Goal: Task Accomplishment & Management: Manage account settings

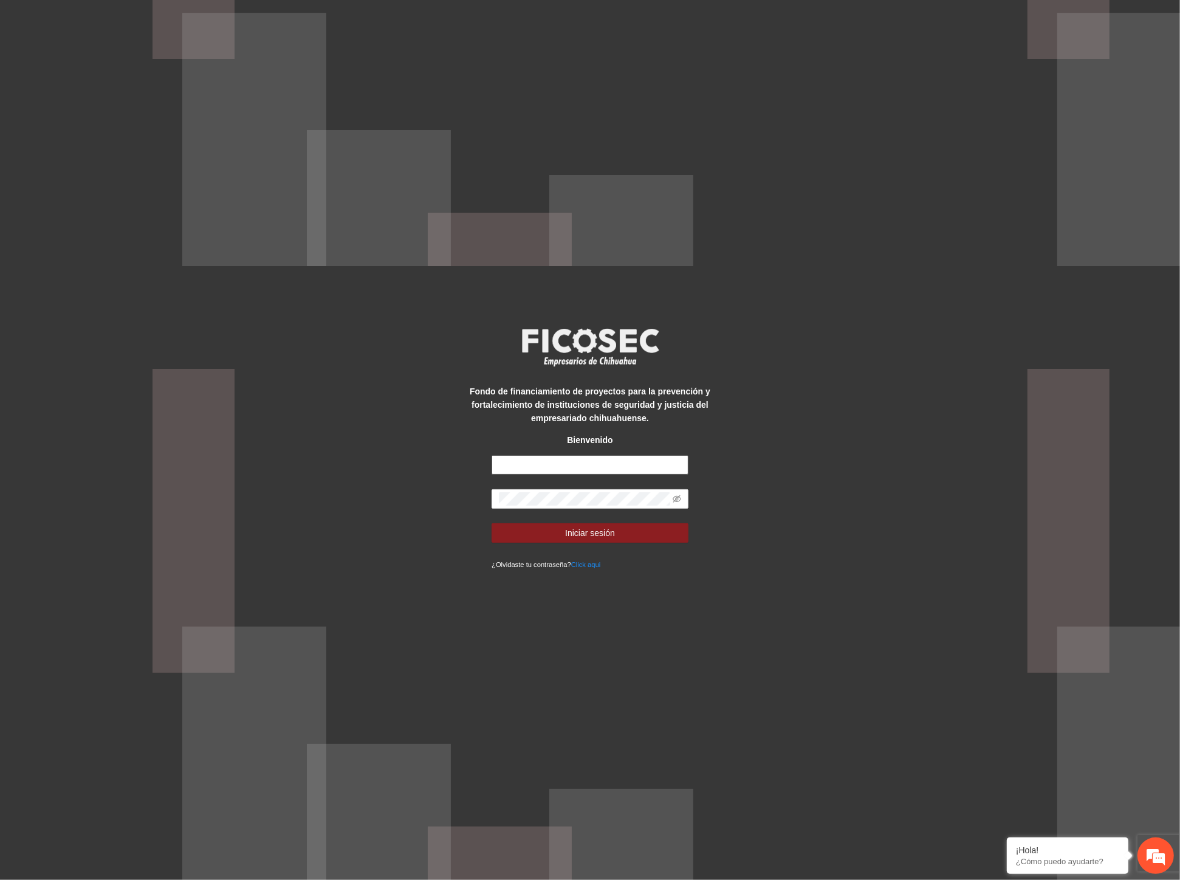
type input "**********"
click at [442, 504] on div "**********" at bounding box center [590, 440] width 1180 height 880
click at [531, 531] on button "Iniciar sesión" at bounding box center [590, 532] width 197 height 19
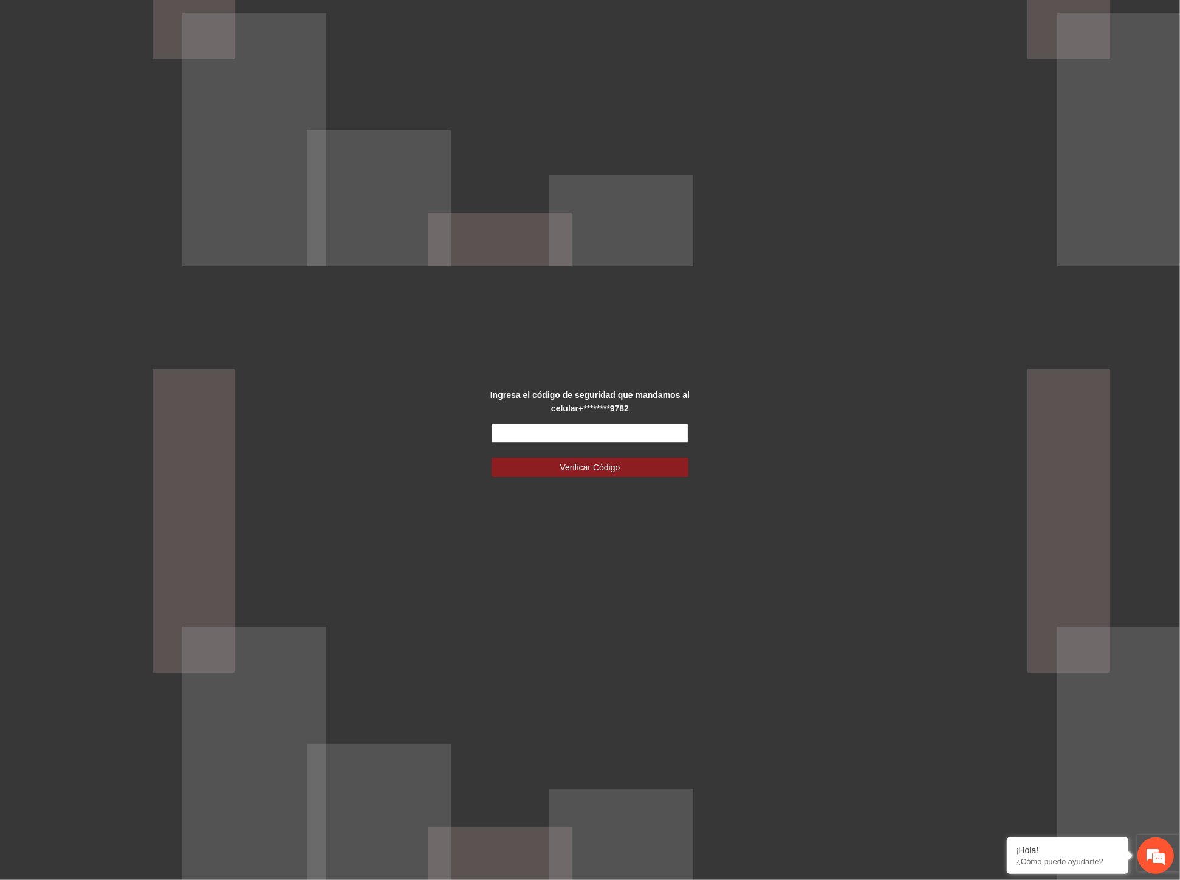
click at [541, 433] on input "text" at bounding box center [590, 433] width 197 height 19
type input "******"
click at [492, 458] on button "Verificar Código" at bounding box center [590, 467] width 197 height 19
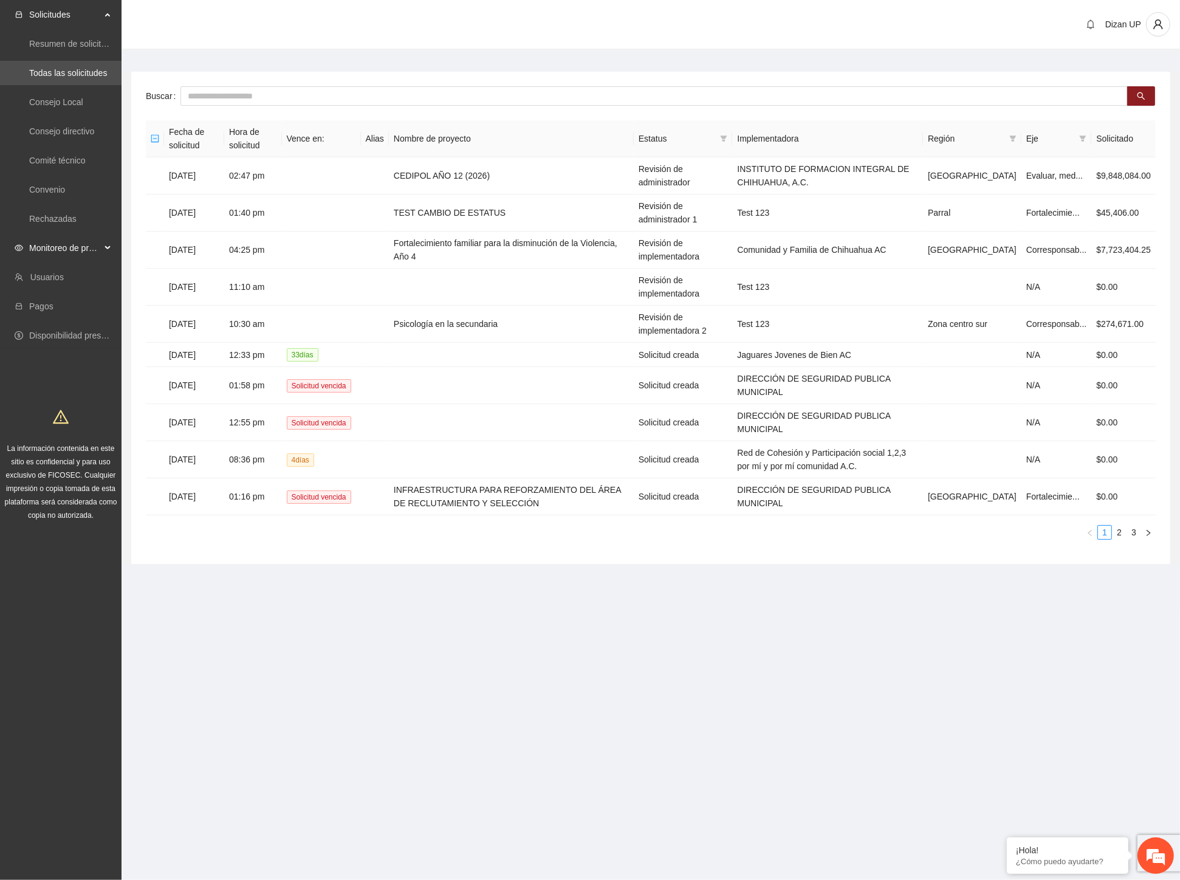
click at [53, 248] on span "Monitoreo de proyectos" at bounding box center [65, 248] width 72 height 24
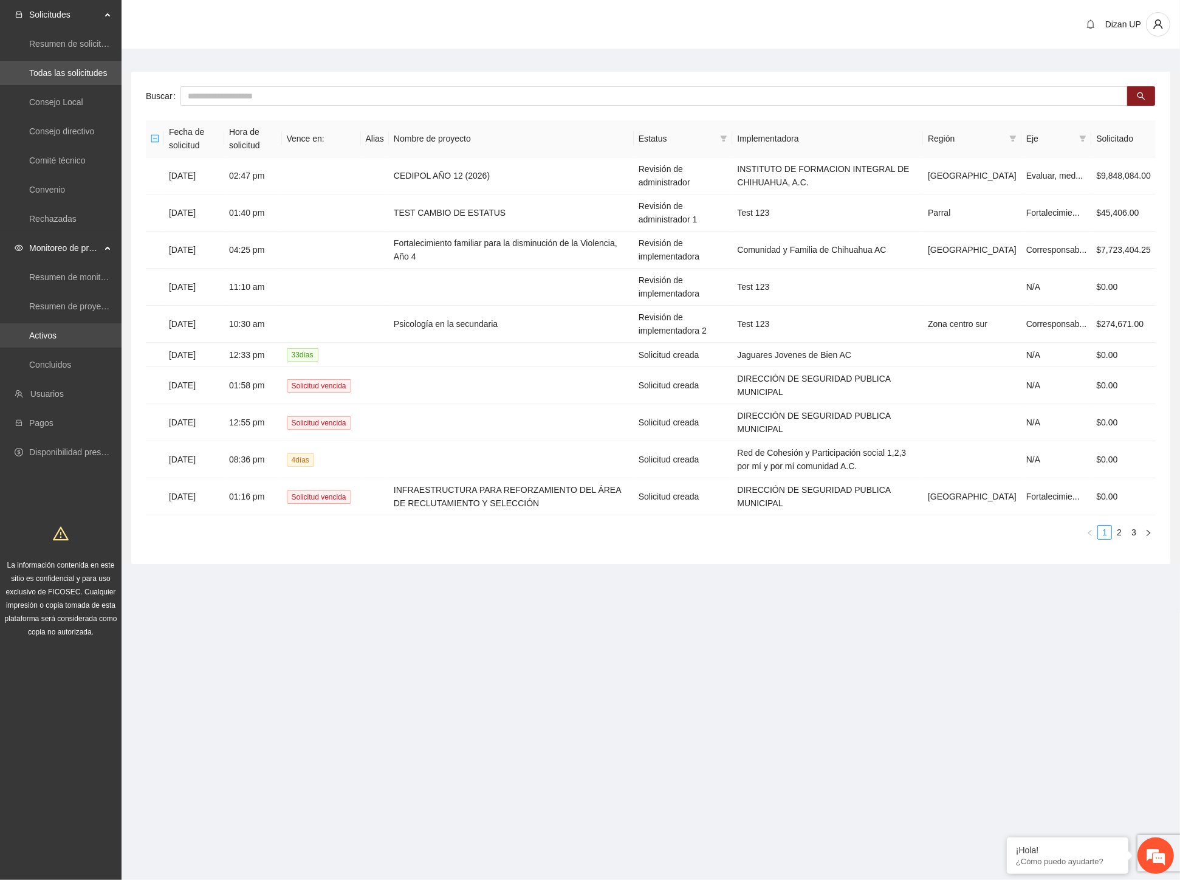
click at [47, 331] on link "Activos" at bounding box center [42, 336] width 27 height 10
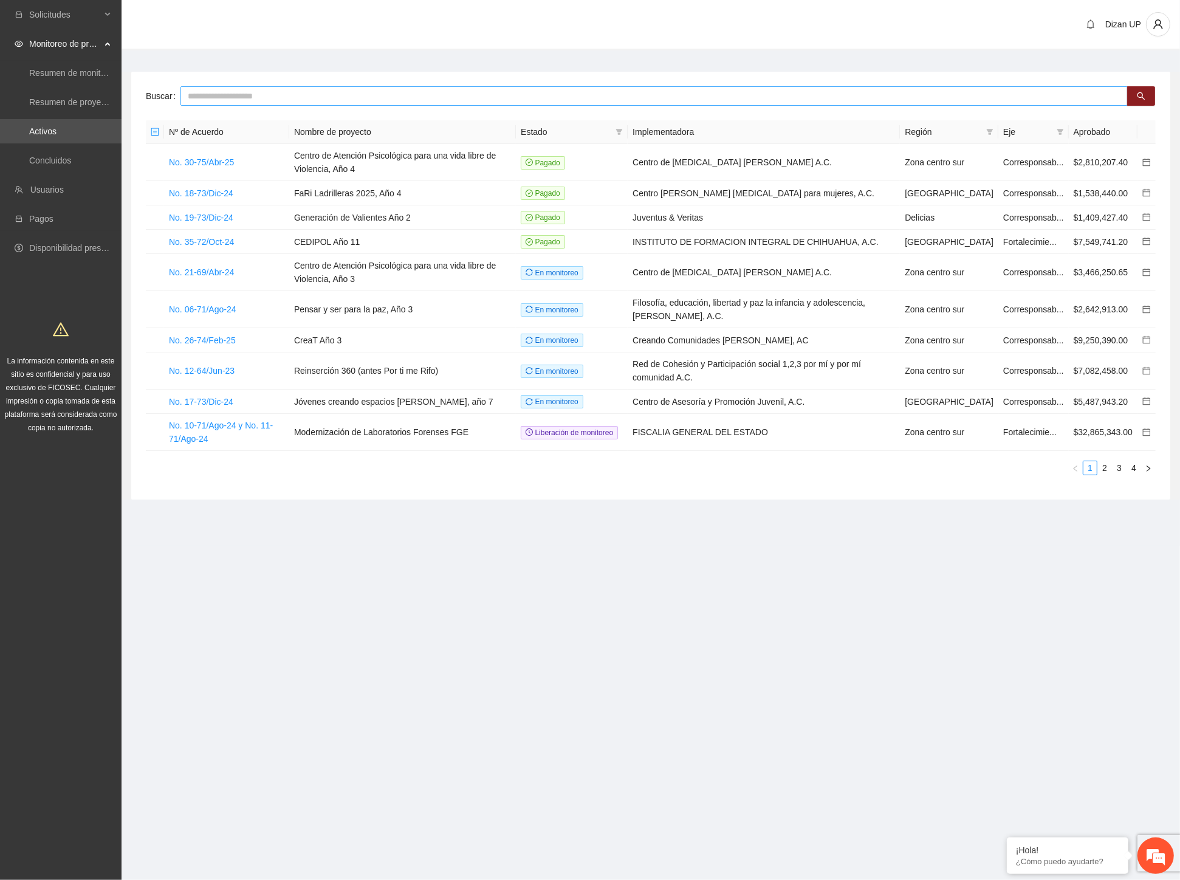
click at [205, 98] on input "text" at bounding box center [653, 95] width 947 height 19
type input "****"
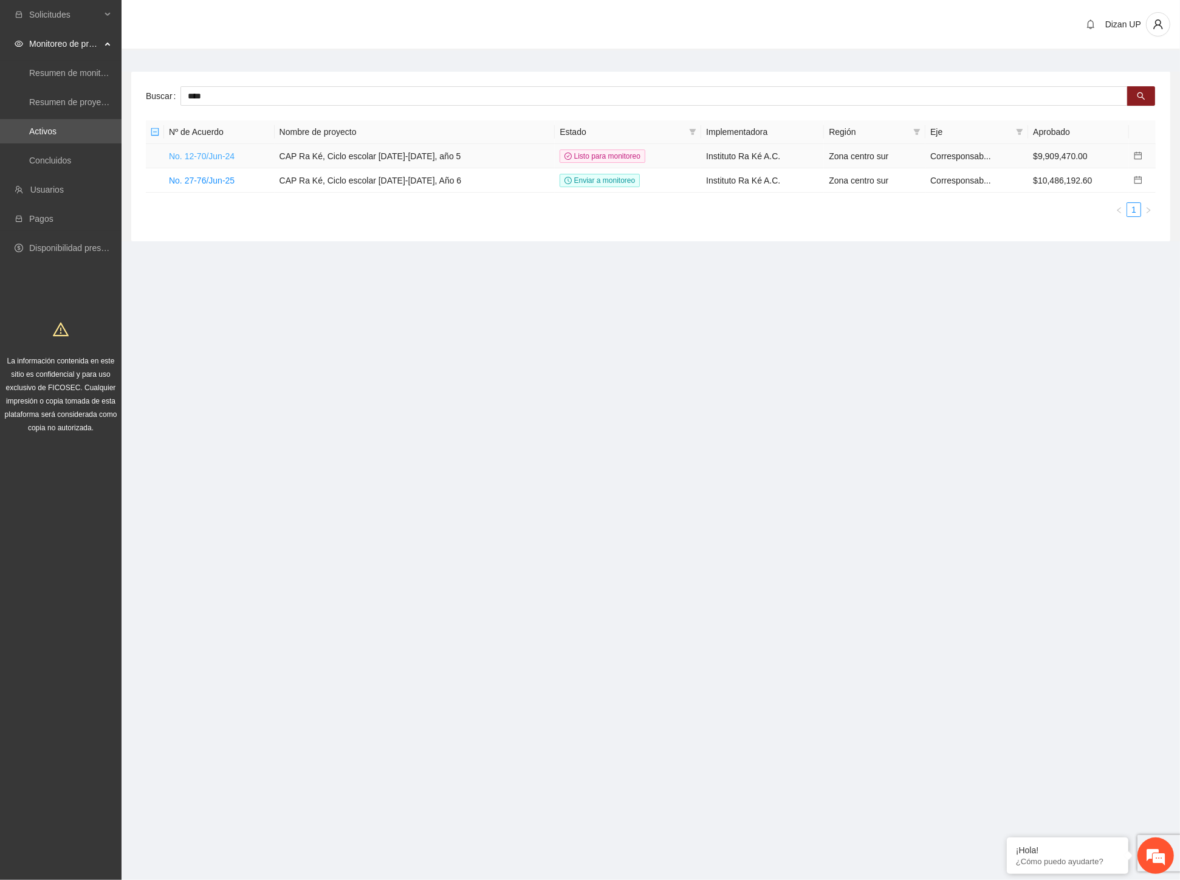
click at [218, 154] on link "No. 12-70/Jun-24" at bounding box center [202, 156] width 66 height 10
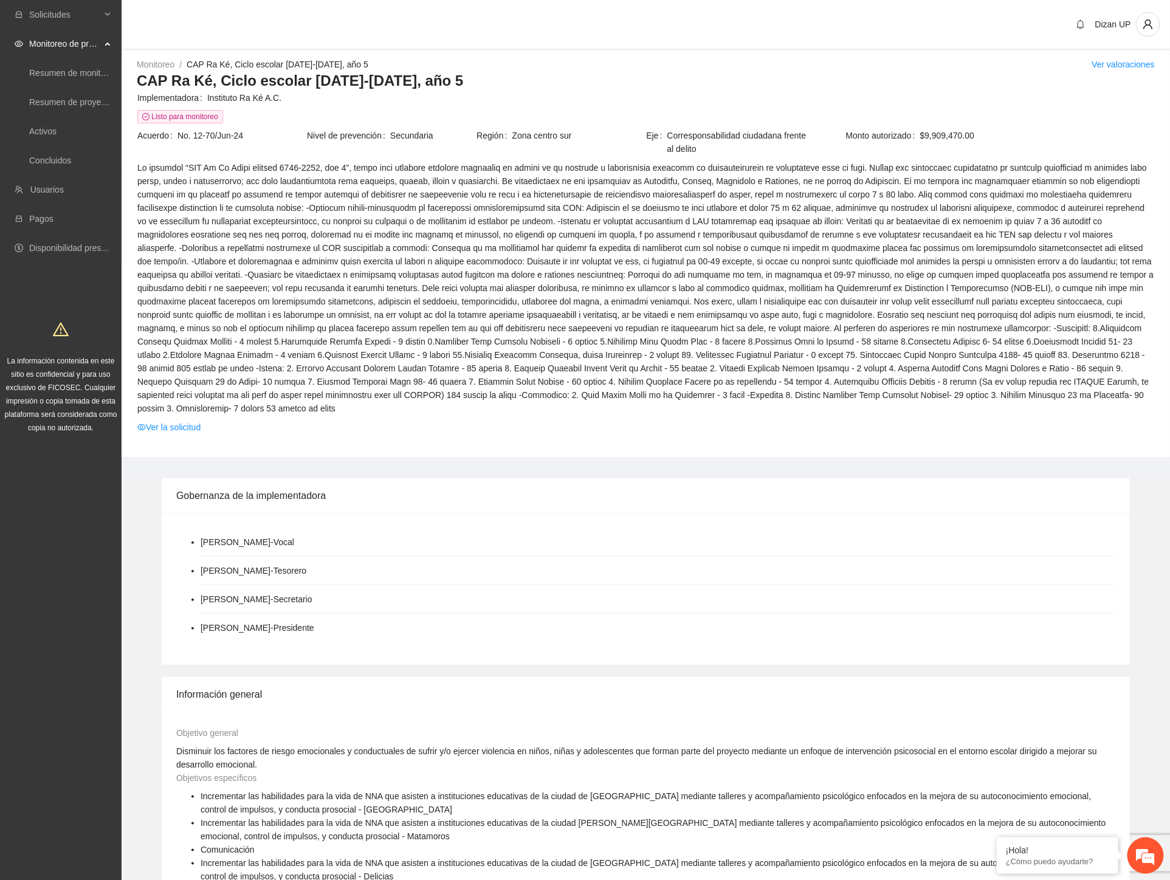
click at [339, 263] on span at bounding box center [645, 288] width 1017 height 254
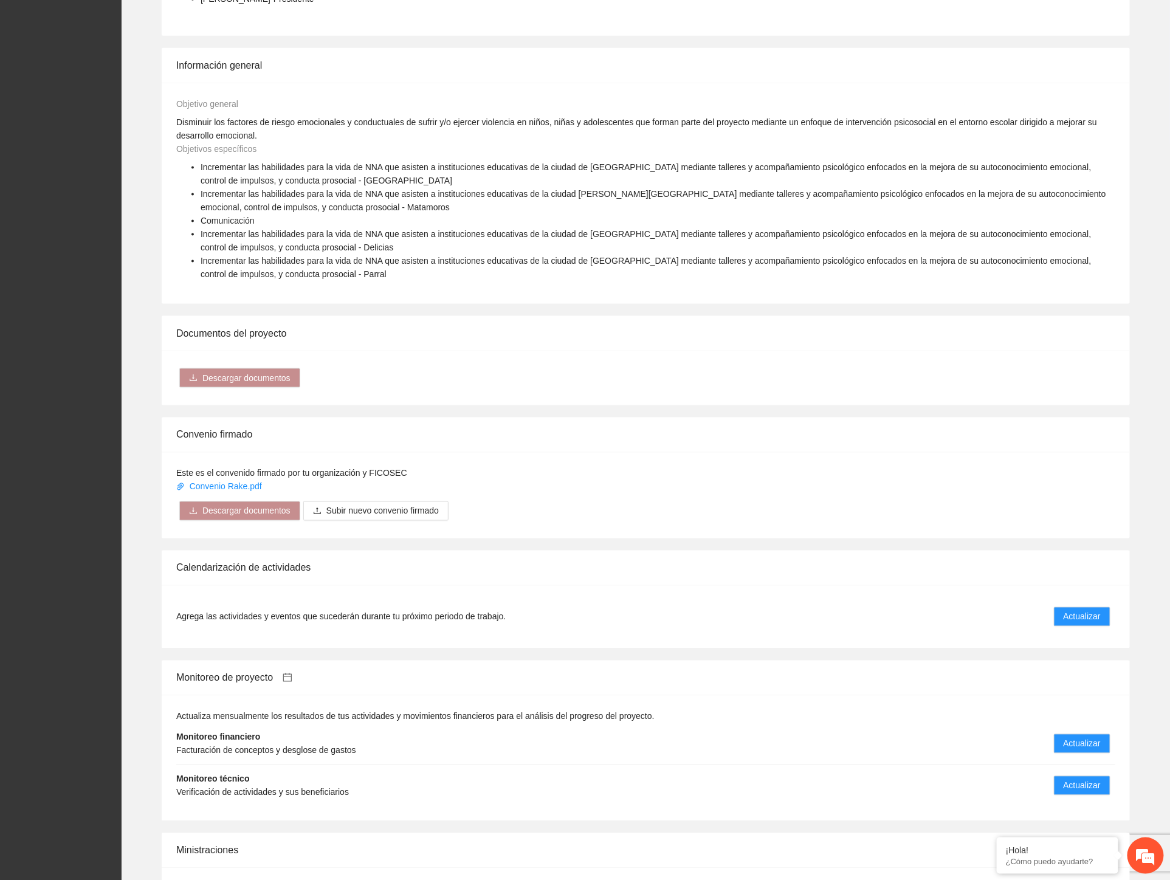
scroll to position [743, 0]
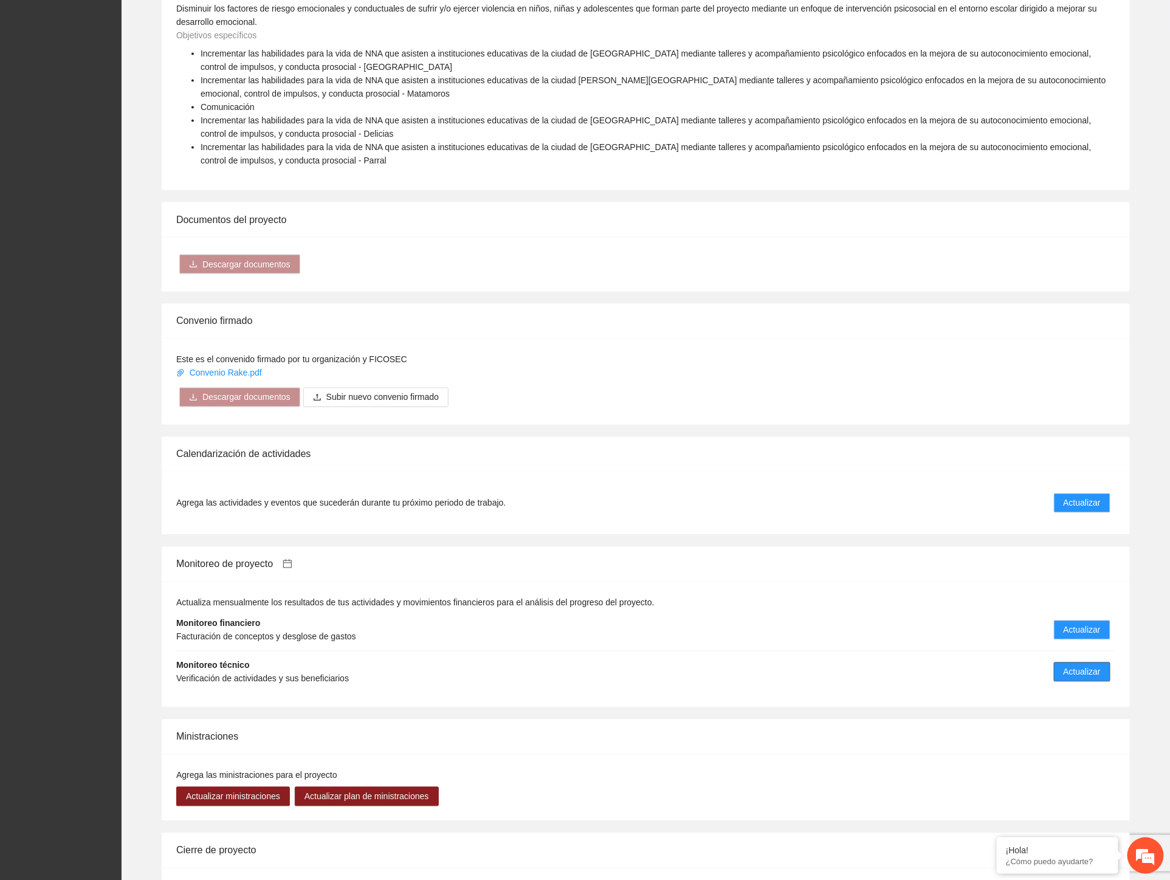
click at [1080, 665] on span "Actualizar" at bounding box center [1081, 671] width 37 height 13
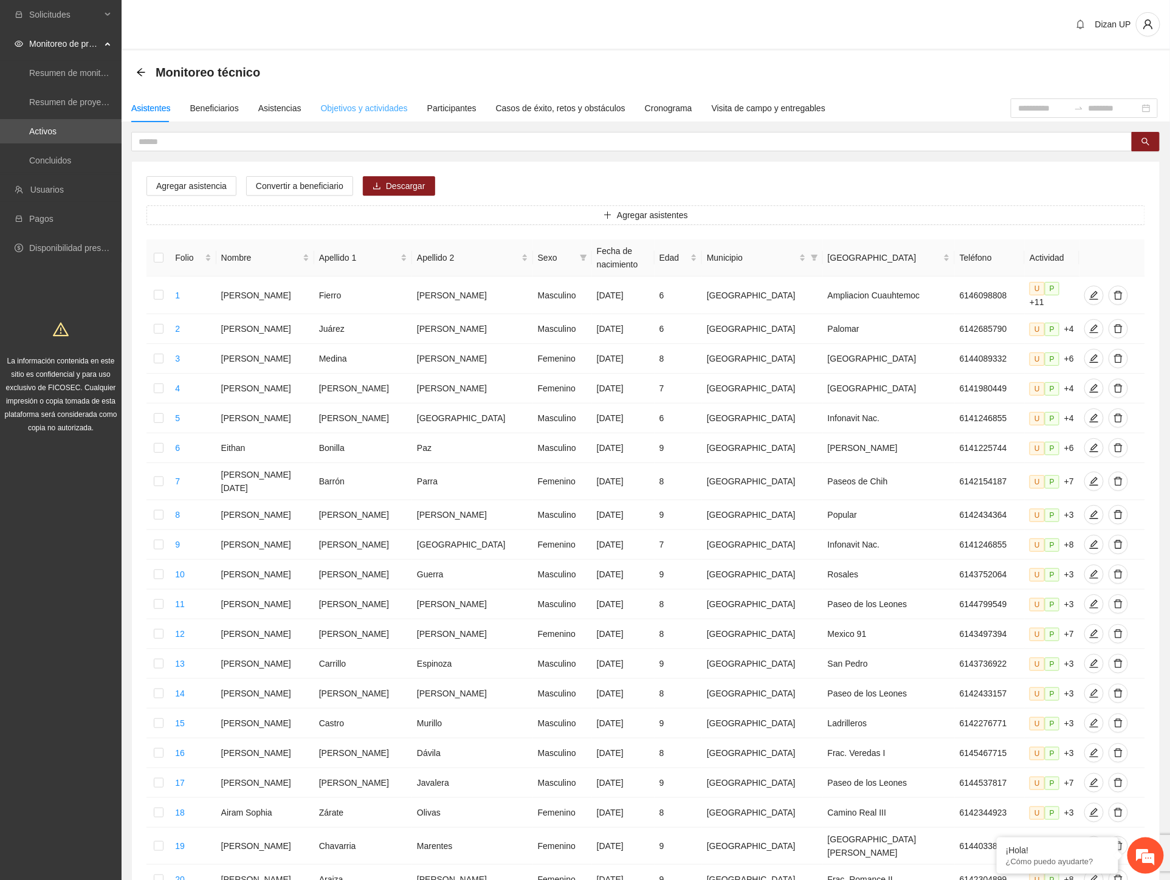
click at [355, 115] on div "Objetivos y actividades" at bounding box center [364, 108] width 87 height 28
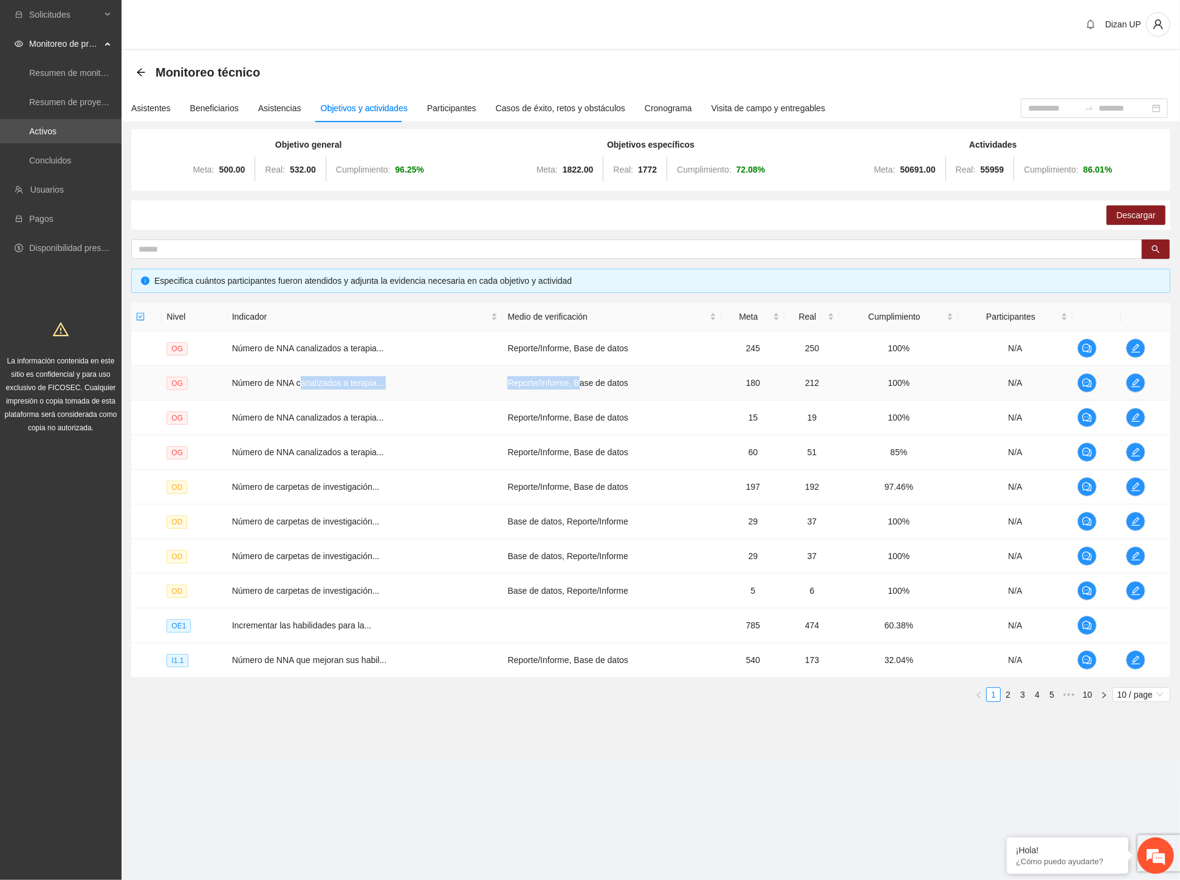
drag, startPoint x: 300, startPoint y: 383, endPoint x: 576, endPoint y: 378, distance: 276.6
click at [576, 378] on tr "OG Número de NNA canalizados a terapia... Reporte/Informe, Base de datos 180 21…" at bounding box center [650, 383] width 1039 height 35
click at [839, 379] on td "100%" at bounding box center [898, 383] width 119 height 35
click at [1130, 379] on span "edit" at bounding box center [1136, 383] width 18 height 10
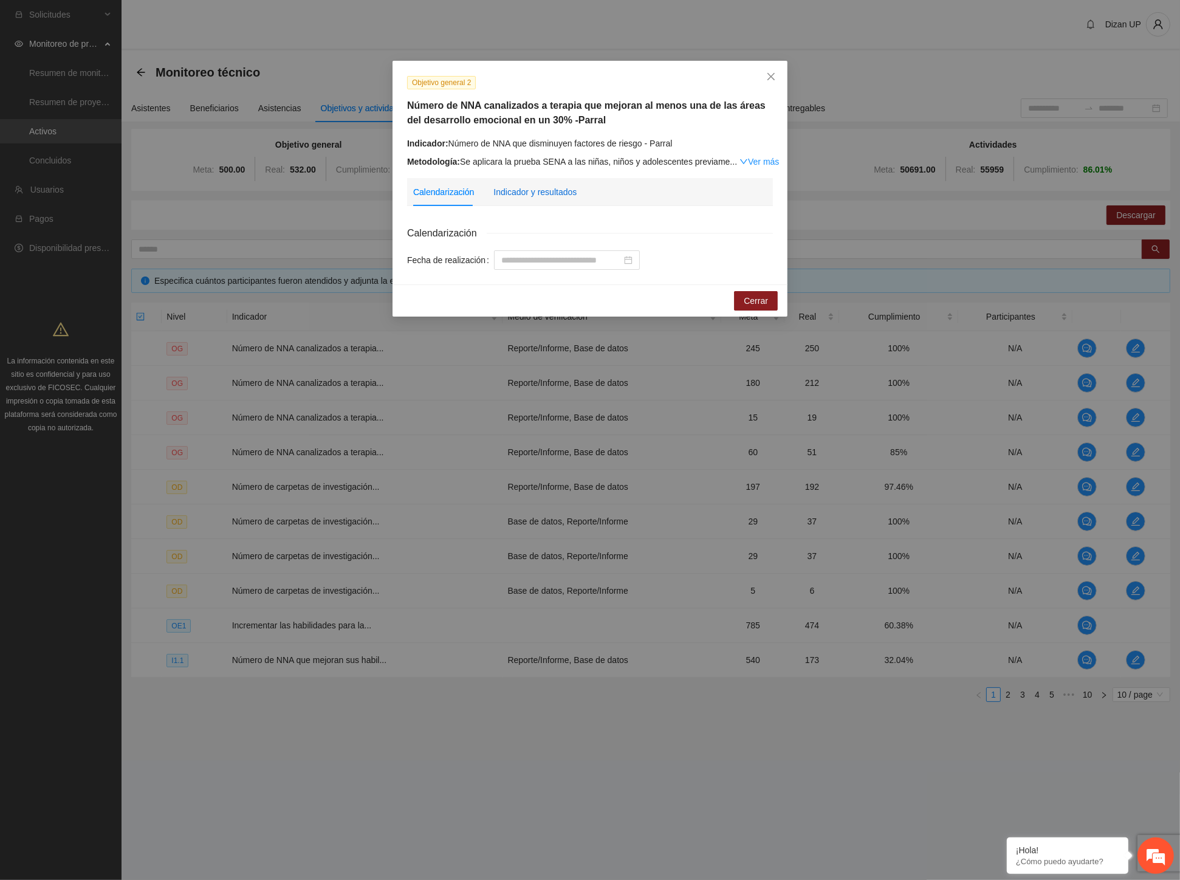
click at [553, 195] on div "Indicador y resultados" at bounding box center [534, 191] width 83 height 13
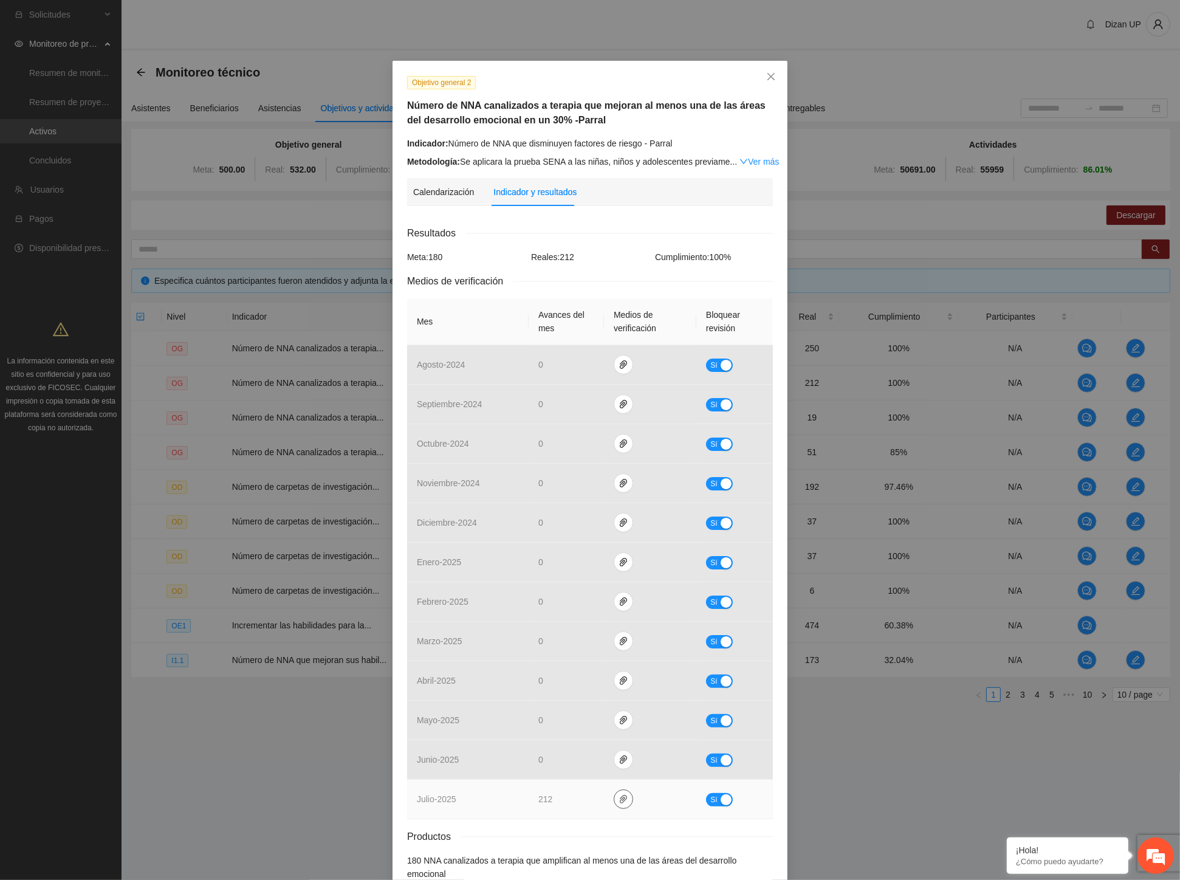
click at [619, 799] on icon "paper-clip" at bounding box center [624, 799] width 10 height 10
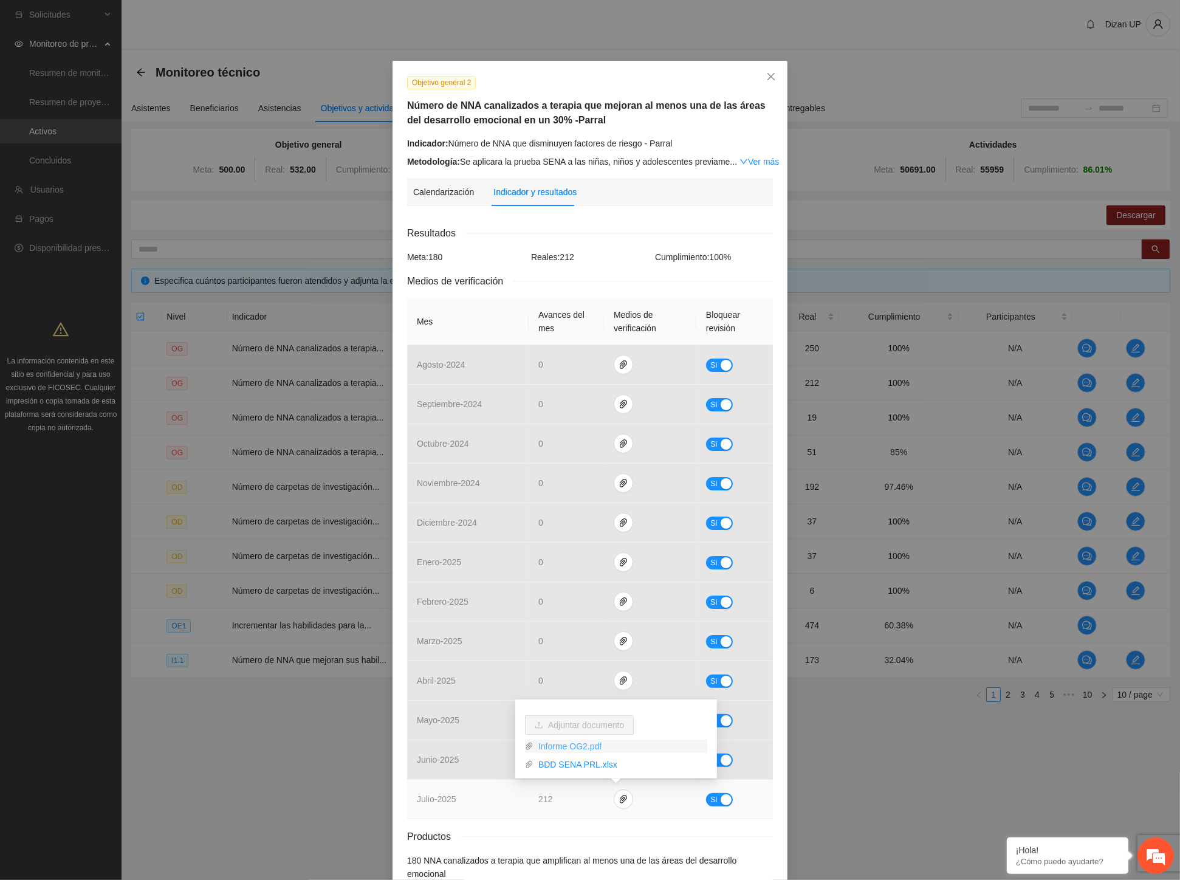
click at [573, 748] on link "Informe OG2.pdf" at bounding box center [621, 746] width 174 height 13
click at [581, 764] on link "BDD SENA PRL.xlsx" at bounding box center [621, 764] width 174 height 13
click at [269, 12] on div "Objetivo general 2 Número de NNA canalizados a terapia que mejoran al menos una…" at bounding box center [590, 440] width 1180 height 880
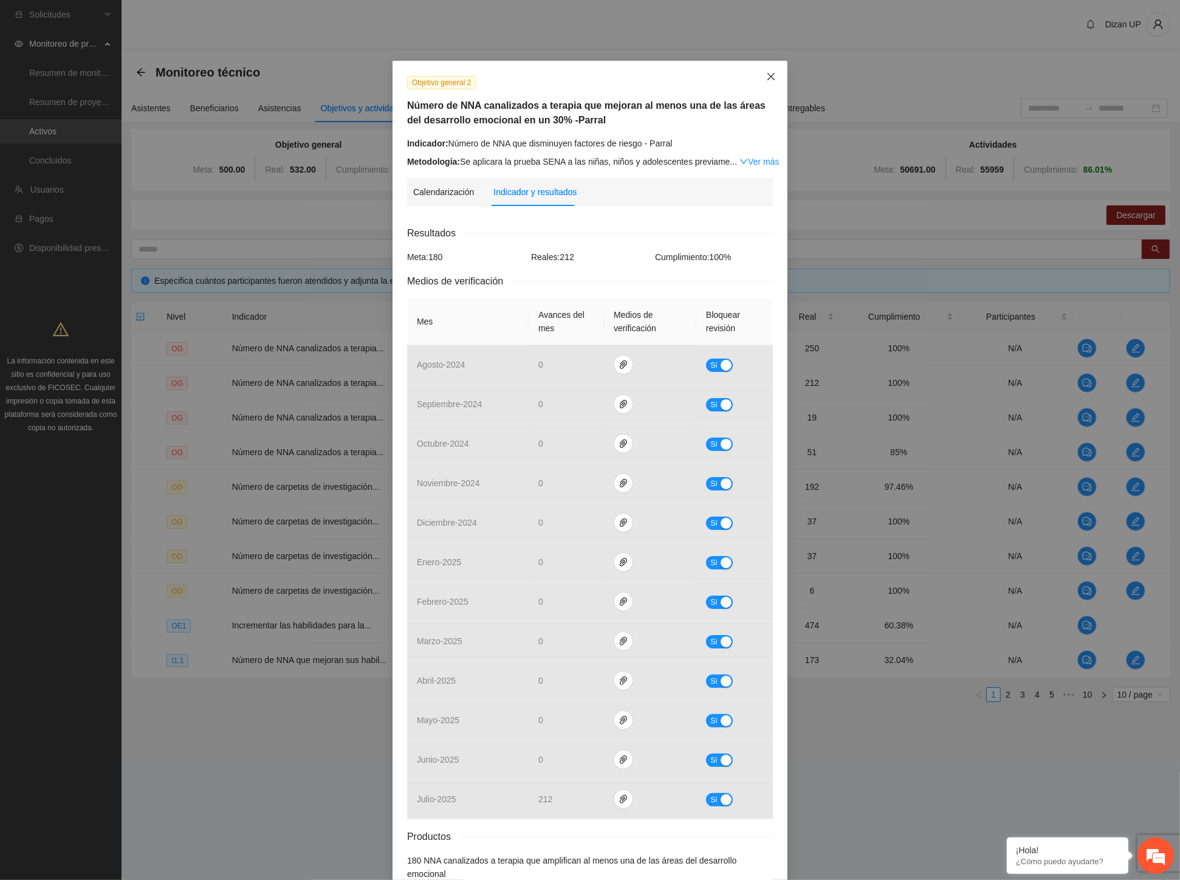
click at [772, 75] on span "Close" at bounding box center [771, 77] width 33 height 33
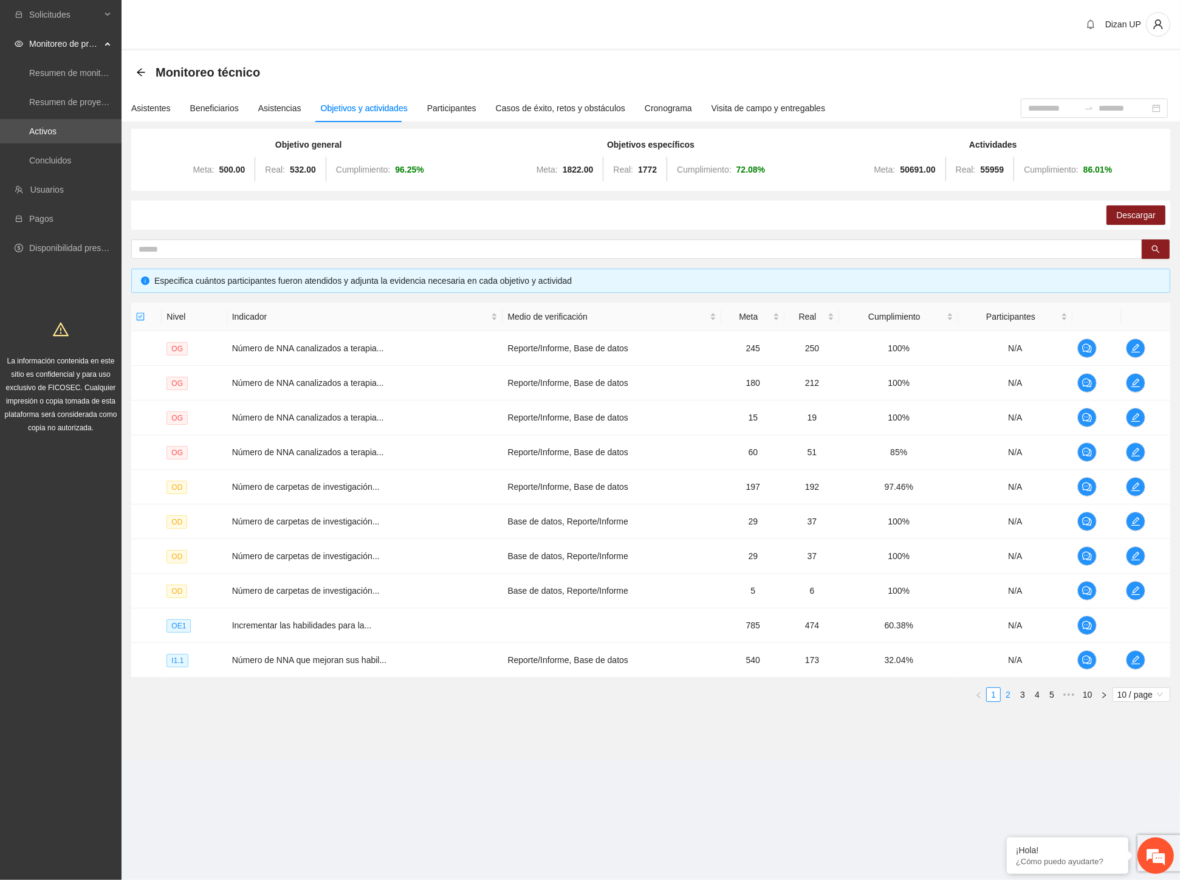
drag, startPoint x: 1026, startPoint y: 695, endPoint x: 1011, endPoint y: 695, distance: 14.6
click at [1025, 695] on link "3" at bounding box center [1022, 694] width 13 height 13
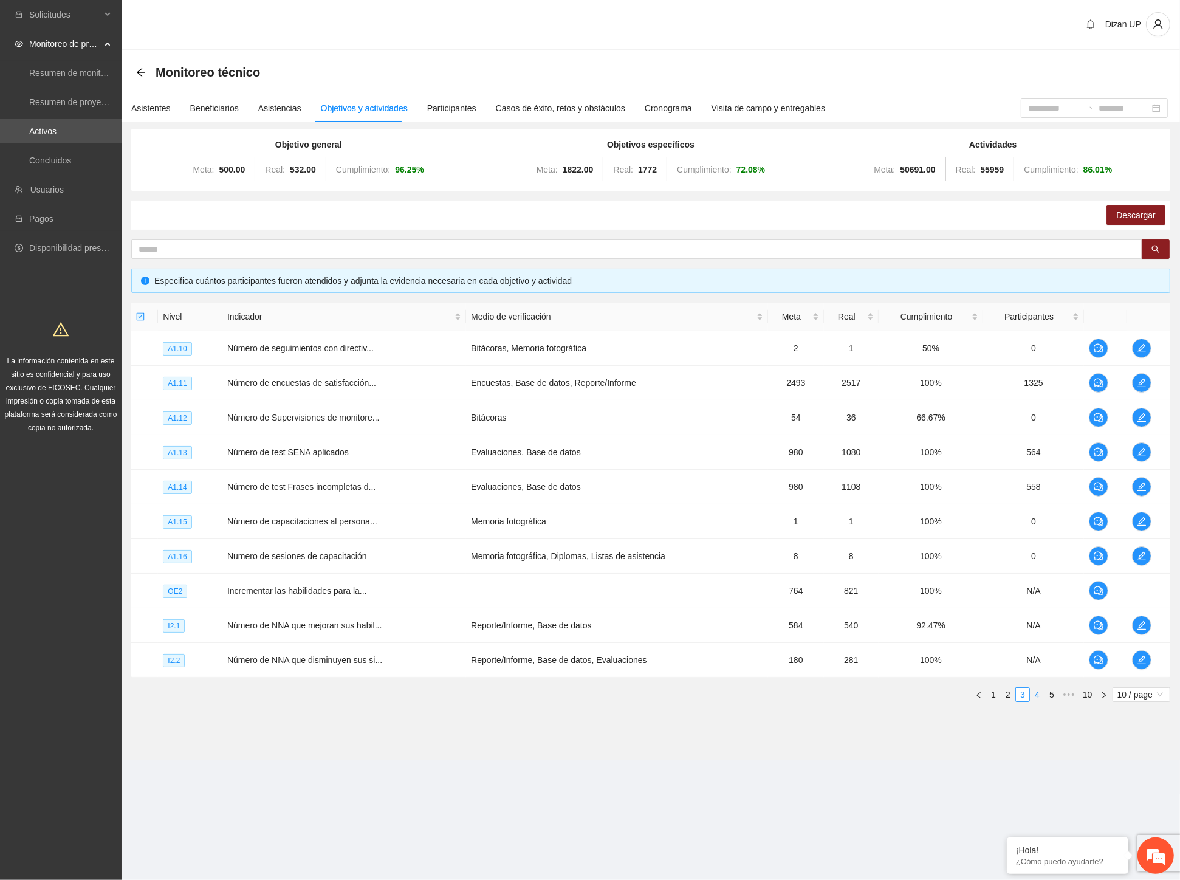
click at [1033, 693] on link "4" at bounding box center [1037, 694] width 13 height 13
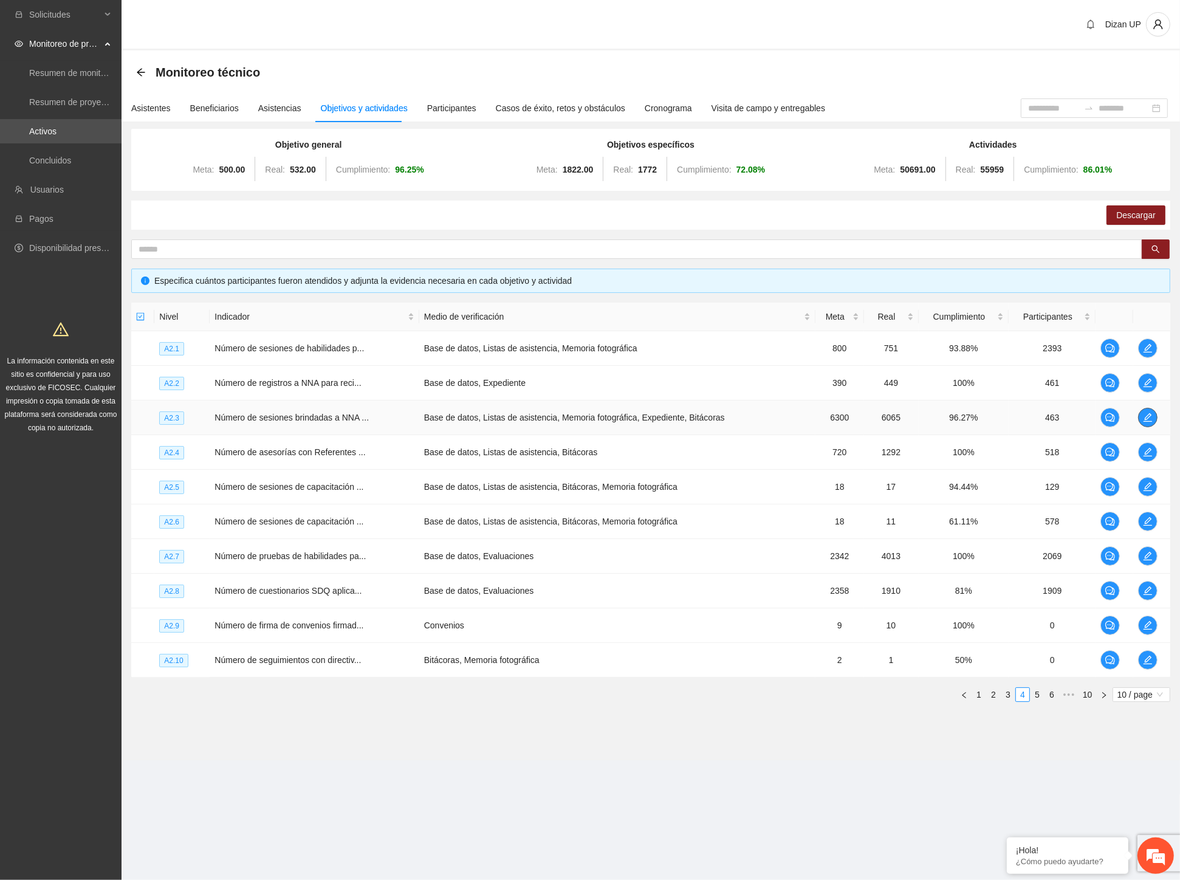
click at [1143, 417] on icon "edit" at bounding box center [1148, 418] width 10 height 10
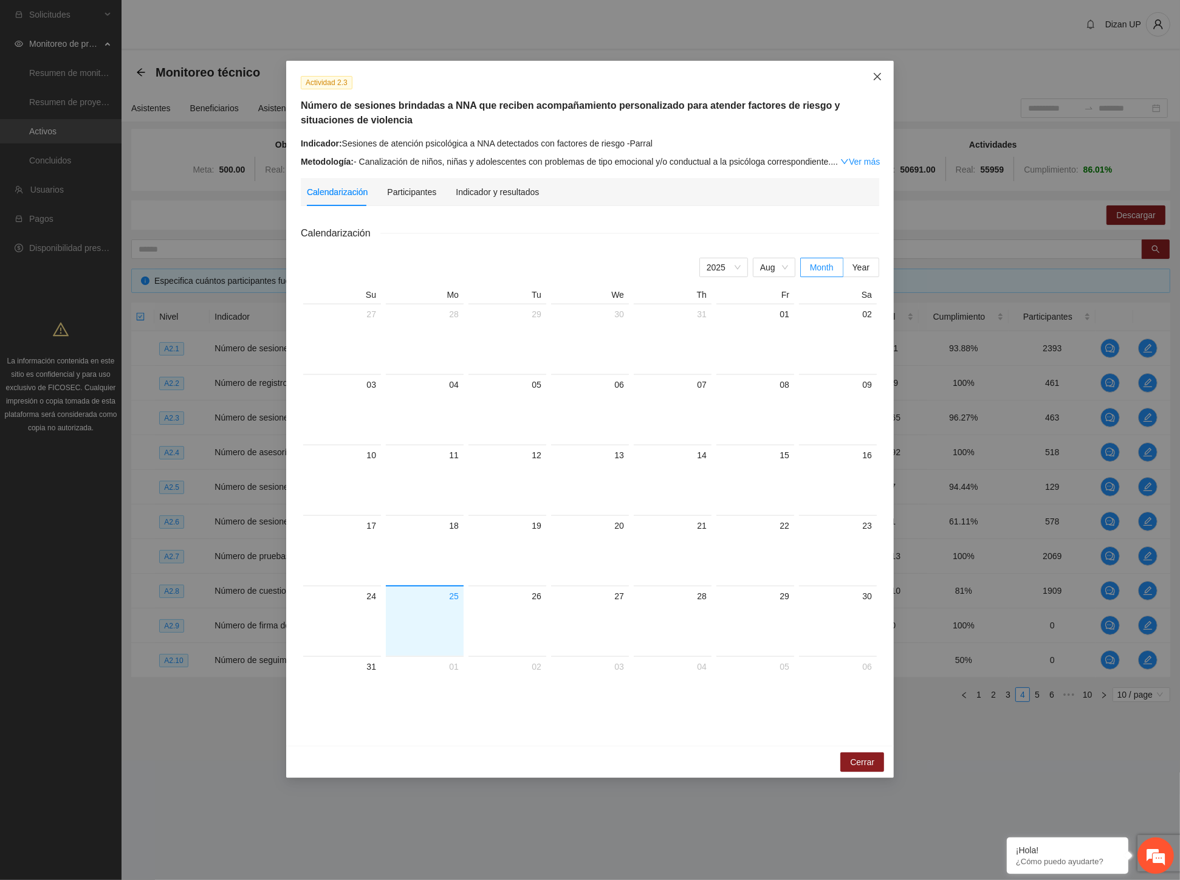
click at [880, 78] on icon "close" at bounding box center [878, 77] width 10 height 10
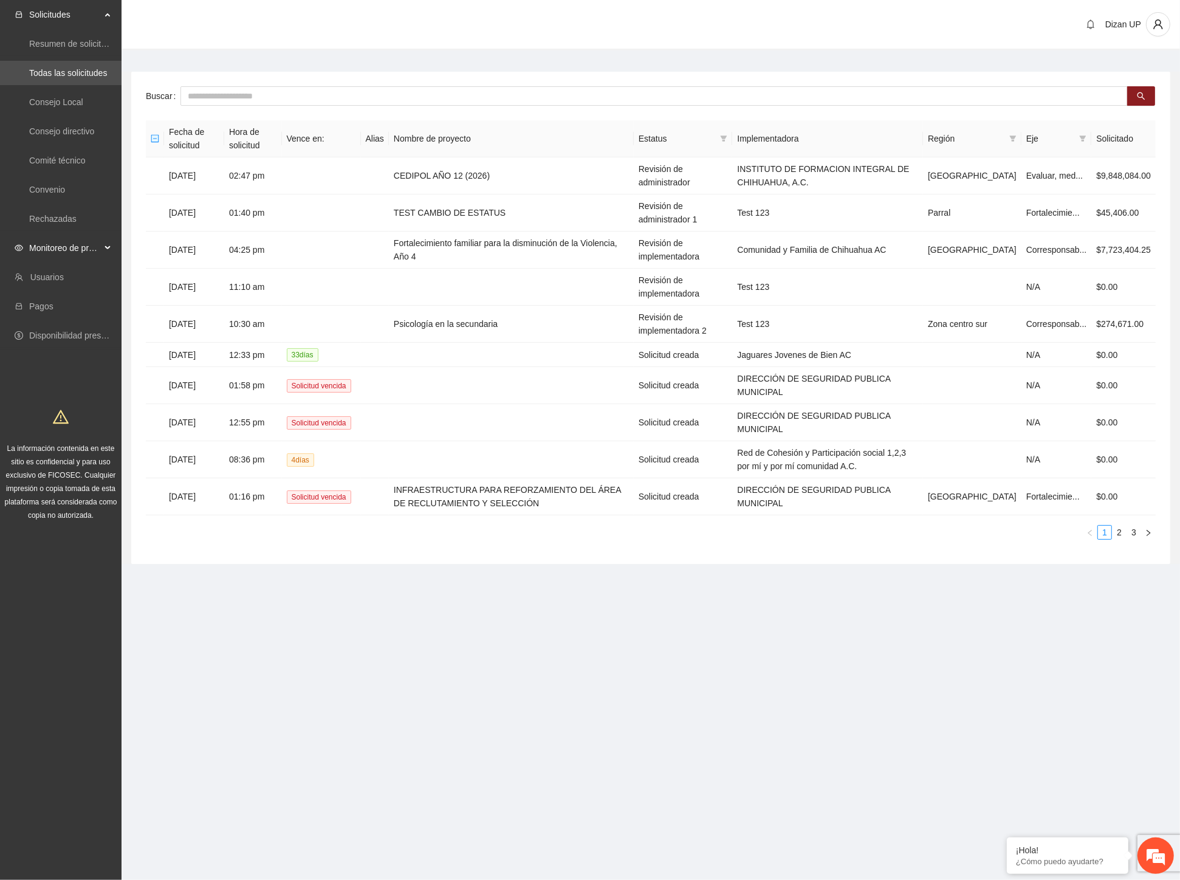
drag, startPoint x: 59, startPoint y: 252, endPoint x: 53, endPoint y: 237, distance: 15.8
click at [59, 246] on span "Monitoreo de proyectos" at bounding box center [65, 248] width 72 height 24
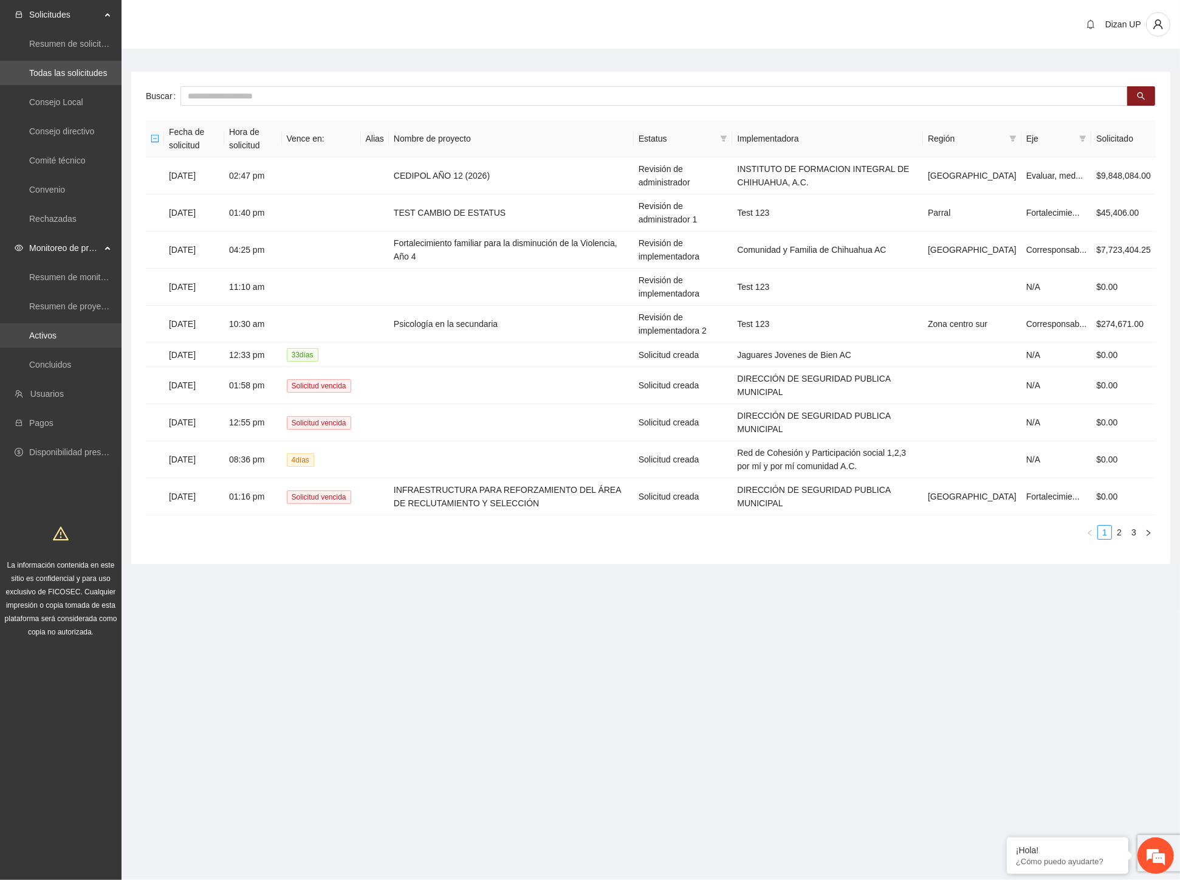
click at [39, 335] on link "Activos" at bounding box center [42, 336] width 27 height 10
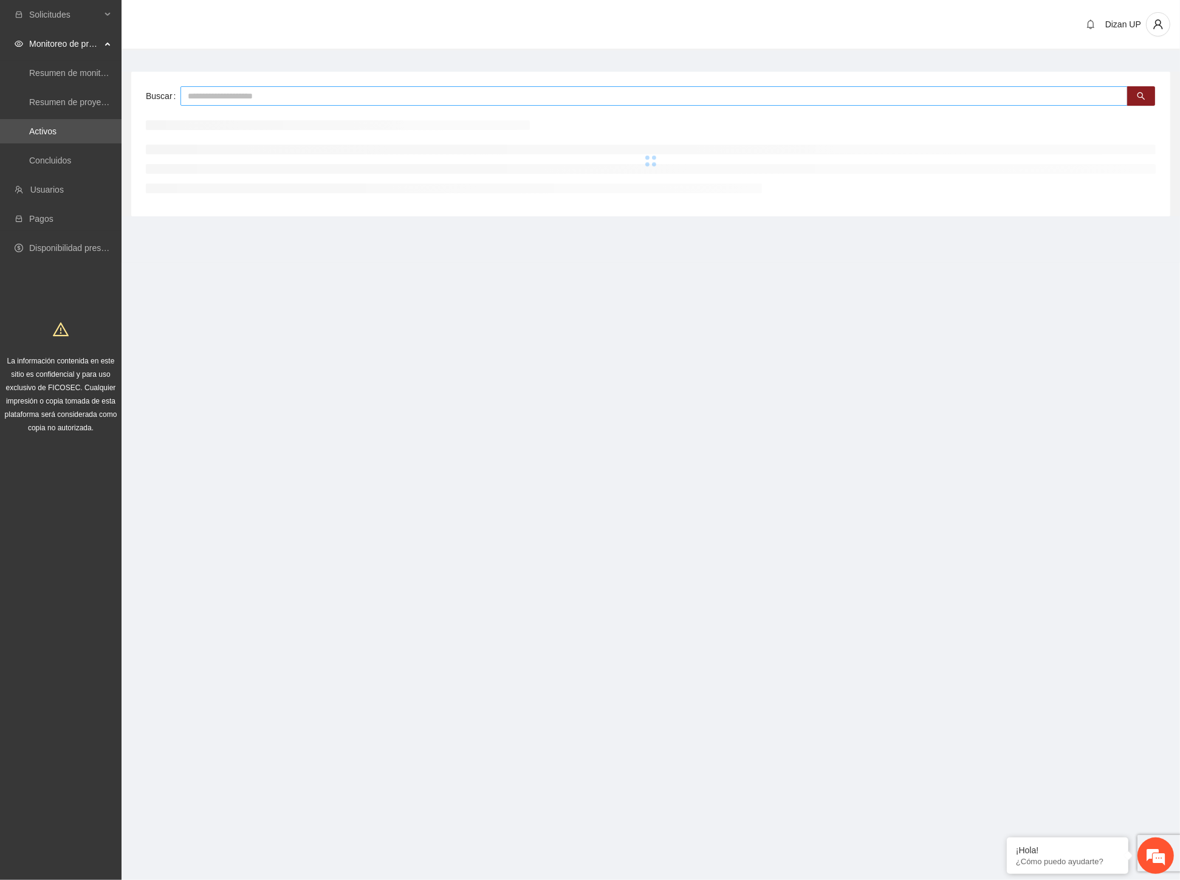
click at [287, 103] on input "text" at bounding box center [653, 95] width 947 height 19
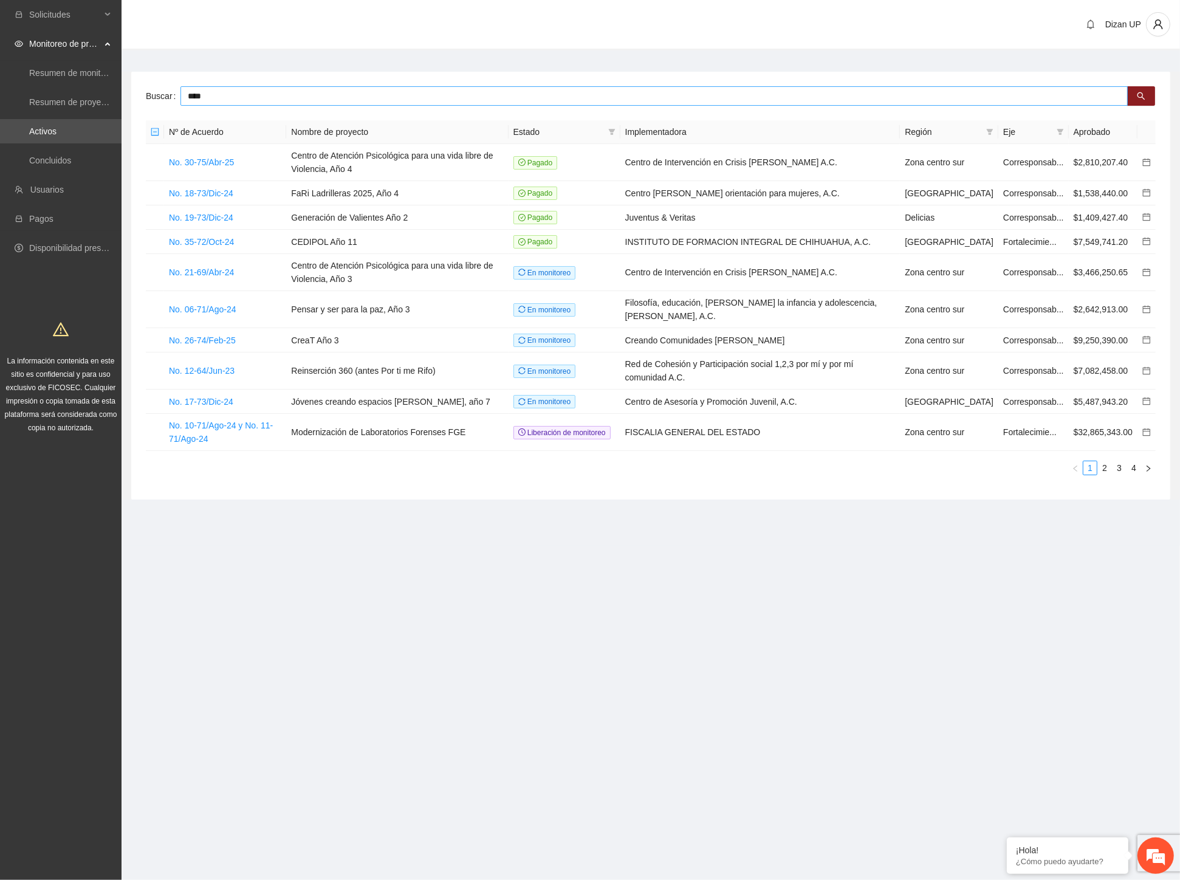
type input "****"
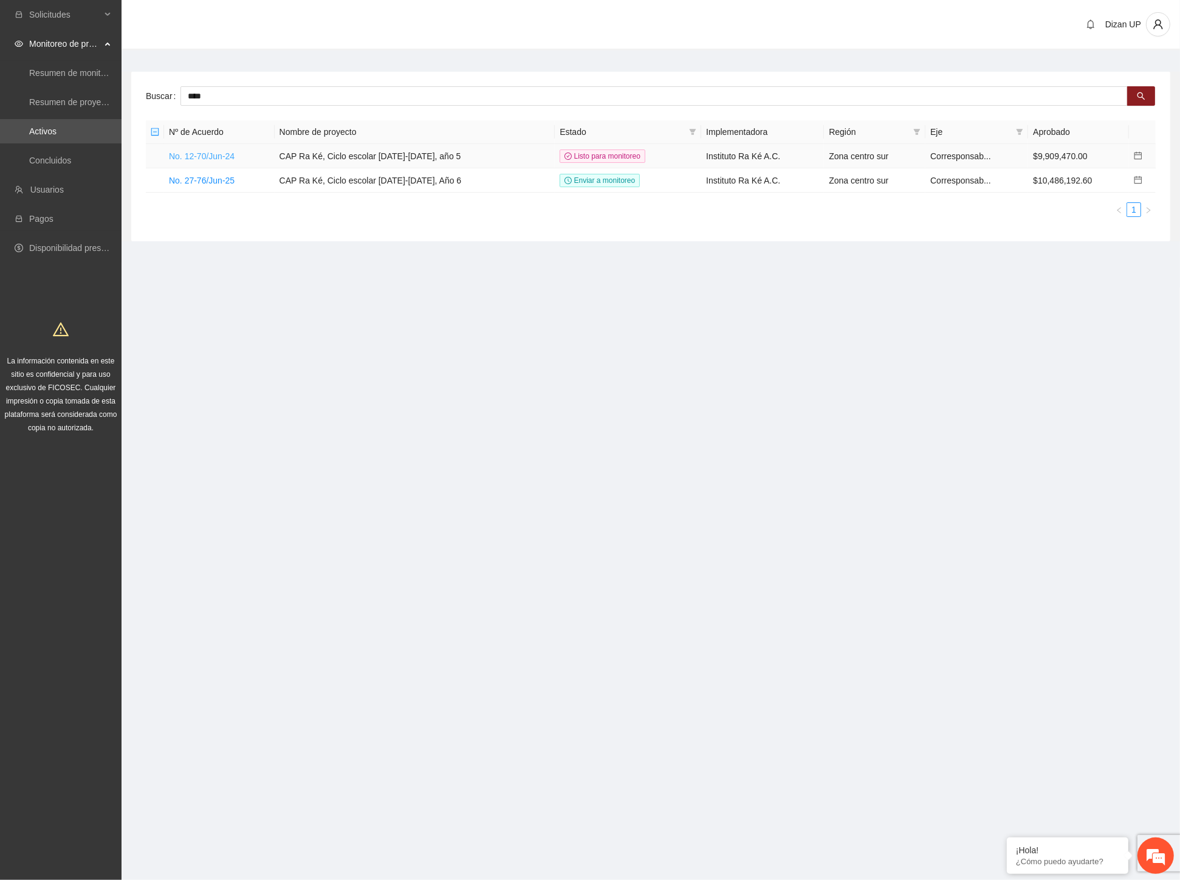
click at [198, 154] on link "No. 12-70/Jun-24" at bounding box center [202, 156] width 66 height 10
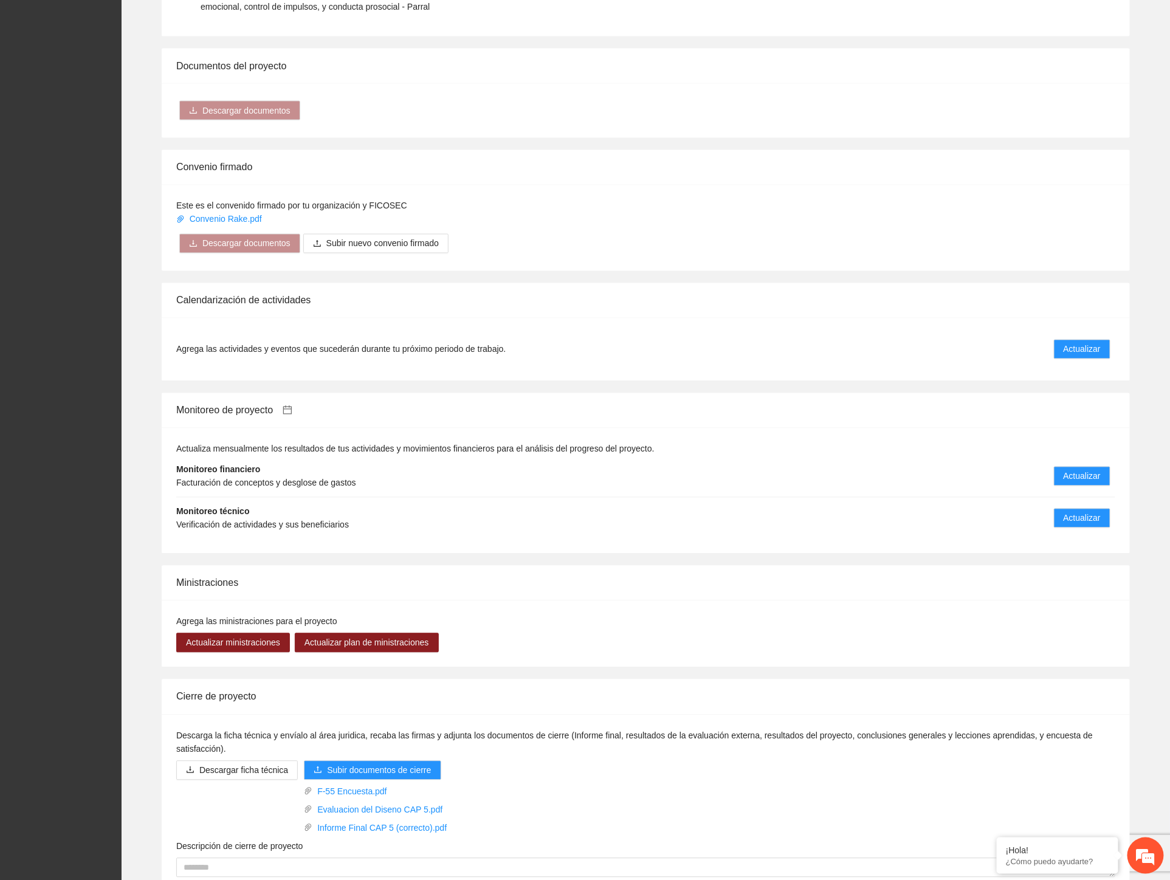
scroll to position [964, 0]
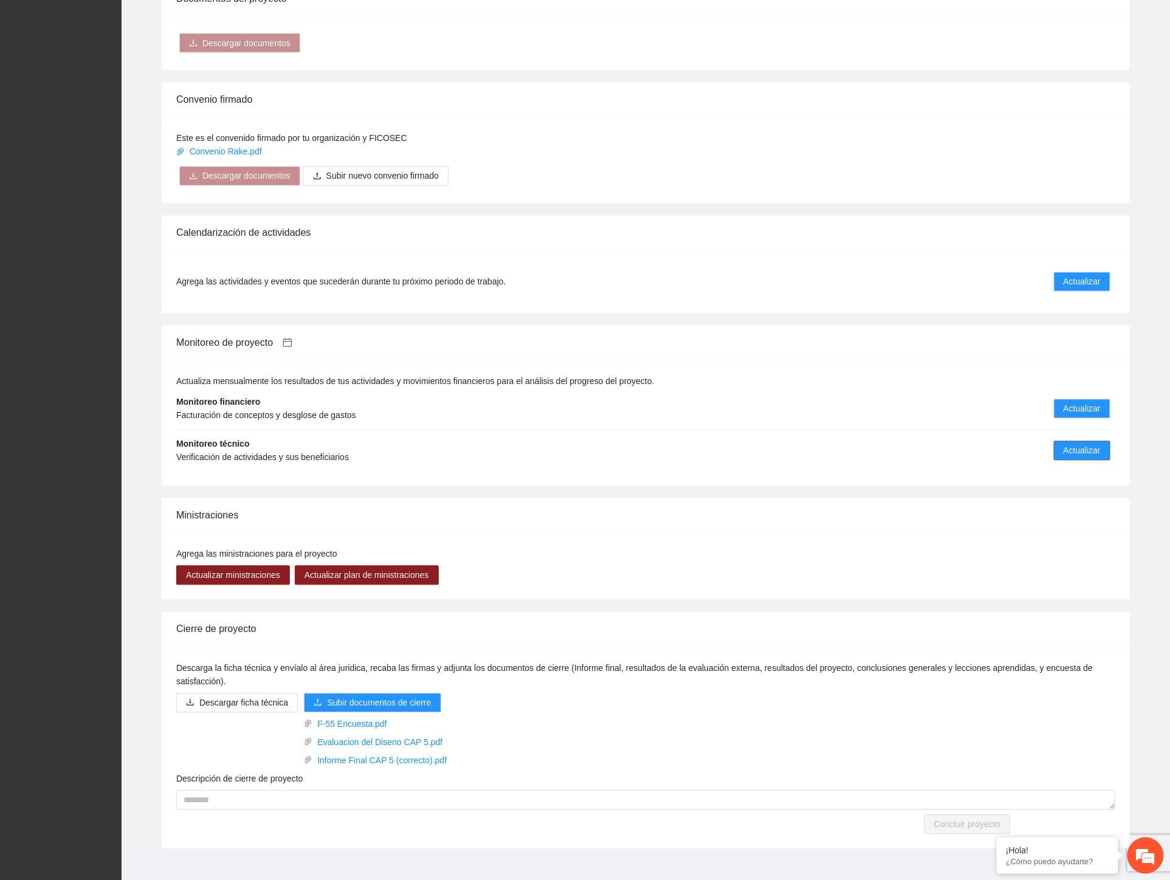
click at [1082, 444] on span "Actualizar" at bounding box center [1081, 450] width 37 height 13
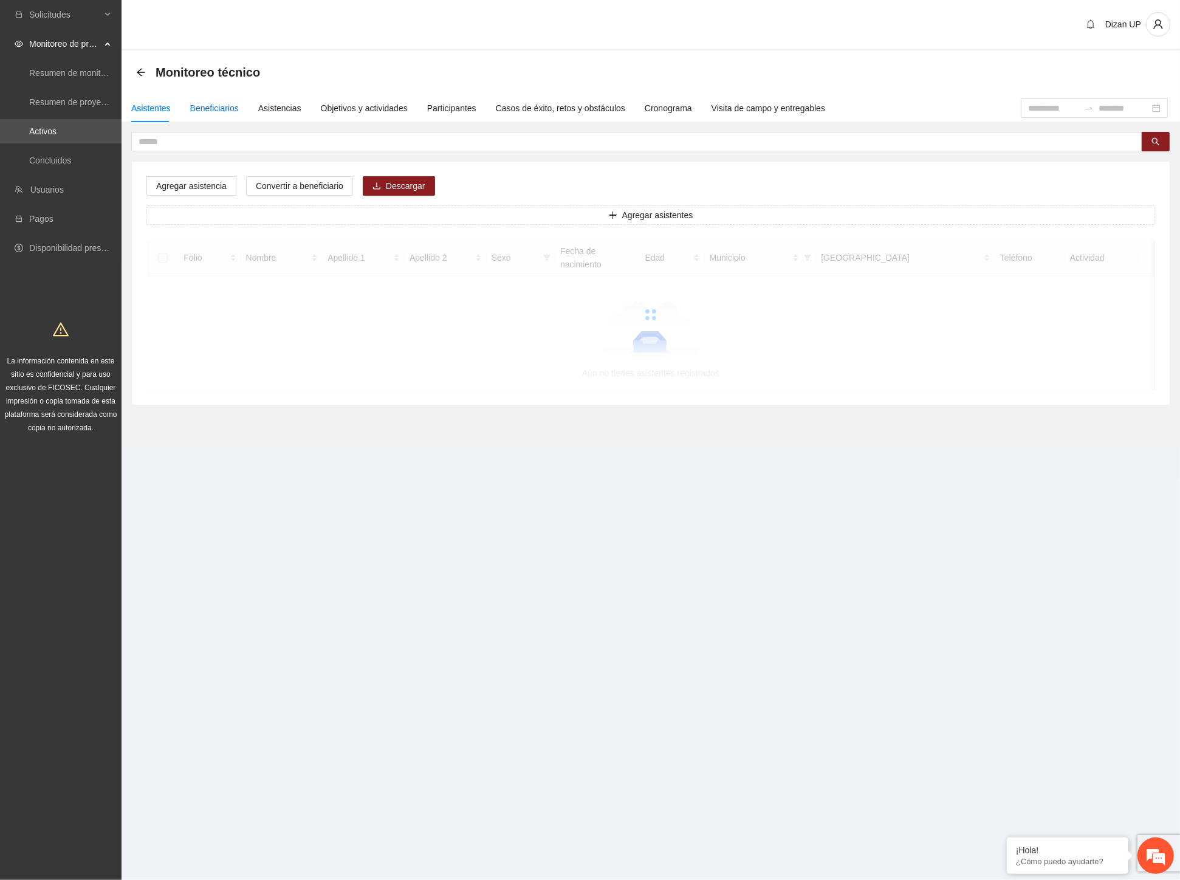
click at [199, 111] on div "Beneficiarios" at bounding box center [214, 107] width 49 height 13
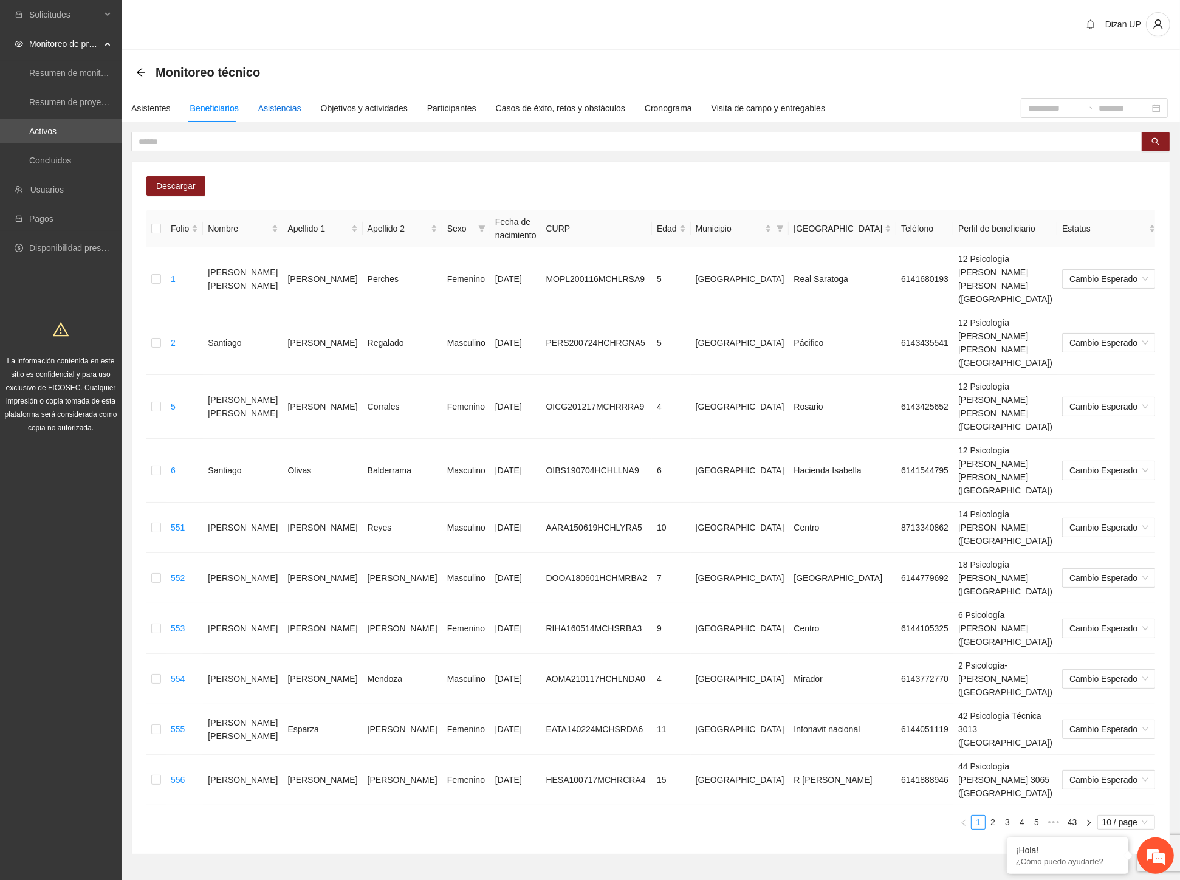
click at [282, 111] on div "Asistencias" at bounding box center [279, 107] width 43 height 13
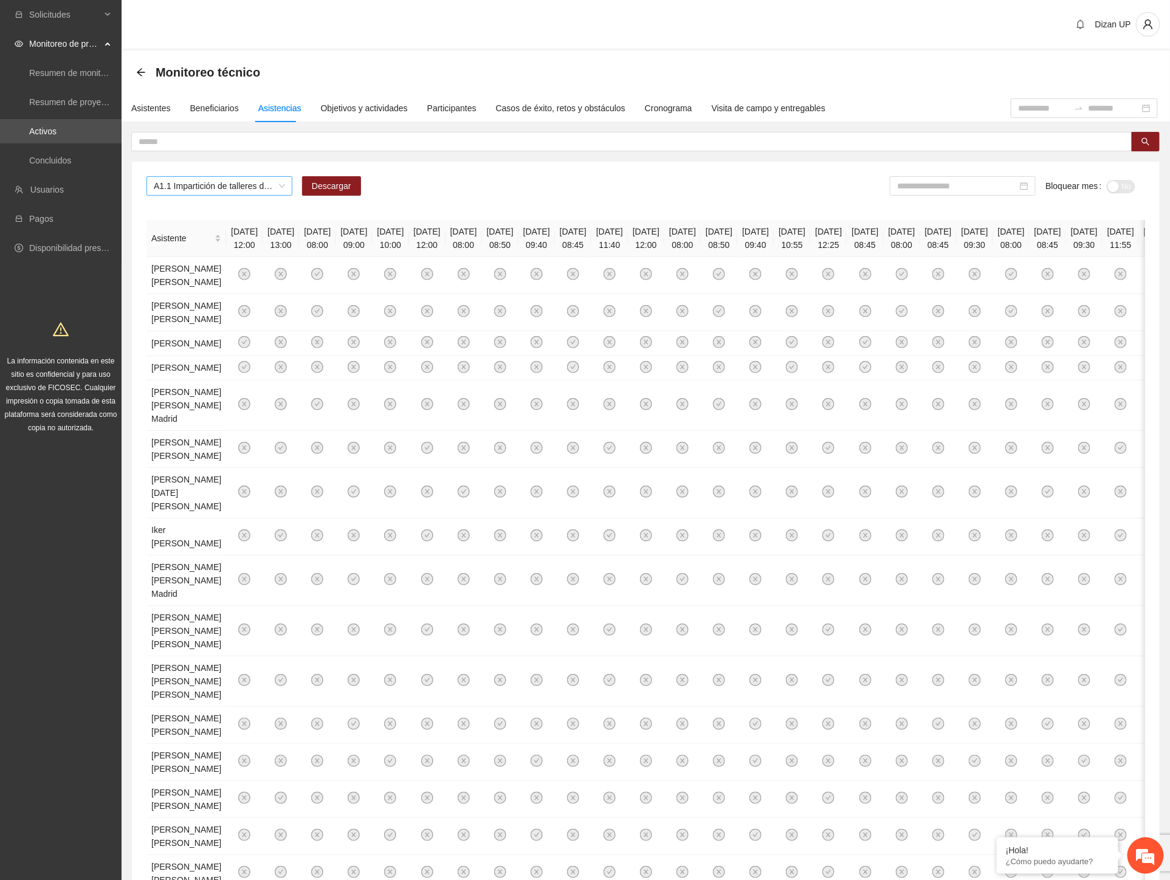
click at [276, 188] on span "A1.1 Impartición de talleres de habilidades para la vida-Chihuahua" at bounding box center [219, 186] width 131 height 18
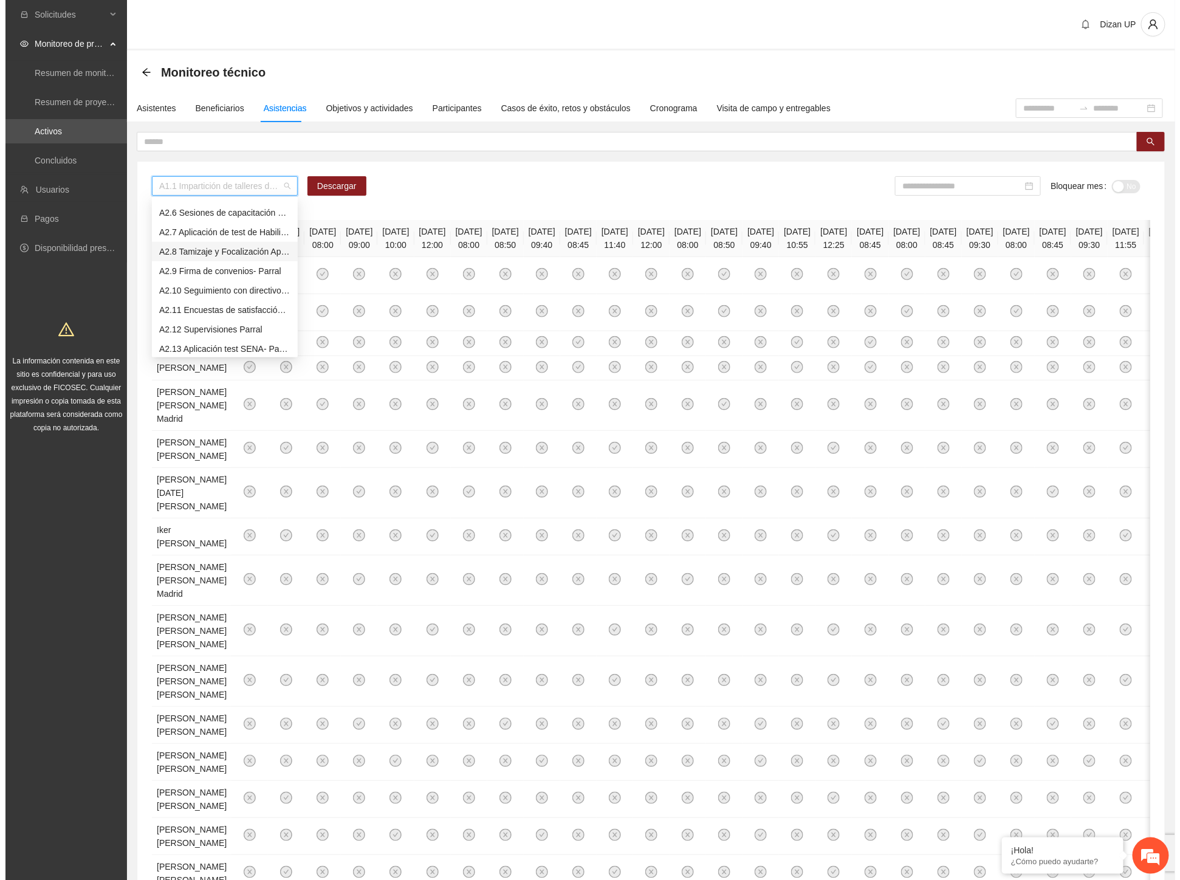
scroll to position [337, 0]
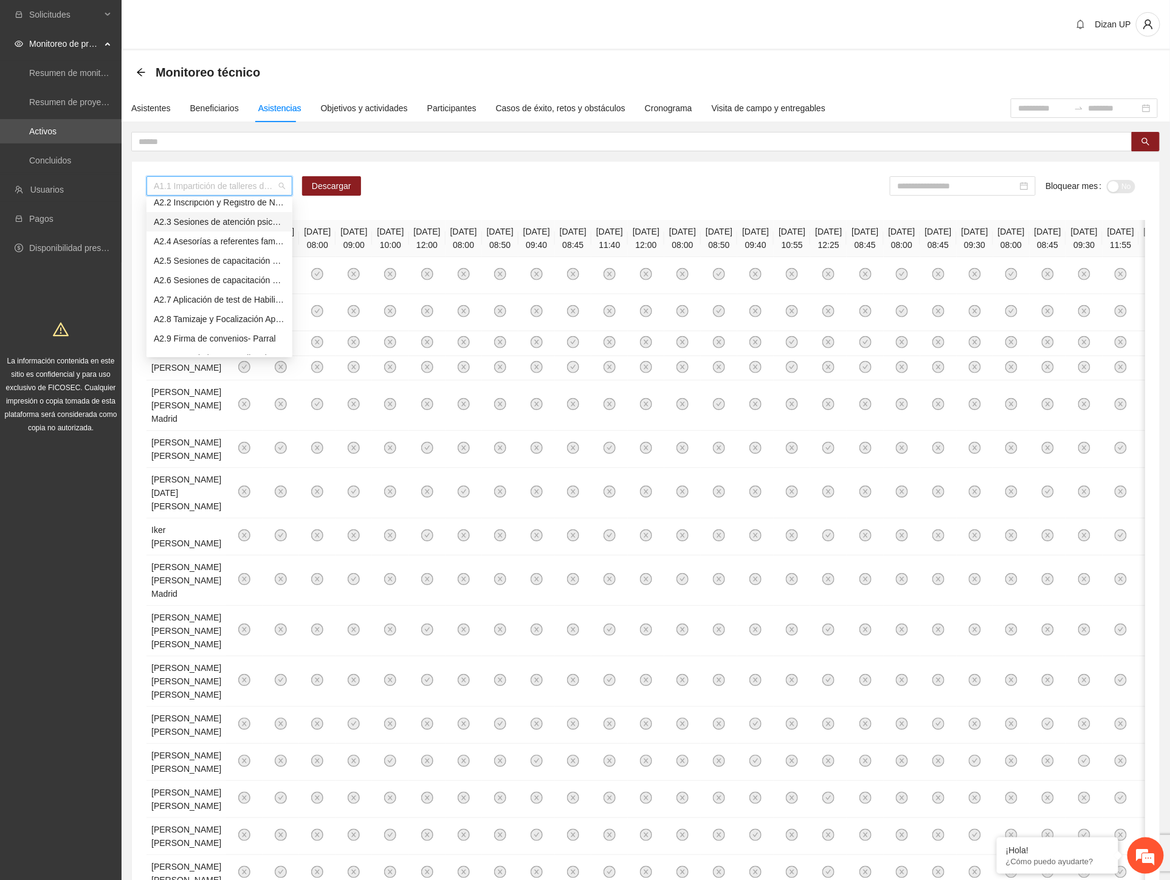
click at [173, 222] on div "A2.3 Sesiones de atención psicológica a NNA detectados con factores de riesgo -…" at bounding box center [219, 221] width 131 height 13
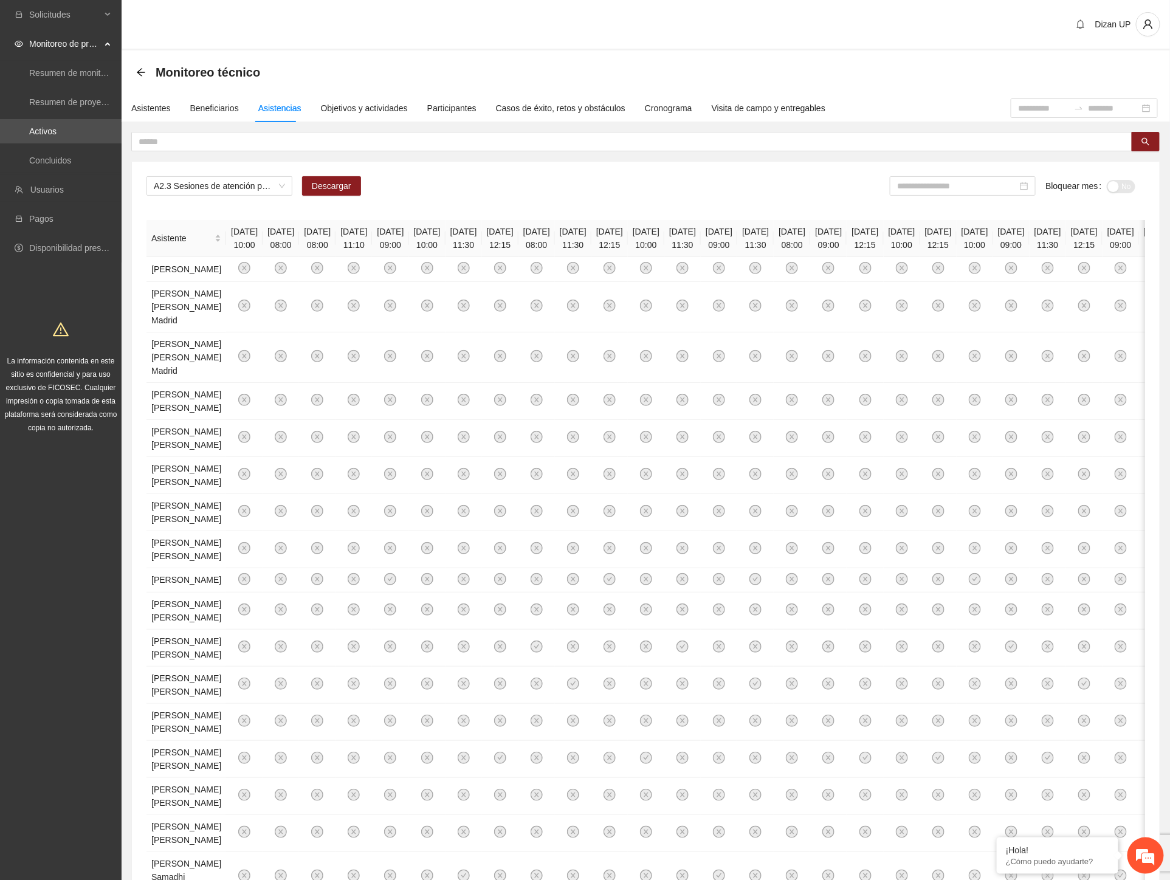
click at [451, 182] on div "A2.3 Sesiones de atención psicológica a NNA detectados con factores de riesgo -…" at bounding box center [645, 190] width 998 height 29
click at [399, 178] on div "A2.3 Sesiones de atención psicológica a NNA detectados con factores de riesgo -…" at bounding box center [645, 190] width 998 height 29
click at [332, 181] on span "Descargar" at bounding box center [332, 185] width 40 height 13
drag, startPoint x: 147, startPoint y: 109, endPoint x: 122, endPoint y: 26, distance: 87.5
click at [147, 109] on div "Asistentes" at bounding box center [151, 107] width 40 height 13
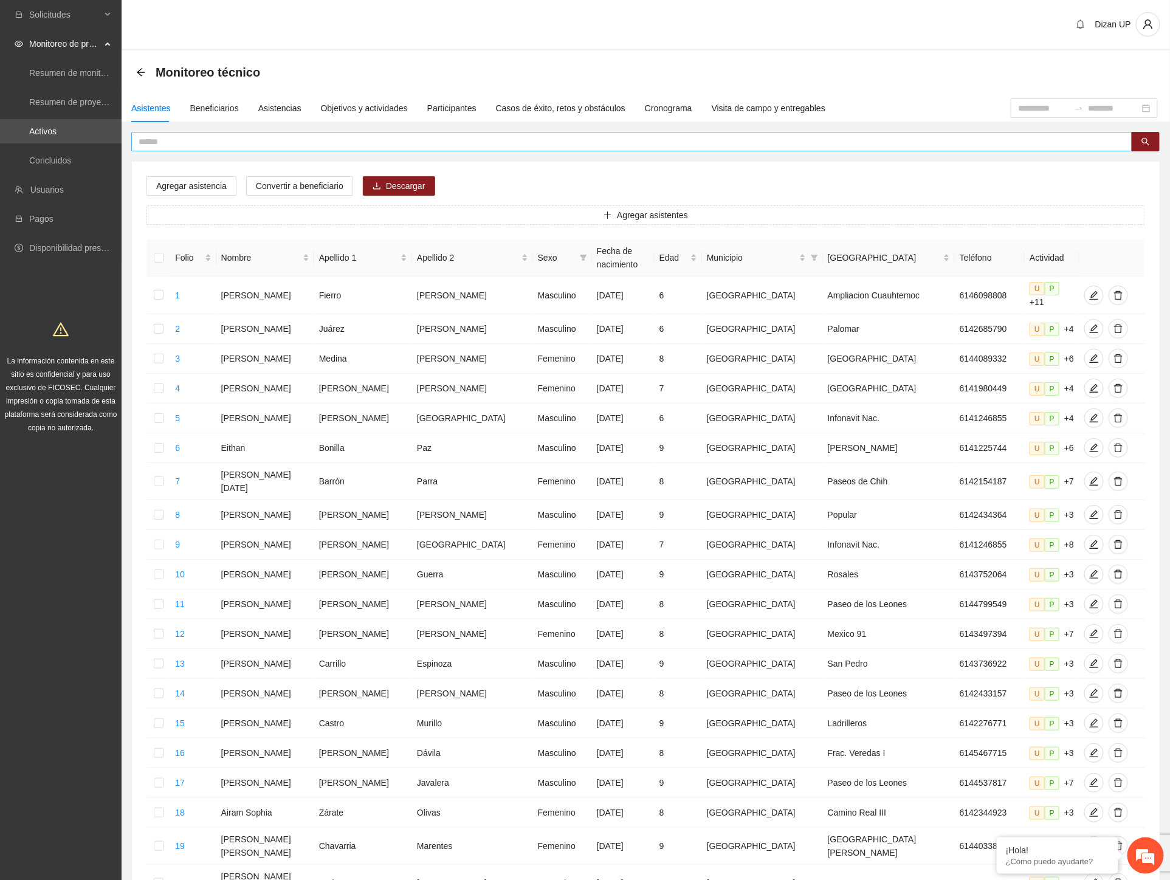
click at [275, 146] on input "text" at bounding box center [627, 141] width 977 height 13
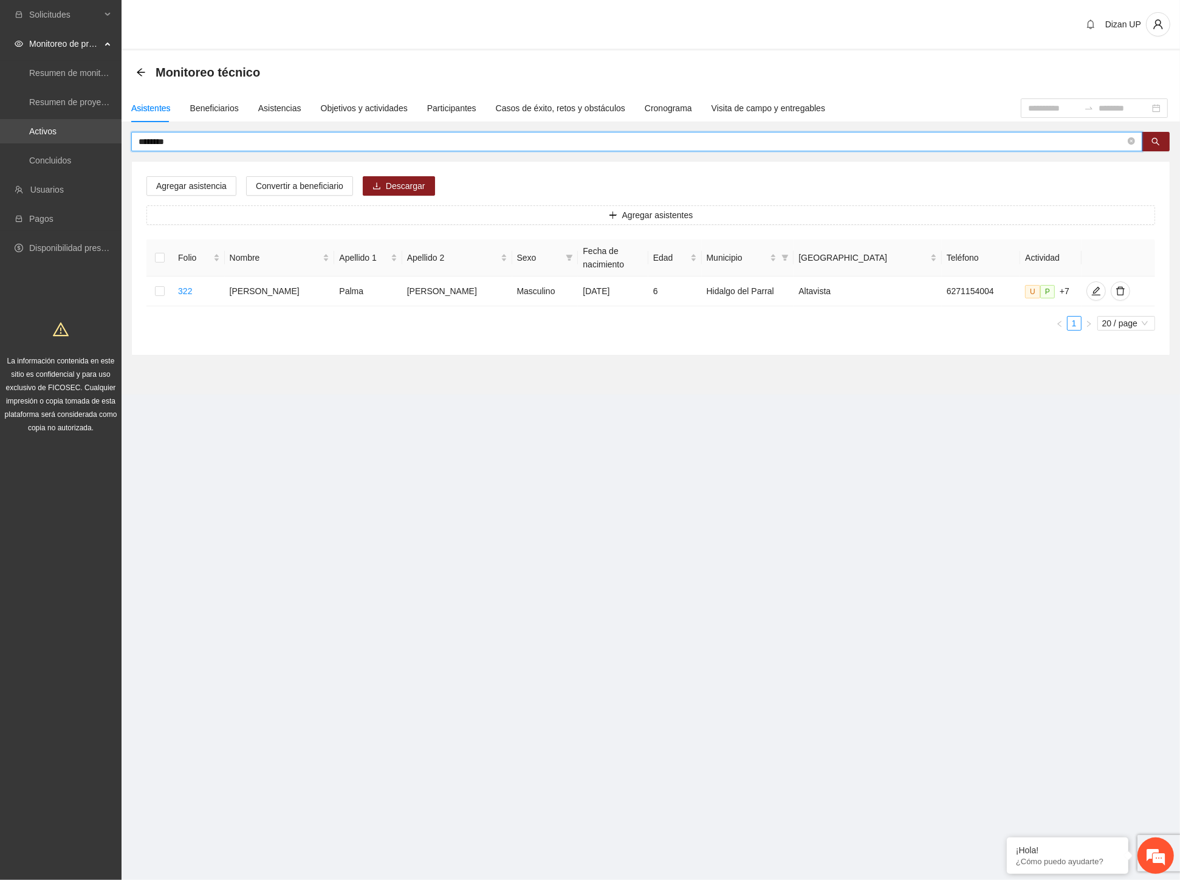
drag, startPoint x: 180, startPoint y: 146, endPoint x: 81, endPoint y: 141, distance: 99.2
click at [81, 141] on section "Solicitudes Monitoreo de proyectos Resumen de monitoreo Resumen de proyectos ap…" at bounding box center [590, 440] width 1180 height 880
paste input "**********"
click at [1091, 295] on icon "edit" at bounding box center [1096, 291] width 10 height 10
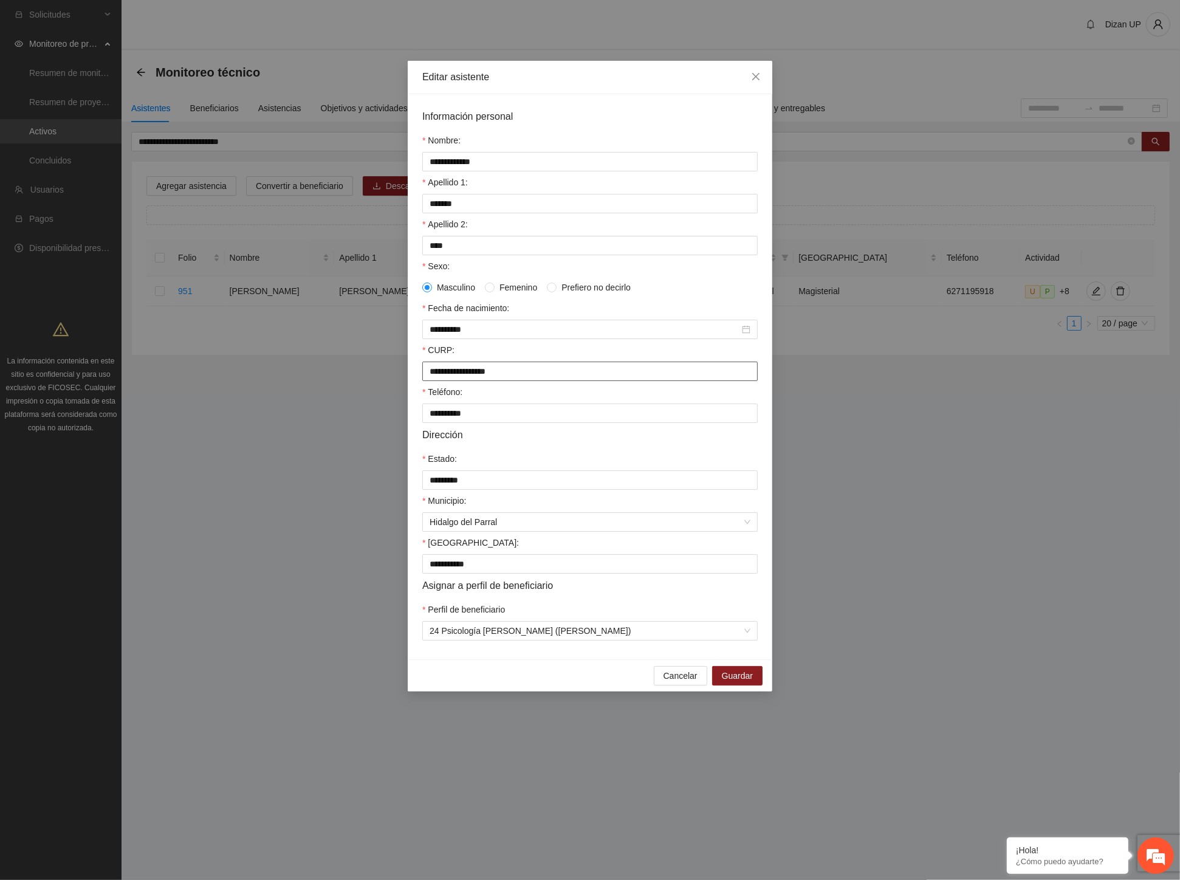
drag, startPoint x: 507, startPoint y: 375, endPoint x: 368, endPoint y: 368, distance: 138.7
click at [369, 368] on div "**********" at bounding box center [590, 440] width 1180 height 880
click at [667, 682] on span "Cancelar" at bounding box center [681, 675] width 34 height 13
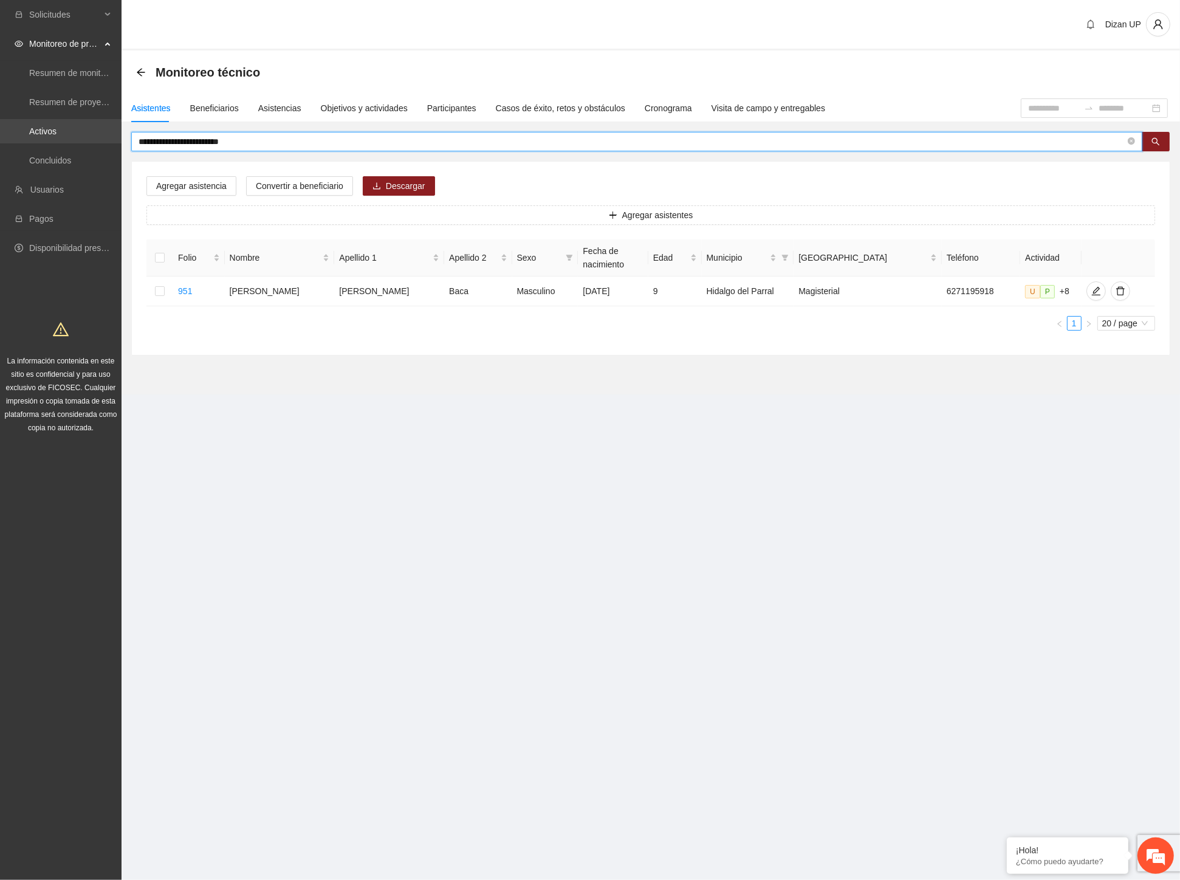
drag, startPoint x: 284, startPoint y: 142, endPoint x: 104, endPoint y: 129, distance: 181.0
click at [104, 129] on section "**********" at bounding box center [590, 440] width 1180 height 880
type input "**********"
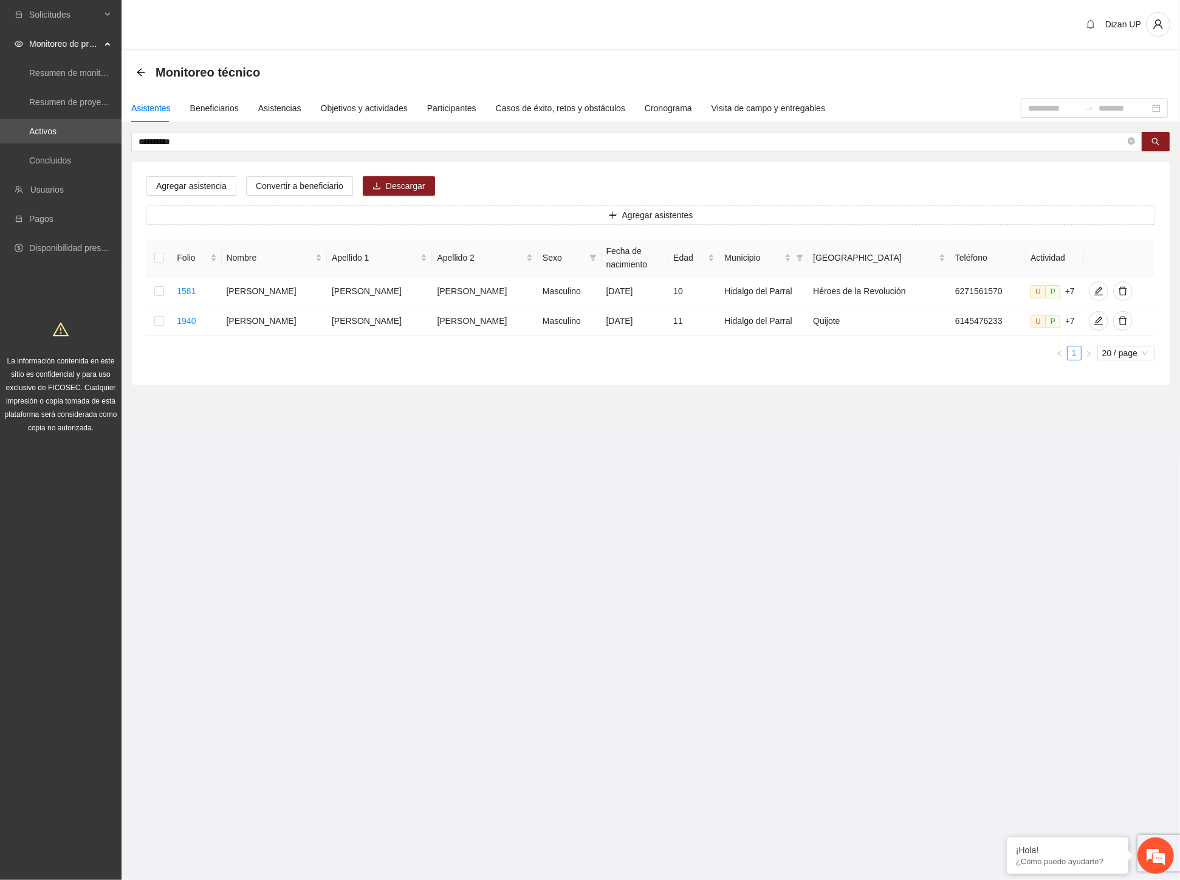
drag, startPoint x: 891, startPoint y: 365, endPoint x: 988, endPoint y: 330, distance: 103.2
click at [892, 360] on ul "1 20 / page" at bounding box center [650, 353] width 1009 height 15
click at [1094, 325] on icon "edit" at bounding box center [1098, 321] width 9 height 9
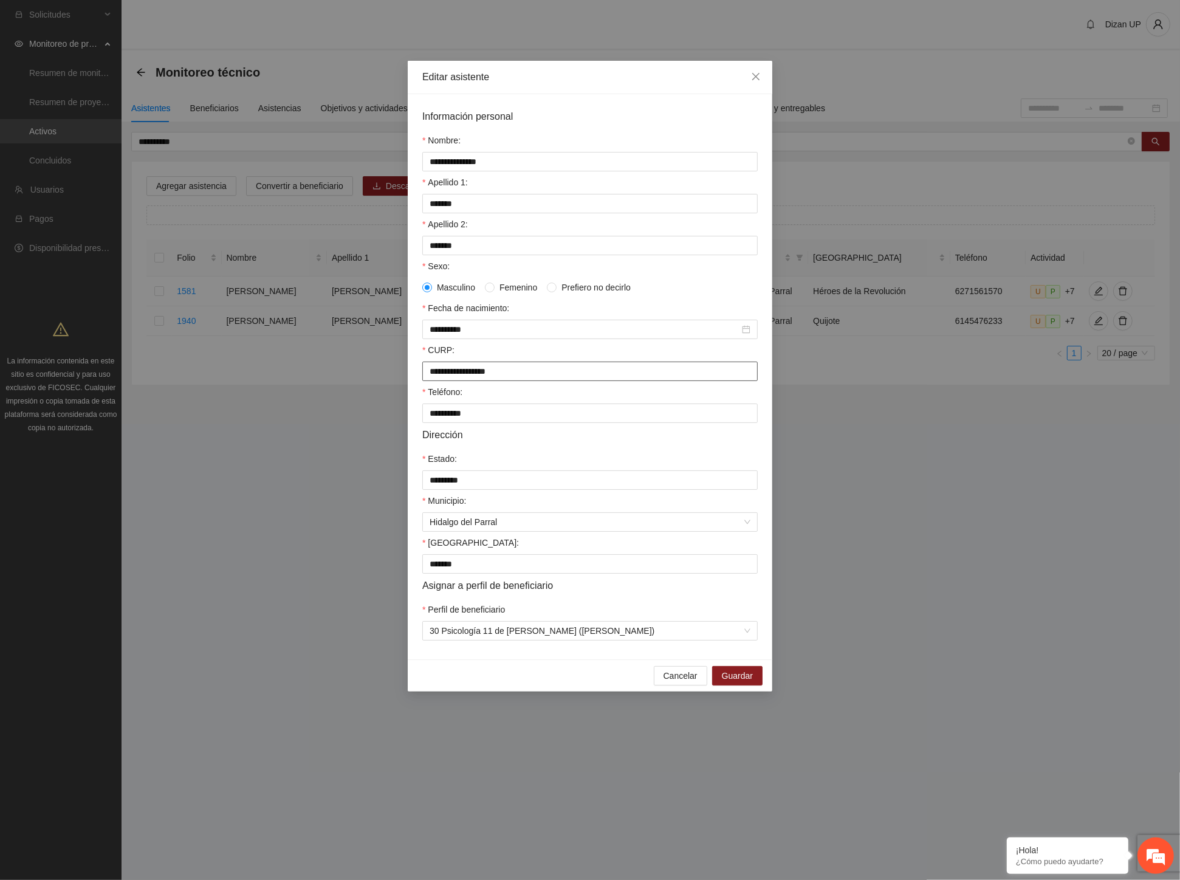
drag, startPoint x: 428, startPoint y: 377, endPoint x: 586, endPoint y: 376, distance: 158.6
click at [586, 376] on input "**********" at bounding box center [589, 371] width 335 height 19
drag, startPoint x: 456, startPoint y: 250, endPoint x: 350, endPoint y: 246, distance: 105.8
click at [351, 246] on div "**********" at bounding box center [590, 440] width 1180 height 880
type input "*********"
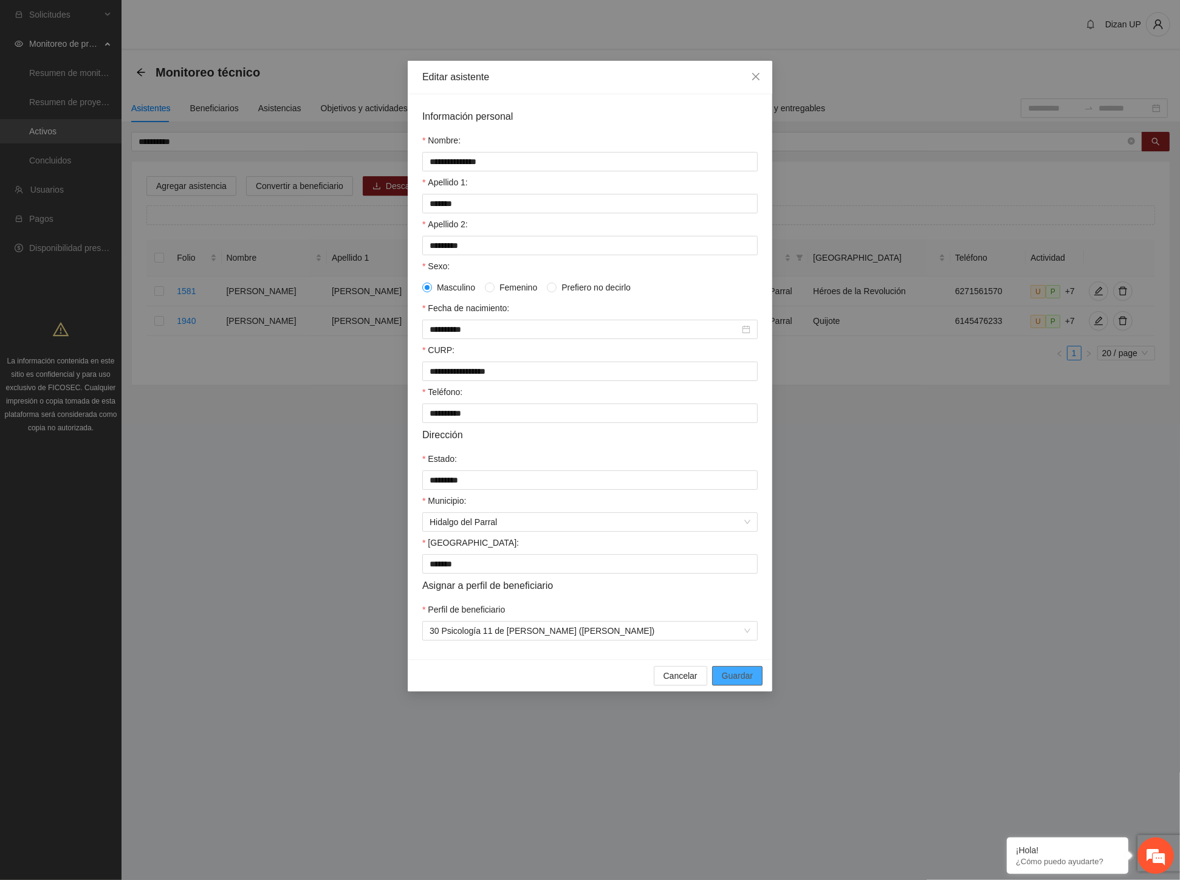
click at [728, 682] on span "Guardar" at bounding box center [737, 675] width 31 height 13
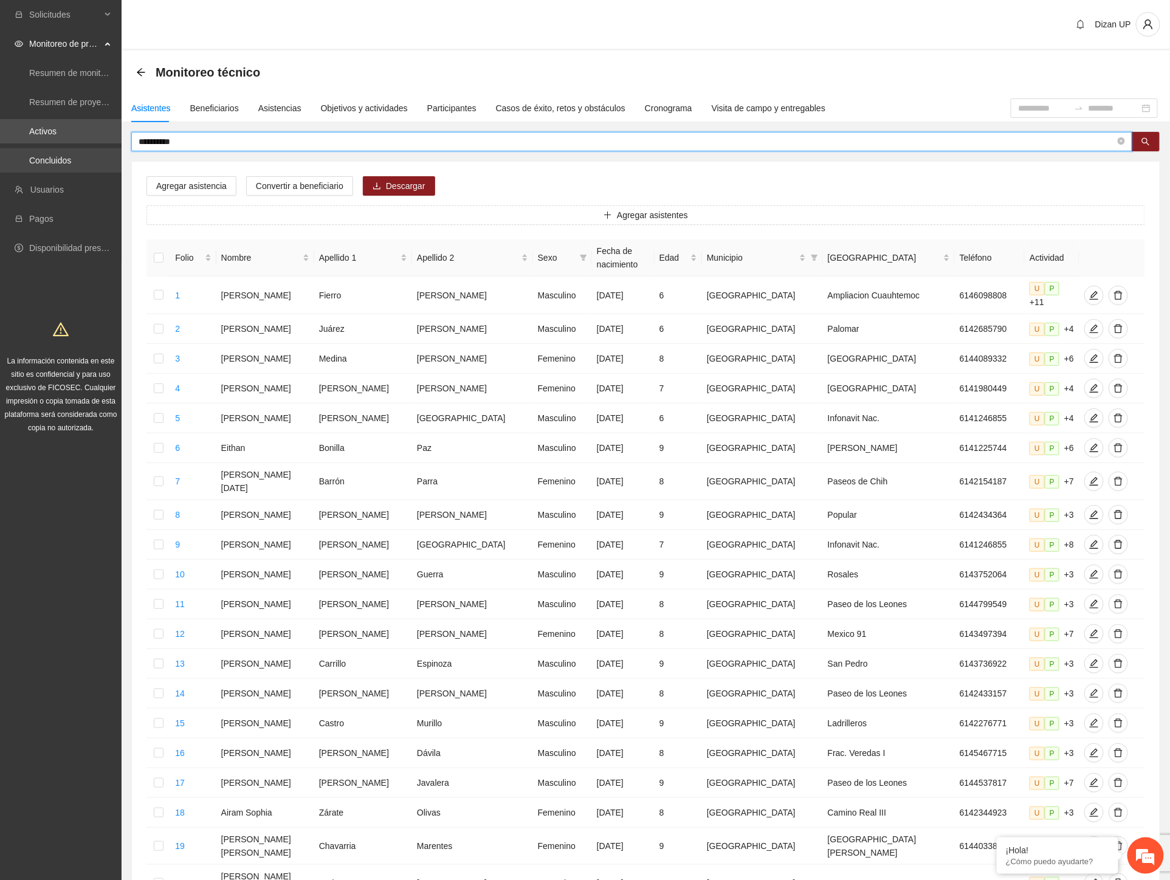
drag, startPoint x: 192, startPoint y: 145, endPoint x: 31, endPoint y: 149, distance: 161.1
click at [31, 149] on section "**********" at bounding box center [585, 508] width 1170 height 1017
paste input "**********"
type input "**********"
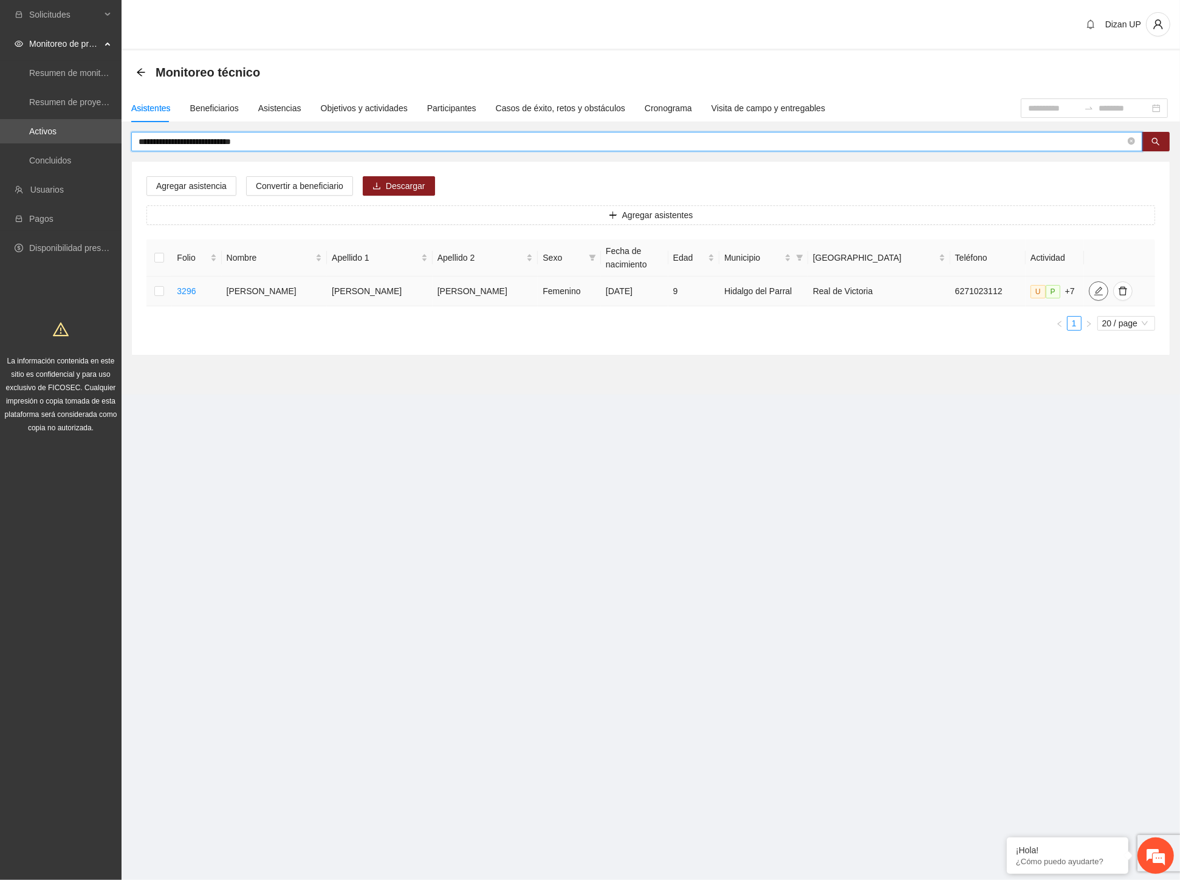
click at [1094, 289] on icon "edit" at bounding box center [1099, 291] width 10 height 10
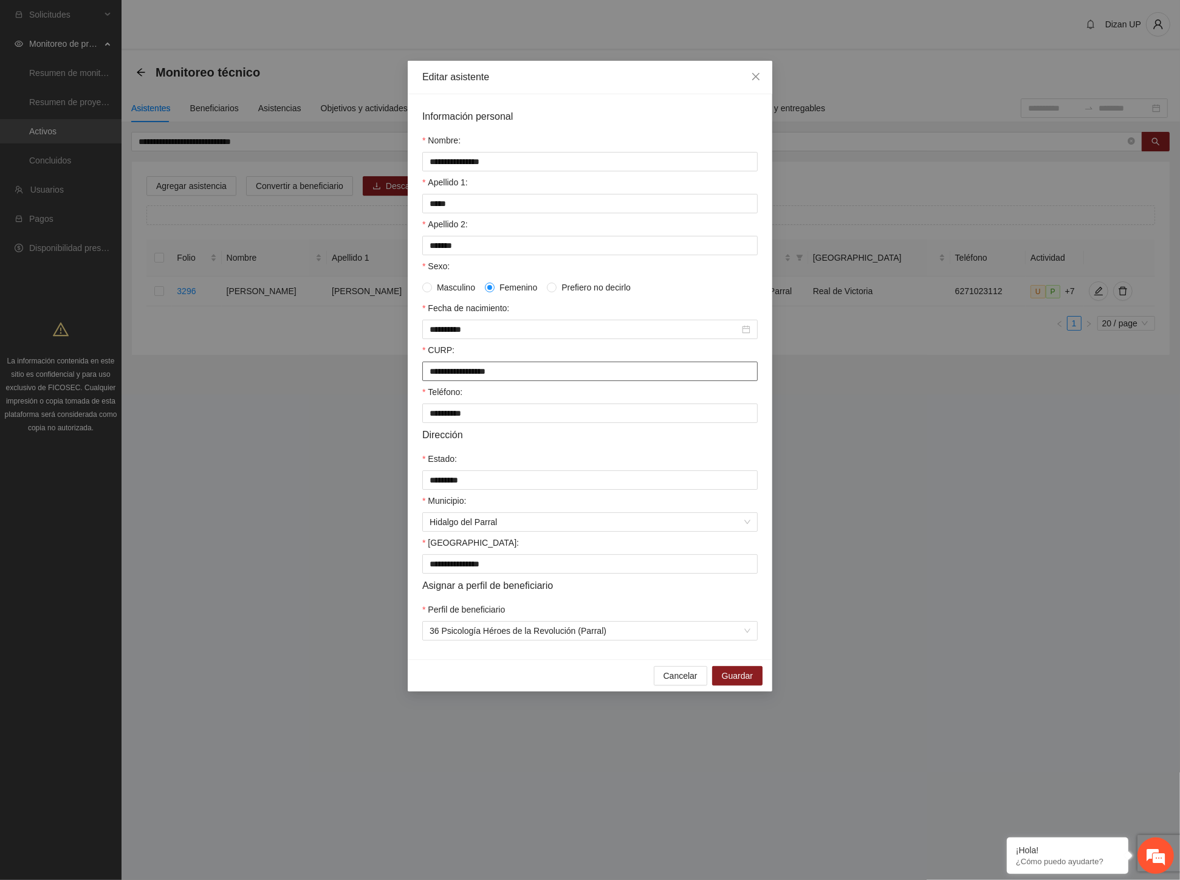
drag, startPoint x: 537, startPoint y: 377, endPoint x: 348, endPoint y: 363, distance: 189.6
click at [348, 363] on div "**********" at bounding box center [590, 440] width 1180 height 880
click at [672, 682] on span "Cancelar" at bounding box center [681, 675] width 34 height 13
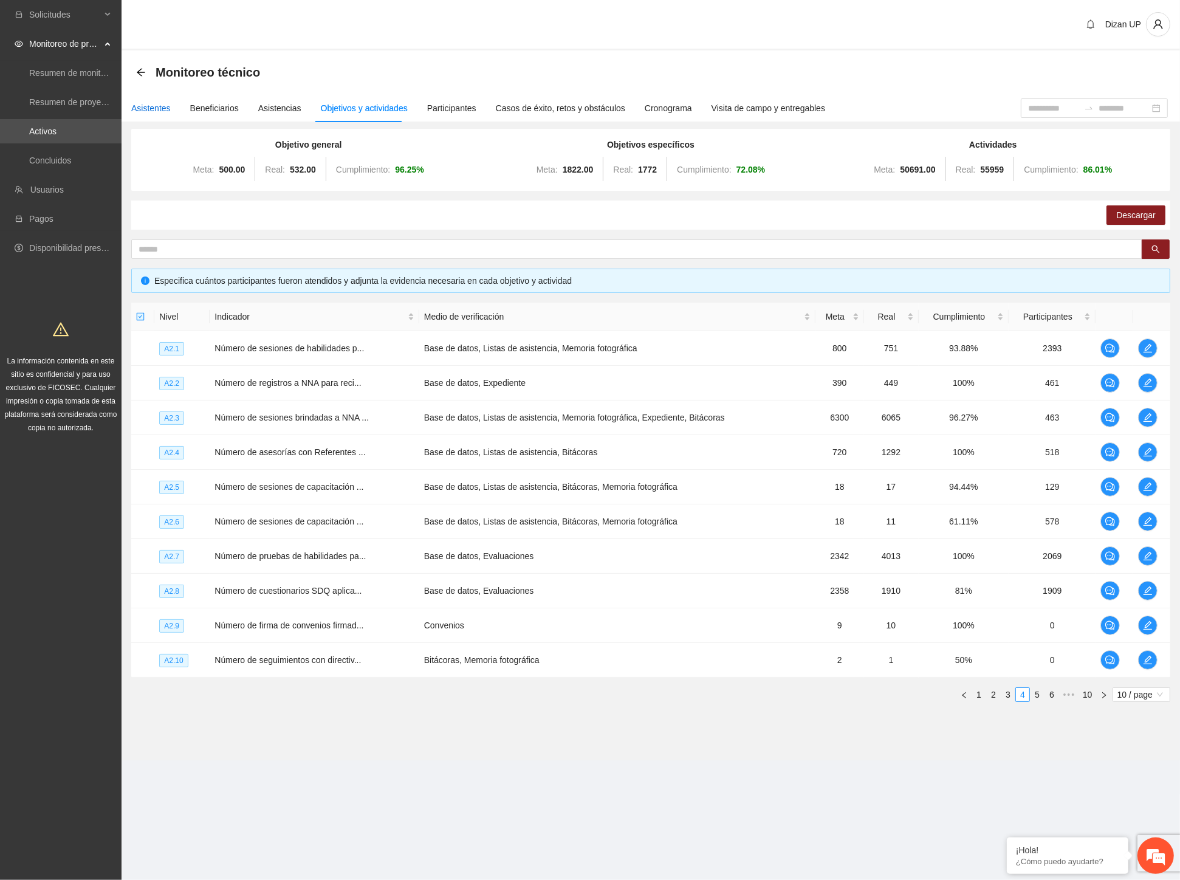
click at [146, 113] on div "Asistentes" at bounding box center [151, 107] width 40 height 13
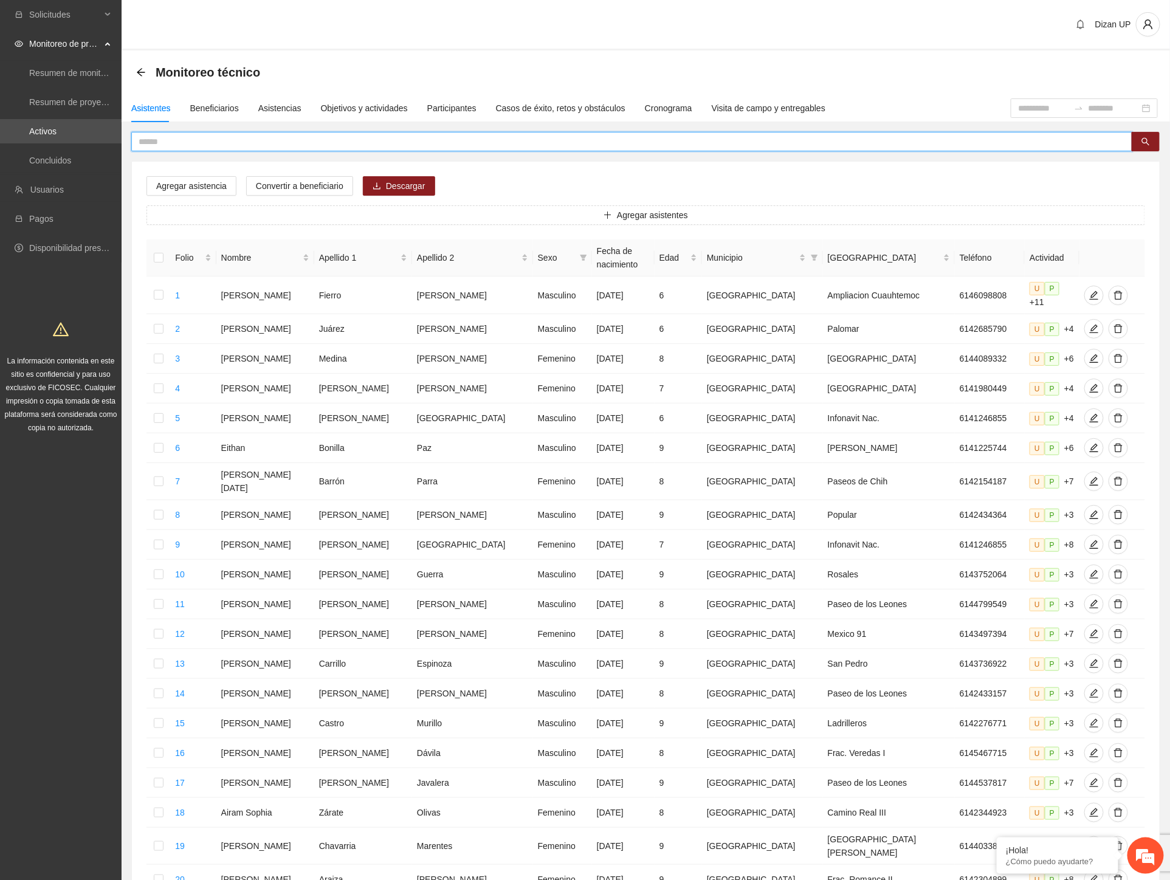
click at [249, 141] on input "text" at bounding box center [627, 141] width 977 height 13
paste input "**********"
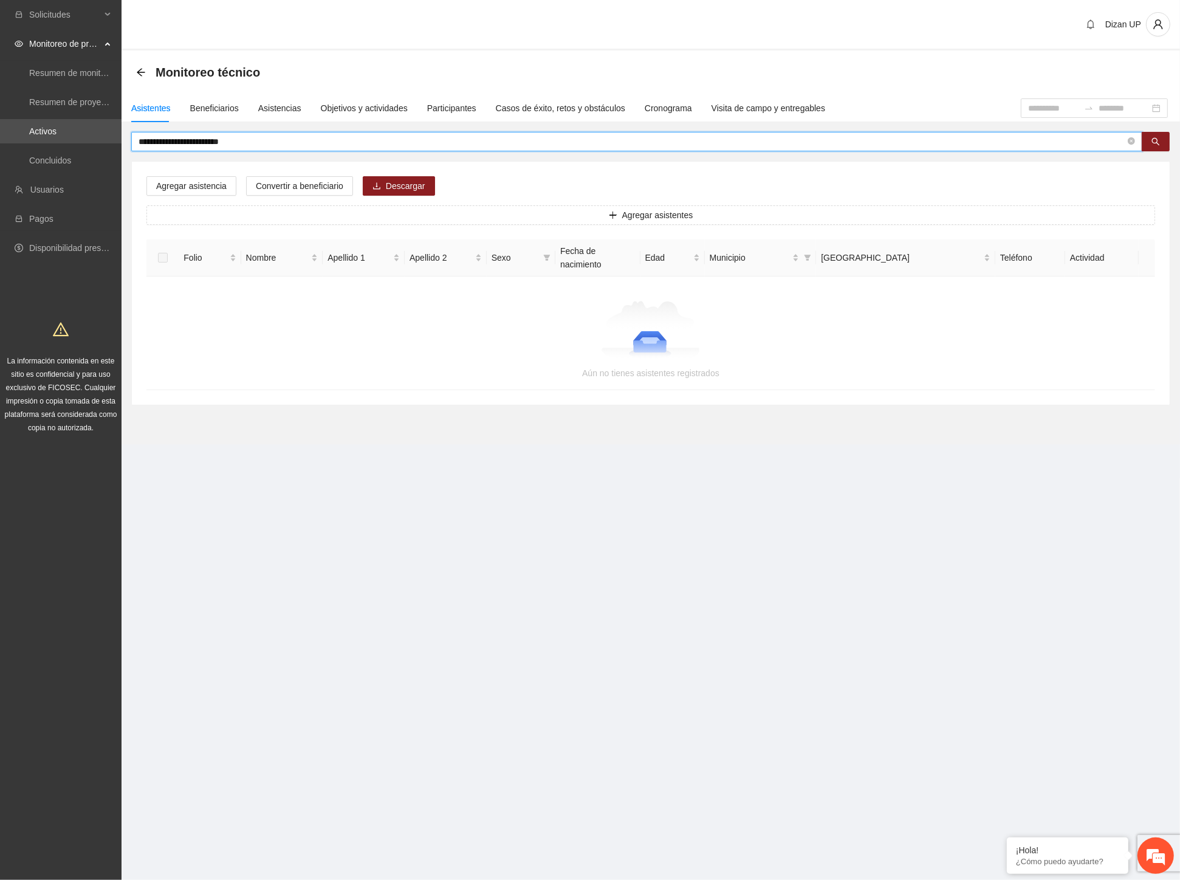
drag, startPoint x: 252, startPoint y: 140, endPoint x: 175, endPoint y: 137, distance: 76.7
click at [175, 137] on input "**********" at bounding box center [632, 141] width 987 height 13
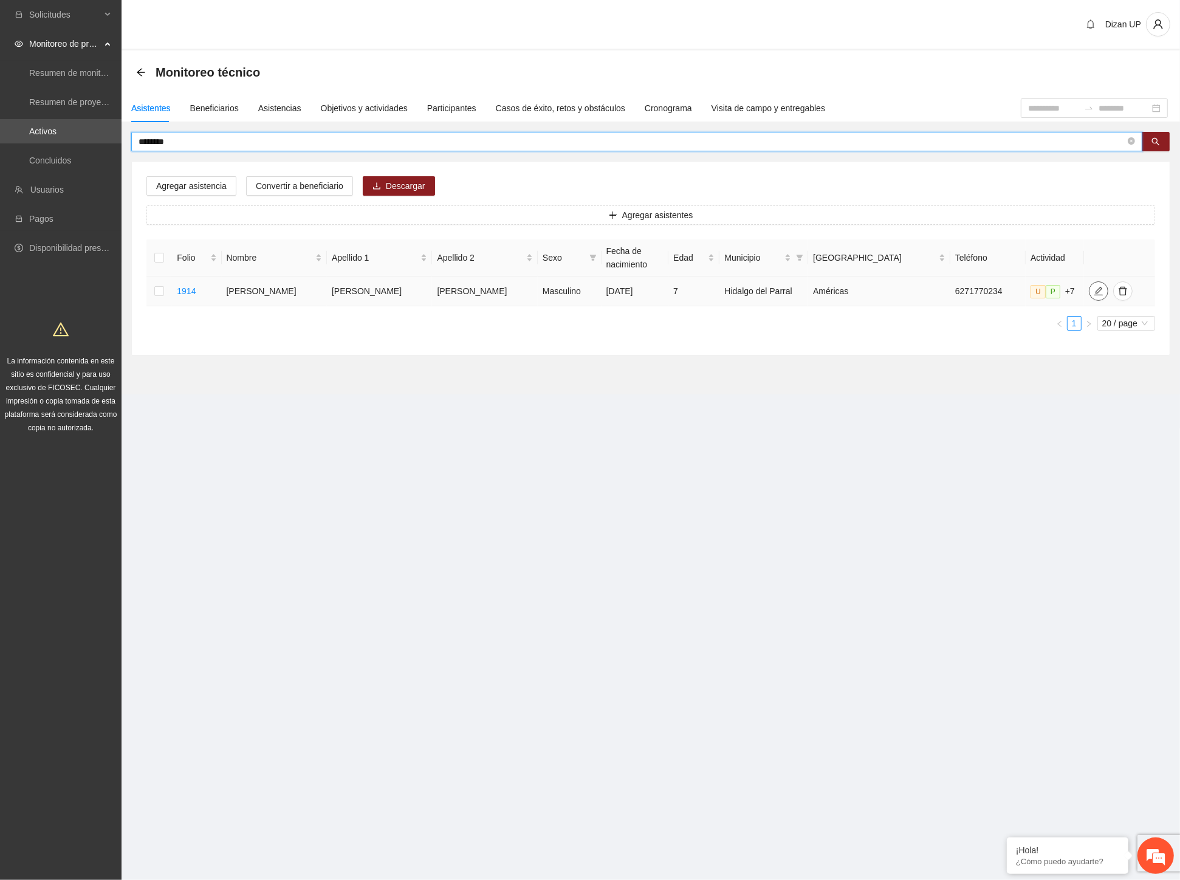
click at [1094, 290] on icon "edit" at bounding box center [1098, 291] width 9 height 9
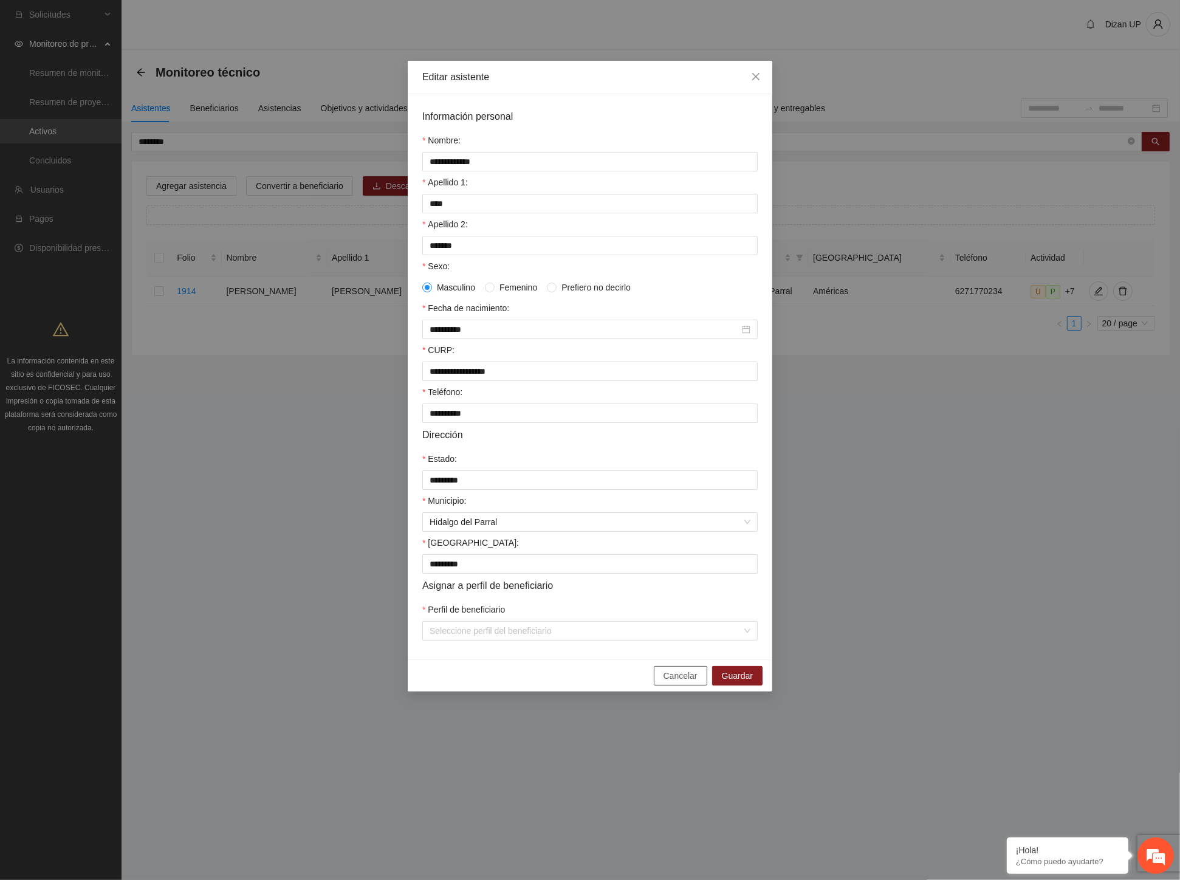
click at [685, 682] on span "Cancelar" at bounding box center [681, 675] width 34 height 13
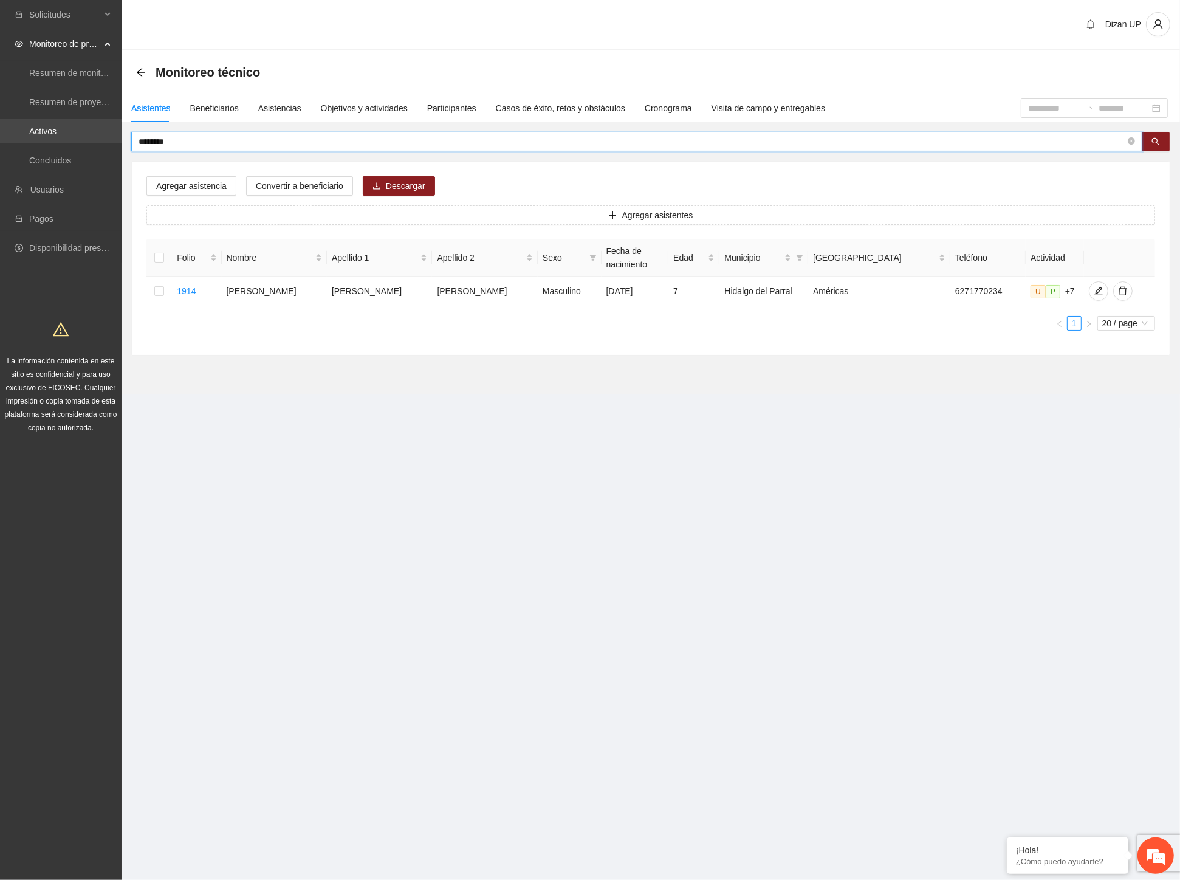
drag, startPoint x: 179, startPoint y: 136, endPoint x: 92, endPoint y: 140, distance: 87.6
click at [92, 140] on section "Solicitudes Monitoreo de proyectos Resumen de monitoreo Resumen de proyectos ap…" at bounding box center [590, 440] width 1180 height 880
click at [1094, 294] on icon "edit" at bounding box center [1099, 291] width 10 height 10
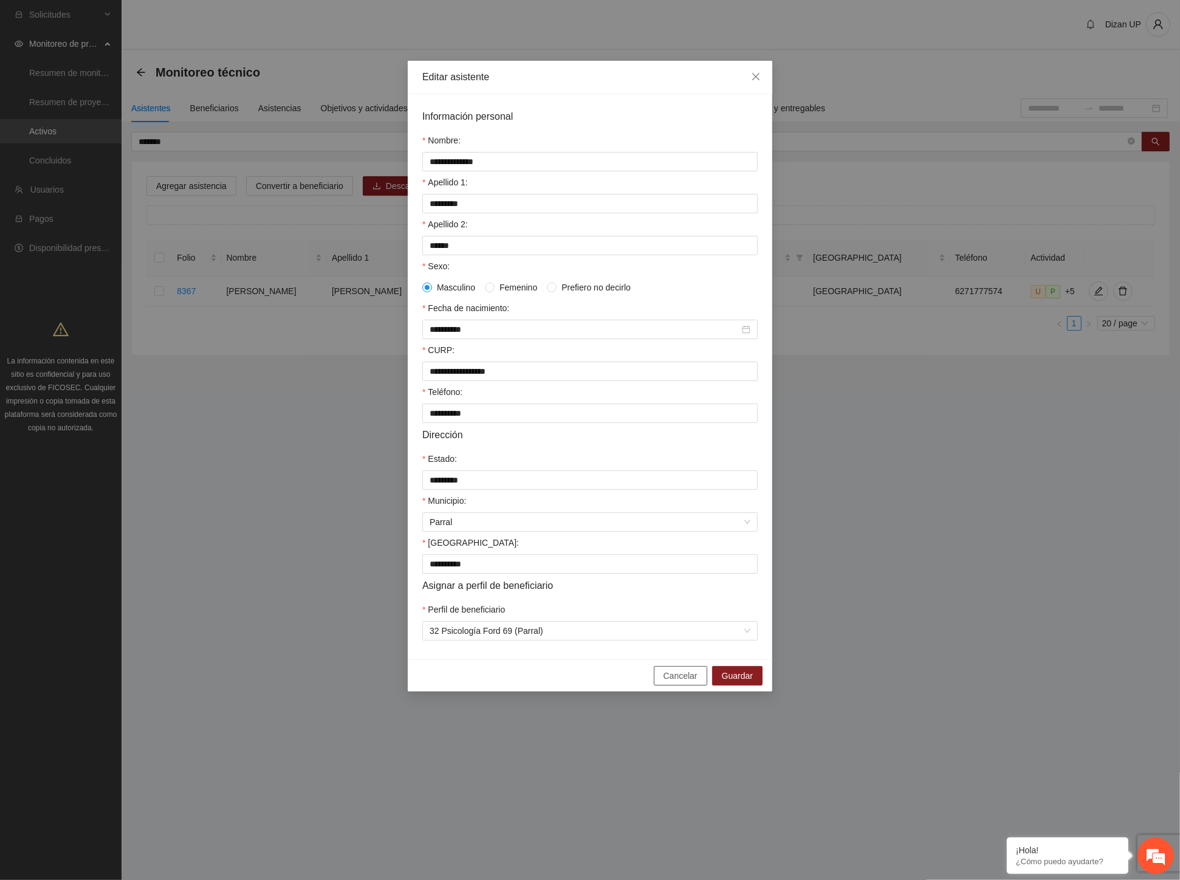
click at [687, 682] on span "Cancelar" at bounding box center [681, 675] width 34 height 13
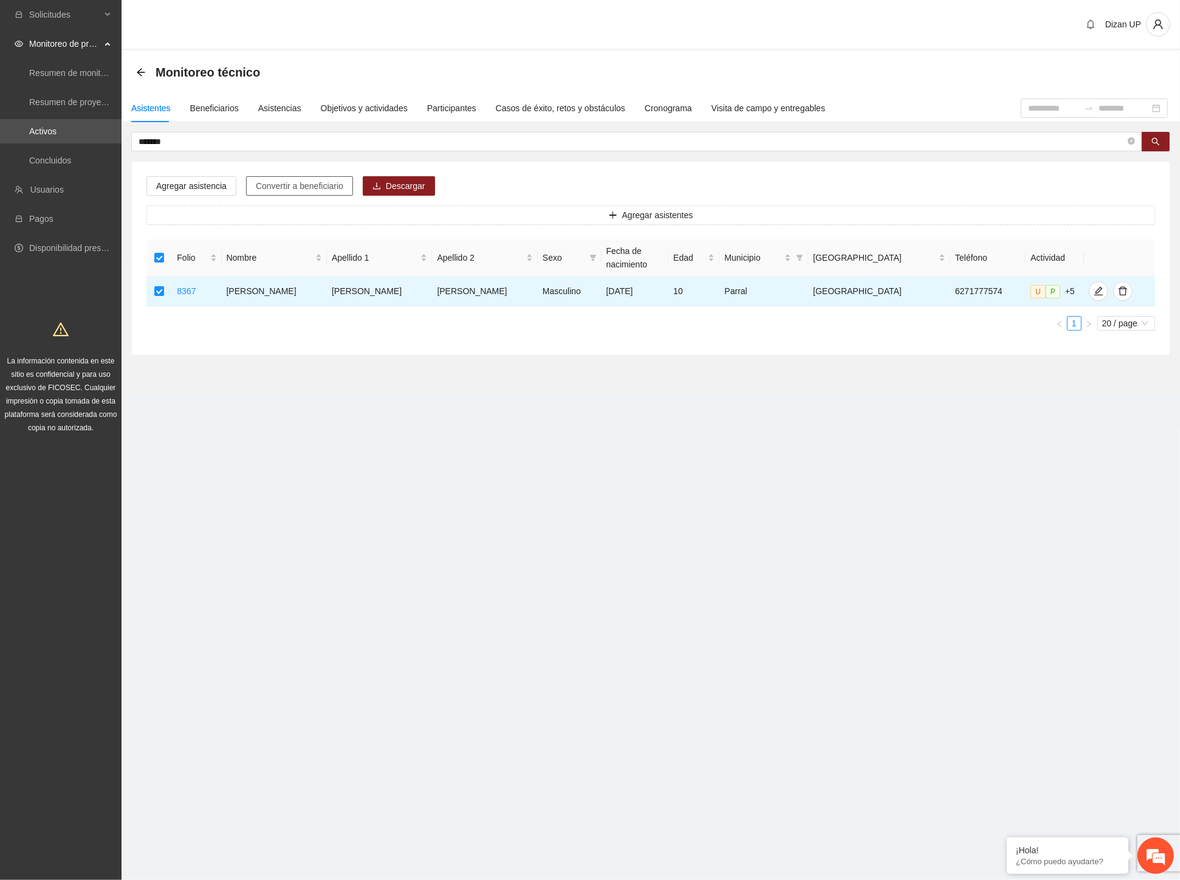
click at [311, 187] on span "Convertir a beneficiario" at bounding box center [300, 185] width 88 height 13
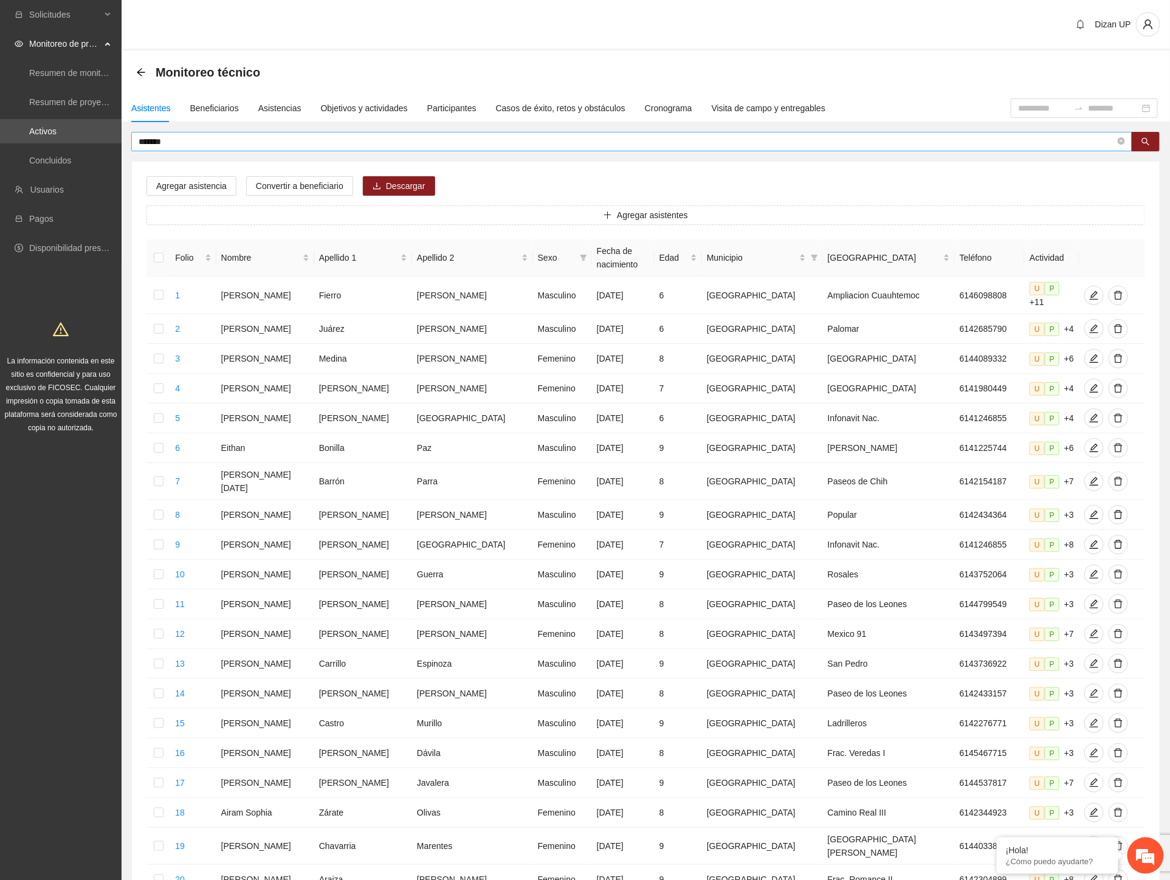
click at [115, 142] on section "Solicitudes Monitoreo de proyectos Resumen de monitoreo Resumen de proyectos ap…" at bounding box center [585, 508] width 1170 height 1017
click at [184, 141] on input "*******" at bounding box center [627, 141] width 977 height 13
drag, startPoint x: 56, startPoint y: 138, endPoint x: 43, endPoint y: 138, distance: 12.8
click at [43, 138] on section "Solicitudes Monitoreo de proyectos Resumen de monitoreo Resumen de proyectos ap…" at bounding box center [585, 508] width 1170 height 1017
type input "********"
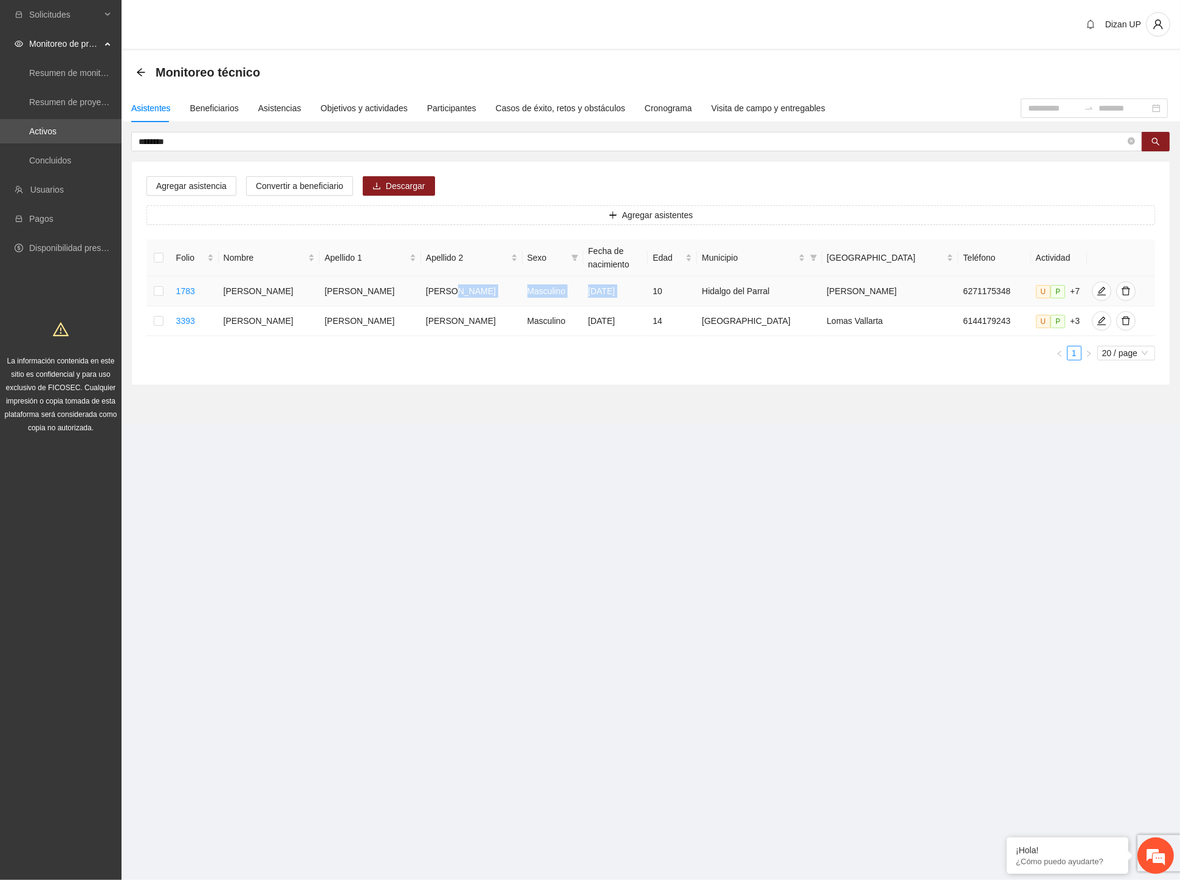
drag, startPoint x: 477, startPoint y: 292, endPoint x: 653, endPoint y: 294, distance: 175.6
click at [652, 294] on tr "1783 [PERSON_NAME] [DATE] 10 Hidalgo del Parral [PERSON_NAME] 6271175348 U P +7" at bounding box center [650, 292] width 1009 height 30
click at [1097, 287] on icon "edit" at bounding box center [1102, 291] width 10 height 10
type input "**********"
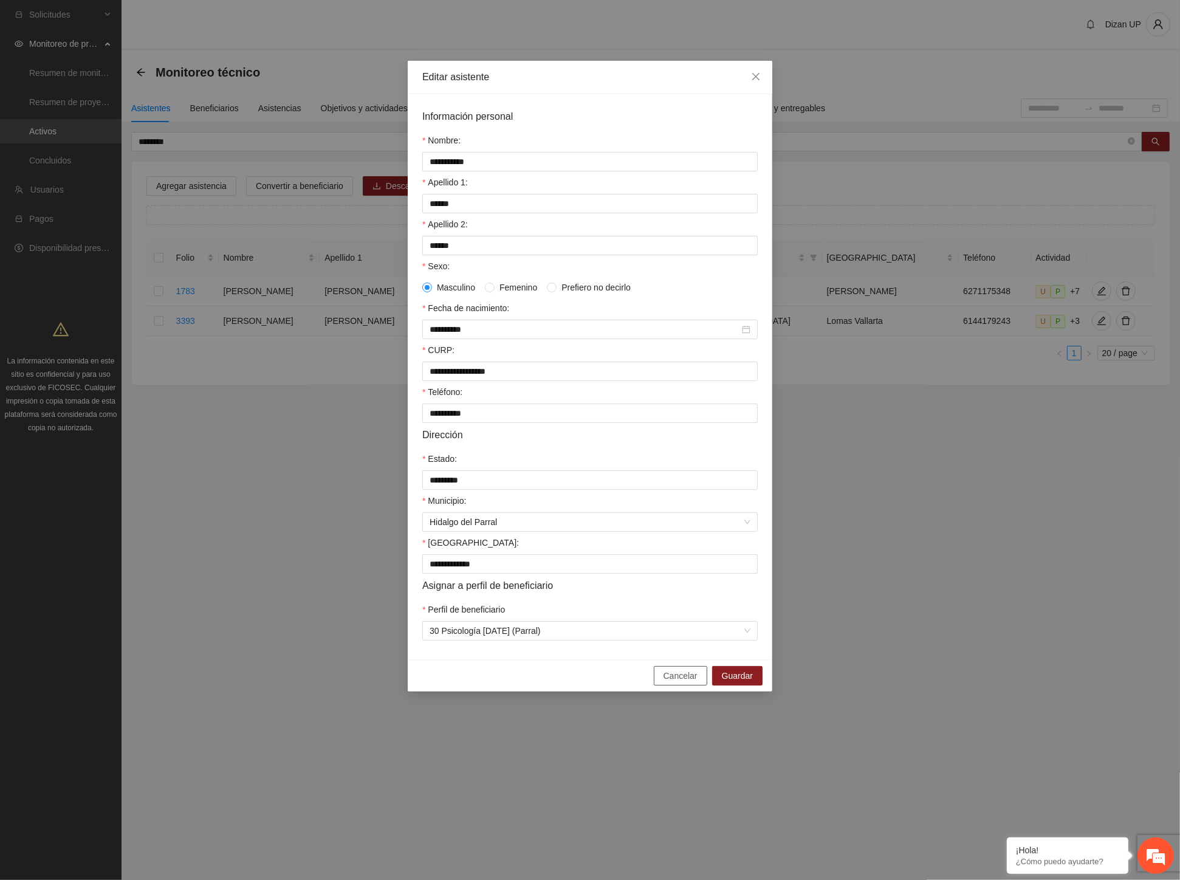
click at [675, 682] on span "Cancelar" at bounding box center [681, 675] width 34 height 13
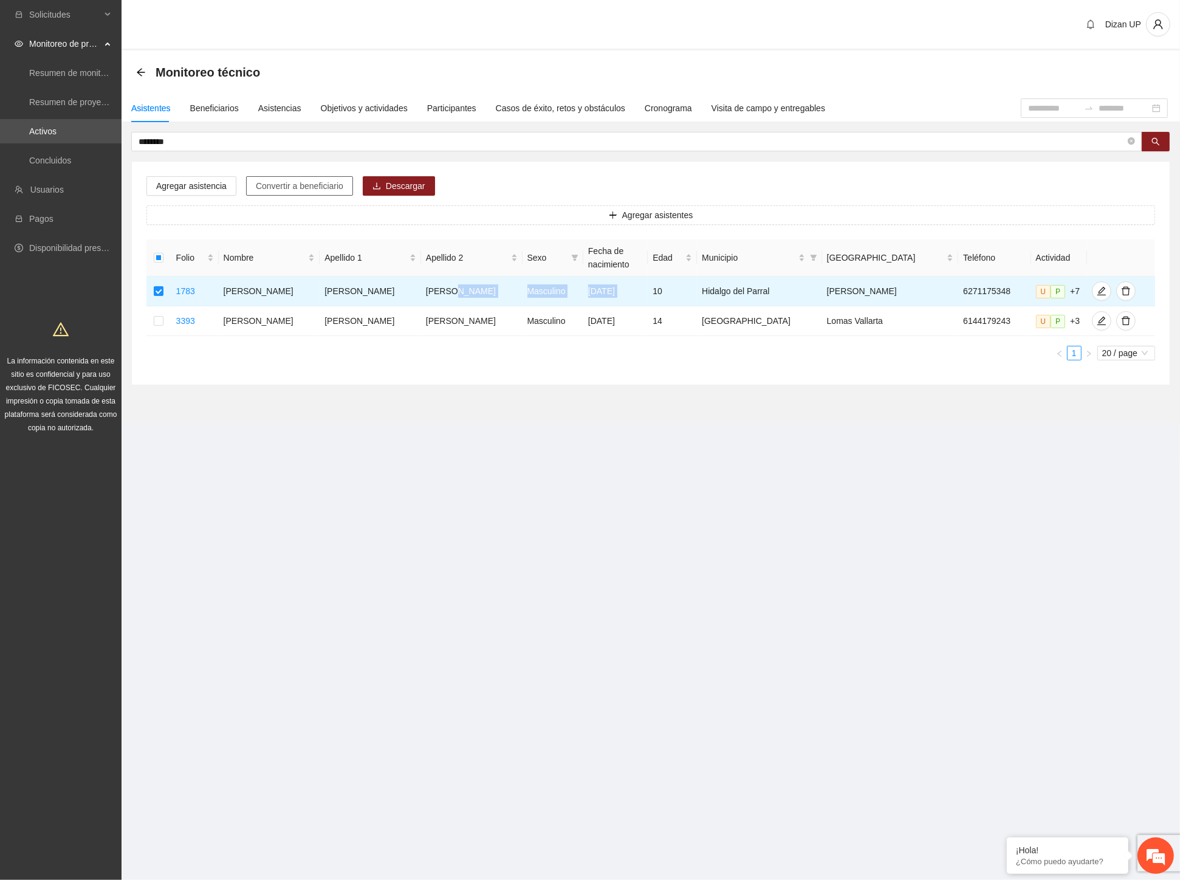
click at [286, 184] on span "Convertir a beneficiario" at bounding box center [300, 185] width 88 height 13
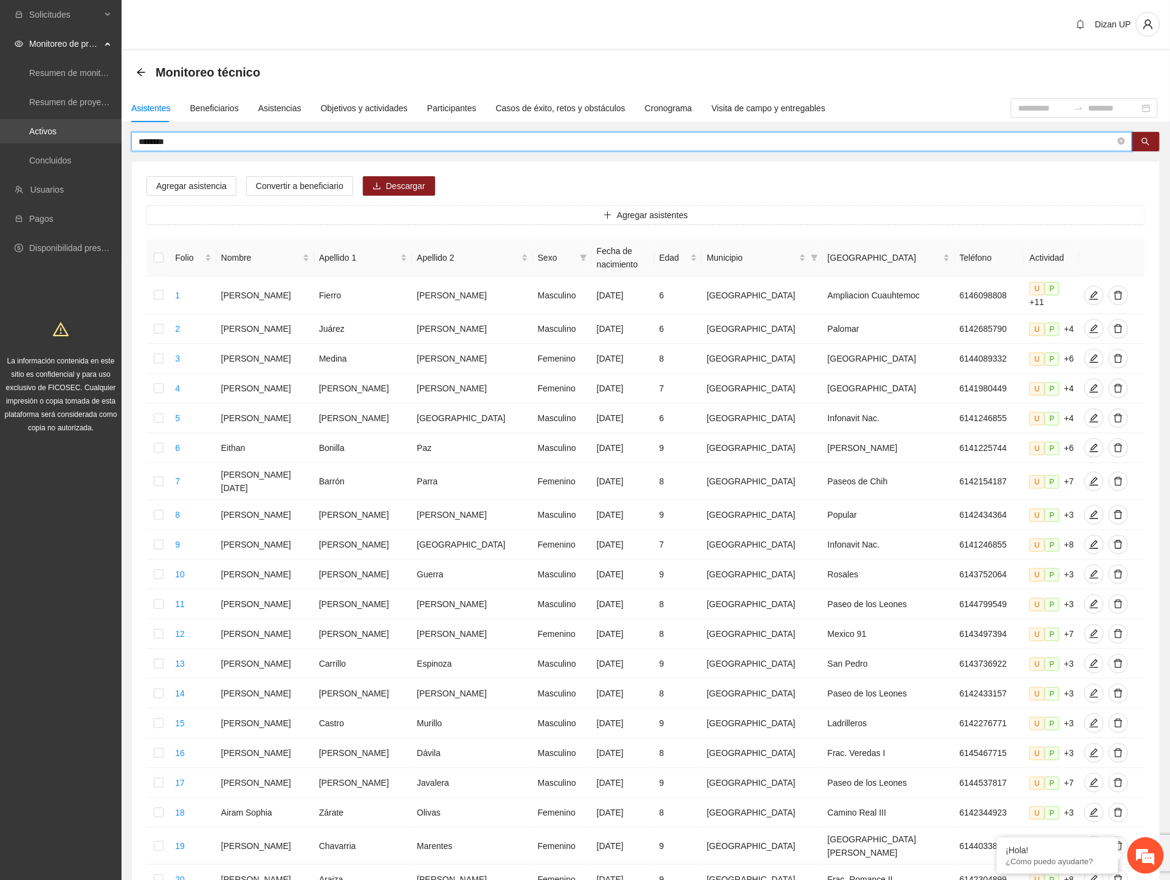
drag, startPoint x: 160, startPoint y: 137, endPoint x: 74, endPoint y: 140, distance: 86.3
click at [74, 140] on section "Solicitudes Monitoreo de proyectos Resumen de monitoreo Resumen de proyectos ap…" at bounding box center [585, 508] width 1170 height 1017
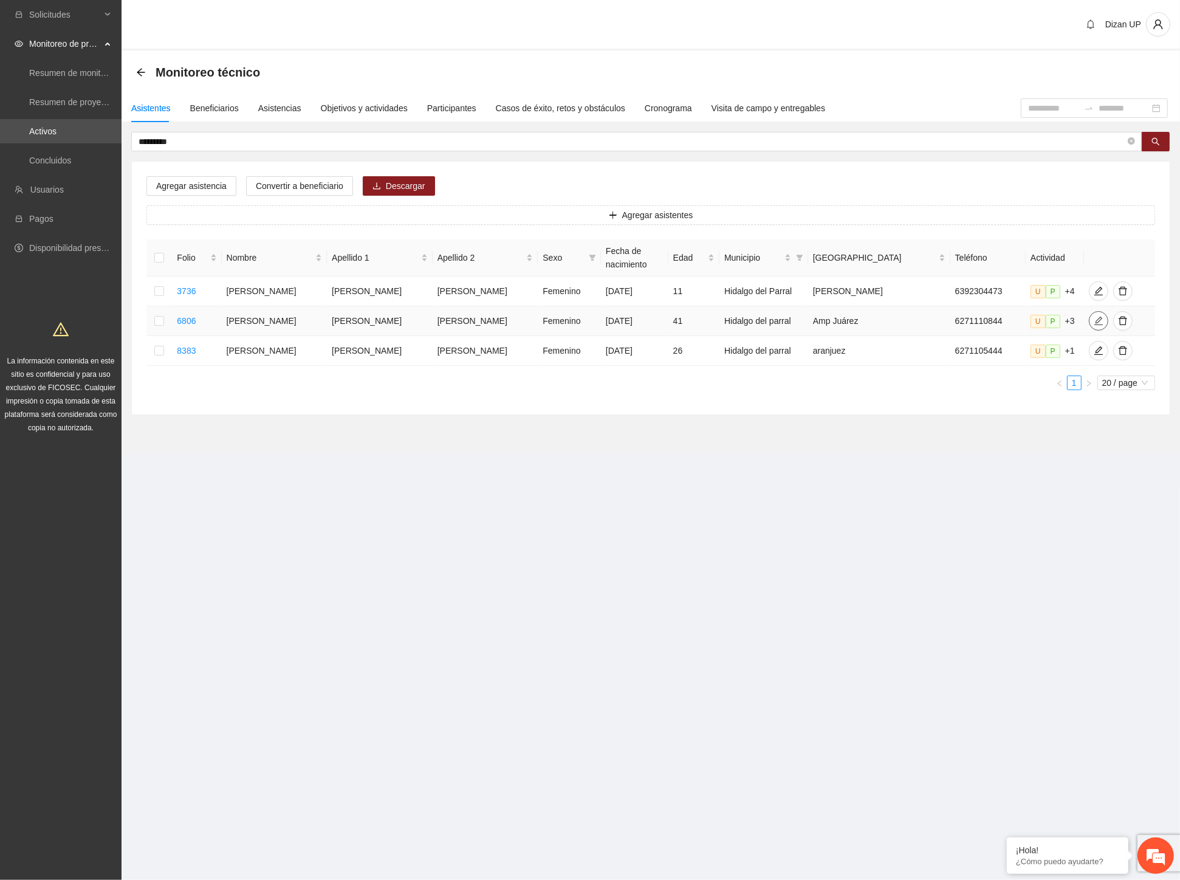
click at [1090, 319] on span "edit" at bounding box center [1099, 321] width 18 height 10
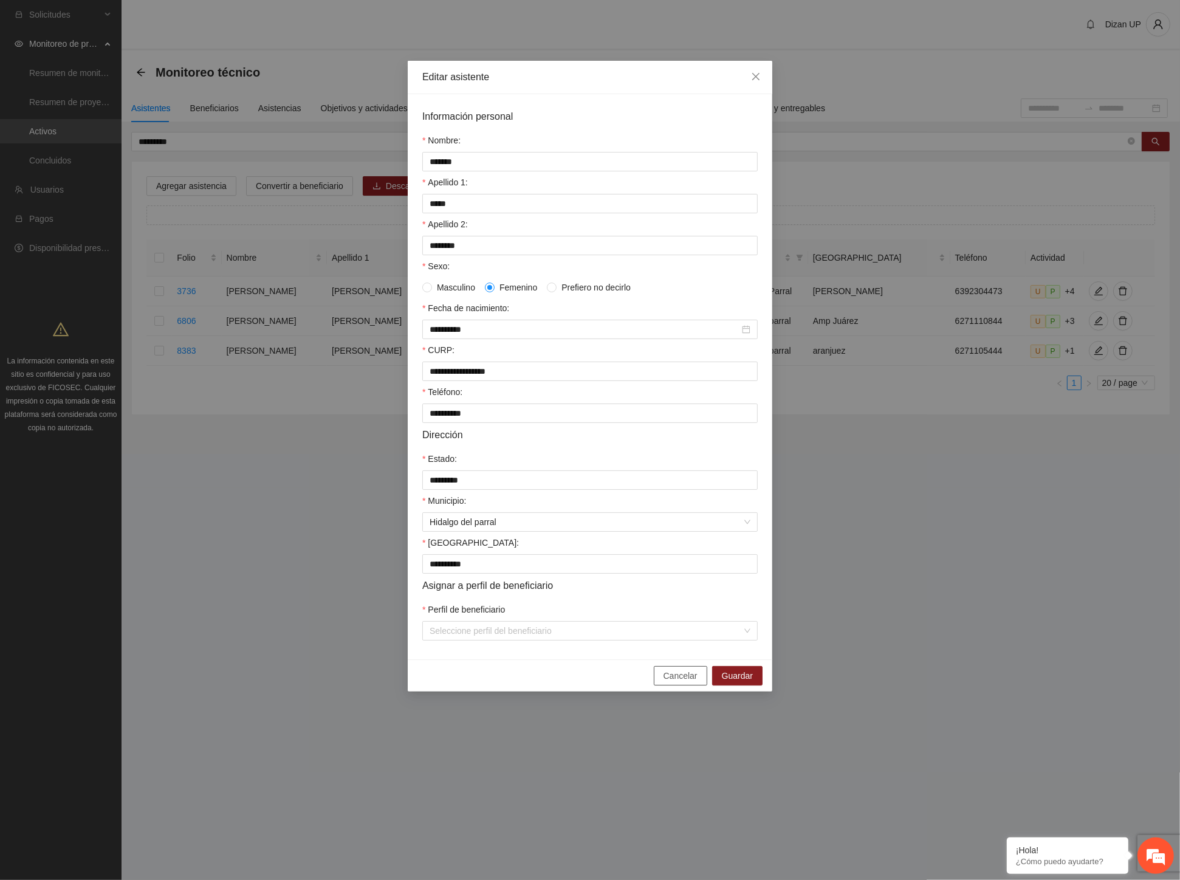
click at [684, 682] on span "Cancelar" at bounding box center [681, 675] width 34 height 13
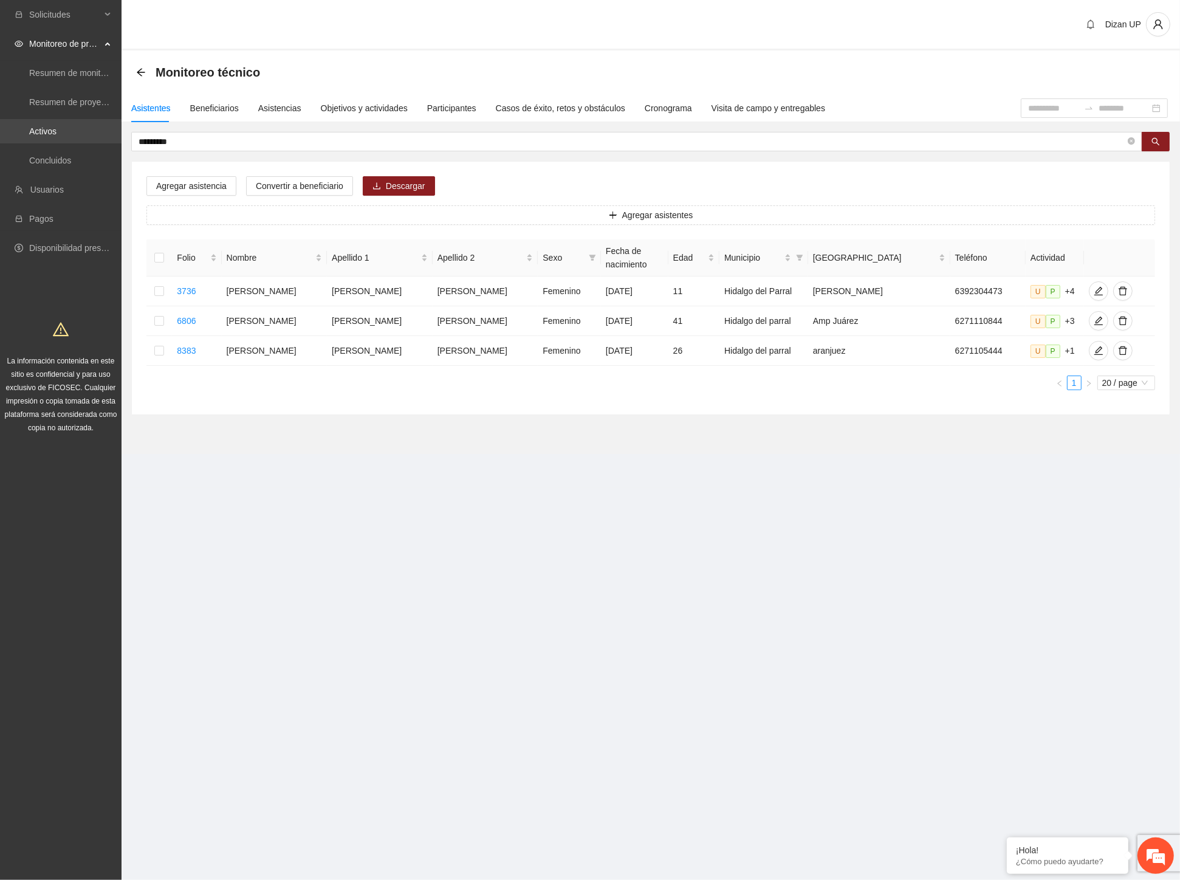
drag, startPoint x: 185, startPoint y: 141, endPoint x: 26, endPoint y: 137, distance: 159.9
click at [26, 137] on section "Solicitudes Monitoreo de proyectos Resumen de monitoreo Resumen de proyectos ap…" at bounding box center [590, 440] width 1180 height 880
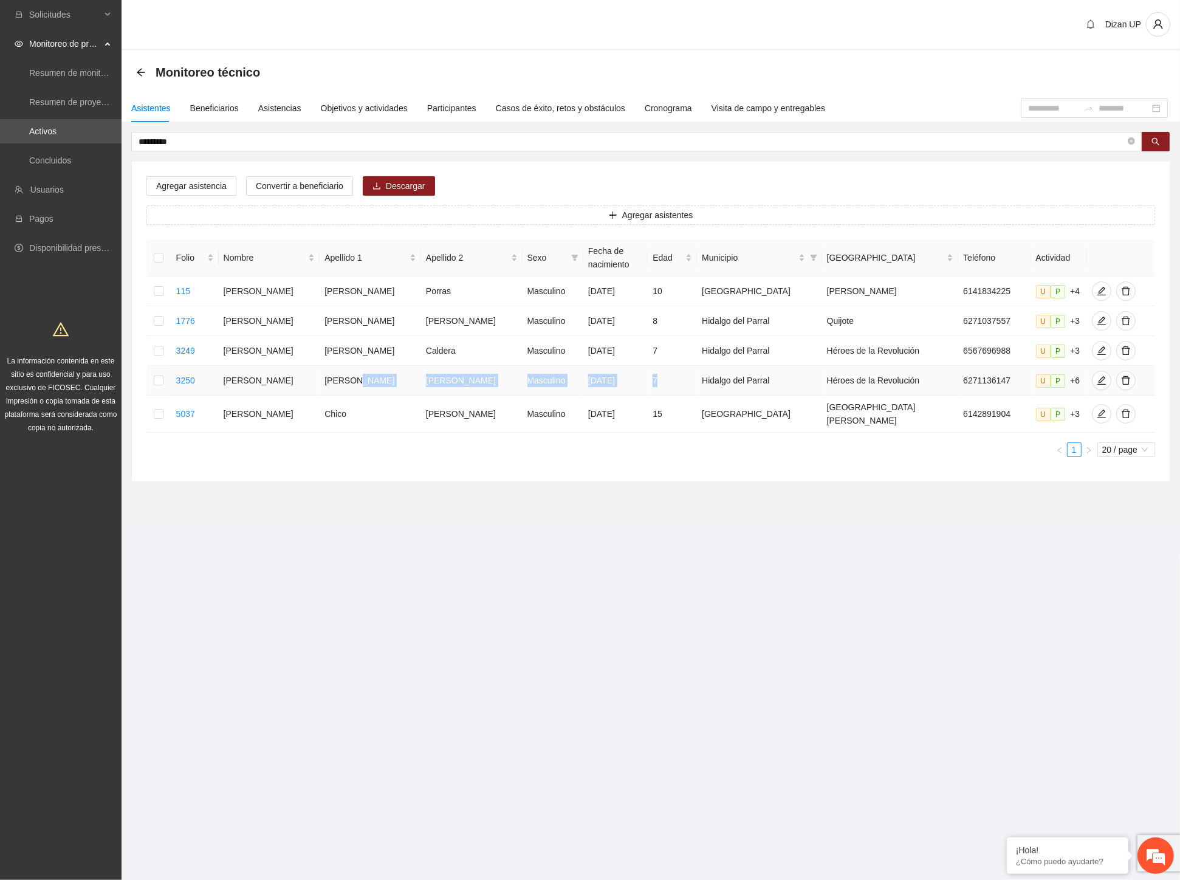
drag, startPoint x: 355, startPoint y: 388, endPoint x: 688, endPoint y: 390, distance: 333.0
click at [688, 390] on tr "3250 Abraham Villado Chacón Masculino 03/11/2017 7 Hidalgo del Parral Héroes de…" at bounding box center [650, 381] width 1009 height 30
click at [1097, 385] on icon "edit" at bounding box center [1102, 381] width 10 height 10
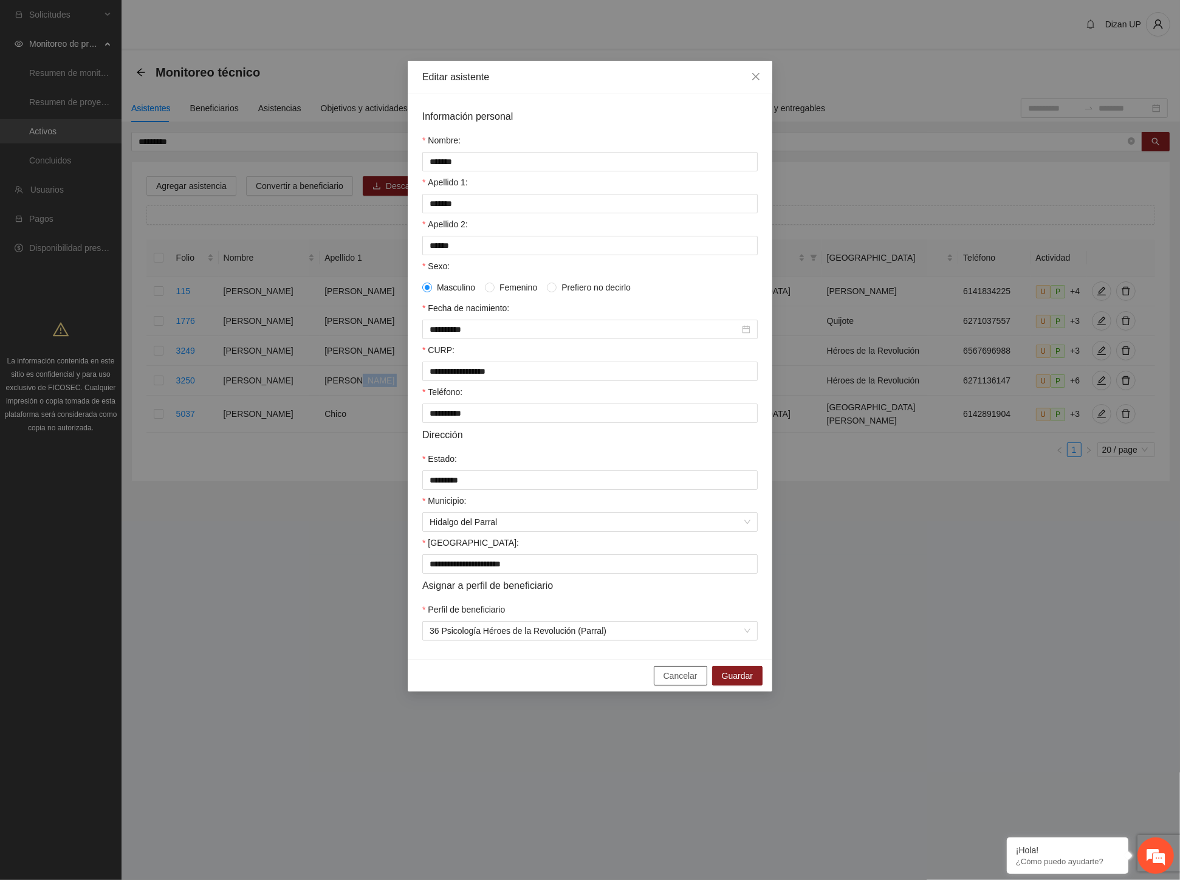
click at [690, 682] on span "Cancelar" at bounding box center [681, 675] width 34 height 13
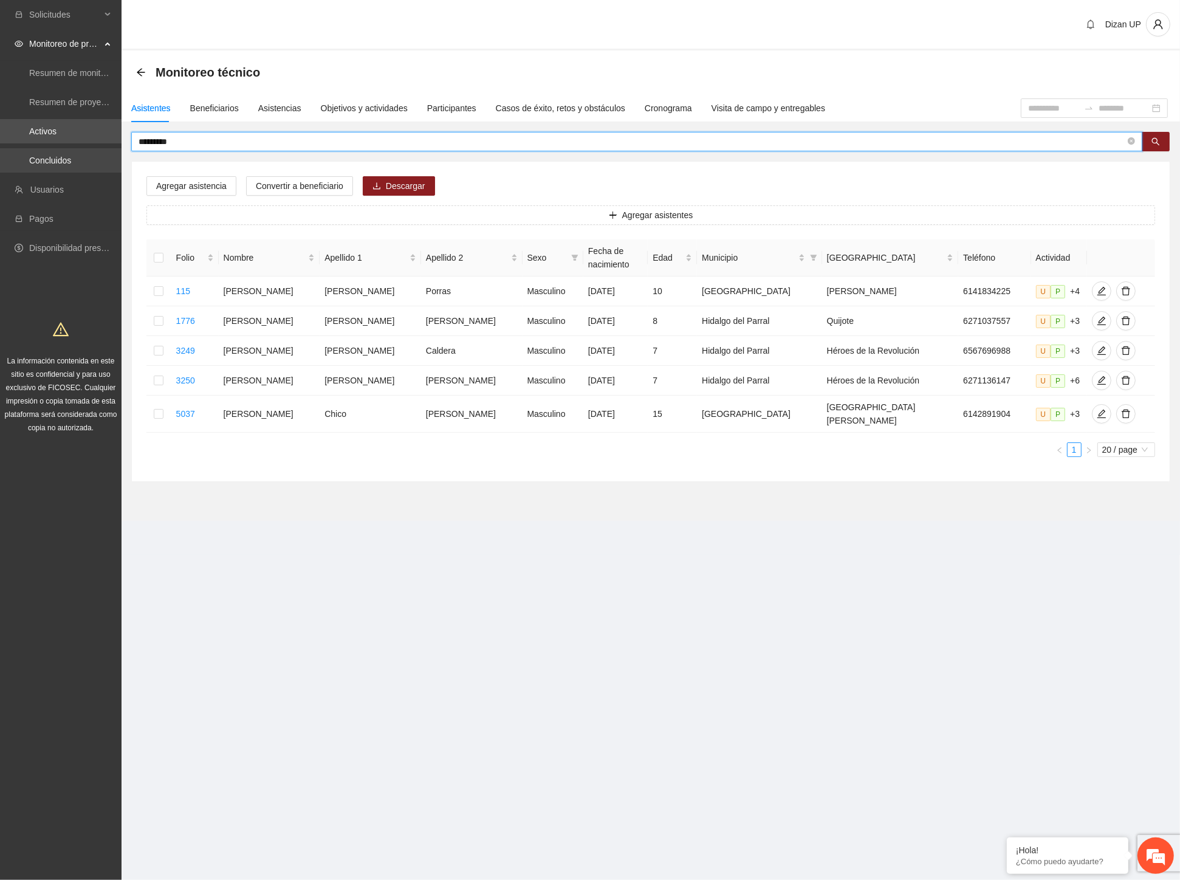
drag, startPoint x: 199, startPoint y: 141, endPoint x: 31, endPoint y: 149, distance: 168.5
click at [31, 149] on section "Solicitudes Monitoreo de proyectos Resumen de monitoreo Resumen de proyectos ap…" at bounding box center [590, 440] width 1180 height 880
type input "*******"
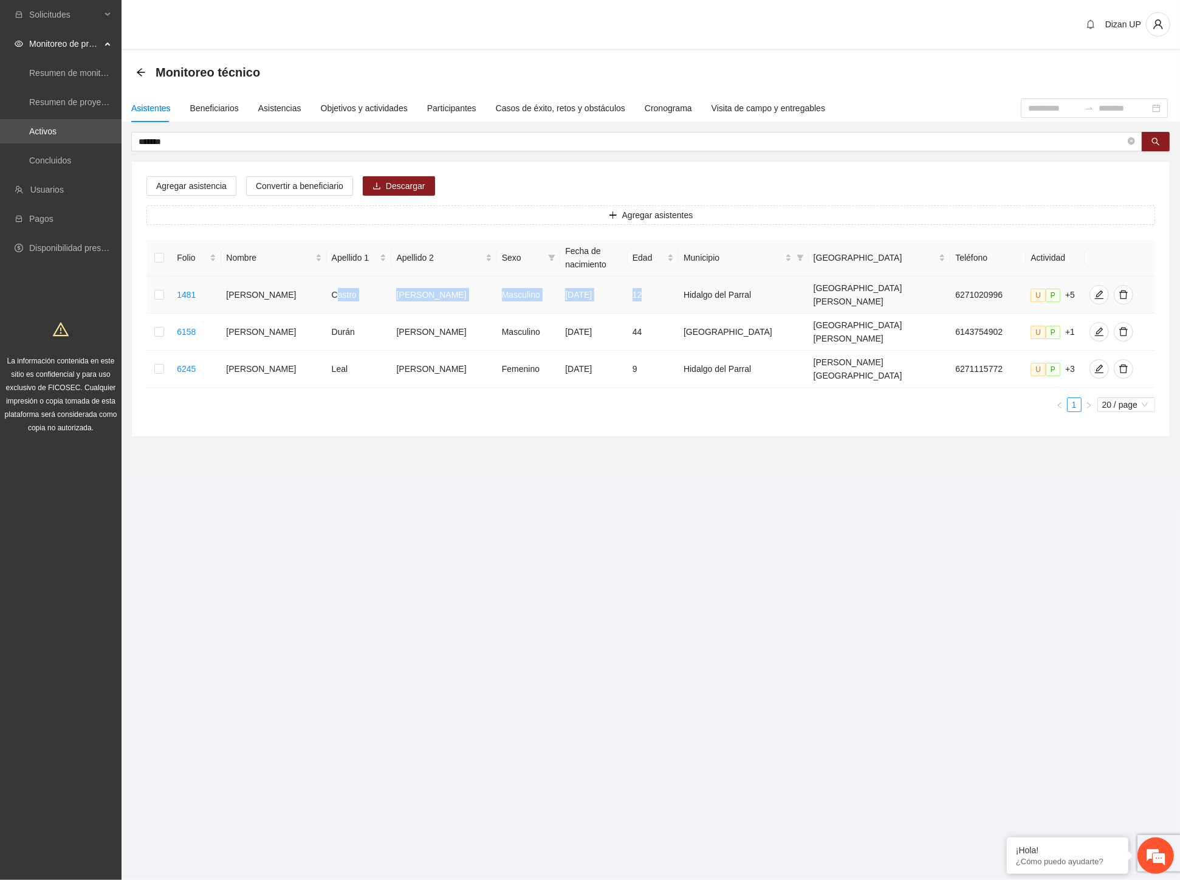
drag, startPoint x: 332, startPoint y: 294, endPoint x: 681, endPoint y: 296, distance: 348.8
click at [681, 295] on tr "1481 Adán Alberto Castro Chávez Masculino 10/01/2013 12 Hidalgo del Parral San …" at bounding box center [650, 295] width 1009 height 37
click at [1094, 290] on icon "edit" at bounding box center [1099, 295] width 10 height 10
type input "**********"
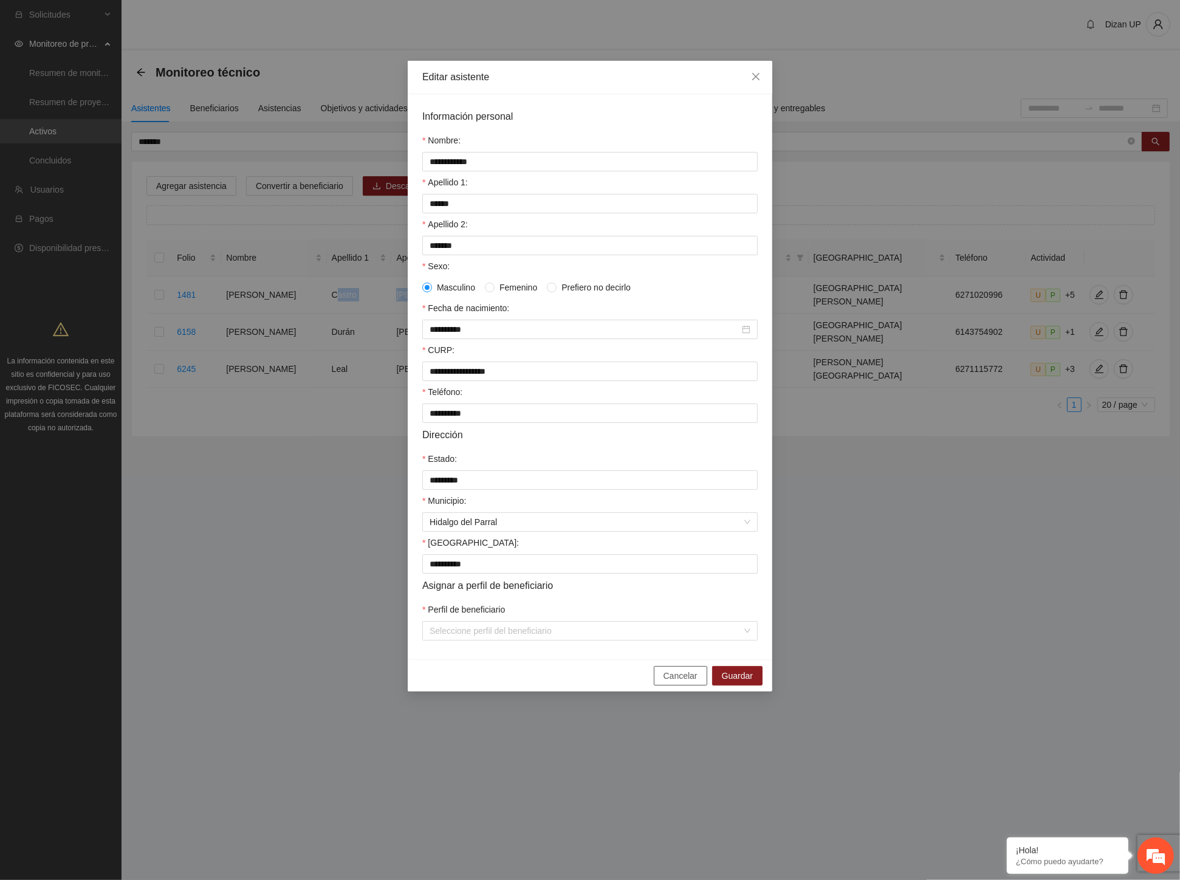
click at [672, 682] on span "Cancelar" at bounding box center [681, 675] width 34 height 13
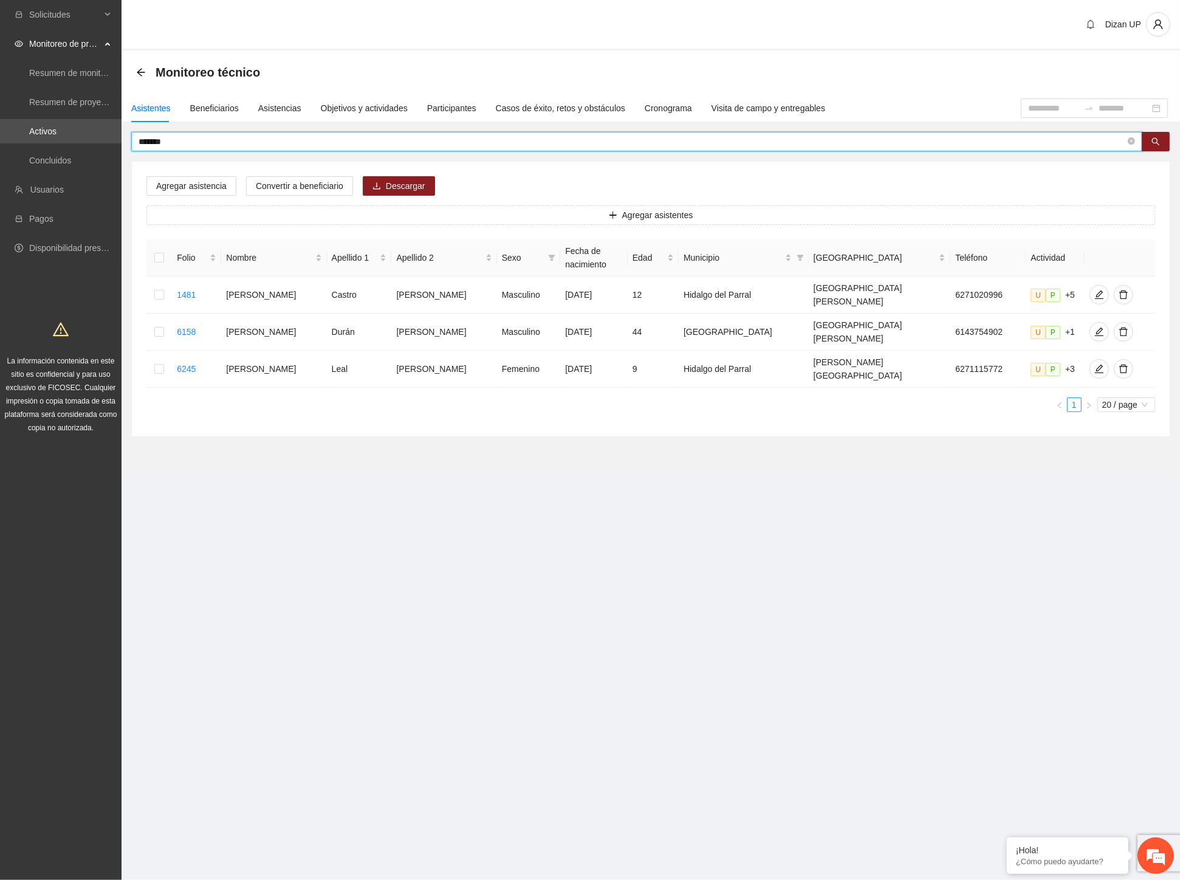
click at [168, 143] on input "*******" at bounding box center [632, 141] width 987 height 13
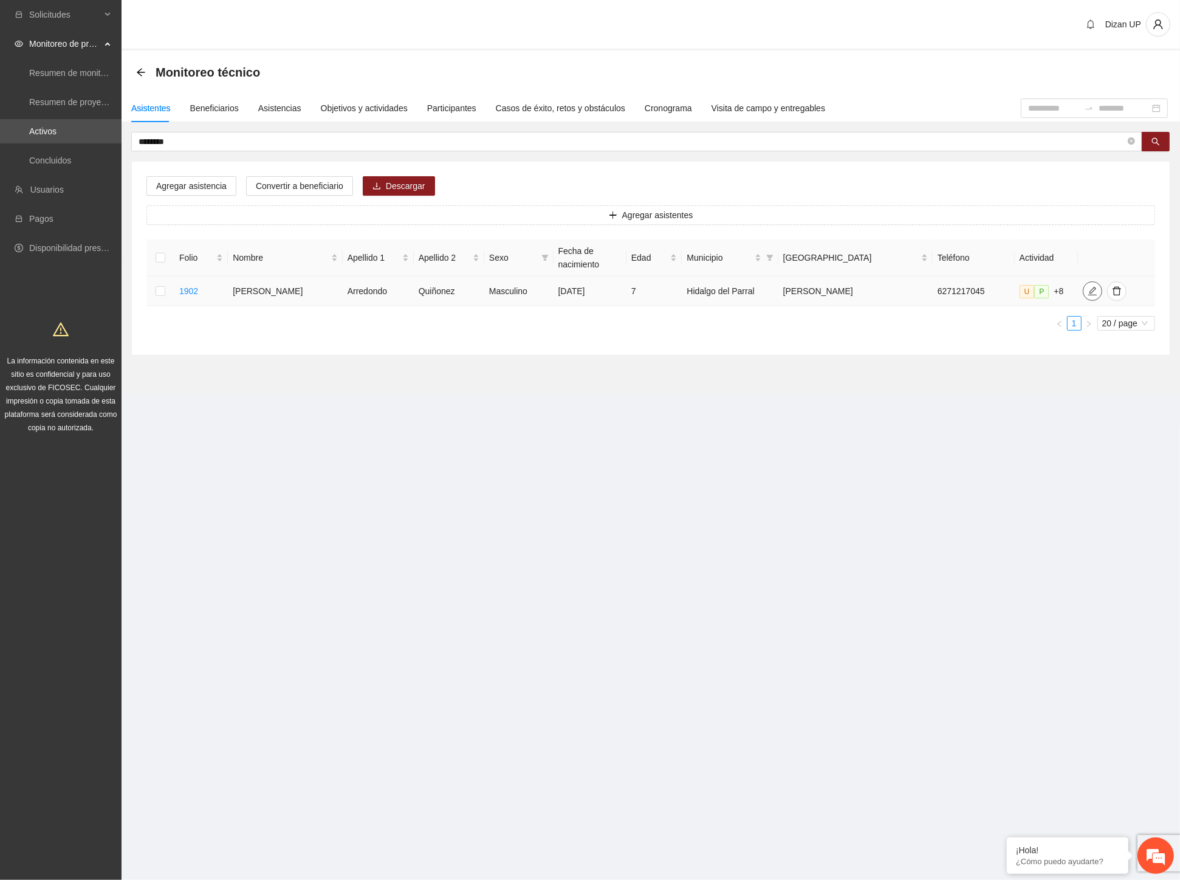
click at [1088, 288] on icon "edit" at bounding box center [1093, 291] width 10 height 10
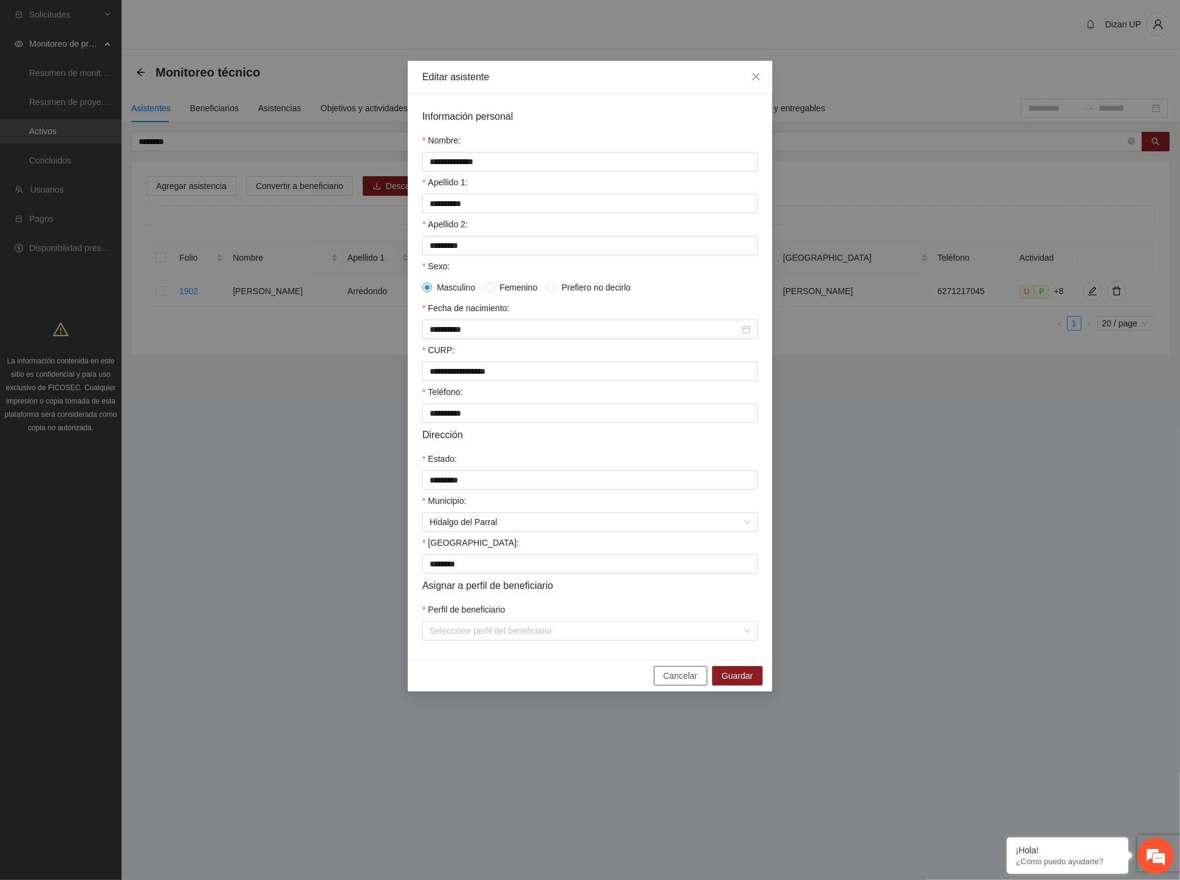
drag, startPoint x: 667, startPoint y: 685, endPoint x: 682, endPoint y: 664, distance: 25.6
click at [668, 682] on span "Cancelar" at bounding box center [681, 675] width 34 height 13
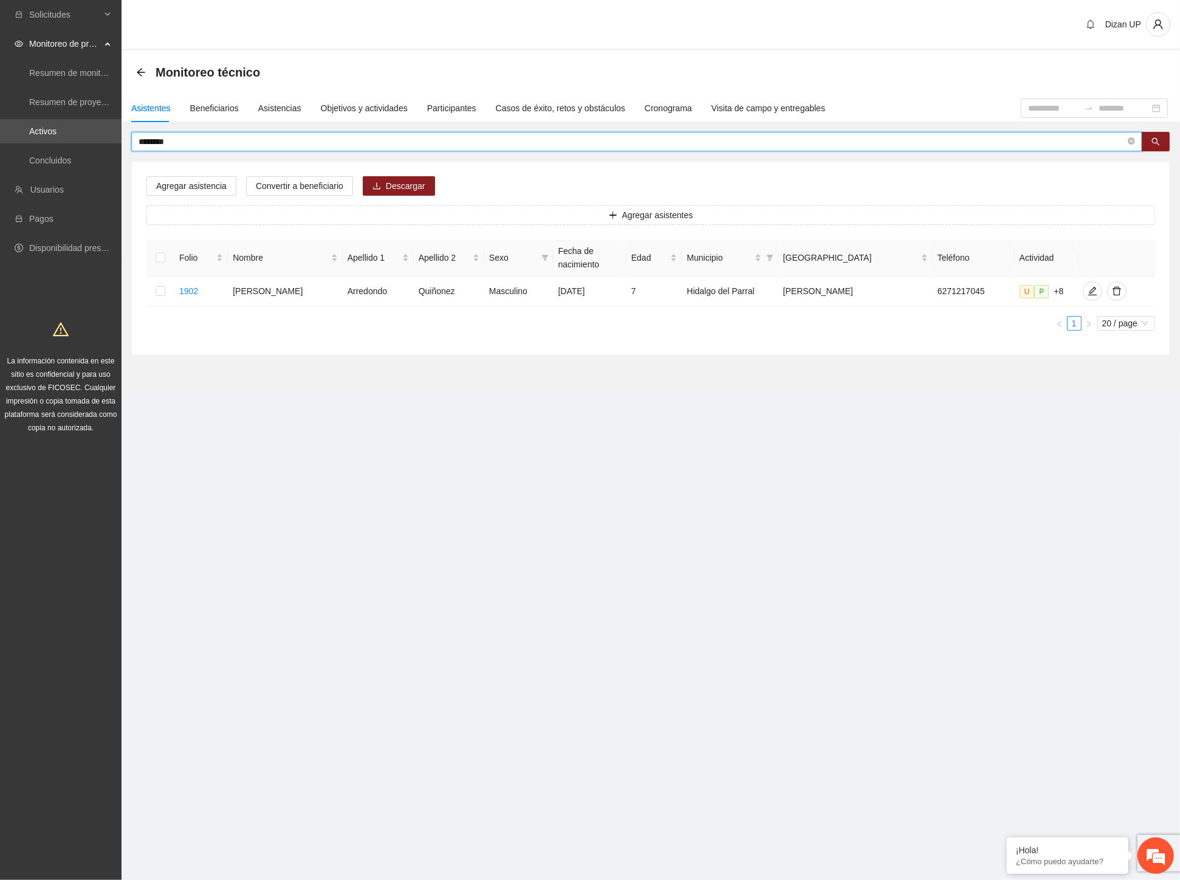
drag, startPoint x: 199, startPoint y: 142, endPoint x: 149, endPoint y: 138, distance: 50.6
click at [149, 138] on input "********" at bounding box center [632, 141] width 987 height 13
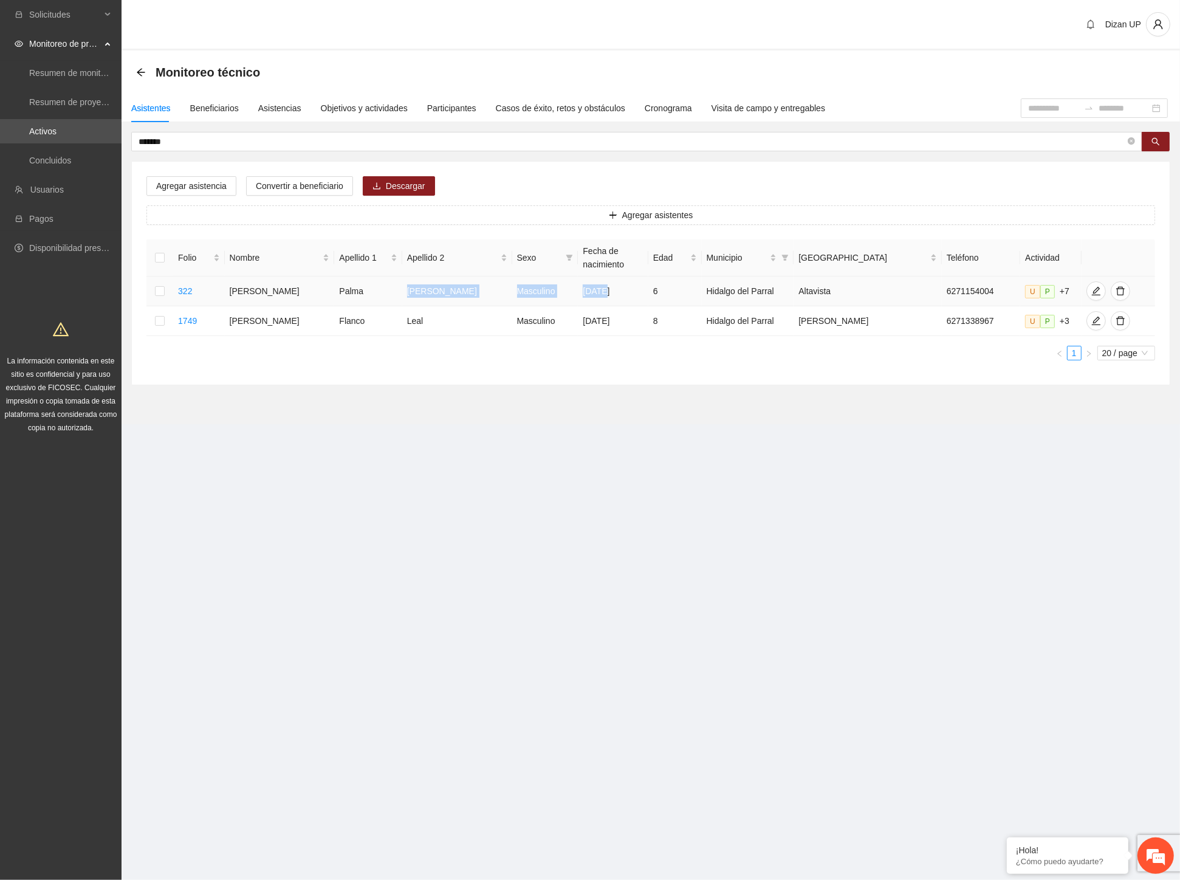
drag, startPoint x: 416, startPoint y: 292, endPoint x: 590, endPoint y: 293, distance: 174.4
click at [590, 293] on tr "322 Adiel Fabricio Palma Aguirre Masculino 08/09/2018 6 Hidalgo del Parral Alta…" at bounding box center [650, 292] width 1009 height 30
click at [1091, 288] on icon "edit" at bounding box center [1095, 291] width 9 height 9
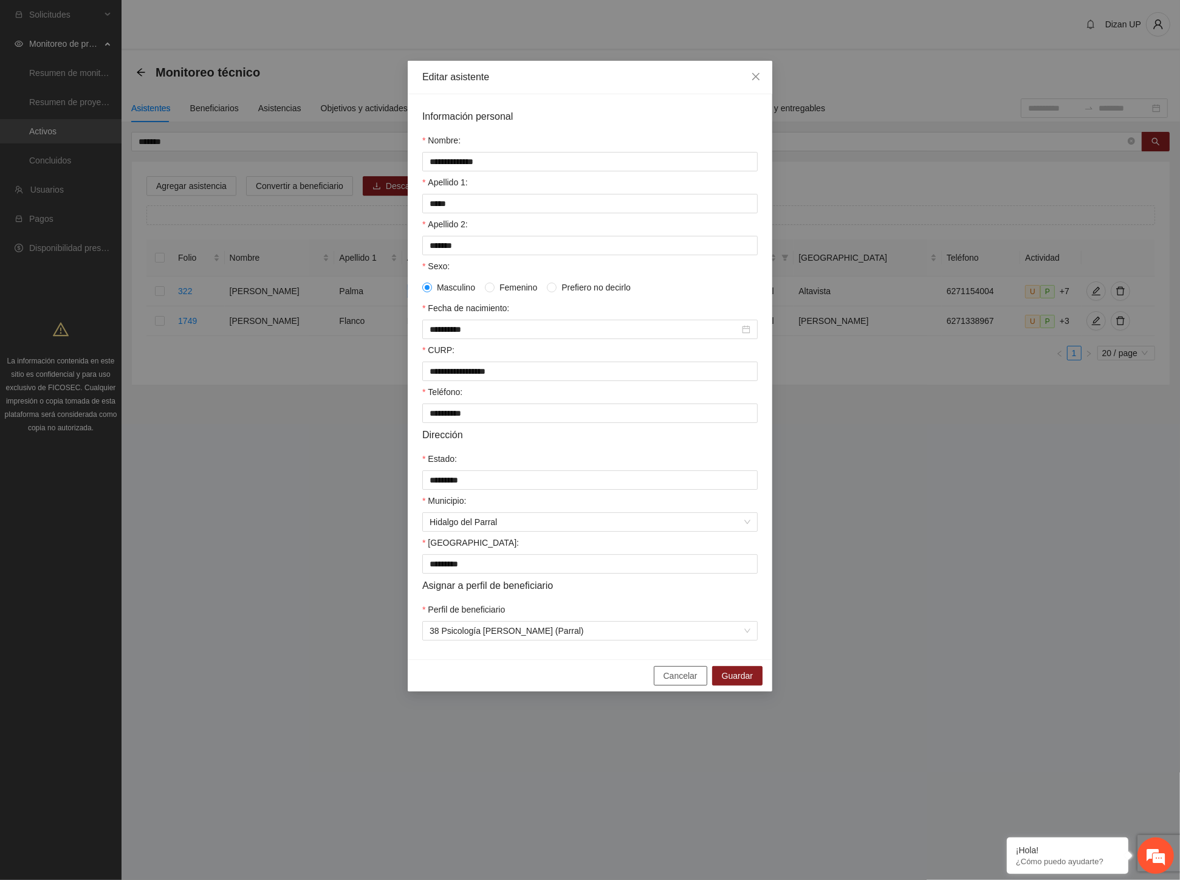
click at [685, 682] on span "Cancelar" at bounding box center [681, 675] width 34 height 13
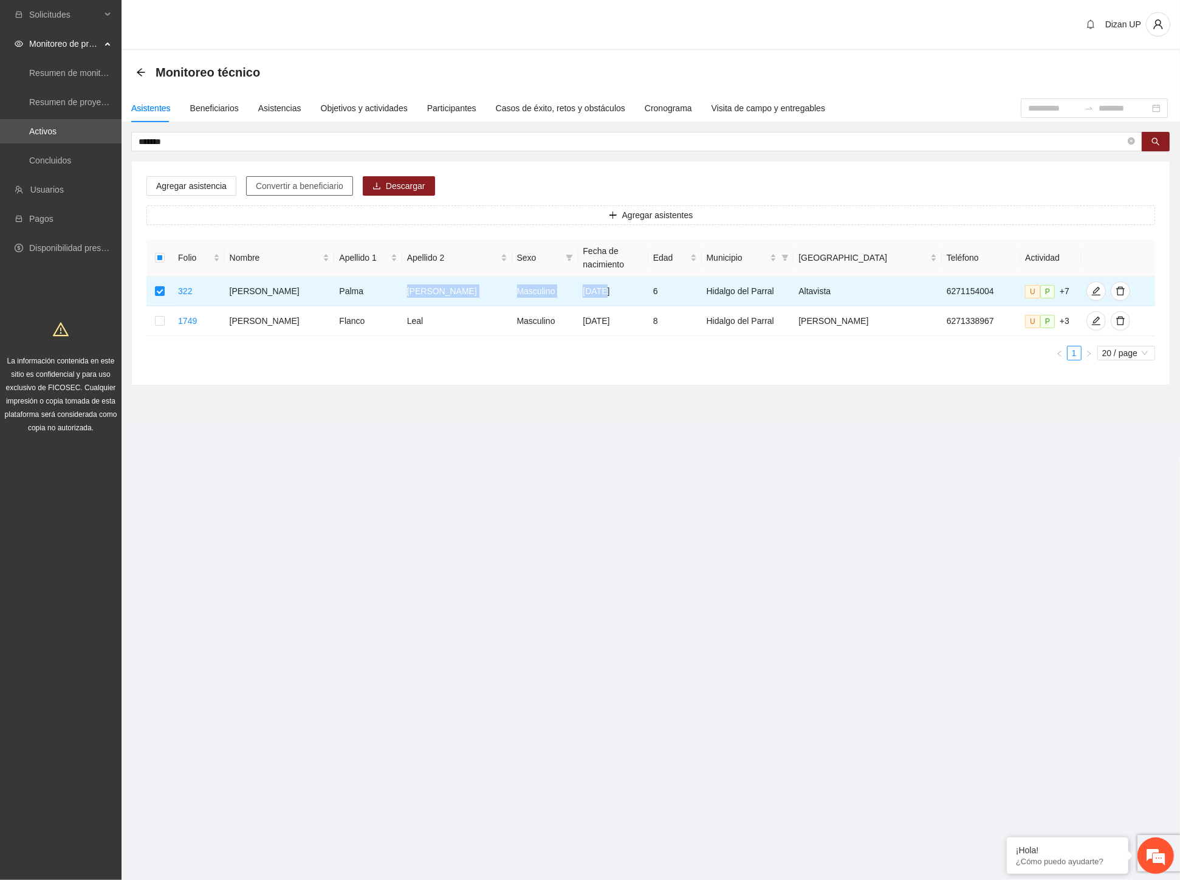
click at [264, 184] on span "Convertir a beneficiario" at bounding box center [300, 185] width 88 height 13
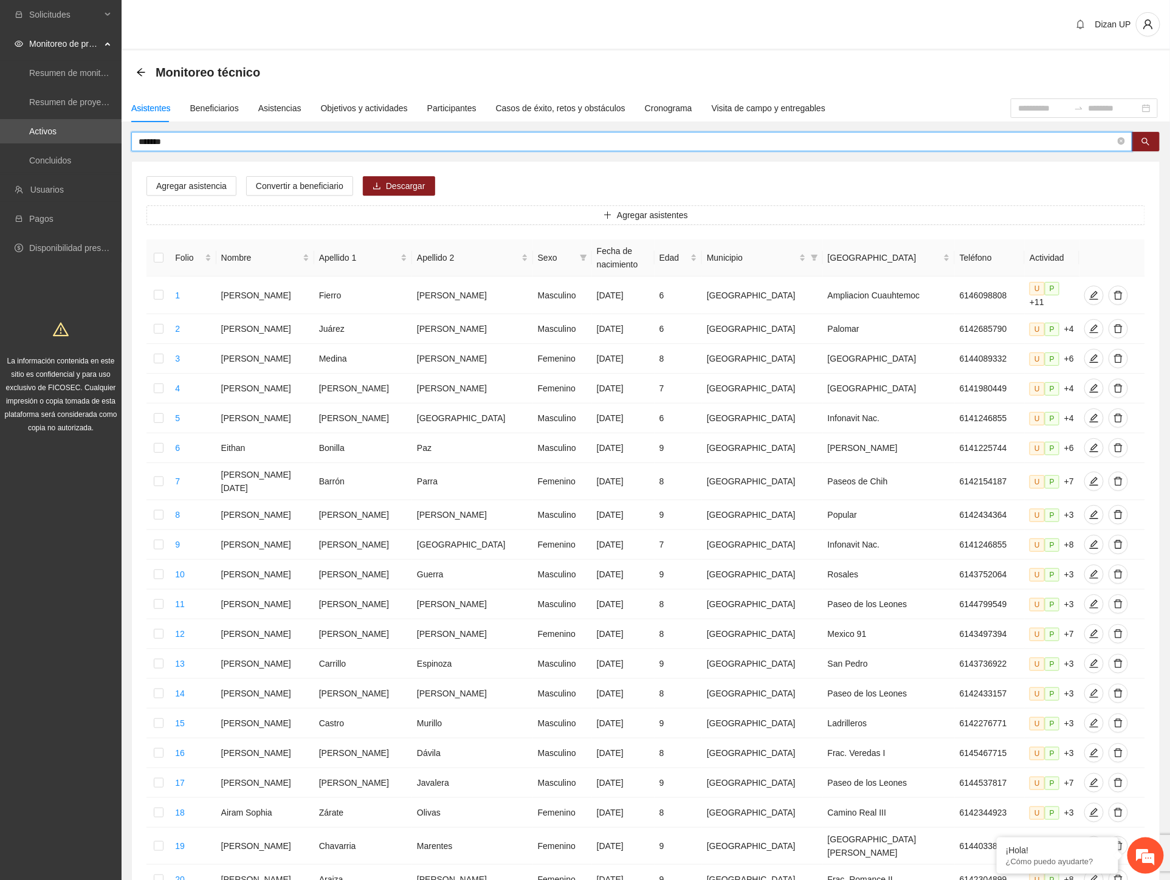
drag, startPoint x: 172, startPoint y: 146, endPoint x: 86, endPoint y: 146, distance: 86.3
click at [86, 146] on section "Solicitudes Monitoreo de proyectos Resumen de monitoreo Resumen de proyectos ap…" at bounding box center [585, 508] width 1170 height 1017
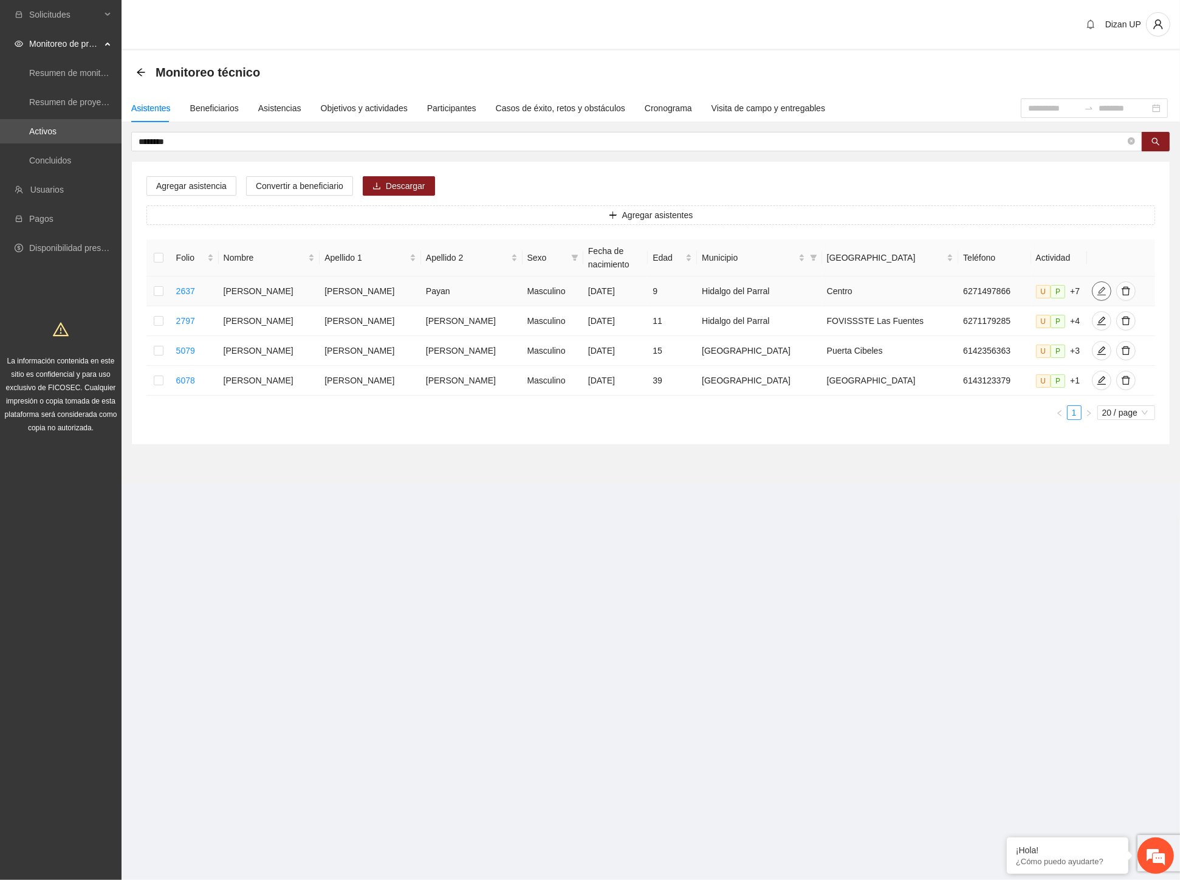
click at [1097, 290] on icon "edit" at bounding box center [1102, 291] width 10 height 10
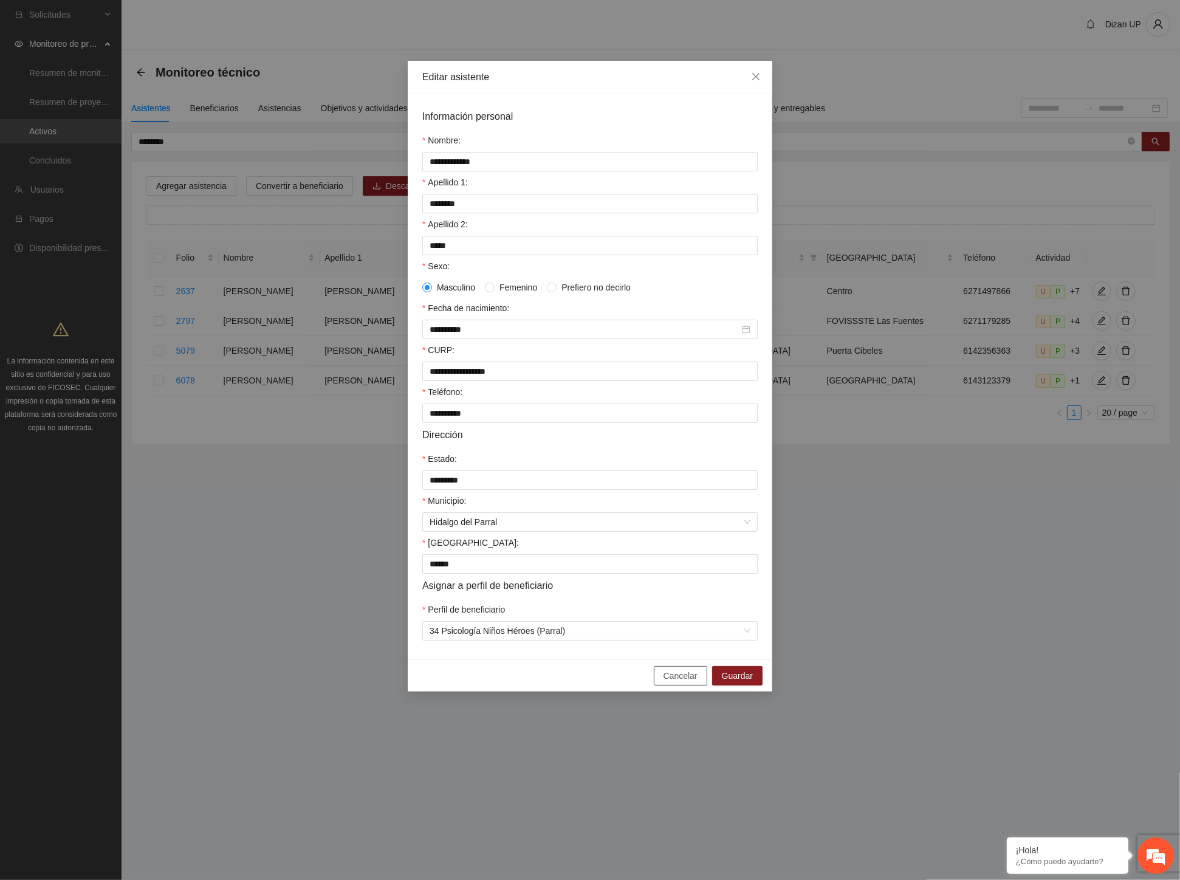
click at [687, 681] on span "Cancelar" at bounding box center [681, 675] width 34 height 13
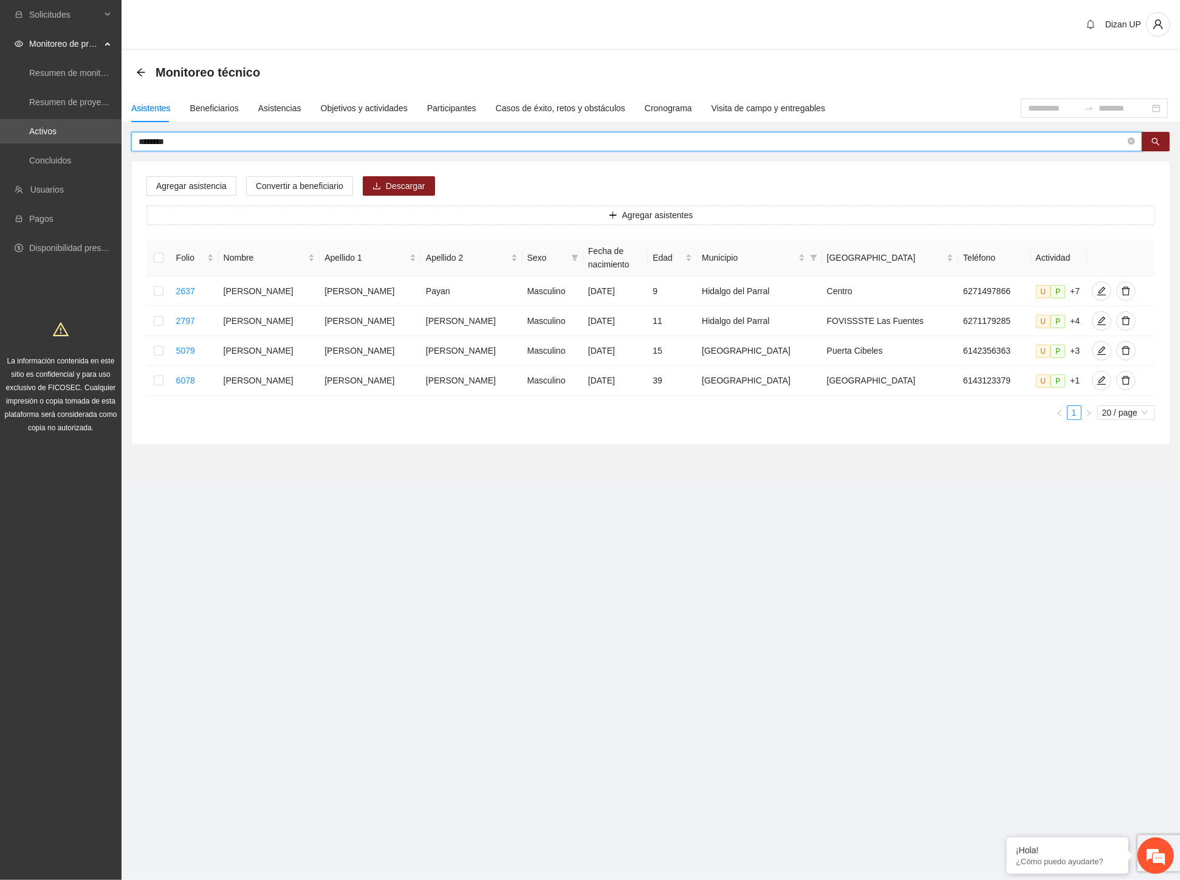
click at [193, 140] on input "********" at bounding box center [632, 141] width 987 height 13
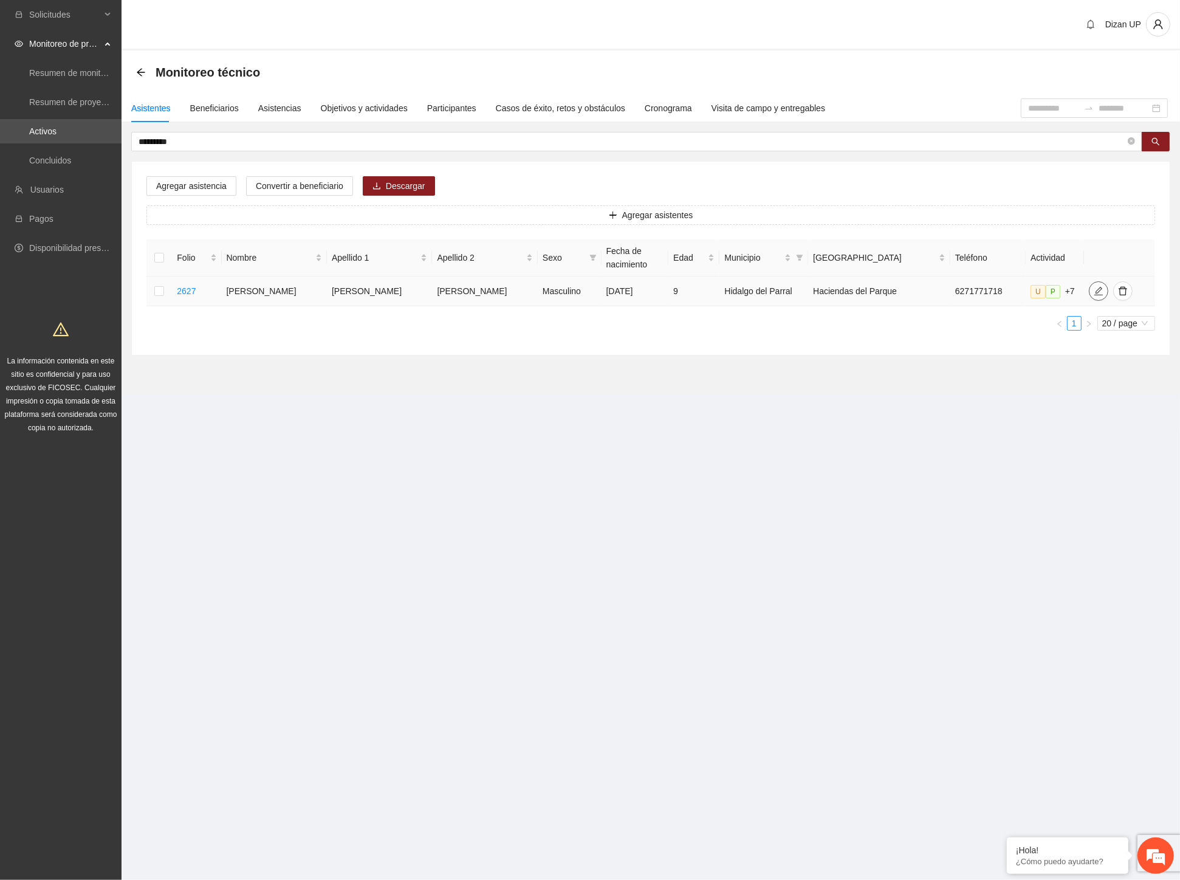
click at [1094, 292] on icon "edit" at bounding box center [1099, 291] width 10 height 10
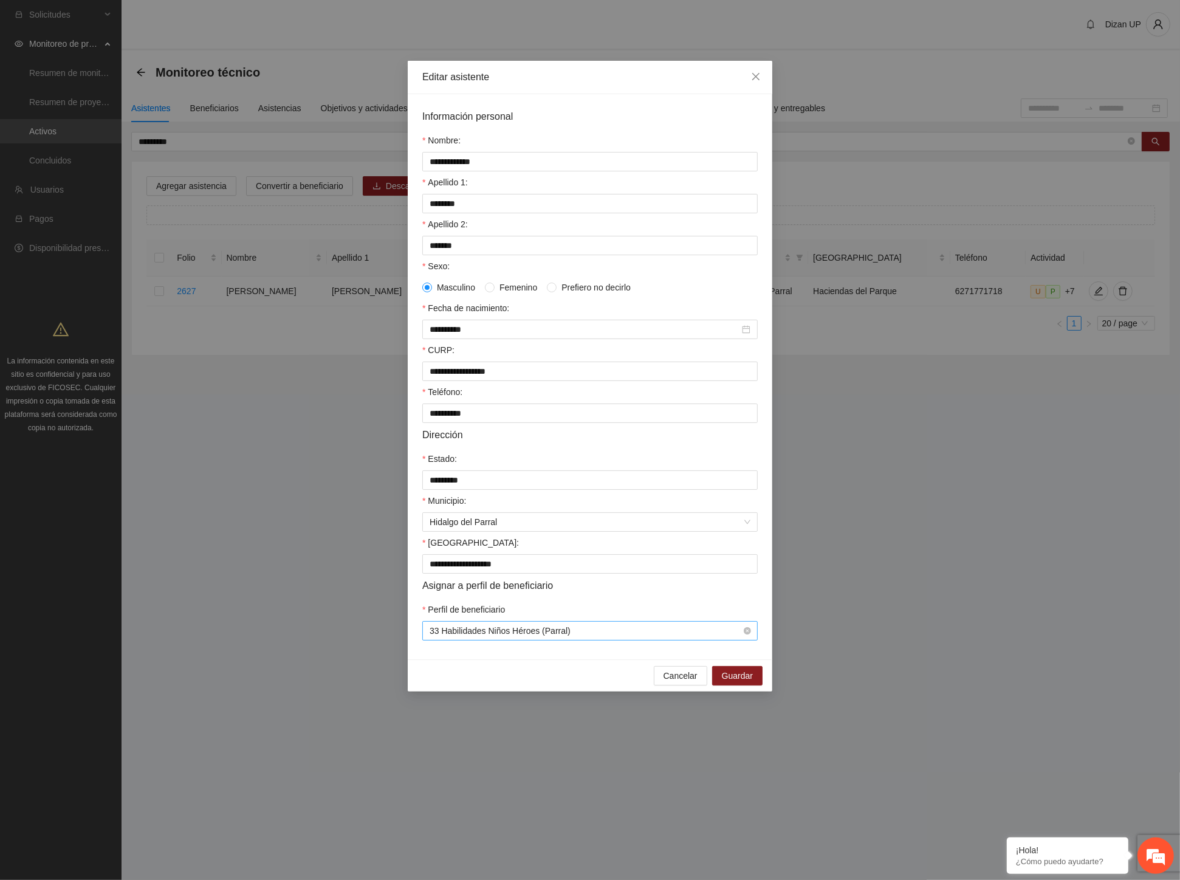
click at [570, 640] on span "33 Habilidades Niños Héroes (Parral)" at bounding box center [590, 631] width 321 height 18
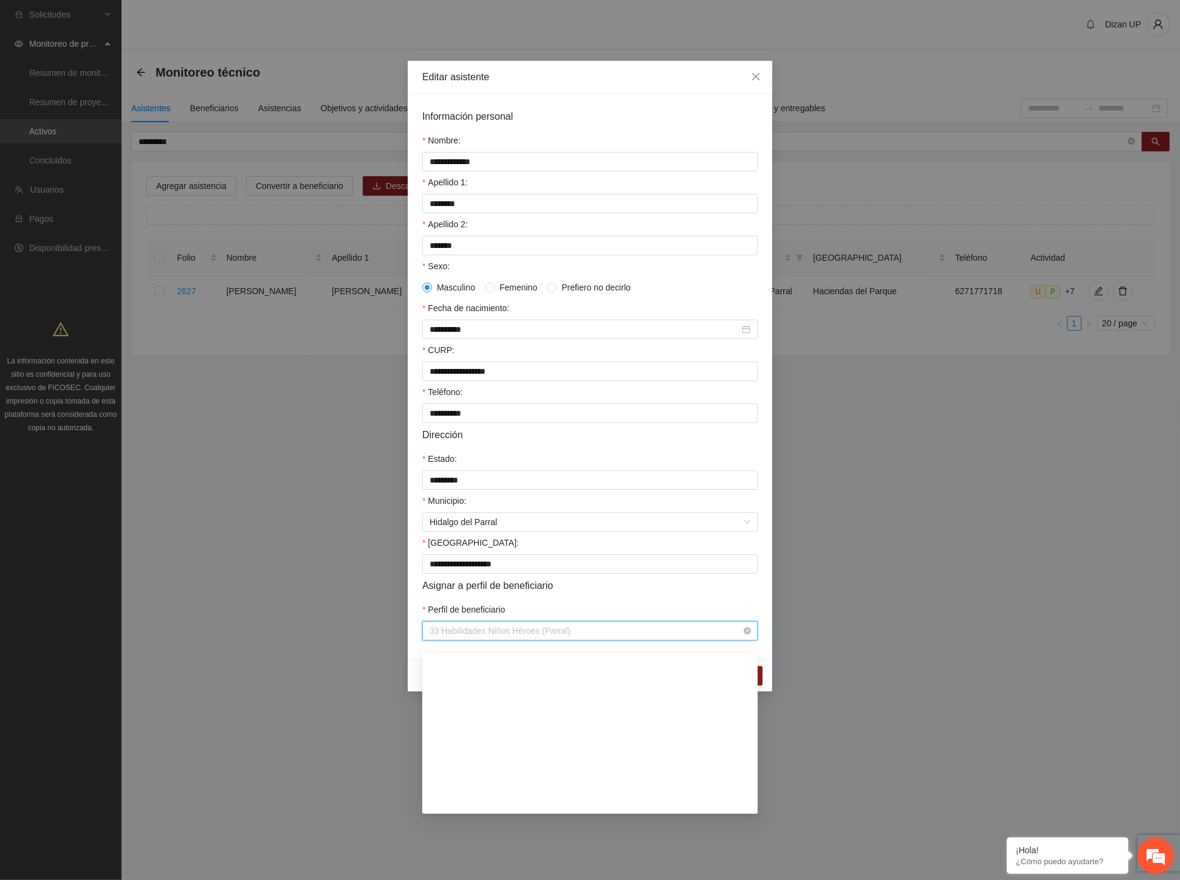
scroll to position [554, 0]
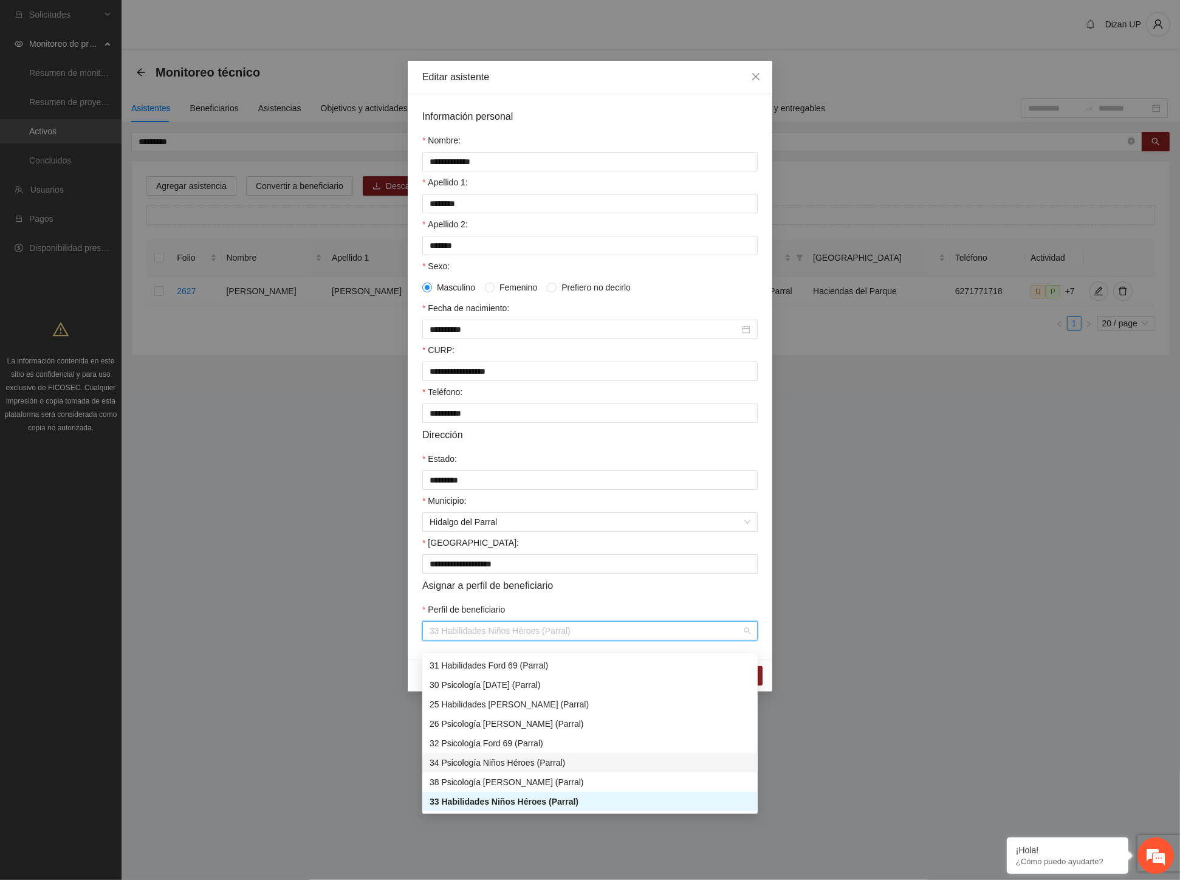
click at [489, 760] on div "34 Psicología Niños Héroes (Parral)" at bounding box center [590, 762] width 321 height 13
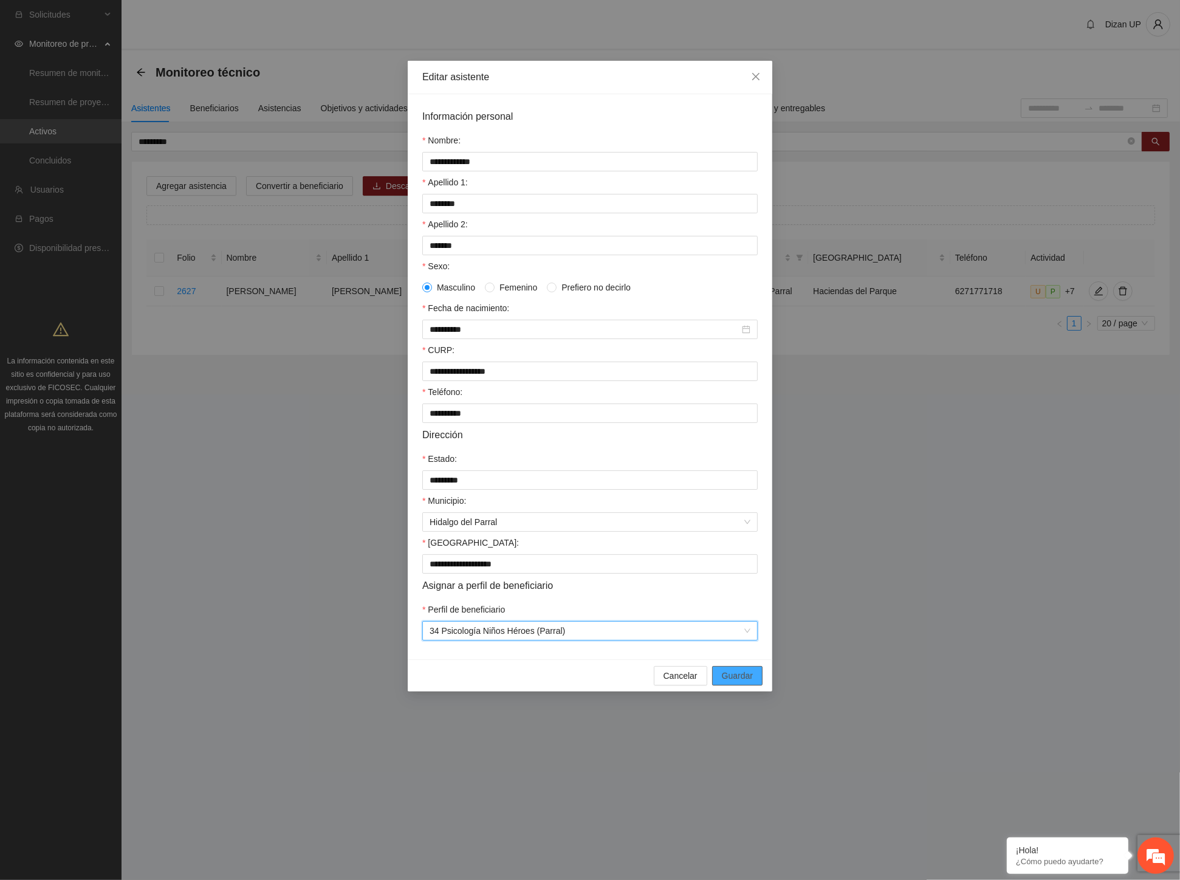
click at [734, 682] on span "Guardar" at bounding box center [737, 675] width 31 height 13
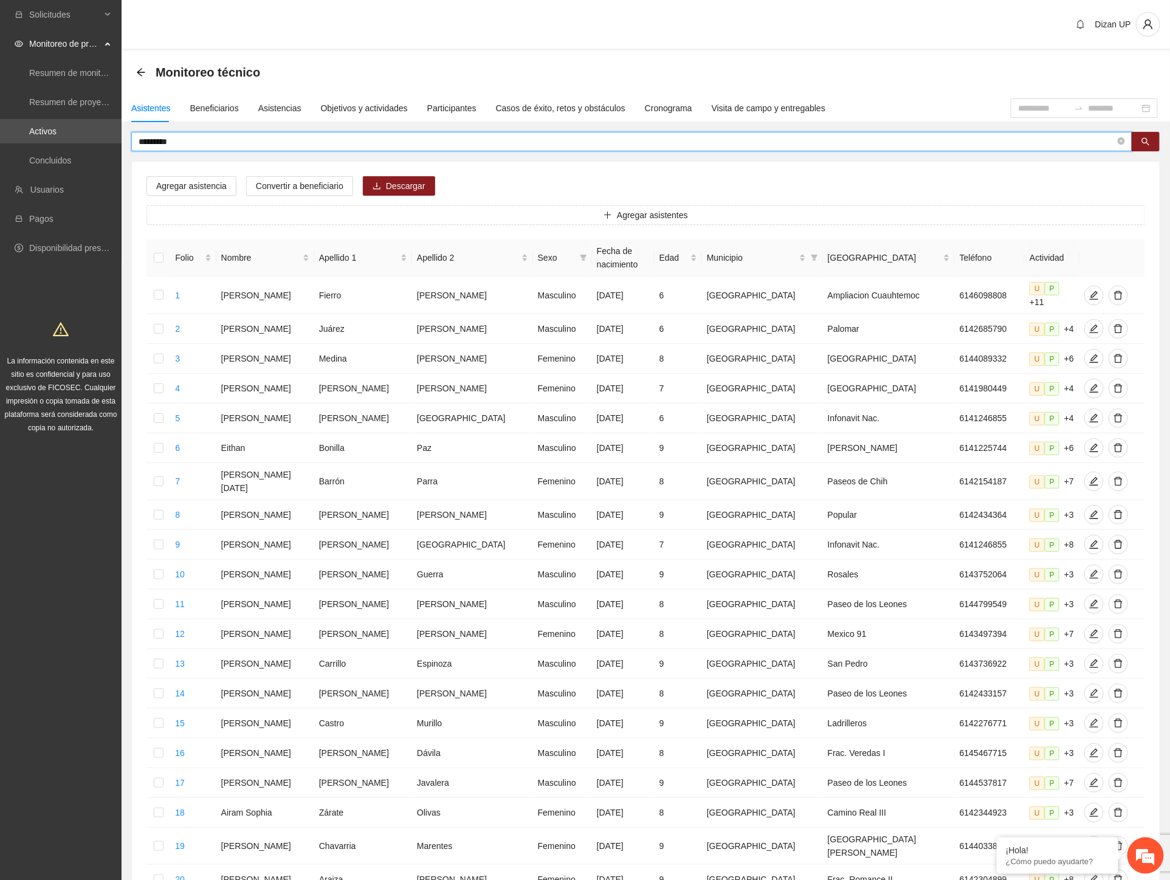
drag, startPoint x: 190, startPoint y: 142, endPoint x: 154, endPoint y: 138, distance: 35.5
click at [154, 138] on input "*********" at bounding box center [627, 141] width 977 height 13
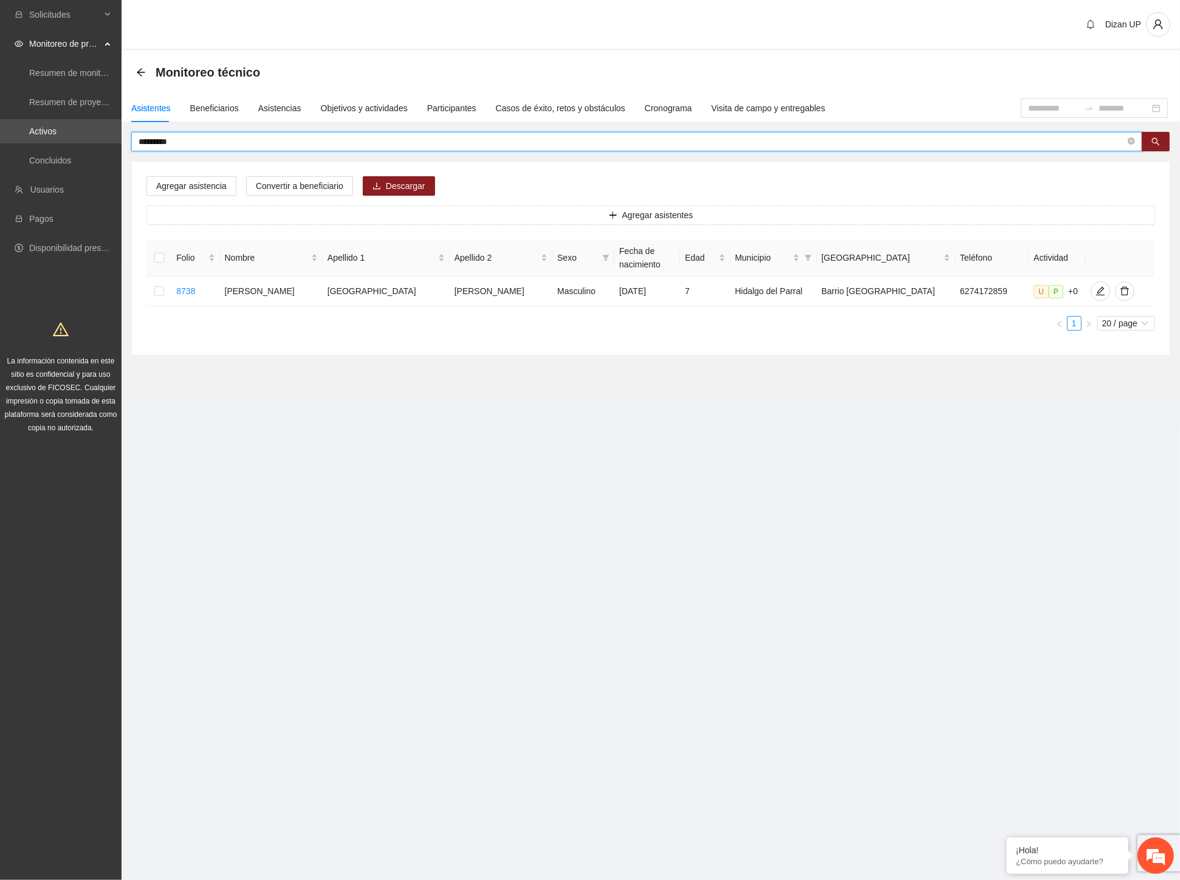
click at [160, 141] on input "*********" at bounding box center [632, 141] width 987 height 13
drag, startPoint x: 783, startPoint y: 159, endPoint x: 813, endPoint y: 164, distance: 30.3
click at [784, 159] on div "**********" at bounding box center [650, 244] width 1039 height 224
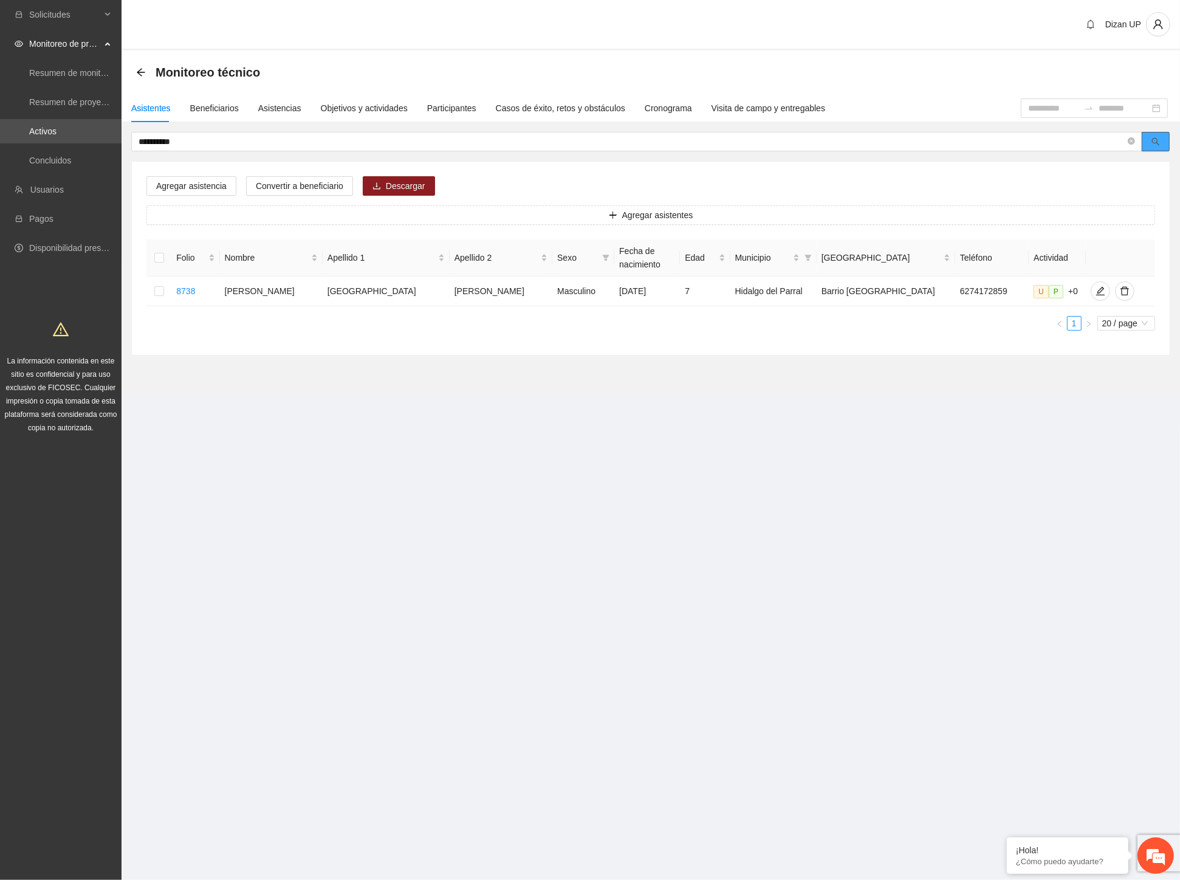
click at [1163, 140] on button "button" at bounding box center [1156, 141] width 28 height 19
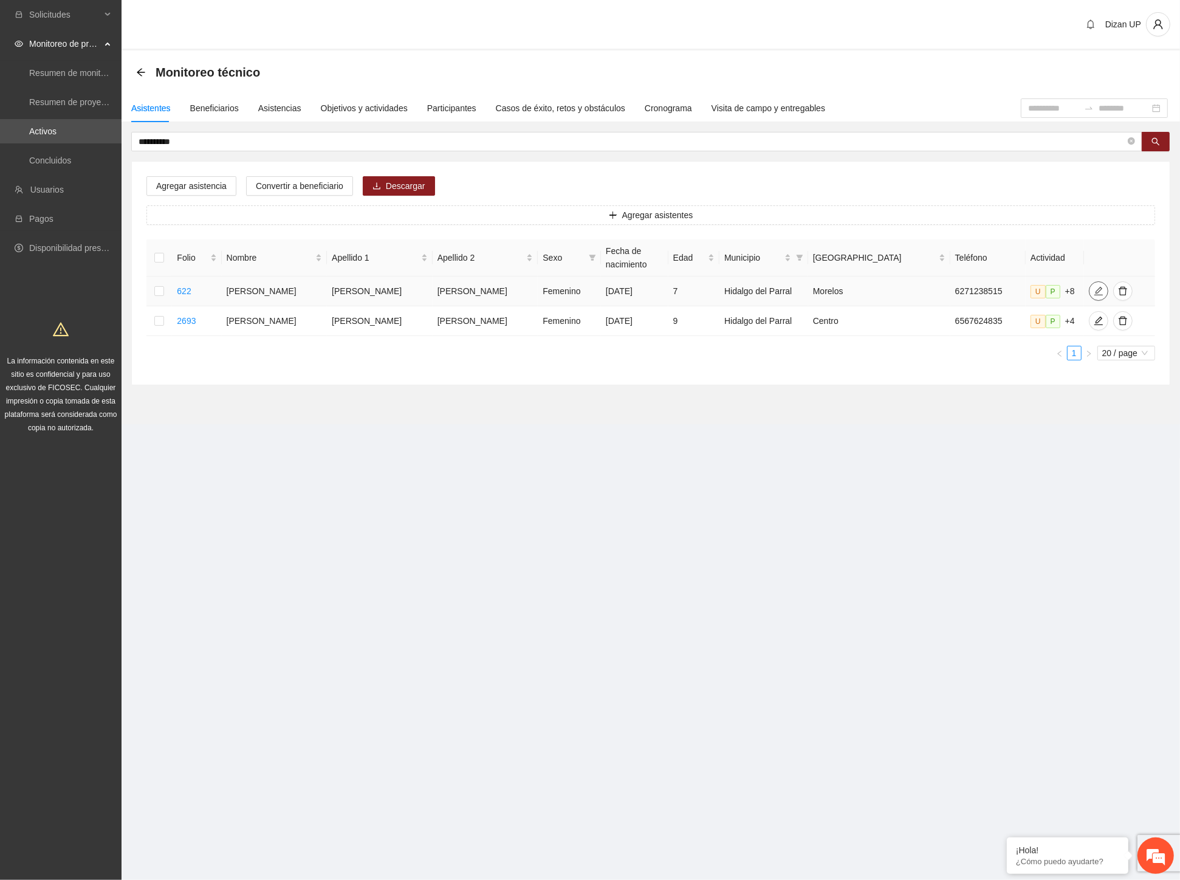
click at [1094, 287] on icon "edit" at bounding box center [1098, 291] width 9 height 9
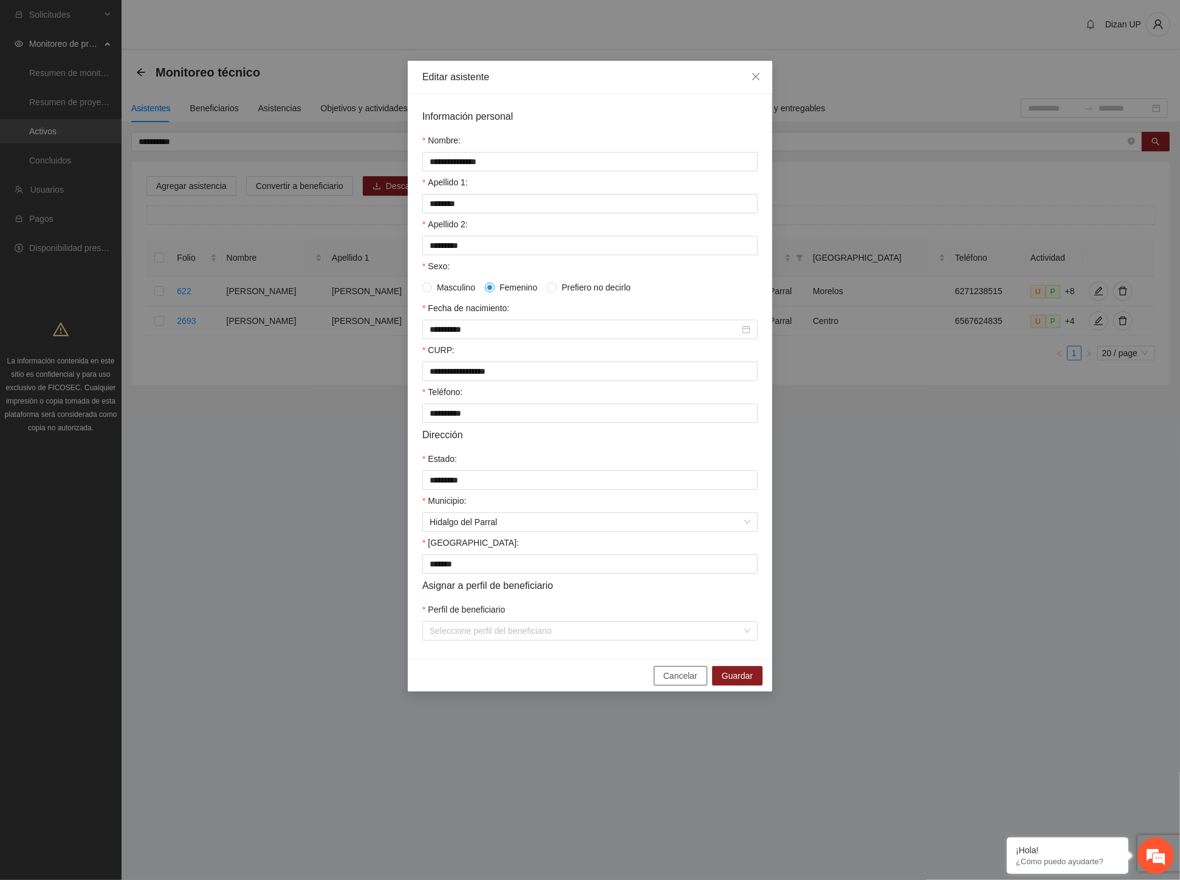
drag, startPoint x: 670, startPoint y: 687, endPoint x: 694, endPoint y: 670, distance: 29.2
click at [675, 682] on span "Cancelar" at bounding box center [681, 675] width 34 height 13
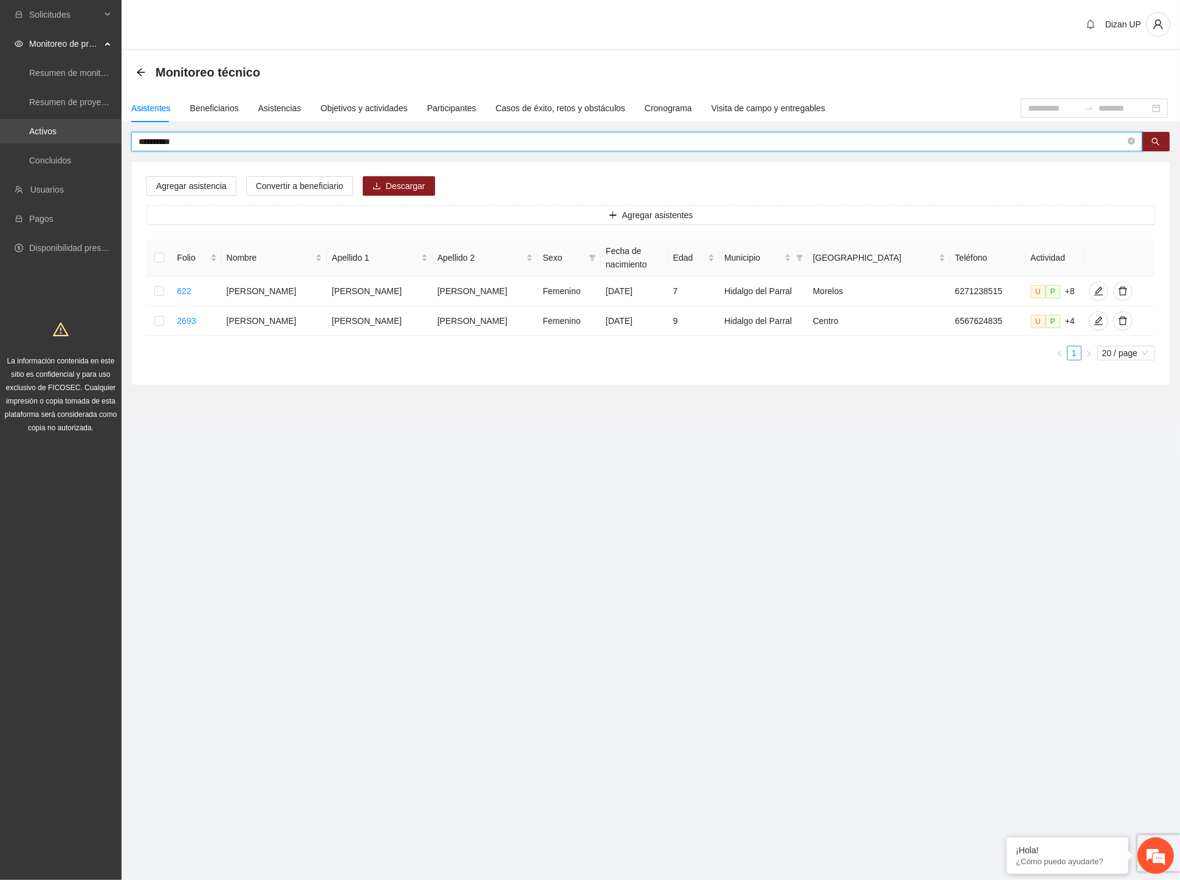
drag, startPoint x: 167, startPoint y: 141, endPoint x: 9, endPoint y: 140, distance: 157.4
click at [9, 140] on section "**********" at bounding box center [590, 440] width 1180 height 880
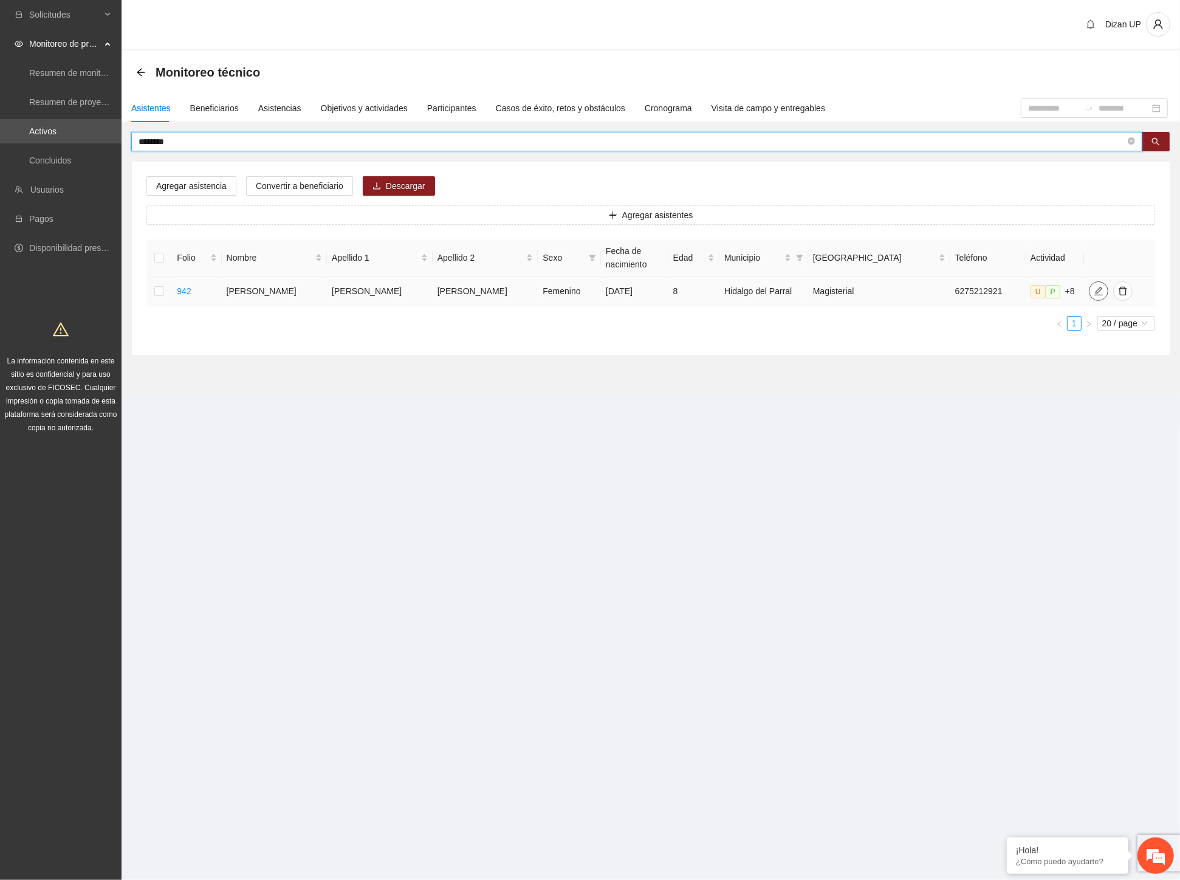
click at [1094, 292] on icon "edit" at bounding box center [1099, 291] width 10 height 10
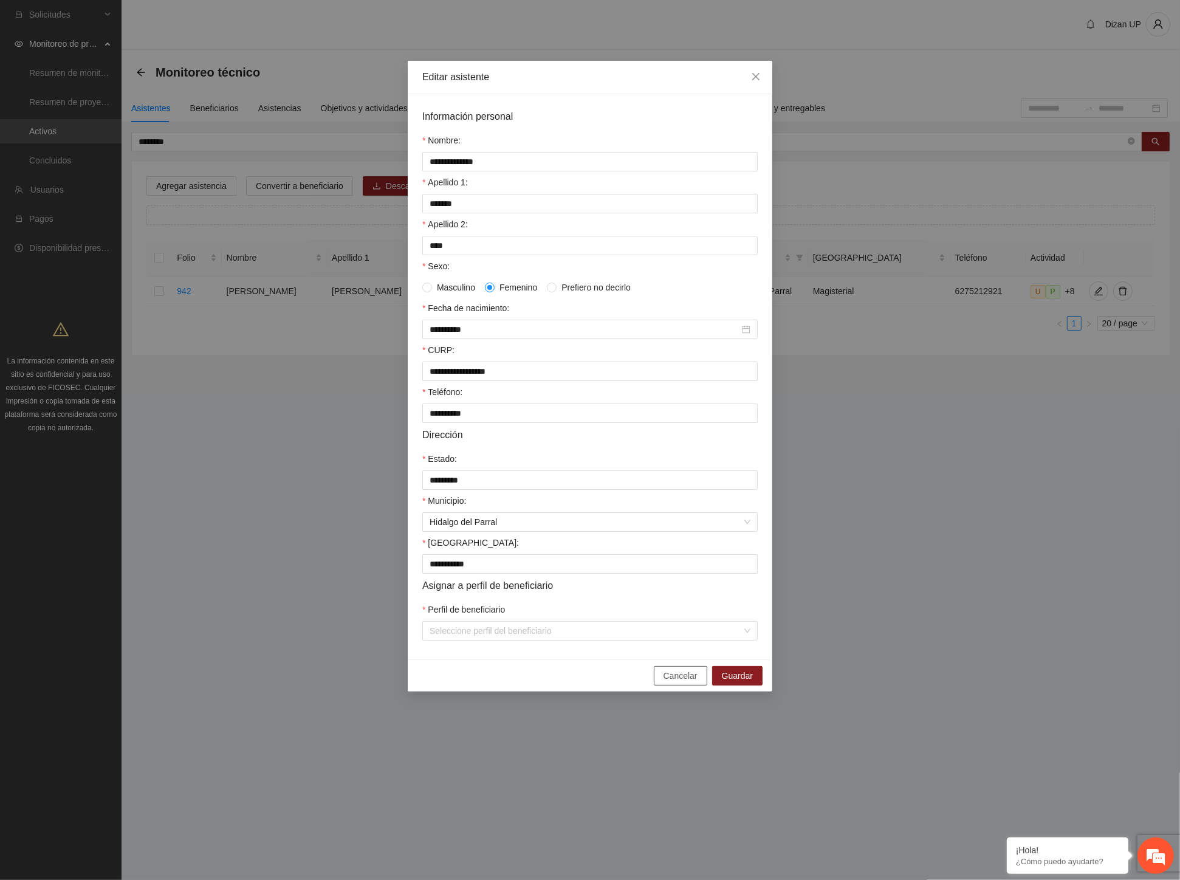
drag, startPoint x: 682, startPoint y: 685, endPoint x: 706, endPoint y: 664, distance: 31.8
click at [683, 682] on span "Cancelar" at bounding box center [681, 675] width 34 height 13
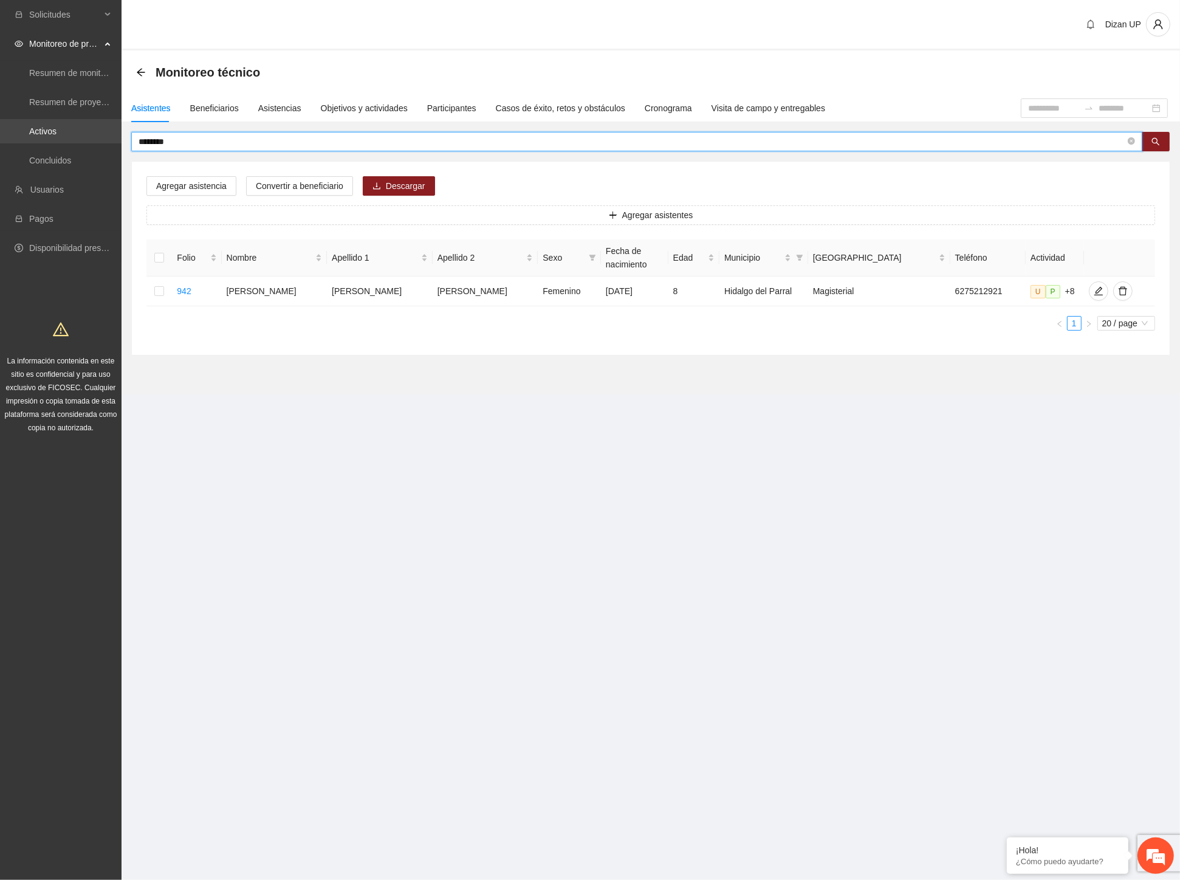
drag, startPoint x: 187, startPoint y: 140, endPoint x: 90, endPoint y: 141, distance: 97.2
click at [94, 147] on section "Solicitudes Monitoreo de proyectos Resumen de monitoreo Resumen de proyectos ap…" at bounding box center [590, 440] width 1180 height 880
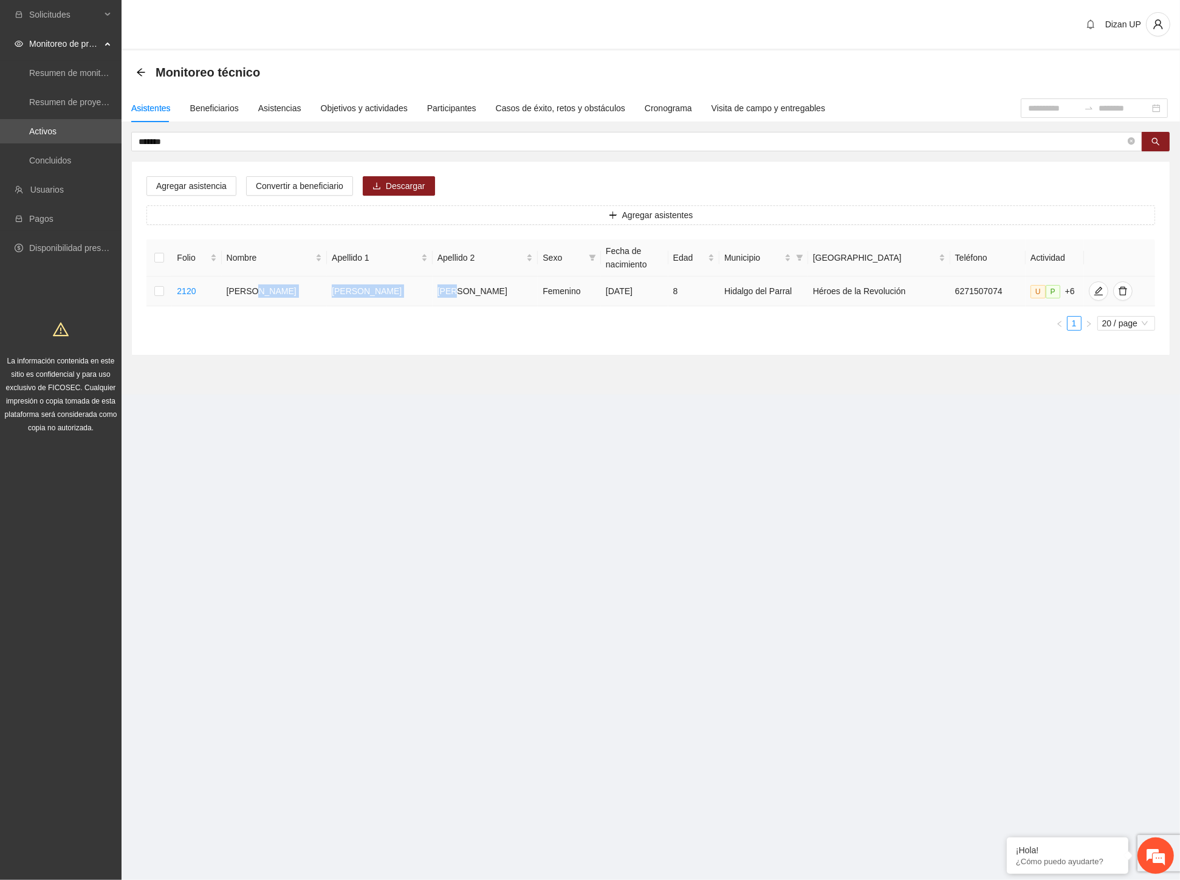
drag, startPoint x: 270, startPoint y: 294, endPoint x: 436, endPoint y: 296, distance: 166.5
click at [436, 295] on tr "2120 Aime Charlotte Avilez Meza Femenino 11/04/2017 8 Hidalgo del Parral Héroes…" at bounding box center [650, 292] width 1009 height 30
click at [1094, 296] on icon "edit" at bounding box center [1099, 291] width 10 height 10
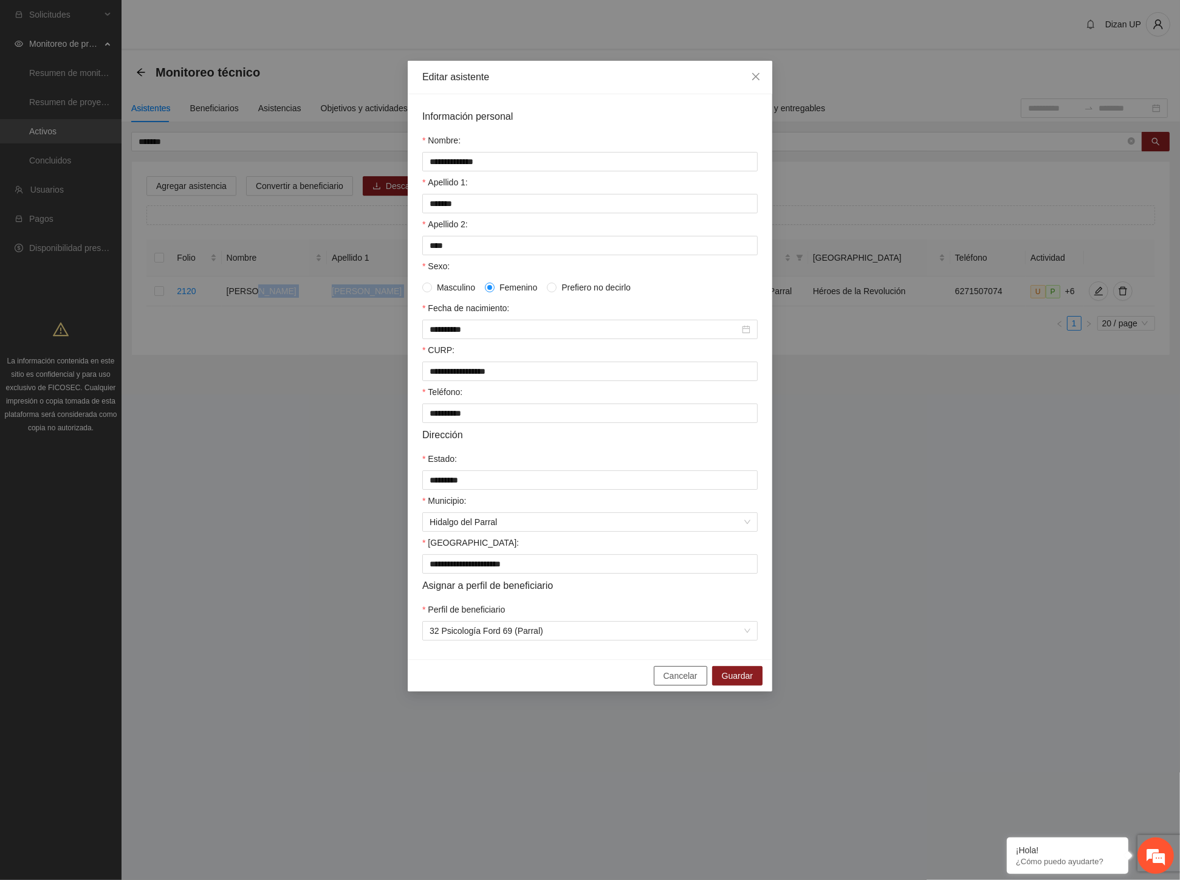
click at [681, 682] on span "Cancelar" at bounding box center [681, 675] width 34 height 13
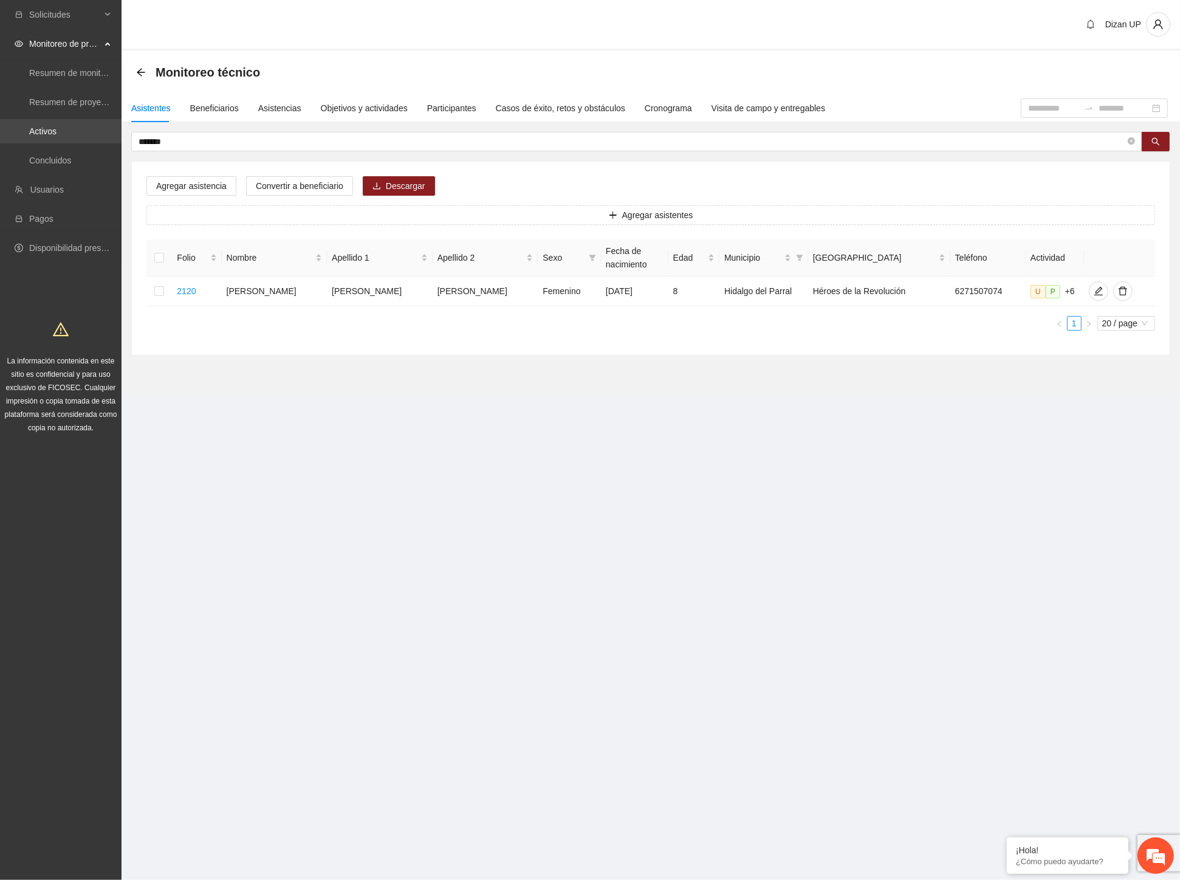
drag, startPoint x: 191, startPoint y: 142, endPoint x: 46, endPoint y: 142, distance: 145.2
click at [46, 142] on section "Solicitudes Monitoreo de proyectos Resumen de monitoreo Resumen de proyectos ap…" at bounding box center [590, 440] width 1180 height 880
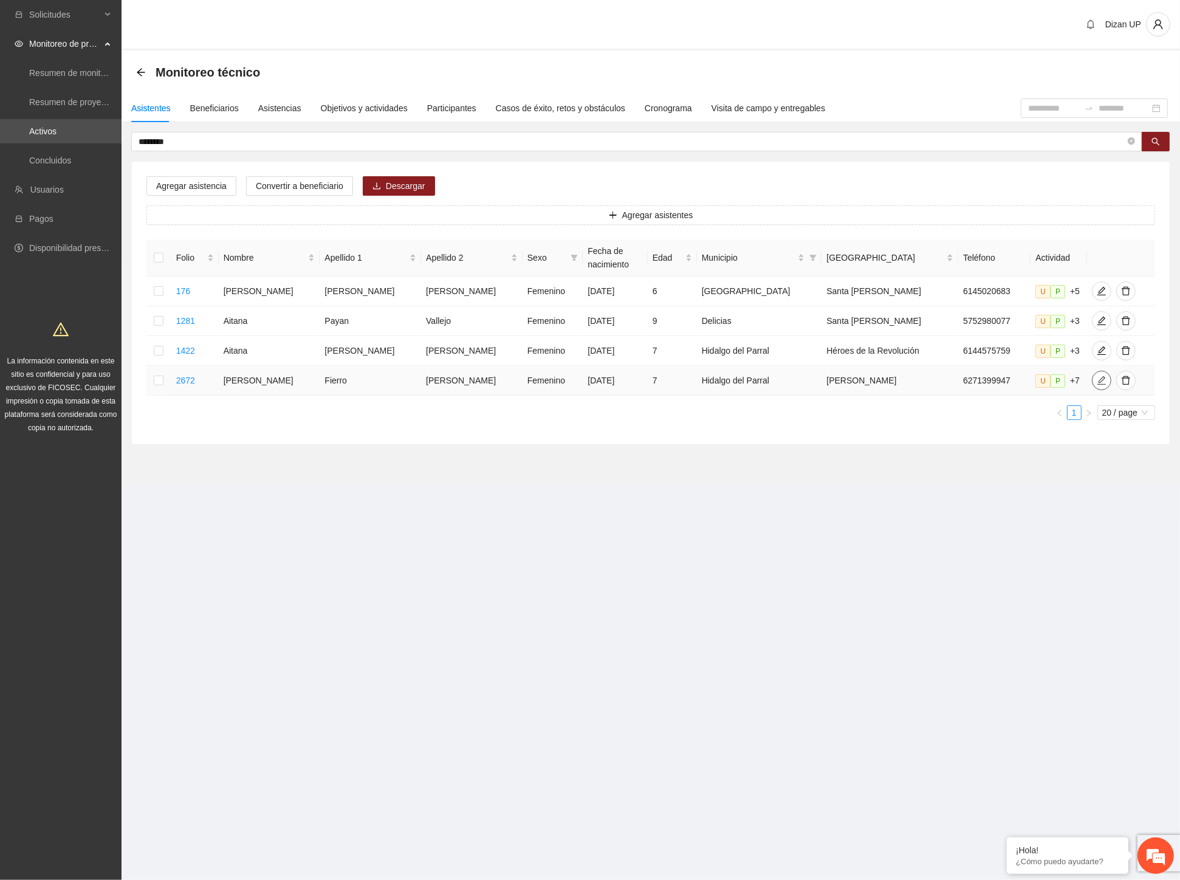
click at [1097, 385] on icon "edit" at bounding box center [1102, 381] width 10 height 10
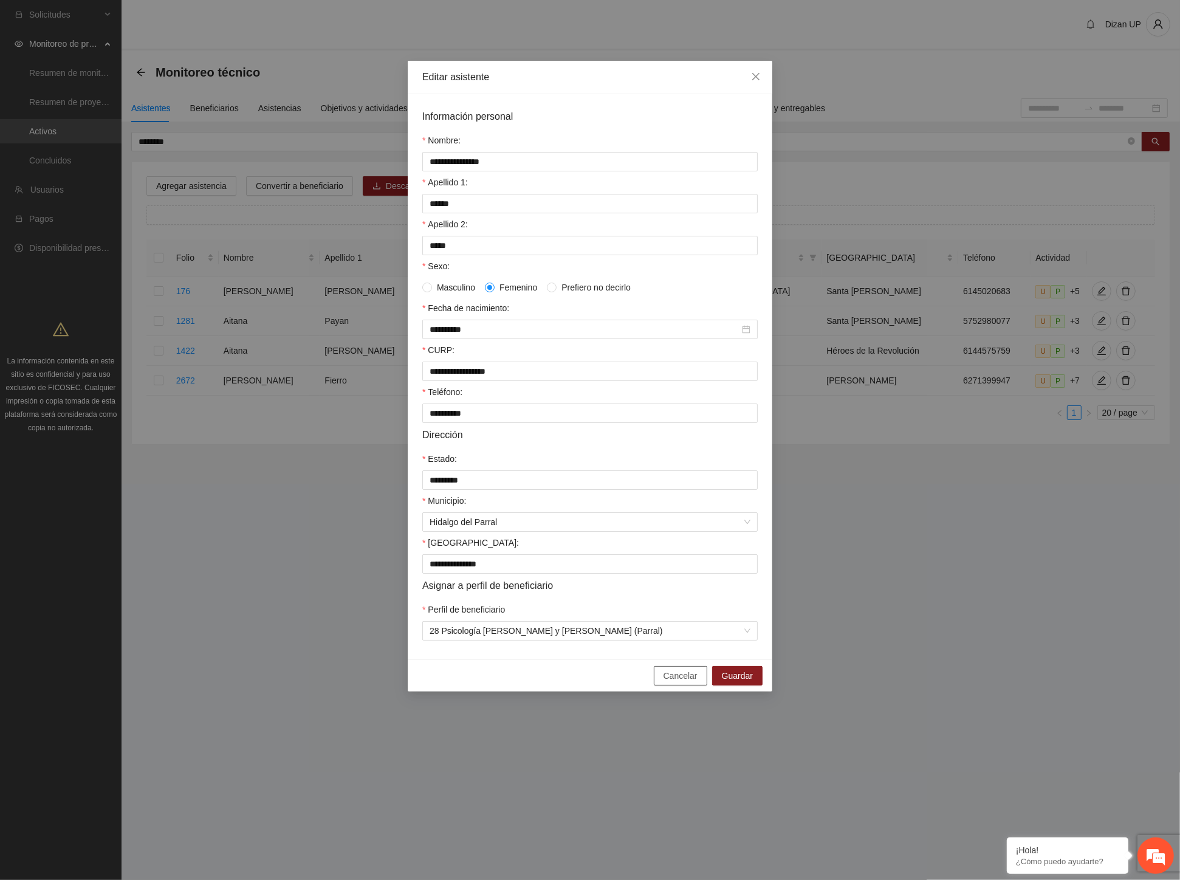
click at [676, 682] on span "Cancelar" at bounding box center [681, 675] width 34 height 13
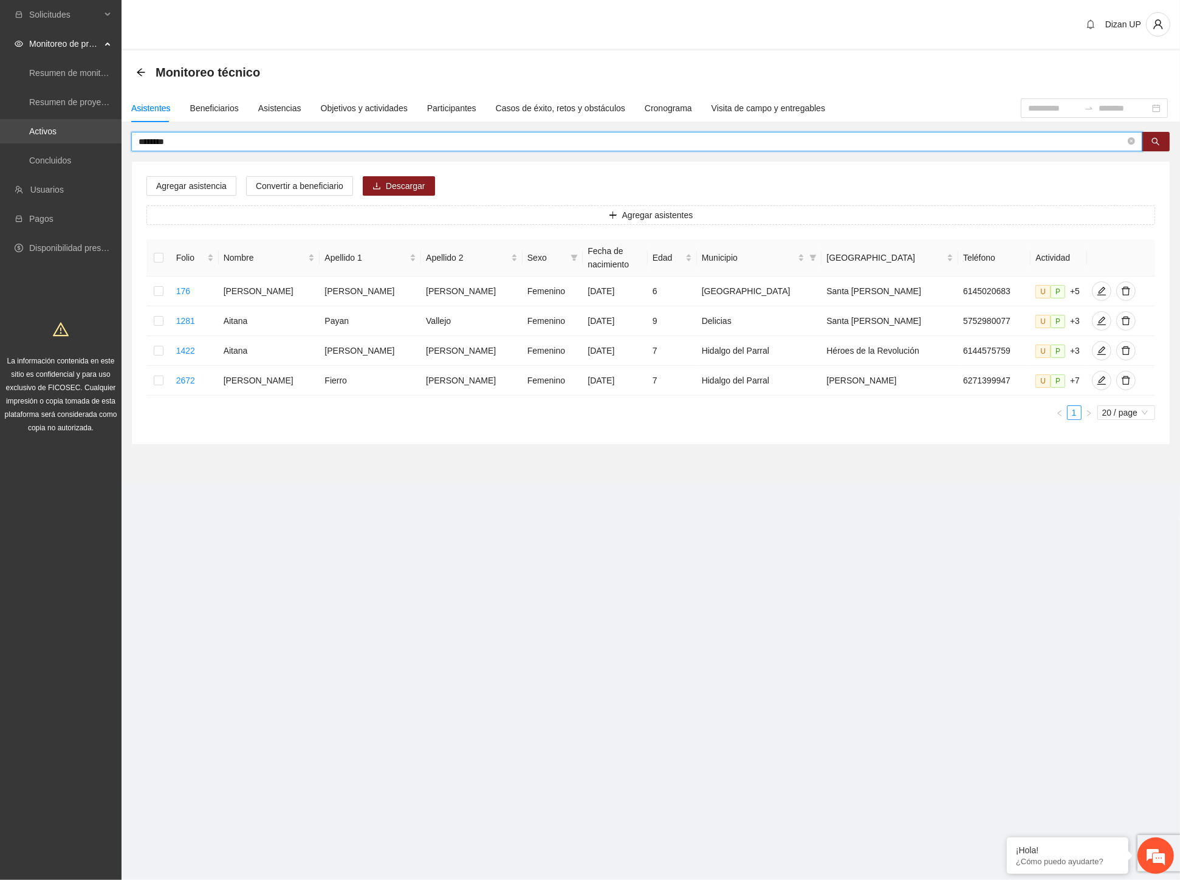
drag, startPoint x: 142, startPoint y: 141, endPoint x: 67, endPoint y: 142, distance: 75.4
click at [61, 143] on section "Solicitudes Monitoreo de proyectos Resumen de monitoreo Resumen de proyectos ap…" at bounding box center [590, 440] width 1180 height 880
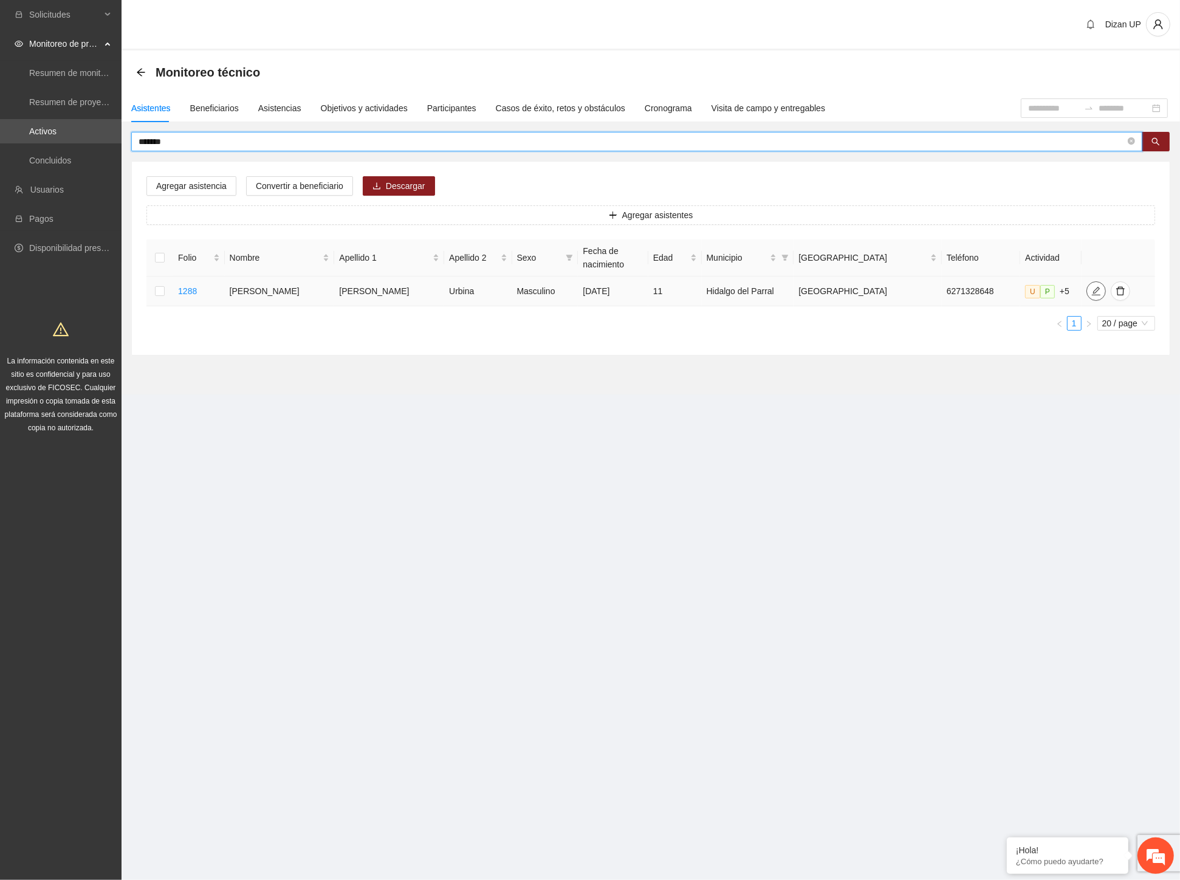
click at [1091, 290] on icon "edit" at bounding box center [1095, 291] width 9 height 9
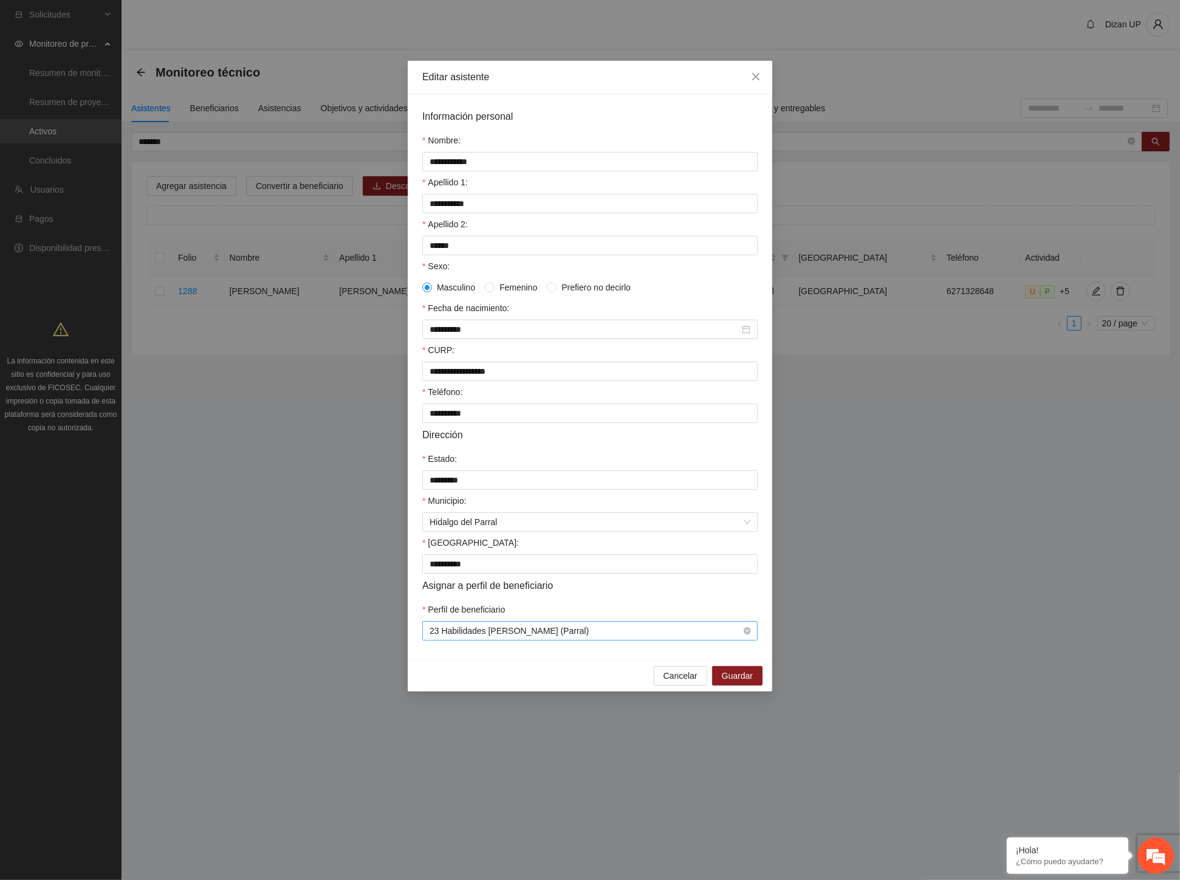
click at [681, 640] on span "23 Habilidades Josefa Solís de Lozoya (Parral)" at bounding box center [590, 631] width 321 height 18
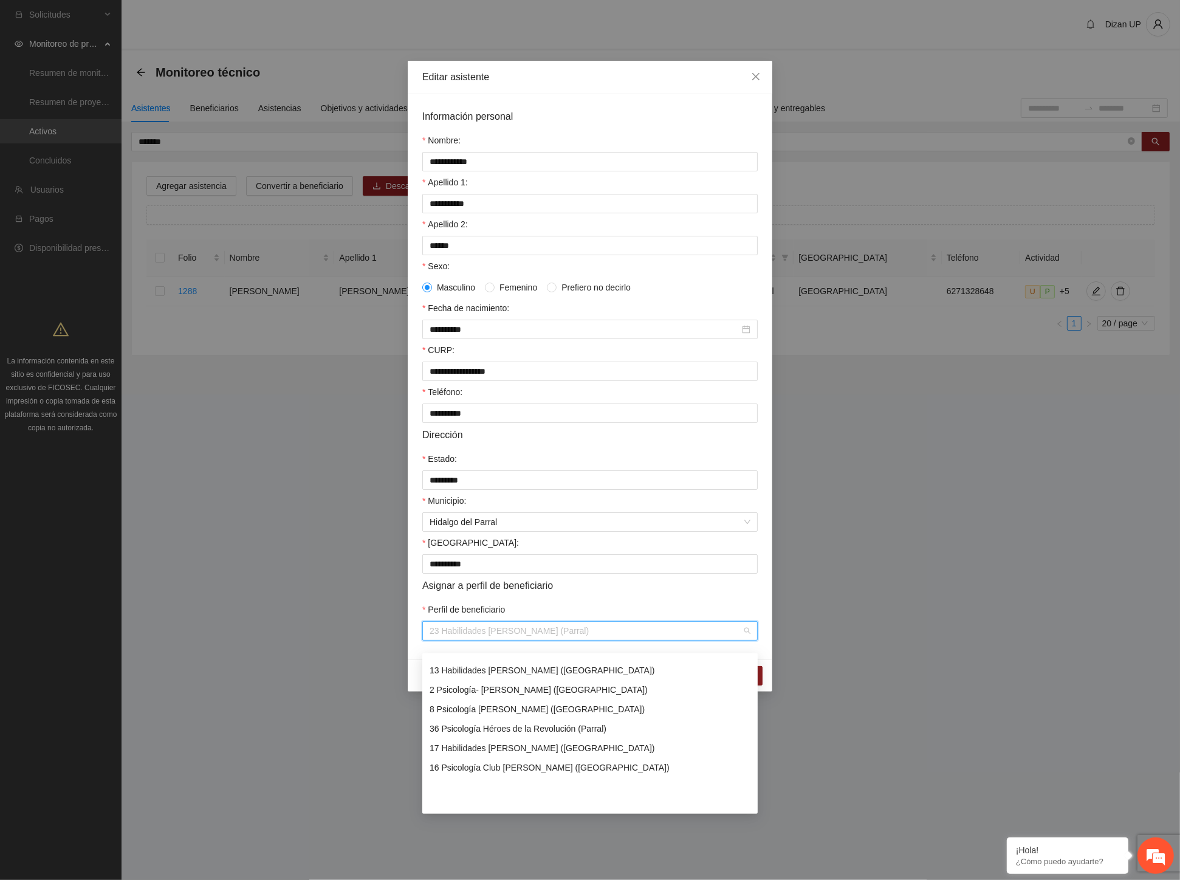
scroll to position [180, 0]
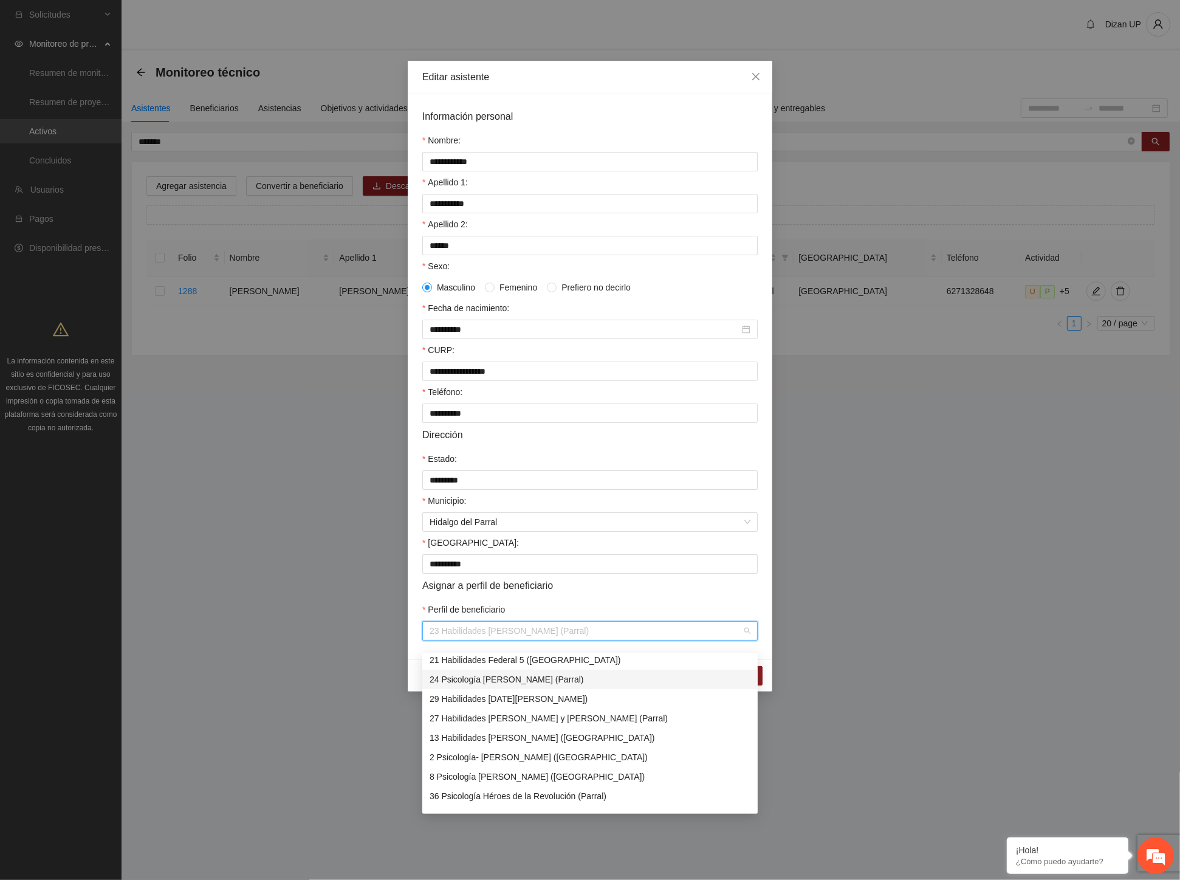
click at [521, 673] on div "24 Psicología Josefa Solís de Lozoya (Parral)" at bounding box center [590, 679] width 321 height 13
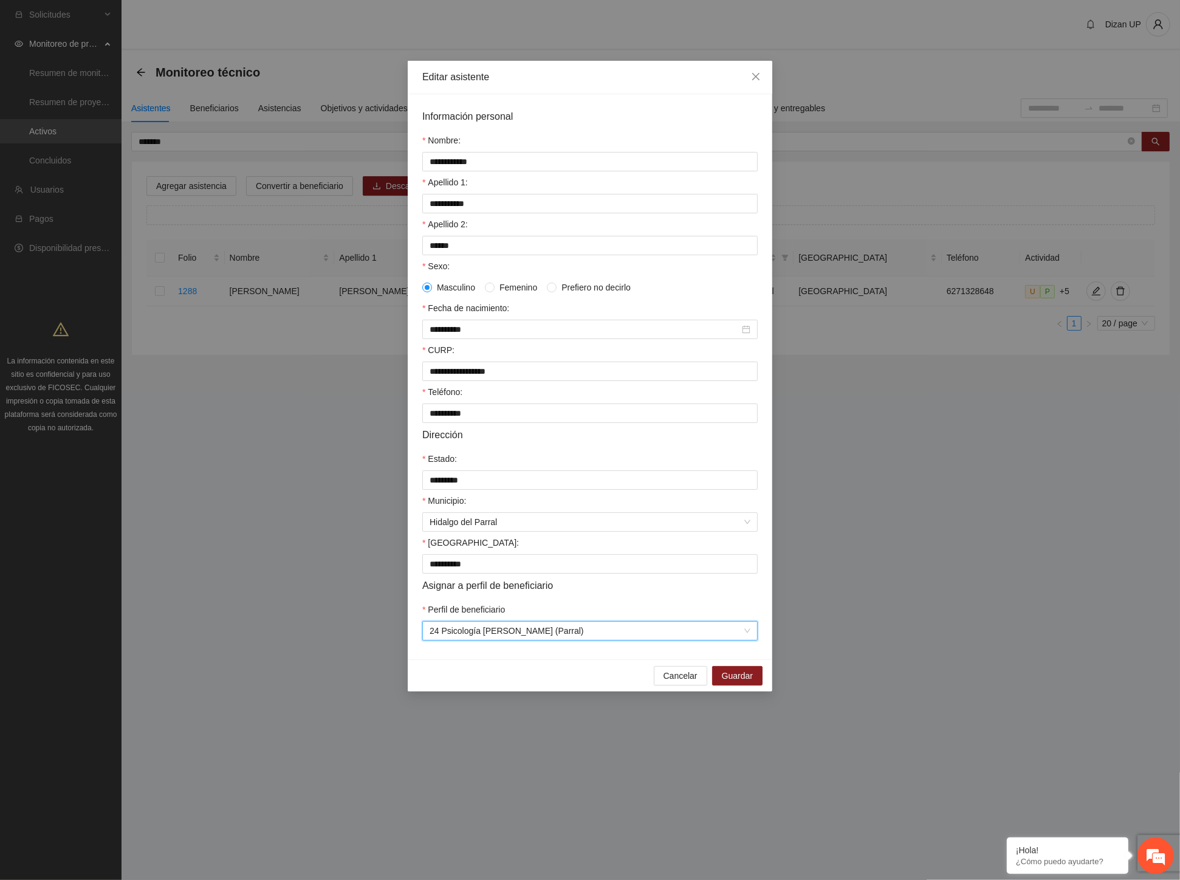
click at [575, 609] on form "**********" at bounding box center [589, 375] width 335 height 532
click at [730, 682] on span "Guardar" at bounding box center [737, 675] width 31 height 13
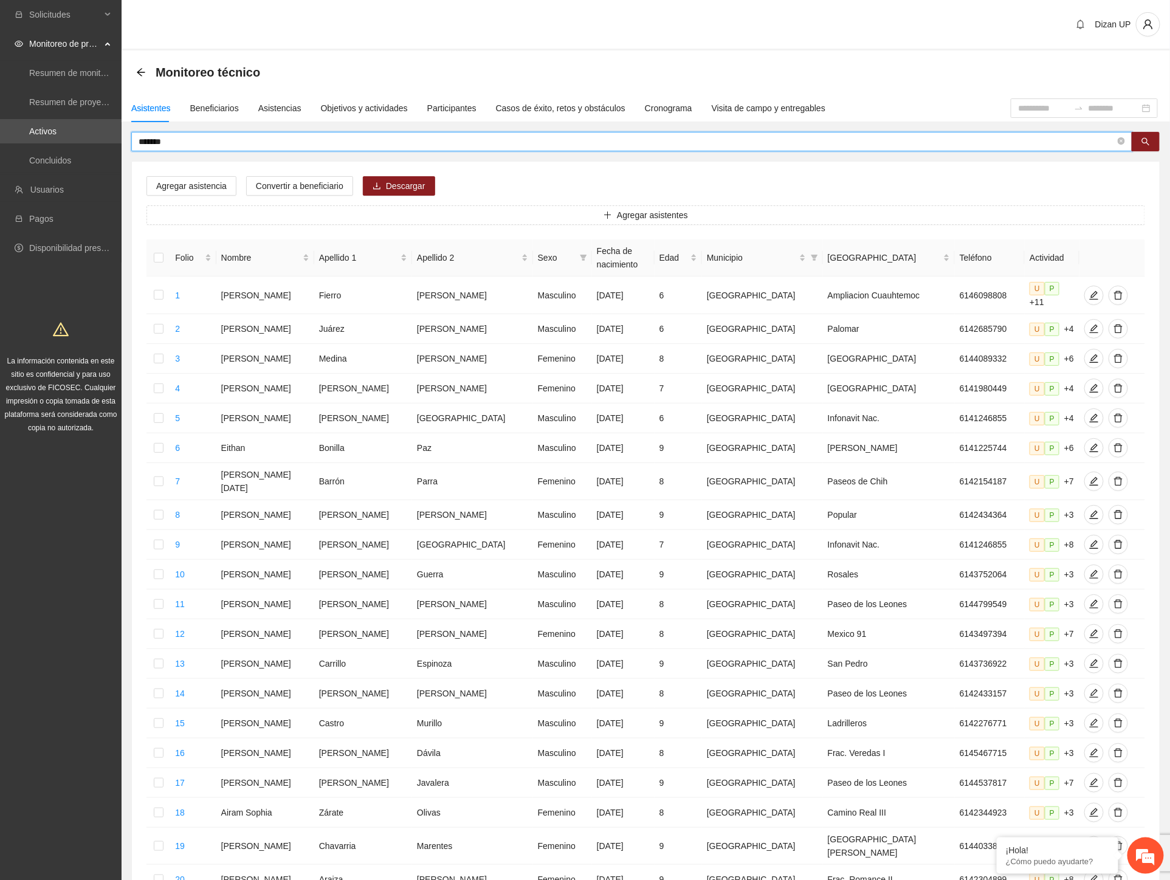
click at [204, 142] on input "*******" at bounding box center [627, 141] width 977 height 13
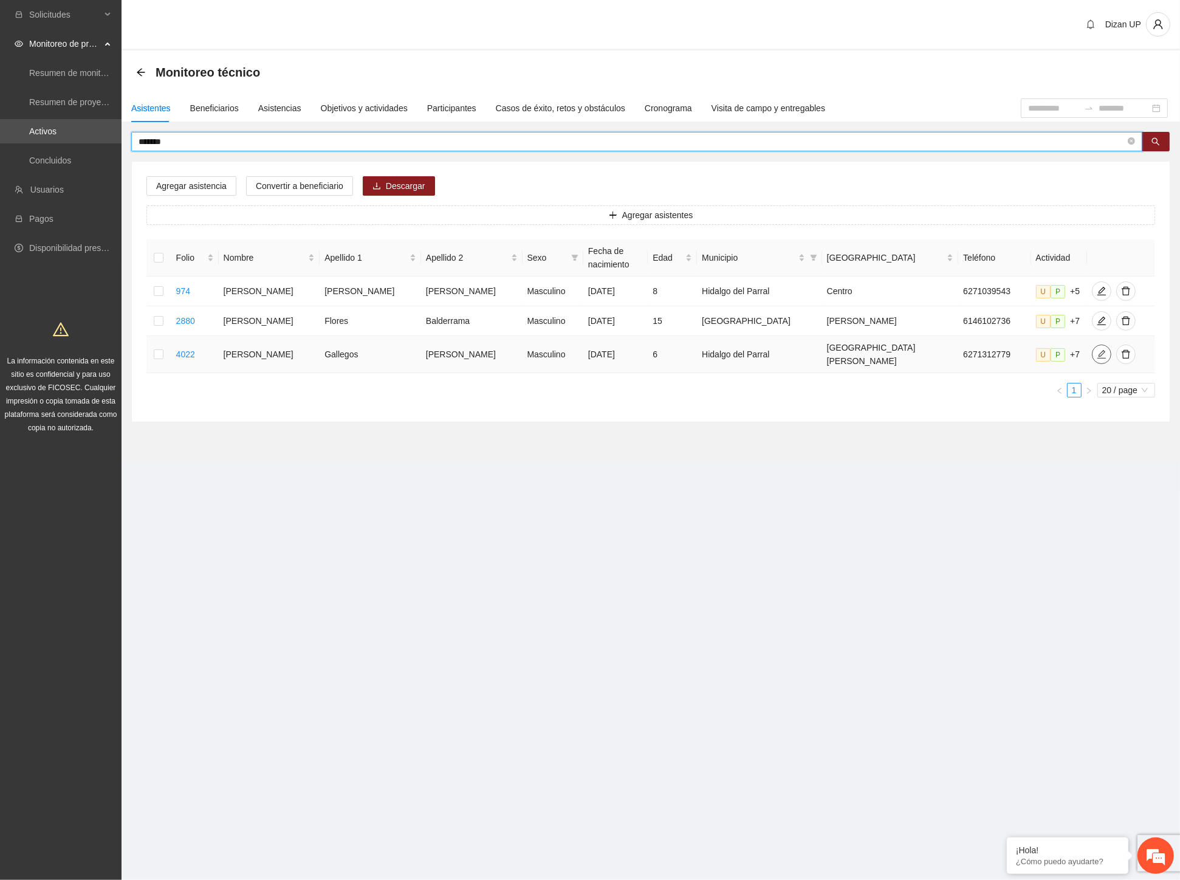
click at [1093, 350] on span "edit" at bounding box center [1102, 354] width 18 height 10
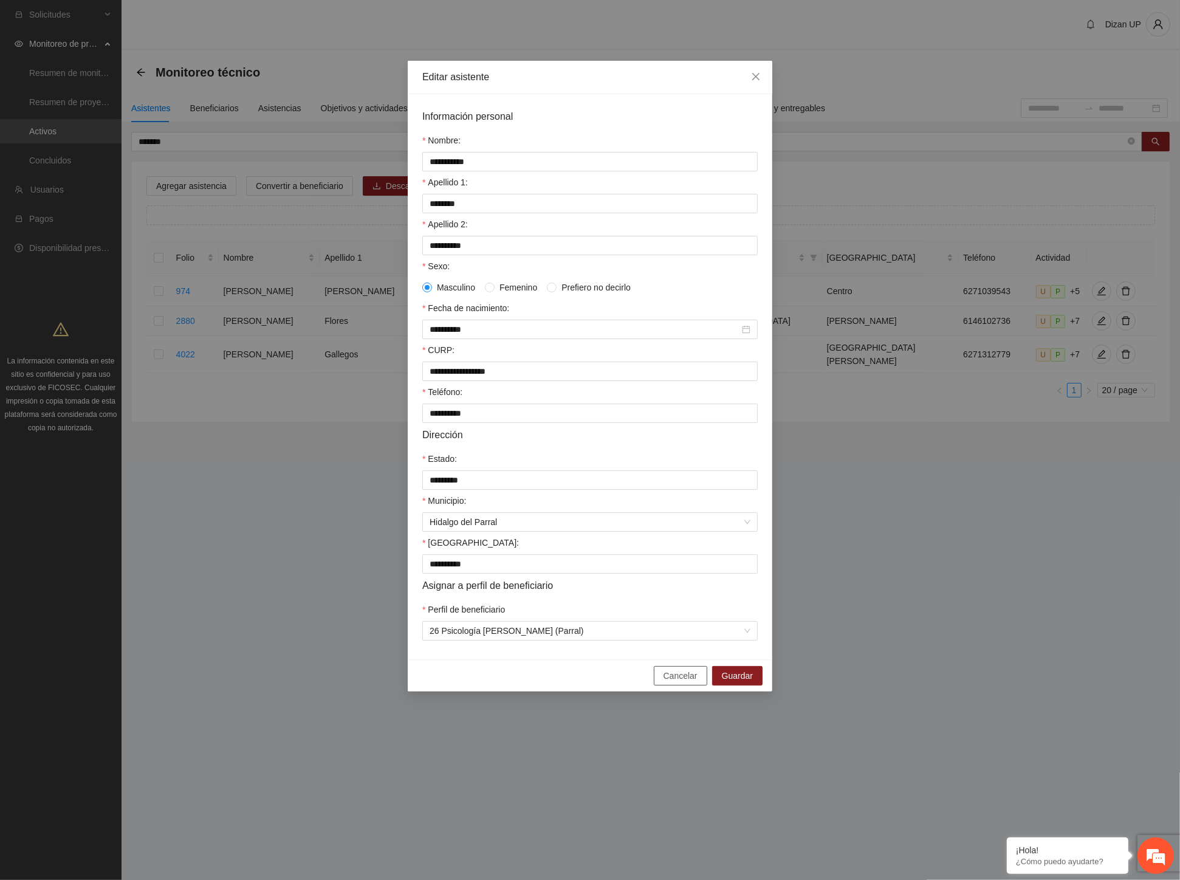
click at [667, 682] on span "Cancelar" at bounding box center [681, 675] width 34 height 13
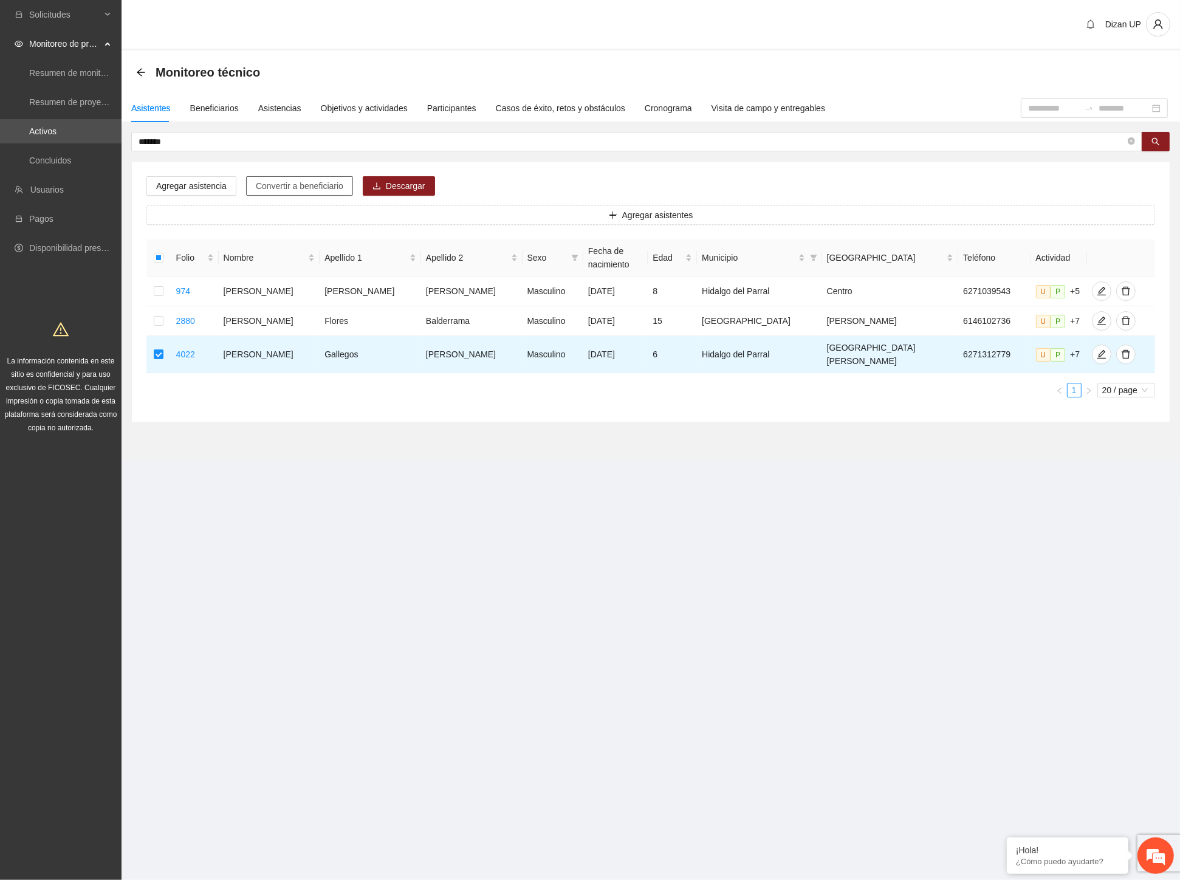
click at [270, 183] on span "Convertir a beneficiario" at bounding box center [300, 185] width 88 height 13
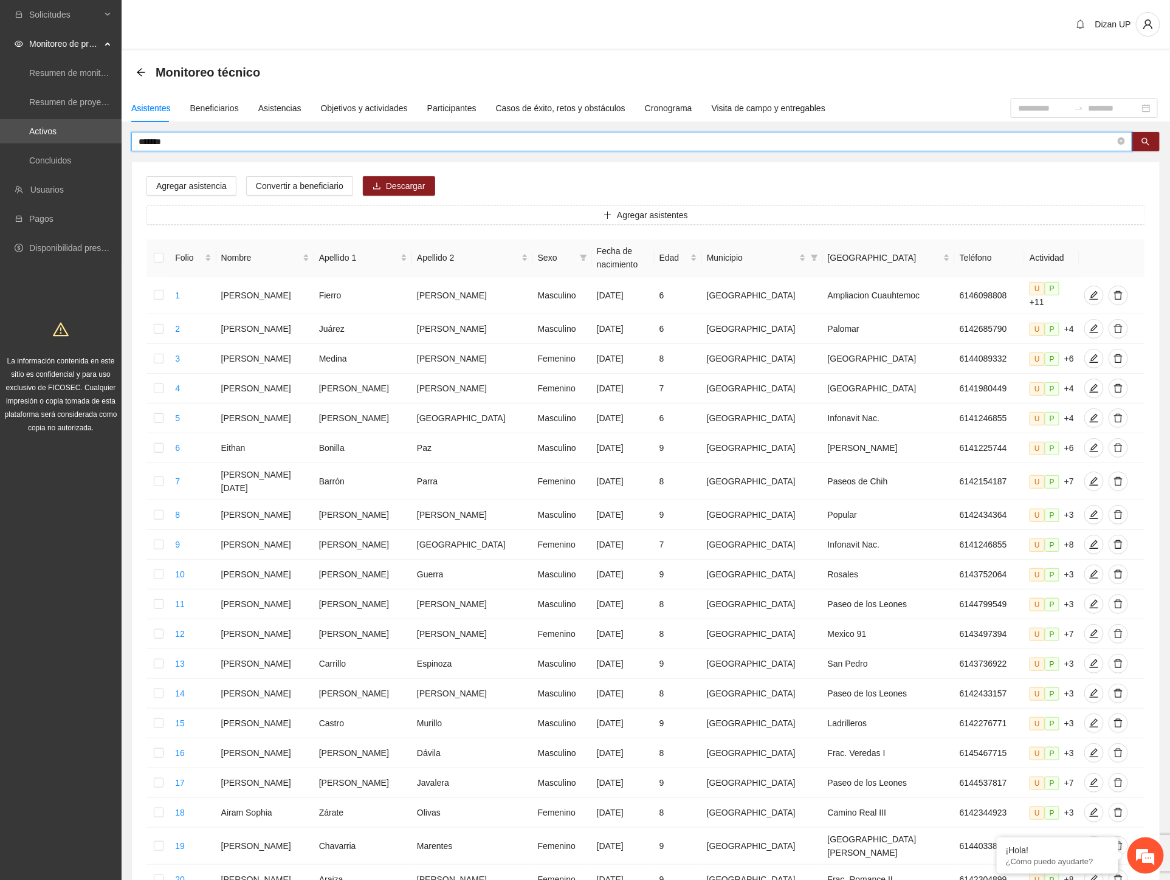
drag, startPoint x: 185, startPoint y: 138, endPoint x: 116, endPoint y: 145, distance: 69.6
click at [116, 144] on section "Solicitudes Monitoreo de proyectos Resumen de monitoreo Resumen de proyectos ap…" at bounding box center [585, 508] width 1170 height 1017
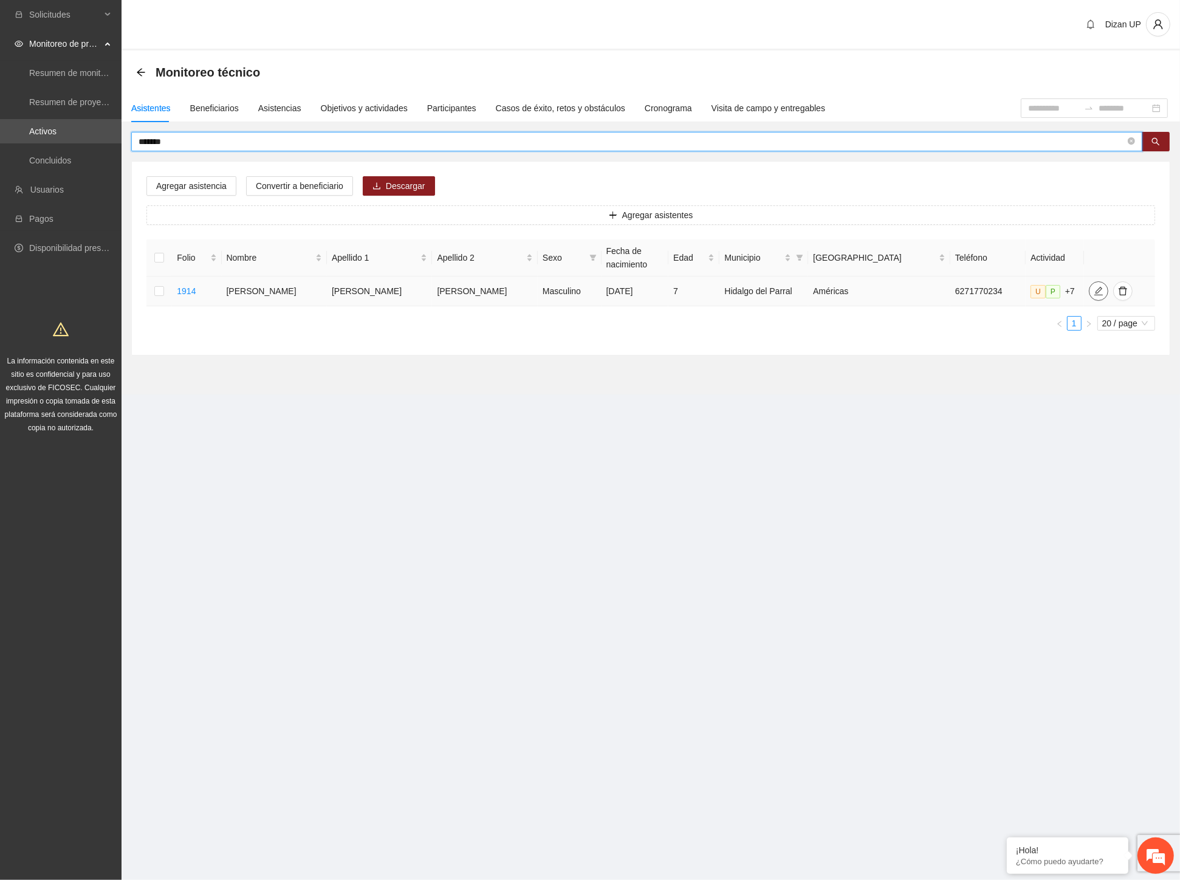
click at [1094, 292] on icon "edit" at bounding box center [1099, 291] width 10 height 10
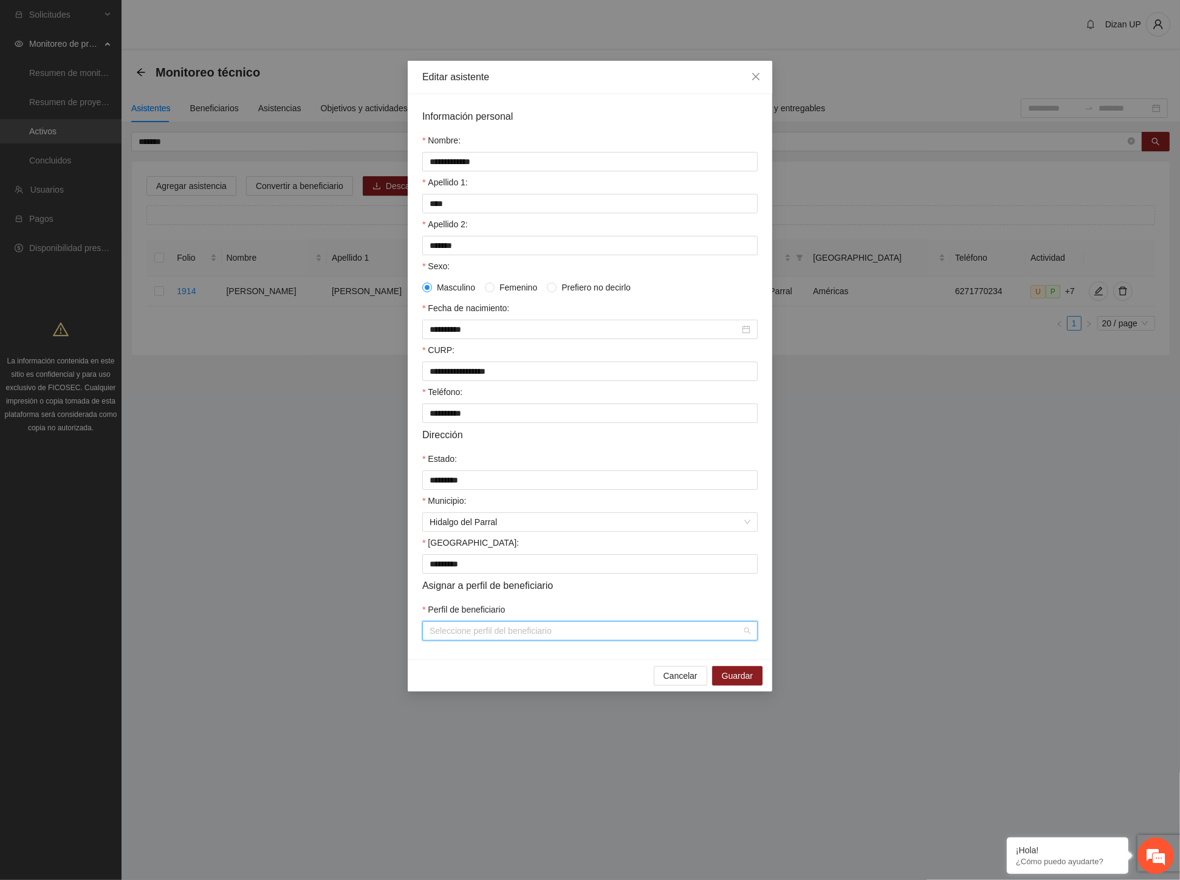
click at [500, 640] on input "Perfil de beneficiario" at bounding box center [586, 631] width 312 height 18
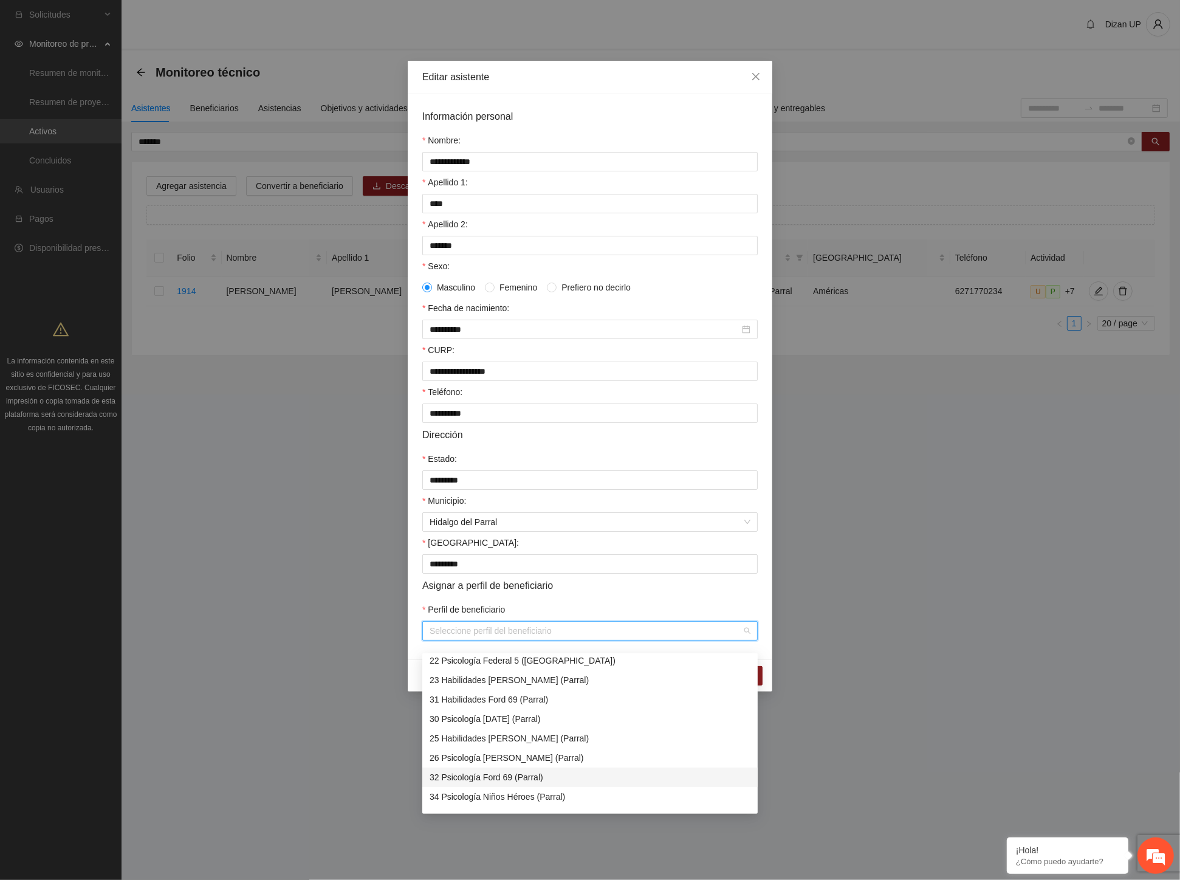
scroll to position [743, 0]
click at [500, 800] on div "46 Psicología Dolores Torres (Parral)" at bounding box center [590, 797] width 321 height 13
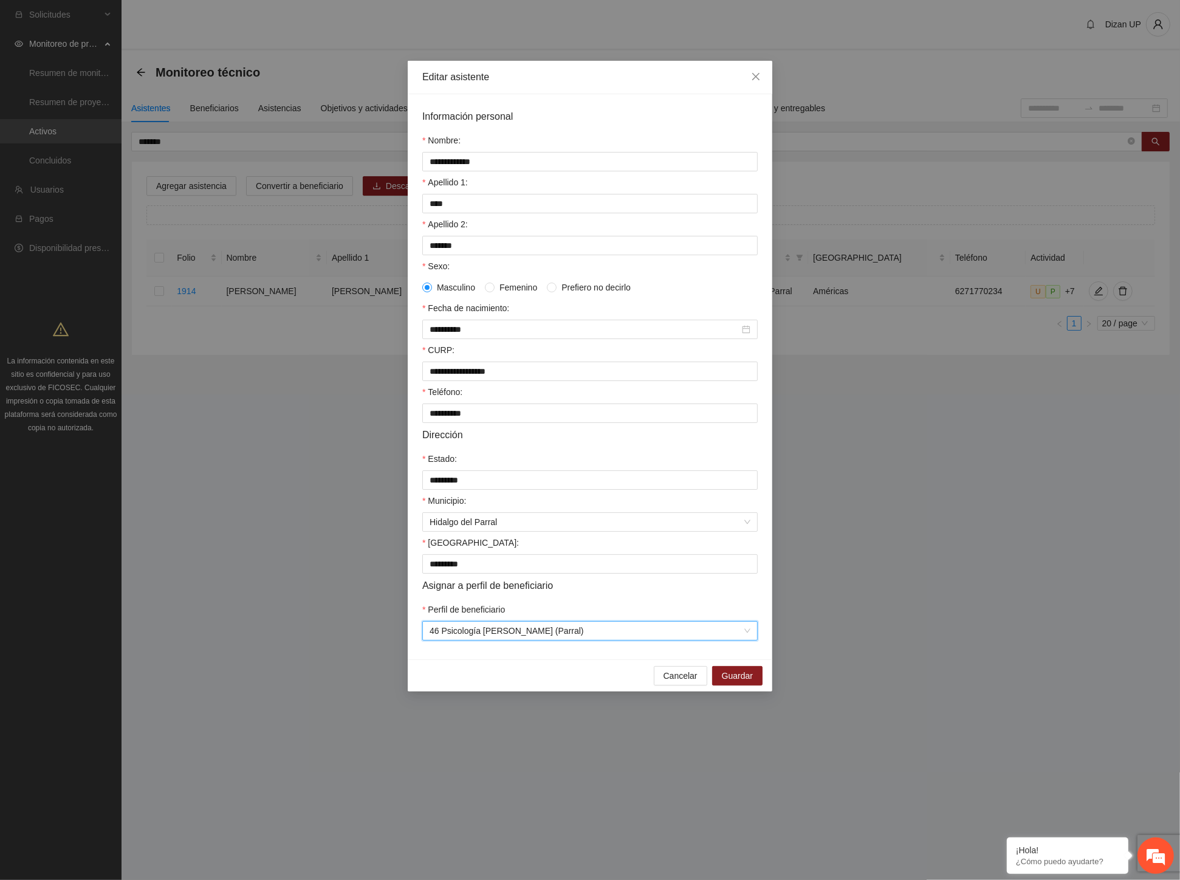
click at [578, 611] on form "**********" at bounding box center [589, 375] width 335 height 532
click at [727, 682] on span "Guardar" at bounding box center [737, 675] width 31 height 13
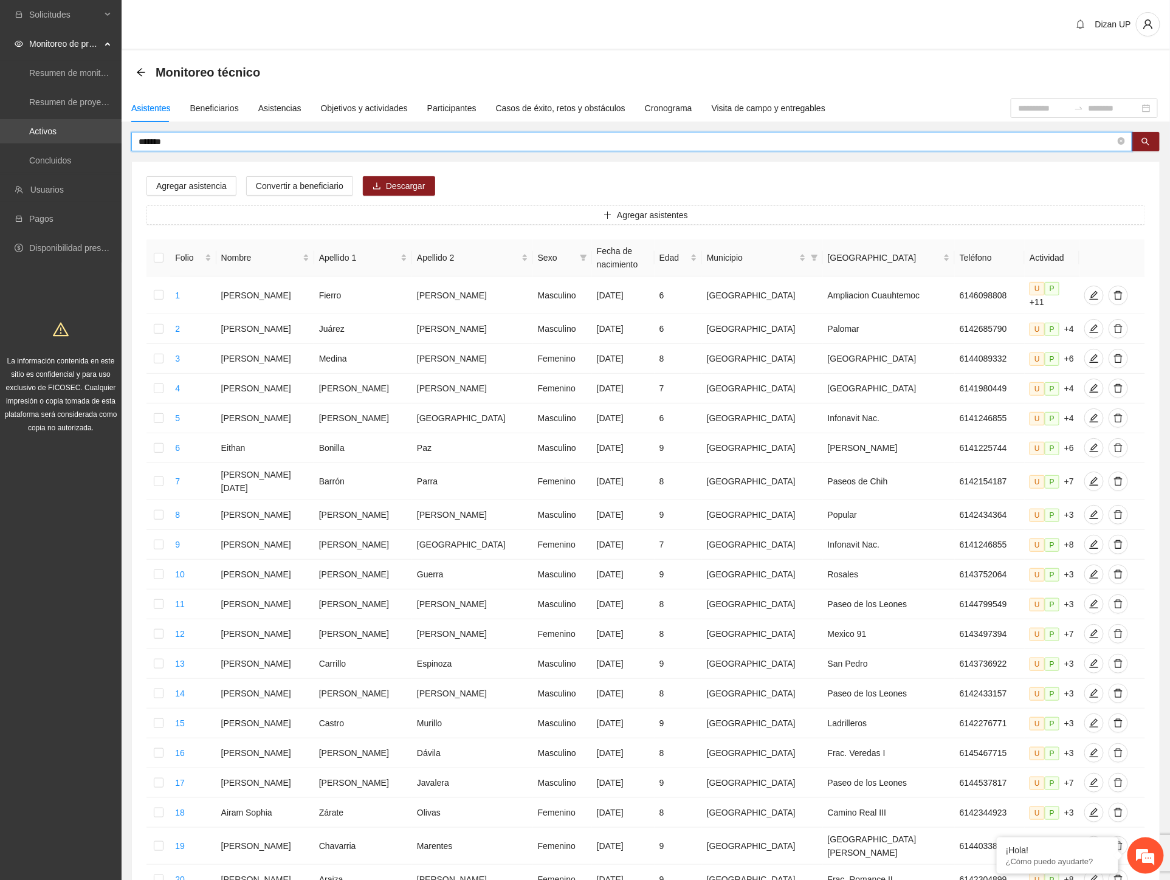
drag, startPoint x: 179, startPoint y: 142, endPoint x: 69, endPoint y: 137, distance: 110.1
click at [71, 137] on section "Solicitudes Monitoreo de proyectos Resumen de monitoreo Resumen de proyectos ap…" at bounding box center [585, 508] width 1170 height 1017
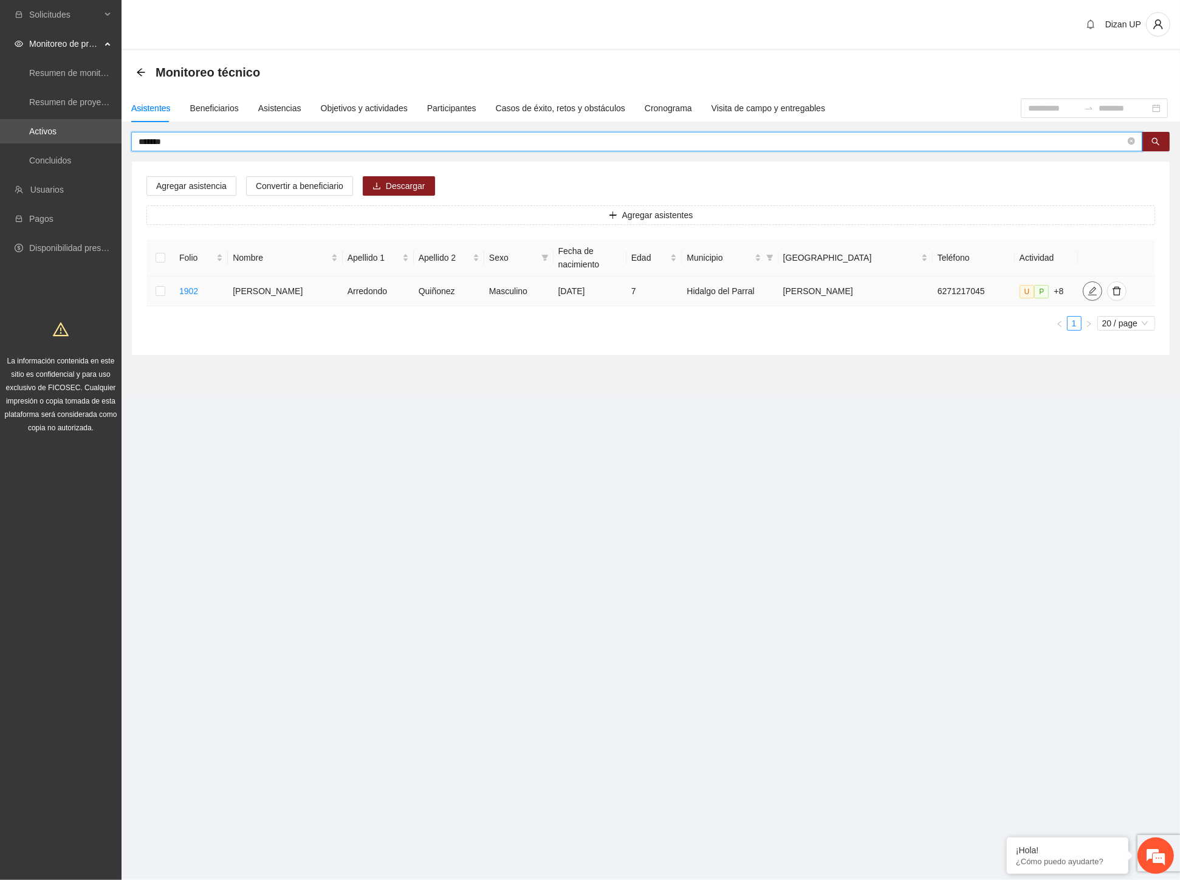
click at [1088, 287] on icon "edit" at bounding box center [1093, 291] width 10 height 10
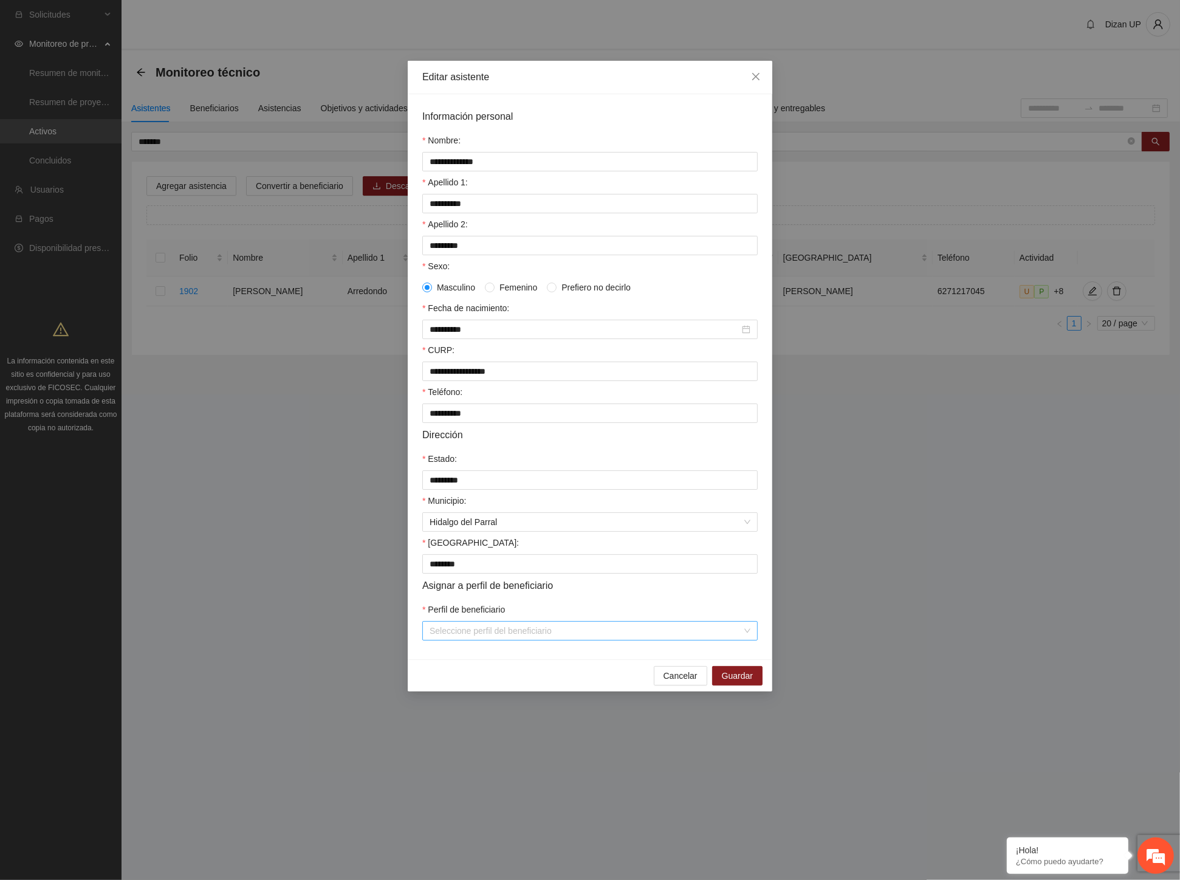
click at [539, 637] on input "Perfil de beneficiario" at bounding box center [586, 631] width 312 height 18
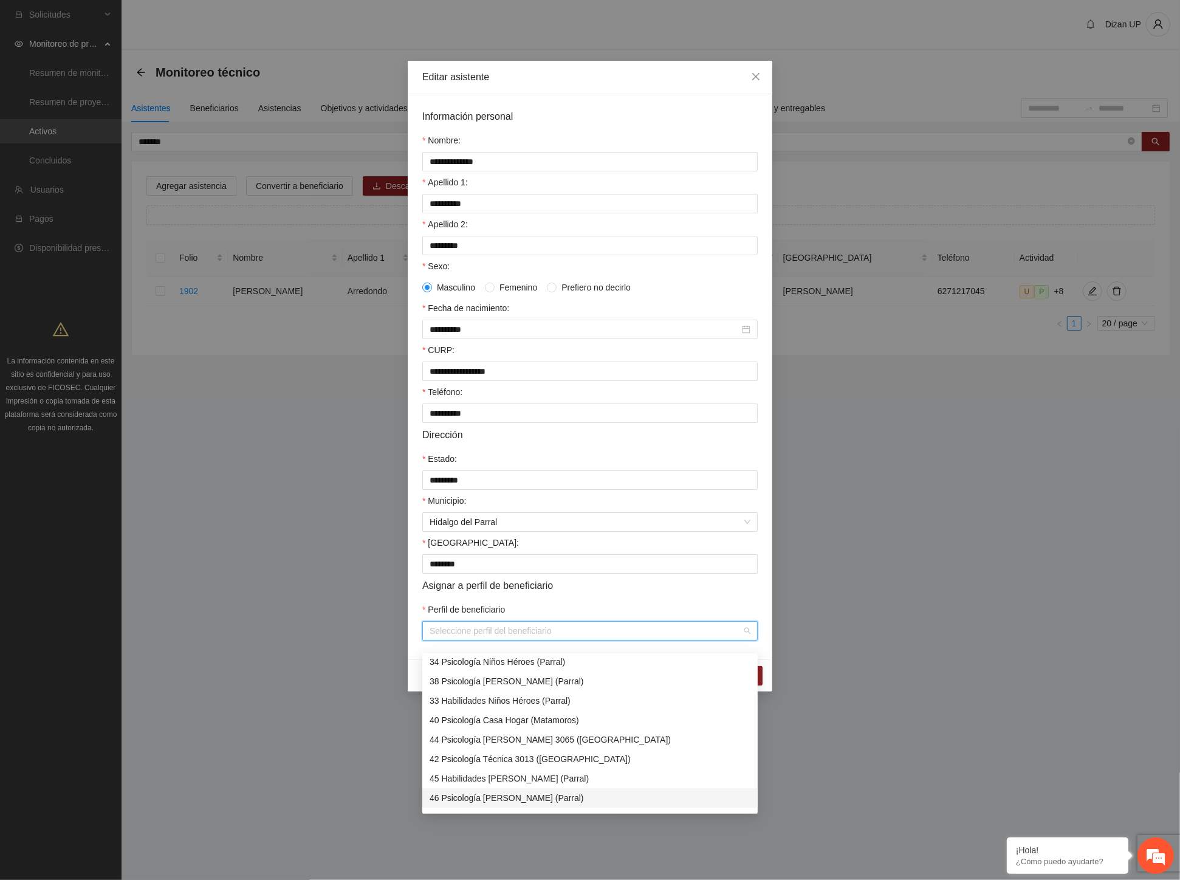
click at [493, 799] on div "46 Psicología Dolores Torres (Parral)" at bounding box center [590, 797] width 321 height 13
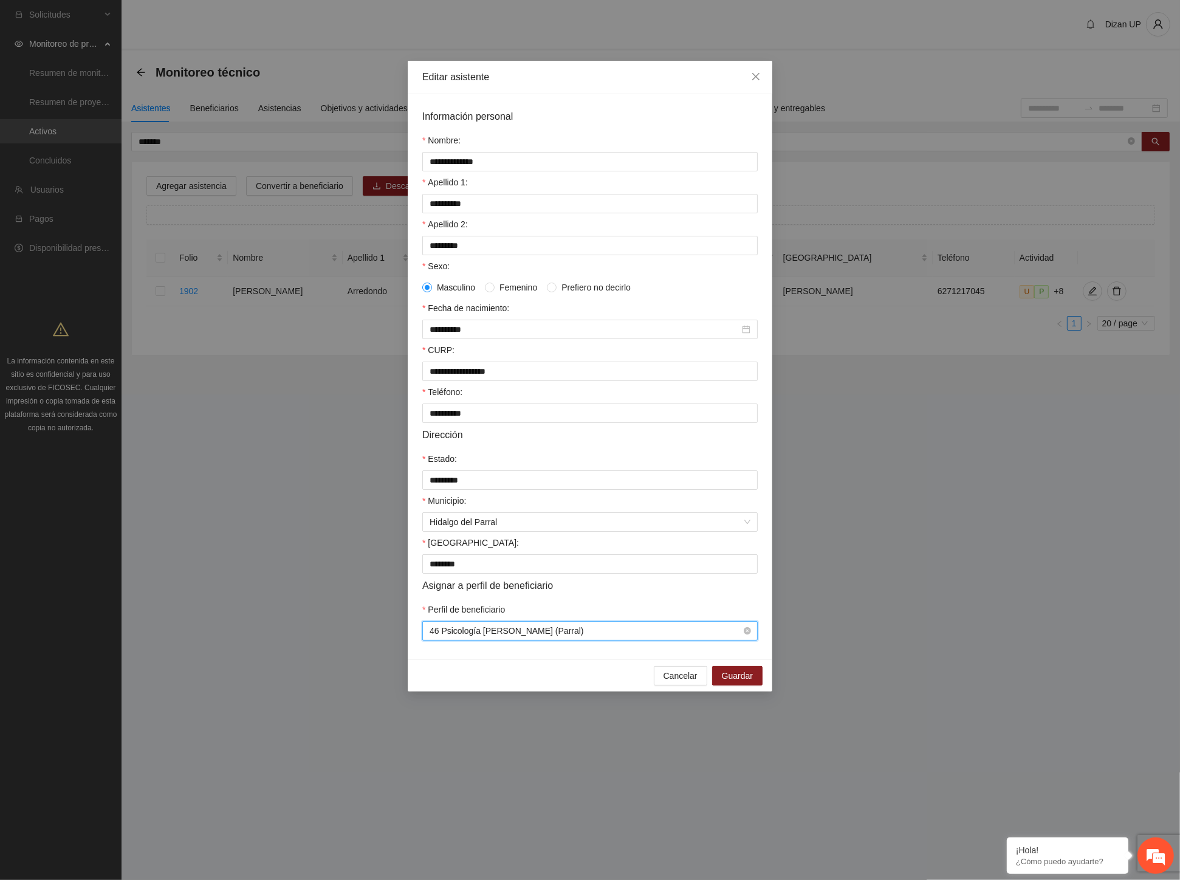
drag, startPoint x: 600, startPoint y: 616, endPoint x: 620, endPoint y: 633, distance: 27.2
click at [600, 616] on div "Perfil de beneficiario" at bounding box center [589, 612] width 335 height 18
click at [748, 682] on span "Guardar" at bounding box center [737, 675] width 31 height 13
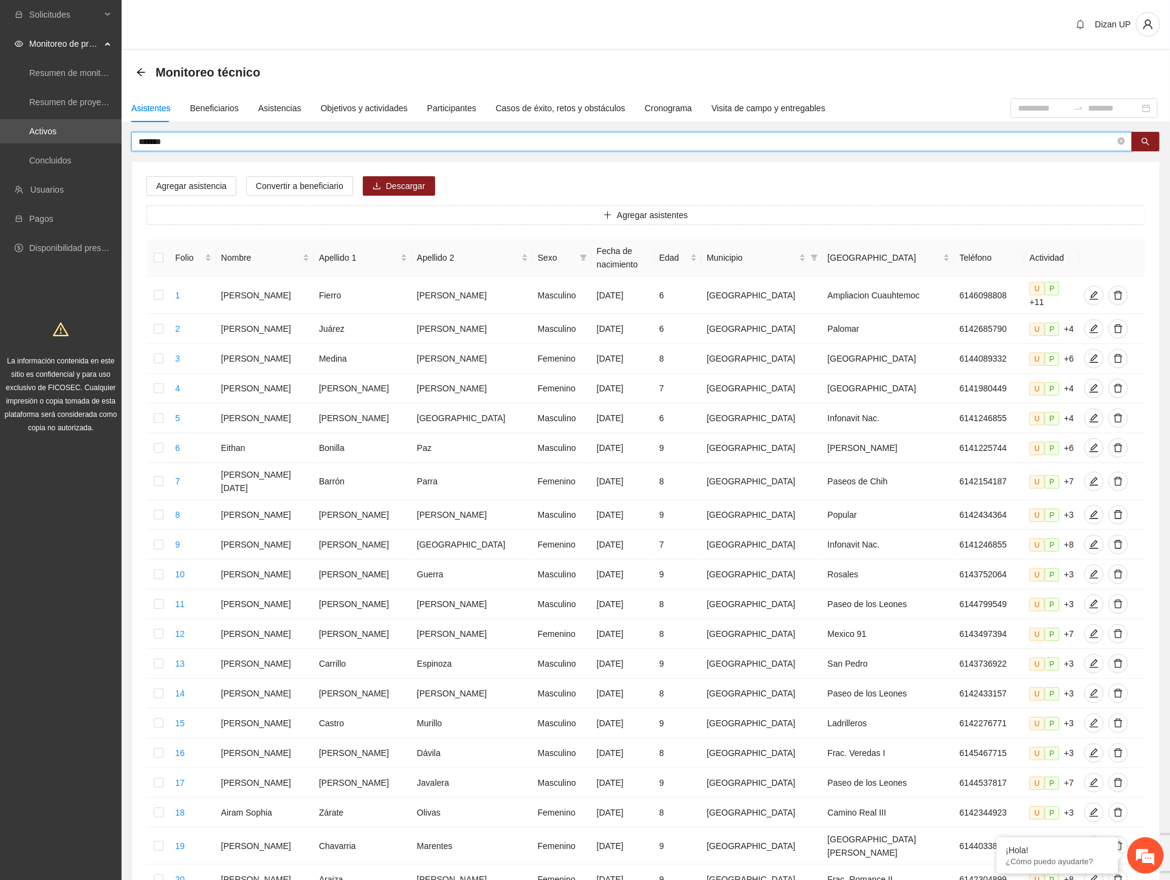
drag, startPoint x: 162, startPoint y: 140, endPoint x: 148, endPoint y: 142, distance: 14.2
click at [148, 141] on input "*******" at bounding box center [627, 141] width 977 height 13
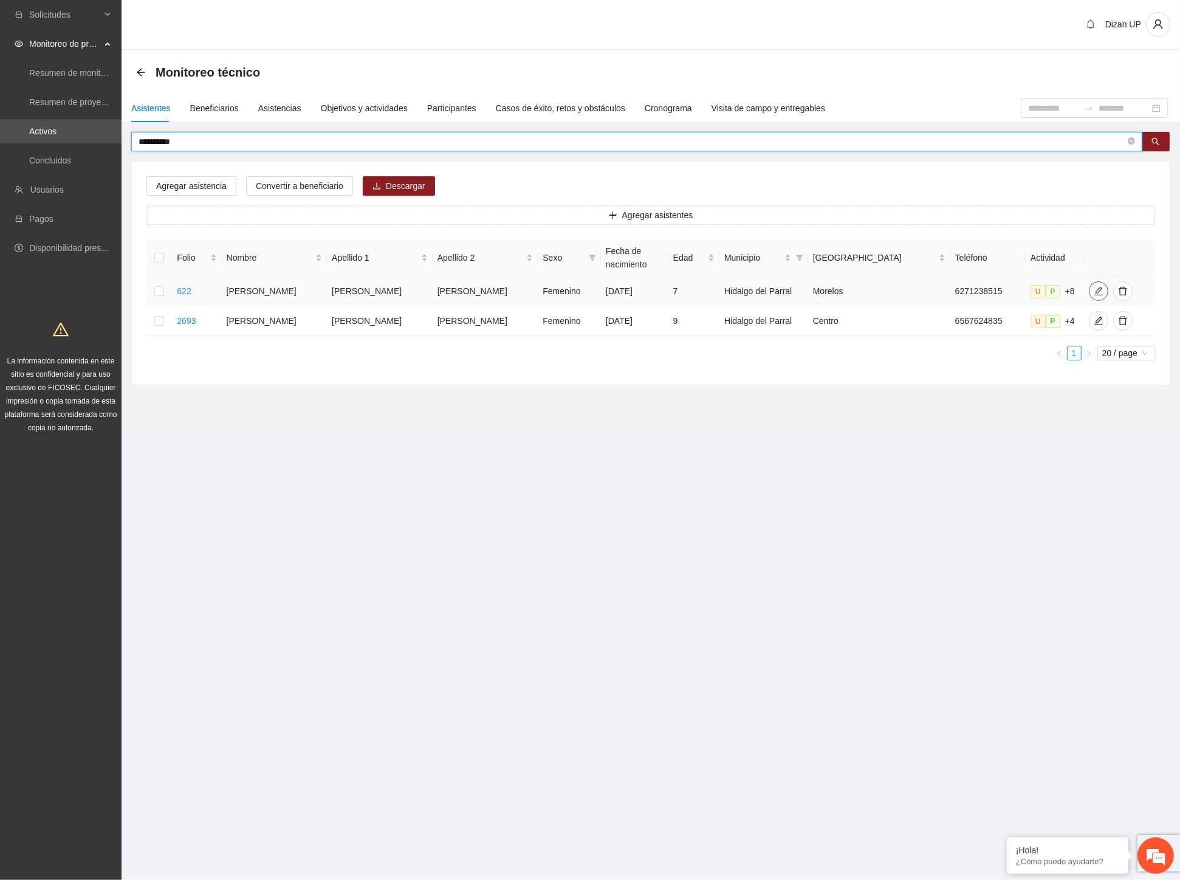
click at [1090, 292] on span "edit" at bounding box center [1099, 291] width 18 height 10
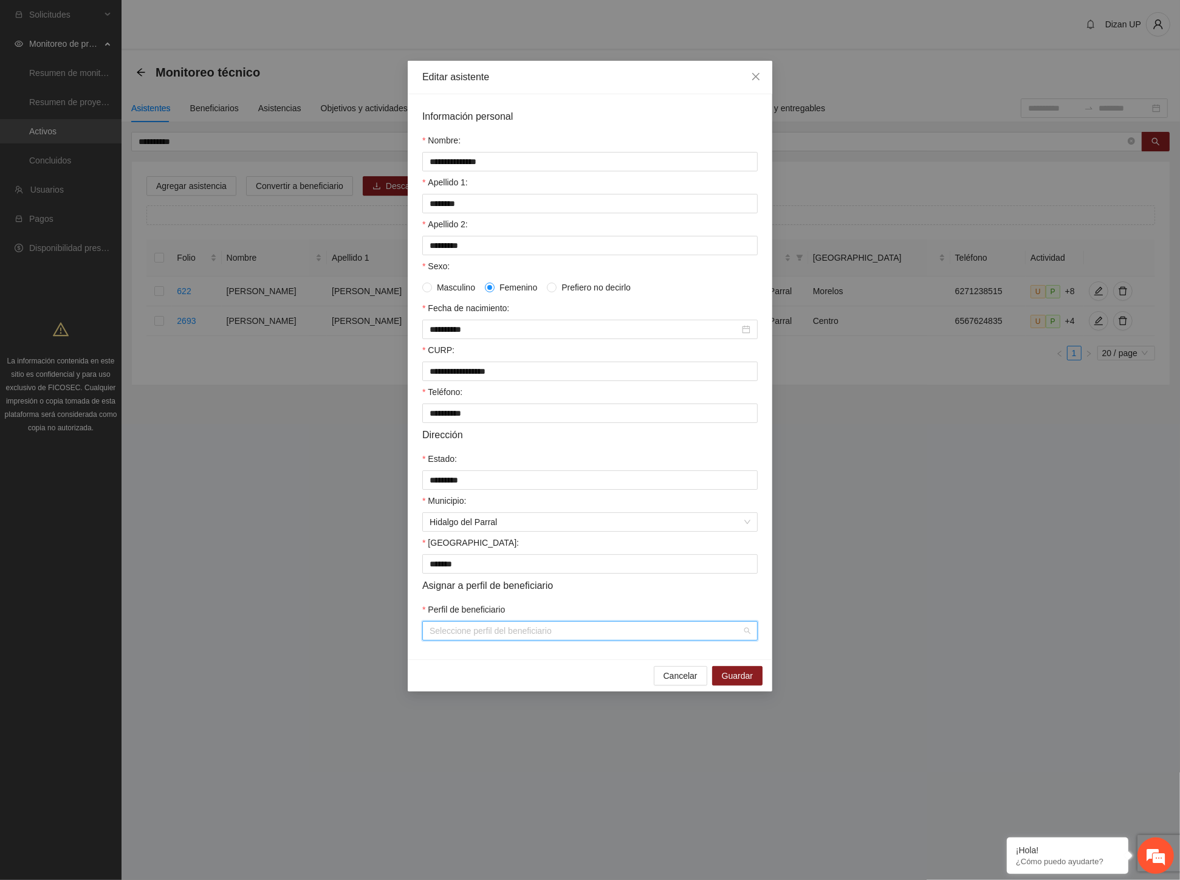
click at [537, 640] on input "Perfil de beneficiario" at bounding box center [586, 631] width 312 height 18
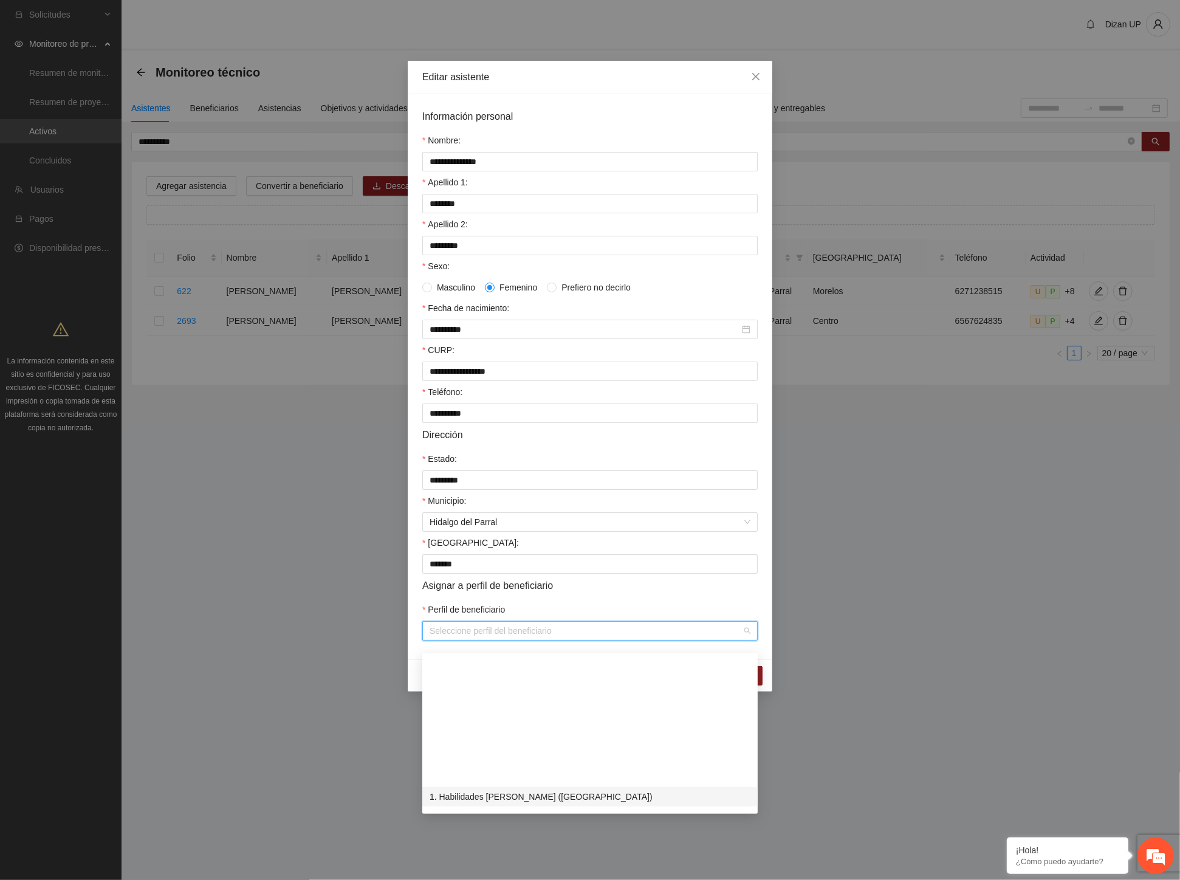
scroll to position [432, 0]
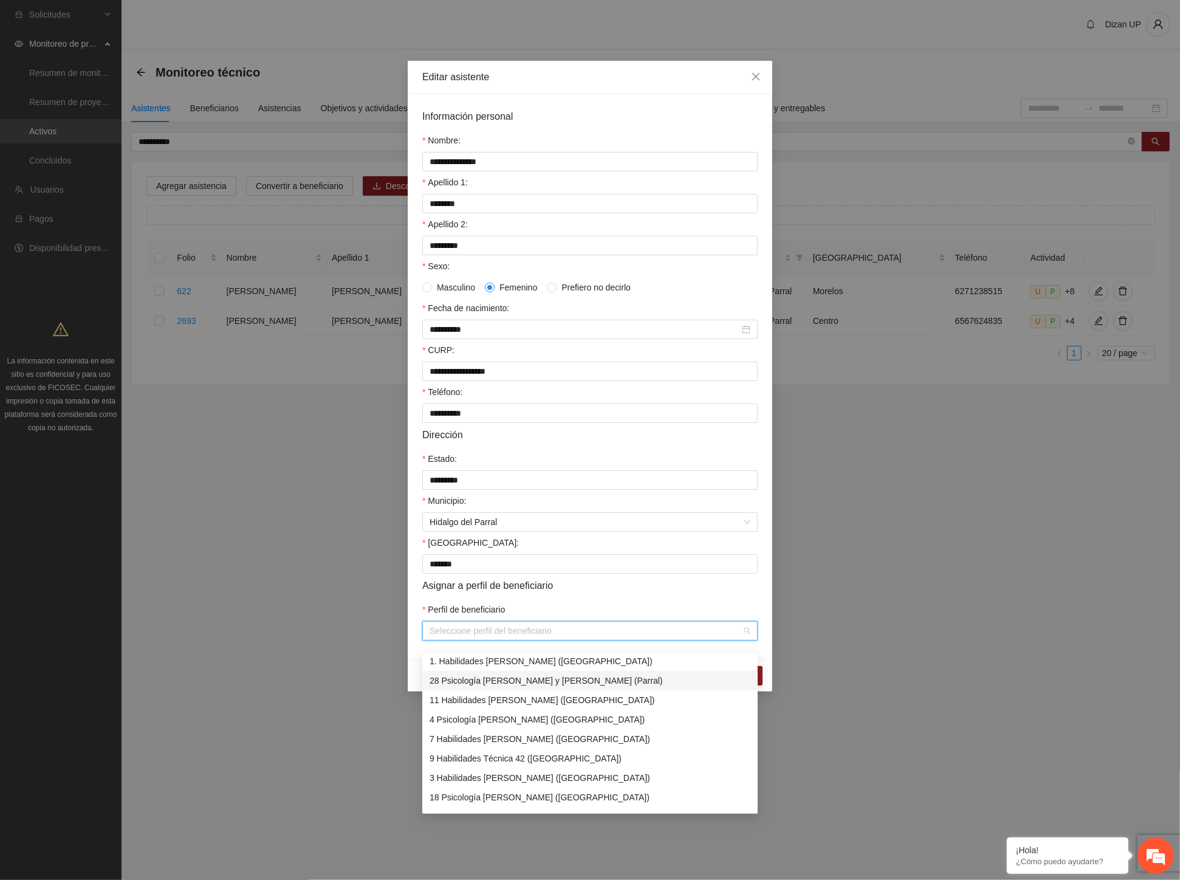
click at [456, 682] on div "28 Psicología José María Morelos y Pavón (Parral)" at bounding box center [590, 680] width 321 height 13
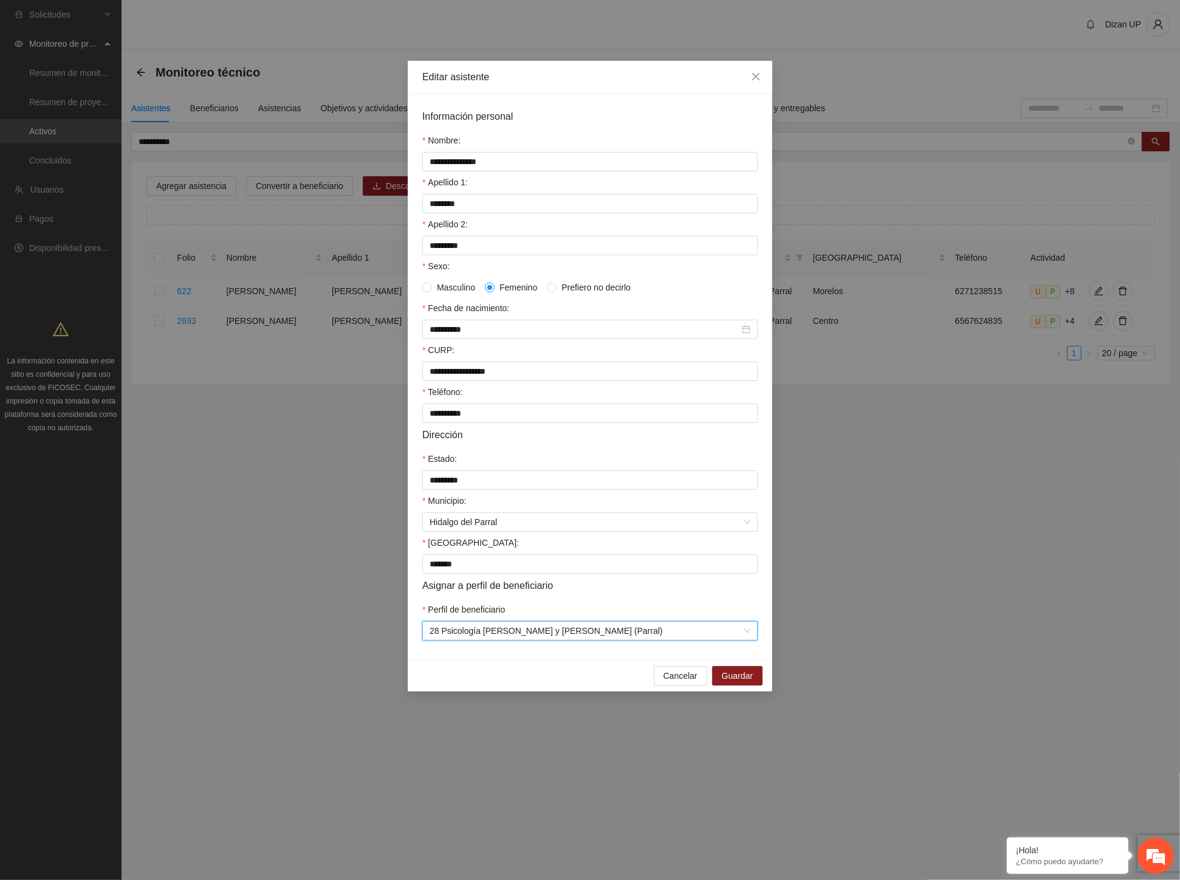
click at [599, 610] on form "**********" at bounding box center [589, 375] width 335 height 532
click at [744, 682] on span "Guardar" at bounding box center [737, 675] width 31 height 13
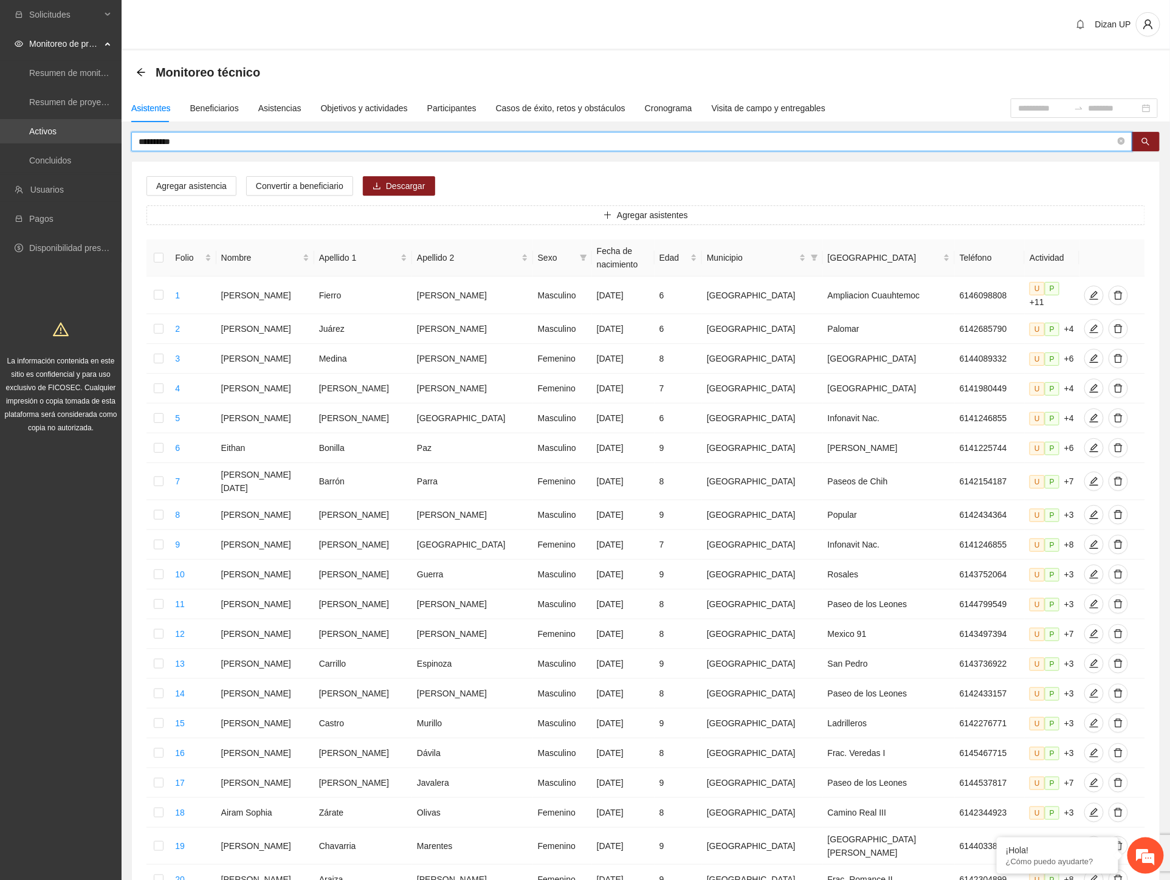
drag, startPoint x: 140, startPoint y: 135, endPoint x: 53, endPoint y: 131, distance: 87.6
click at [53, 131] on section "**********" at bounding box center [585, 508] width 1170 height 1017
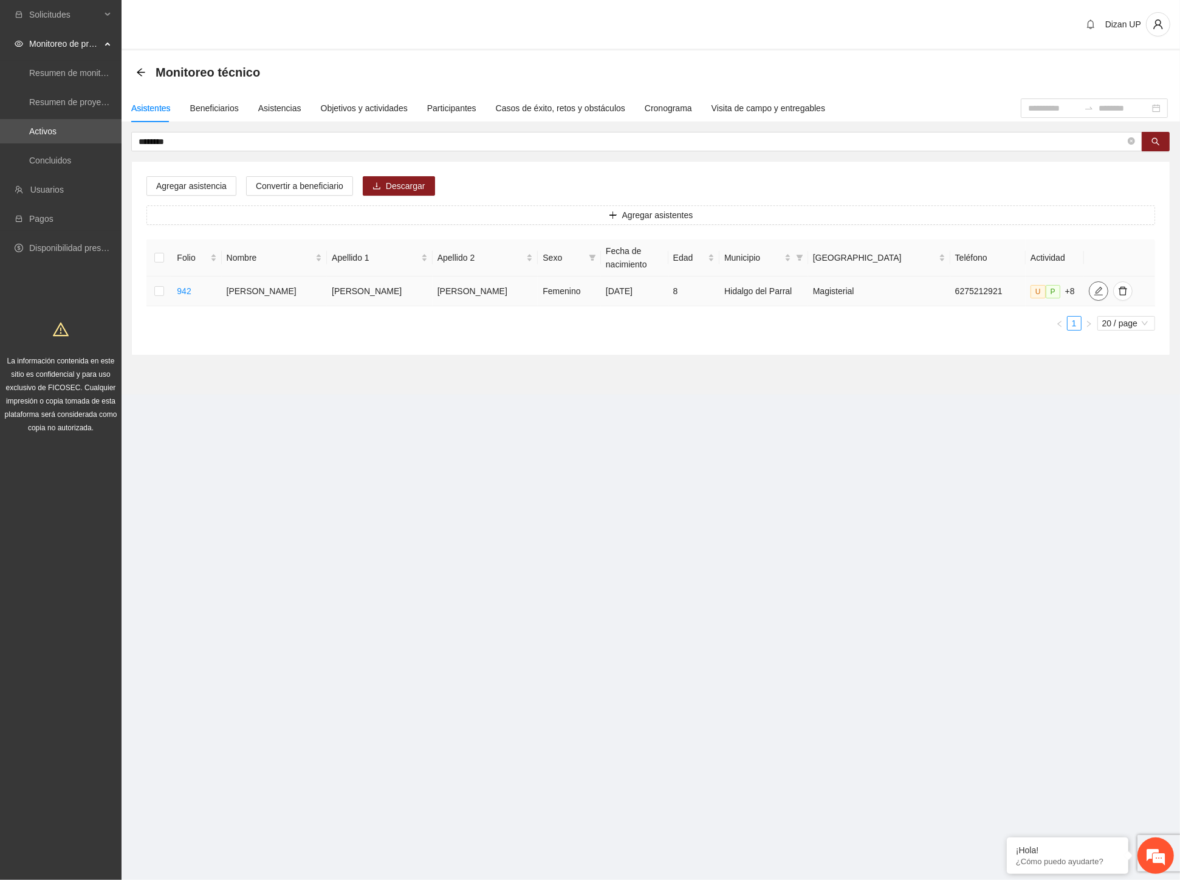
click at [1094, 289] on icon "edit" at bounding box center [1099, 291] width 10 height 10
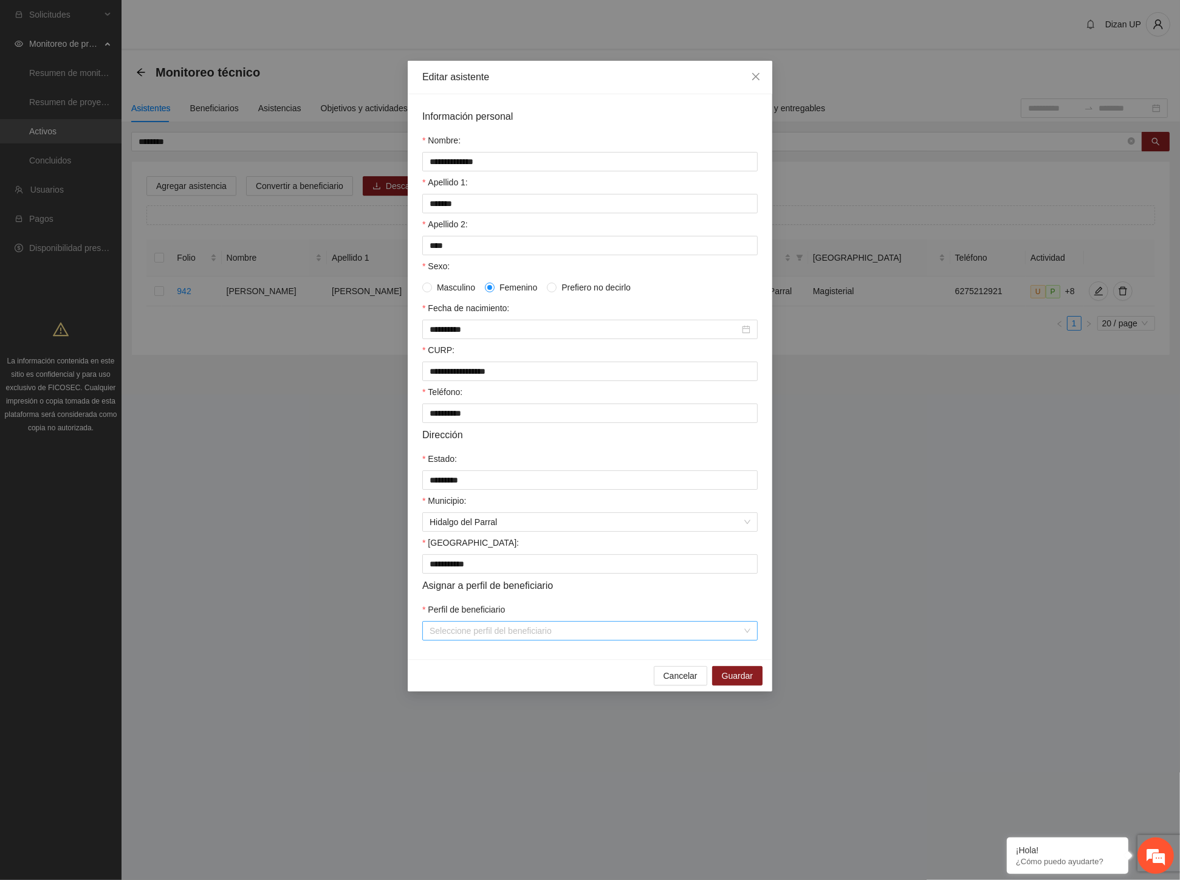
click at [699, 640] on input "Perfil de beneficiario" at bounding box center [586, 631] width 312 height 18
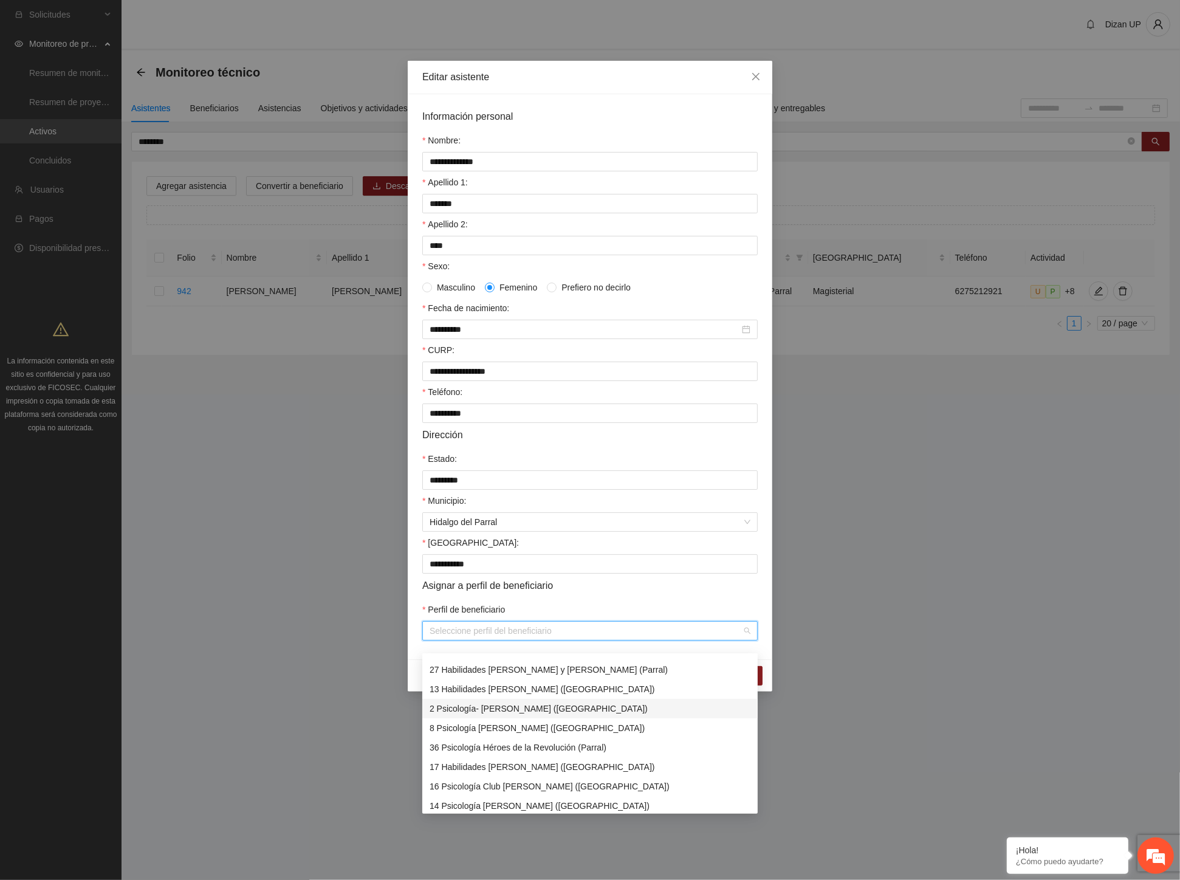
scroll to position [162, 0]
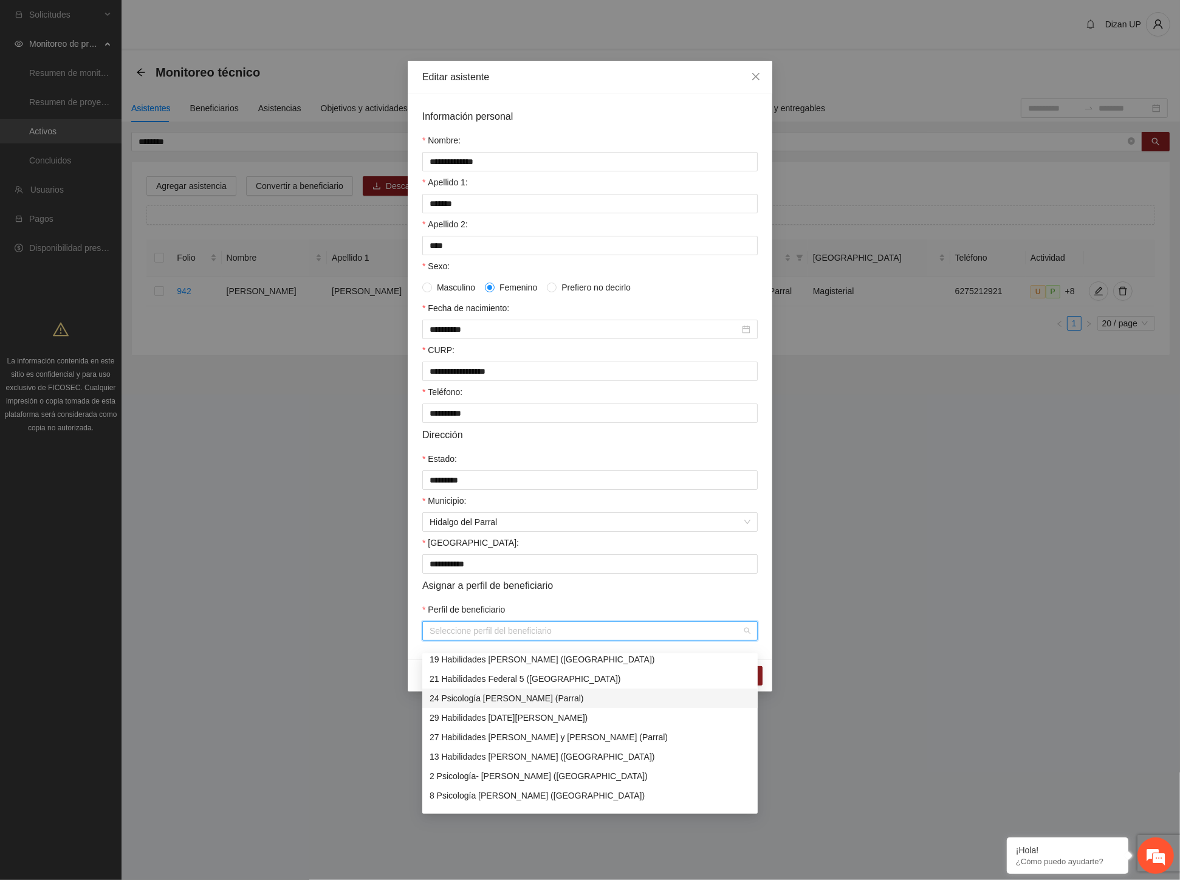
click at [537, 702] on div "24 Psicología Josefa Solís de Lozoya (Parral)" at bounding box center [590, 698] width 321 height 13
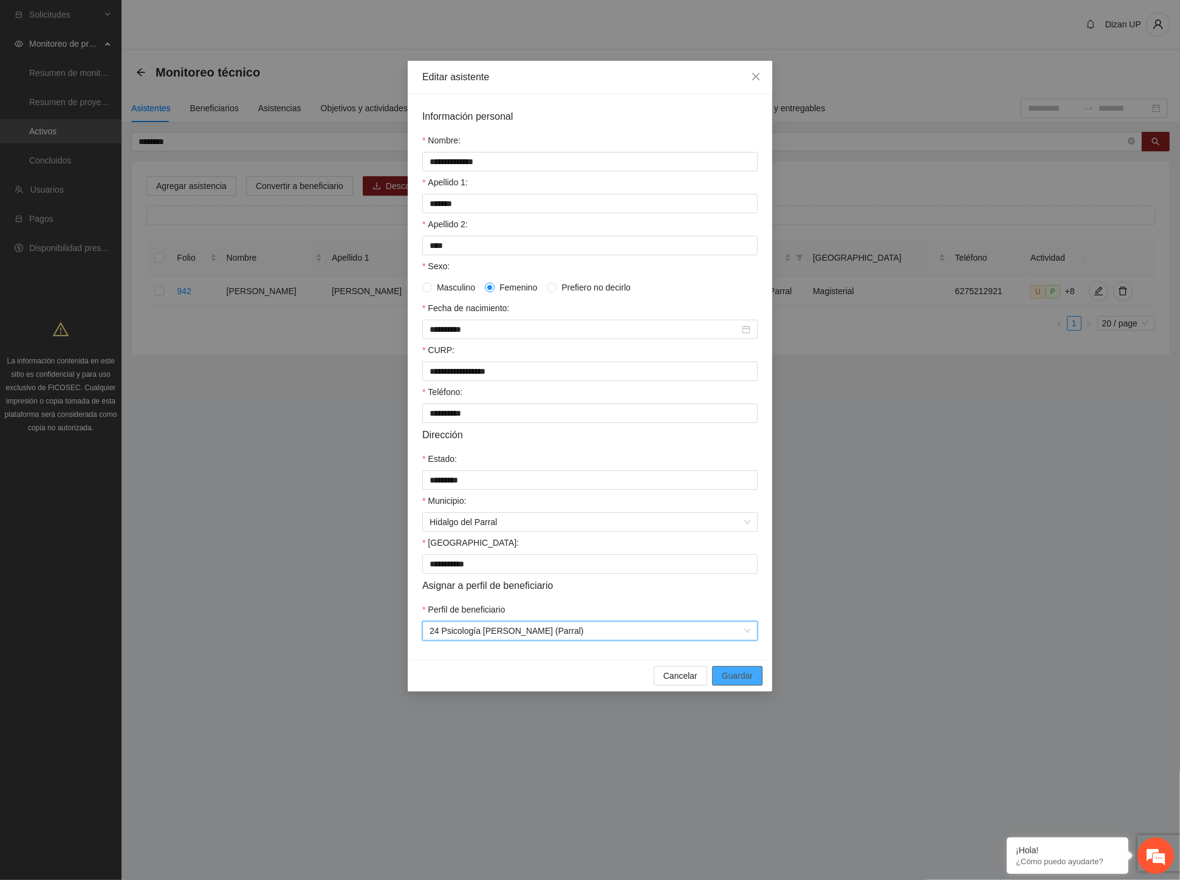
click at [738, 682] on span "Guardar" at bounding box center [737, 675] width 31 height 13
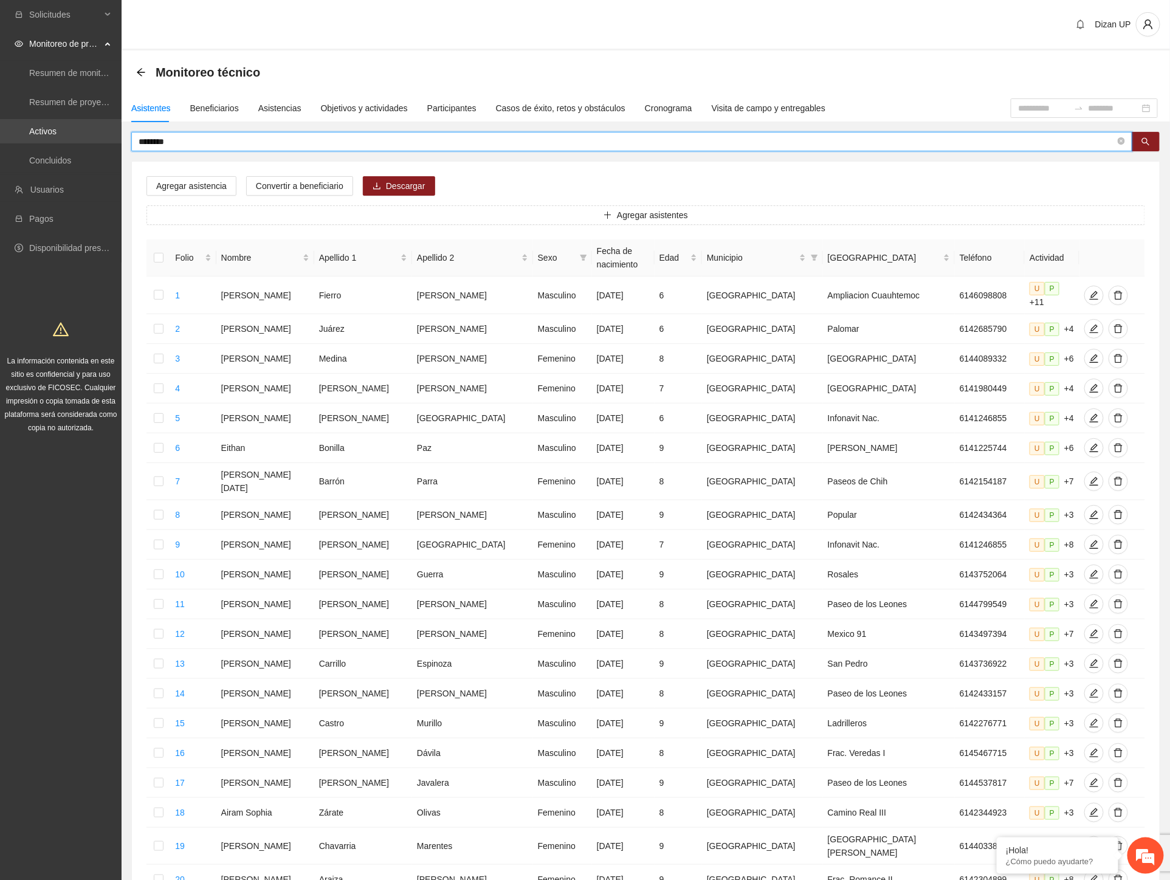
drag, startPoint x: 83, startPoint y: 140, endPoint x: 60, endPoint y: 142, distance: 23.8
click at [60, 142] on section "Solicitudes Monitoreo de proyectos Resumen de monitoreo Resumen de proyectos ap…" at bounding box center [585, 508] width 1170 height 1017
type input "**********"
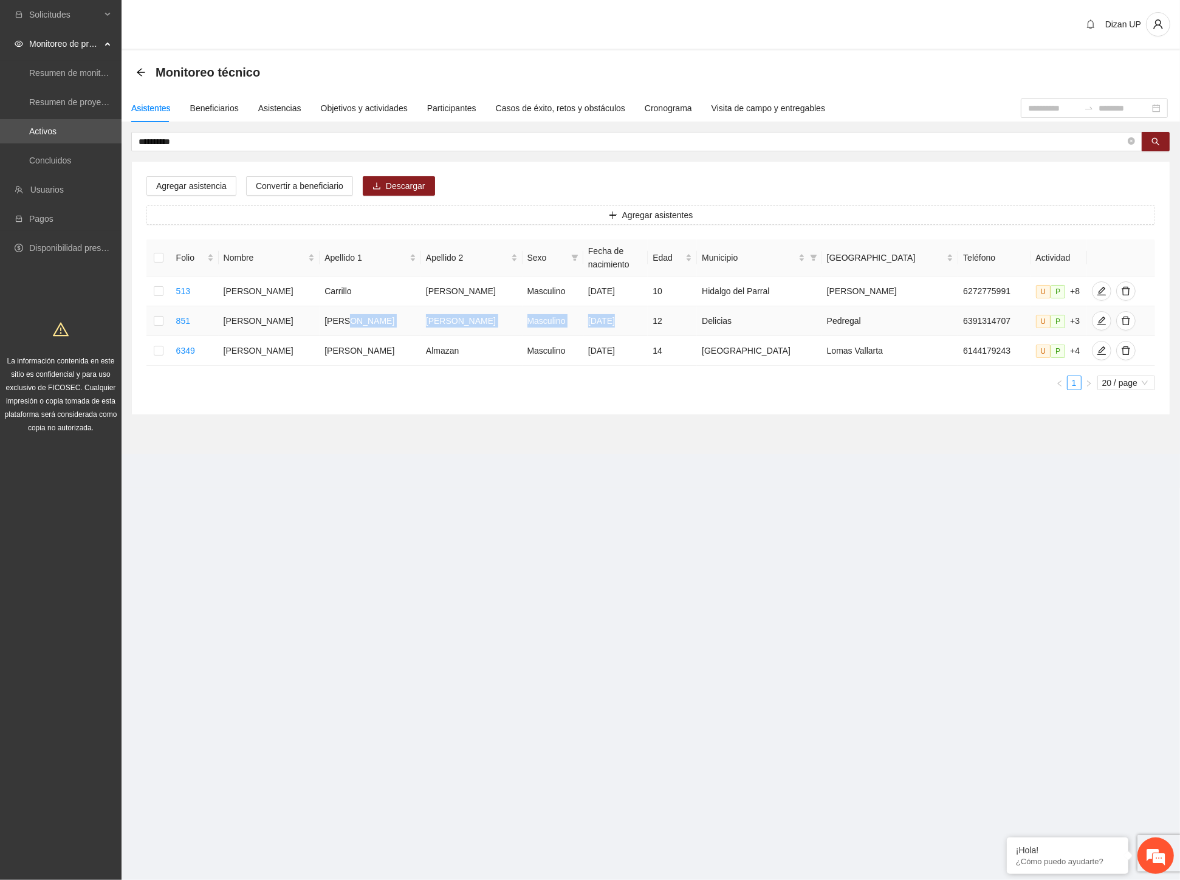
drag, startPoint x: 350, startPoint y: 323, endPoint x: 597, endPoint y: 329, distance: 246.8
click at [597, 329] on tr "851 Christopher Alberto Alderete Fernandez Masculino 01/07/2013 12 Delicias Ped…" at bounding box center [650, 321] width 1009 height 30
click at [365, 341] on td "Melendez" at bounding box center [370, 351] width 101 height 30
click at [1097, 289] on icon "edit" at bounding box center [1102, 291] width 10 height 10
type input "**********"
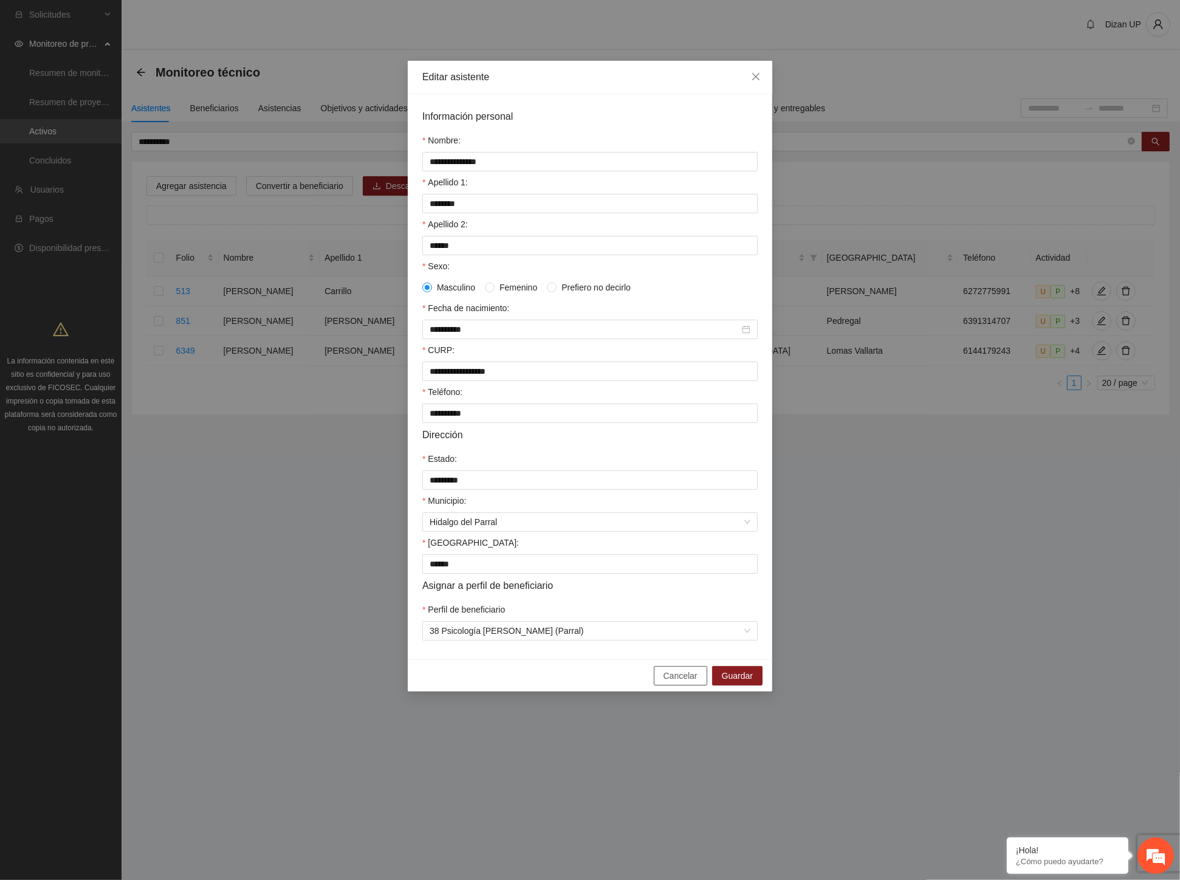
click at [671, 682] on span "Cancelar" at bounding box center [681, 675] width 34 height 13
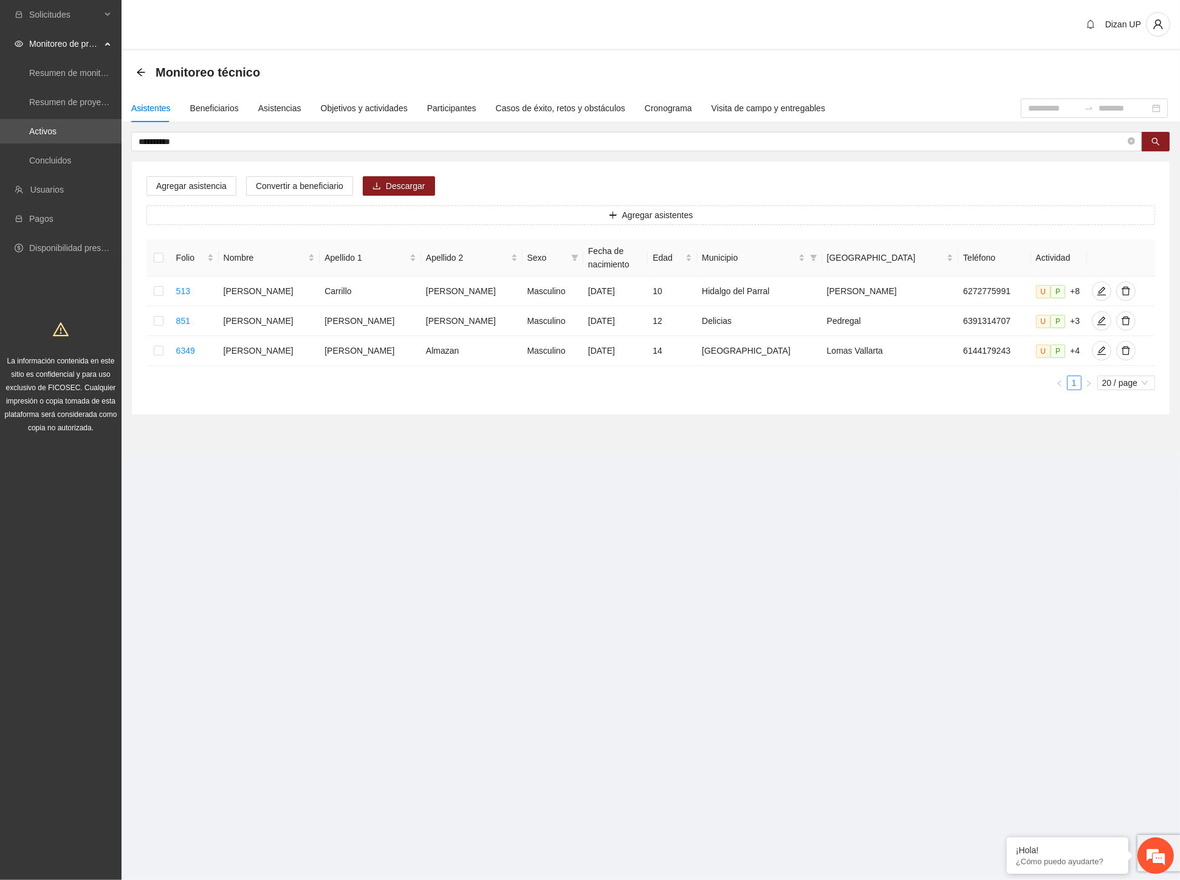
drag, startPoint x: 174, startPoint y: 140, endPoint x: 27, endPoint y: 146, distance: 147.2
click at [27, 146] on section "**********" at bounding box center [590, 440] width 1180 height 880
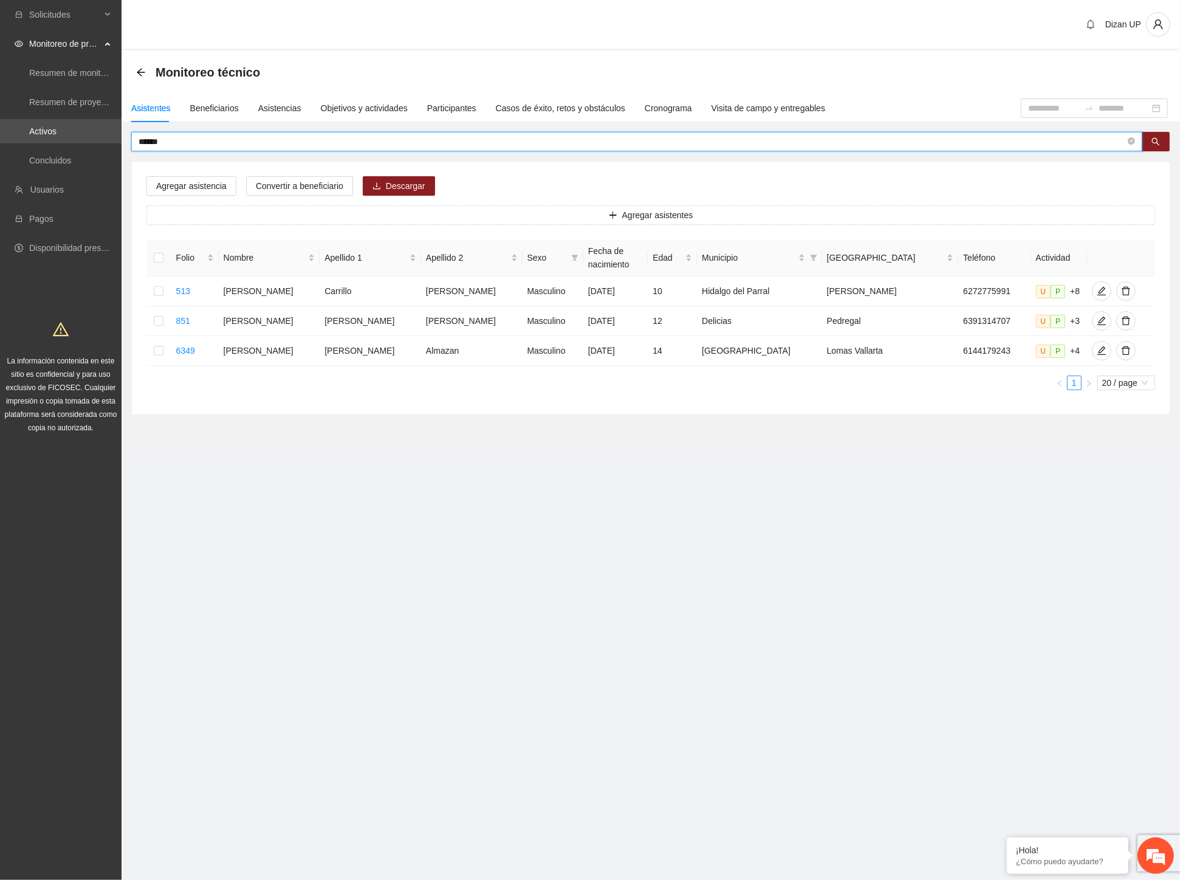
type input "******"
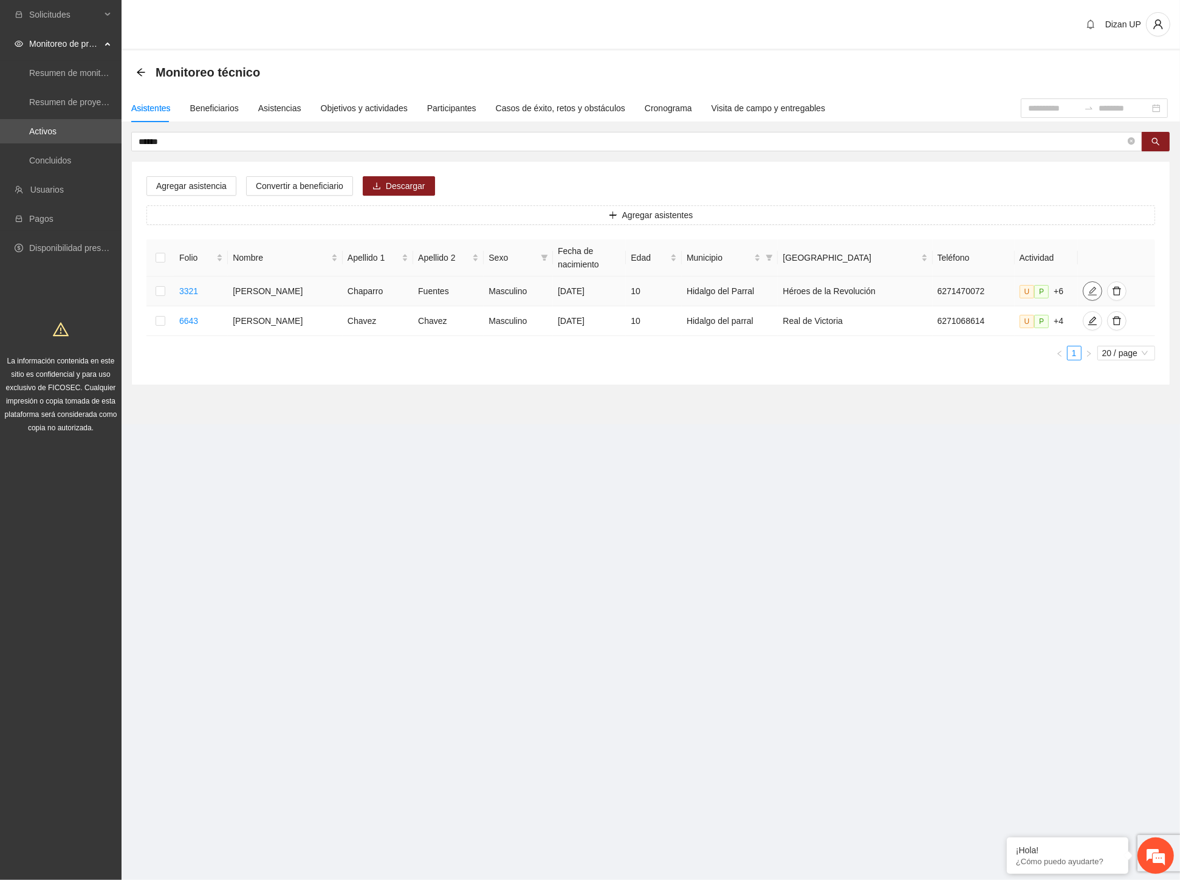
click at [1088, 289] on icon "edit" at bounding box center [1093, 291] width 10 height 10
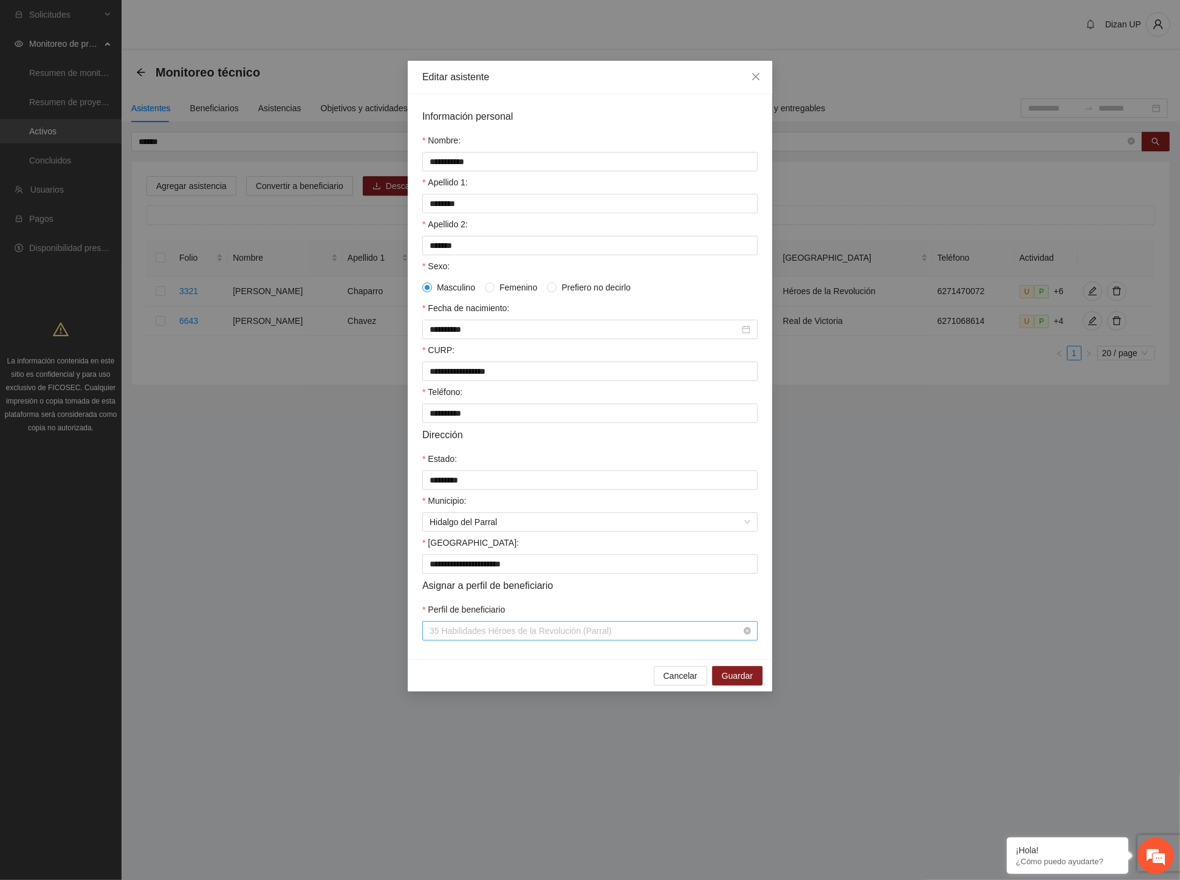
click at [526, 640] on span "35 Habilidades Héroes de la Revolución (Parral)" at bounding box center [590, 631] width 321 height 18
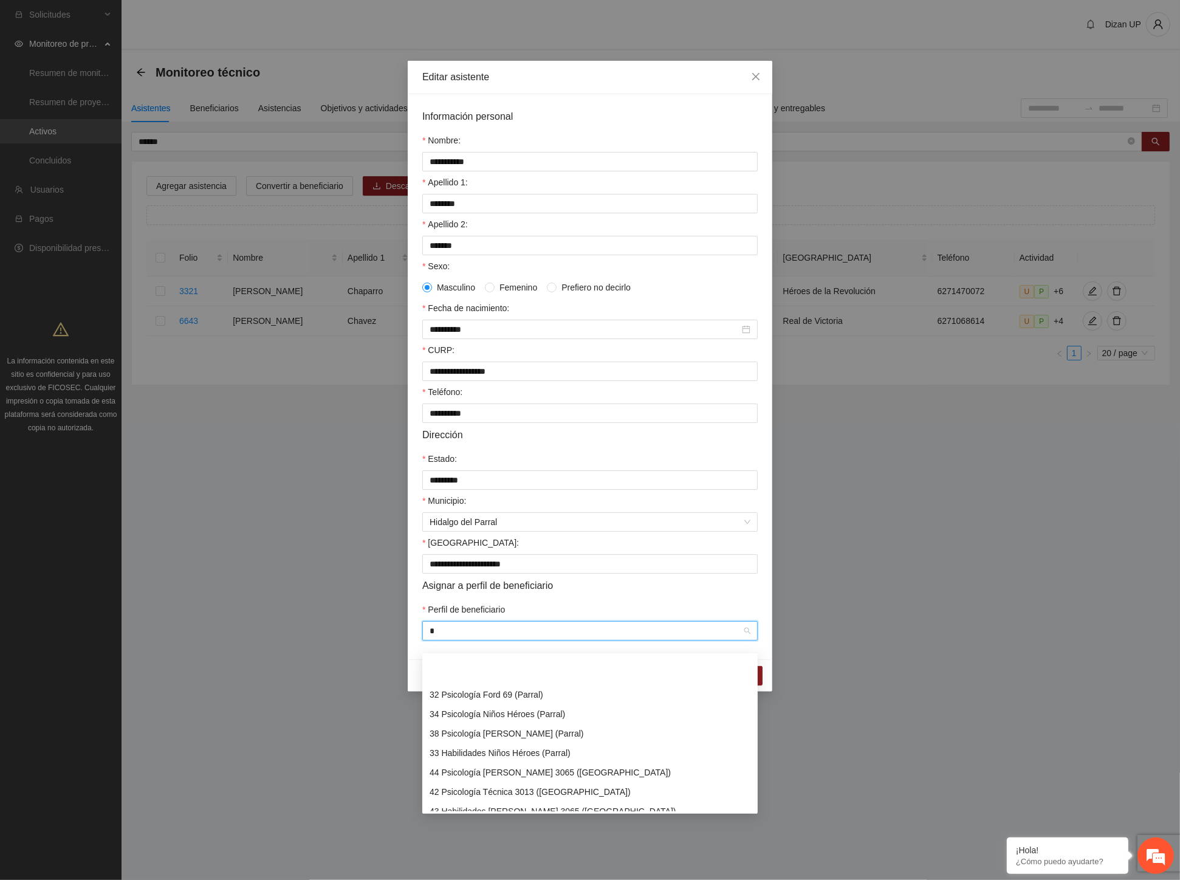
scroll to position [0, 0]
type input "**"
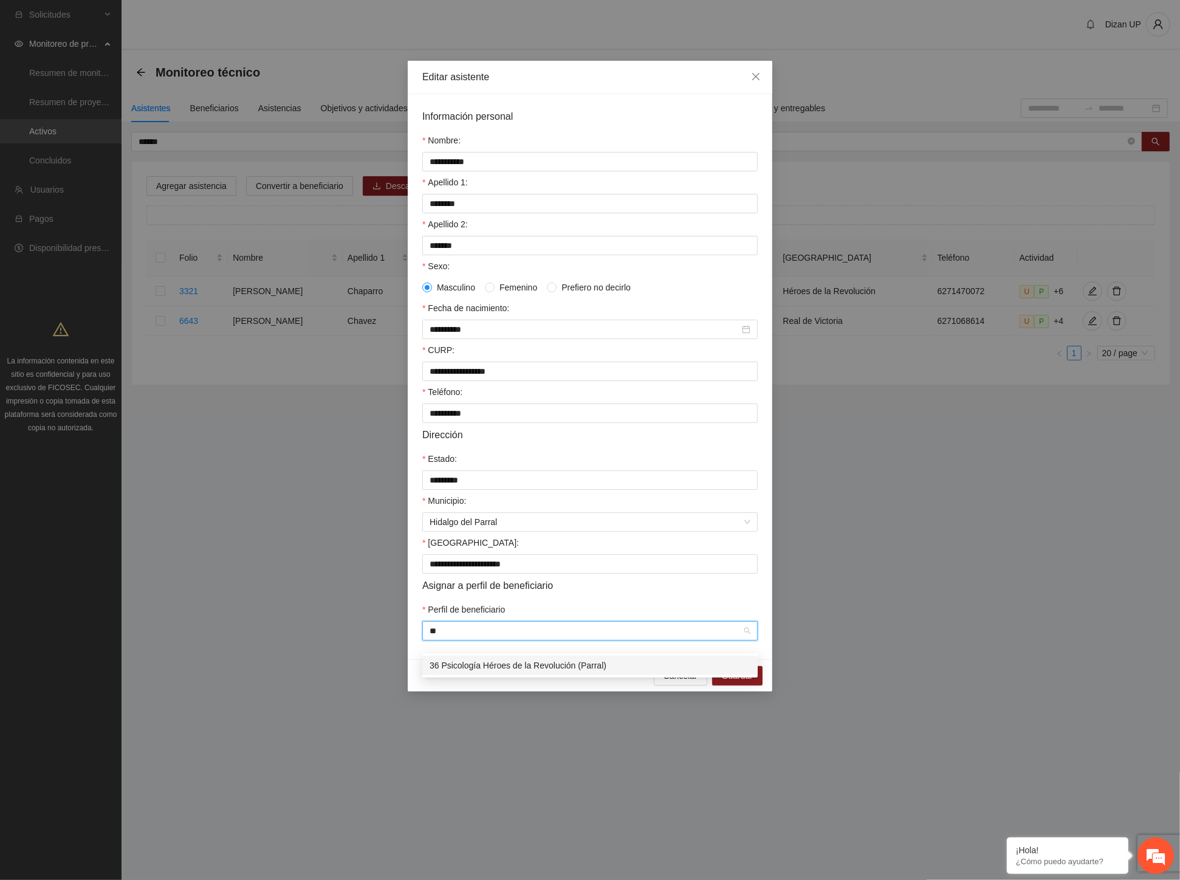
click at [519, 664] on div "36 Psicología Héroes de la Revolución (Parral)" at bounding box center [590, 665] width 321 height 13
click at [721, 685] on button "Guardar" at bounding box center [737, 675] width 50 height 19
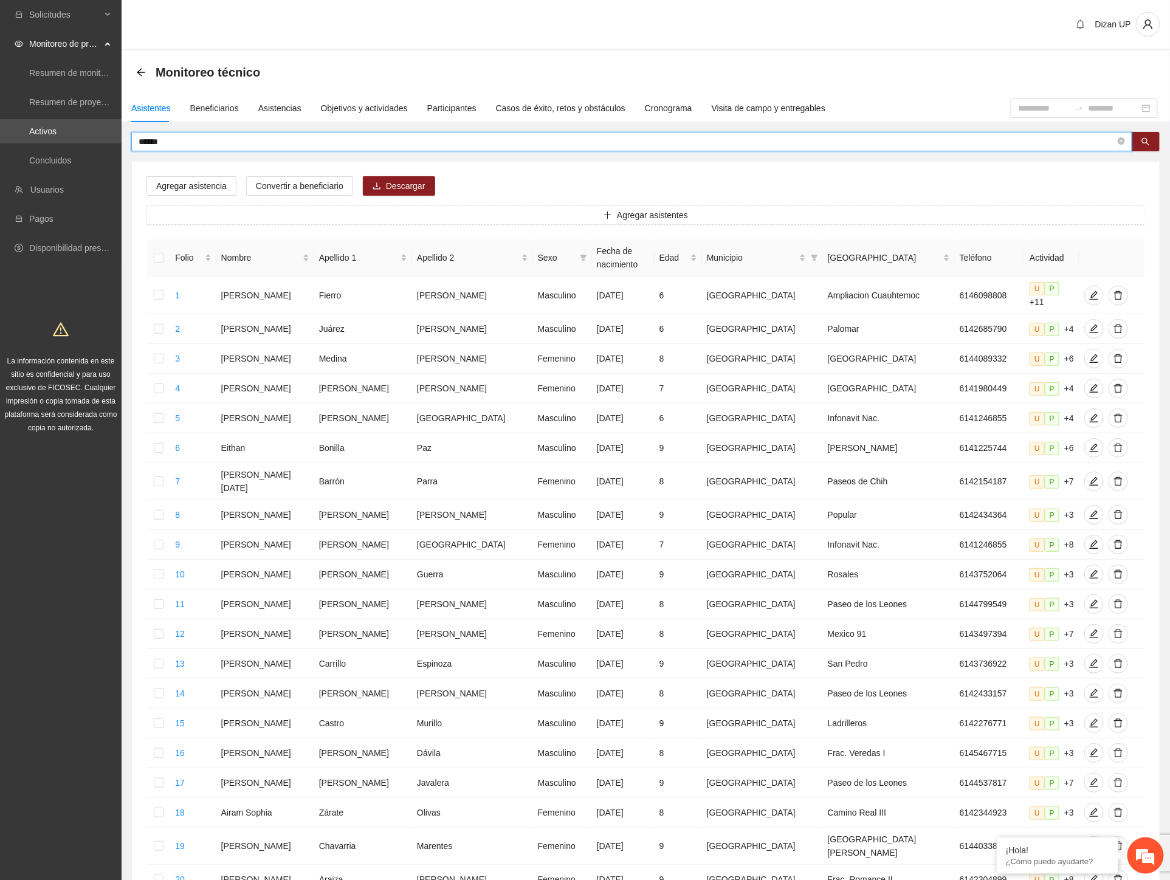
drag, startPoint x: 187, startPoint y: 143, endPoint x: 56, endPoint y: 146, distance: 130.7
click at [56, 146] on section "Solicitudes Monitoreo de proyectos Resumen de monitoreo Resumen de proyectos ap…" at bounding box center [585, 508] width 1170 height 1017
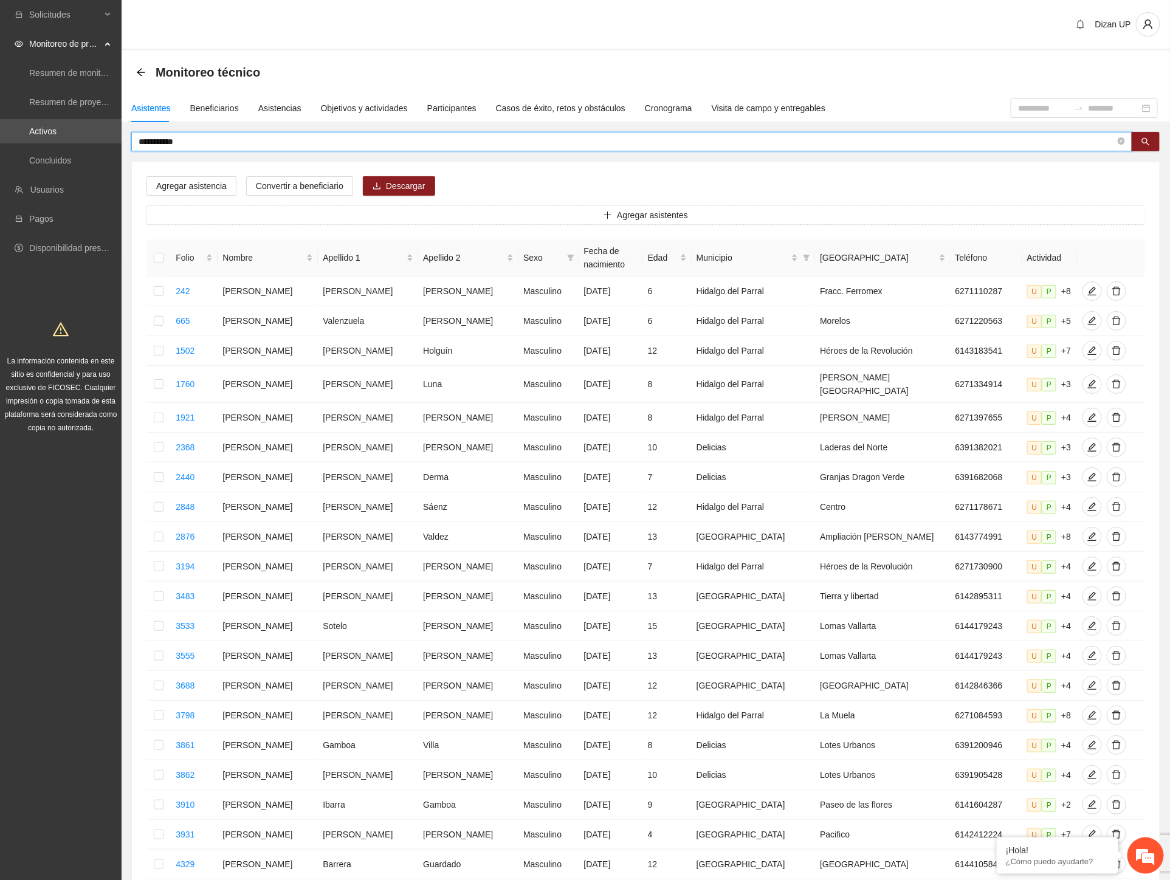
click at [190, 141] on input "**********" at bounding box center [627, 141] width 977 height 13
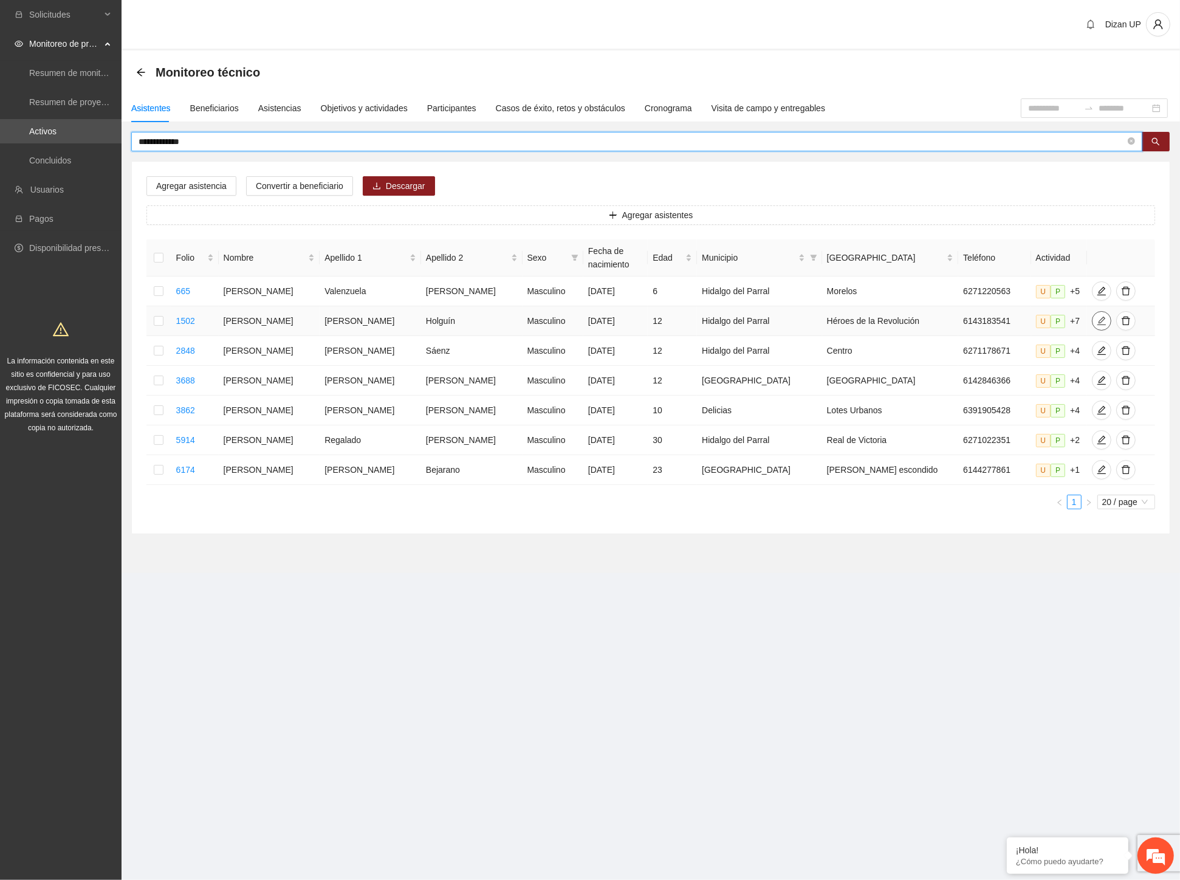
click at [1097, 325] on icon "edit" at bounding box center [1102, 321] width 10 height 10
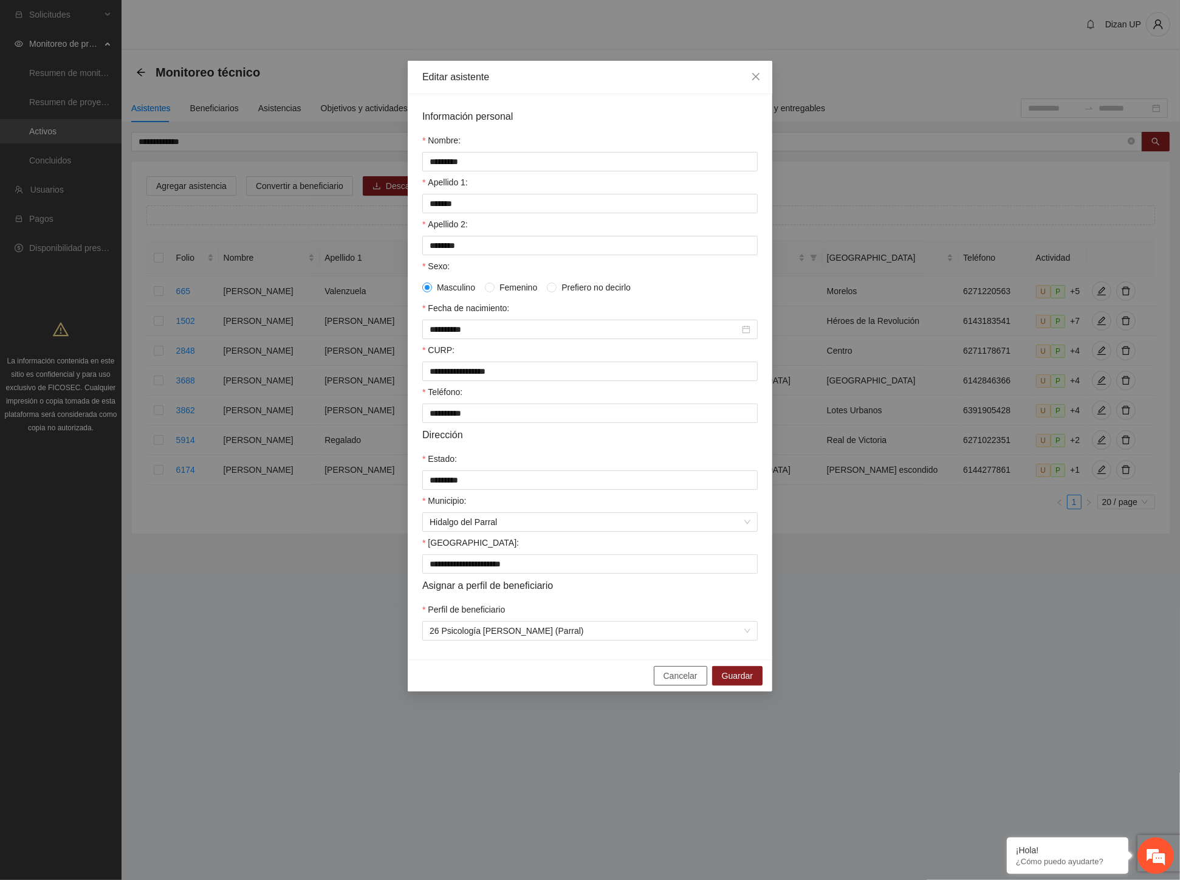
click at [688, 682] on span "Cancelar" at bounding box center [681, 675] width 34 height 13
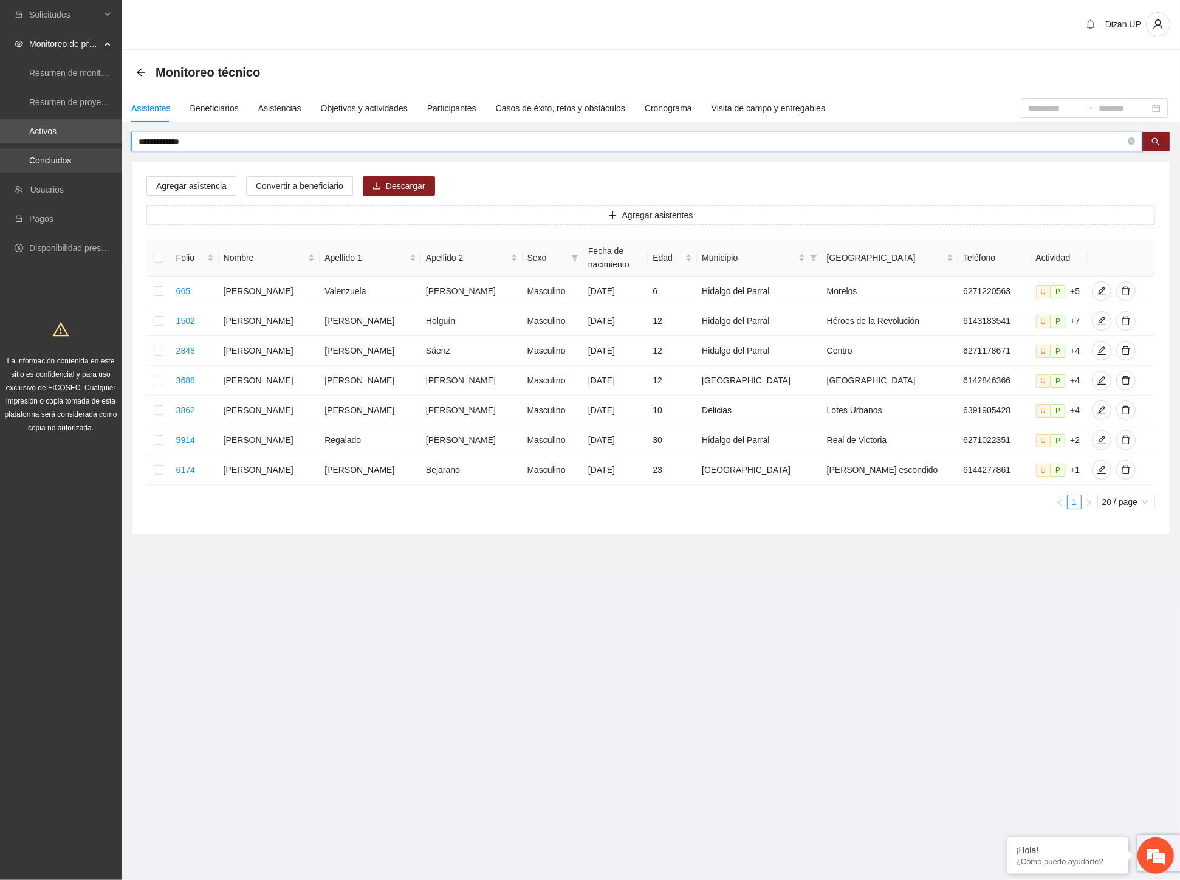
drag, startPoint x: 210, startPoint y: 138, endPoint x: 1, endPoint y: 156, distance: 210.5
click at [1, 155] on section "**********" at bounding box center [590, 440] width 1180 height 880
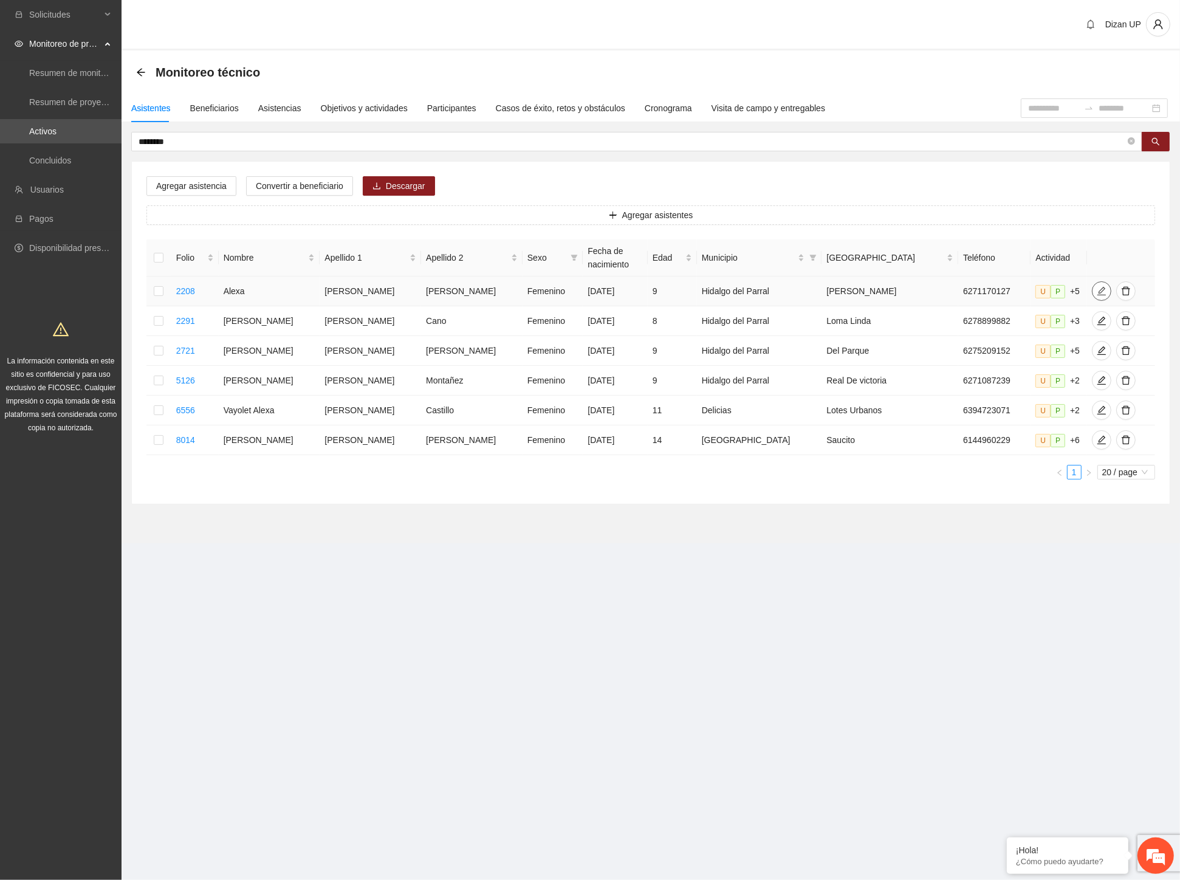
click at [1093, 292] on span "edit" at bounding box center [1102, 291] width 18 height 10
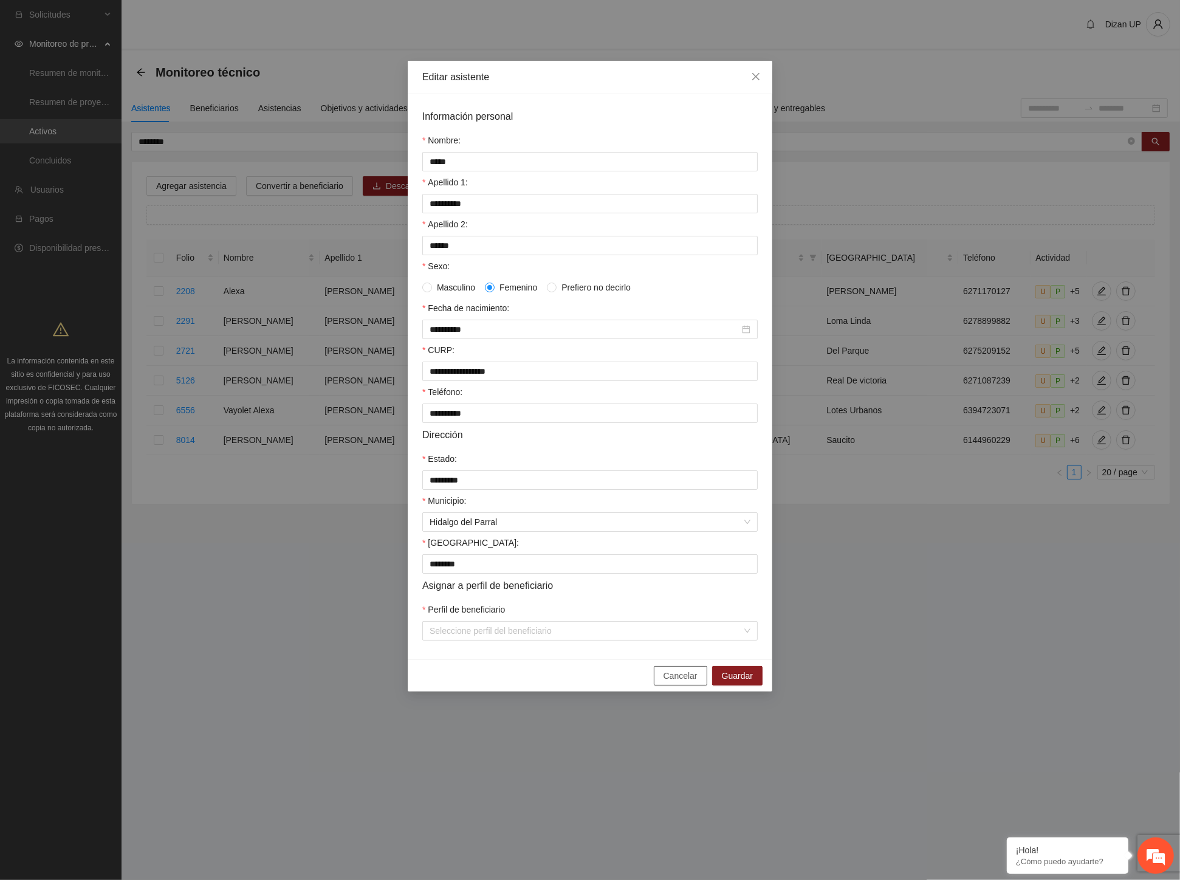
click at [665, 682] on span "Cancelar" at bounding box center [681, 675] width 34 height 13
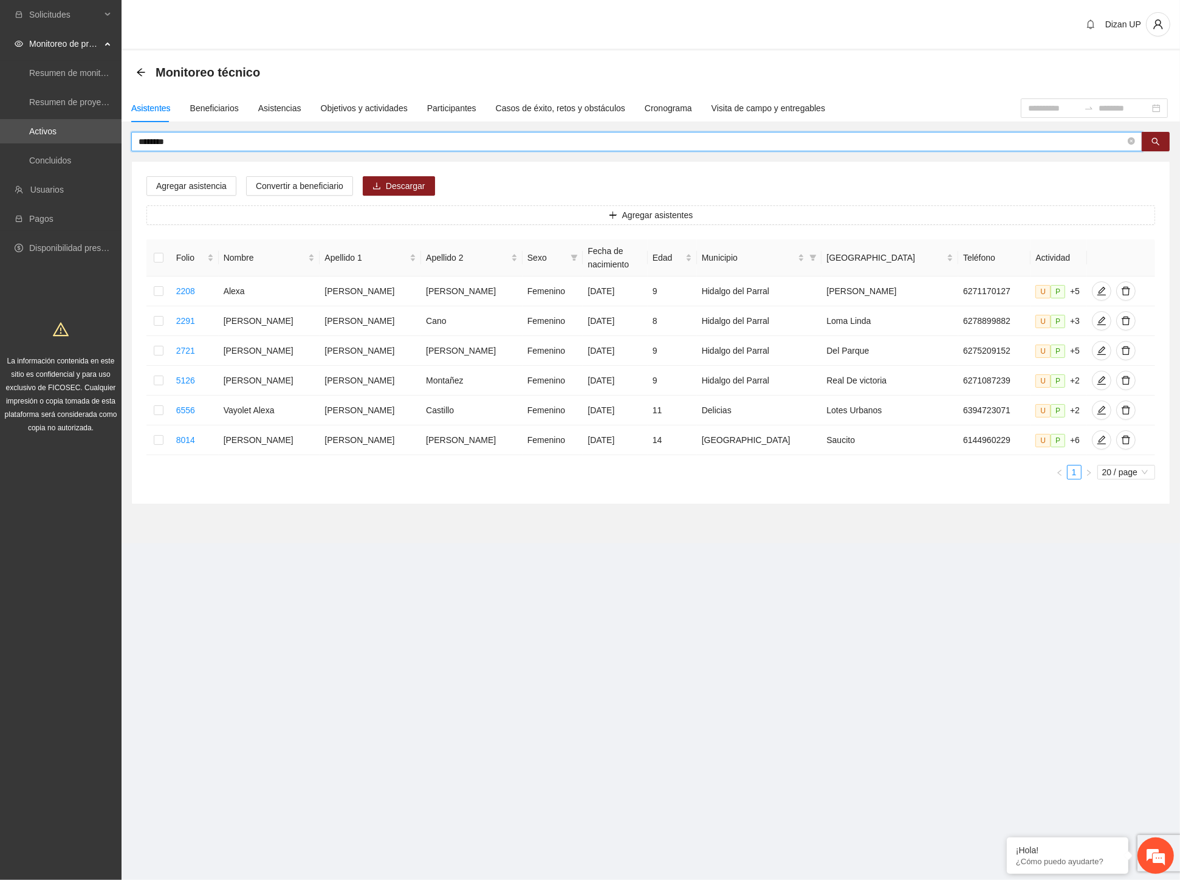
click at [175, 139] on input "********" at bounding box center [632, 141] width 987 height 13
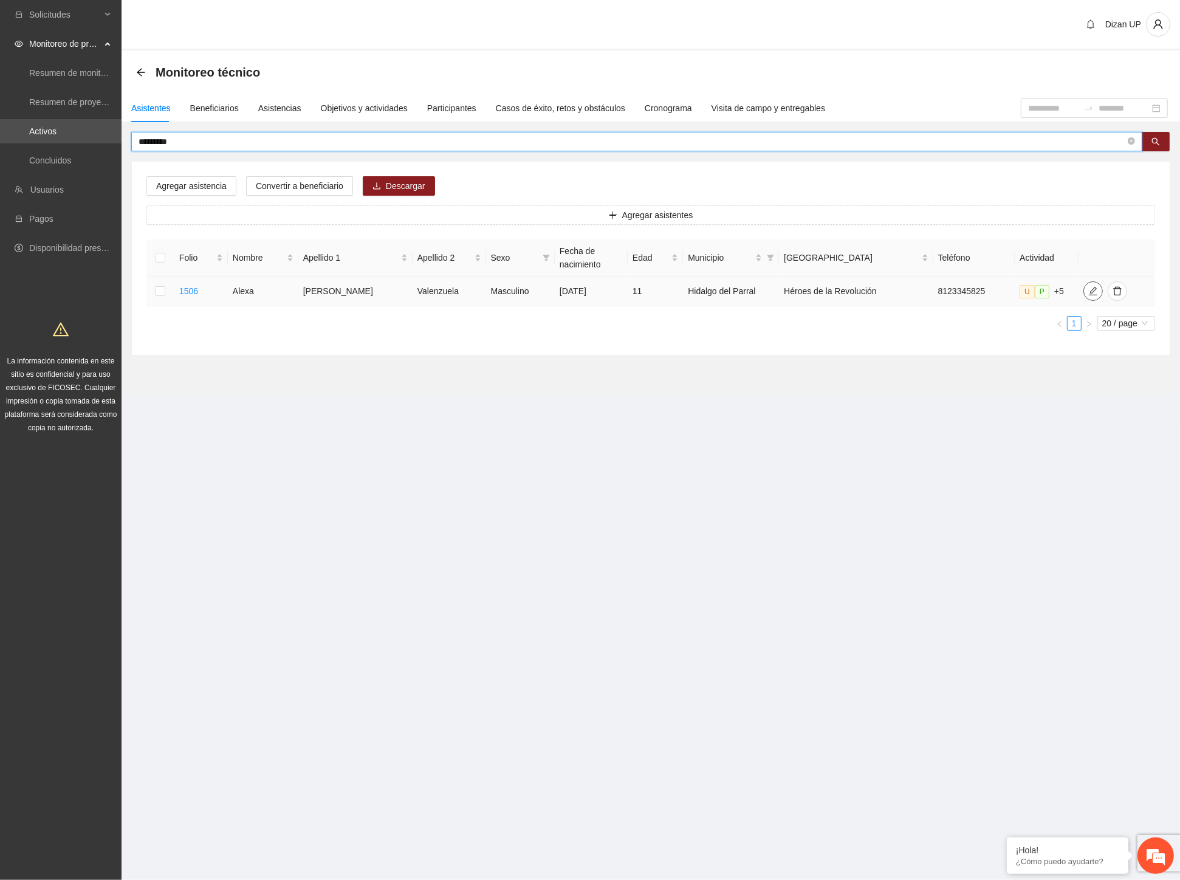
click at [1089, 295] on icon "edit" at bounding box center [1093, 291] width 9 height 9
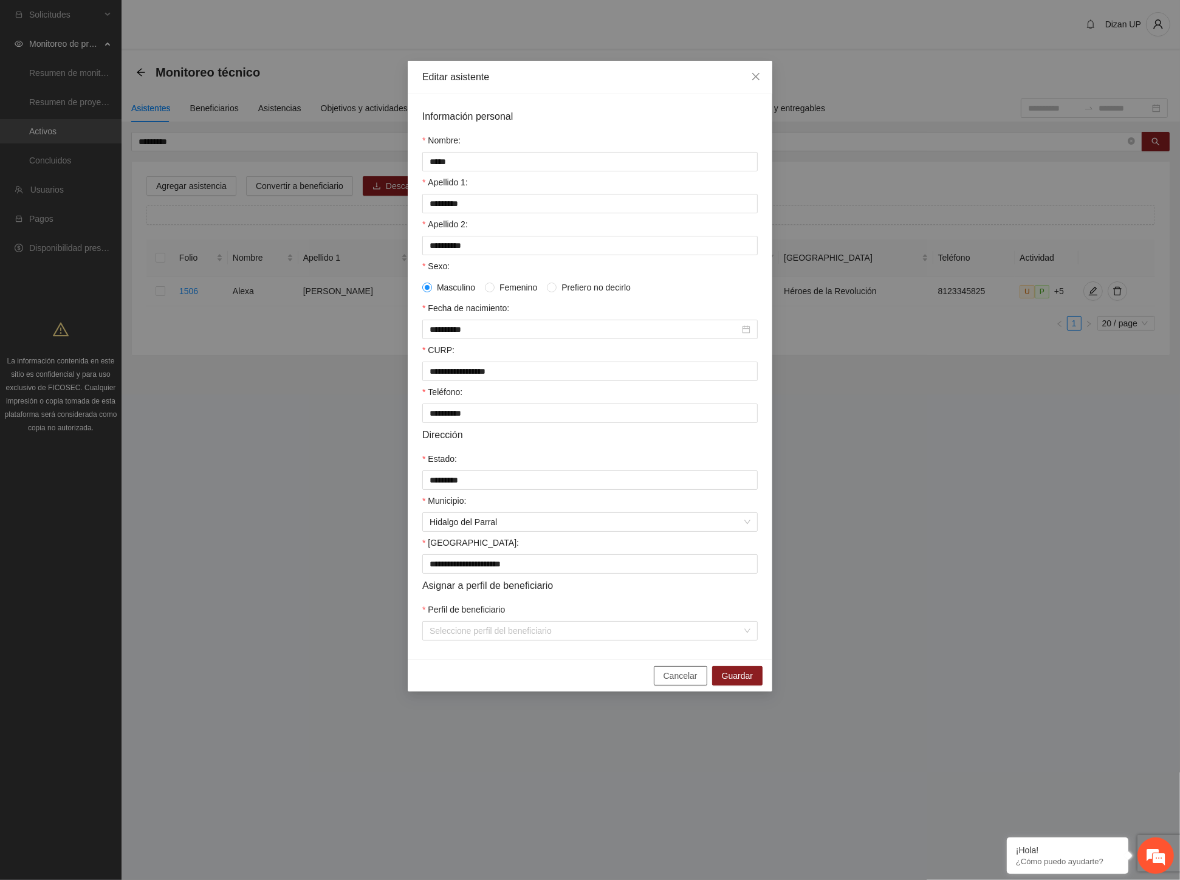
drag, startPoint x: 691, startPoint y: 691, endPoint x: 809, endPoint y: 594, distance: 153.3
click at [693, 682] on span "Cancelar" at bounding box center [681, 675] width 34 height 13
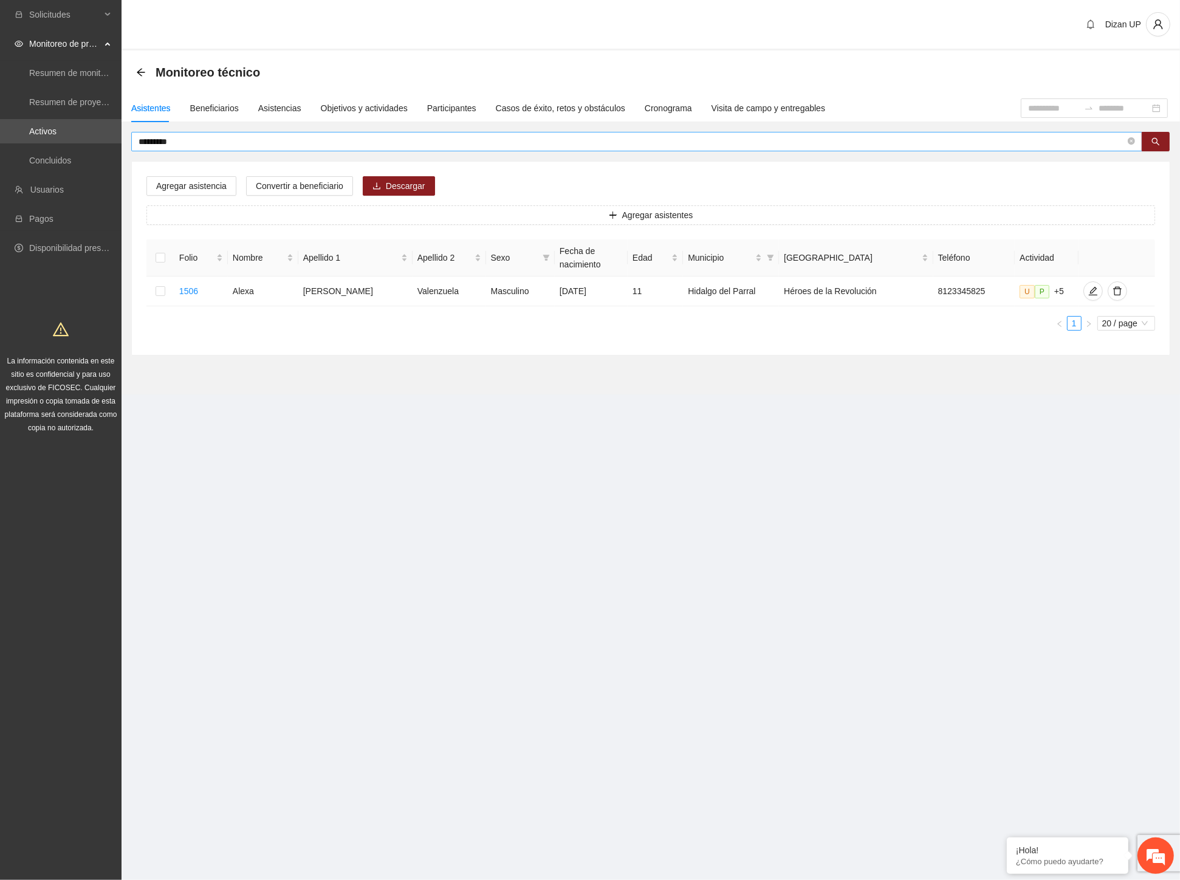
click at [194, 142] on input "*********" at bounding box center [632, 141] width 987 height 13
click at [194, 142] on input "*******" at bounding box center [632, 141] width 987 height 13
click at [1091, 294] on icon "edit" at bounding box center [1096, 291] width 10 height 10
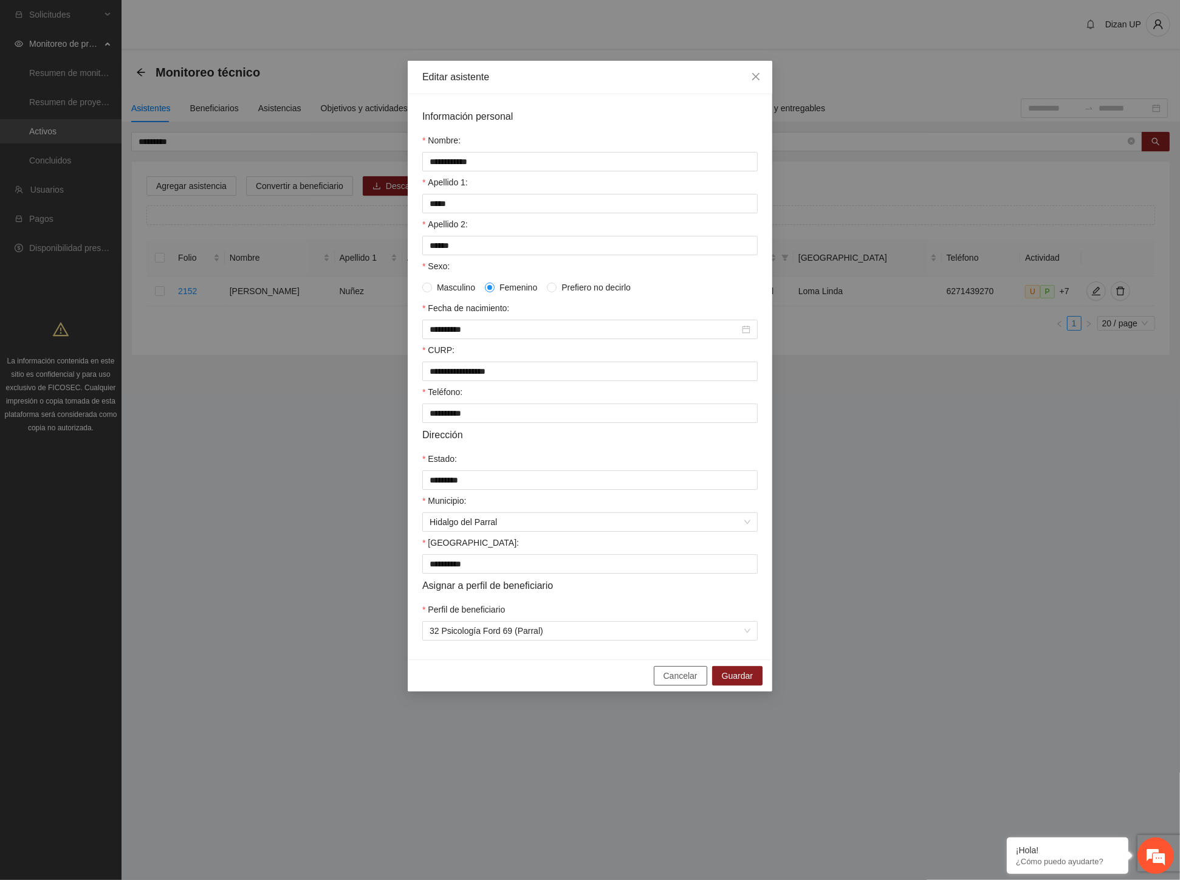
click at [669, 682] on span "Cancelar" at bounding box center [681, 675] width 34 height 13
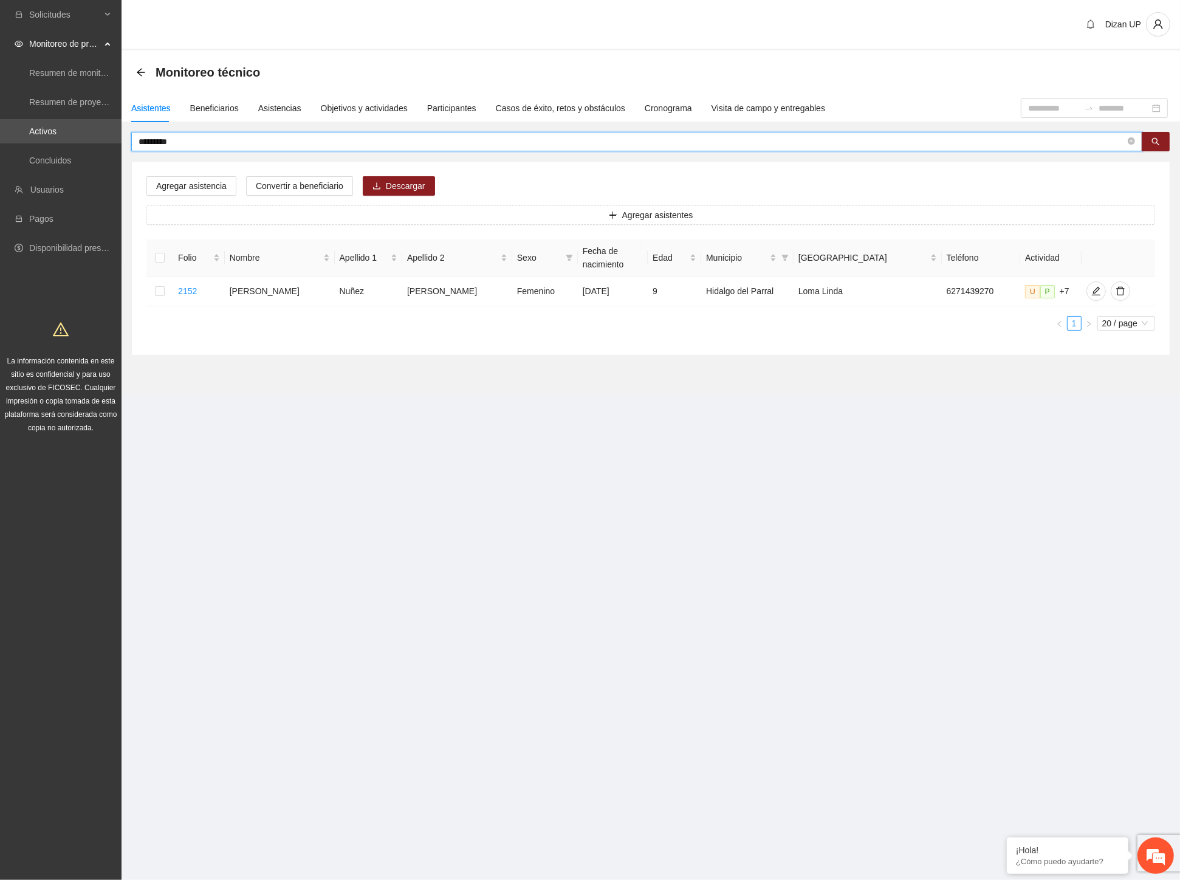
click at [189, 139] on input "*********" at bounding box center [632, 141] width 987 height 13
type input "*********"
click at [1091, 290] on icon "edit" at bounding box center [1096, 291] width 10 height 10
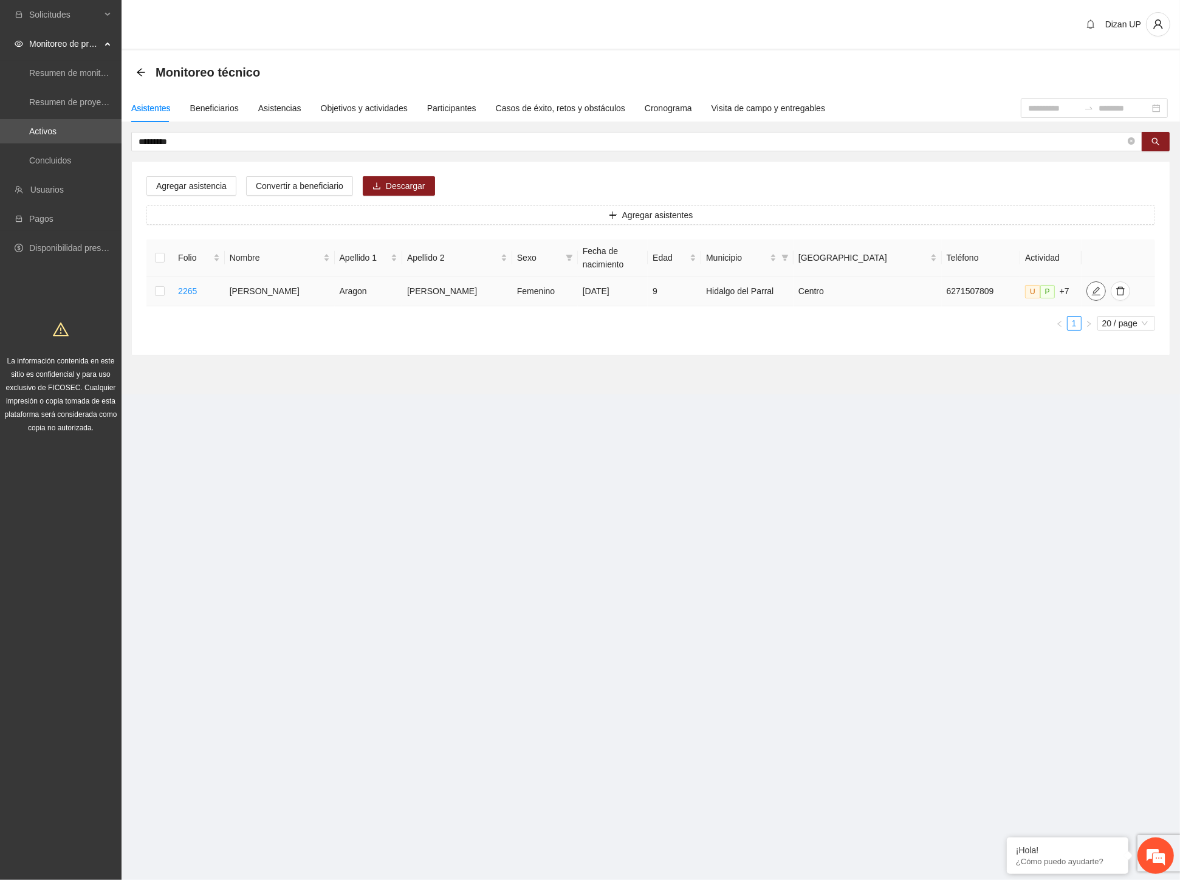
type input "**********"
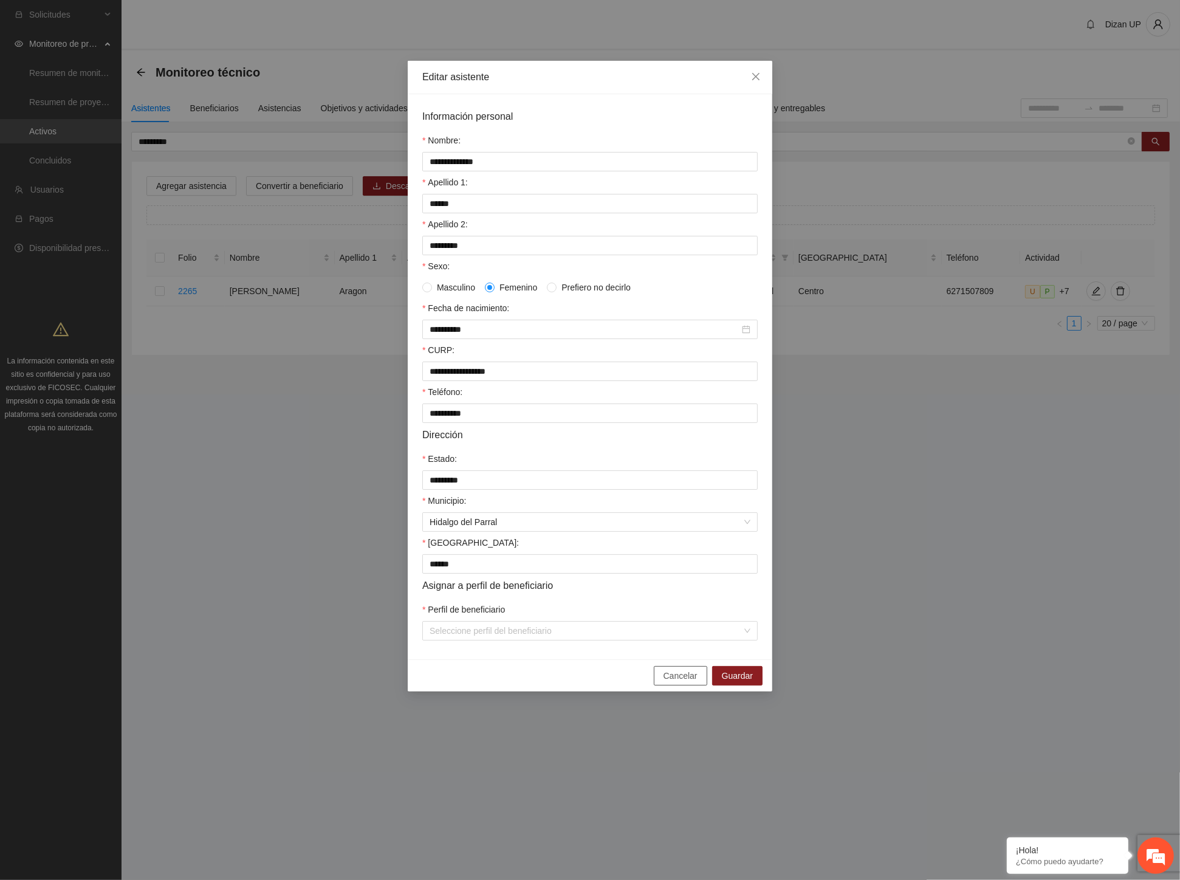
drag, startPoint x: 675, startPoint y: 688, endPoint x: 664, endPoint y: 687, distance: 11.6
click at [675, 682] on span "Cancelar" at bounding box center [681, 675] width 34 height 13
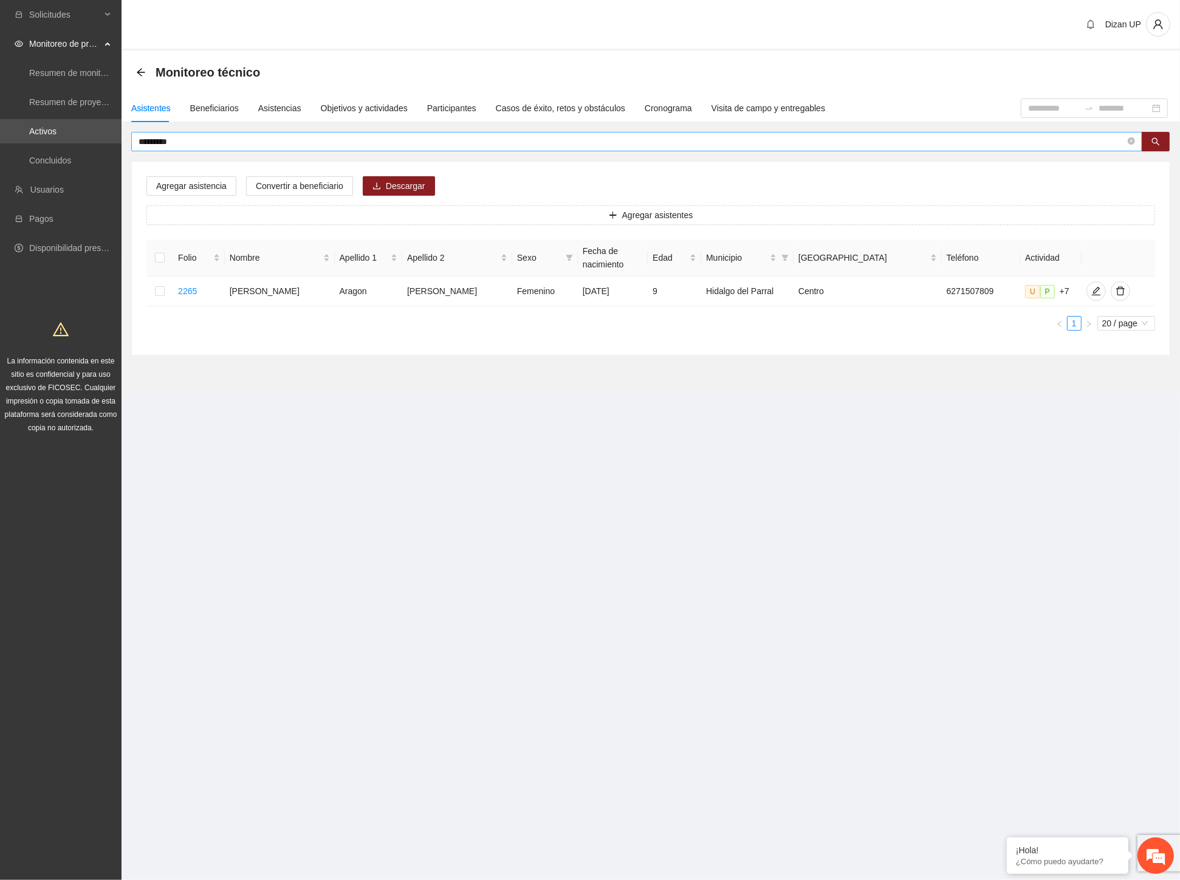
click at [178, 140] on input "*********" at bounding box center [632, 141] width 987 height 13
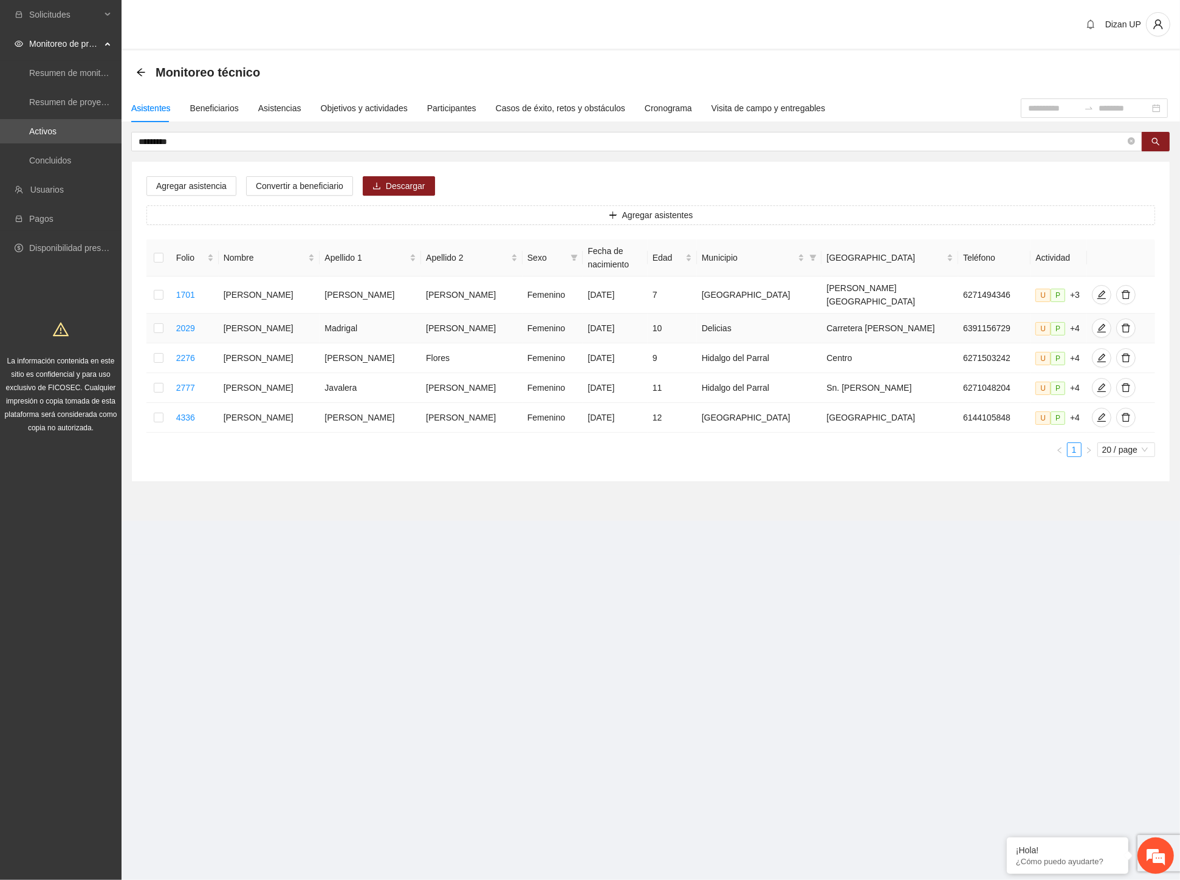
drag, startPoint x: 381, startPoint y: 322, endPoint x: 716, endPoint y: 329, distance: 334.9
click at [716, 329] on tr "2029 Alexa Sofia Madrigal Molina Femenino 04/05/2015 10 Delicias Carretera a ro…" at bounding box center [650, 329] width 1009 height 30
click at [1097, 324] on icon "edit" at bounding box center [1102, 328] width 10 height 10
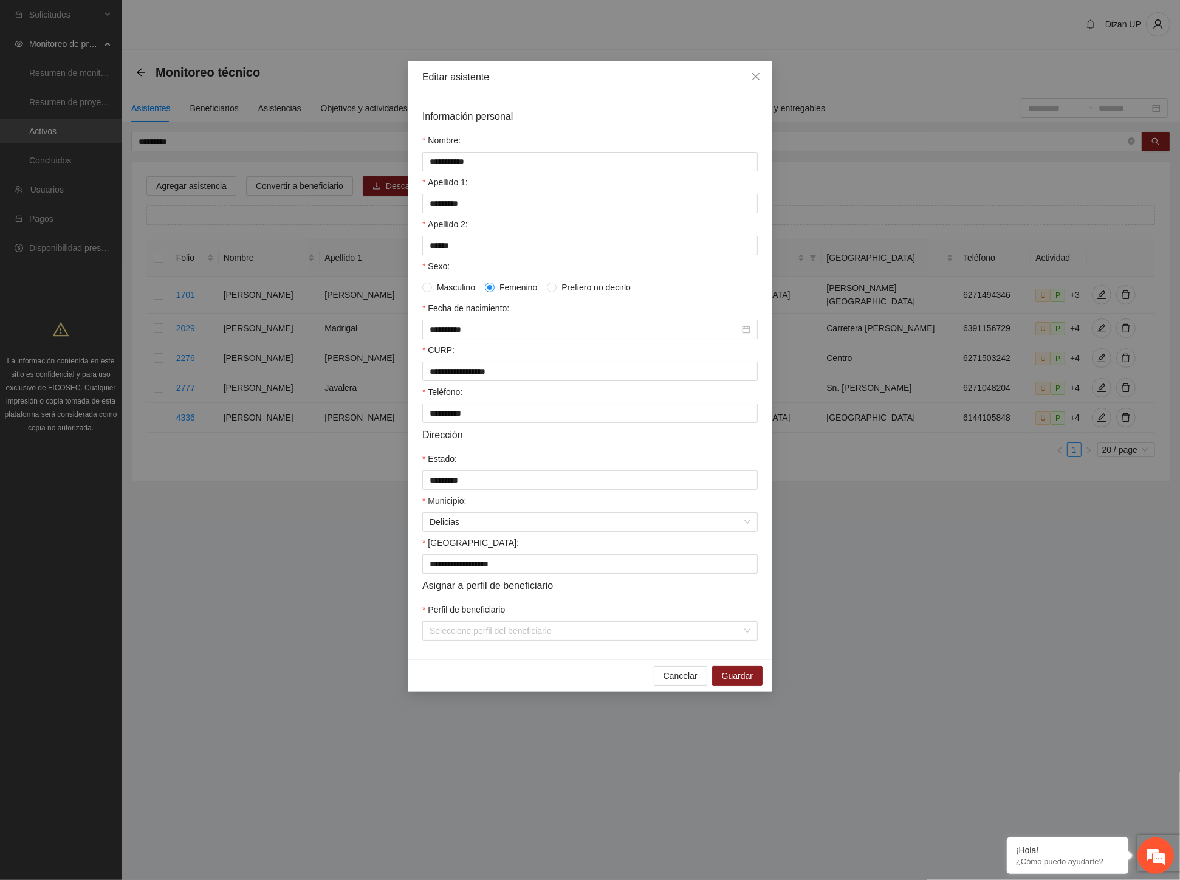
click at [481, 551] on div "Colonia:" at bounding box center [589, 545] width 335 height 18
click at [678, 682] on span "Cancelar" at bounding box center [681, 675] width 34 height 13
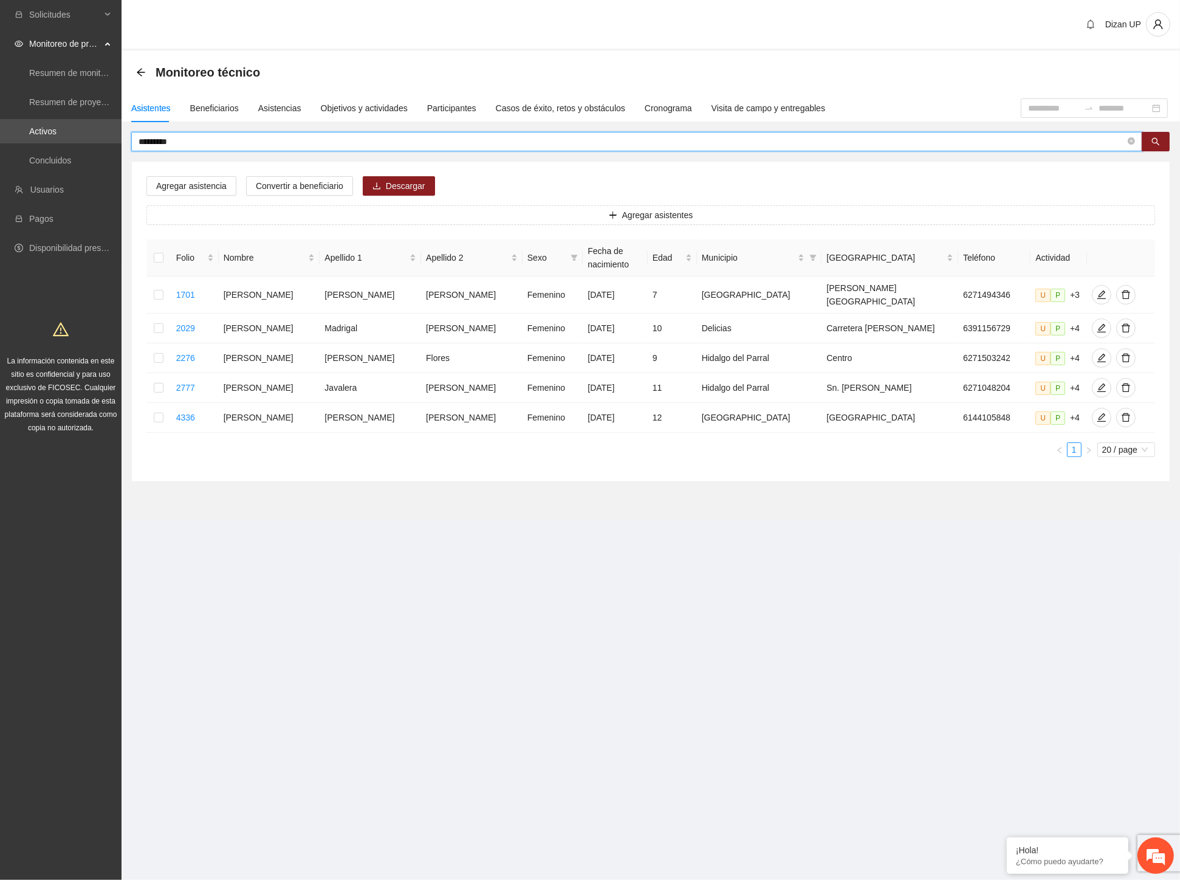
click at [177, 142] on input "*********" at bounding box center [632, 141] width 987 height 13
type input "********"
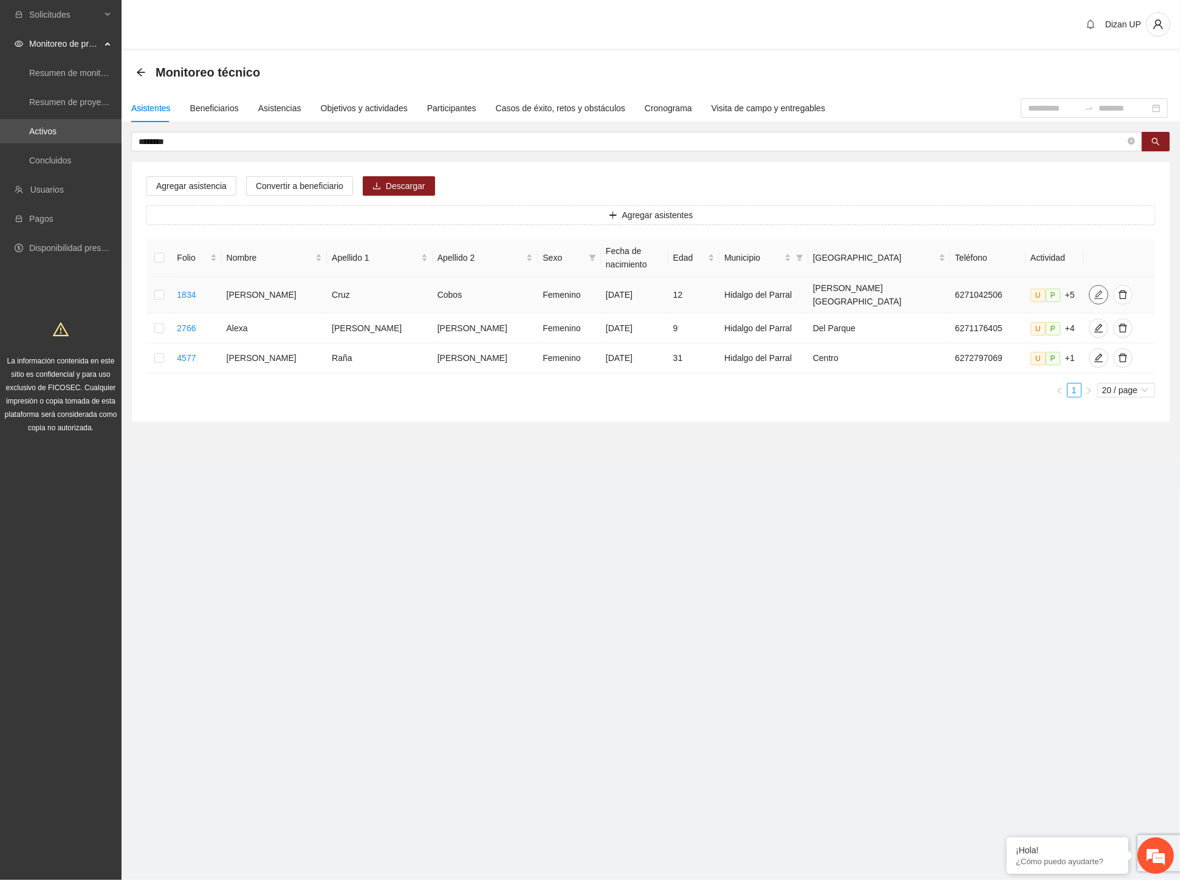
click at [1094, 290] on icon "edit" at bounding box center [1099, 295] width 10 height 10
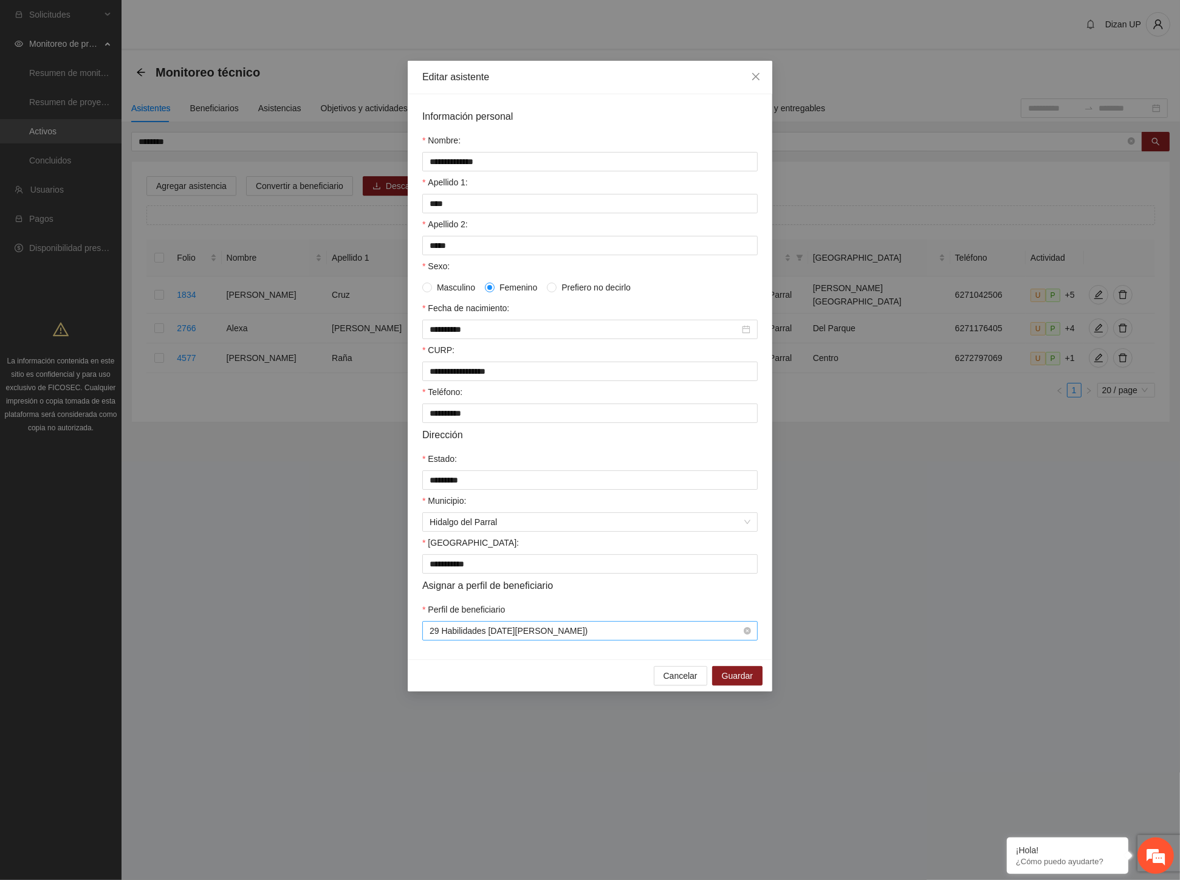
click at [655, 640] on span "29 Habilidades 11 de Julio (Parral)" at bounding box center [590, 631] width 321 height 18
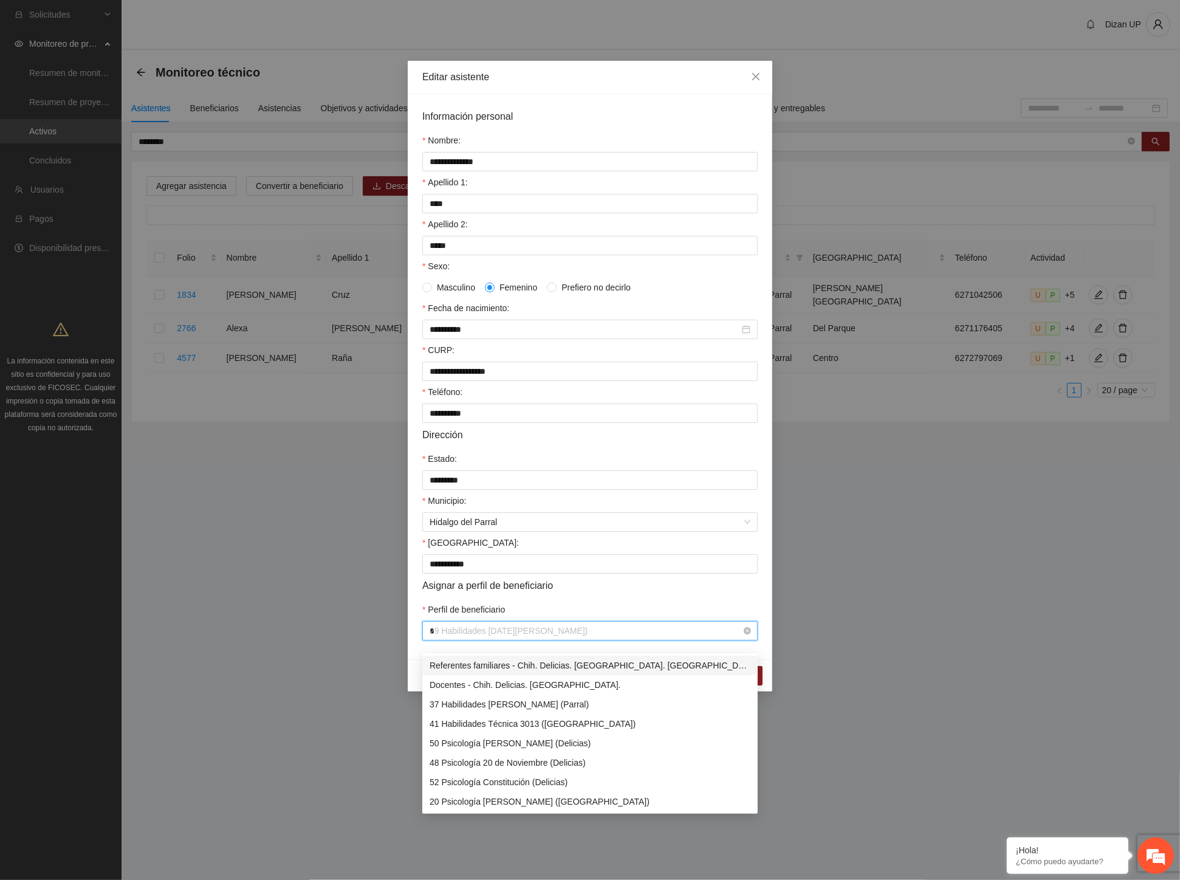
type input "**"
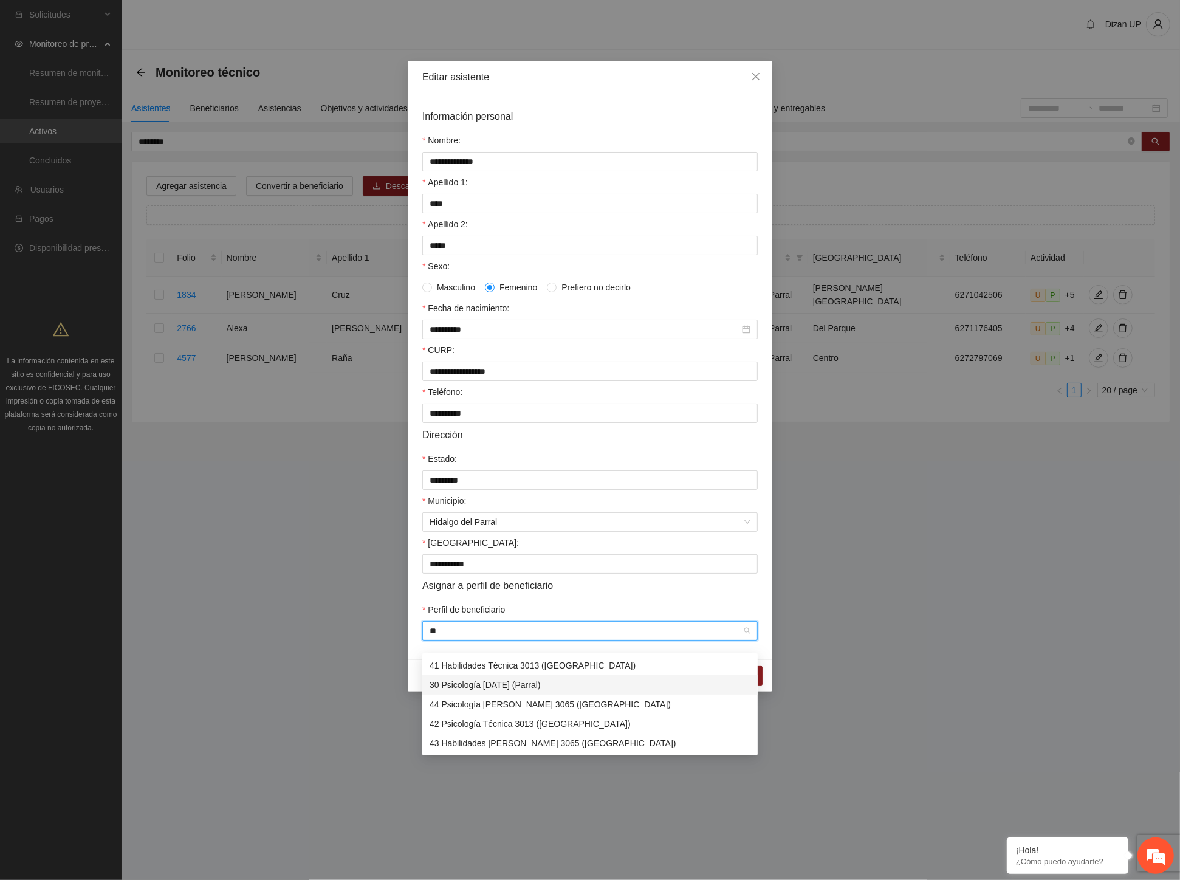
click at [501, 689] on div "30 Psicología 11 de julio (Parral)" at bounding box center [590, 684] width 321 height 13
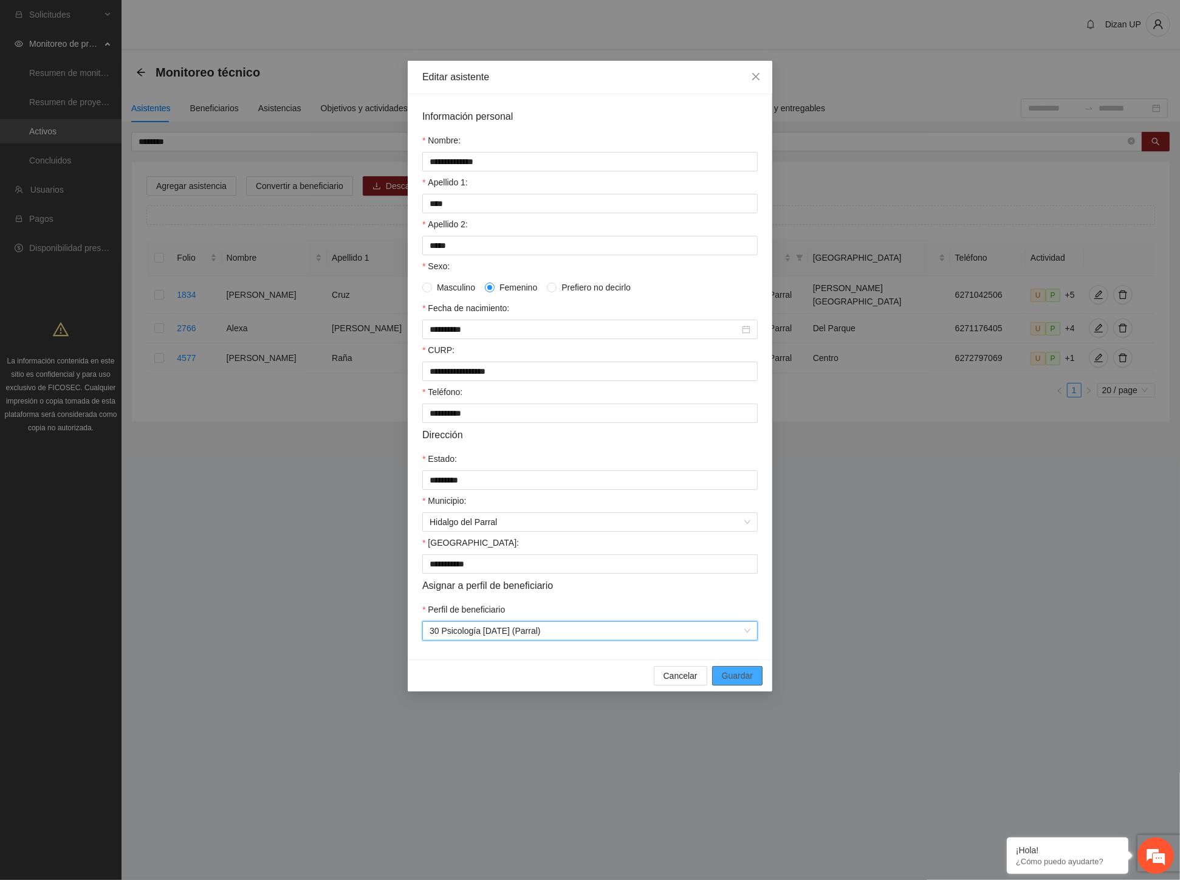
click at [746, 682] on span "Guardar" at bounding box center [737, 675] width 31 height 13
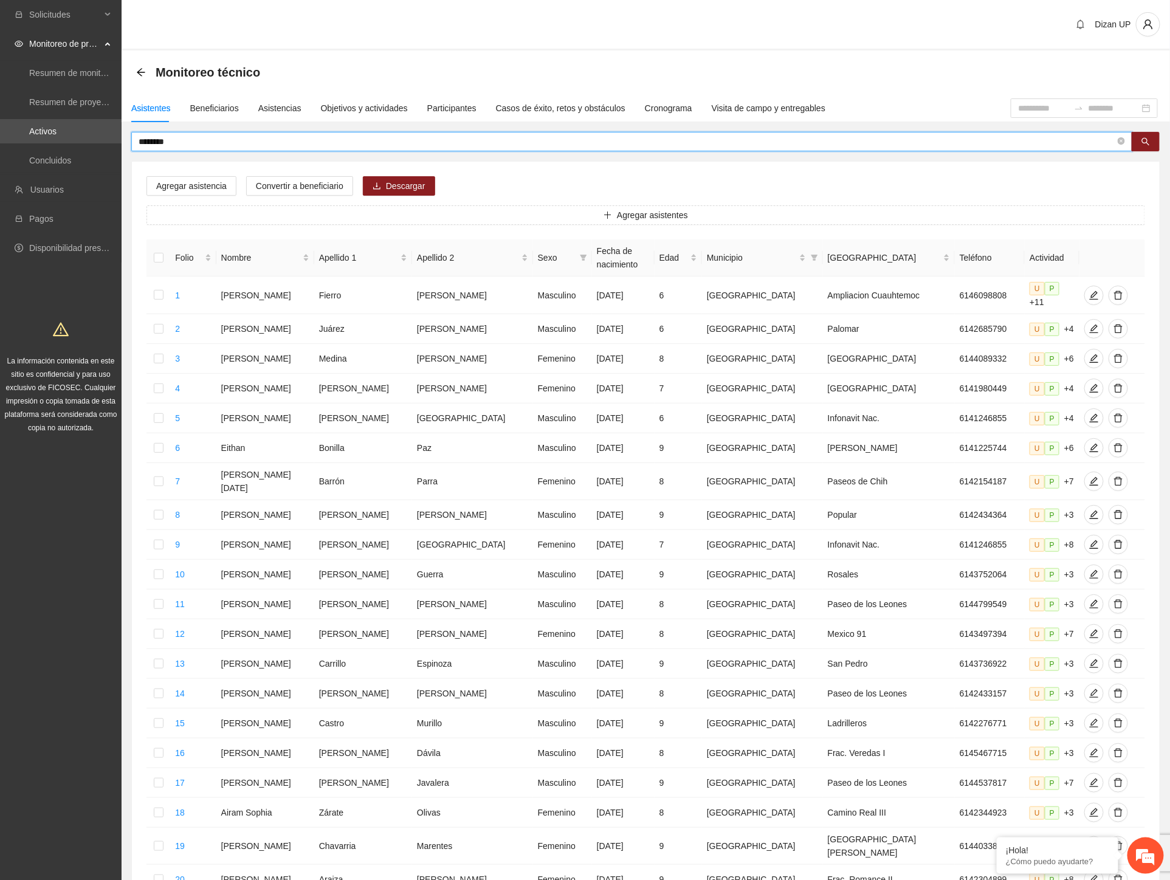
click at [201, 145] on input "********" at bounding box center [627, 141] width 977 height 13
type input "**********"
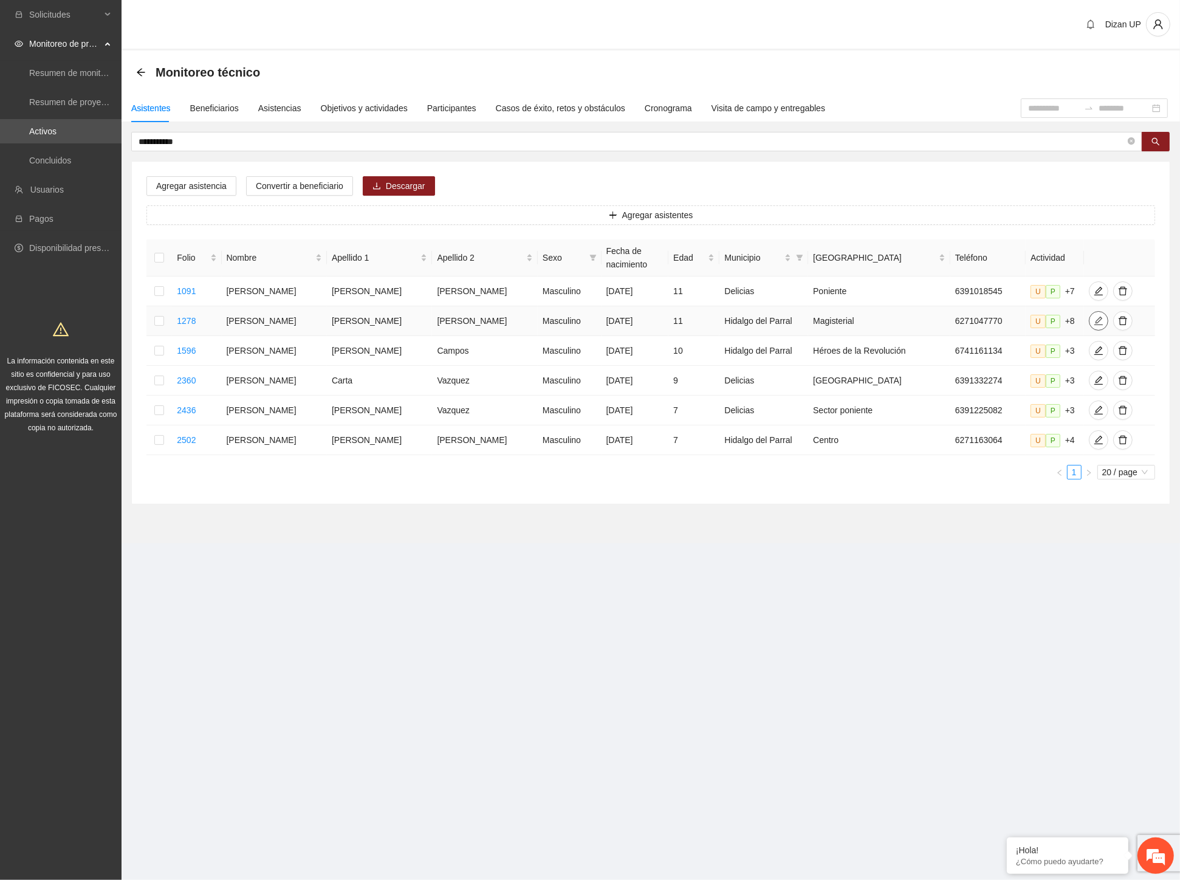
click at [1089, 326] on button "button" at bounding box center [1098, 320] width 19 height 19
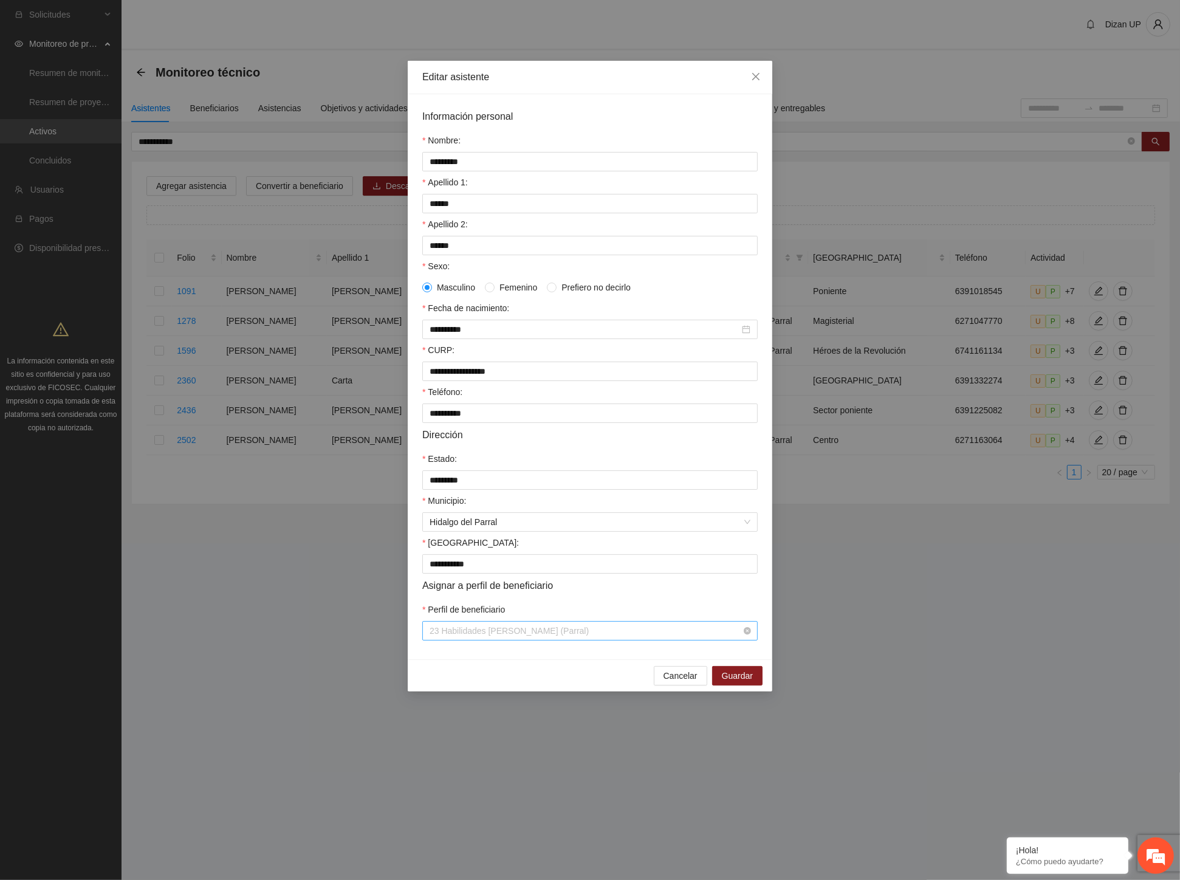
click at [532, 640] on span "23 Habilidades Josefa Solís de Lozoya (Parral)" at bounding box center [590, 631] width 321 height 18
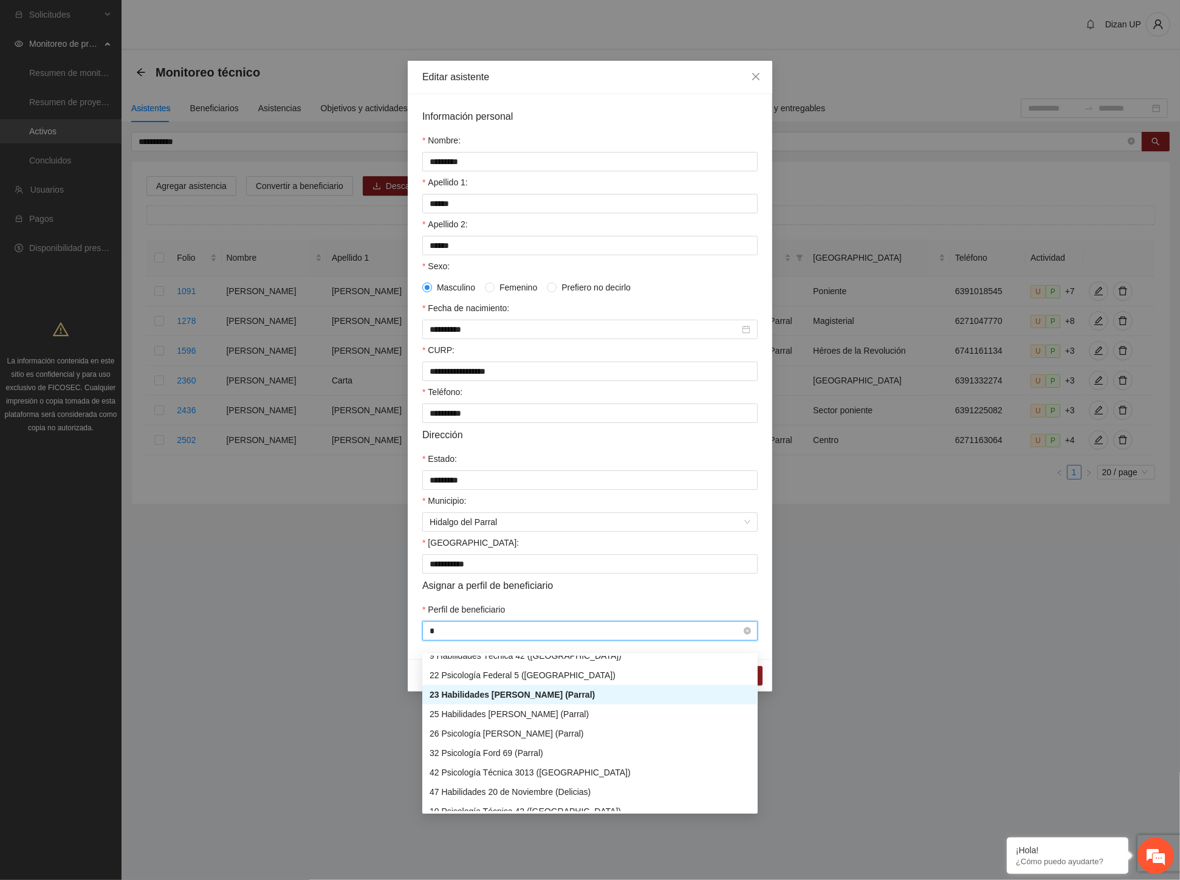
scroll to position [170, 0]
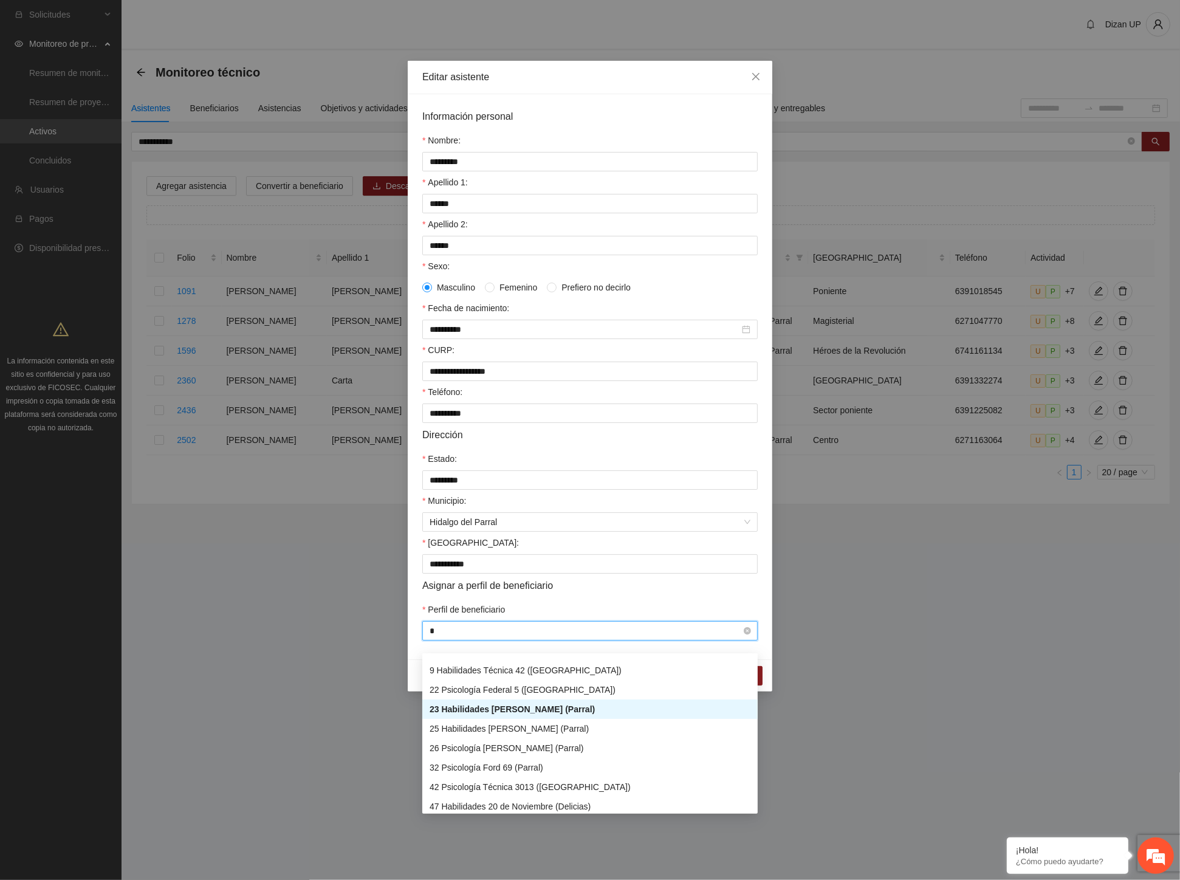
type input "**"
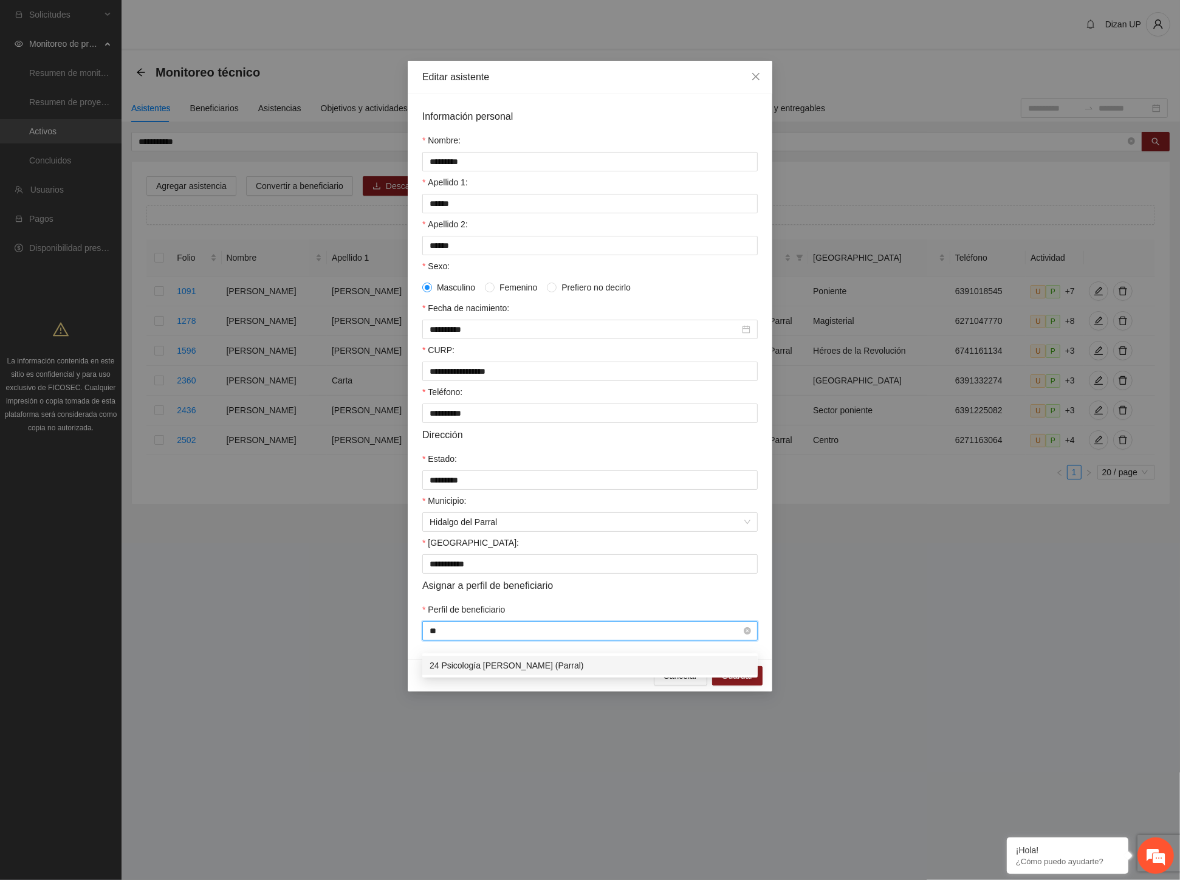
scroll to position [0, 0]
click at [540, 665] on div "24 Psicología Josefa Solís de Lozoya (Parral)" at bounding box center [590, 665] width 321 height 13
click at [730, 682] on span "Guardar" at bounding box center [737, 675] width 31 height 13
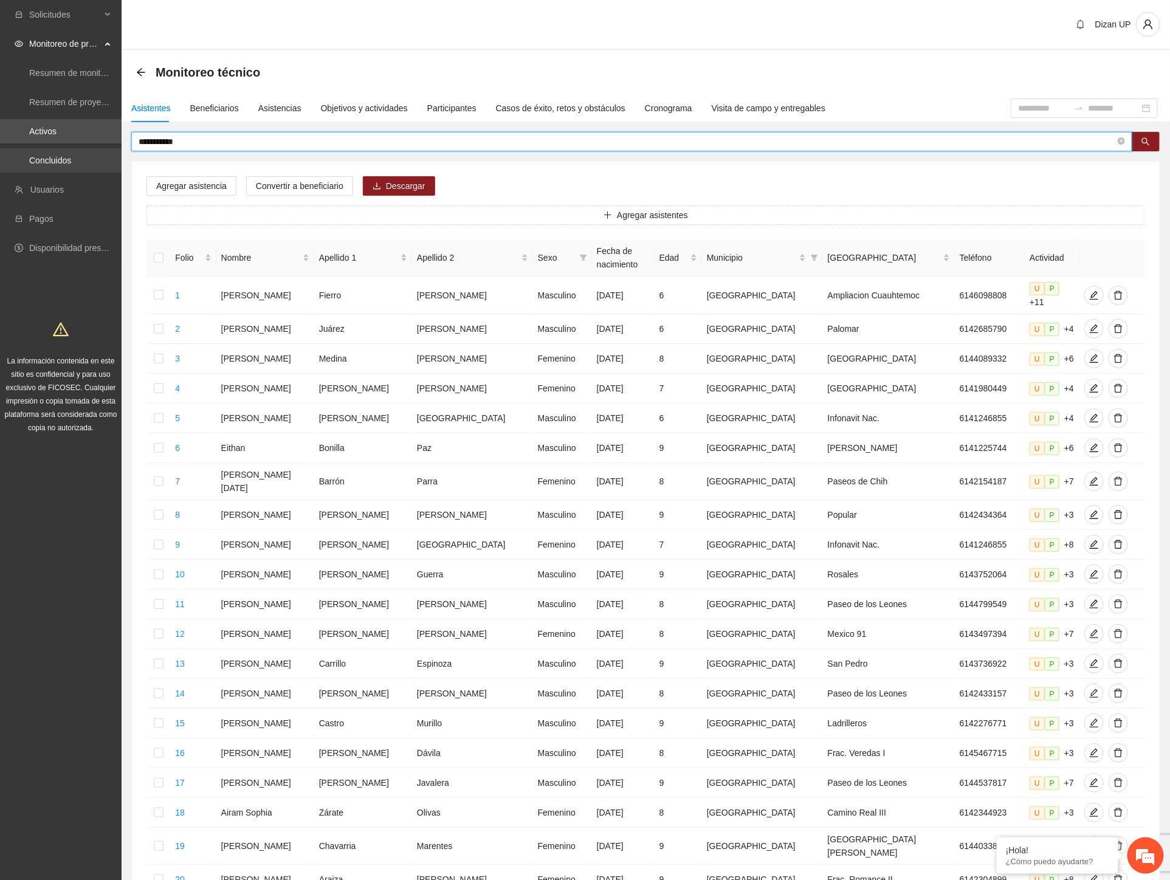
drag, startPoint x: 190, startPoint y: 139, endPoint x: 1, endPoint y: 149, distance: 189.9
click at [1, 149] on section "**********" at bounding box center [585, 508] width 1170 height 1017
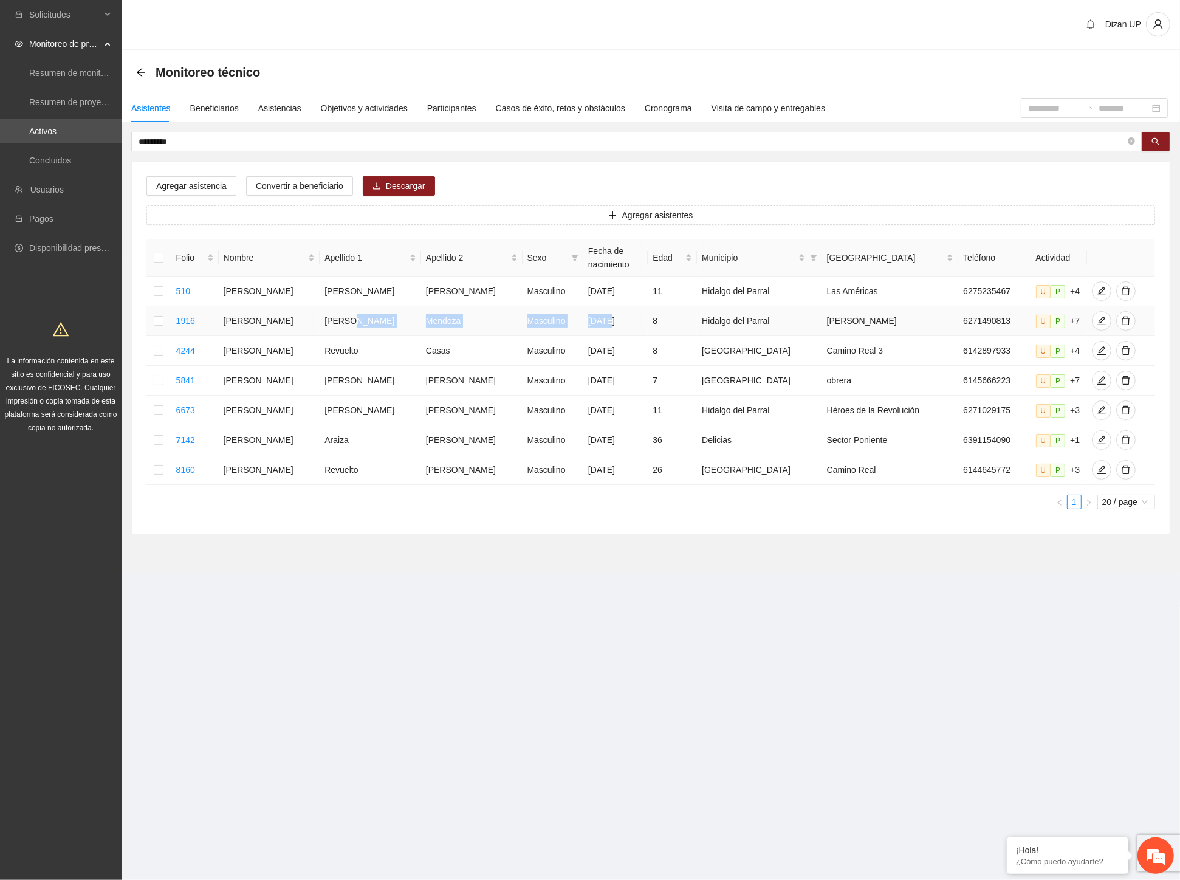
drag, startPoint x: 385, startPoint y: 315, endPoint x: 590, endPoint y: 316, distance: 204.8
click at [590, 316] on tr "1916 Alfredo Robles Mendoza Masculino 14/06/2017 8 Hidalgo del Parral Kennedy 6…" at bounding box center [650, 321] width 1009 height 30
click at [1097, 321] on icon "edit" at bounding box center [1102, 321] width 10 height 10
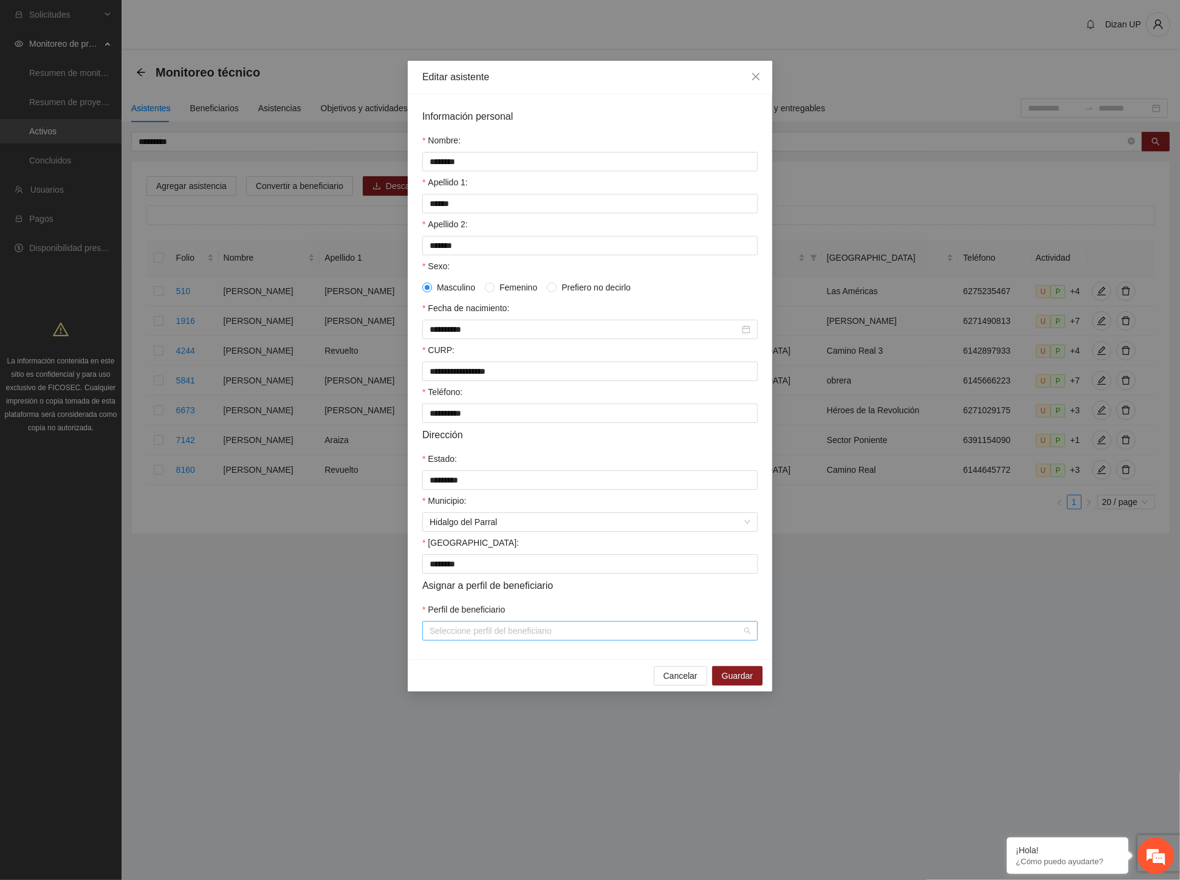
click at [509, 640] on input "Perfil de beneficiario" at bounding box center [586, 631] width 312 height 18
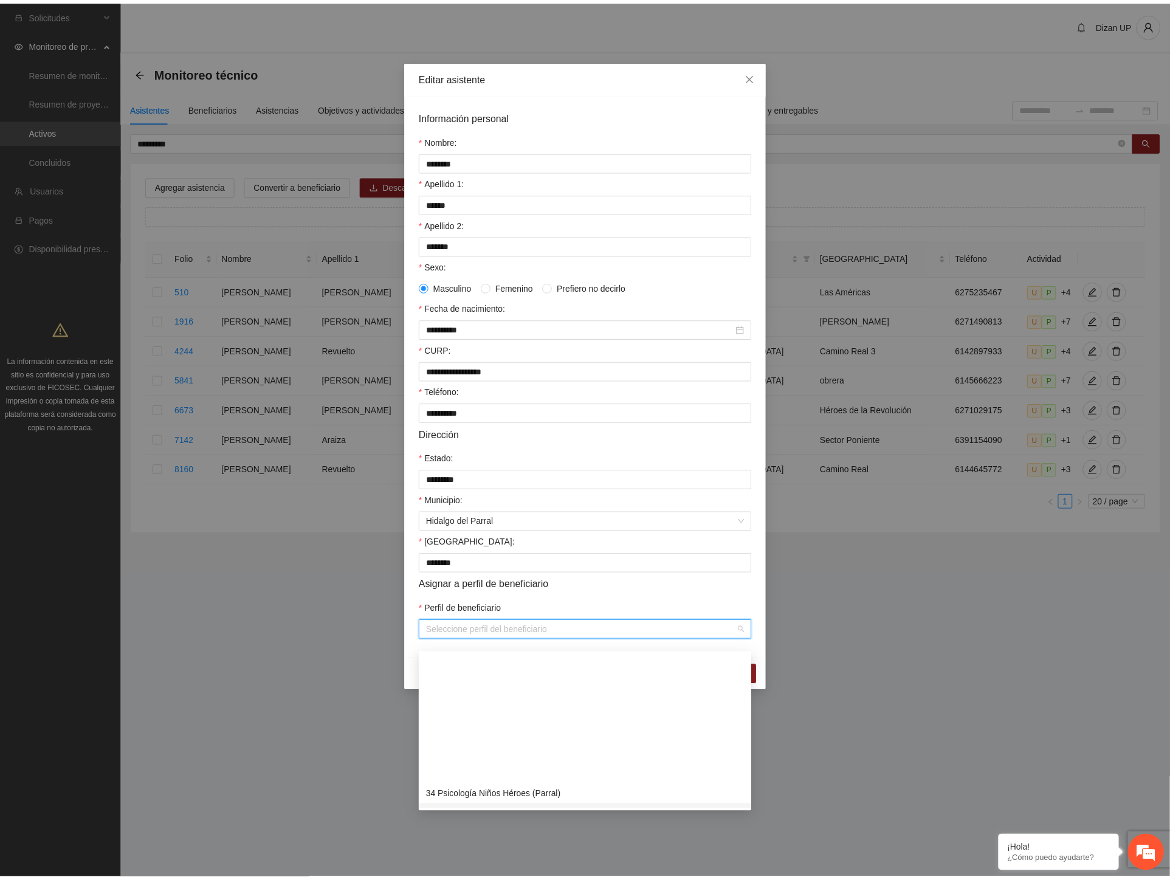
scroll to position [743, 0]
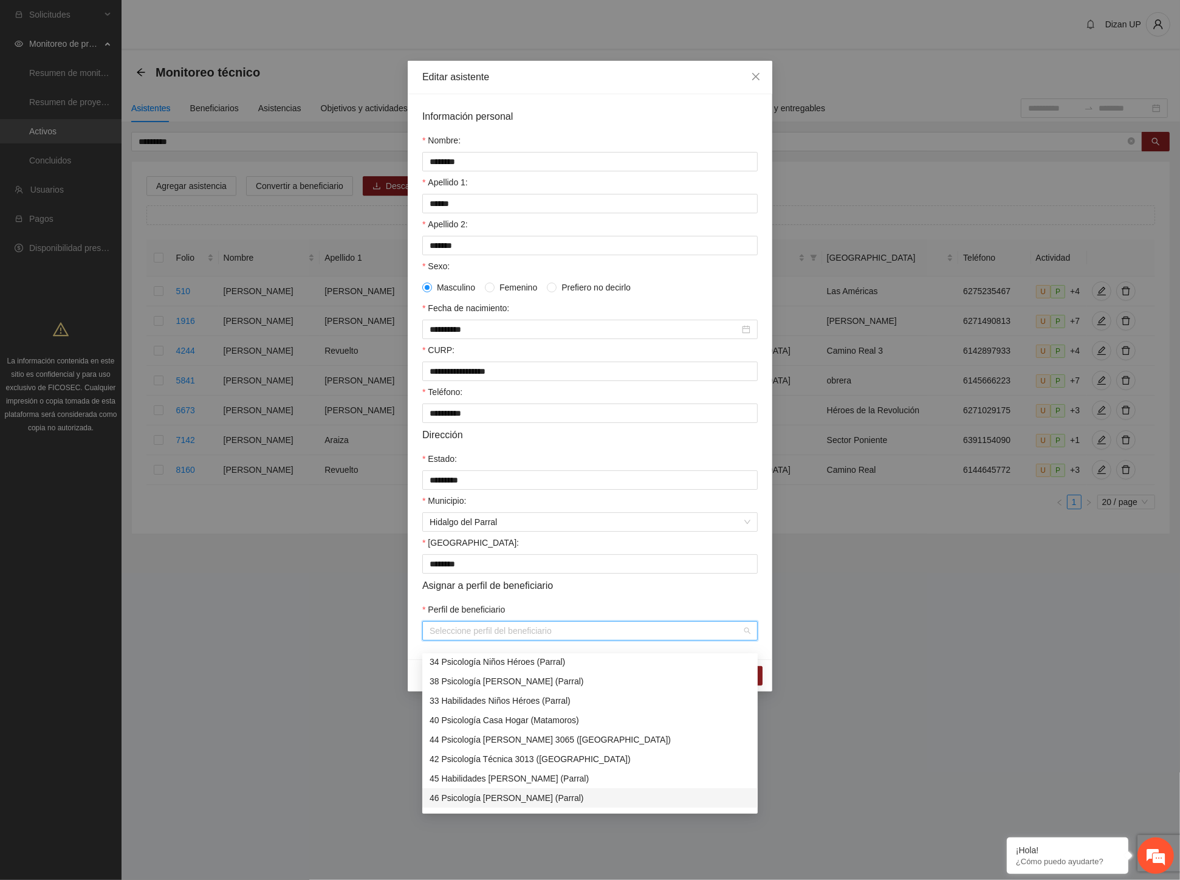
click at [489, 797] on div "46 Psicología Dolores Torres (Parral)" at bounding box center [590, 797] width 321 height 13
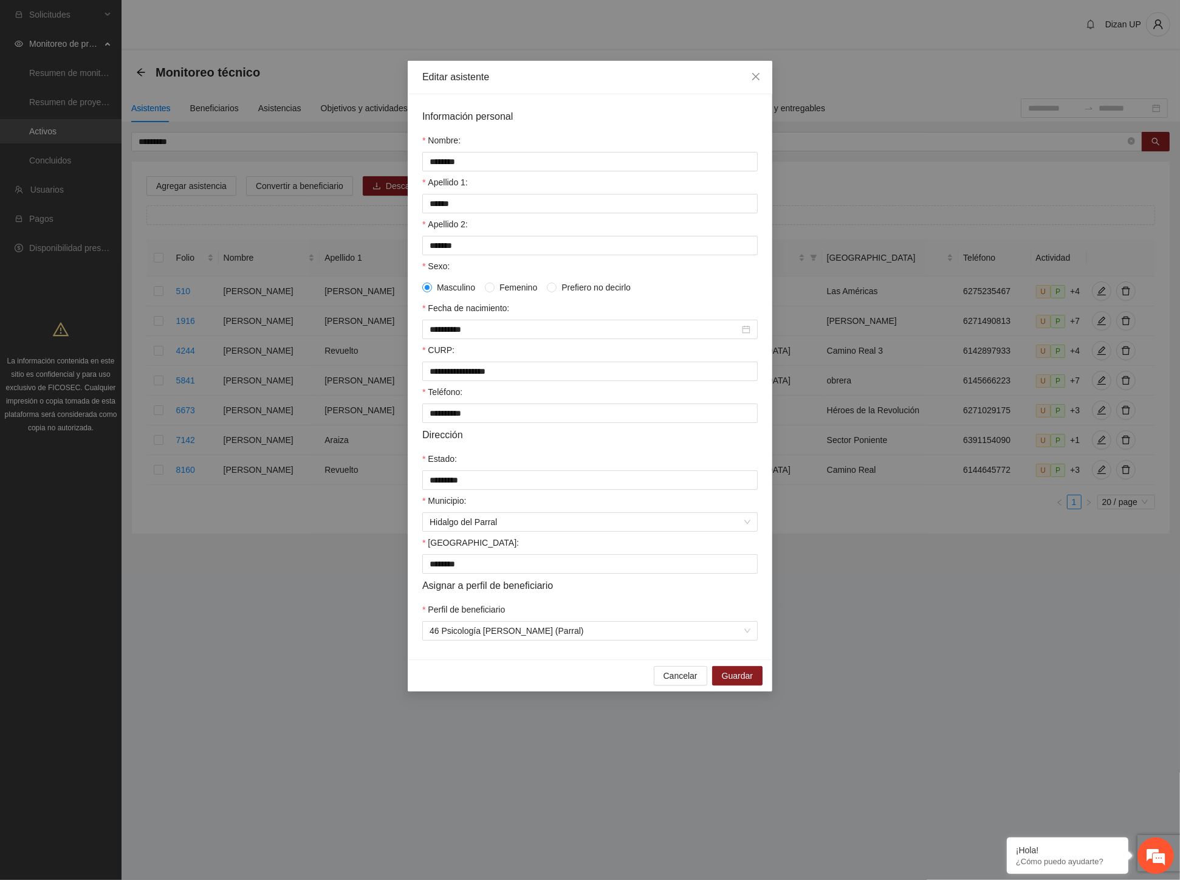
click at [616, 606] on form "**********" at bounding box center [589, 375] width 335 height 532
click at [732, 682] on span "Guardar" at bounding box center [737, 675] width 31 height 13
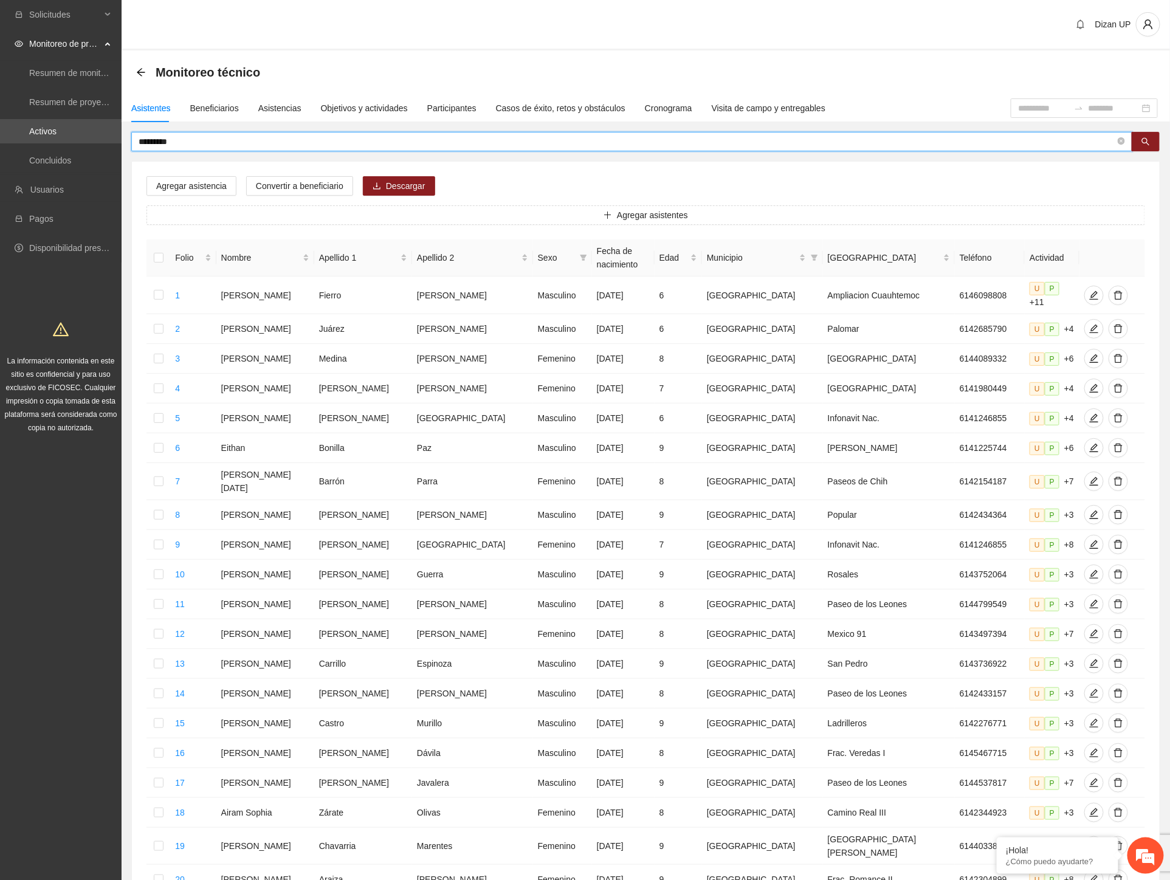
click at [179, 137] on input "*********" at bounding box center [627, 141] width 977 height 13
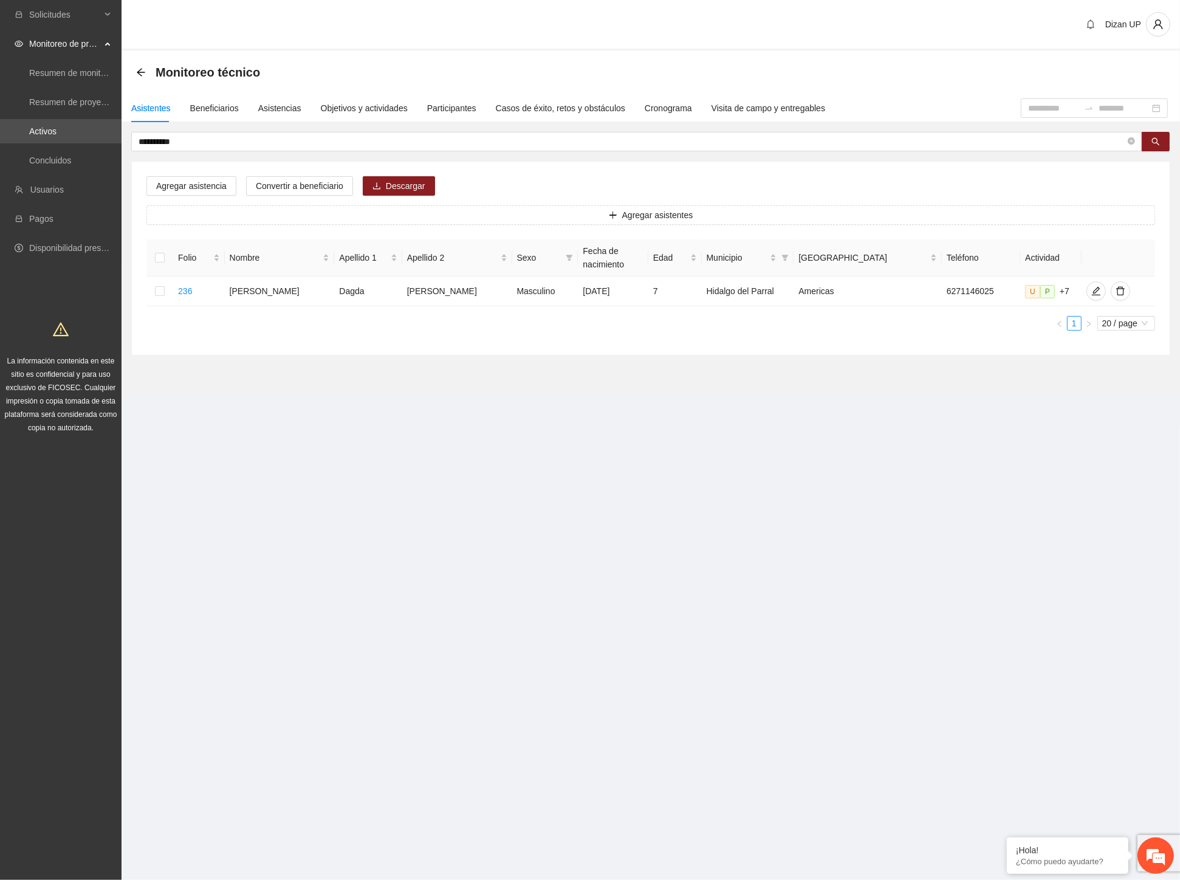
click at [859, 380] on section "**********" at bounding box center [651, 222] width 1059 height 344
click at [1091, 294] on icon "edit" at bounding box center [1096, 291] width 10 height 10
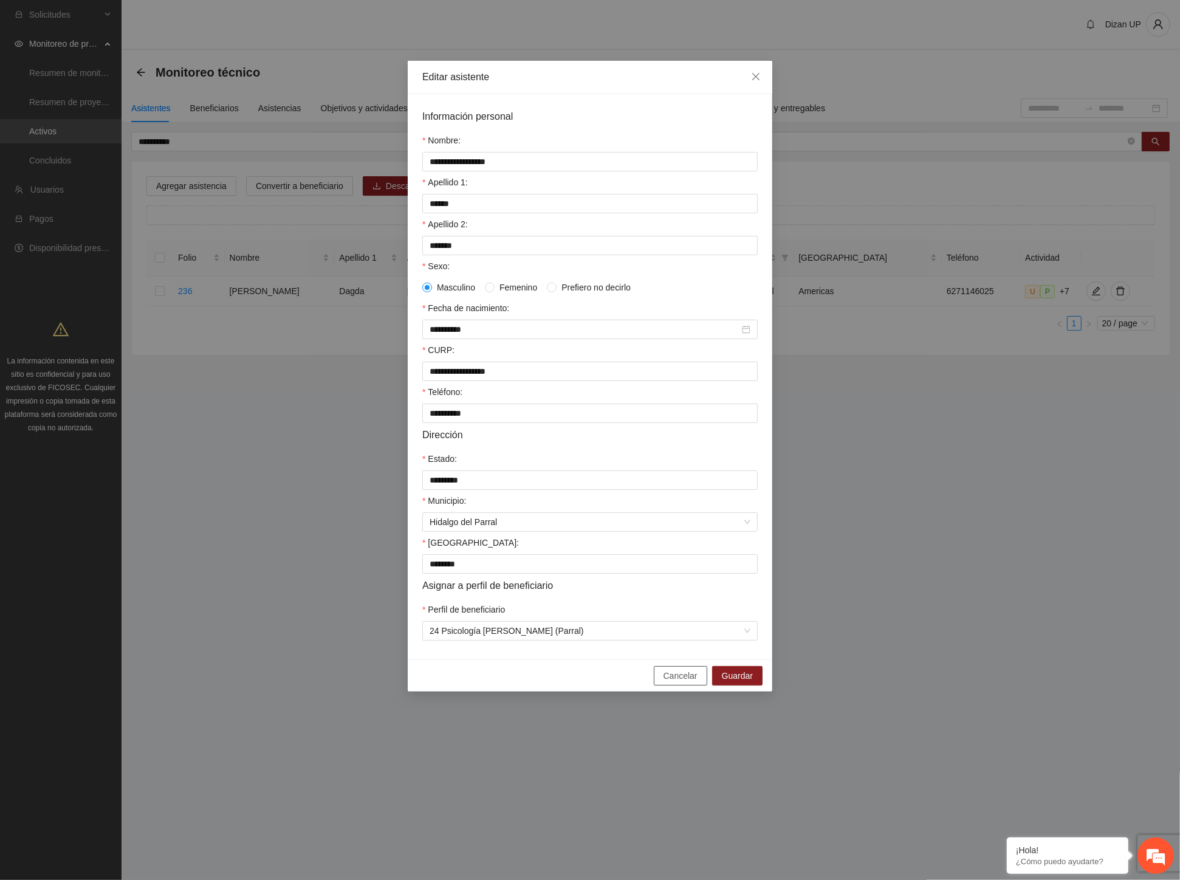
click at [672, 682] on span "Cancelar" at bounding box center [681, 675] width 34 height 13
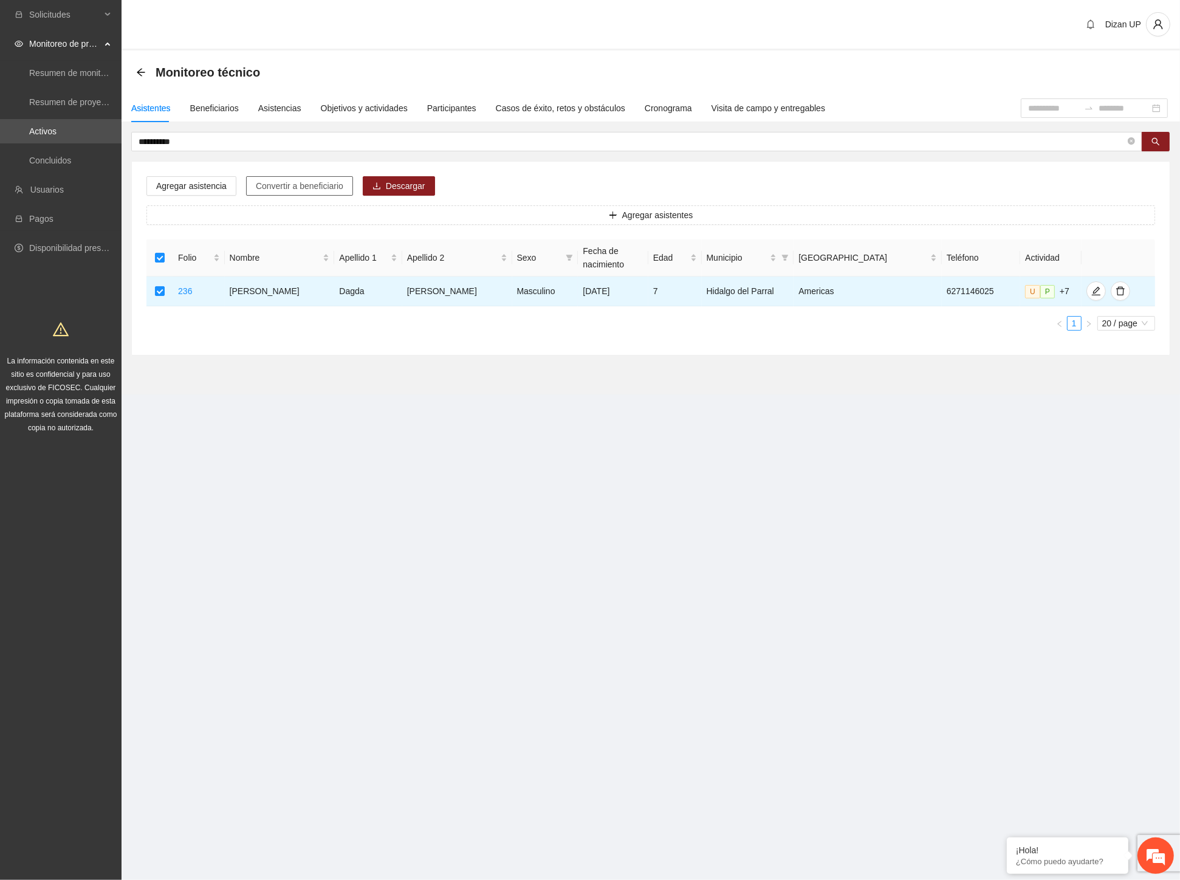
click at [271, 185] on span "Convertir a beneficiario" at bounding box center [300, 185] width 88 height 13
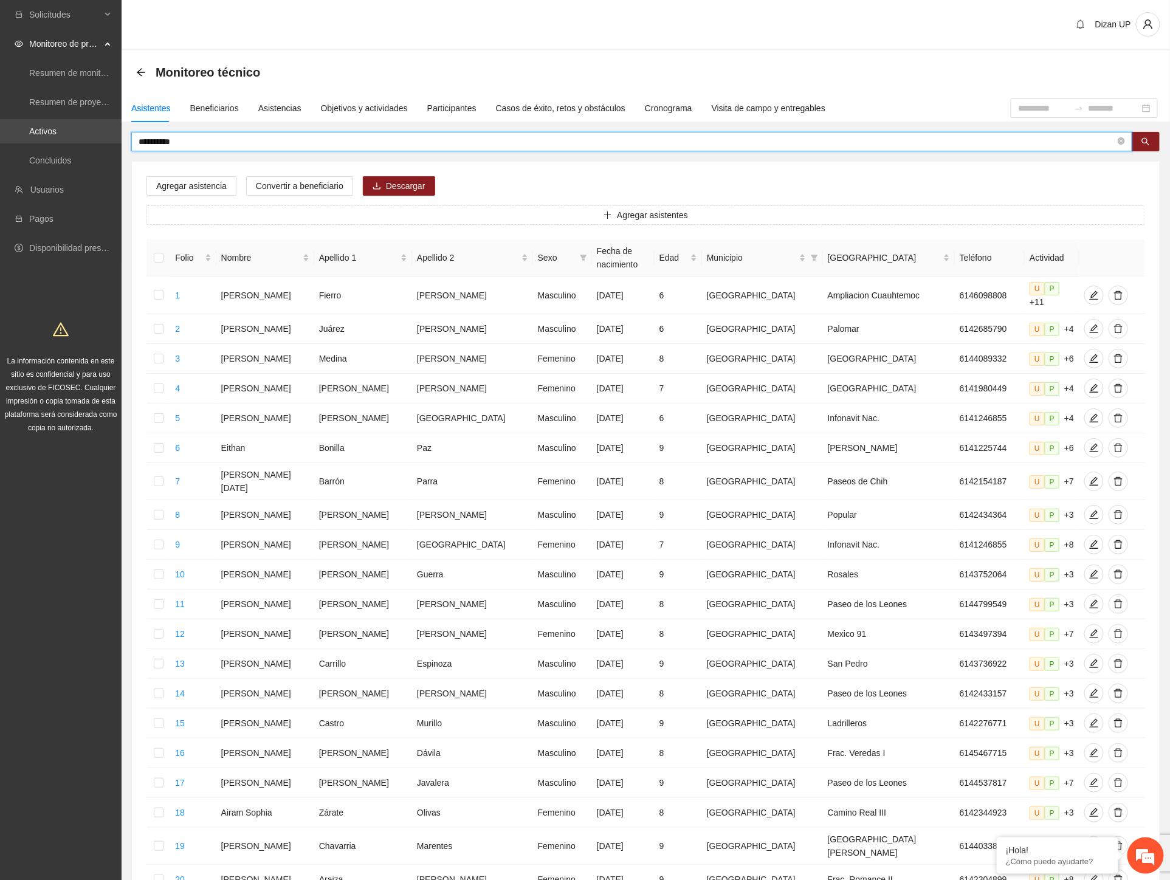
drag, startPoint x: 109, startPoint y: 139, endPoint x: 92, endPoint y: 136, distance: 17.2
click at [95, 138] on section "**********" at bounding box center [585, 508] width 1170 height 1017
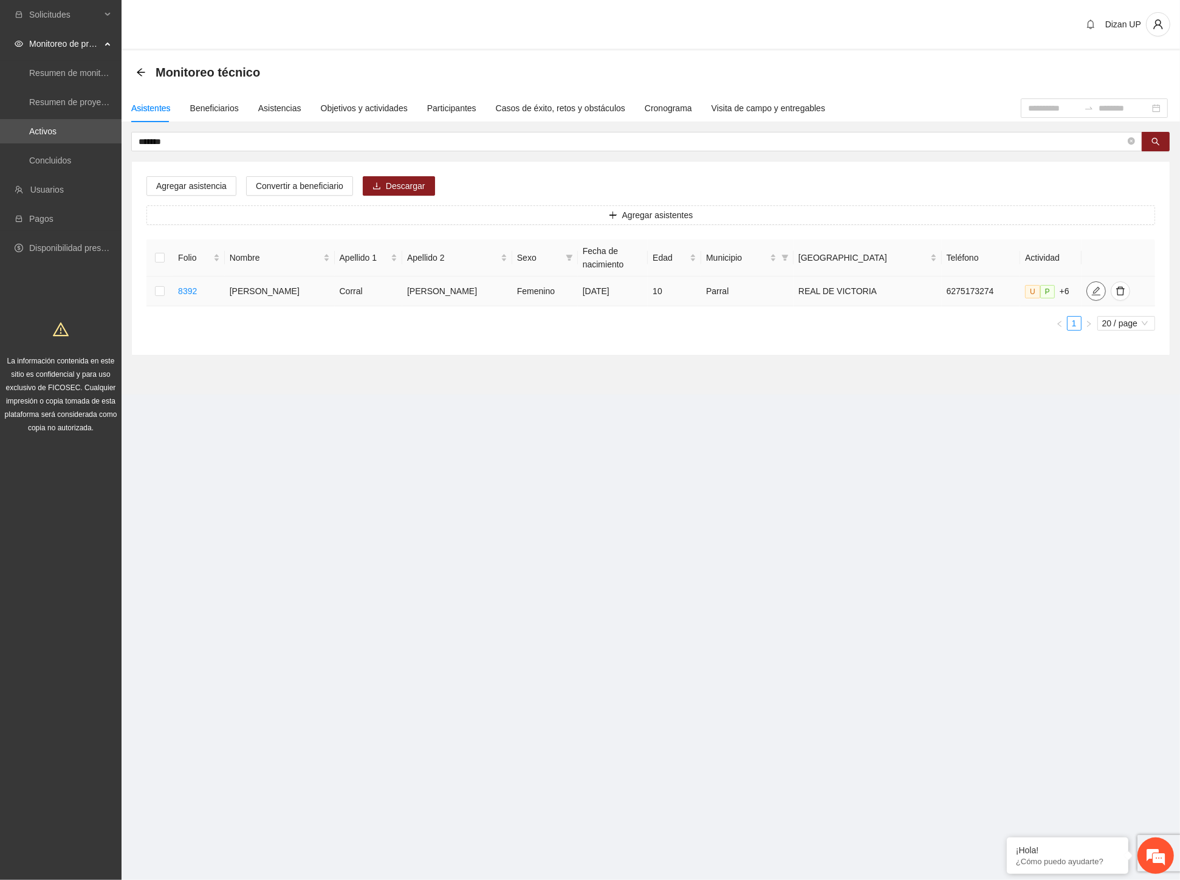
click at [1091, 292] on icon "edit" at bounding box center [1096, 291] width 10 height 10
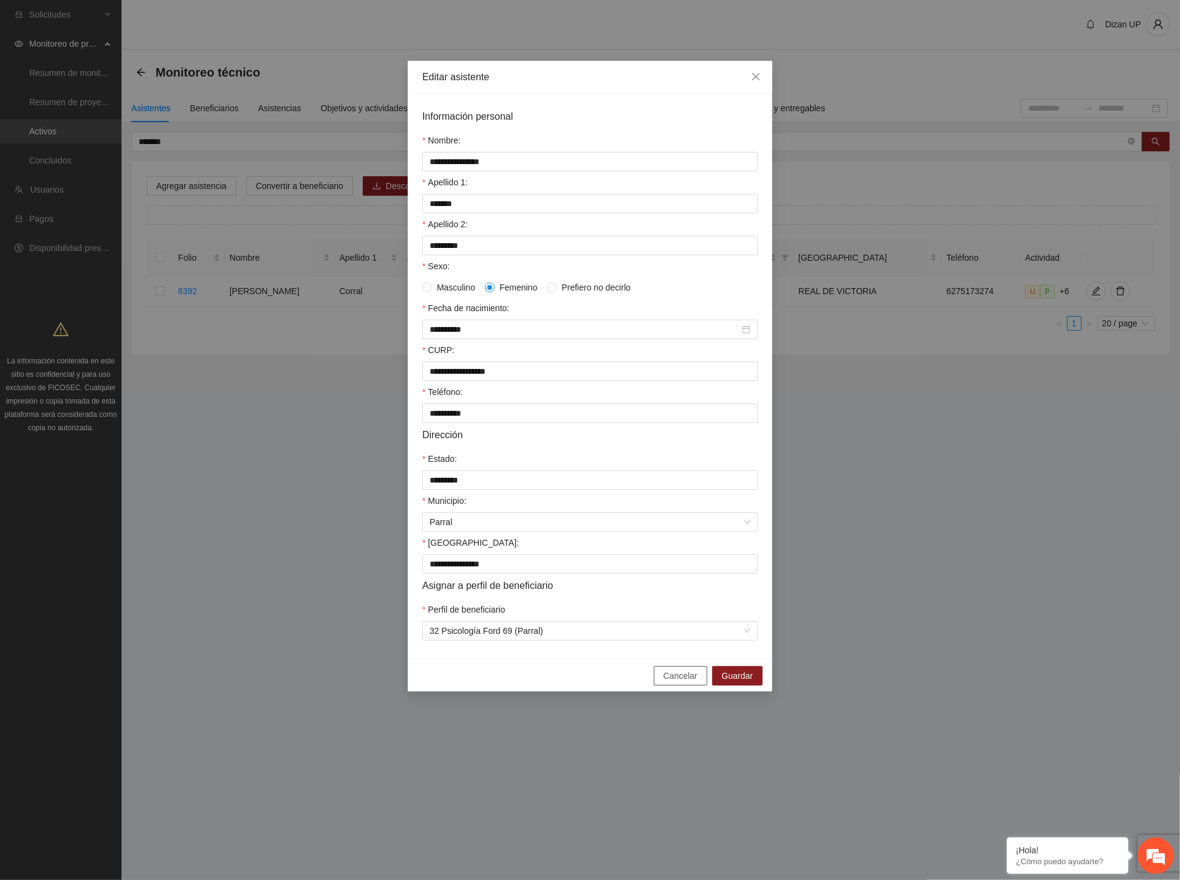
click at [672, 682] on span "Cancelar" at bounding box center [681, 675] width 34 height 13
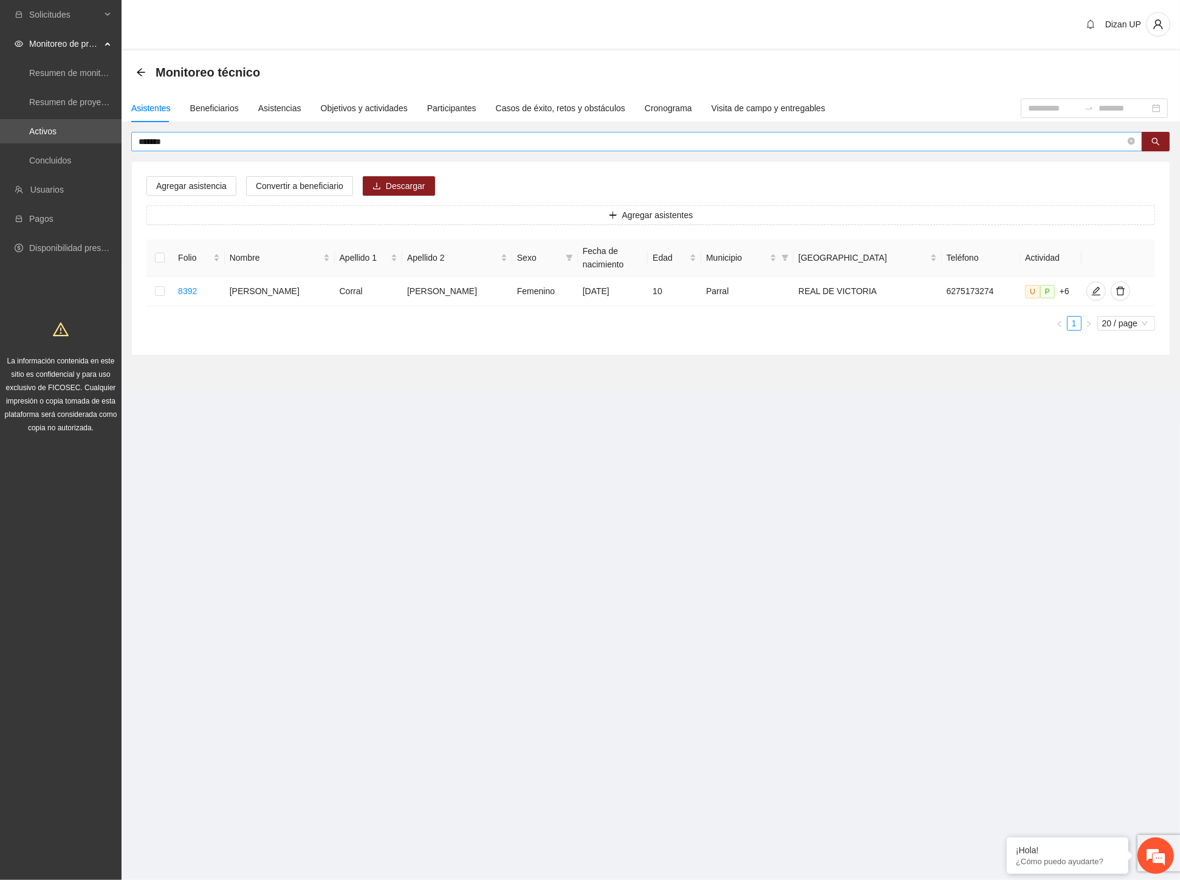
click at [197, 144] on input "*******" at bounding box center [632, 141] width 987 height 13
click at [1082, 280] on td at bounding box center [1116, 292] width 77 height 30
click at [1083, 284] on button "button" at bounding box center [1092, 290] width 19 height 19
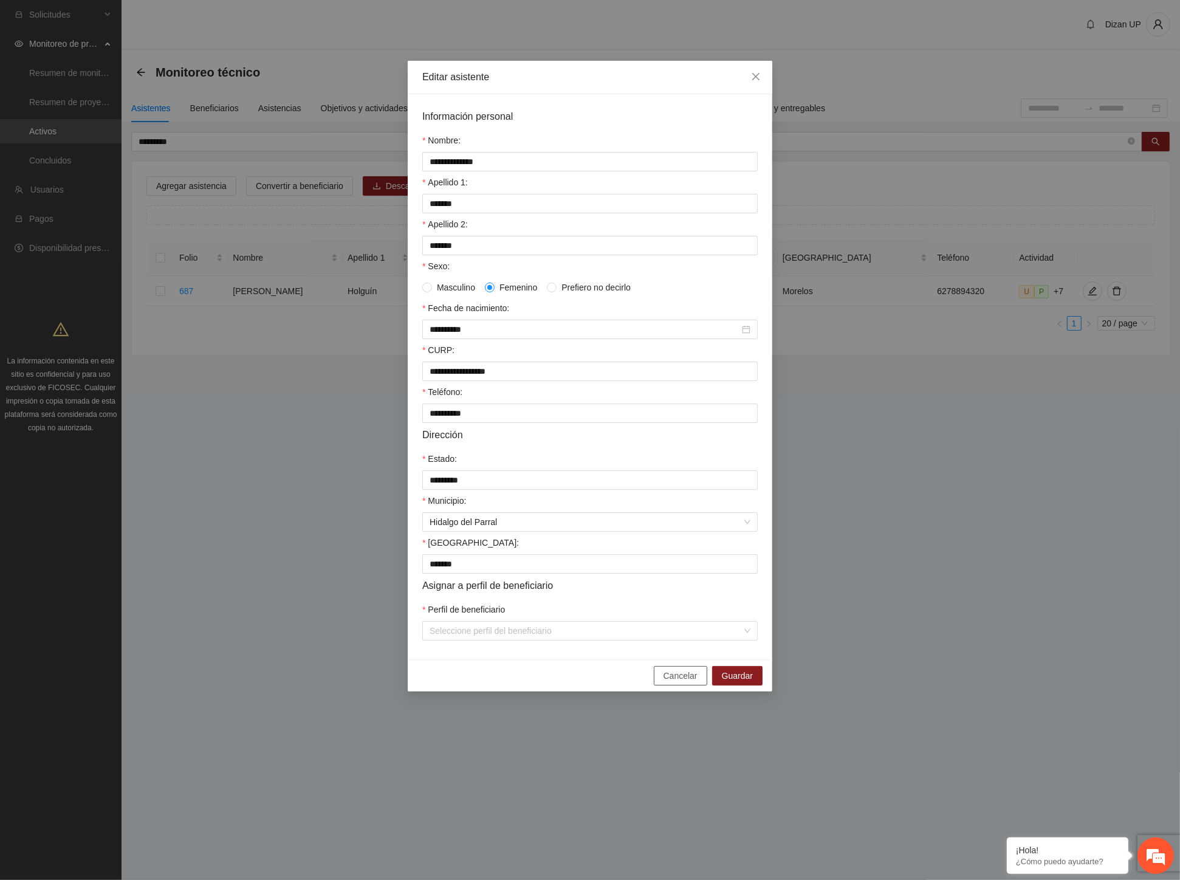
drag, startPoint x: 673, startPoint y: 682, endPoint x: 696, endPoint y: 662, distance: 30.6
click at [673, 682] on span "Cancelar" at bounding box center [681, 675] width 34 height 13
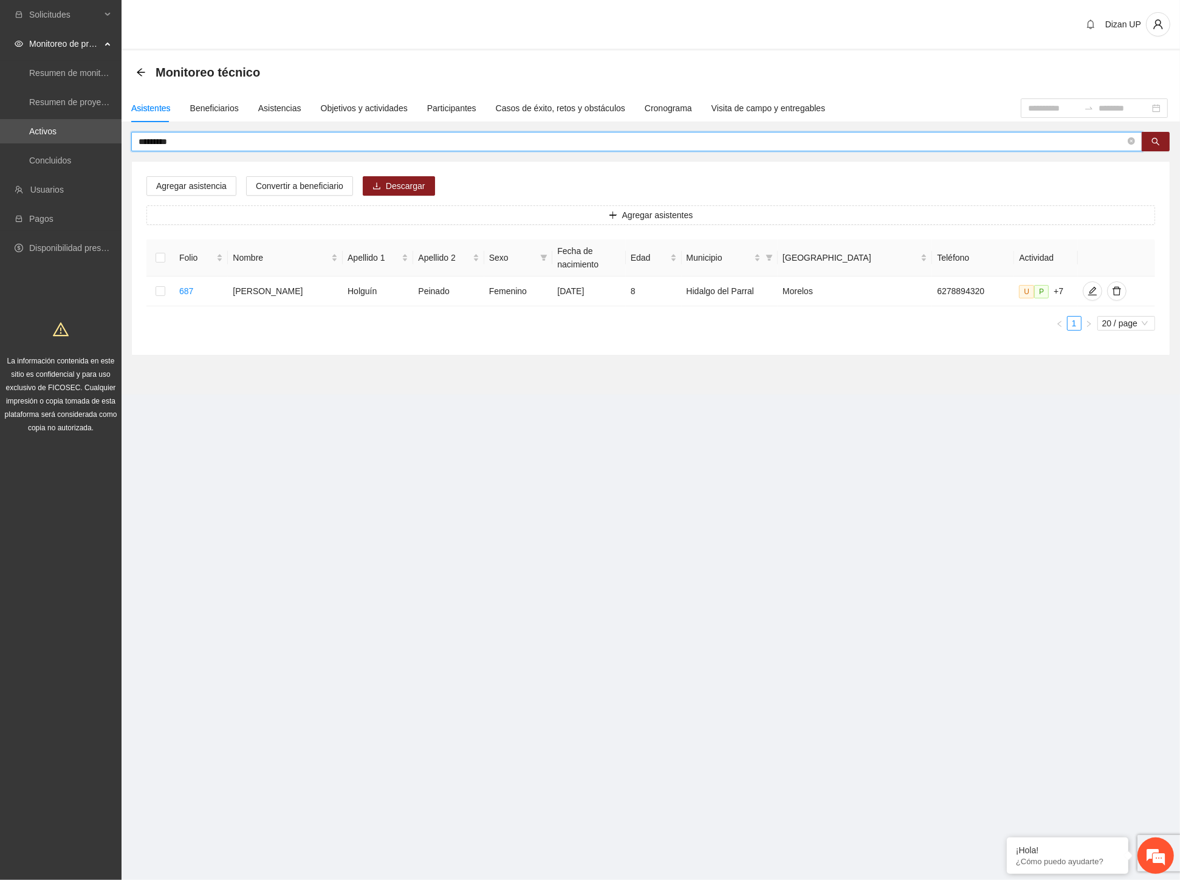
drag, startPoint x: 197, startPoint y: 146, endPoint x: 135, endPoint y: 144, distance: 62.0
click at [135, 144] on span "*********" at bounding box center [636, 141] width 1011 height 19
click at [1085, 288] on button "button" at bounding box center [1092, 290] width 19 height 19
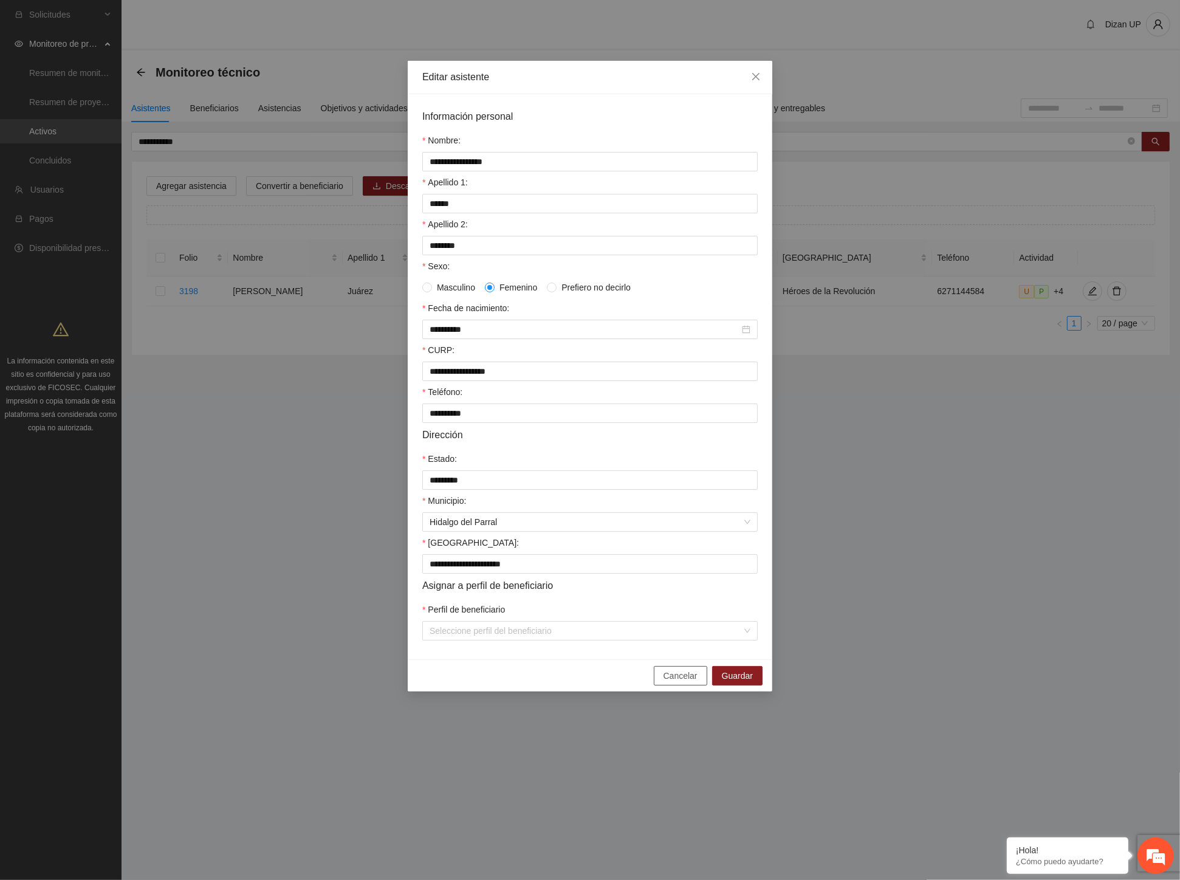
click at [679, 682] on span "Cancelar" at bounding box center [681, 675] width 34 height 13
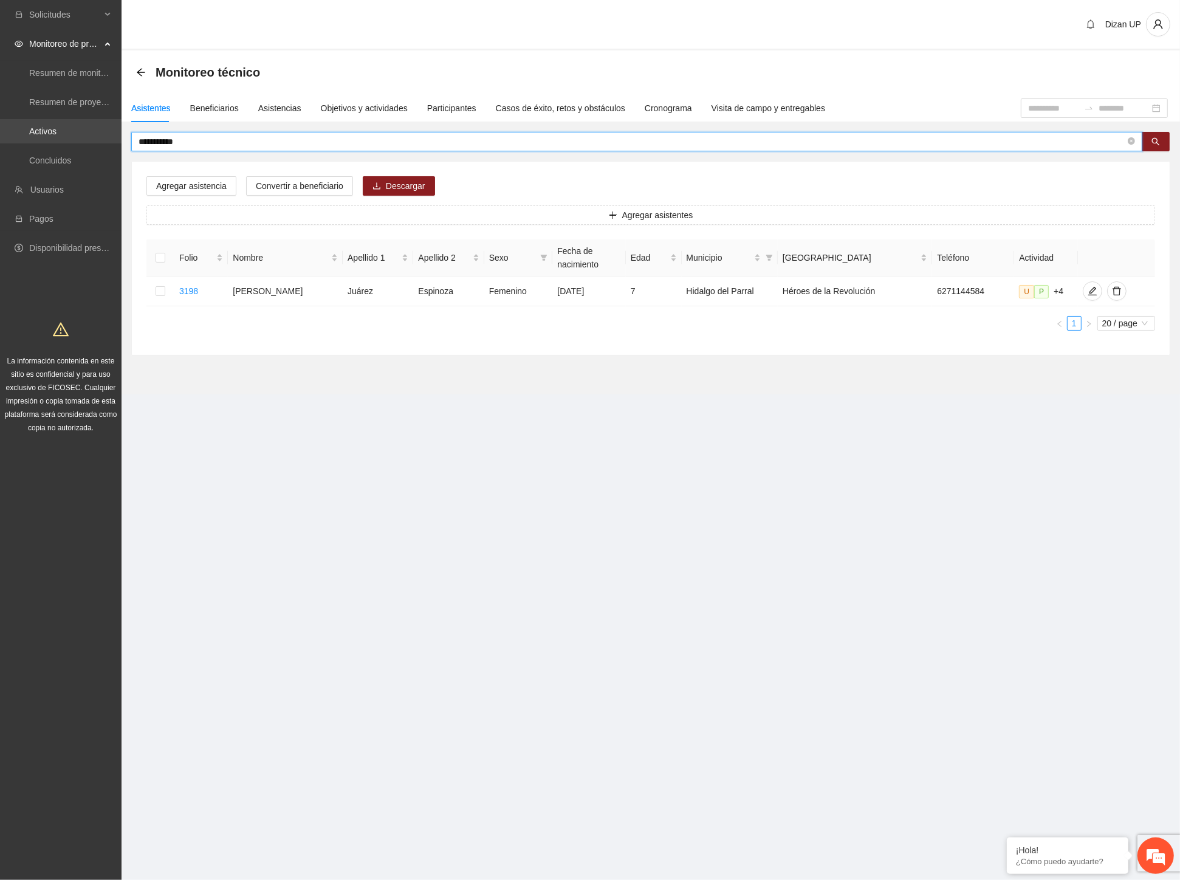
drag, startPoint x: 44, startPoint y: 143, endPoint x: 32, endPoint y: 143, distance: 12.2
click at [32, 143] on section "**********" at bounding box center [590, 440] width 1180 height 880
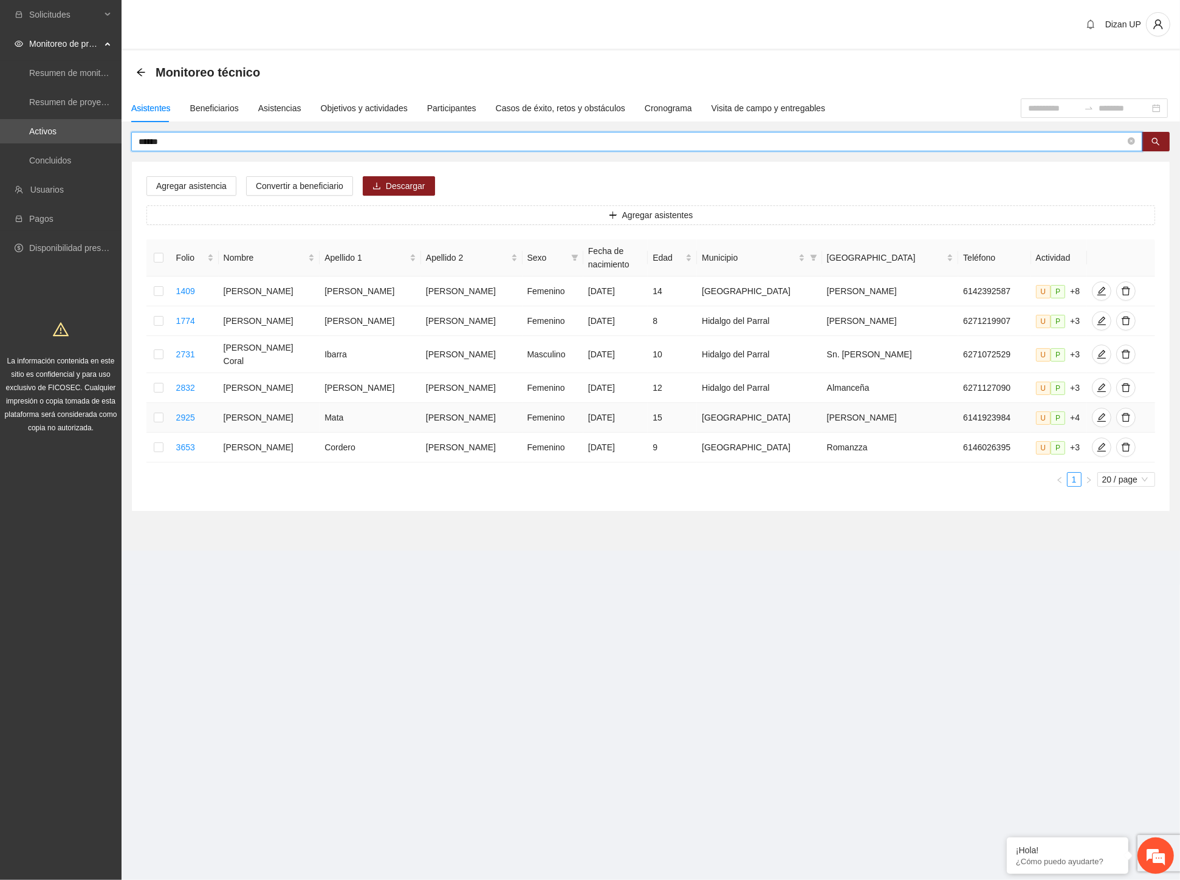
click at [282, 415] on td "Amber Emily" at bounding box center [269, 418] width 101 height 30
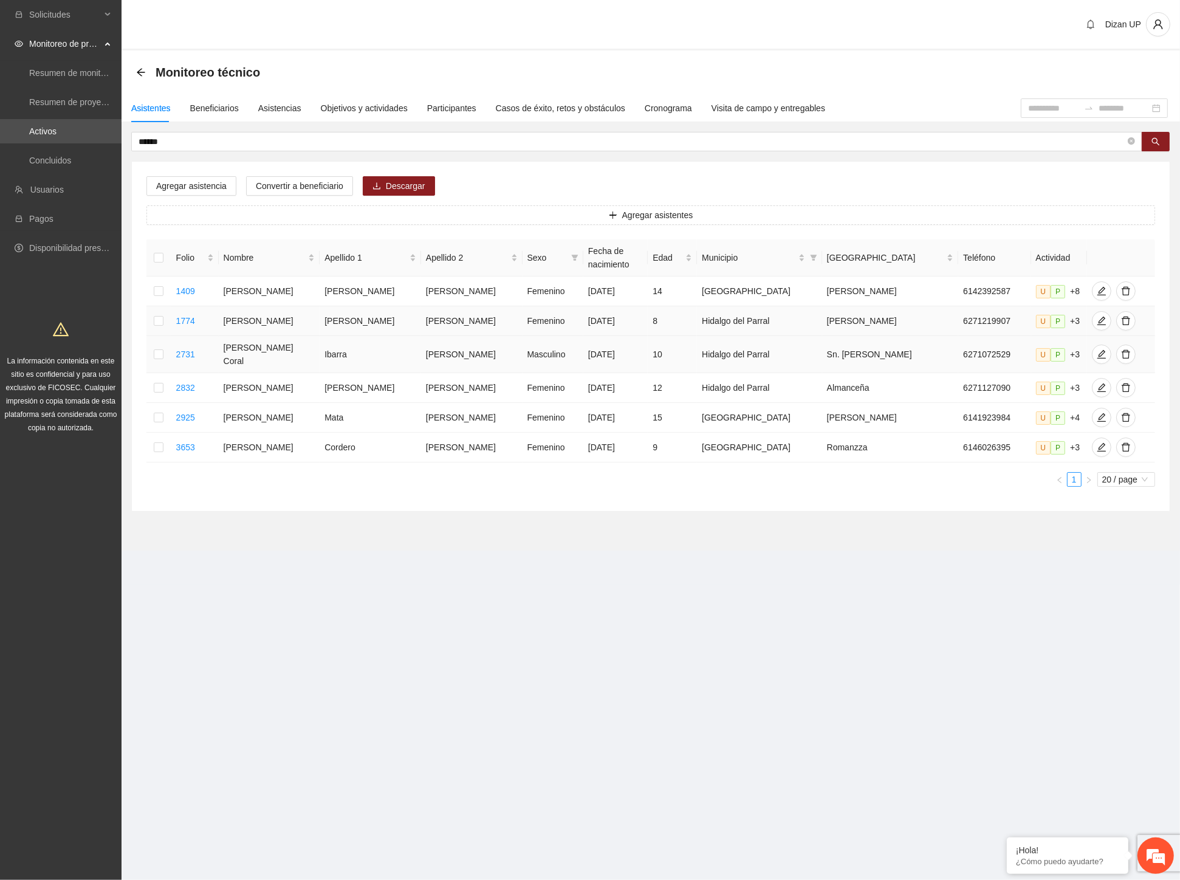
drag, startPoint x: 283, startPoint y: 350, endPoint x: 286, endPoint y: 321, distance: 29.3
click at [283, 346] on td "Amber Coral" at bounding box center [269, 354] width 101 height 37
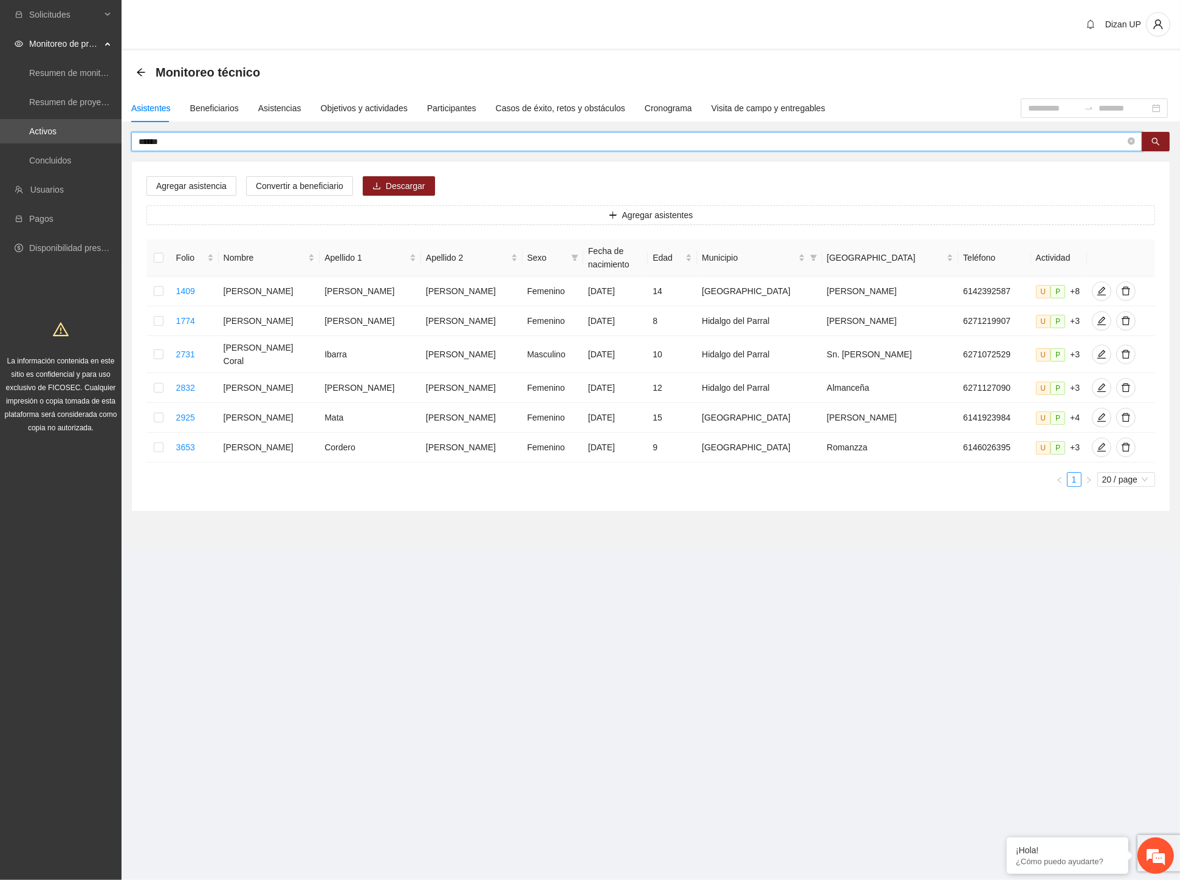
click at [159, 141] on input "*****" at bounding box center [632, 141] width 987 height 13
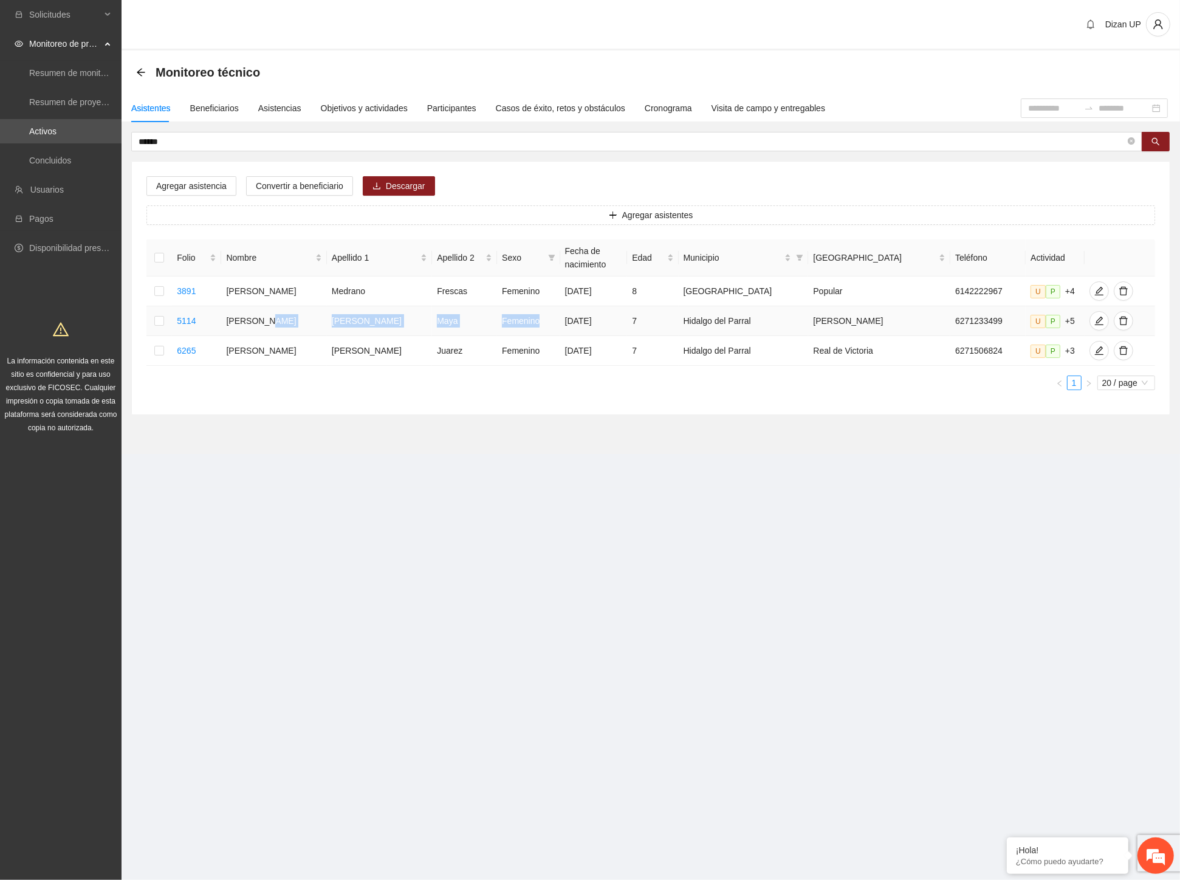
drag, startPoint x: 286, startPoint y: 322, endPoint x: 537, endPoint y: 327, distance: 251.0
click at [537, 327] on tr "5114 Ambar Angelica Rodriguez Maya Femenino 25/06/2018 7 Hidalgo del Parral Ole…" at bounding box center [650, 321] width 1009 height 30
click at [1094, 319] on icon "edit" at bounding box center [1098, 321] width 9 height 9
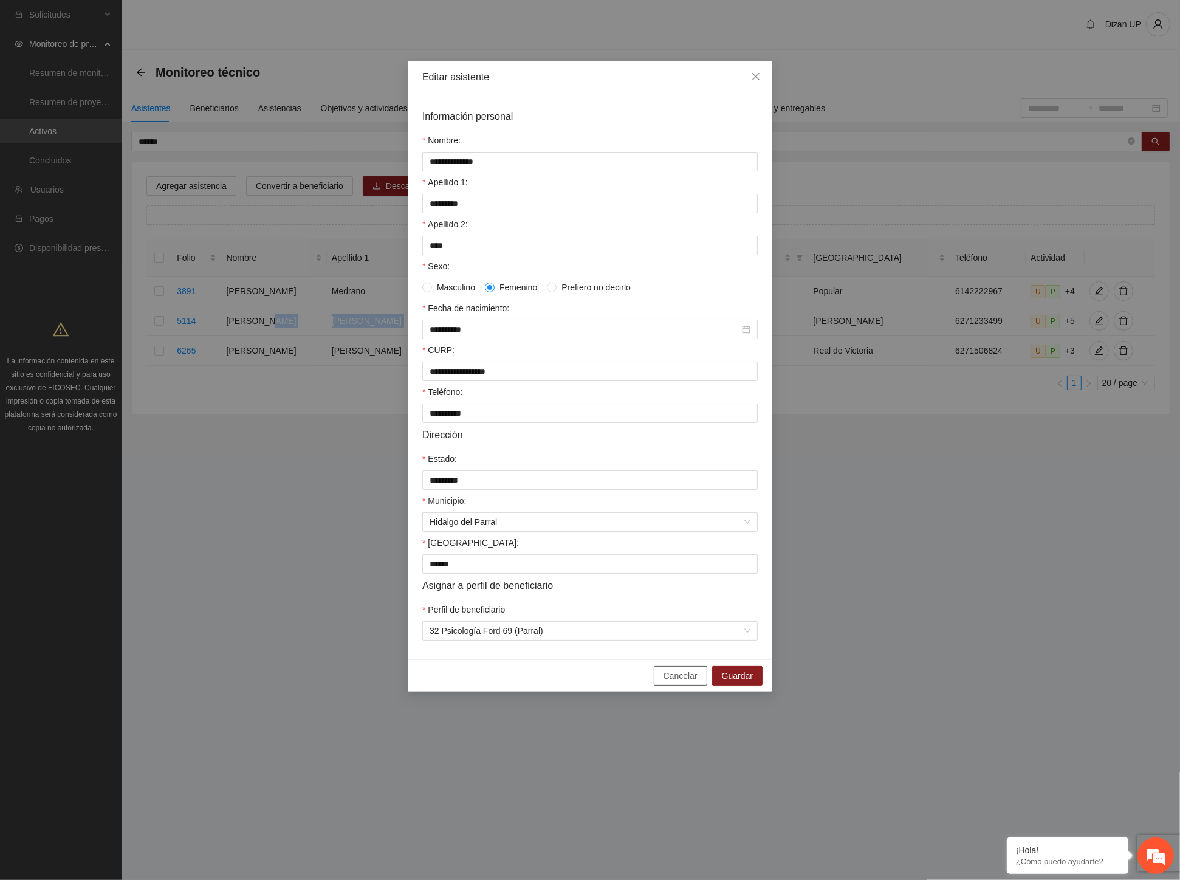
drag, startPoint x: 675, startPoint y: 687, endPoint x: 693, endPoint y: 670, distance: 24.9
click at [678, 682] on span "Cancelar" at bounding box center [681, 675] width 34 height 13
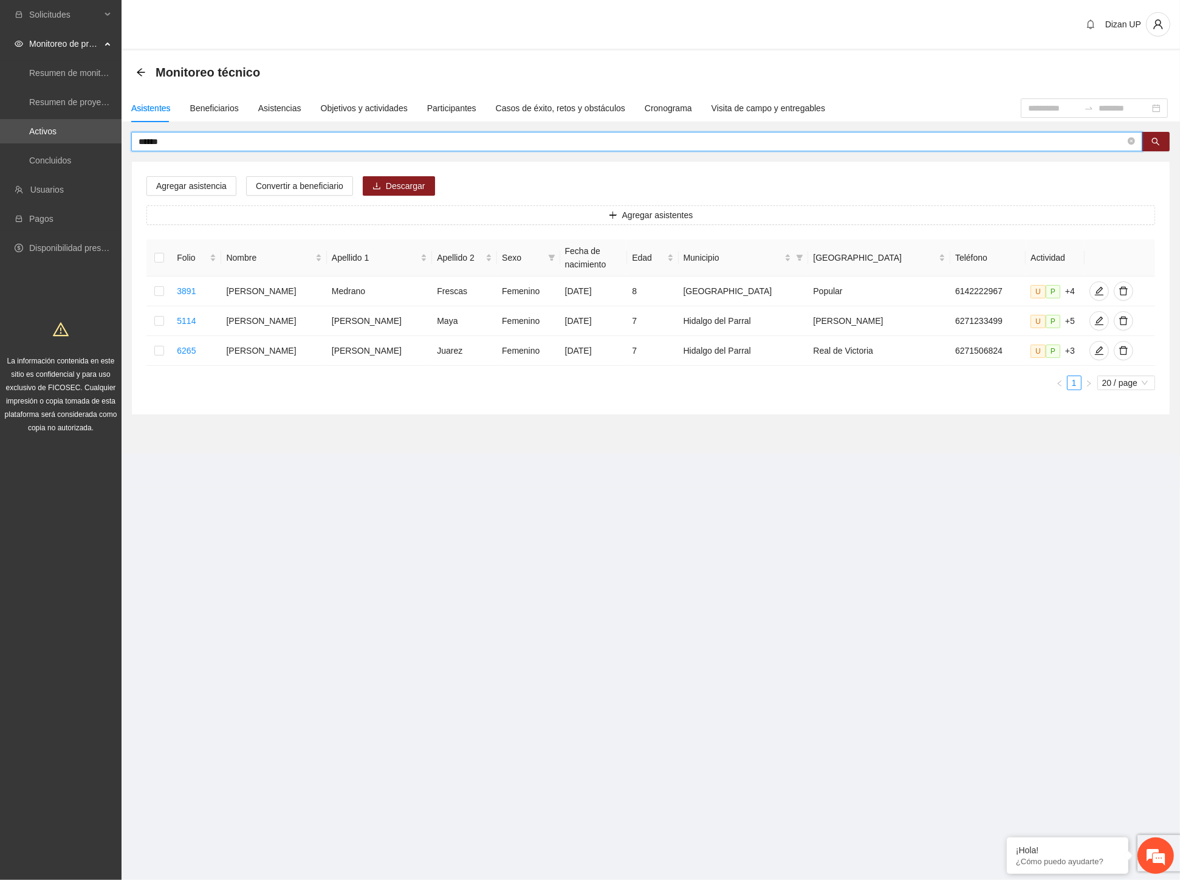
drag, startPoint x: 195, startPoint y: 142, endPoint x: 1, endPoint y: 147, distance: 194.5
click at [1, 147] on section "Solicitudes Monitoreo de proyectos Resumen de monitoreo Resumen de proyectos ap…" at bounding box center [590, 440] width 1180 height 880
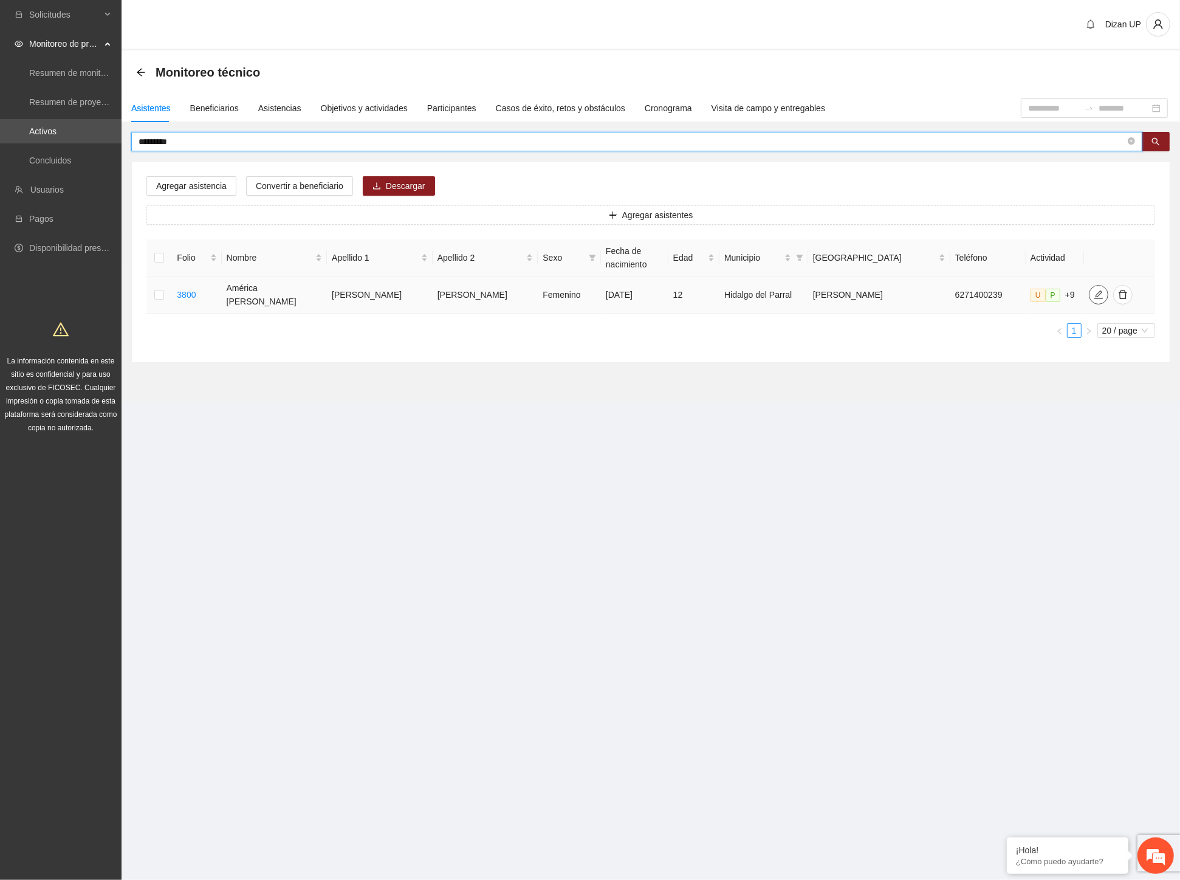
click at [1094, 290] on icon "edit" at bounding box center [1099, 295] width 10 height 10
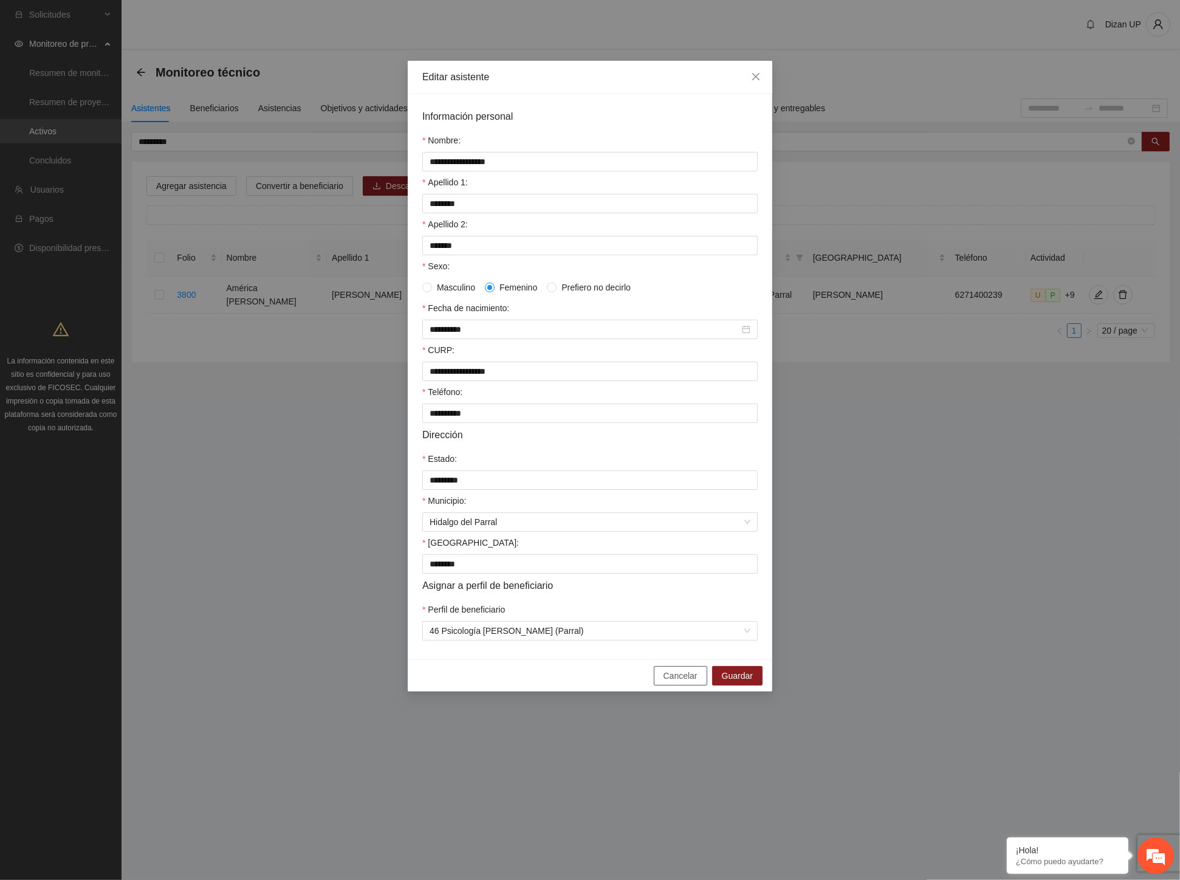
drag, startPoint x: 694, startPoint y: 685, endPoint x: 695, endPoint y: 648, distance: 37.1
click at [694, 682] on span "Cancelar" at bounding box center [681, 675] width 34 height 13
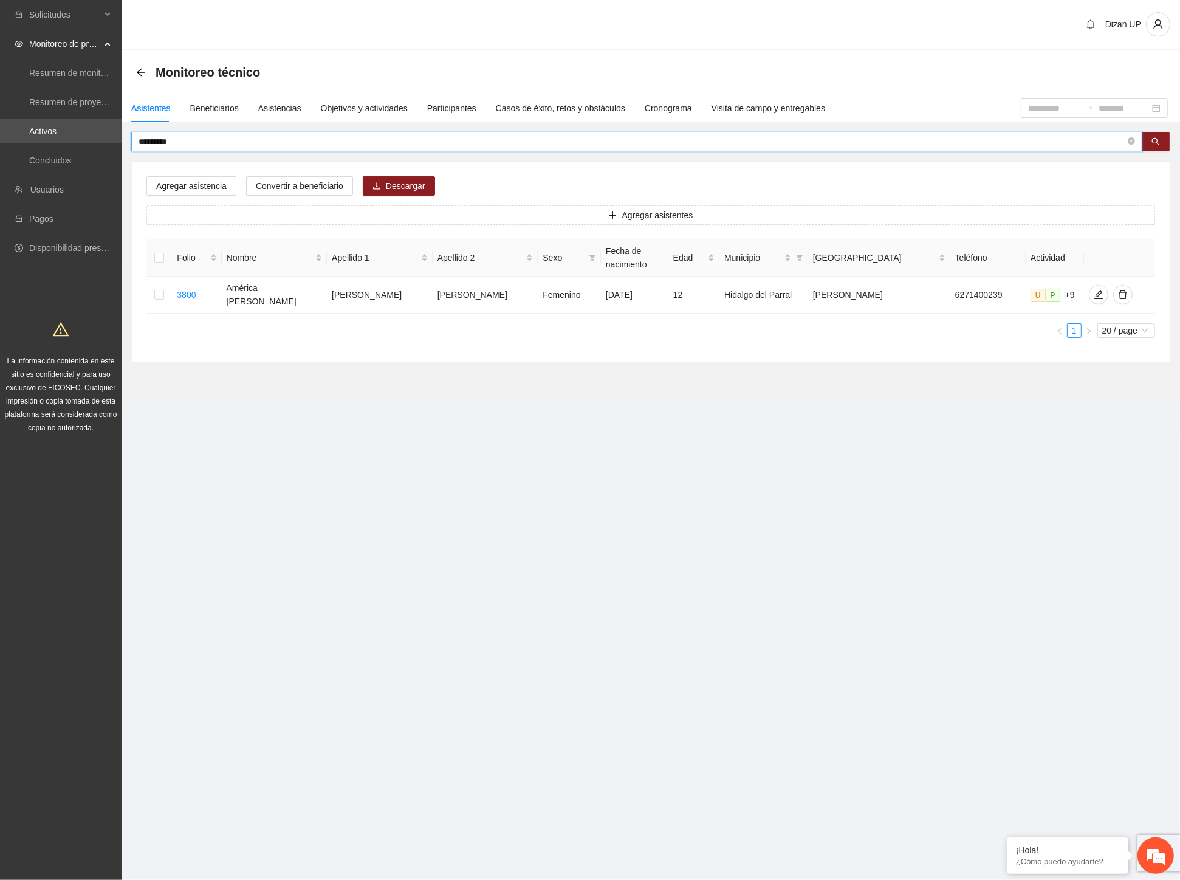
drag, startPoint x: 209, startPoint y: 143, endPoint x: 34, endPoint y: 115, distance: 177.2
click at [40, 122] on section "Solicitudes Monitoreo de proyectos Resumen de monitoreo Resumen de proyectos ap…" at bounding box center [590, 440] width 1180 height 880
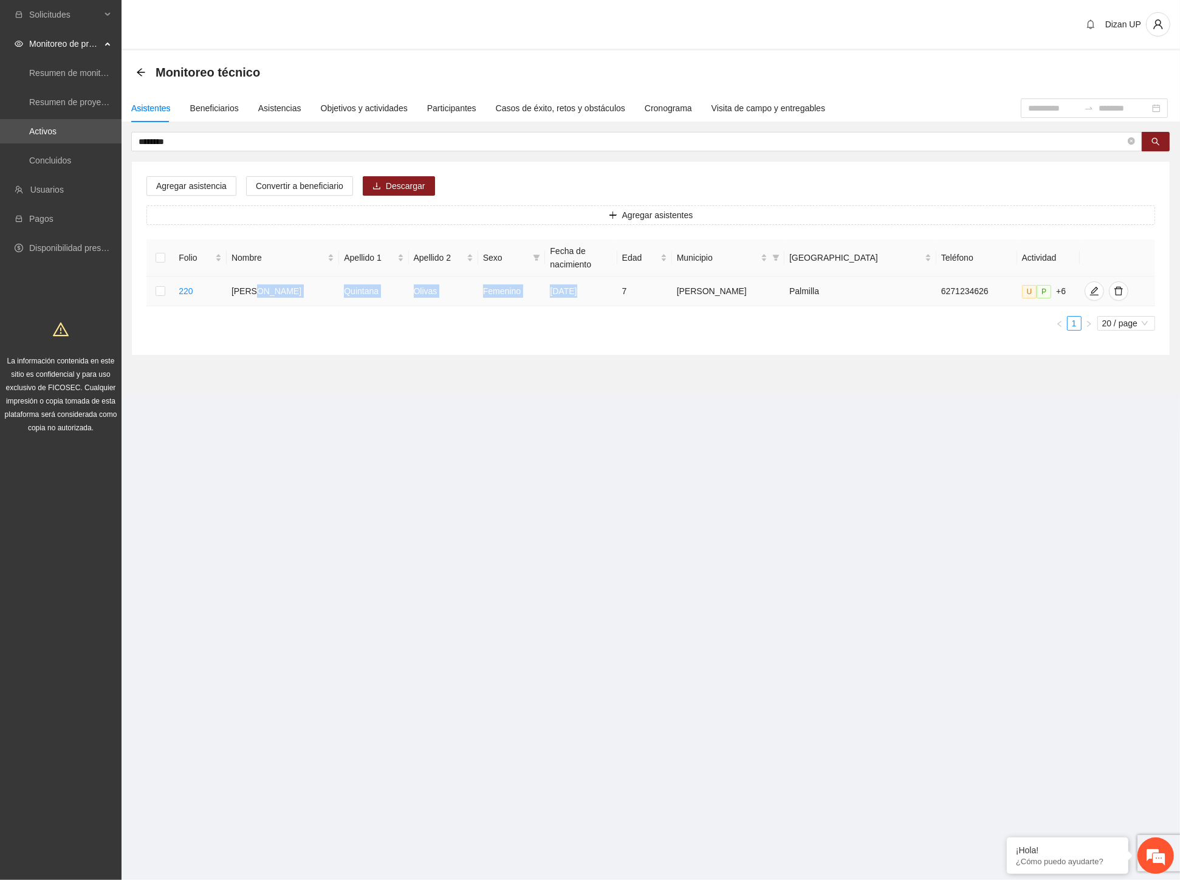
drag, startPoint x: 267, startPoint y: 292, endPoint x: 596, endPoint y: 304, distance: 328.4
click at [596, 304] on tr "220 Ana Celeste Quintana Olivas Femenino 29/01/2018 7 Hidalgo del Parr Palmilla…" at bounding box center [650, 292] width 1009 height 30
click at [1090, 290] on icon "edit" at bounding box center [1095, 291] width 10 height 10
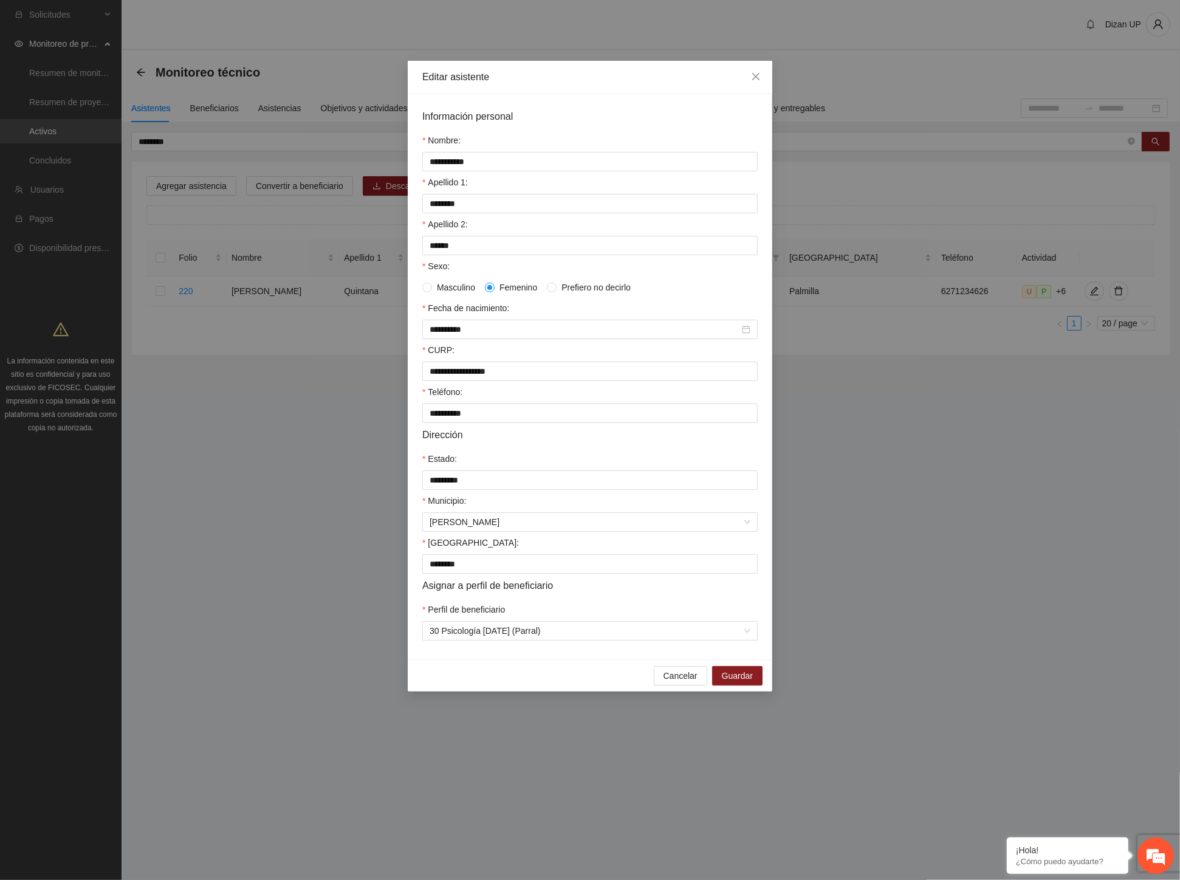
click at [564, 593] on div "Asignar a perfil de beneficiario" at bounding box center [589, 585] width 335 height 15
click at [573, 554] on div "Colonia:" at bounding box center [589, 545] width 335 height 18
click at [564, 530] on span "Hidalgo del Parr" at bounding box center [590, 522] width 321 height 18
click at [564, 503] on div "Municipio:" at bounding box center [589, 503] width 335 height 18
drag, startPoint x: 557, startPoint y: 459, endPoint x: 548, endPoint y: 419, distance: 41.1
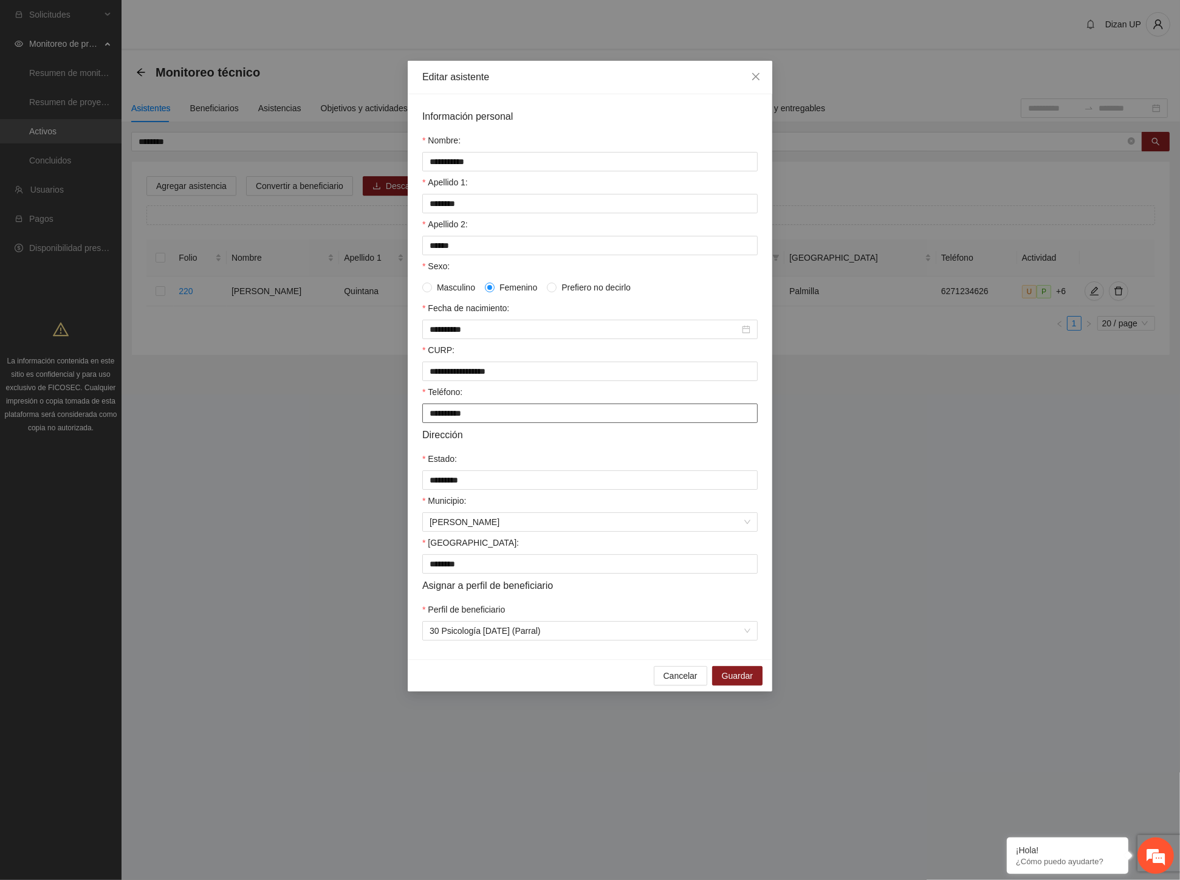
click at [555, 456] on form "**********" at bounding box center [589, 375] width 335 height 532
drag, startPoint x: 548, startPoint y: 396, endPoint x: 558, endPoint y: 367, distance: 30.7
click at [549, 396] on div "Teléfono:" at bounding box center [589, 394] width 335 height 18
drag, startPoint x: 560, startPoint y: 356, endPoint x: 543, endPoint y: 351, distance: 18.3
click at [560, 356] on div "CURP:" at bounding box center [589, 352] width 335 height 18
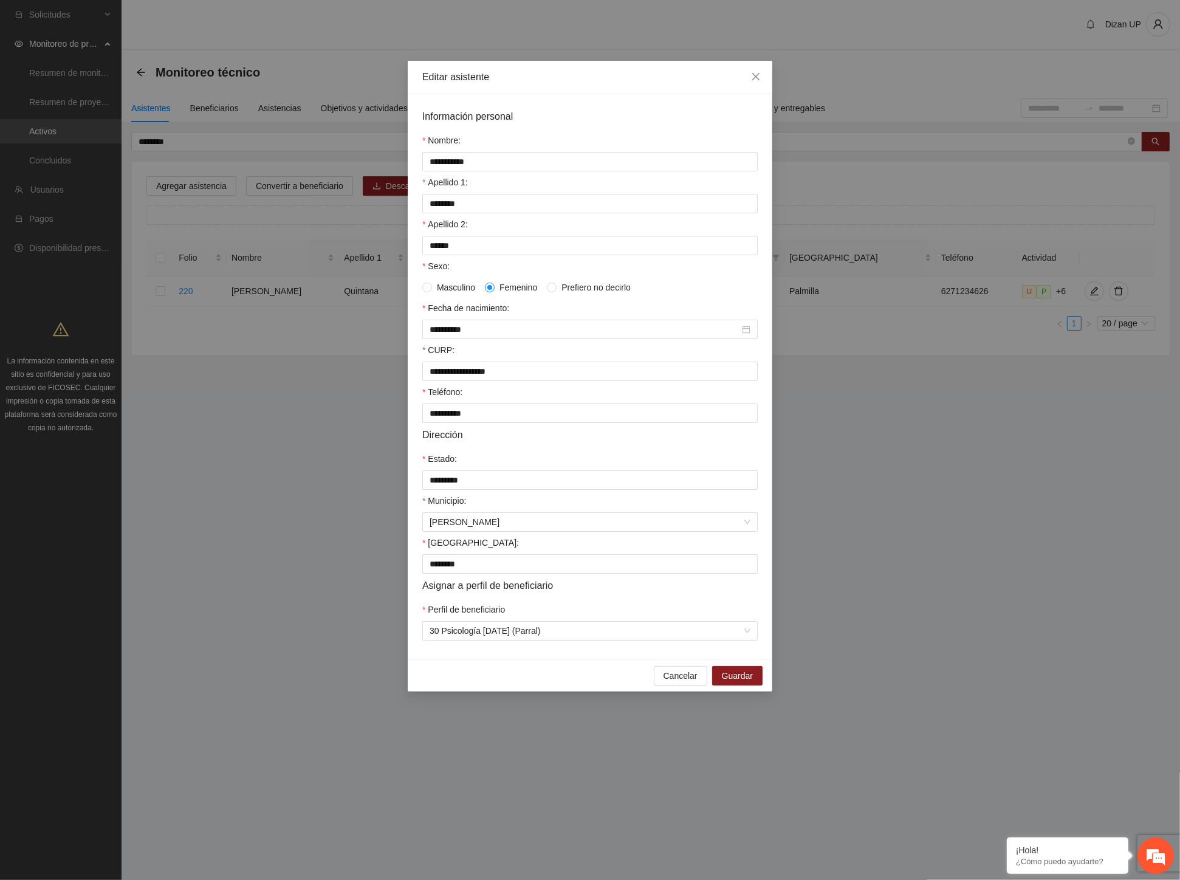
drag, startPoint x: 568, startPoint y: 313, endPoint x: 684, endPoint y: 303, distance: 116.5
click at [573, 311] on div "Fecha de nacimiento:" at bounding box center [589, 310] width 335 height 18
click at [706, 301] on form "**********" at bounding box center [589, 375] width 335 height 532
drag, startPoint x: 692, startPoint y: 681, endPoint x: 720, endPoint y: 660, distance: 35.1
click at [692, 681] on span "Cancelar" at bounding box center [681, 675] width 34 height 13
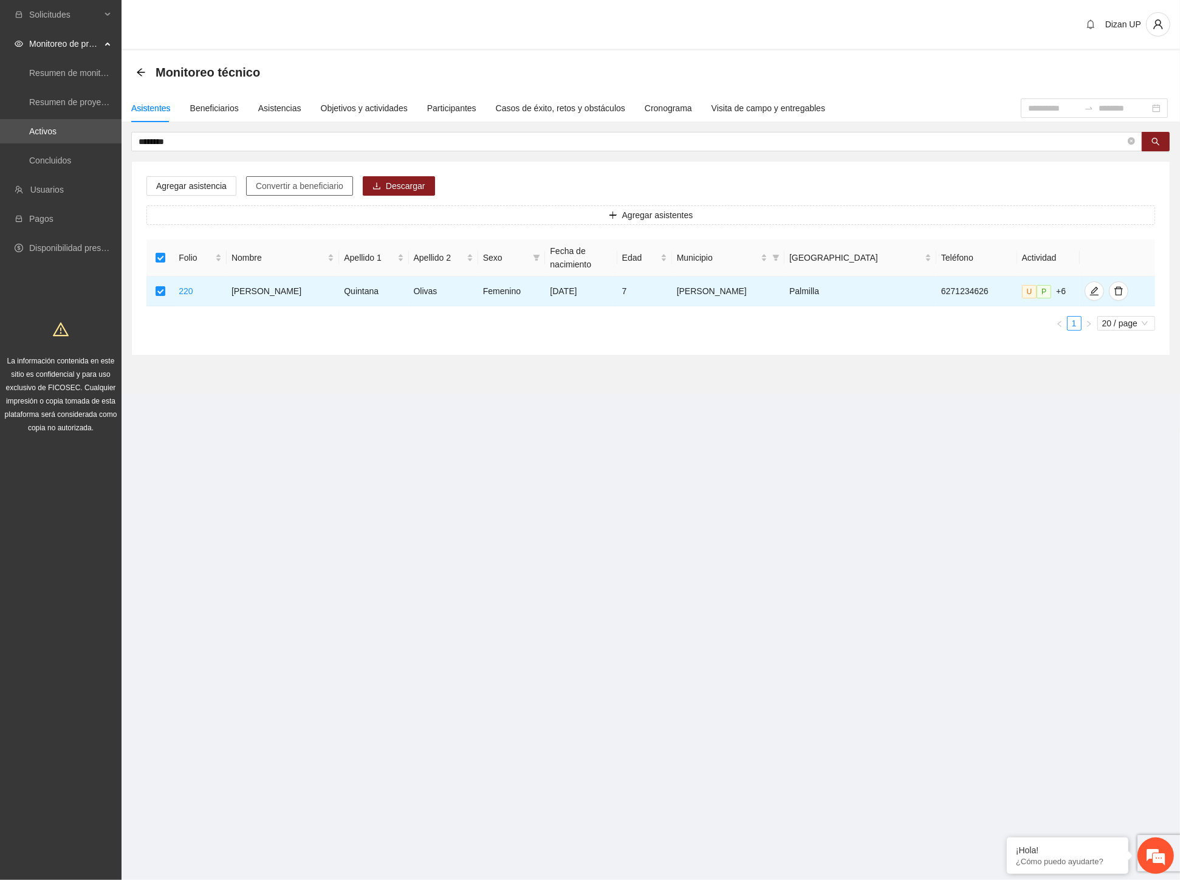
click at [310, 185] on span "Convertir a beneficiario" at bounding box center [300, 185] width 88 height 13
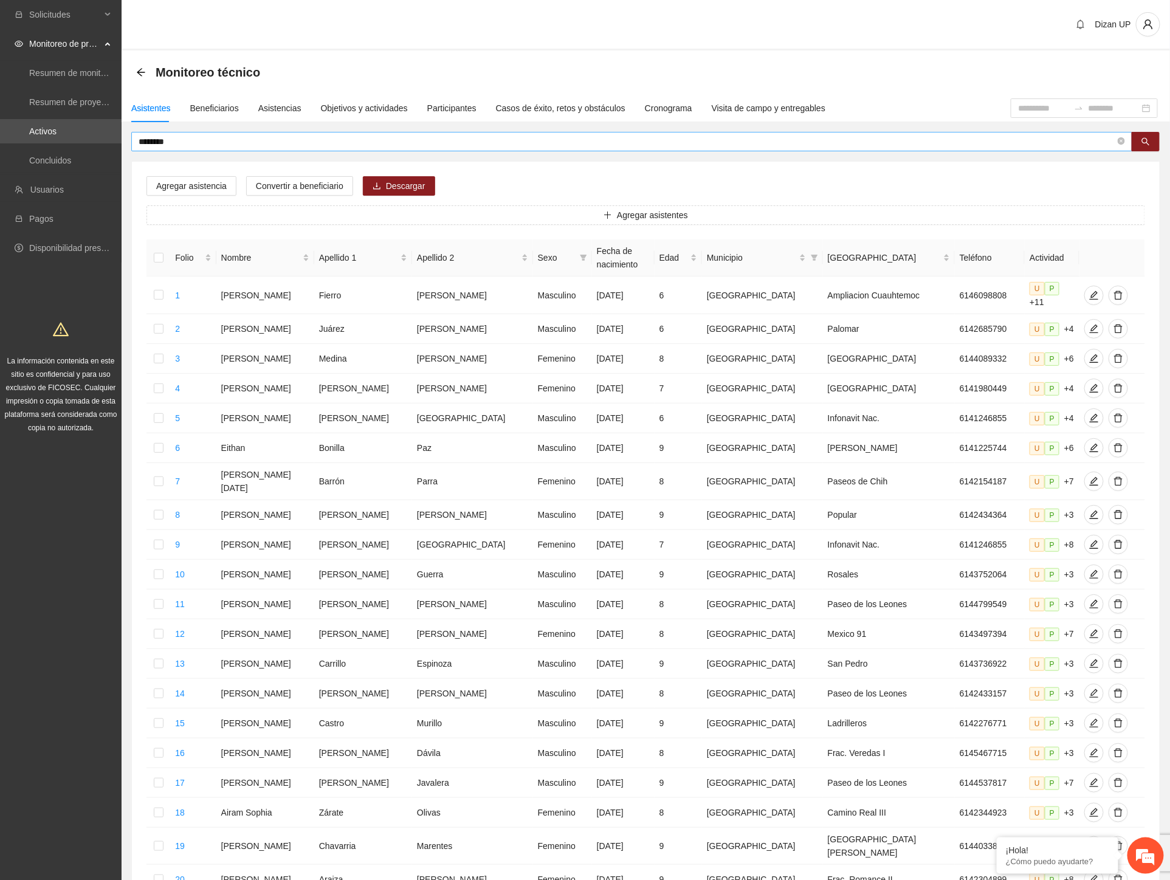
click at [185, 136] on input "********" at bounding box center [627, 141] width 977 height 13
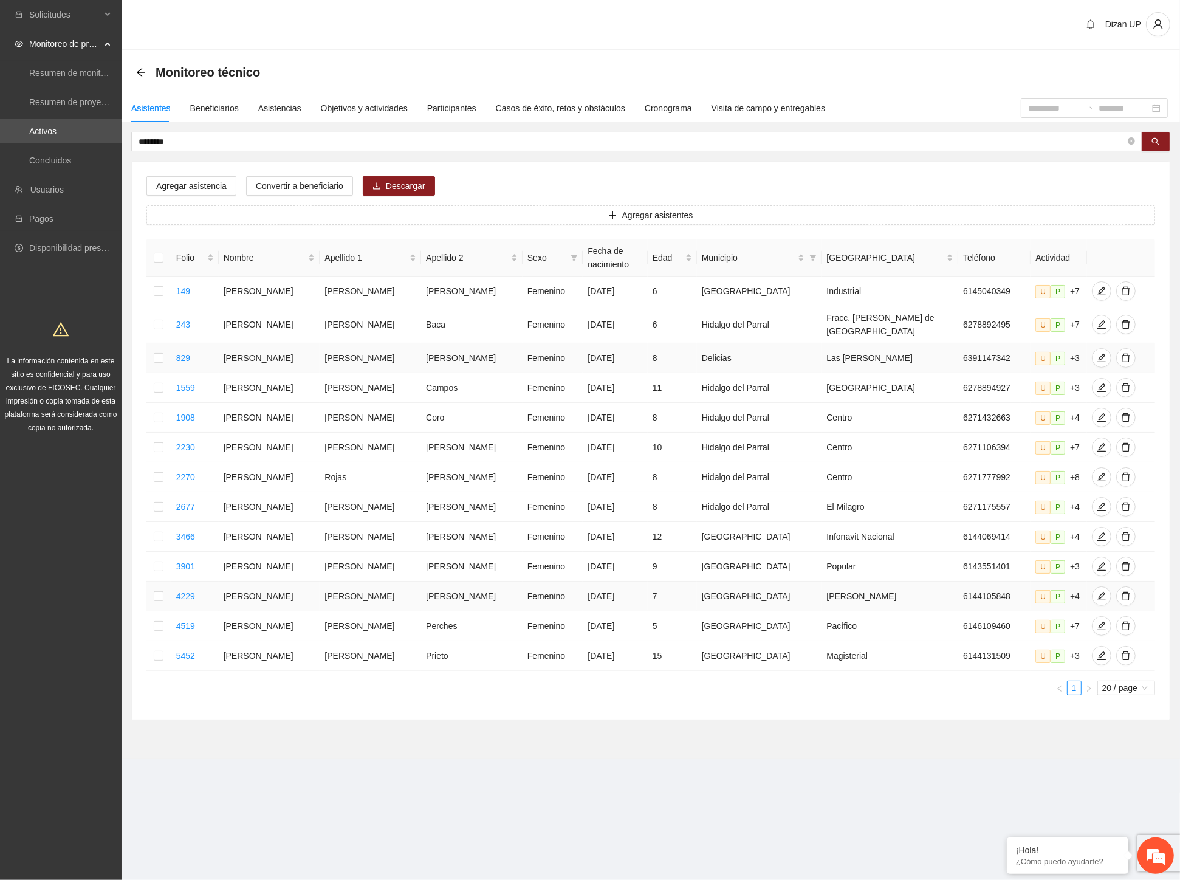
drag, startPoint x: 337, startPoint y: 591, endPoint x: 332, endPoint y: 369, distance: 222.5
click at [338, 552] on tbody "149 Ana Paula González Ginez Femenino 27/02/2019 6 Chihuahua Industrial 6145040…" at bounding box center [650, 474] width 1009 height 394
click at [331, 319] on td "Jara" at bounding box center [370, 324] width 101 height 37
click at [1097, 325] on icon "edit" at bounding box center [1102, 325] width 10 height 10
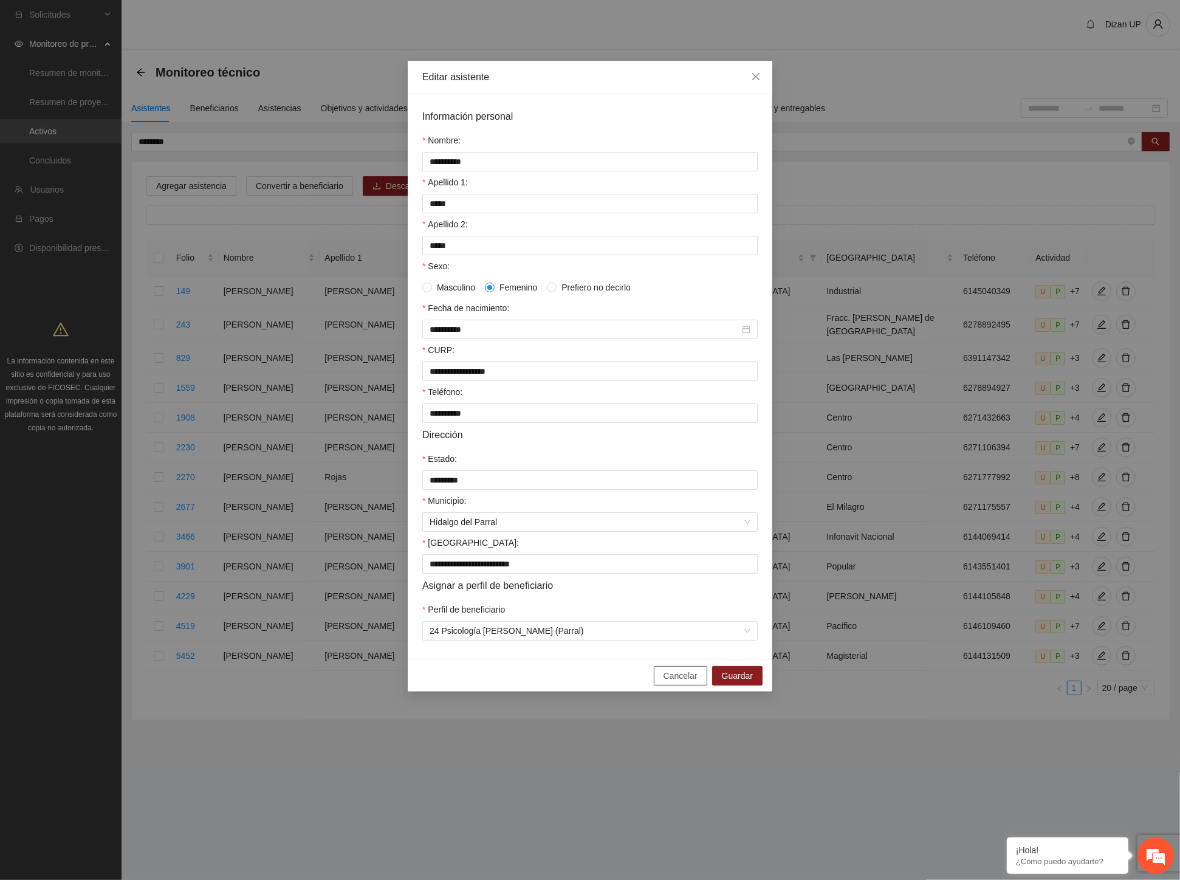
click at [685, 682] on span "Cancelar" at bounding box center [681, 675] width 34 height 13
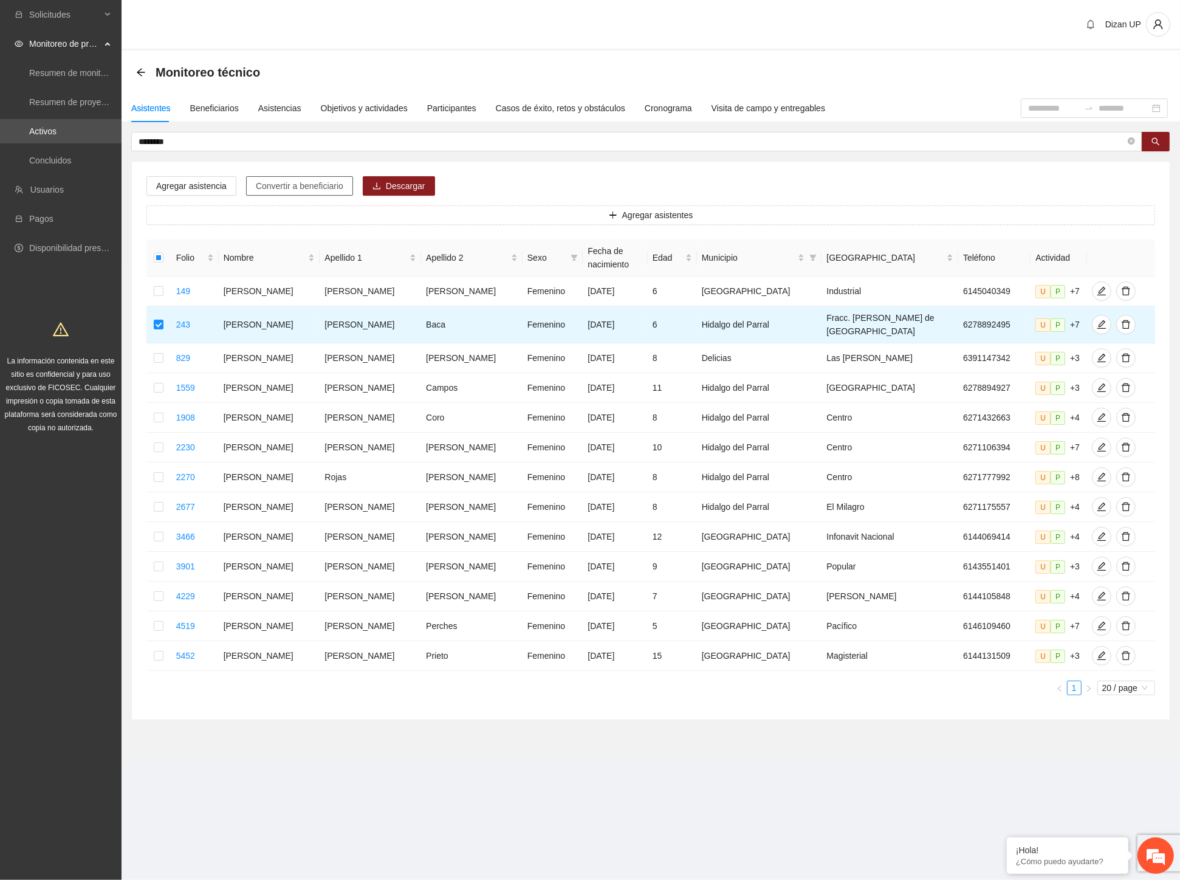
click at [281, 188] on span "Convertir a beneficiario" at bounding box center [300, 185] width 88 height 13
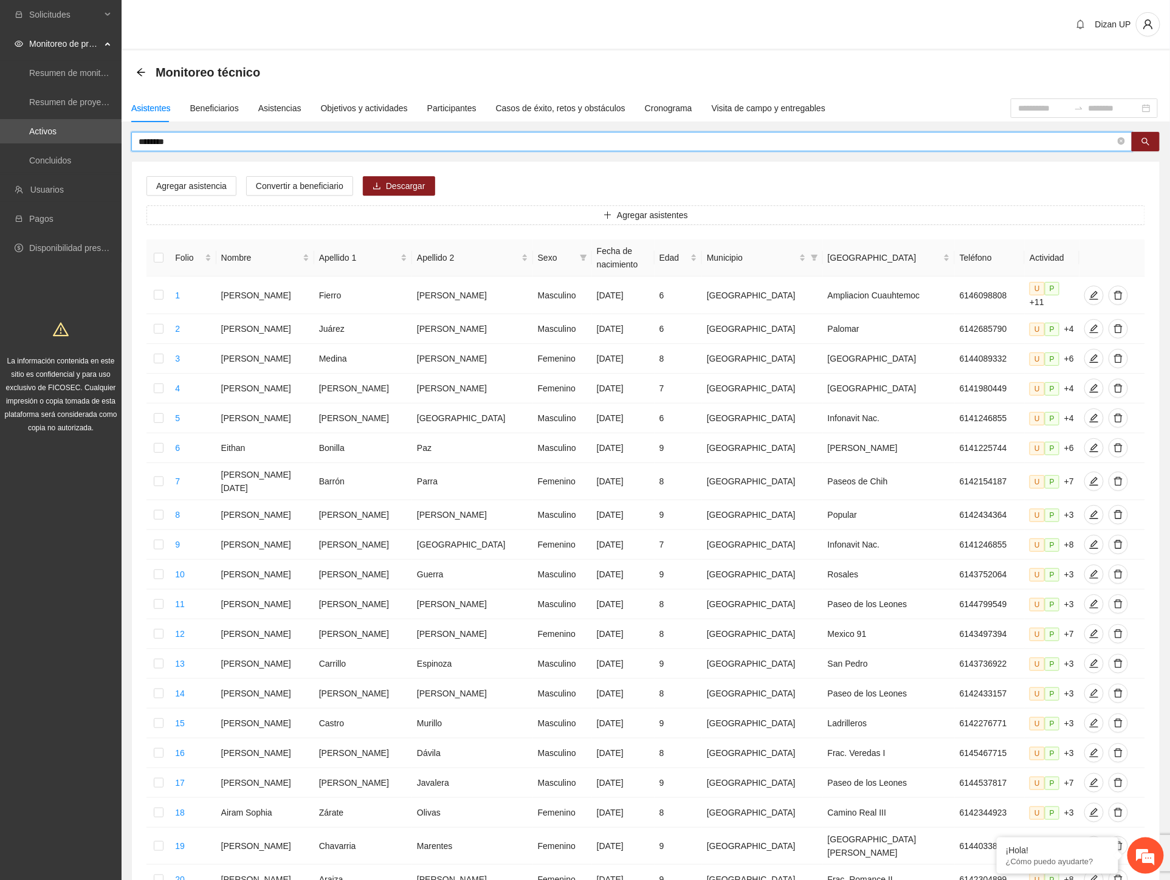
click at [176, 139] on input "********" at bounding box center [627, 141] width 977 height 13
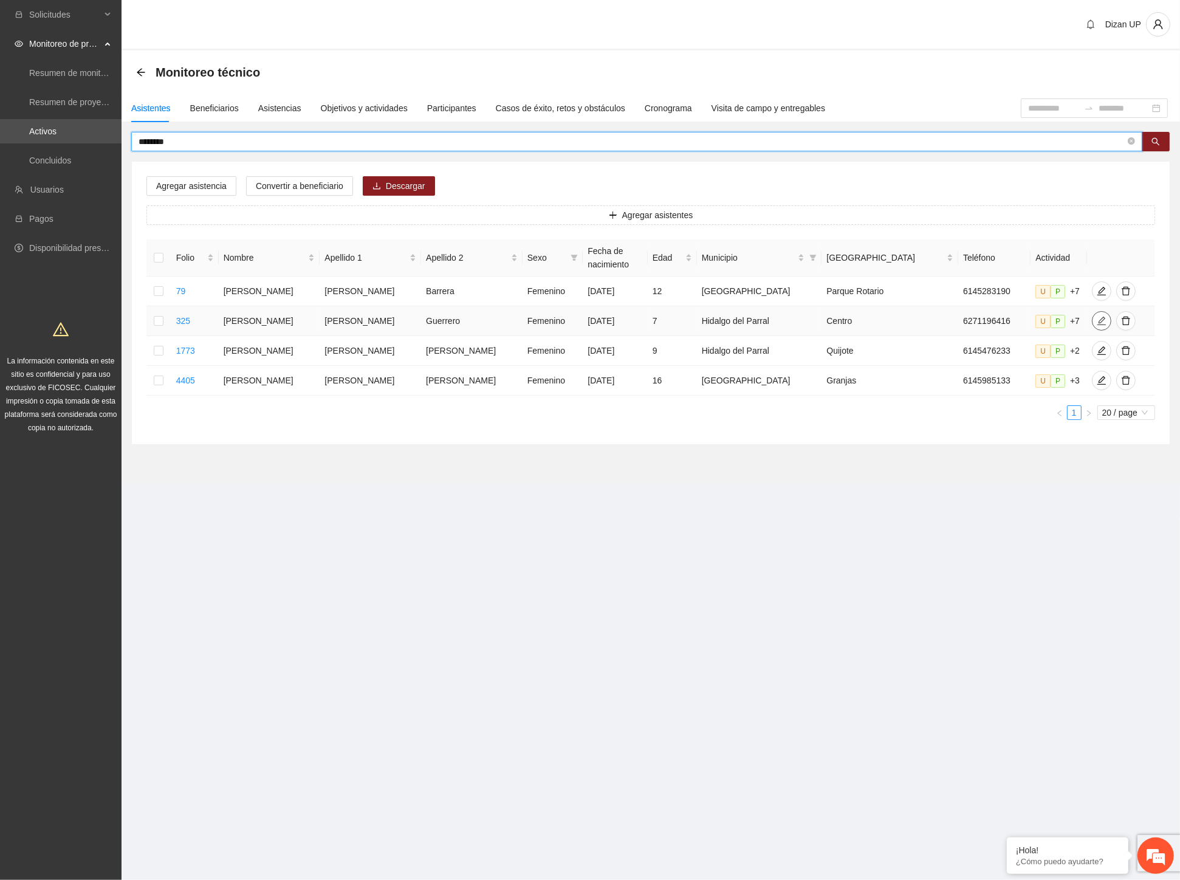
click at [1098, 318] on icon "edit" at bounding box center [1102, 321] width 9 height 9
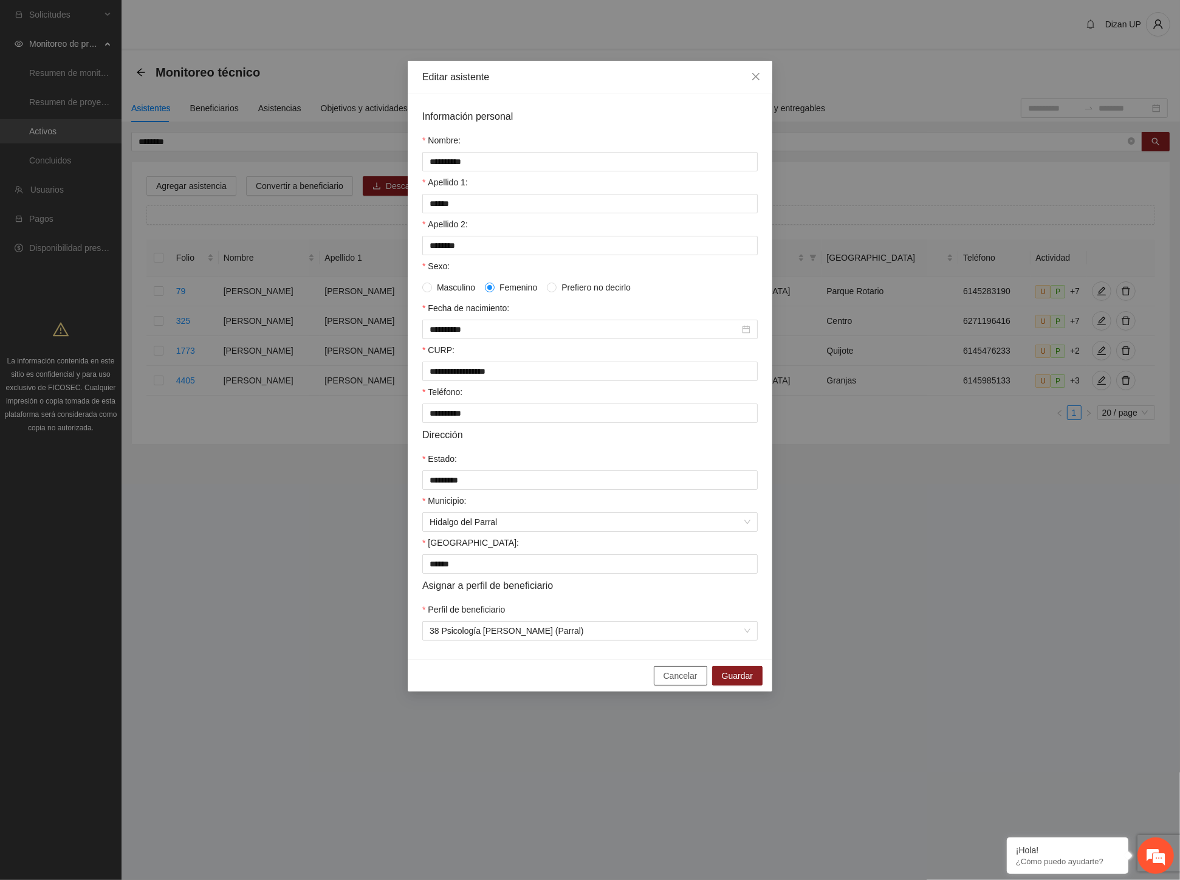
click at [693, 682] on span "Cancelar" at bounding box center [681, 675] width 34 height 13
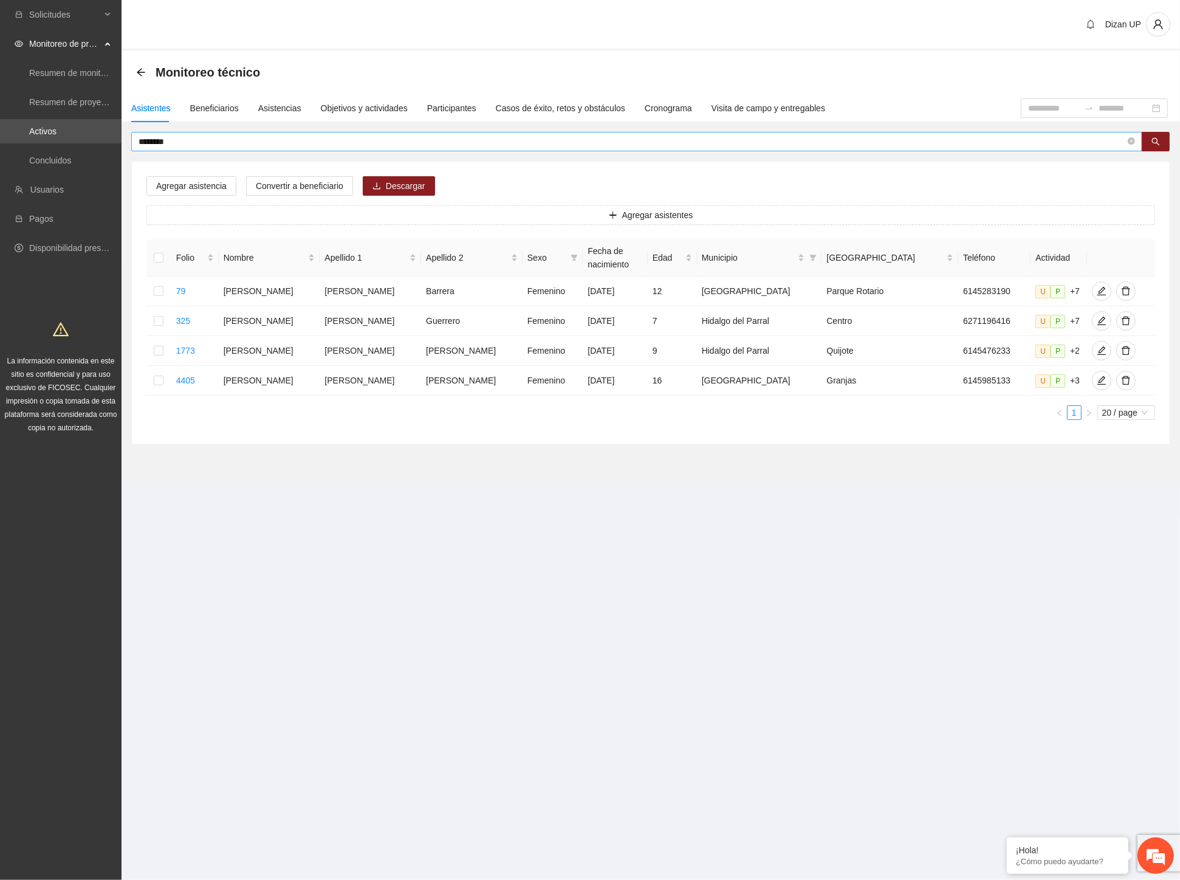
click at [179, 145] on input "********" at bounding box center [632, 141] width 987 height 13
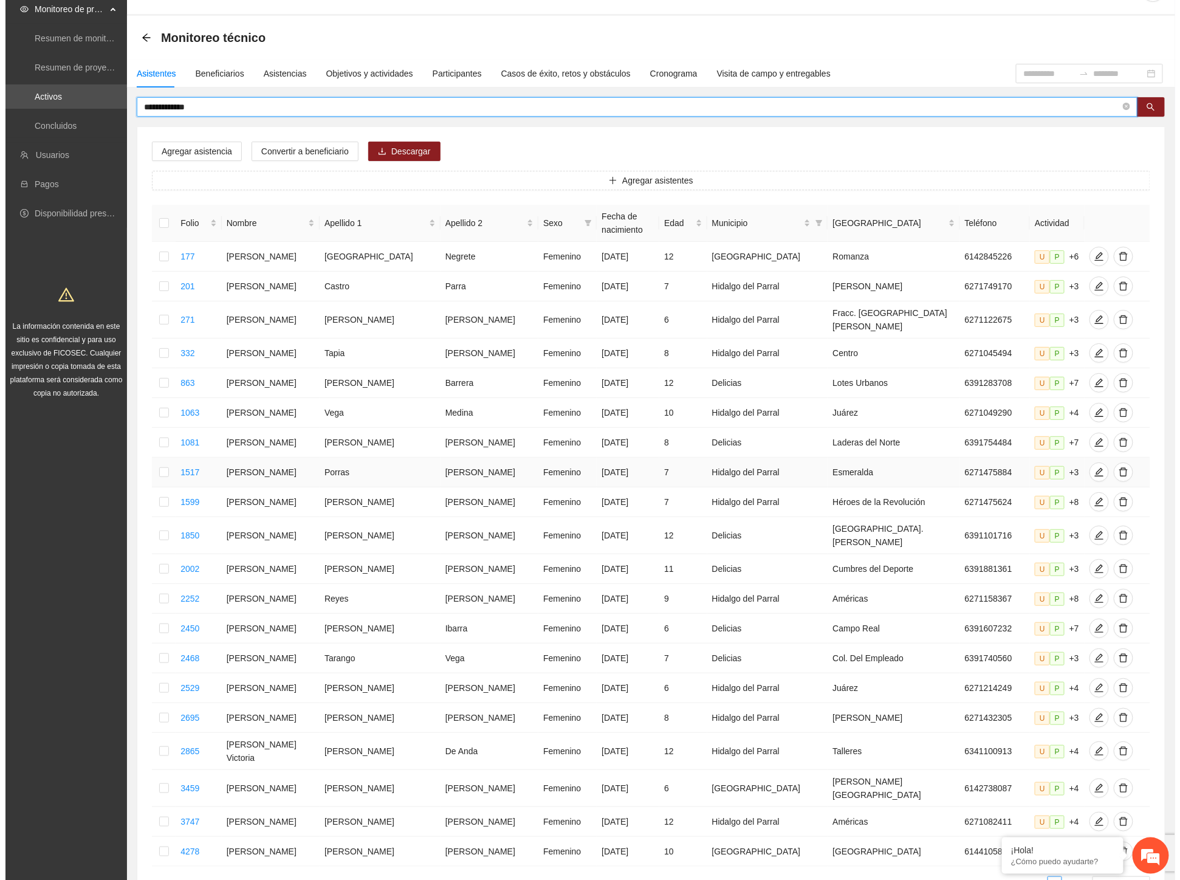
scroll to position [129, 0]
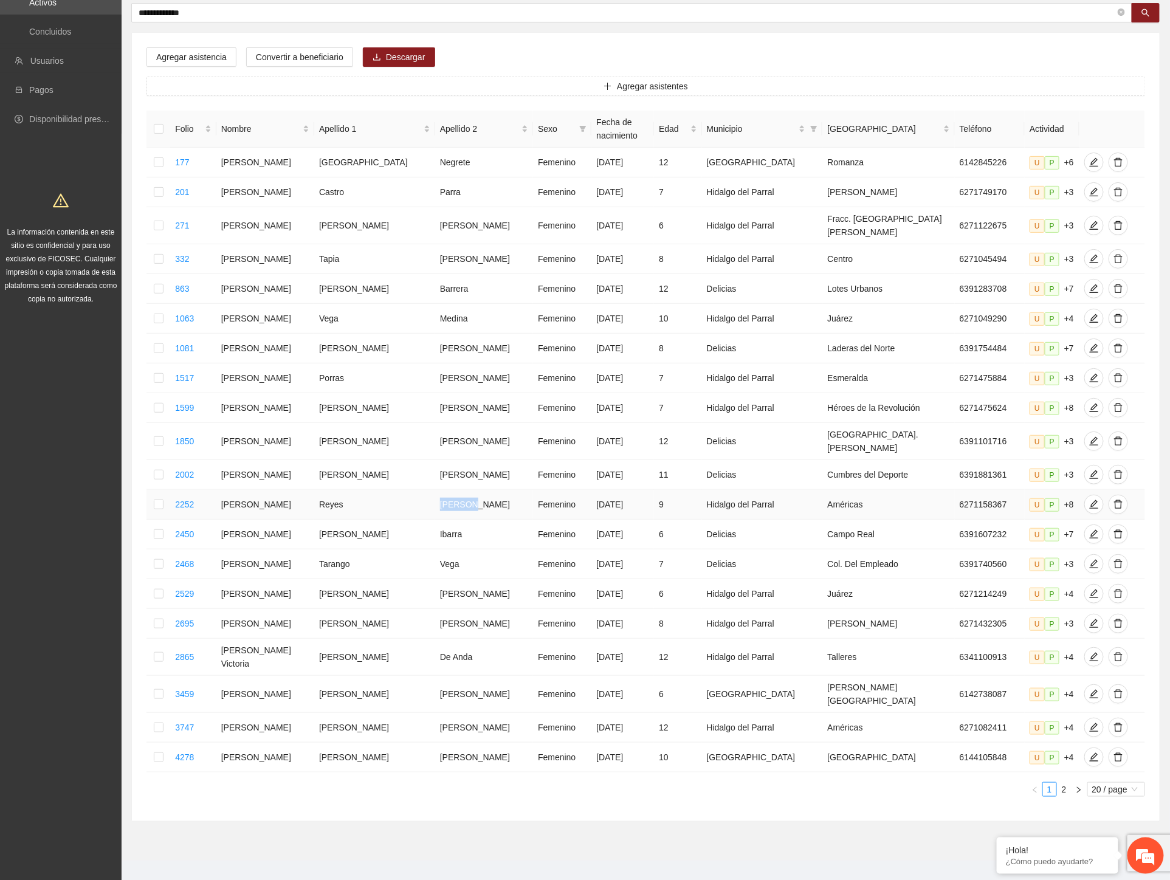
drag, startPoint x: 408, startPoint y: 507, endPoint x: 462, endPoint y: 504, distance: 54.1
click at [462, 504] on td "Betance" at bounding box center [484, 505] width 98 height 30
click at [1089, 503] on icon "edit" at bounding box center [1094, 505] width 10 height 10
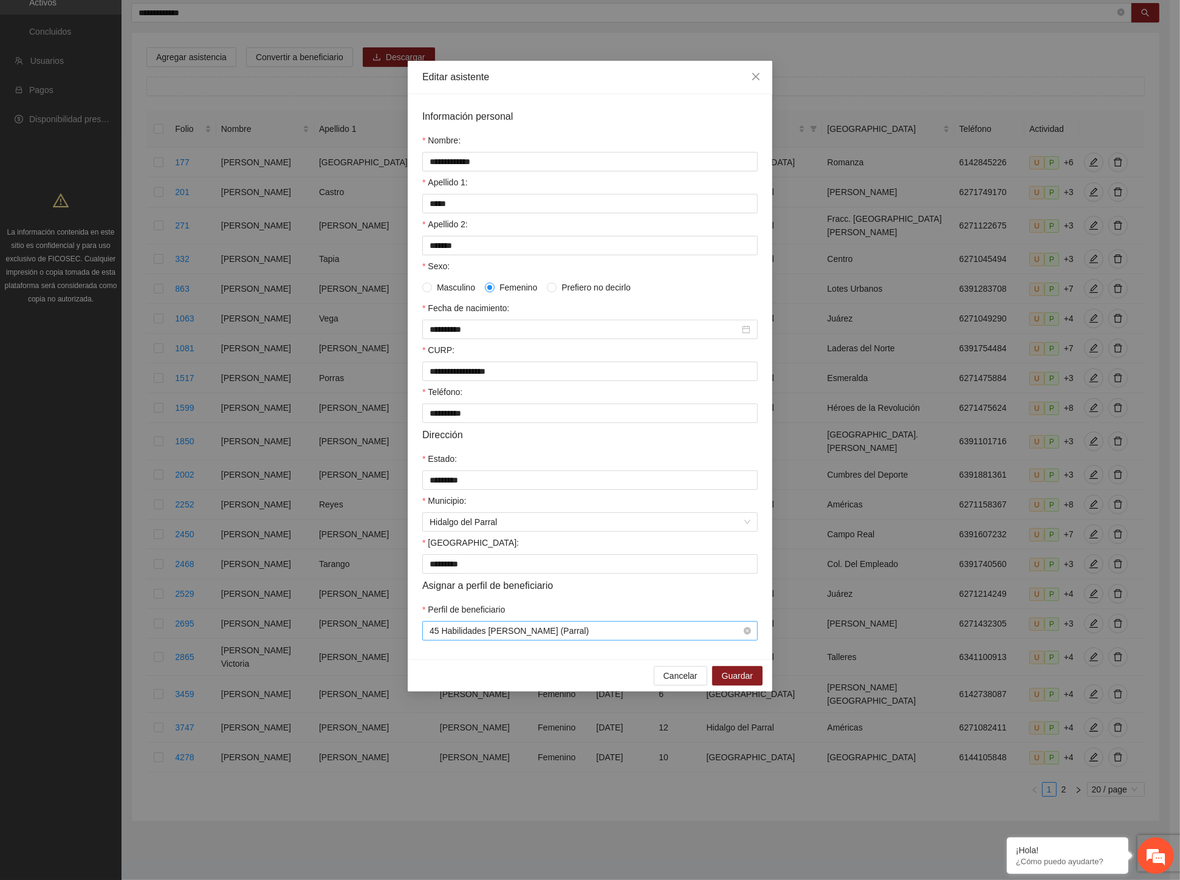
click at [556, 640] on span "45 Habilidades Dolores Torres (Parral)" at bounding box center [590, 631] width 321 height 18
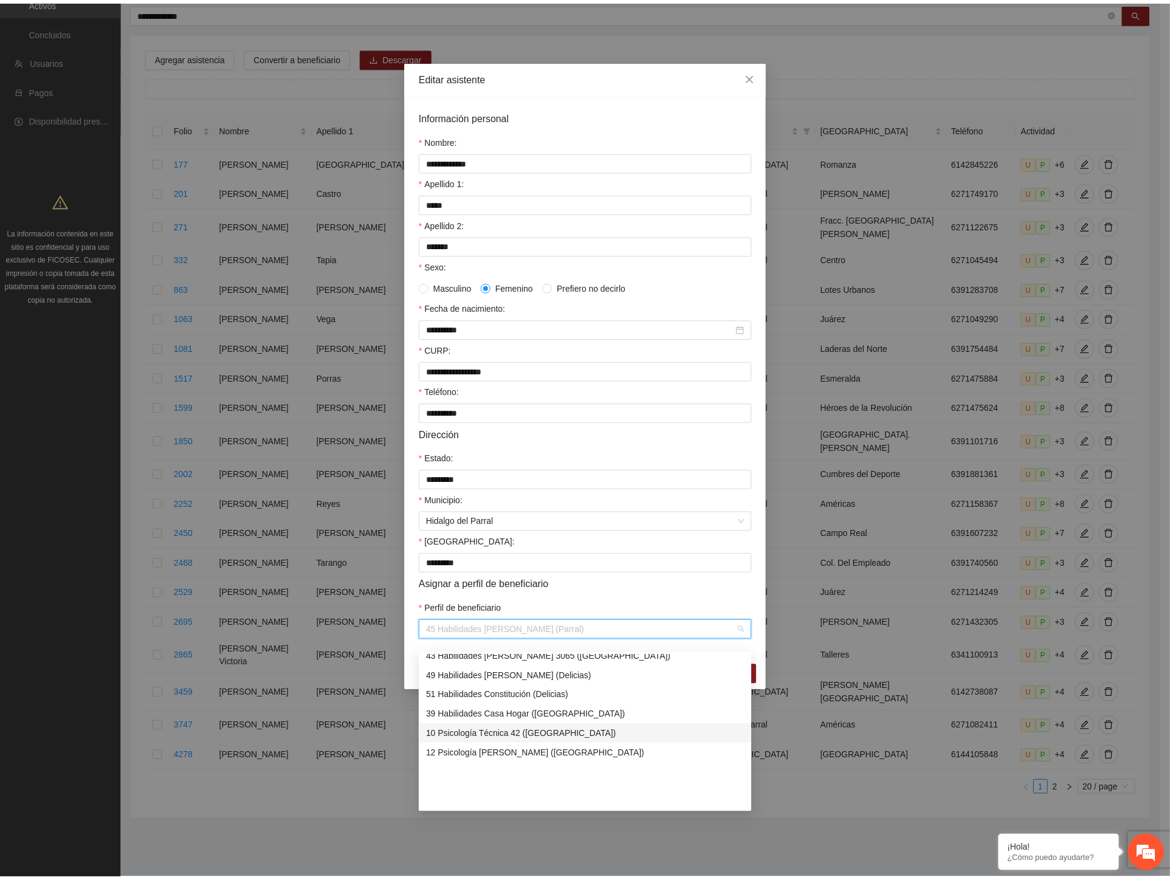
scroll to position [747, 0]
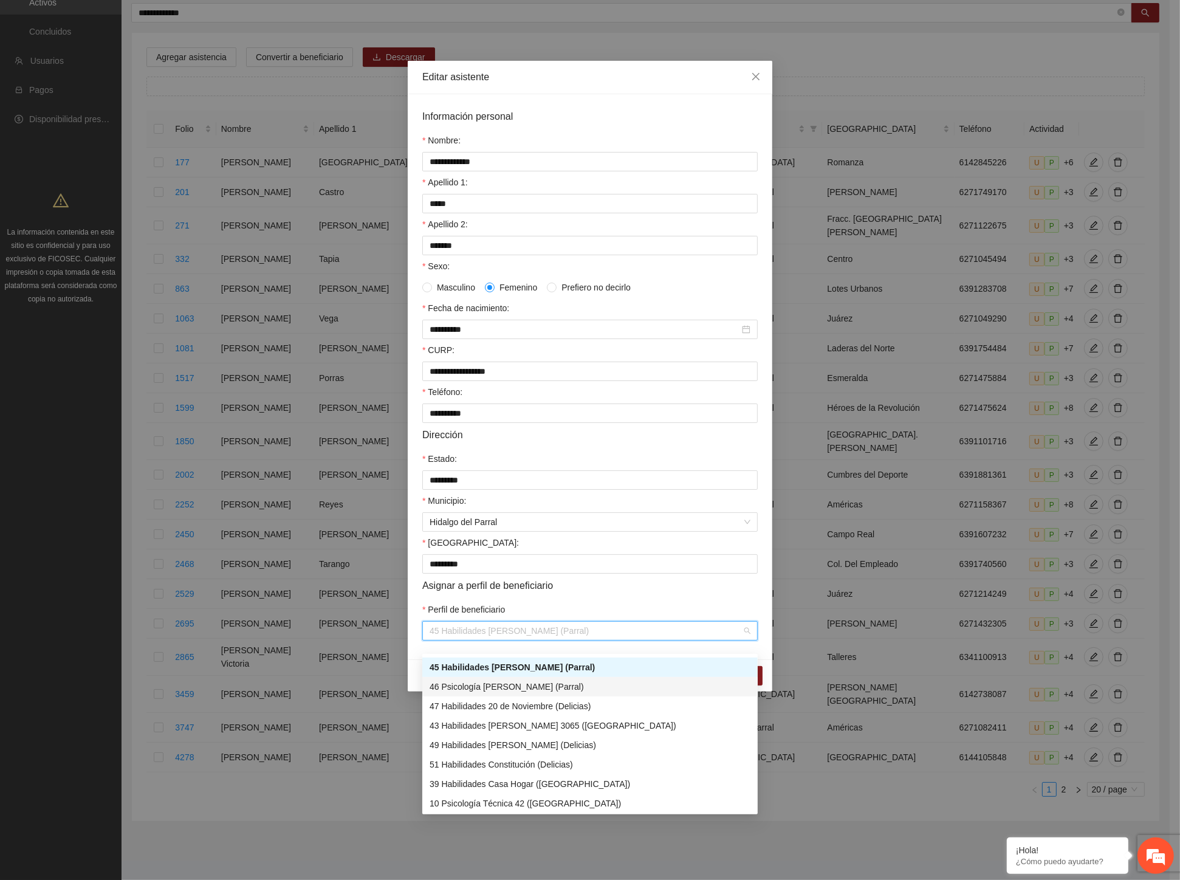
click at [511, 690] on div "46 Psicología Dolores Torres (Parral)" at bounding box center [590, 686] width 321 height 13
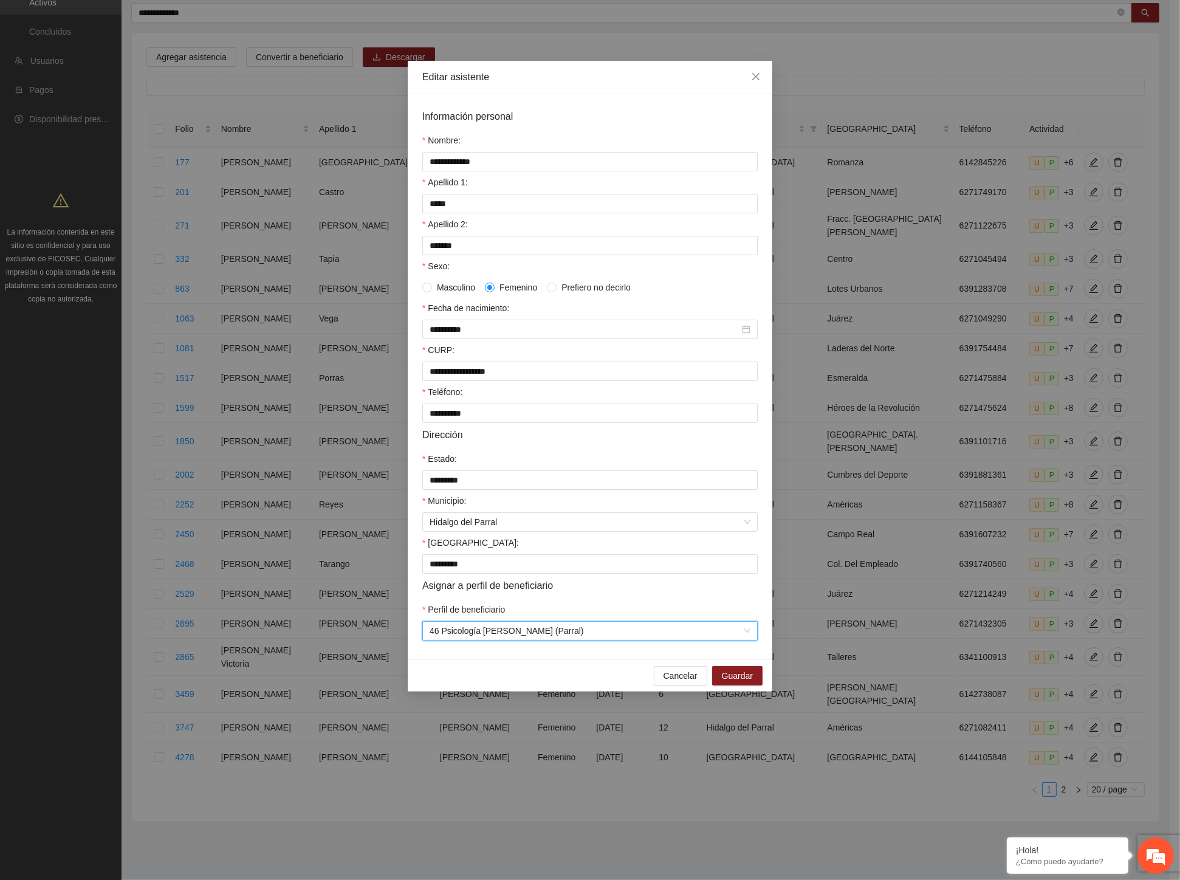
drag, startPoint x: 549, startPoint y: 616, endPoint x: 560, endPoint y: 617, distance: 11.6
click at [549, 616] on div "Perfil de beneficiario" at bounding box center [589, 612] width 335 height 18
click at [746, 682] on span "Guardar" at bounding box center [737, 675] width 31 height 13
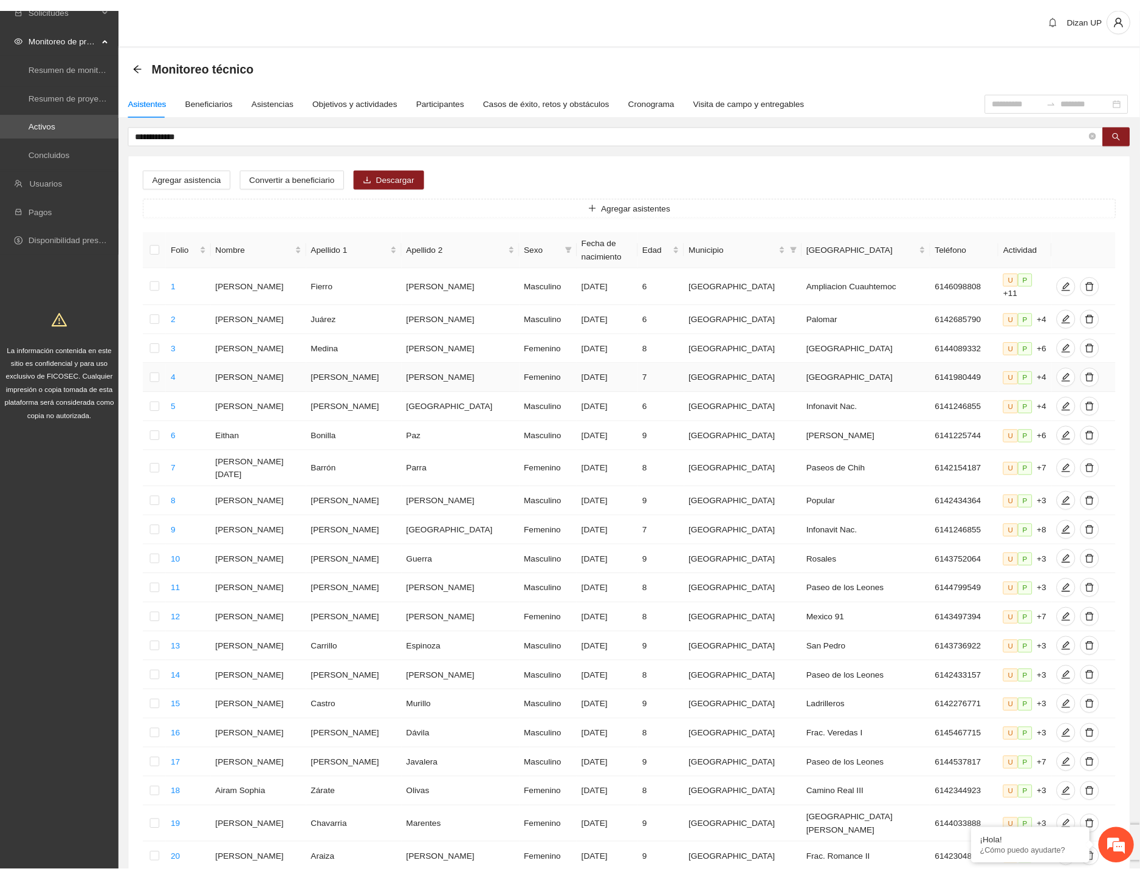
scroll to position [0, 0]
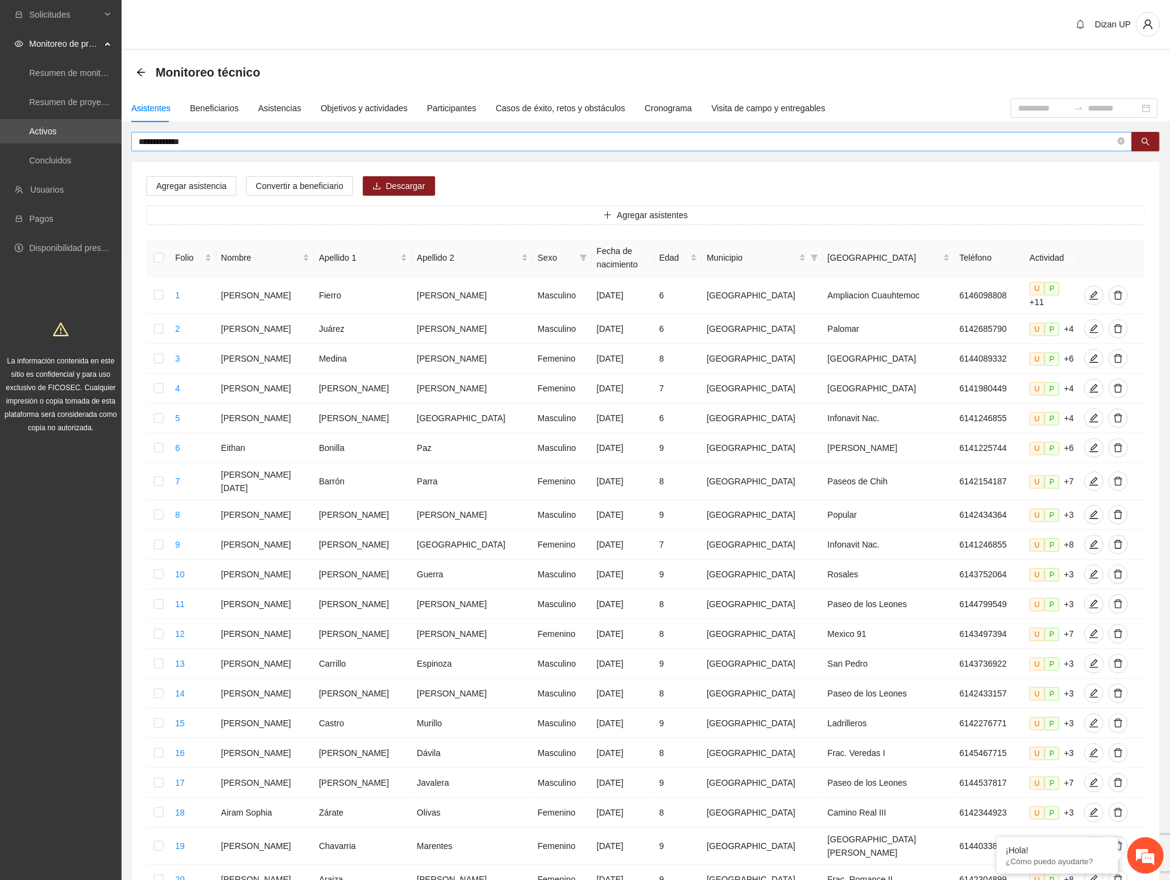
click at [208, 141] on input "**********" at bounding box center [627, 141] width 977 height 13
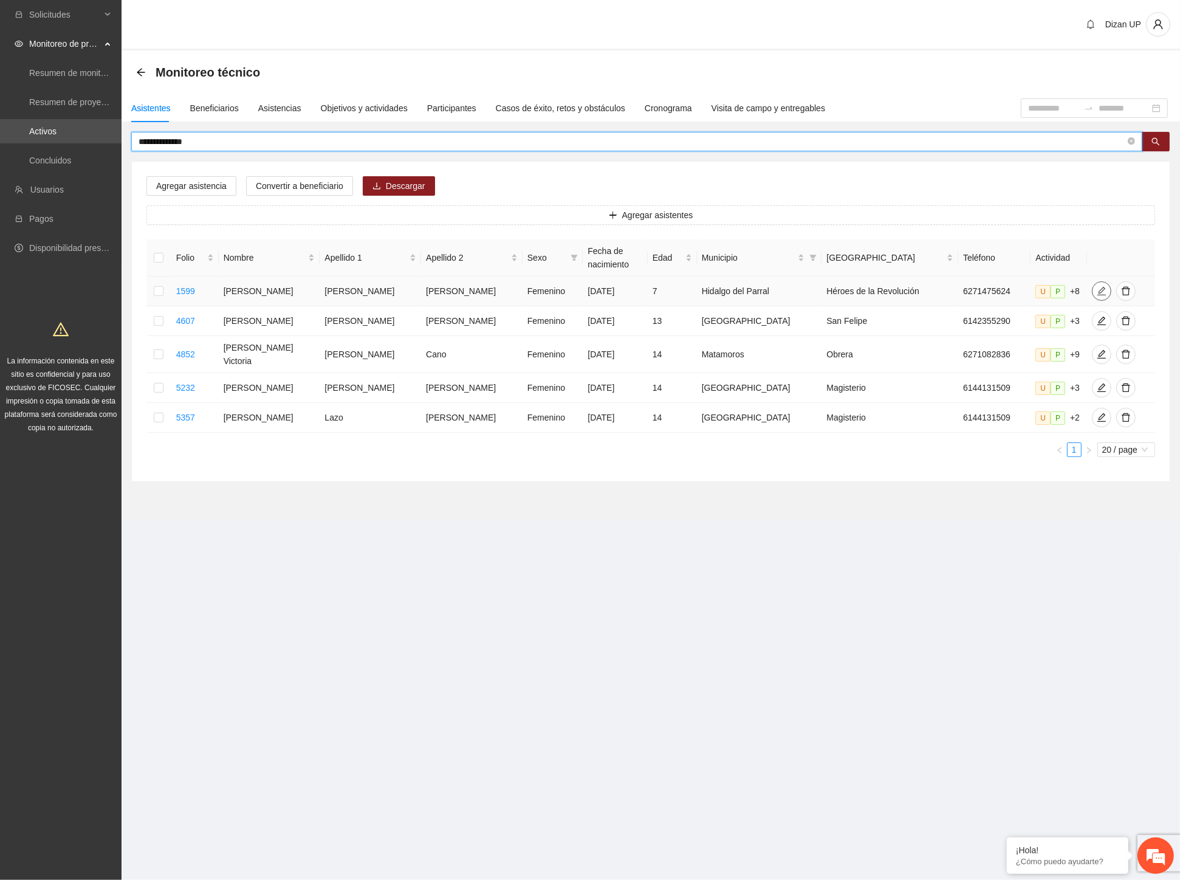
click at [1098, 293] on icon "edit" at bounding box center [1102, 291] width 9 height 9
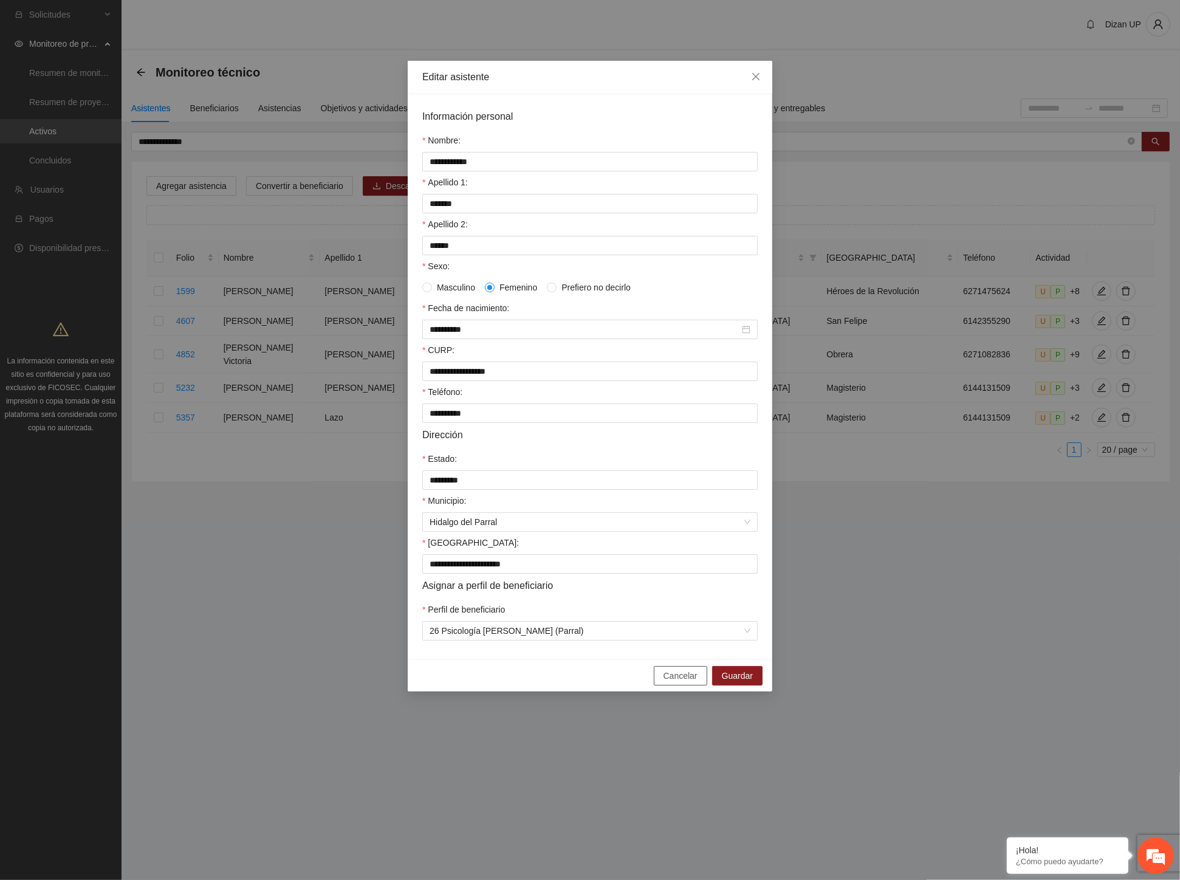
click at [677, 682] on span "Cancelar" at bounding box center [681, 675] width 34 height 13
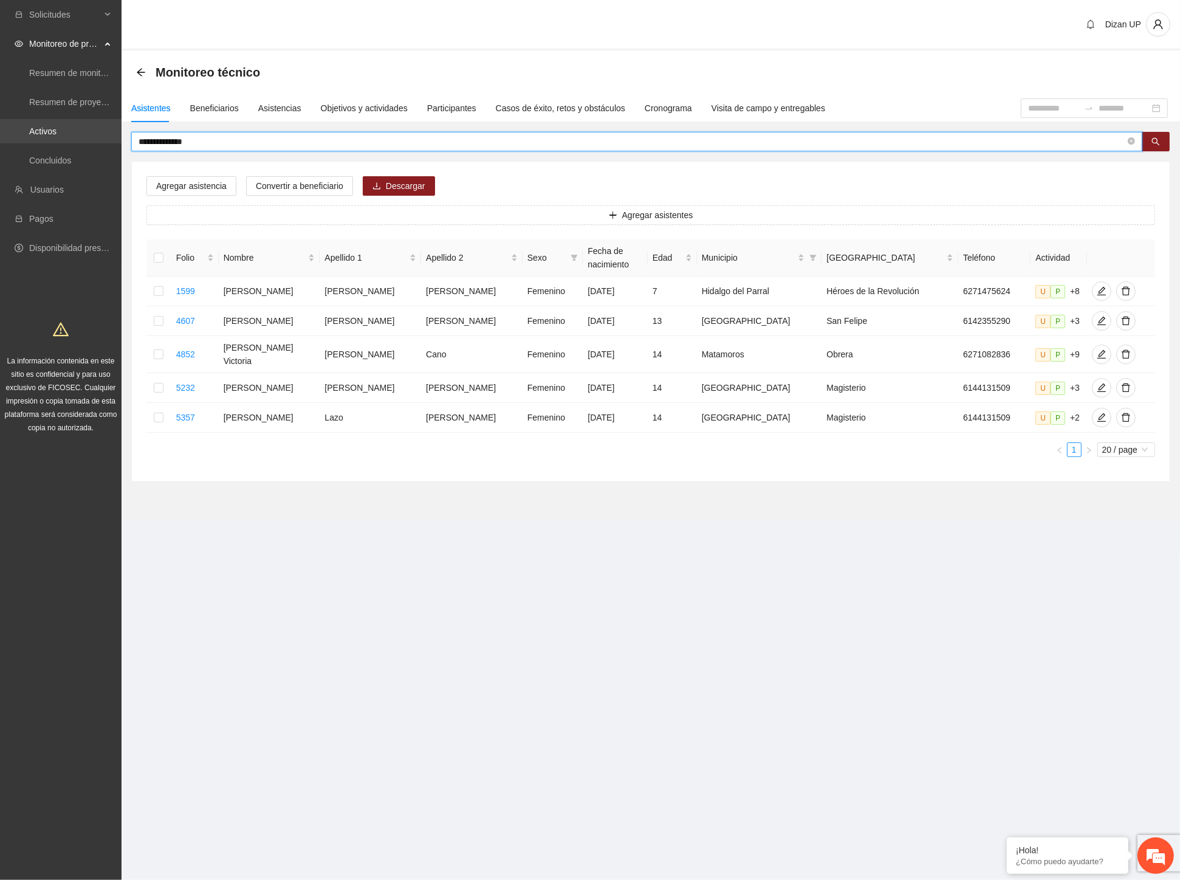
drag, startPoint x: 164, startPoint y: 143, endPoint x: 67, endPoint y: 141, distance: 97.3
click at [67, 141] on section "**********" at bounding box center [590, 440] width 1180 height 880
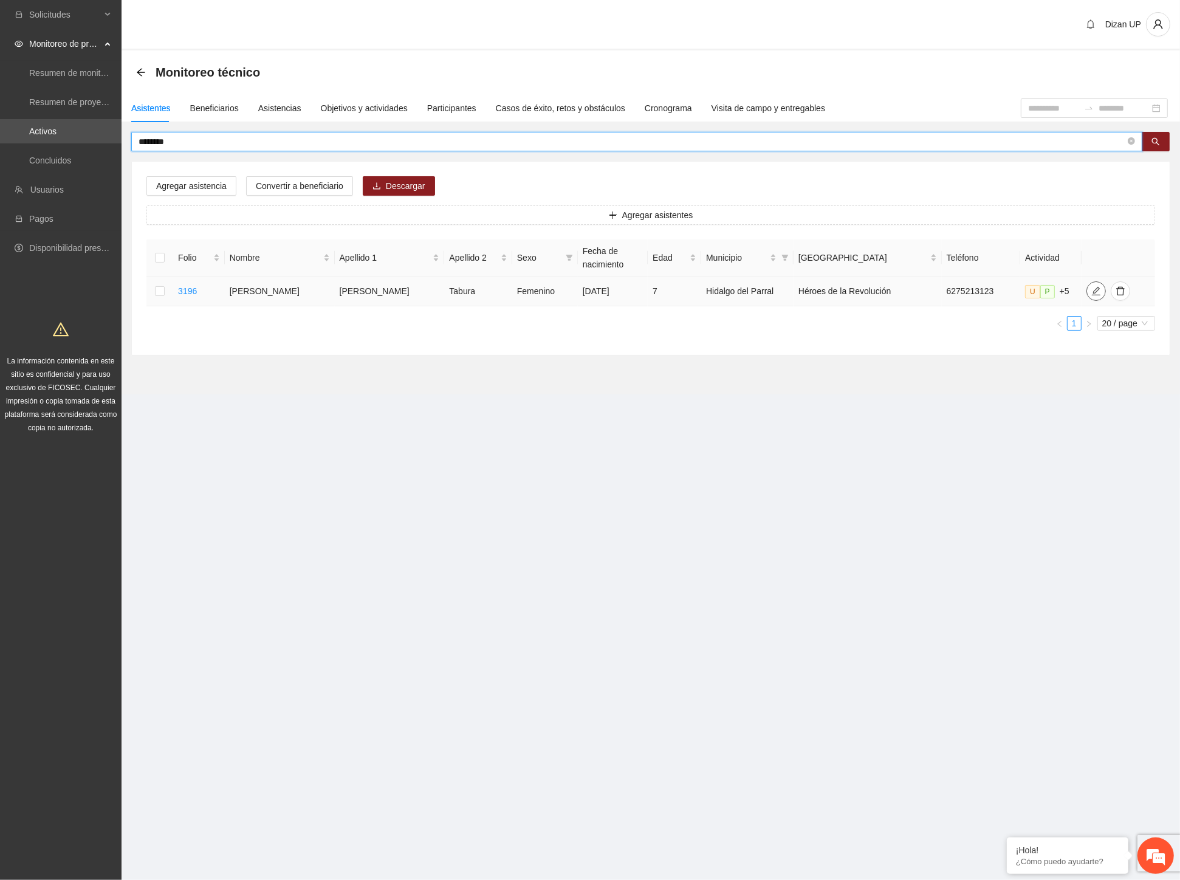
click at [1087, 286] on button "button" at bounding box center [1096, 290] width 19 height 19
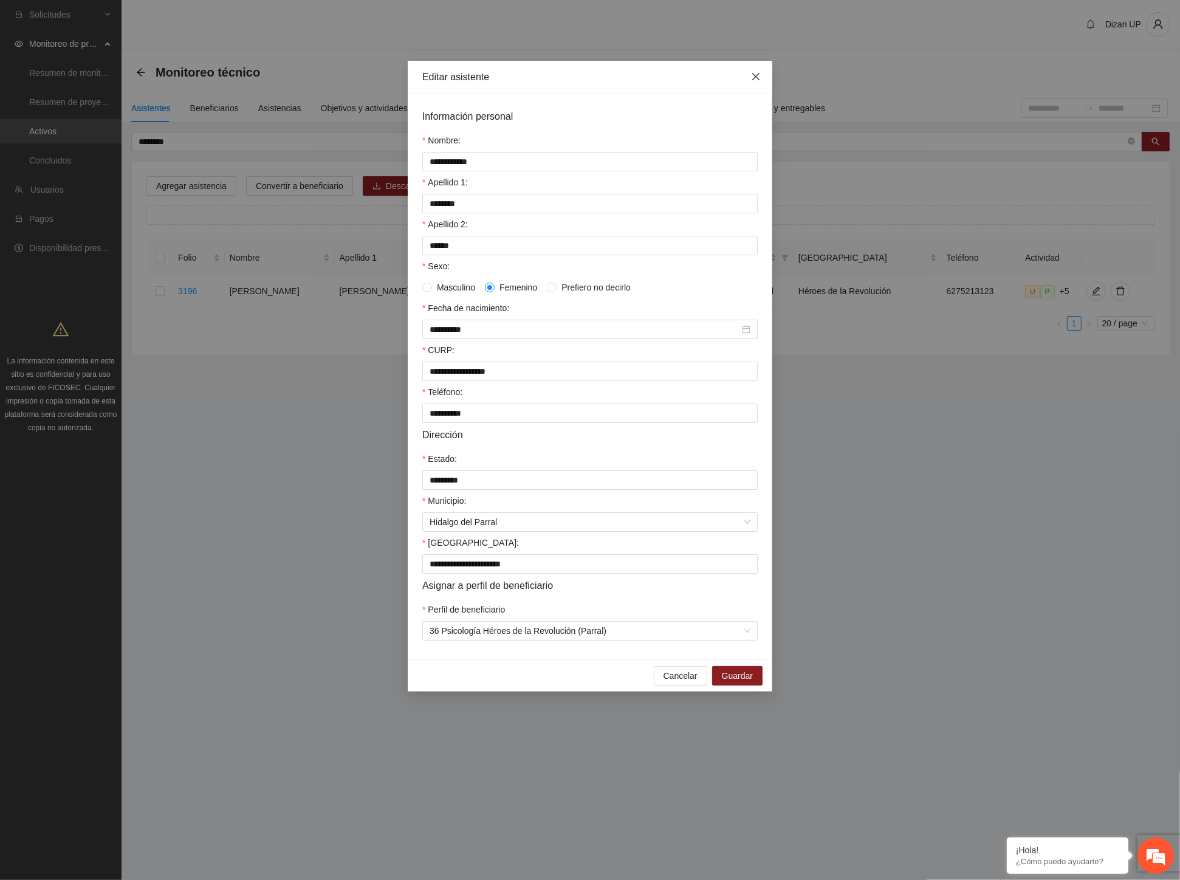
drag, startPoint x: 750, startPoint y: 77, endPoint x: 740, endPoint y: 78, distance: 10.4
click at [750, 77] on span "Close" at bounding box center [756, 77] width 33 height 33
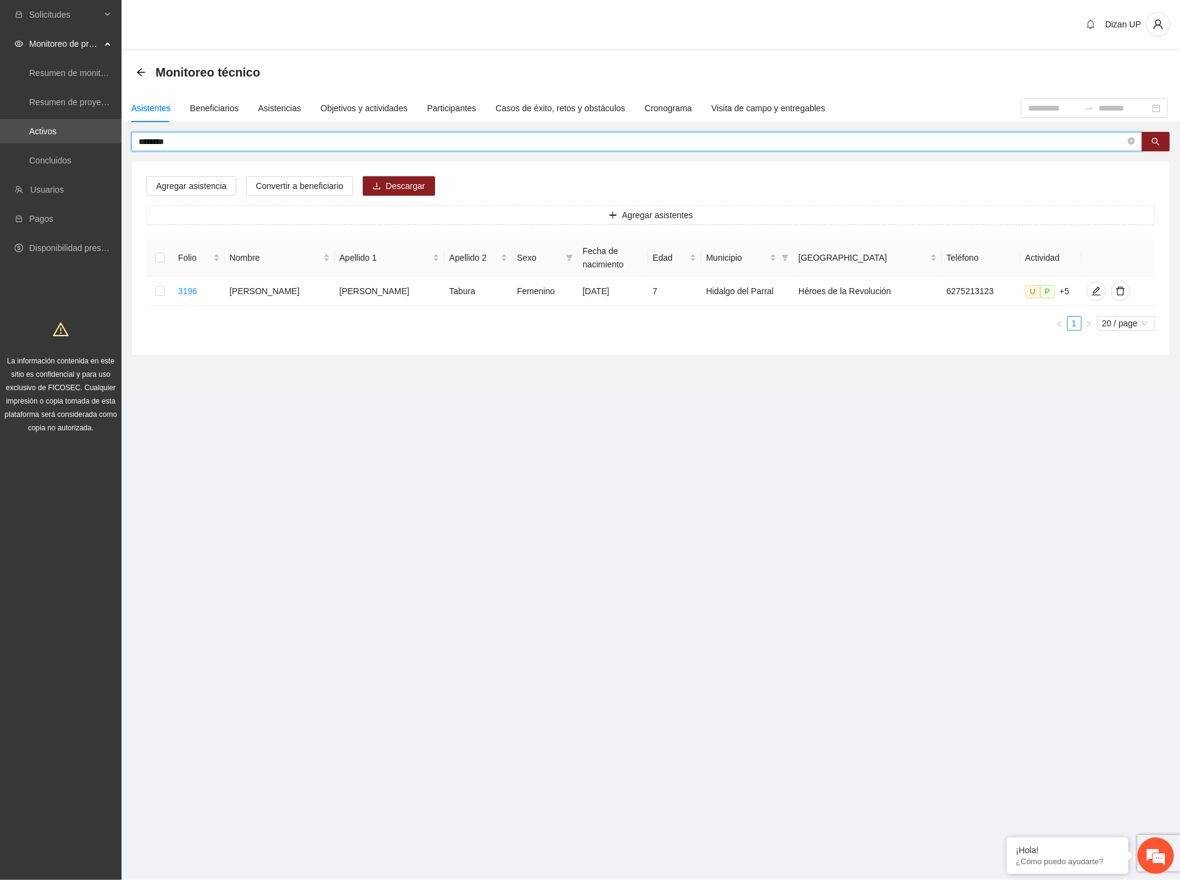
drag, startPoint x: 175, startPoint y: 142, endPoint x: 161, endPoint y: 141, distance: 14.0
click at [161, 141] on input "********" at bounding box center [632, 141] width 987 height 13
click at [185, 146] on input "********" at bounding box center [632, 141] width 987 height 13
click at [185, 144] on input "********" at bounding box center [632, 141] width 987 height 13
drag, startPoint x: 141, startPoint y: 136, endPoint x: 97, endPoint y: 137, distance: 43.8
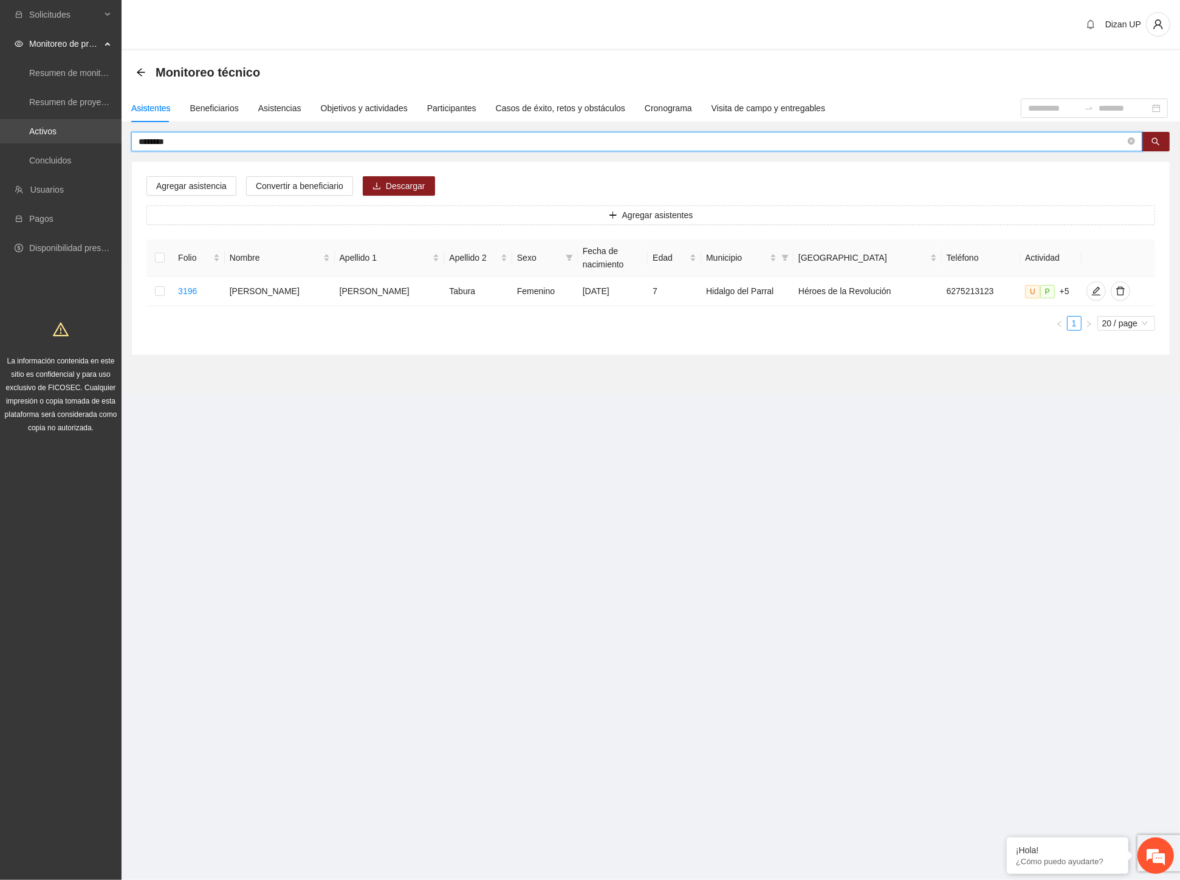
click at [100, 137] on section "Solicitudes Monitoreo de proyectos Resumen de monitoreo Resumen de proyectos ap…" at bounding box center [590, 440] width 1180 height 880
type input "*********"
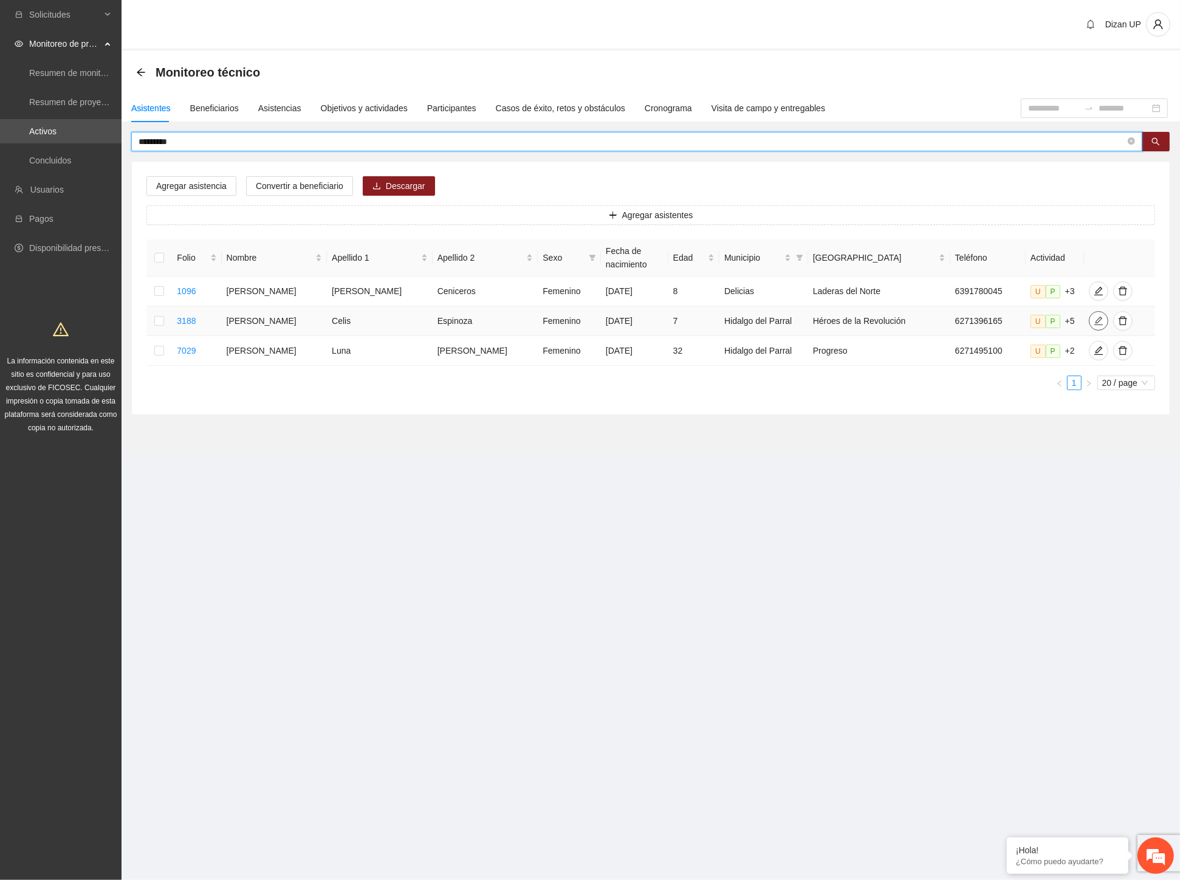
click at [1094, 326] on icon "edit" at bounding box center [1099, 321] width 10 height 10
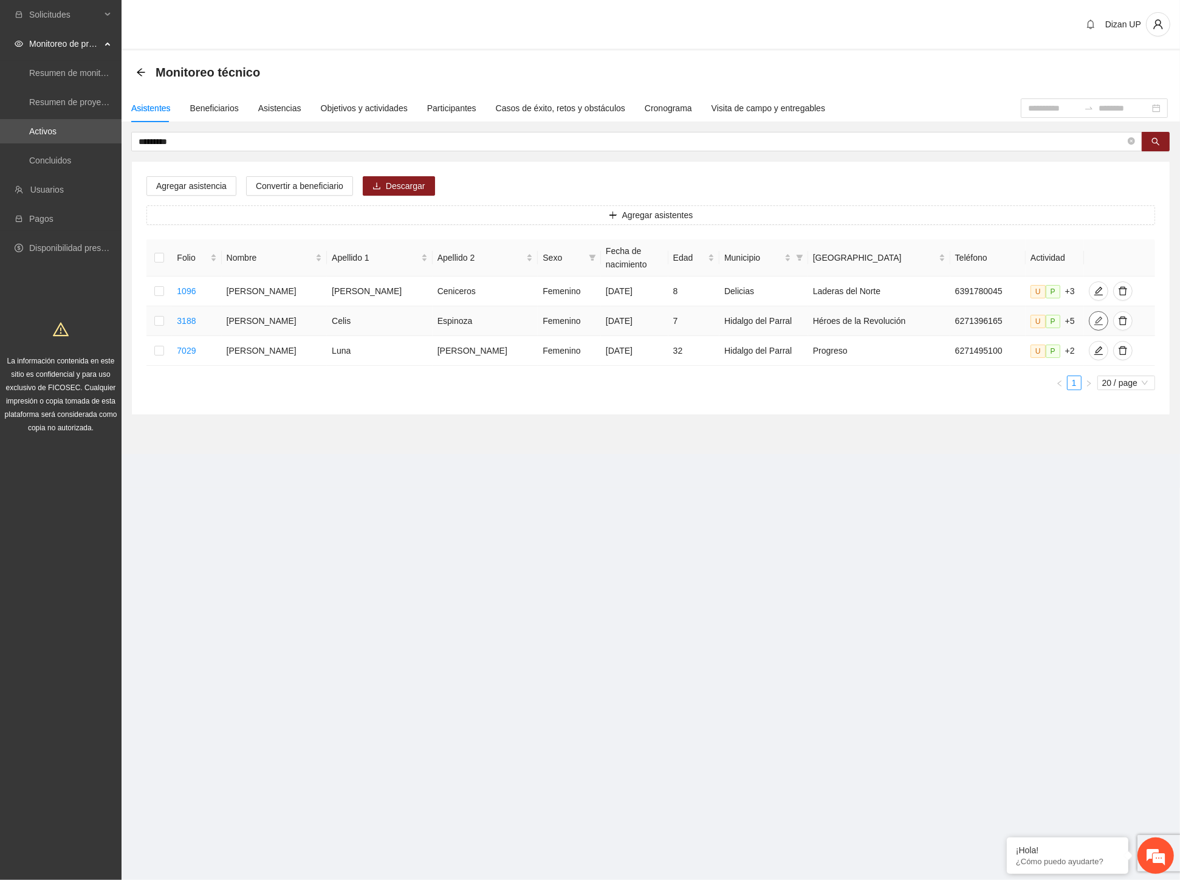
type input "**********"
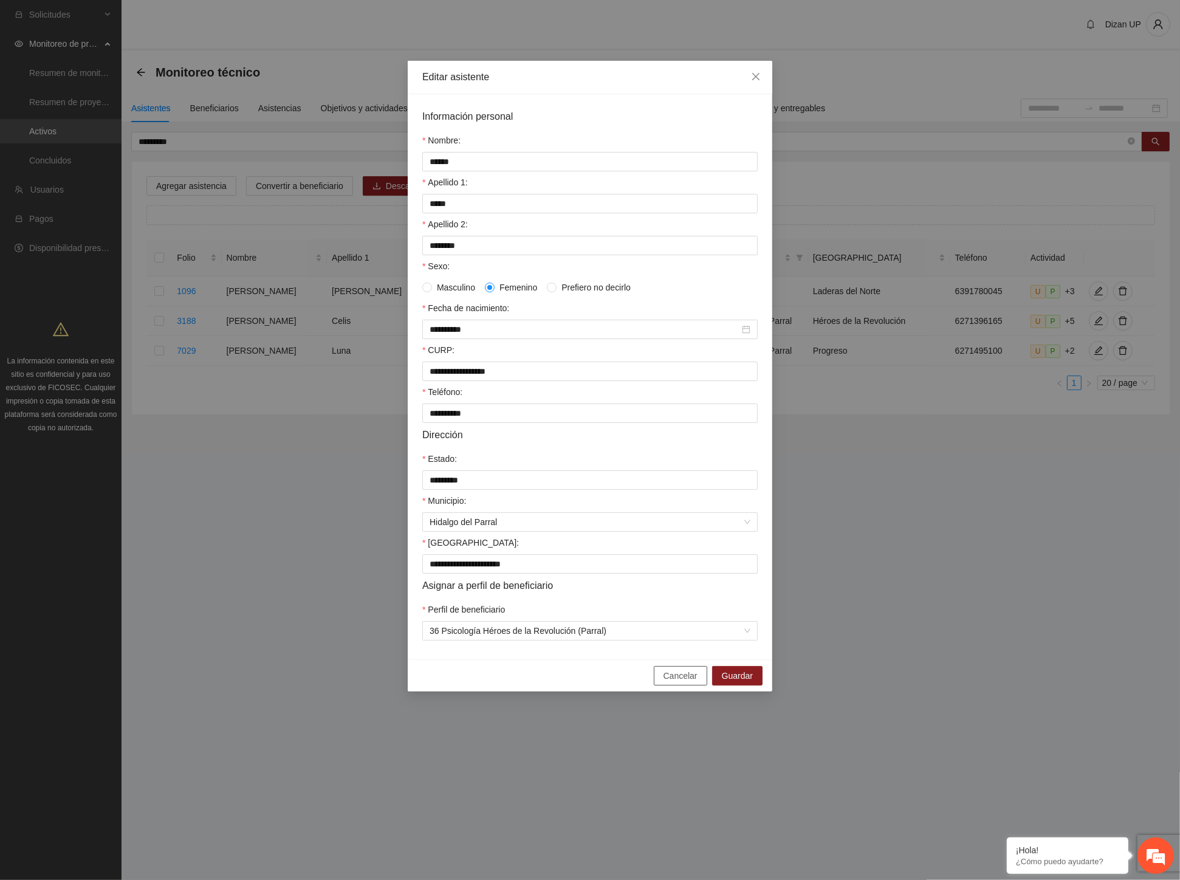
click at [665, 685] on button "Cancelar" at bounding box center [680, 675] width 53 height 19
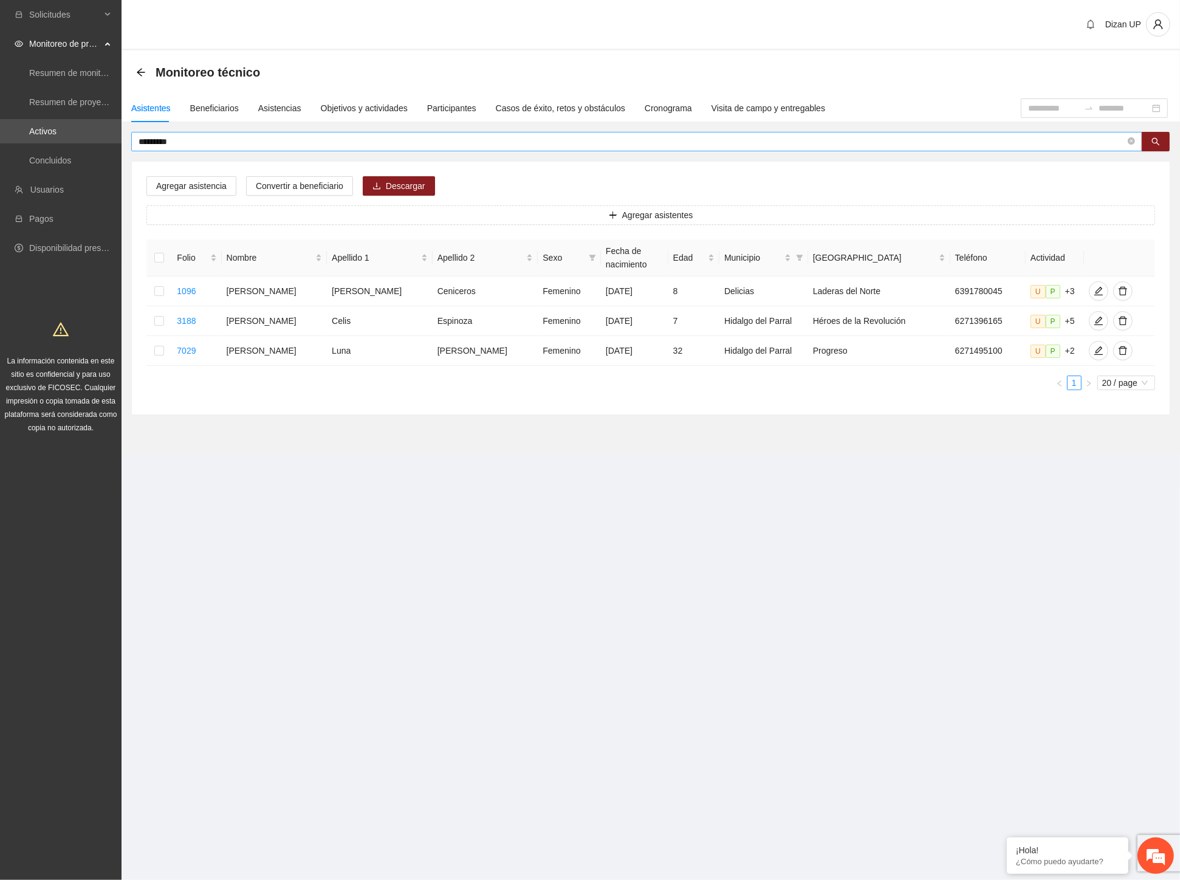
click at [194, 140] on input "*********" at bounding box center [632, 141] width 987 height 13
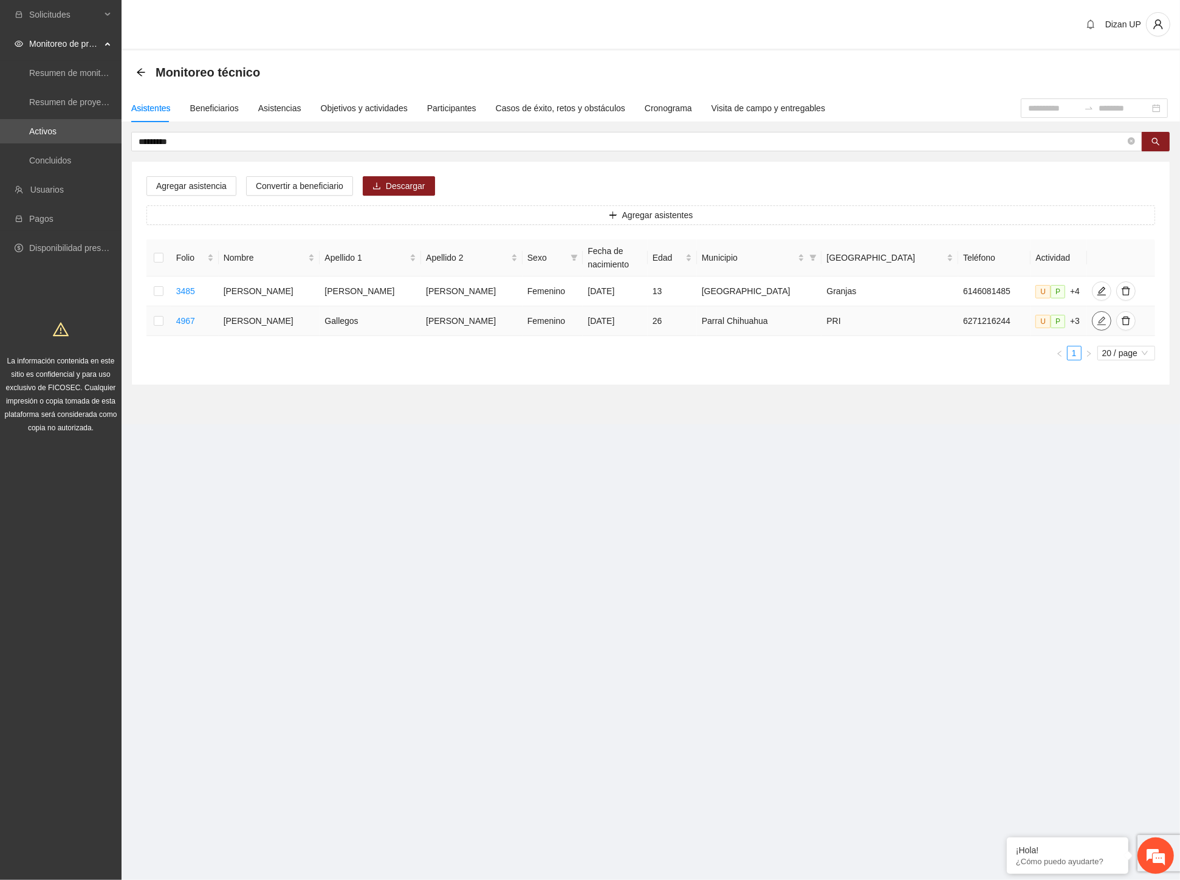
click at [1097, 317] on icon "edit" at bounding box center [1102, 321] width 10 height 10
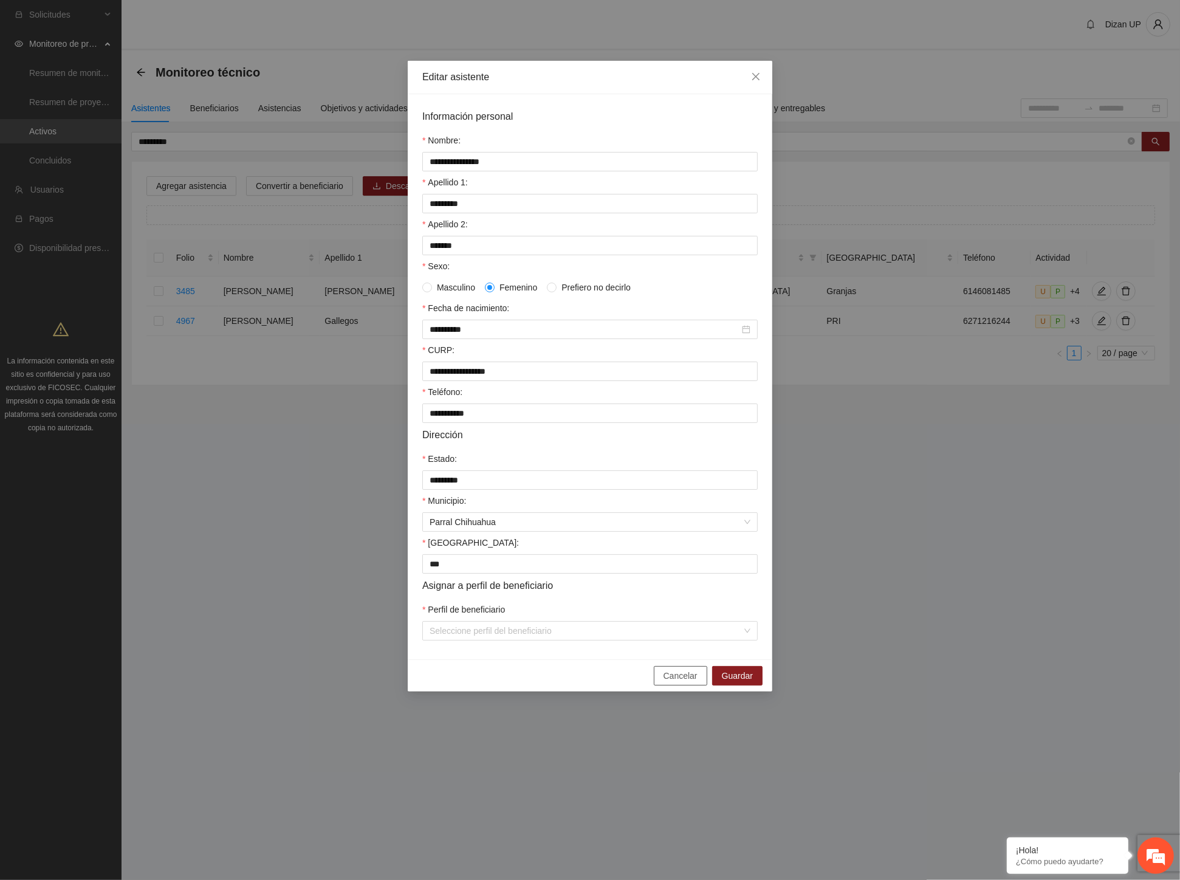
click at [676, 678] on button "Cancelar" at bounding box center [680, 675] width 53 height 19
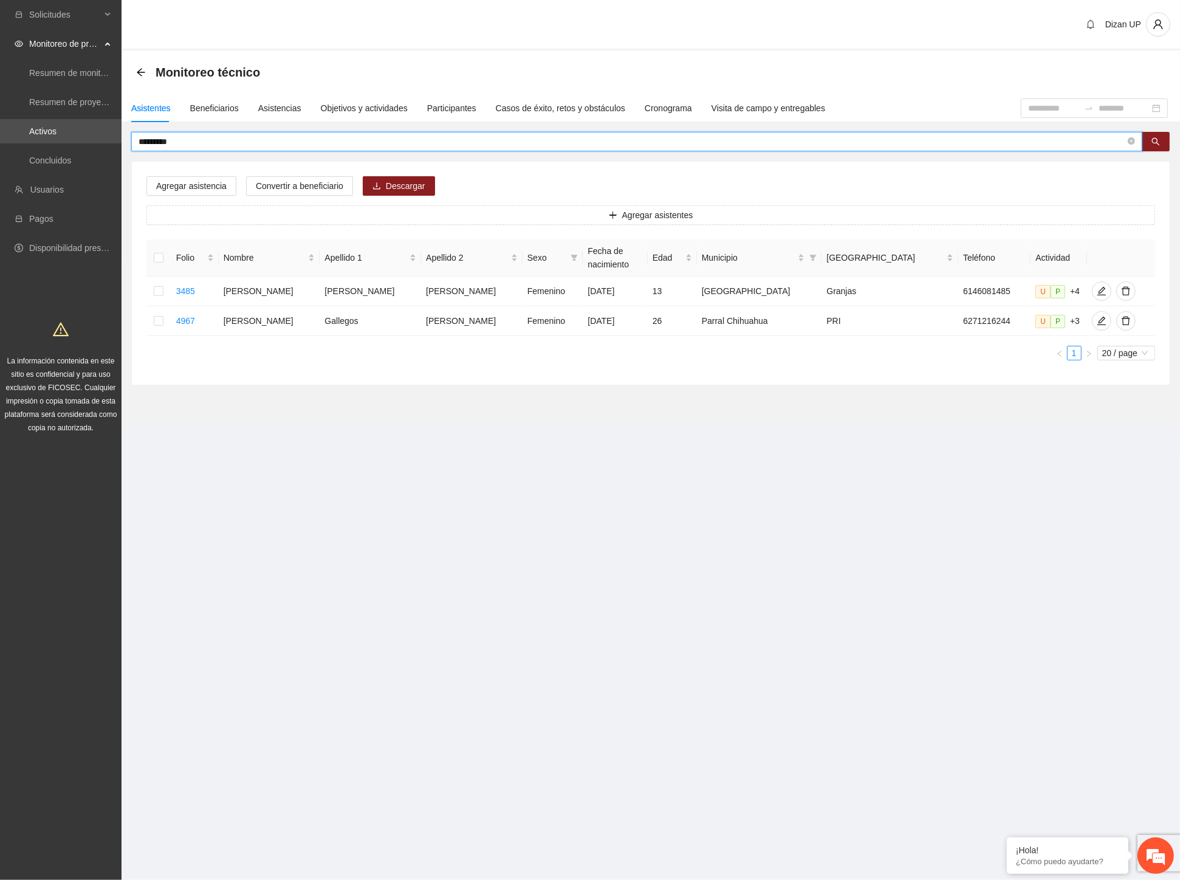
drag, startPoint x: 197, startPoint y: 142, endPoint x: 1, endPoint y: 145, distance: 196.3
click at [1, 149] on section "Solicitudes Monitoreo de proyectos Resumen de monitoreo Resumen de proyectos ap…" at bounding box center [590, 440] width 1180 height 880
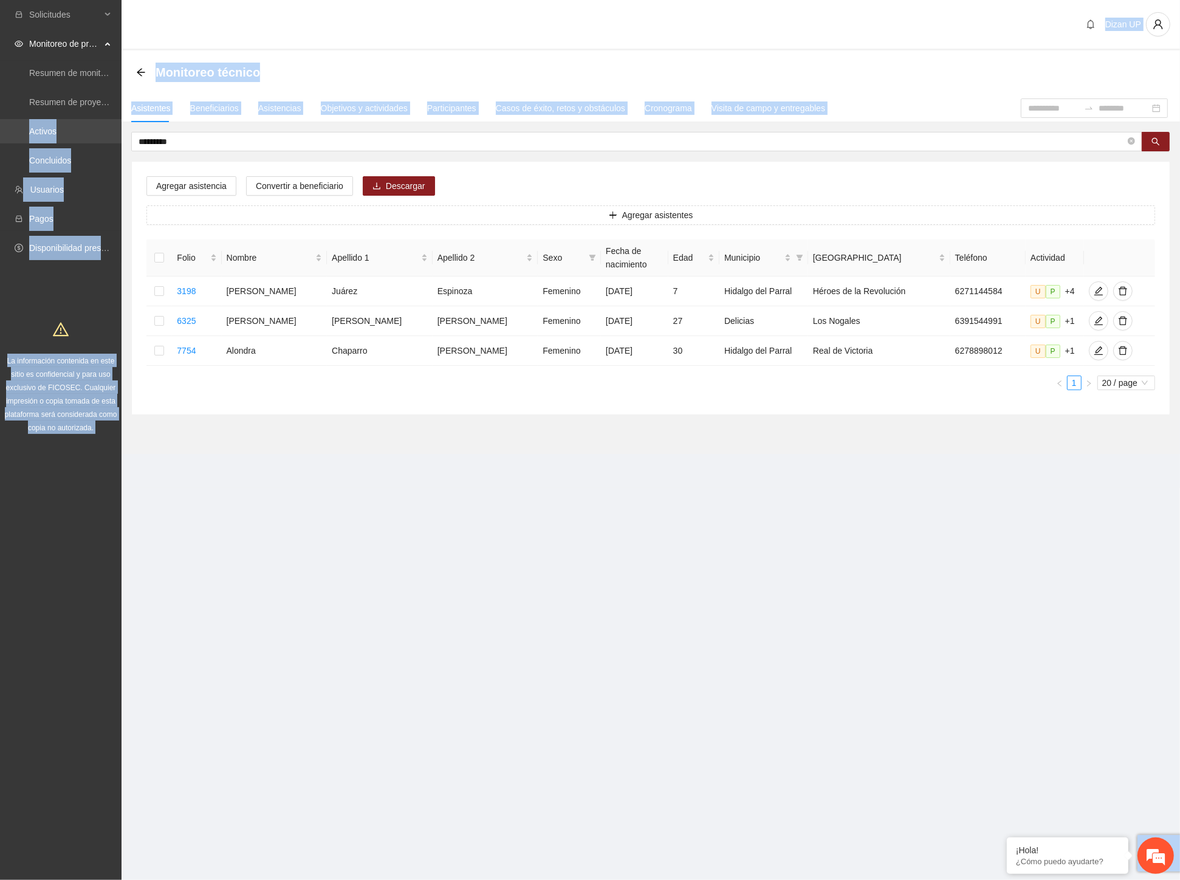
drag, startPoint x: 195, startPoint y: 136, endPoint x: 114, endPoint y: 142, distance: 81.1
click at [114, 142] on section "Solicitudes Monitoreo de proyectos Resumen de monitoreo Resumen de proyectos ap…" at bounding box center [590, 440] width 1180 height 880
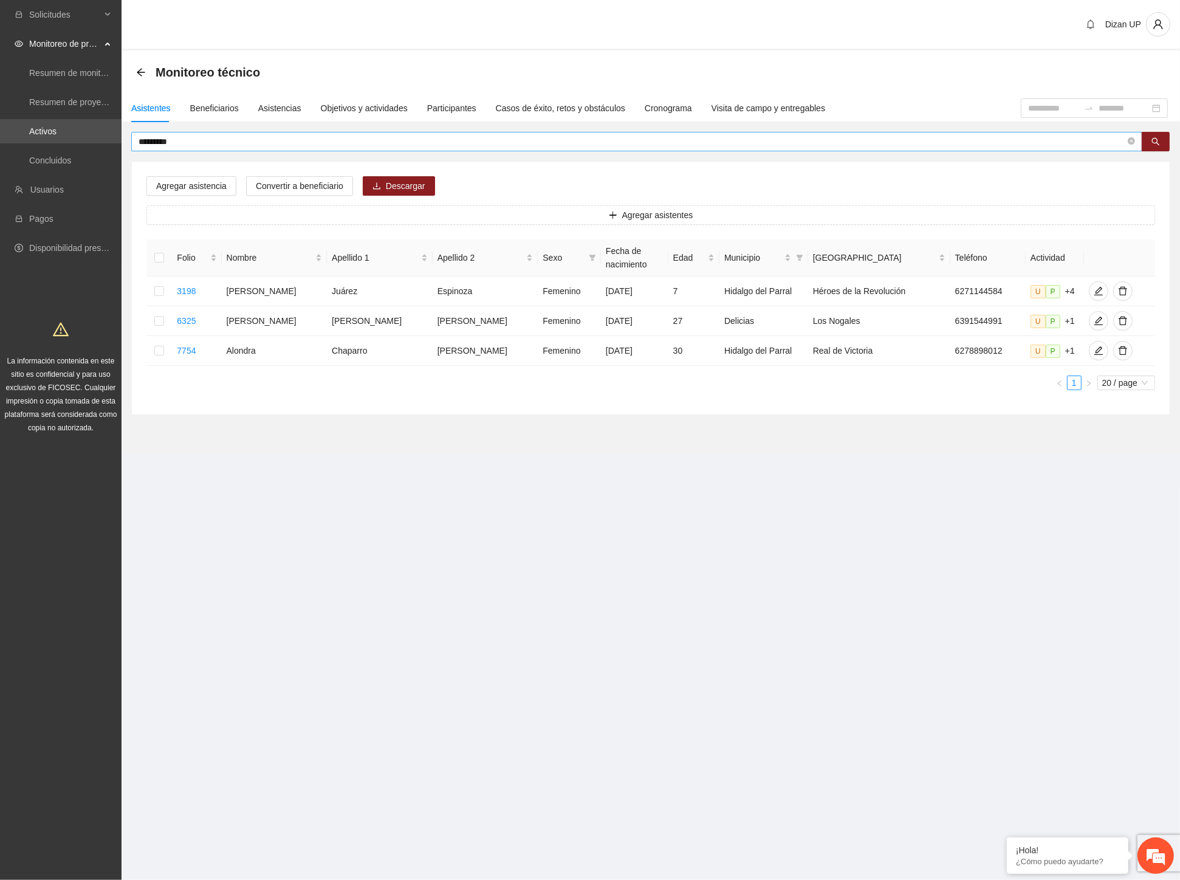
click at [191, 137] on input "*********" at bounding box center [632, 141] width 987 height 13
drag, startPoint x: 191, startPoint y: 137, endPoint x: 25, endPoint y: 156, distance: 167.0
click at [25, 156] on section "Solicitudes Monitoreo de proyectos Resumen de monitoreo Resumen de proyectos ap…" at bounding box center [590, 440] width 1180 height 880
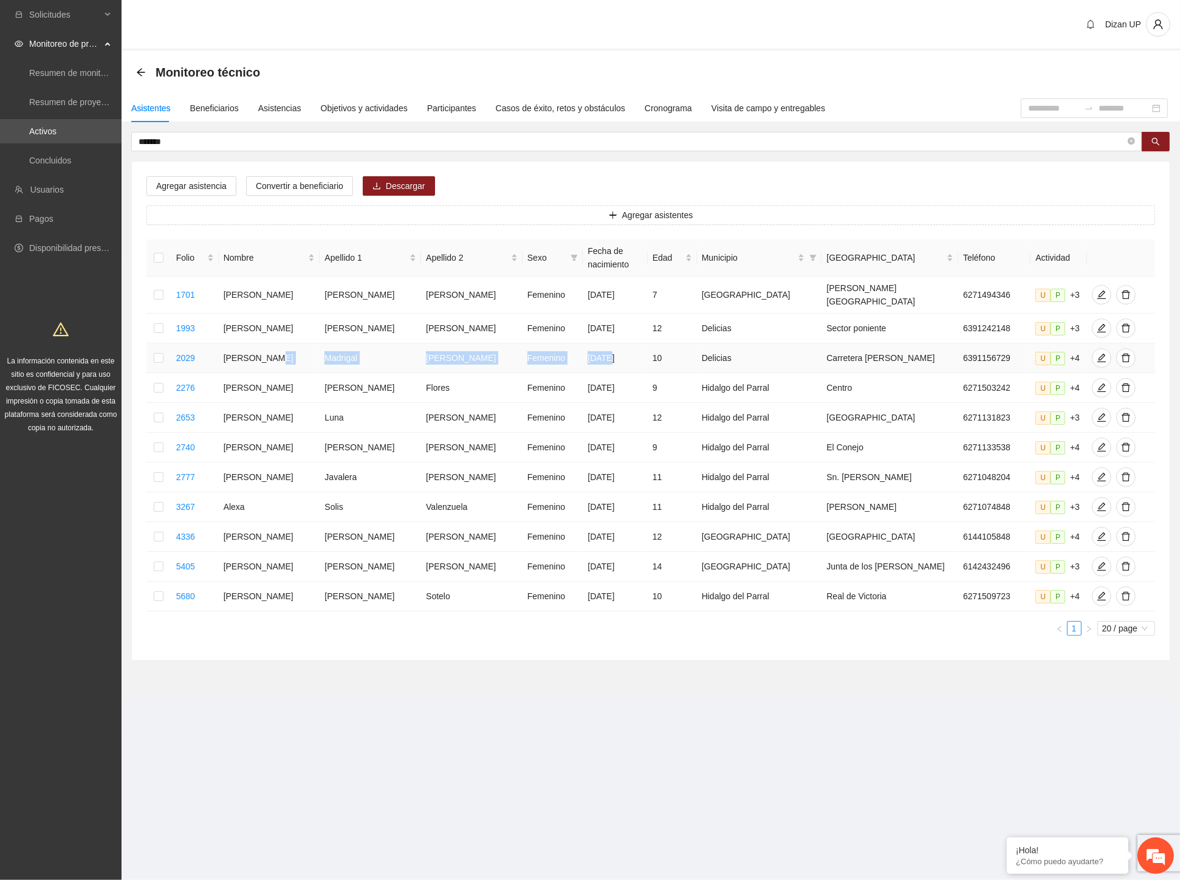
drag, startPoint x: 567, startPoint y: 356, endPoint x: 287, endPoint y: 344, distance: 279.8
click at [287, 344] on tr "2029 Alexa Sofia Madrigal Molina Femenino 04/05/2015 10 Delicias Carretera a ro…" at bounding box center [650, 358] width 1009 height 30
click at [176, 140] on input "*******" at bounding box center [632, 141] width 987 height 13
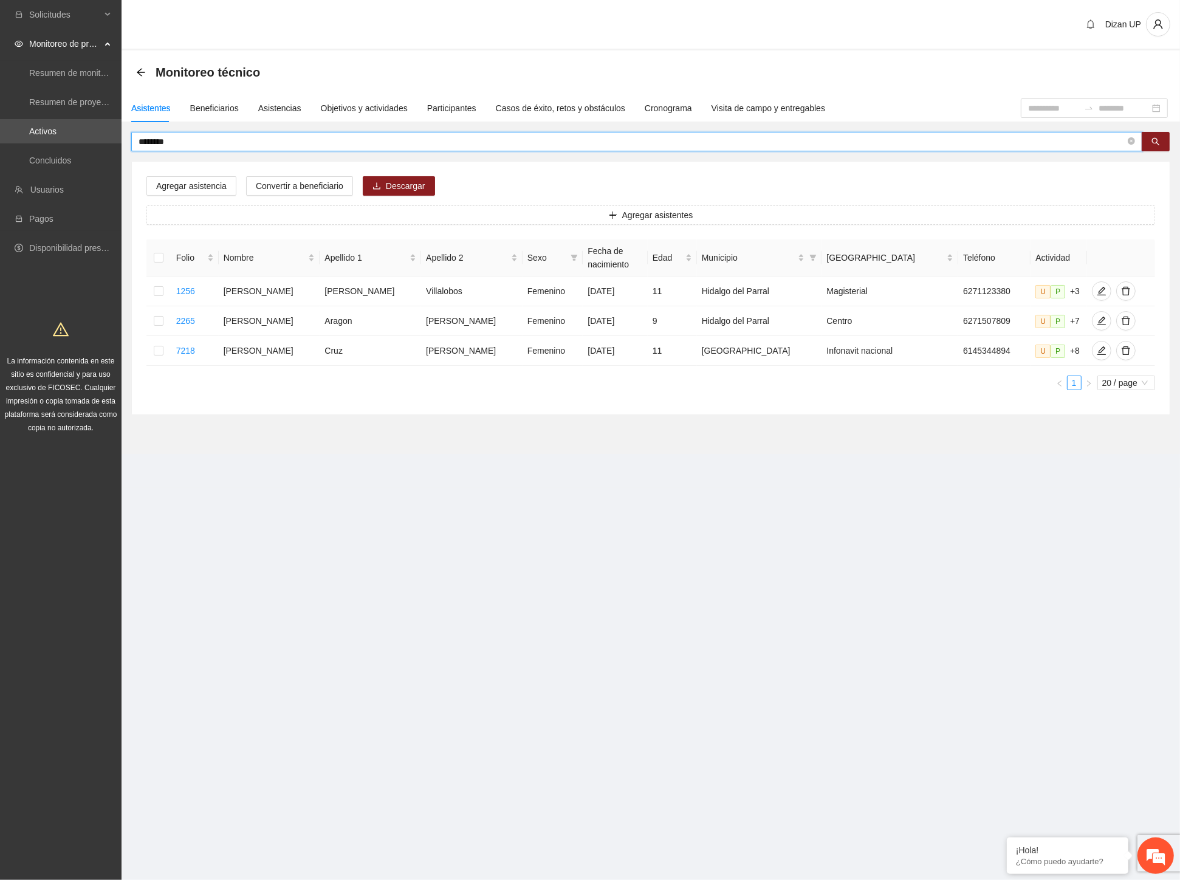
click at [182, 135] on input "********" at bounding box center [632, 141] width 987 height 13
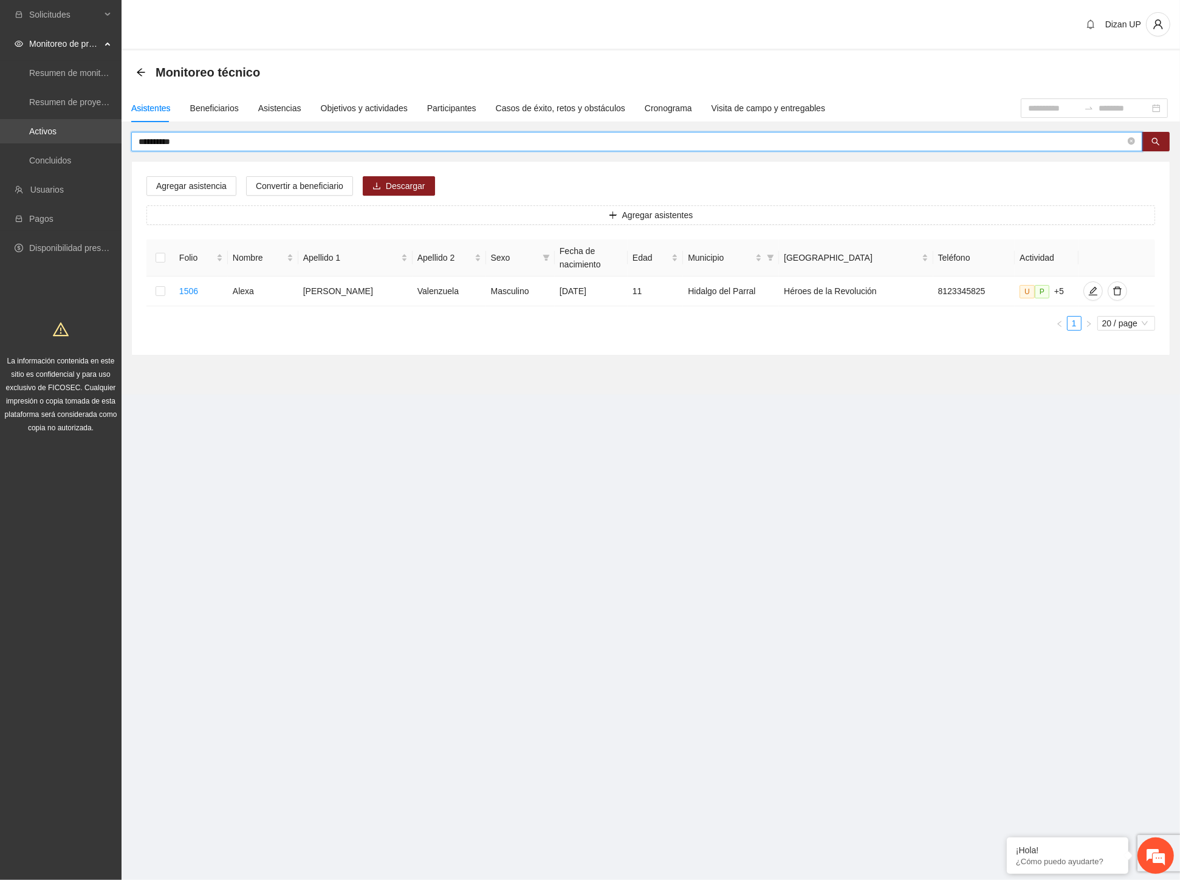
drag, startPoint x: 202, startPoint y: 142, endPoint x: 1, endPoint y: 132, distance: 202.0
click at [1, 132] on section "**********" at bounding box center [590, 440] width 1180 height 880
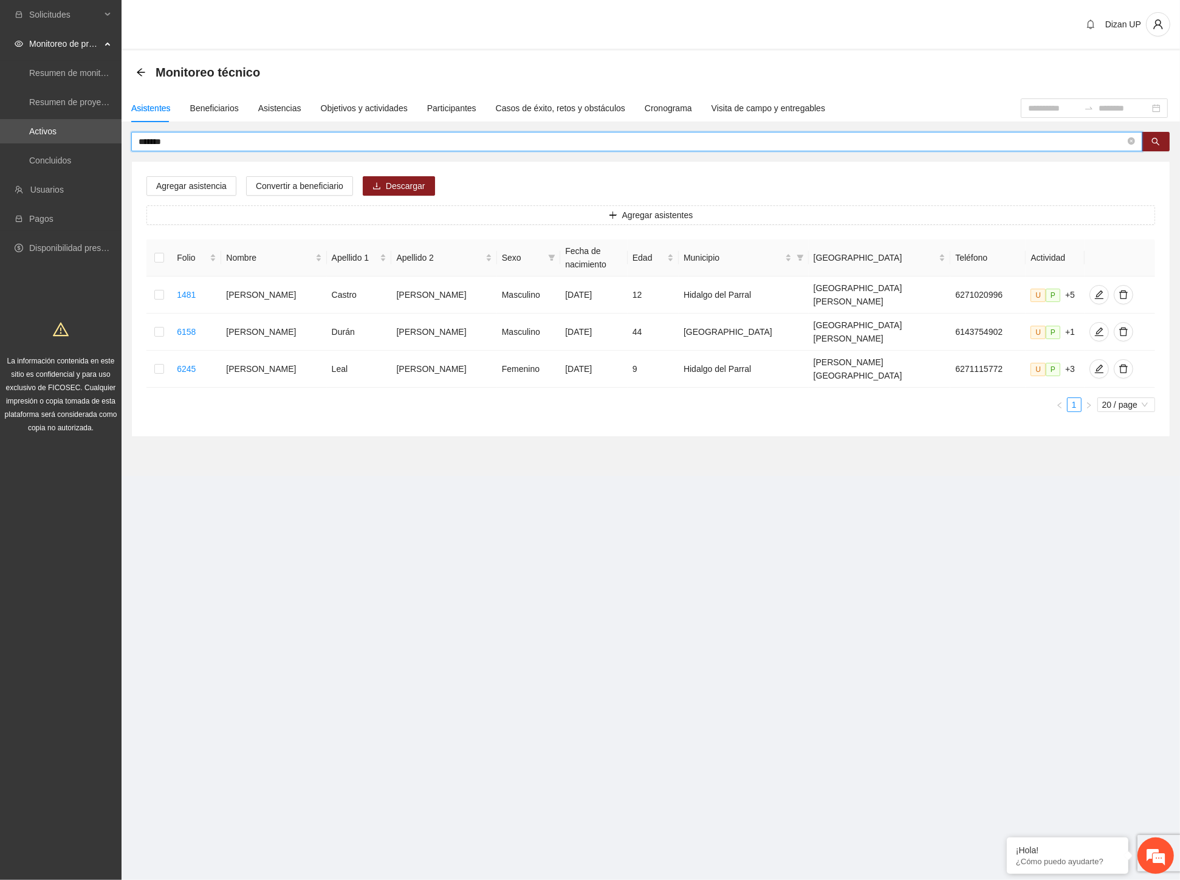
drag, startPoint x: 184, startPoint y: 140, endPoint x: 53, endPoint y: 144, distance: 130.7
click at [53, 143] on section "Solicitudes Monitoreo de proyectos Resumen de monitoreo Resumen de proyectos ap…" at bounding box center [590, 440] width 1180 height 880
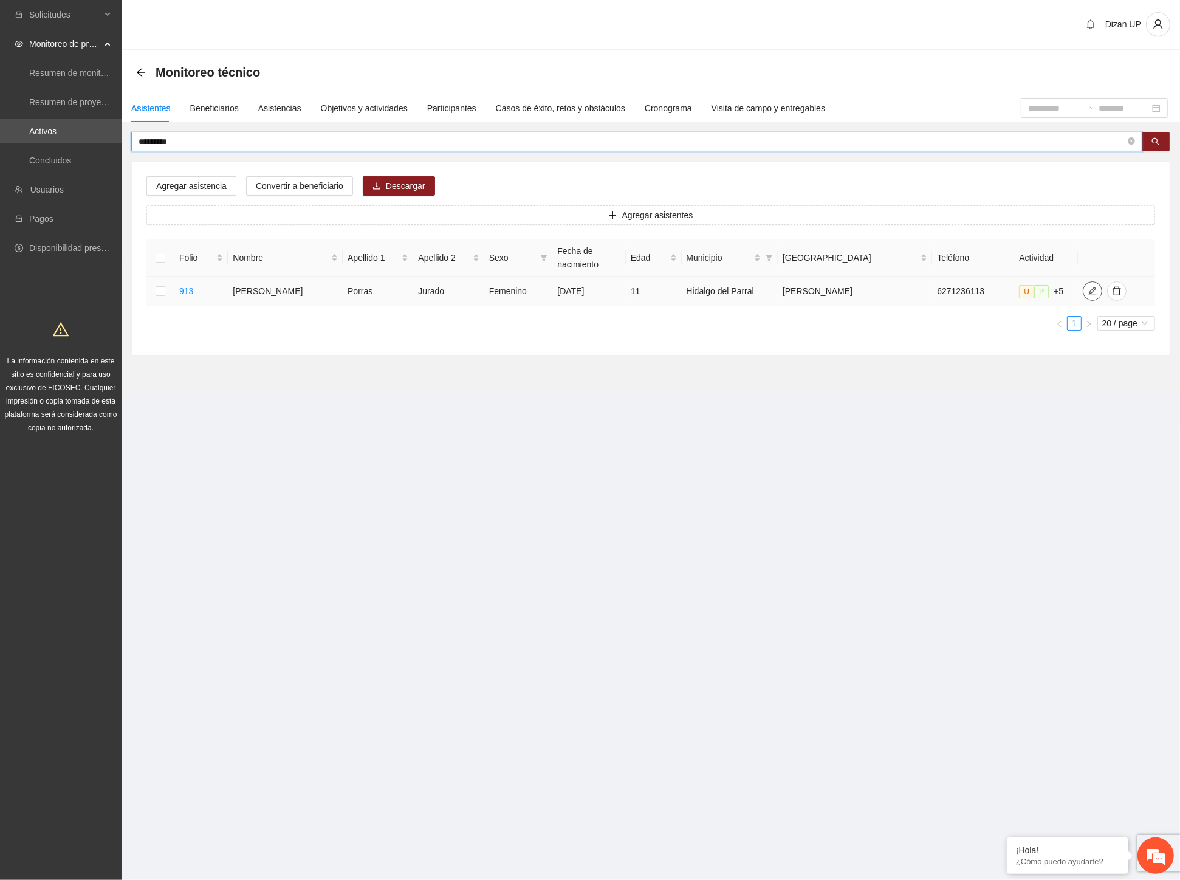
click at [1088, 289] on icon "edit" at bounding box center [1093, 291] width 10 height 10
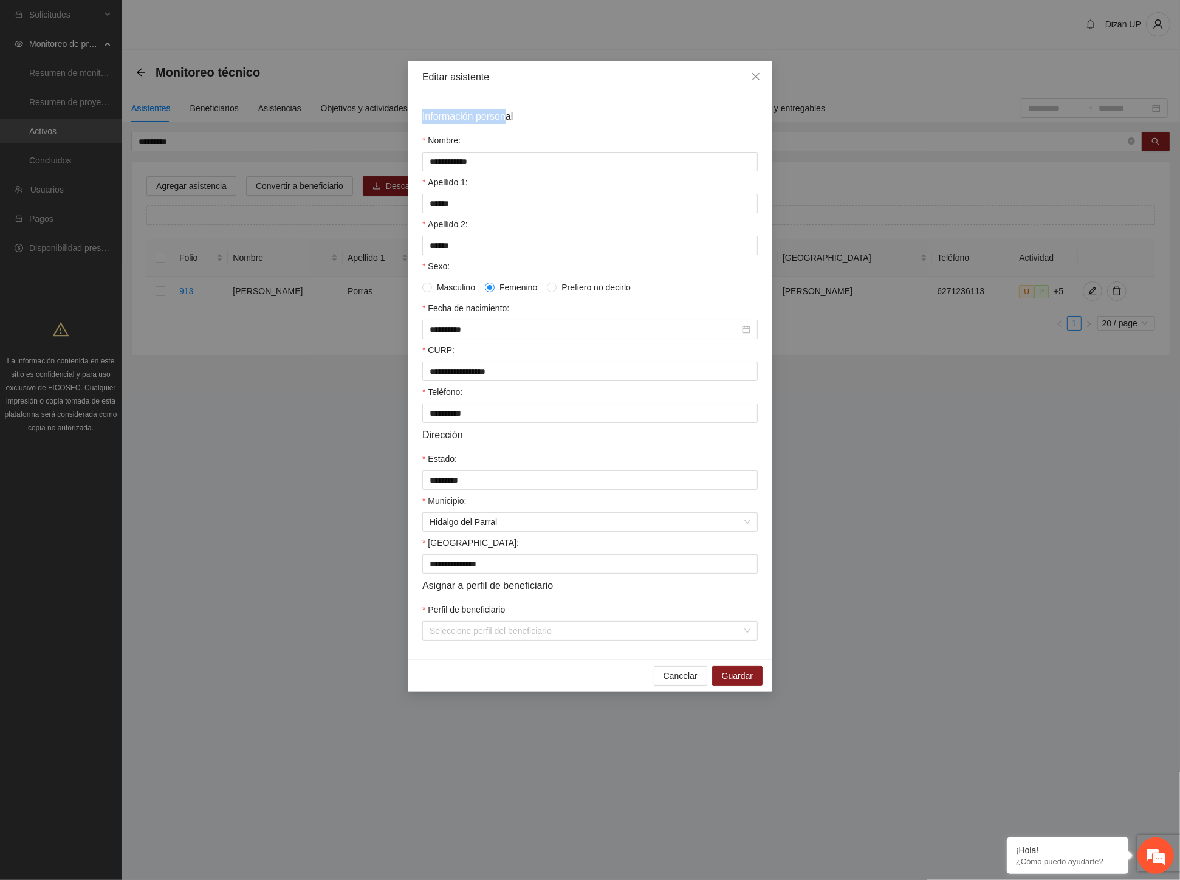
drag, startPoint x: 563, startPoint y: 80, endPoint x: 506, endPoint y: 100, distance: 60.0
click at [506, 100] on div "**********" at bounding box center [590, 376] width 365 height 631
drag, startPoint x: 667, startPoint y: 684, endPoint x: 649, endPoint y: 659, distance: 31.0
click at [667, 682] on span "Cancelar" at bounding box center [681, 675] width 34 height 13
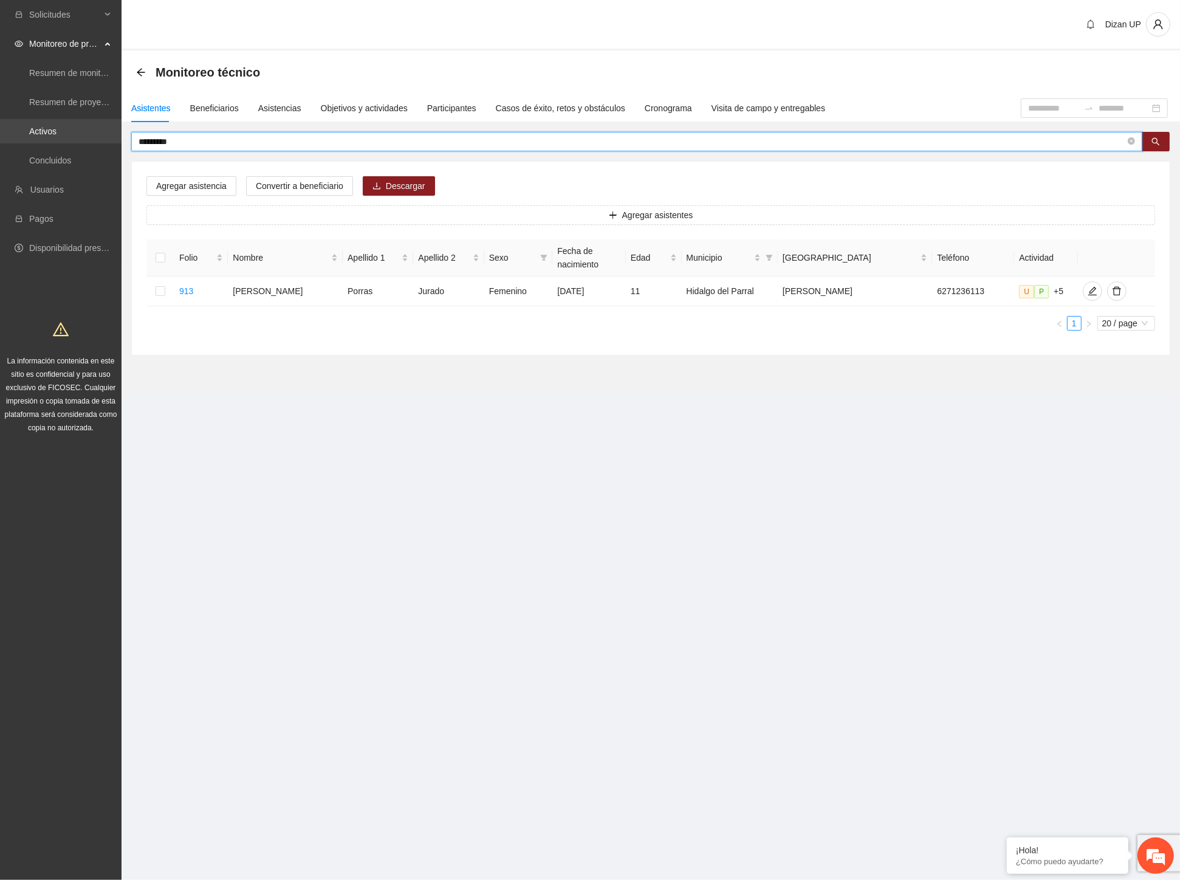
drag, startPoint x: 159, startPoint y: 131, endPoint x: 95, endPoint y: 126, distance: 63.4
click at [95, 126] on section "Solicitudes Monitoreo de proyectos Resumen de monitoreo Resumen de proyectos ap…" at bounding box center [590, 440] width 1180 height 880
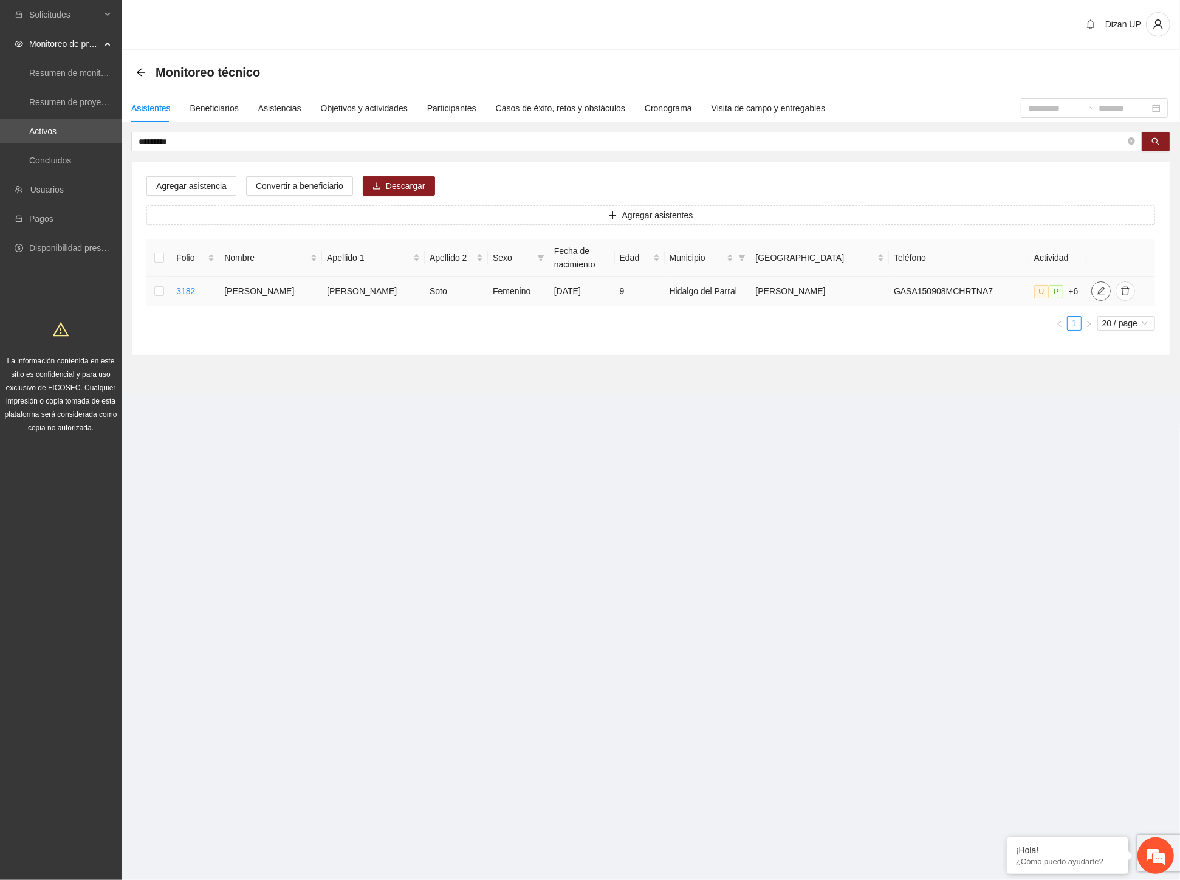
click at [1091, 286] on button "button" at bounding box center [1100, 290] width 19 height 19
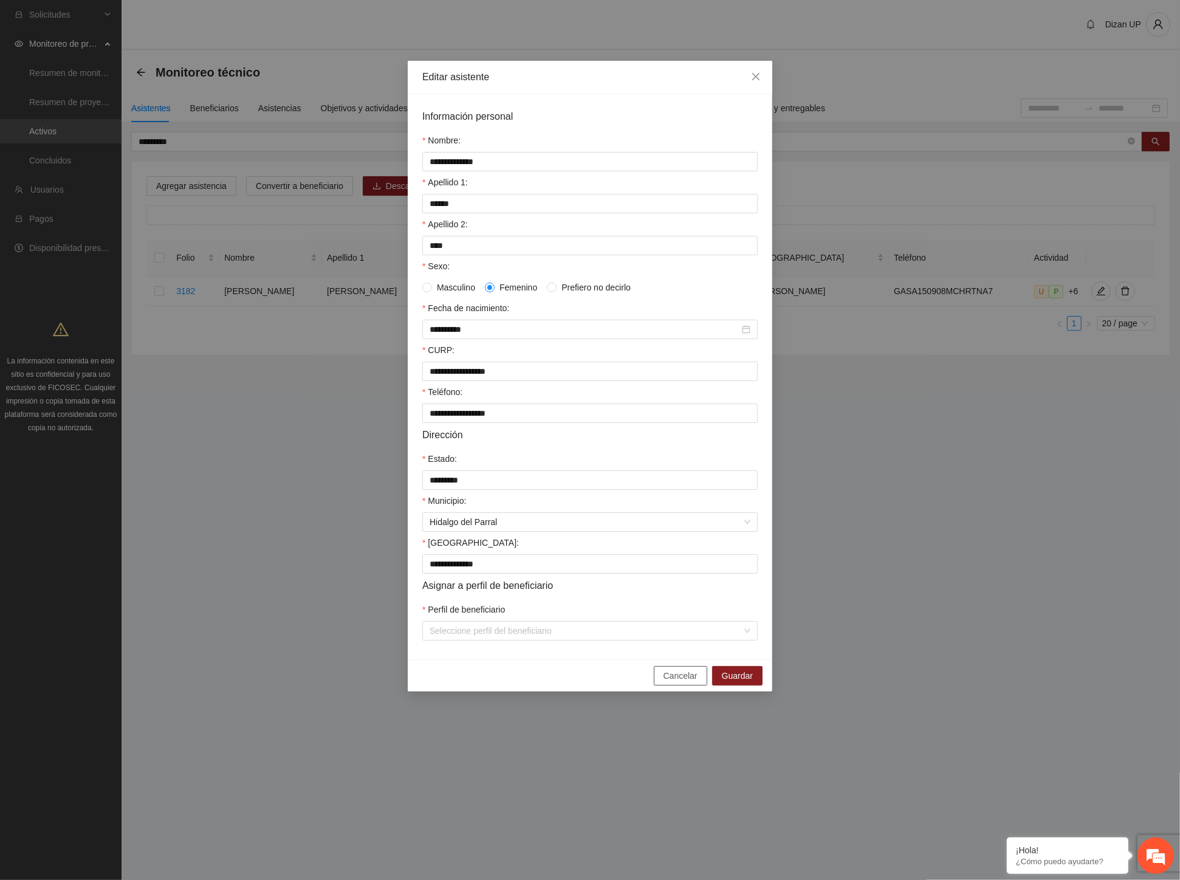
drag, startPoint x: 670, startPoint y: 682, endPoint x: 667, endPoint y: 654, distance: 28.2
click at [670, 677] on button "Cancelar" at bounding box center [680, 675] width 53 height 19
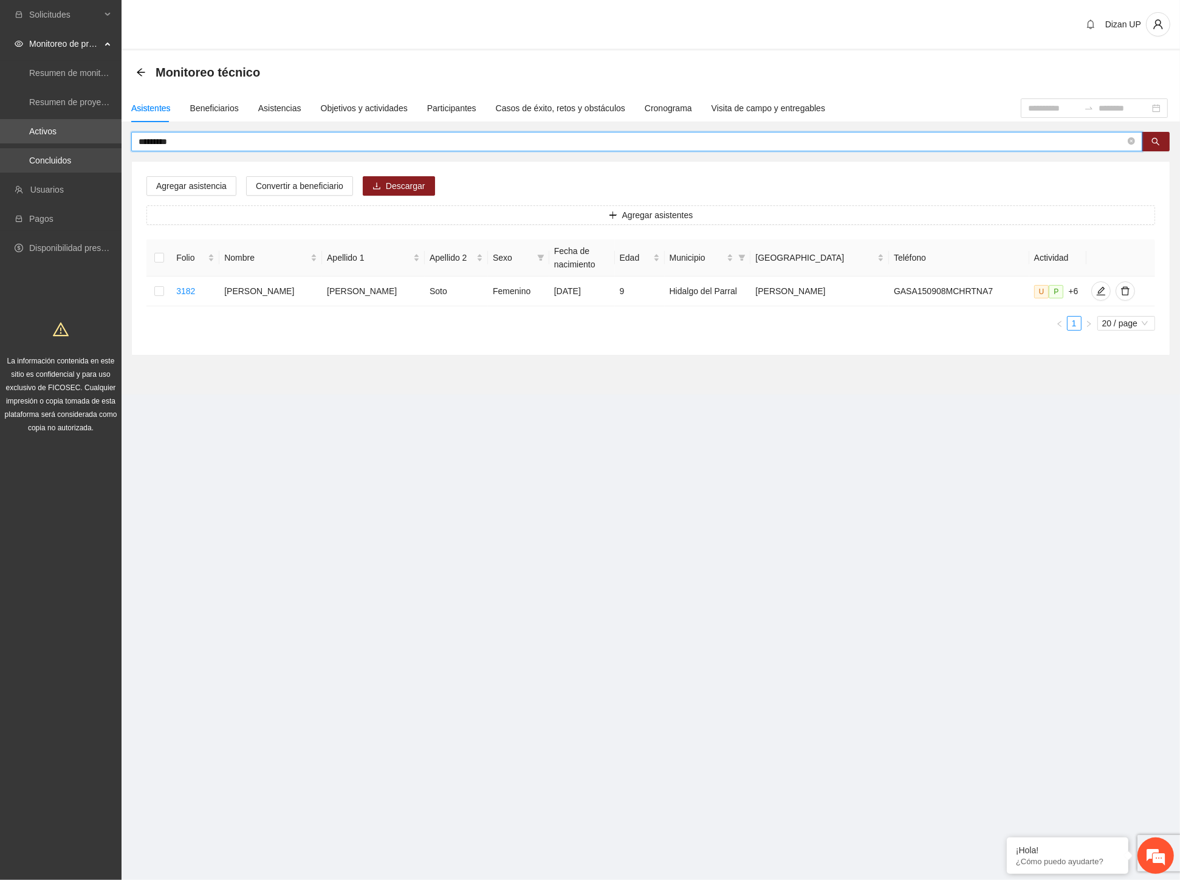
drag, startPoint x: 191, startPoint y: 142, endPoint x: 80, endPoint y: 152, distance: 111.1
click at [86, 149] on section "Solicitudes Monitoreo de proyectos Resumen de monitoreo Resumen de proyectos ap…" at bounding box center [590, 440] width 1180 height 880
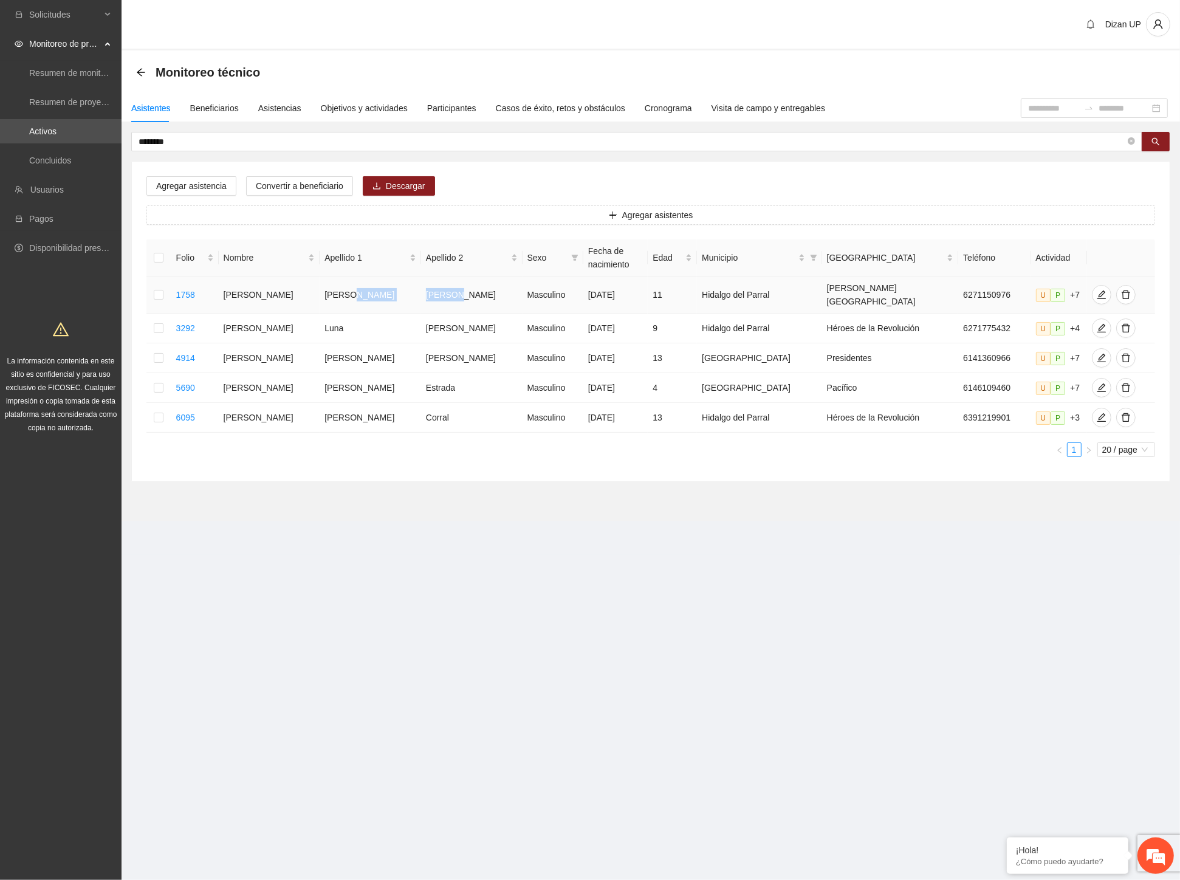
drag, startPoint x: 376, startPoint y: 295, endPoint x: 461, endPoint y: 292, distance: 85.1
click at [461, 292] on tr "1758 Ángel Adán Chávez Barraza Masculino 12/05/2014 11 Hidalgo del Parral Valle…" at bounding box center [650, 295] width 1009 height 37
click at [1097, 290] on icon "edit" at bounding box center [1102, 295] width 10 height 10
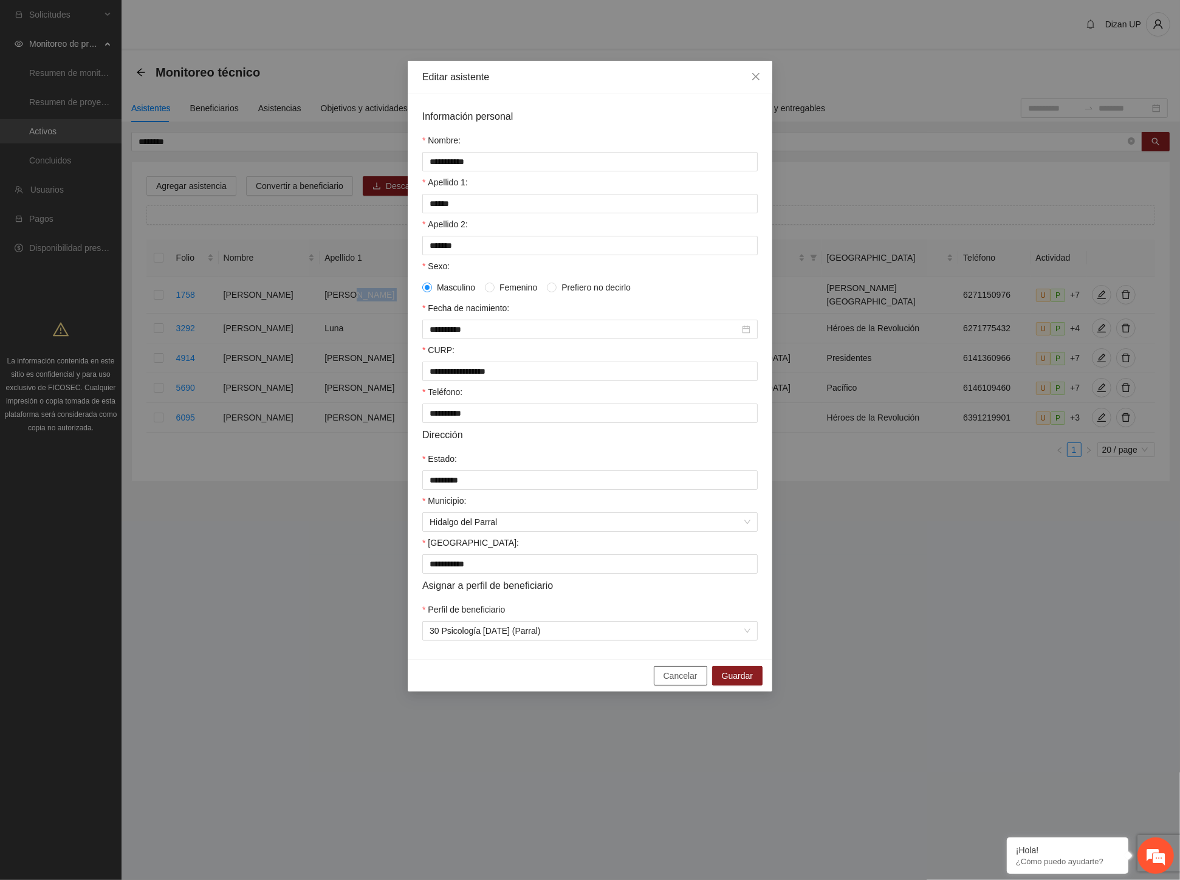
click at [672, 682] on span "Cancelar" at bounding box center [681, 675] width 34 height 13
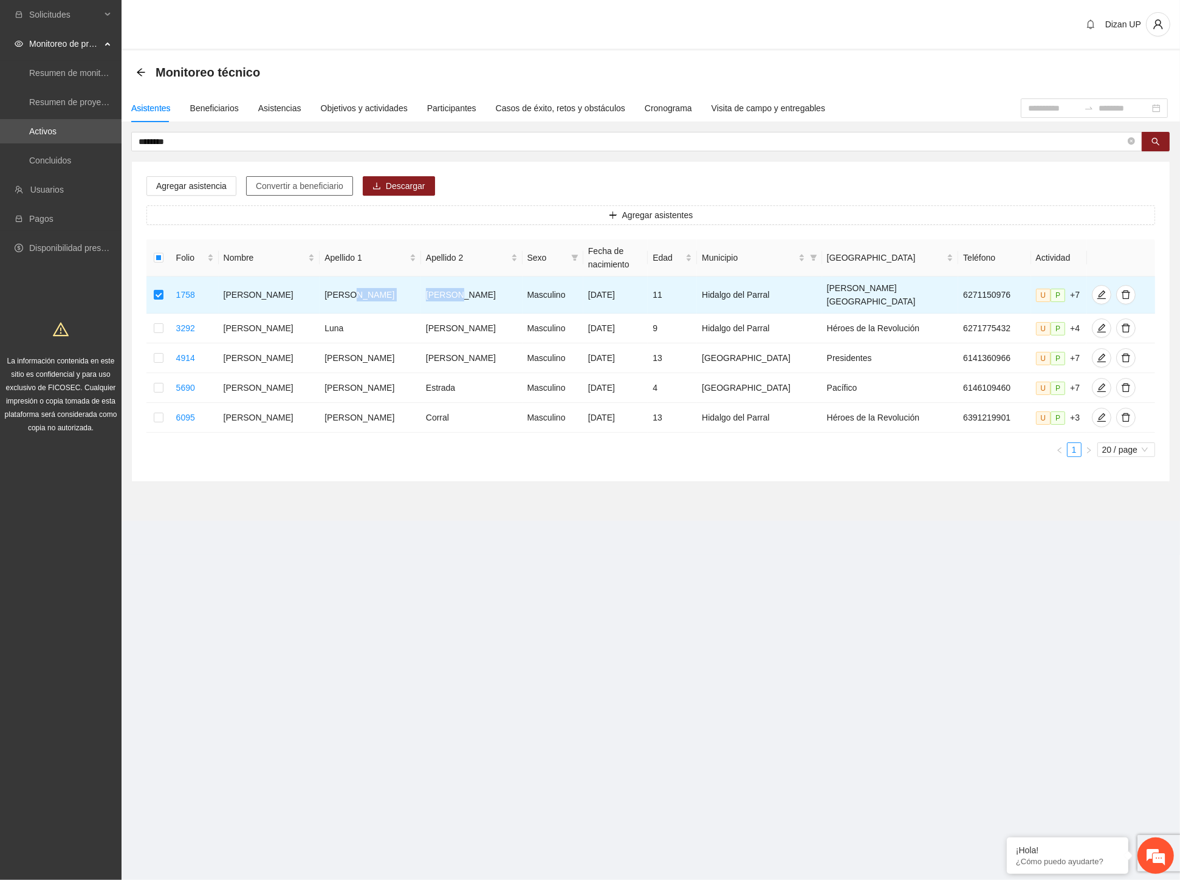
click at [301, 188] on span "Convertir a beneficiario" at bounding box center [300, 185] width 88 height 13
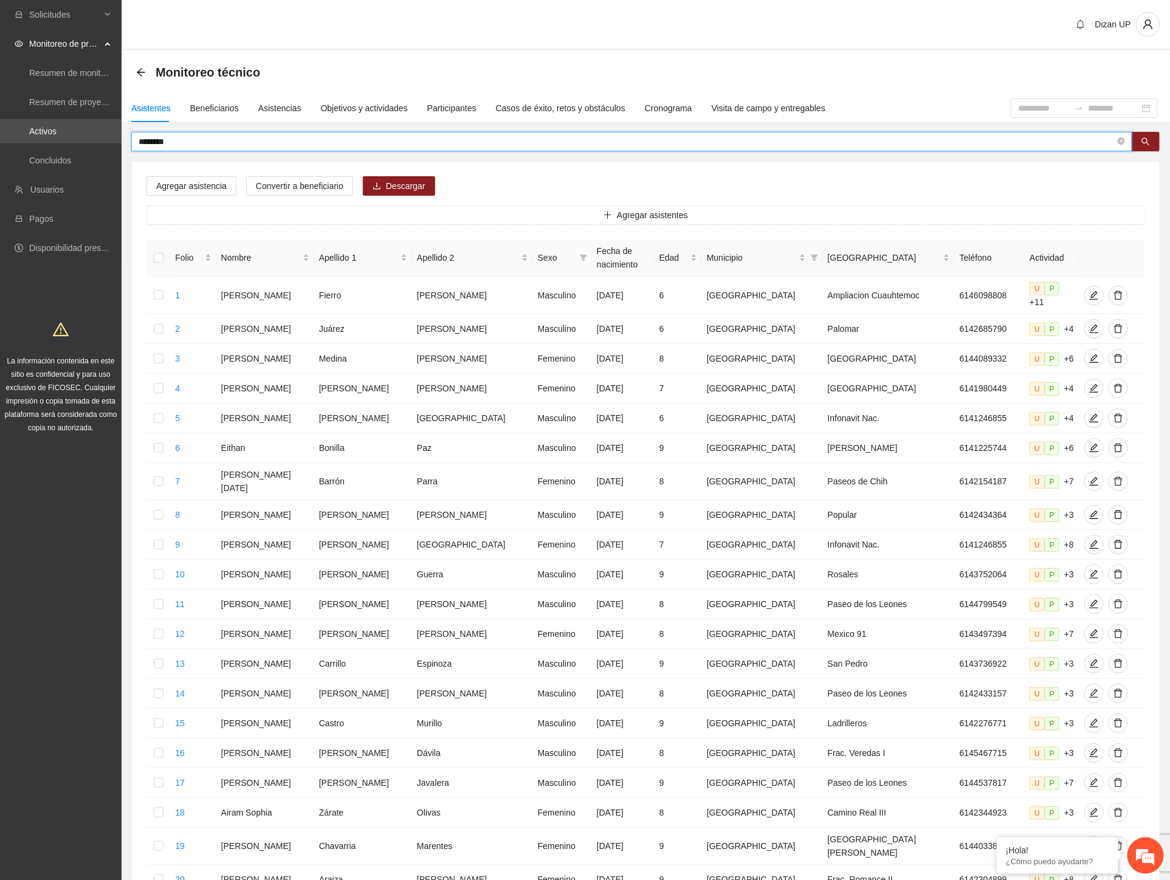
drag, startPoint x: 190, startPoint y: 146, endPoint x: 68, endPoint y: 147, distance: 122.2
click at [68, 147] on section "Solicitudes Monitoreo de proyectos Resumen de monitoreo Resumen de proyectos ap…" at bounding box center [585, 508] width 1170 height 1017
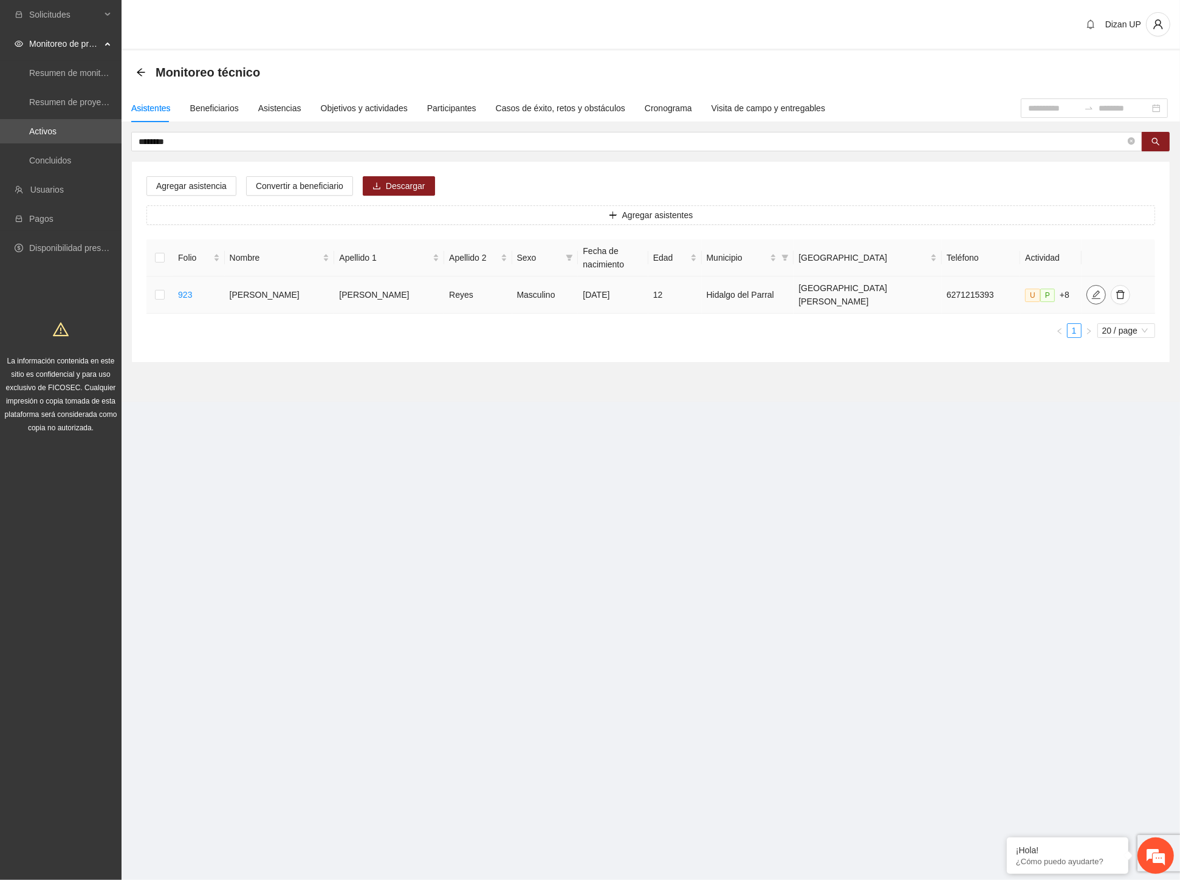
click at [1091, 292] on icon "edit" at bounding box center [1096, 295] width 10 height 10
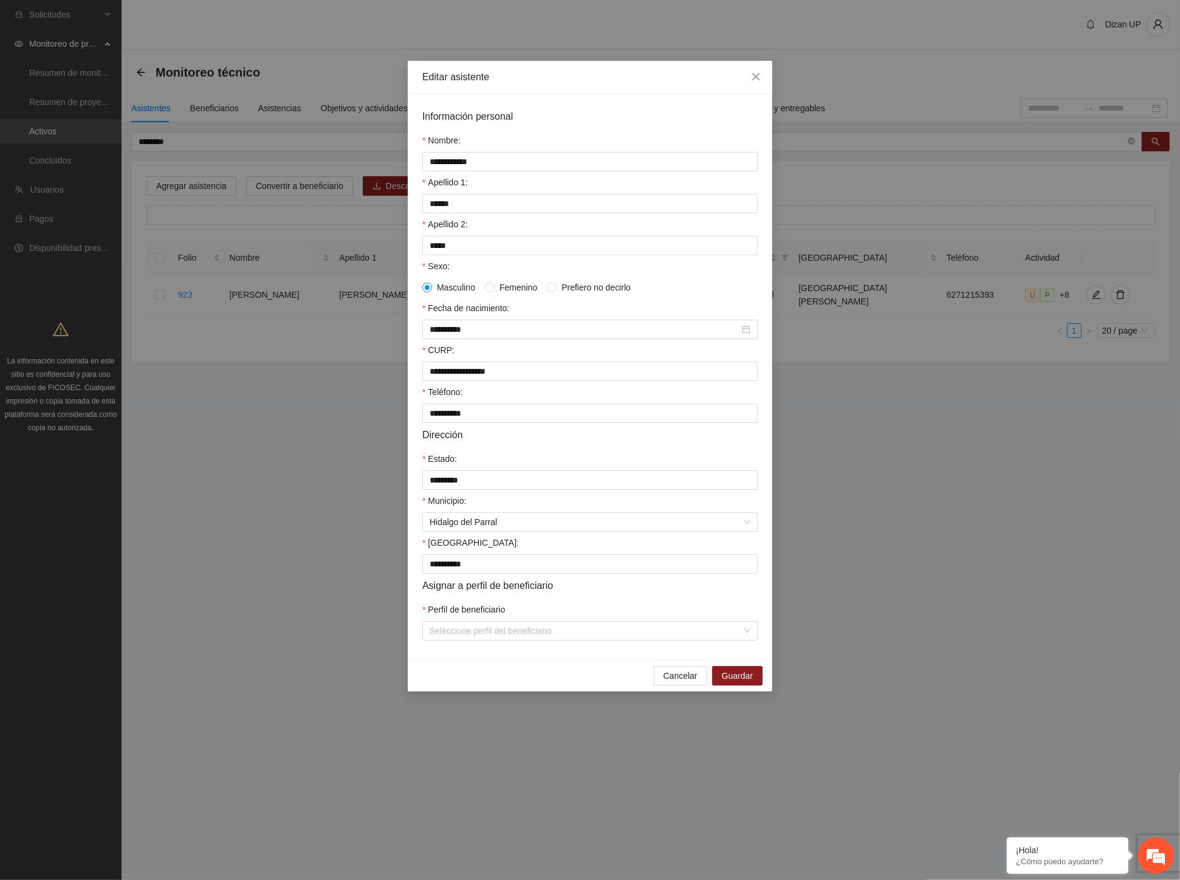
click at [873, 440] on div "**********" at bounding box center [590, 440] width 1180 height 880
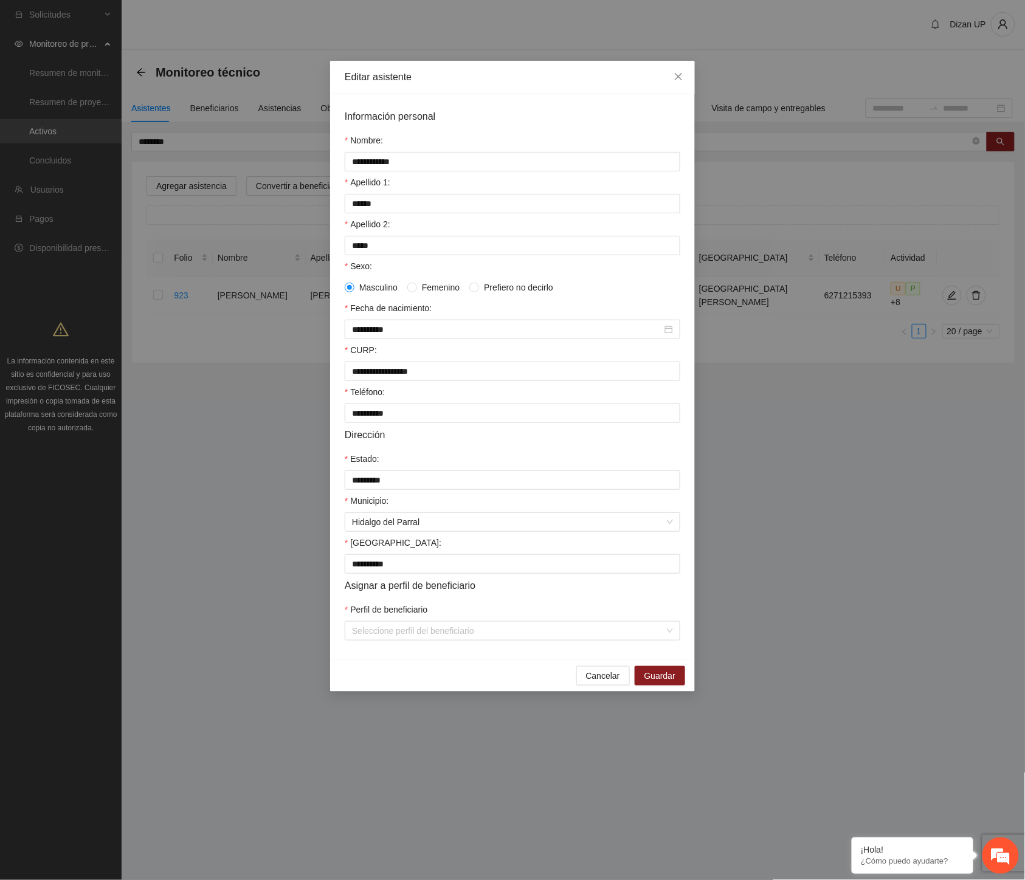
click at [810, 63] on div "**********" at bounding box center [512, 440] width 1025 height 880
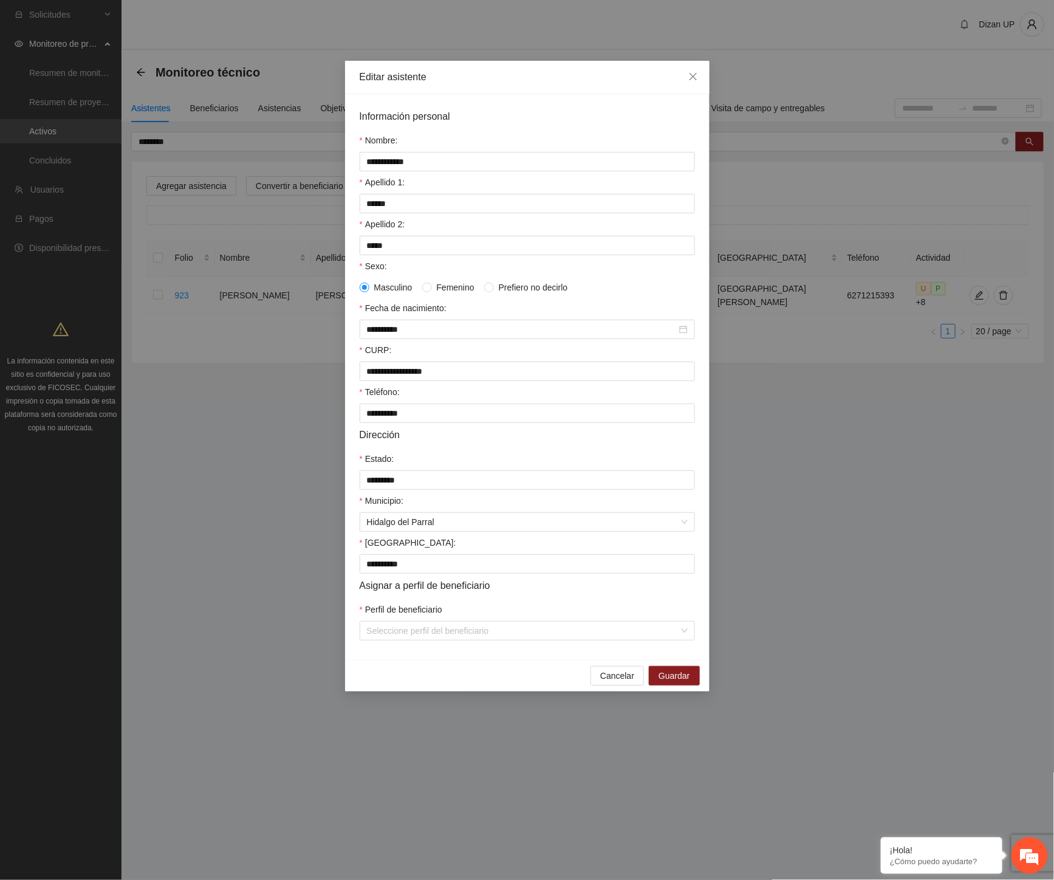
click at [864, 651] on div "**********" at bounding box center [527, 440] width 1054 height 880
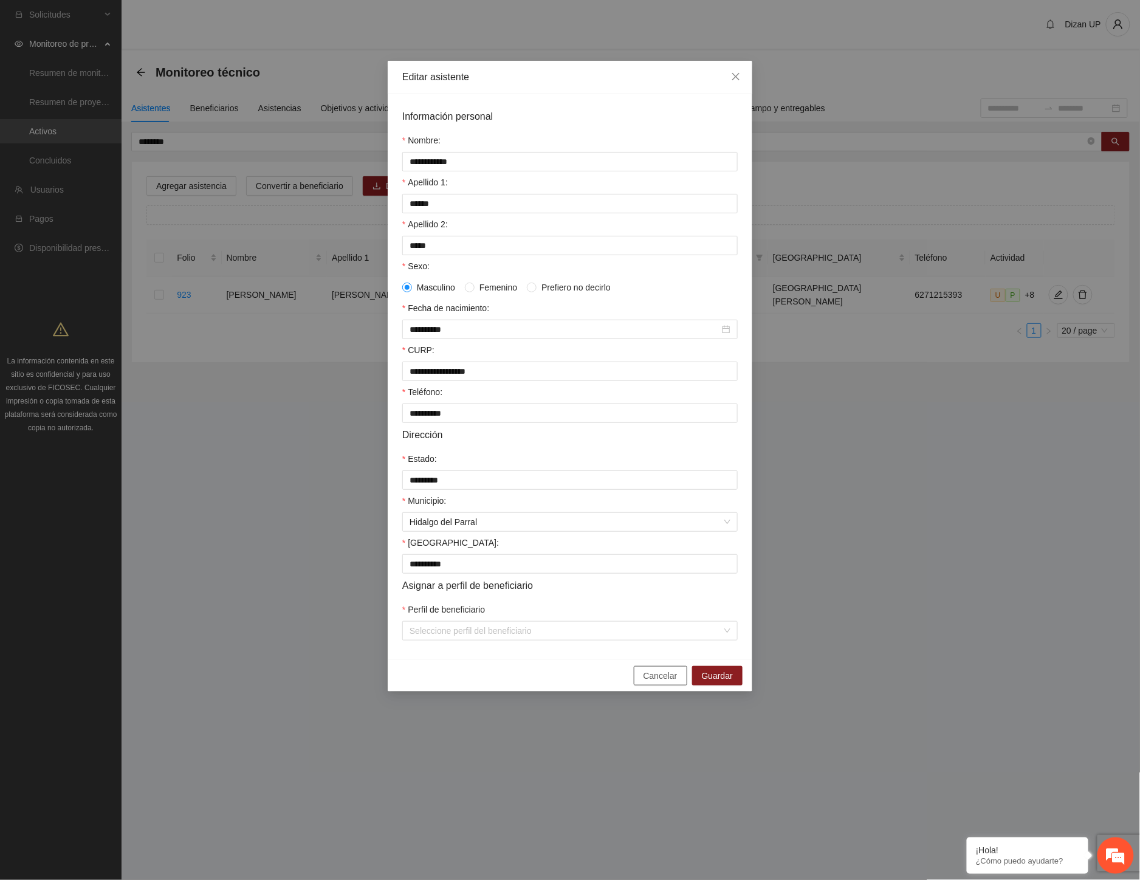
drag, startPoint x: 655, startPoint y: 683, endPoint x: 741, endPoint y: 610, distance: 113.4
click at [656, 682] on span "Cancelar" at bounding box center [661, 675] width 34 height 13
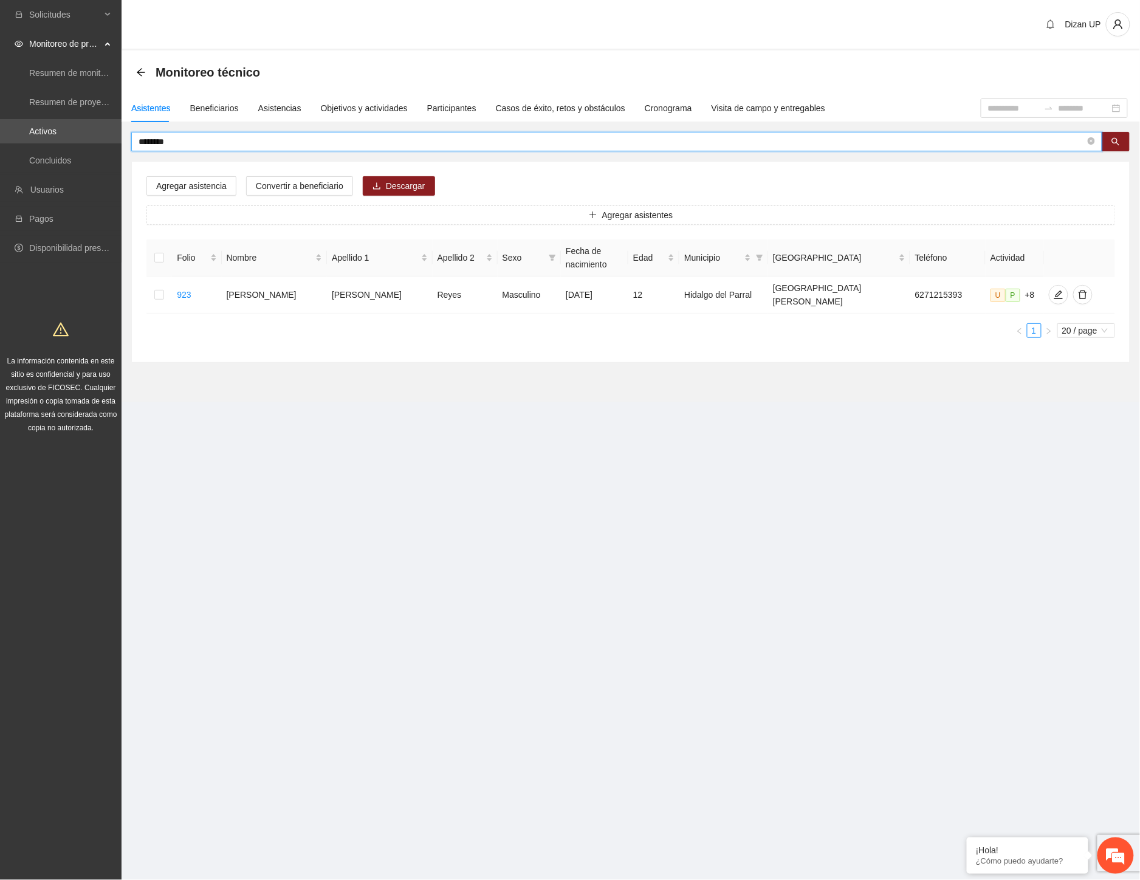
drag, startPoint x: 179, startPoint y: 143, endPoint x: 107, endPoint y: 146, distance: 72.4
click at [107, 146] on section "Solicitudes Monitoreo de proyectos Resumen de monitoreo Resumen de proyectos ap…" at bounding box center [570, 440] width 1140 height 880
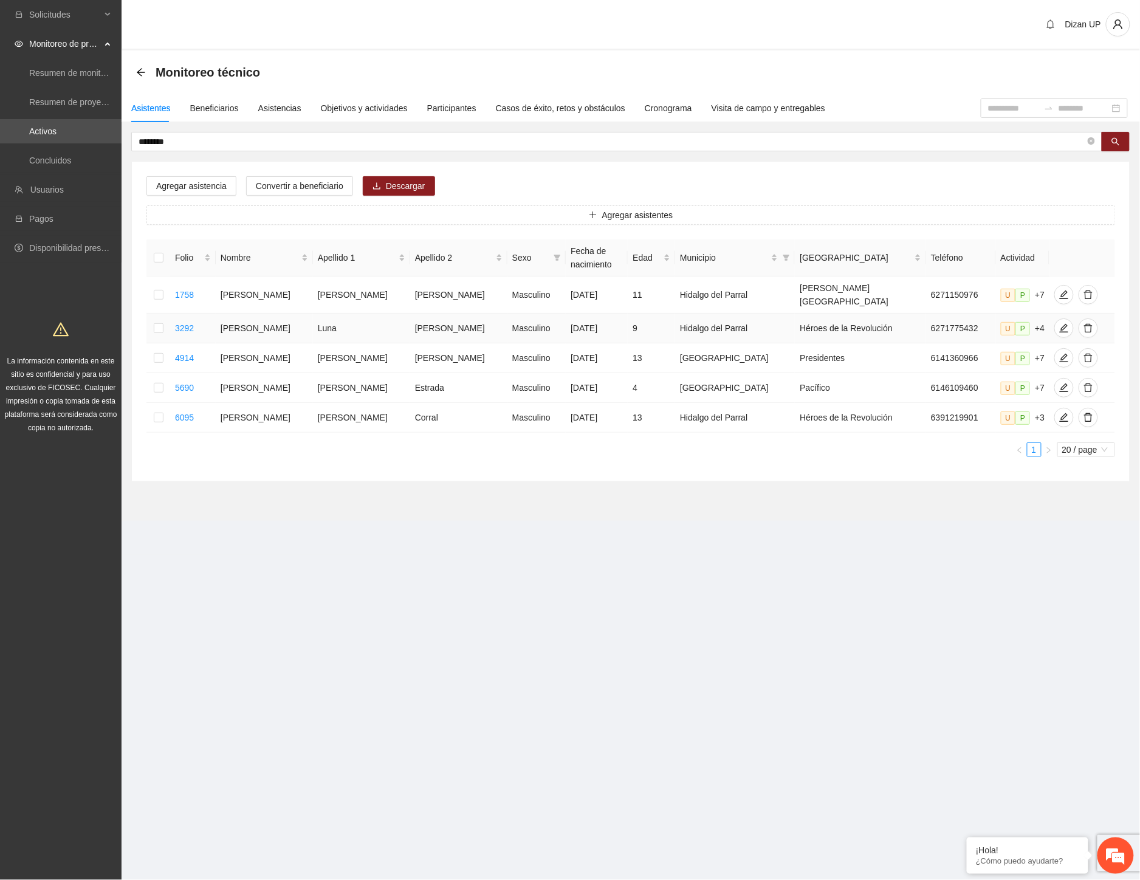
drag, startPoint x: 343, startPoint y: 323, endPoint x: 357, endPoint y: 321, distance: 14.2
click at [357, 321] on td "Luna" at bounding box center [361, 329] width 97 height 30
click at [1059, 325] on icon "edit" at bounding box center [1064, 328] width 10 height 10
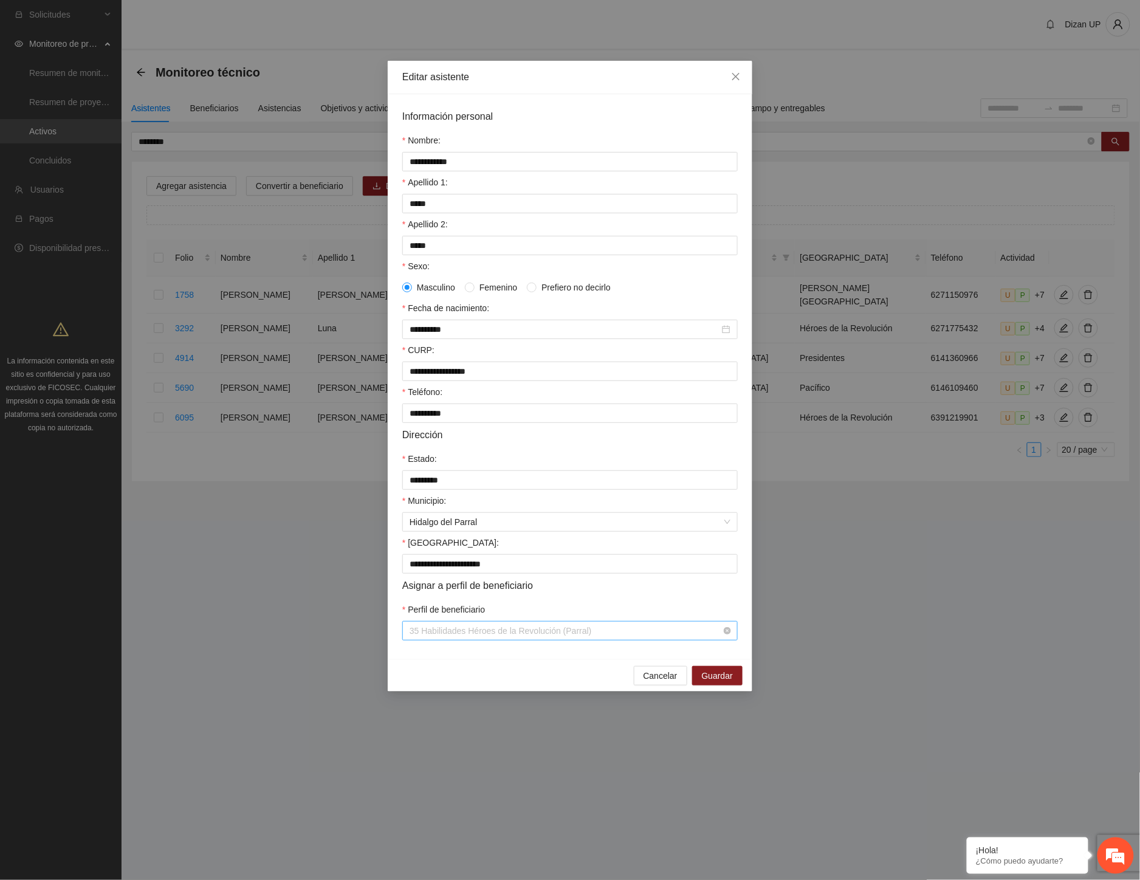
click at [537, 639] on span "35 Habilidades Héroes de la Revolución (Parral)" at bounding box center [570, 631] width 321 height 18
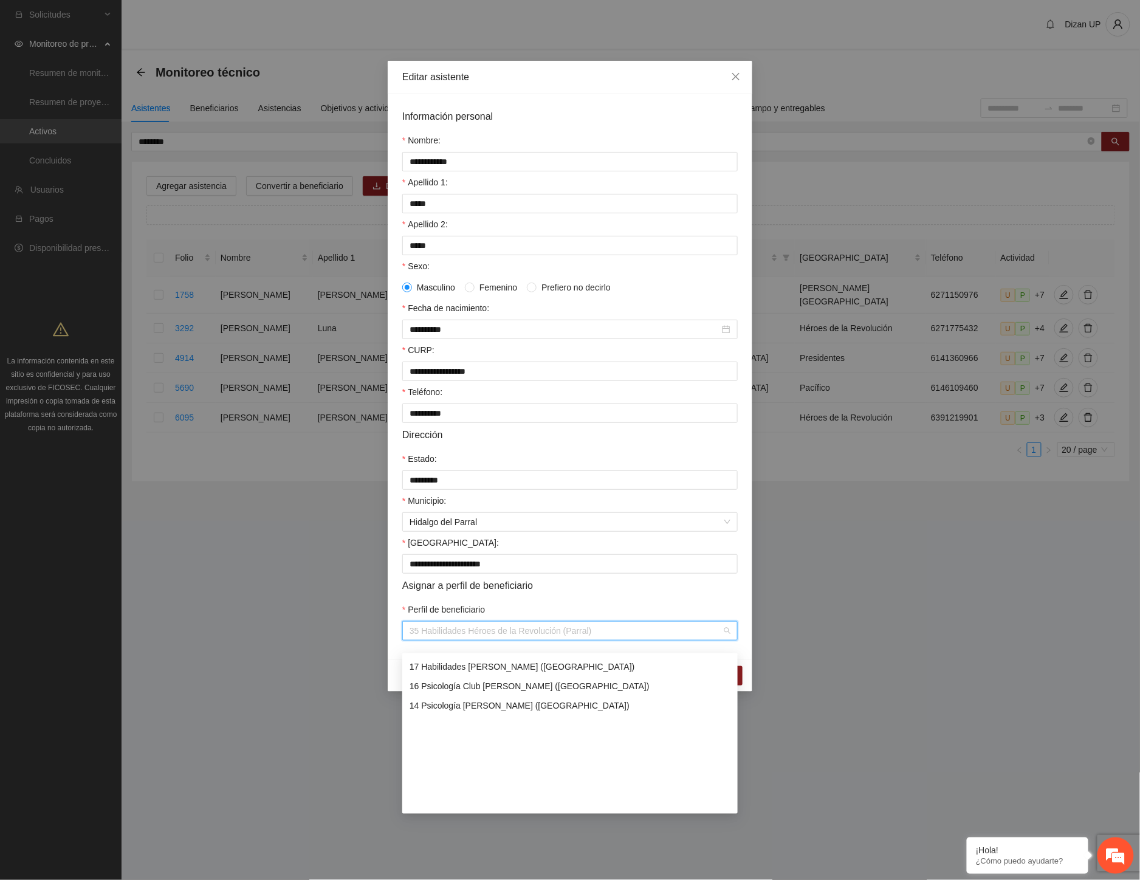
scroll to position [194, 0]
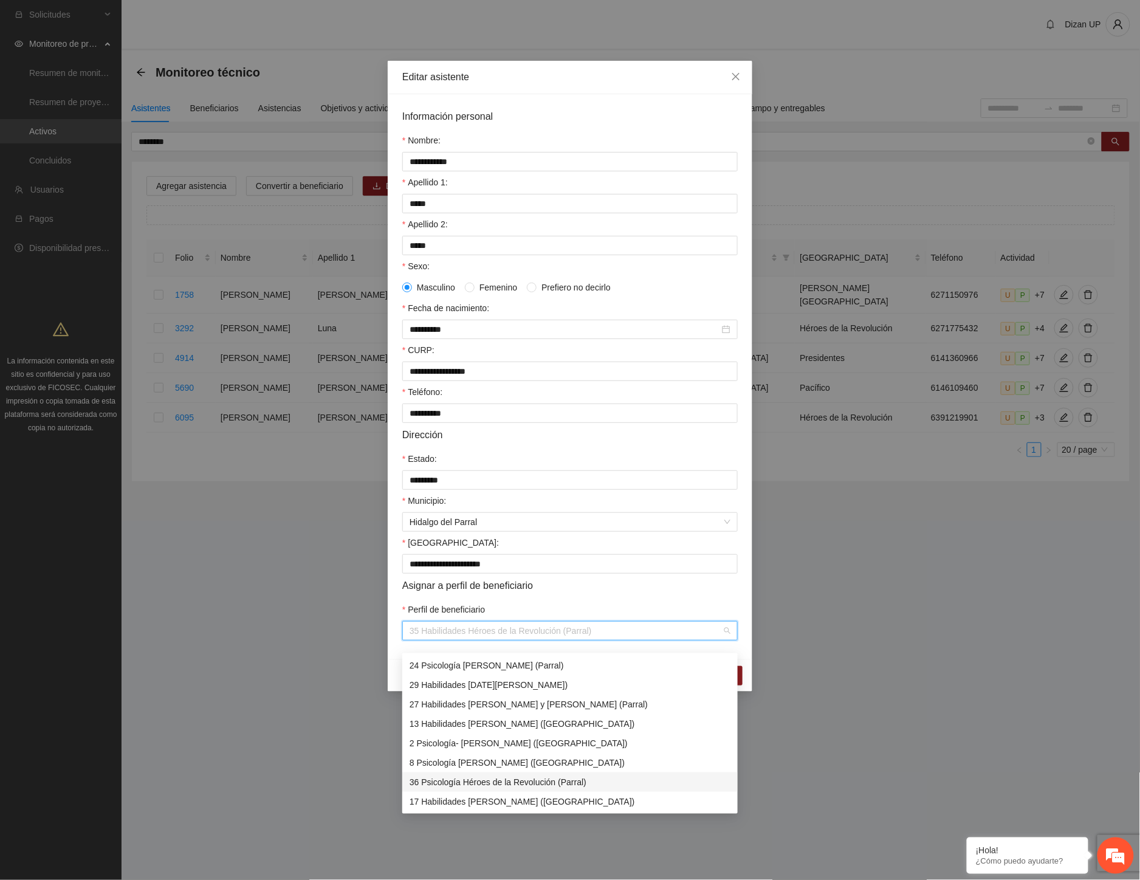
click at [472, 780] on div "36 Psicología Héroes de la Revolución (Parral)" at bounding box center [570, 781] width 321 height 13
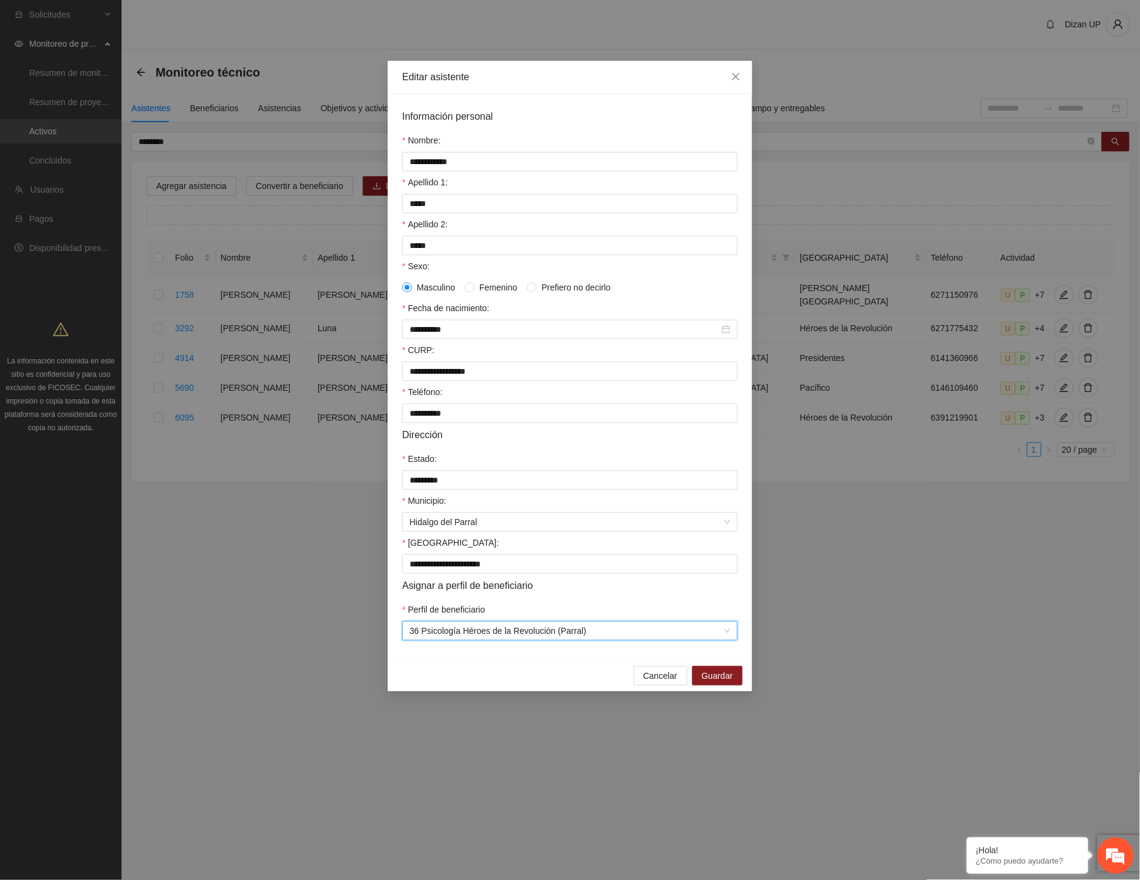
click at [600, 593] on div "Asignar a perfil de beneficiario" at bounding box center [569, 585] width 335 height 15
click at [706, 682] on span "Guardar" at bounding box center [717, 675] width 31 height 13
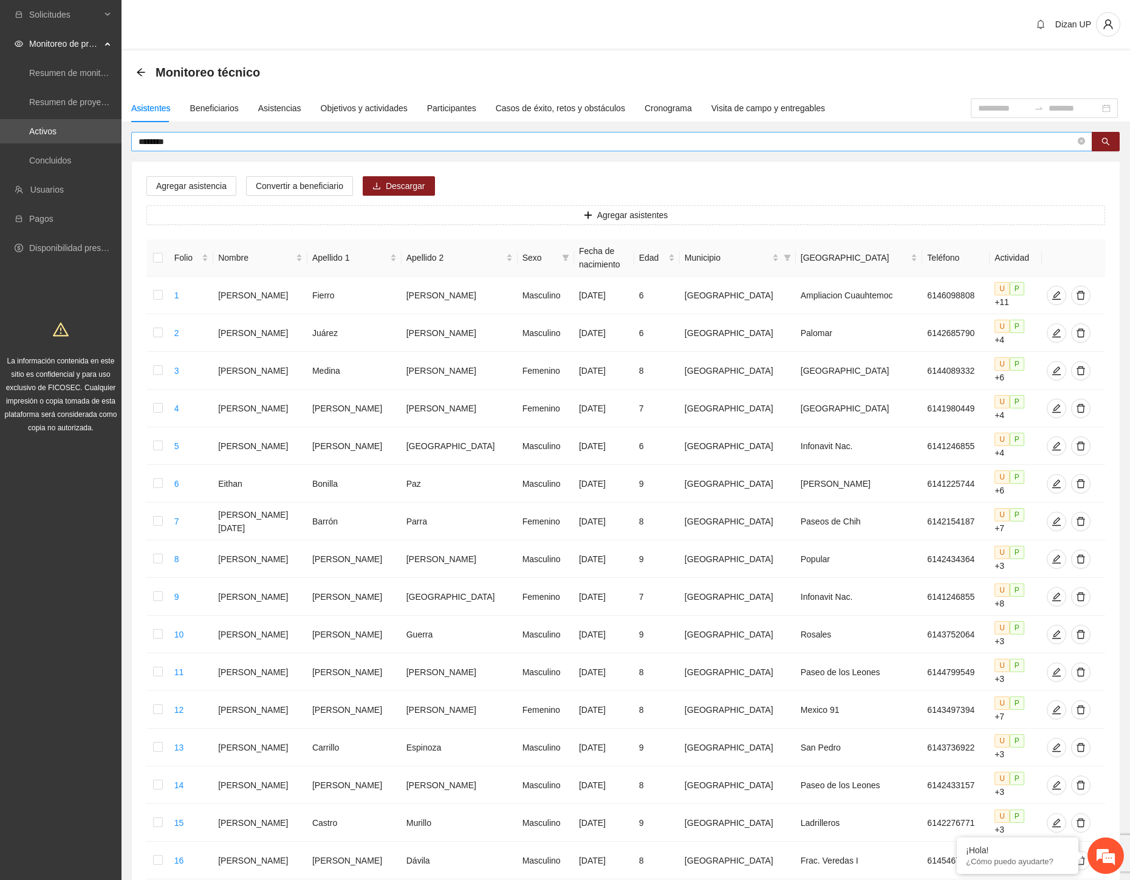
click at [190, 139] on input "********" at bounding box center [607, 141] width 937 height 13
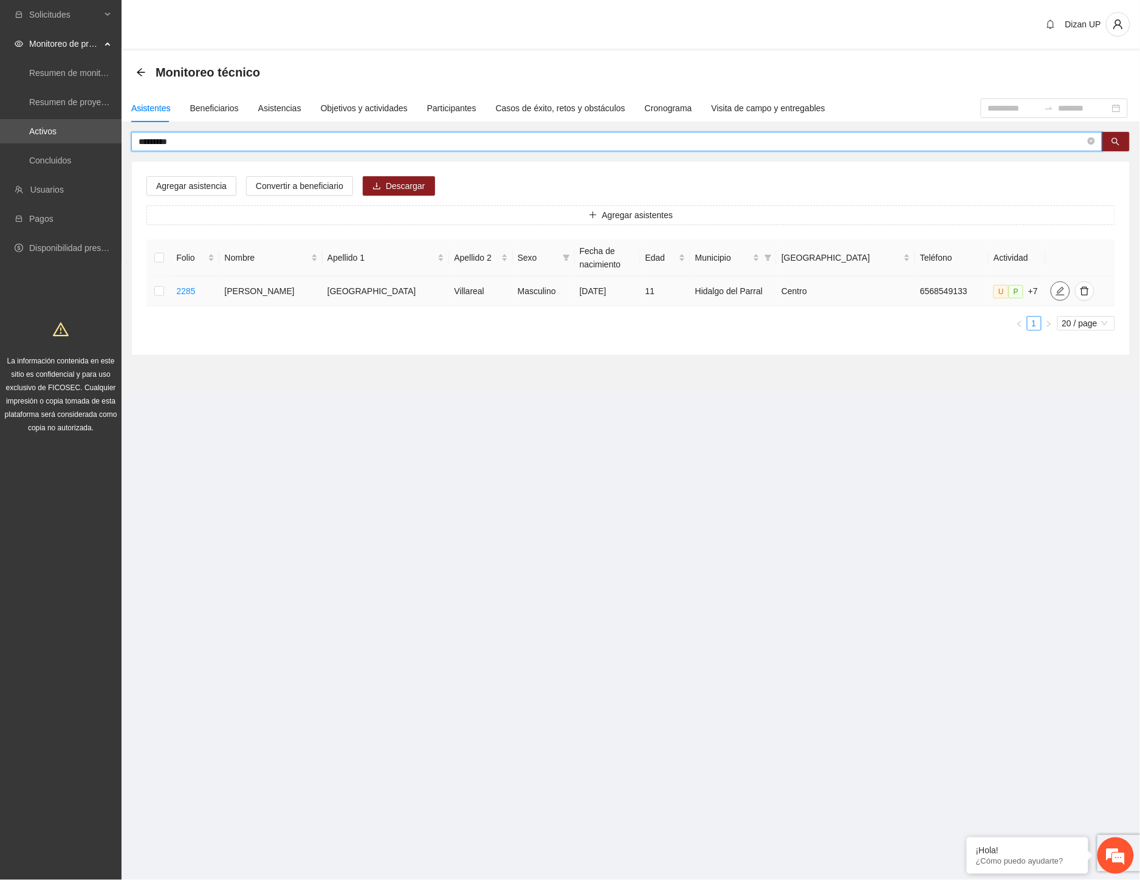
click at [1056, 292] on icon "edit" at bounding box center [1061, 291] width 10 height 10
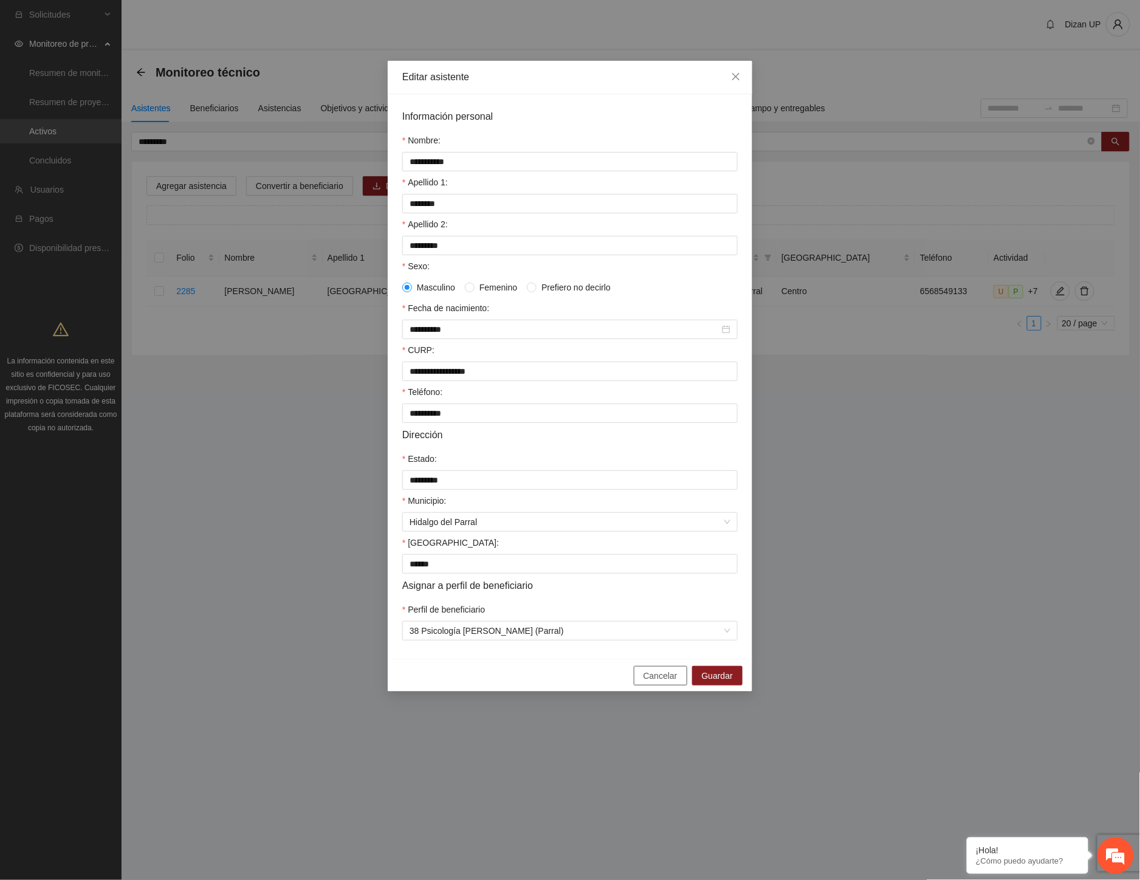
drag, startPoint x: 655, startPoint y: 685, endPoint x: 893, endPoint y: 471, distance: 321.0
click at [658, 682] on span "Cancelar" at bounding box center [661, 675] width 34 height 13
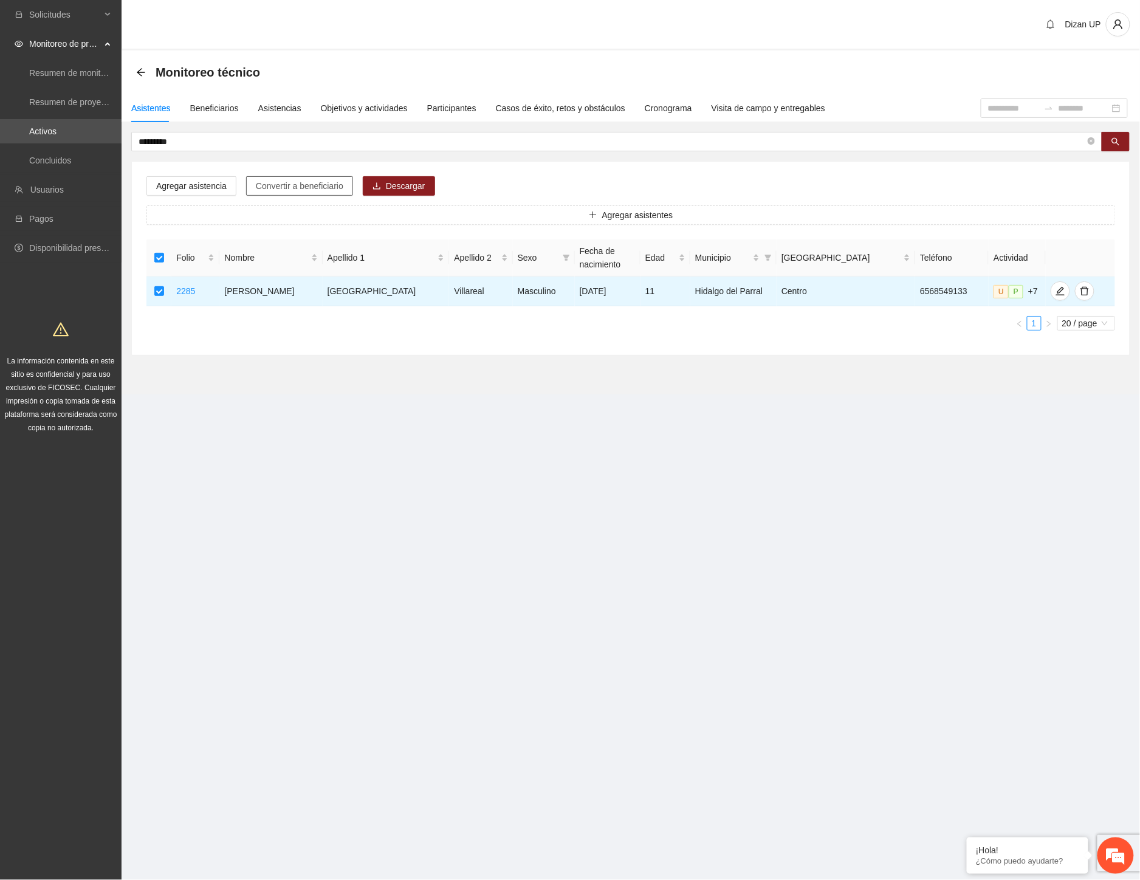
click at [288, 183] on span "Convertir a beneficiario" at bounding box center [300, 185] width 88 height 13
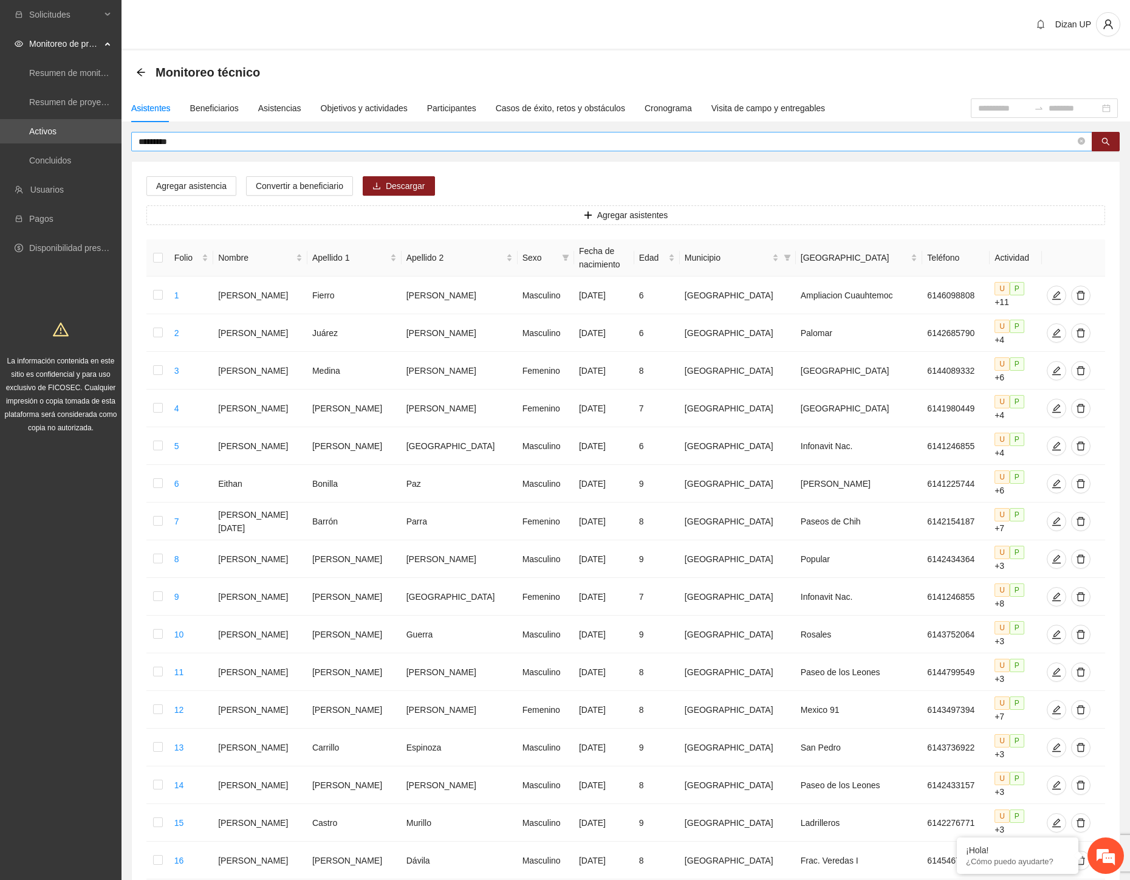
click at [171, 132] on span "*********" at bounding box center [611, 141] width 961 height 19
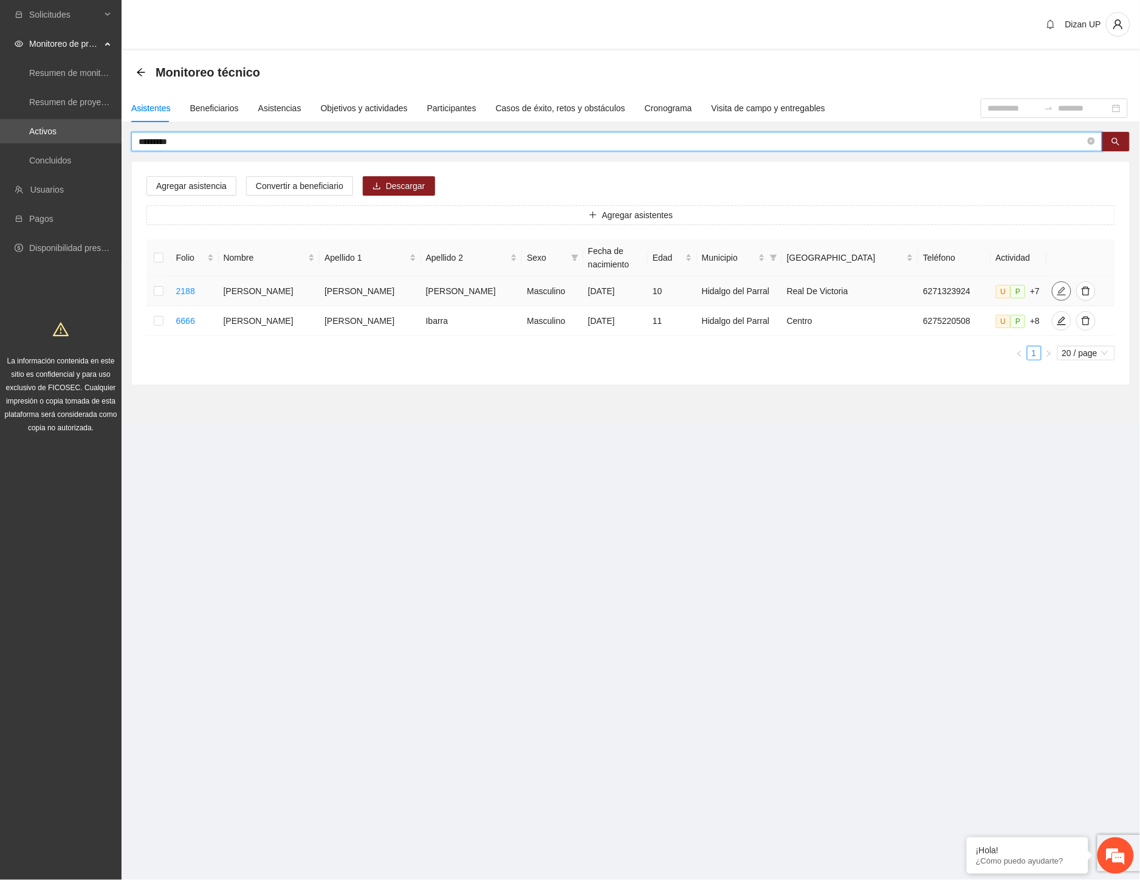
click at [1057, 292] on icon "edit" at bounding box center [1061, 291] width 9 height 9
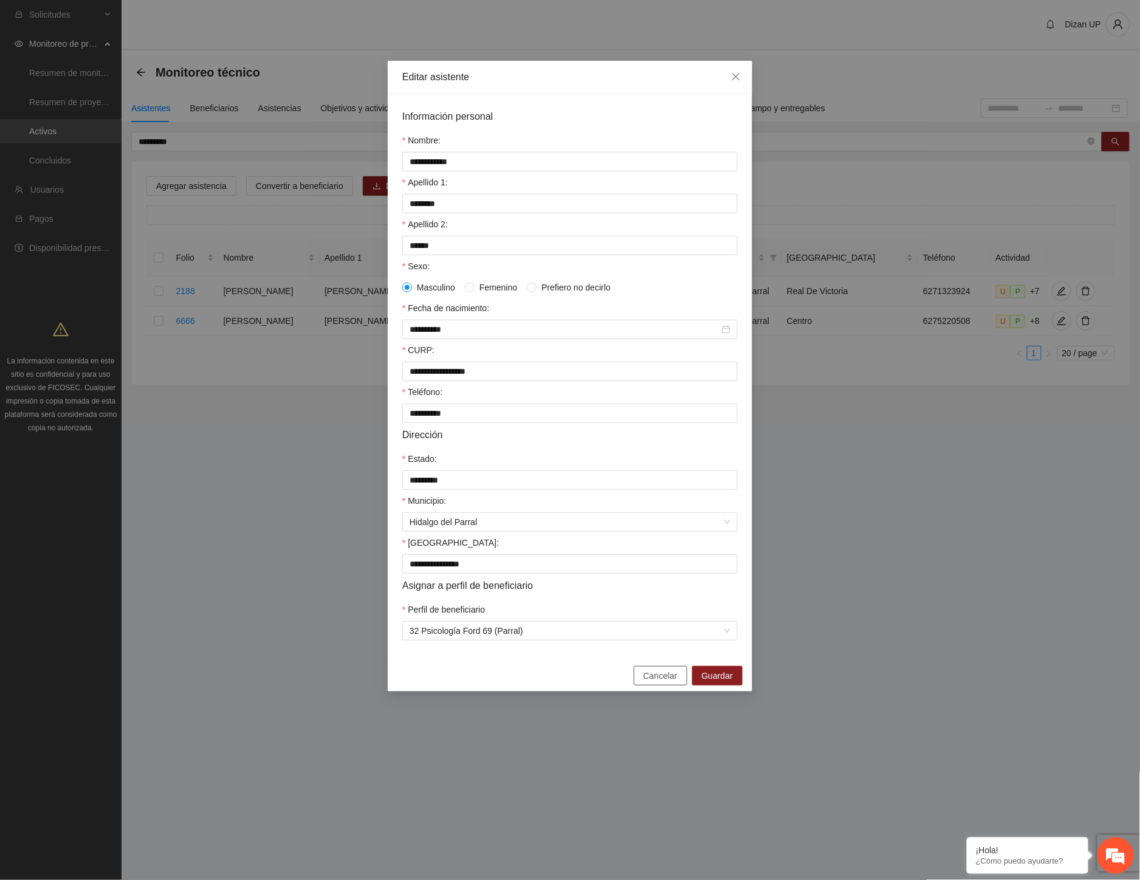
click at [673, 682] on span "Cancelar" at bounding box center [661, 675] width 34 height 13
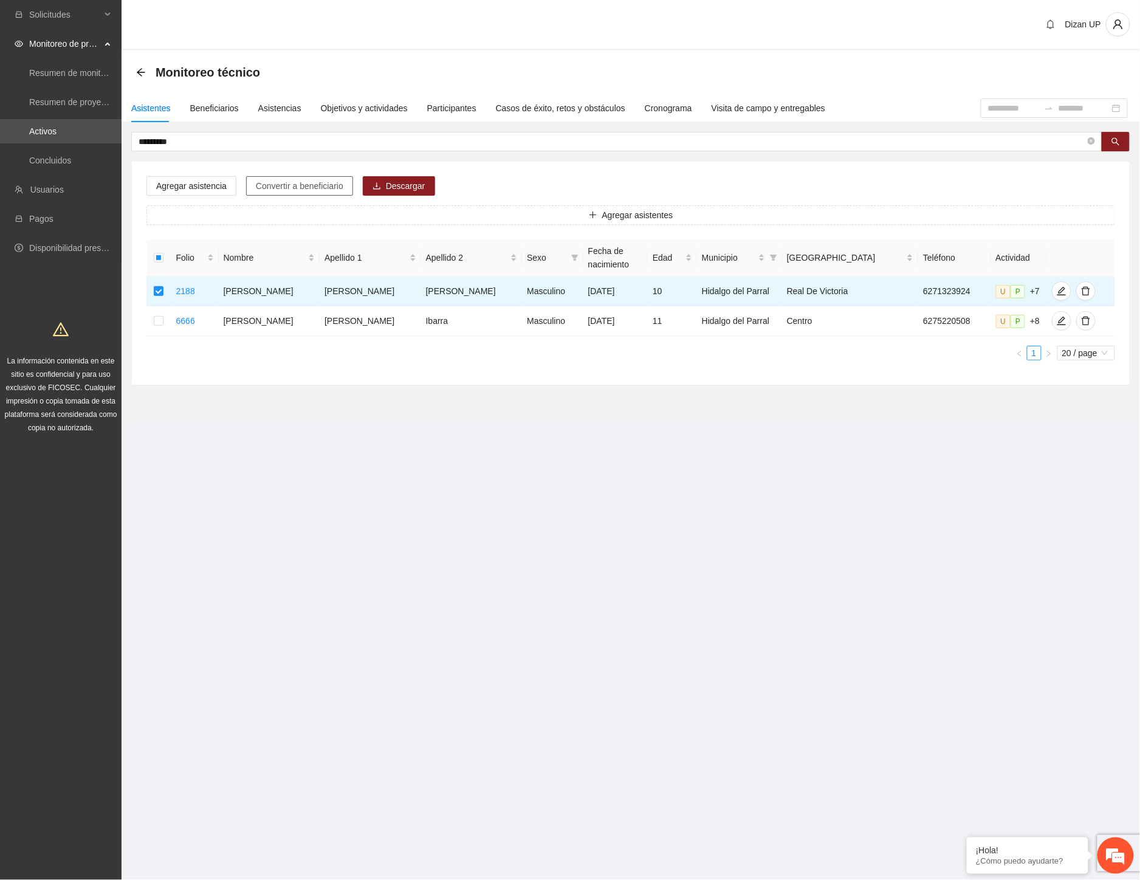
click at [273, 184] on span "Convertir a beneficiario" at bounding box center [300, 185] width 88 height 13
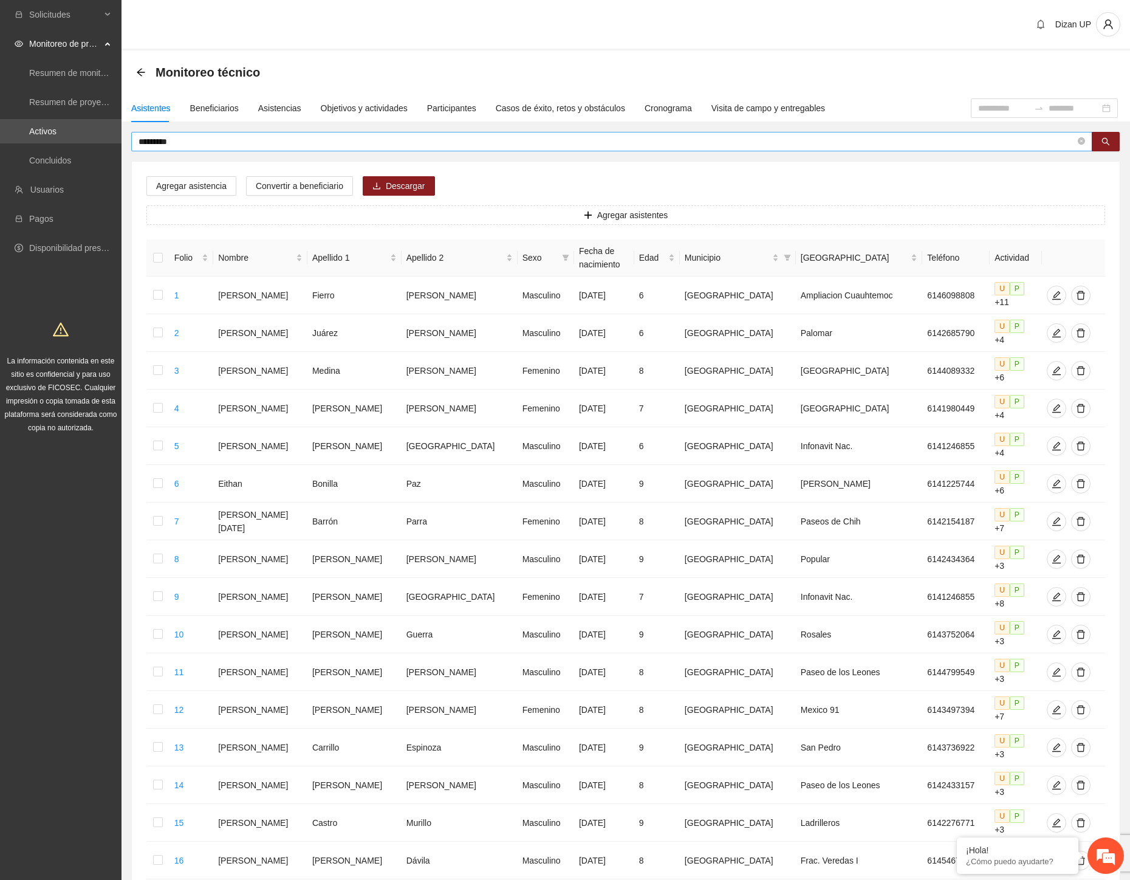
click at [218, 140] on input "*********" at bounding box center [607, 141] width 937 height 13
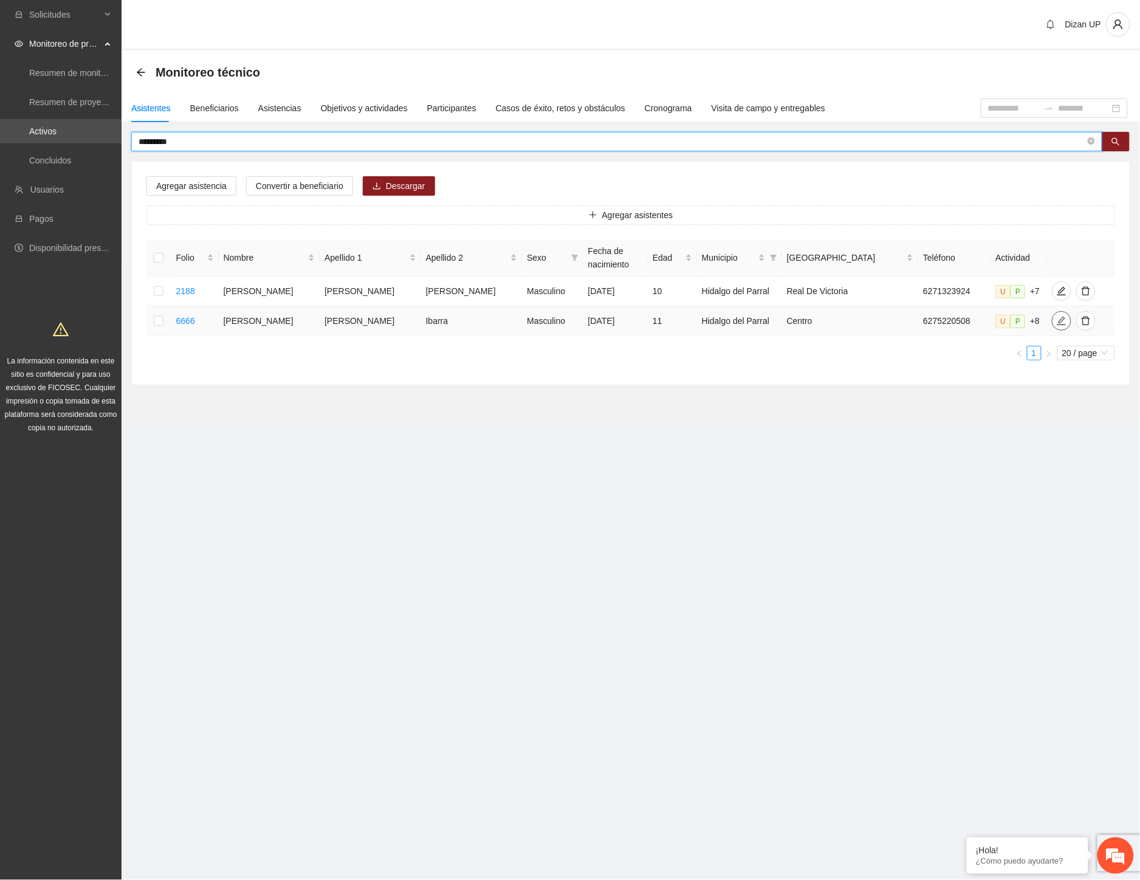
click at [1057, 318] on icon "edit" at bounding box center [1062, 321] width 10 height 10
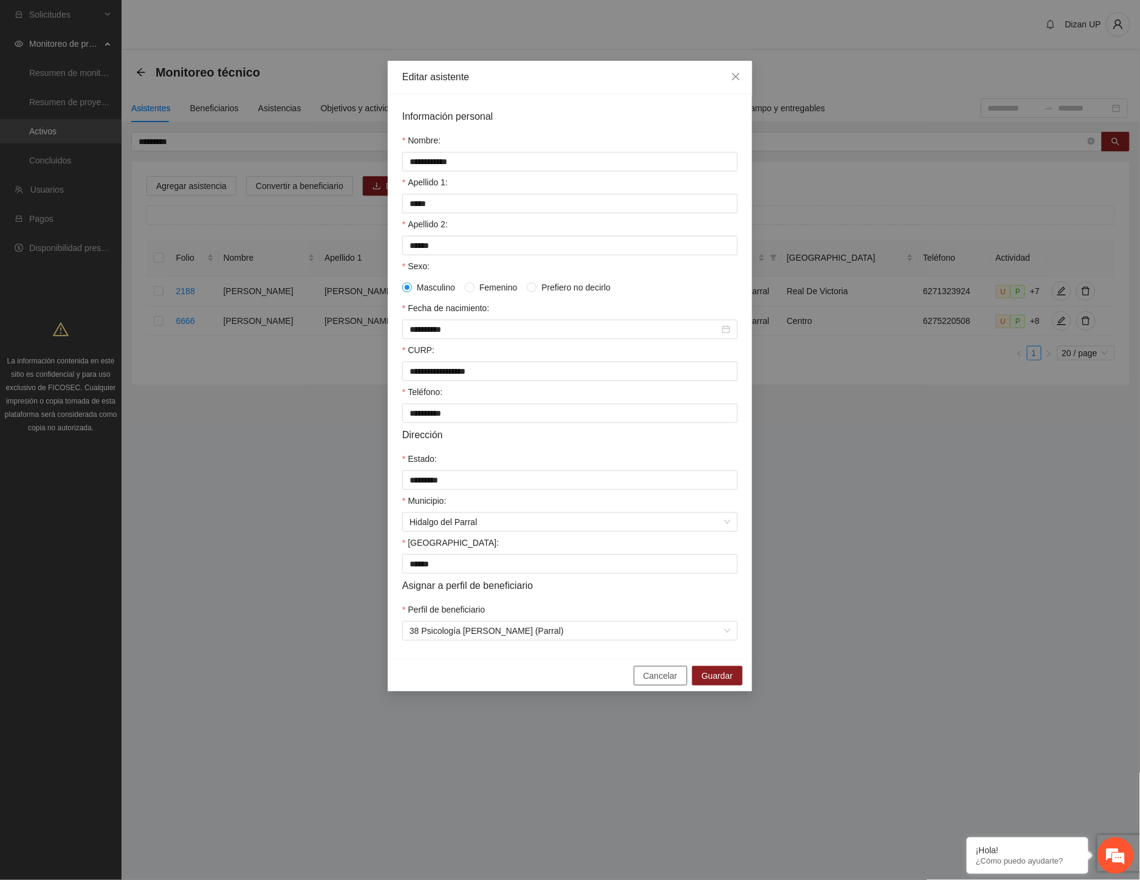
click at [651, 682] on span "Cancelar" at bounding box center [661, 675] width 34 height 13
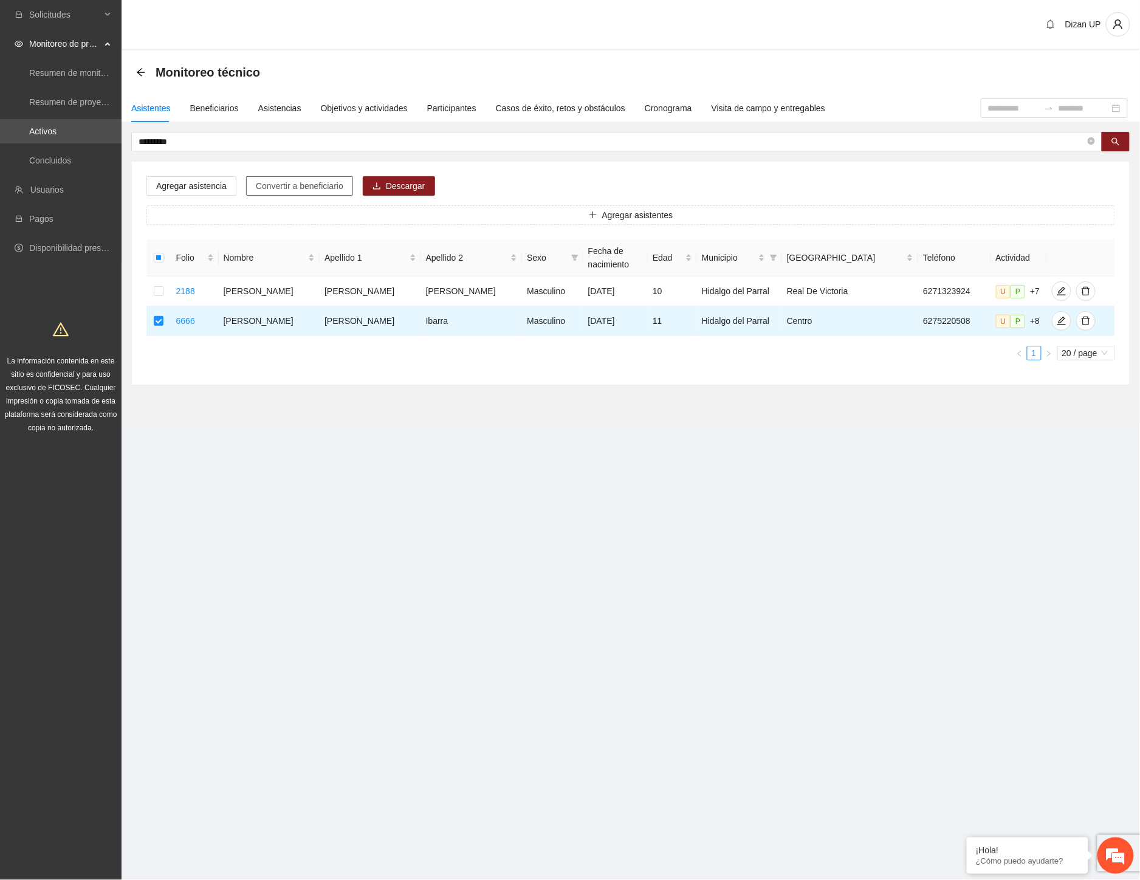
click at [280, 182] on span "Convertir a beneficiario" at bounding box center [300, 185] width 88 height 13
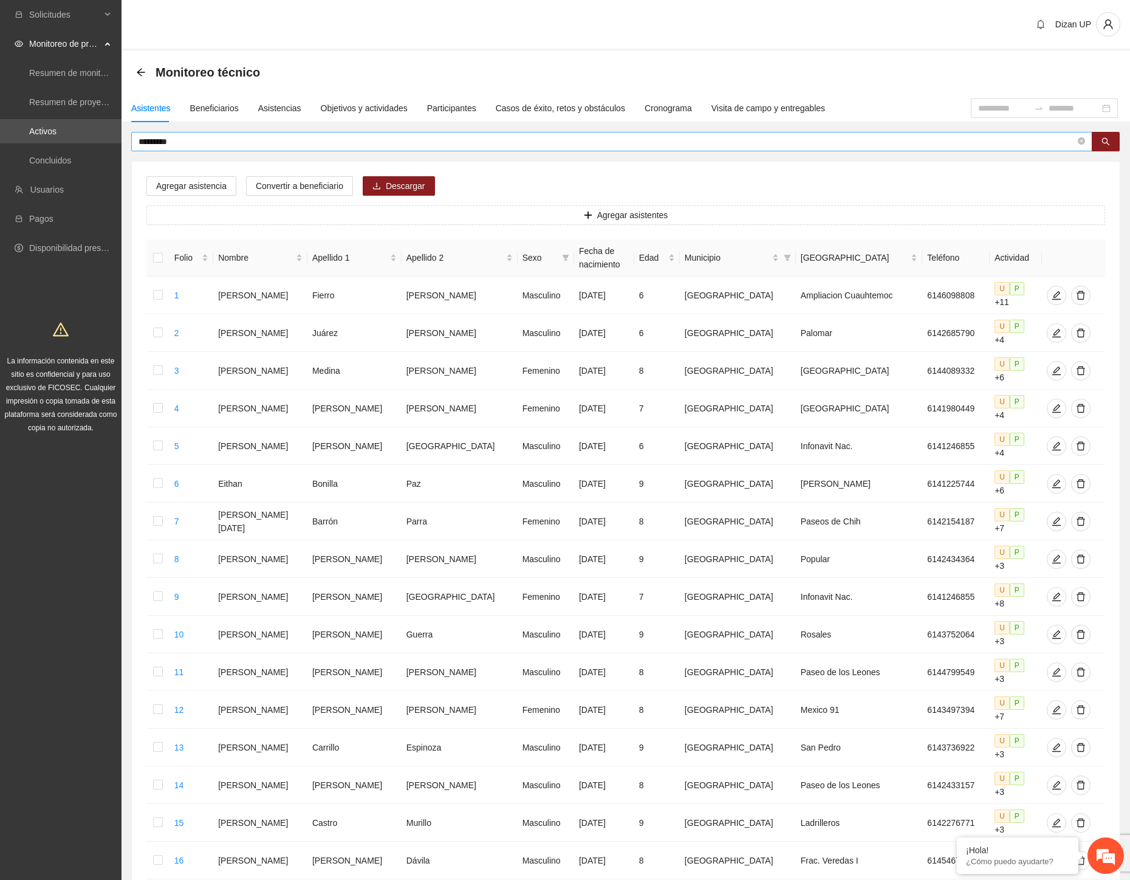
click at [185, 140] on input "*********" at bounding box center [607, 141] width 937 height 13
type input "********"
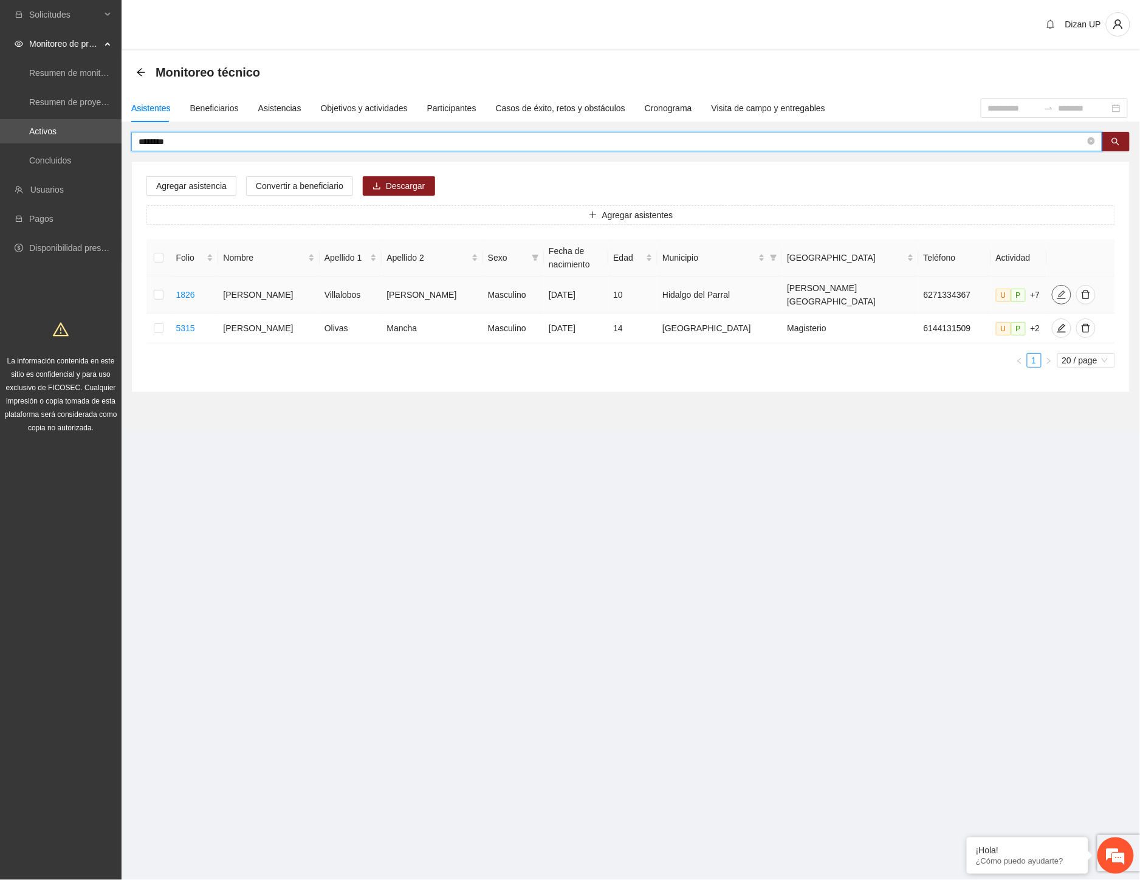
click at [1057, 290] on icon "edit" at bounding box center [1062, 295] width 10 height 10
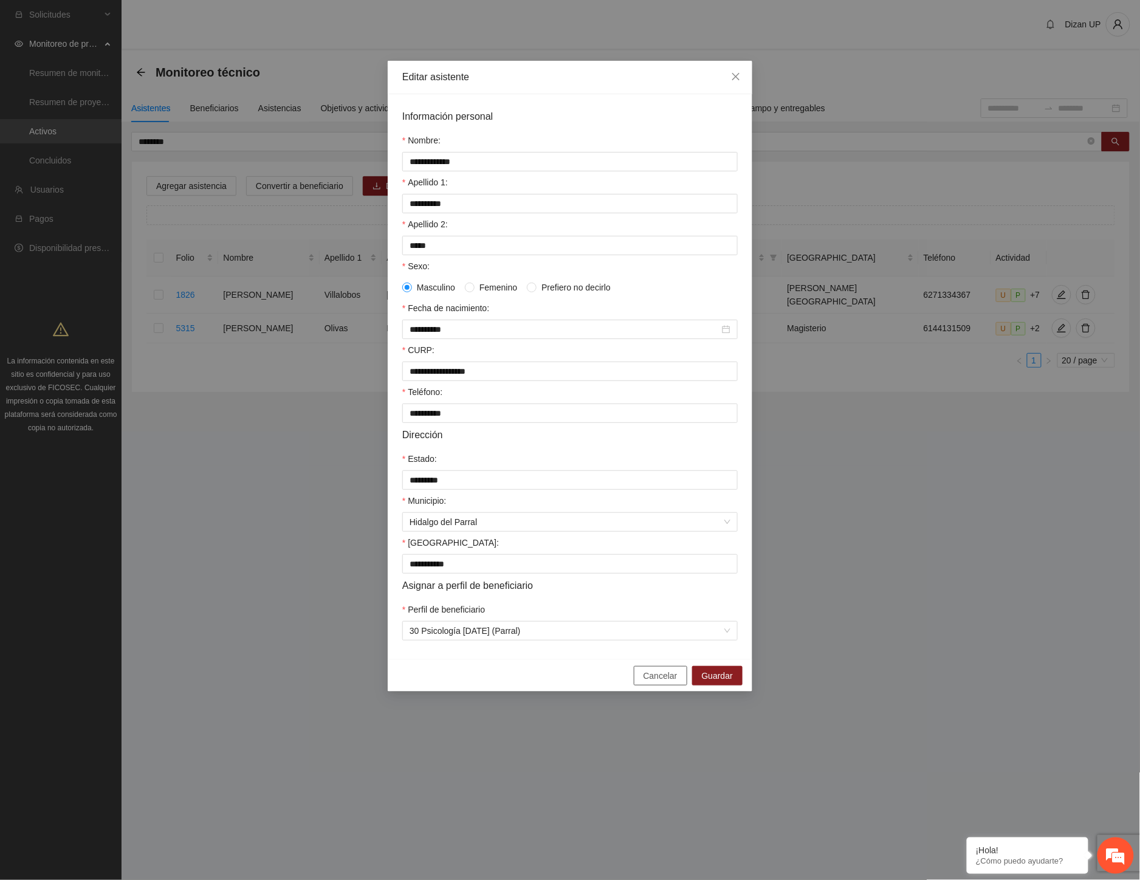
click at [653, 682] on span "Cancelar" at bounding box center [661, 675] width 34 height 13
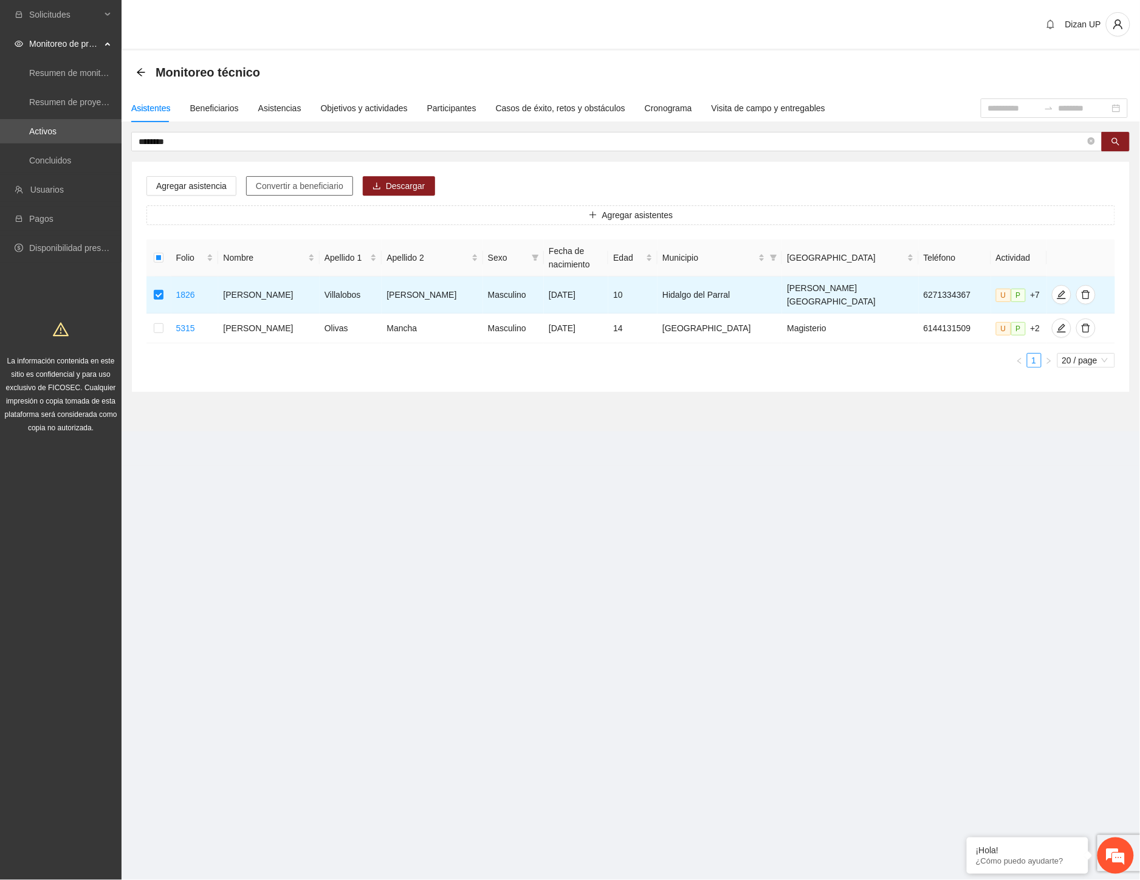
click at [270, 188] on span "Convertir a beneficiario" at bounding box center [300, 185] width 88 height 13
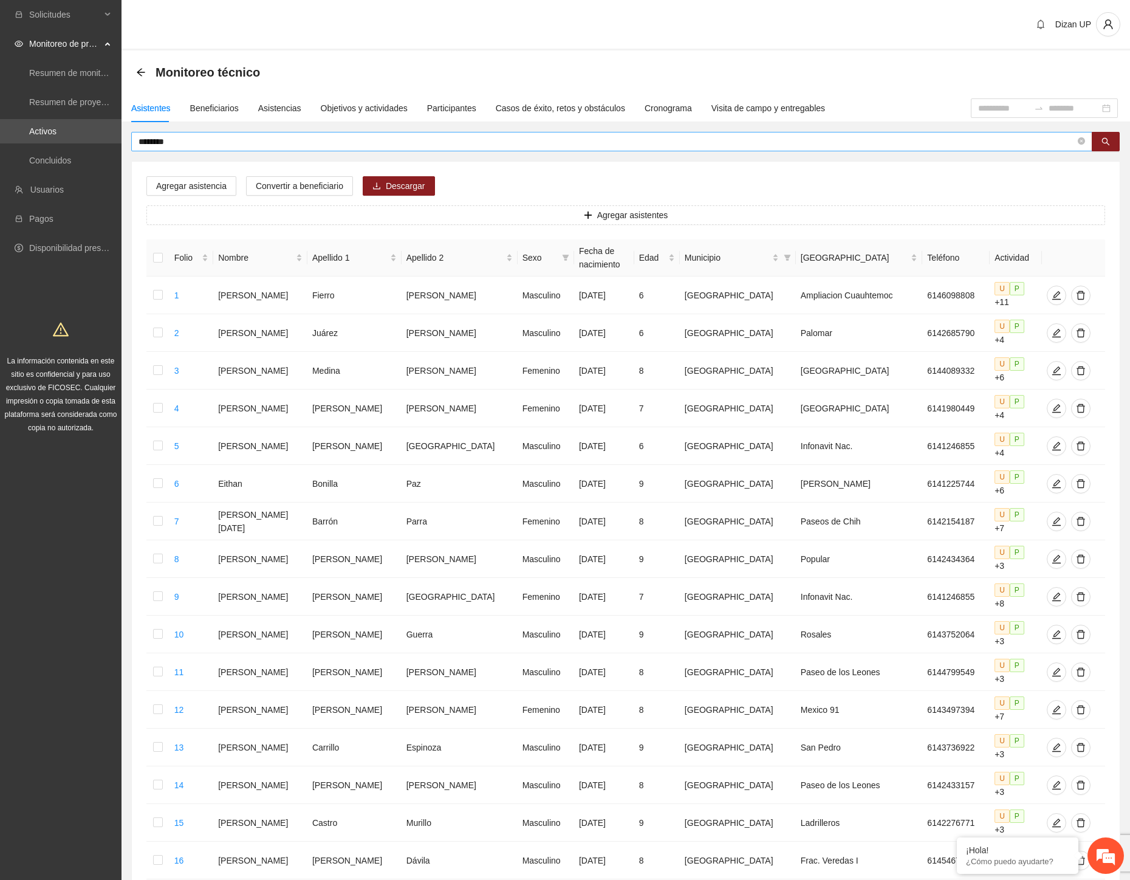
click at [195, 137] on input "********" at bounding box center [607, 141] width 937 height 13
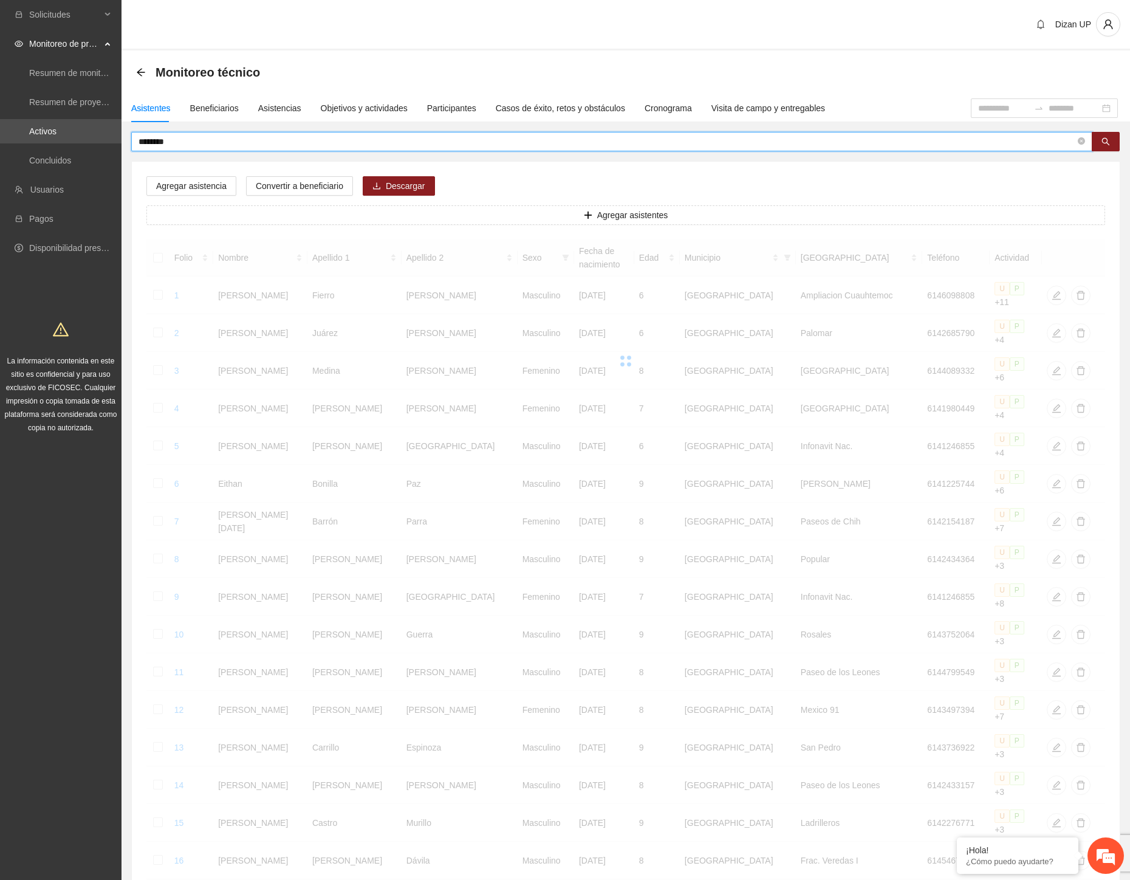
click at [195, 137] on input "********" at bounding box center [607, 141] width 937 height 13
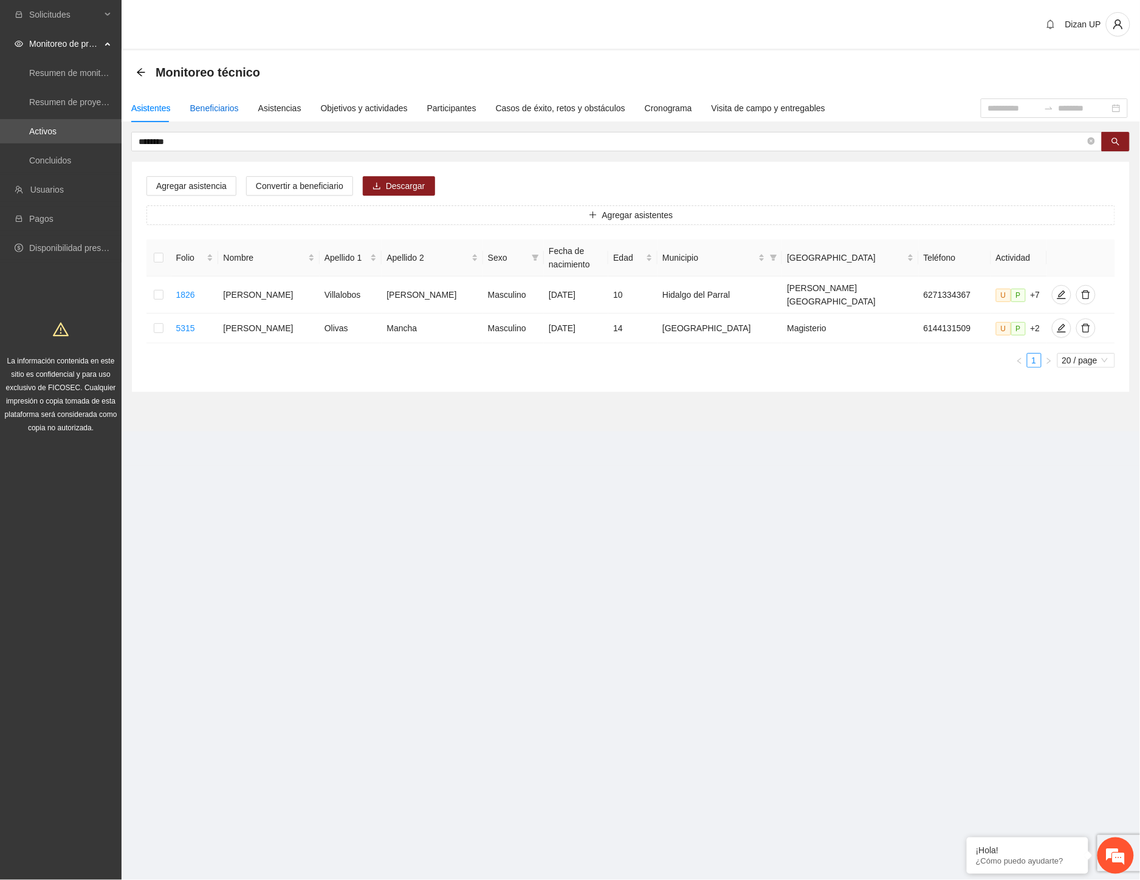
click at [193, 104] on div "Beneficiarios" at bounding box center [214, 107] width 49 height 13
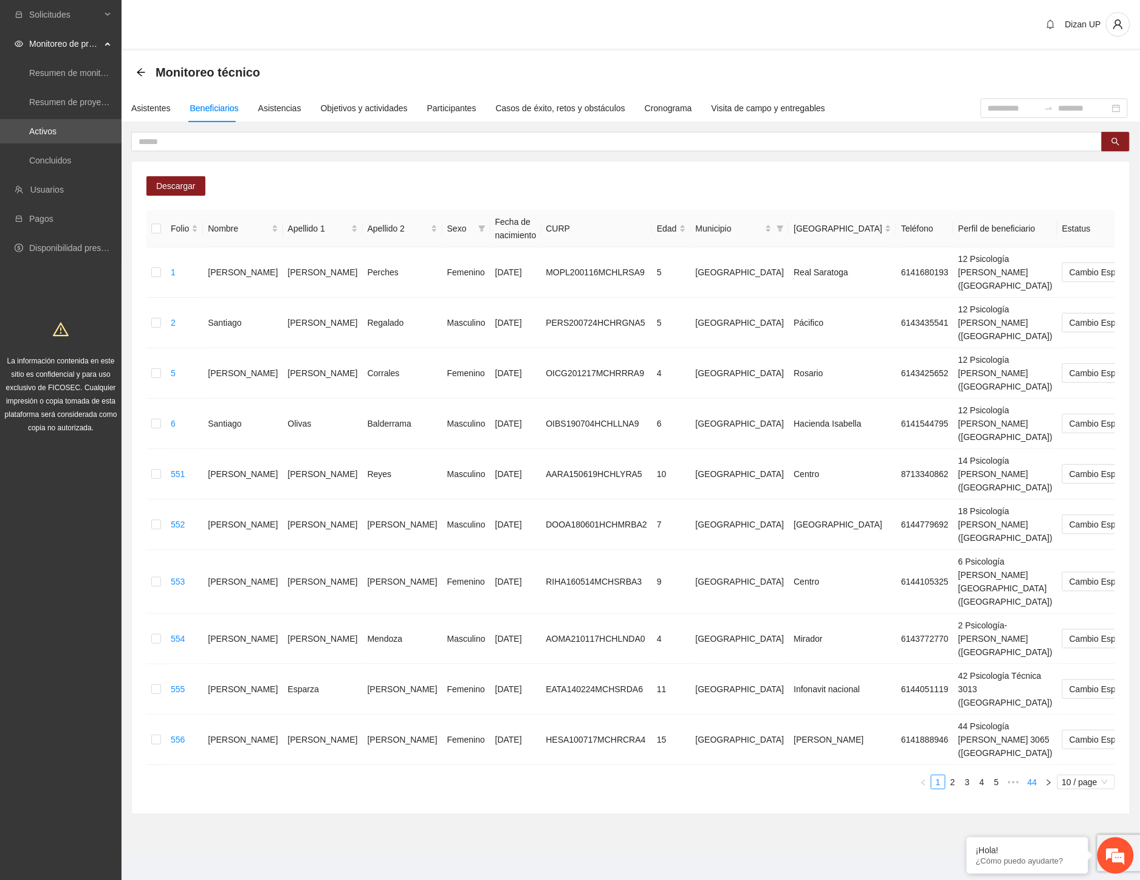
click at [1032, 775] on link "44" at bounding box center [1032, 781] width 17 height 13
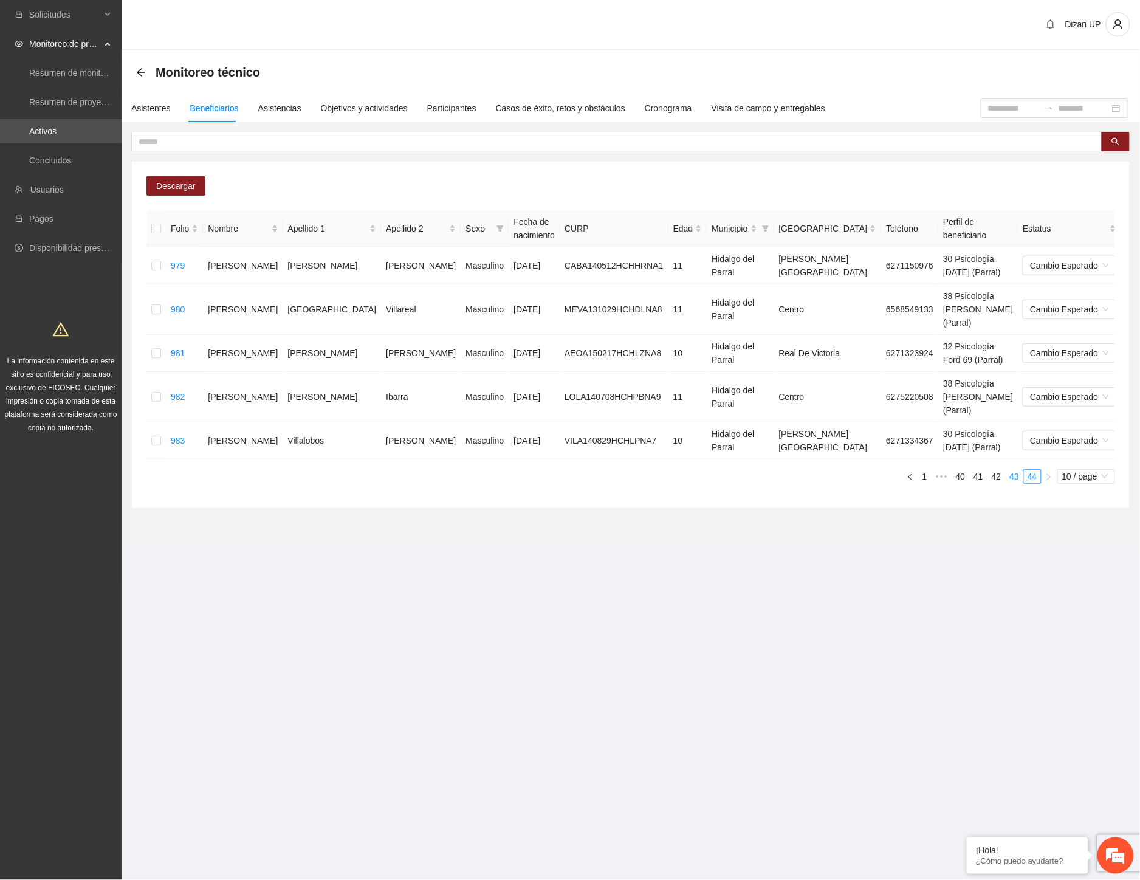
click at [1014, 470] on link "43" at bounding box center [1014, 476] width 17 height 13
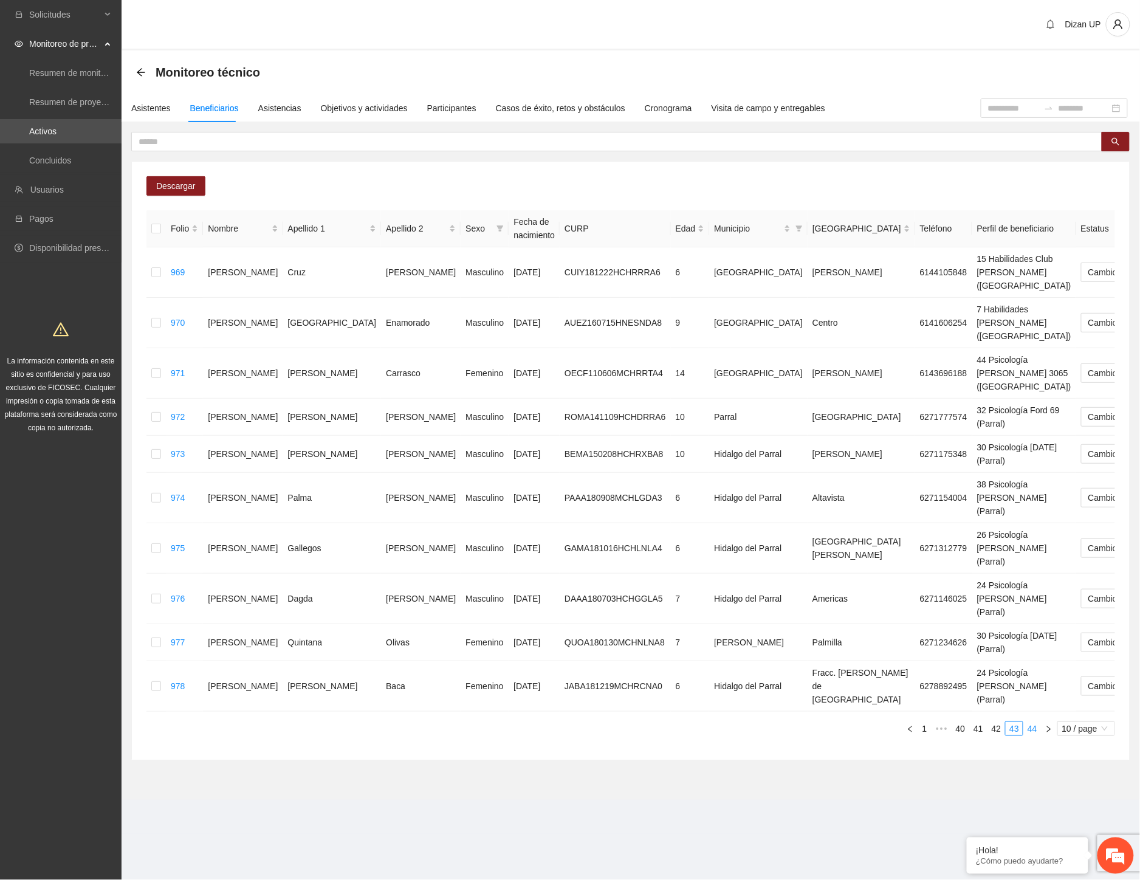
click at [1034, 722] on link "44" at bounding box center [1032, 728] width 17 height 13
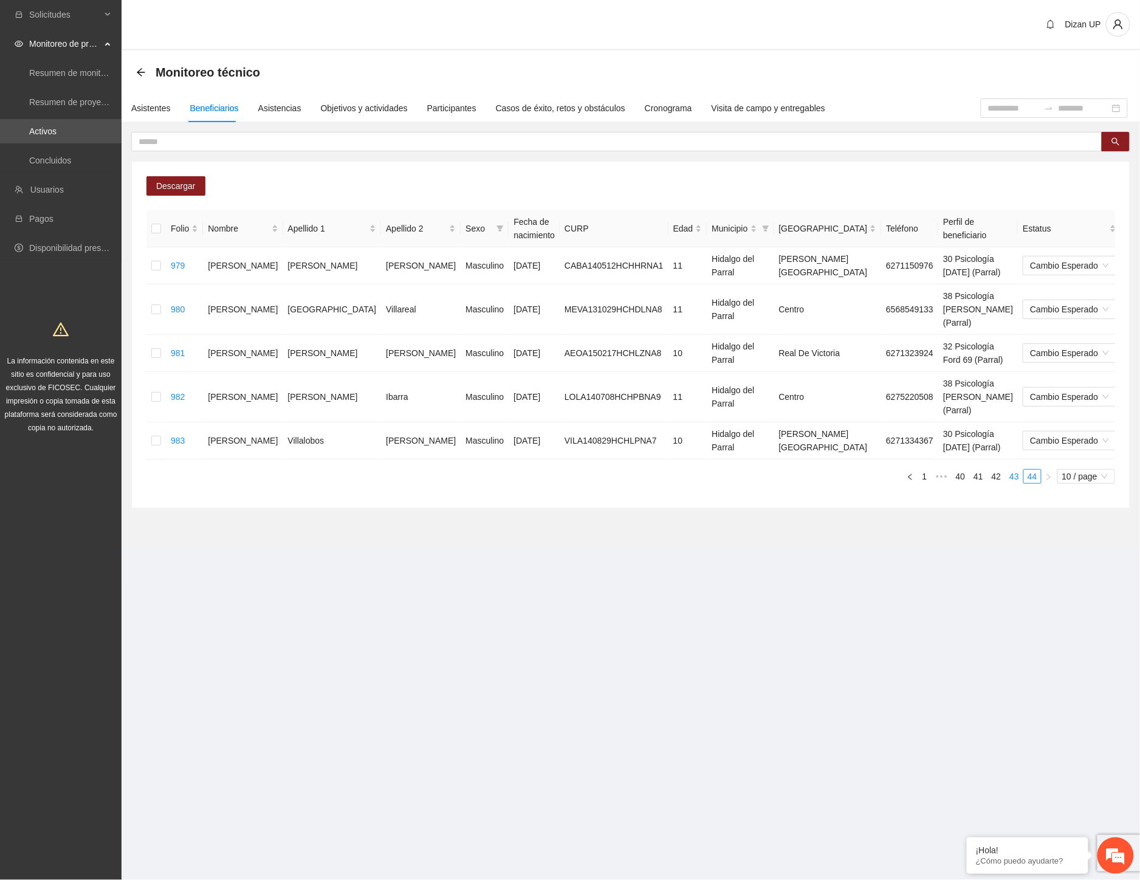
click at [1017, 470] on link "43" at bounding box center [1014, 476] width 17 height 13
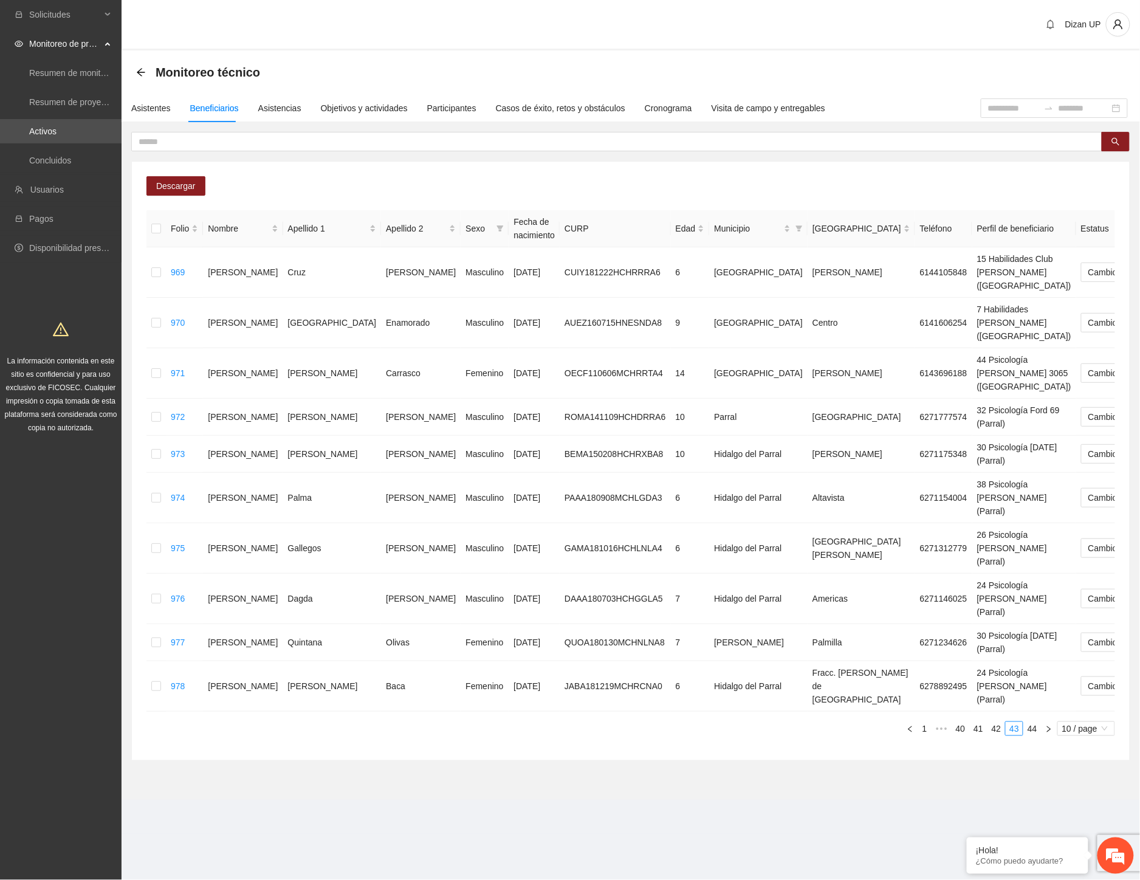
drag, startPoint x: 1030, startPoint y: 650, endPoint x: 1031, endPoint y: 639, distance: 11.6
click at [1030, 722] on link "44" at bounding box center [1032, 728] width 17 height 13
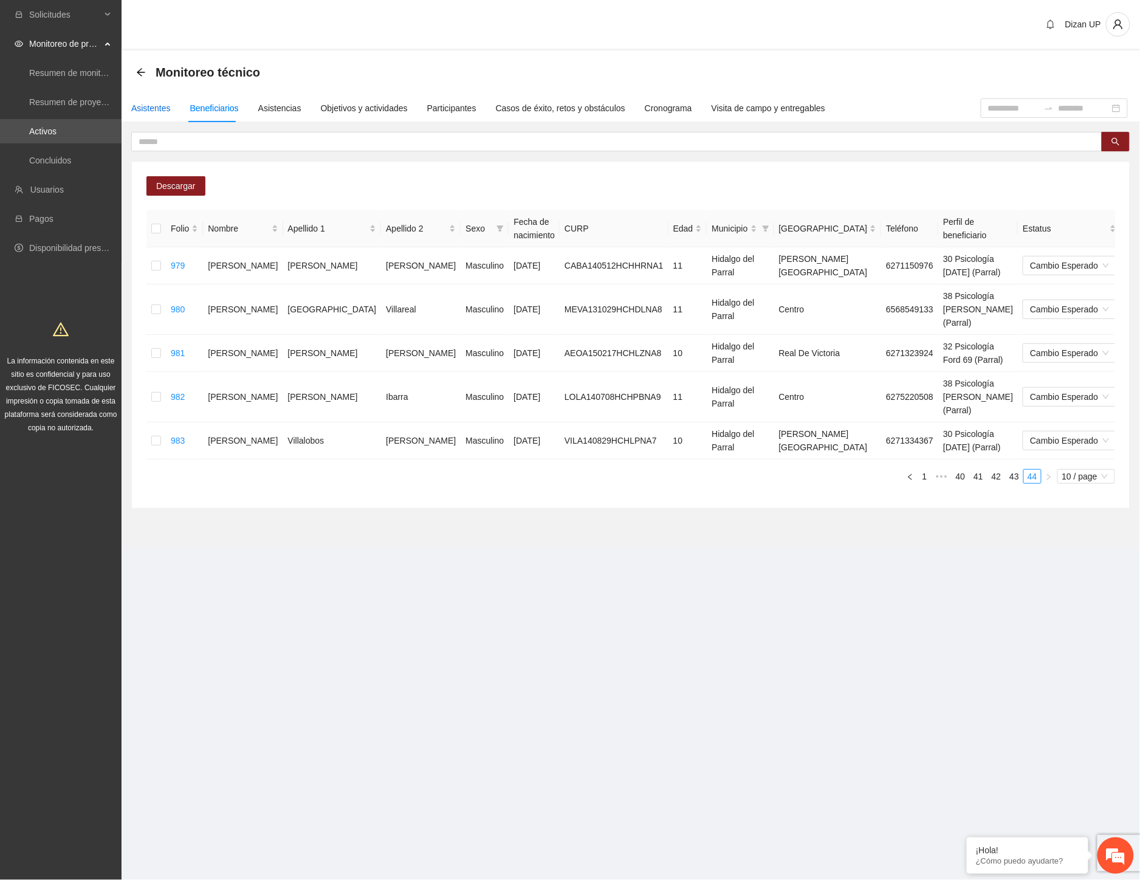
click at [153, 108] on div "Asistentes" at bounding box center [151, 107] width 40 height 13
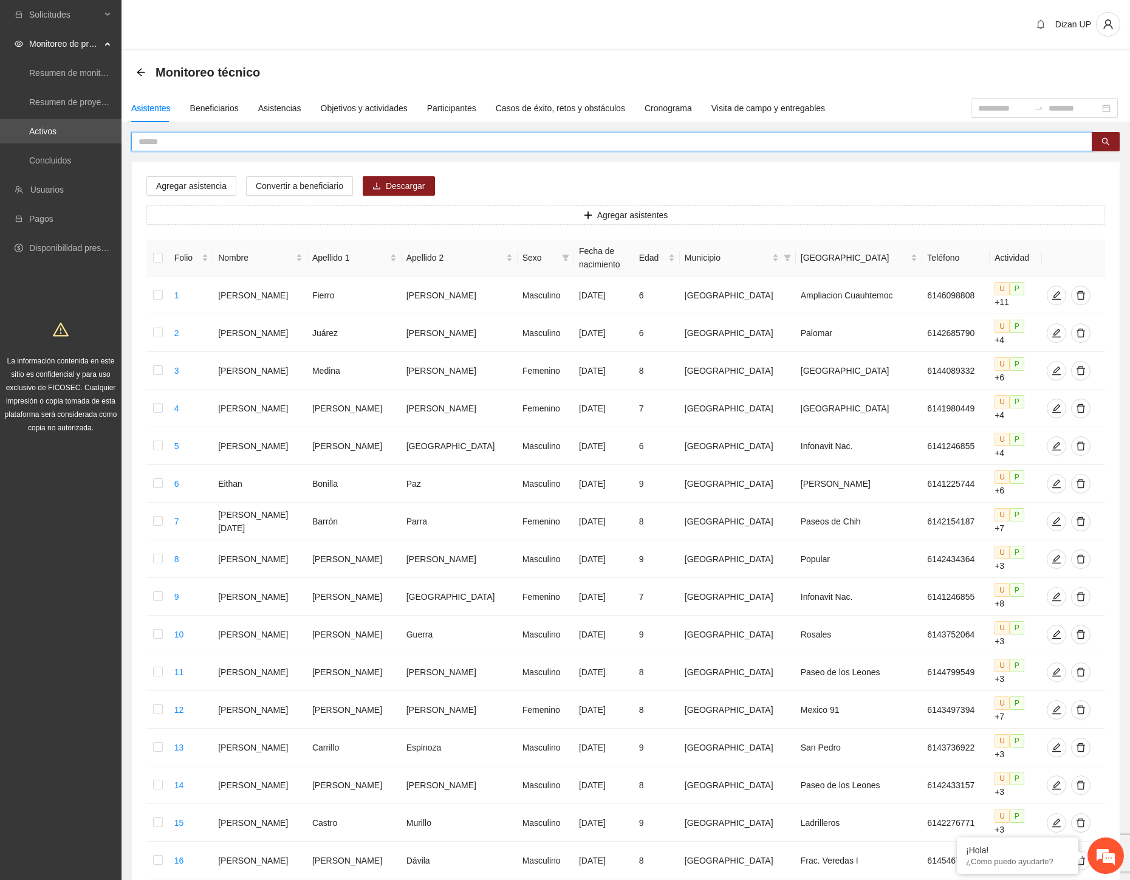
click at [171, 138] on input "text" at bounding box center [607, 141] width 937 height 13
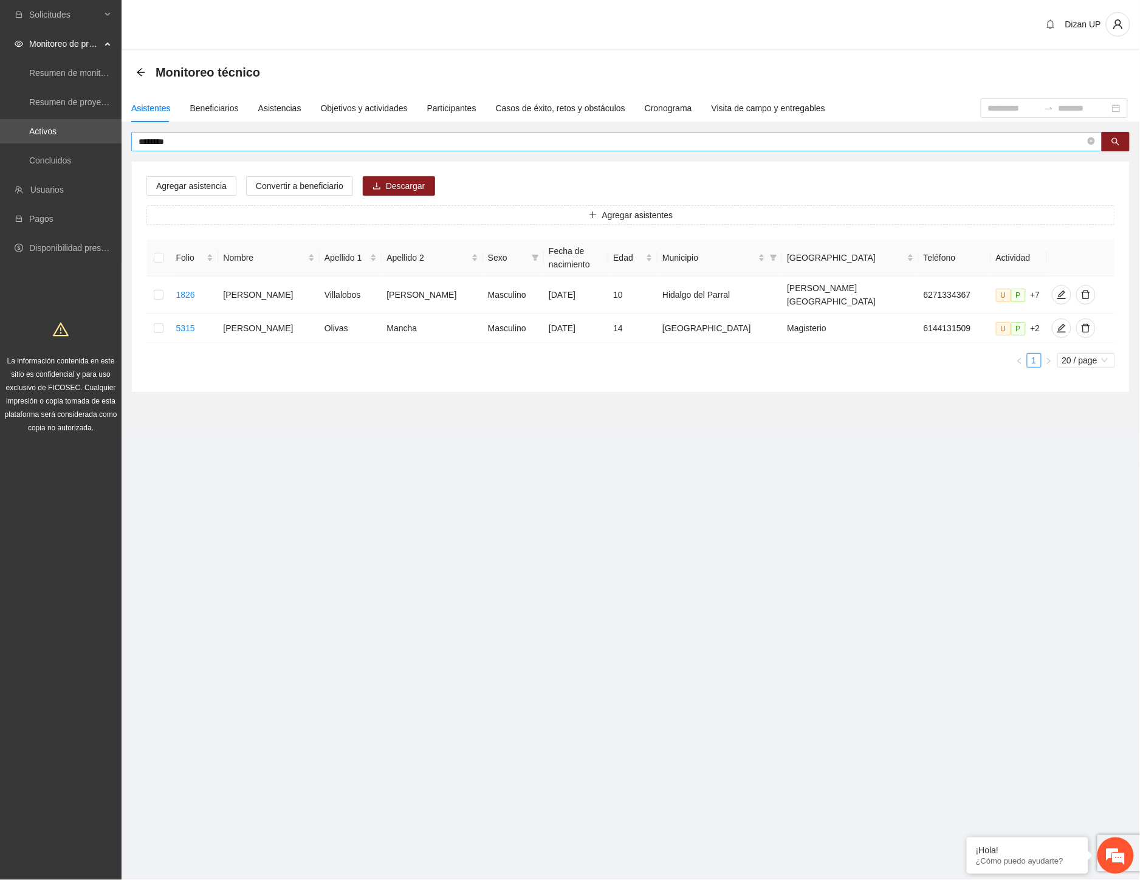
click at [193, 142] on input "********" at bounding box center [612, 141] width 947 height 13
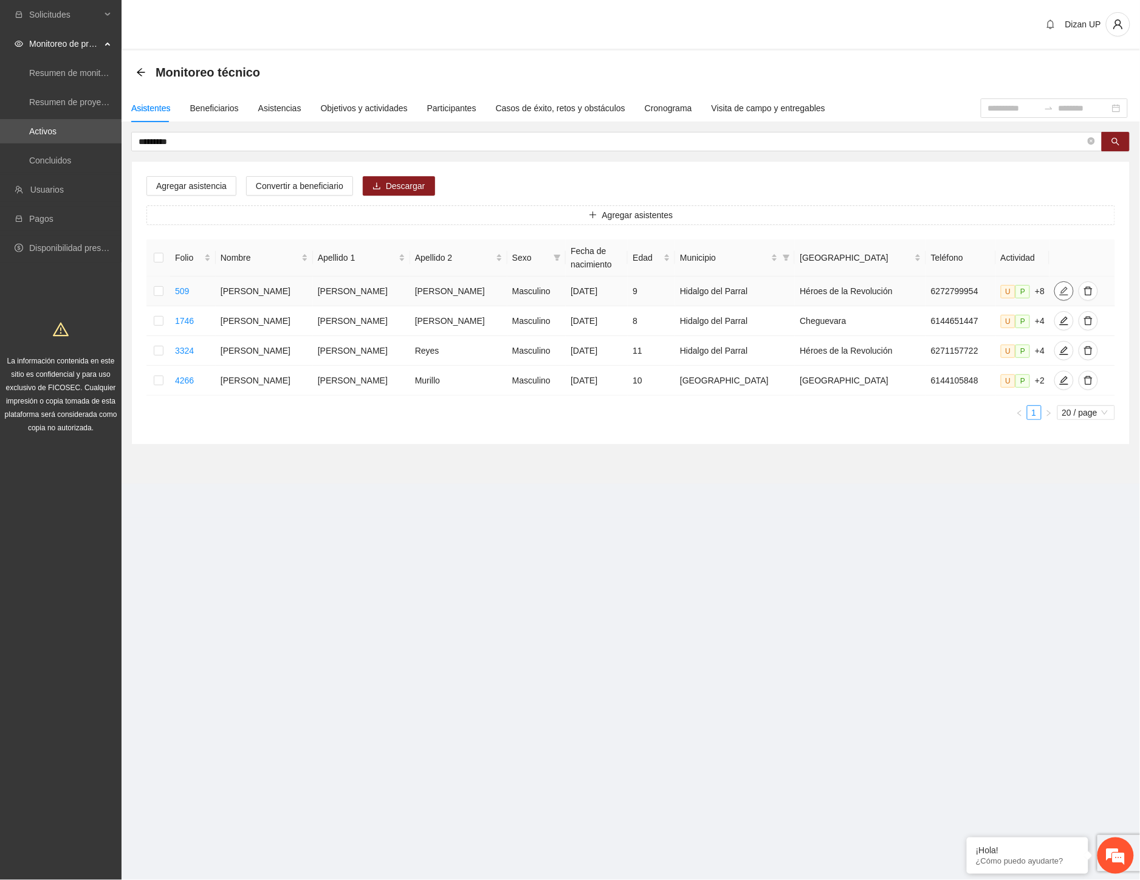
click at [1059, 292] on icon "edit" at bounding box center [1064, 291] width 10 height 10
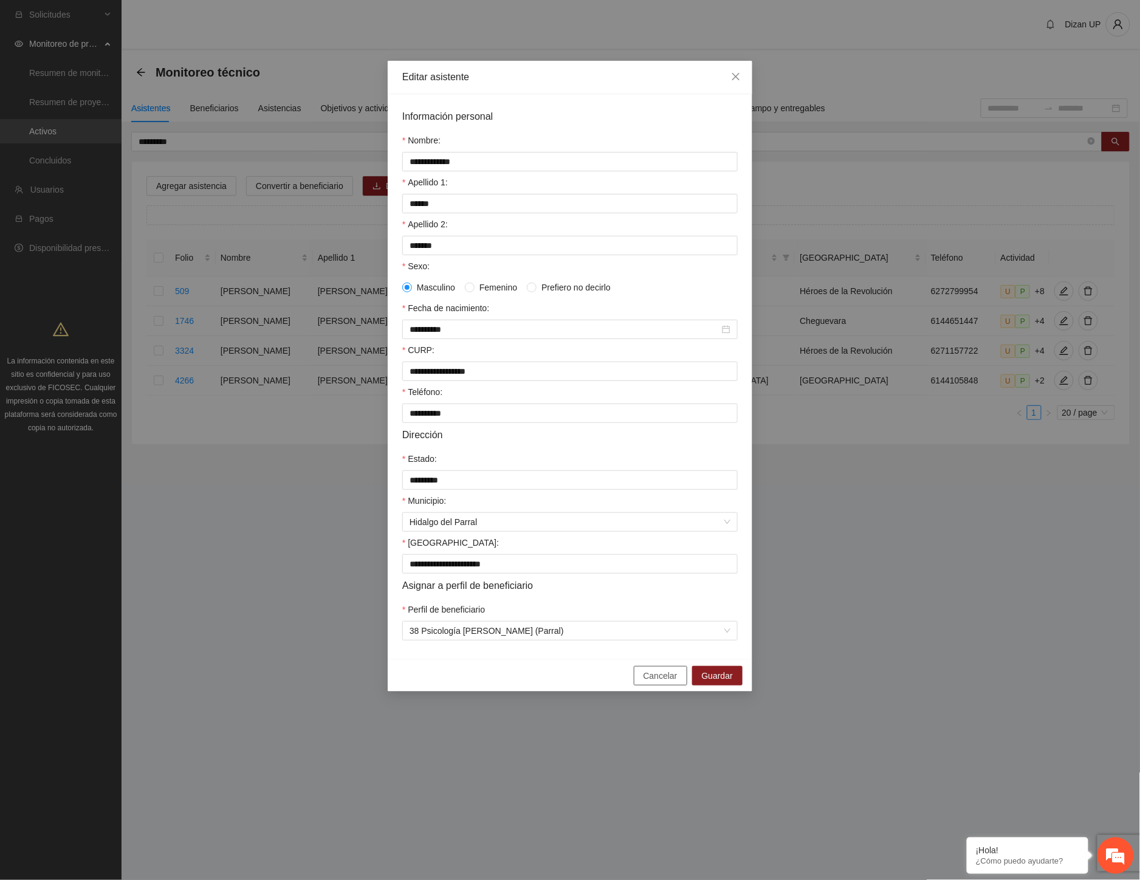
click at [659, 682] on span "Cancelar" at bounding box center [661, 675] width 34 height 13
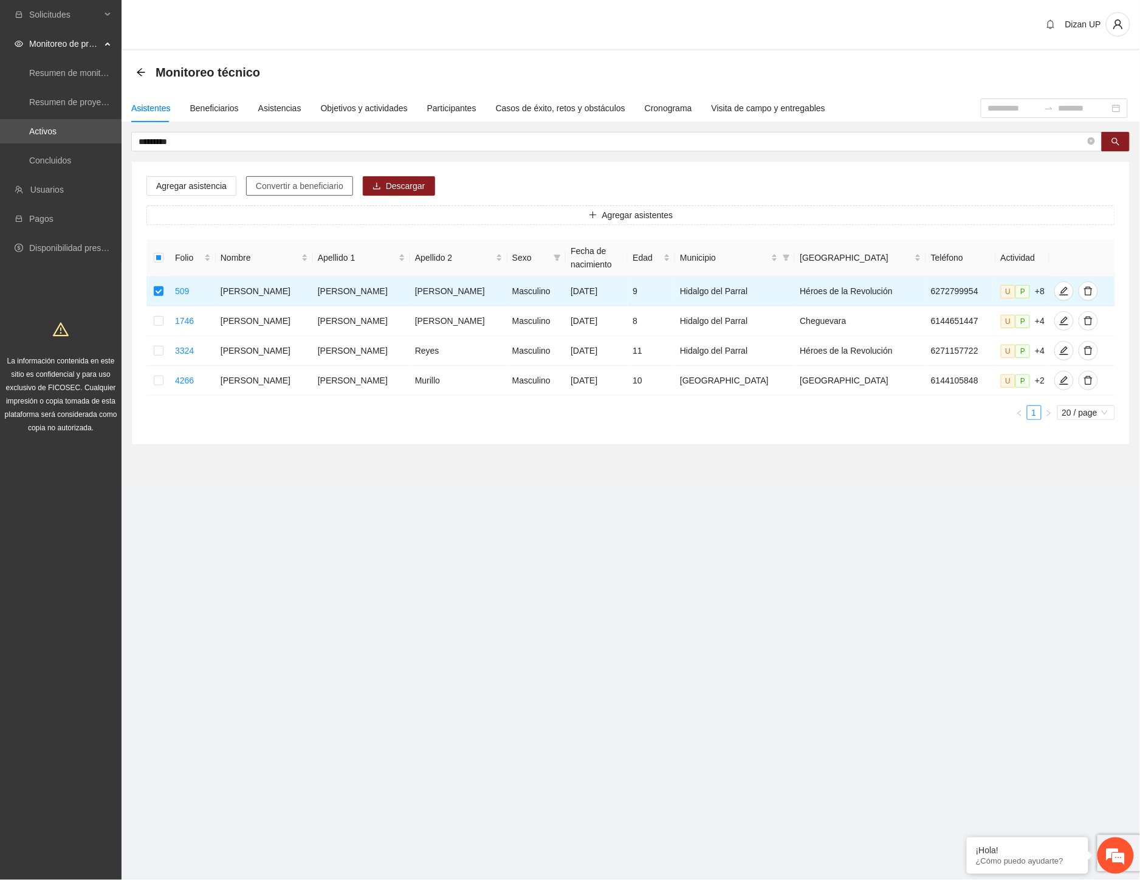
click at [306, 185] on span "Convertir a beneficiario" at bounding box center [300, 185] width 88 height 13
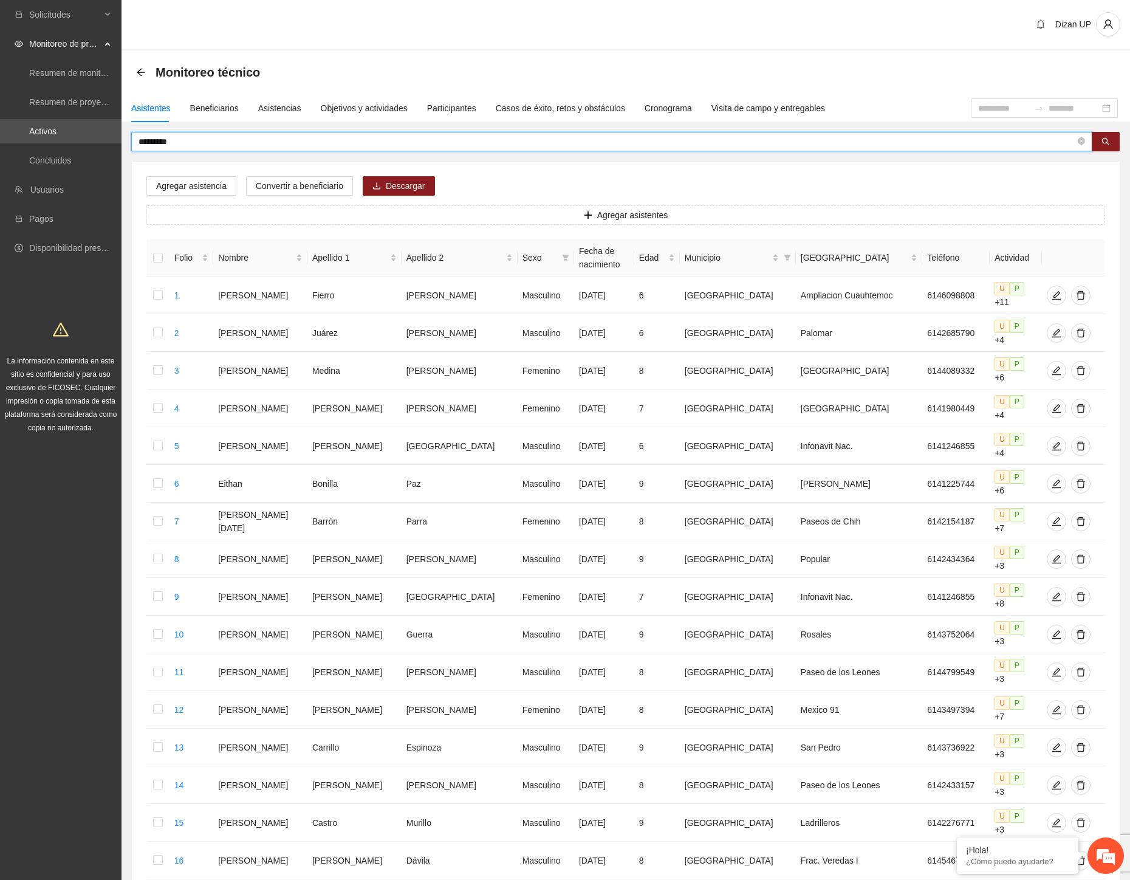
click at [208, 143] on input "*********" at bounding box center [607, 141] width 937 height 13
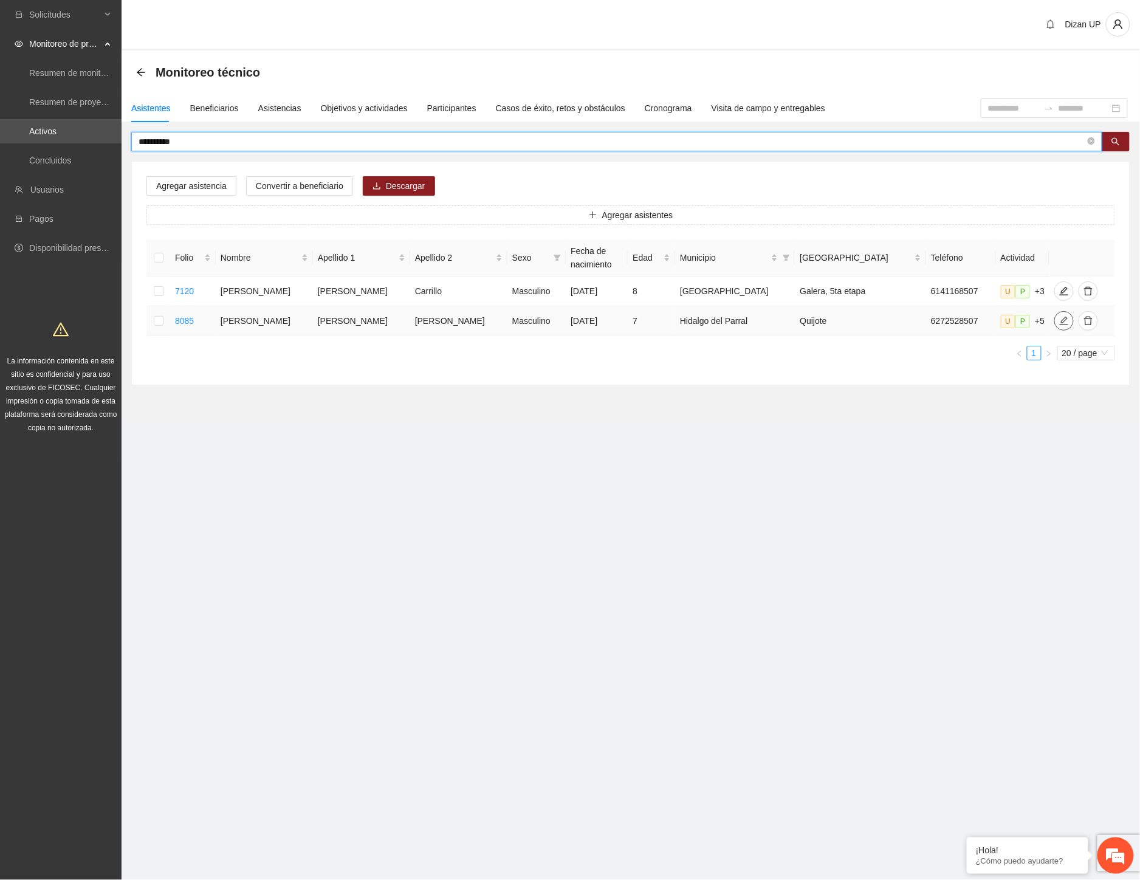
click at [1060, 325] on icon "edit" at bounding box center [1064, 321] width 9 height 9
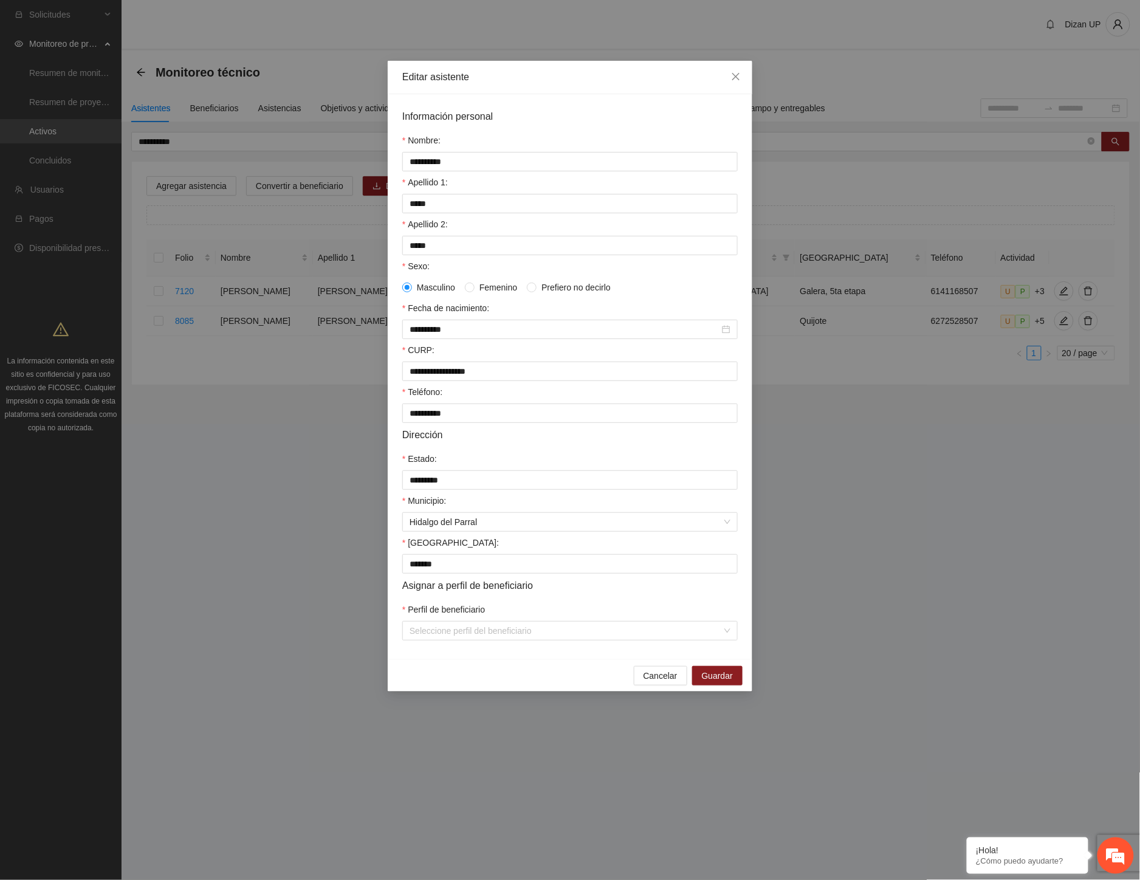
drag, startPoint x: 1132, startPoint y: 351, endPoint x: 1138, endPoint y: 345, distance: 8.2
click at [1138, 345] on div "**********" at bounding box center [570, 440] width 1140 height 880
click at [646, 682] on span "Cancelar" at bounding box center [661, 675] width 34 height 13
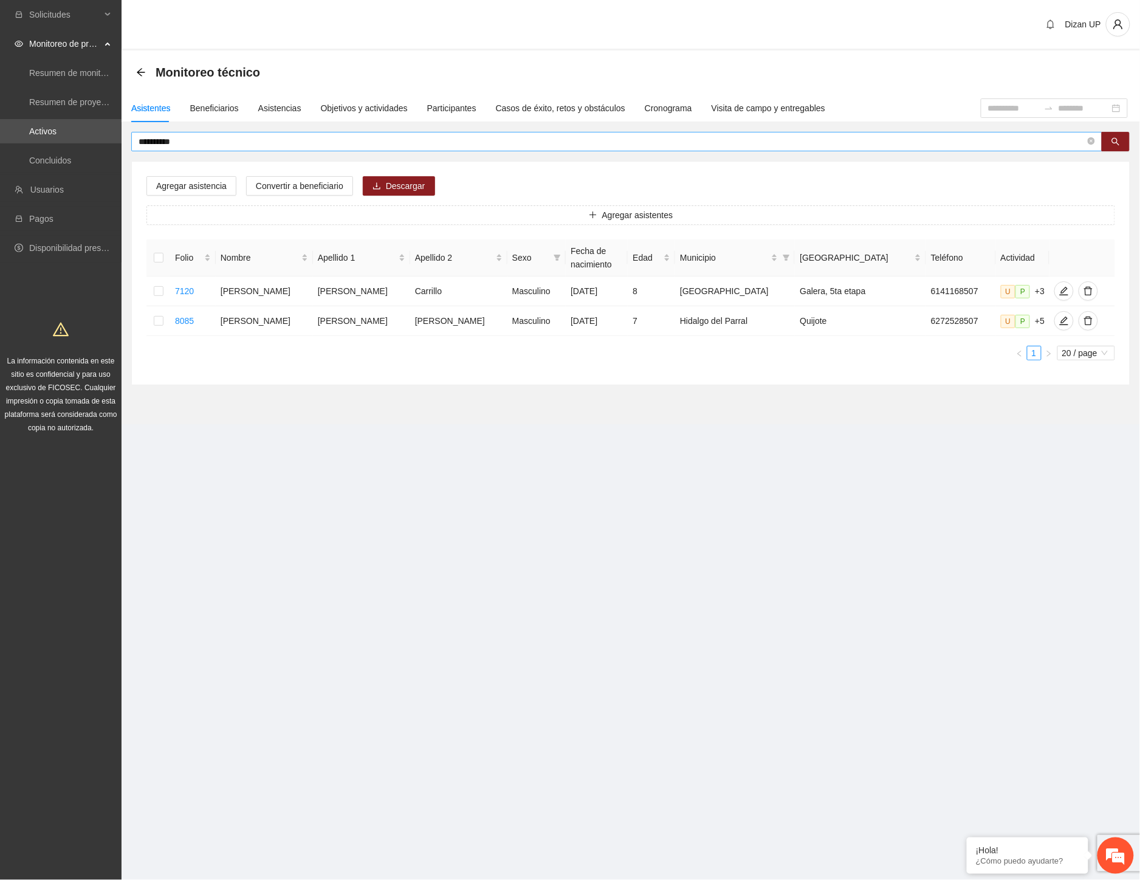
click at [191, 142] on input "**********" at bounding box center [612, 141] width 947 height 13
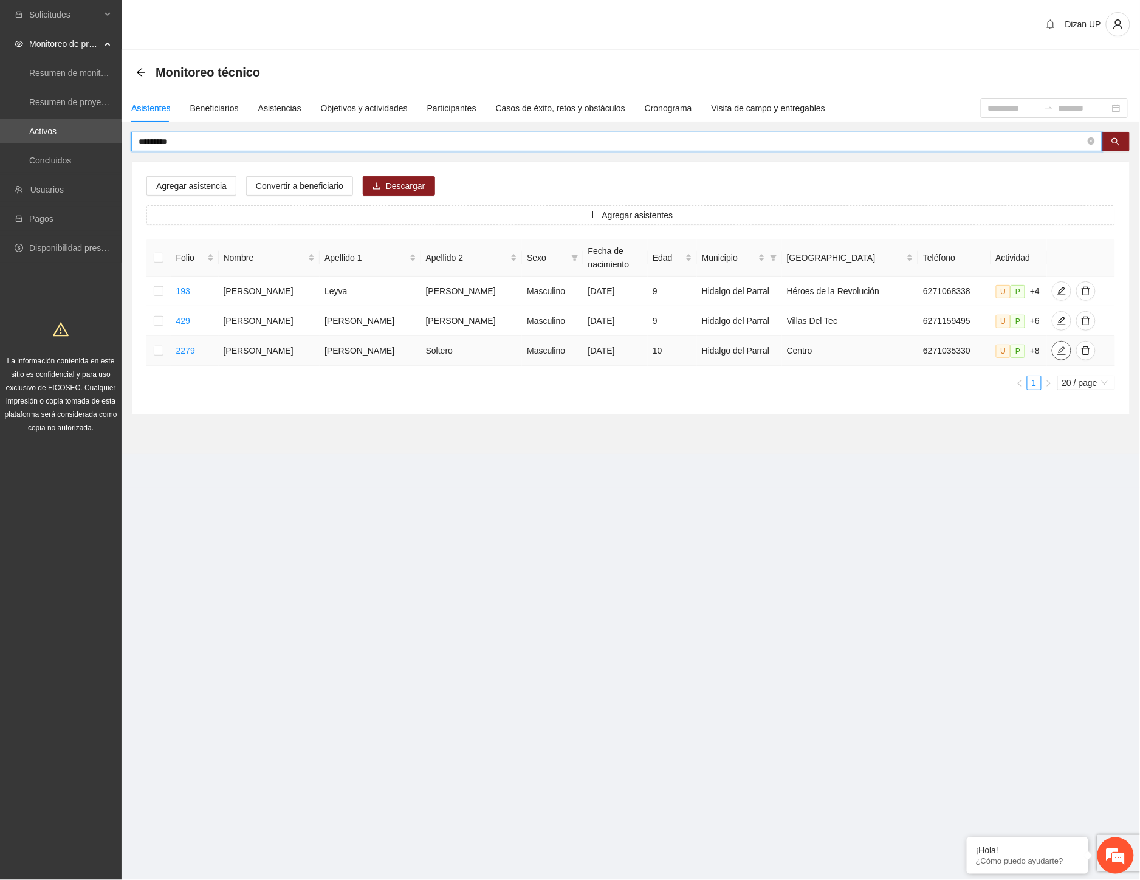
click at [1057, 356] on icon "edit" at bounding box center [1062, 351] width 10 height 10
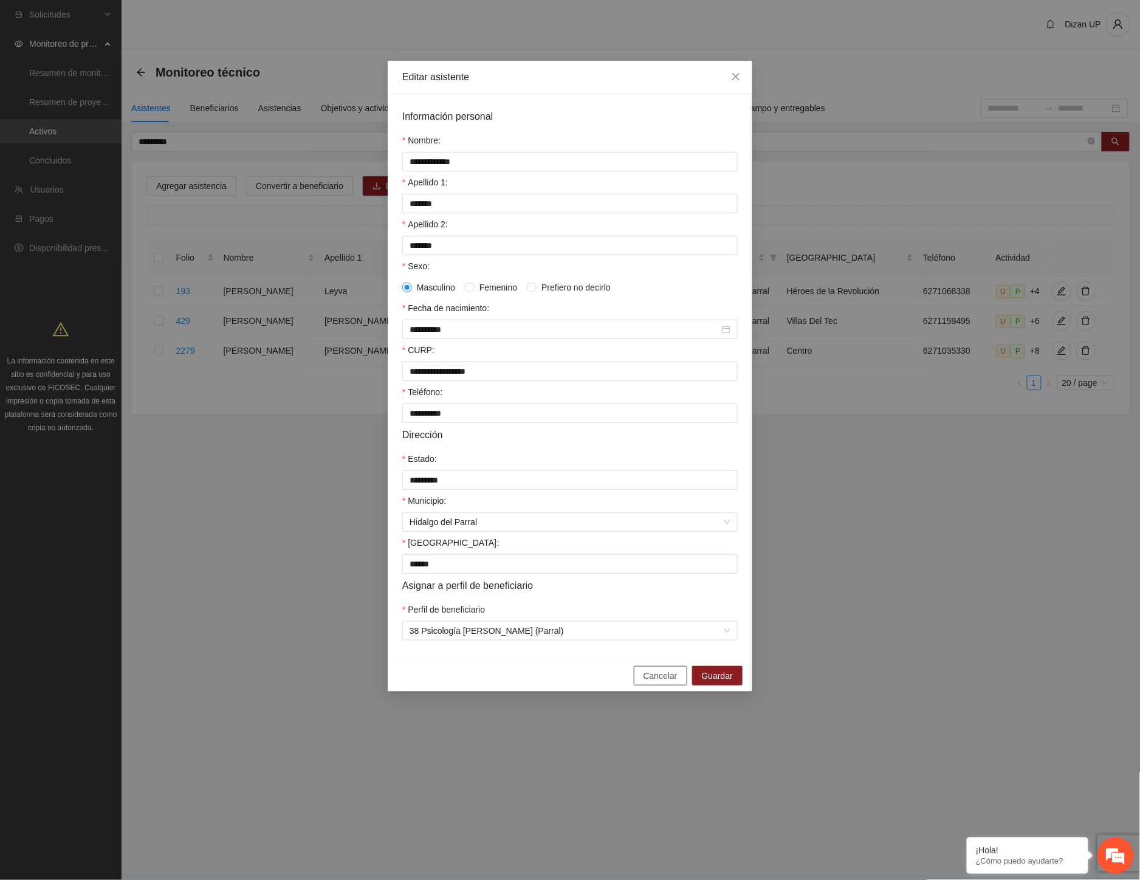
click at [659, 682] on span "Cancelar" at bounding box center [661, 675] width 34 height 13
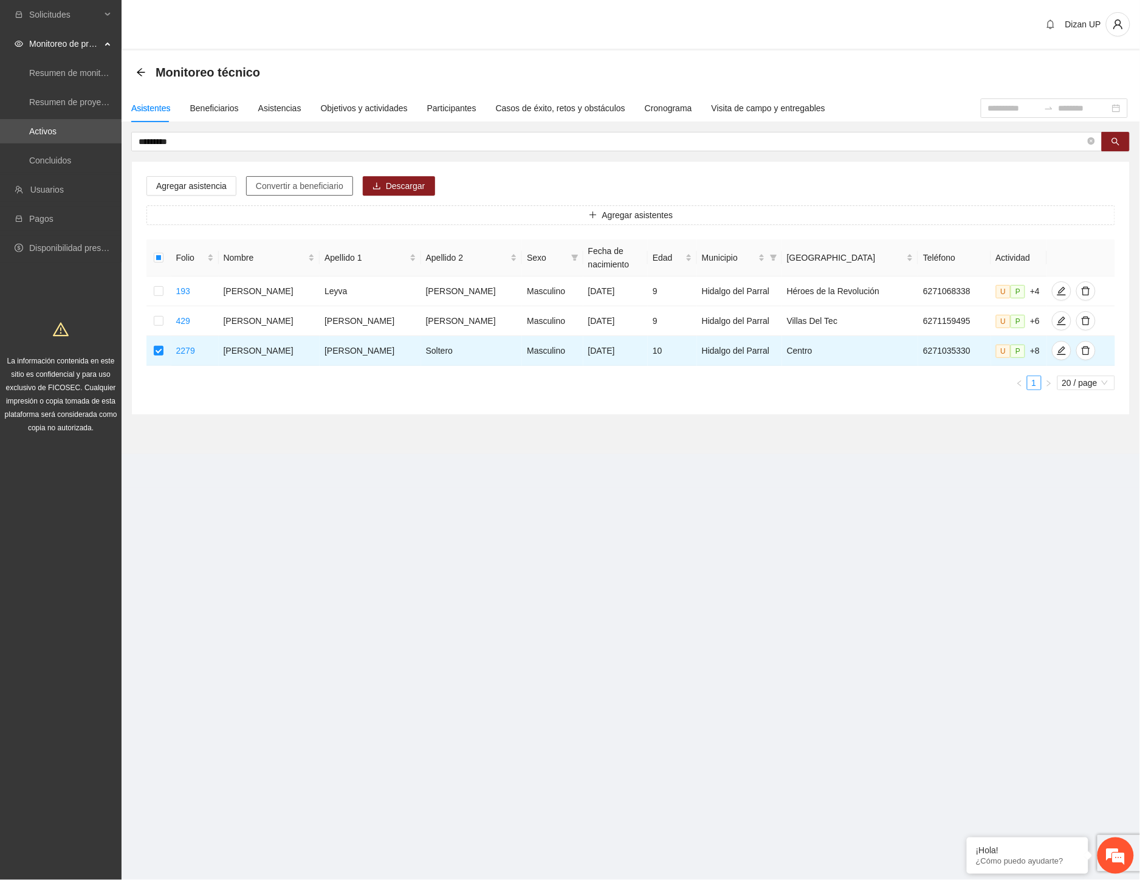
click at [307, 177] on button "Convertir a beneficiario" at bounding box center [299, 185] width 107 height 19
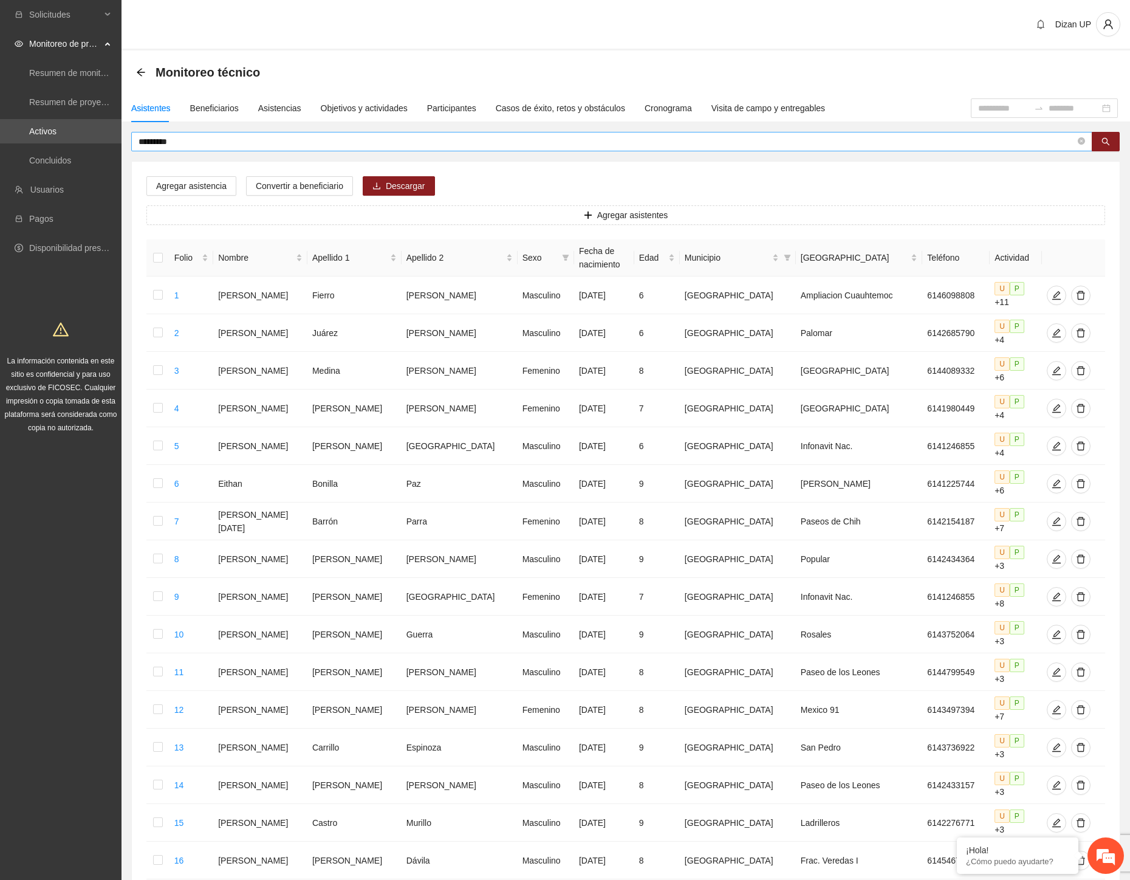
click at [188, 140] on input "*********" at bounding box center [607, 141] width 937 height 13
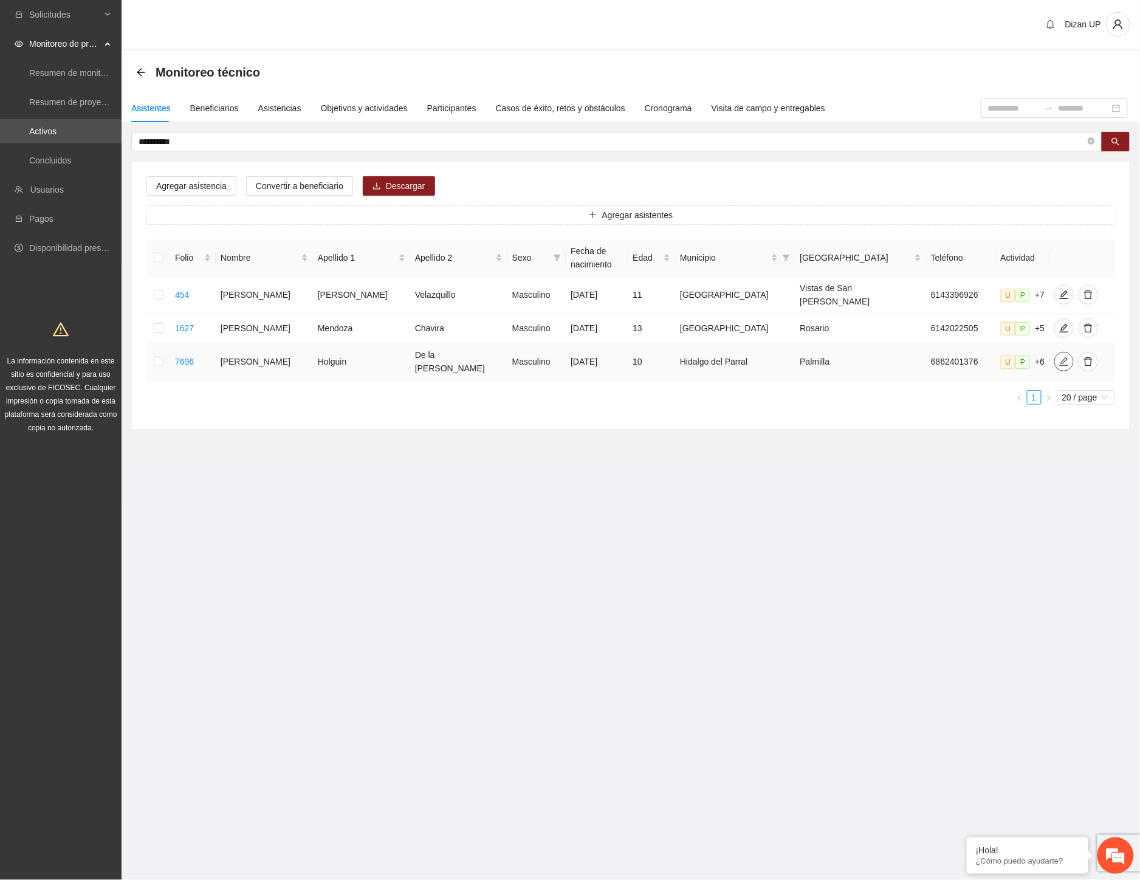
click at [1059, 359] on icon "edit" at bounding box center [1064, 362] width 10 height 10
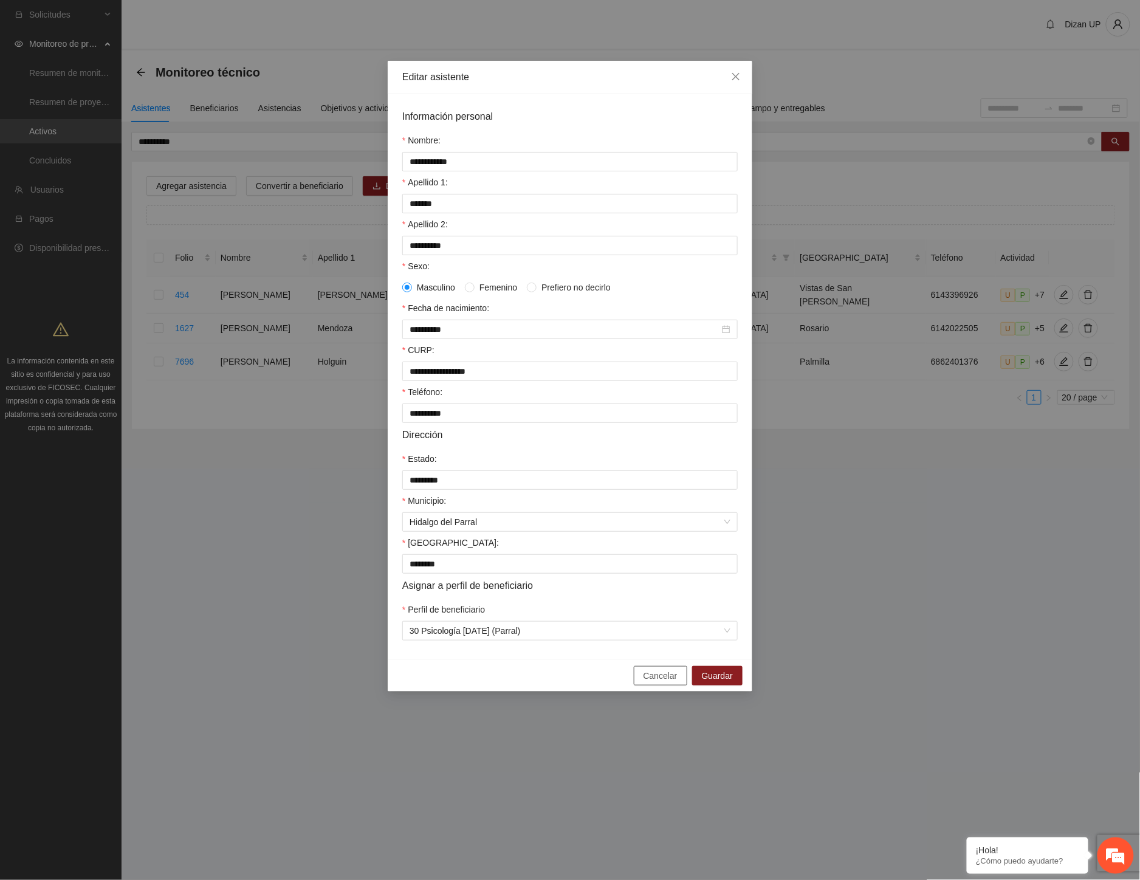
click at [672, 682] on span "Cancelar" at bounding box center [661, 675] width 34 height 13
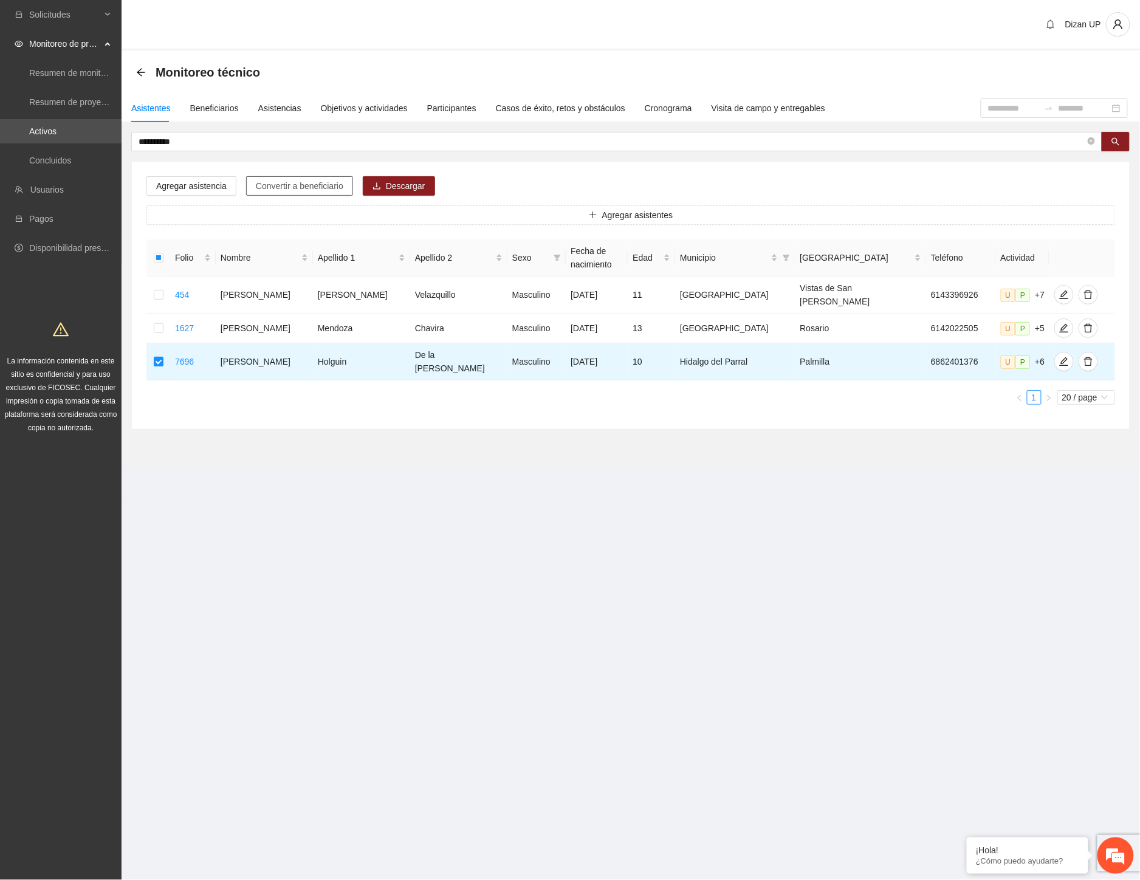
click at [323, 183] on span "Convertir a beneficiario" at bounding box center [300, 185] width 88 height 13
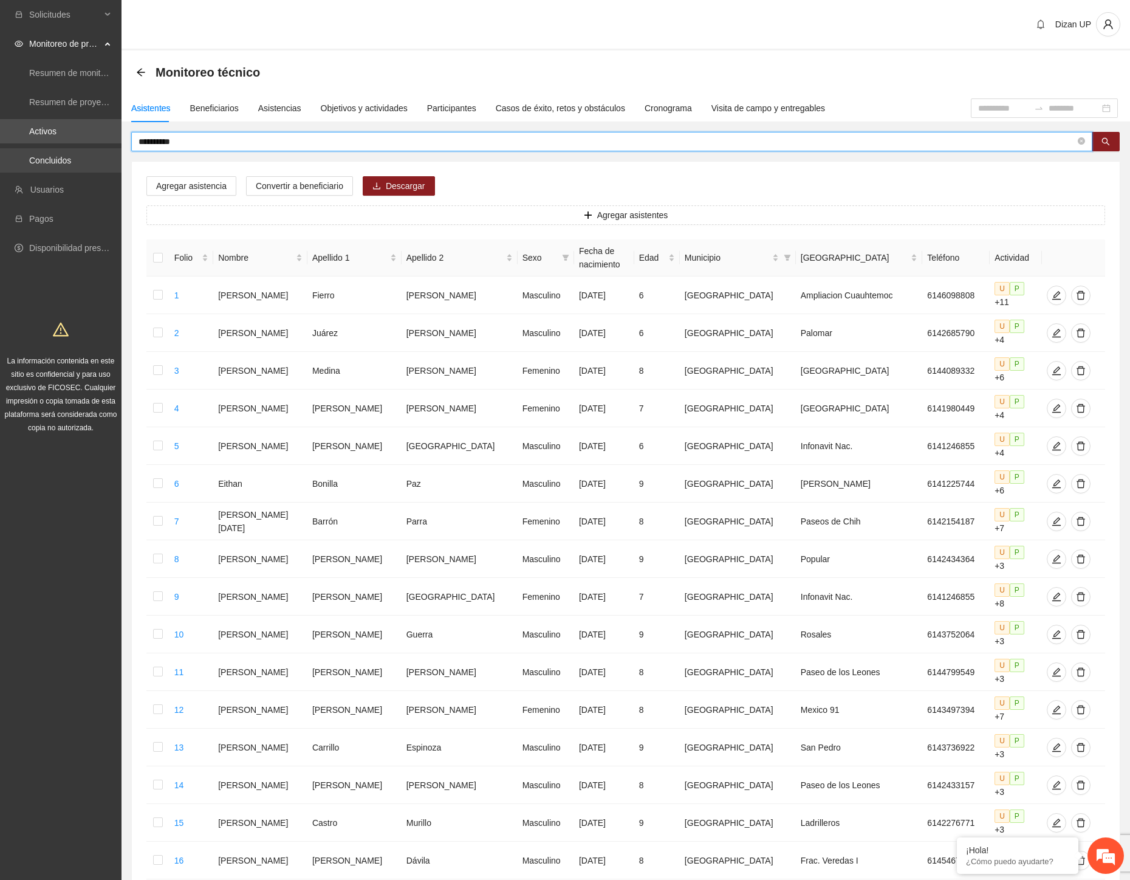
drag, startPoint x: 214, startPoint y: 146, endPoint x: 26, endPoint y: 154, distance: 188.6
click at [26, 154] on section "**********" at bounding box center [565, 576] width 1130 height 1152
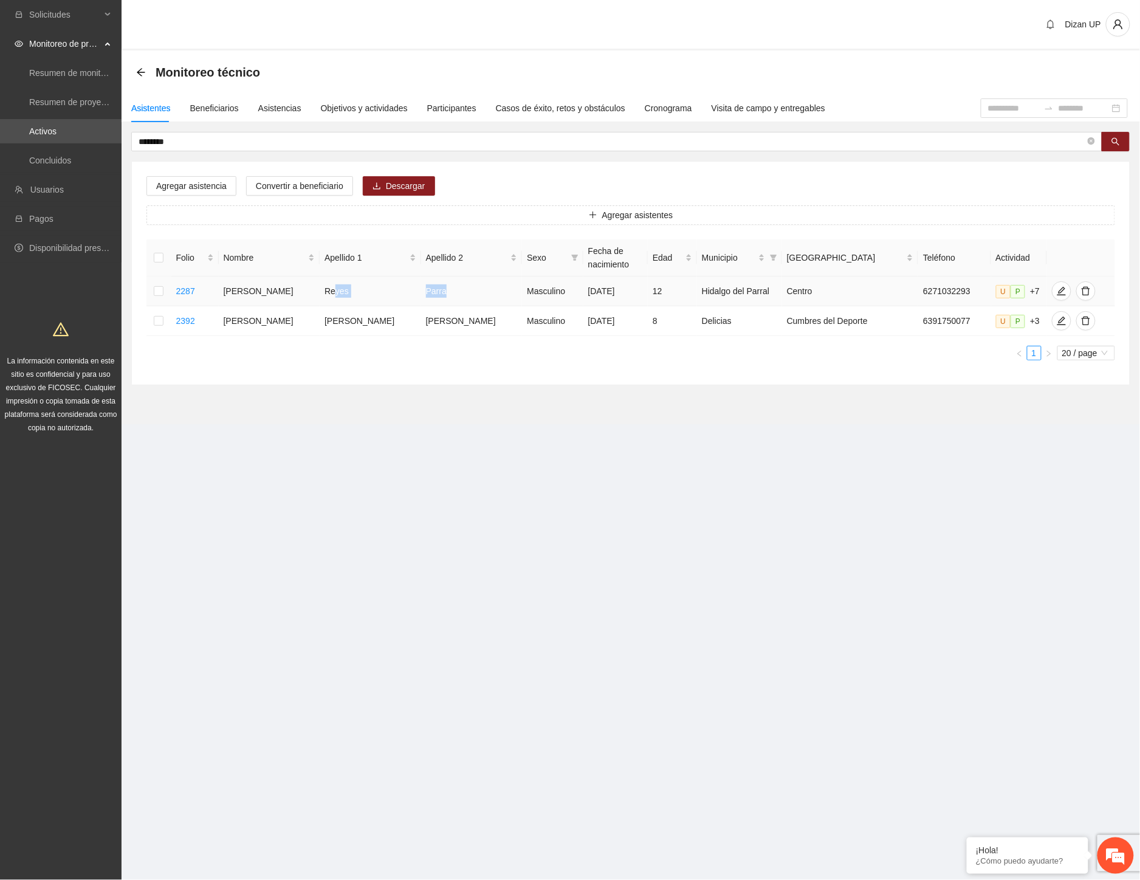
drag, startPoint x: 328, startPoint y: 288, endPoint x: 469, endPoint y: 297, distance: 141.2
click at [469, 297] on tr "2287 Angel Misael Reyes Parra Masculino 02/06/2013 12 Hidalgo del Parral Centro…" at bounding box center [630, 292] width 969 height 30
click at [1057, 290] on icon "edit" at bounding box center [1062, 291] width 10 height 10
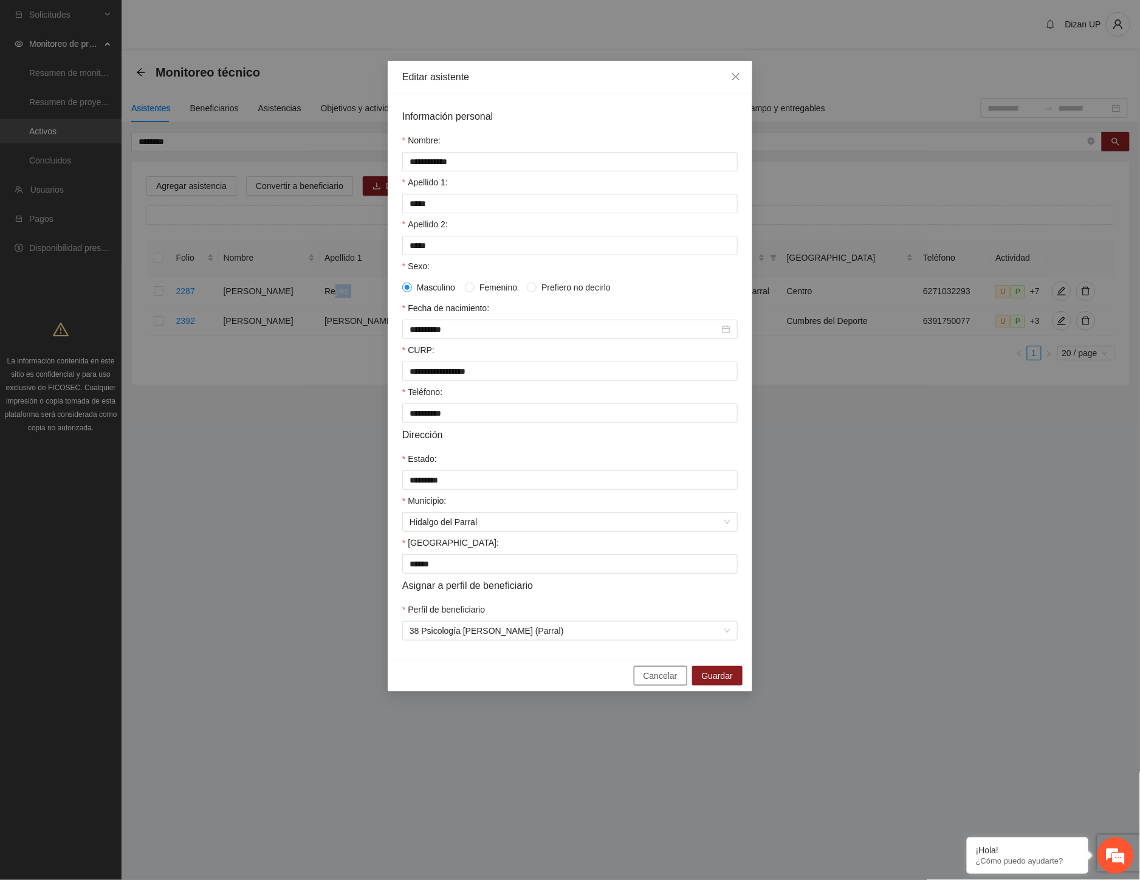
click at [652, 682] on span "Cancelar" at bounding box center [661, 675] width 34 height 13
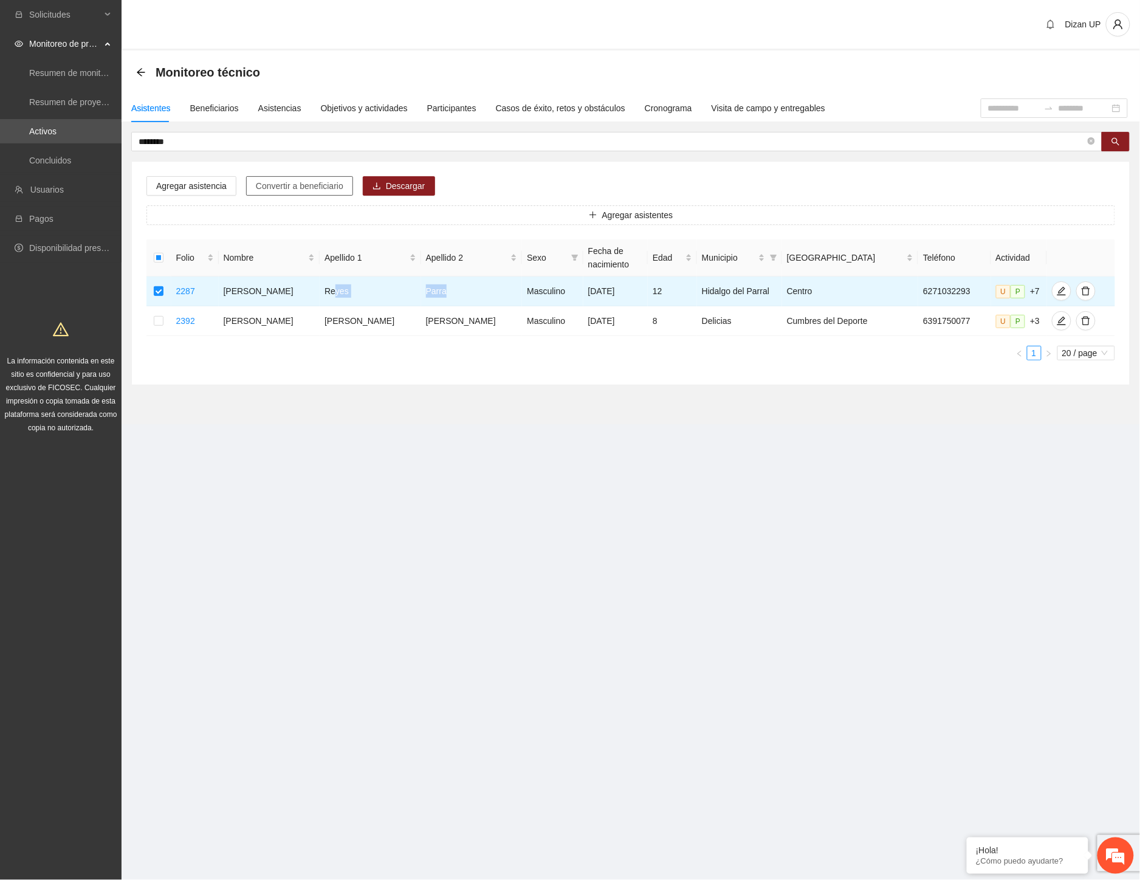
click at [306, 184] on span "Convertir a beneficiario" at bounding box center [300, 185] width 88 height 13
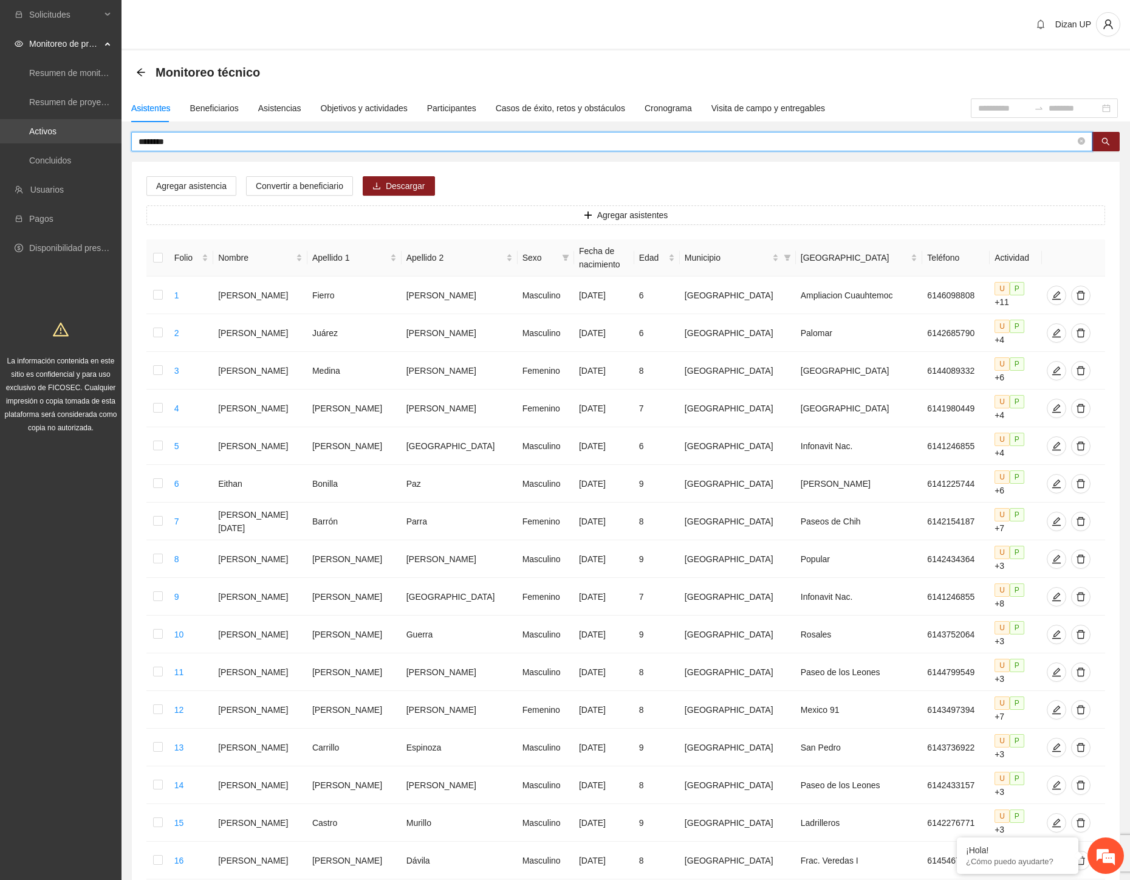
drag, startPoint x: 221, startPoint y: 142, endPoint x: 92, endPoint y: 137, distance: 129.5
click at [92, 137] on section "Solicitudes Monitoreo de proyectos Resumen de monitoreo Resumen de proyectos ap…" at bounding box center [565, 576] width 1130 height 1152
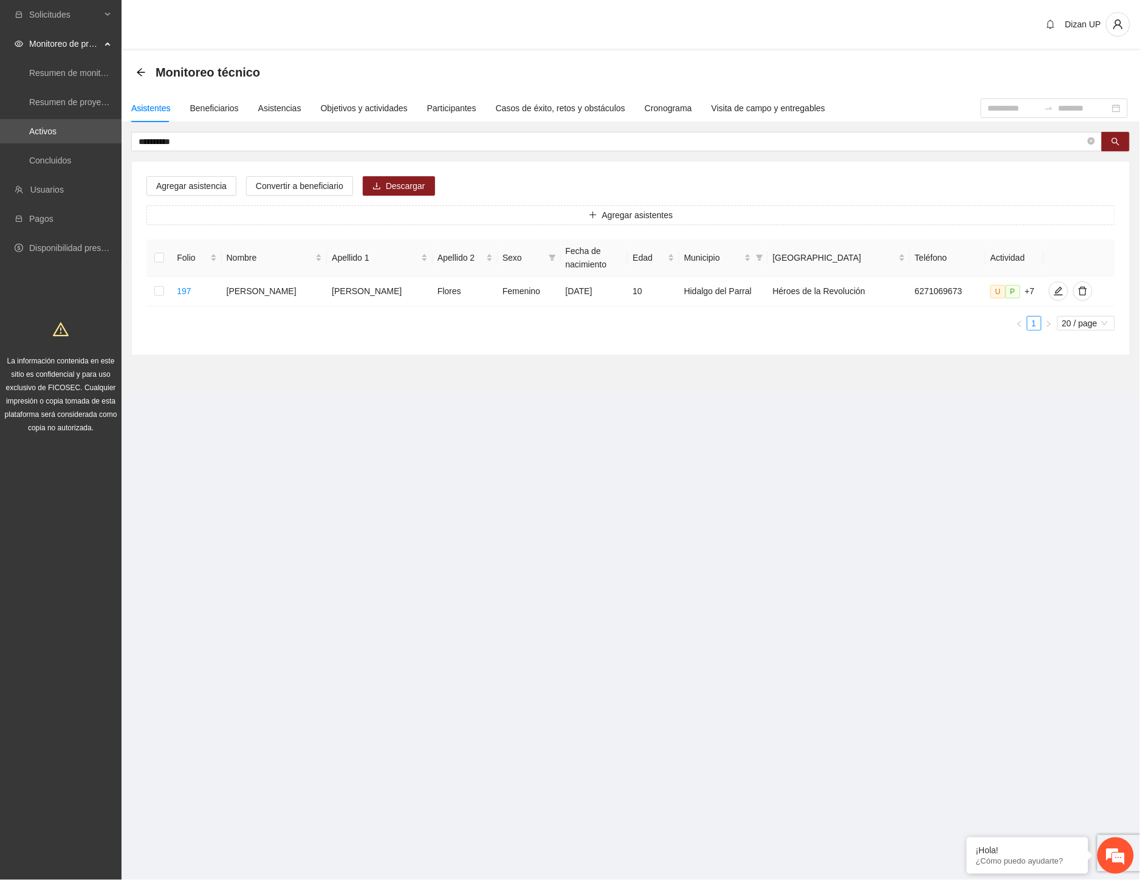
drag, startPoint x: 392, startPoint y: 338, endPoint x: 490, endPoint y: 318, distance: 100.4
click at [392, 338] on div "Folio Nombre Apellido 1 Apellido 2 Sexo Fecha de nacimiento Edad Municipio Colo…" at bounding box center [630, 289] width 969 height 101
click at [1054, 294] on icon "edit" at bounding box center [1059, 291] width 10 height 10
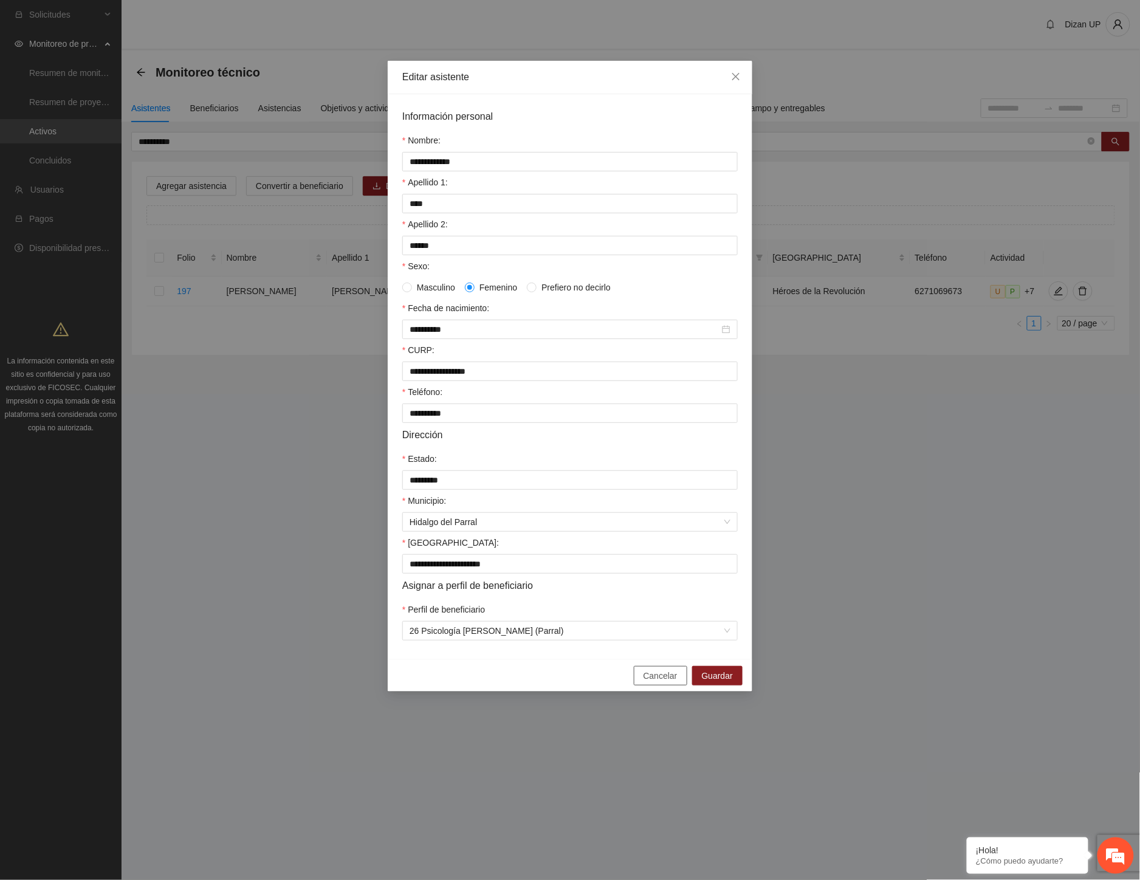
drag, startPoint x: 658, startPoint y: 689, endPoint x: 306, endPoint y: 352, distance: 486.1
click at [655, 682] on span "Cancelar" at bounding box center [661, 675] width 34 height 13
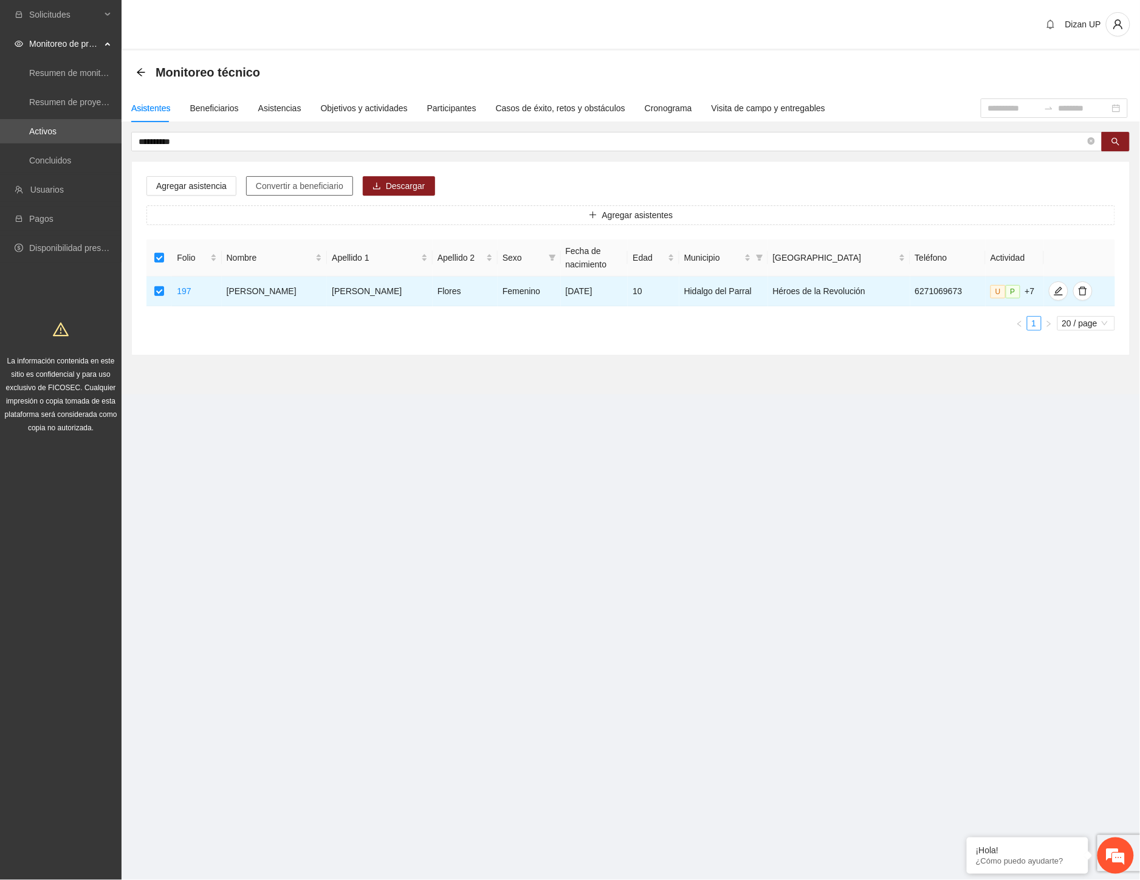
click at [329, 185] on span "Convertir a beneficiario" at bounding box center [300, 185] width 88 height 13
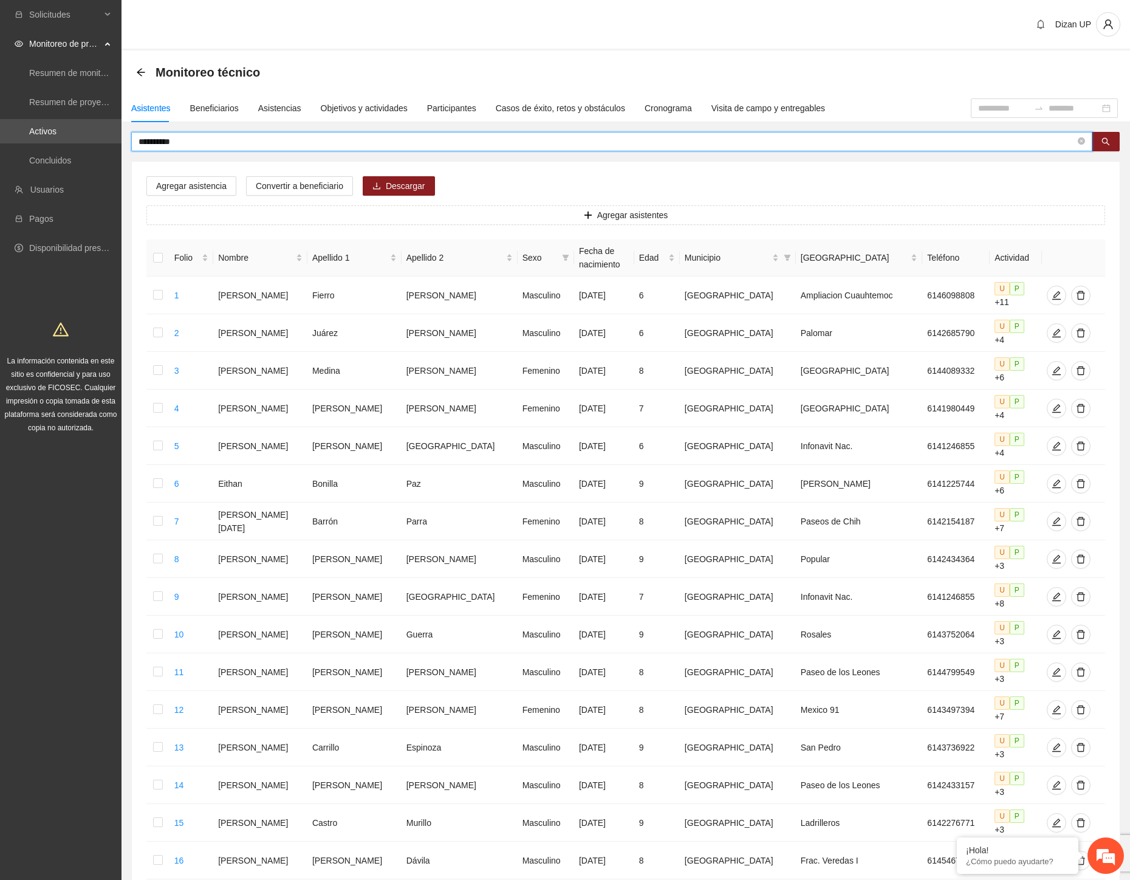
drag, startPoint x: 210, startPoint y: 142, endPoint x: 80, endPoint y: 145, distance: 129.5
click at [80, 145] on section "**********" at bounding box center [565, 576] width 1130 height 1152
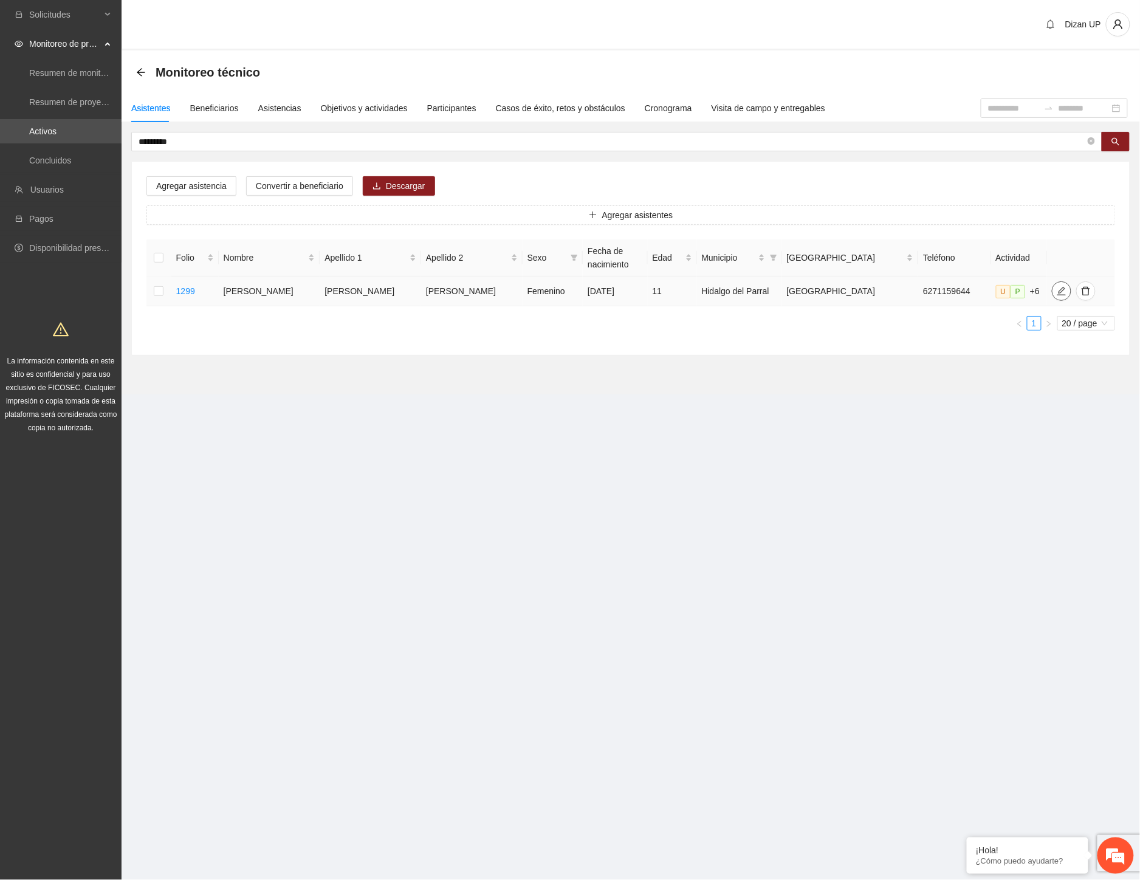
click at [1053, 290] on span "edit" at bounding box center [1062, 291] width 18 height 10
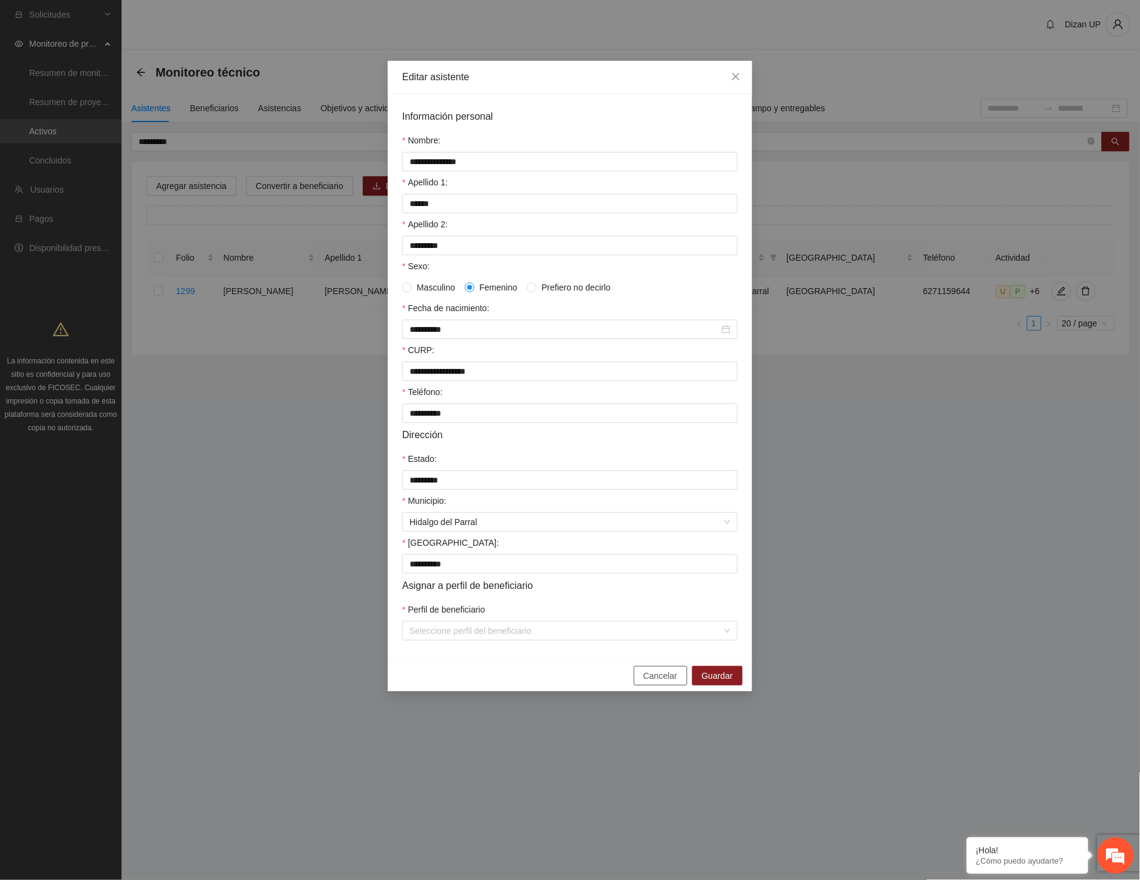
drag, startPoint x: 665, startPoint y: 690, endPoint x: 687, endPoint y: 670, distance: 29.7
click at [666, 682] on span "Cancelar" at bounding box center [661, 675] width 34 height 13
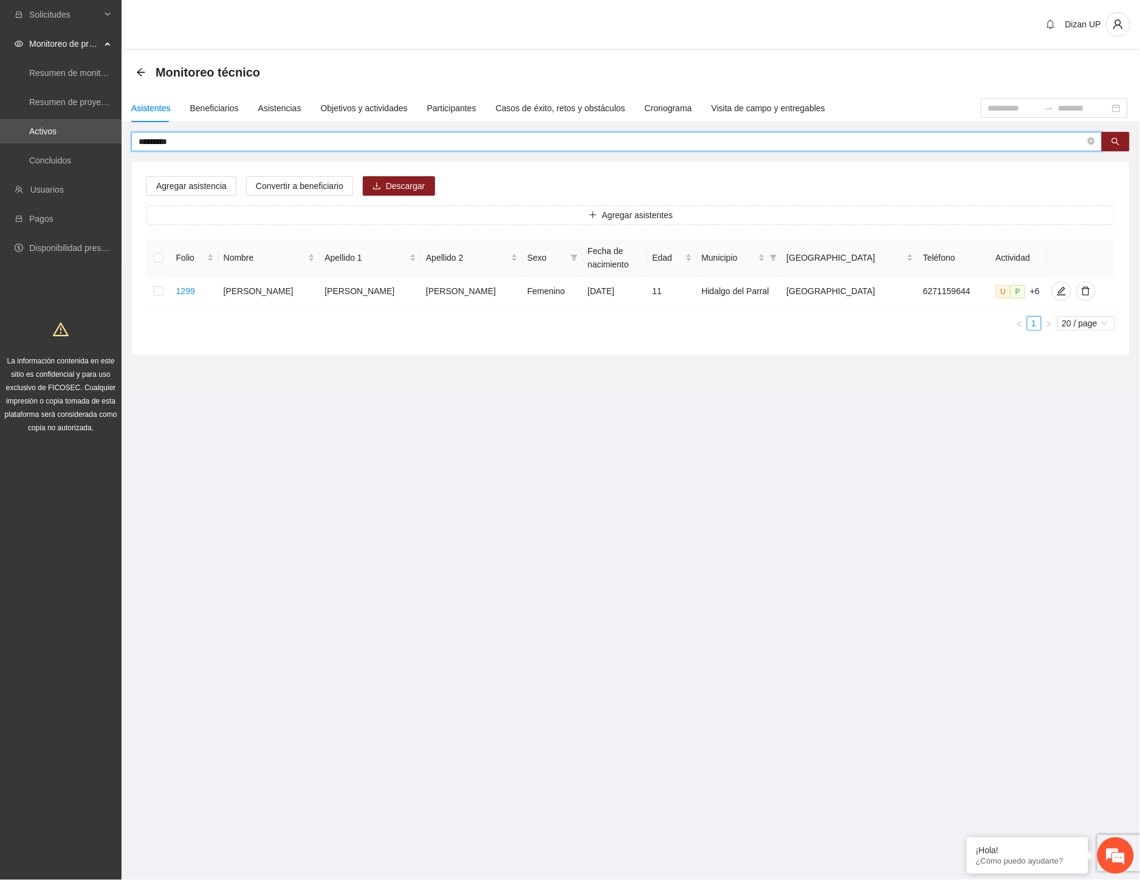
drag, startPoint x: 180, startPoint y: 140, endPoint x: 151, endPoint y: 138, distance: 29.3
click at [150, 138] on input "*********" at bounding box center [612, 141] width 947 height 13
type input "******"
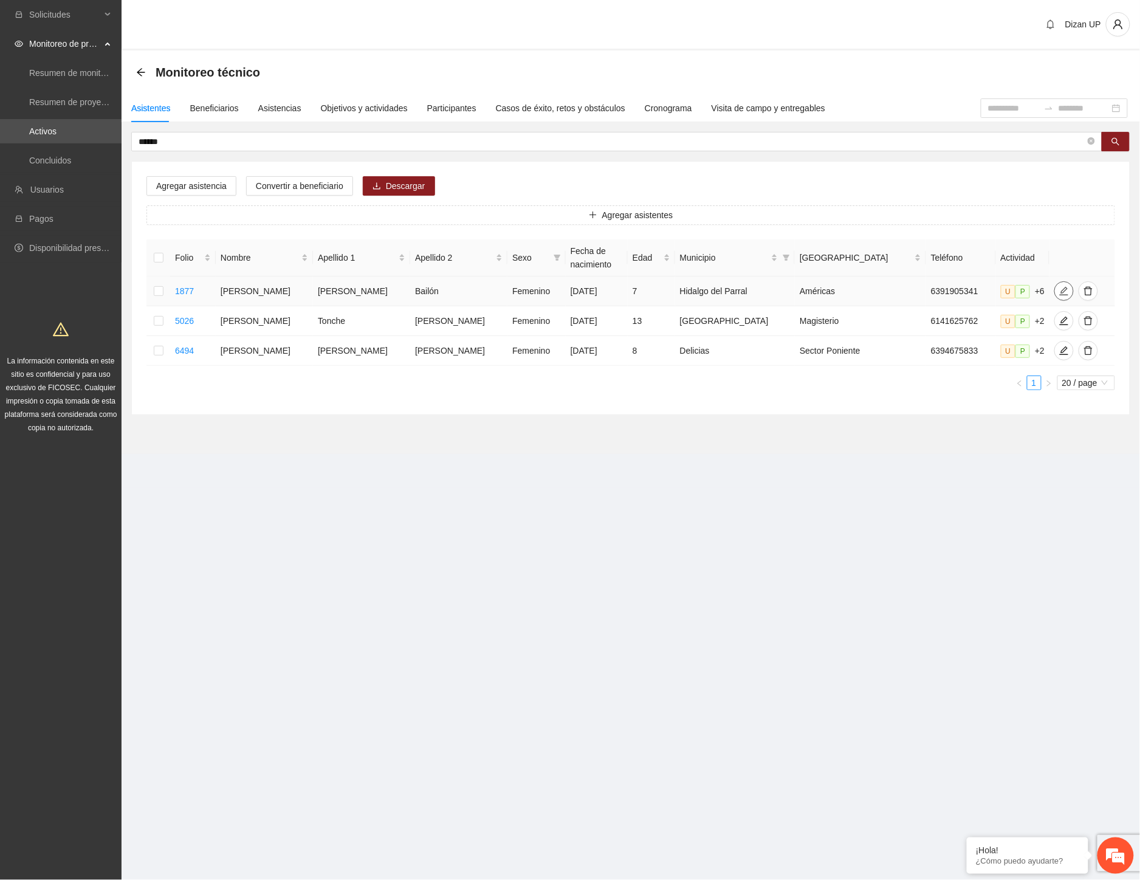
click at [1059, 289] on icon "edit" at bounding box center [1064, 291] width 10 height 10
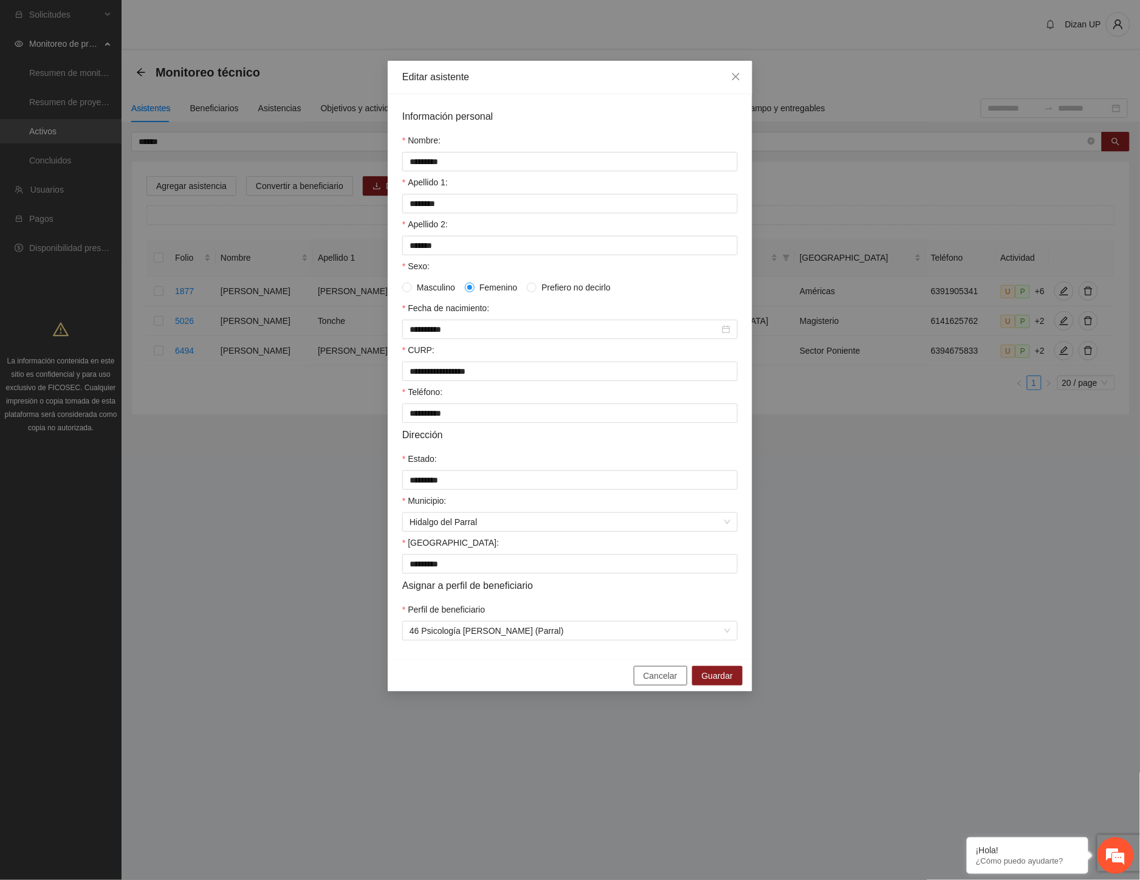
click at [658, 682] on span "Cancelar" at bounding box center [661, 675] width 34 height 13
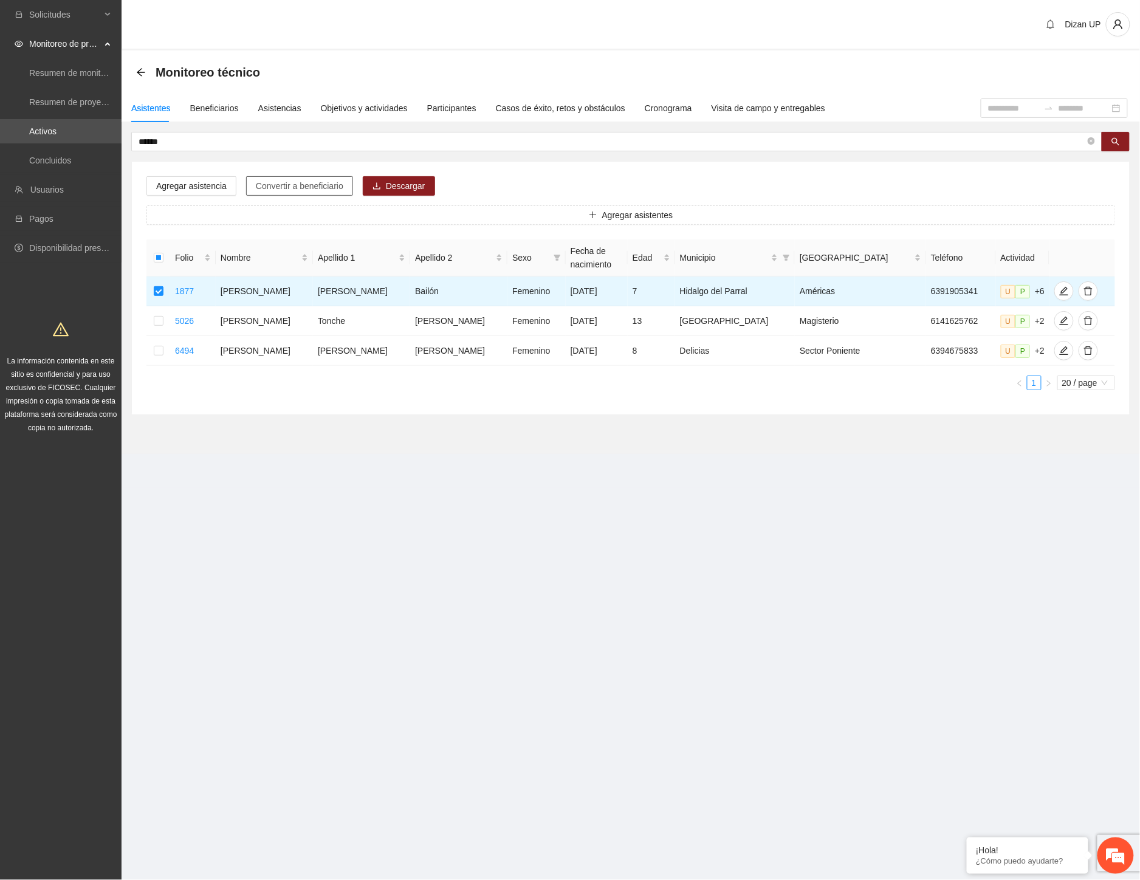
click at [292, 182] on span "Convertir a beneficiario" at bounding box center [300, 185] width 88 height 13
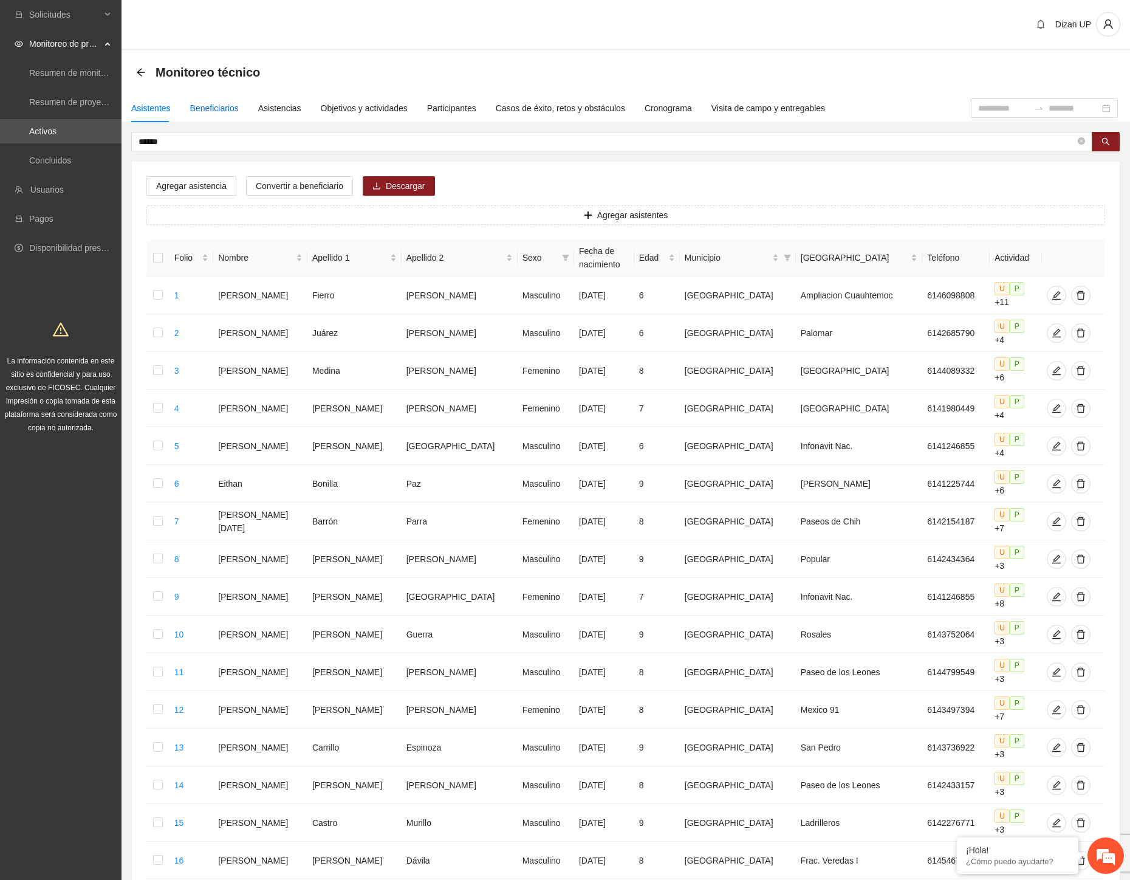
click at [211, 106] on div "Beneficiarios" at bounding box center [214, 107] width 49 height 13
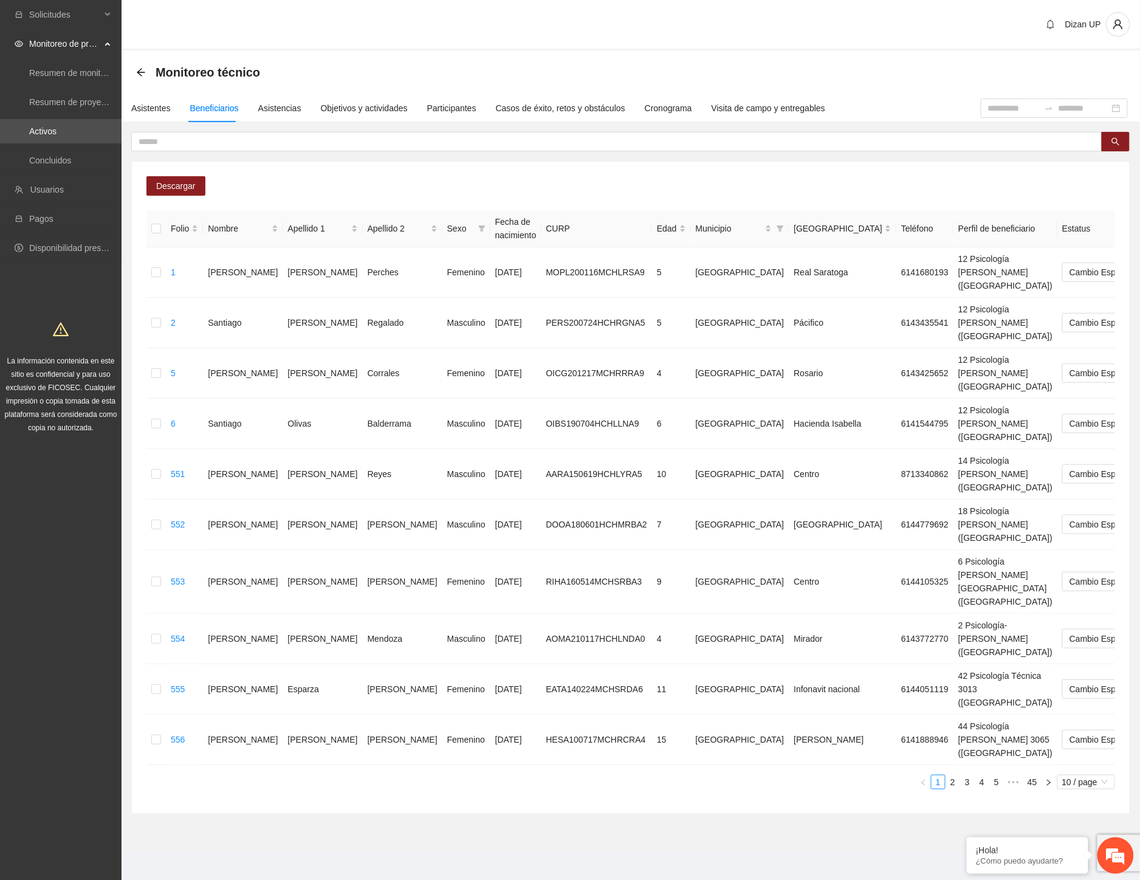
click at [1034, 775] on link "45" at bounding box center [1032, 781] width 17 height 13
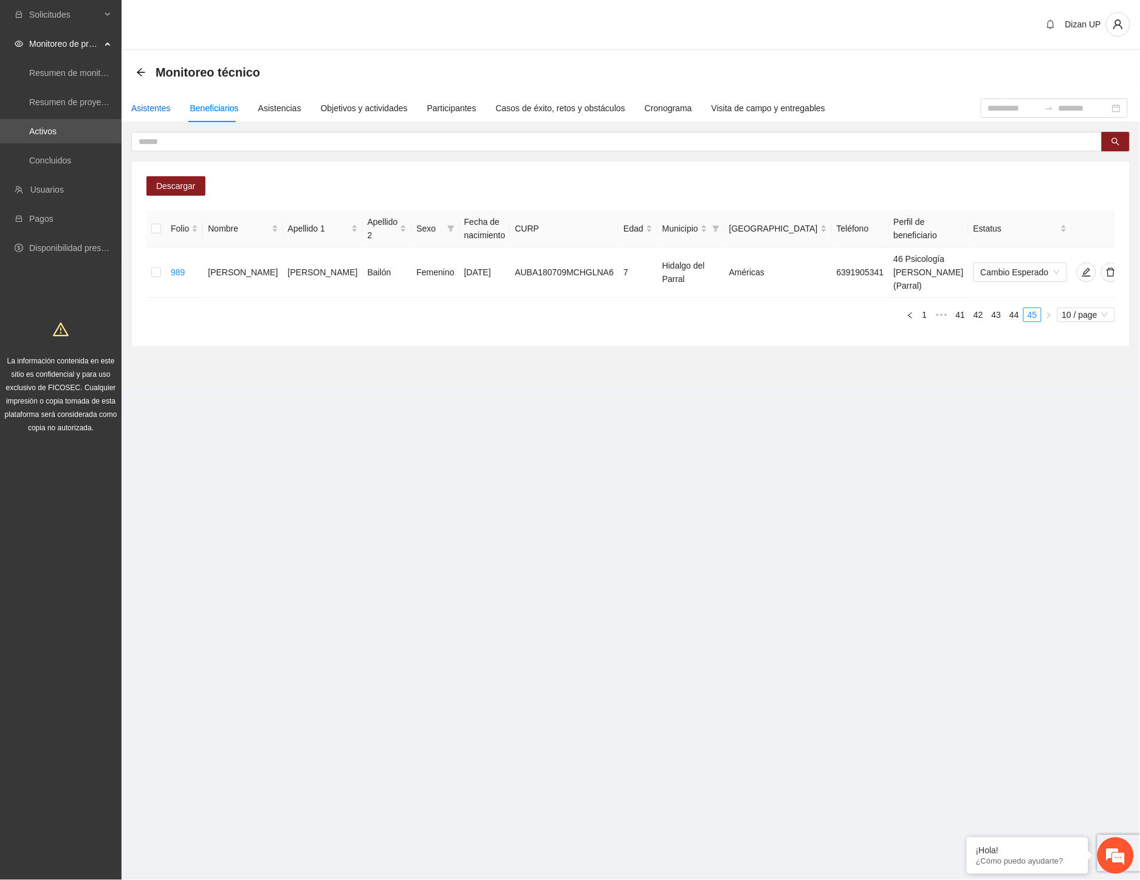
click at [148, 106] on div "Asistentes" at bounding box center [151, 107] width 40 height 13
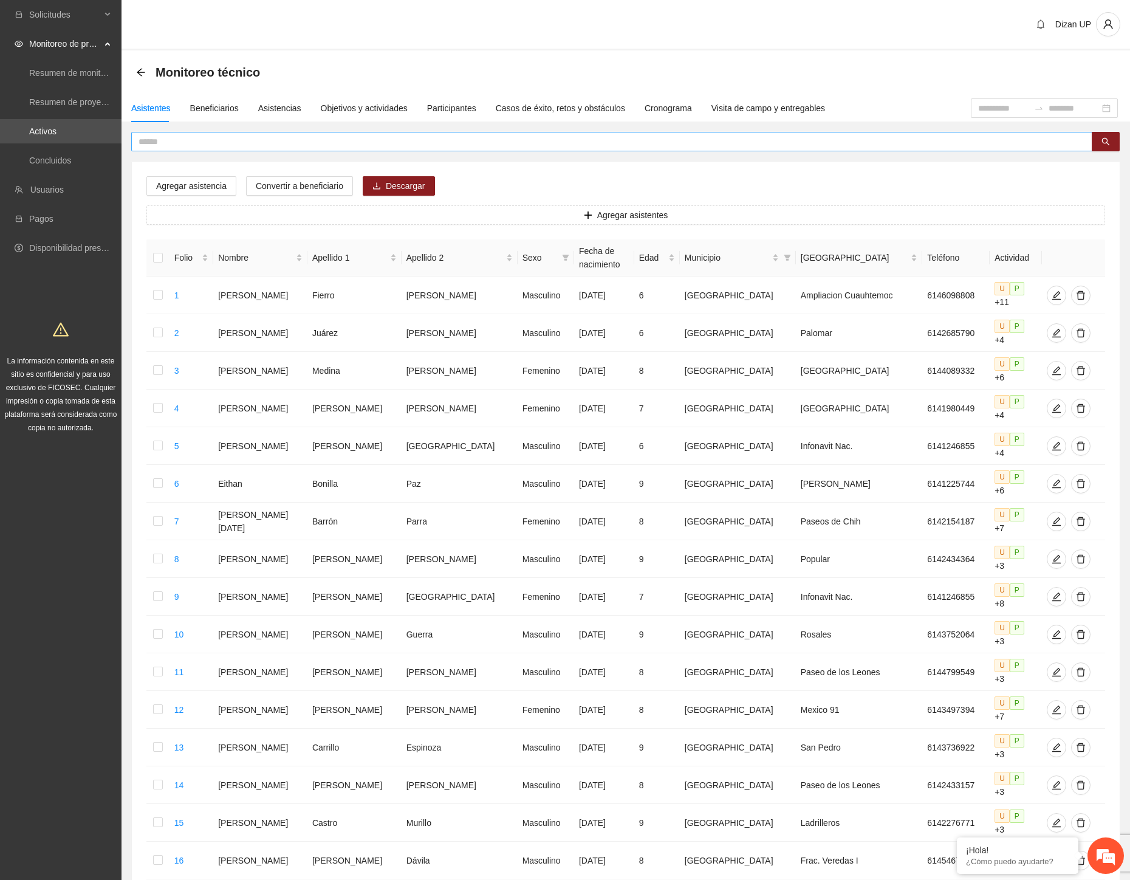
click at [148, 141] on input "text" at bounding box center [607, 141] width 937 height 13
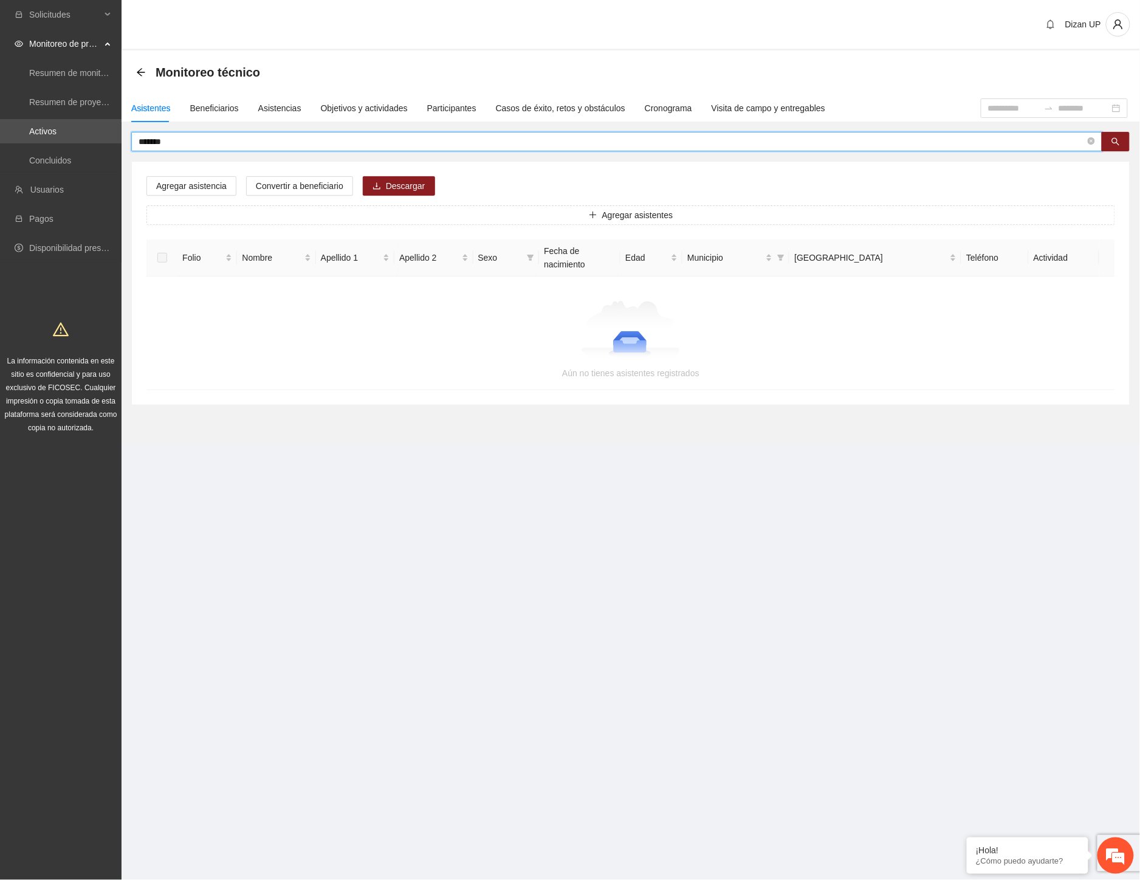
click at [149, 141] on input "*******" at bounding box center [612, 141] width 947 height 13
click at [146, 139] on input "*******" at bounding box center [612, 141] width 947 height 13
click at [188, 143] on input "********" at bounding box center [612, 141] width 947 height 13
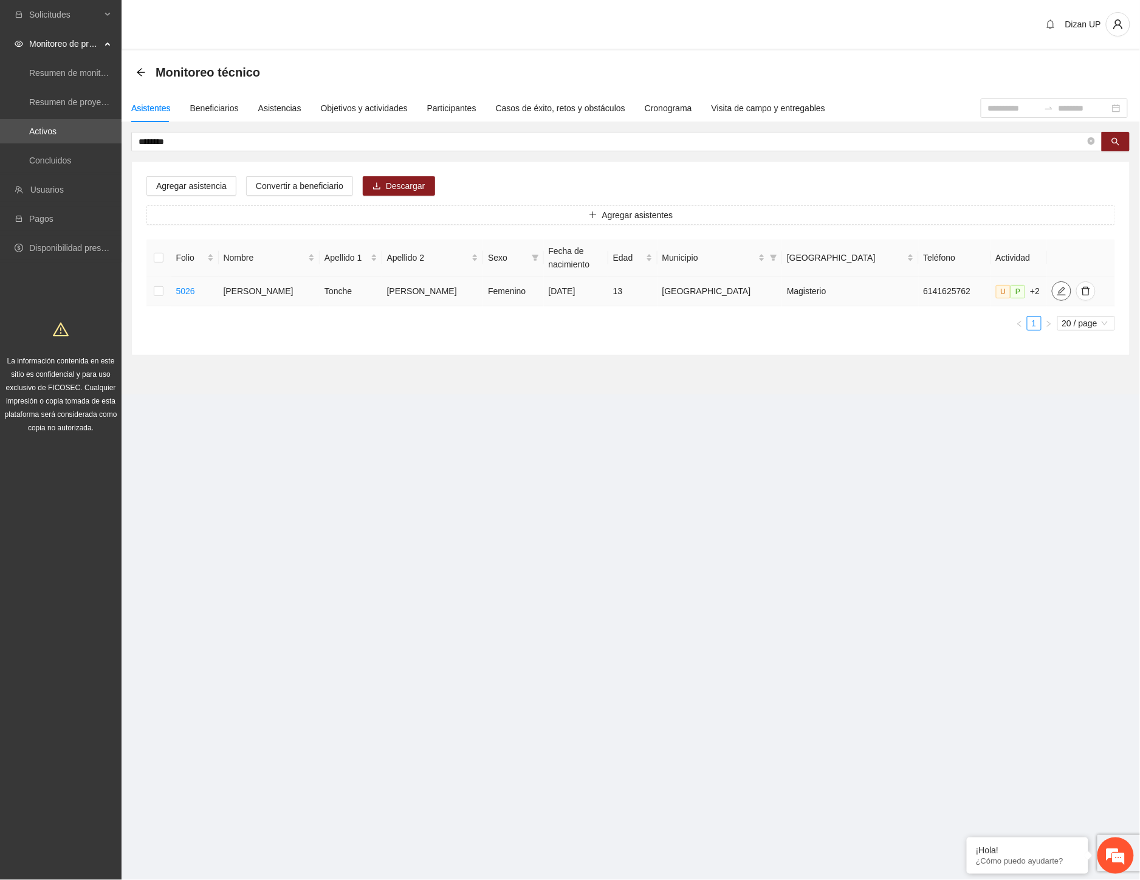
click at [1057, 289] on icon "edit" at bounding box center [1061, 291] width 9 height 9
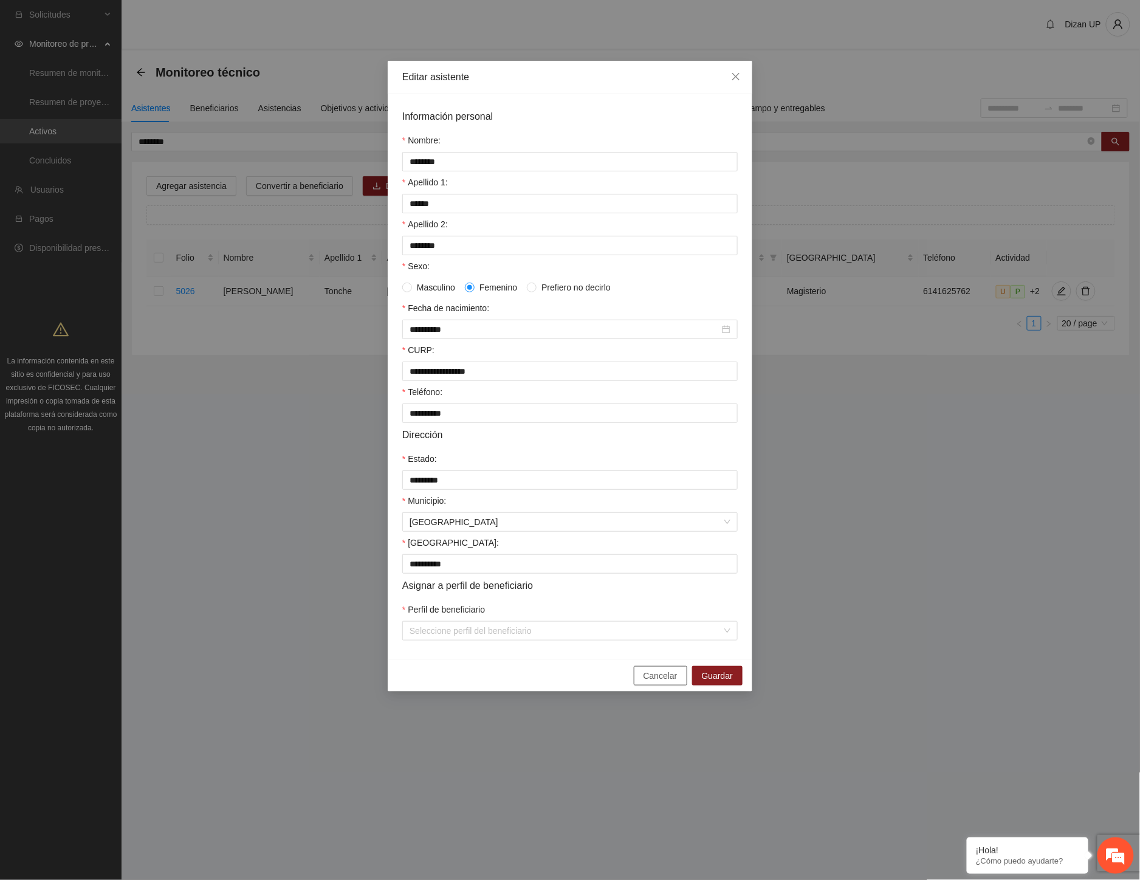
drag, startPoint x: 650, startPoint y: 684, endPoint x: 661, endPoint y: 675, distance: 14.6
click at [650, 682] on span "Cancelar" at bounding box center [661, 675] width 34 height 13
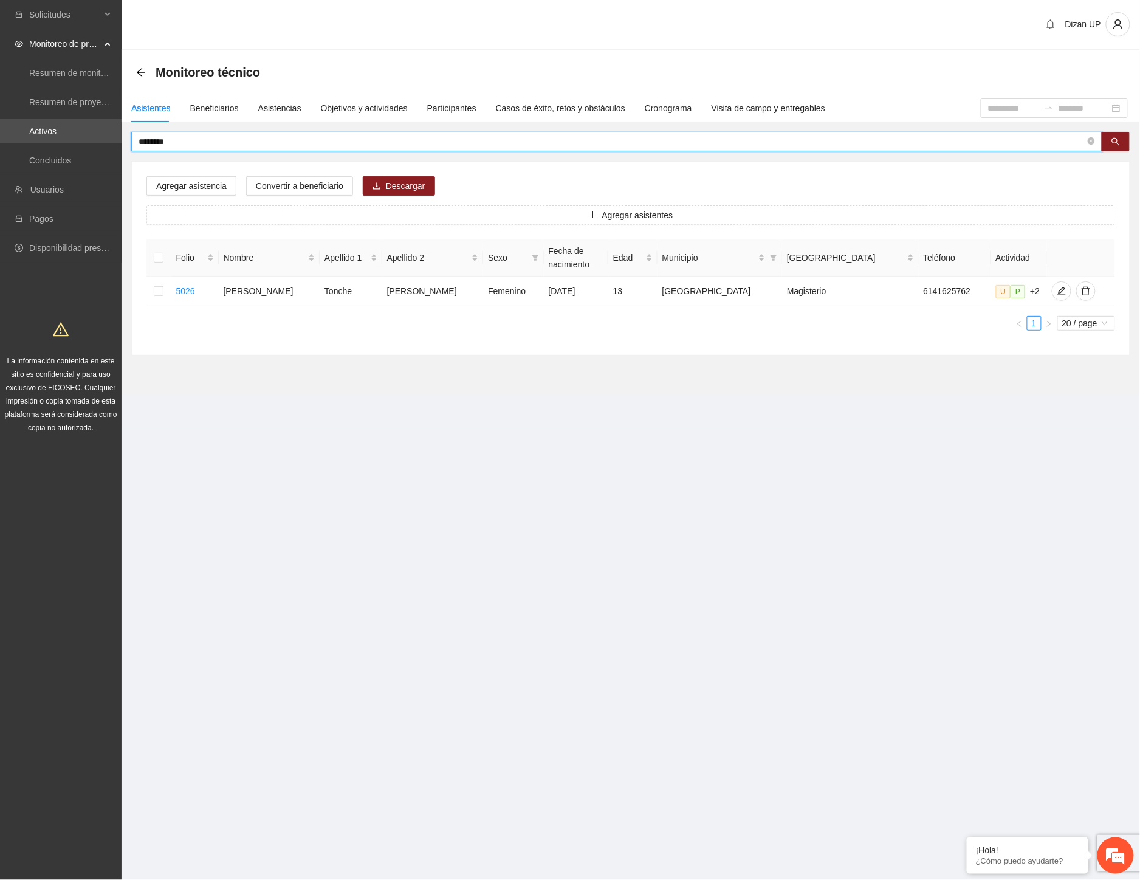
click at [180, 138] on input "********" at bounding box center [612, 141] width 947 height 13
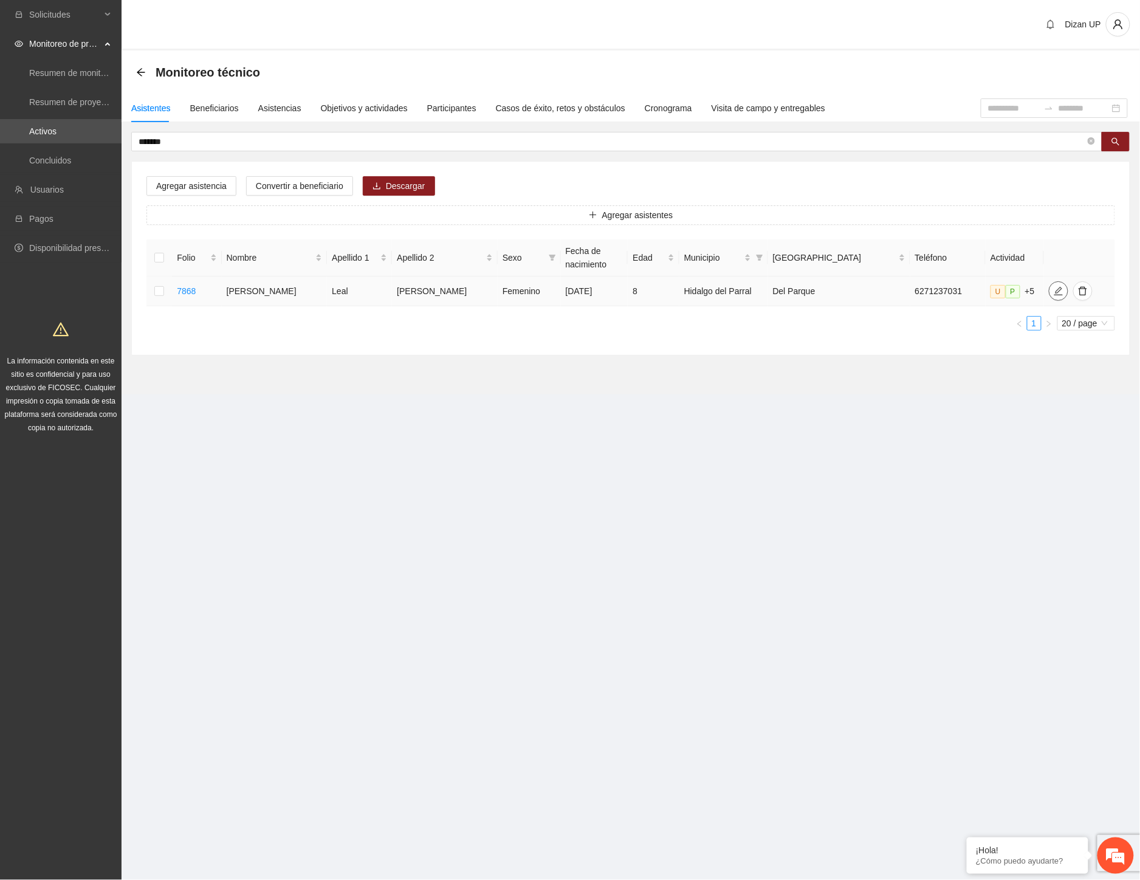
click at [1054, 294] on icon "edit" at bounding box center [1059, 291] width 10 height 10
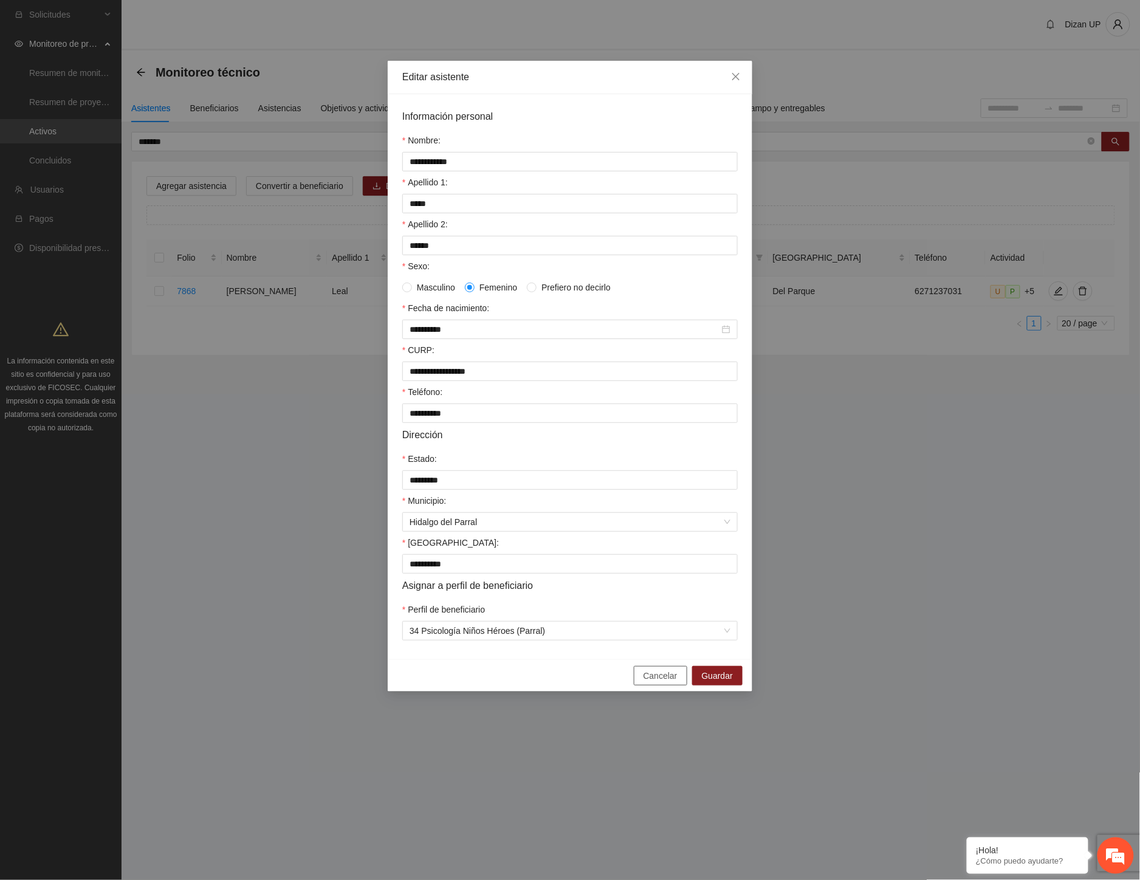
drag, startPoint x: 653, startPoint y: 687, endPoint x: 757, endPoint y: 610, distance: 129.4
click at [656, 682] on span "Cancelar" at bounding box center [661, 675] width 34 height 13
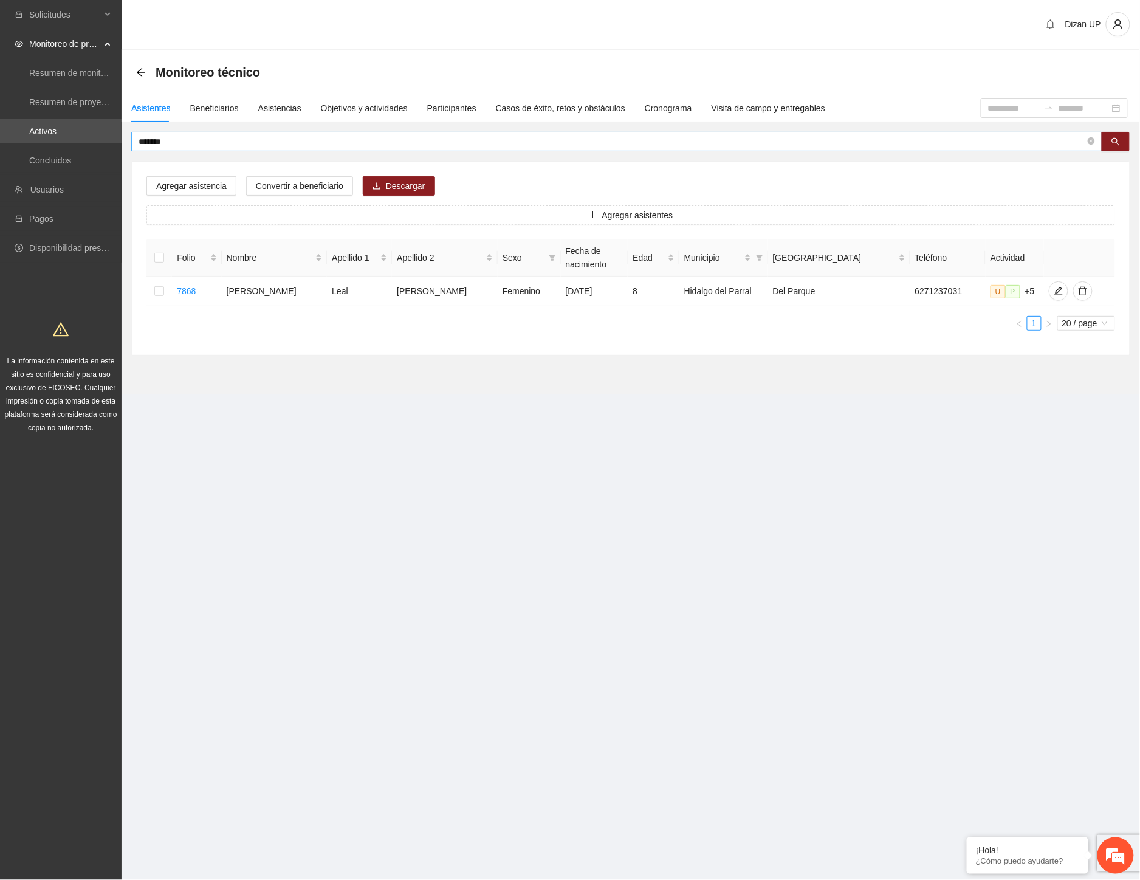
drag, startPoint x: 201, startPoint y: 148, endPoint x: 135, endPoint y: 142, distance: 65.9
click at [129, 143] on div "******* Agregar asistencia Convertir a beneficiario Descargar Agregar asistente…" at bounding box center [631, 244] width 1019 height 224
drag, startPoint x: 204, startPoint y: 143, endPoint x: 59, endPoint y: 160, distance: 146.3
click at [64, 157] on section "Solicitudes Monitoreo de proyectos Resumen de monitoreo Resumen de proyectos ap…" at bounding box center [570, 440] width 1140 height 880
click at [1057, 290] on icon "edit" at bounding box center [1062, 291] width 10 height 10
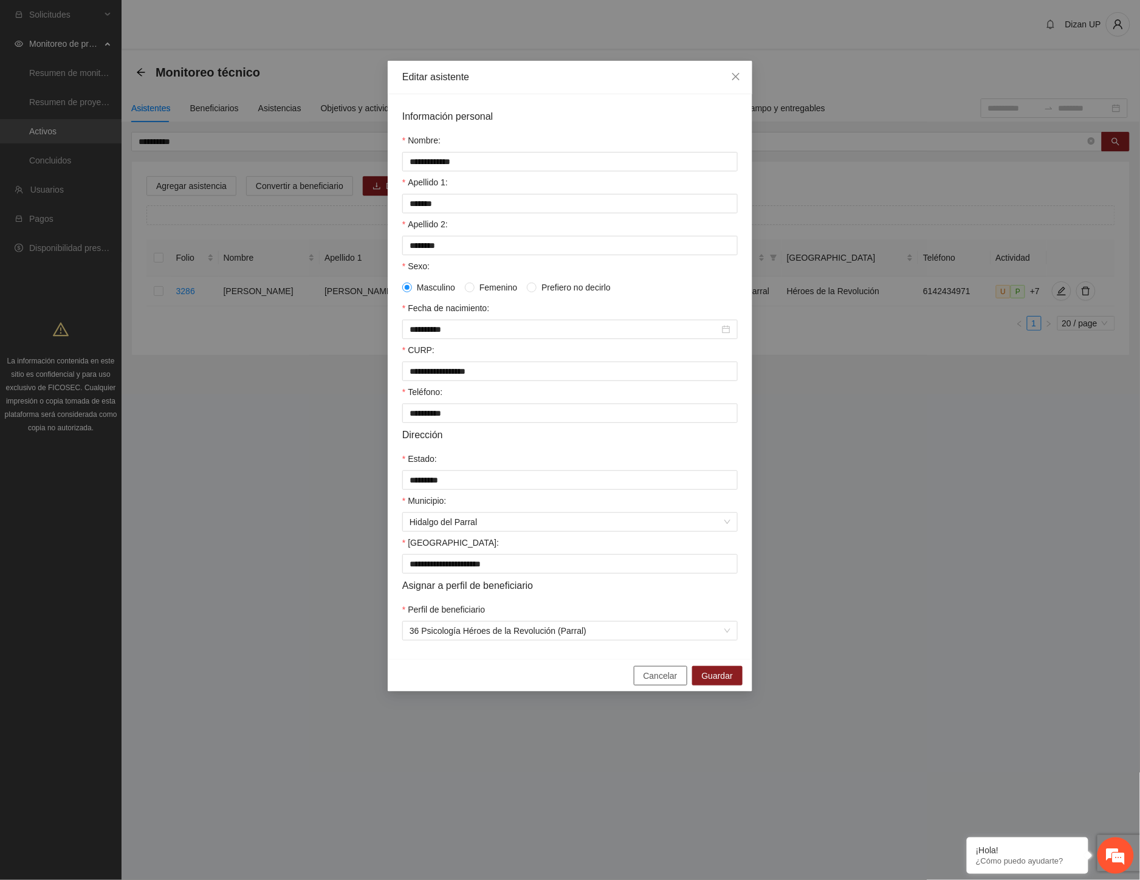
click at [651, 682] on span "Cancelar" at bounding box center [661, 675] width 34 height 13
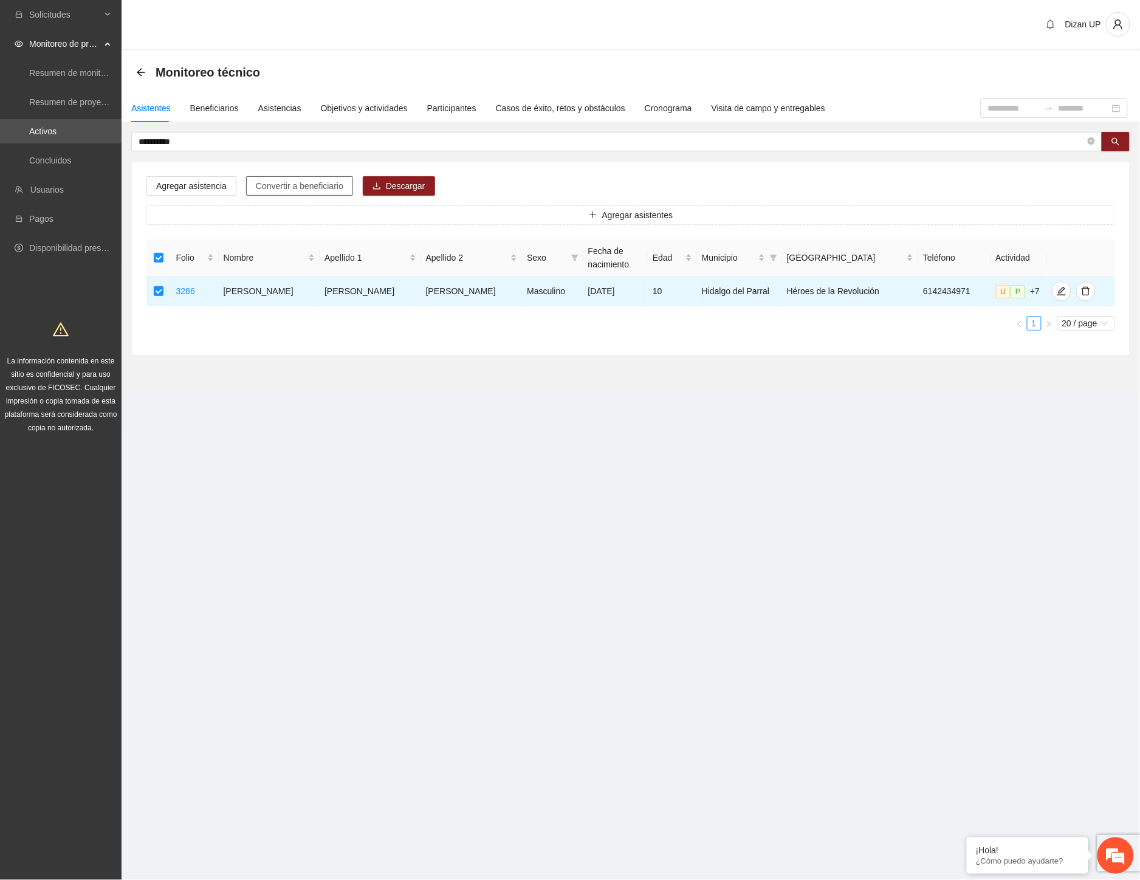
click at [284, 183] on span "Convertir a beneficiario" at bounding box center [300, 185] width 88 height 13
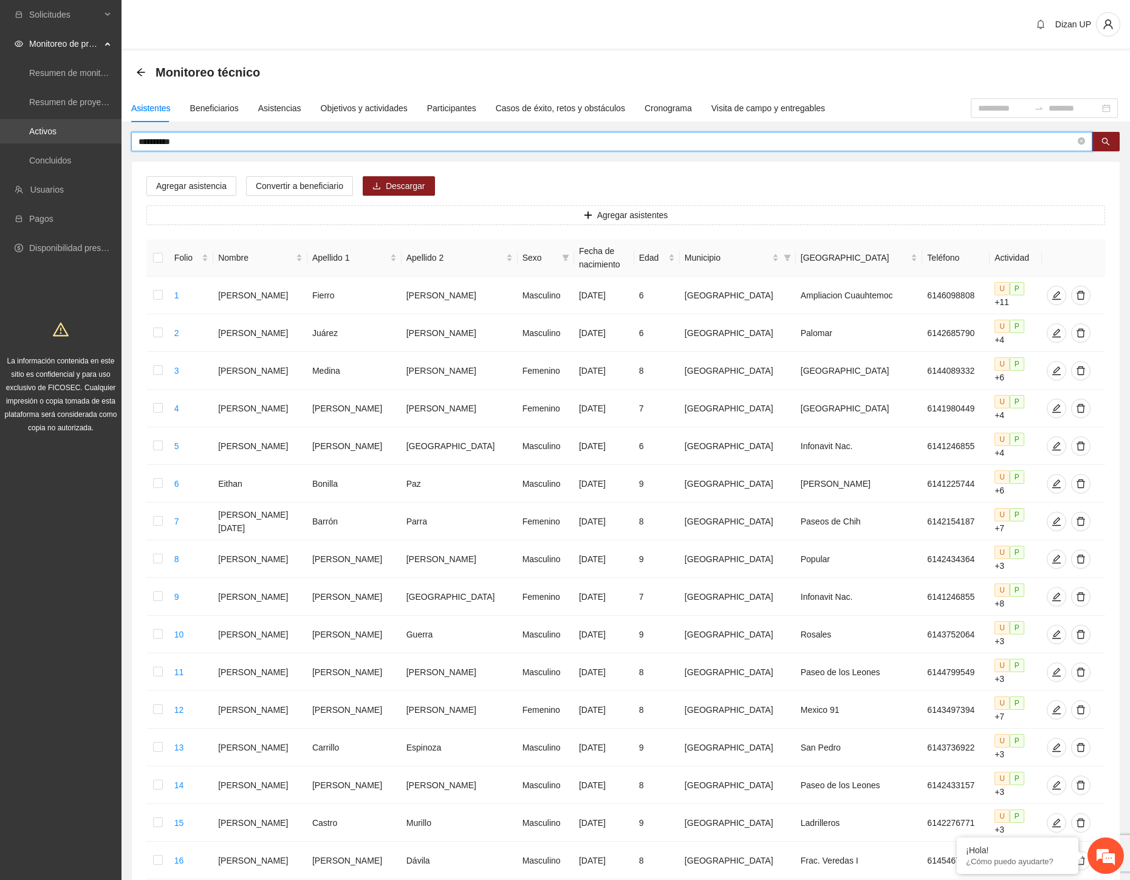
drag, startPoint x: 198, startPoint y: 141, endPoint x: 58, endPoint y: 141, distance: 139.8
click at [63, 141] on section "**********" at bounding box center [565, 576] width 1130 height 1152
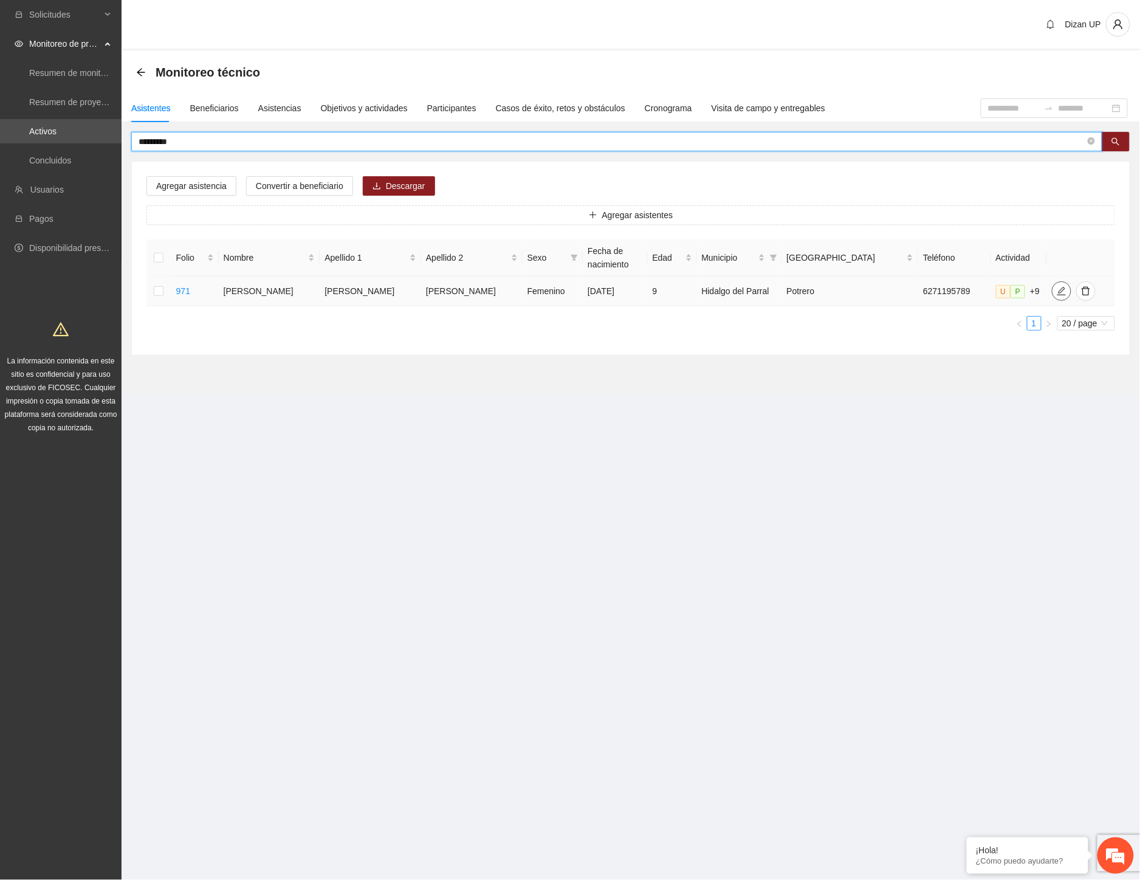
click at [1053, 290] on span "edit" at bounding box center [1062, 291] width 18 height 10
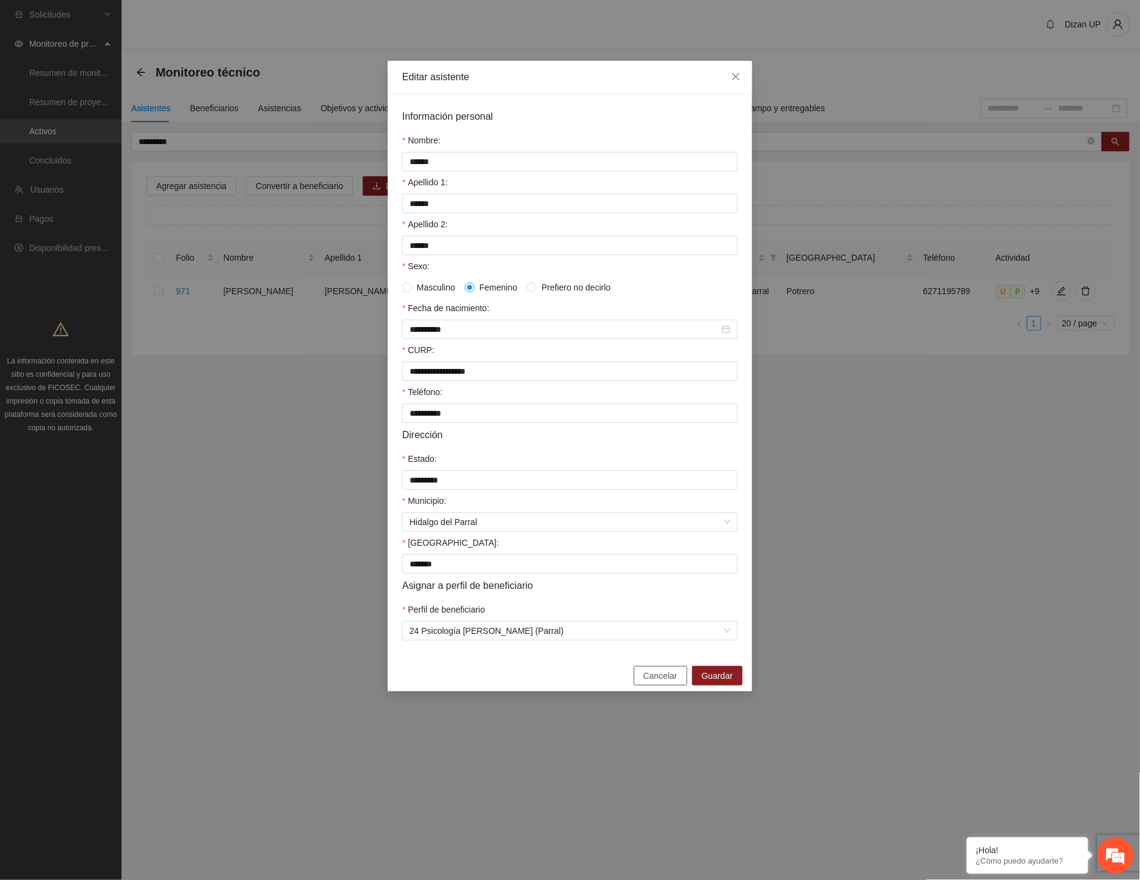
click at [670, 682] on span "Cancelar" at bounding box center [661, 675] width 34 height 13
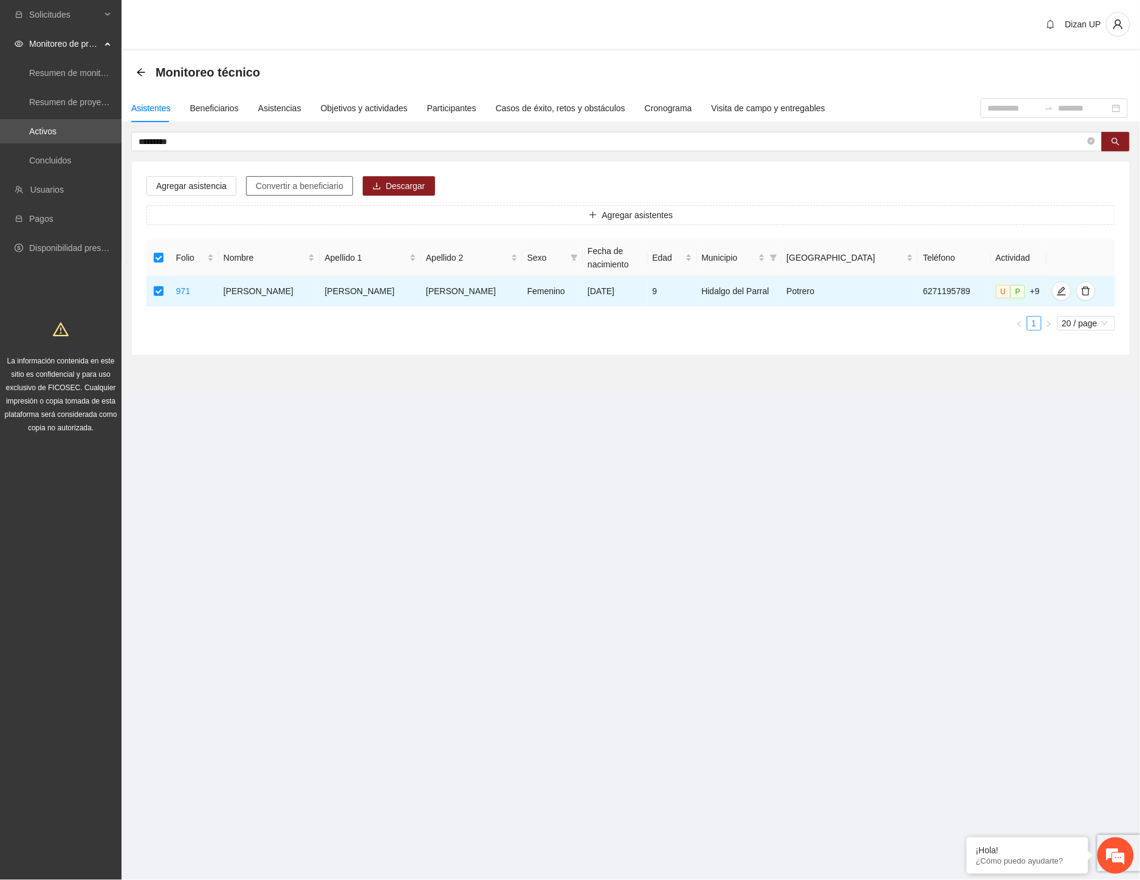
click at [284, 187] on span "Convertir a beneficiario" at bounding box center [300, 185] width 88 height 13
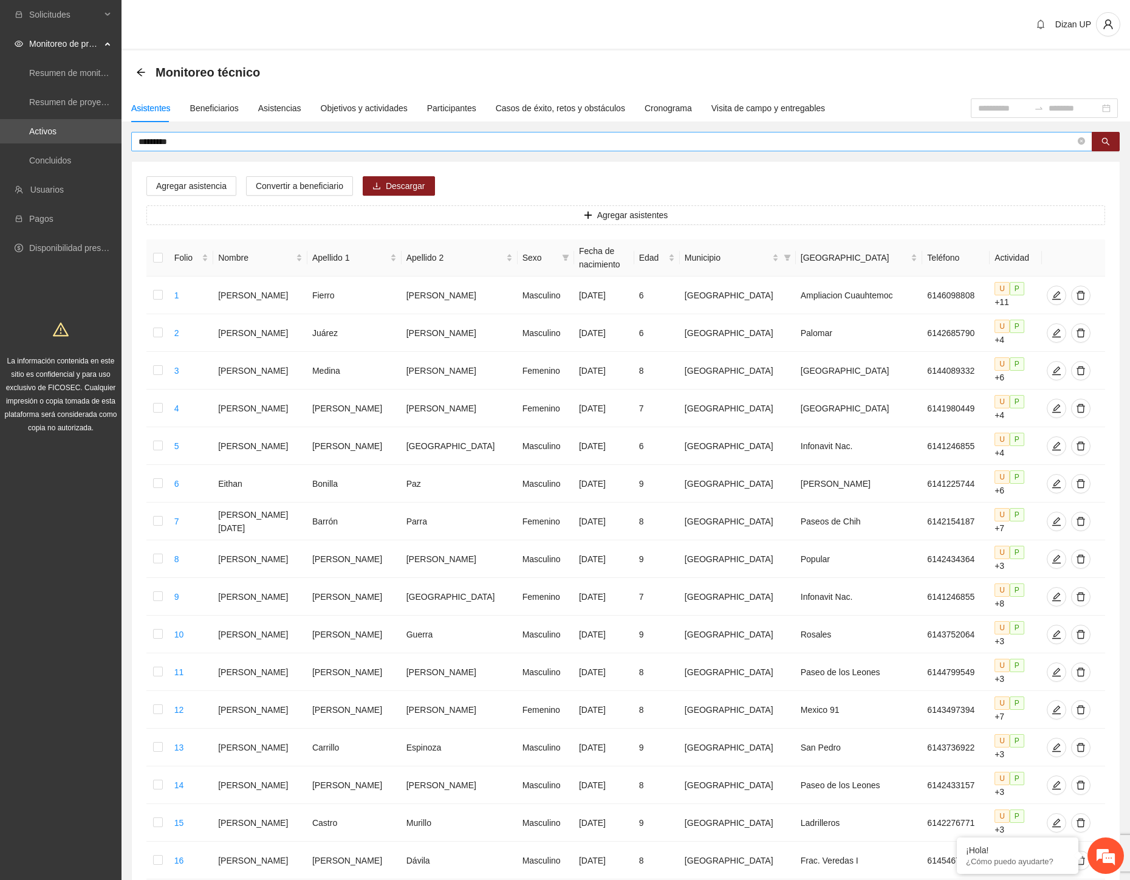
click at [189, 142] on input "*********" at bounding box center [607, 141] width 937 height 13
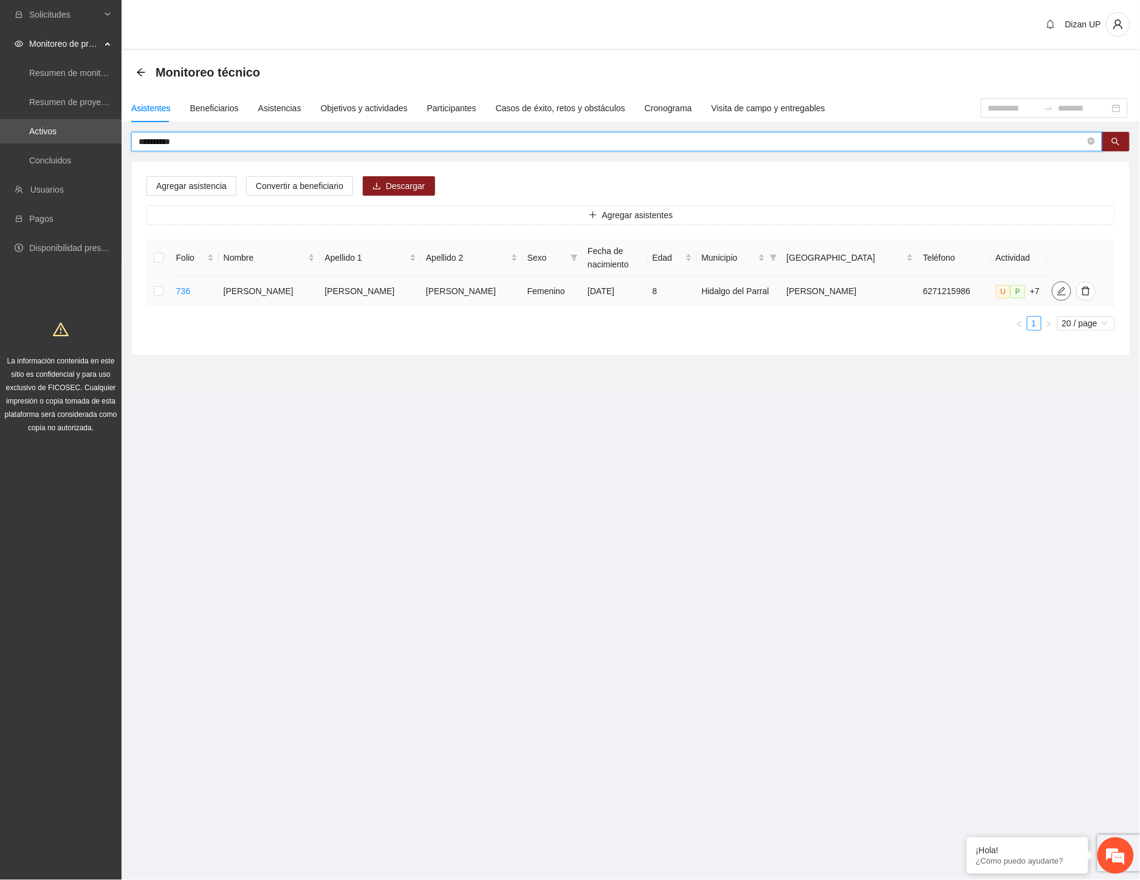
click at [1053, 294] on span "edit" at bounding box center [1062, 291] width 18 height 10
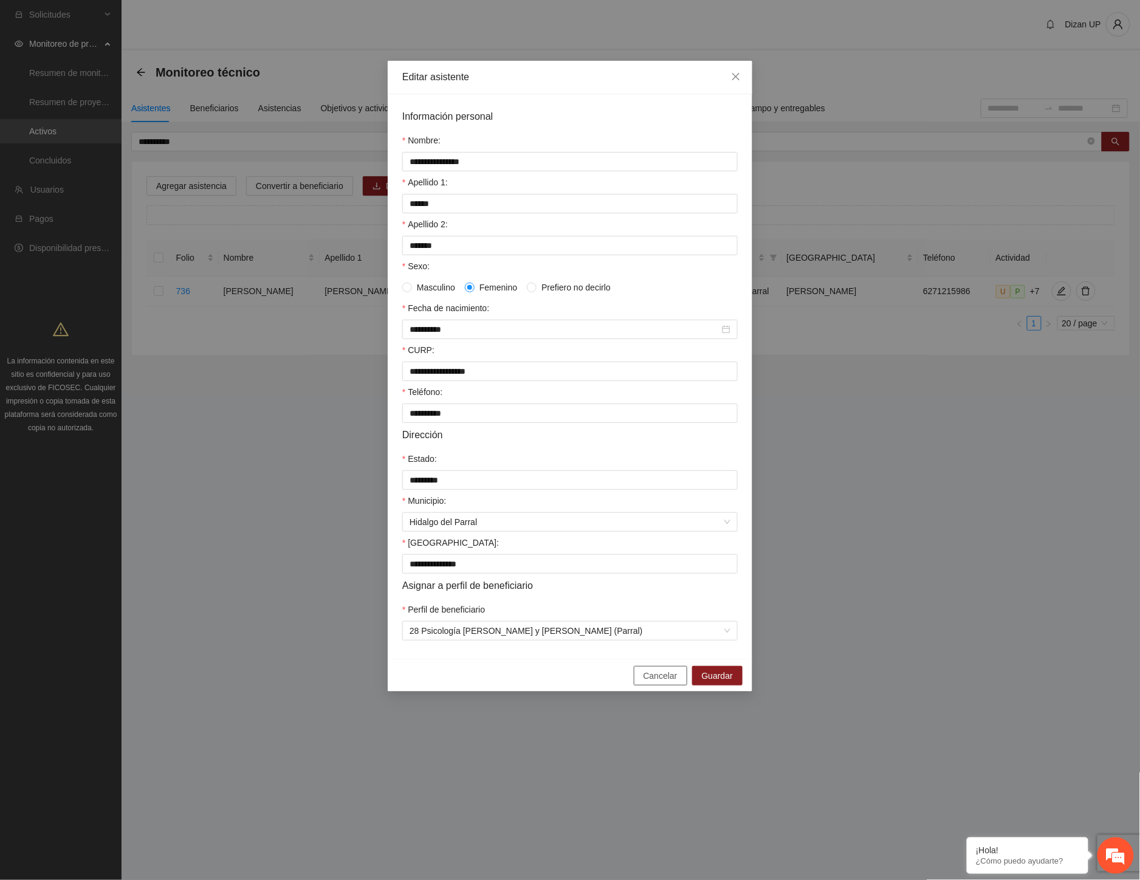
click at [653, 682] on span "Cancelar" at bounding box center [661, 675] width 34 height 13
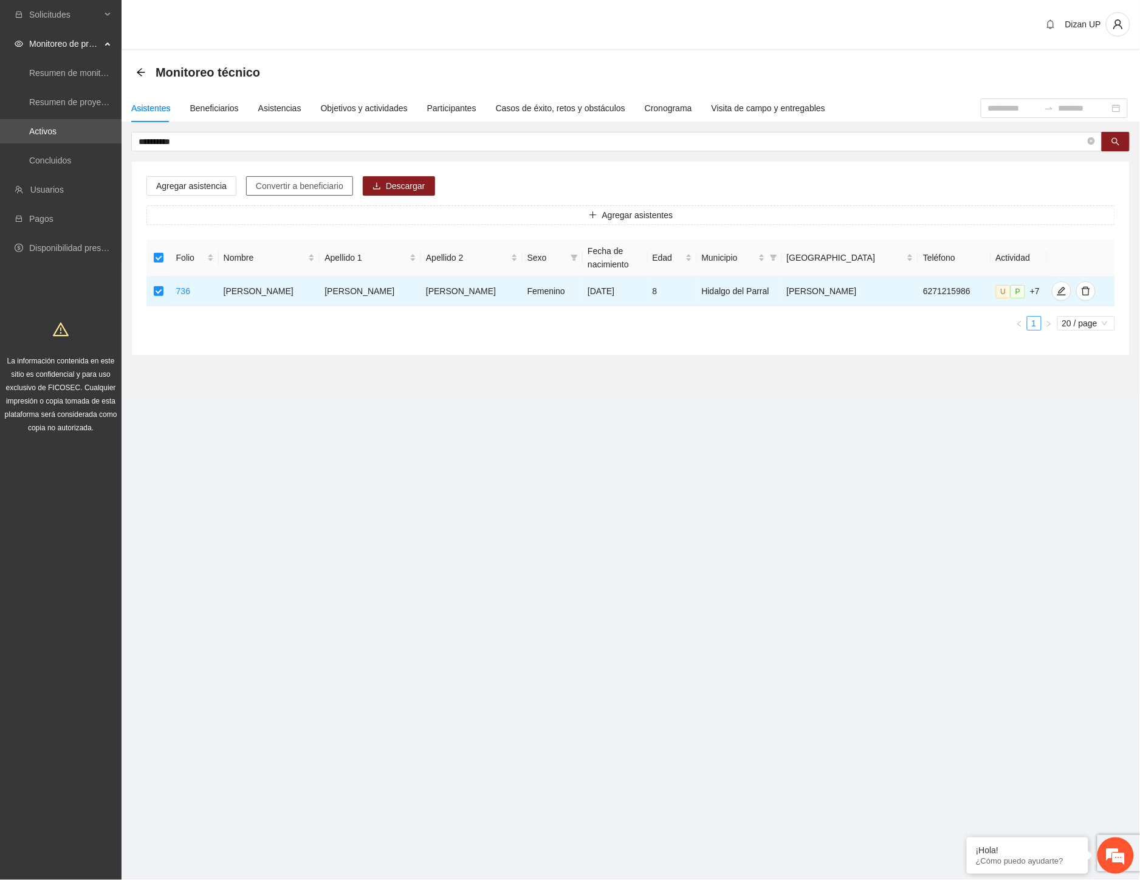
click at [268, 183] on span "Convertir a beneficiario" at bounding box center [300, 185] width 88 height 13
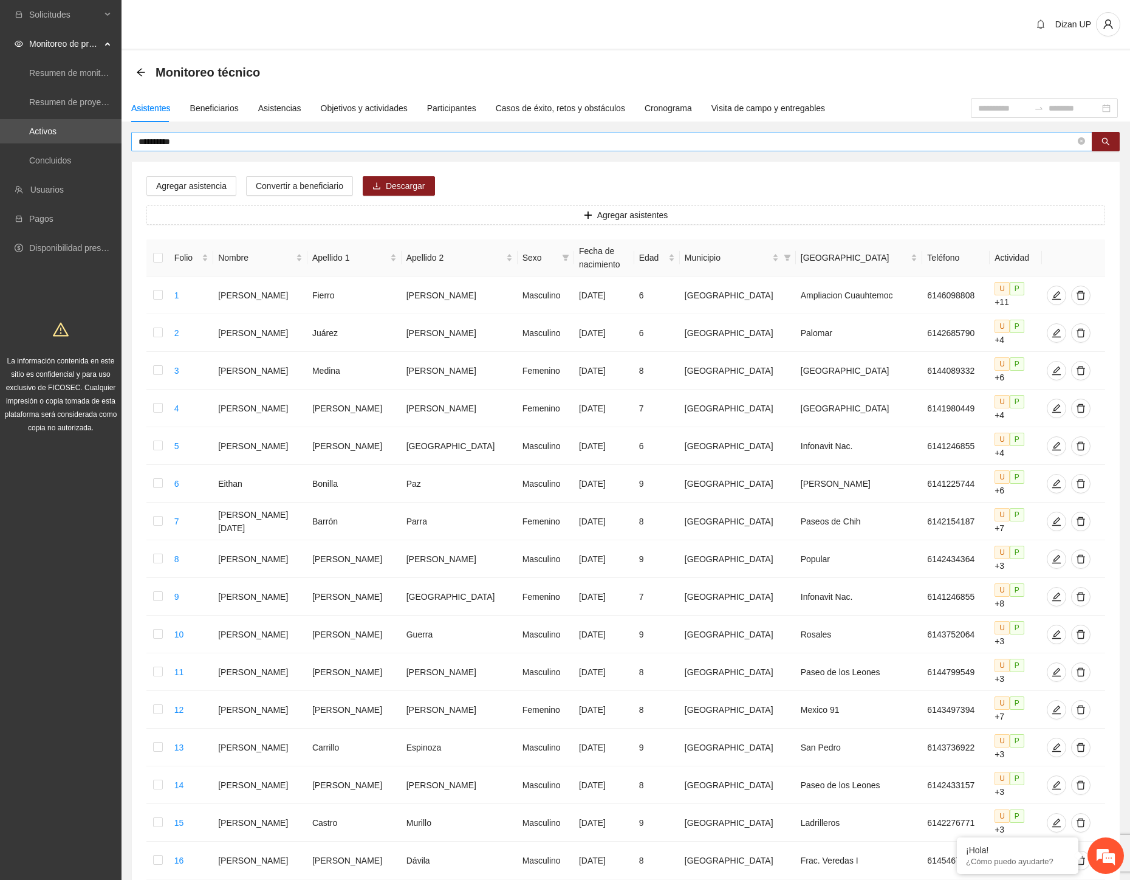
click at [198, 140] on input "**********" at bounding box center [607, 141] width 937 height 13
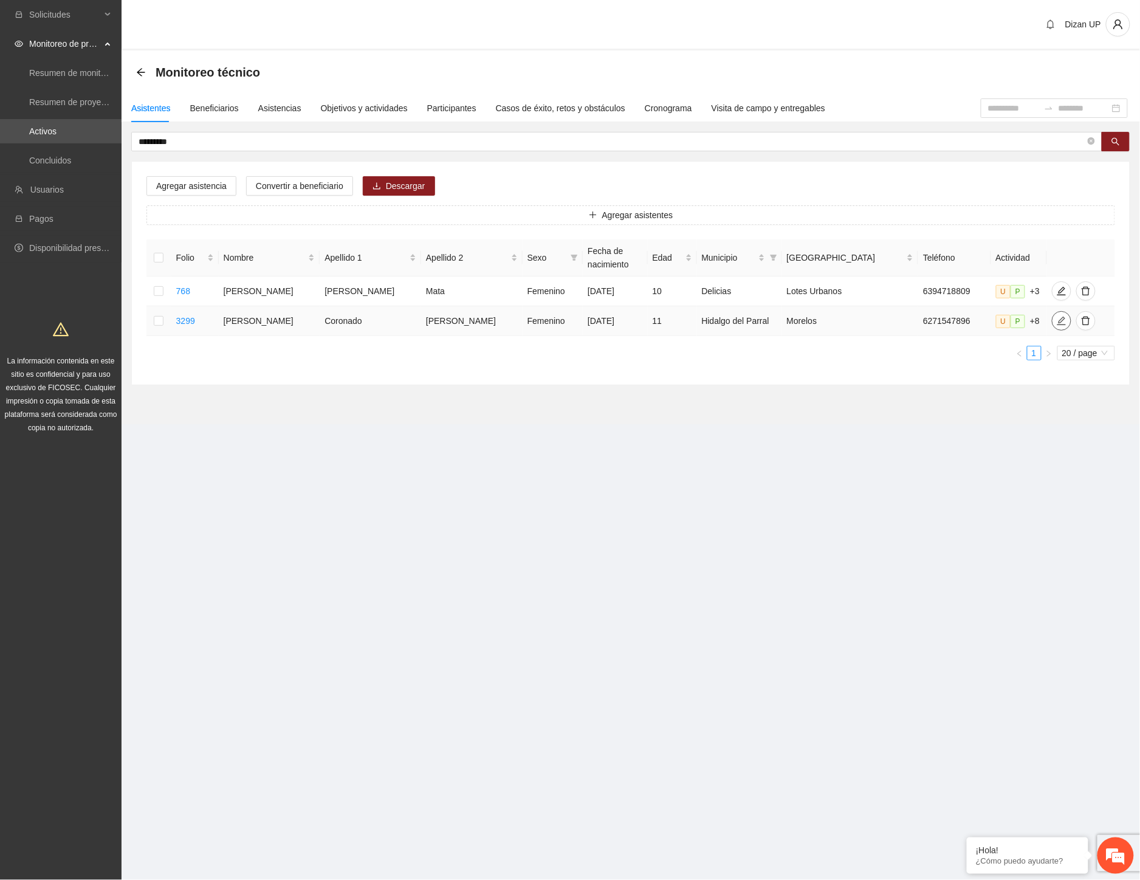
click at [1057, 320] on icon "edit" at bounding box center [1062, 321] width 10 height 10
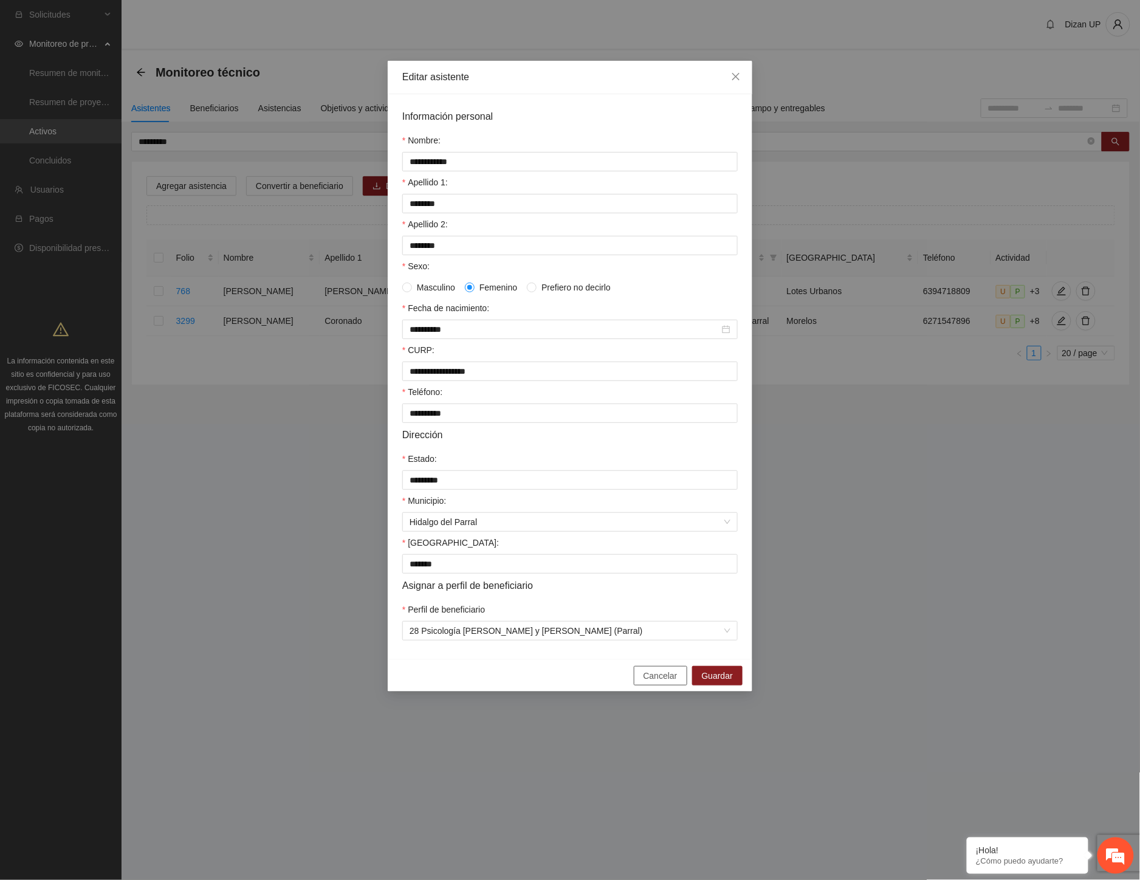
click at [652, 682] on span "Cancelar" at bounding box center [661, 675] width 34 height 13
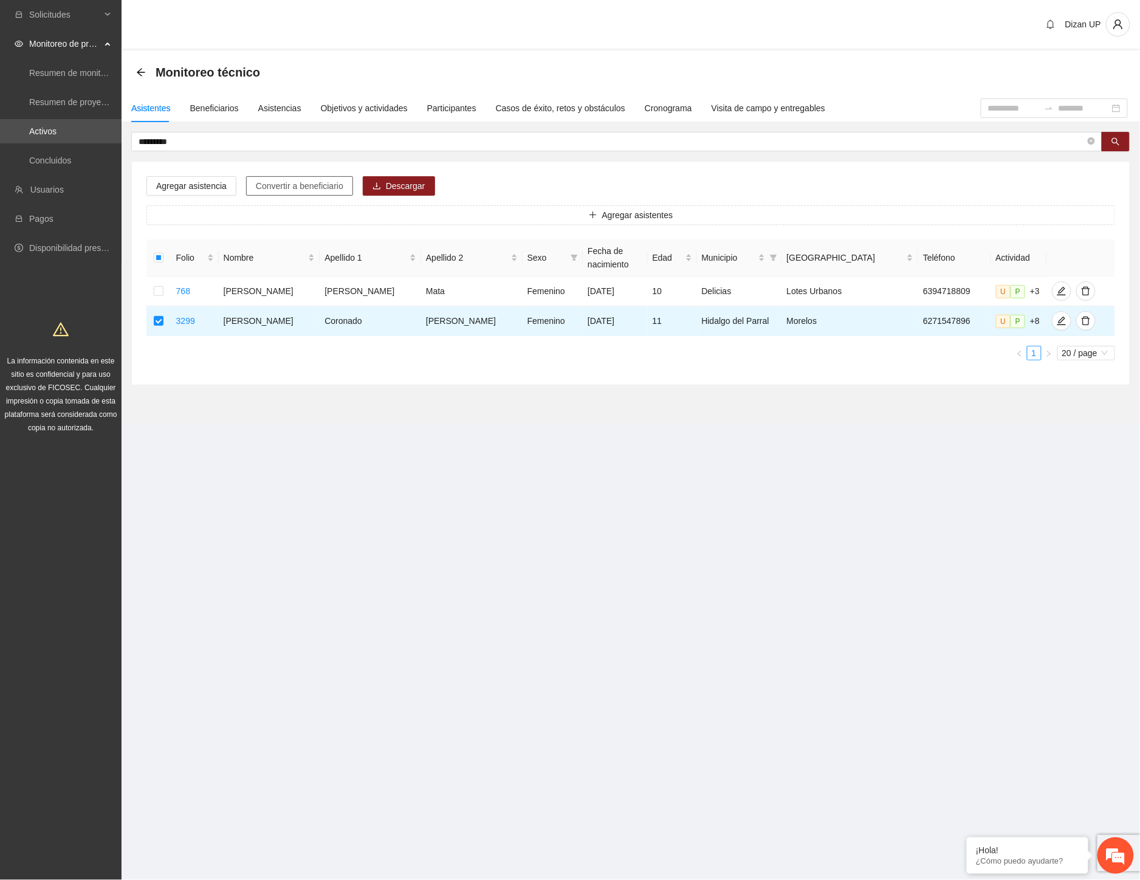
click at [275, 189] on span "Convertir a beneficiario" at bounding box center [300, 185] width 88 height 13
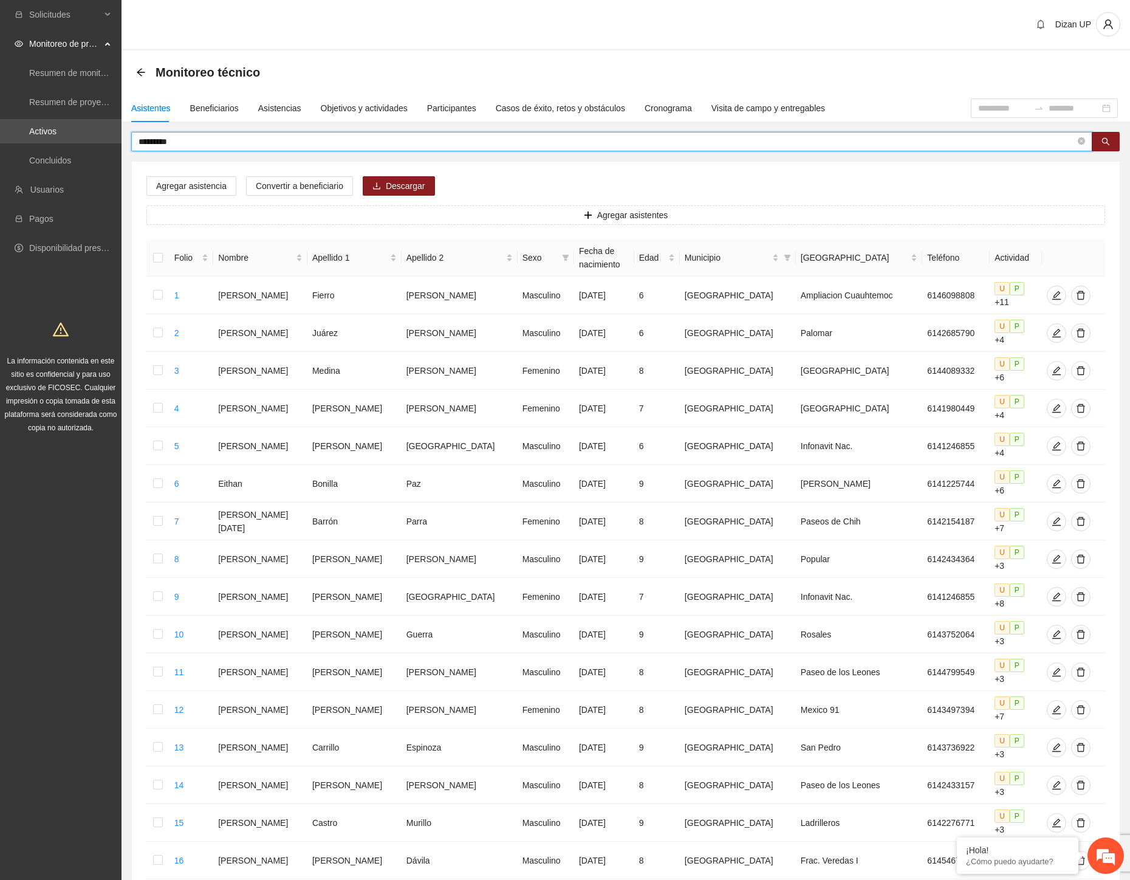
click at [186, 137] on input "*********" at bounding box center [607, 141] width 937 height 13
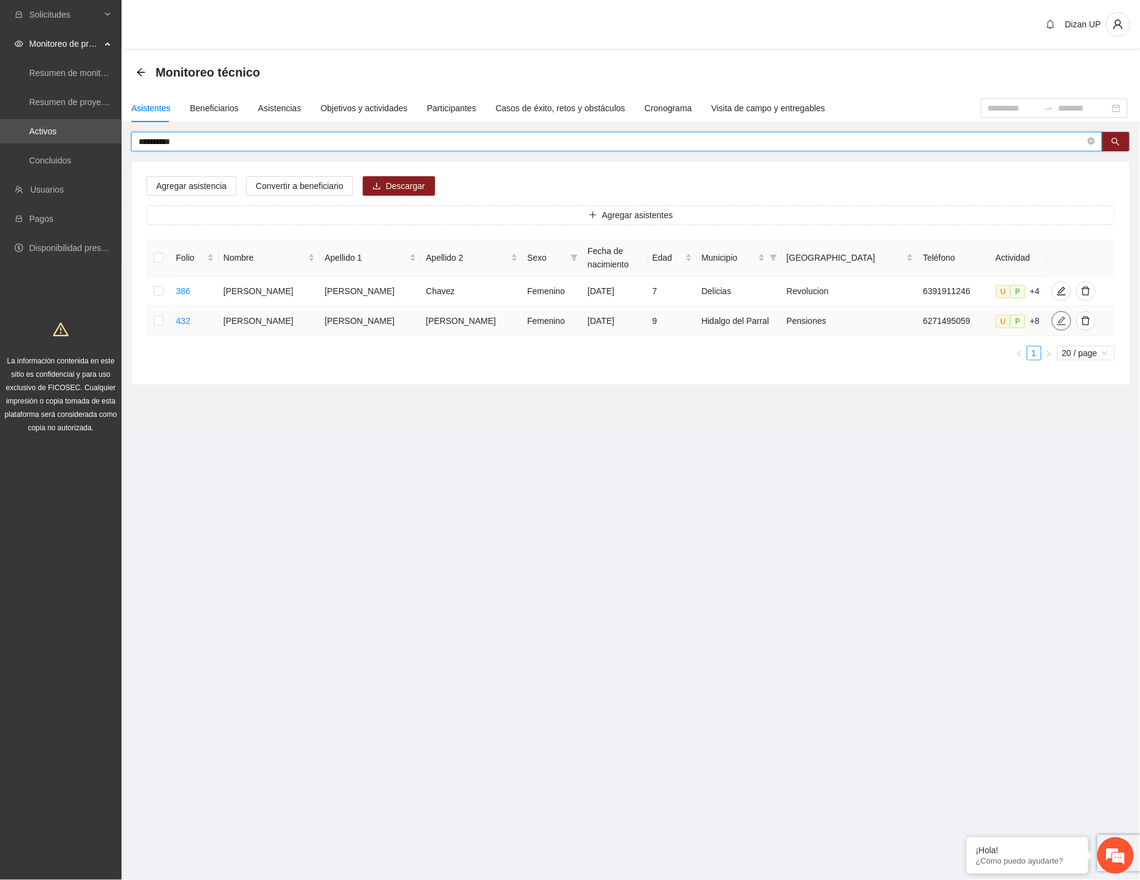
click at [1057, 323] on icon "edit" at bounding box center [1061, 321] width 9 height 9
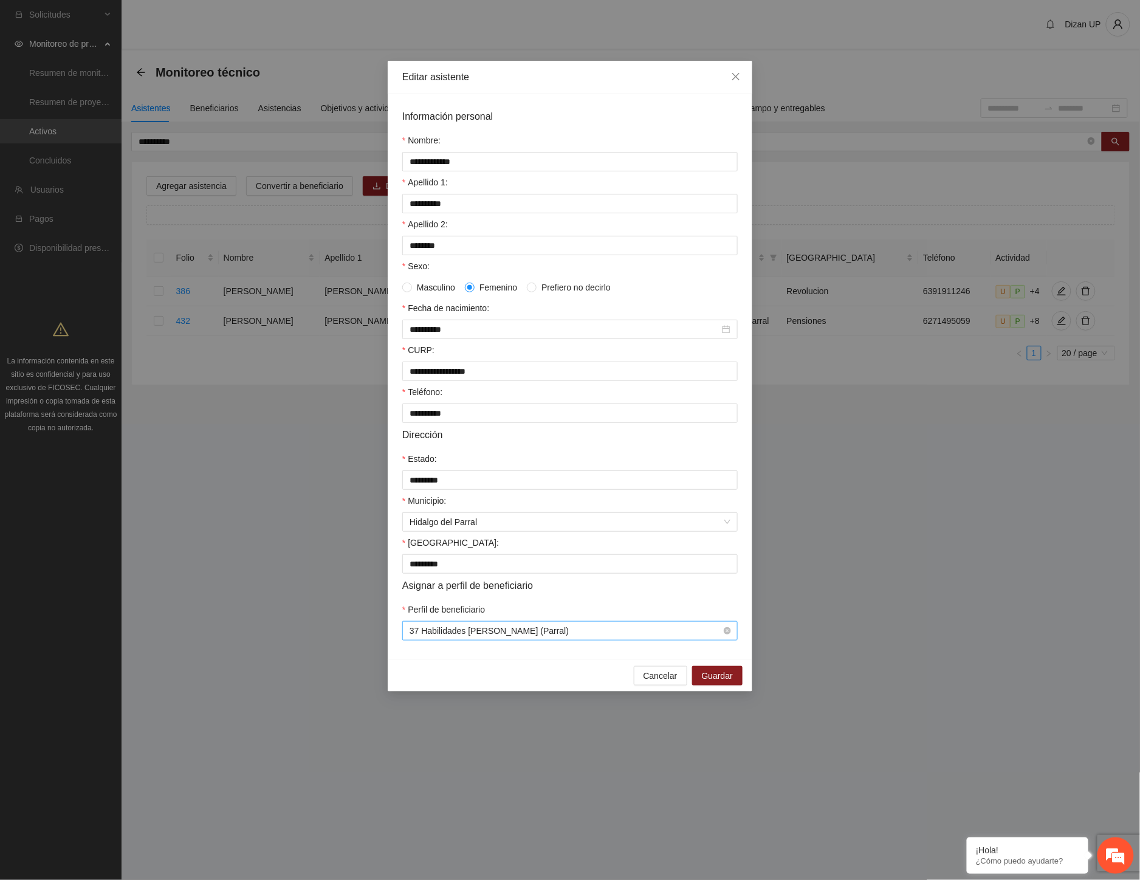
click at [652, 640] on span "37 Habilidades Gabriela Mistral (Parral)" at bounding box center [570, 631] width 321 height 18
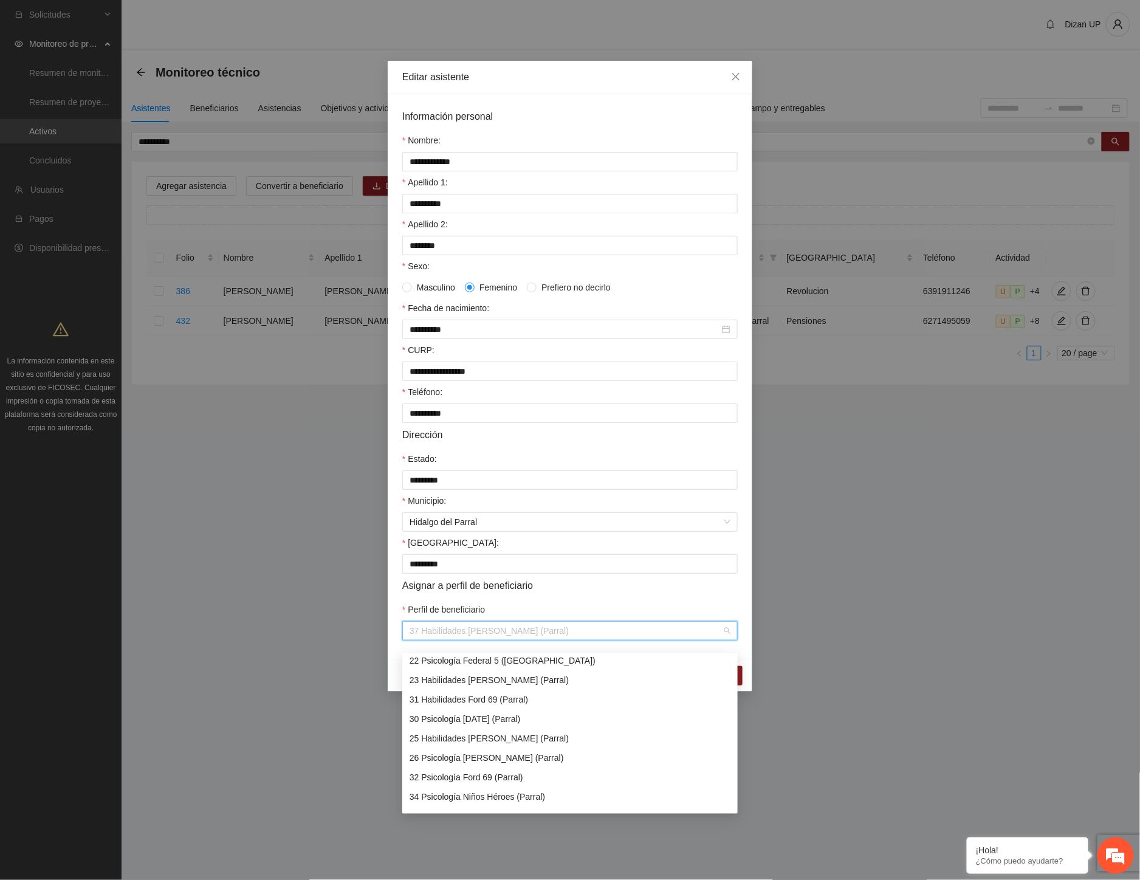
scroll to position [675, 0]
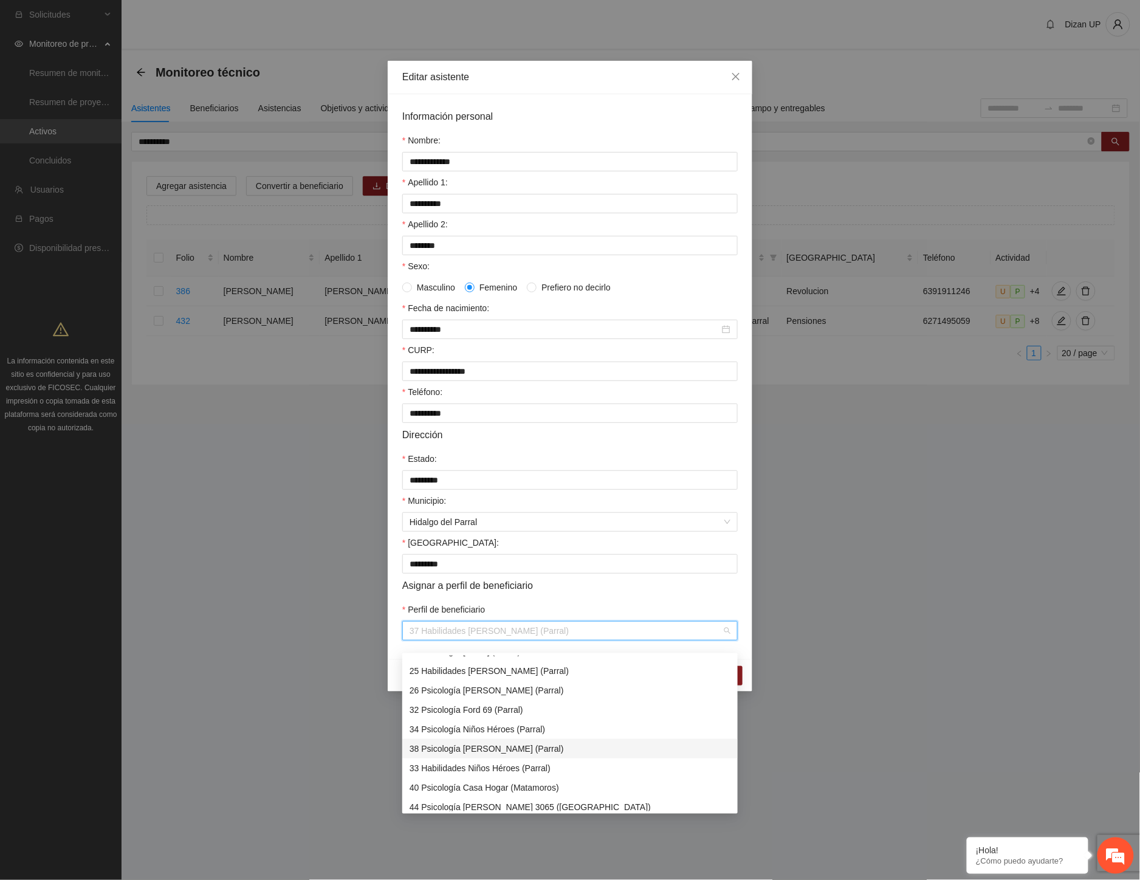
drag, startPoint x: 513, startPoint y: 747, endPoint x: 518, endPoint y: 726, distance: 22.4
click at [513, 747] on div "38 Psicología Gabriela Mistral (Parral)" at bounding box center [570, 748] width 321 height 13
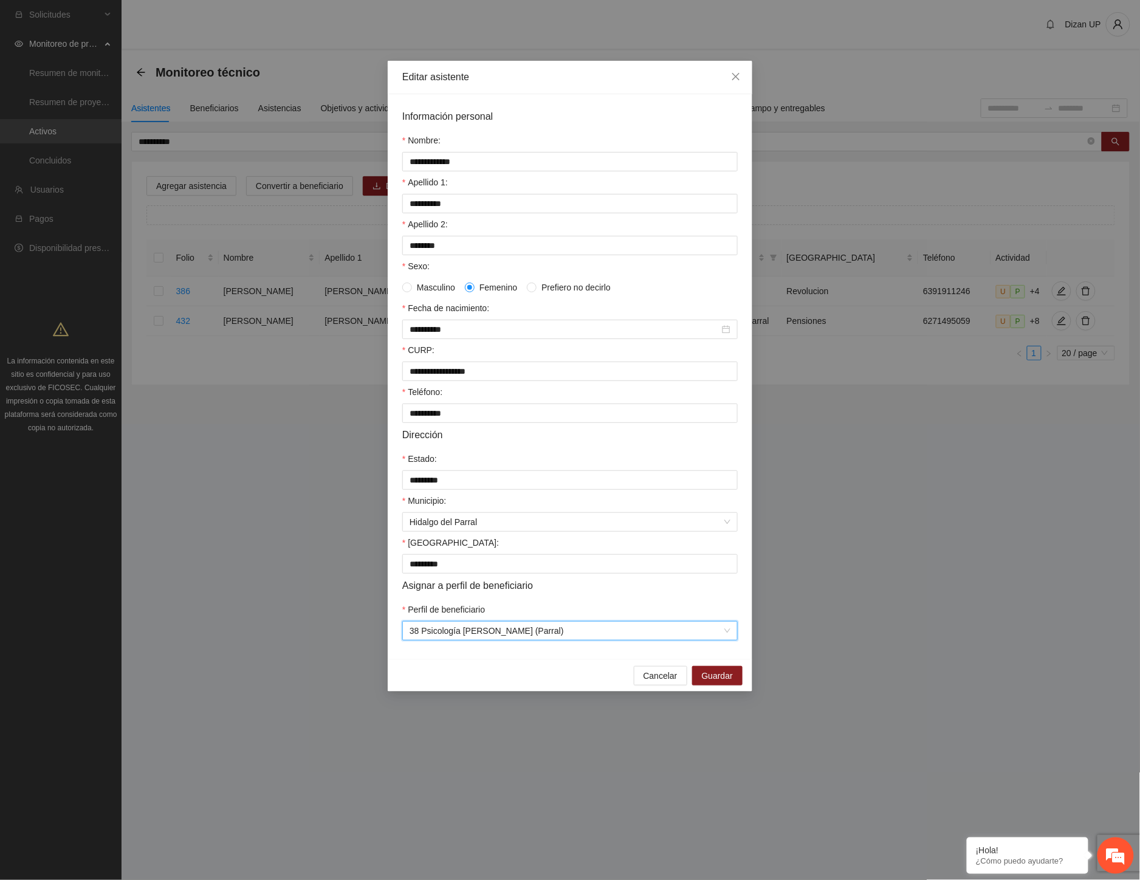
click at [554, 610] on form "**********" at bounding box center [569, 375] width 335 height 532
click at [726, 681] on span "Guardar" at bounding box center [717, 675] width 31 height 13
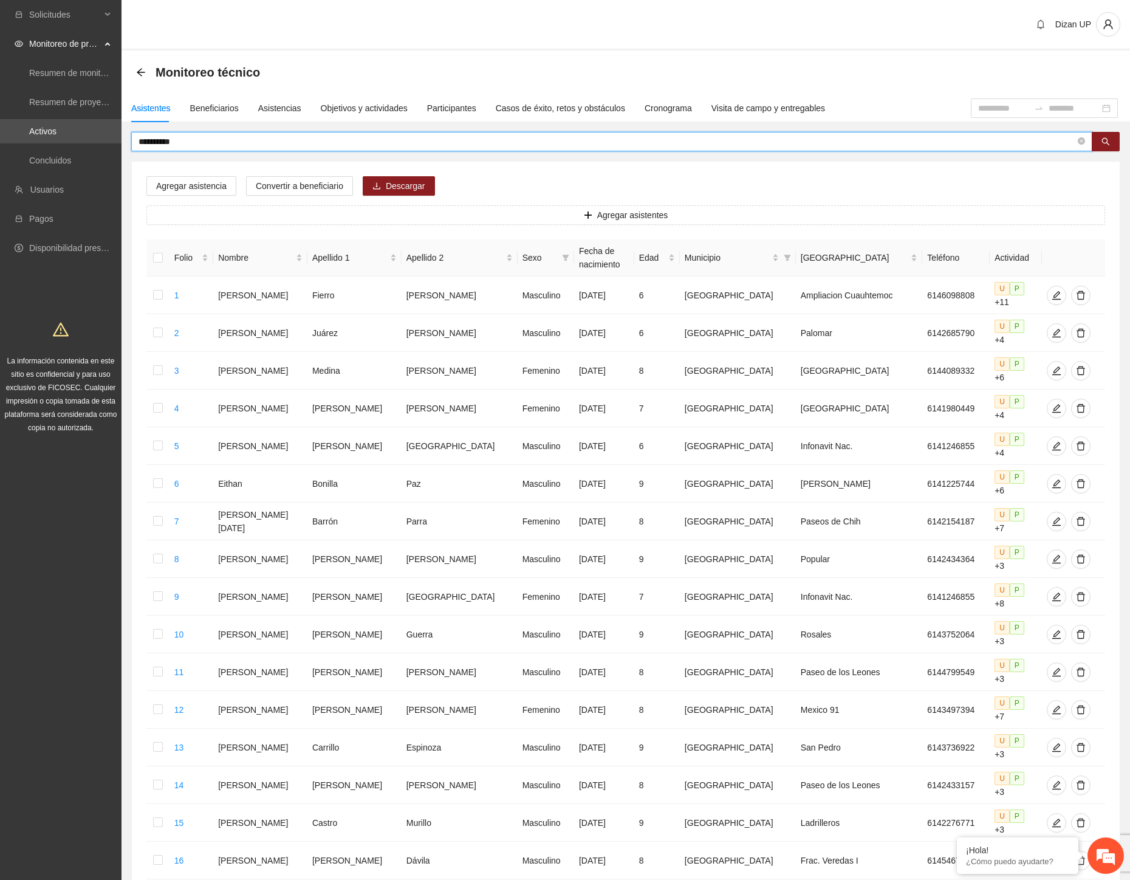
click at [180, 136] on input "**********" at bounding box center [607, 141] width 937 height 13
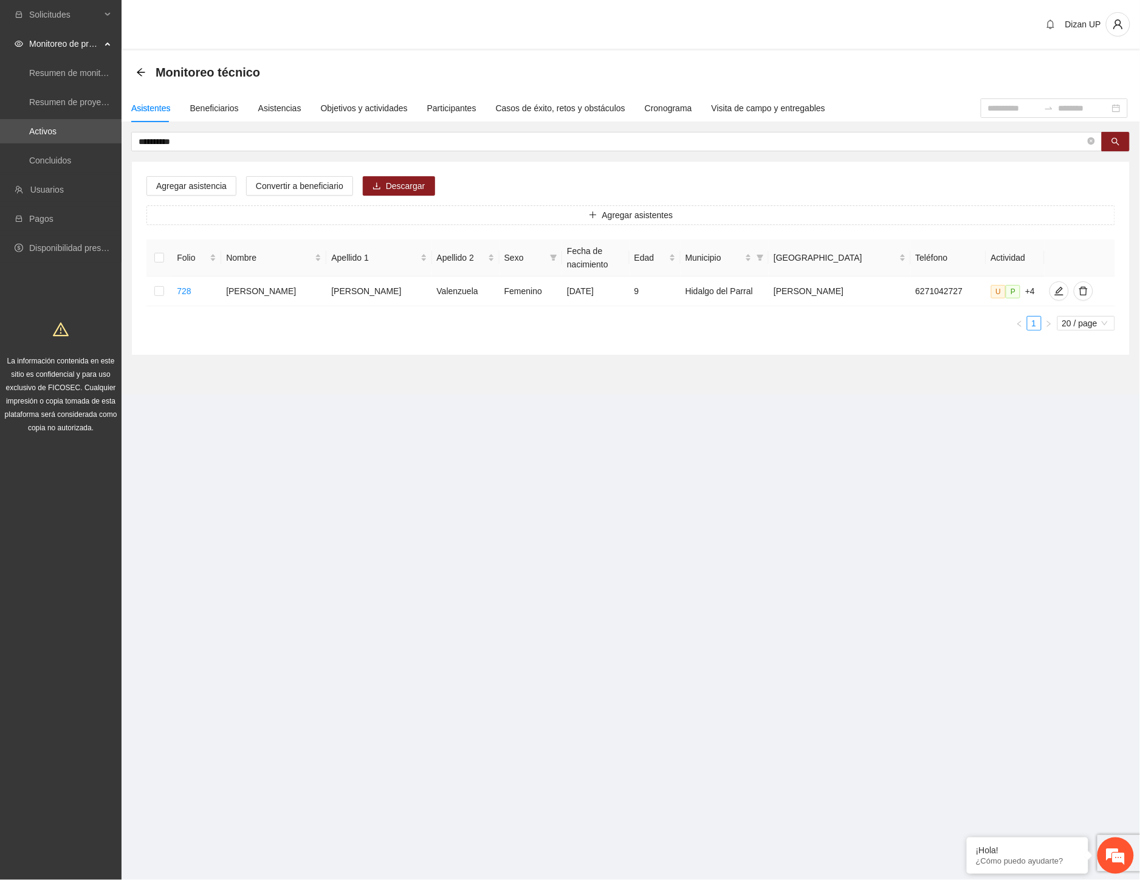
drag, startPoint x: 780, startPoint y: 348, endPoint x: 833, endPoint y: 335, distance: 54.4
click at [792, 344] on div "Agregar asistencia Convertir a beneficiario Descargar Agregar asistentes Folio …" at bounding box center [631, 258] width 998 height 193
click at [1054, 292] on icon "edit" at bounding box center [1059, 291] width 10 height 10
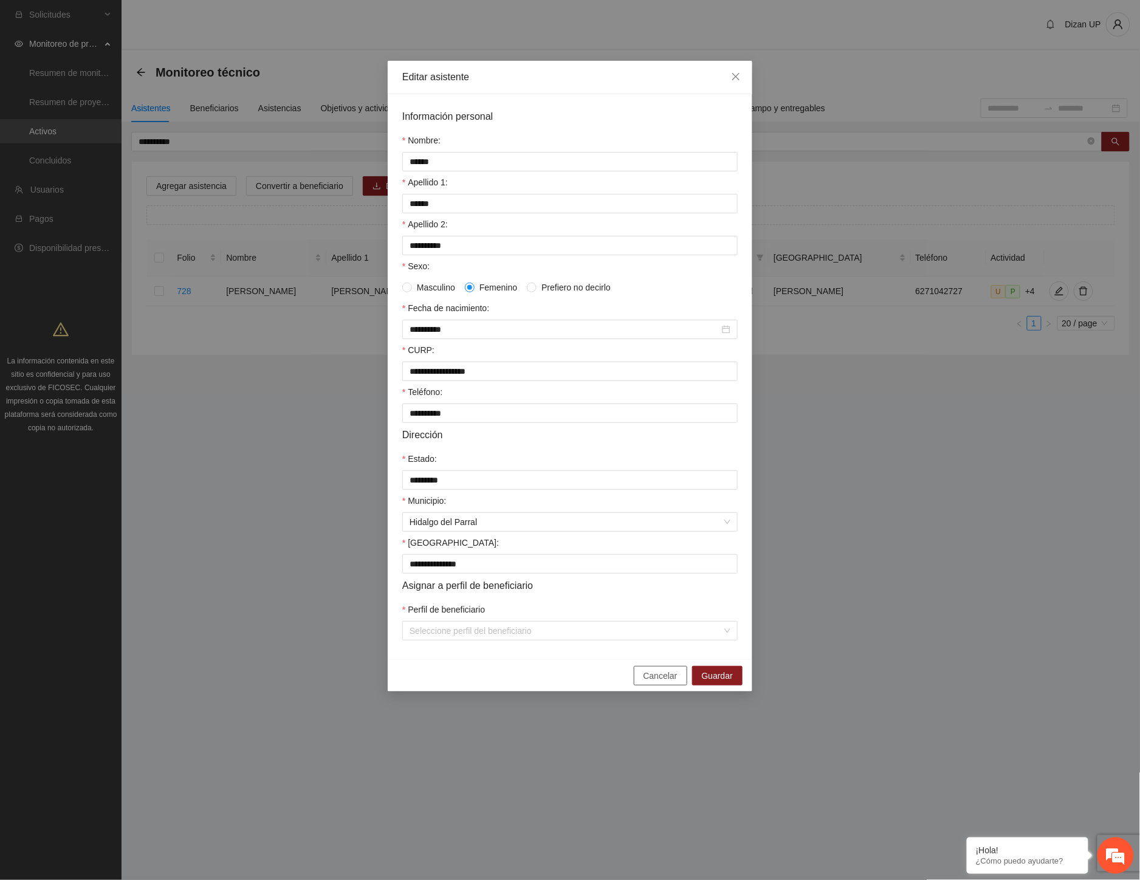
drag, startPoint x: 651, startPoint y: 688, endPoint x: 836, endPoint y: 586, distance: 211.1
click at [653, 682] on span "Cancelar" at bounding box center [661, 675] width 34 height 13
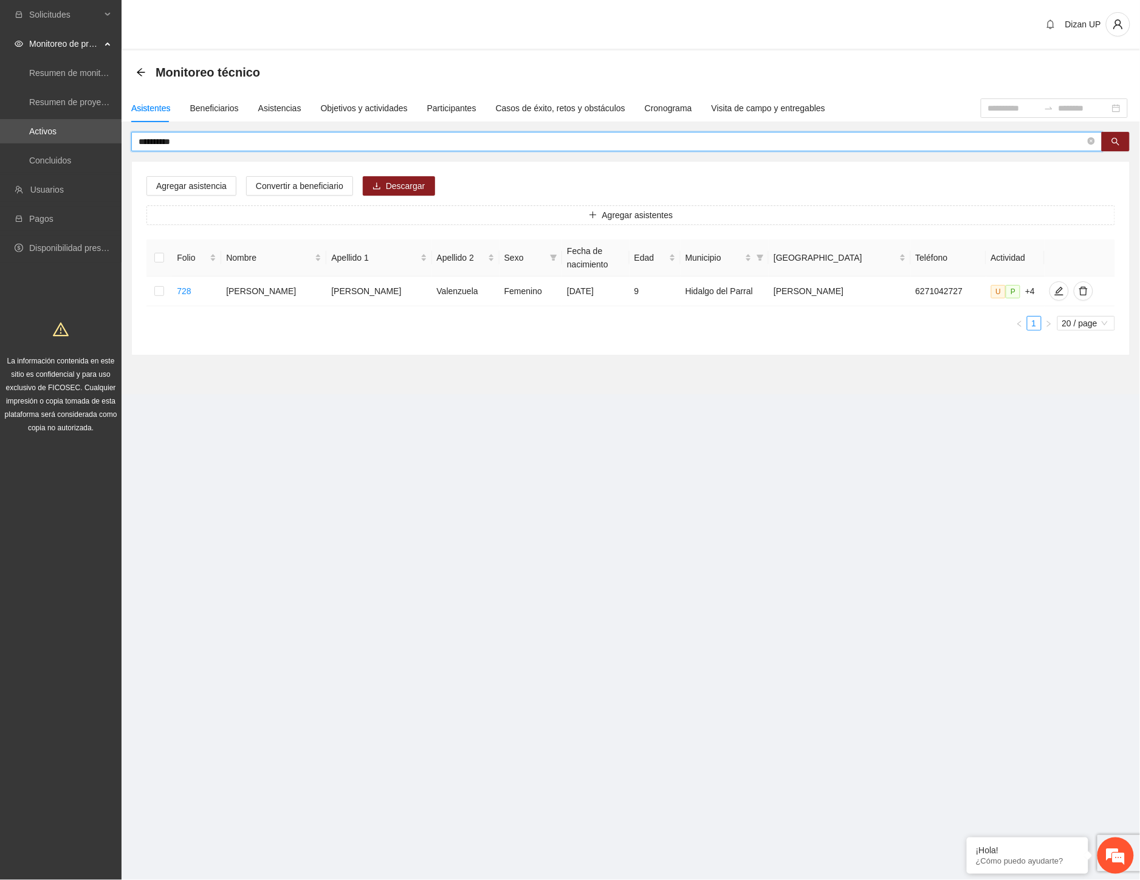
drag, startPoint x: 199, startPoint y: 140, endPoint x: 135, endPoint y: 140, distance: 63.8
click at [135, 140] on span "**********" at bounding box center [616, 141] width 971 height 19
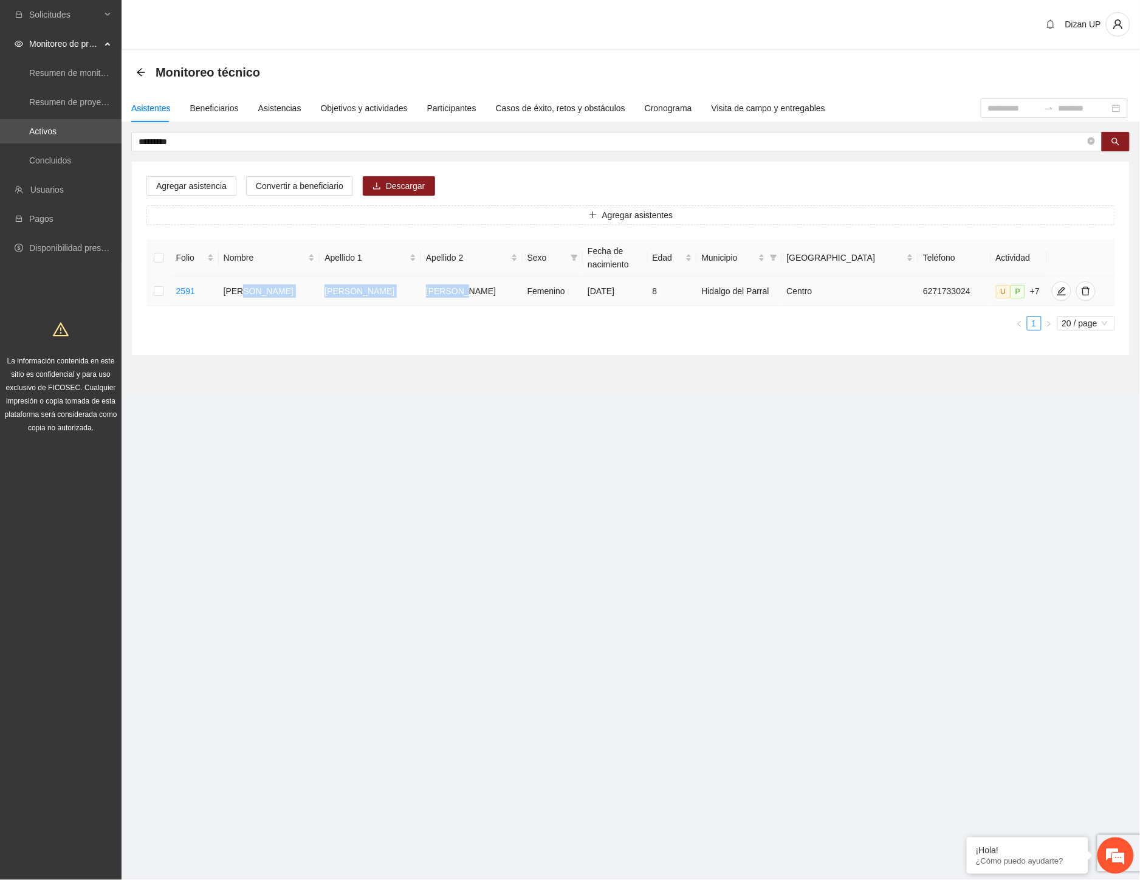
drag, startPoint x: 257, startPoint y: 294, endPoint x: 439, endPoint y: 289, distance: 181.8
click at [435, 288] on tr "2591 Ariaana Alexa Valverde Hernández Femenino 11/03/2017 8 Hidalgo del Parral …" at bounding box center [630, 292] width 969 height 30
click at [1057, 289] on icon "edit" at bounding box center [1062, 291] width 10 height 10
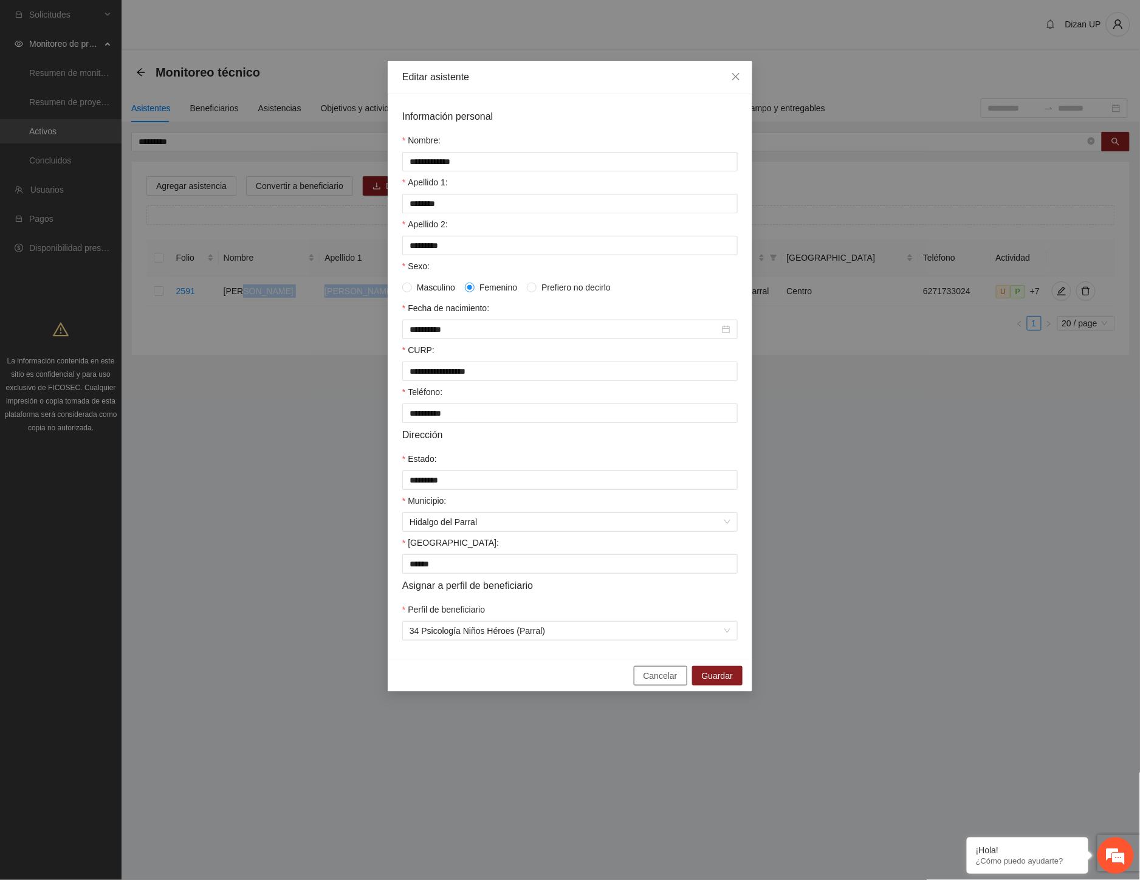
click at [661, 682] on span "Cancelar" at bounding box center [661, 675] width 34 height 13
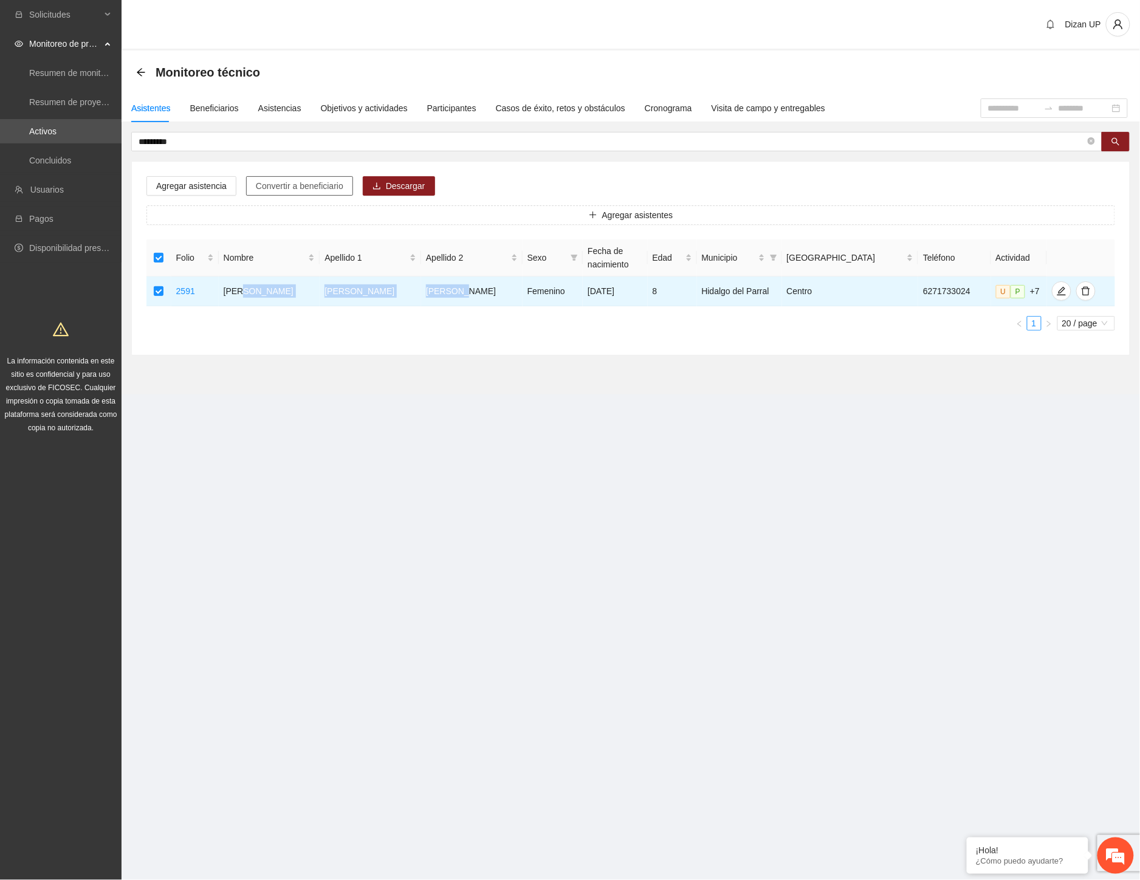
click at [300, 183] on span "Convertir a beneficiario" at bounding box center [300, 185] width 88 height 13
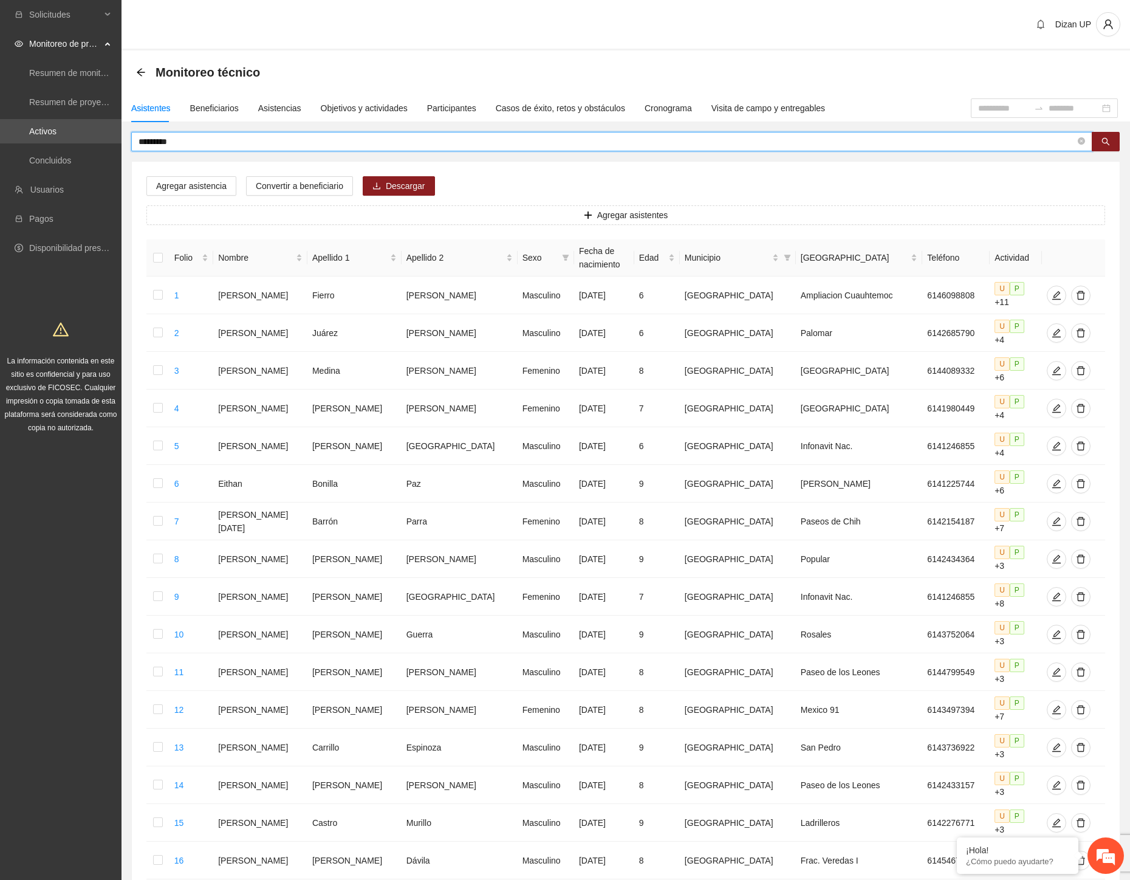
drag, startPoint x: 185, startPoint y: 138, endPoint x: 147, endPoint y: 137, distance: 38.3
click at [147, 137] on input "*********" at bounding box center [607, 141] width 937 height 13
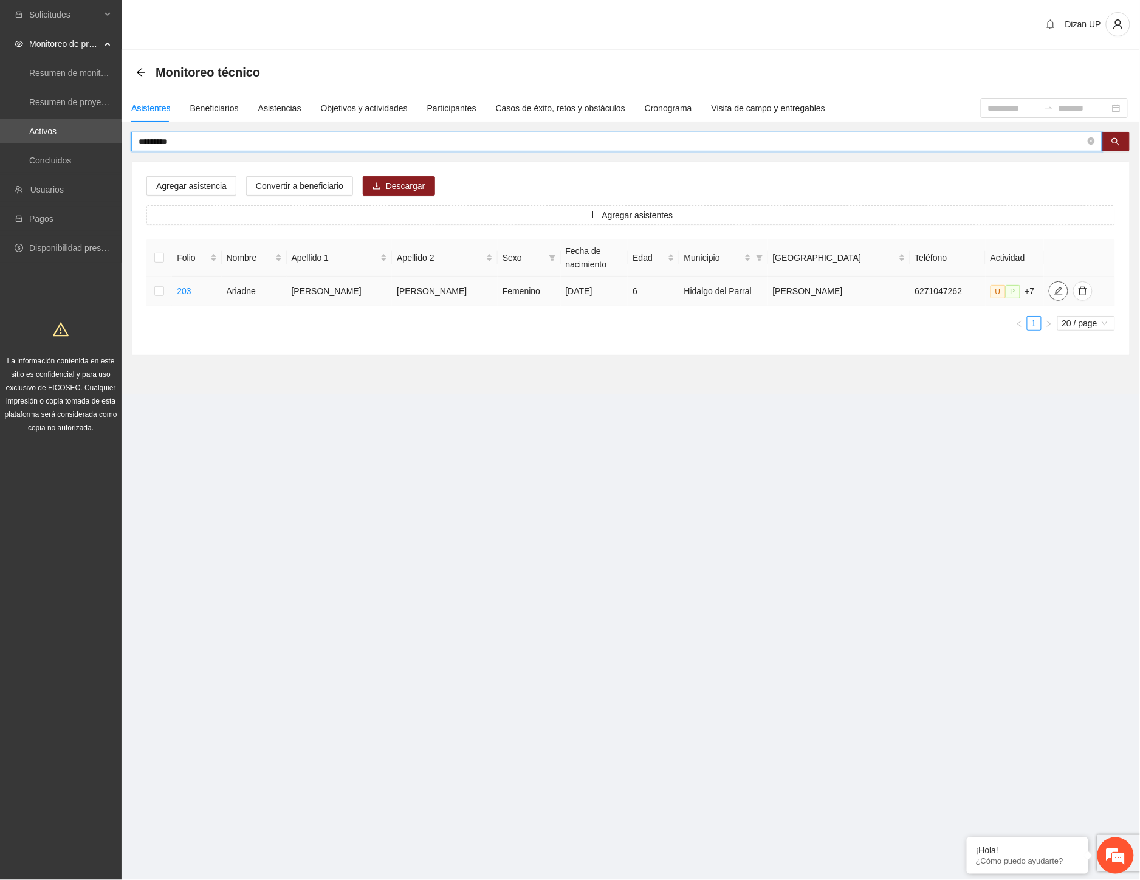
click at [1054, 294] on icon "edit" at bounding box center [1059, 291] width 10 height 10
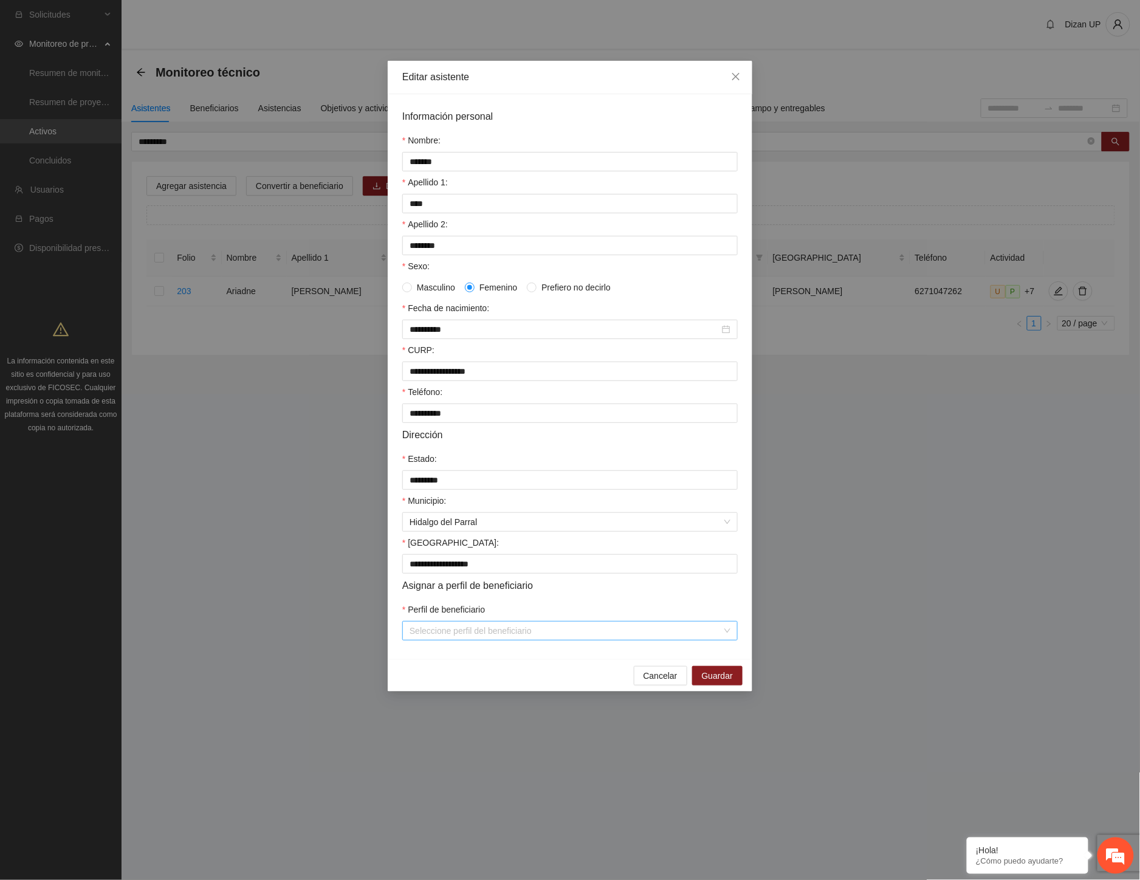
click at [480, 640] on input "Perfil de beneficiario" at bounding box center [566, 631] width 312 height 18
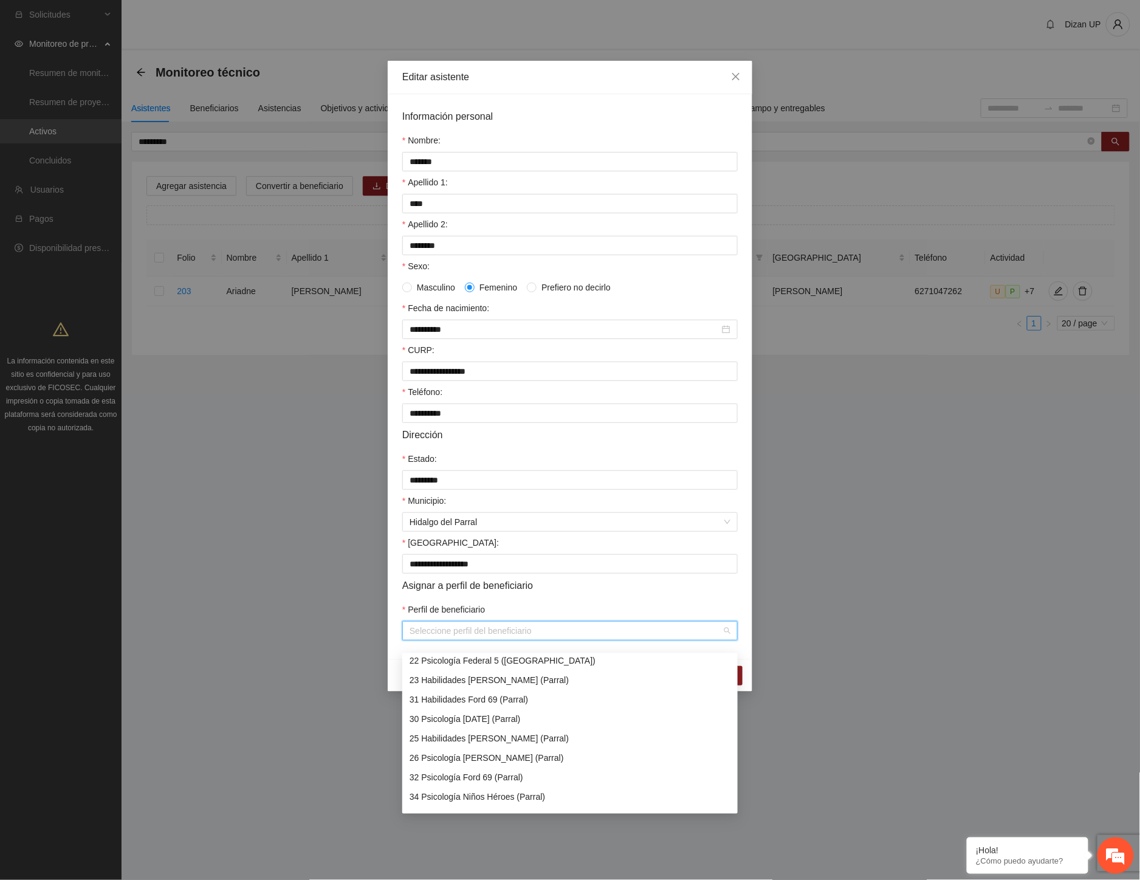
scroll to position [540, 0]
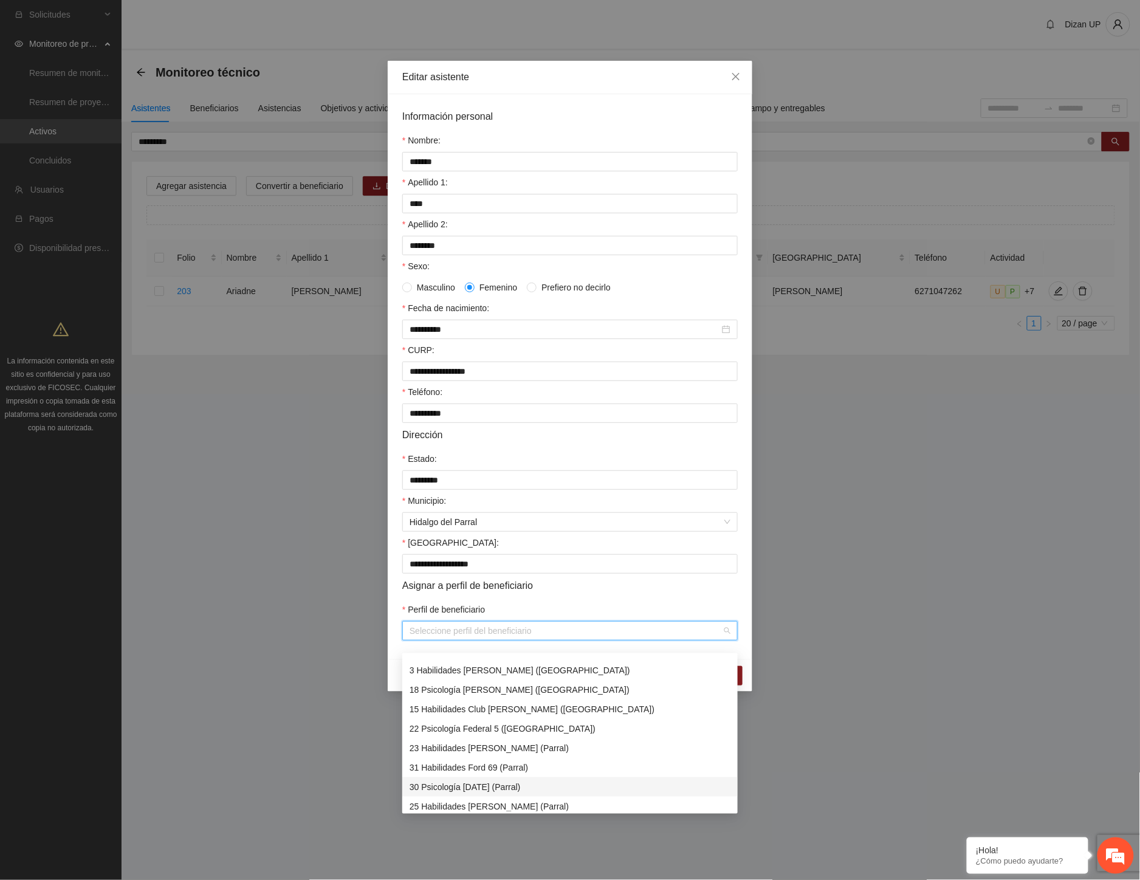
click at [486, 785] on div "30 Psicología 11 de julio (Parral)" at bounding box center [570, 786] width 321 height 13
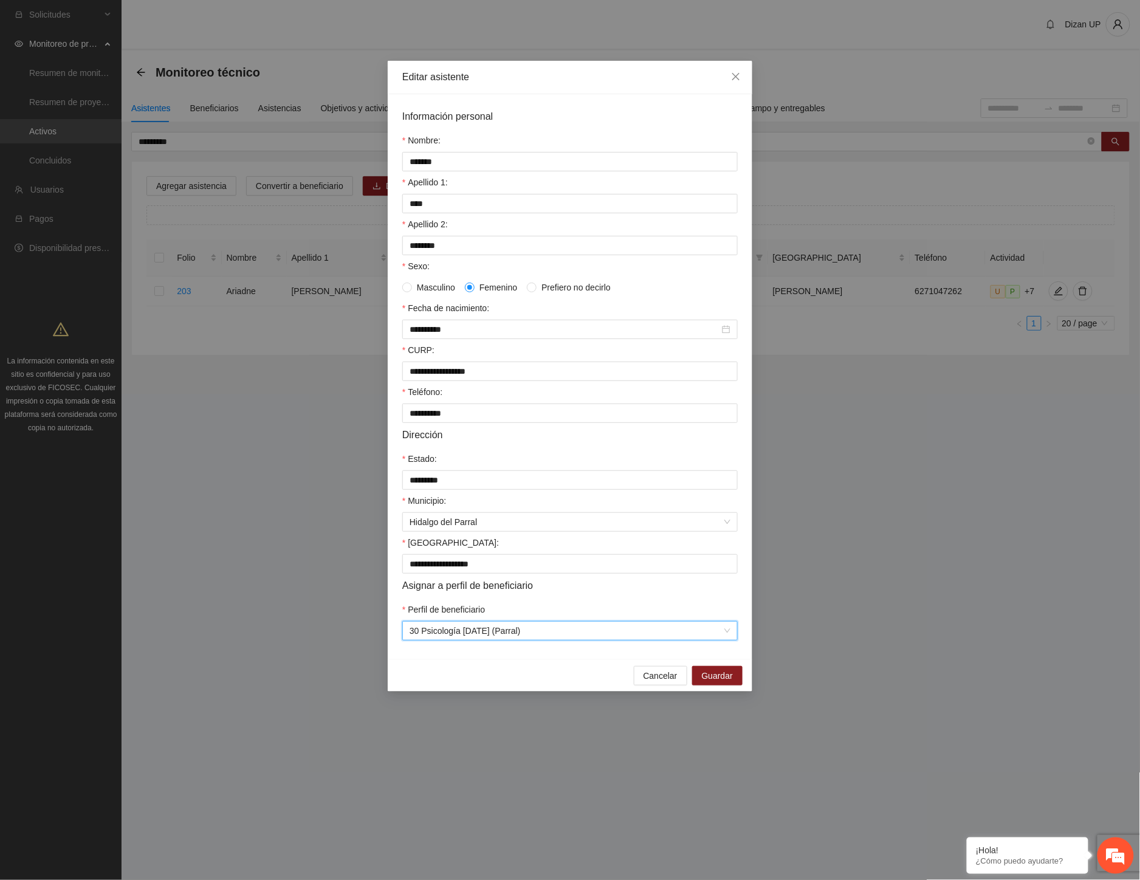
click at [564, 604] on form "**********" at bounding box center [569, 375] width 335 height 532
drag, startPoint x: 712, startPoint y: 689, endPoint x: 853, endPoint y: 618, distance: 157.6
click at [717, 682] on span "Guardar" at bounding box center [717, 675] width 31 height 13
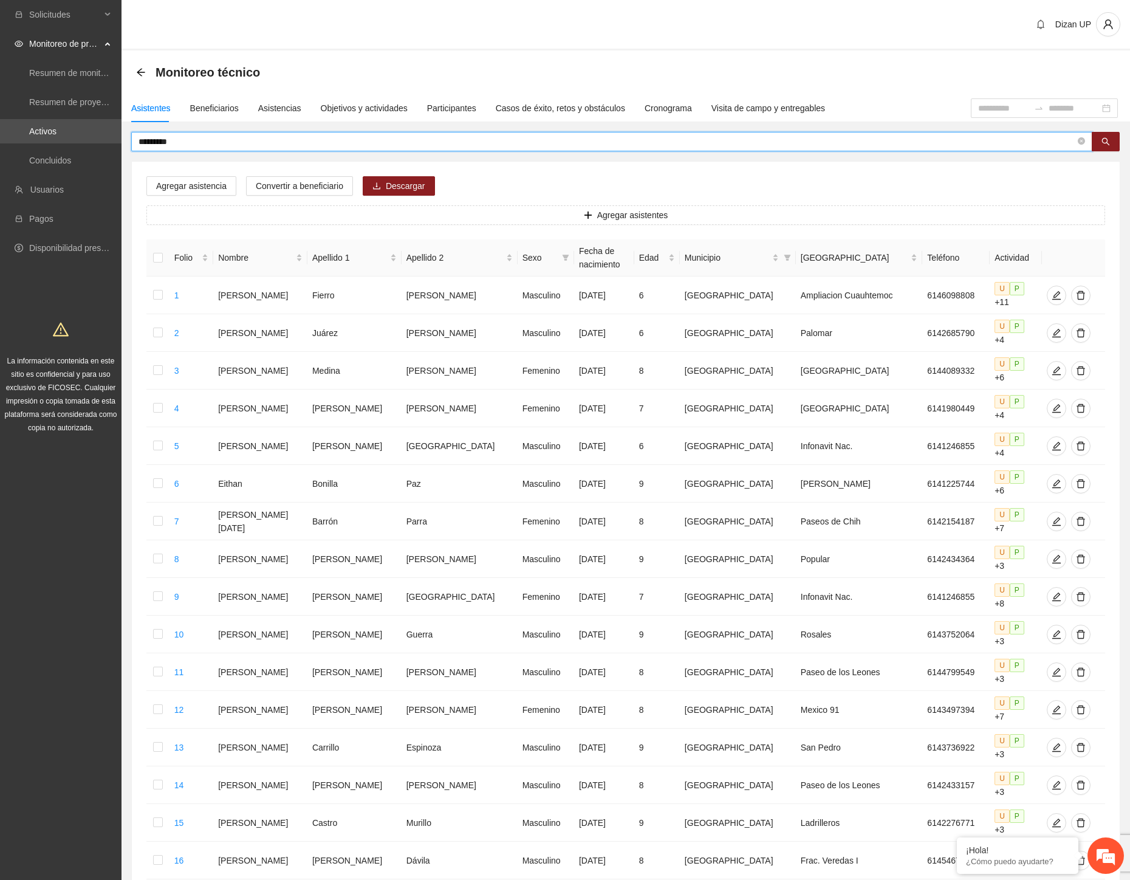
drag, startPoint x: 180, startPoint y: 140, endPoint x: 153, endPoint y: 144, distance: 27.0
click at [153, 144] on input "*********" at bounding box center [607, 141] width 937 height 13
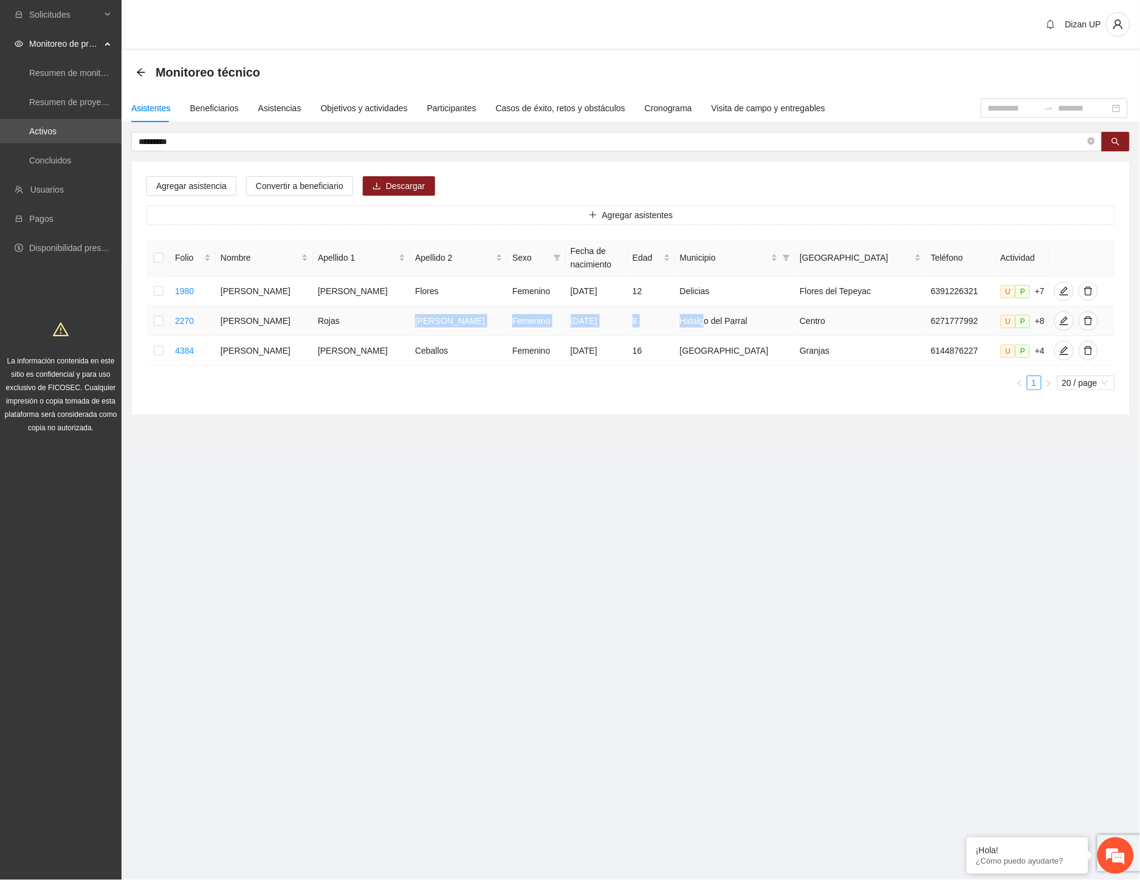
drag, startPoint x: 438, startPoint y: 333, endPoint x: 720, endPoint y: 330, distance: 282.0
click at [720, 330] on tr "2270 Ariana Paulina Rojas García Femenino 18/12/2016 8 Hidalgo del Parral Centr…" at bounding box center [630, 321] width 969 height 30
click at [1054, 331] on button "button" at bounding box center [1063, 320] width 19 height 19
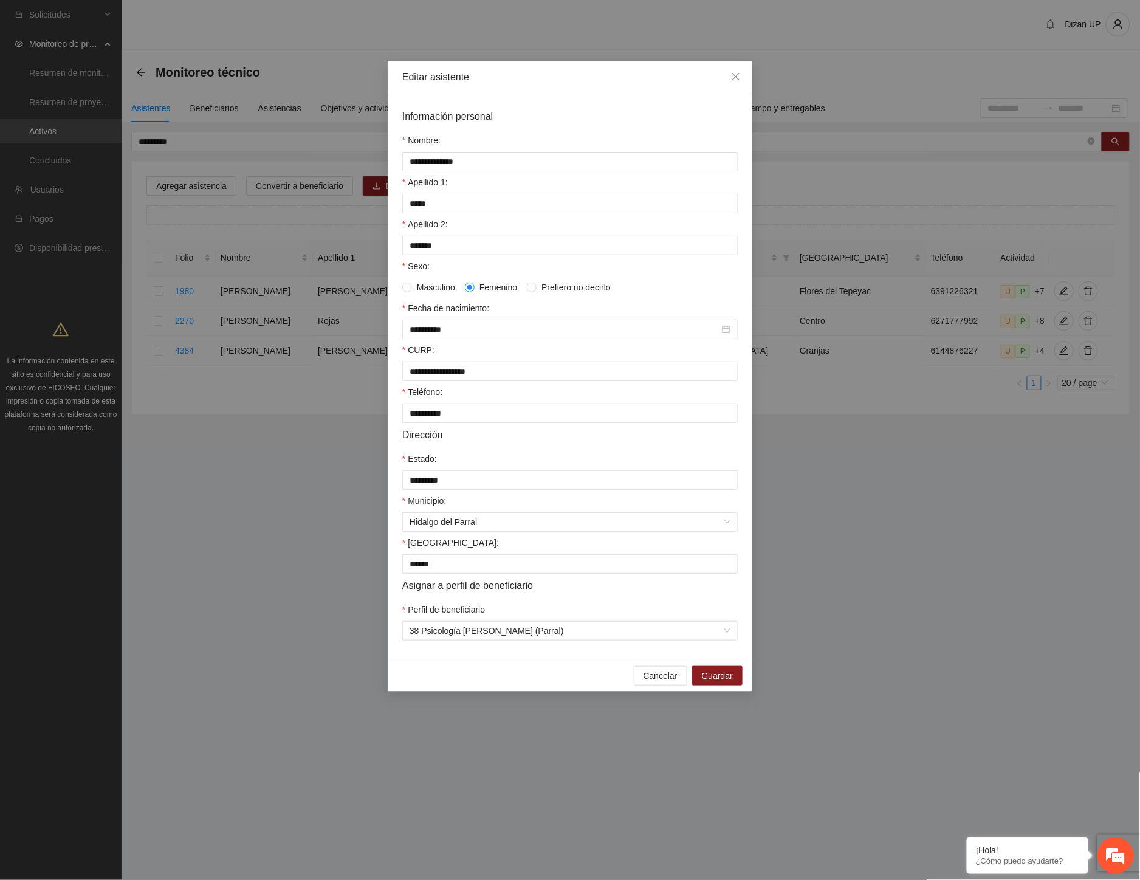
click at [477, 605] on form "**********" at bounding box center [569, 375] width 335 height 532
click at [493, 554] on div "Colonia:" at bounding box center [569, 545] width 335 height 18
click at [497, 512] on div "Municipio:" at bounding box center [569, 503] width 335 height 18
click at [500, 465] on div "Estado:" at bounding box center [569, 461] width 335 height 18
click at [677, 682] on span "Cancelar" at bounding box center [661, 675] width 34 height 13
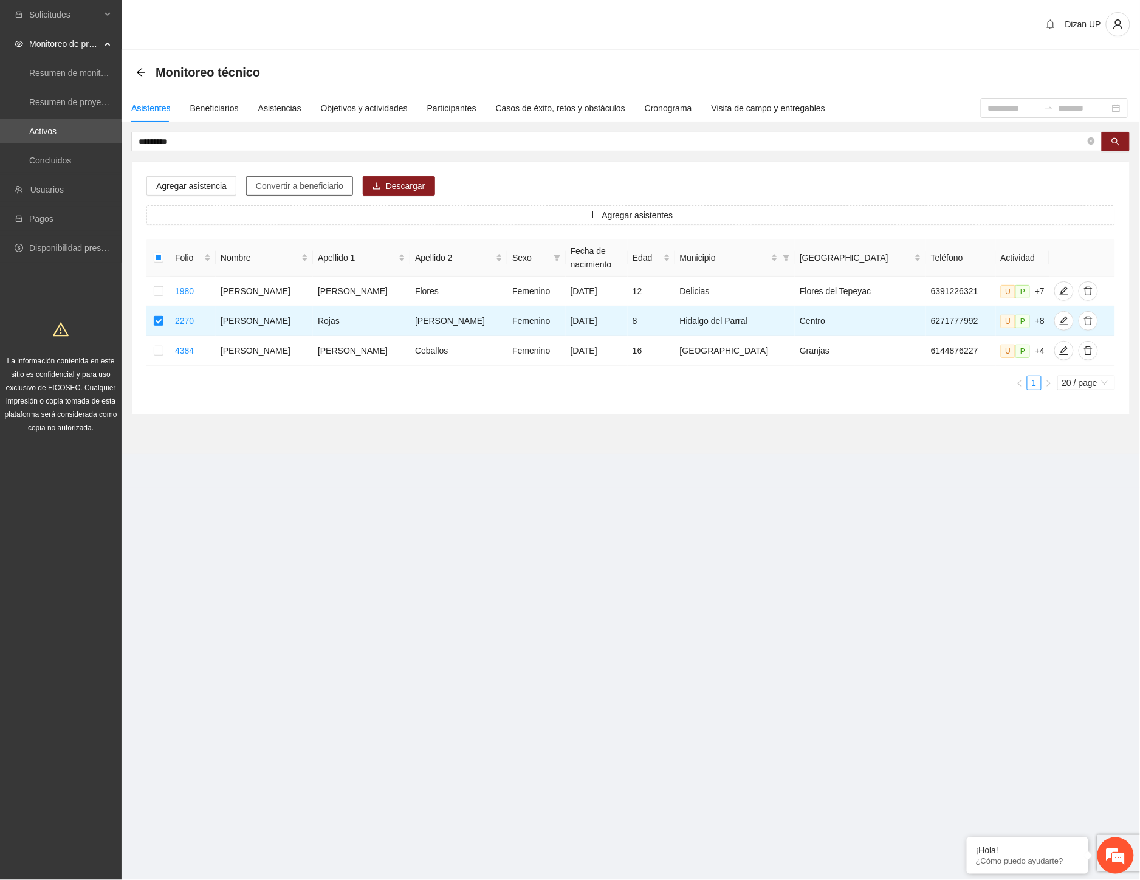
click at [278, 181] on span "Convertir a beneficiario" at bounding box center [300, 185] width 88 height 13
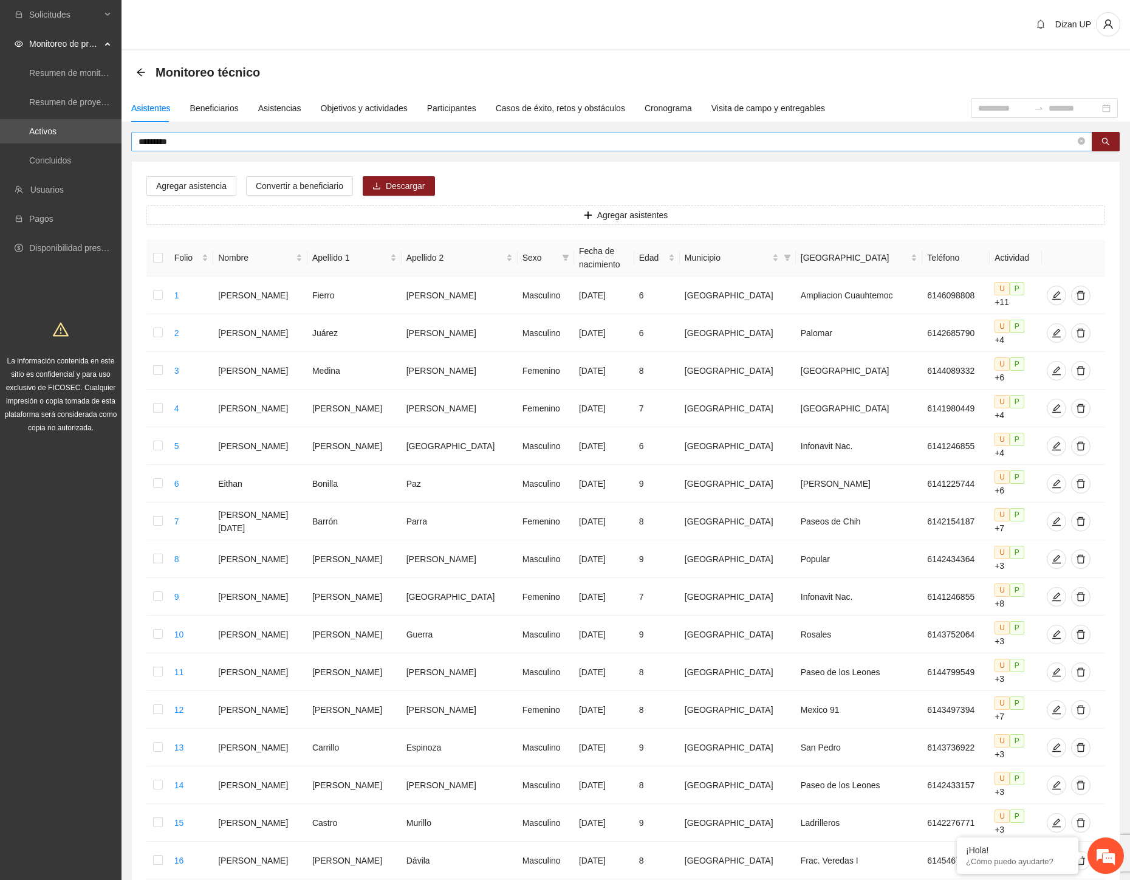
click at [202, 146] on input "*********" at bounding box center [607, 141] width 937 height 13
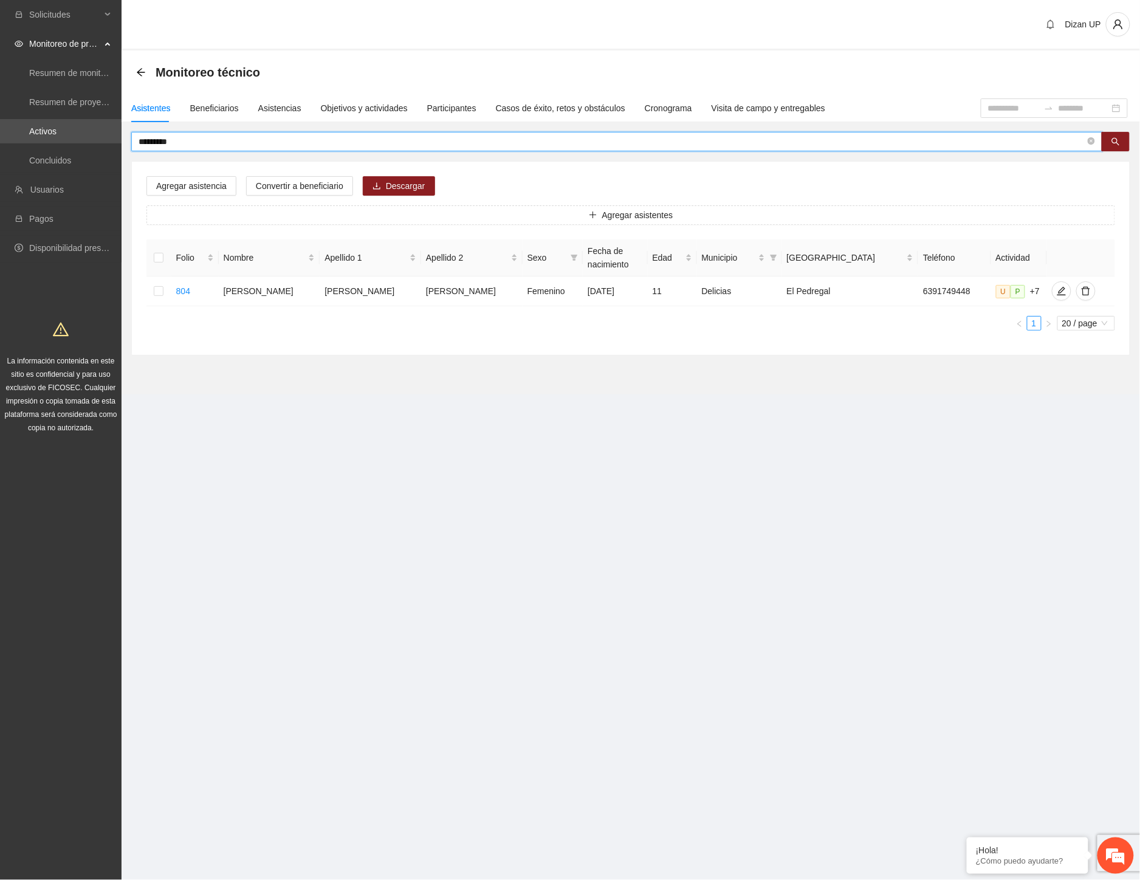
click at [156, 140] on input "*********" at bounding box center [612, 141] width 947 height 13
type input "**********"
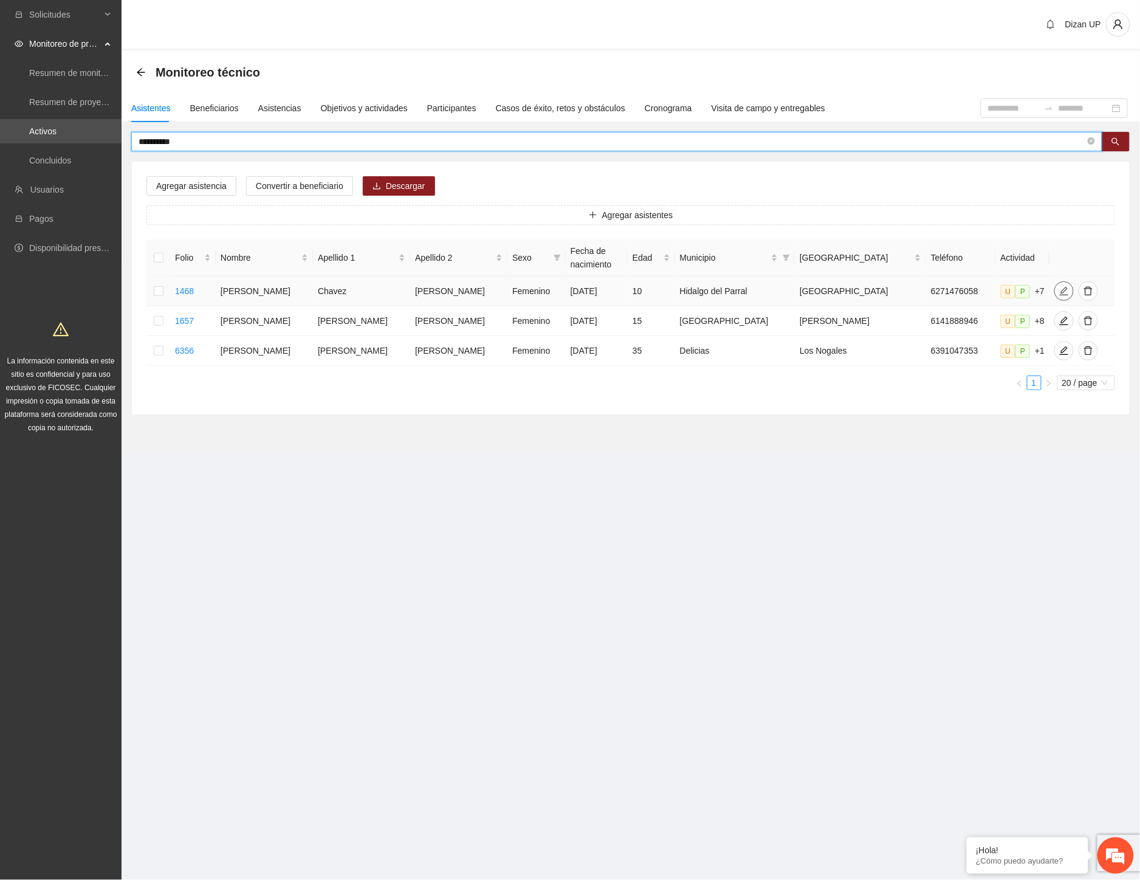
click at [1059, 289] on icon "edit" at bounding box center [1064, 291] width 10 height 10
type input "**********"
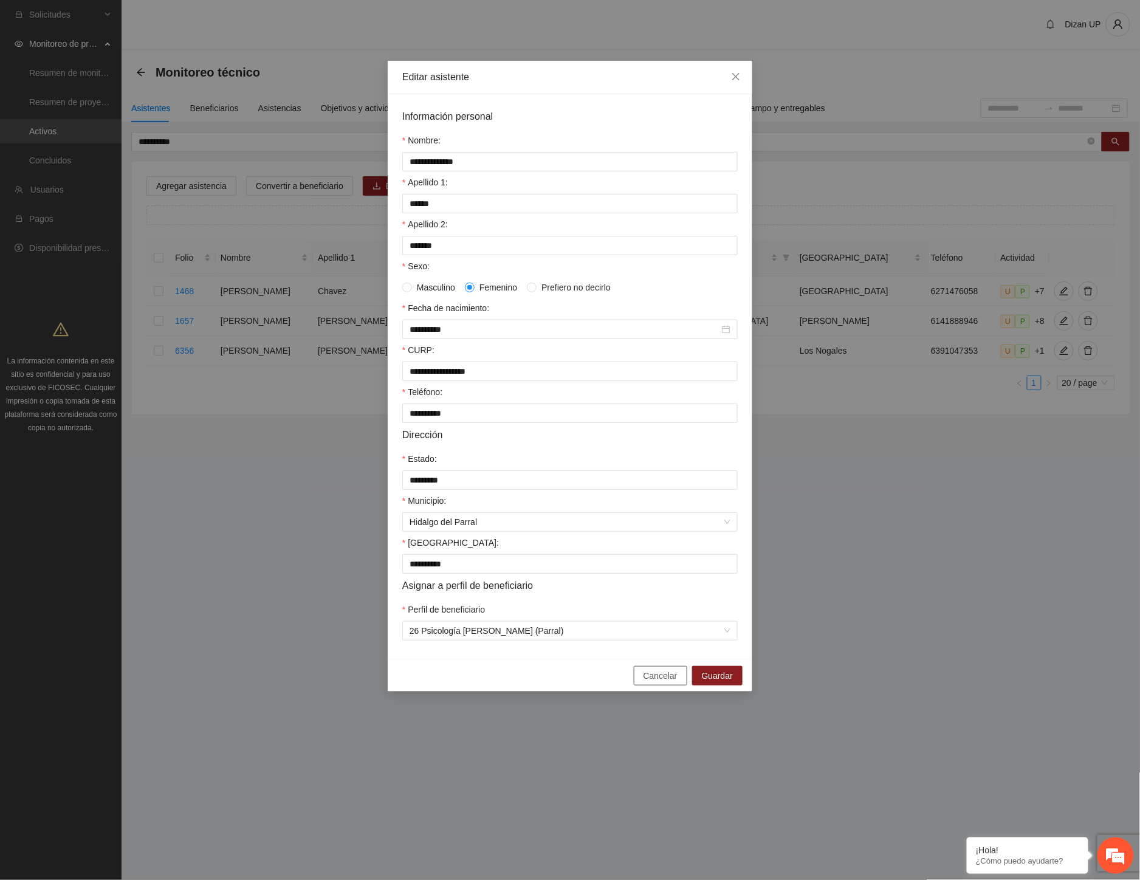
click at [653, 682] on span "Cancelar" at bounding box center [661, 675] width 34 height 13
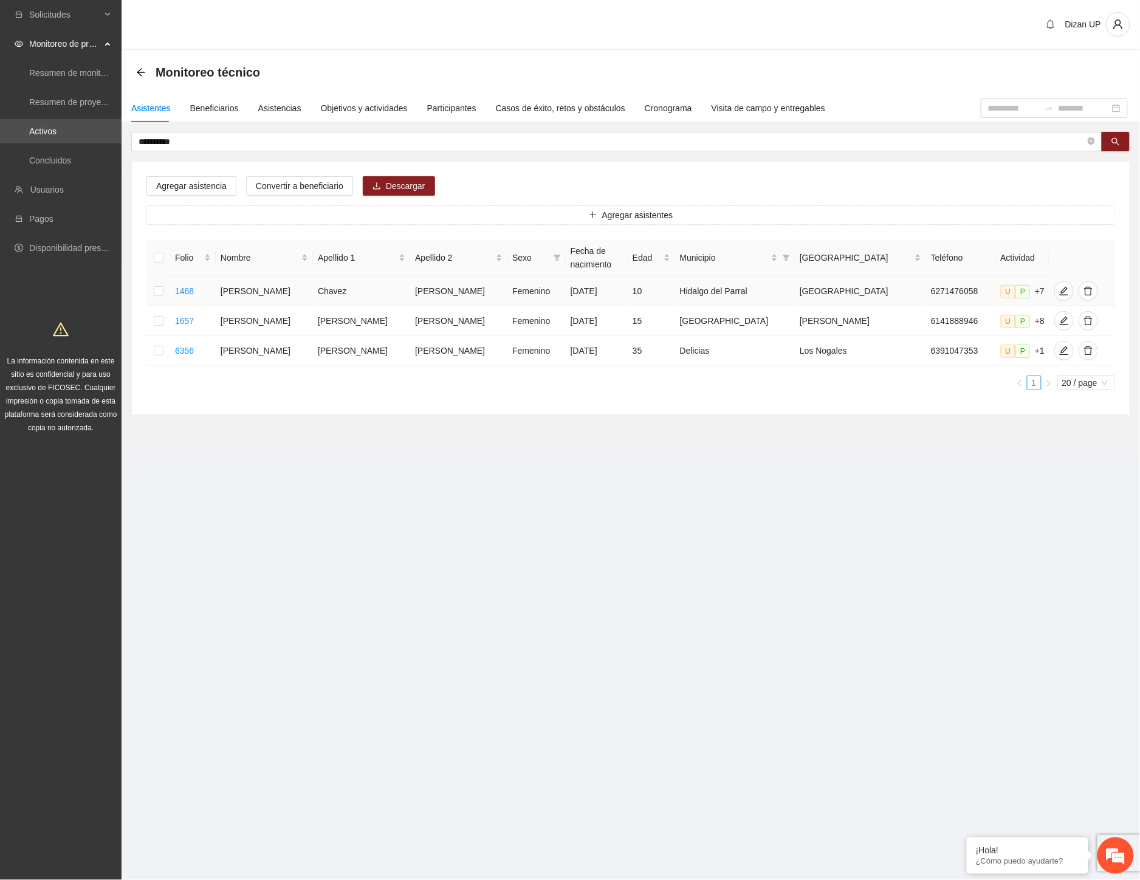
click at [156, 289] on td at bounding box center [158, 292] width 24 height 30
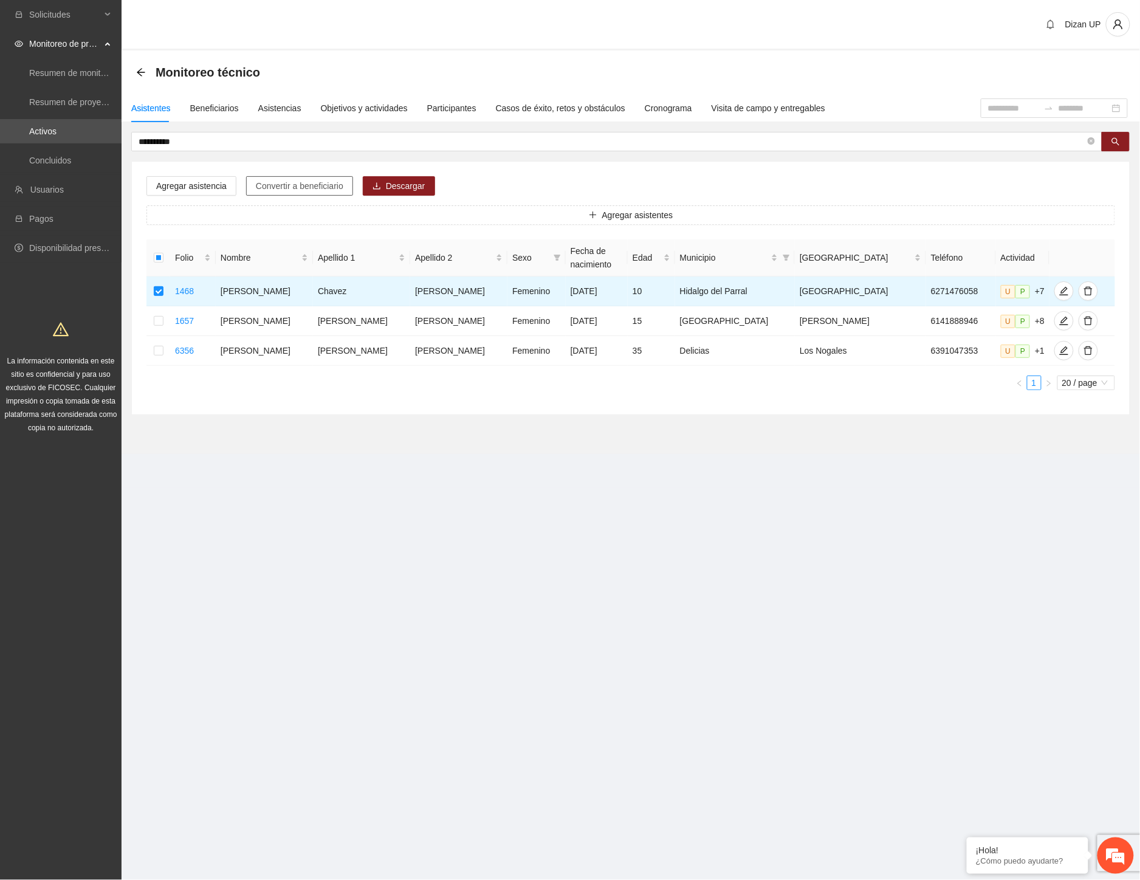
click at [315, 187] on span "Convertir a beneficiario" at bounding box center [300, 185] width 88 height 13
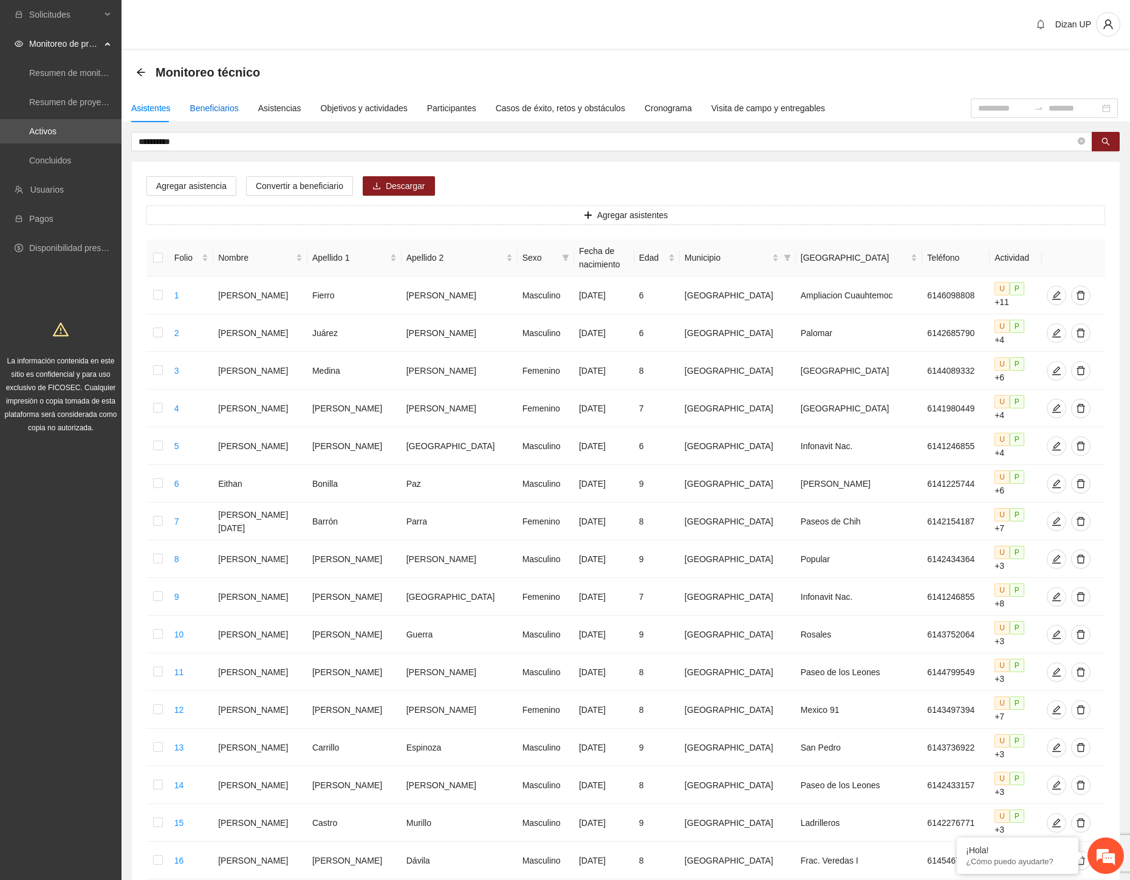
click at [210, 111] on div "Beneficiarios" at bounding box center [214, 107] width 49 height 13
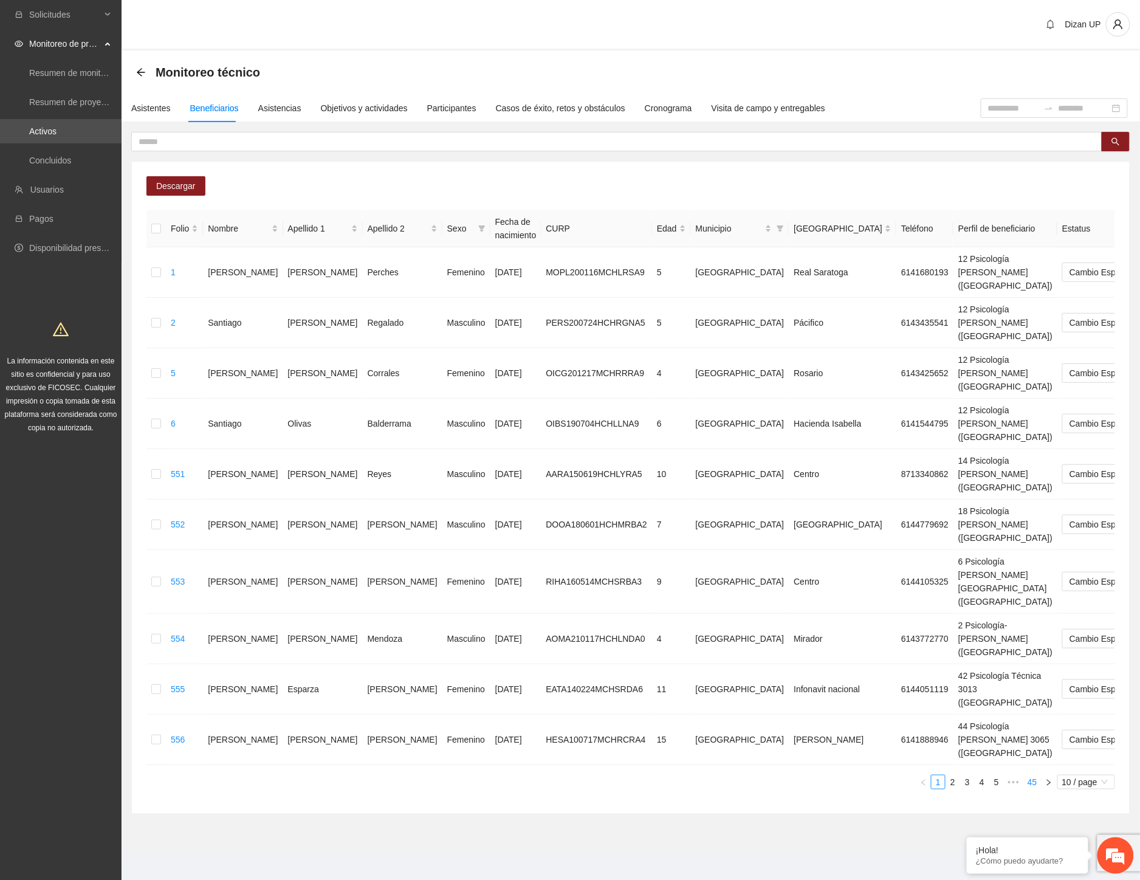
click at [1029, 775] on link "45" at bounding box center [1032, 781] width 17 height 13
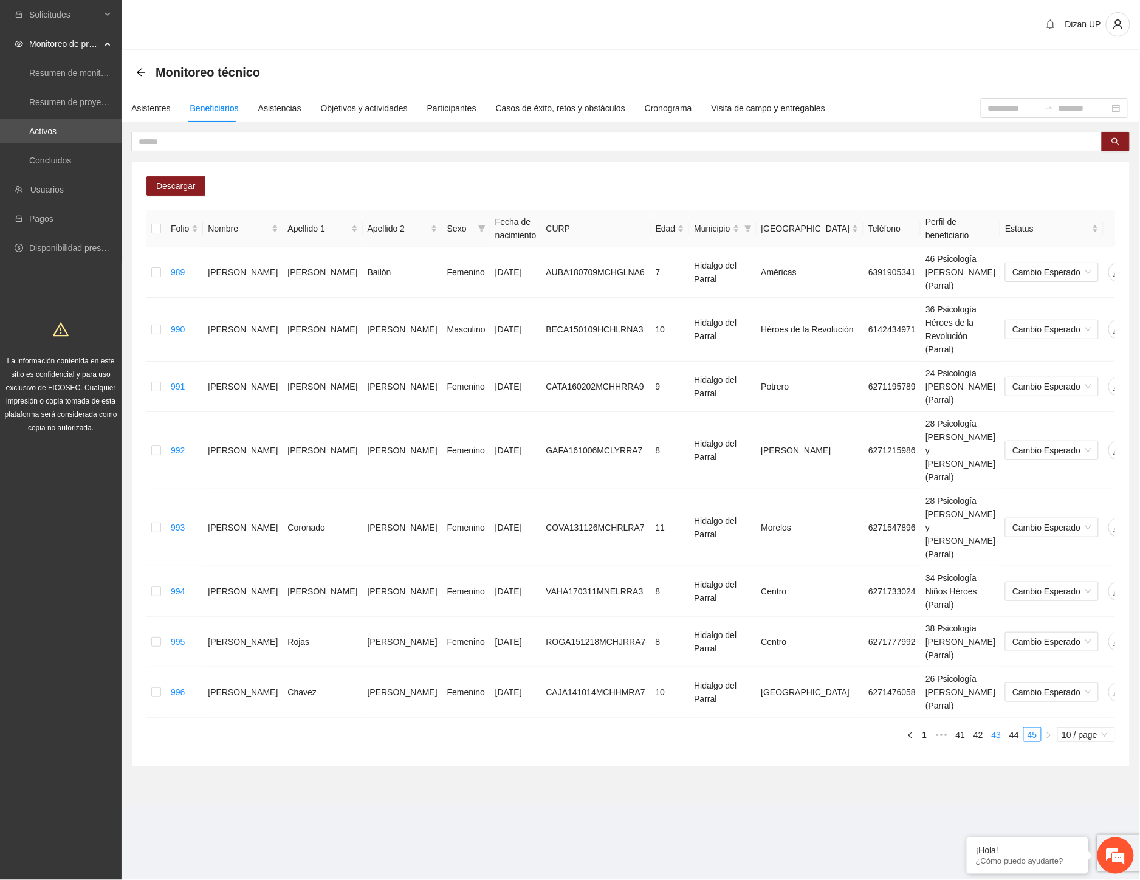
click at [994, 728] on link "43" at bounding box center [996, 734] width 17 height 13
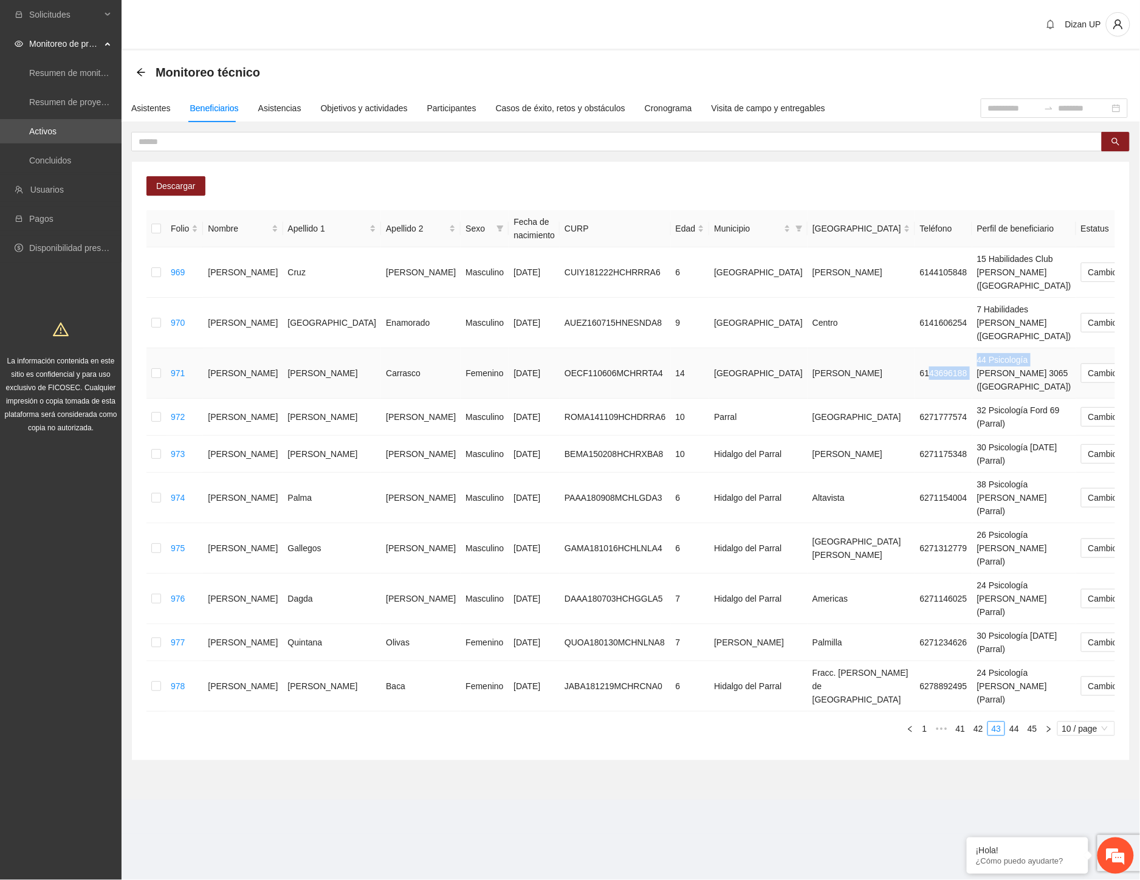
drag, startPoint x: 739, startPoint y: 342, endPoint x: 840, endPoint y: 336, distance: 101.0
click at [840, 348] on tr "971 Fatima Janely Ortega Carrasco Femenino 06/06/2011 OECF110606MCHRRTA4 14 Chi…" at bounding box center [704, 373] width 1116 height 50
click at [915, 298] on td "6141606254" at bounding box center [943, 323] width 57 height 50
drag, startPoint x: 648, startPoint y: 345, endPoint x: 837, endPoint y: 343, distance: 189.6
click at [837, 348] on tr "971 Fatima Janely Ortega Carrasco Femenino 06/06/2011 OECF110606MCHRRTA4 14 Chi…" at bounding box center [704, 373] width 1116 height 50
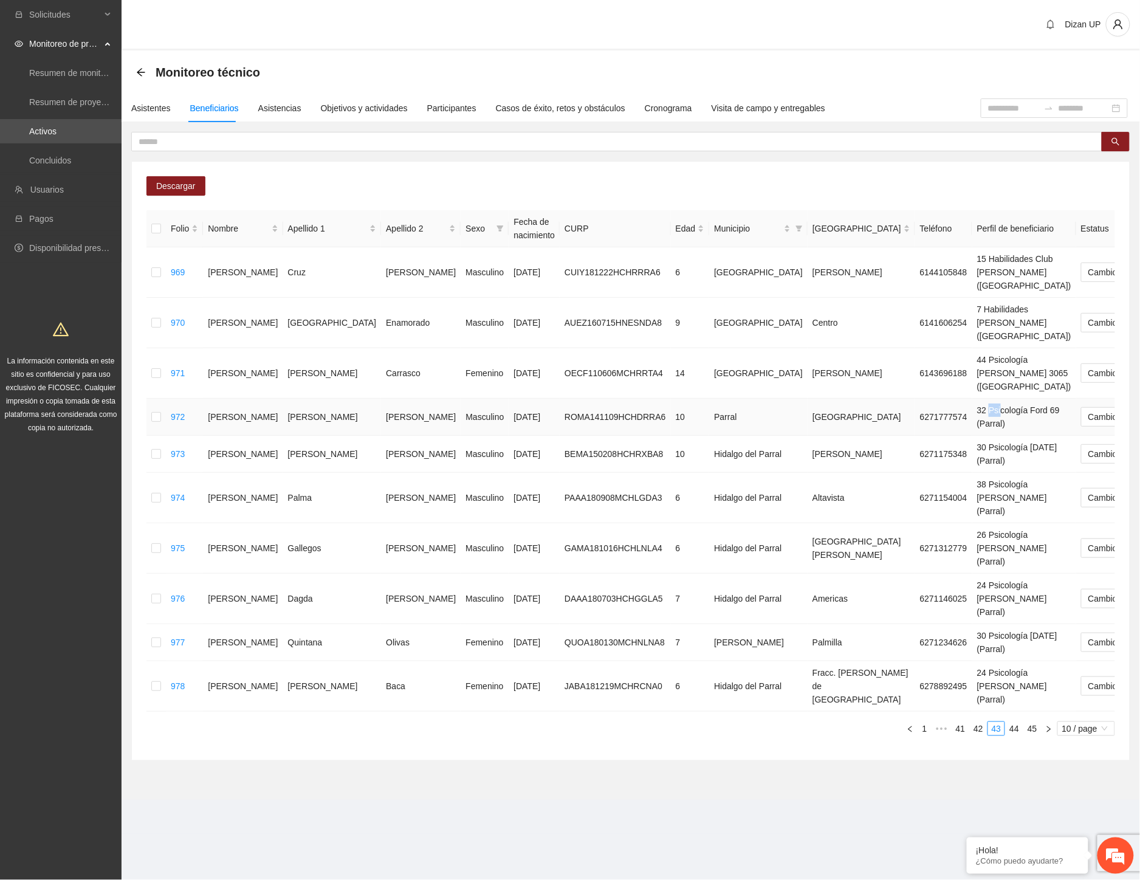
drag, startPoint x: 799, startPoint y: 376, endPoint x: 809, endPoint y: 377, distance: 11.0
click at [972, 399] on td "32 Psicología Ford 69 (Parral)" at bounding box center [1024, 417] width 104 height 37
drag, startPoint x: 791, startPoint y: 412, endPoint x: 806, endPoint y: 416, distance: 15.6
click at [972, 436] on td "30 Psicología 11 de julio (Parral)" at bounding box center [1024, 454] width 104 height 37
click at [972, 473] on td "38 Psicología Gabriela Mistral (Parral)" at bounding box center [1024, 498] width 104 height 50
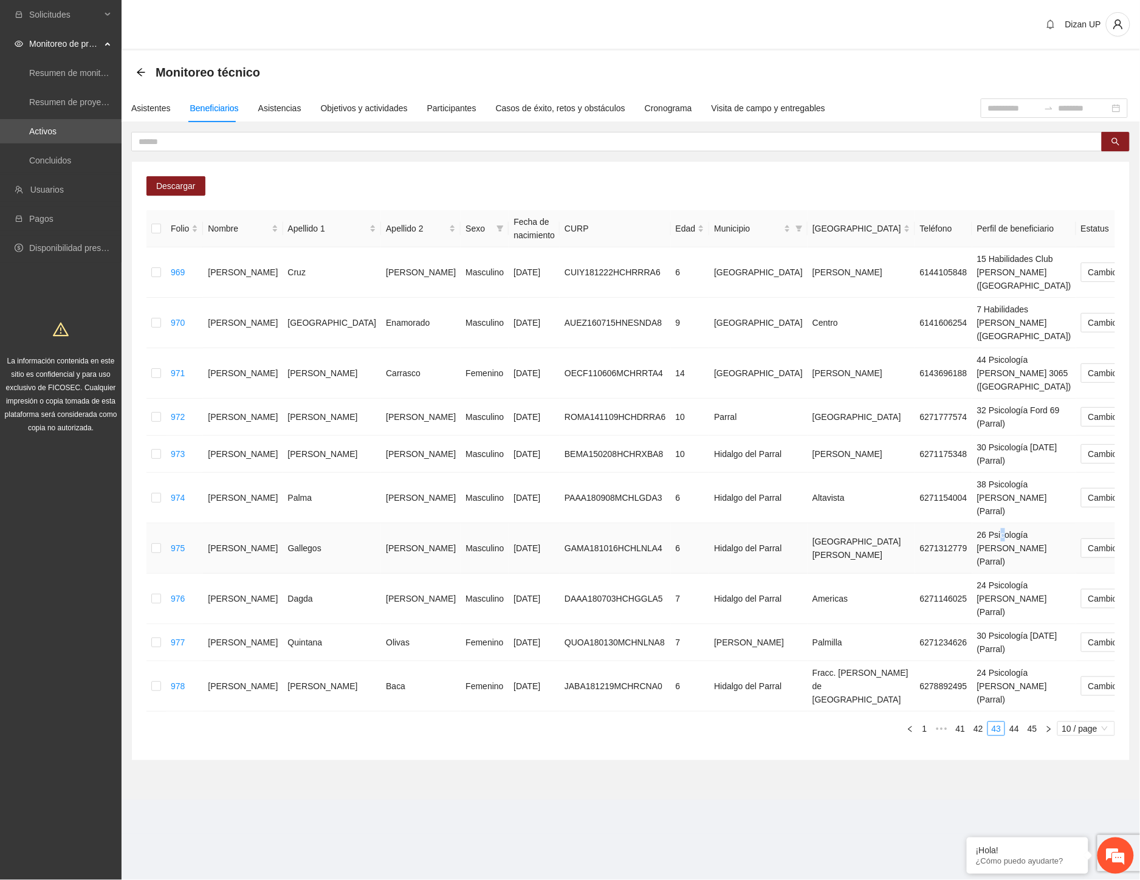
drag, startPoint x: 809, startPoint y: 482, endPoint x: 823, endPoint y: 497, distance: 20.6
click at [972, 523] on td "26 Psicología Felipe Ángeles (Parral)" at bounding box center [1024, 548] width 104 height 50
click at [972, 574] on td "24 Psicología Josefa Solís de Lozoya (Parral)" at bounding box center [1024, 599] width 104 height 50
click at [972, 624] on td "30 Psicología 11 de julio (Parral)" at bounding box center [1024, 642] width 104 height 37
click at [972, 661] on td "24 Psicología Josefa Solís de Lozoya (Parral)" at bounding box center [1024, 686] width 104 height 50
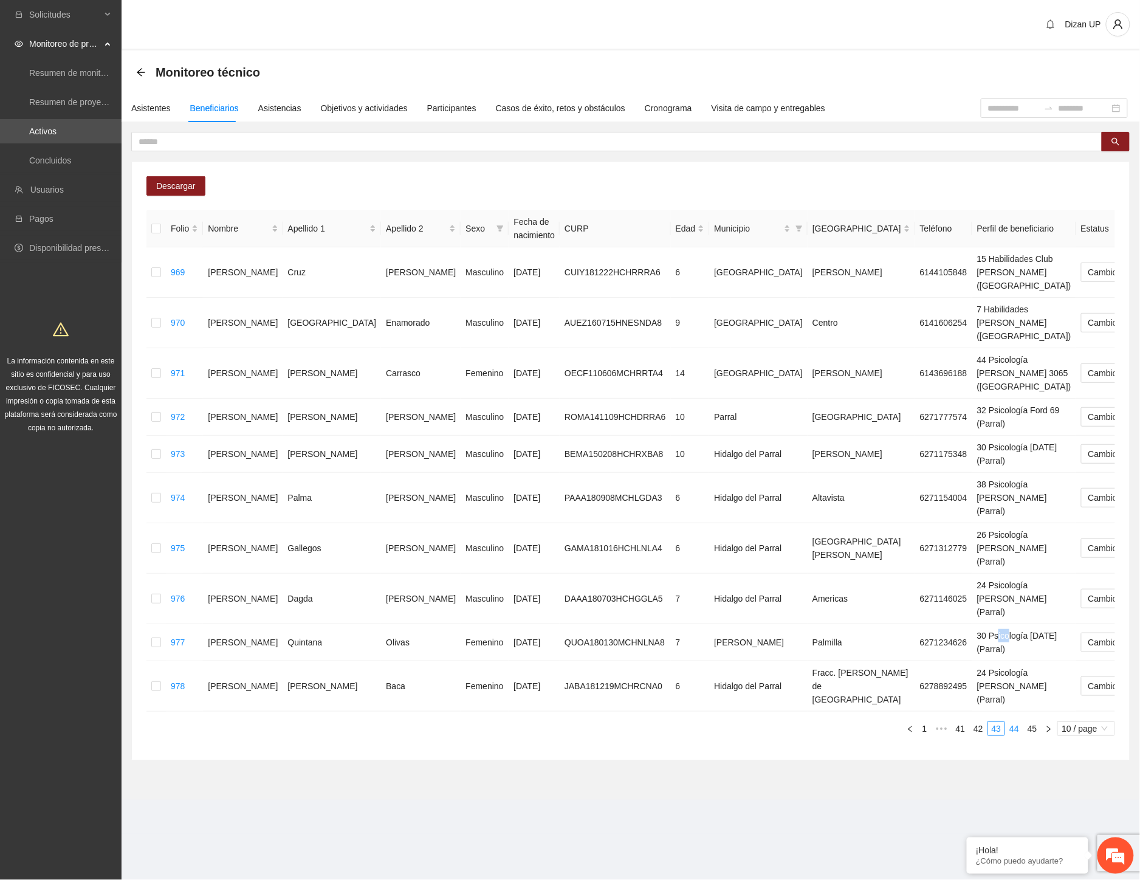
click at [1017, 722] on link "44" at bounding box center [1014, 728] width 17 height 13
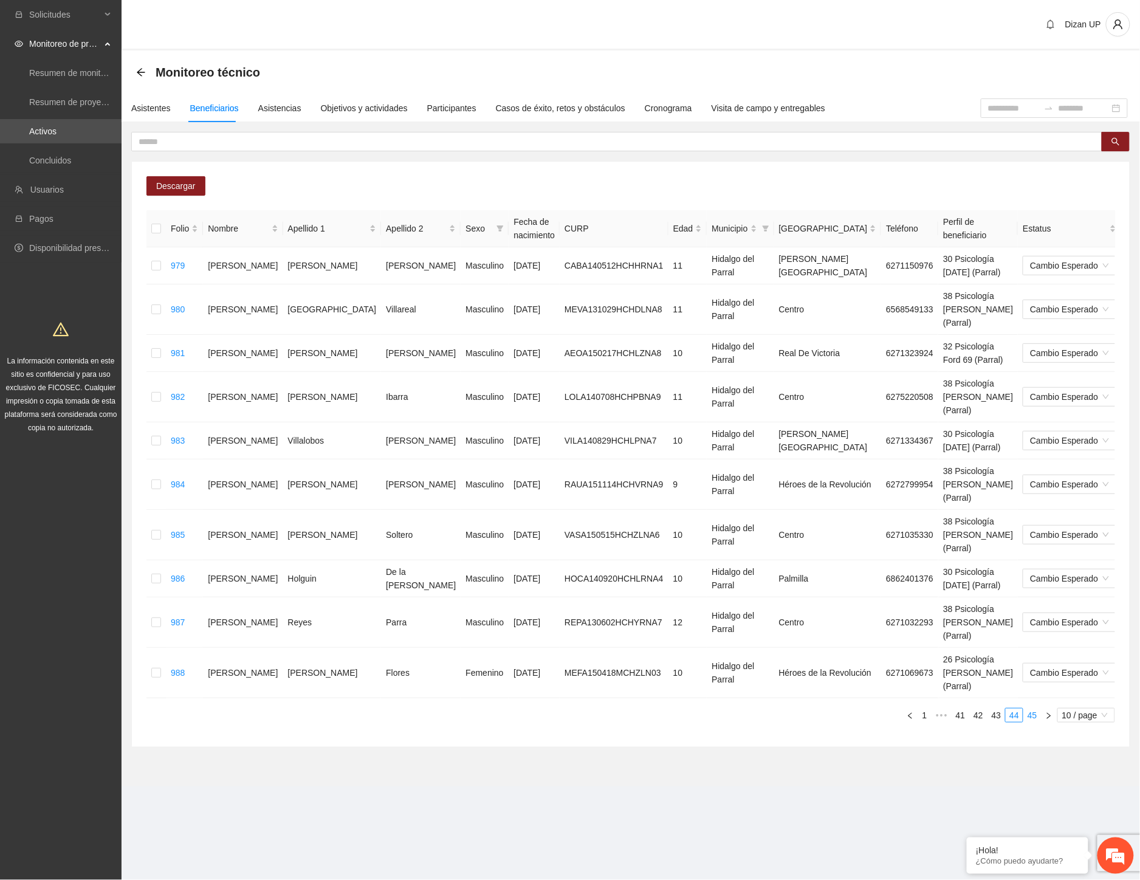
click at [1028, 709] on link "45" at bounding box center [1032, 715] width 17 height 13
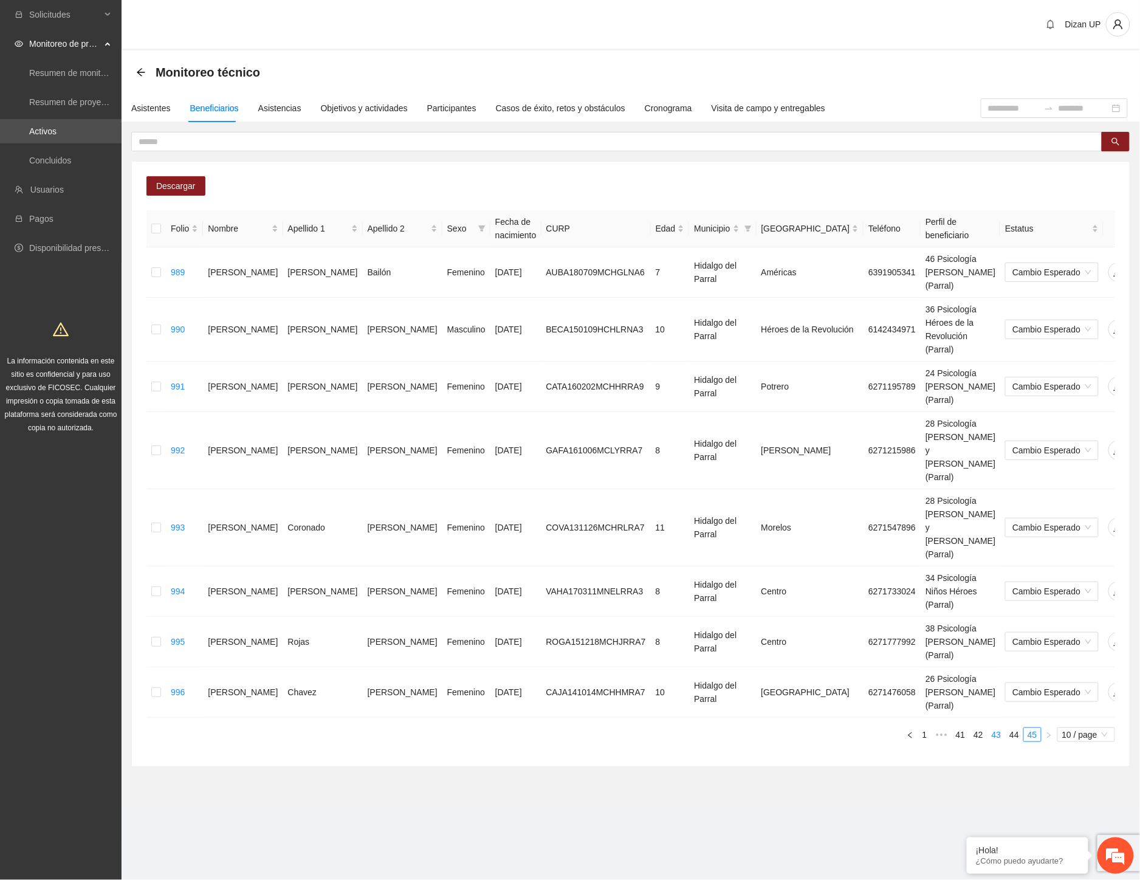
click at [995, 728] on link "43" at bounding box center [996, 734] width 17 height 13
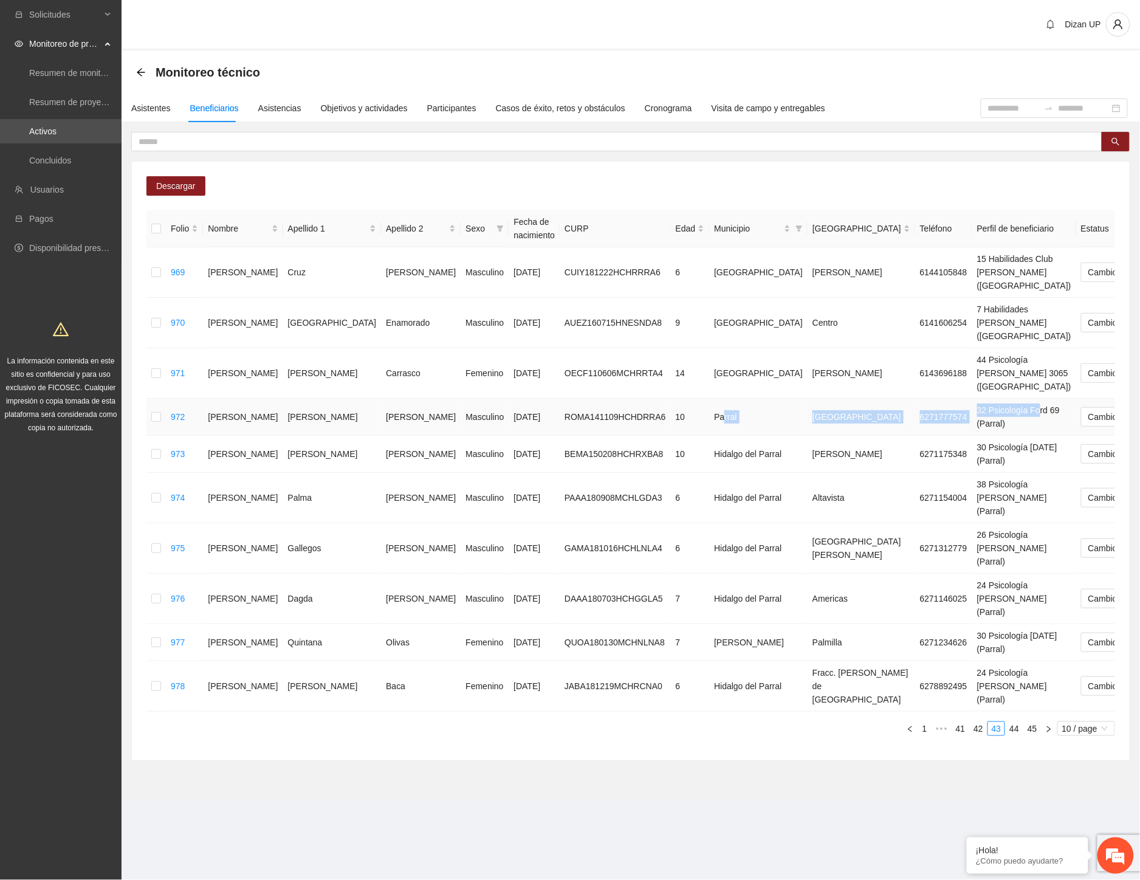
drag, startPoint x: 616, startPoint y: 376, endPoint x: 847, endPoint y: 390, distance: 231.4
click at [847, 399] on tr "972 Aaron Fernando Rodriguez Moreno Masculino 09/11/2014 ROMA141109HCHDRRA6 10 …" at bounding box center [704, 417] width 1116 height 37
drag, startPoint x: 610, startPoint y: 411, endPoint x: 617, endPoint y: 414, distance: 7.1
click at [709, 436] on td "Hidalgo del Parral" at bounding box center [758, 454] width 98 height 37
drag, startPoint x: 628, startPoint y: 444, endPoint x: 636, endPoint y: 447, distance: 8.5
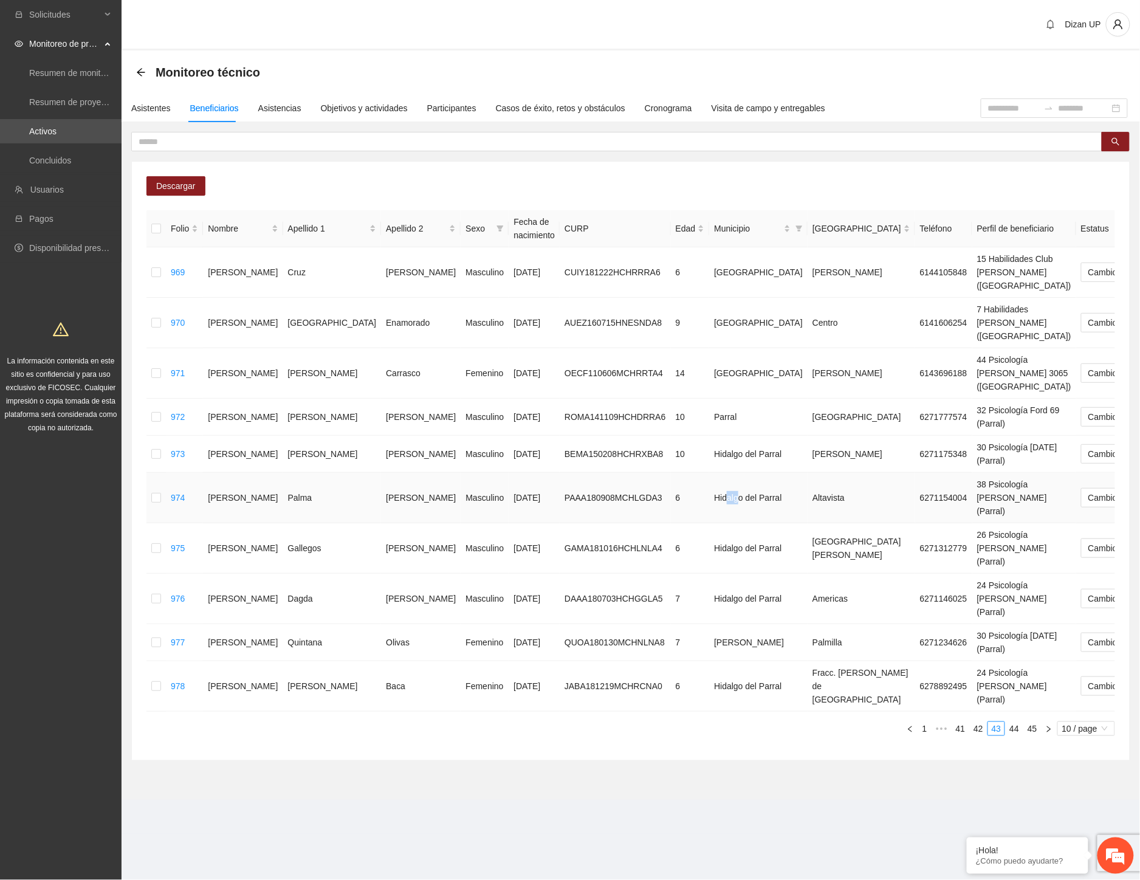
click at [709, 473] on td "Hidalgo del Parral" at bounding box center [758, 498] width 98 height 50
drag, startPoint x: 624, startPoint y: 487, endPoint x: 634, endPoint y: 500, distance: 16.4
click at [709, 523] on td "Hidalgo del Parral" at bounding box center [758, 548] width 98 height 50
drag, startPoint x: 623, startPoint y: 529, endPoint x: 633, endPoint y: 539, distance: 14.6
click at [709, 574] on td "Hidalgo del Parral" at bounding box center [758, 599] width 98 height 50
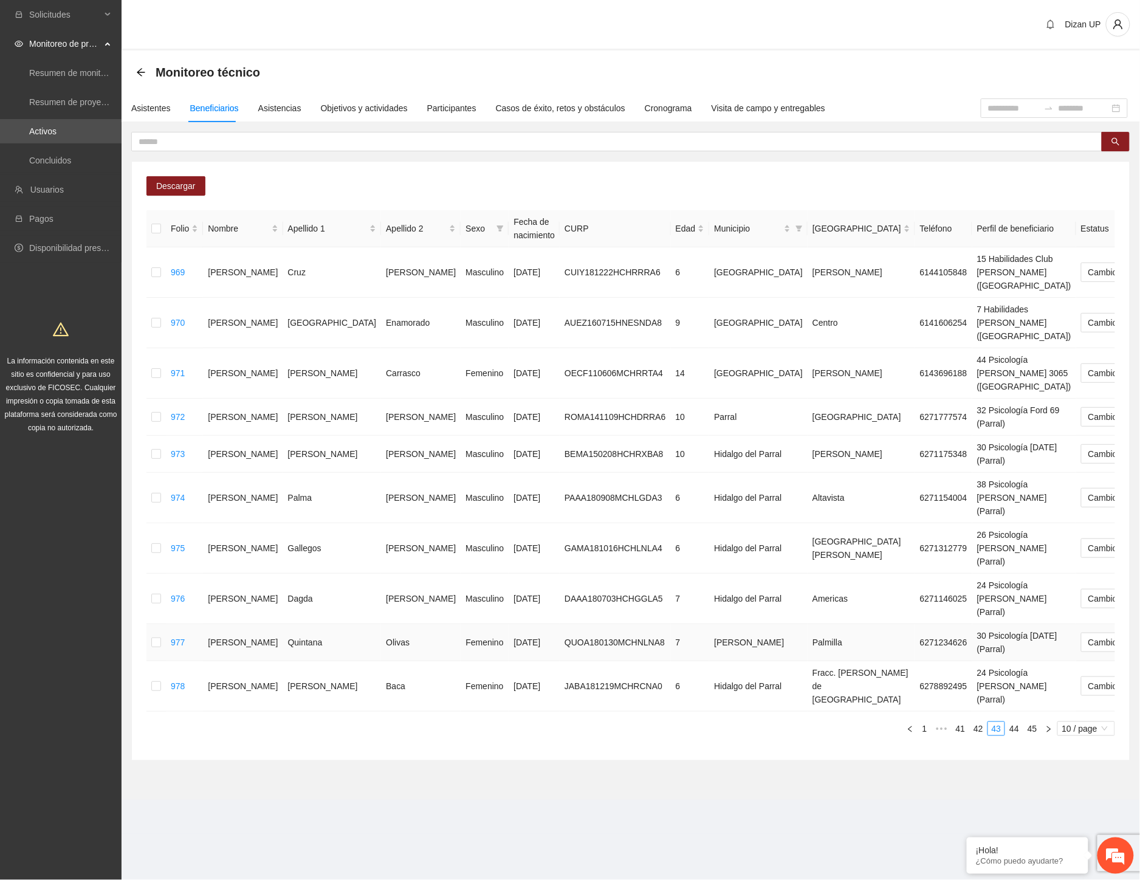
click at [709, 624] on td "Hidalgo del Parr" at bounding box center [758, 642] width 98 height 37
click at [709, 661] on td "Hidalgo del Parral" at bounding box center [758, 686] width 98 height 50
click at [1016, 722] on link "44" at bounding box center [1014, 728] width 17 height 13
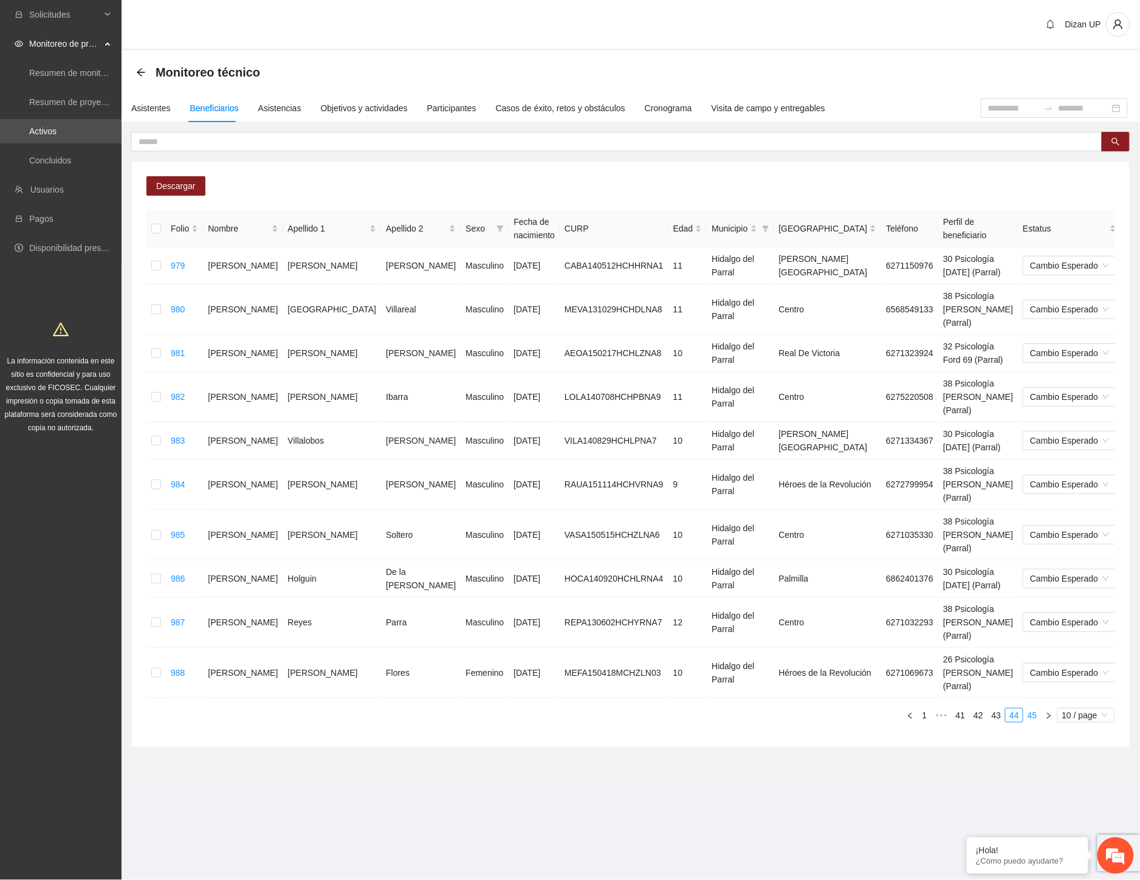
click at [1036, 709] on link "45" at bounding box center [1032, 715] width 17 height 13
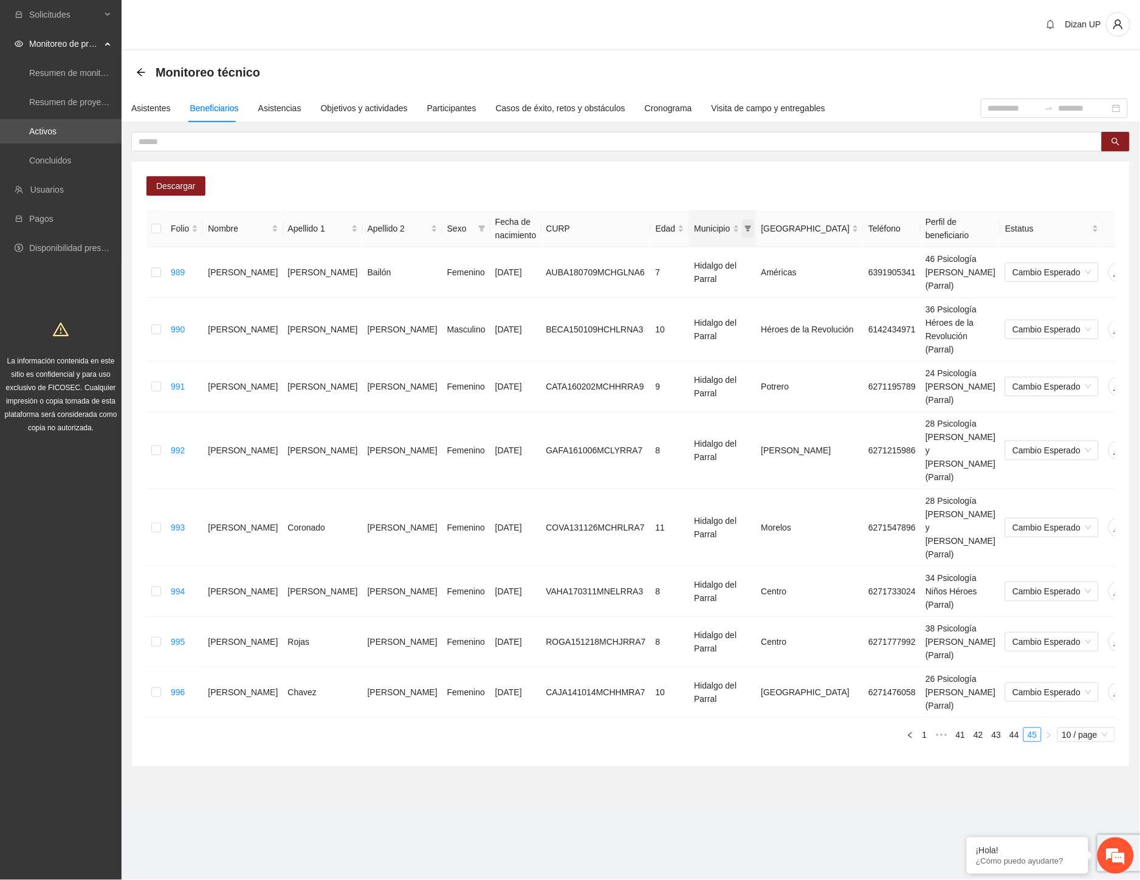
click at [744, 227] on icon "filter" at bounding box center [747, 228] width 7 height 6
click at [667, 337] on span "OK" at bounding box center [673, 333] width 12 height 13
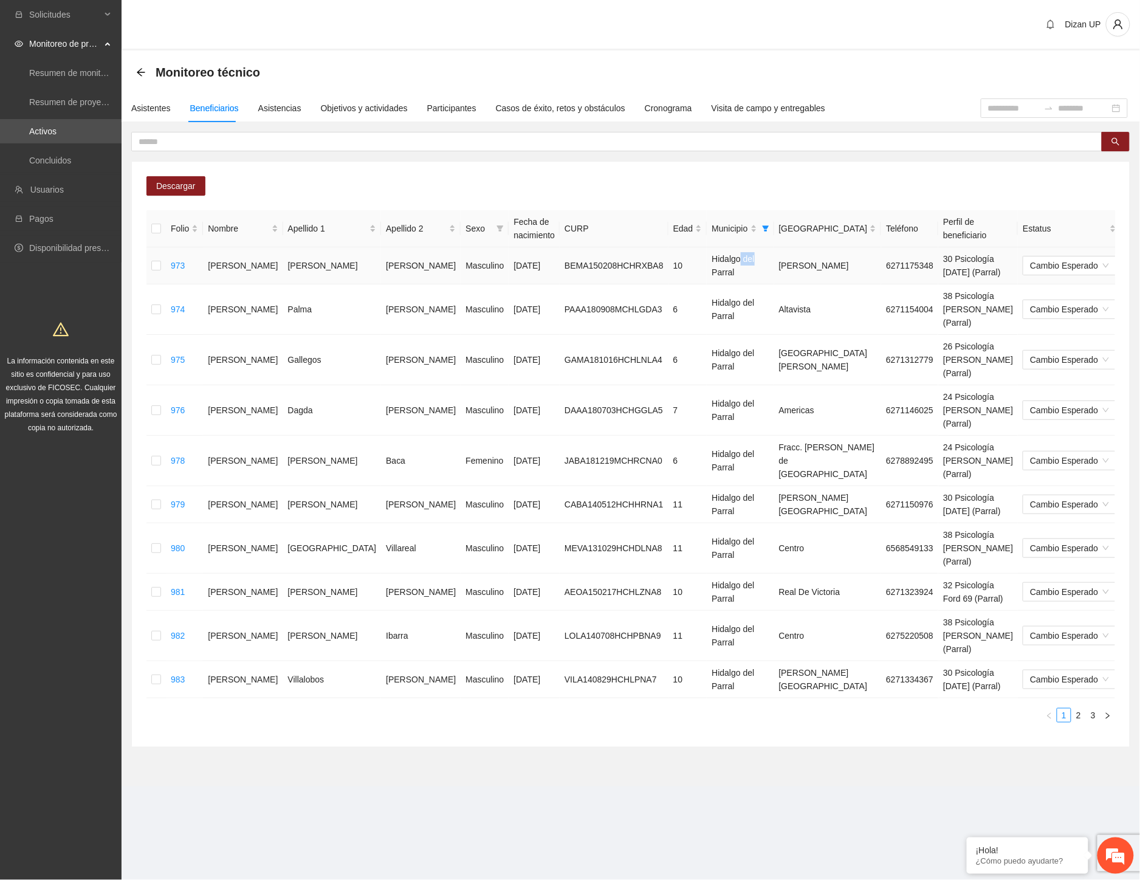
click at [670, 265] on tr "973 Abdiel Iván Bernal Muñoz Masculino 08/02/2015 BEMA150208HCHRXBA8 10 Hidalgo…" at bounding box center [674, 265] width 1057 height 37
click at [881, 300] on td "6271154004" at bounding box center [909, 309] width 57 height 50
click at [938, 340] on td "26 Psicología Felipe Ángeles (Parral)" at bounding box center [978, 360] width 80 height 50
click at [938, 385] on td "24 Psicología Josefa Solís de Lozoya (Parral)" at bounding box center [978, 410] width 80 height 50
drag, startPoint x: 775, startPoint y: 419, endPoint x: 786, endPoint y: 425, distance: 12.0
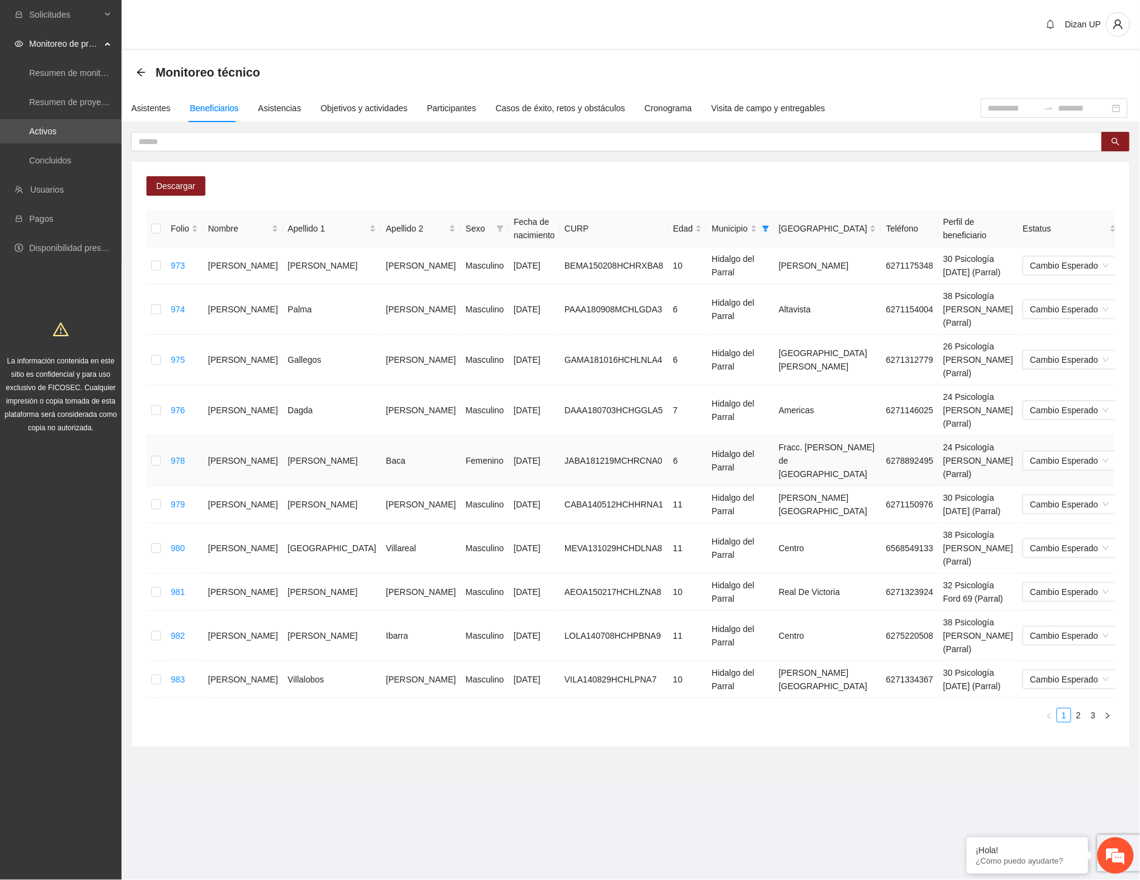
click at [781, 436] on tr "978 Ana Paula Jara Baca Femenino 19/12/2018 JABA181219MCHRCNA0 6 Hidalgo del Pa…" at bounding box center [674, 461] width 1057 height 50
drag, startPoint x: 791, startPoint y: 465, endPoint x: 803, endPoint y: 473, distance: 15.0
click at [938, 486] on td "30 Psicología 11 de julio (Parral)" at bounding box center [978, 504] width 80 height 37
drag, startPoint x: 799, startPoint y: 500, endPoint x: 817, endPoint y: 511, distance: 21.3
click at [938, 523] on td "38 Psicología Gabriela Mistral (Parral)" at bounding box center [978, 548] width 80 height 50
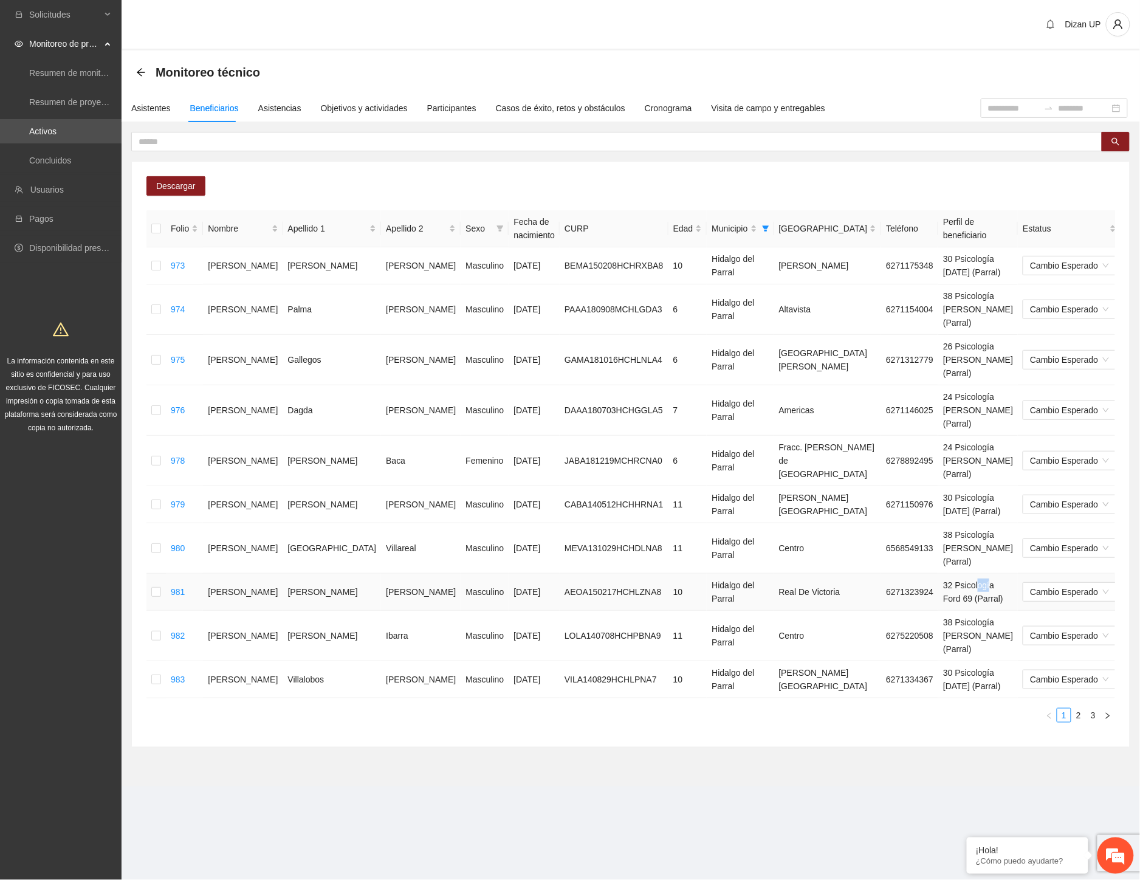
drag, startPoint x: 826, startPoint y: 544, endPoint x: 841, endPoint y: 549, distance: 15.6
click at [938, 574] on td "32 Psicología Ford 69 (Parral)" at bounding box center [978, 592] width 80 height 37
click at [938, 611] on td "38 Psicología Gabriela Mistral (Parral)" at bounding box center [978, 636] width 80 height 50
click at [938, 661] on td "30 Psicología 11 de julio (Parral)" at bounding box center [978, 679] width 80 height 37
click at [1081, 709] on link "2" at bounding box center [1078, 715] width 13 height 13
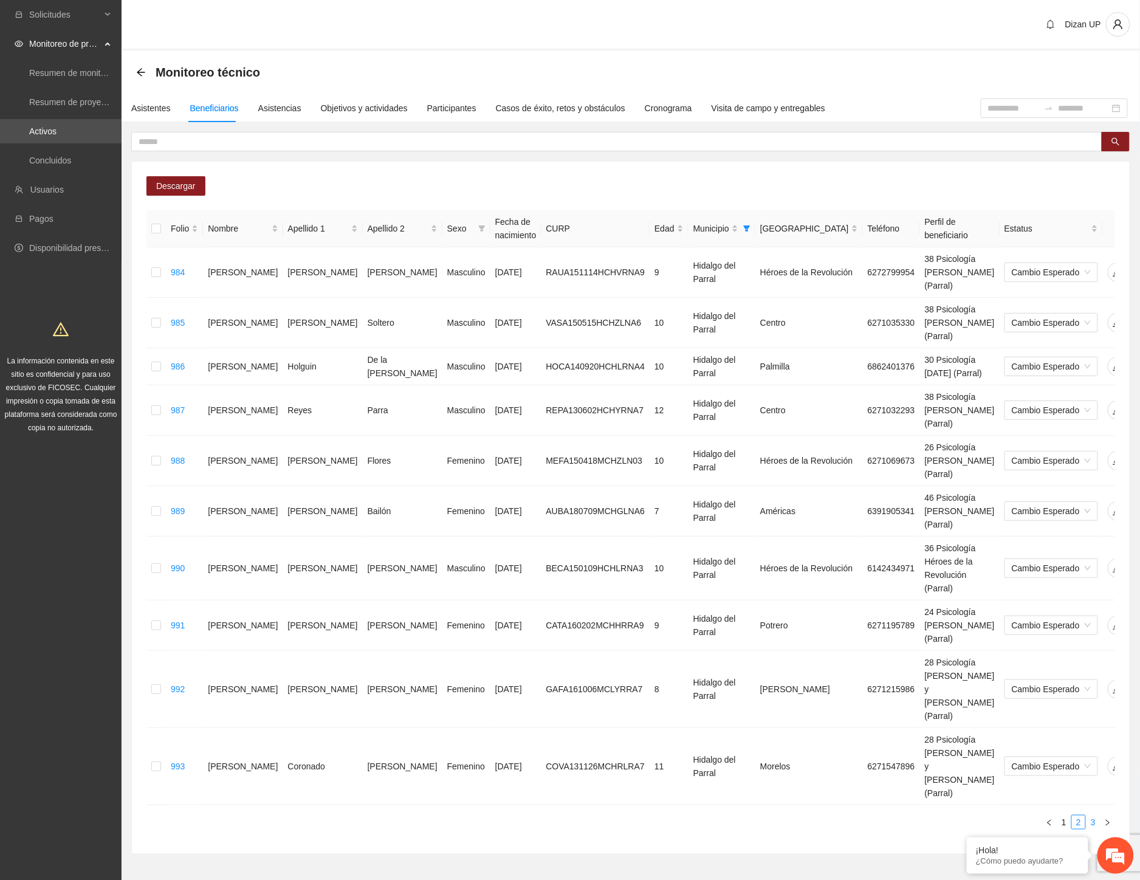
click at [1092, 816] on link "3" at bounding box center [1093, 822] width 13 height 13
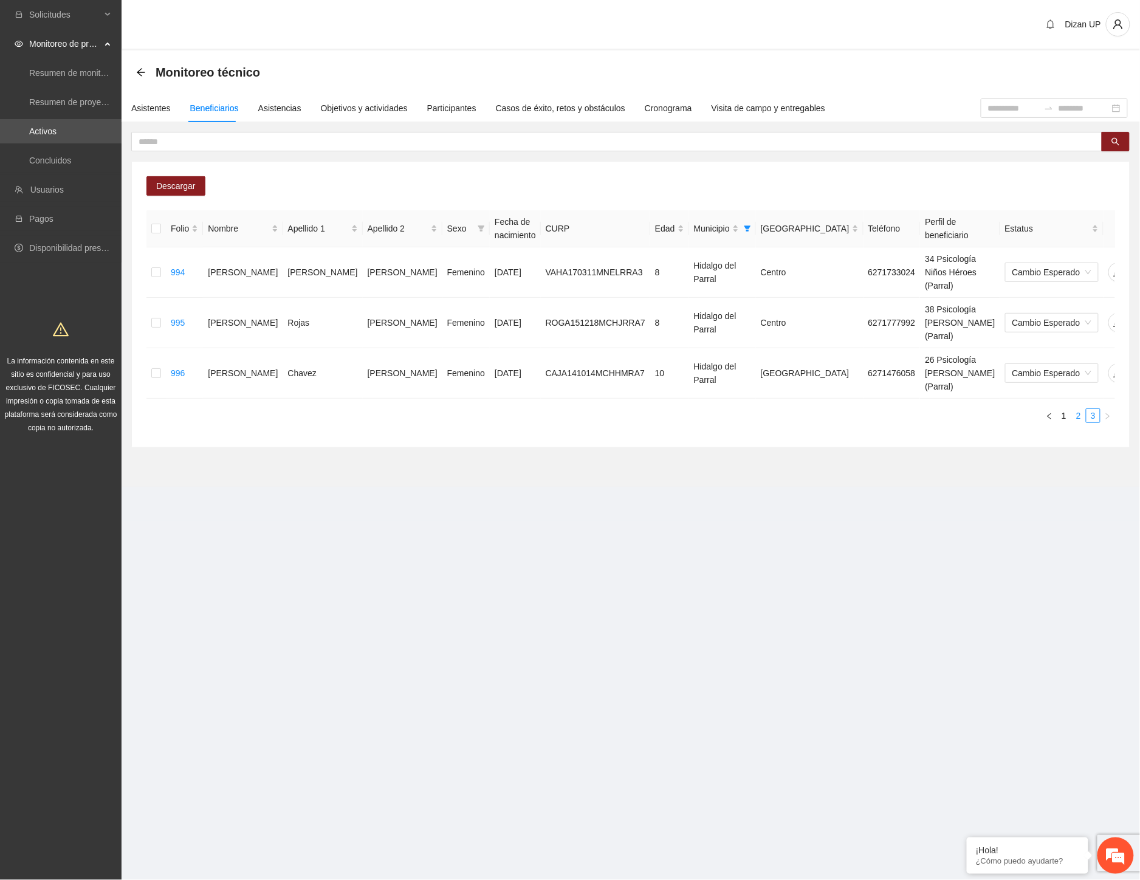
click at [1074, 409] on link "2" at bounding box center [1078, 415] width 13 height 13
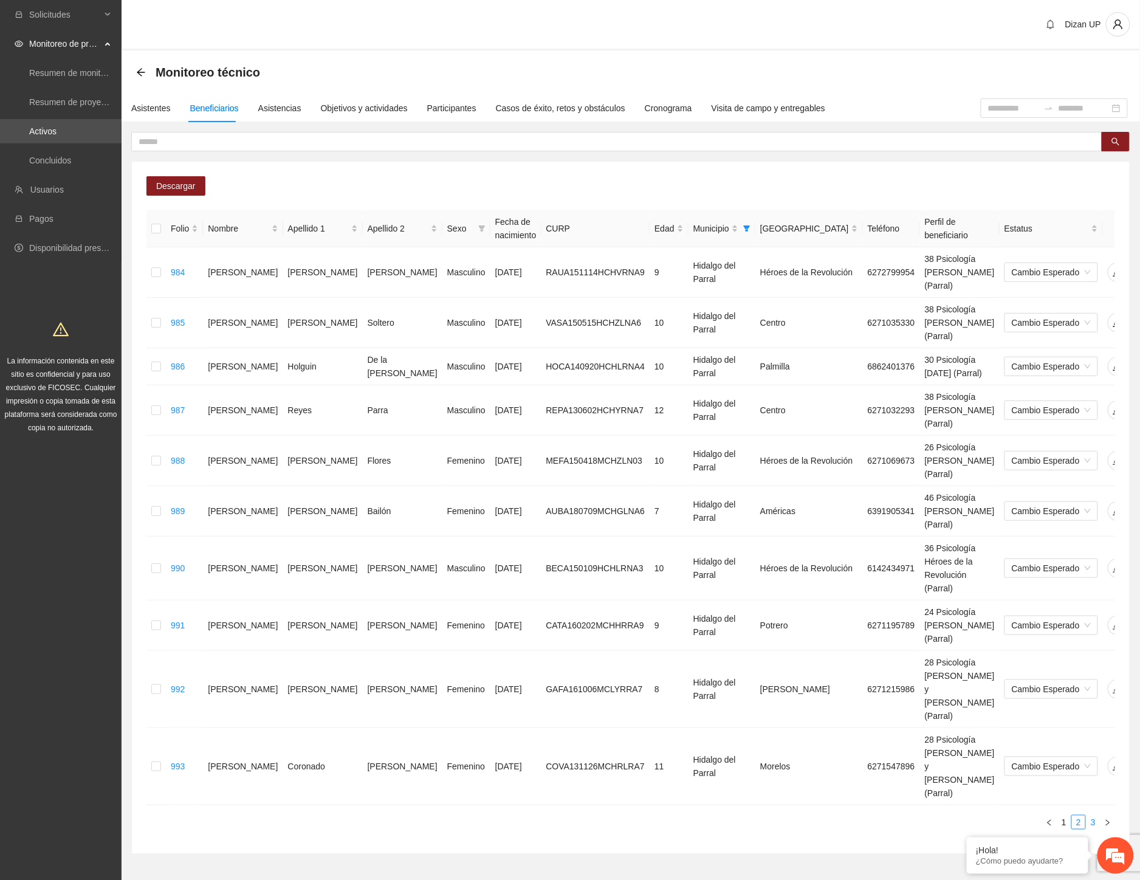
click at [1092, 816] on link "3" at bounding box center [1093, 822] width 13 height 13
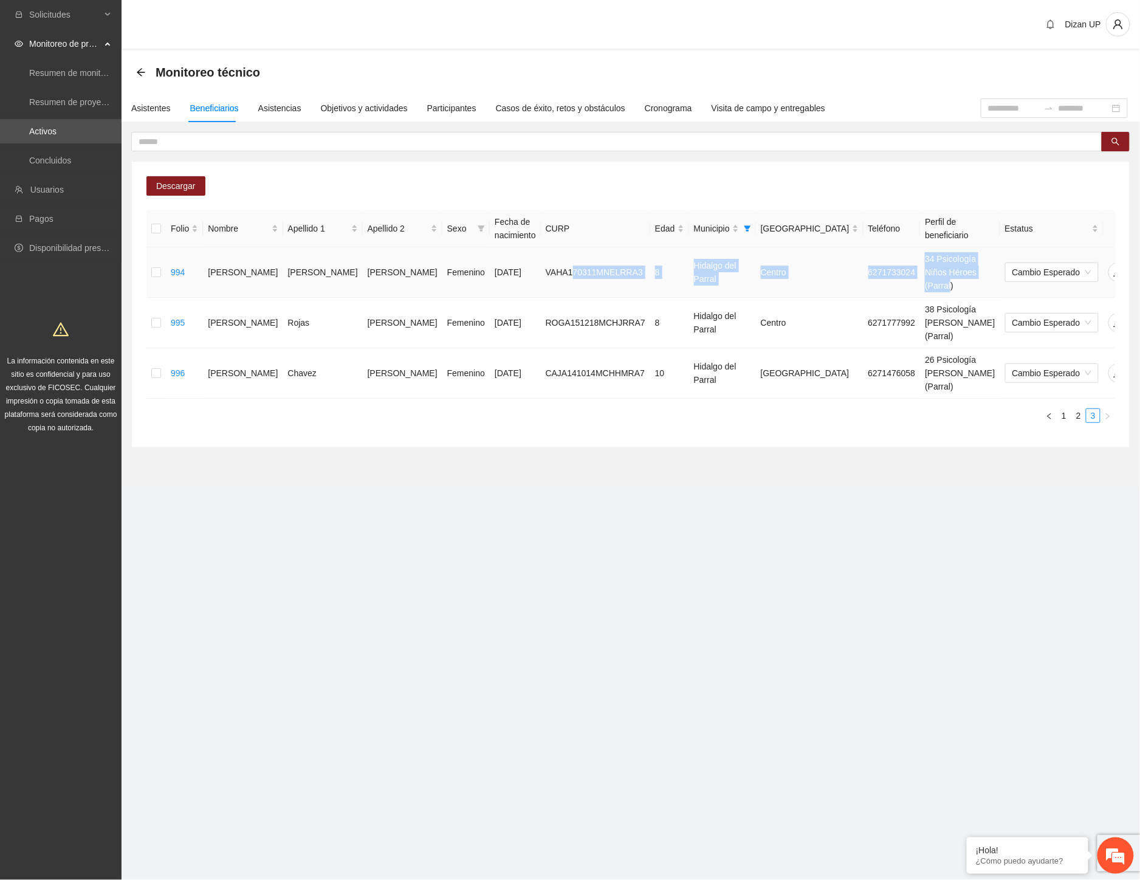
drag, startPoint x: 492, startPoint y: 263, endPoint x: 907, endPoint y: 281, distance: 415.4
click at [907, 281] on tr "994 Ariaana Alexa Valverde Hernández Femenino 11/03/2017 VAHA170311MNELRRA3 8 H…" at bounding box center [666, 272] width 1040 height 50
click at [1138, 267] on icon "delete" at bounding box center [1143, 272] width 10 height 10
click at [1100, 228] on span "Eliminar" at bounding box center [1112, 226] width 31 height 13
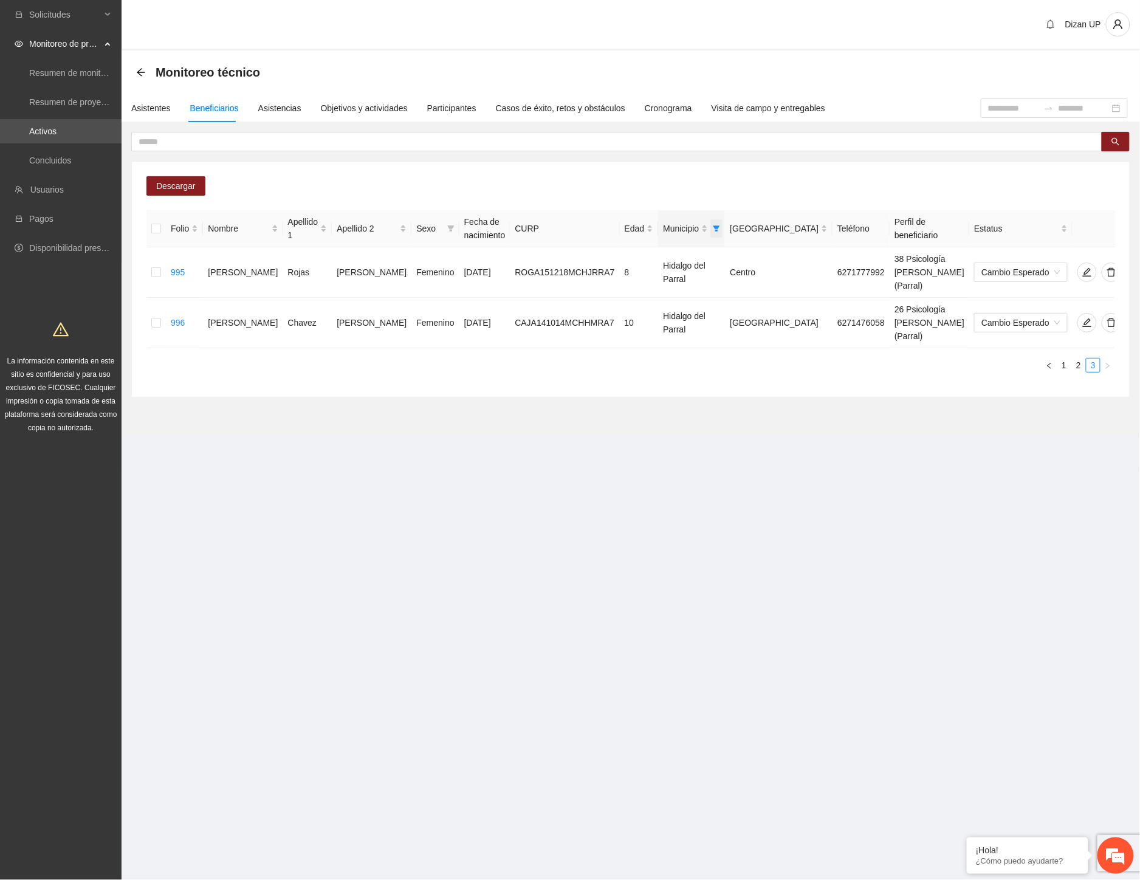
click at [713, 226] on icon "filter" at bounding box center [716, 228] width 7 height 6
click at [668, 331] on span "OK" at bounding box center [674, 333] width 12 height 13
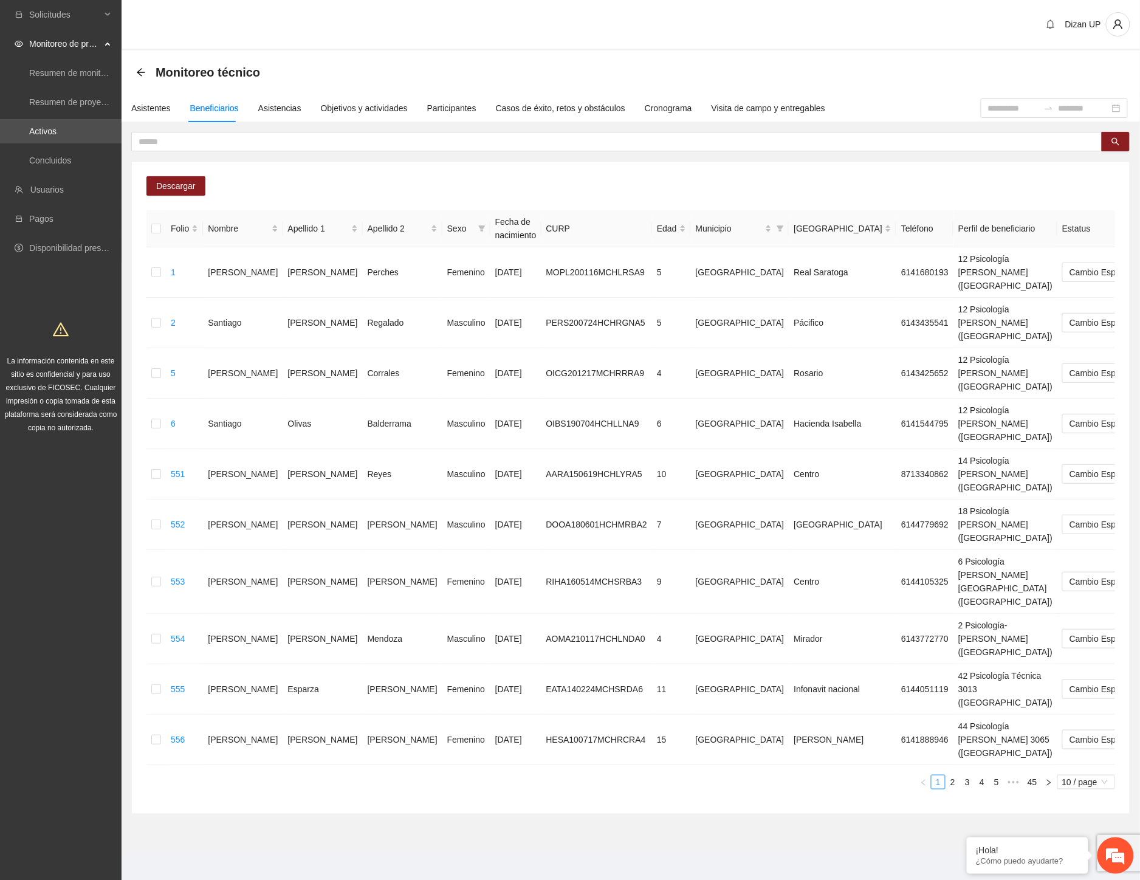
click at [574, 183] on div "Descargar Folio Nombre Apellido 1 Apellido 2 Sexo Fecha de nacimiento CURP Edad…" at bounding box center [631, 488] width 998 height 652
click at [1030, 775] on link "45" at bounding box center [1032, 781] width 17 height 13
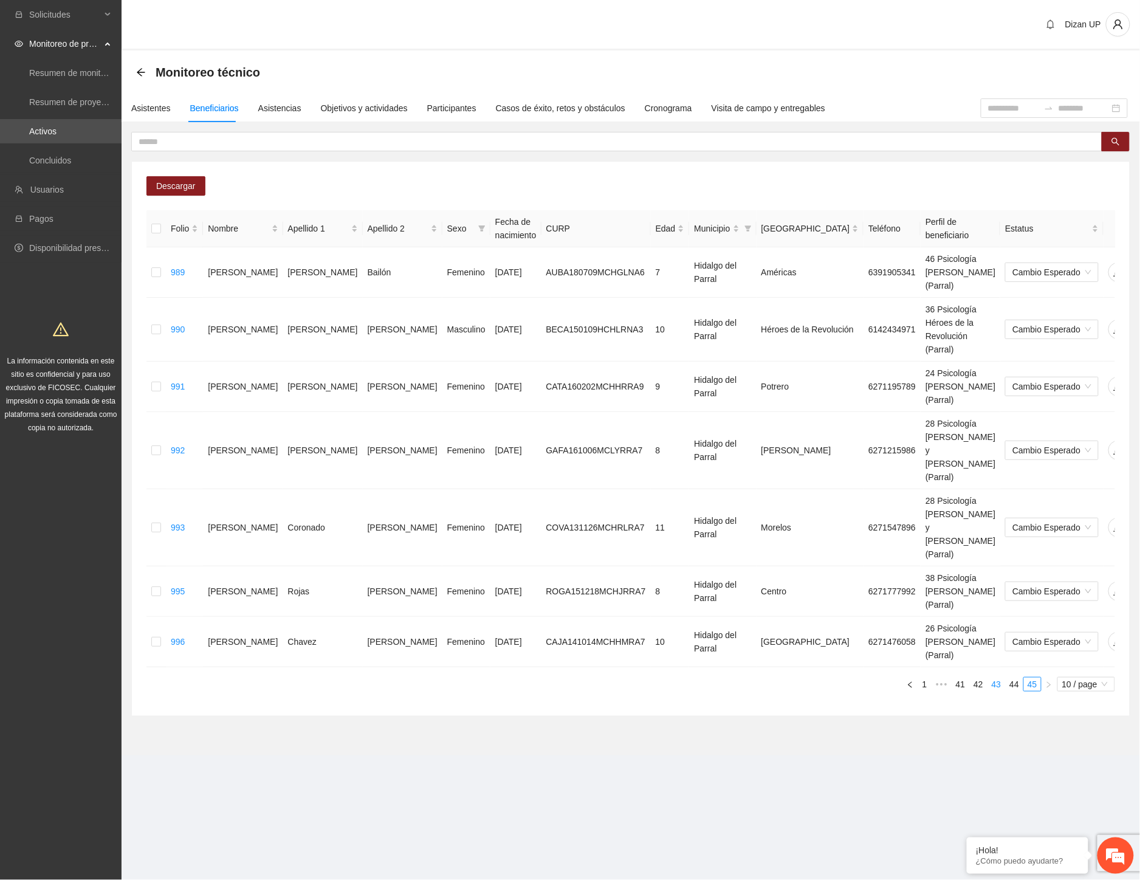
click at [998, 678] on link "43" at bounding box center [996, 684] width 17 height 13
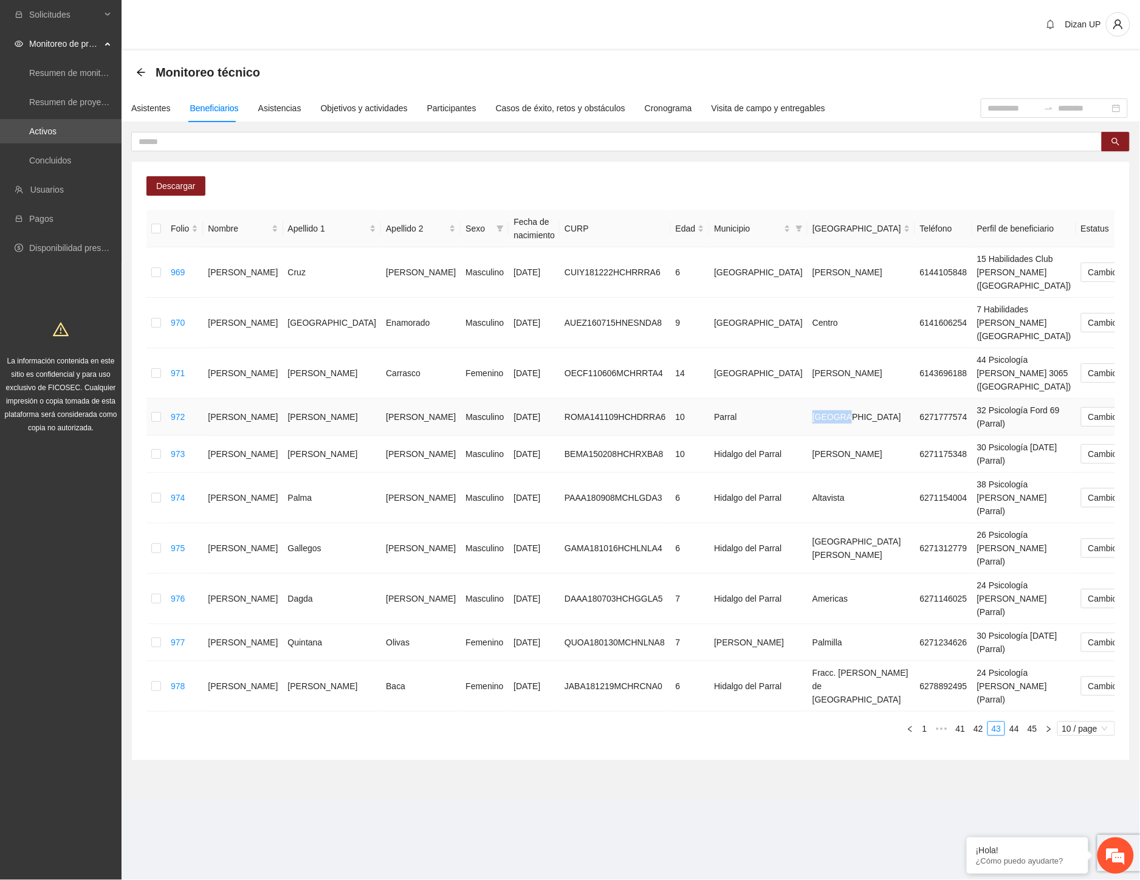
drag, startPoint x: 676, startPoint y: 373, endPoint x: 743, endPoint y: 377, distance: 67.0
click at [725, 399] on tr "972 Aaron Fernando Rodriguez Moreno Masculino 09/11/2014 ROMA141109HCHDRRA6 10 …" at bounding box center [704, 417] width 1116 height 37
drag, startPoint x: 720, startPoint y: 417, endPoint x: 751, endPoint y: 421, distance: 31.8
click at [744, 436] on tr "973 Abdiel Iván Bernal Muñoz Masculino 08/02/2015 BEMA150208HCHRXBA8 10 Hidalgo…" at bounding box center [704, 454] width 1116 height 37
click at [915, 473] on td "6271154004" at bounding box center [943, 498] width 57 height 50
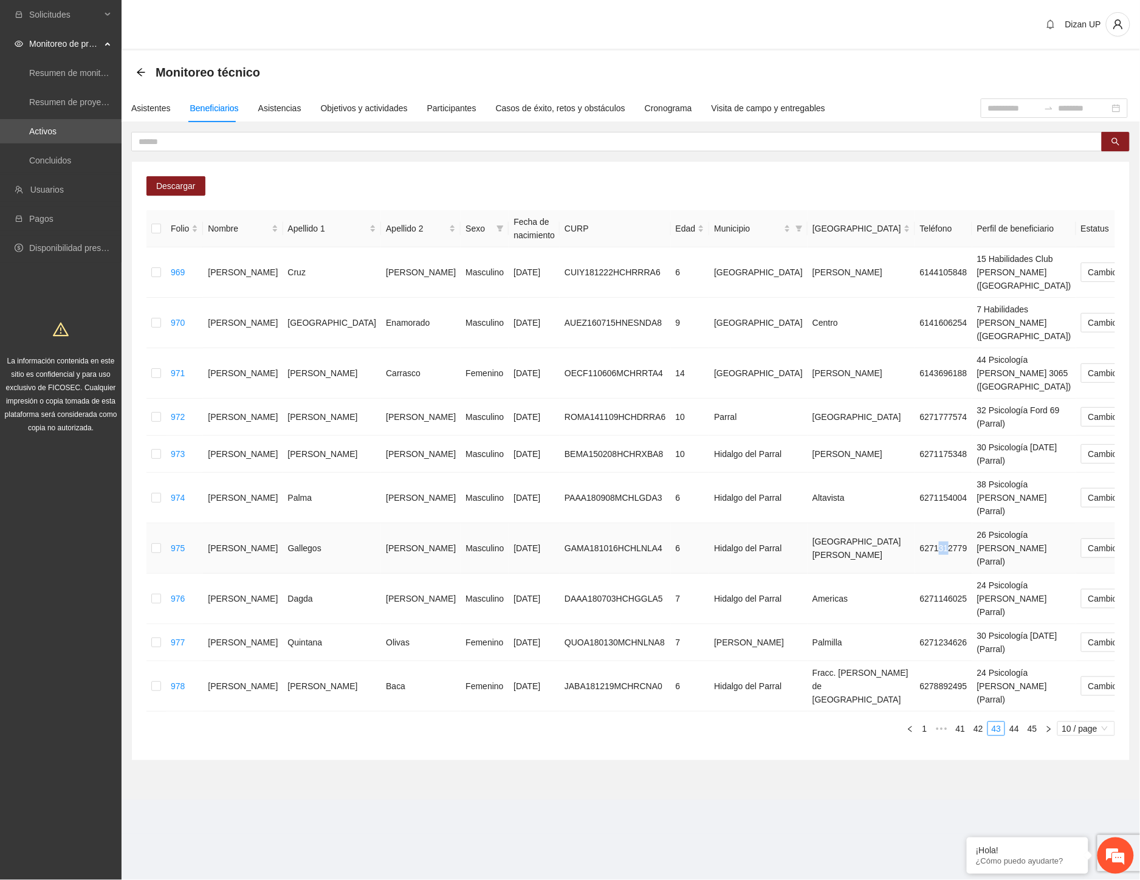
click at [915, 523] on td "6271312779" at bounding box center [943, 548] width 57 height 50
click at [915, 574] on td "6271146025" at bounding box center [943, 599] width 57 height 50
click at [915, 624] on td "6271234626" at bounding box center [943, 642] width 57 height 37
drag, startPoint x: 749, startPoint y: 603, endPoint x: 777, endPoint y: 606, distance: 27.5
click at [915, 661] on td "6278892495" at bounding box center [943, 686] width 57 height 50
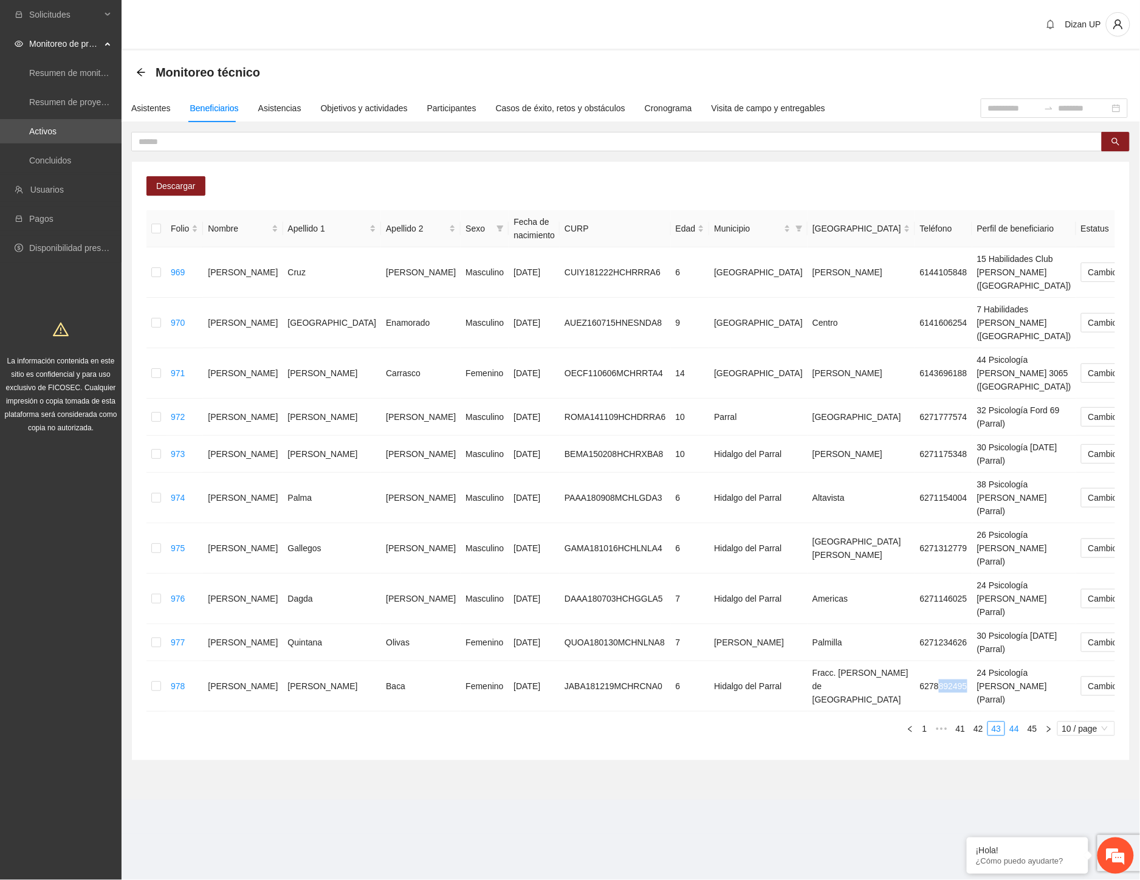
click at [1017, 722] on link "44" at bounding box center [1014, 728] width 17 height 13
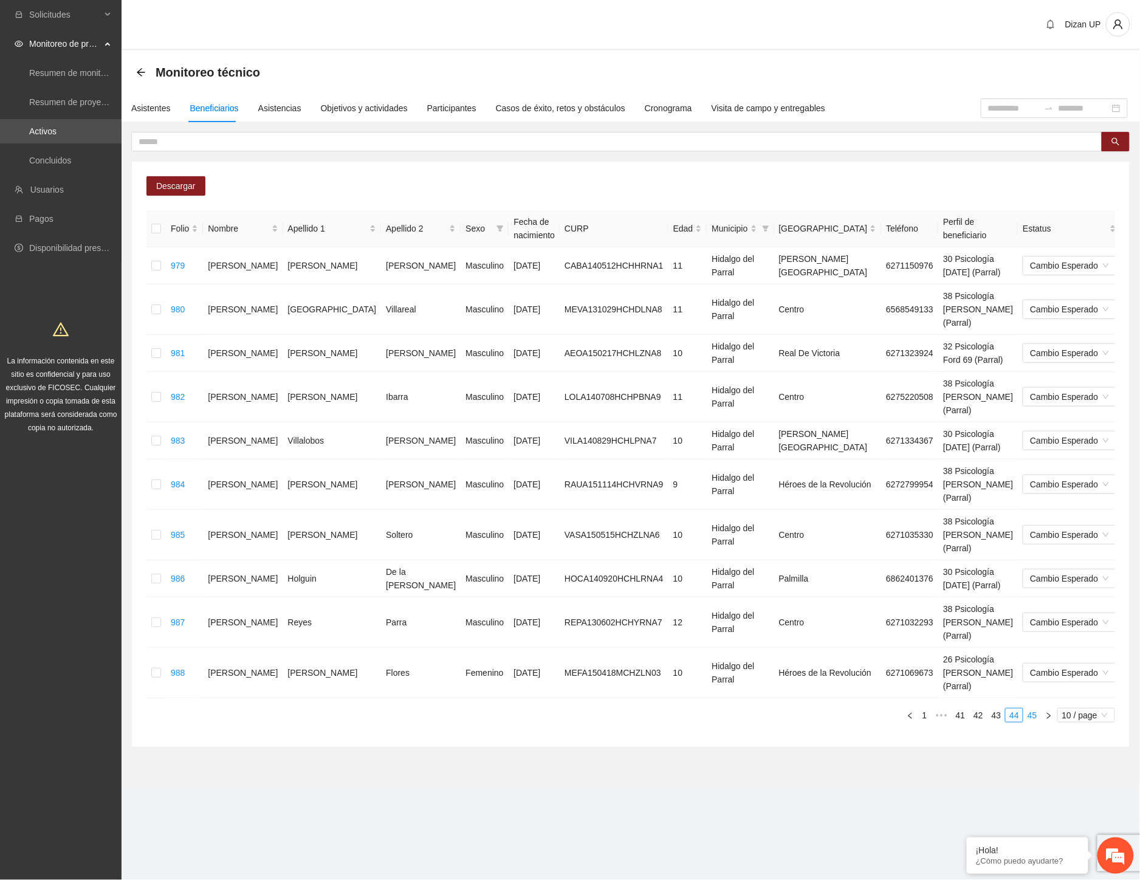
click at [1034, 709] on link "45" at bounding box center [1032, 715] width 17 height 13
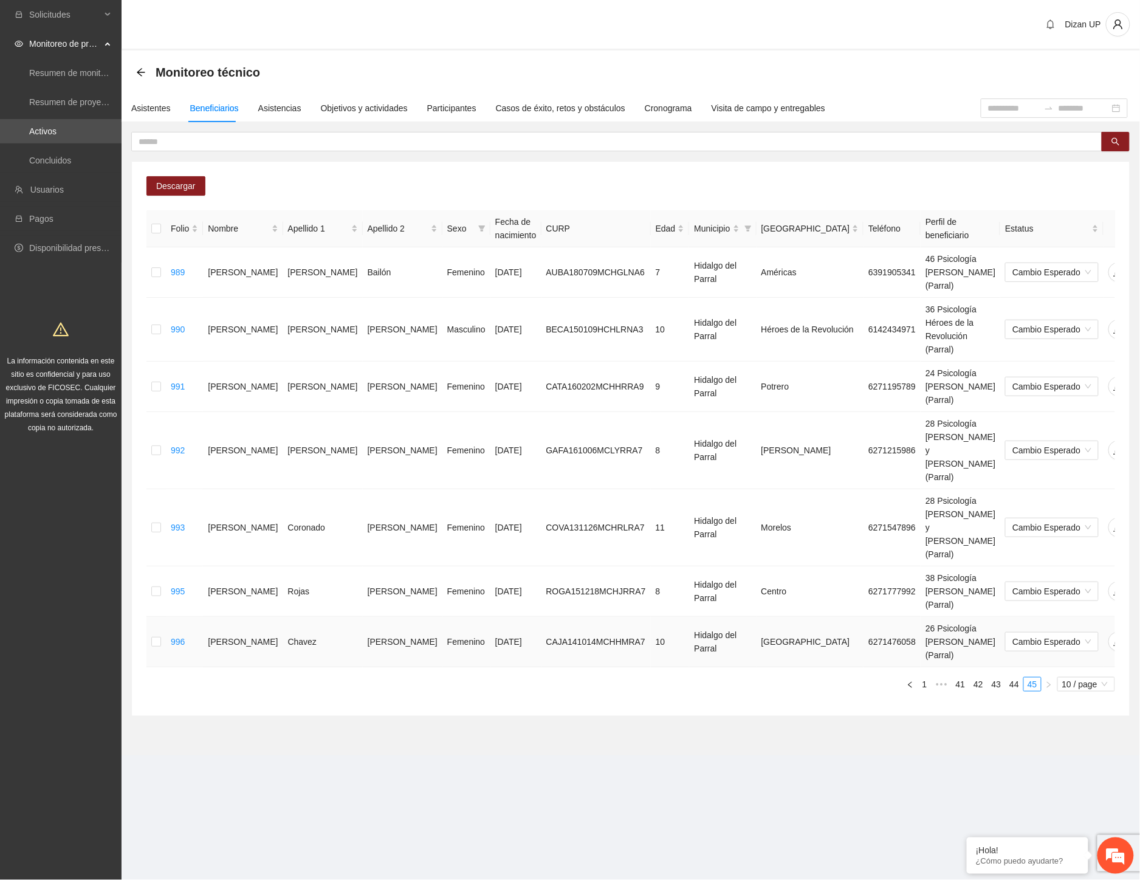
click at [864, 617] on td "6271476058" at bounding box center [892, 642] width 57 height 50
drag, startPoint x: 278, startPoint y: 307, endPoint x: 383, endPoint y: 312, distance: 105.2
click at [383, 312] on tr "990 Antonio Edsel Beltrán Carbajal Masculino 09/01/2015 BECA150109HCHLRNA3 10 H…" at bounding box center [666, 330] width 1040 height 64
click at [1017, 678] on link "44" at bounding box center [1014, 684] width 17 height 13
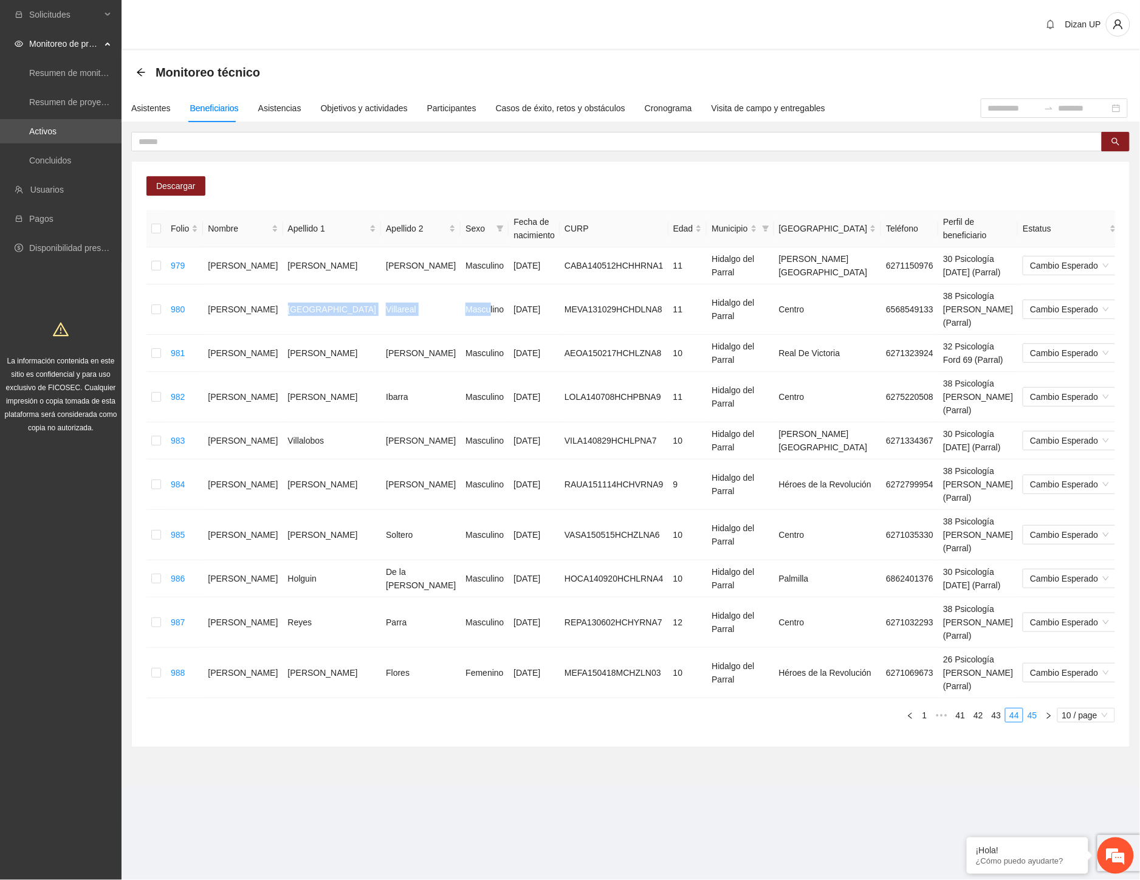
click at [1029, 709] on link "45" at bounding box center [1032, 715] width 17 height 13
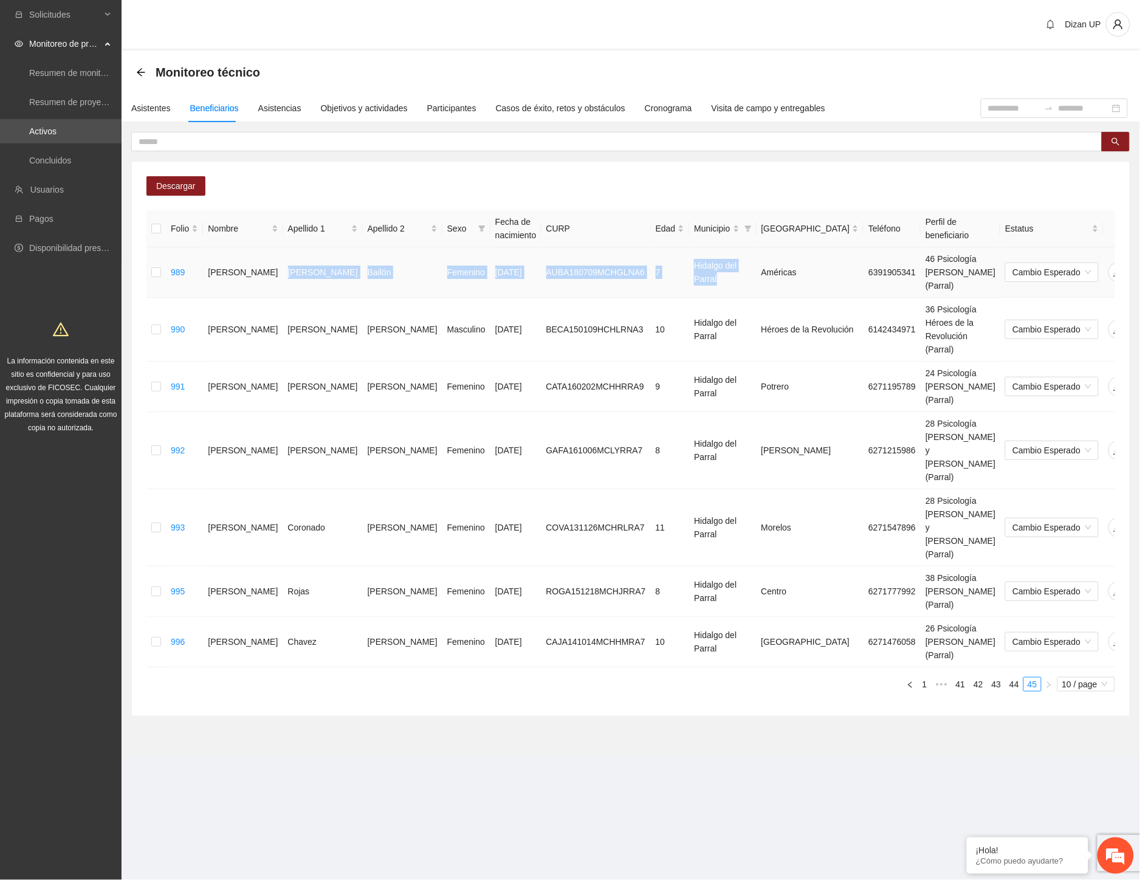
drag, startPoint x: 413, startPoint y: 268, endPoint x: 659, endPoint y: 280, distance: 245.8
click at [653, 275] on tr "989 Anna Lia Aguirre Bailón Femenino 09/07/2018 AUBA180709MCHGLNA6 7 Hidalgo de…" at bounding box center [666, 272] width 1040 height 50
click at [1012, 678] on link "44" at bounding box center [1014, 684] width 17 height 13
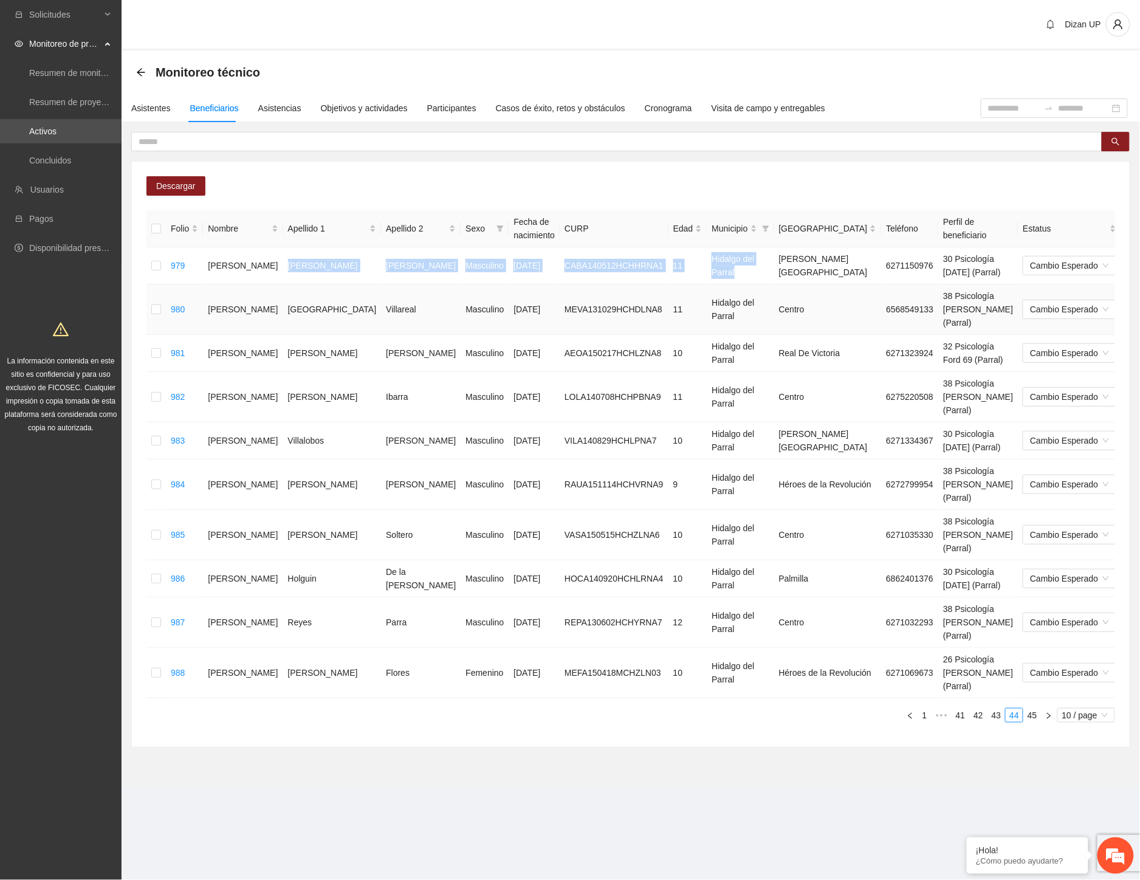
click at [381, 303] on td "Villareal" at bounding box center [421, 309] width 80 height 50
drag, startPoint x: 1001, startPoint y: 662, endPoint x: 1068, endPoint y: 597, distance: 93.3
click at [1001, 709] on link "43" at bounding box center [996, 715] width 17 height 13
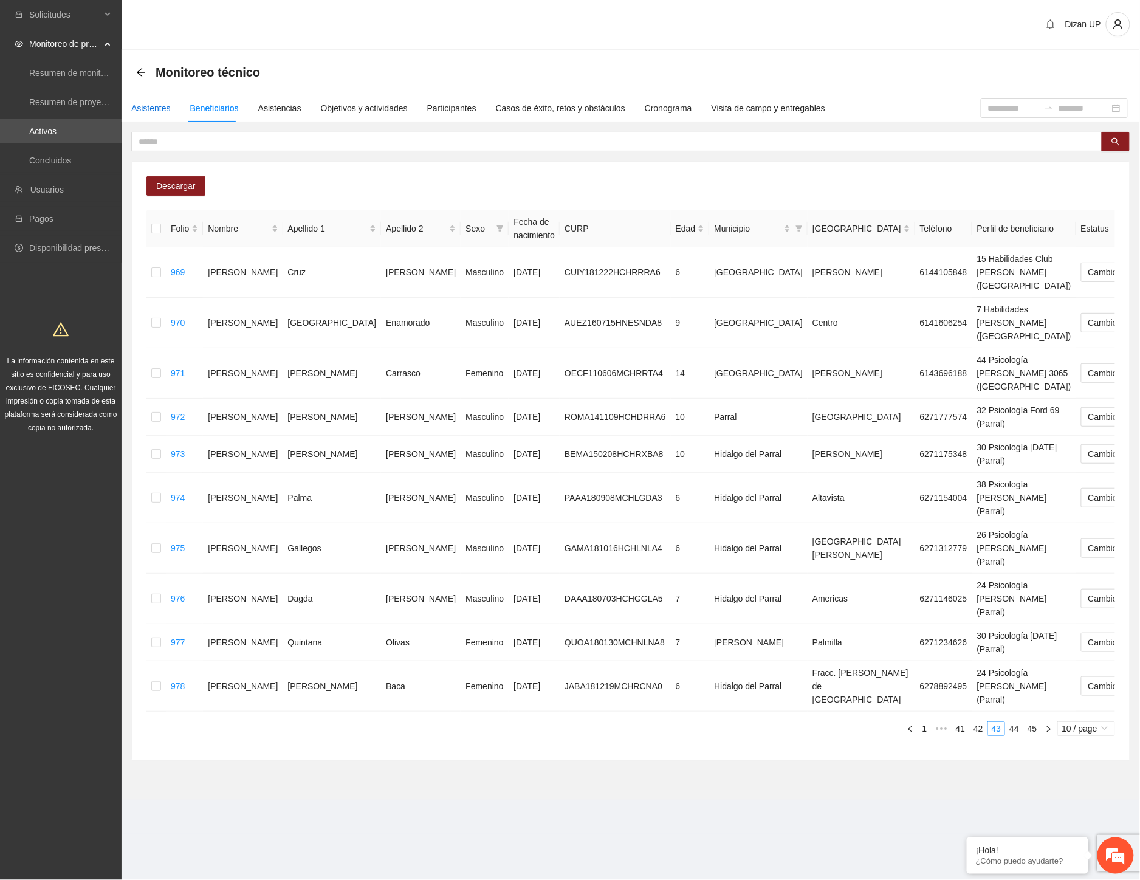
click at [141, 112] on div "Asistentes" at bounding box center [151, 107] width 40 height 13
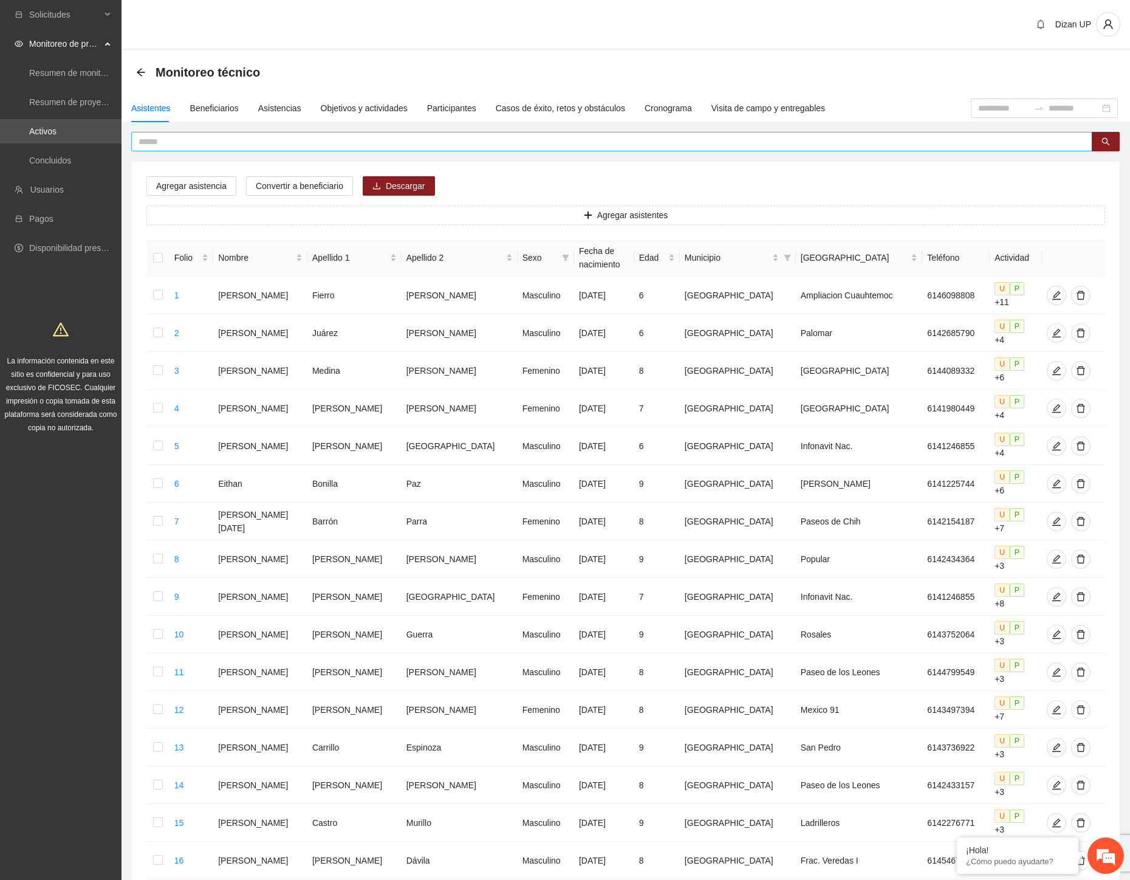
click at [159, 143] on input "text" at bounding box center [607, 141] width 937 height 13
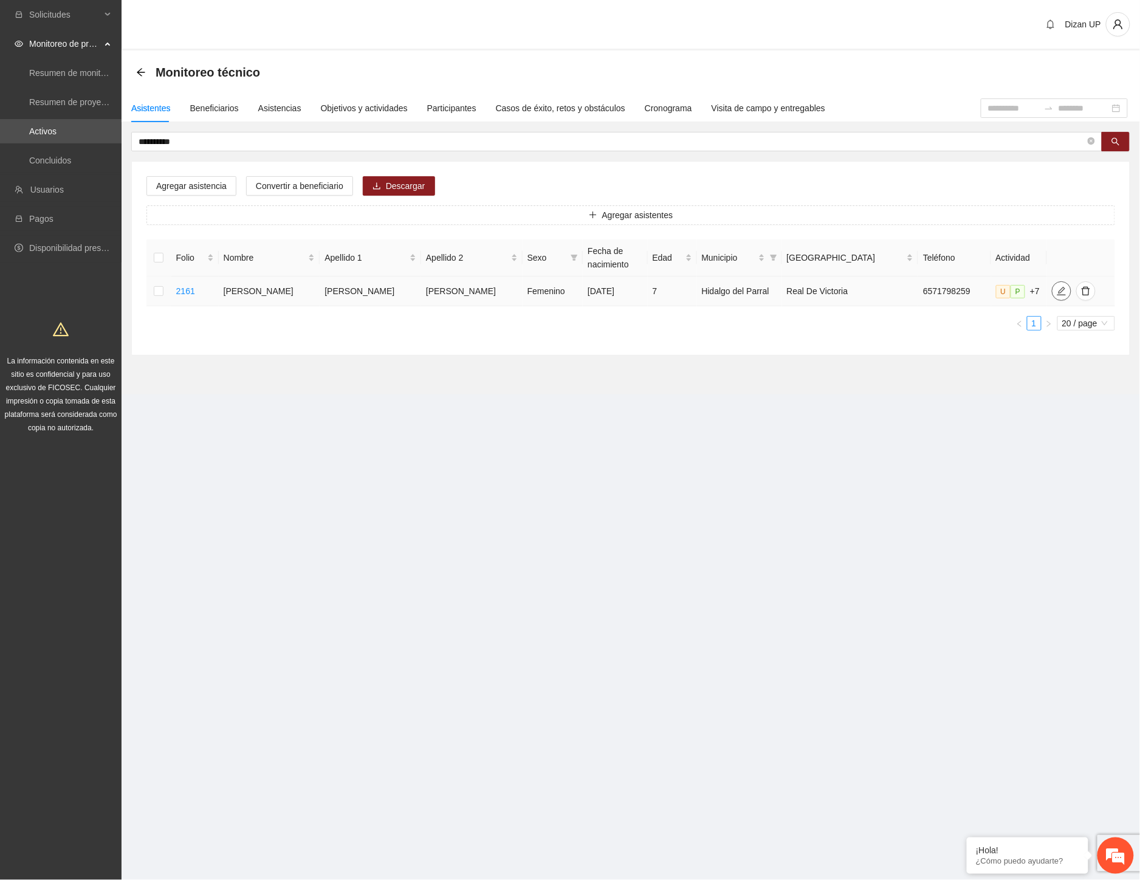
click at [1057, 286] on icon "edit" at bounding box center [1062, 291] width 10 height 10
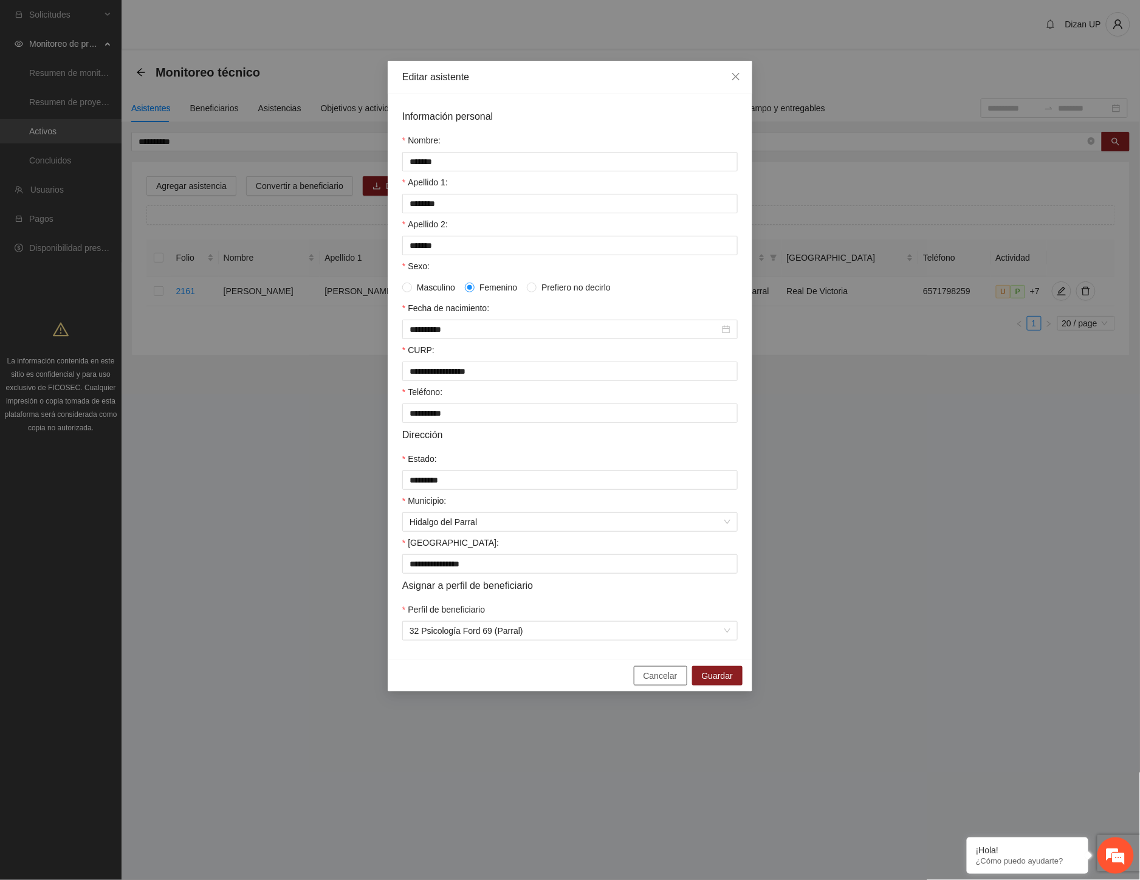
drag, startPoint x: 653, startPoint y: 685, endPoint x: 660, endPoint y: 676, distance: 11.7
click at [653, 682] on span "Cancelar" at bounding box center [661, 675] width 34 height 13
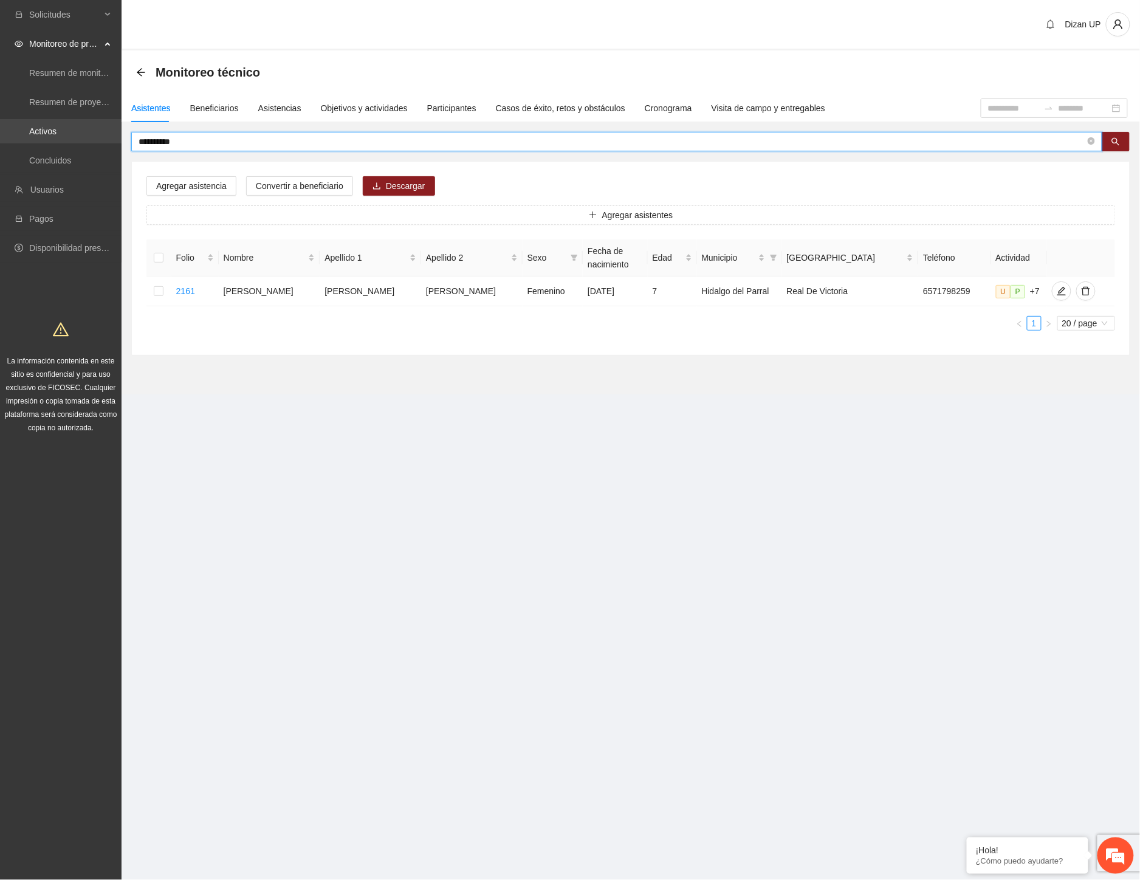
drag, startPoint x: 184, startPoint y: 142, endPoint x: 55, endPoint y: 134, distance: 129.7
click at [69, 136] on section "**********" at bounding box center [570, 440] width 1140 height 880
click at [1057, 288] on icon "edit" at bounding box center [1062, 291] width 10 height 10
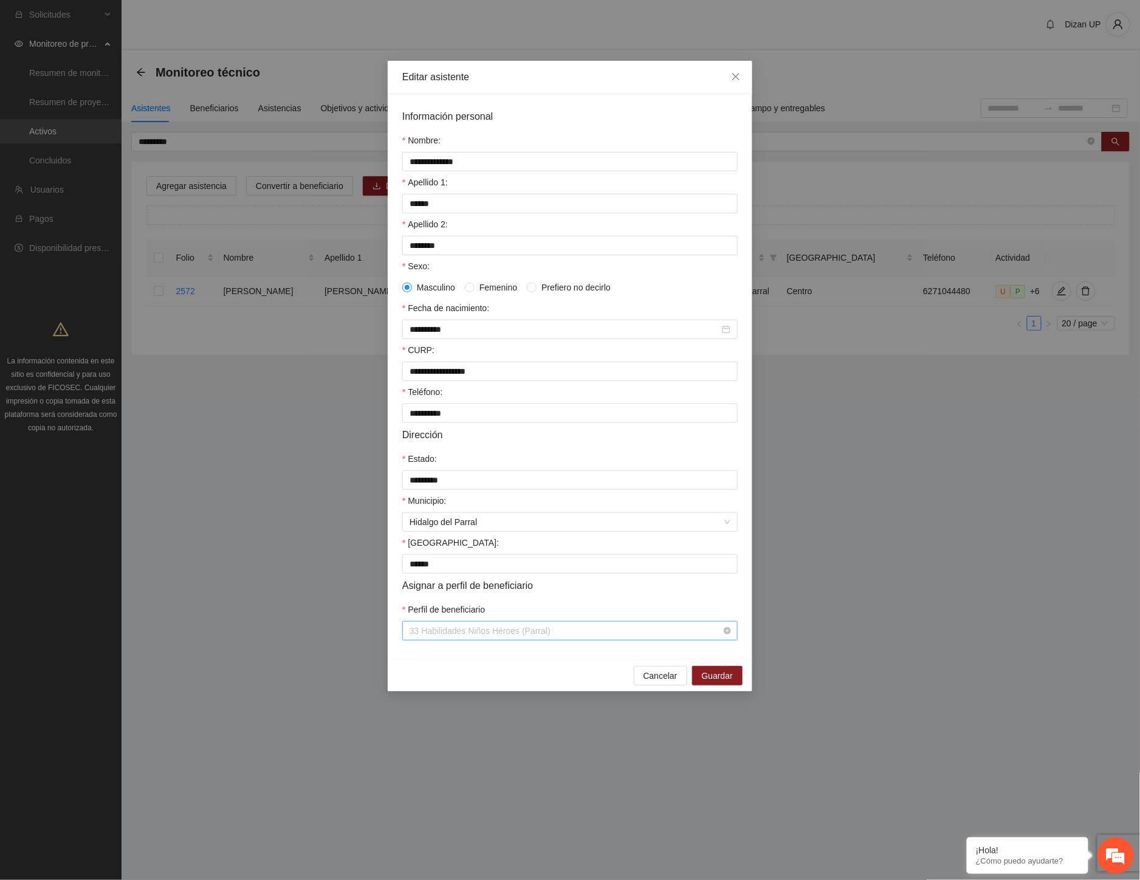
click at [603, 640] on span "33 Habilidades Niños Héroes (Parral)" at bounding box center [570, 631] width 321 height 18
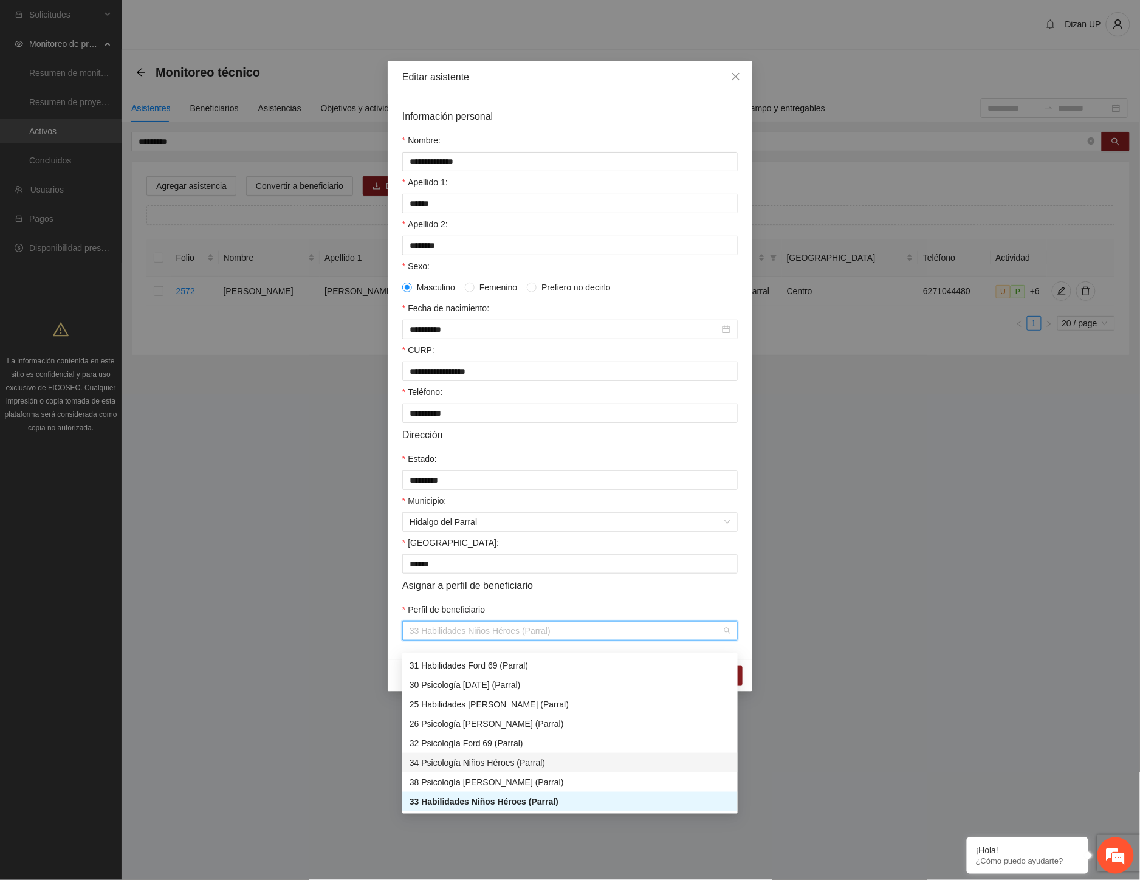
click at [506, 763] on div "34 Psicología Niños Héroes (Parral)" at bounding box center [570, 762] width 321 height 13
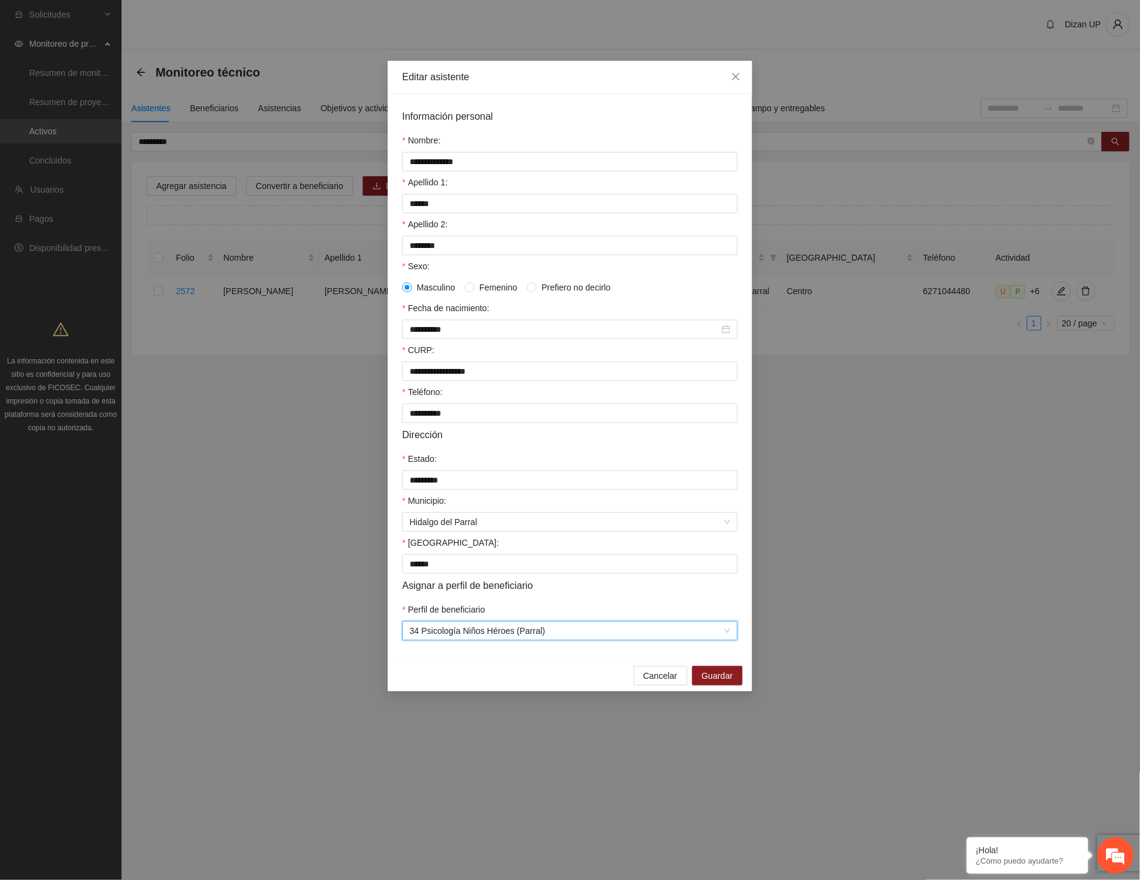
drag, startPoint x: 541, startPoint y: 612, endPoint x: 562, endPoint y: 617, distance: 20.8
click at [542, 612] on form "**********" at bounding box center [569, 375] width 335 height 532
click at [710, 682] on span "Guardar" at bounding box center [717, 675] width 31 height 13
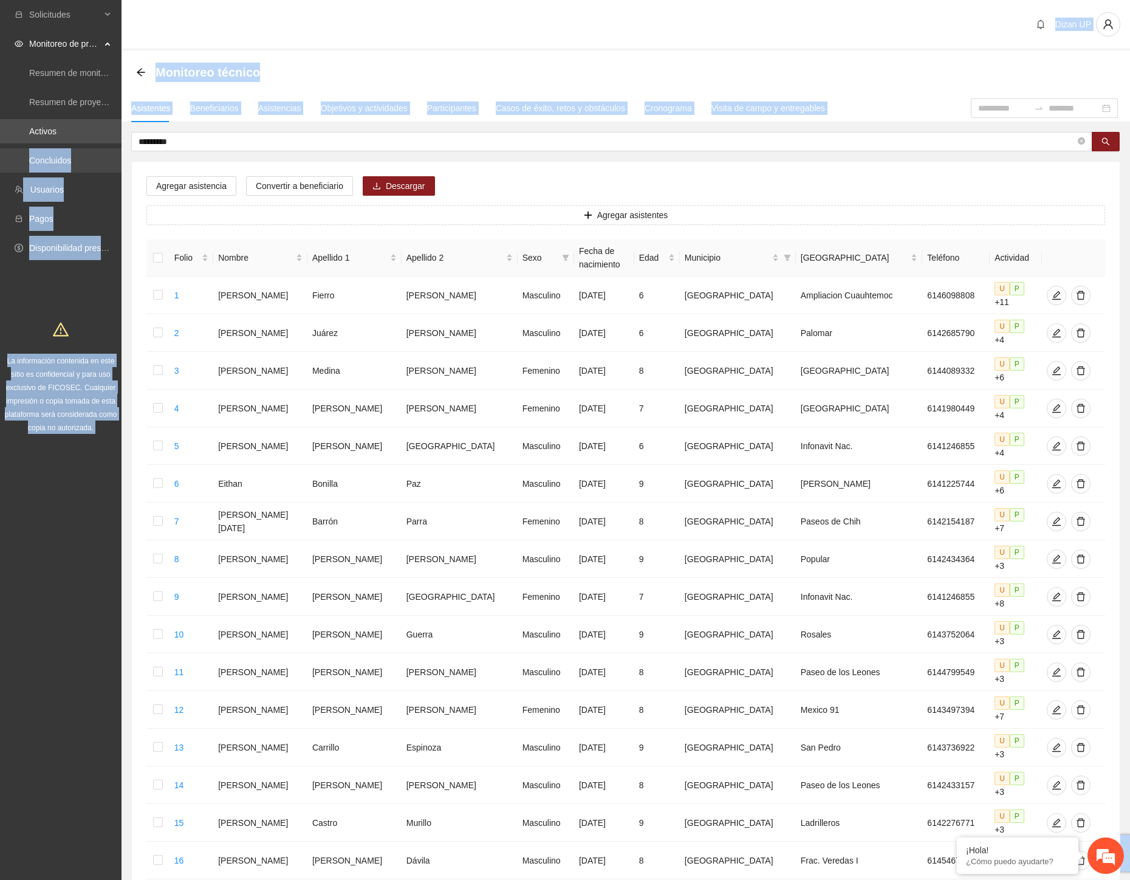
drag, startPoint x: 156, startPoint y: 148, endPoint x: 69, endPoint y: 150, distance: 86.3
click at [61, 150] on section "Solicitudes Monitoreo de proyectos Resumen de monitoreo Resumen de proyectos ap…" at bounding box center [565, 576] width 1130 height 1152
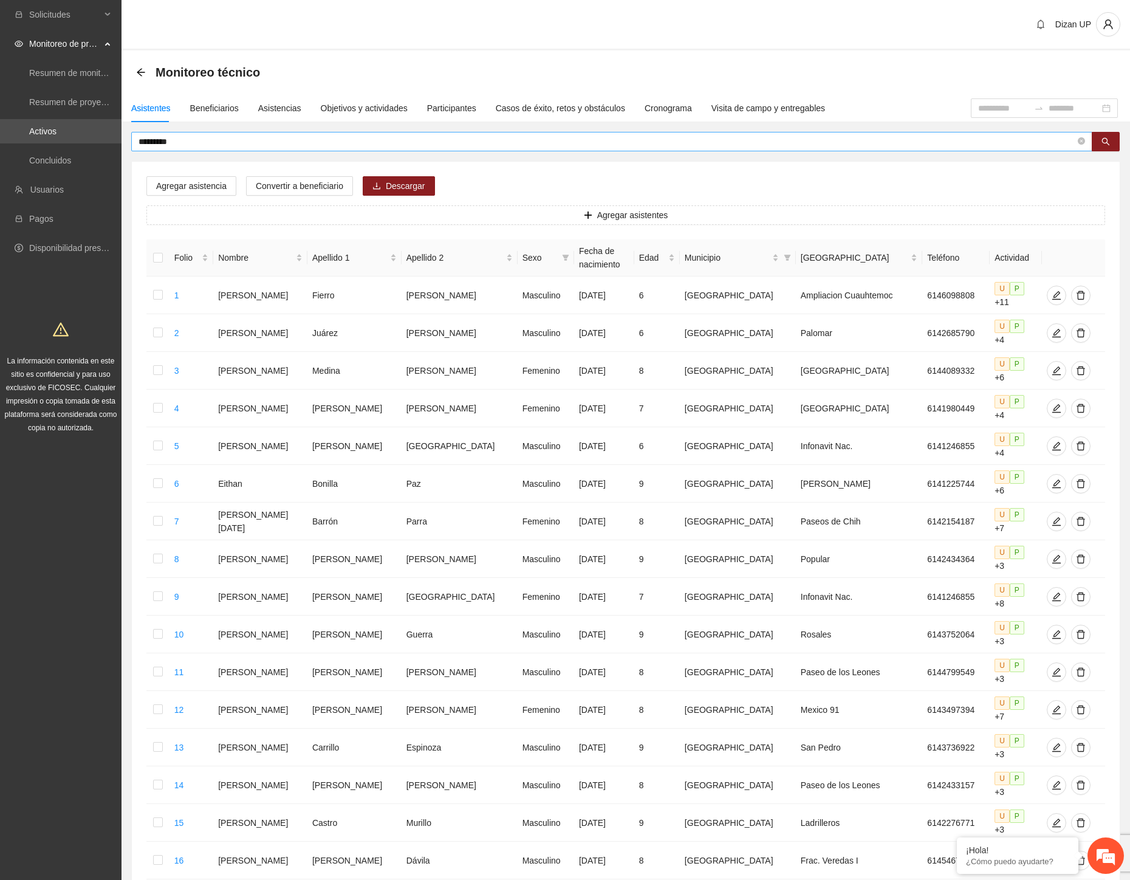
drag, startPoint x: 201, startPoint y: 137, endPoint x: 190, endPoint y: 140, distance: 11.9
click at [201, 137] on input "*********" at bounding box center [607, 141] width 937 height 13
drag, startPoint x: 184, startPoint y: 140, endPoint x: 57, endPoint y: 146, distance: 127.2
click at [58, 146] on section "Solicitudes Monitoreo de proyectos Resumen de monitoreo Resumen de proyectos ap…" at bounding box center [565, 576] width 1130 height 1152
type input "**********"
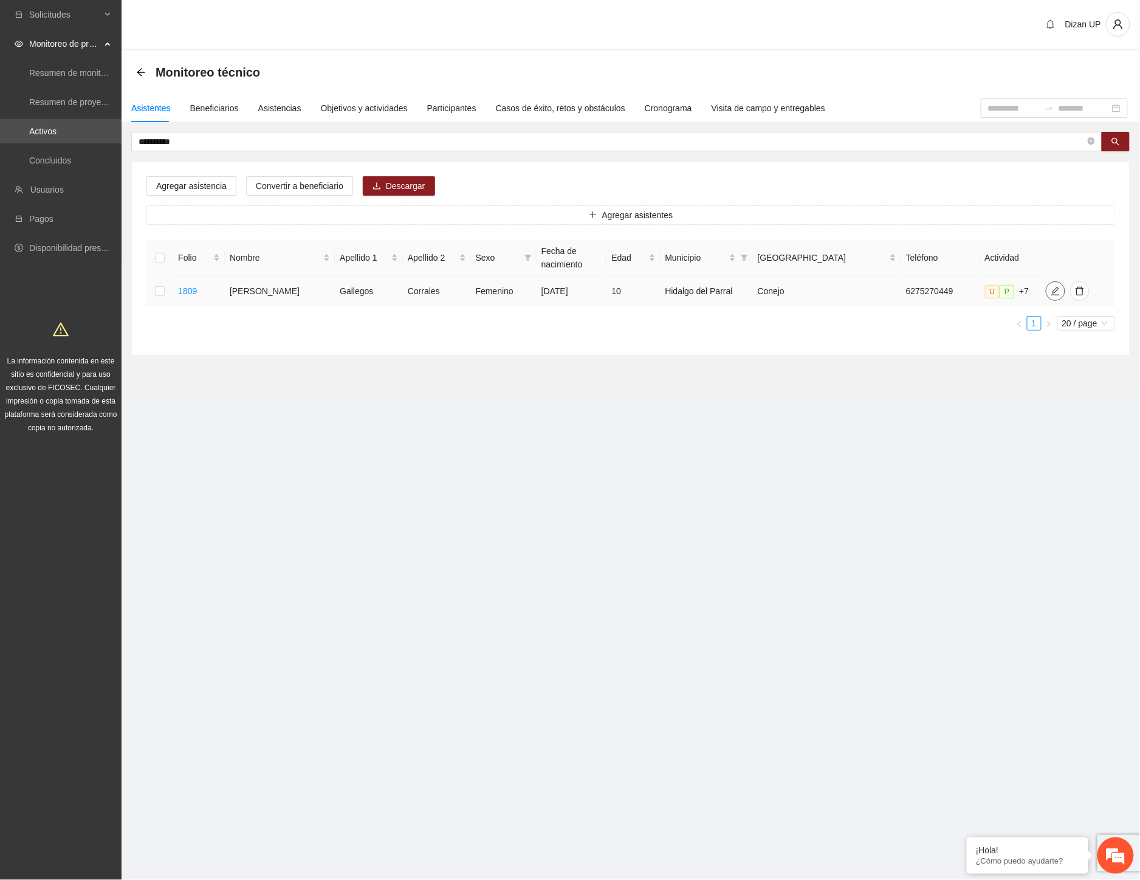
click at [1051, 294] on icon "edit" at bounding box center [1056, 291] width 10 height 10
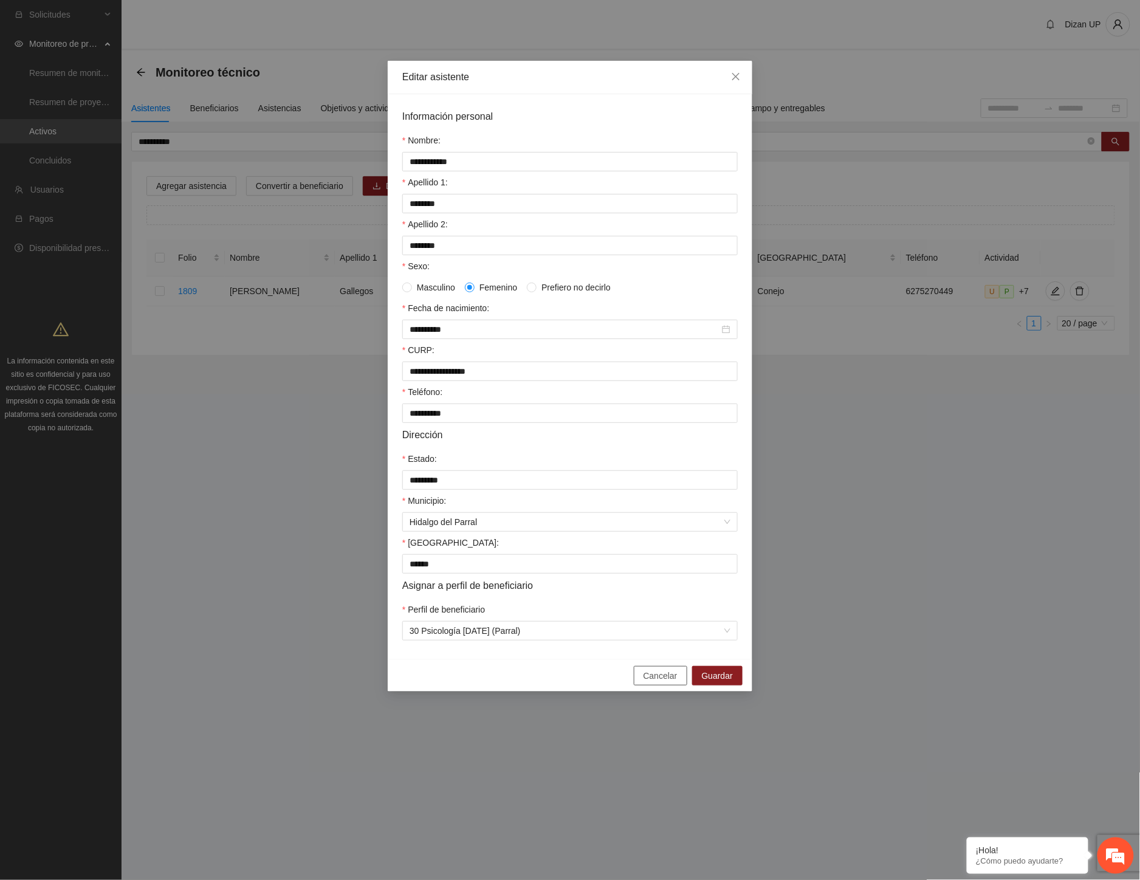
drag, startPoint x: 655, startPoint y: 688, endPoint x: 609, endPoint y: 663, distance: 52.5
click at [653, 682] on span "Cancelar" at bounding box center [661, 675] width 34 height 13
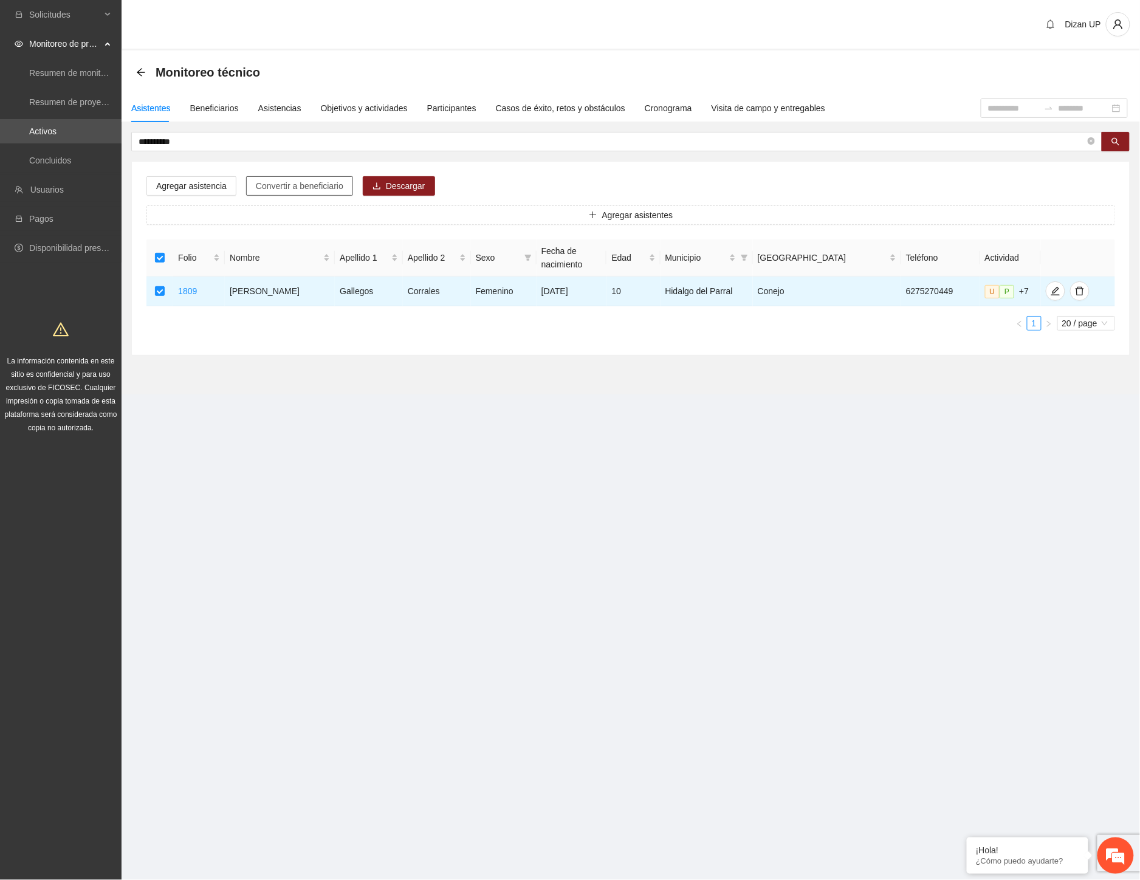
click at [281, 187] on span "Convertir a beneficiario" at bounding box center [300, 185] width 88 height 13
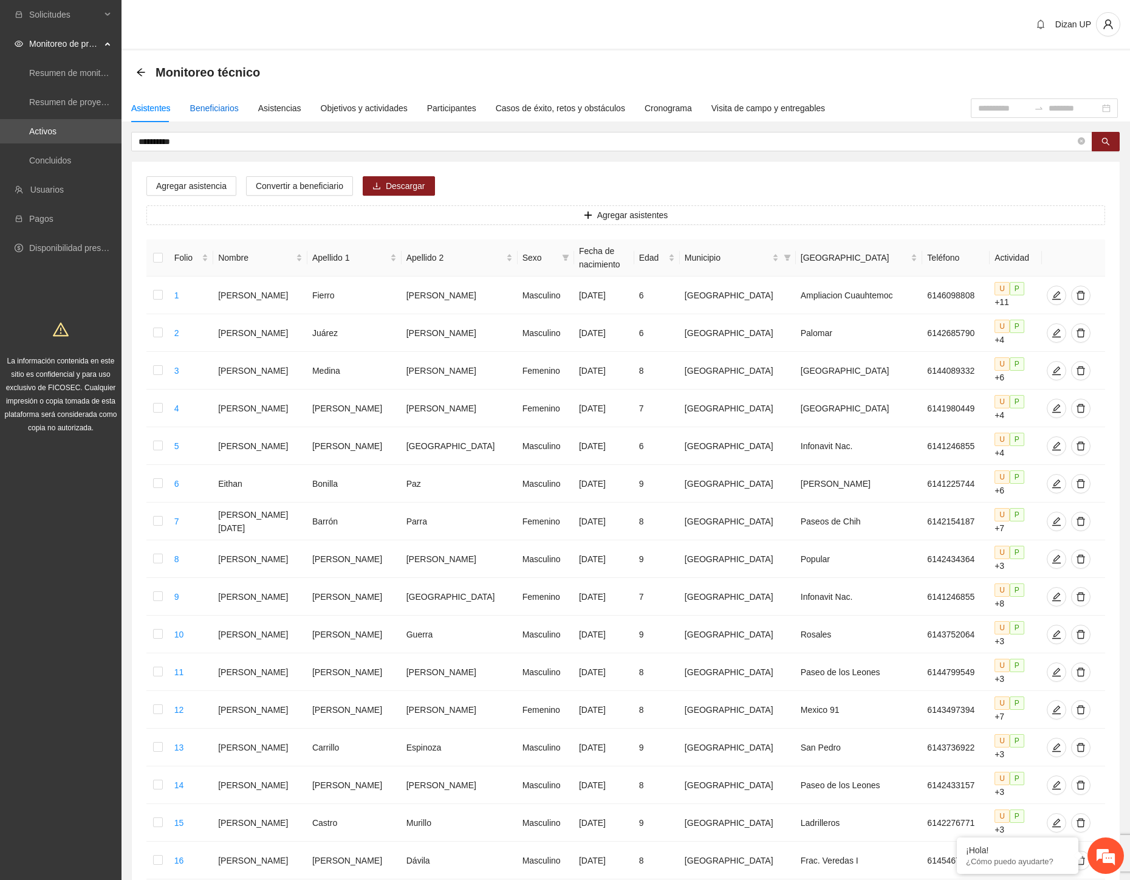
click at [234, 107] on div "Beneficiarios" at bounding box center [214, 107] width 49 height 13
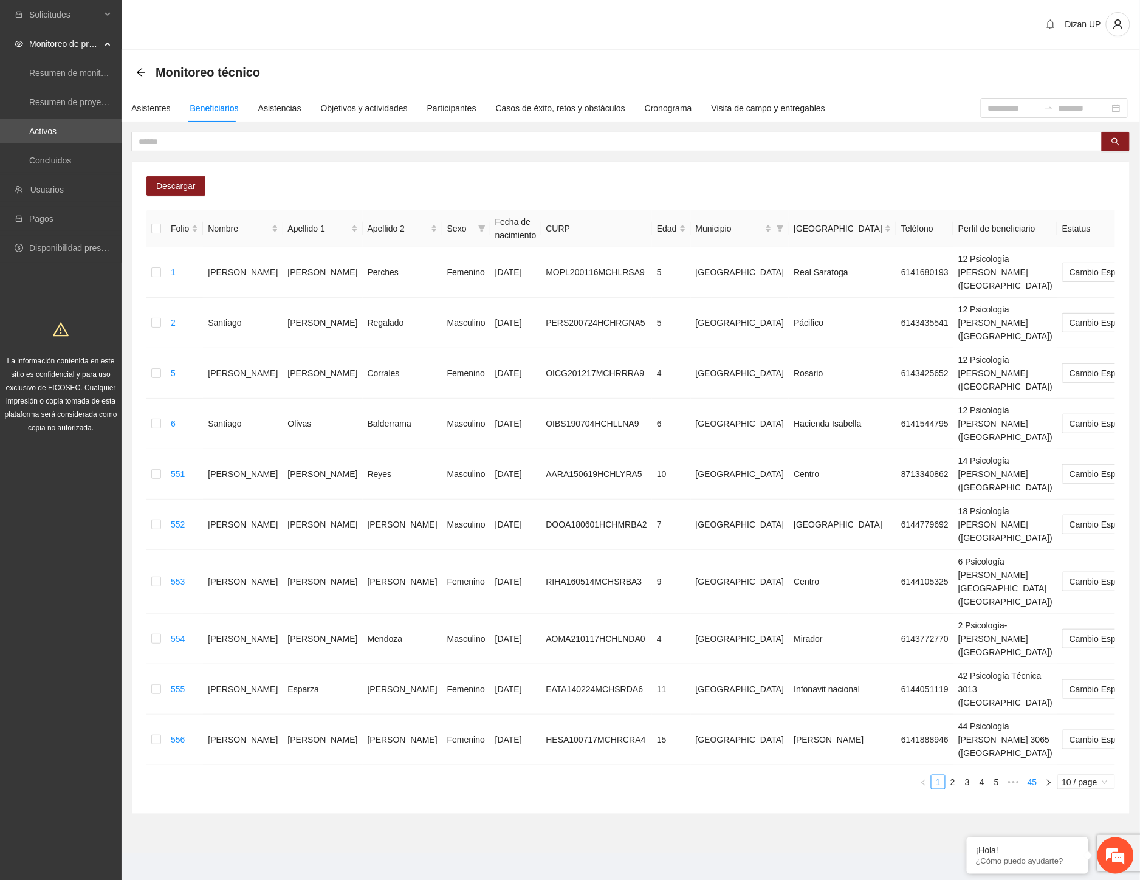
click at [1029, 775] on link "45" at bounding box center [1032, 781] width 17 height 13
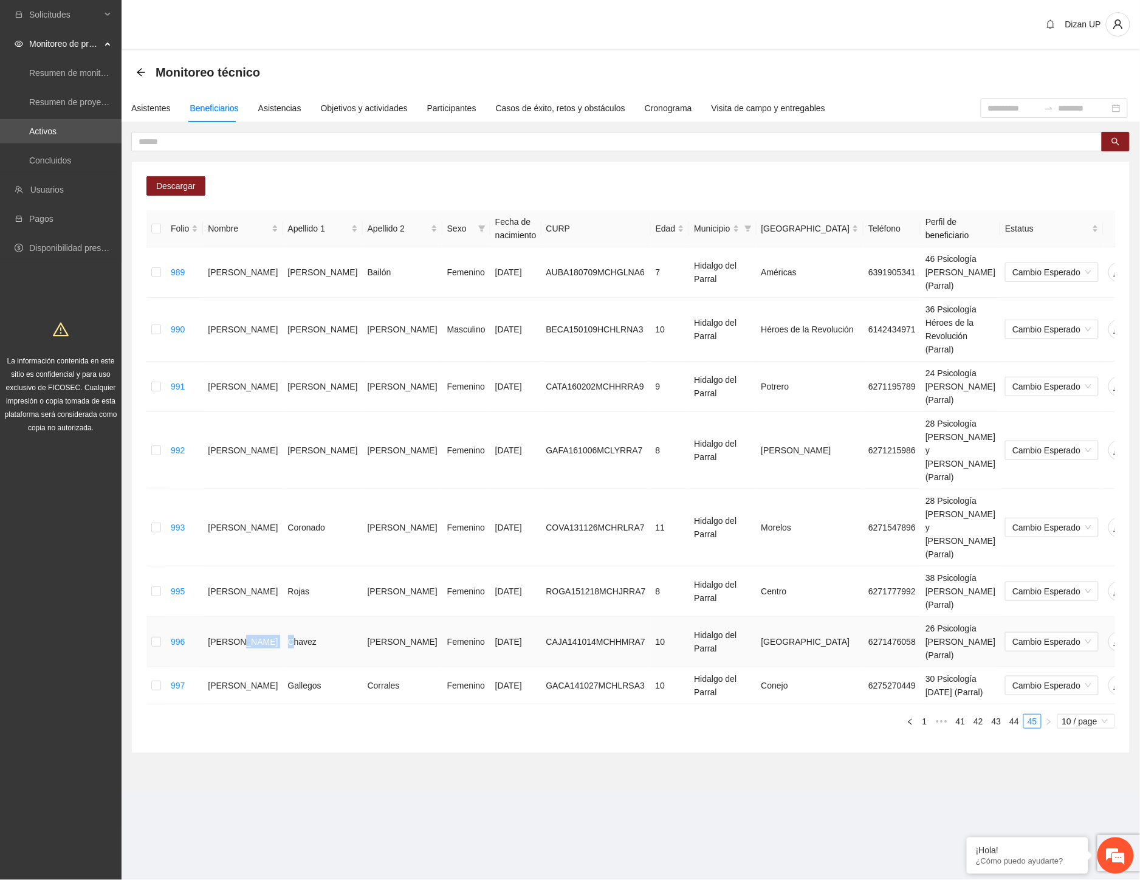
drag, startPoint x: 237, startPoint y: 496, endPoint x: 299, endPoint y: 498, distance: 62.0
click at [280, 617] on tr "996 Arianna Janely Chavez Jimenez Femenino 14/10/2014 CAJA141014MCHHMRA7 10 Hid…" at bounding box center [666, 642] width 1040 height 50
click at [241, 566] on td "Ariana Paulina" at bounding box center [243, 591] width 80 height 50
click at [214, 617] on td "Arianna Janely" at bounding box center [243, 642] width 80 height 50
drag, startPoint x: 207, startPoint y: 545, endPoint x: 327, endPoint y: 551, distance: 119.8
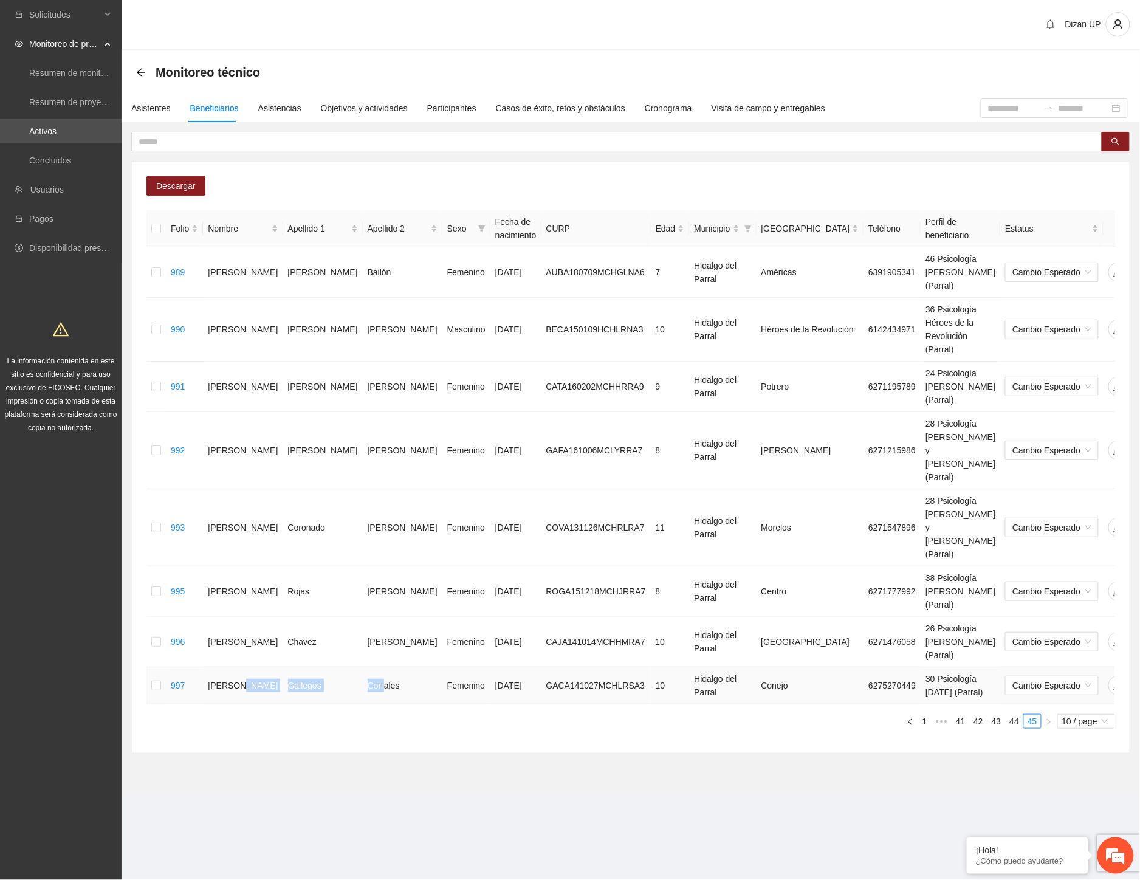
click at [326, 667] on tr "997 Ashley Anahí Gallegos Corrales Femenino 27/10/2014 GACA141027MCHLRSA3 10 Hi…" at bounding box center [666, 685] width 1040 height 37
click at [154, 105] on div "Asistentes" at bounding box center [151, 107] width 40 height 13
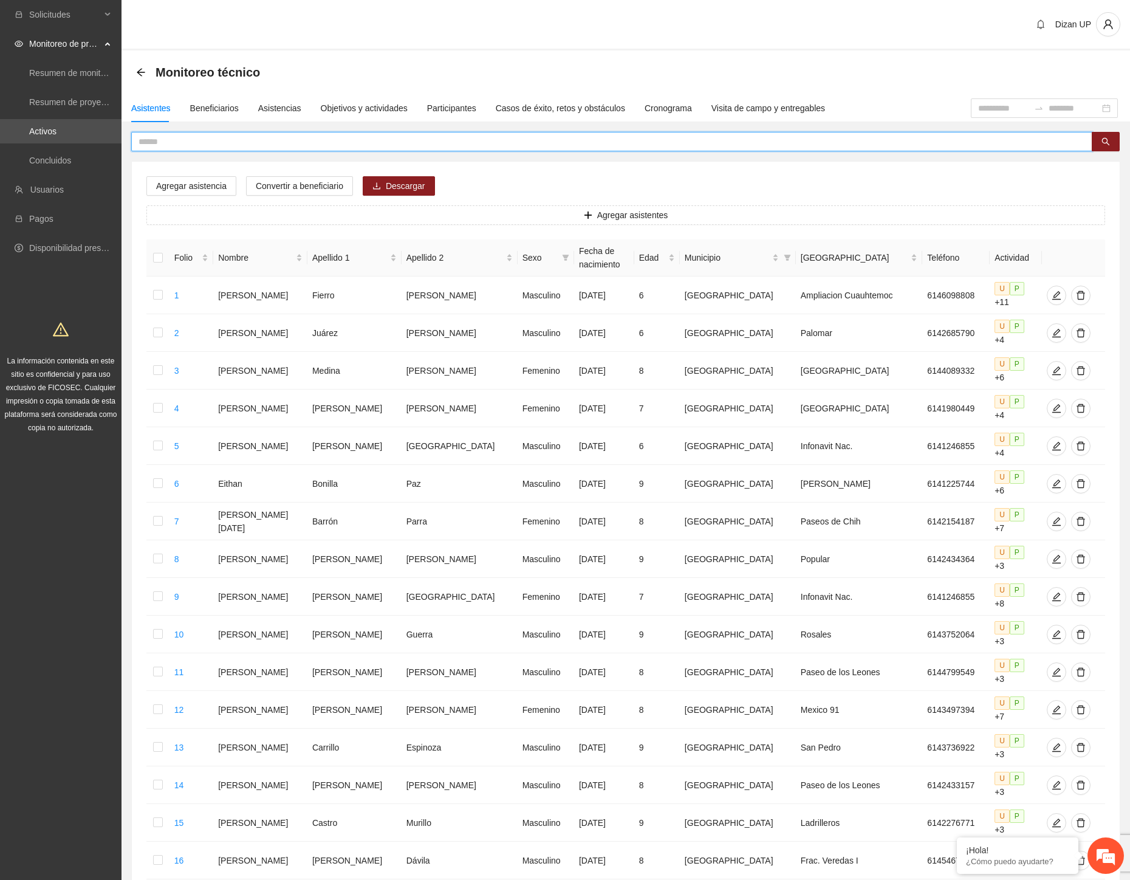
click at [156, 139] on input "text" at bounding box center [607, 141] width 937 height 13
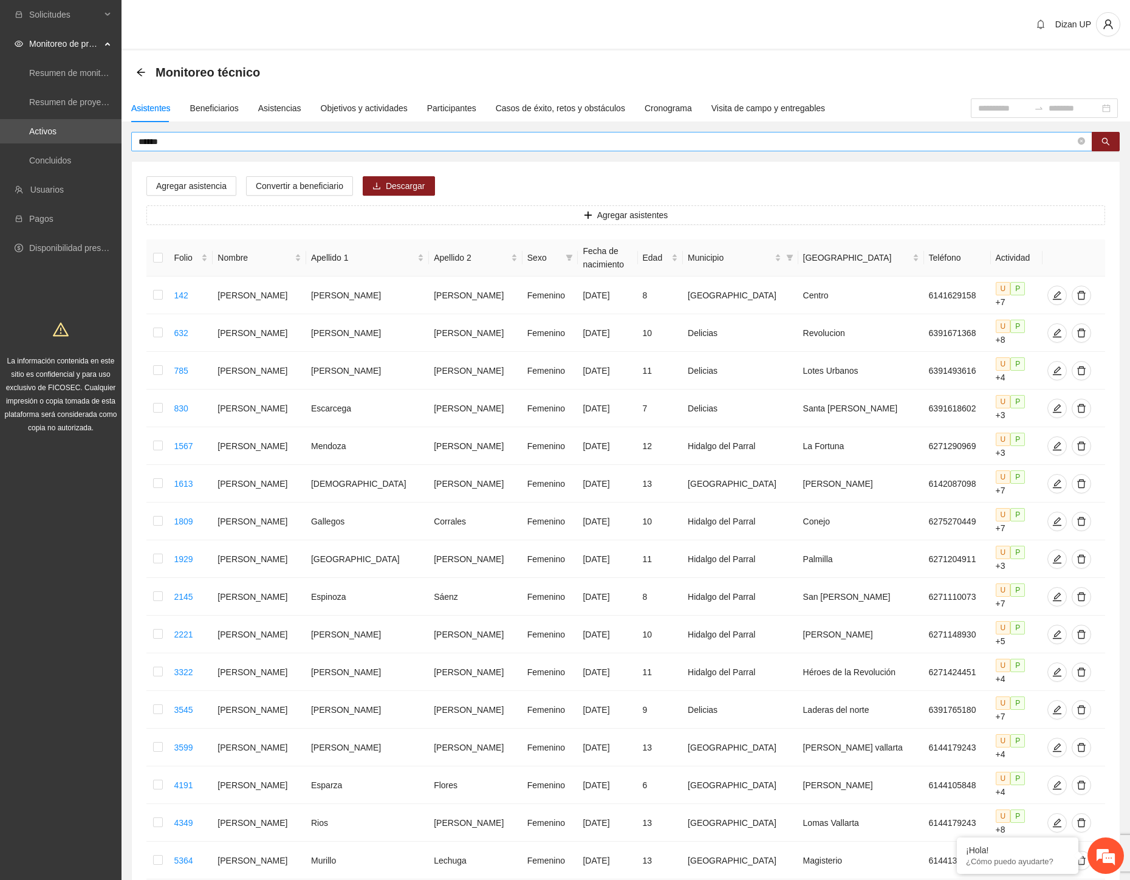
click at [221, 142] on input "******" at bounding box center [607, 141] width 937 height 13
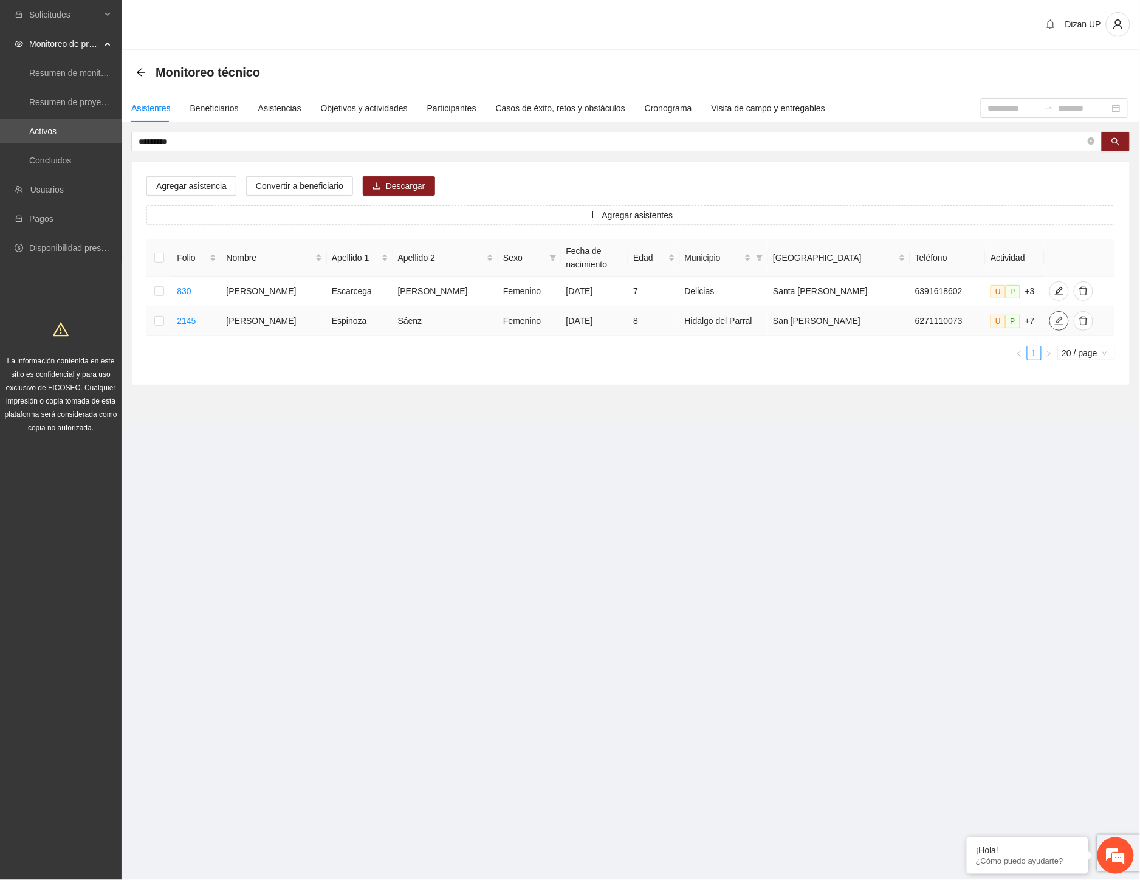
click at [1054, 318] on icon "edit" at bounding box center [1059, 321] width 10 height 10
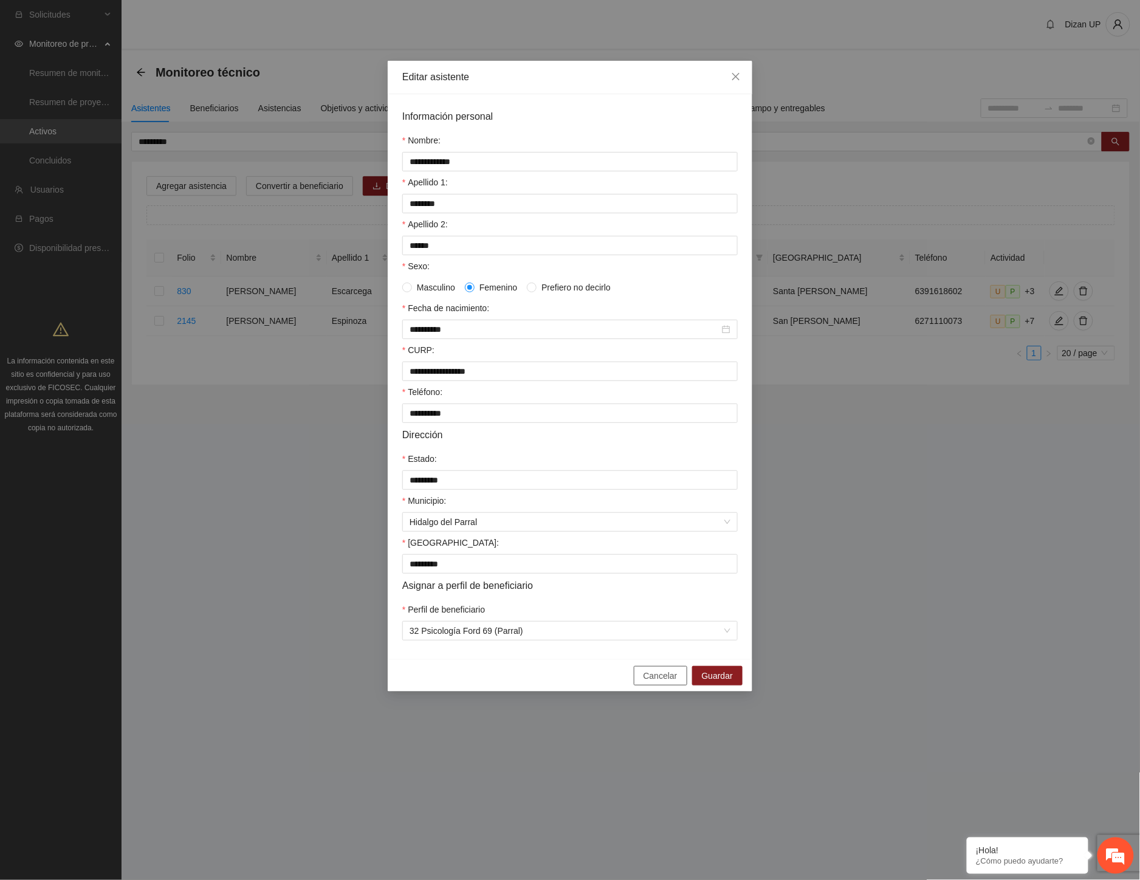
drag, startPoint x: 651, startPoint y: 687, endPoint x: 882, endPoint y: 548, distance: 269.6
click at [653, 682] on span "Cancelar" at bounding box center [661, 675] width 34 height 13
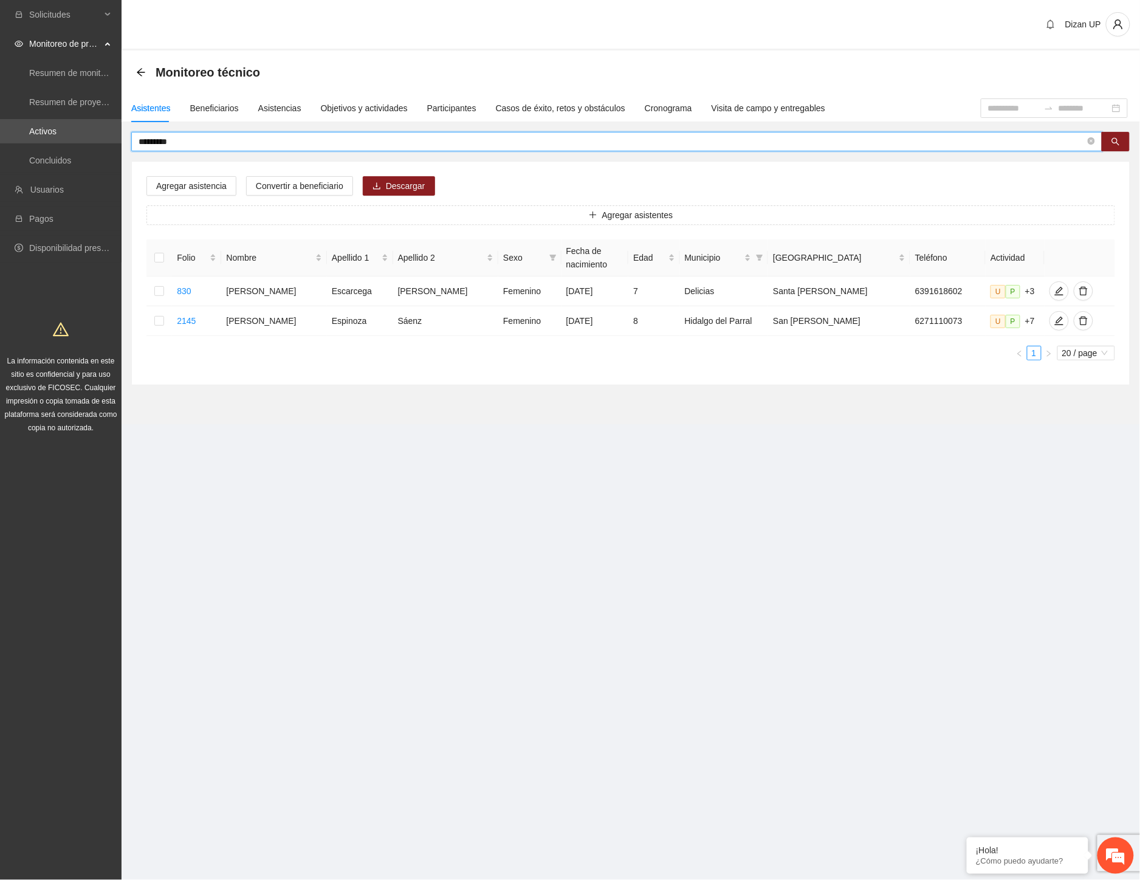
click at [202, 143] on input "*********" at bounding box center [612, 141] width 947 height 13
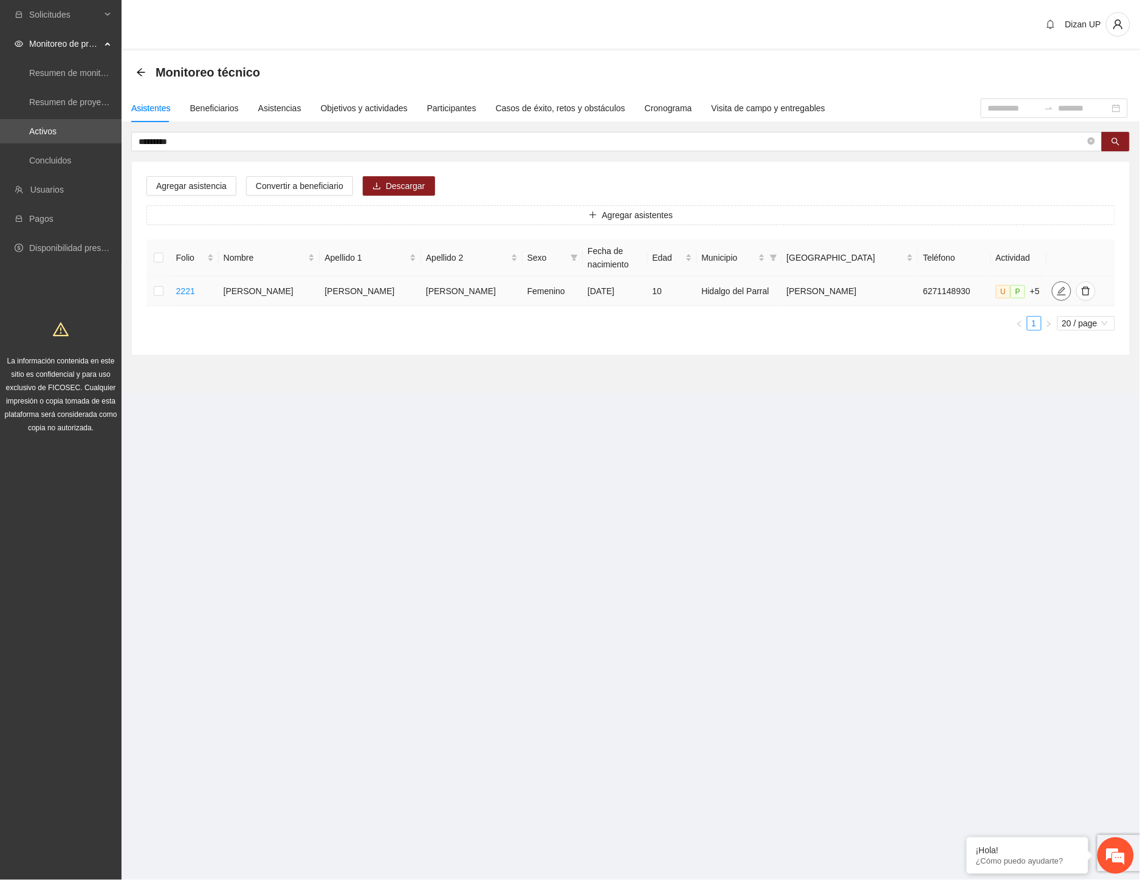
click at [1053, 290] on span "edit" at bounding box center [1062, 291] width 18 height 10
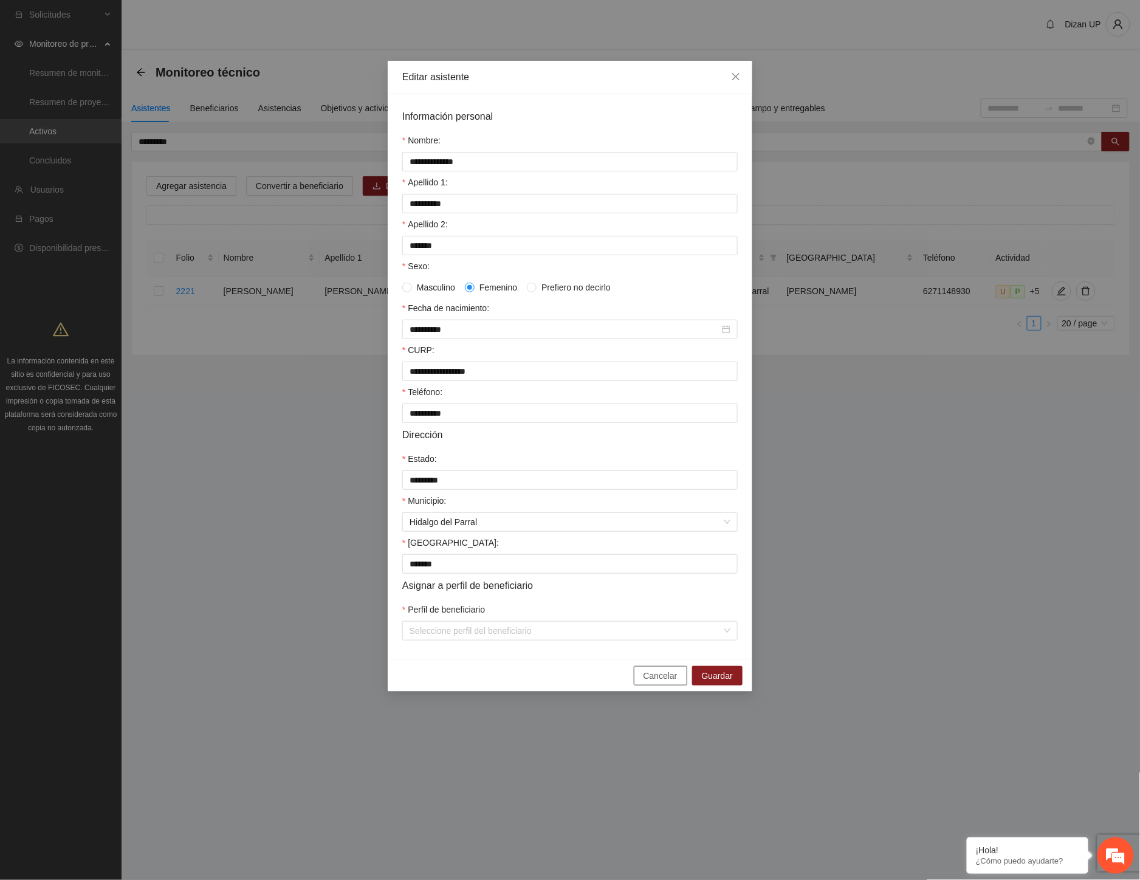
drag, startPoint x: 645, startPoint y: 679, endPoint x: 924, endPoint y: 480, distance: 342.3
click at [647, 678] on button "Cancelar" at bounding box center [660, 675] width 53 height 19
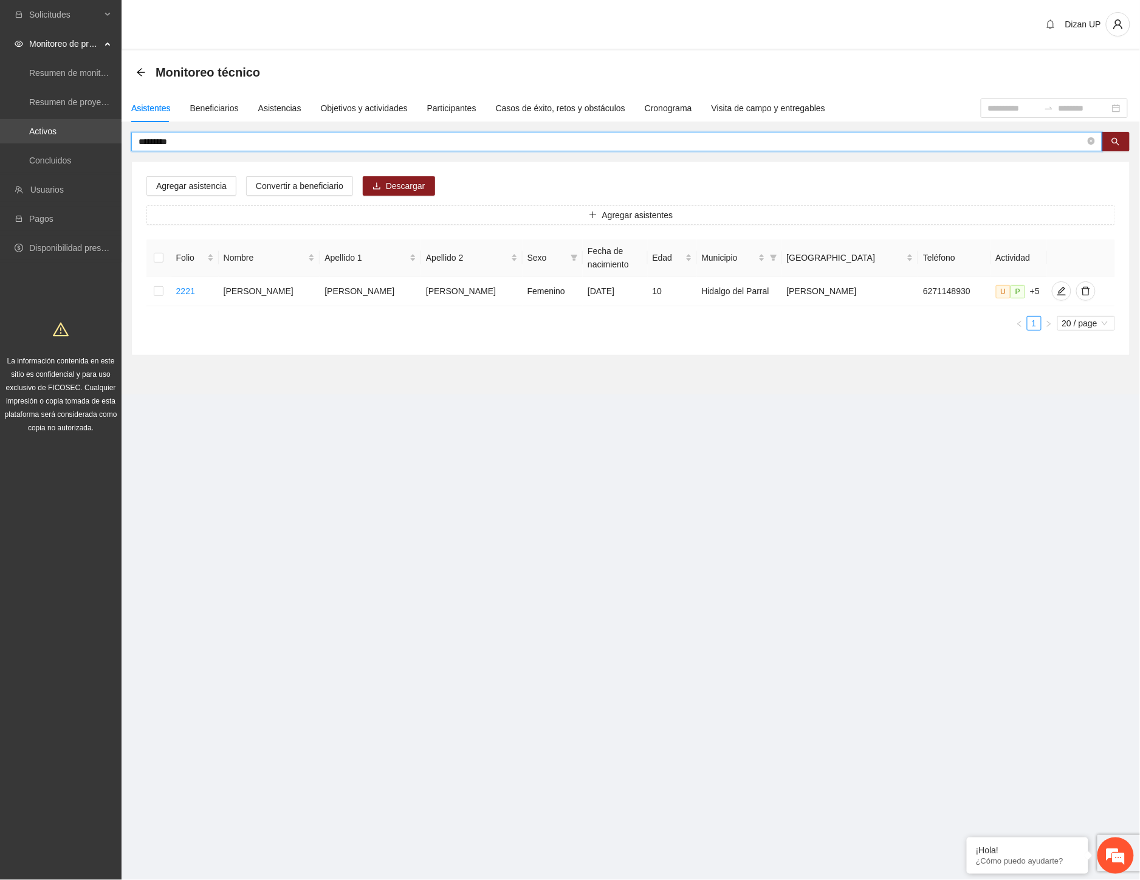
drag, startPoint x: 187, startPoint y: 142, endPoint x: 7, endPoint y: 137, distance: 180.5
click at [16, 140] on section "Solicitudes Monitoreo de proyectos Resumen de monitoreo Resumen de proyectos ap…" at bounding box center [570, 440] width 1140 height 880
click at [1054, 292] on icon "edit" at bounding box center [1058, 291] width 9 height 9
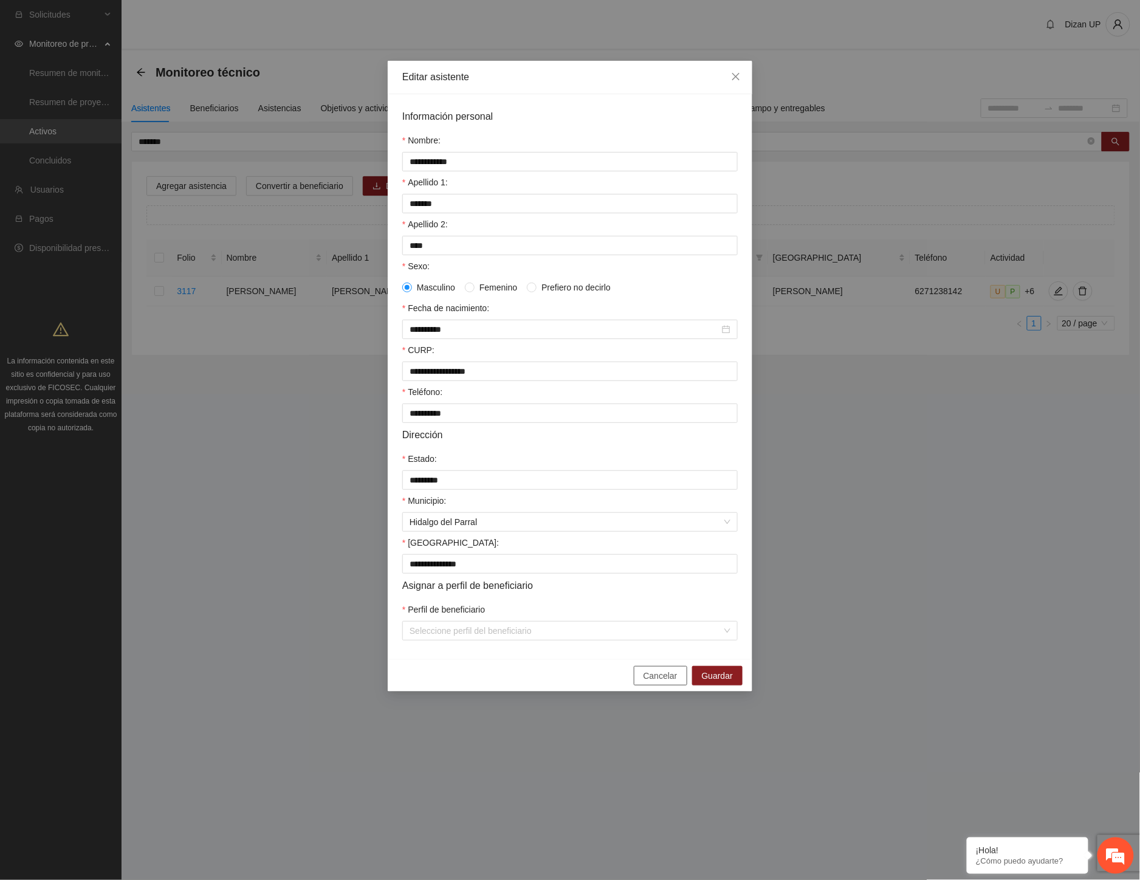
drag, startPoint x: 651, startPoint y: 689, endPoint x: 554, endPoint y: 450, distance: 258.4
click at [652, 682] on span "Cancelar" at bounding box center [661, 675] width 34 height 13
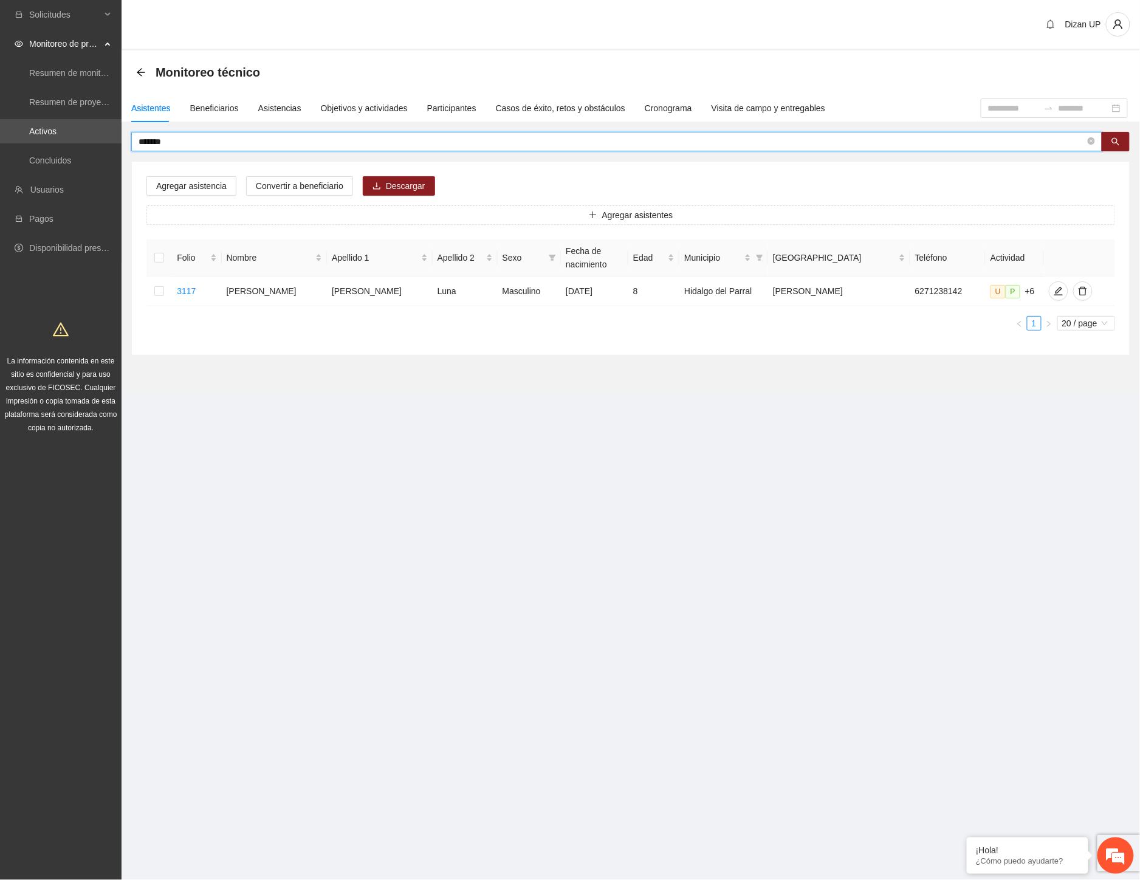
click at [180, 140] on input "*******" at bounding box center [612, 141] width 947 height 13
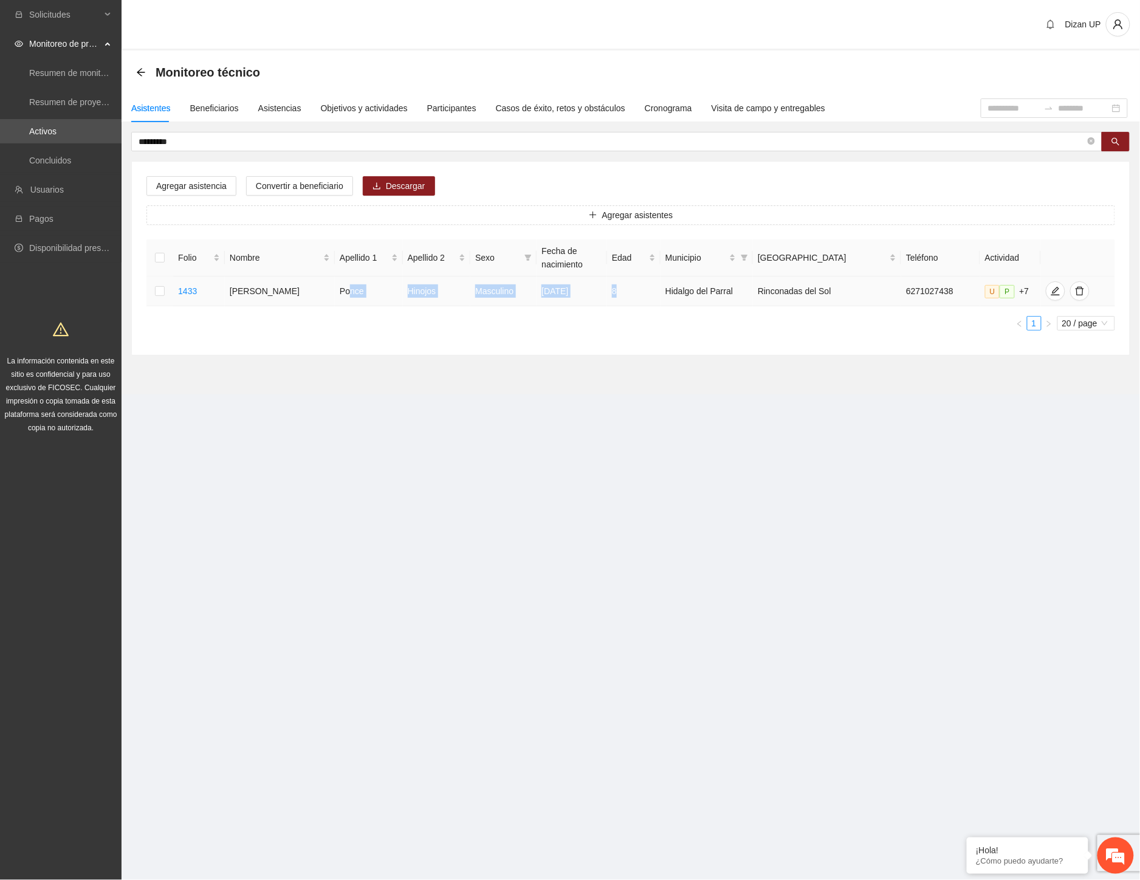
drag, startPoint x: 327, startPoint y: 289, endPoint x: 648, endPoint y: 289, distance: 320.9
click at [648, 289] on tr "1433 Axel Emiliano Ponce Hinojos Masculino 14/11/2016 8 Hidalgo del Parral Rinc…" at bounding box center [630, 292] width 969 height 30
drag, startPoint x: 289, startPoint y: 300, endPoint x: 299, endPoint y: 300, distance: 9.7
click at [290, 300] on td "Axel Emiliano" at bounding box center [280, 292] width 110 height 30
drag, startPoint x: 518, startPoint y: 307, endPoint x: 563, endPoint y: 302, distance: 44.7
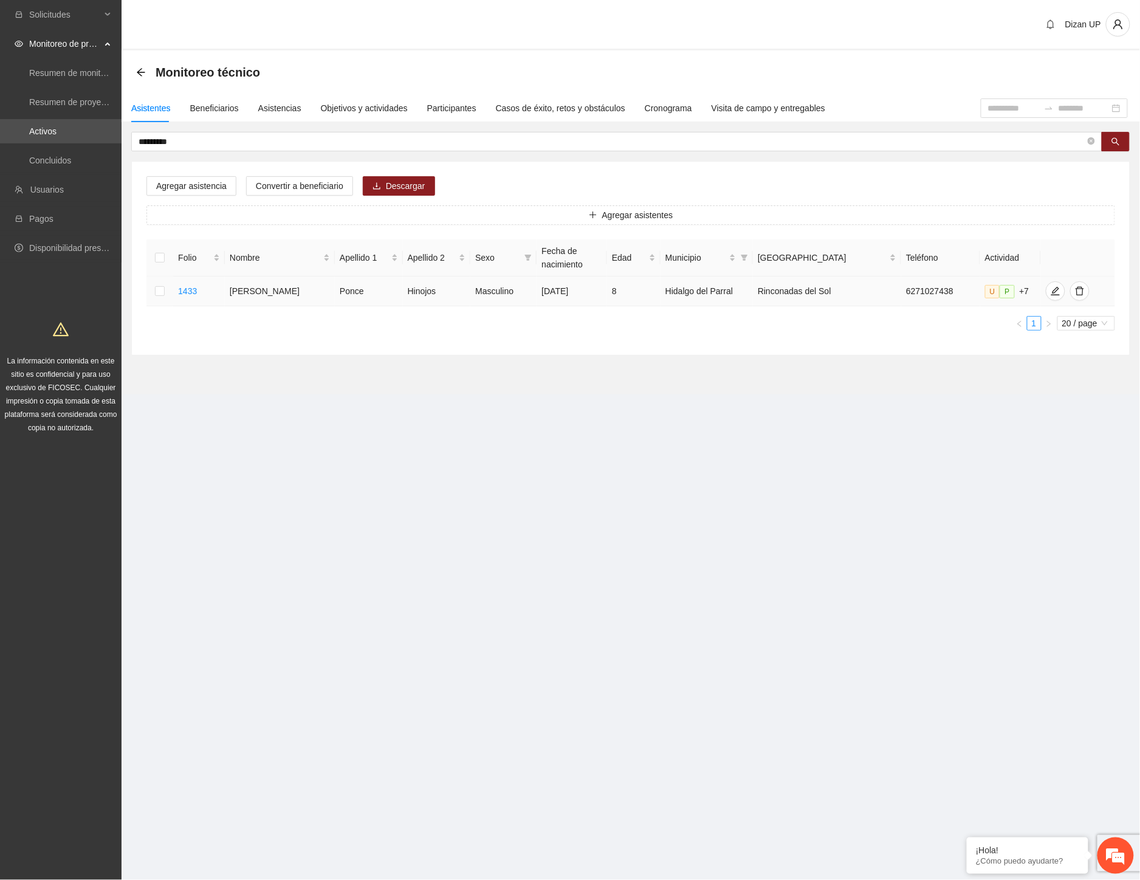
click at [521, 307] on div "Folio Nombre Apellido 1 Apellido 2 Sexo Fecha de nacimiento Edad Municipio Colo…" at bounding box center [630, 284] width 969 height 91
click at [1051, 288] on icon "edit" at bounding box center [1056, 291] width 10 height 10
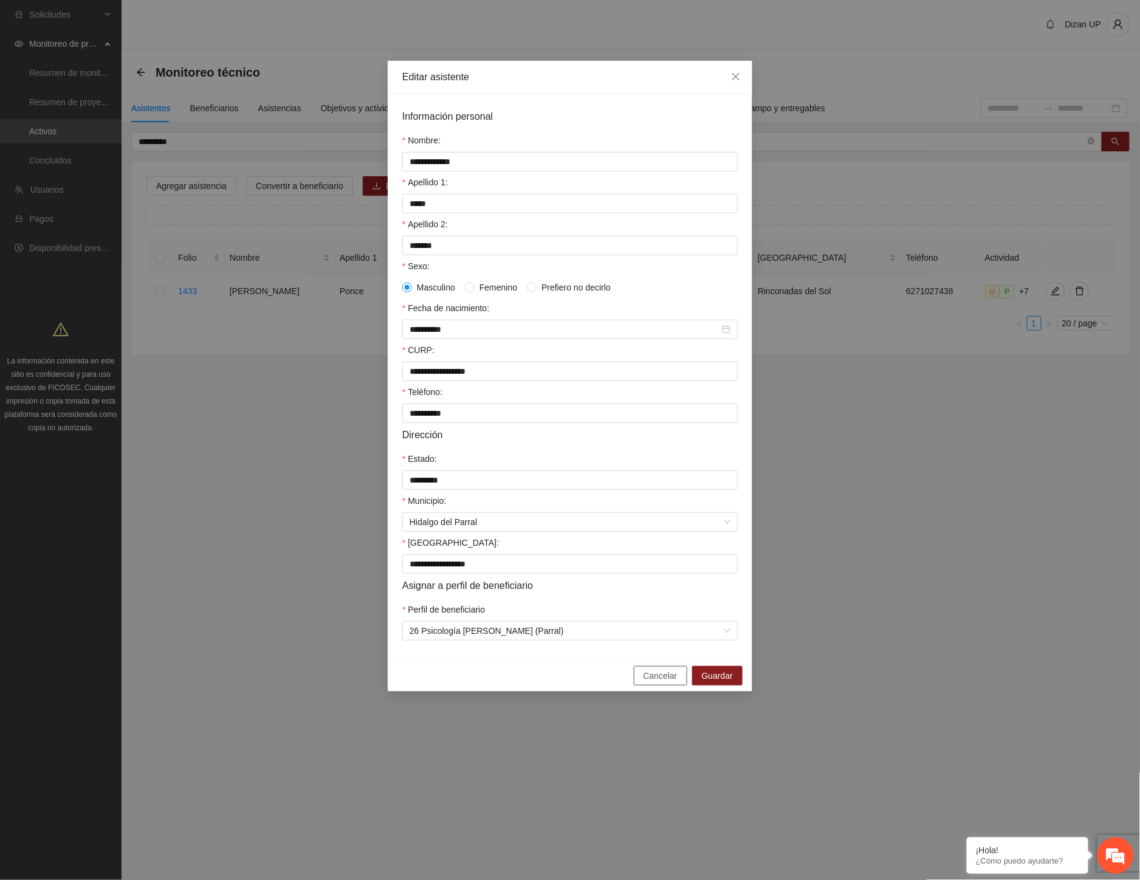
click at [656, 681] on span "Cancelar" at bounding box center [661, 675] width 34 height 13
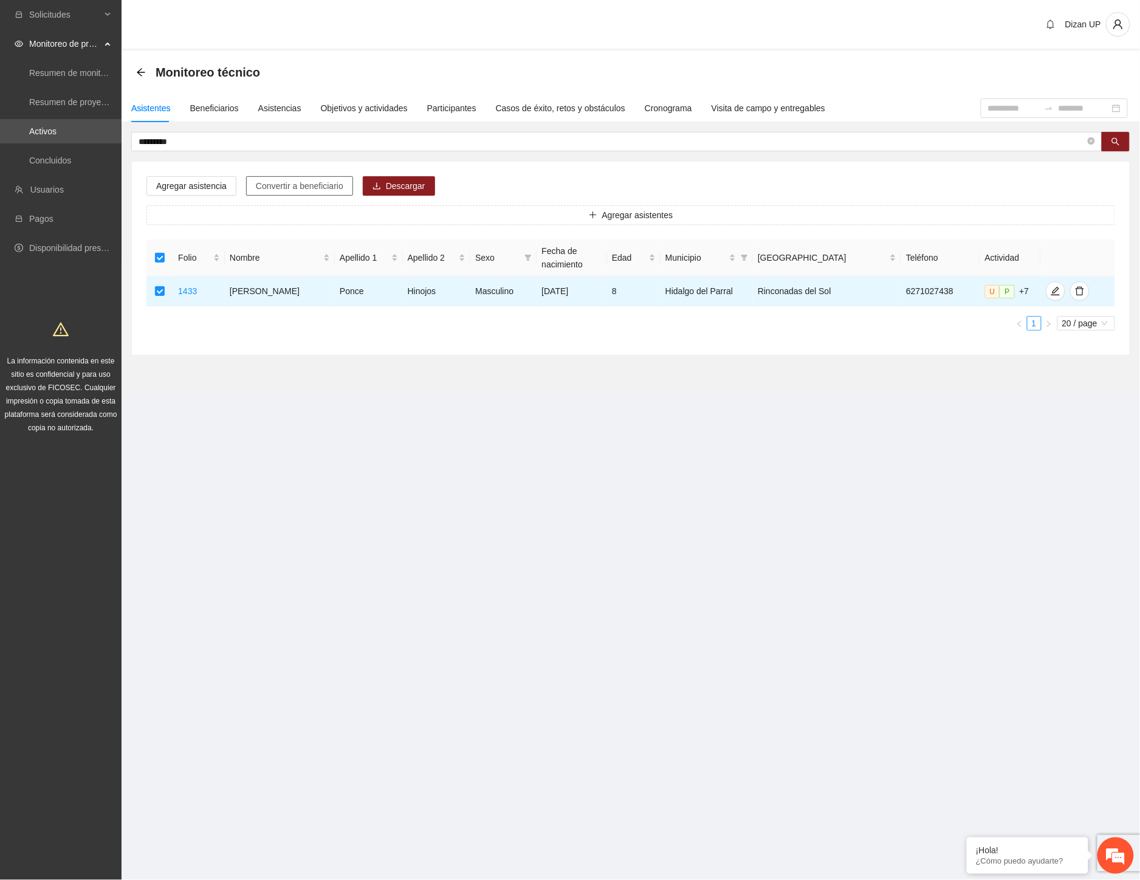
drag, startPoint x: 265, startPoint y: 188, endPoint x: 283, endPoint y: 186, distance: 17.8
click at [266, 188] on span "Convertir a beneficiario" at bounding box center [300, 185] width 88 height 13
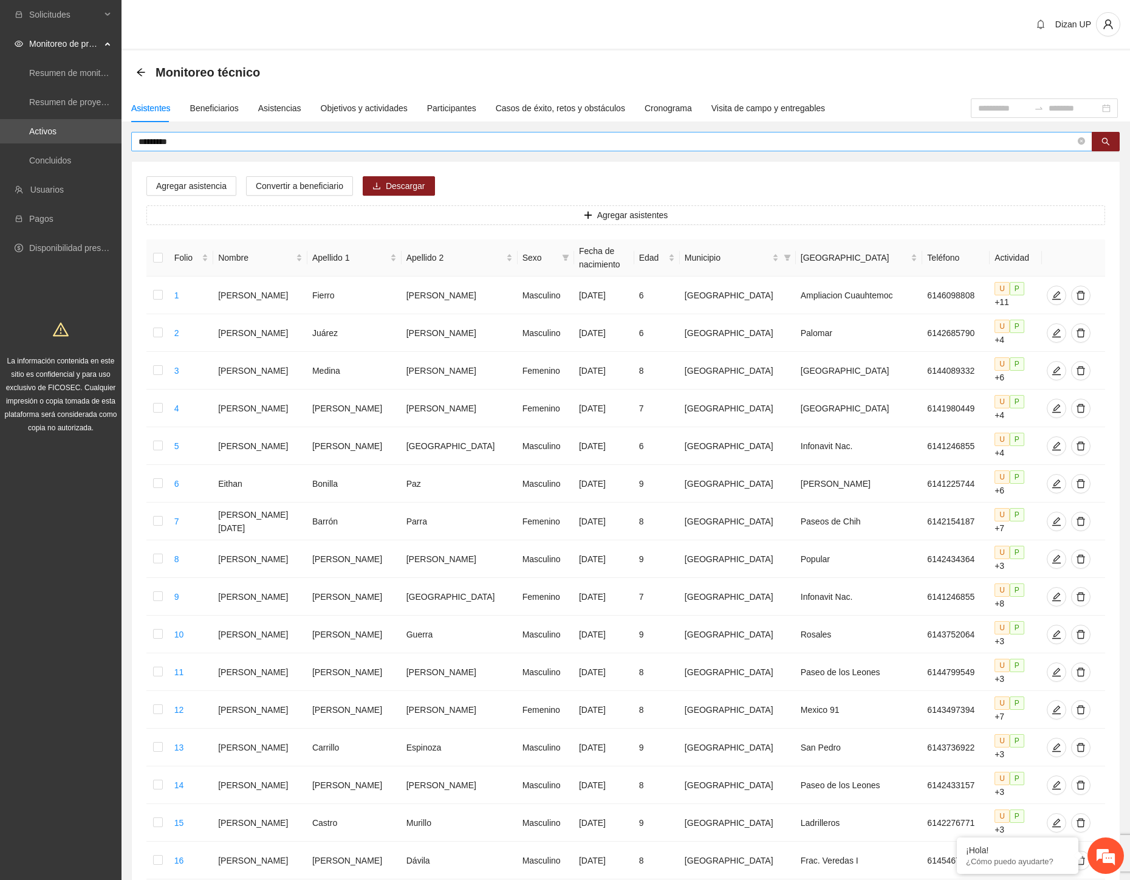
click at [179, 140] on input "*********" at bounding box center [607, 141] width 937 height 13
click at [179, 140] on input "****" at bounding box center [607, 141] width 937 height 13
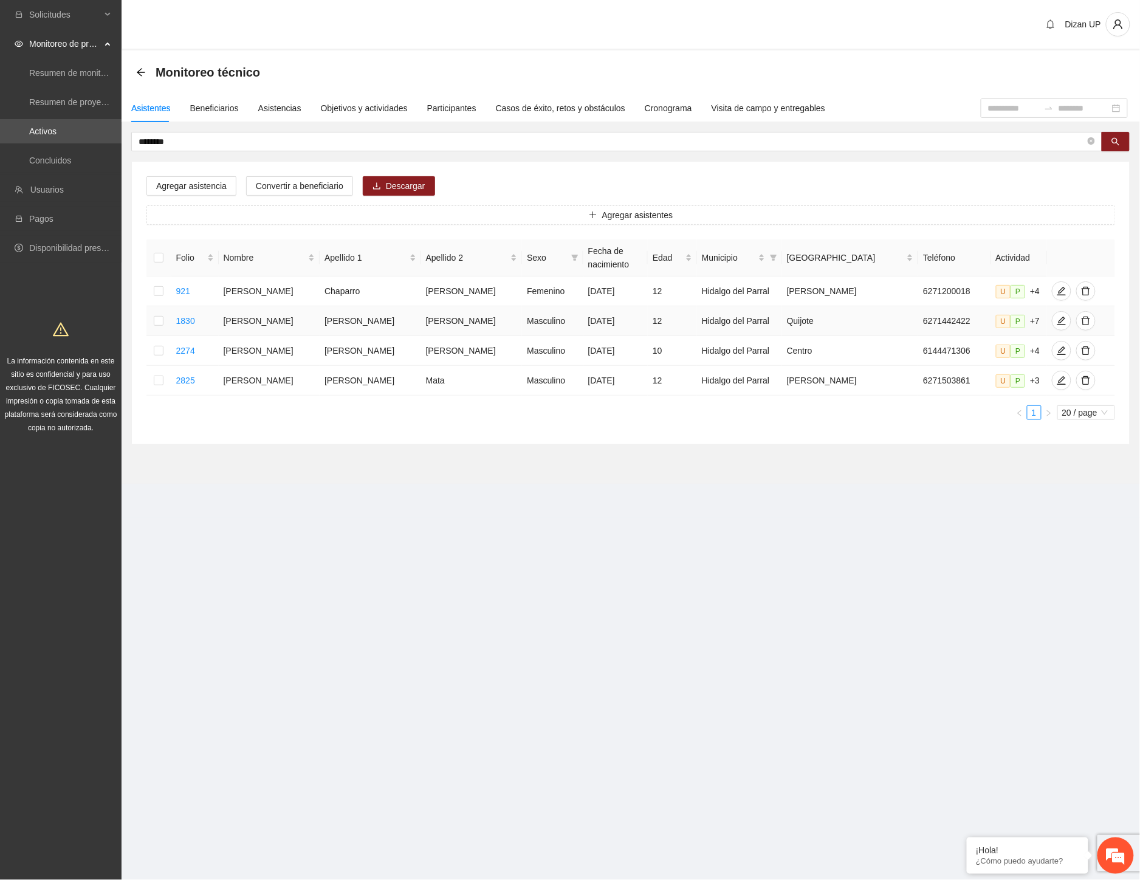
click at [338, 321] on td "Alderete" at bounding box center [370, 321] width 101 height 30
click at [1057, 322] on icon "edit" at bounding box center [1062, 321] width 10 height 10
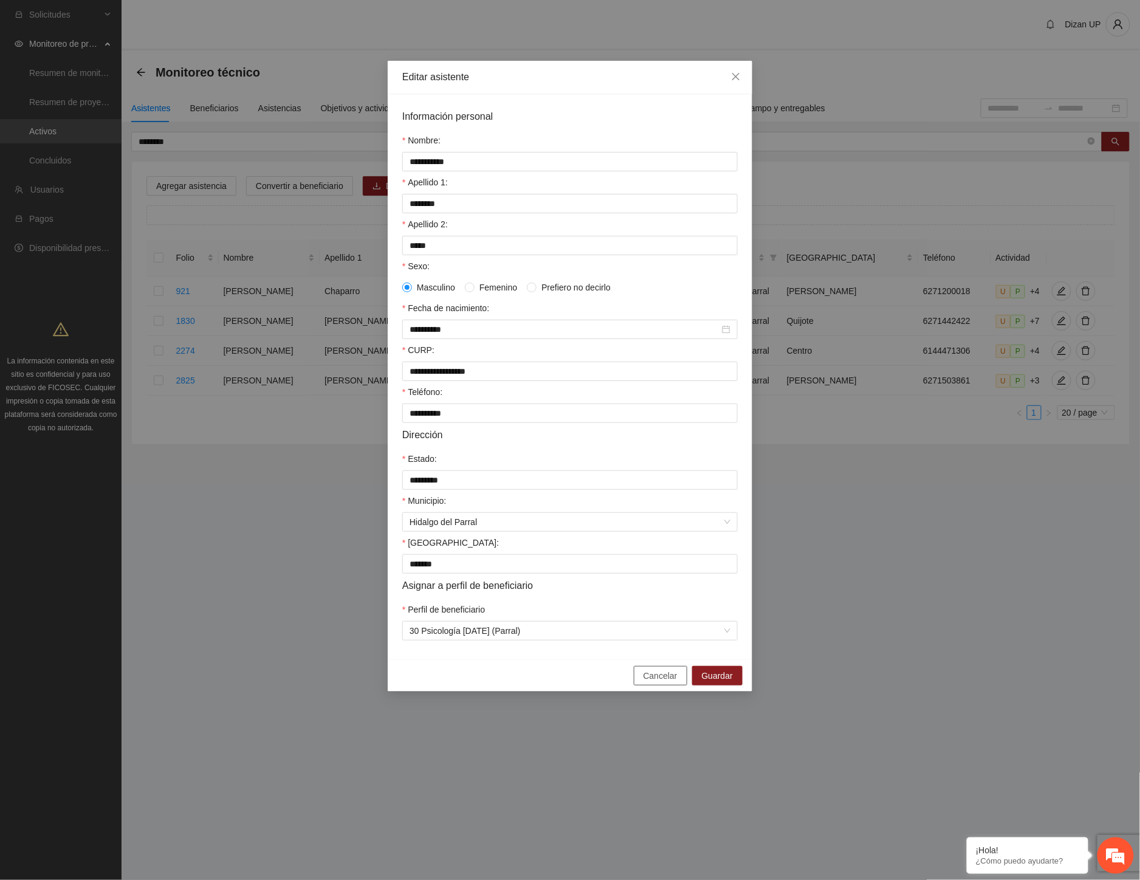
click at [661, 682] on span "Cancelar" at bounding box center [661, 675] width 34 height 13
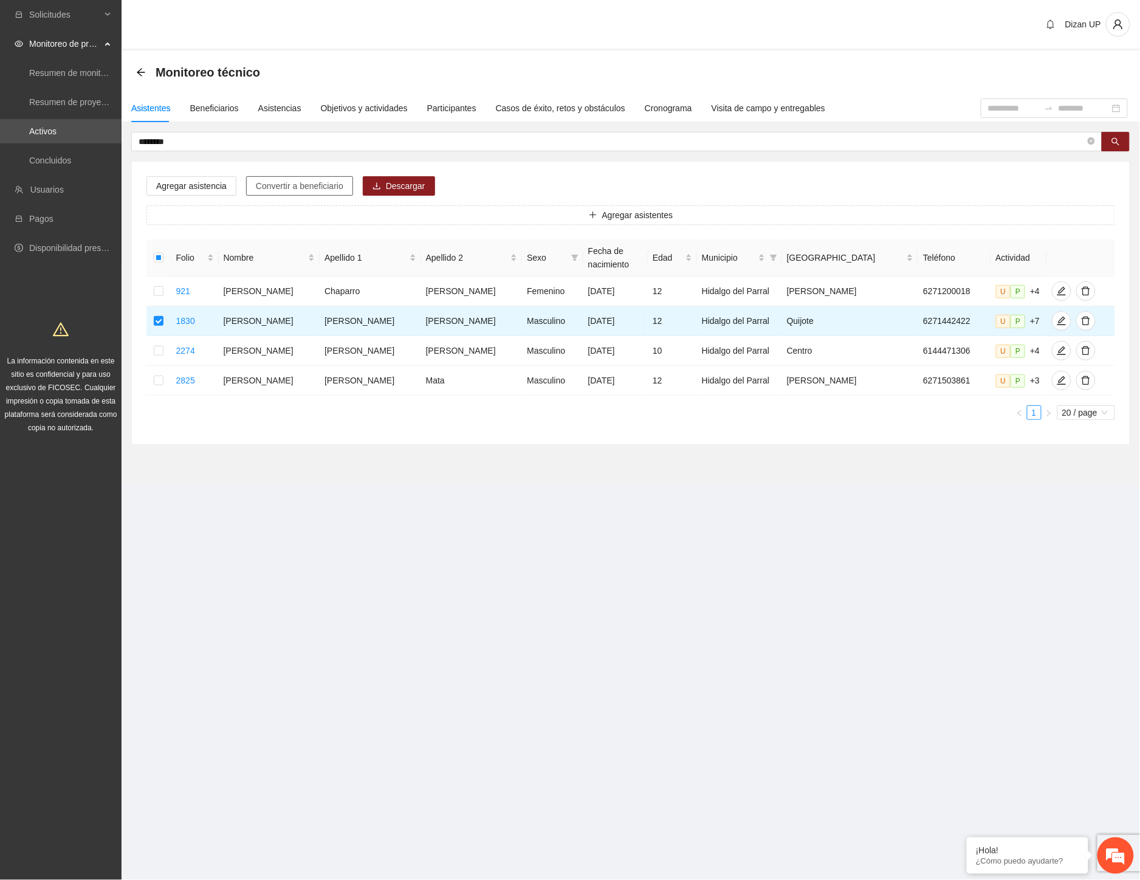
click at [259, 183] on span "Convertir a beneficiario" at bounding box center [300, 185] width 88 height 13
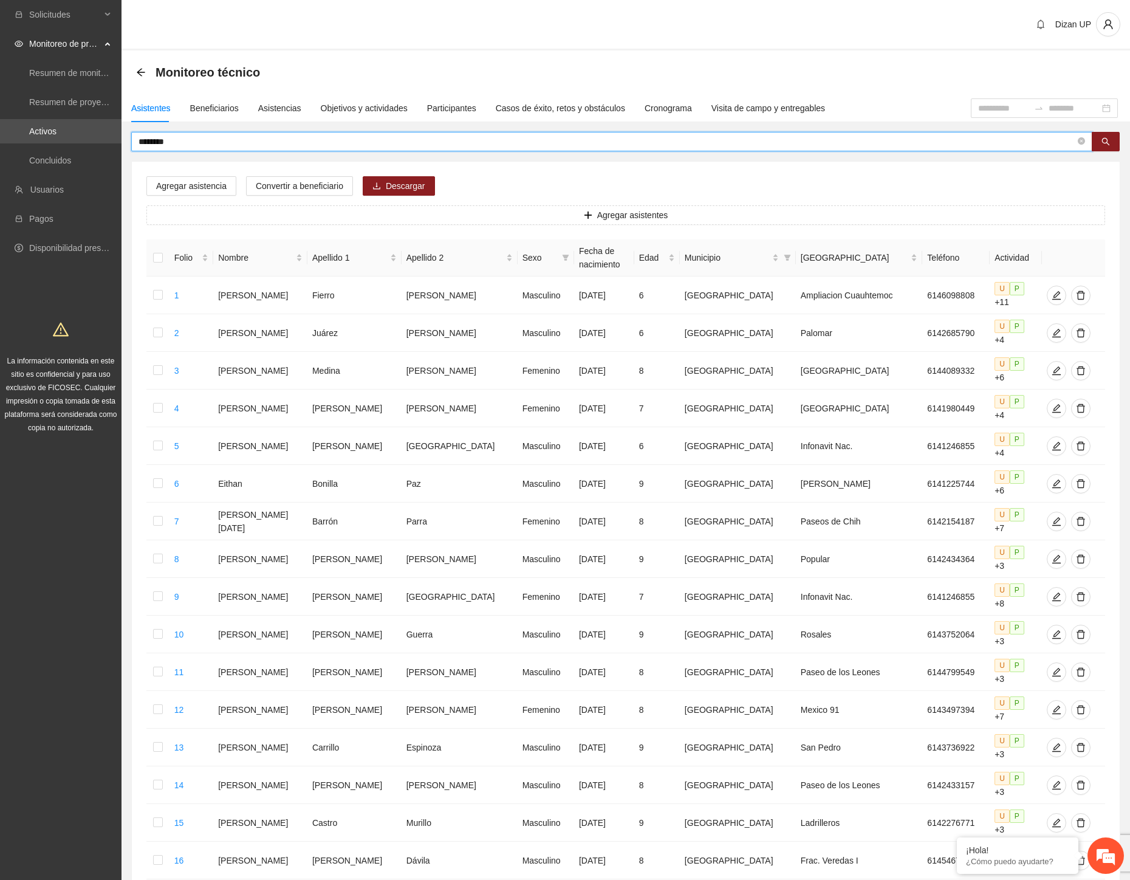
drag, startPoint x: 192, startPoint y: 140, endPoint x: 158, endPoint y: 140, distance: 34.0
click at [158, 140] on input "********" at bounding box center [607, 141] width 937 height 13
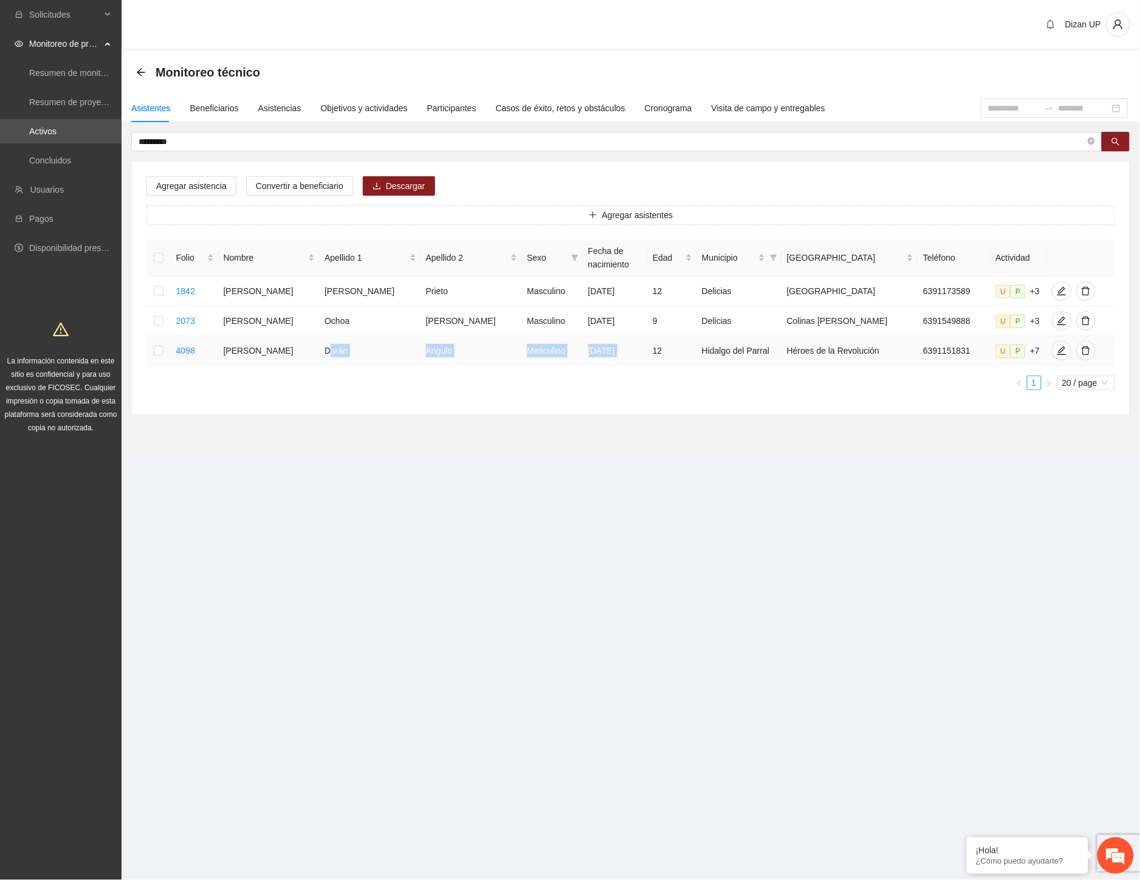
drag, startPoint x: 323, startPoint y: 356, endPoint x: 632, endPoint y: 363, distance: 309.4
click at [632, 362] on tr "4098 Axel Omar Durán Angulo Masculino 19/05/2013 12 Hidalgo del Parral Héroes d…" at bounding box center [630, 351] width 969 height 30
click at [1053, 352] on span "edit" at bounding box center [1062, 351] width 18 height 10
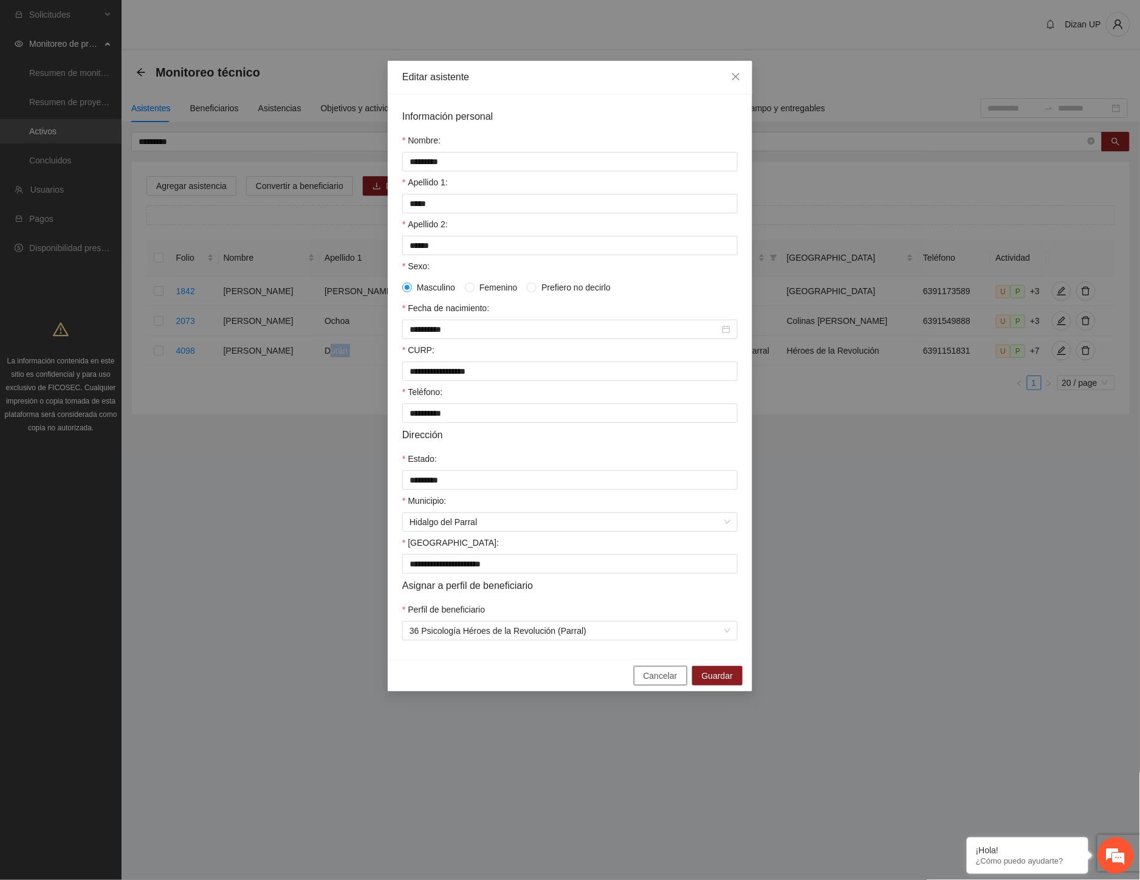
drag, startPoint x: 664, startPoint y: 690, endPoint x: 839, endPoint y: 560, distance: 217.7
click at [665, 682] on span "Cancelar" at bounding box center [661, 675] width 34 height 13
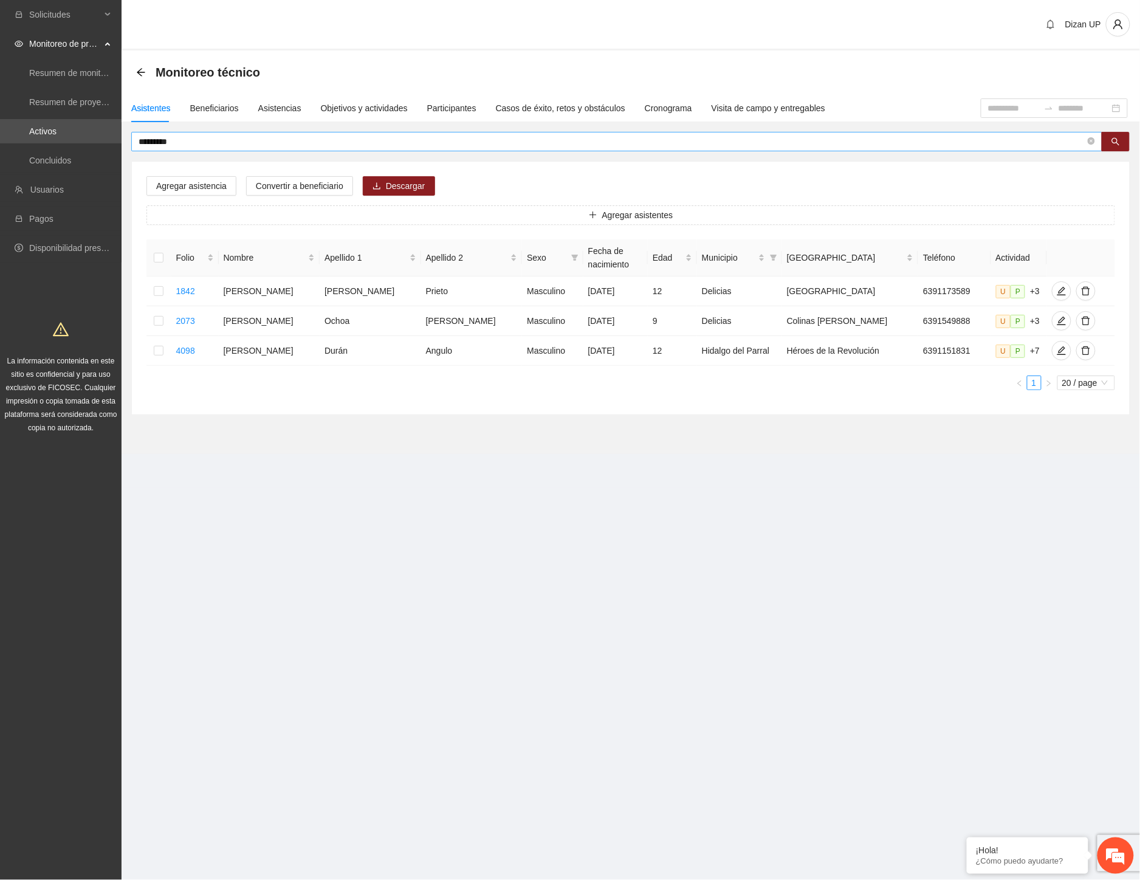
click at [174, 132] on span "*********" at bounding box center [616, 141] width 971 height 19
type input "**********"
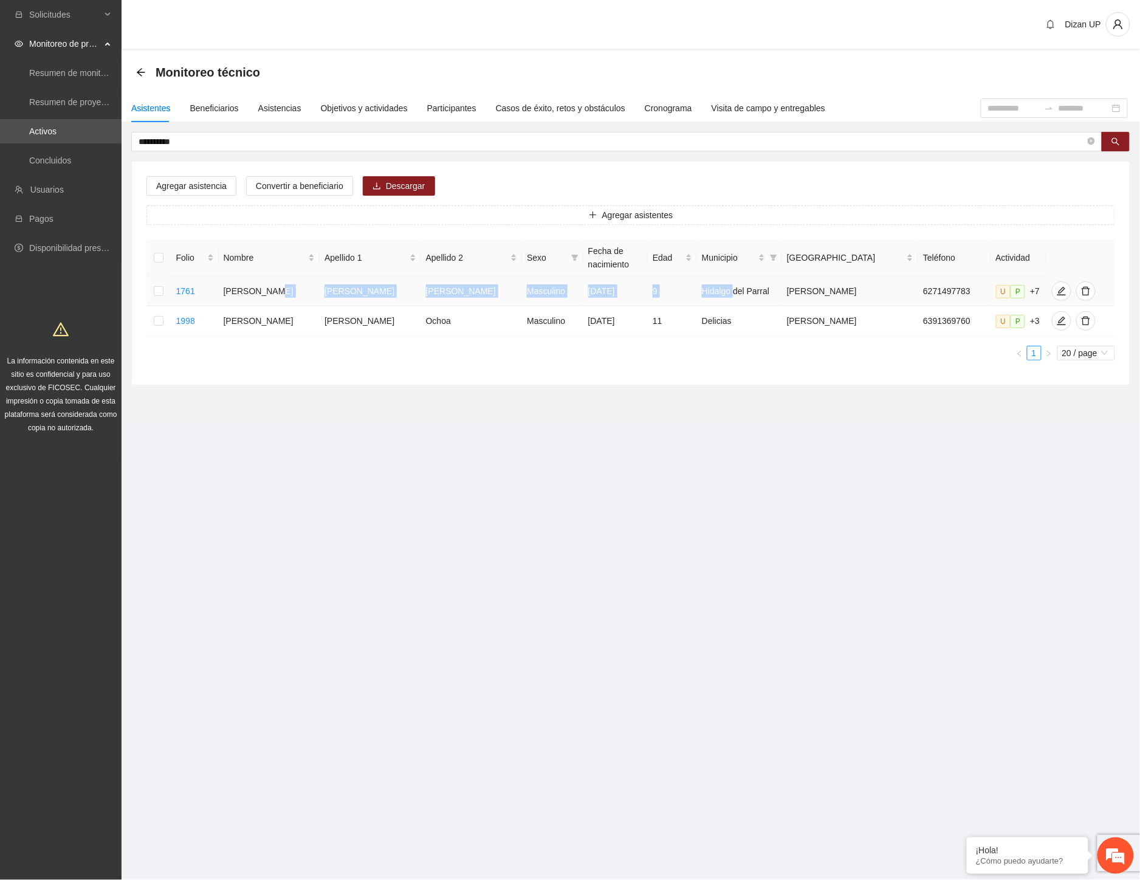
drag, startPoint x: 290, startPoint y: 288, endPoint x: 726, endPoint y: 287, distance: 435.7
click at [726, 287] on tr "1761 Axel Ramiro Hernández Chávez Masculino 14/09/2015 9 Hidalgo del Parral Rub…" at bounding box center [630, 292] width 969 height 30
click at [1057, 288] on icon "edit" at bounding box center [1061, 291] width 9 height 9
type input "**********"
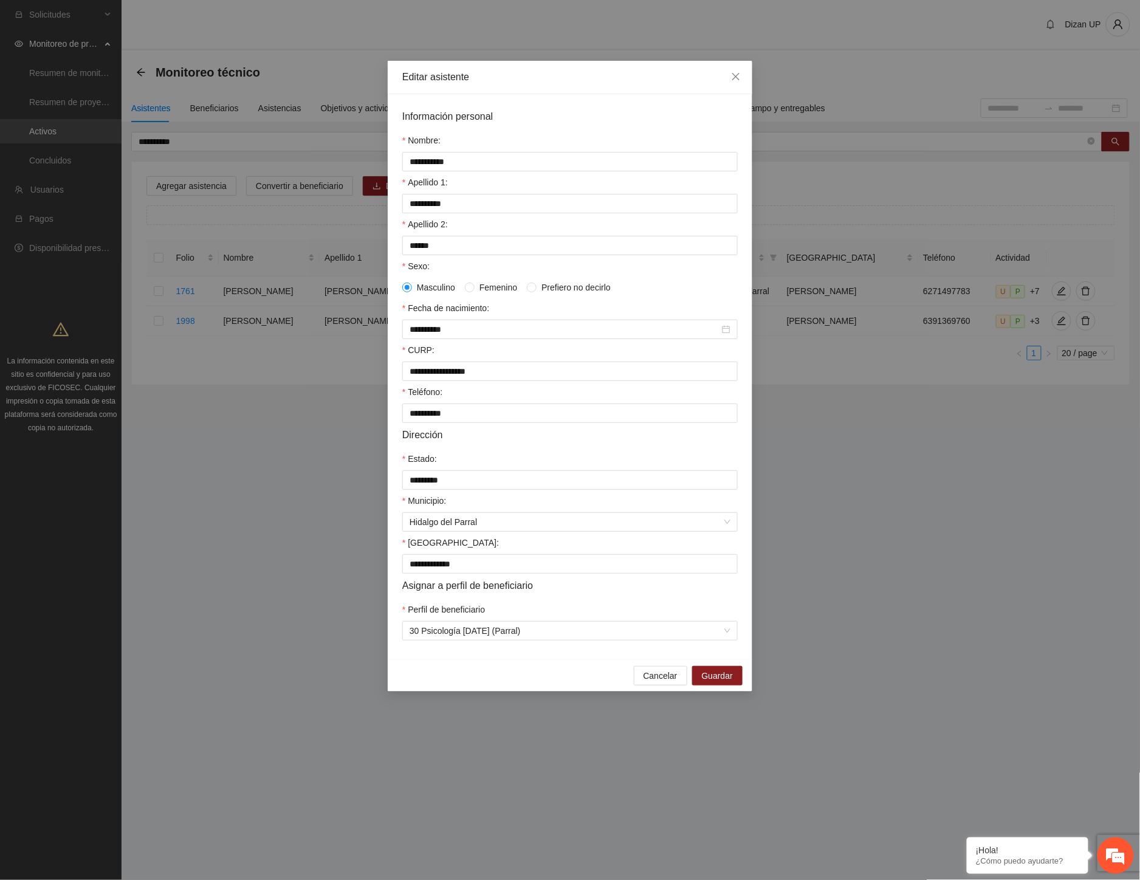
click at [597, 659] on div "**********" at bounding box center [570, 376] width 365 height 565
drag, startPoint x: 491, startPoint y: 618, endPoint x: 468, endPoint y: 628, distance: 25.3
click at [402, 593] on div "**********" at bounding box center [570, 376] width 365 height 565
click at [566, 616] on div "Perfil de beneficiario" at bounding box center [569, 612] width 335 height 18
click at [648, 682] on span "Cancelar" at bounding box center [661, 675] width 34 height 13
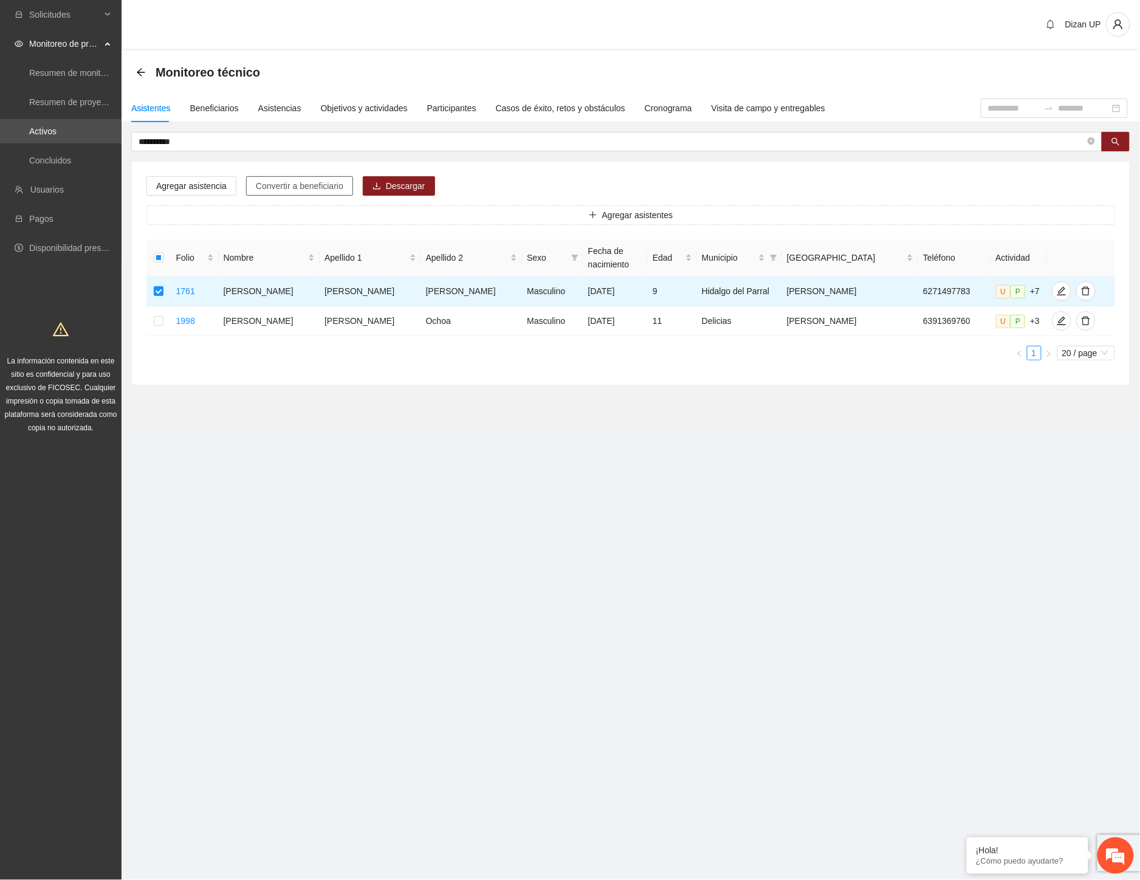
click at [281, 185] on span "Convertir a beneficiario" at bounding box center [300, 185] width 88 height 13
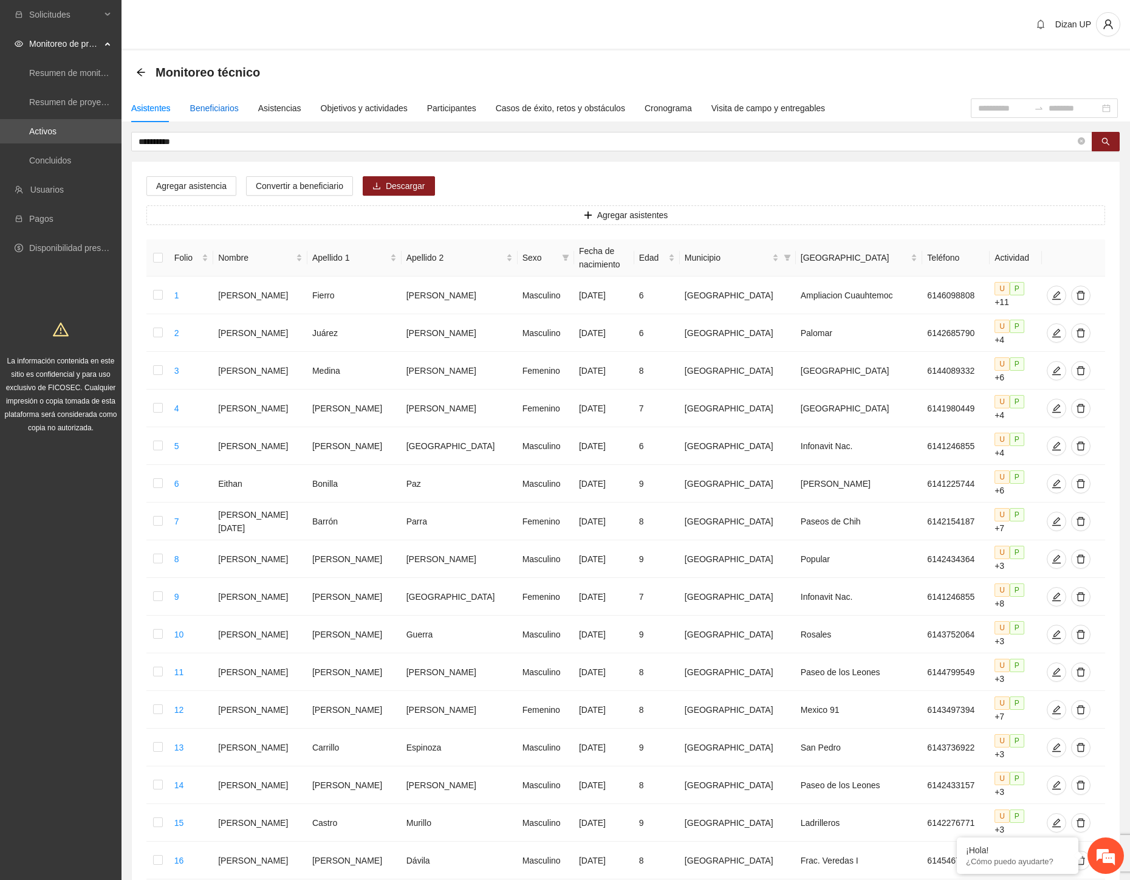
click at [208, 105] on div "Beneficiarios" at bounding box center [214, 107] width 49 height 13
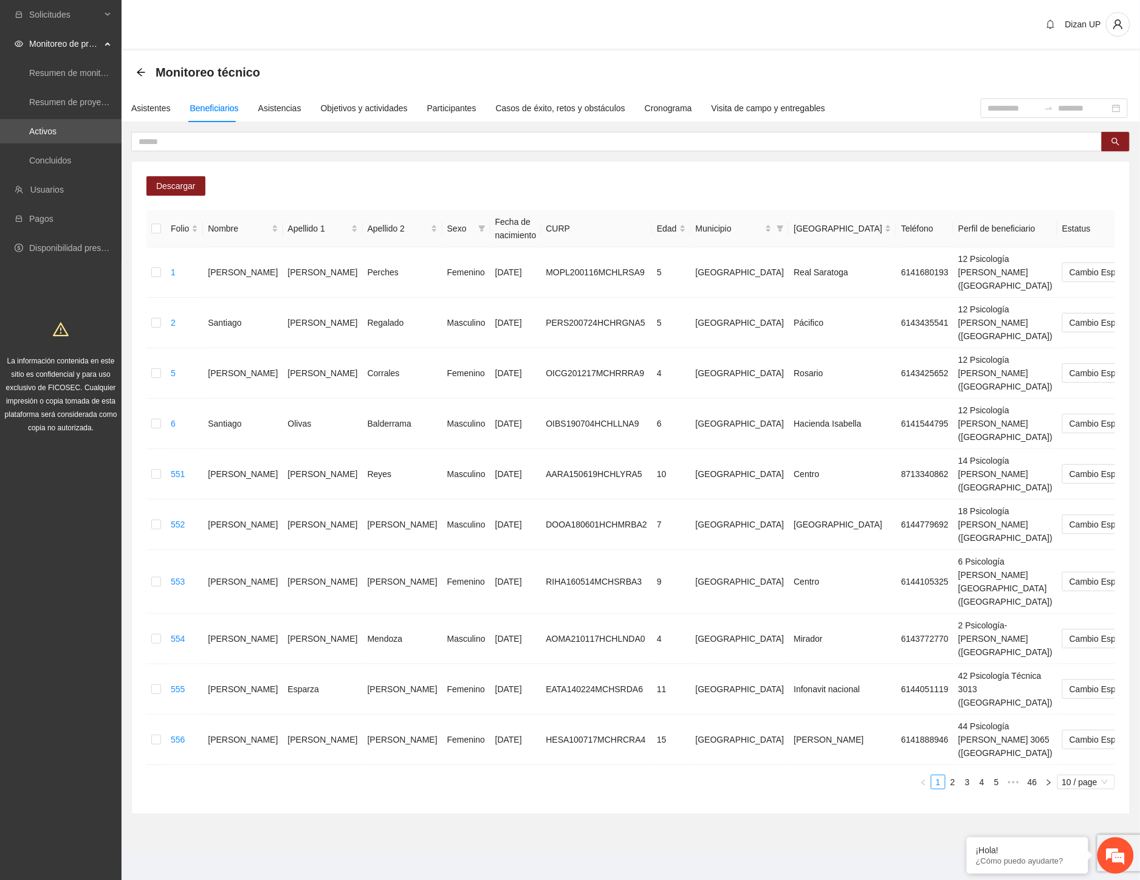
click at [1036, 775] on link "46" at bounding box center [1032, 781] width 17 height 13
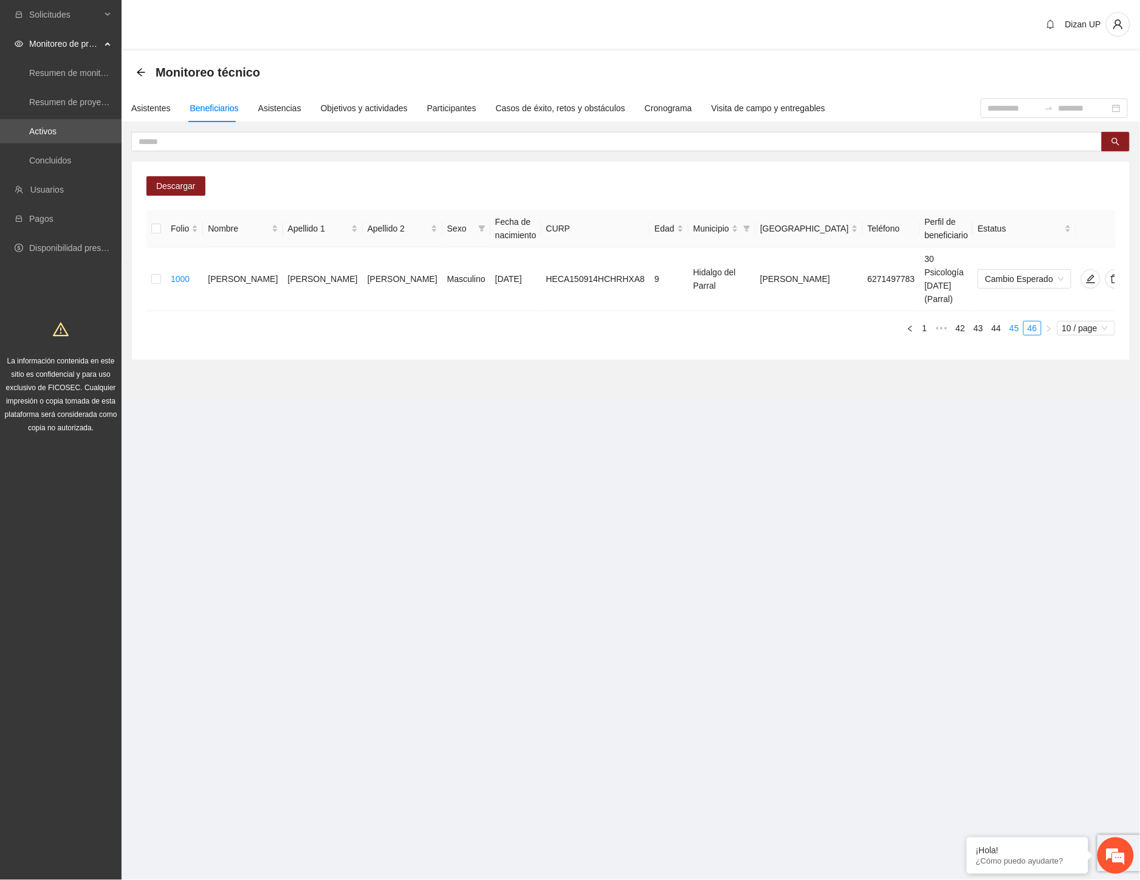
click at [1011, 321] on link "45" at bounding box center [1014, 327] width 17 height 13
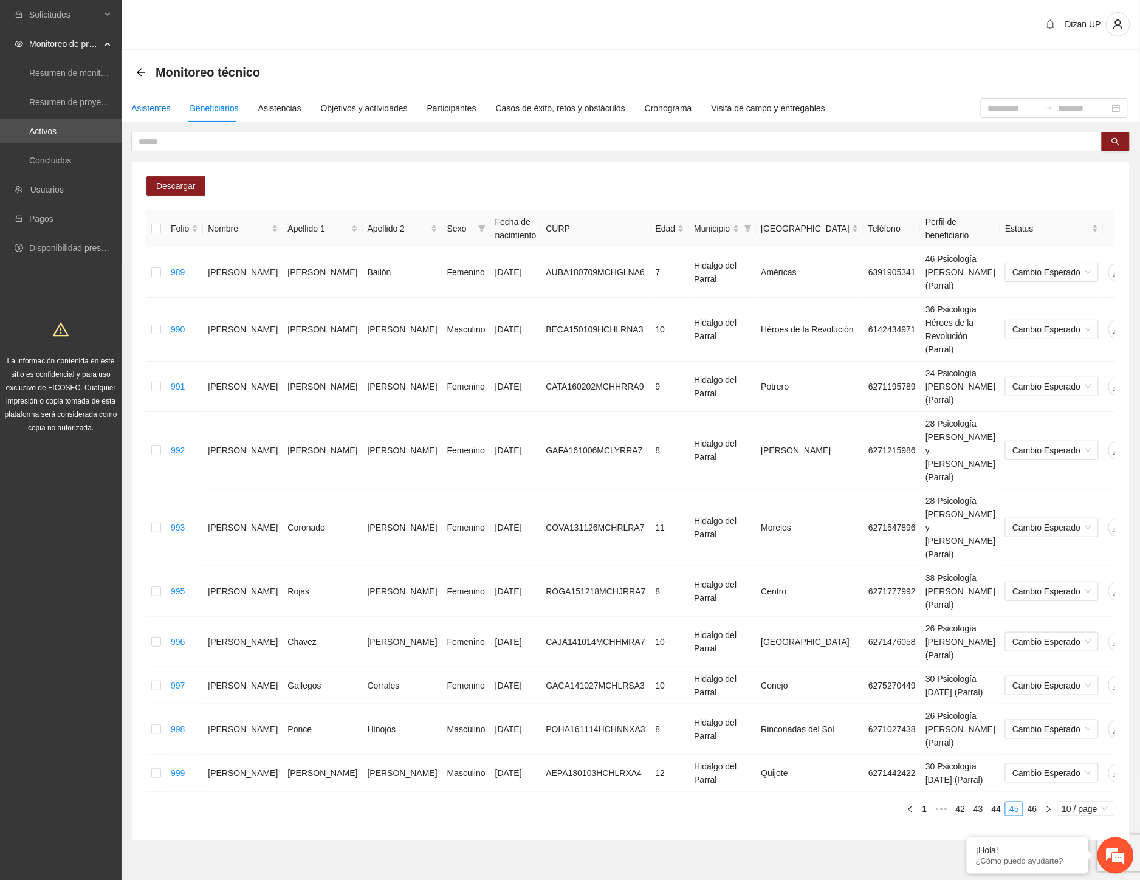
click at [146, 111] on div "Asistentes" at bounding box center [151, 107] width 40 height 13
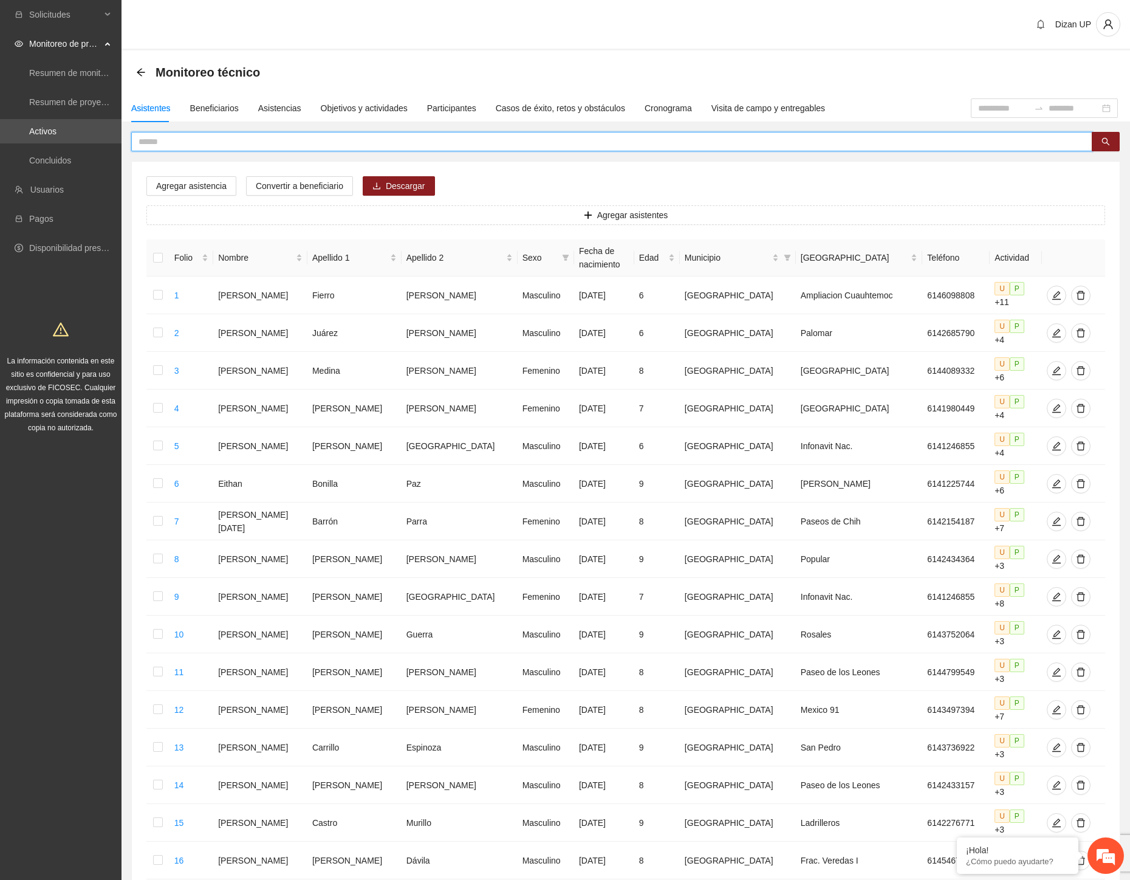
click at [170, 140] on input "text" at bounding box center [607, 141] width 937 height 13
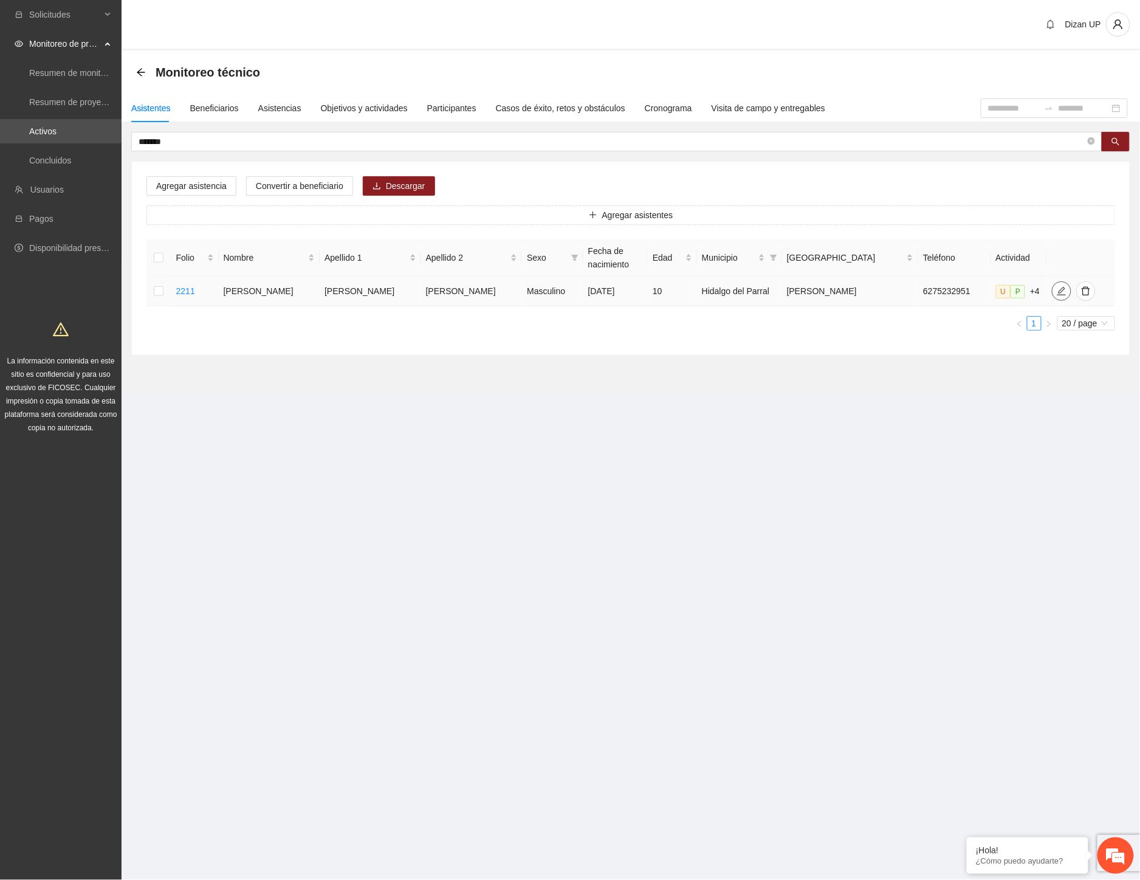
click at [1053, 295] on span "edit" at bounding box center [1062, 291] width 18 height 10
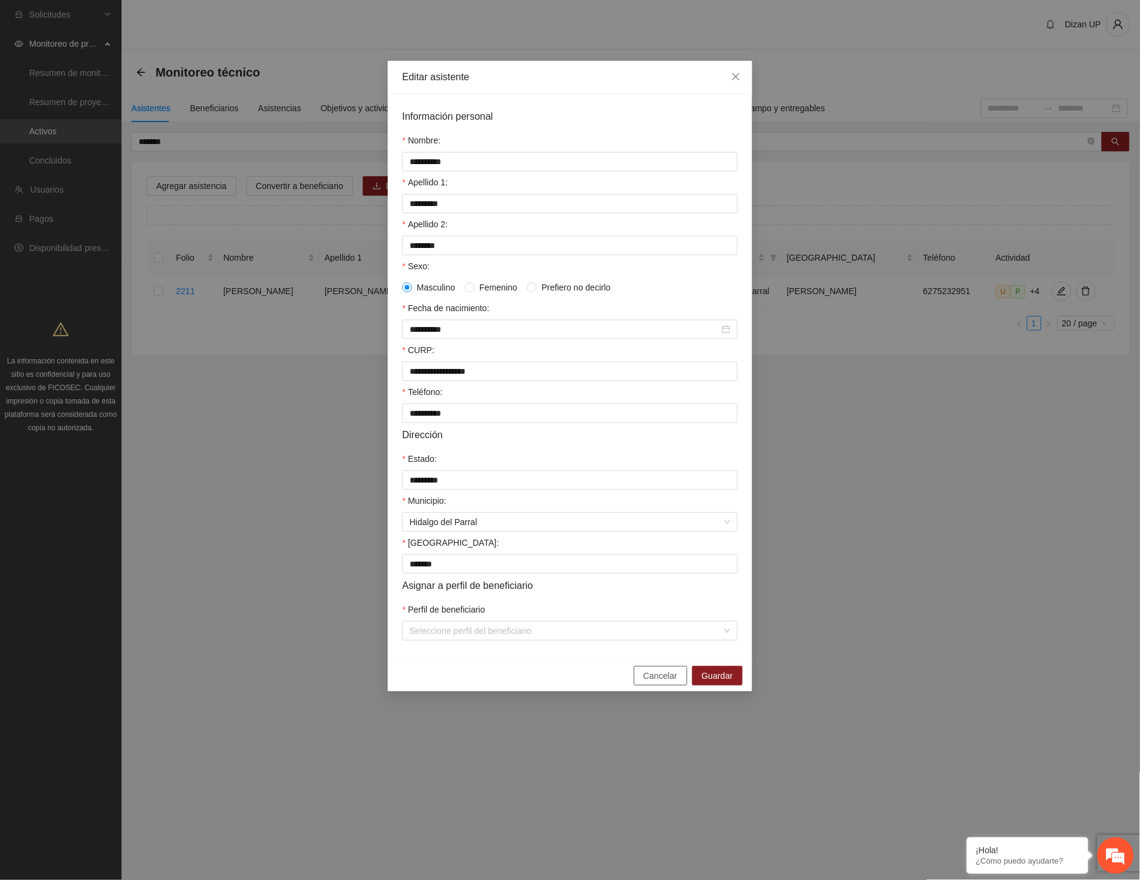
drag, startPoint x: 657, startPoint y: 693, endPoint x: 1036, endPoint y: 420, distance: 467.0
click at [659, 682] on span "Cancelar" at bounding box center [661, 675] width 34 height 13
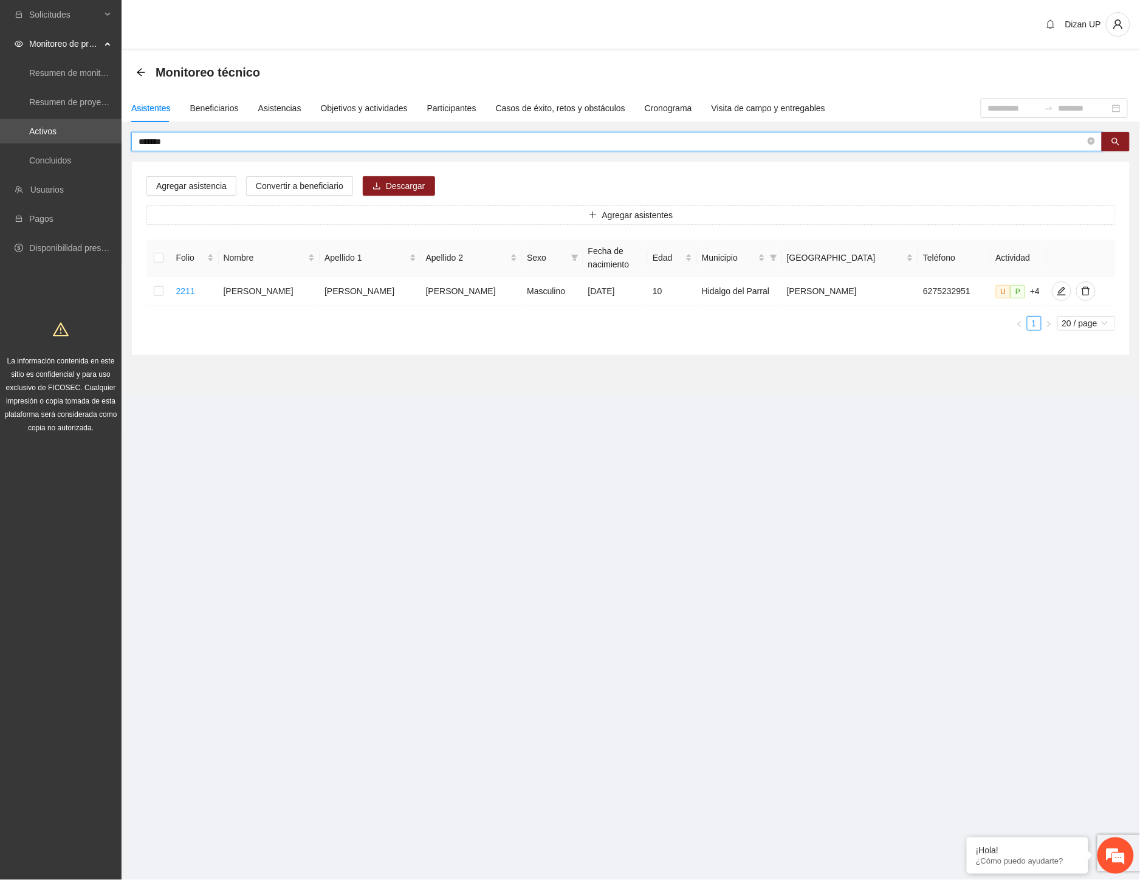
click at [171, 139] on input "*******" at bounding box center [612, 141] width 947 height 13
click at [1057, 290] on icon "edit" at bounding box center [1062, 291] width 10 height 10
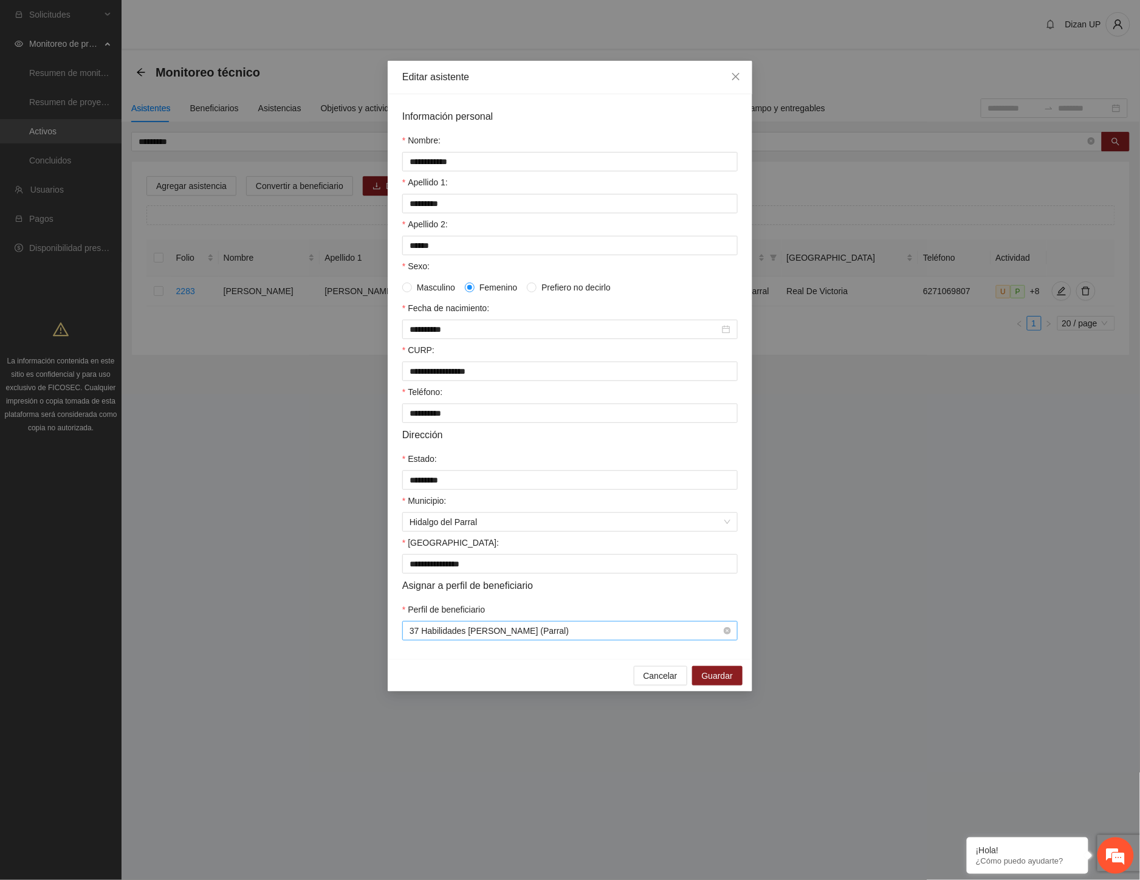
click at [575, 640] on span "37 Habilidades Gabriela Mistral (Parral)" at bounding box center [570, 631] width 321 height 18
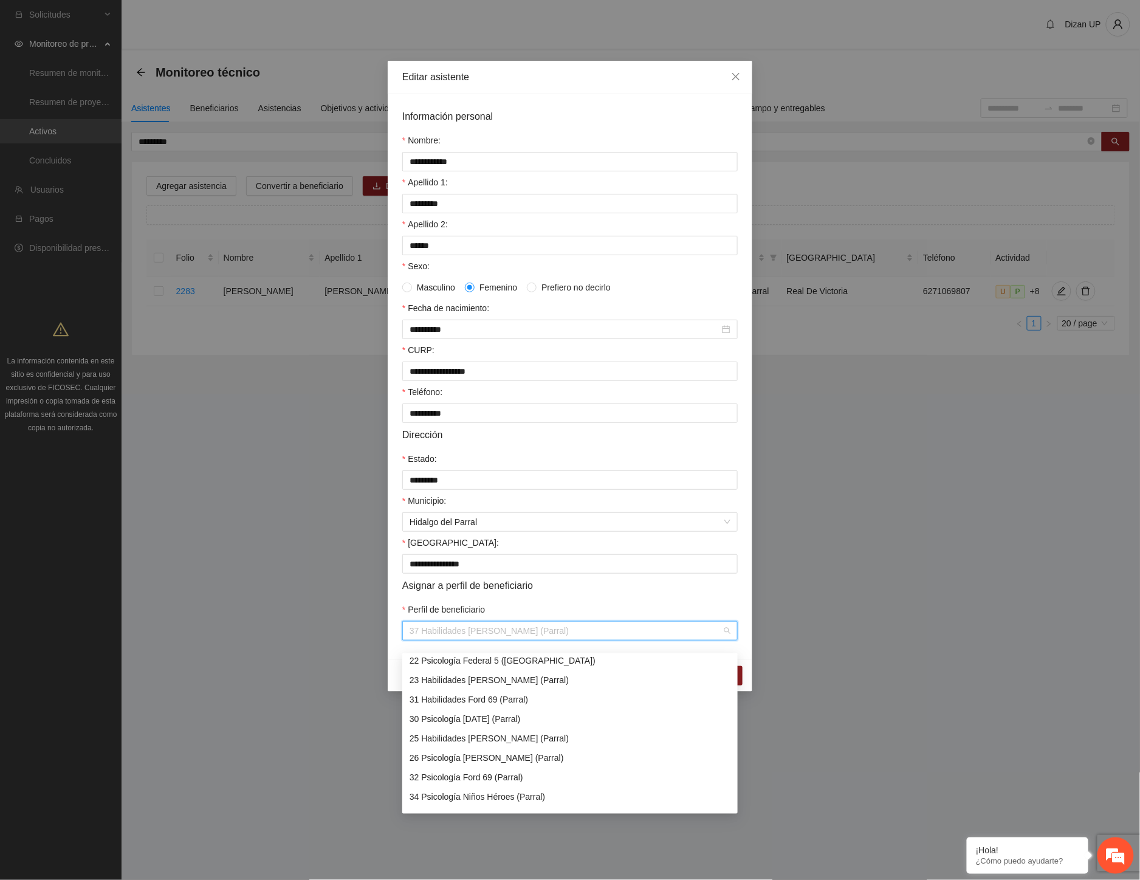
scroll to position [675, 0]
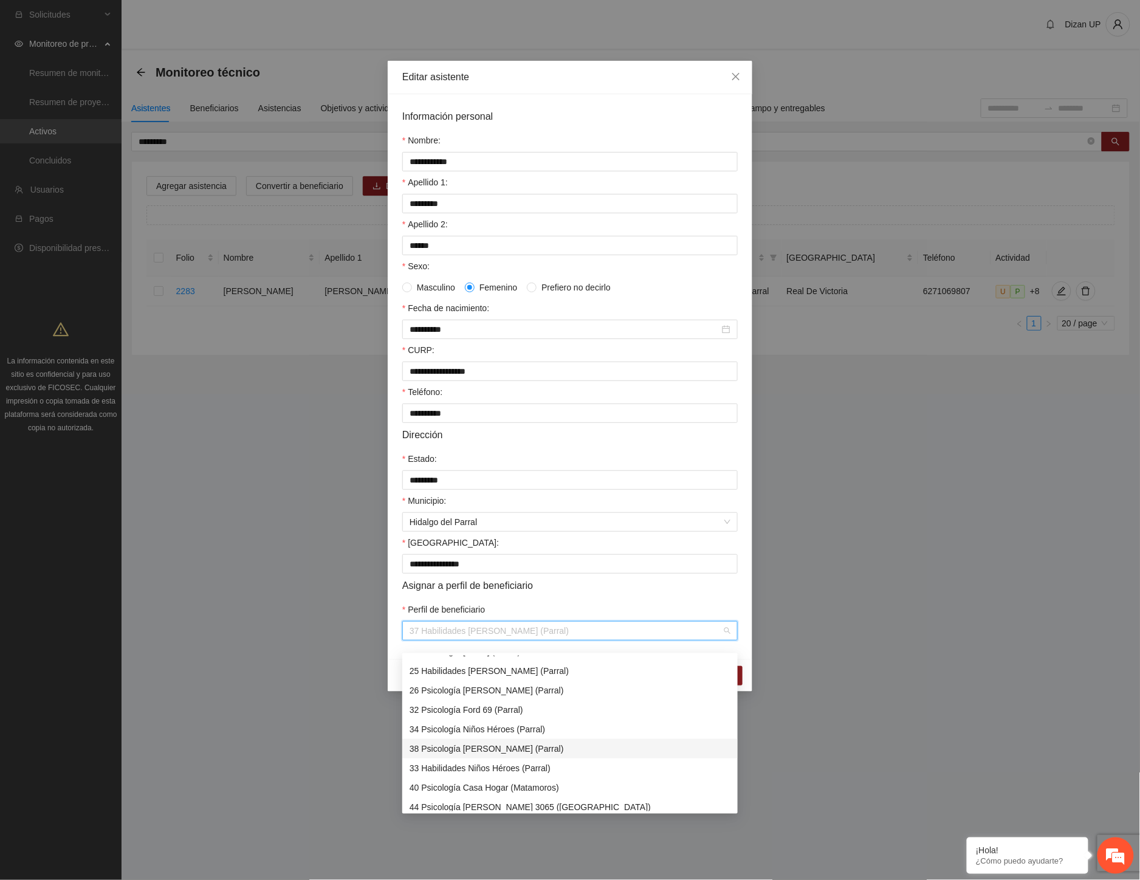
click at [466, 747] on div "38 Psicología Gabriela Mistral (Parral)" at bounding box center [570, 748] width 321 height 13
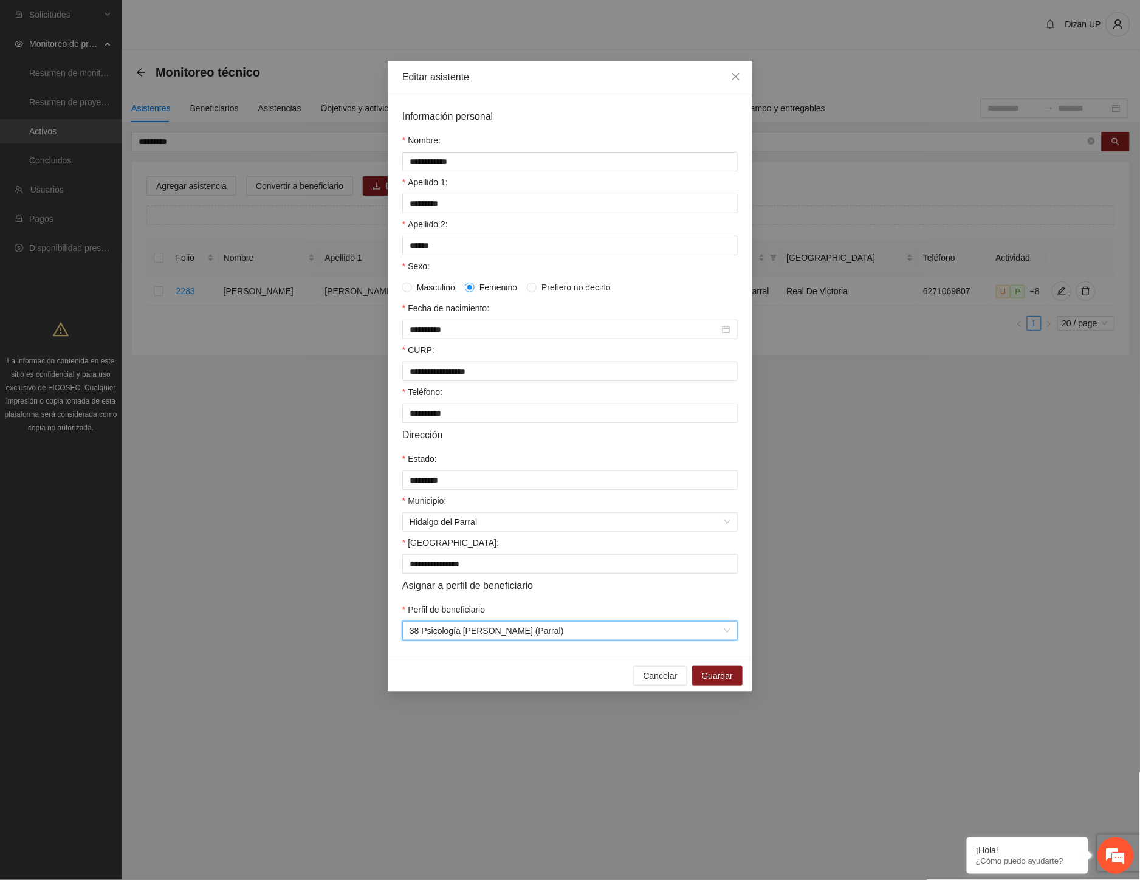
click at [538, 617] on div "Perfil de beneficiario" at bounding box center [569, 612] width 335 height 18
click at [724, 682] on span "Guardar" at bounding box center [717, 675] width 31 height 13
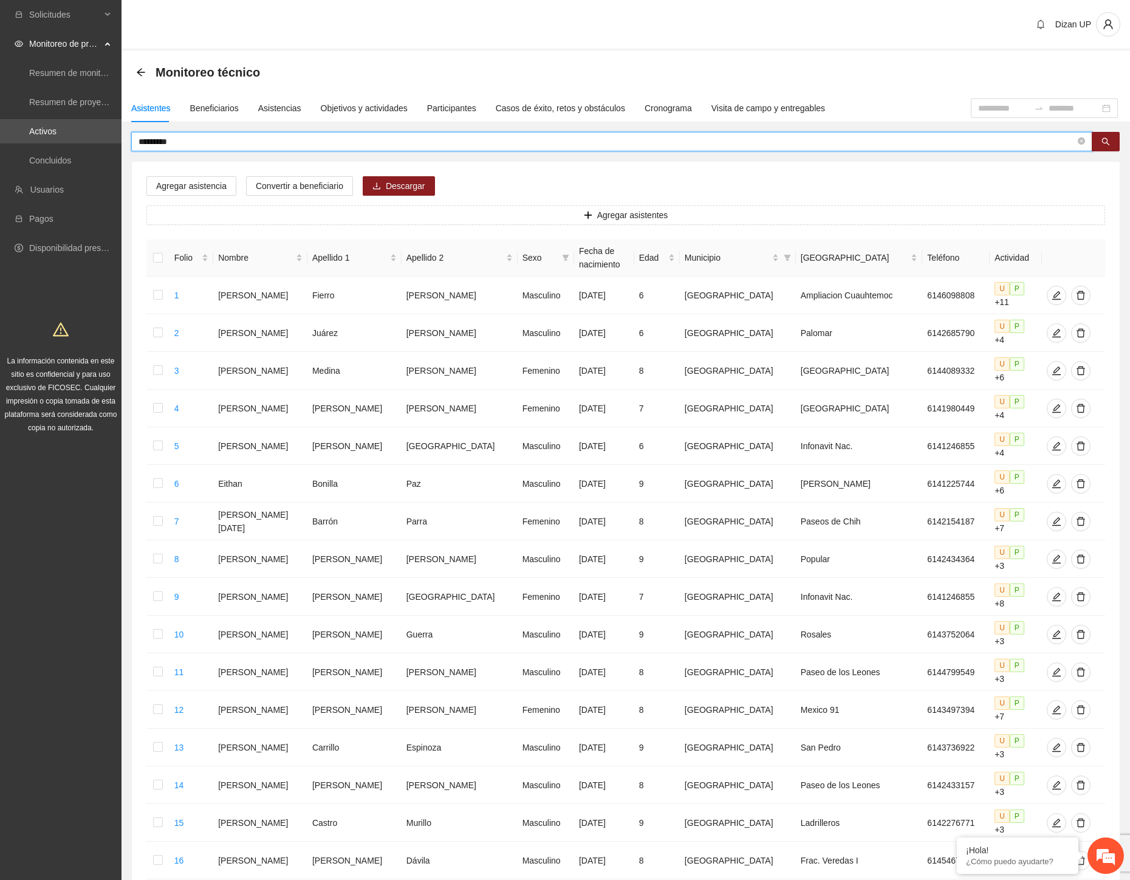
drag, startPoint x: 179, startPoint y: 144, endPoint x: 173, endPoint y: 143, distance: 6.8
click at [173, 143] on input "*********" at bounding box center [607, 141] width 937 height 13
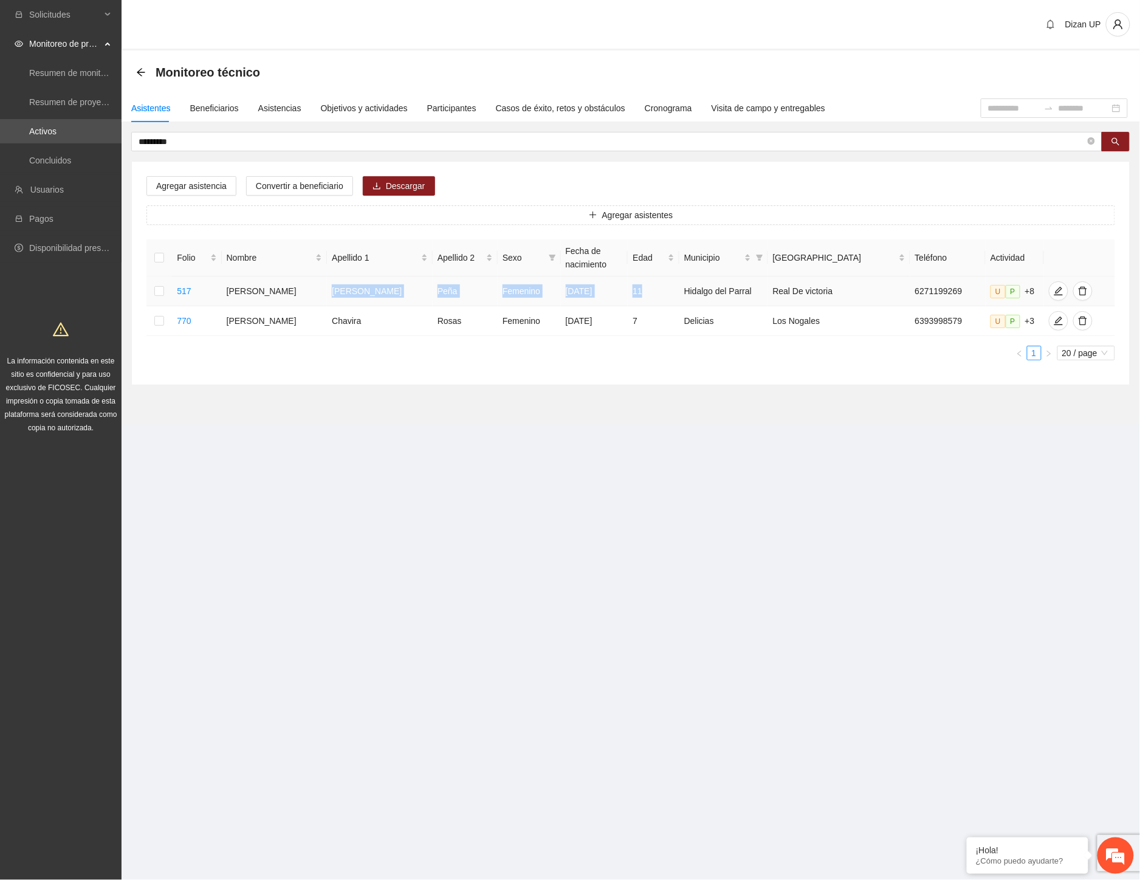
drag, startPoint x: 286, startPoint y: 292, endPoint x: 655, endPoint y: 295, distance: 368.9
click at [655, 295] on tr "517 Aylin Esther Hernandez Peña Femenino 12/01/2014 11 Hidalgo del Parral Real …" at bounding box center [630, 292] width 969 height 30
click at [1054, 290] on icon "edit" at bounding box center [1059, 291] width 10 height 10
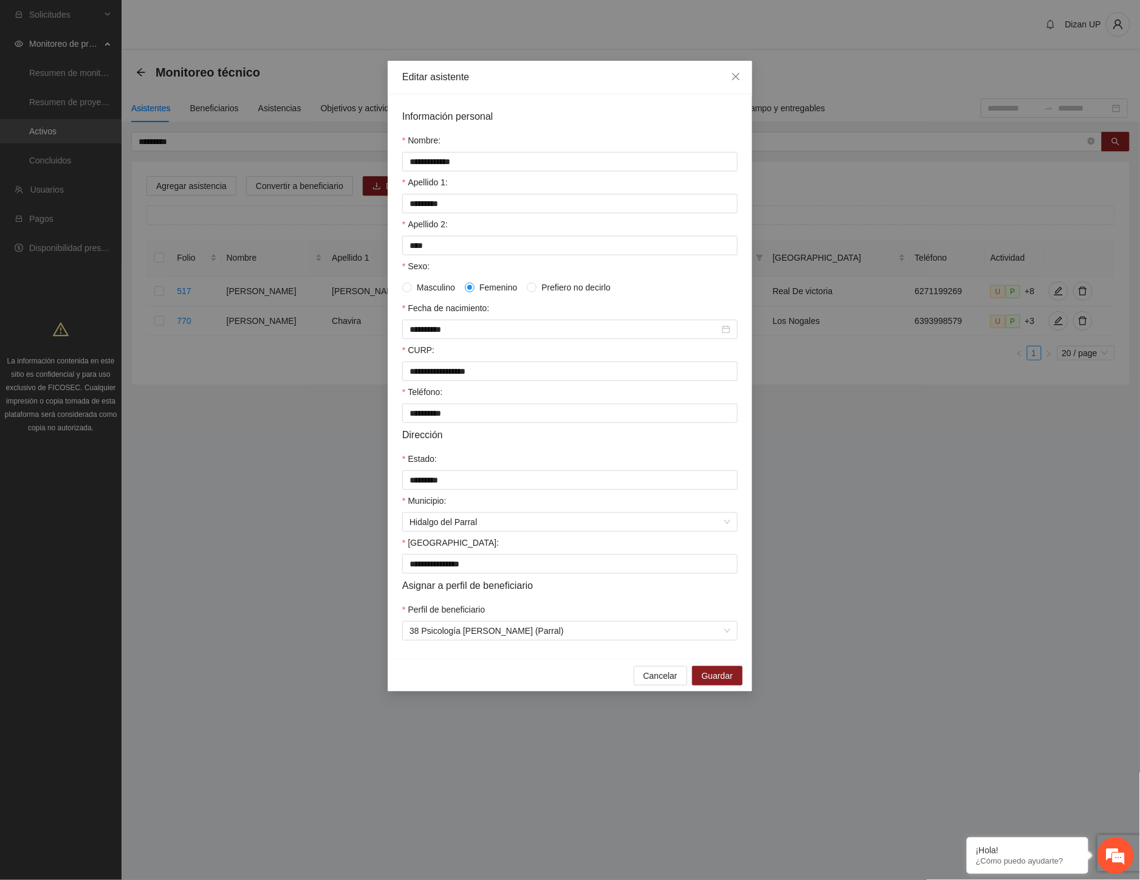
click at [560, 617] on div "Perfil de beneficiario" at bounding box center [569, 612] width 335 height 18
drag, startPoint x: 678, startPoint y: 685, endPoint x: 1022, endPoint y: 340, distance: 487.3
click at [678, 684] on button "Cancelar" at bounding box center [660, 675] width 53 height 19
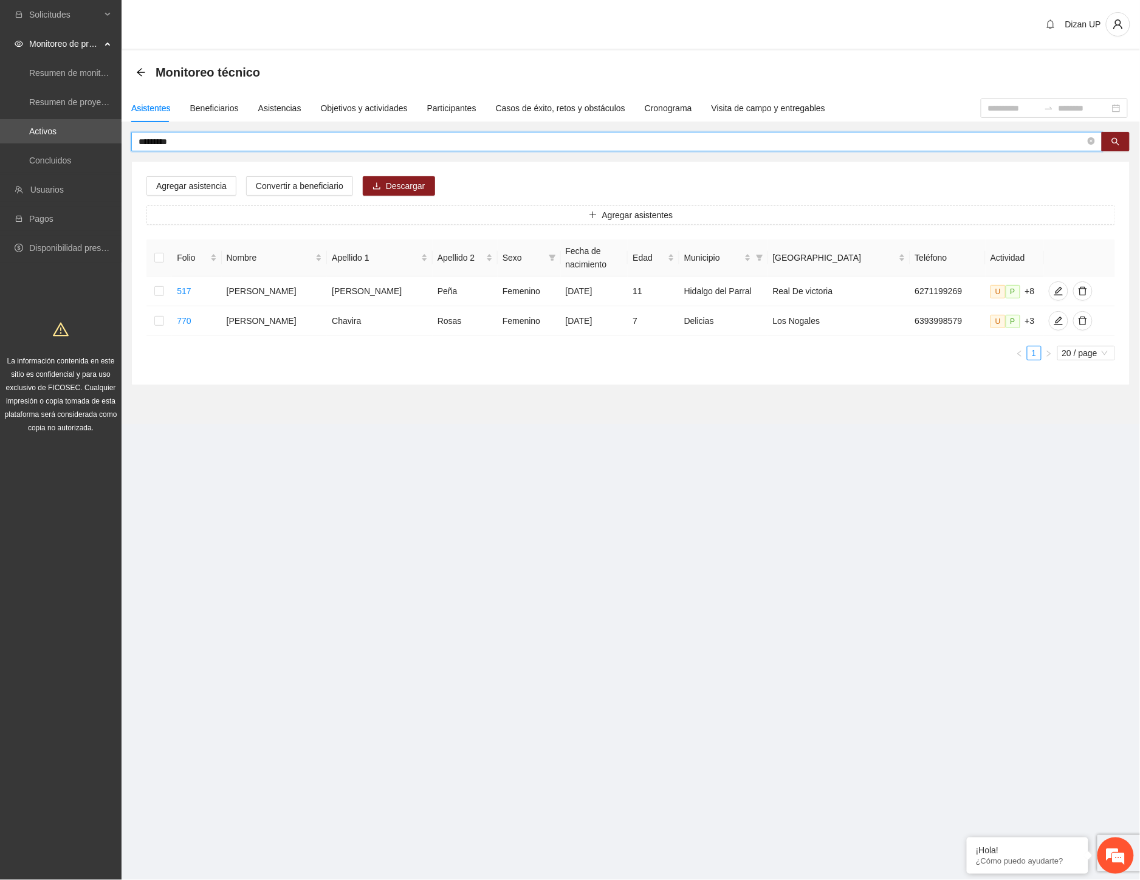
click at [188, 140] on input "*********" at bounding box center [612, 141] width 947 height 13
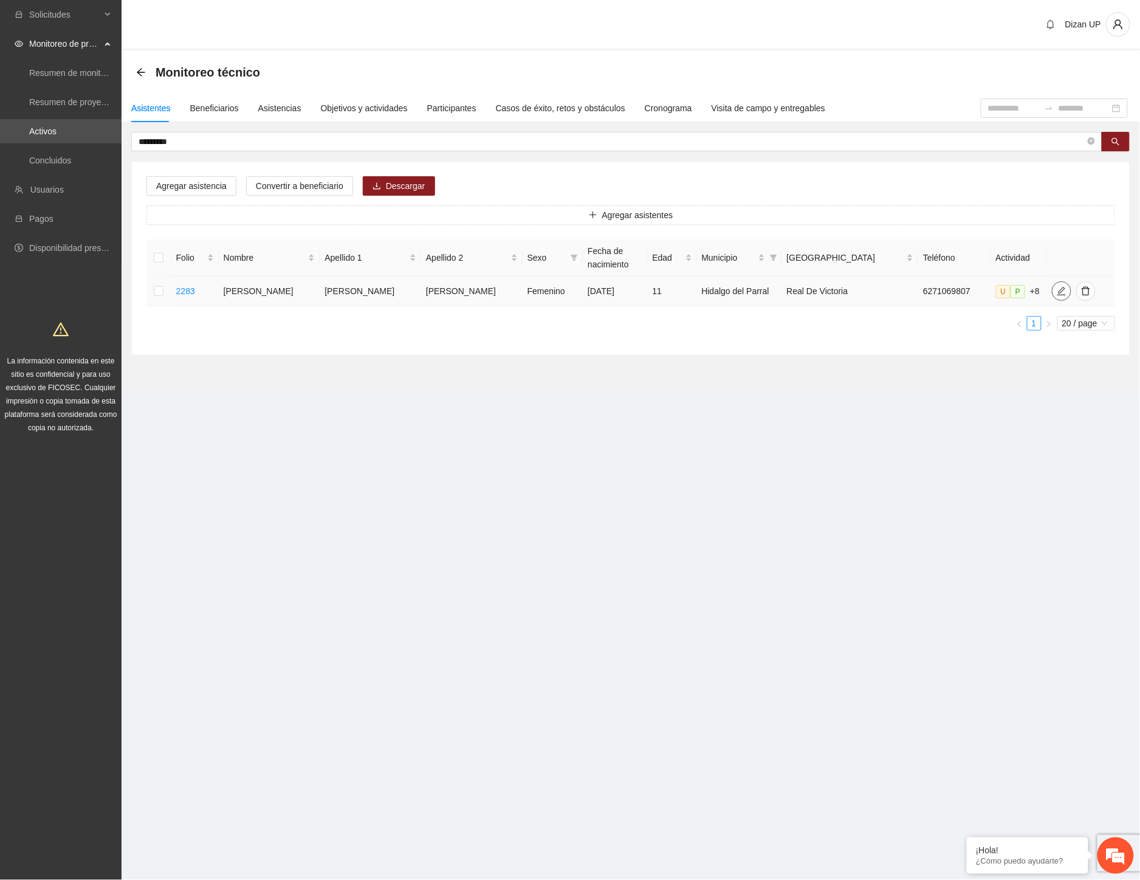
click at [1057, 288] on icon "edit" at bounding box center [1062, 291] width 10 height 10
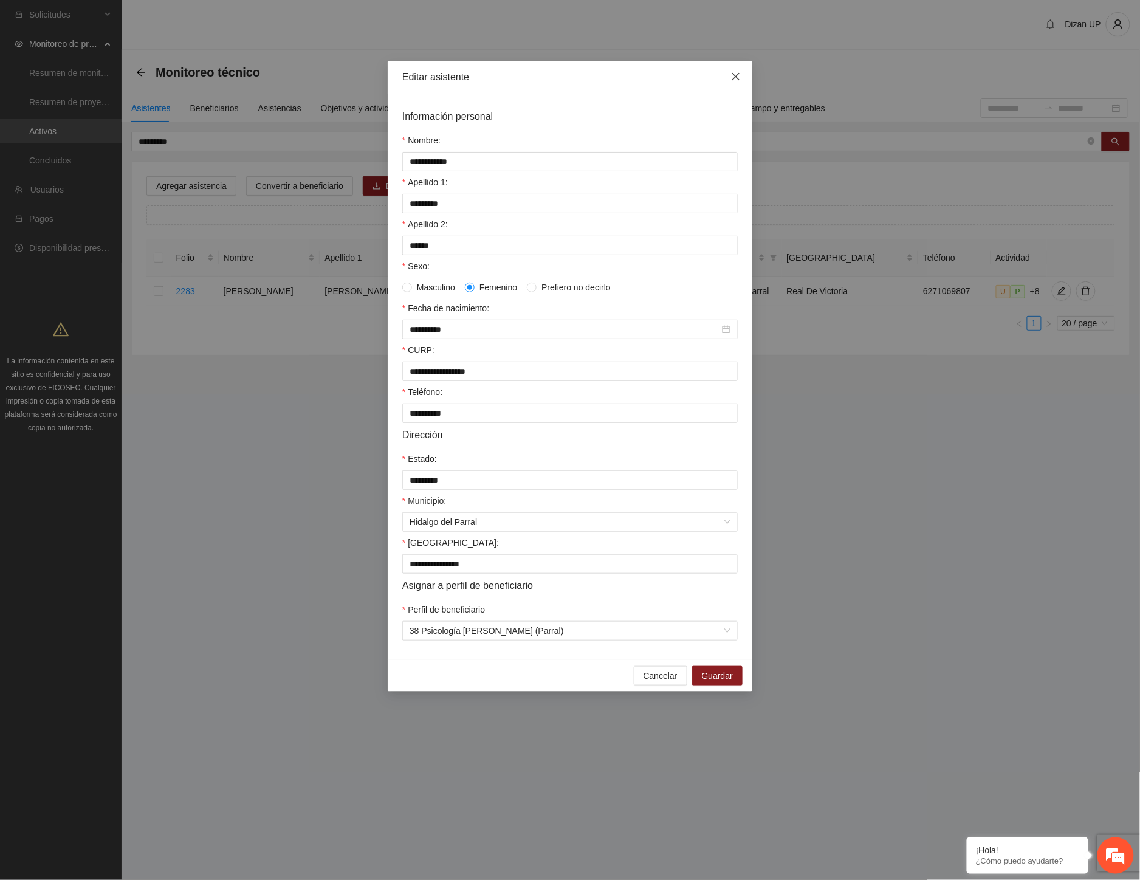
drag, startPoint x: 730, startPoint y: 73, endPoint x: 860, endPoint y: 74, distance: 130.1
click at [730, 73] on span "Close" at bounding box center [736, 77] width 33 height 33
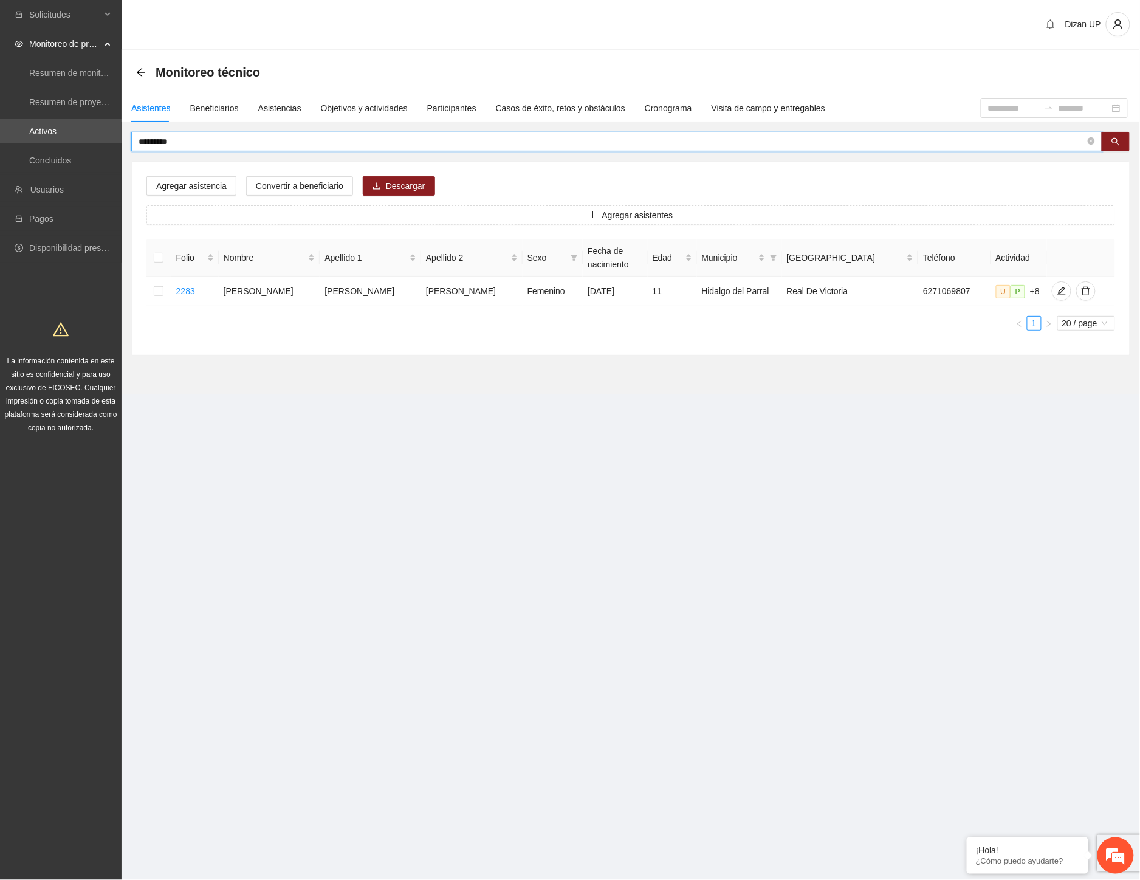
drag, startPoint x: 136, startPoint y: 138, endPoint x: 162, endPoint y: 135, distance: 26.3
click at [162, 135] on input "*********" at bounding box center [612, 141] width 947 height 13
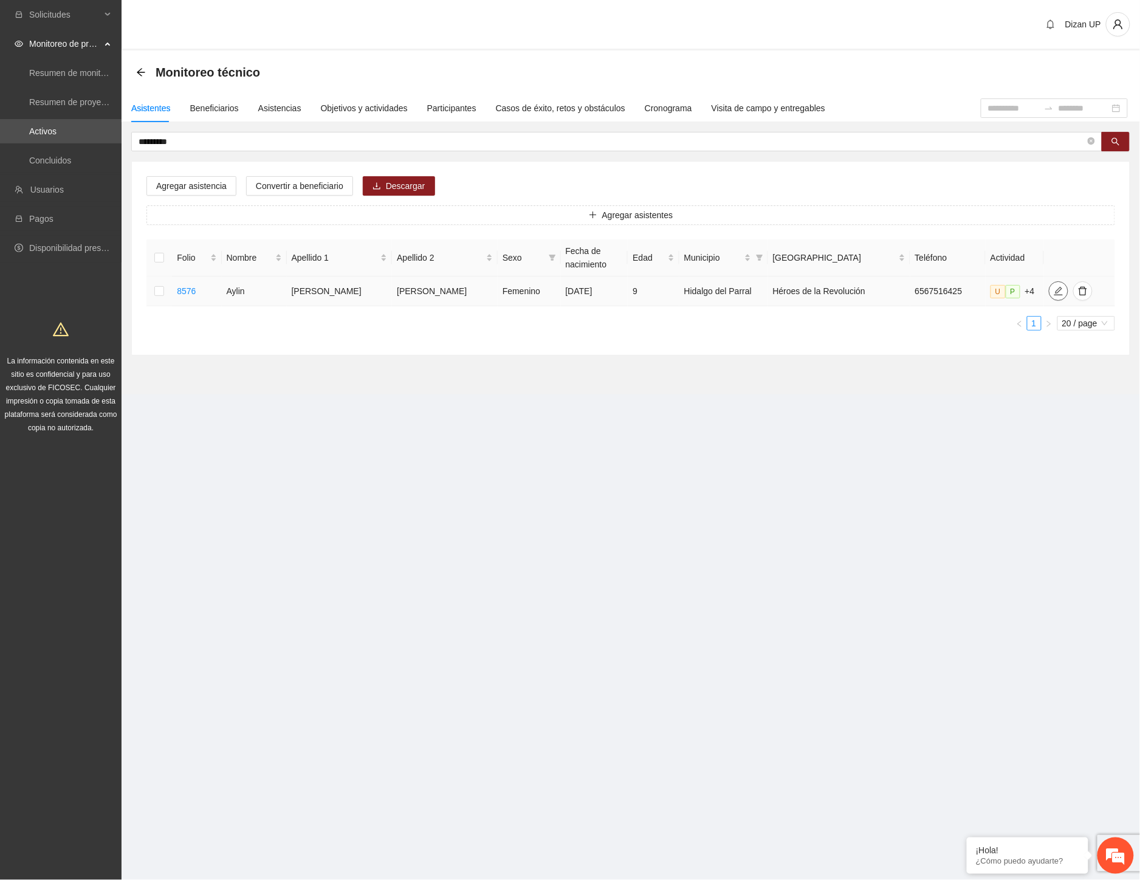
click at [1054, 294] on icon "edit" at bounding box center [1059, 291] width 10 height 10
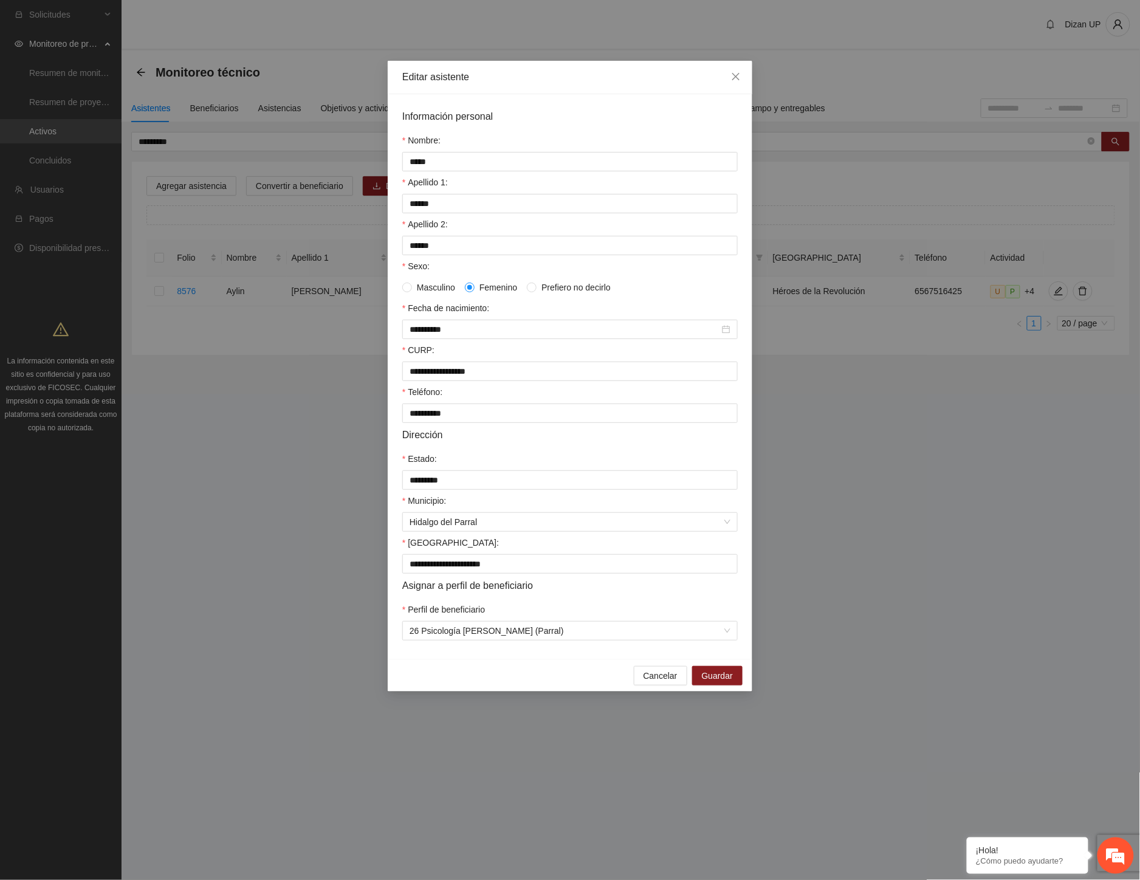
click at [504, 672] on div "Cancelar Guardar" at bounding box center [570, 675] width 365 height 32
drag, startPoint x: 655, startPoint y: 687, endPoint x: 755, endPoint y: 624, distance: 118.3
click at [655, 682] on span "Cancelar" at bounding box center [661, 675] width 34 height 13
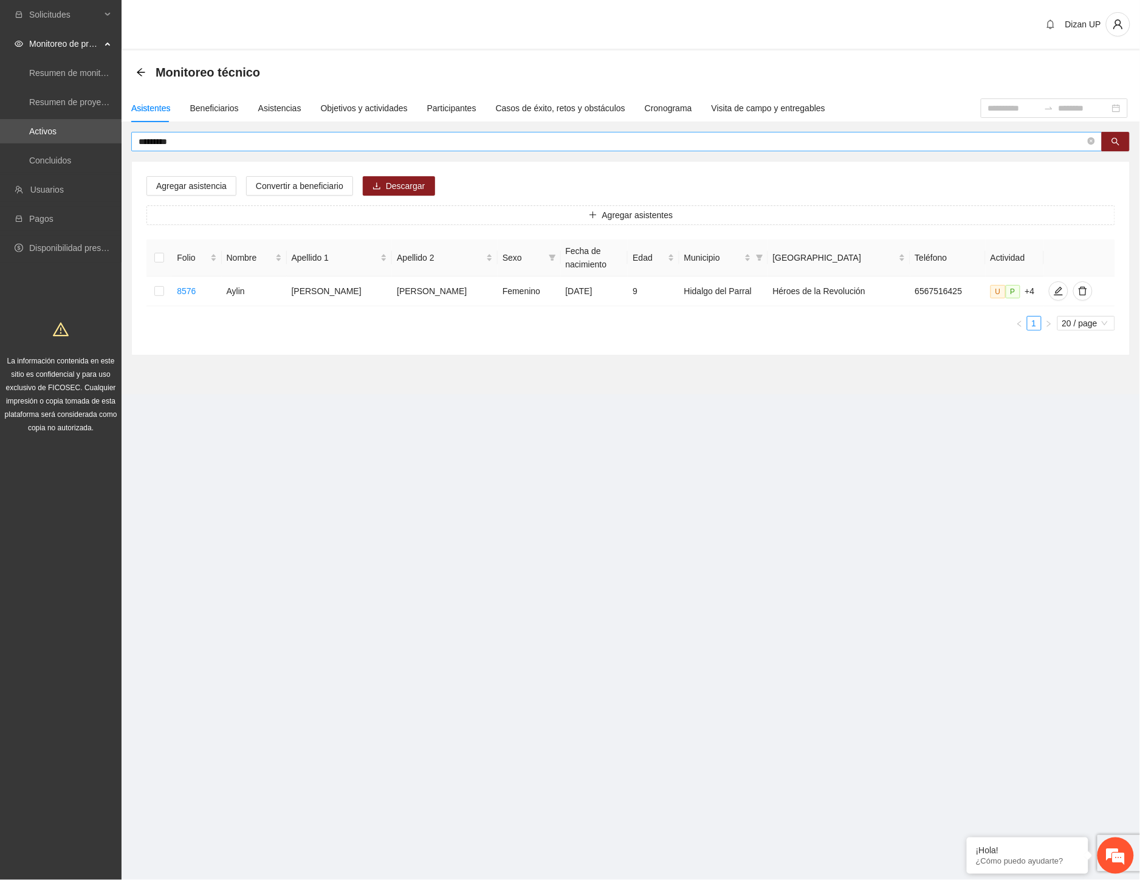
click at [182, 143] on input "*********" at bounding box center [612, 141] width 947 height 13
drag, startPoint x: 196, startPoint y: 140, endPoint x: 70, endPoint y: 136, distance: 126.5
click at [70, 136] on section "Solicitudes Monitoreo de proyectos Resumen de monitoreo Resumen de proyectos ap…" at bounding box center [570, 440] width 1140 height 880
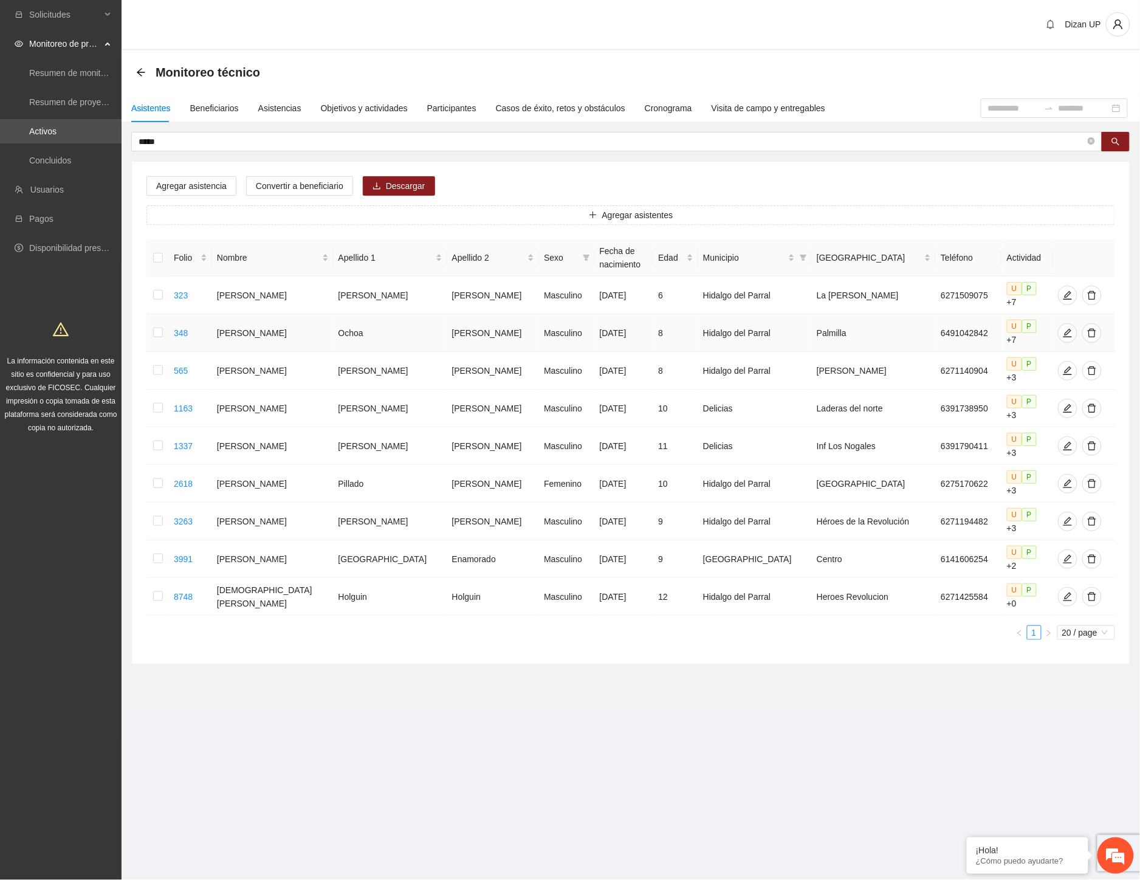
drag, startPoint x: 323, startPoint y: 319, endPoint x: 588, endPoint y: 311, distance: 265.7
click at [588, 314] on tr "348 Azael misael Ochoa Payán Masculino 12/06/2017 8 Hidalgo del Parral Palmilla…" at bounding box center [630, 333] width 969 height 38
click at [1063, 328] on icon "edit" at bounding box center [1068, 333] width 10 height 10
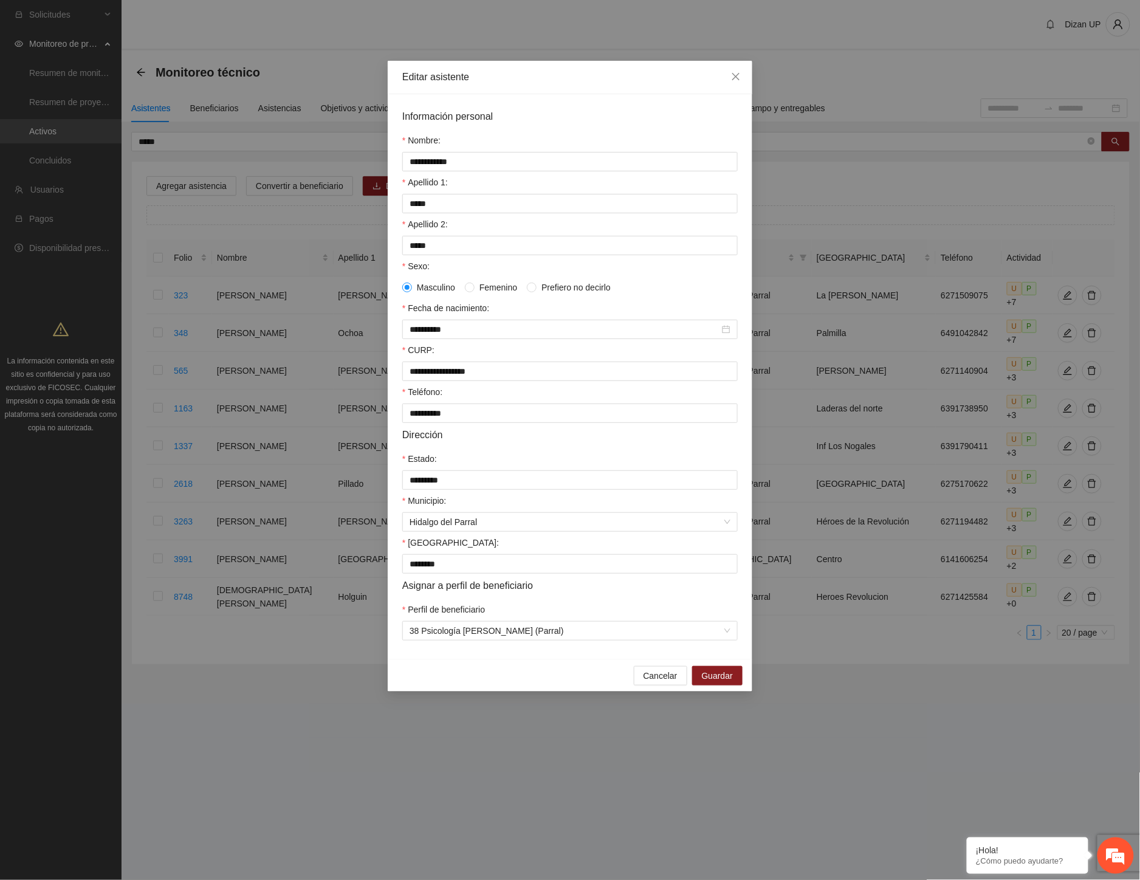
click at [566, 611] on form "**********" at bounding box center [569, 375] width 335 height 532
click at [560, 228] on div "Apellido 2:" at bounding box center [569, 227] width 335 height 18
click at [466, 182] on div "Apellido 1:" at bounding box center [569, 185] width 335 height 18
click at [664, 290] on div "Masculino Femenino Prefiero no decirlo" at bounding box center [569, 287] width 335 height 13
click at [478, 270] on div "Sexo:" at bounding box center [569, 268] width 335 height 18
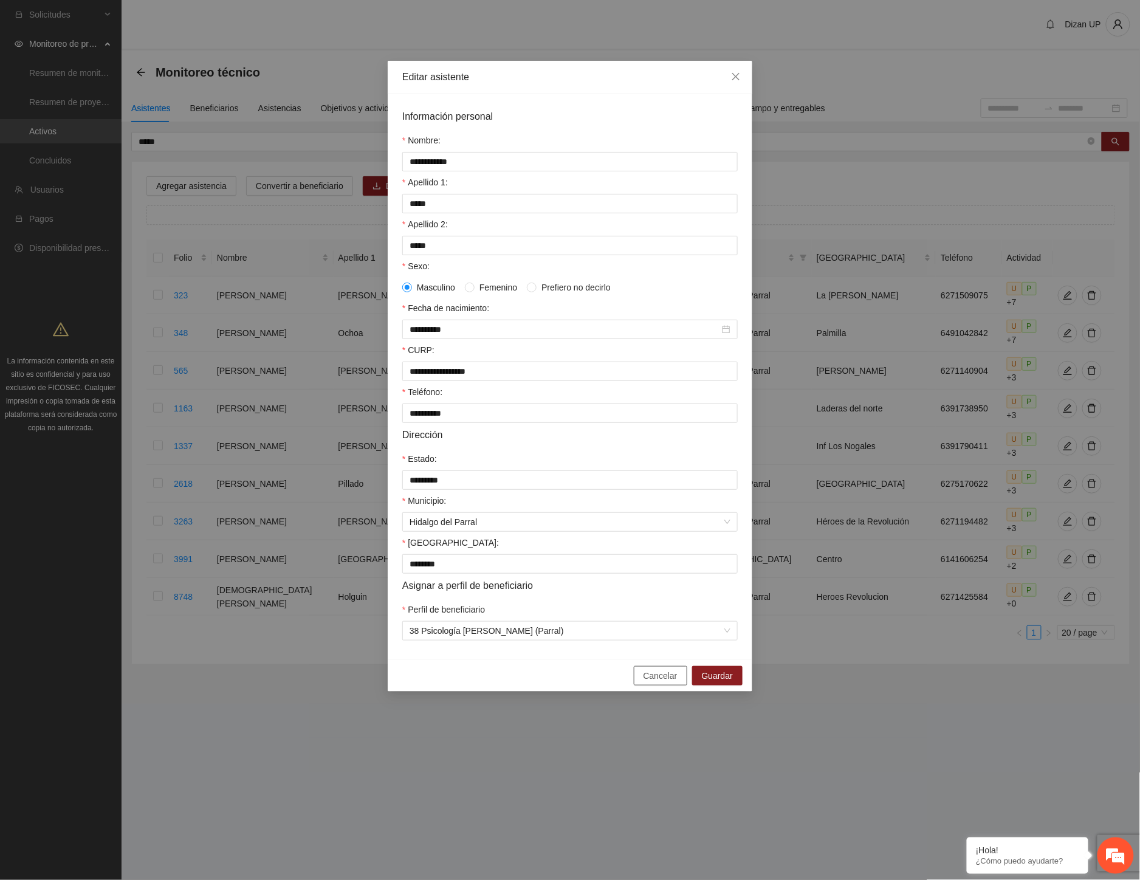
click at [648, 682] on span "Cancelar" at bounding box center [661, 675] width 34 height 13
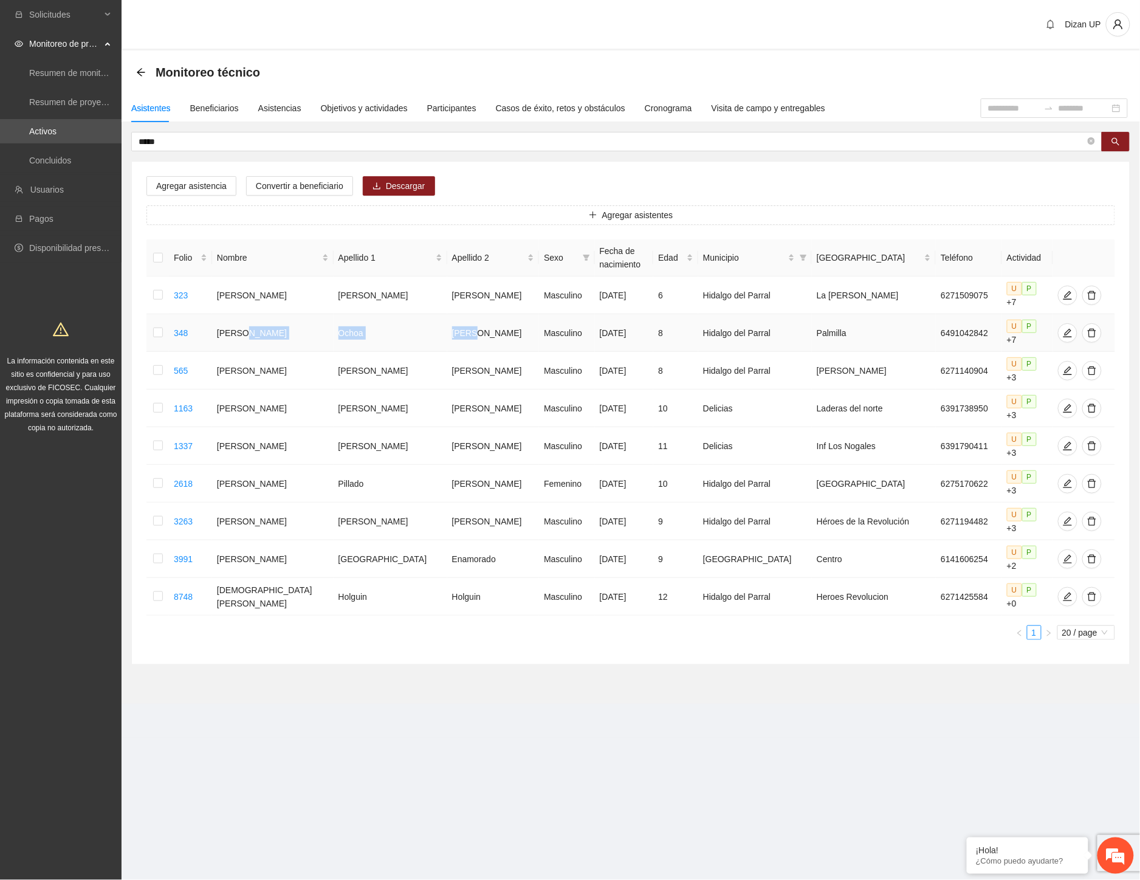
drag, startPoint x: 264, startPoint y: 321, endPoint x: 435, endPoint y: 319, distance: 170.2
click at [435, 319] on tr "348 Azael misael Ochoa Payán Masculino 12/06/2017 8 Hidalgo del Parral Palmilla…" at bounding box center [630, 333] width 969 height 38
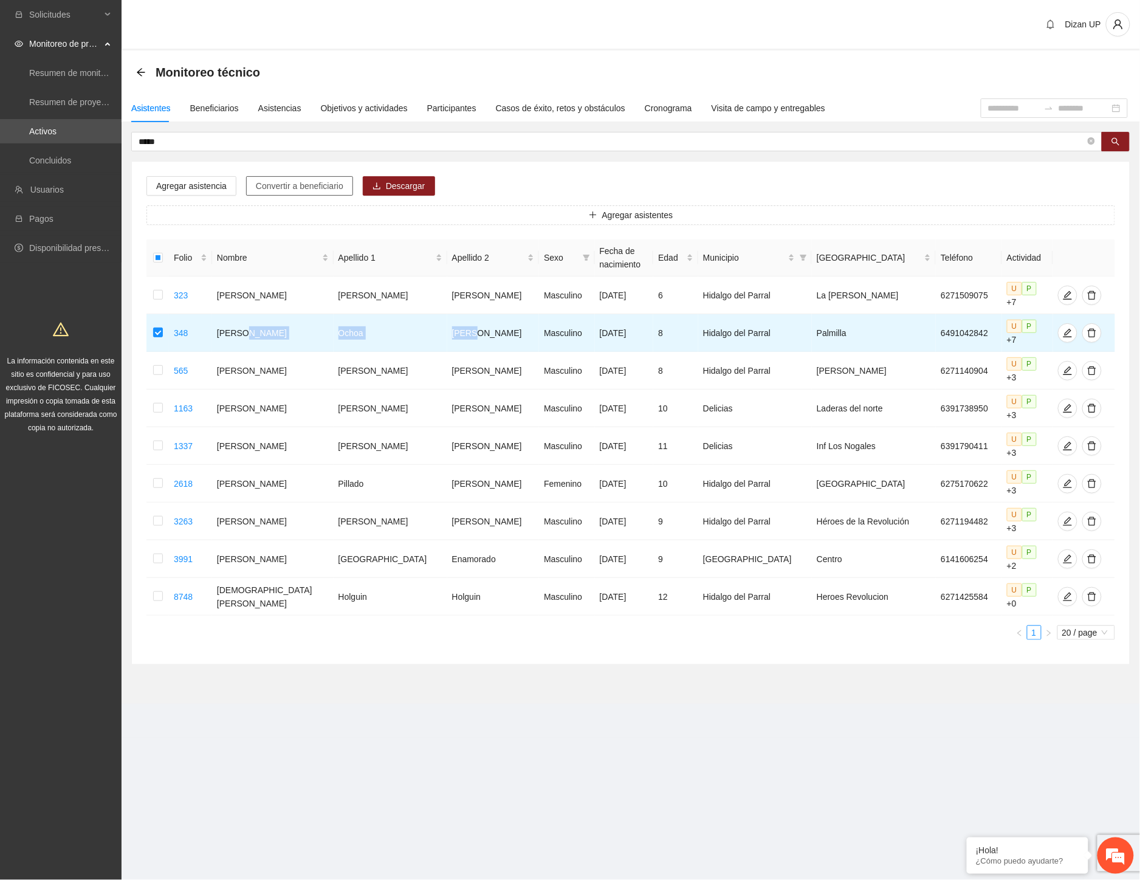
click at [278, 186] on span "Convertir a beneficiario" at bounding box center [300, 185] width 88 height 13
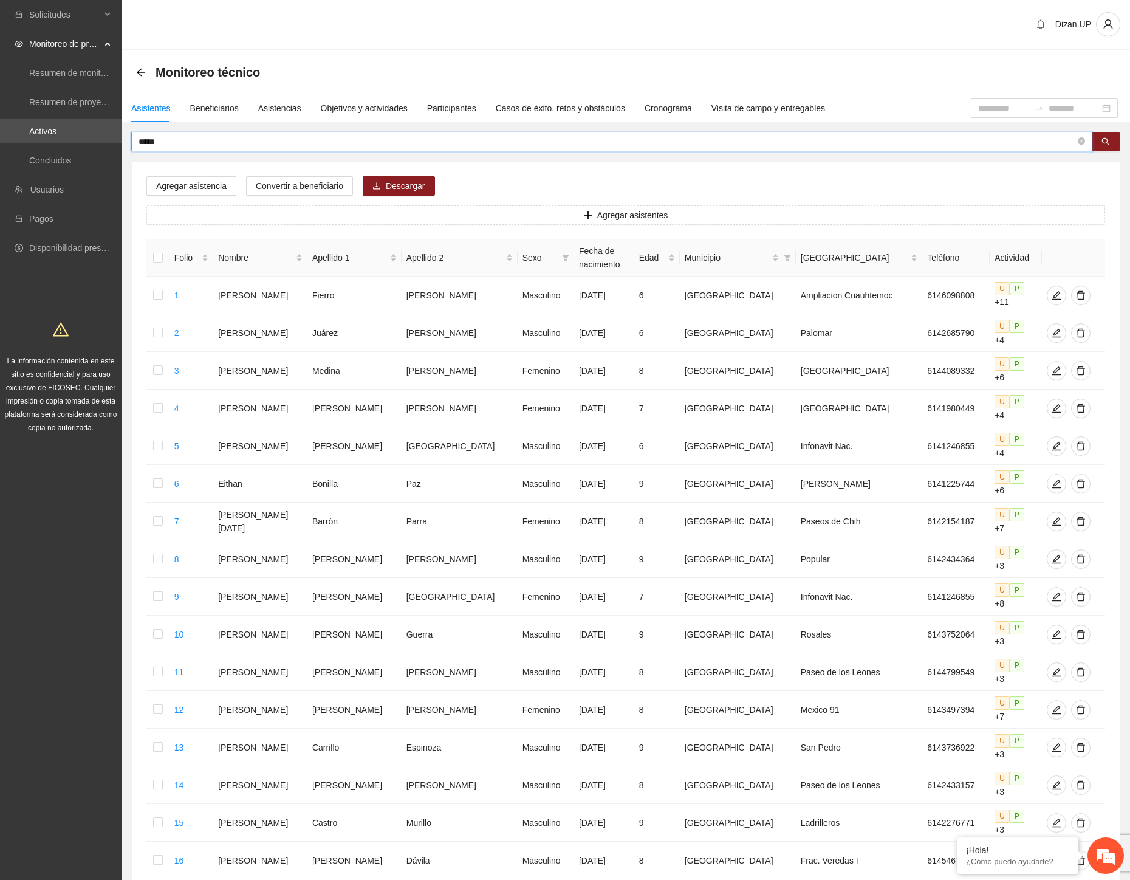
drag, startPoint x: 198, startPoint y: 143, endPoint x: 31, endPoint y: 146, distance: 167.1
click at [32, 147] on section "Solicitudes Monitoreo de proyectos Resumen de monitoreo Resumen de proyectos ap…" at bounding box center [565, 576] width 1130 height 1152
type input "********"
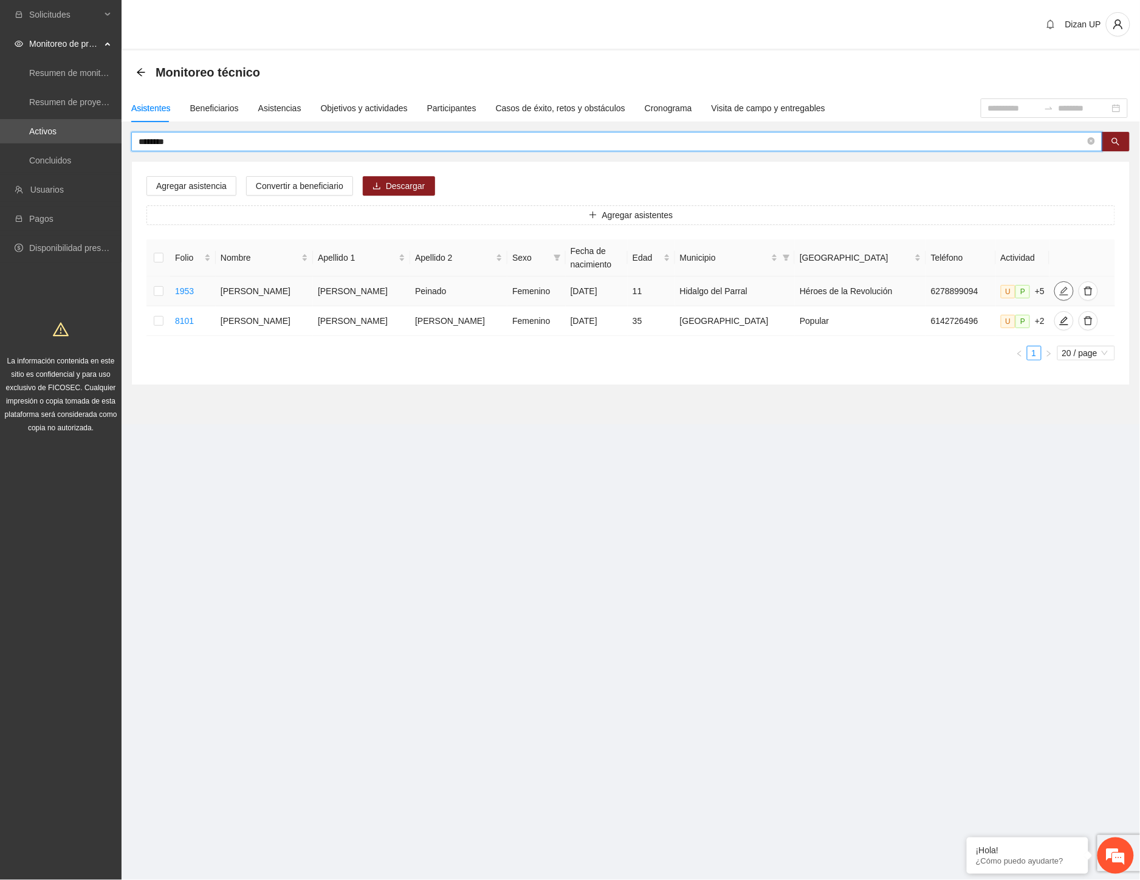
click at [1059, 293] on icon "edit" at bounding box center [1064, 291] width 10 height 10
type input "**********"
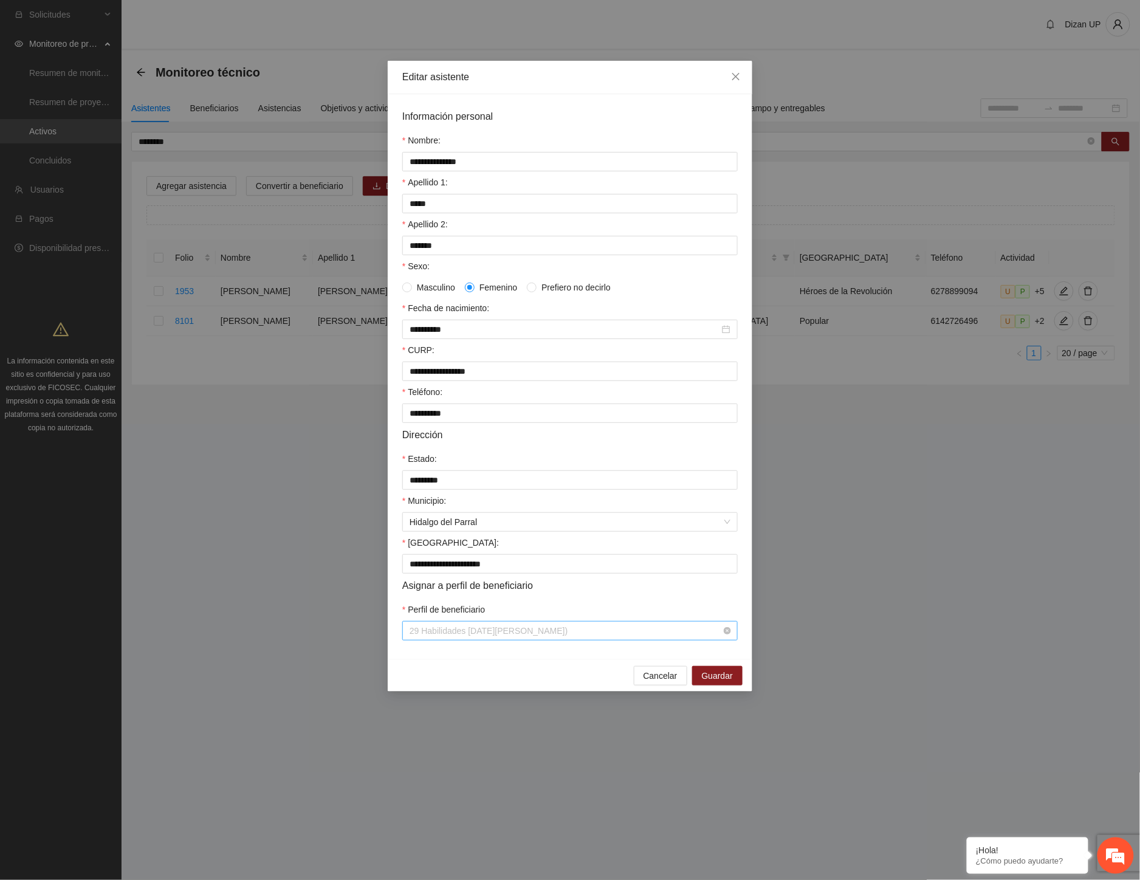
click at [487, 640] on span "29 Habilidades 11 de Julio (Parral)" at bounding box center [570, 631] width 321 height 18
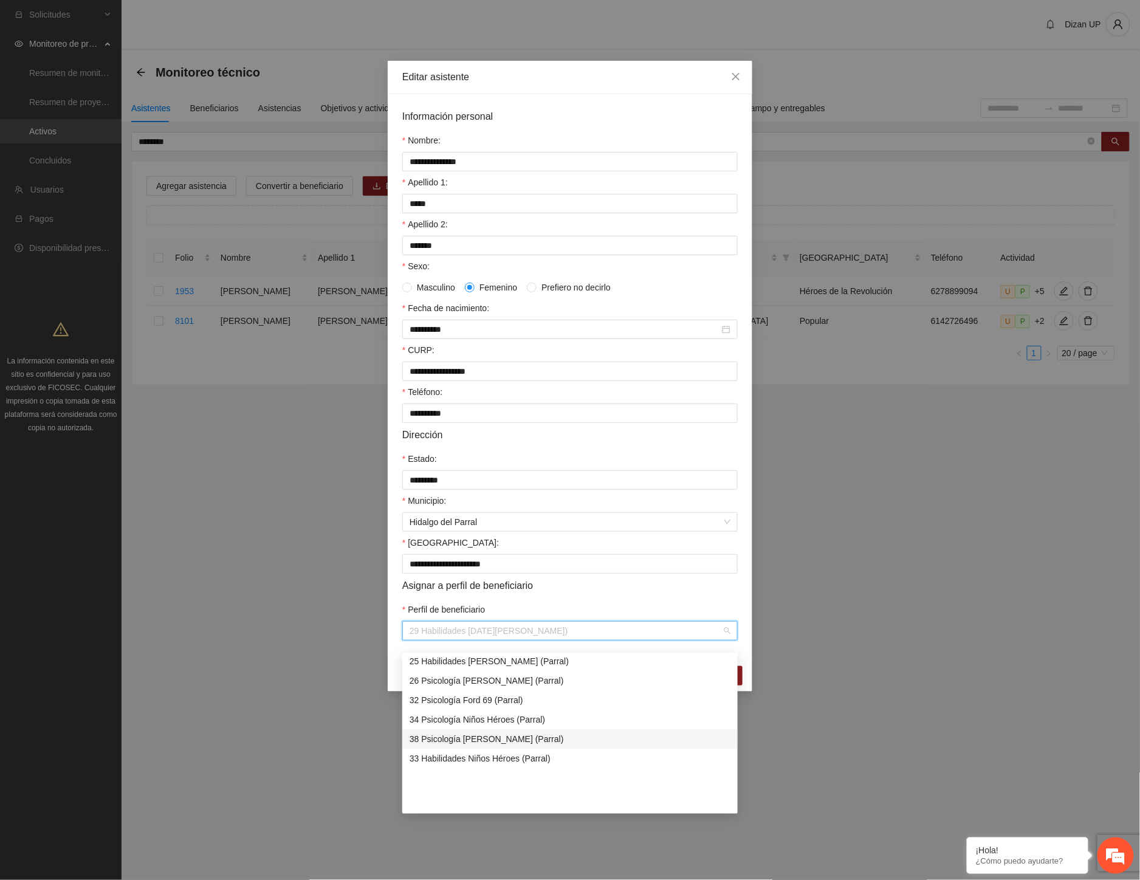
scroll to position [617, 0]
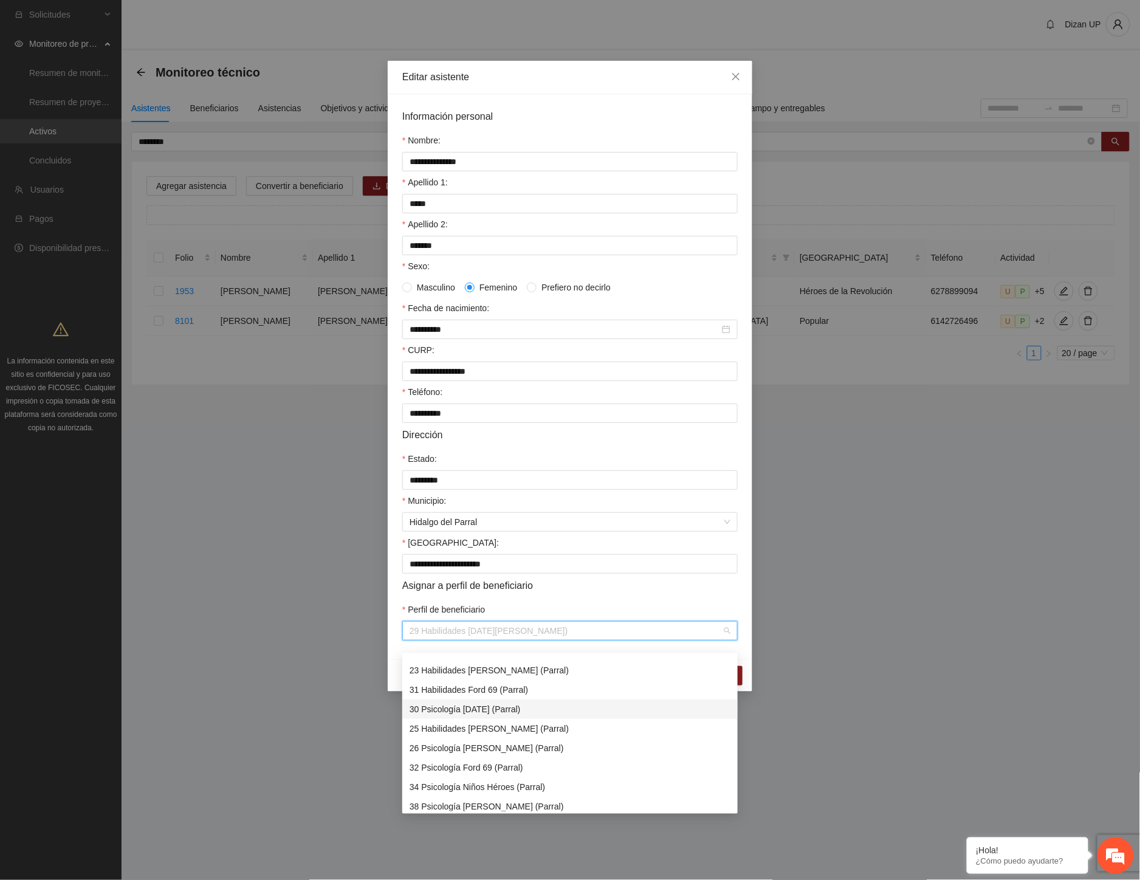
click at [467, 707] on div "30 Psicología 11 de julio (Parral)" at bounding box center [570, 709] width 321 height 13
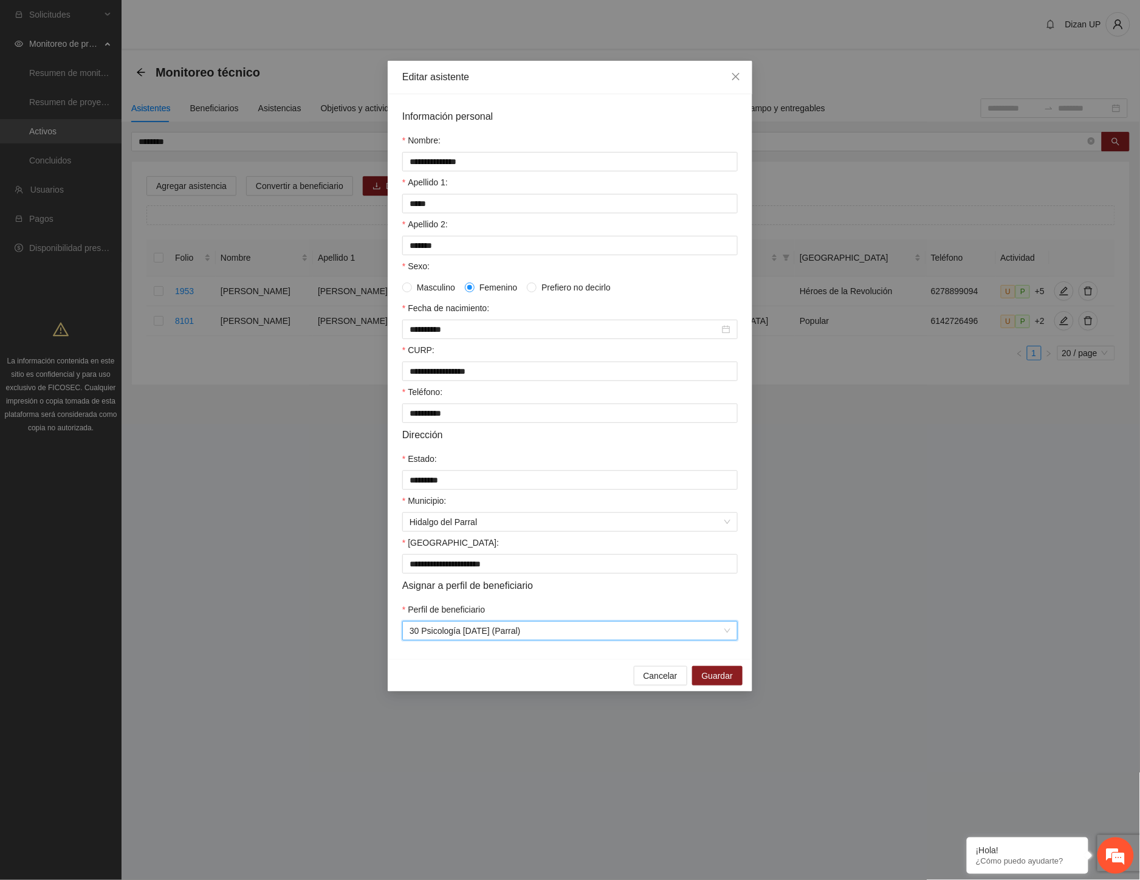
click at [527, 610] on form "**********" at bounding box center [569, 375] width 335 height 532
click at [712, 682] on span "Guardar" at bounding box center [717, 675] width 31 height 13
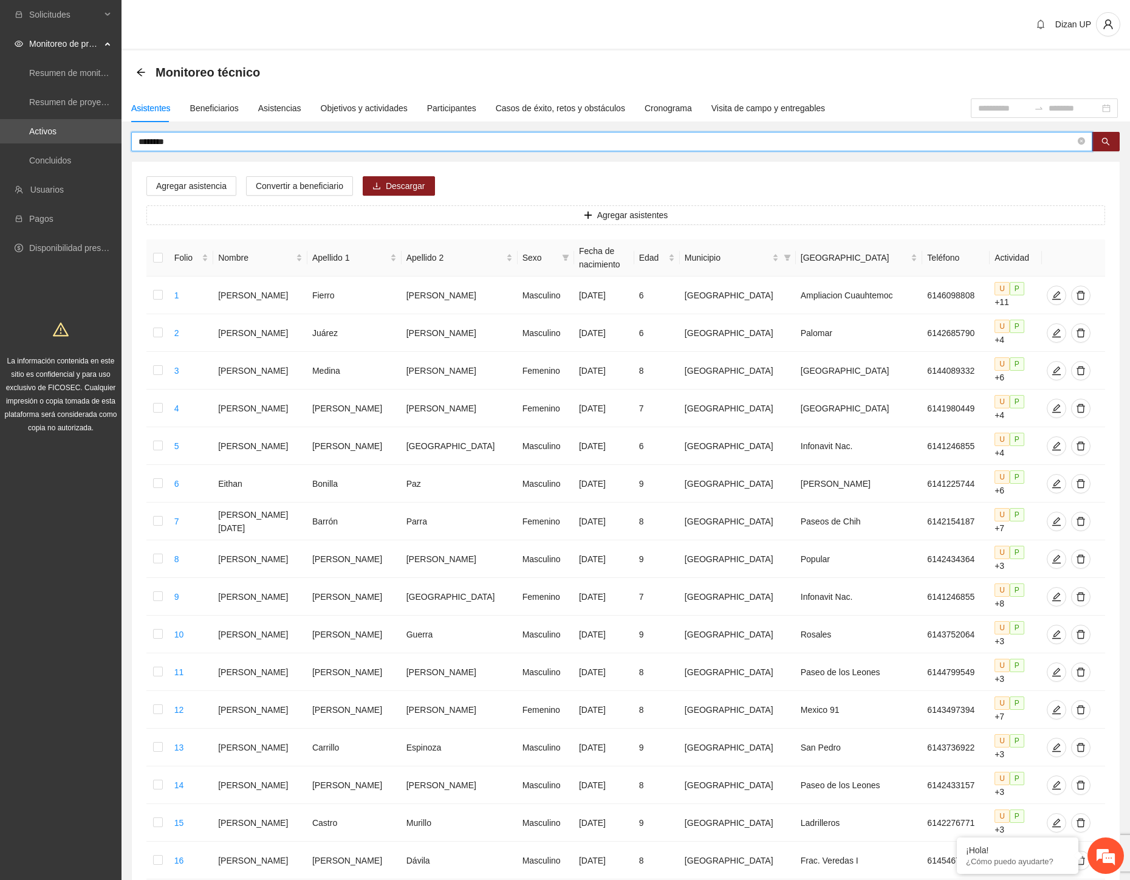
drag, startPoint x: 61, startPoint y: 145, endPoint x: -95, endPoint y: 160, distance: 156.9
click at [0, 160] on html "Solicitudes Monitoreo de proyectos Resumen de monitoreo Resumen de proyectos ap…" at bounding box center [565, 440] width 1130 height 880
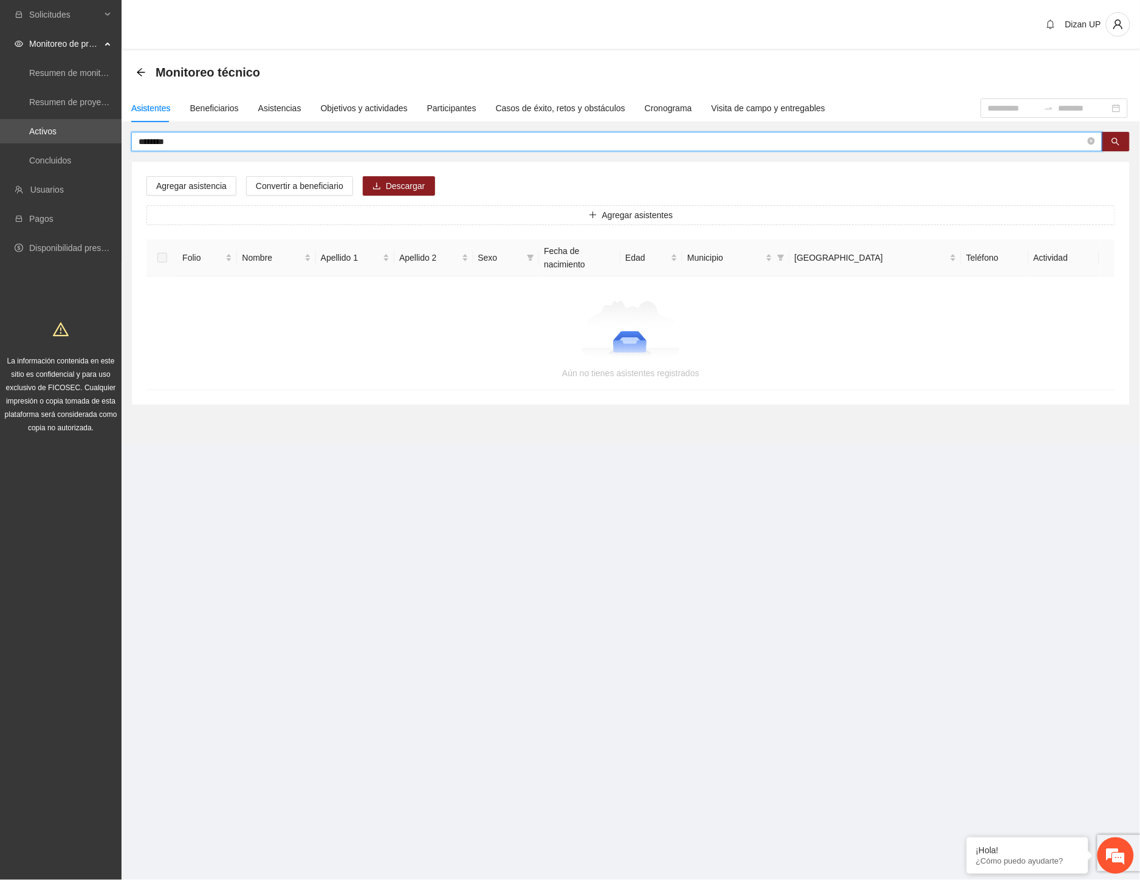
type input "********"
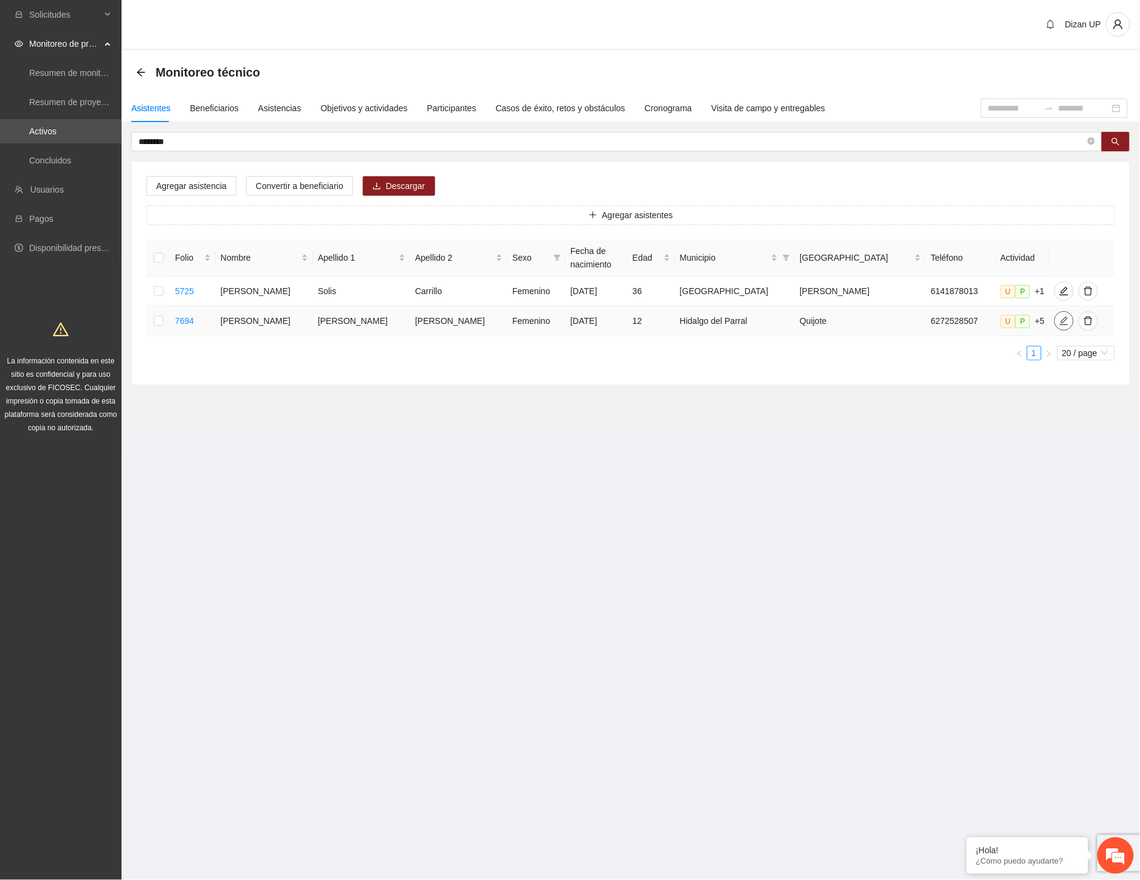
click at [1059, 321] on icon "edit" at bounding box center [1064, 321] width 10 height 10
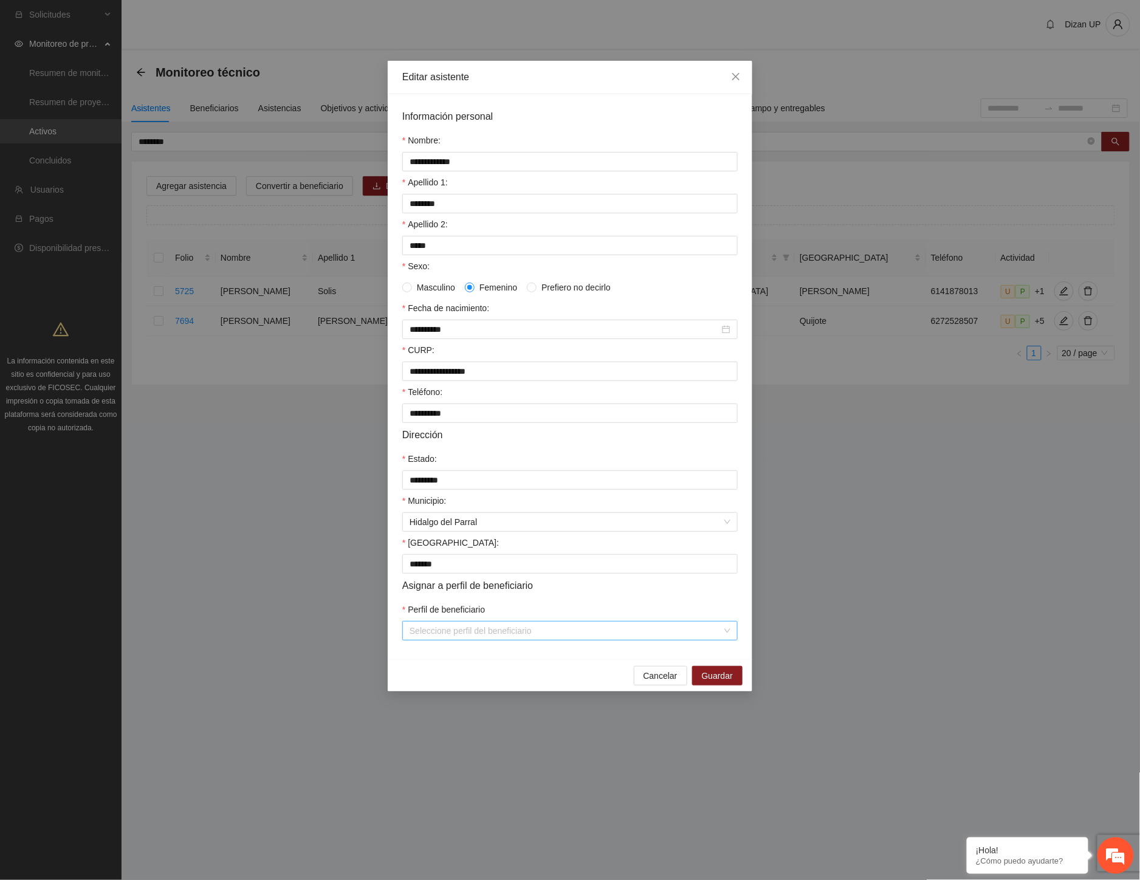
click at [511, 640] on input "Perfil de beneficiario" at bounding box center [566, 631] width 312 height 18
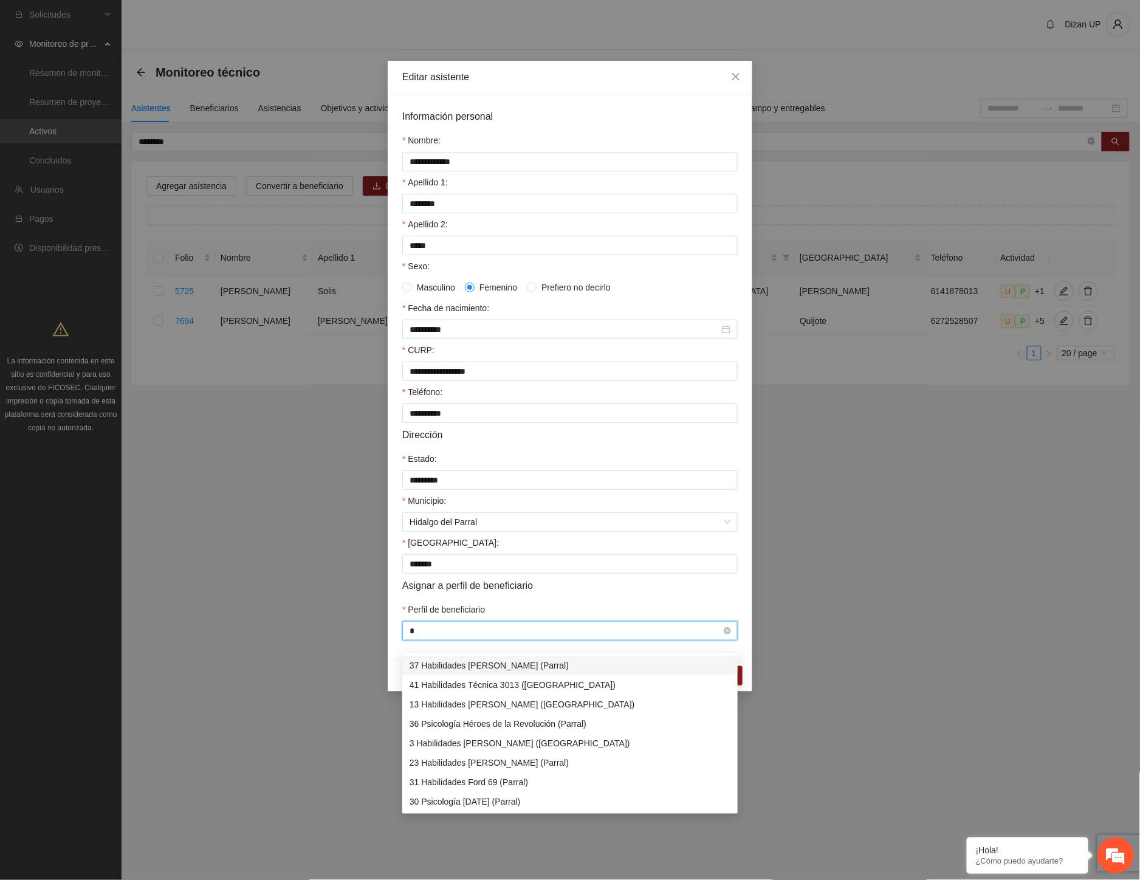
type input "**"
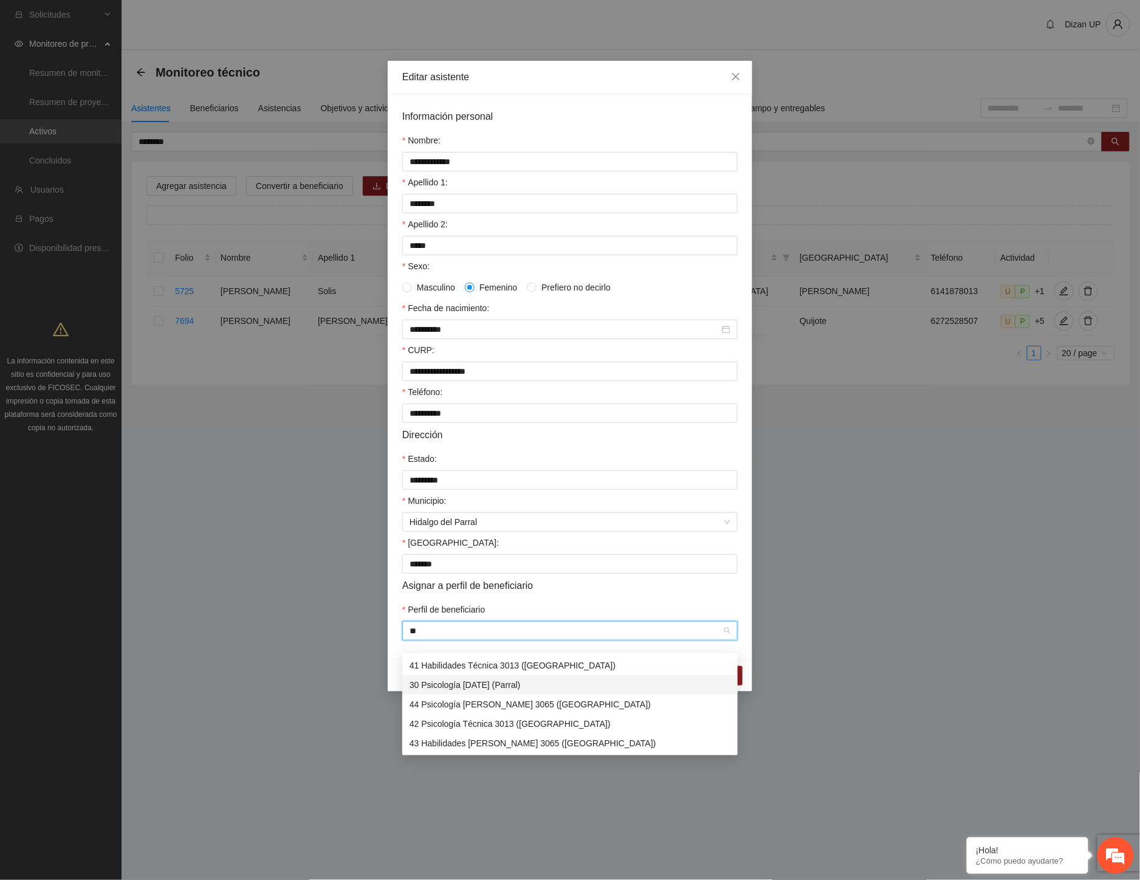
click at [460, 684] on div "30 Psicología 11 de julio (Parral)" at bounding box center [570, 684] width 321 height 13
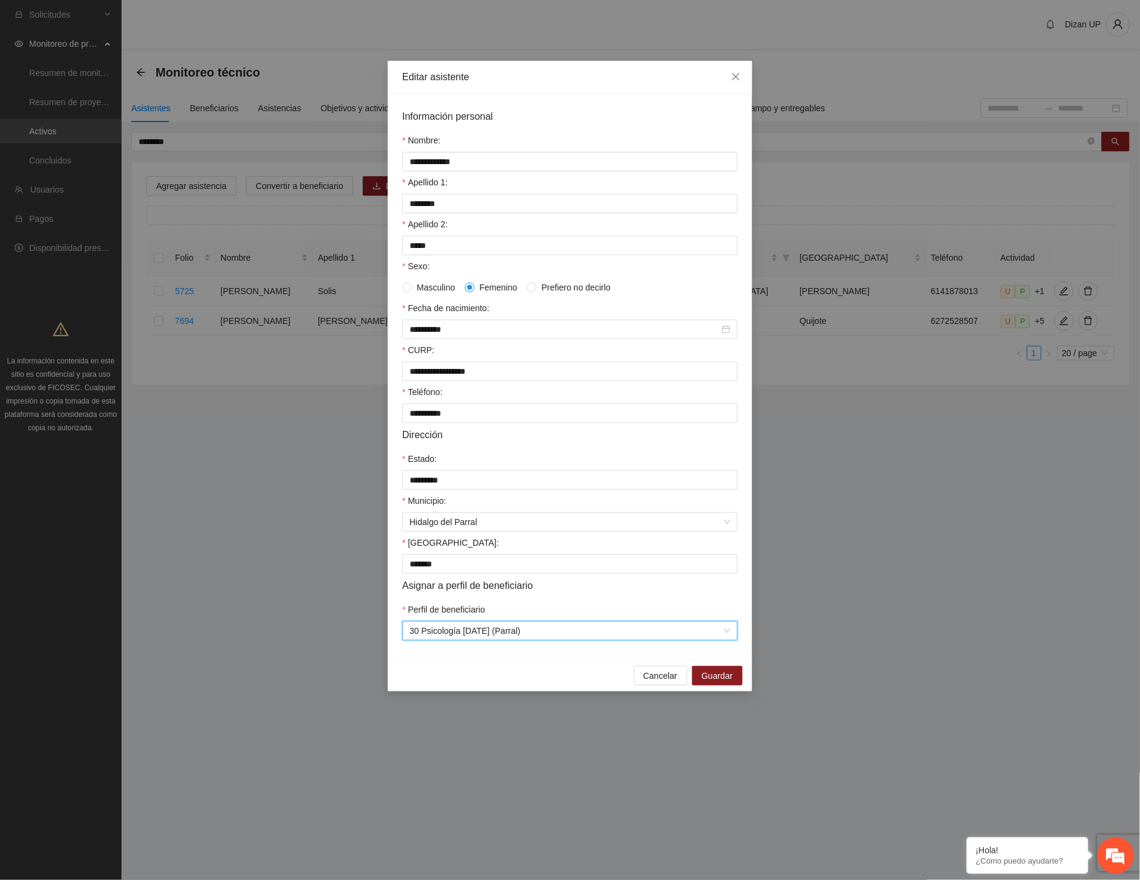
click at [506, 608] on form "**********" at bounding box center [569, 375] width 335 height 532
click at [720, 682] on span "Guardar" at bounding box center [717, 675] width 31 height 13
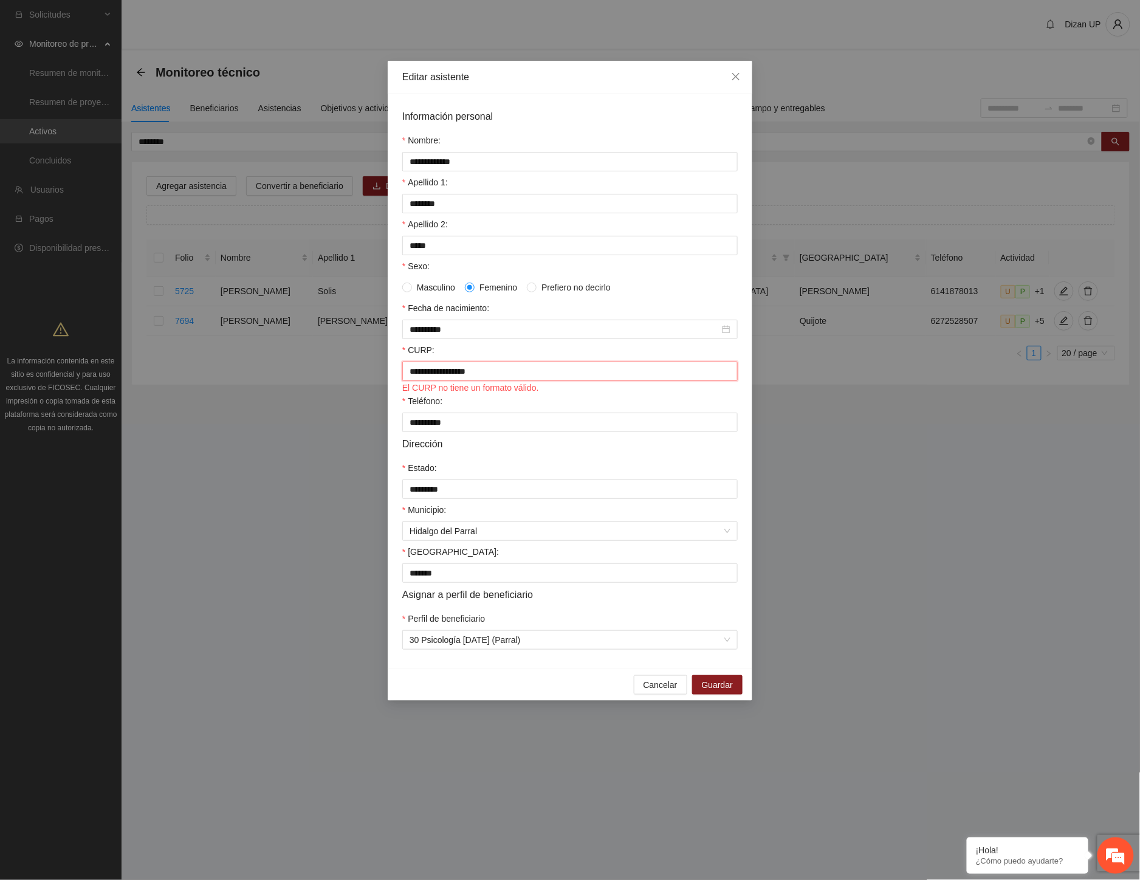
click at [508, 374] on input "**********" at bounding box center [569, 371] width 335 height 19
click at [715, 692] on span "Guardar" at bounding box center [717, 684] width 31 height 13
click at [418, 376] on input "**********" at bounding box center [569, 371] width 335 height 19
click at [430, 379] on input "**********" at bounding box center [569, 371] width 335 height 19
click at [440, 377] on input "**********" at bounding box center [569, 371] width 335 height 19
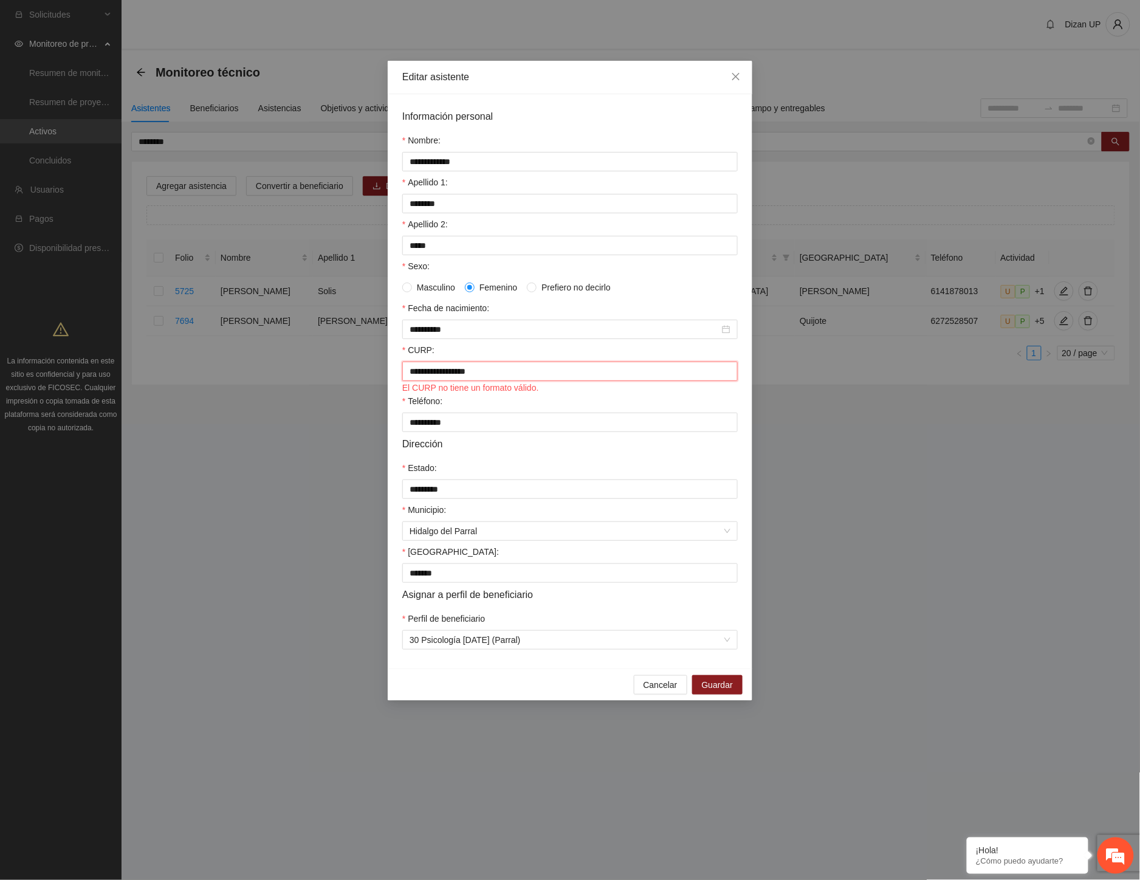
click at [447, 377] on input "**********" at bounding box center [569, 371] width 335 height 19
click at [457, 378] on input "**********" at bounding box center [569, 371] width 335 height 19
click at [468, 380] on input "**********" at bounding box center [569, 371] width 335 height 19
click at [466, 377] on input "**********" at bounding box center [569, 371] width 335 height 19
click at [486, 377] on input "**********" at bounding box center [569, 371] width 335 height 19
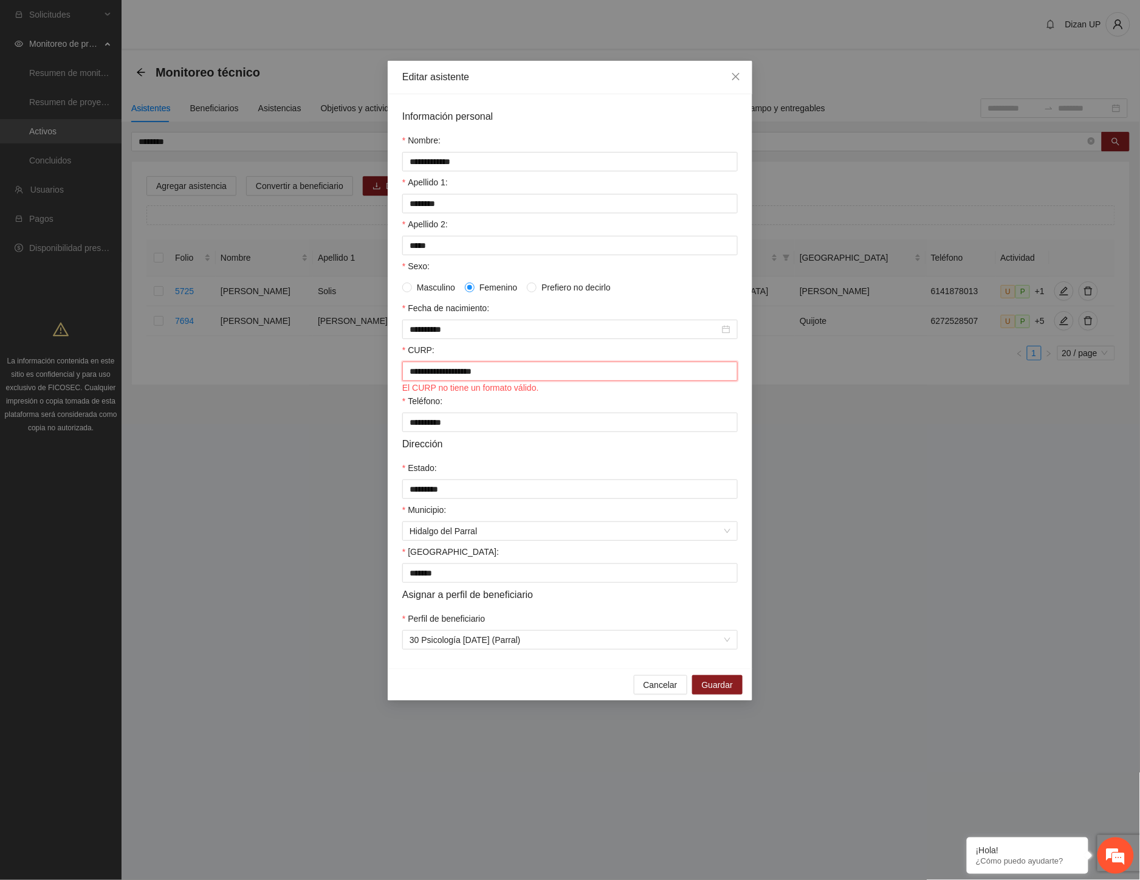
drag, startPoint x: 513, startPoint y: 376, endPoint x: 477, endPoint y: 379, distance: 36.0
click at [475, 377] on input "**********" at bounding box center [569, 371] width 335 height 19
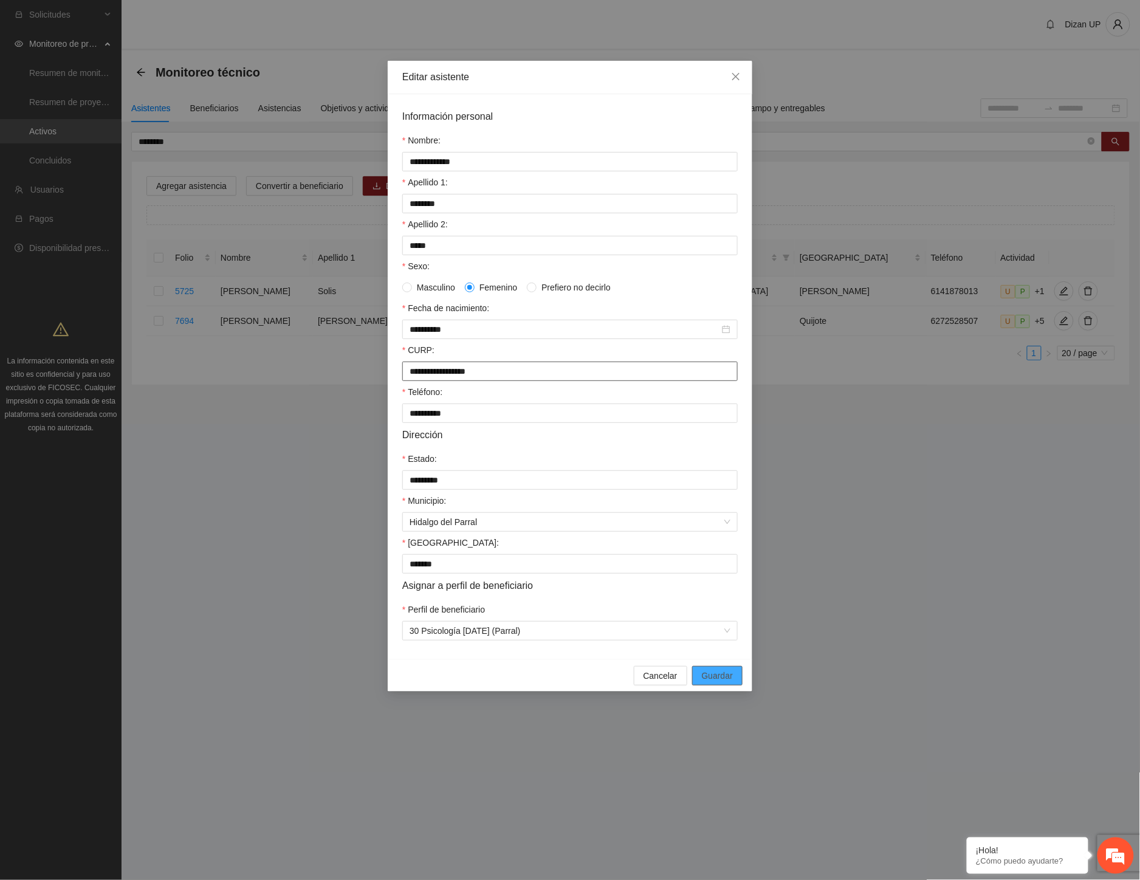
type input "**********"
click at [714, 682] on span "Guardar" at bounding box center [717, 675] width 31 height 13
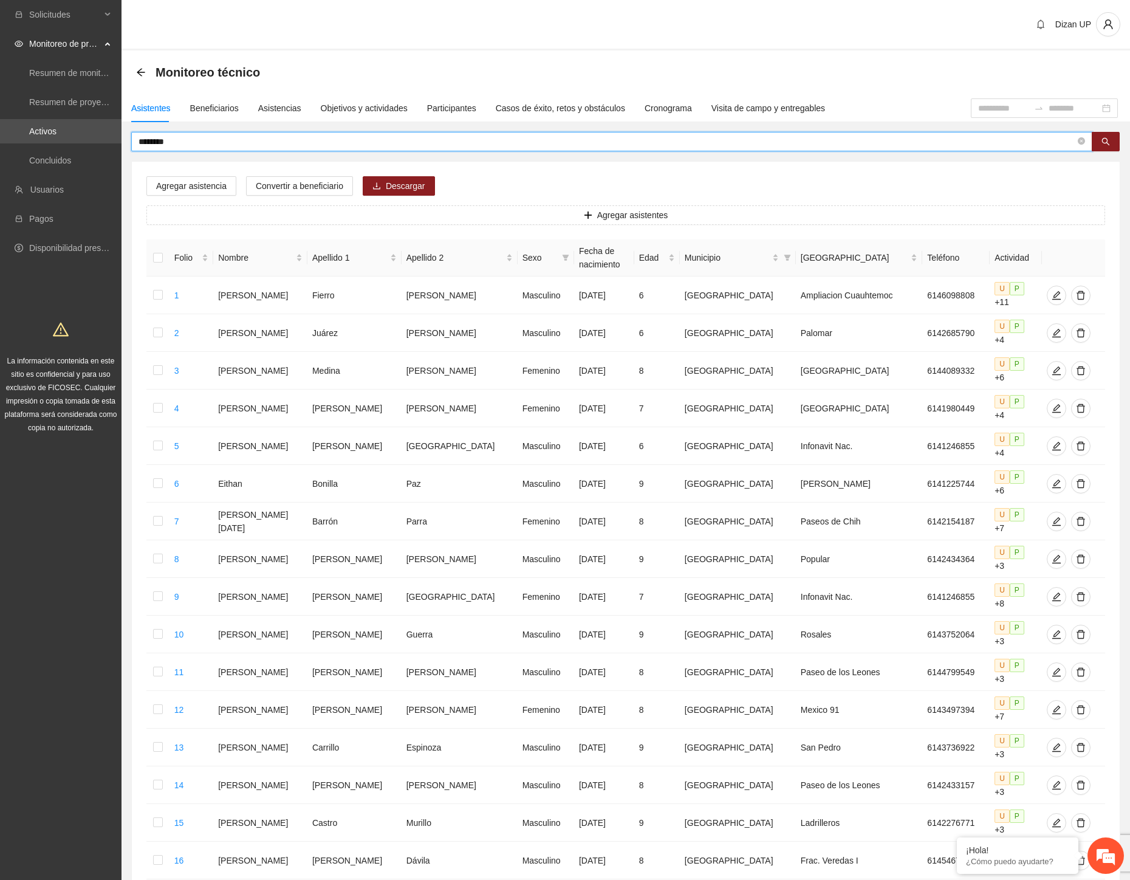
click at [192, 139] on input "********" at bounding box center [607, 141] width 937 height 13
drag, startPoint x: 183, startPoint y: 140, endPoint x: 5, endPoint y: 139, distance: 178.1
click at [7, 138] on section "Solicitudes Monitoreo de proyectos Resumen de monitoreo Resumen de proyectos ap…" at bounding box center [565, 576] width 1130 height 1152
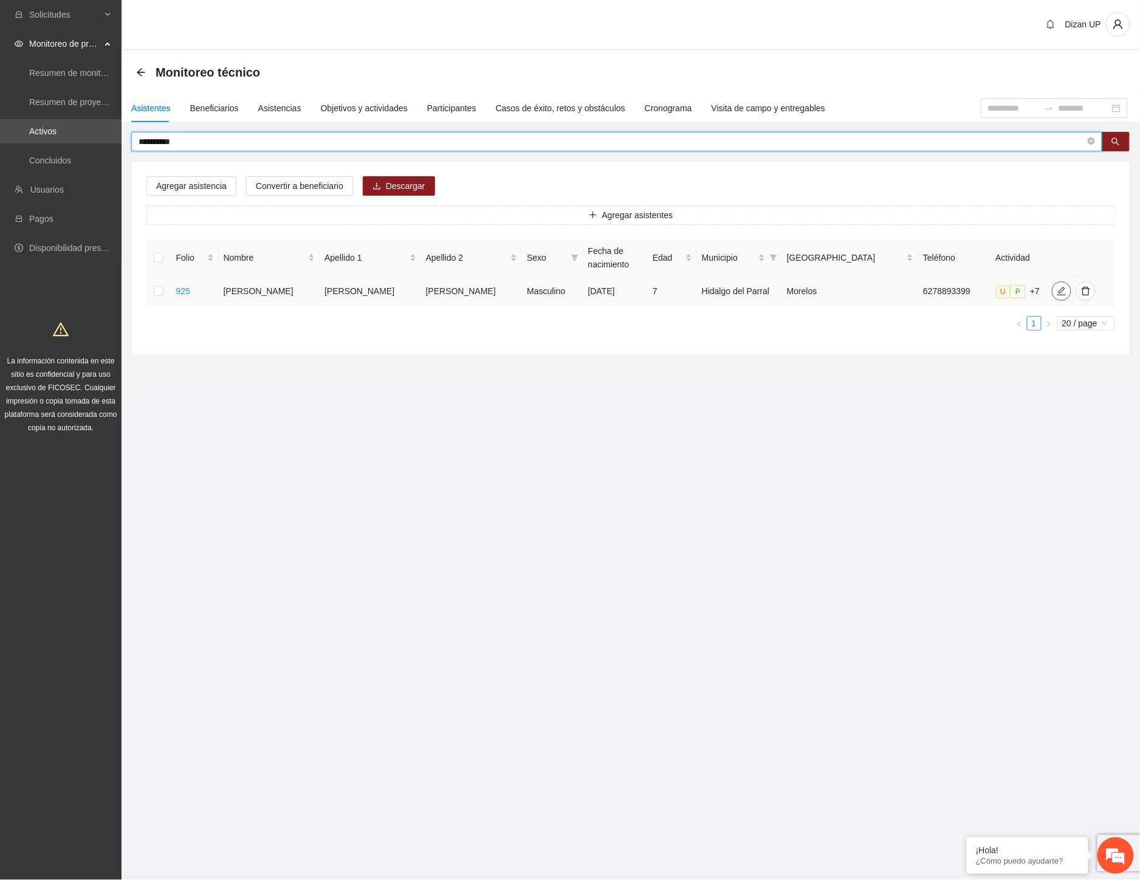
click at [1057, 287] on icon "edit" at bounding box center [1062, 291] width 10 height 10
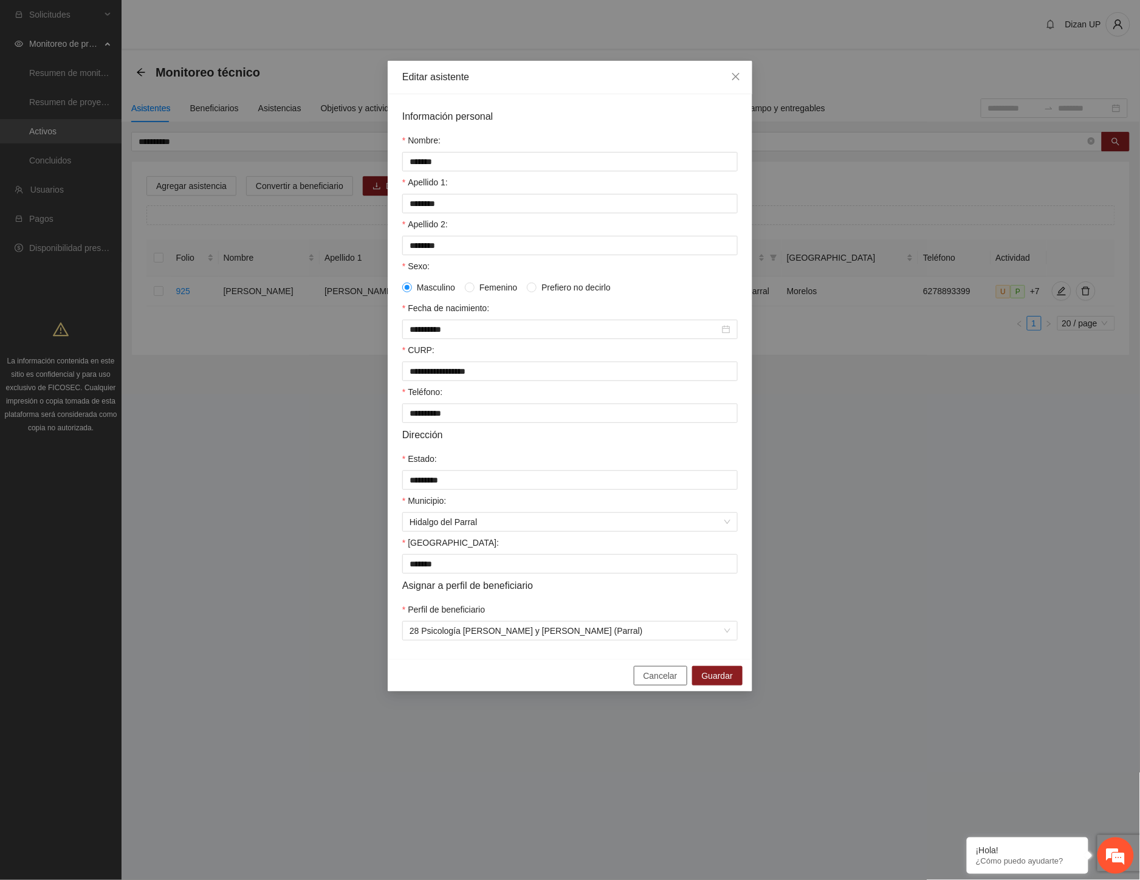
drag, startPoint x: 656, startPoint y: 684, endPoint x: 638, endPoint y: 672, distance: 22.3
click at [655, 682] on span "Cancelar" at bounding box center [661, 675] width 34 height 13
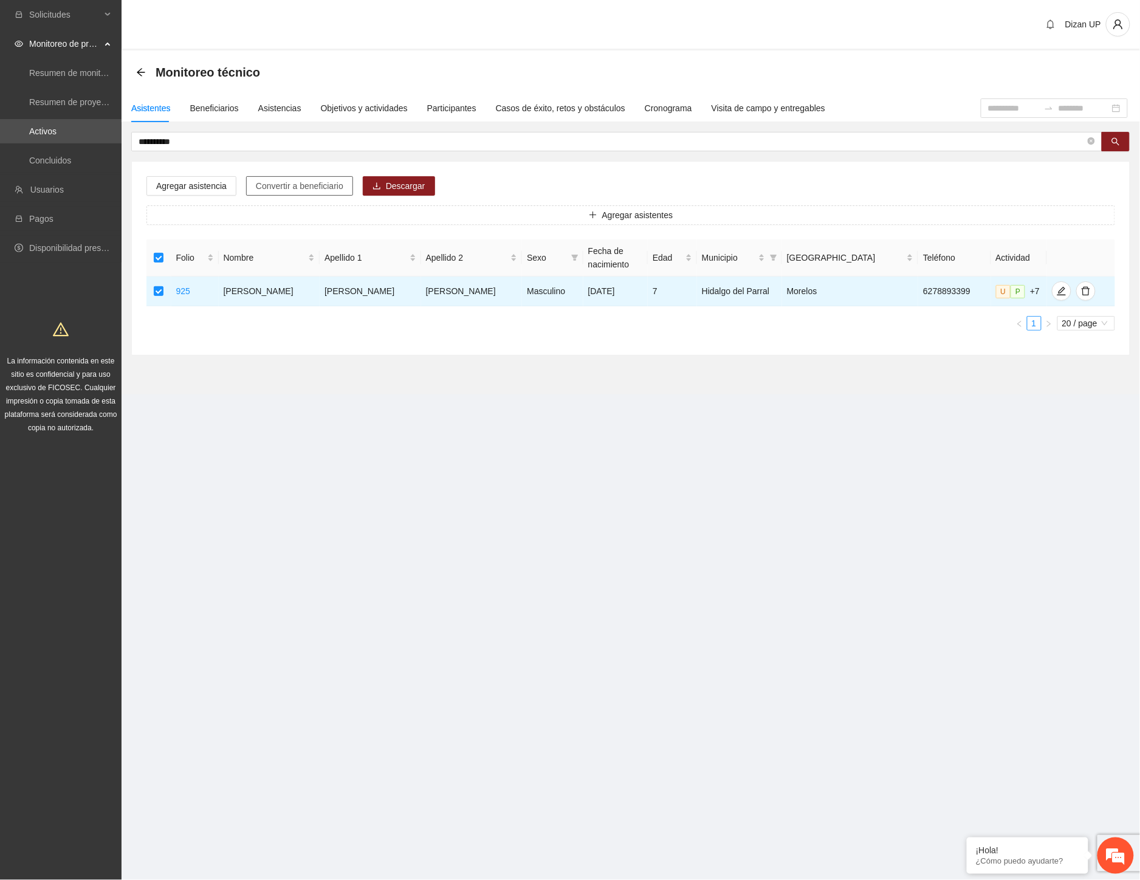
click at [325, 180] on span "Convertir a beneficiario" at bounding box center [300, 185] width 88 height 13
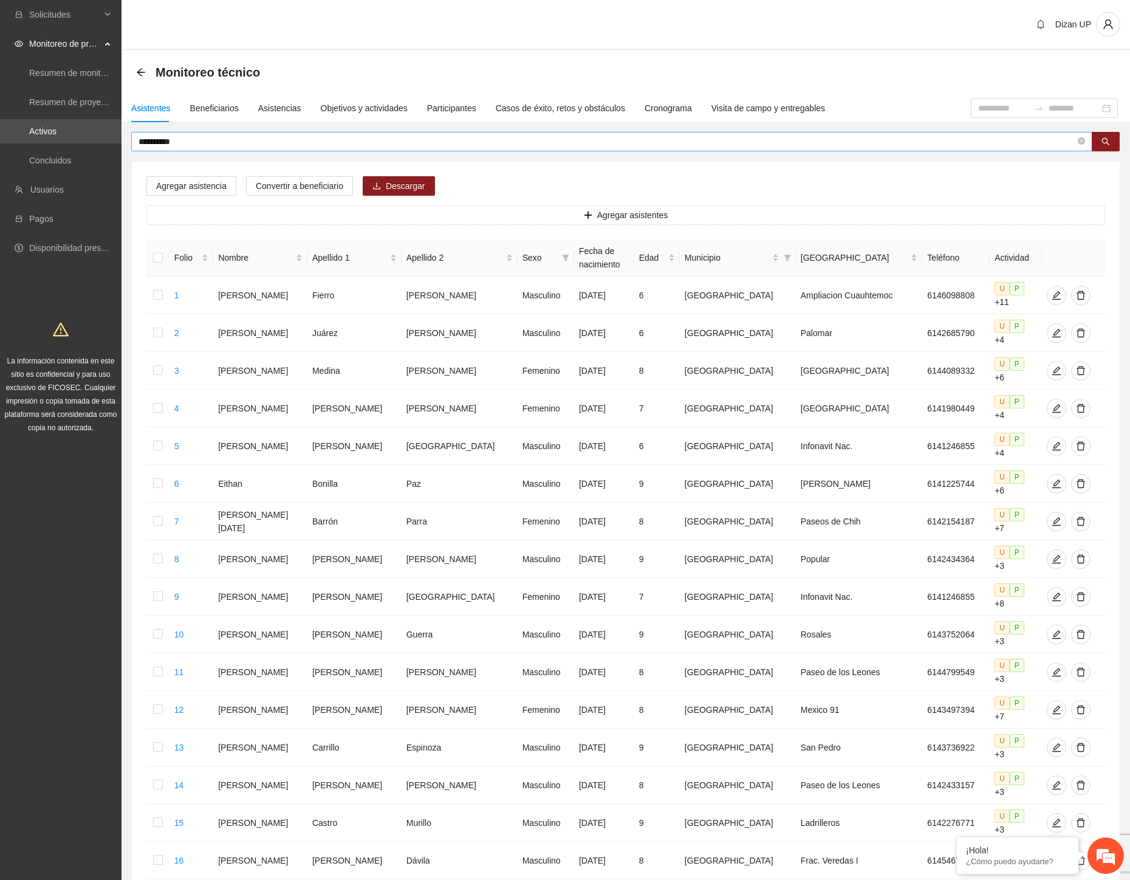
click at [201, 138] on input "**********" at bounding box center [607, 141] width 937 height 13
type input "**********"
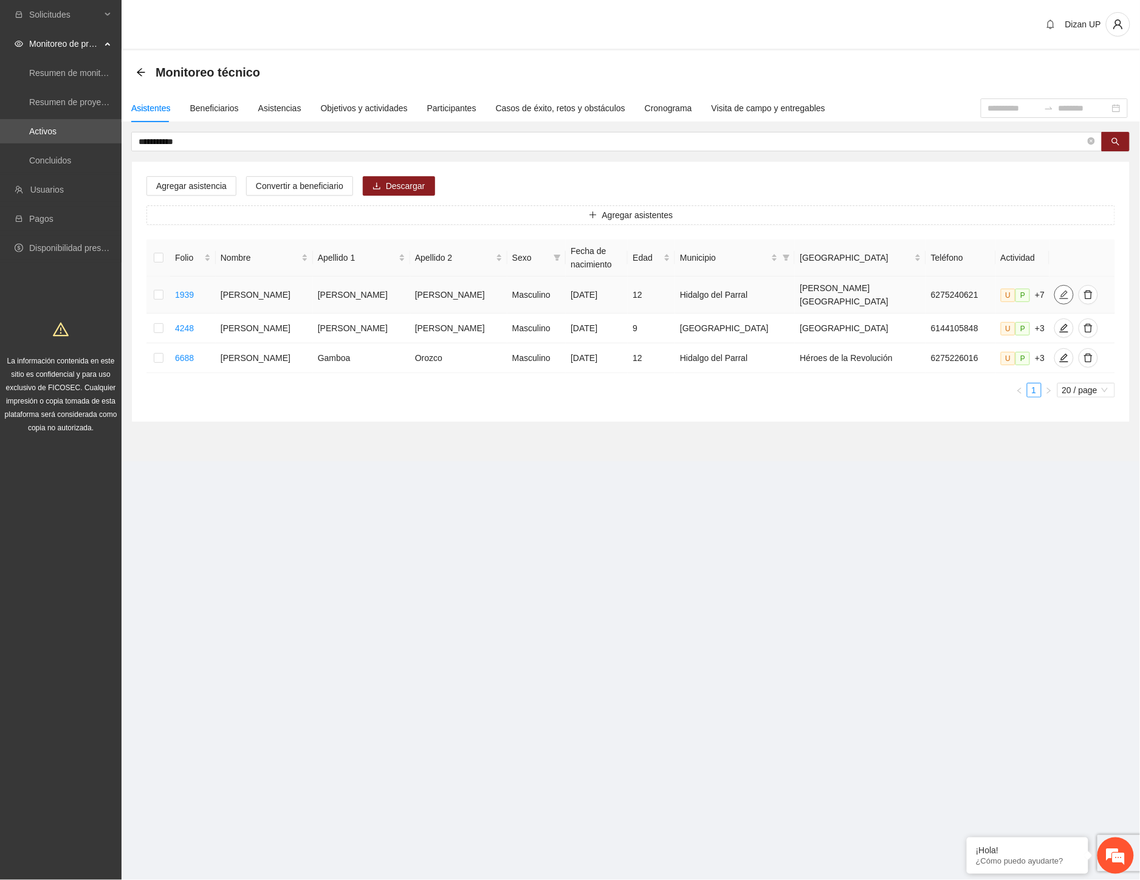
click at [1059, 290] on icon "edit" at bounding box center [1064, 295] width 10 height 10
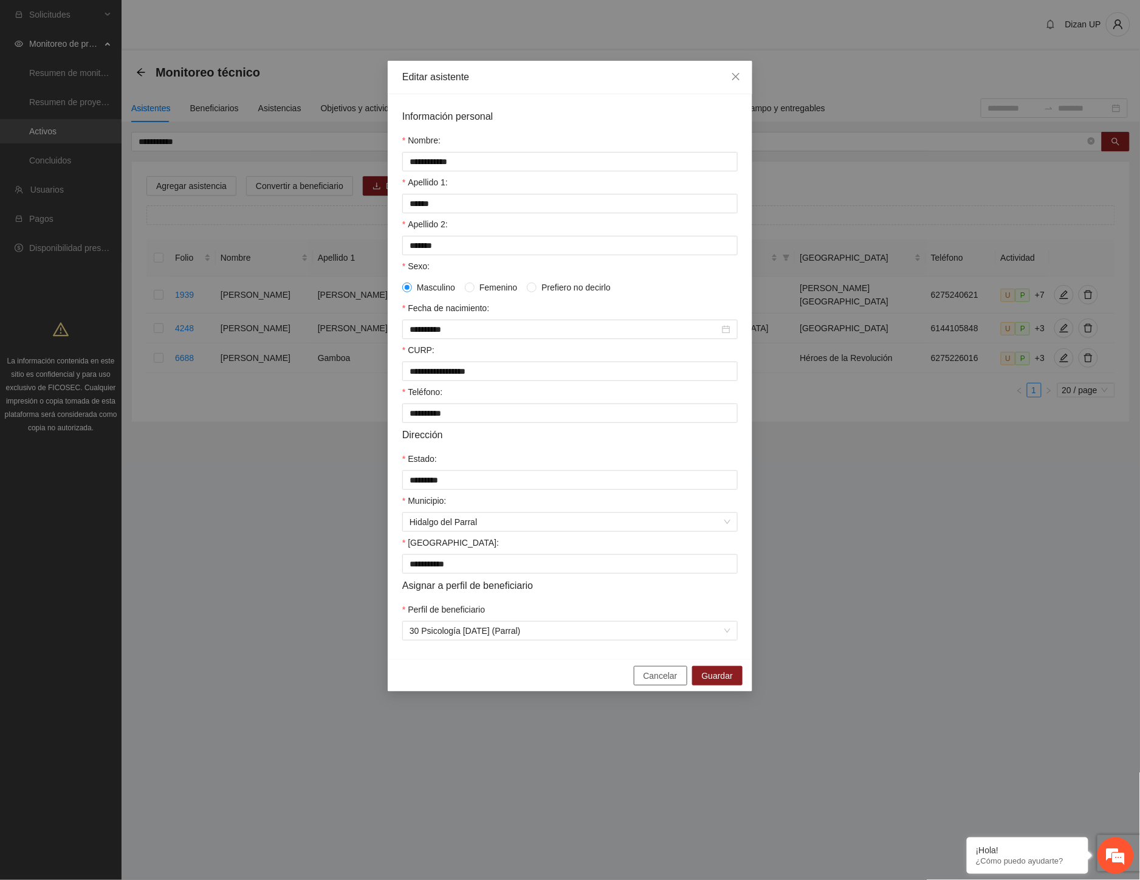
click at [658, 682] on span "Cancelar" at bounding box center [661, 675] width 34 height 13
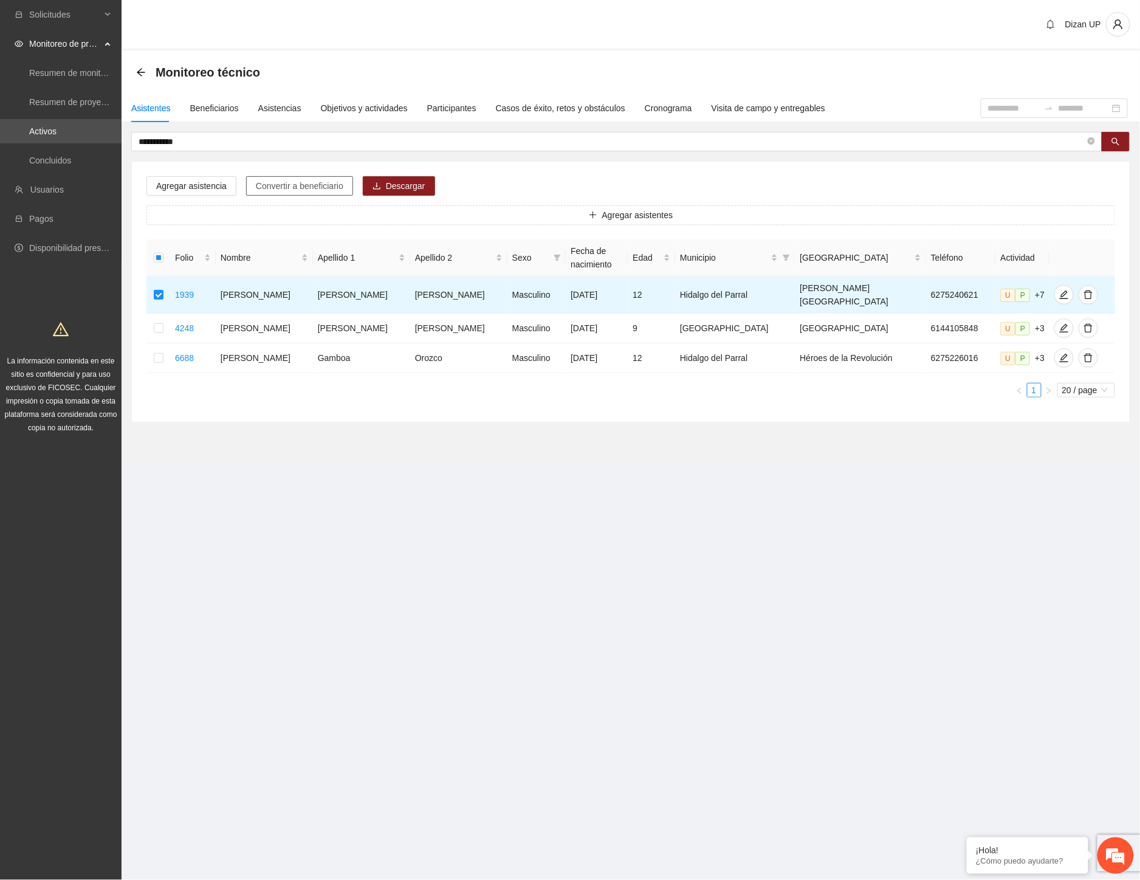
click at [275, 184] on span "Convertir a beneficiario" at bounding box center [300, 185] width 88 height 13
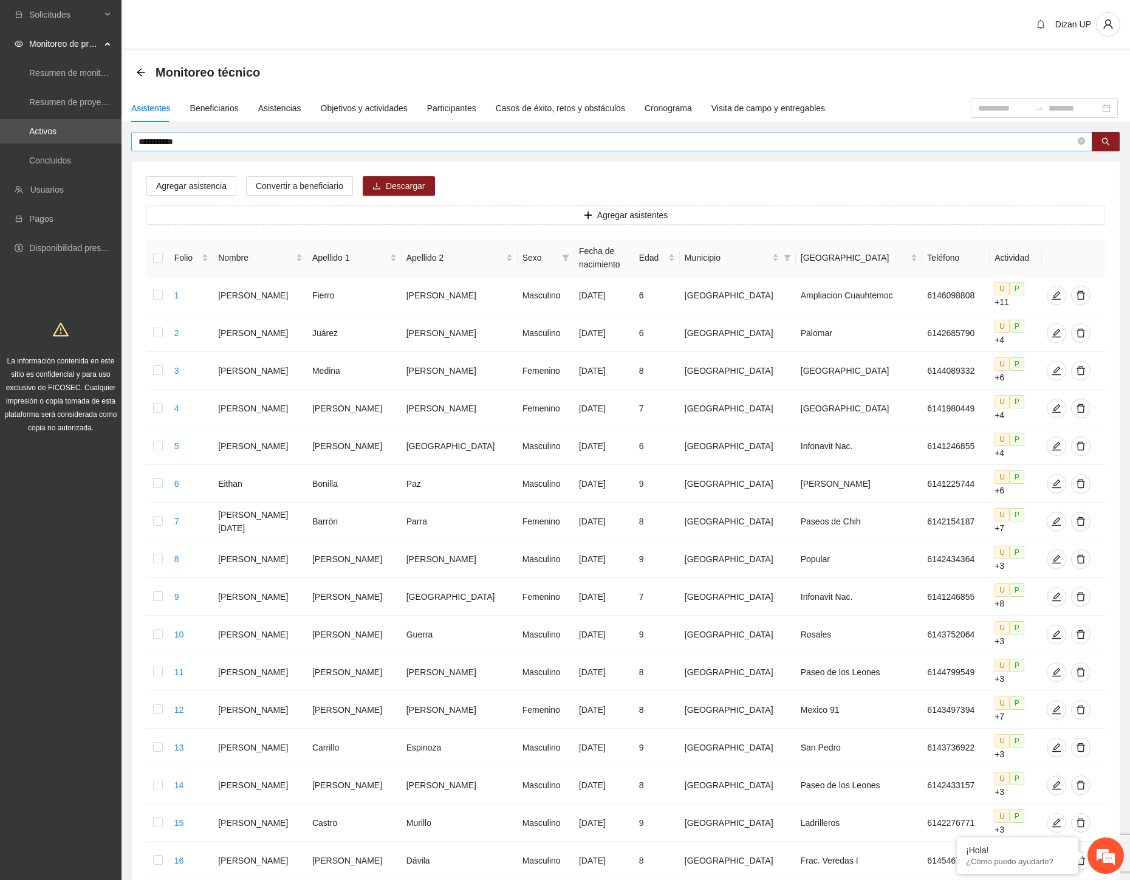
click at [199, 138] on input "**********" at bounding box center [607, 141] width 937 height 13
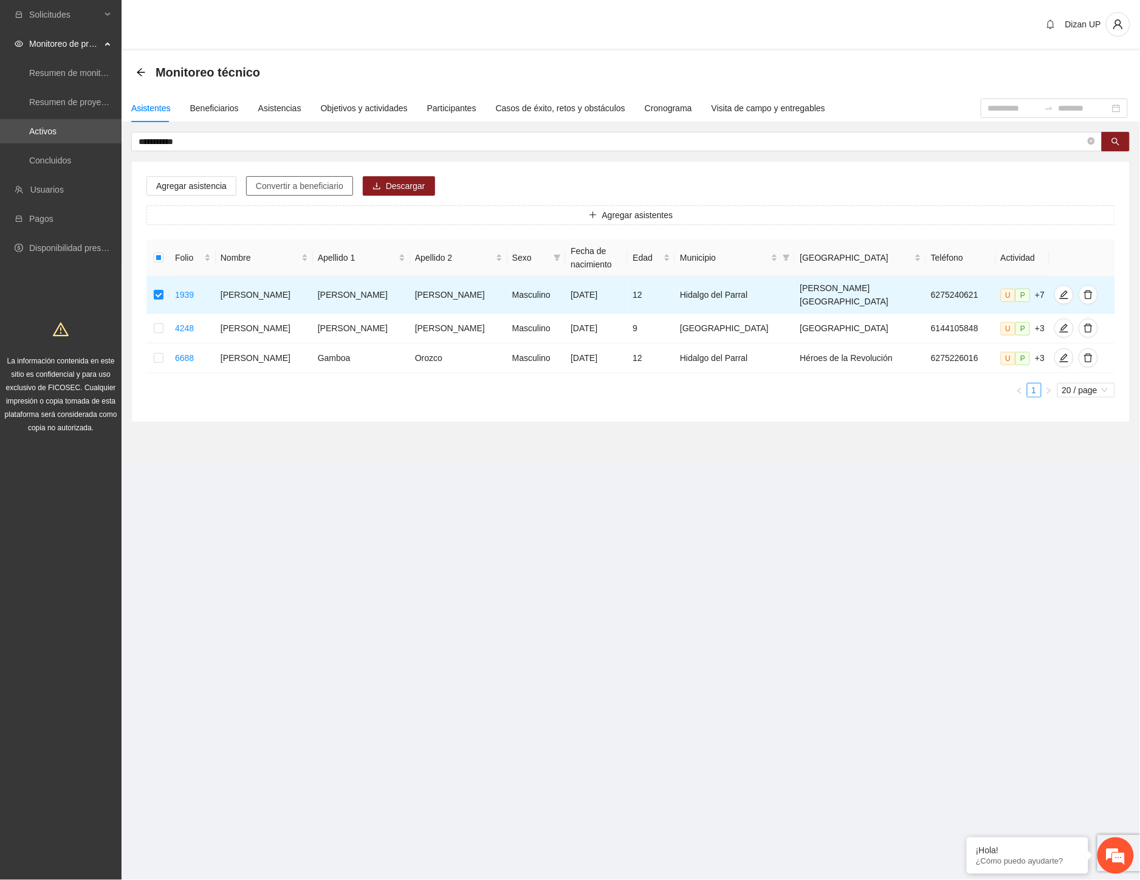
click at [303, 186] on span "Convertir a beneficiario" at bounding box center [300, 185] width 88 height 13
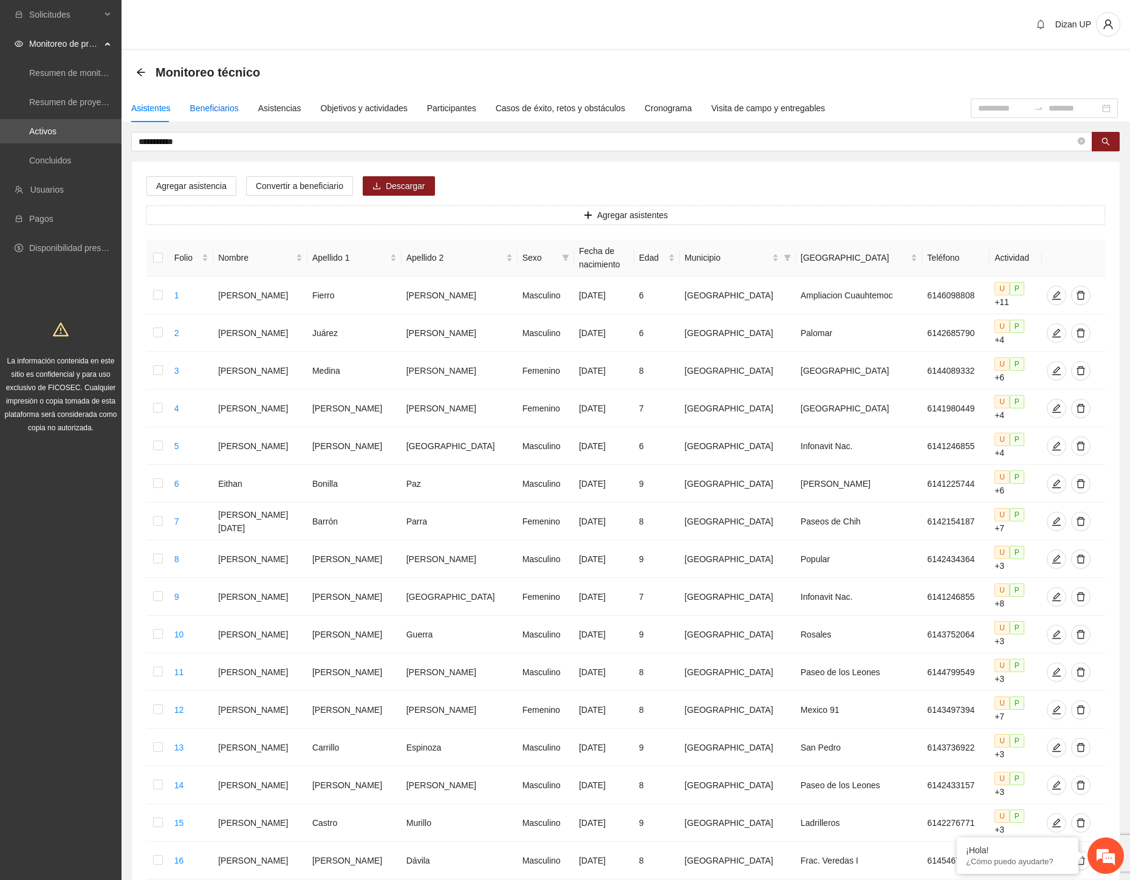
click at [207, 108] on div "Beneficiarios" at bounding box center [214, 107] width 49 height 13
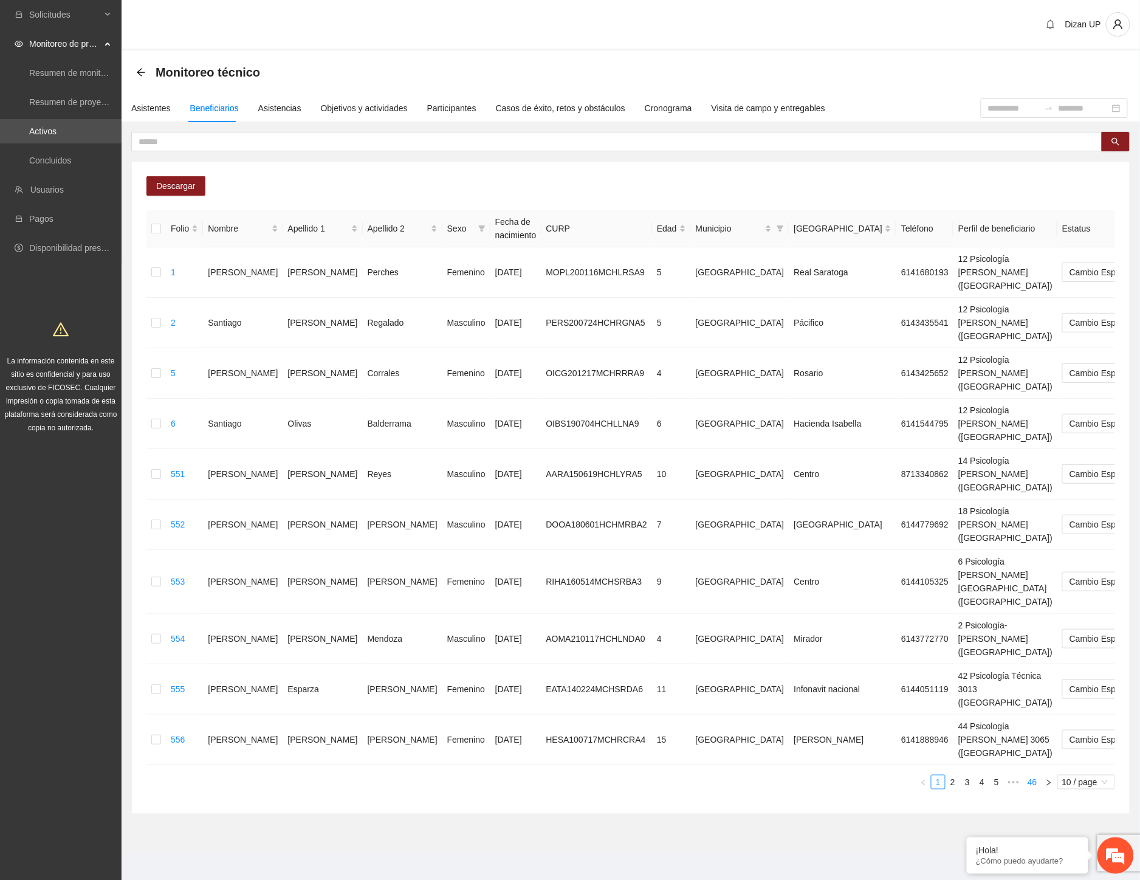
click at [1034, 775] on link "46" at bounding box center [1032, 781] width 17 height 13
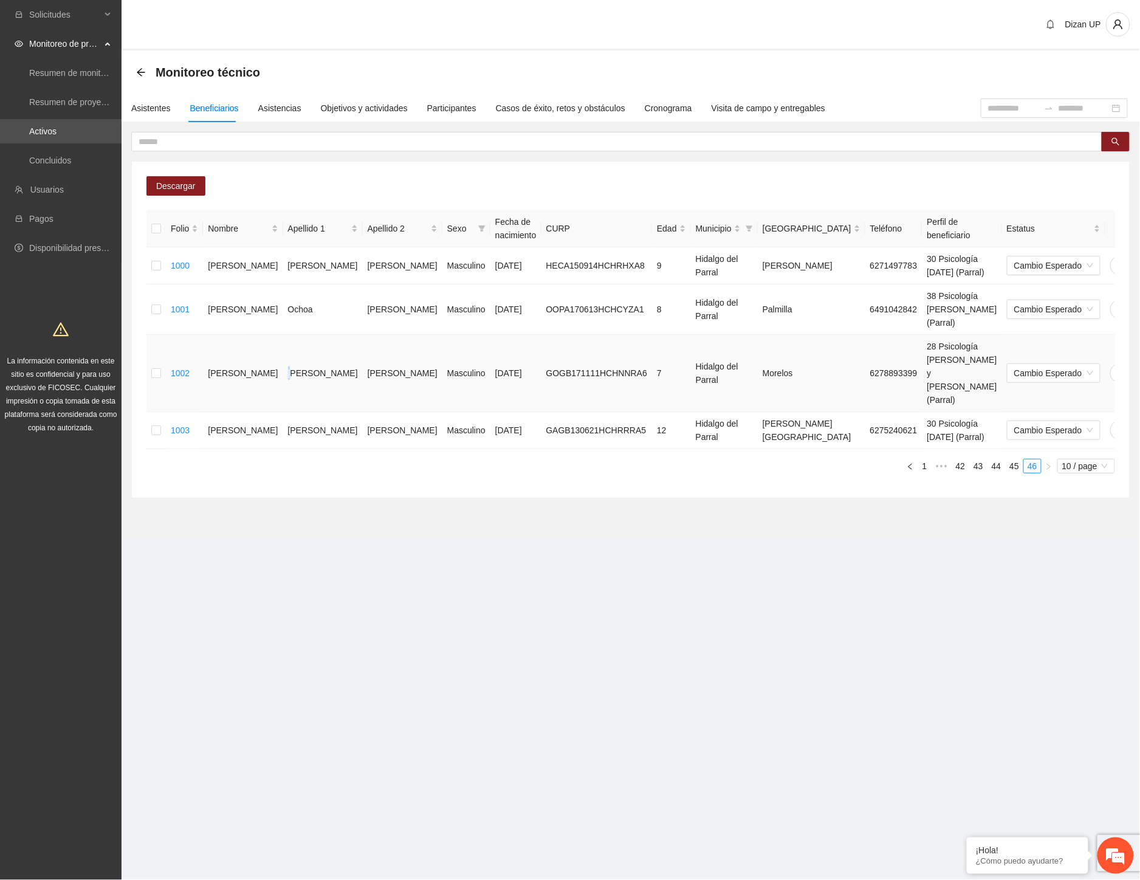
drag, startPoint x: 258, startPoint y: 339, endPoint x: 267, endPoint y: 342, distance: 10.2
click at [283, 342] on td "González" at bounding box center [323, 373] width 80 height 77
drag, startPoint x: 226, startPoint y: 373, endPoint x: 388, endPoint y: 384, distance: 162.0
click at [361, 412] on tr "1003 Brandon Isaí García García Masculino 21/06/2013 GAGB130621HCHRRRA5 12 Hida…" at bounding box center [667, 430] width 1042 height 37
click at [247, 338] on td "Brandon" at bounding box center [243, 373] width 80 height 77
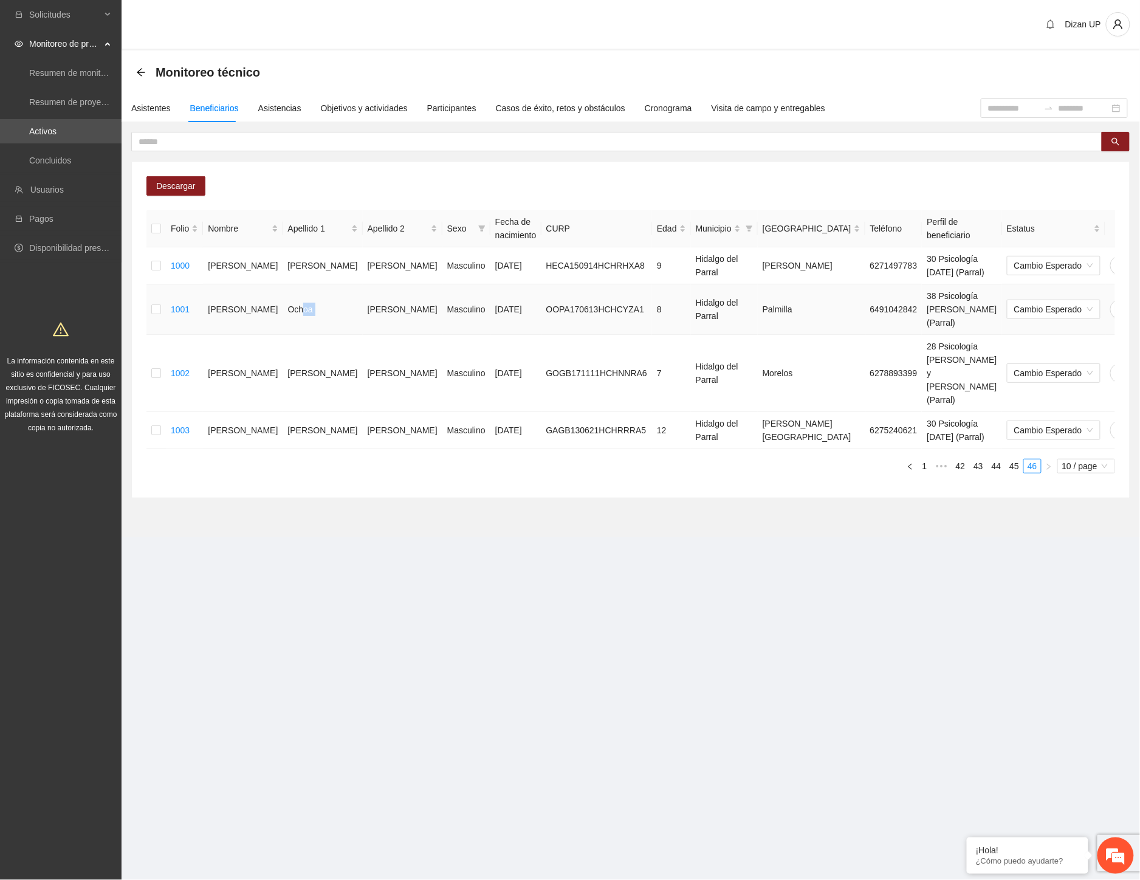
drag, startPoint x: 272, startPoint y: 300, endPoint x: 305, endPoint y: 300, distance: 32.8
click at [306, 301] on tr "1001 Azael misael Ochoa Payán Masculino 12/06/2017 OOPA170613HCHCYZA1 8 Hidalgo…" at bounding box center [667, 309] width 1042 height 50
click at [146, 106] on div "Asistentes" at bounding box center [151, 107] width 40 height 13
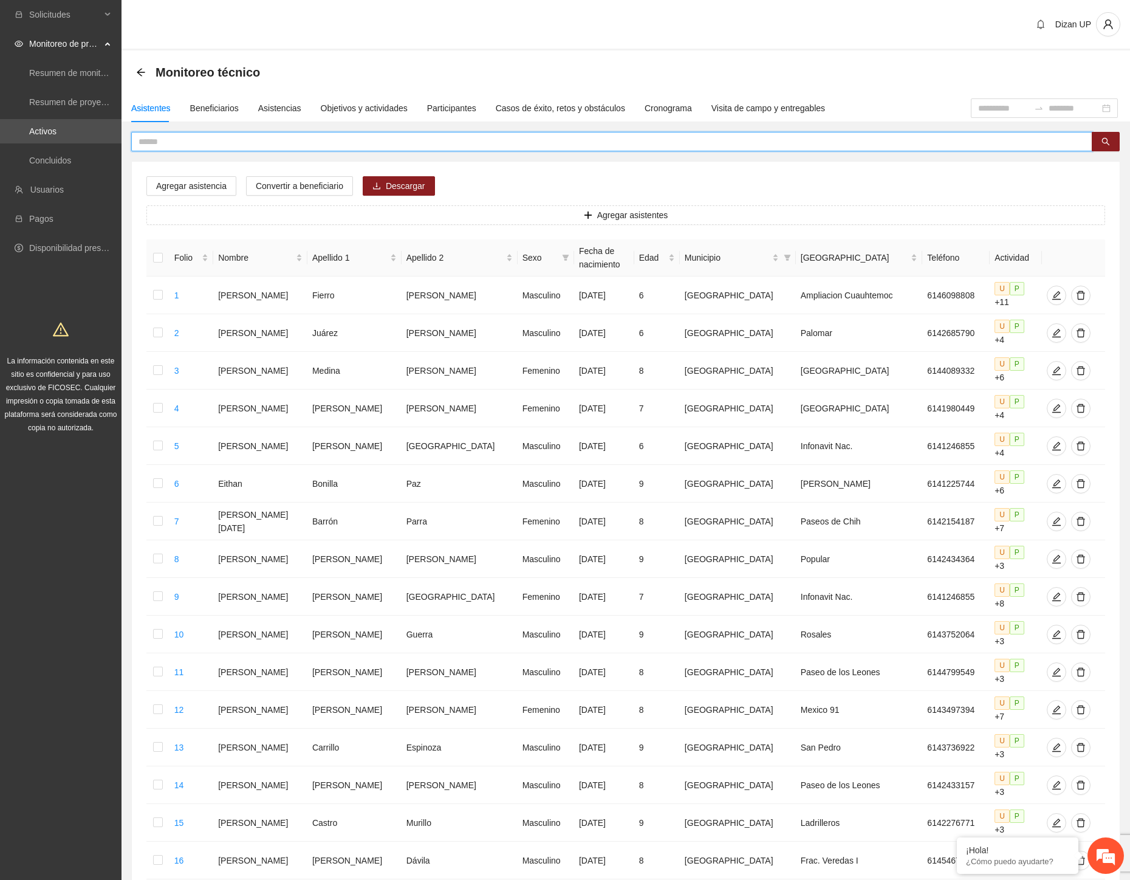
click at [248, 142] on input "text" at bounding box center [607, 141] width 937 height 13
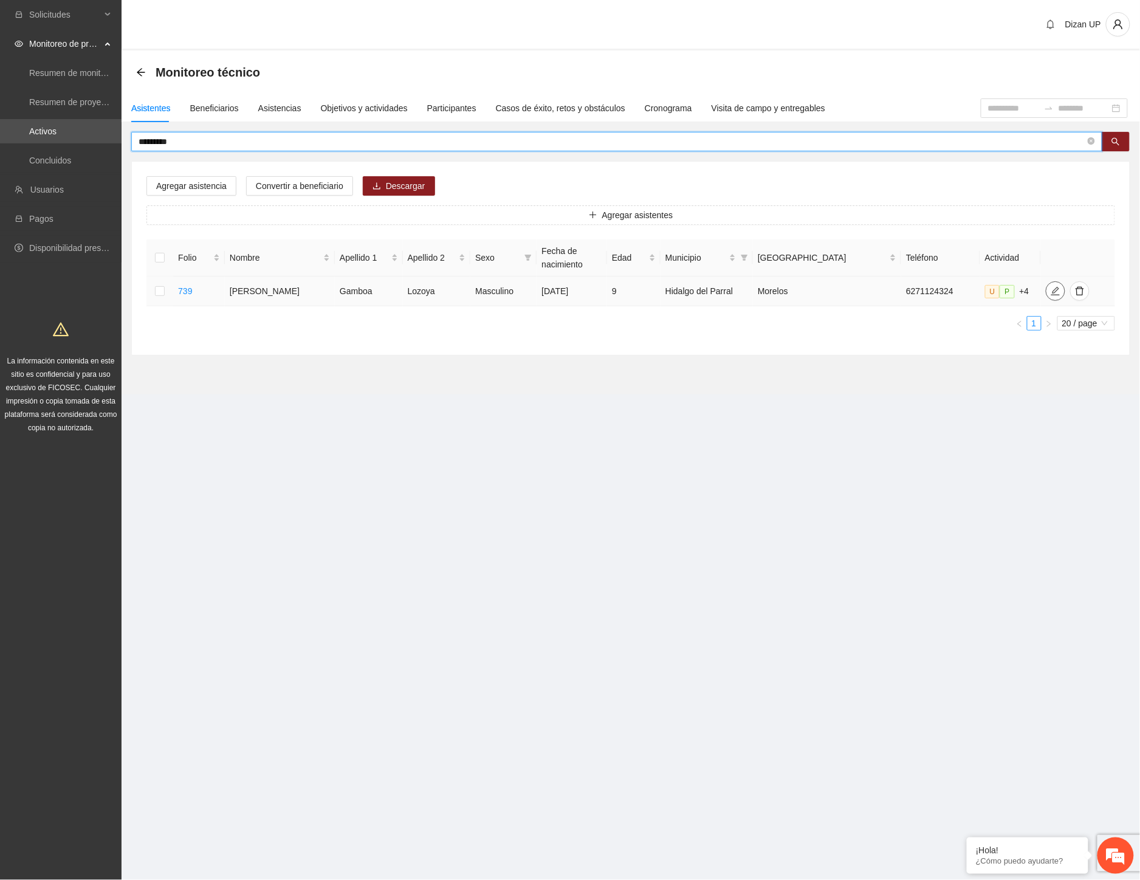
click at [1051, 292] on icon "edit" at bounding box center [1056, 291] width 10 height 10
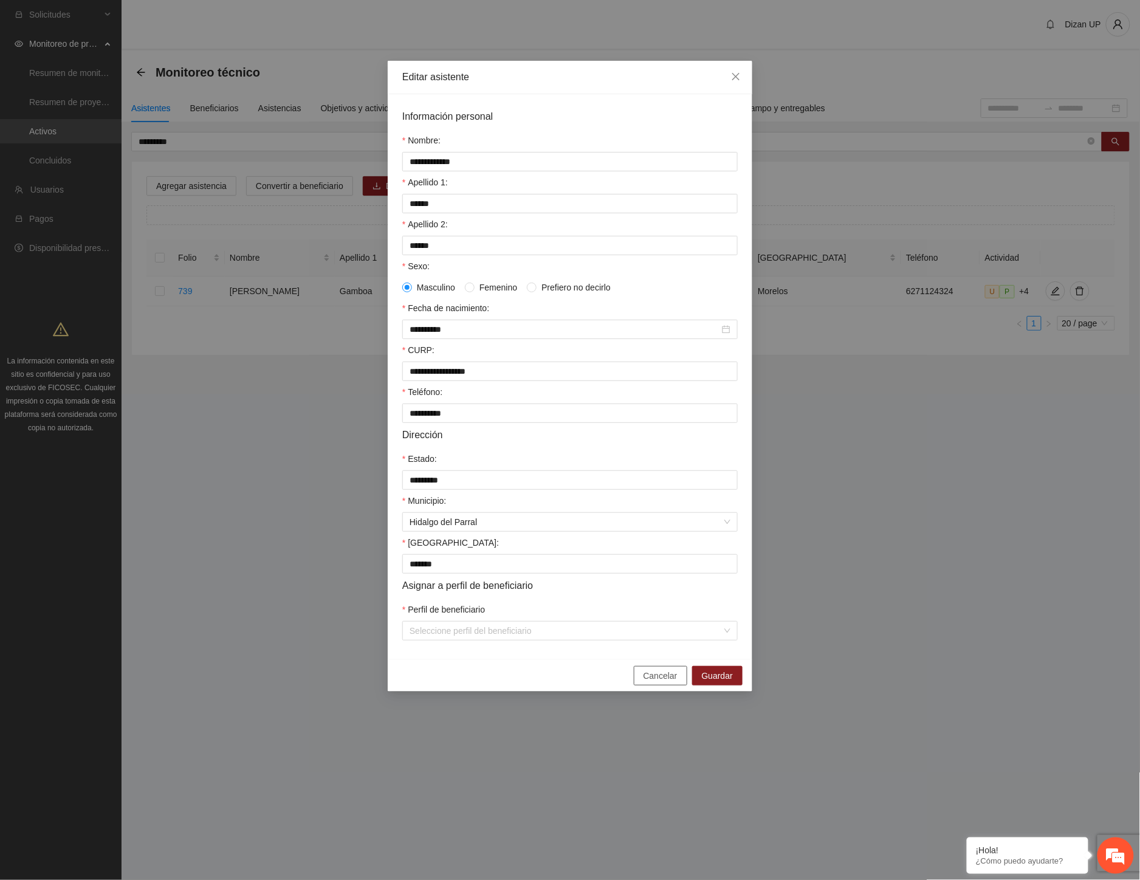
click at [659, 682] on span "Cancelar" at bounding box center [661, 675] width 34 height 13
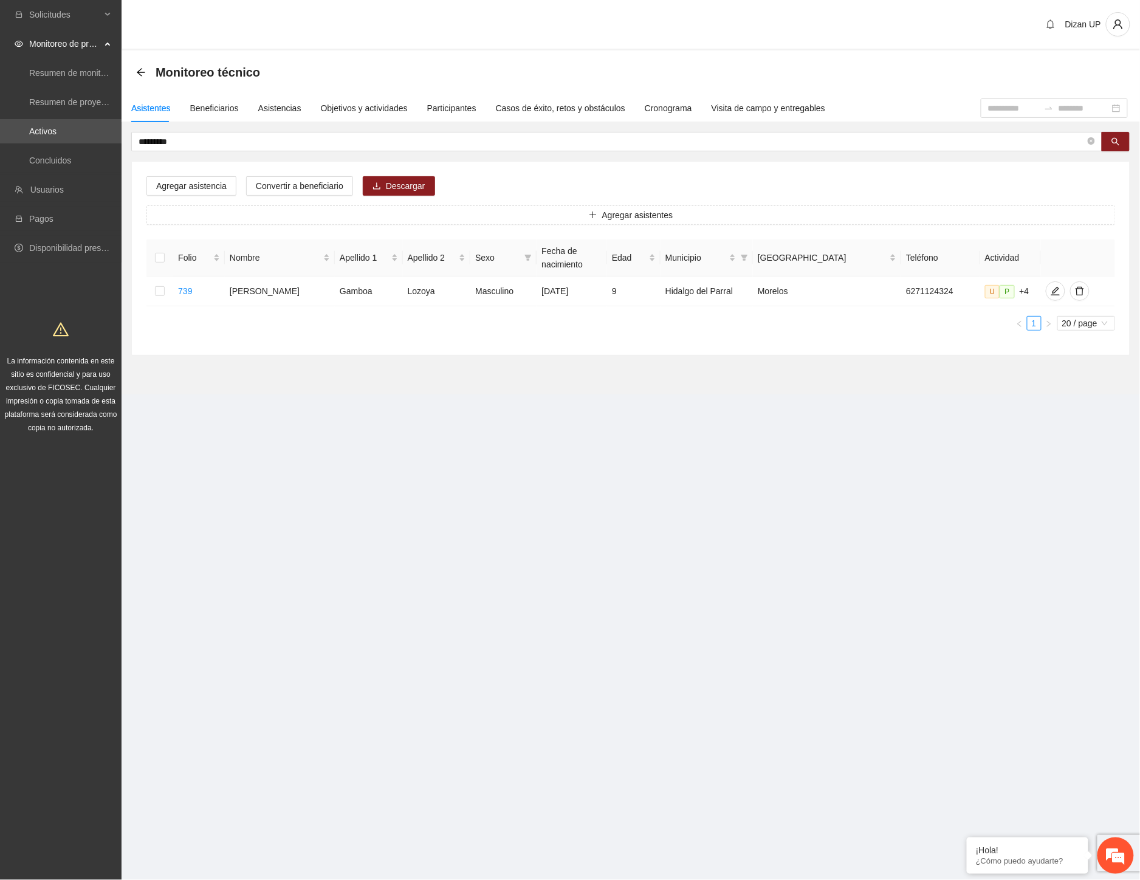
drag, startPoint x: 472, startPoint y: 361, endPoint x: 390, endPoint y: 316, distance: 93.6
click at [472, 361] on section "Monitoreo técnico Asistentes Beneficiarios Asistencias Objetivos y actividades …" at bounding box center [631, 222] width 1019 height 344
drag, startPoint x: 199, startPoint y: 141, endPoint x: 35, endPoint y: 141, distance: 164.7
click at [38, 143] on section "Solicitudes Monitoreo de proyectos Resumen de monitoreo Resumen de proyectos ap…" at bounding box center [570, 440] width 1140 height 880
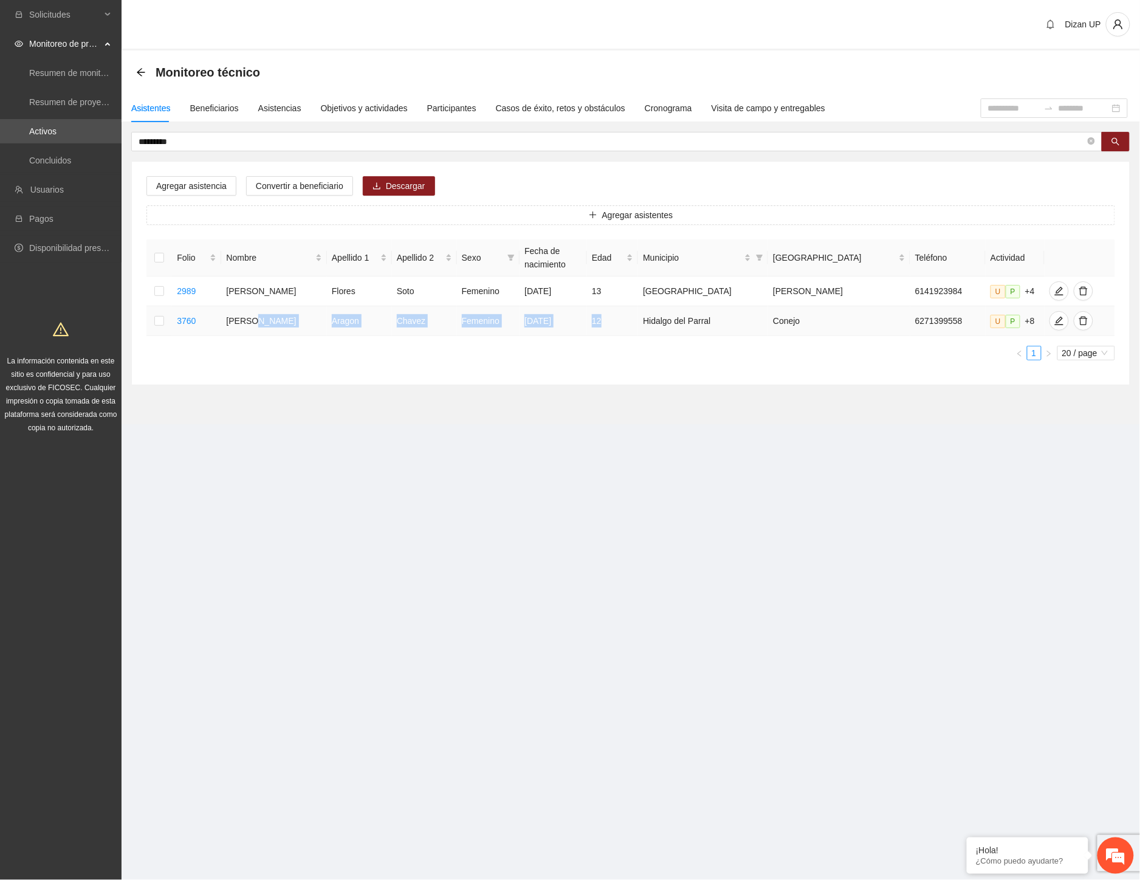
drag, startPoint x: 270, startPoint y: 318, endPoint x: 672, endPoint y: 322, distance: 401.7
click at [672, 322] on tr "3760 Briana Aragon Chavez Femenino 08/06/2013 12 Hidalgo del Parral Conejo 6271…" at bounding box center [630, 321] width 969 height 30
click at [1052, 318] on span "edit" at bounding box center [1059, 321] width 18 height 10
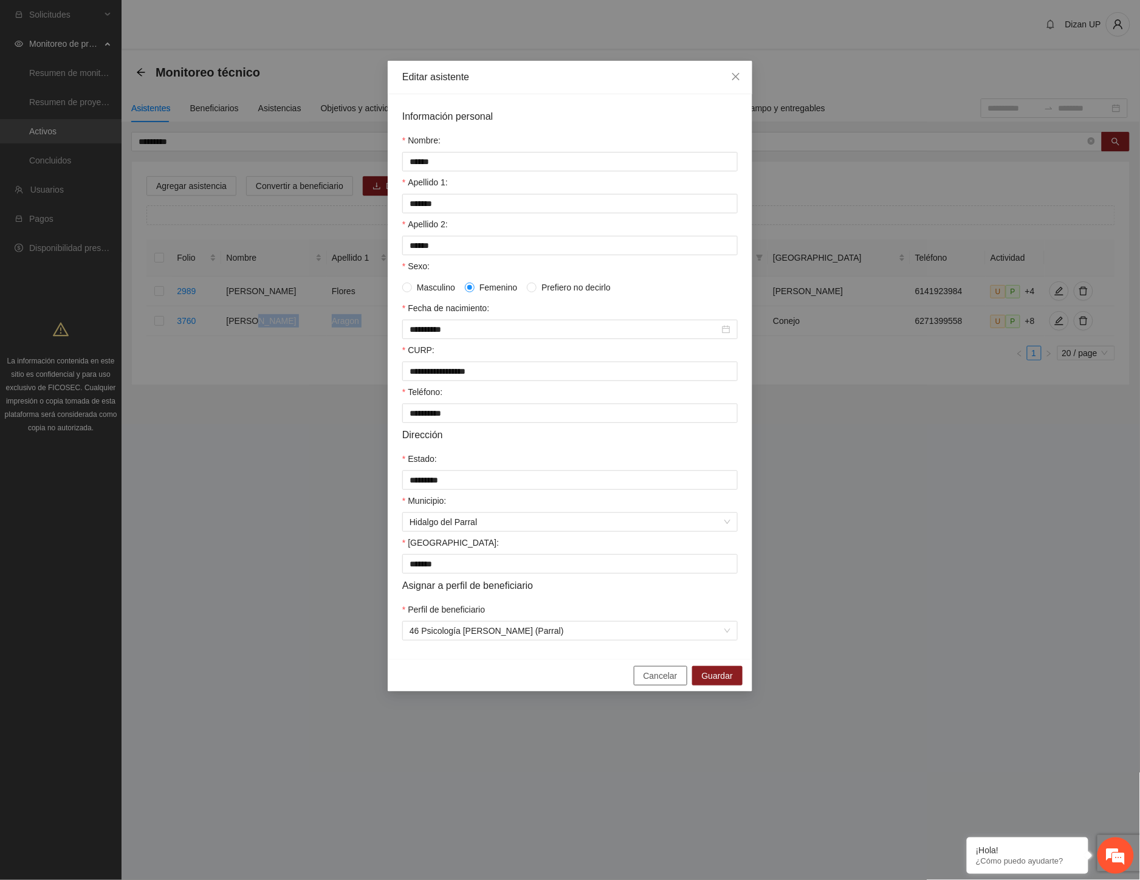
drag, startPoint x: 647, startPoint y: 682, endPoint x: 614, endPoint y: 653, distance: 44.4
click at [647, 682] on span "Cancelar" at bounding box center [661, 675] width 34 height 13
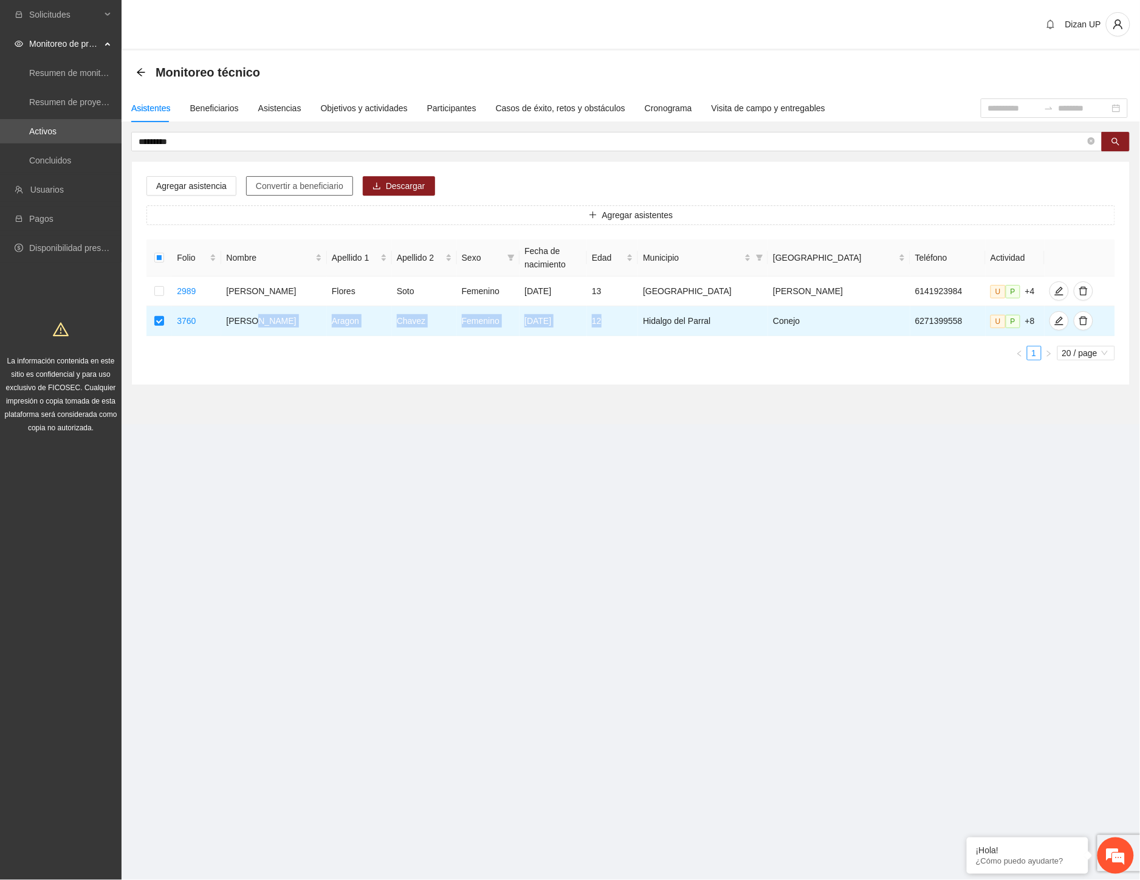
click at [272, 185] on span "Convertir a beneficiario" at bounding box center [300, 185] width 88 height 13
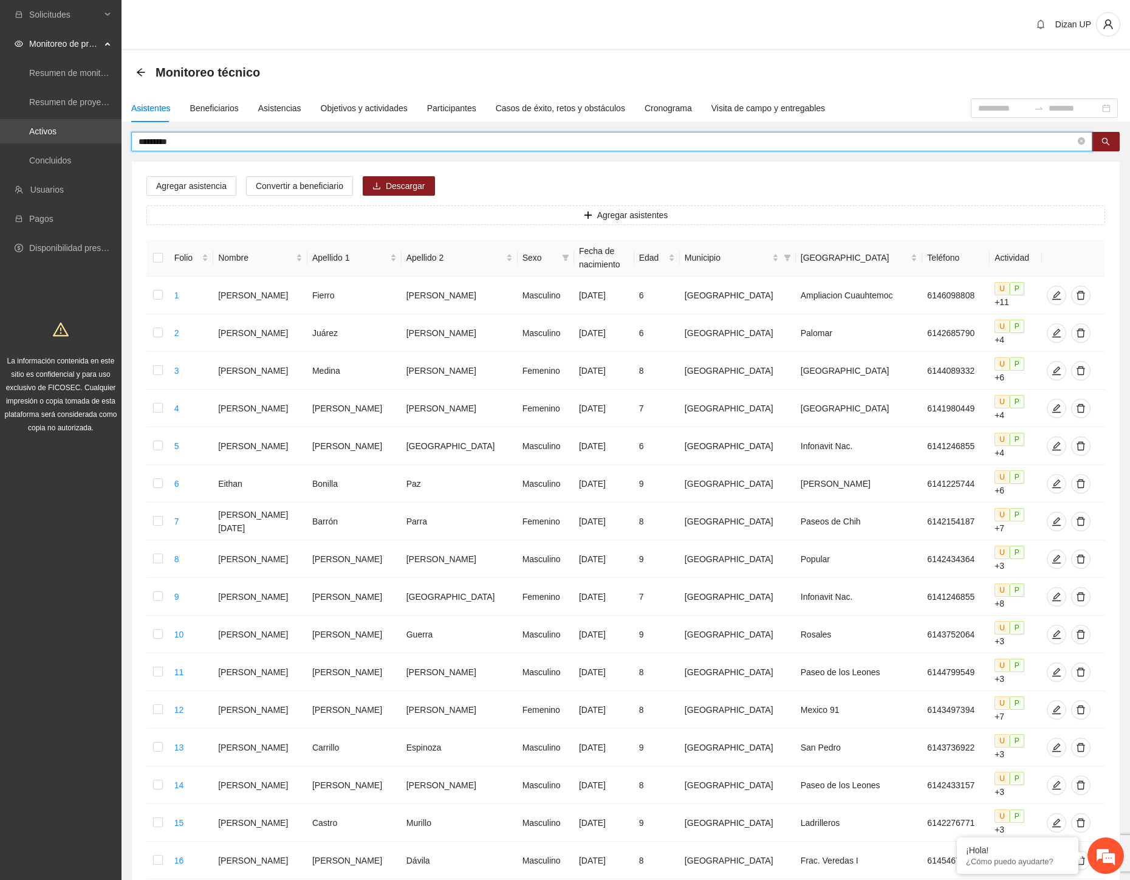
drag, startPoint x: 196, startPoint y: 140, endPoint x: 17, endPoint y: 142, distance: 178.7
click at [29, 142] on section "Solicitudes Monitoreo de proyectos Resumen de monitoreo Resumen de proyectos ap…" at bounding box center [565, 576] width 1130 height 1152
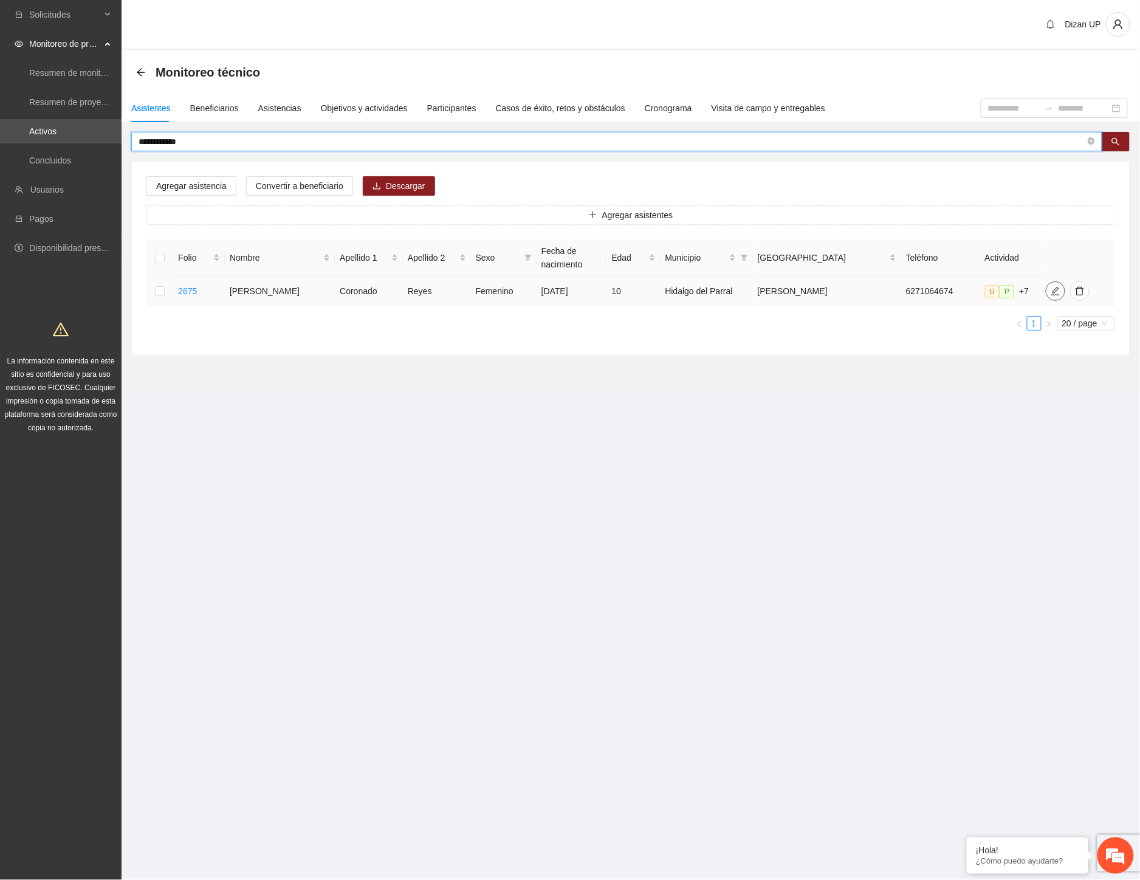
click at [1051, 289] on icon "edit" at bounding box center [1056, 291] width 10 height 10
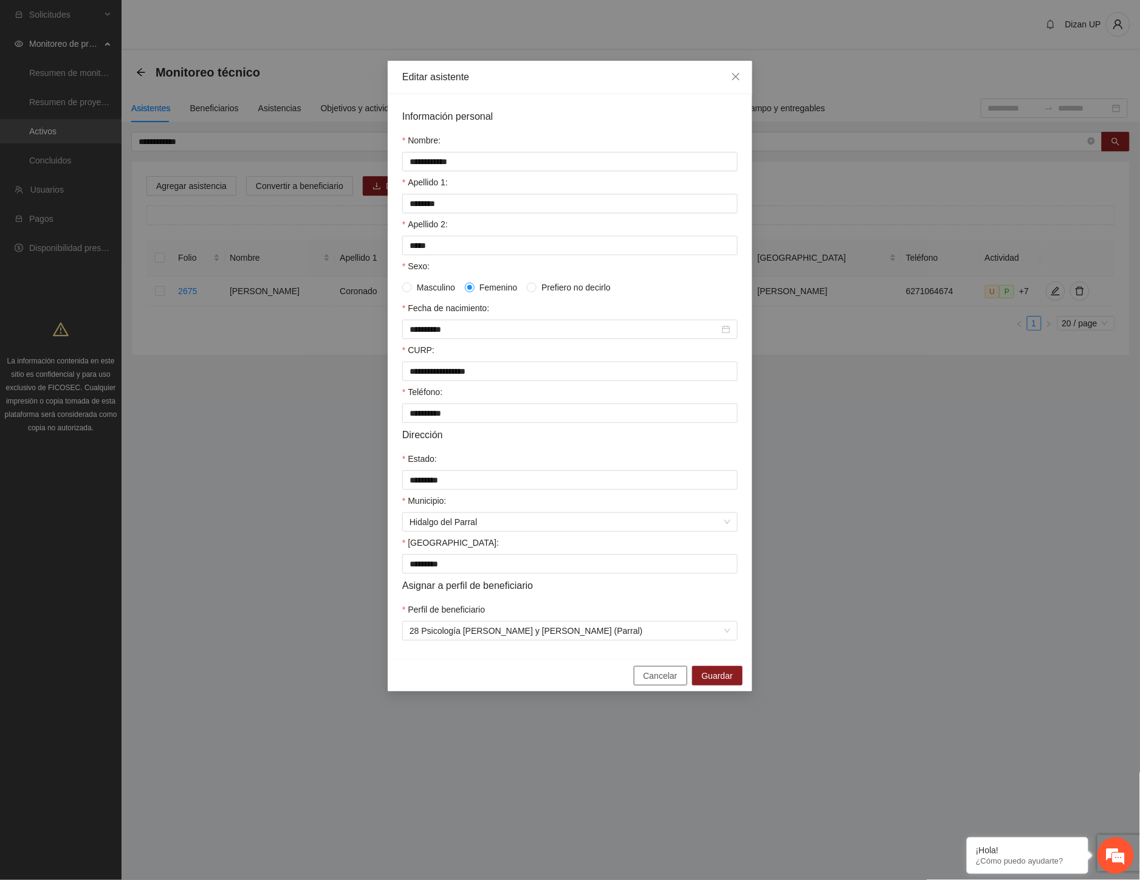
click at [649, 681] on span "Cancelar" at bounding box center [661, 675] width 34 height 13
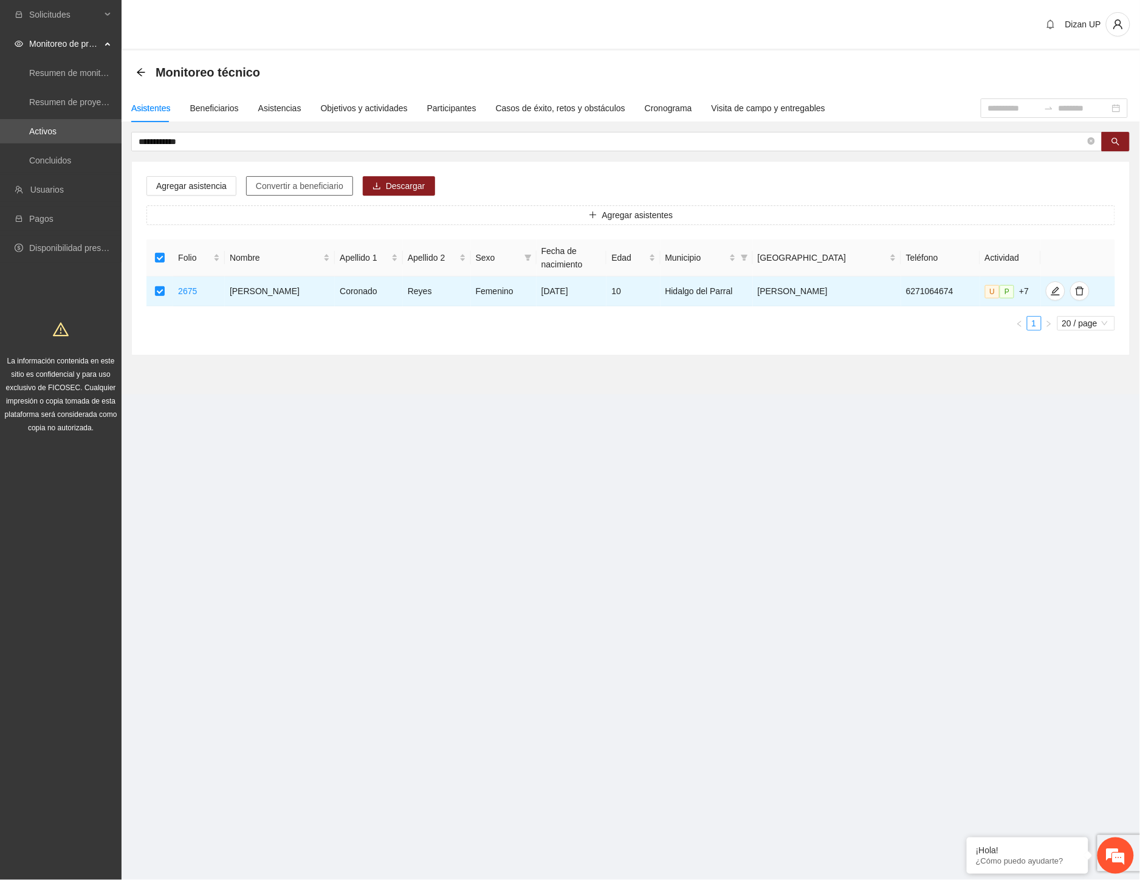
click at [301, 186] on span "Convertir a beneficiario" at bounding box center [300, 185] width 88 height 13
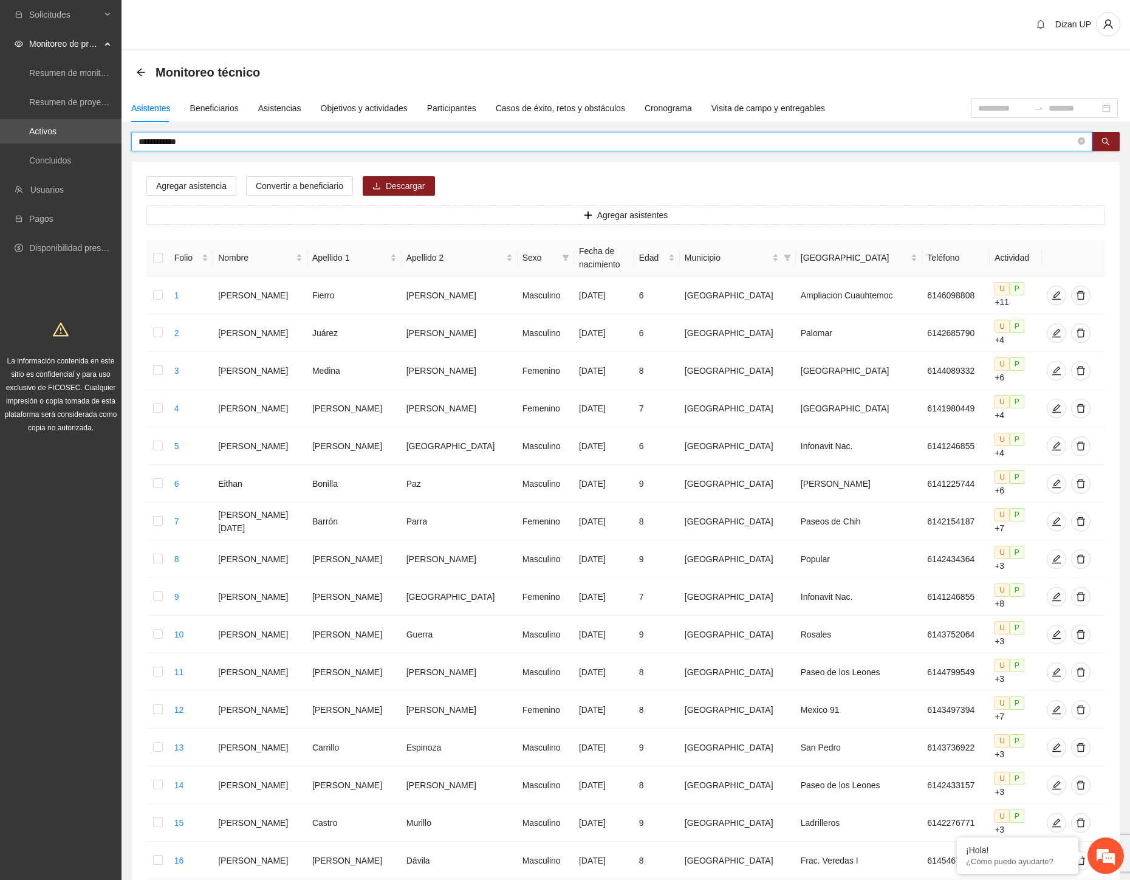
drag, startPoint x: 221, startPoint y: 143, endPoint x: -68, endPoint y: 154, distance: 288.9
click at [0, 154] on html "**********" at bounding box center [565, 440] width 1130 height 880
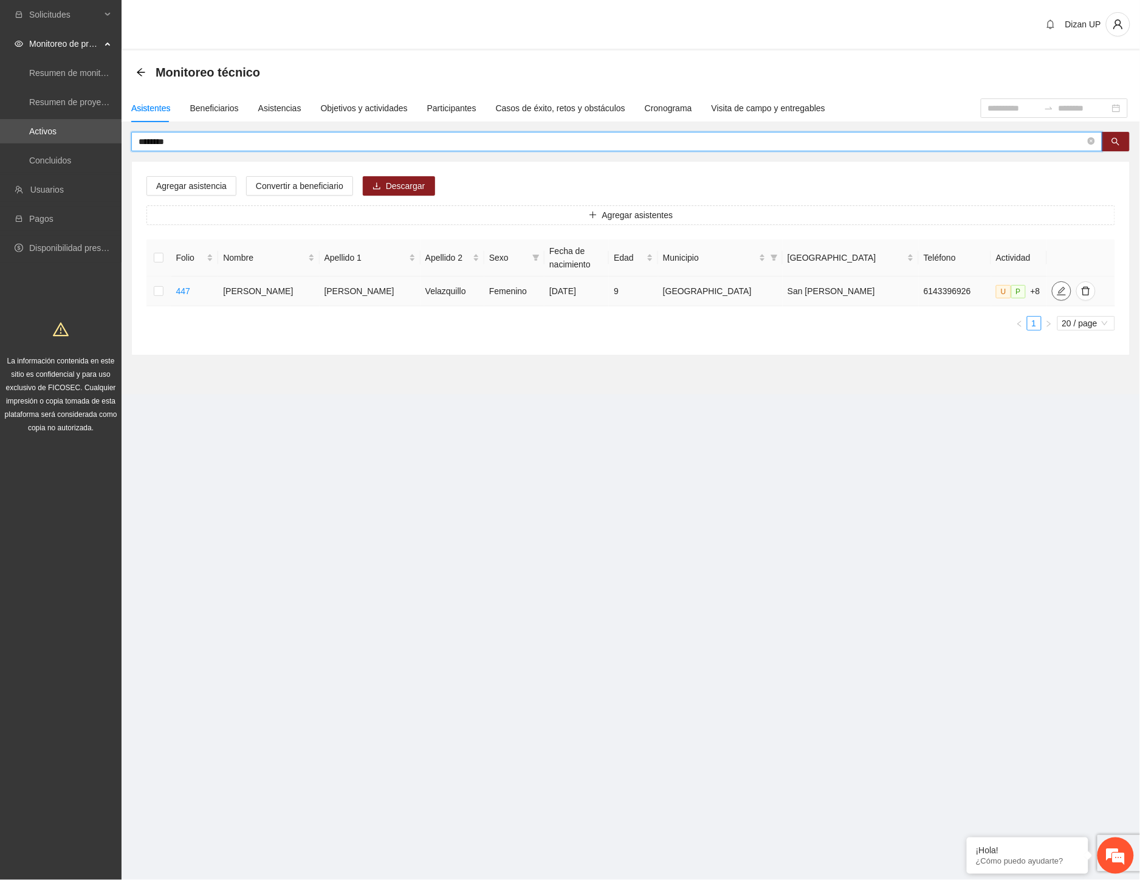
click at [1057, 292] on icon "edit" at bounding box center [1062, 291] width 10 height 10
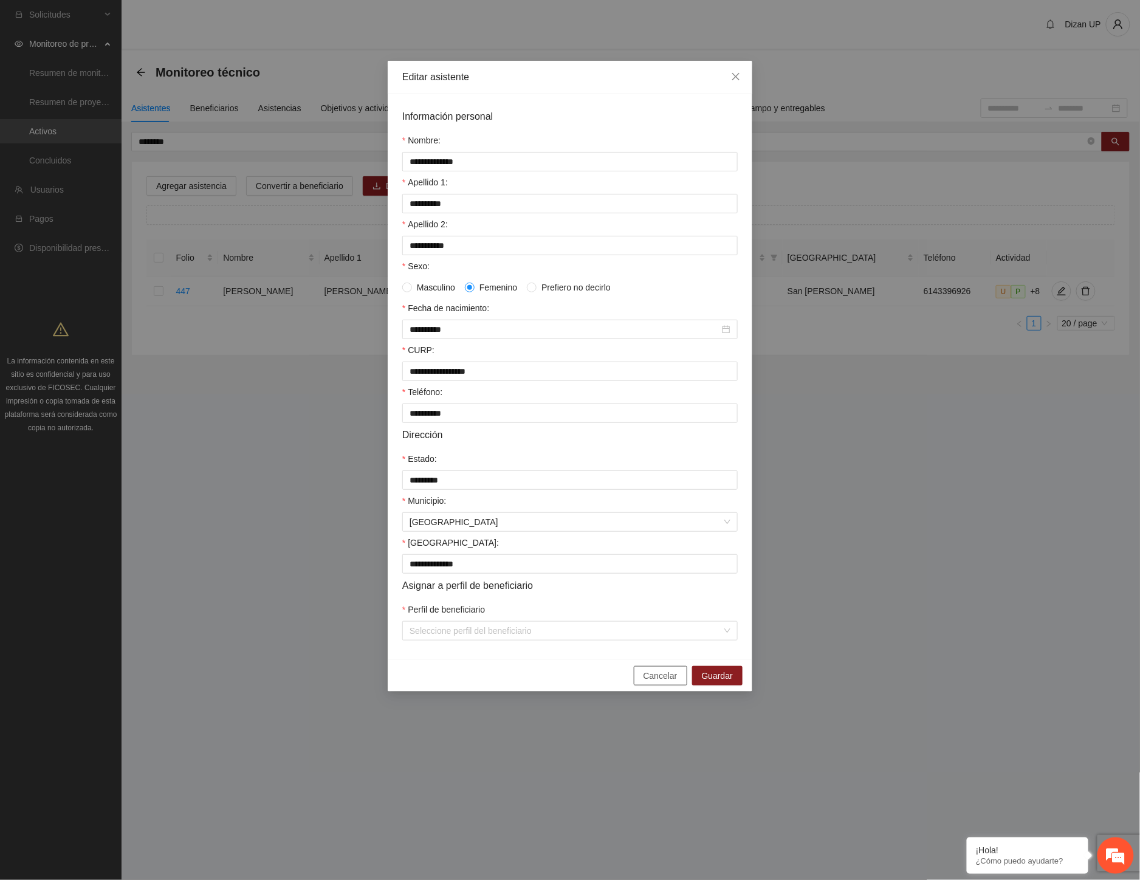
drag, startPoint x: 653, startPoint y: 692, endPoint x: 790, endPoint y: 645, distance: 144.3
click at [653, 682] on span "Cancelar" at bounding box center [661, 675] width 34 height 13
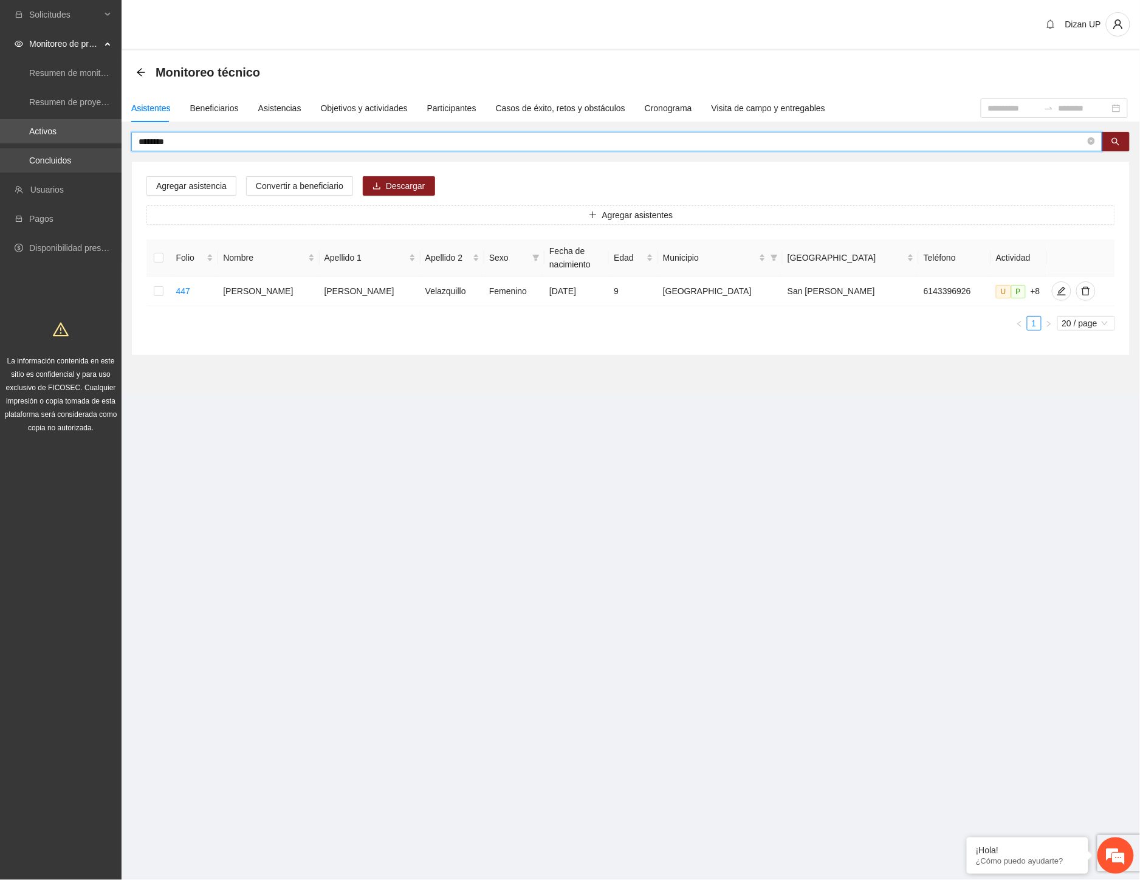
drag, startPoint x: 129, startPoint y: 146, endPoint x: 63, endPoint y: 148, distance: 66.3
click at [67, 148] on section "Solicitudes Monitoreo de proyectos Resumen de monitoreo Resumen de proyectos ap…" at bounding box center [570, 440] width 1140 height 880
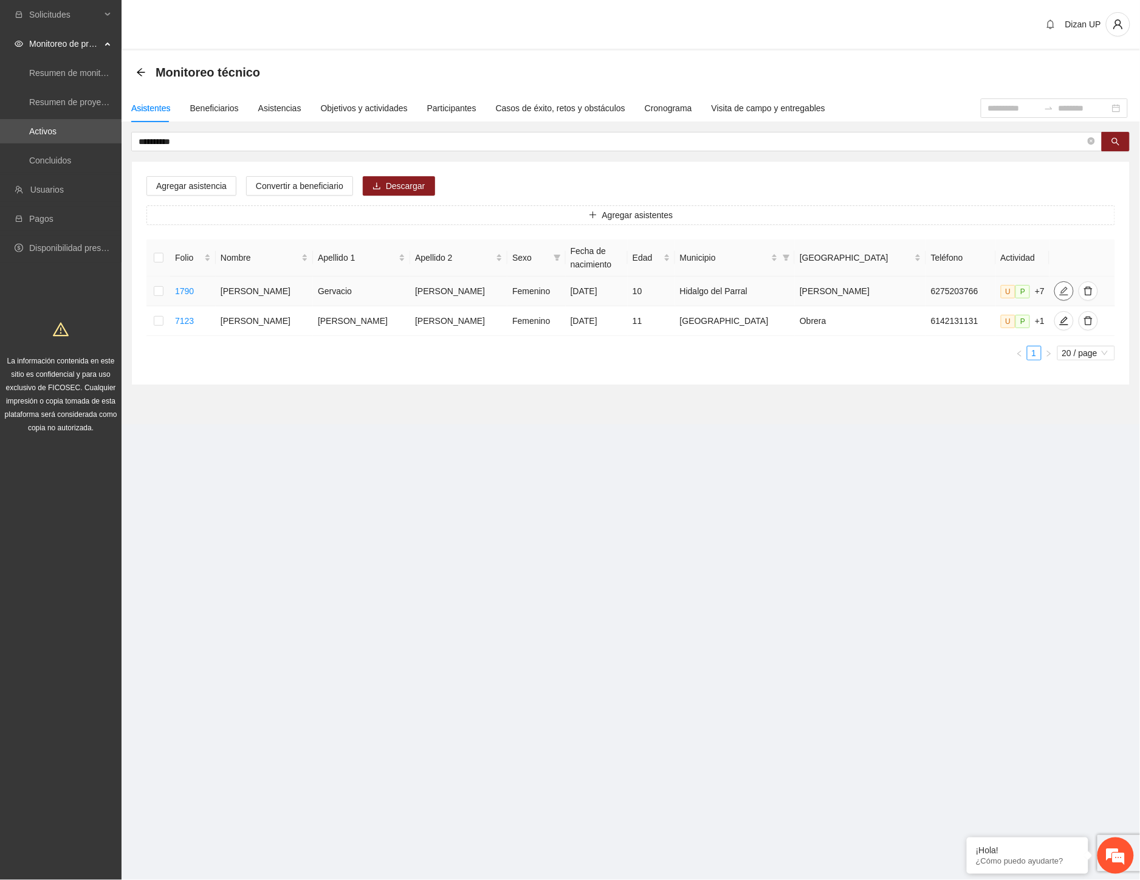
click at [1059, 288] on icon "edit" at bounding box center [1064, 291] width 10 height 10
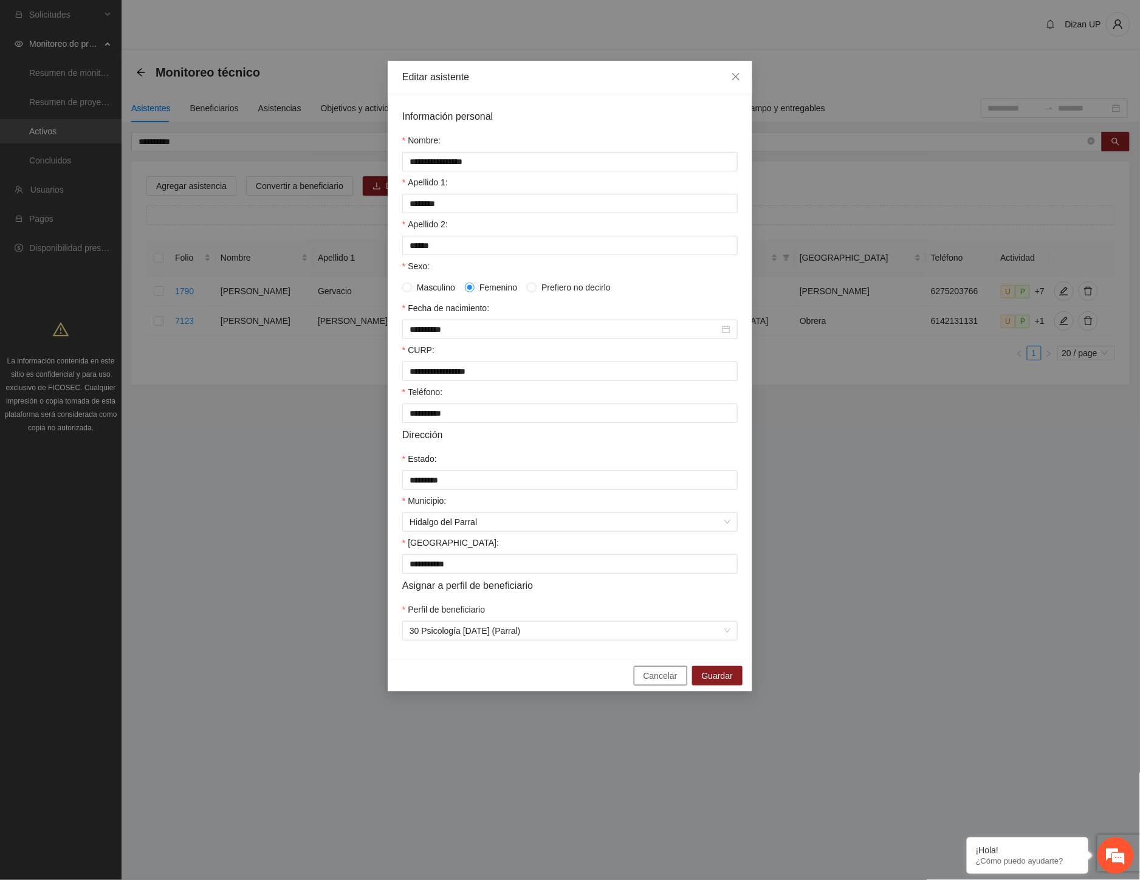
click at [652, 682] on span "Cancelar" at bounding box center [661, 675] width 34 height 13
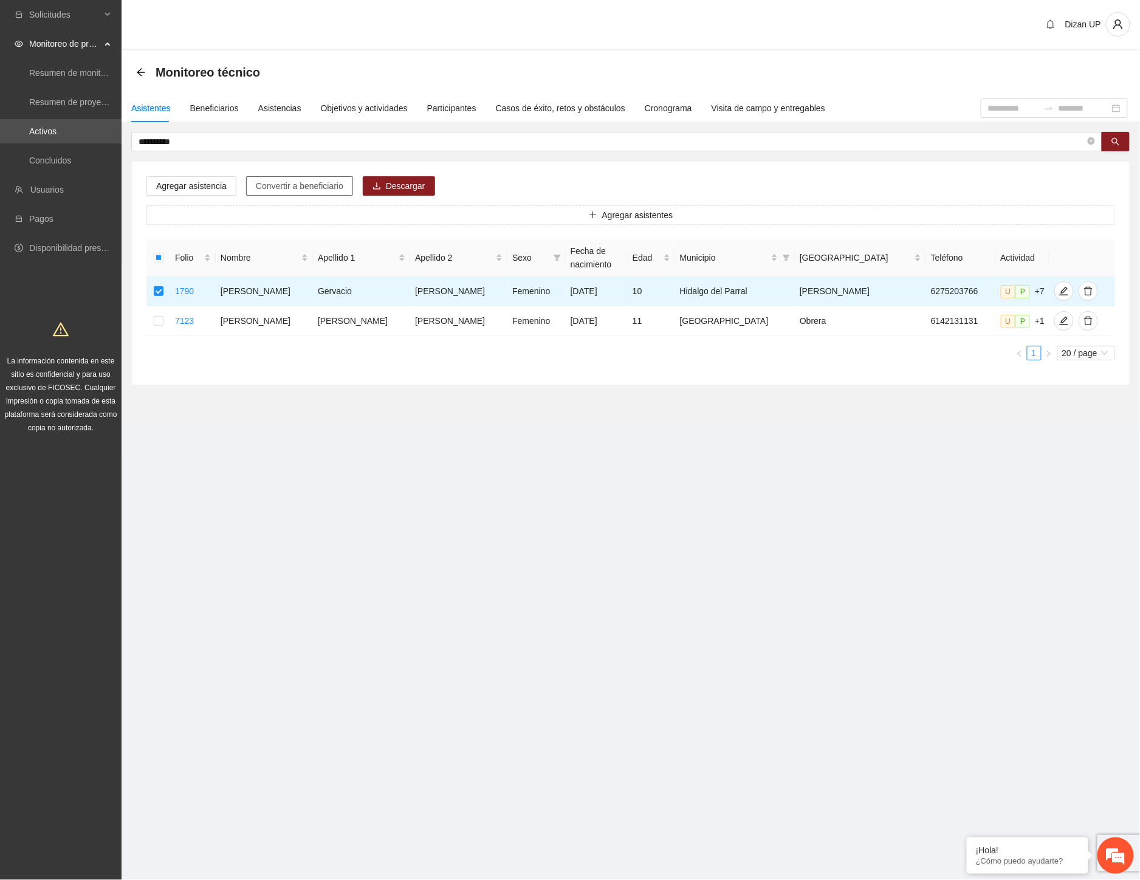
click at [283, 182] on span "Convertir a beneficiario" at bounding box center [300, 185] width 88 height 13
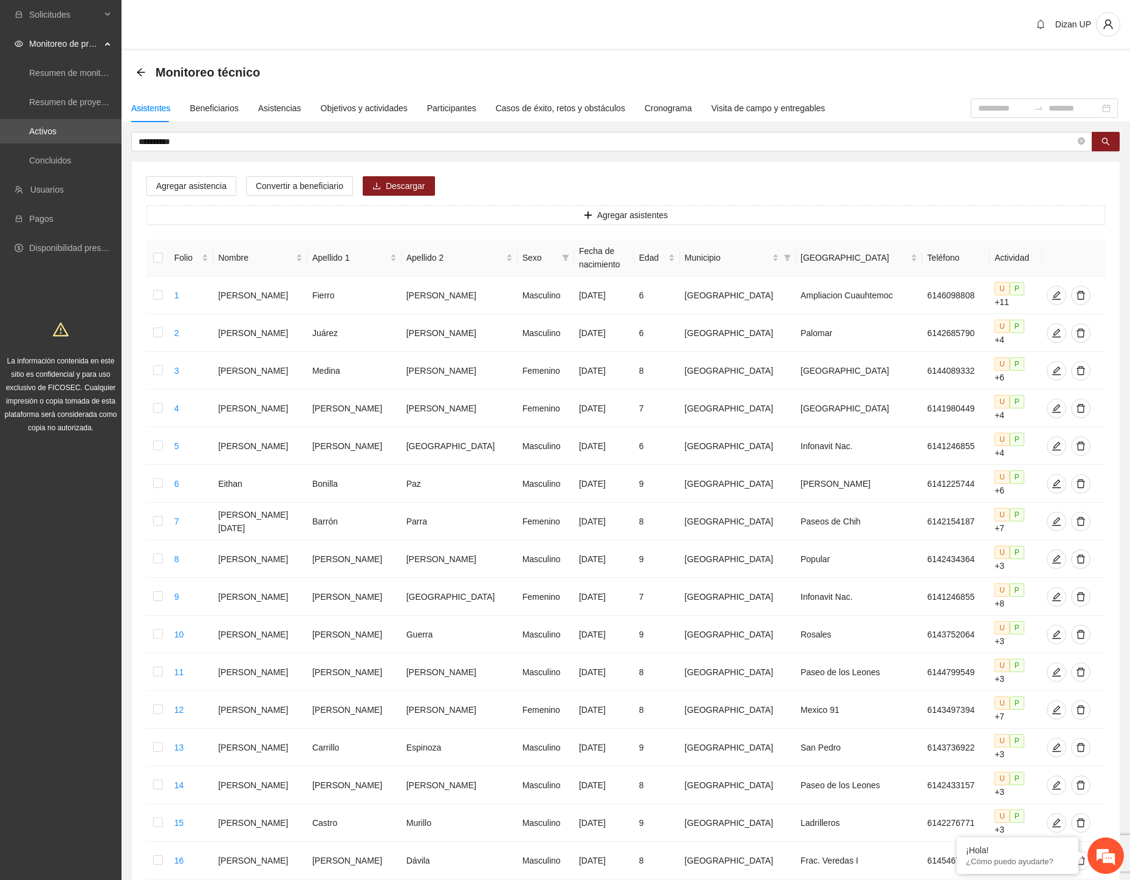
drag, startPoint x: 187, startPoint y: 140, endPoint x: 27, endPoint y: 144, distance: 159.9
click at [27, 144] on section "**********" at bounding box center [565, 576] width 1130 height 1152
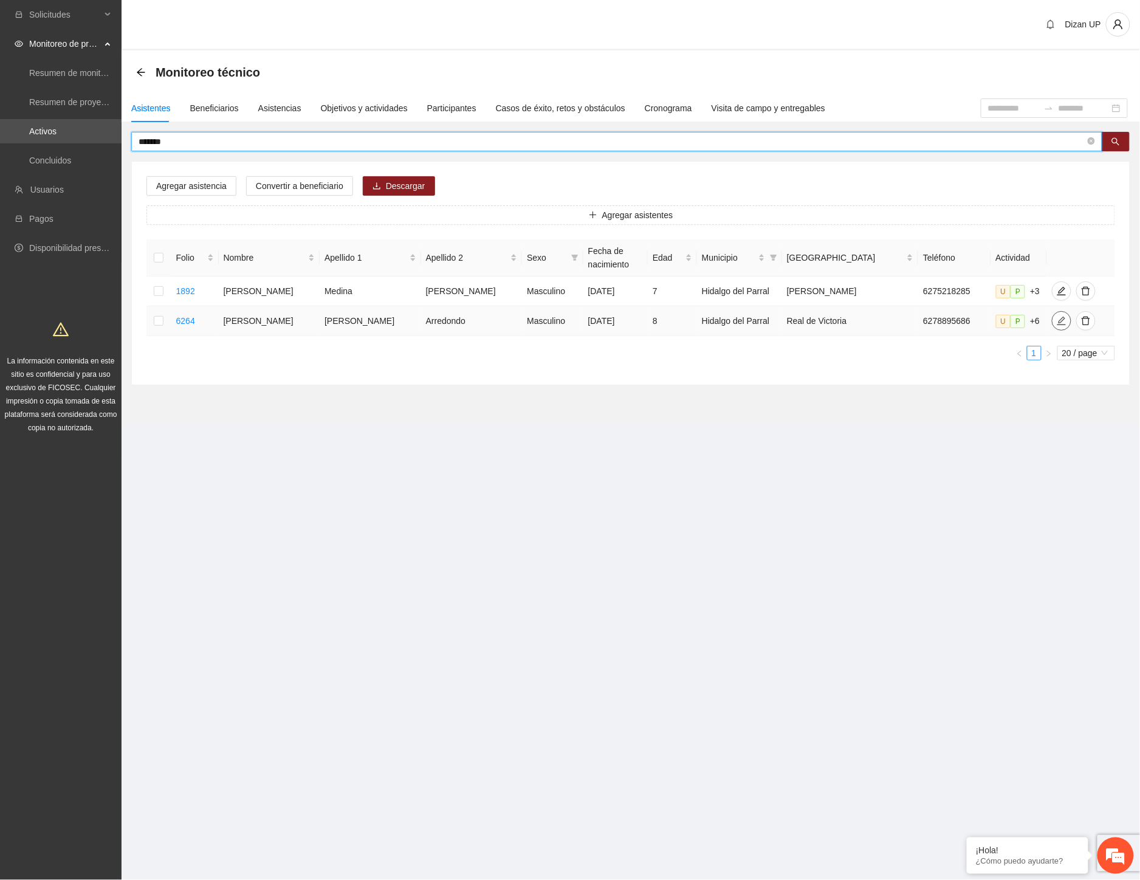
click at [1057, 324] on icon "edit" at bounding box center [1061, 321] width 9 height 9
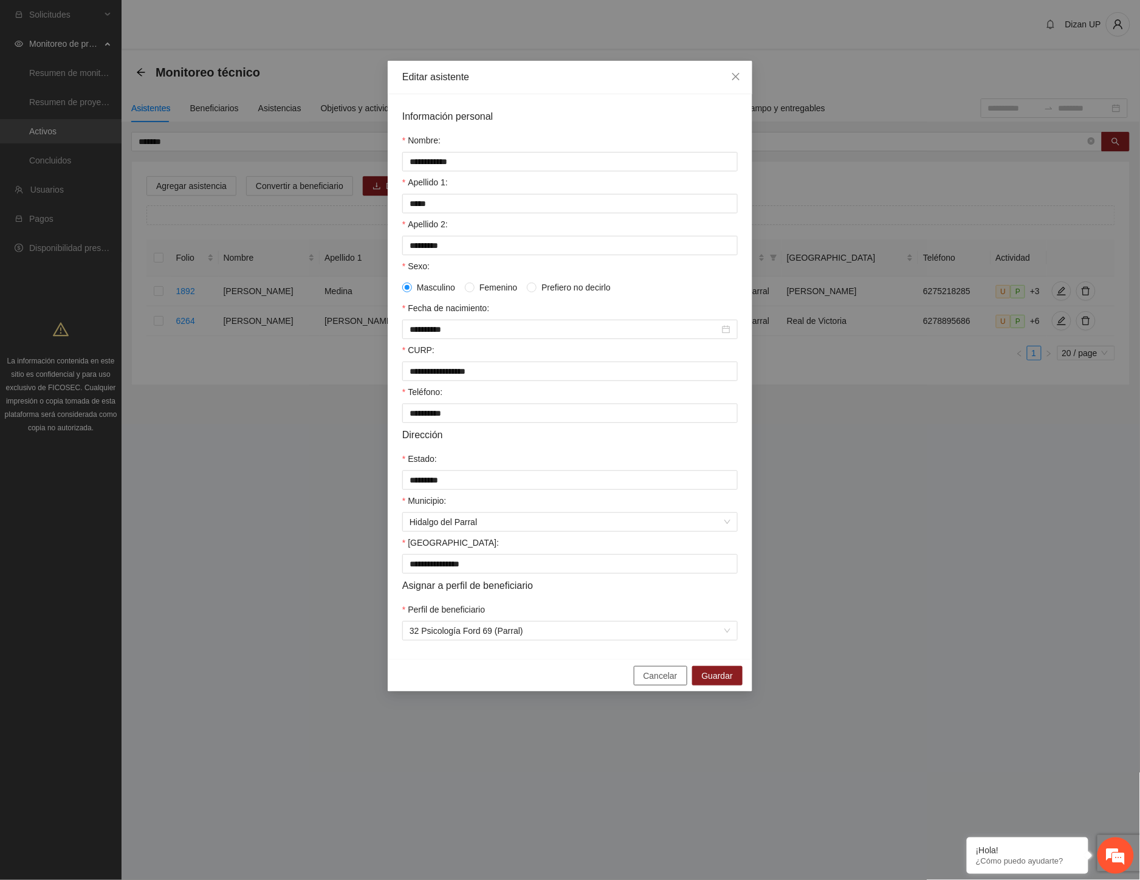
click at [653, 682] on span "Cancelar" at bounding box center [661, 675] width 34 height 13
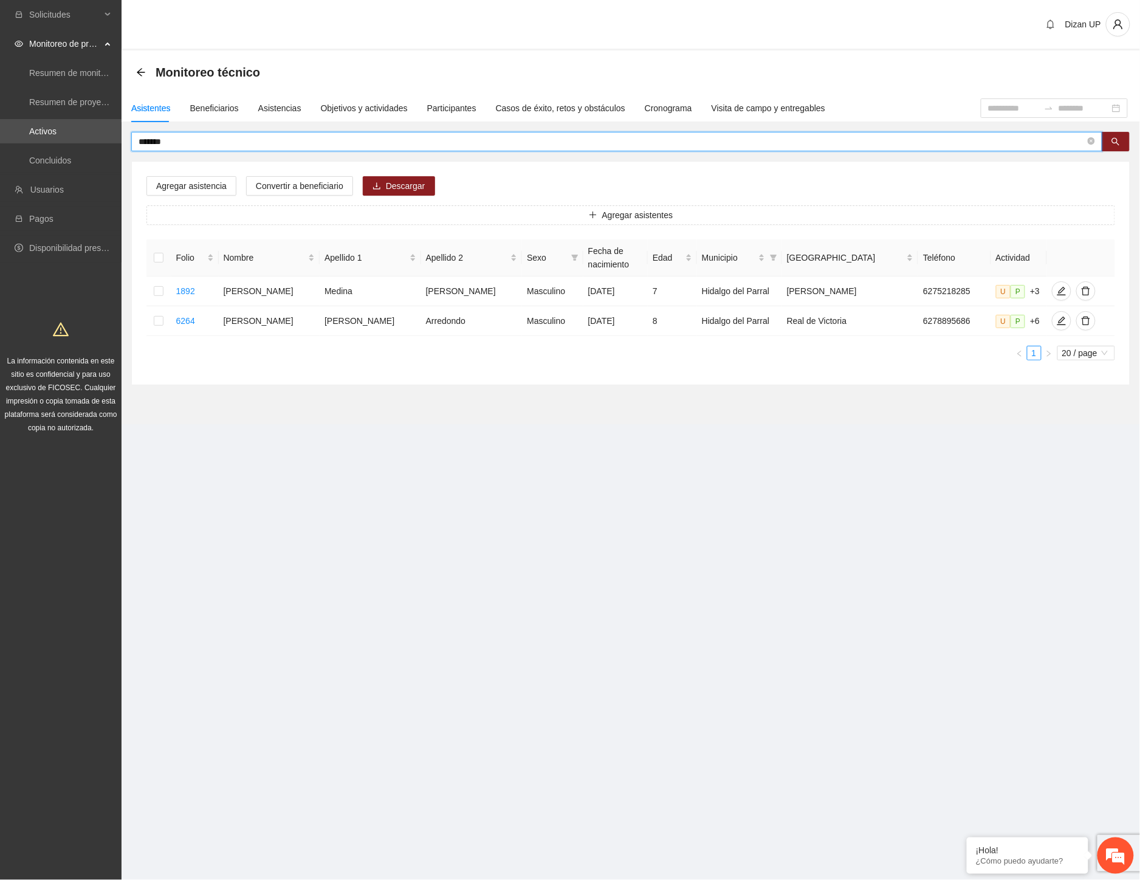
drag, startPoint x: 52, startPoint y: 146, endPoint x: 4, endPoint y: 146, distance: 48.0
click at [18, 146] on section "Solicitudes Monitoreo de proyectos Resumen de monitoreo Resumen de proyectos ap…" at bounding box center [570, 440] width 1140 height 880
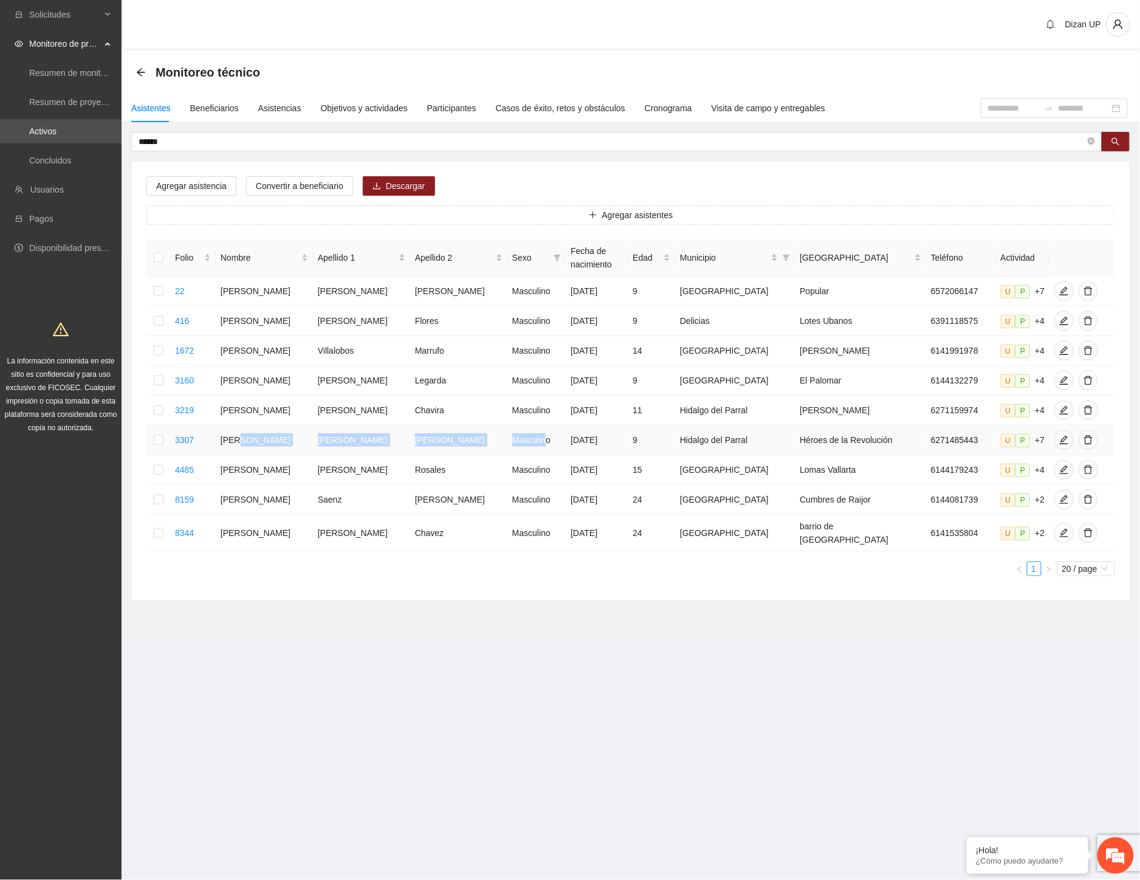
drag, startPoint x: 259, startPoint y: 444, endPoint x: 510, endPoint y: 444, distance: 251.6
click at [510, 444] on tr "3307 Bryan Issac Sepúlveda Chávez Masculino 29/10/2015 9 Hidalgo del Parral Hér…" at bounding box center [630, 440] width 969 height 30
click at [1055, 442] on span "edit" at bounding box center [1064, 440] width 18 height 10
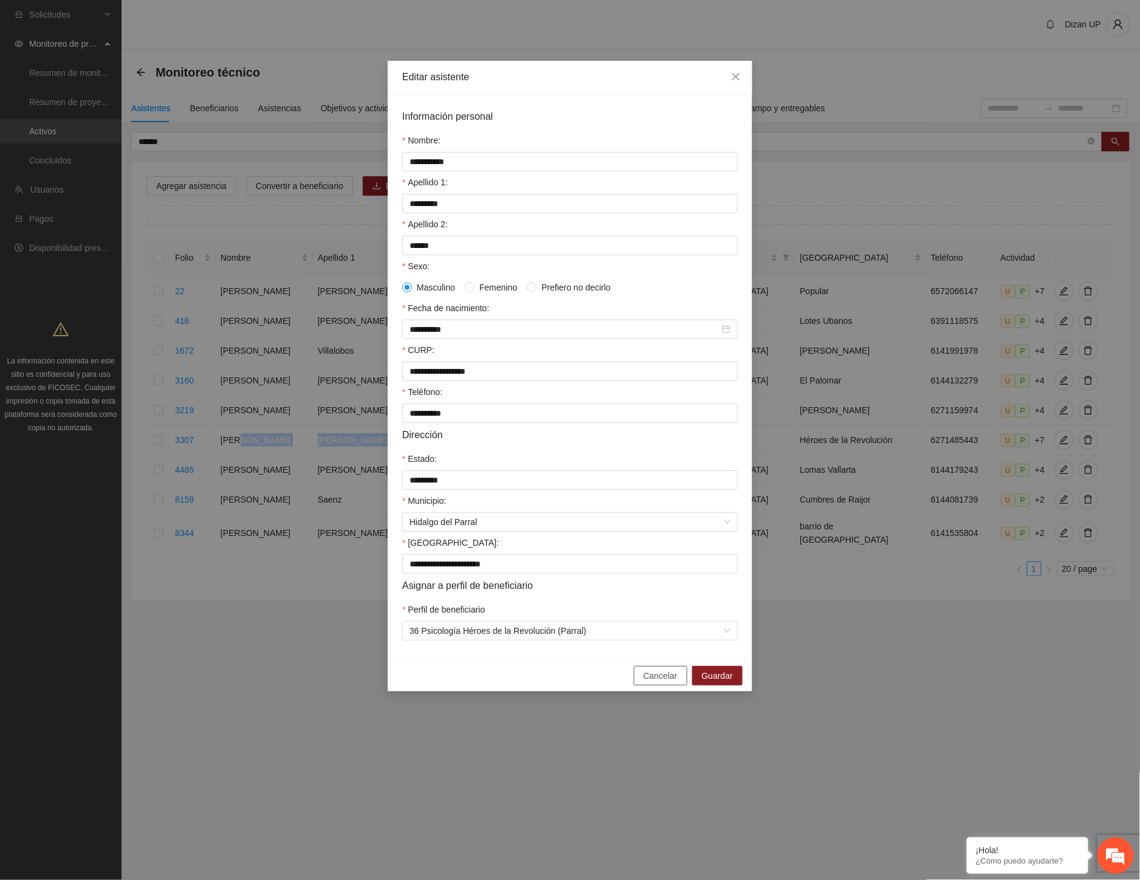
click at [644, 685] on button "Cancelar" at bounding box center [660, 675] width 53 height 19
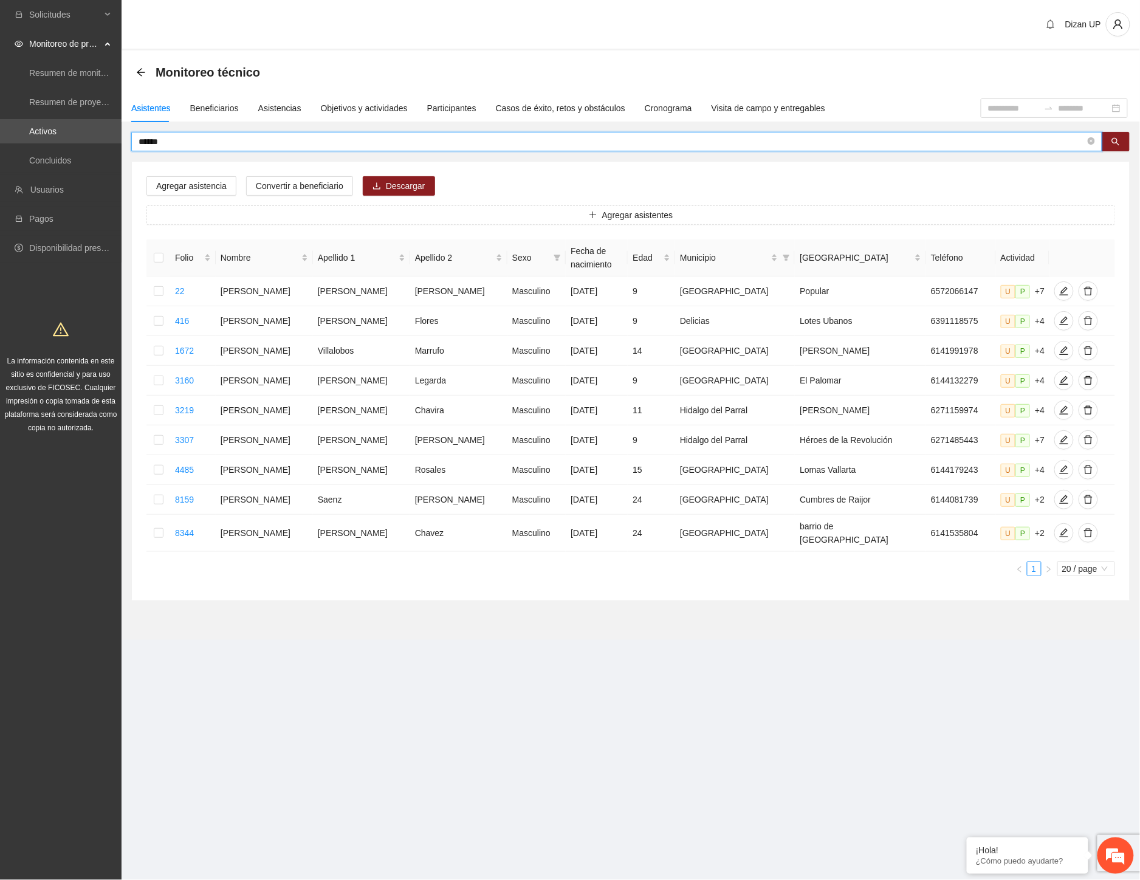
drag, startPoint x: 163, startPoint y: 138, endPoint x: -19, endPoint y: 142, distance: 182.4
click at [0, 142] on html "Solicitudes Monitoreo de proyectos Resumen de monitoreo Resumen de proyectos ap…" at bounding box center [570, 440] width 1140 height 880
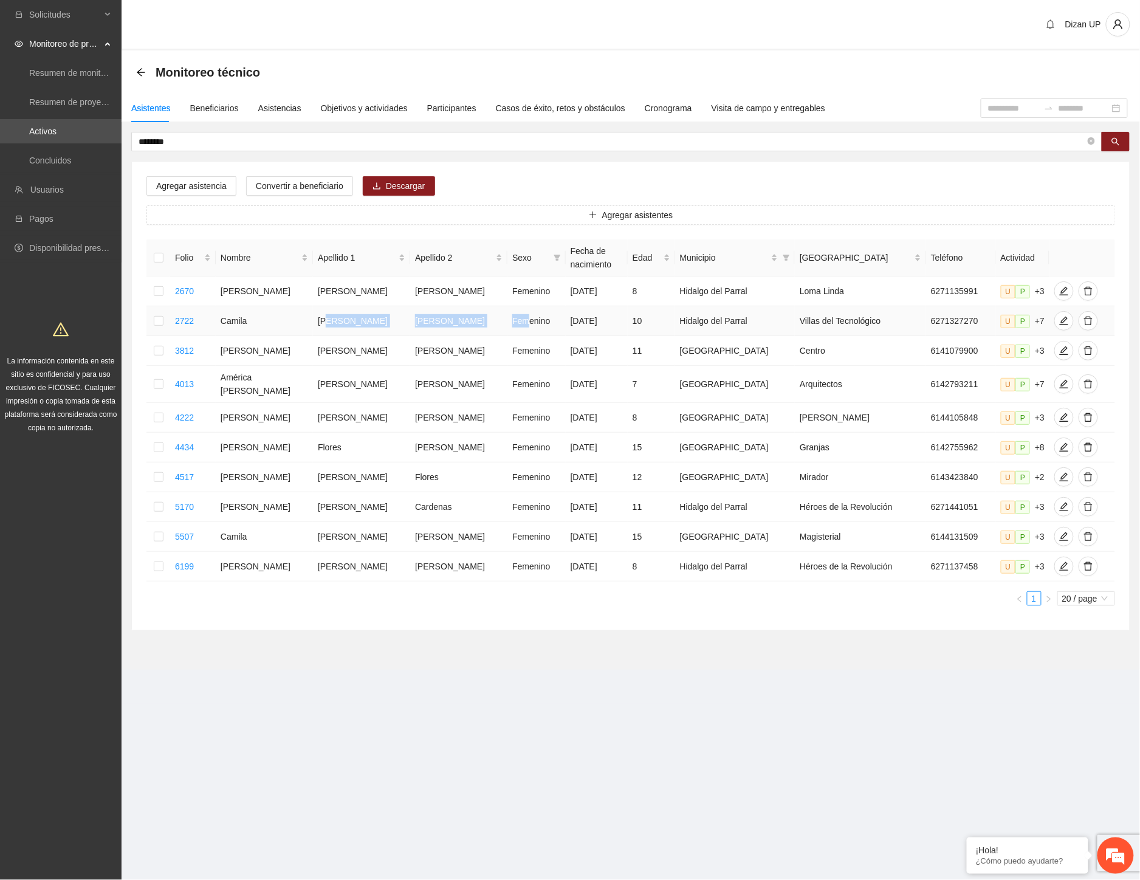
drag, startPoint x: 326, startPoint y: 321, endPoint x: 491, endPoint y: 327, distance: 165.4
click at [491, 327] on tr "2722 Camila Aguirre Ortíz Femenino 15/07/2015 10 Hidalgo del Parral Villas del …" at bounding box center [630, 321] width 969 height 30
click at [1060, 325] on icon "edit" at bounding box center [1064, 321] width 9 height 9
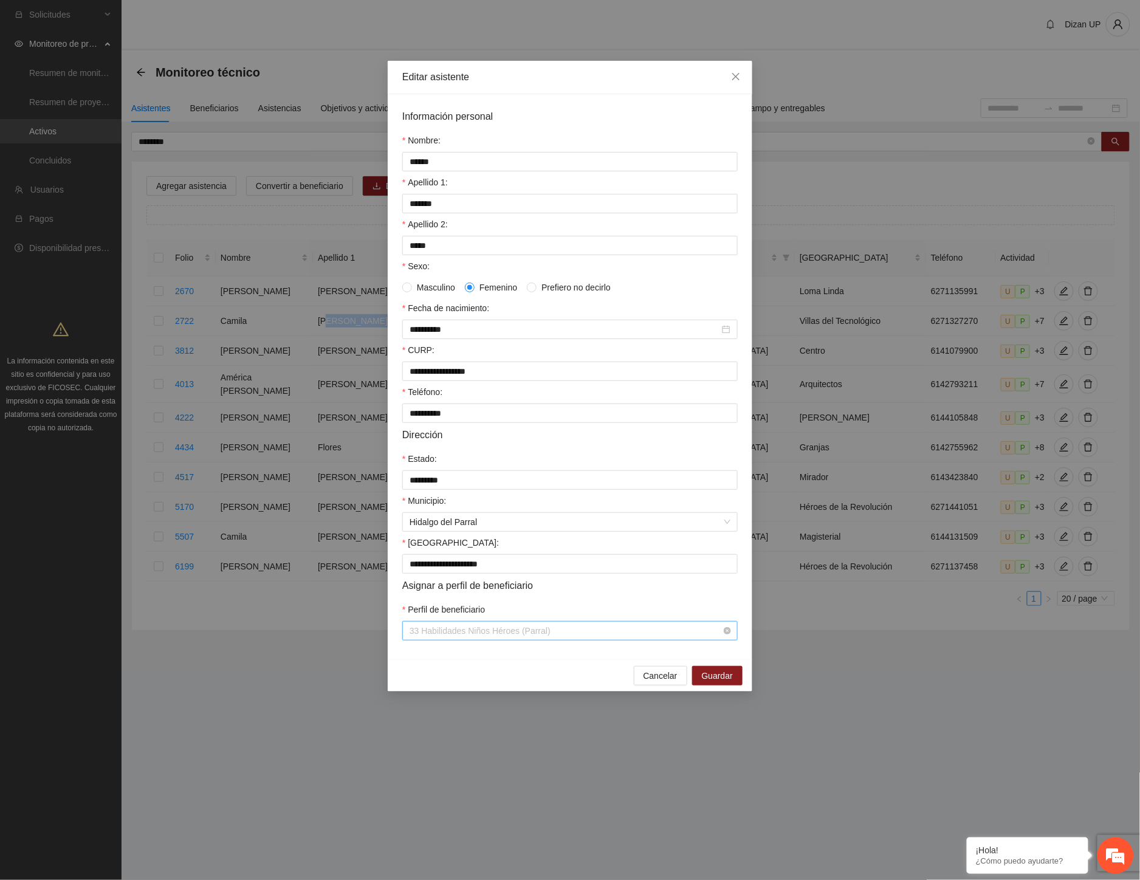
click at [524, 640] on span "33 Habilidades Niños Héroes (Parral)" at bounding box center [570, 631] width 321 height 18
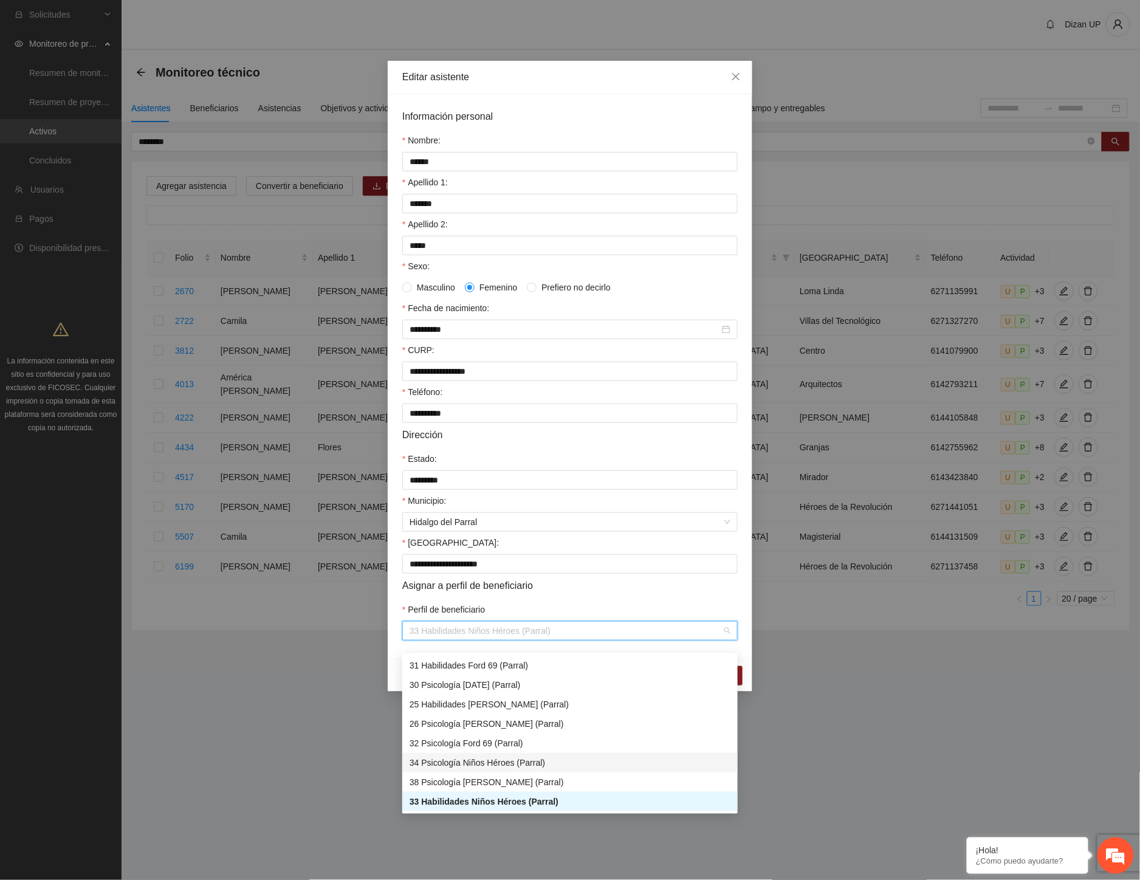
click at [479, 760] on div "34 Psicología Niños Héroes (Parral)" at bounding box center [570, 762] width 321 height 13
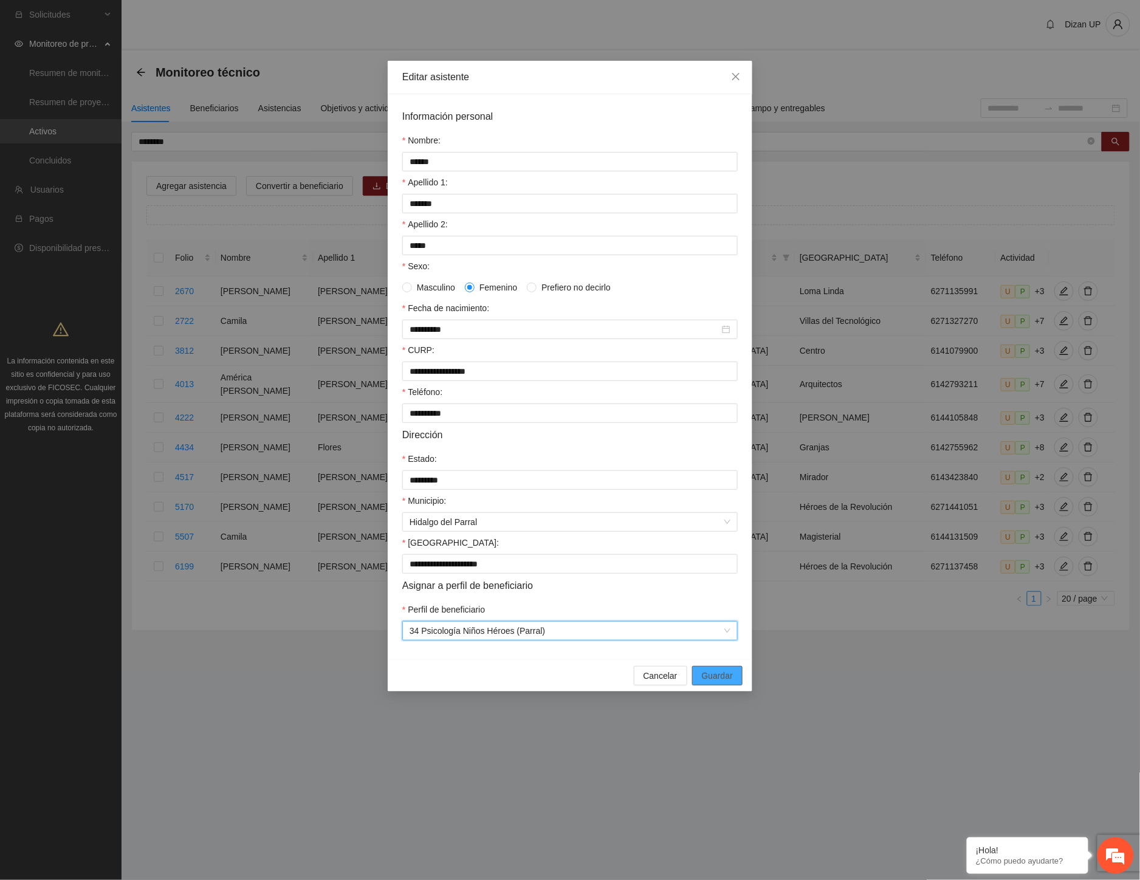
drag, startPoint x: 715, startPoint y: 681, endPoint x: 827, endPoint y: 570, distance: 158.1
click at [715, 682] on span "Guardar" at bounding box center [717, 675] width 31 height 13
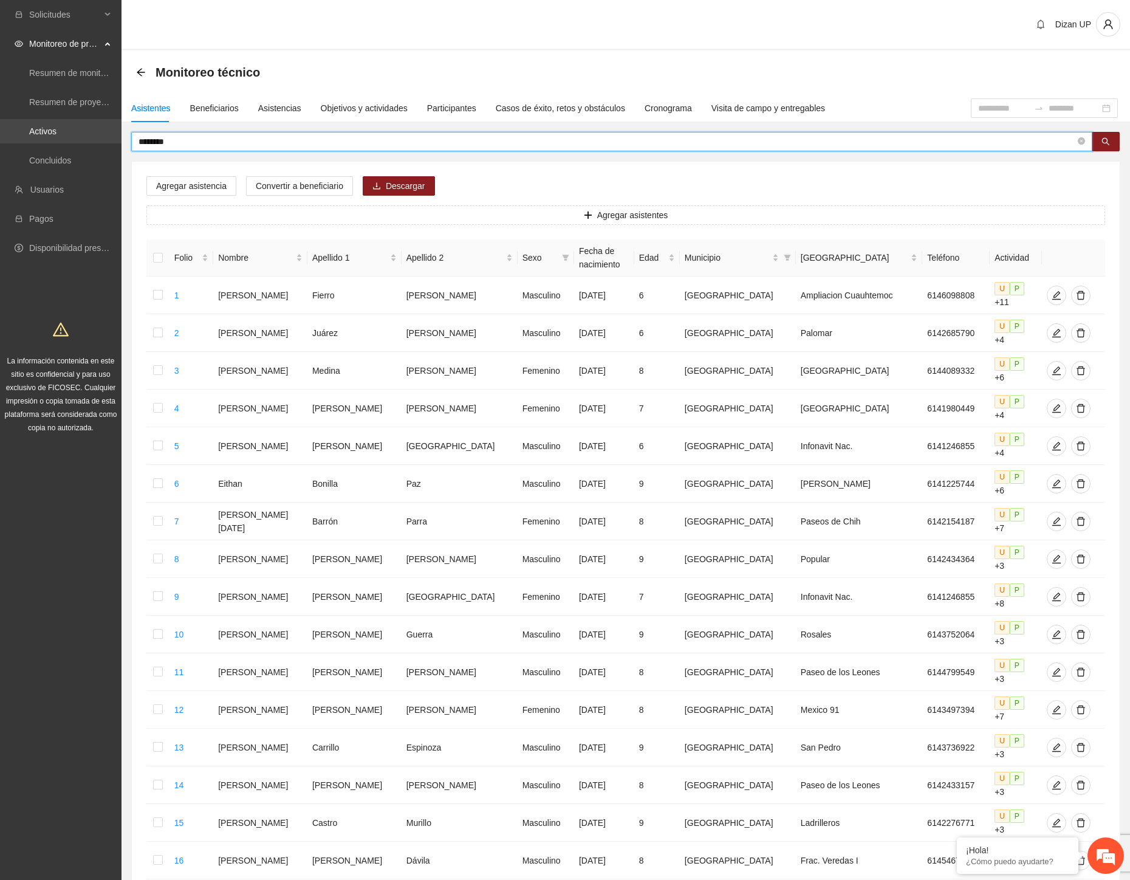
drag, startPoint x: 184, startPoint y: 142, endPoint x: 70, endPoint y: 134, distance: 113.9
click at [70, 134] on section "Solicitudes Monitoreo de proyectos Resumen de monitoreo Resumen de proyectos ap…" at bounding box center [565, 576] width 1130 height 1152
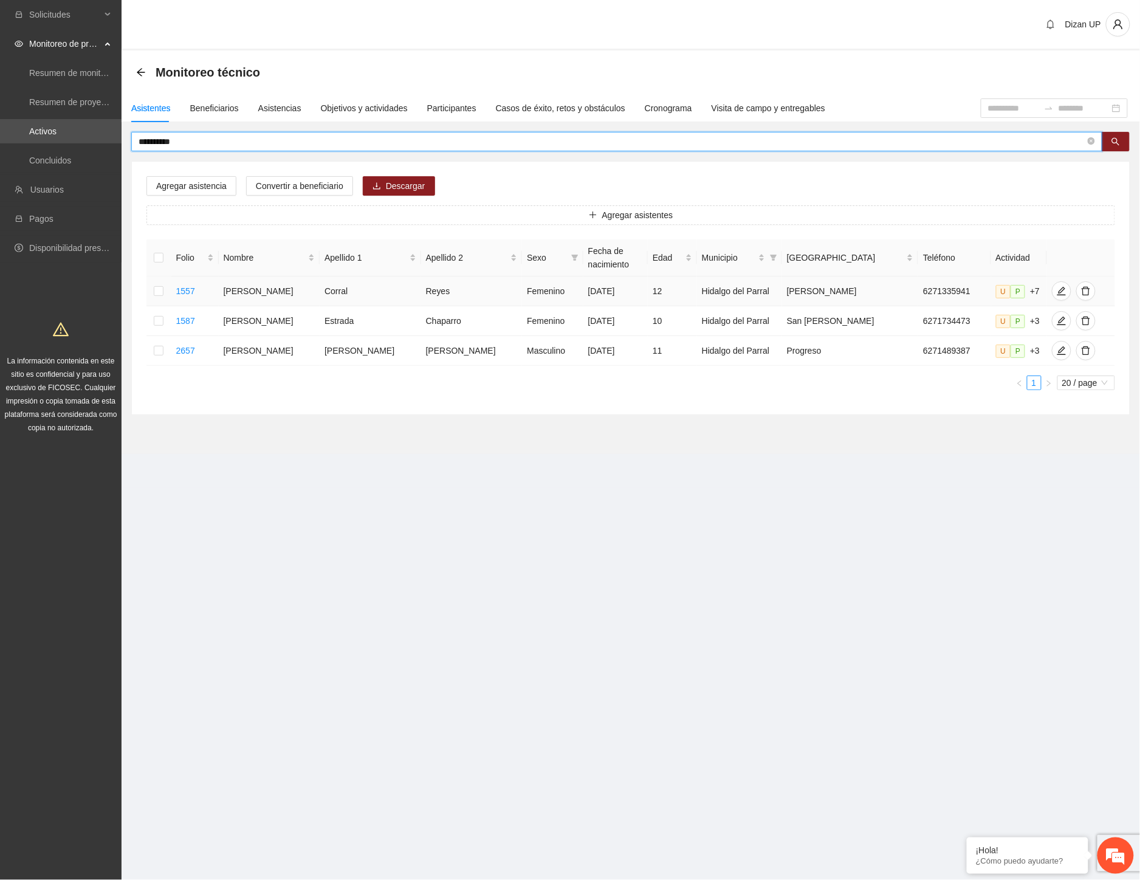
click at [350, 290] on td "Corral" at bounding box center [370, 292] width 101 height 30
click at [1057, 290] on icon "edit" at bounding box center [1062, 291] width 10 height 10
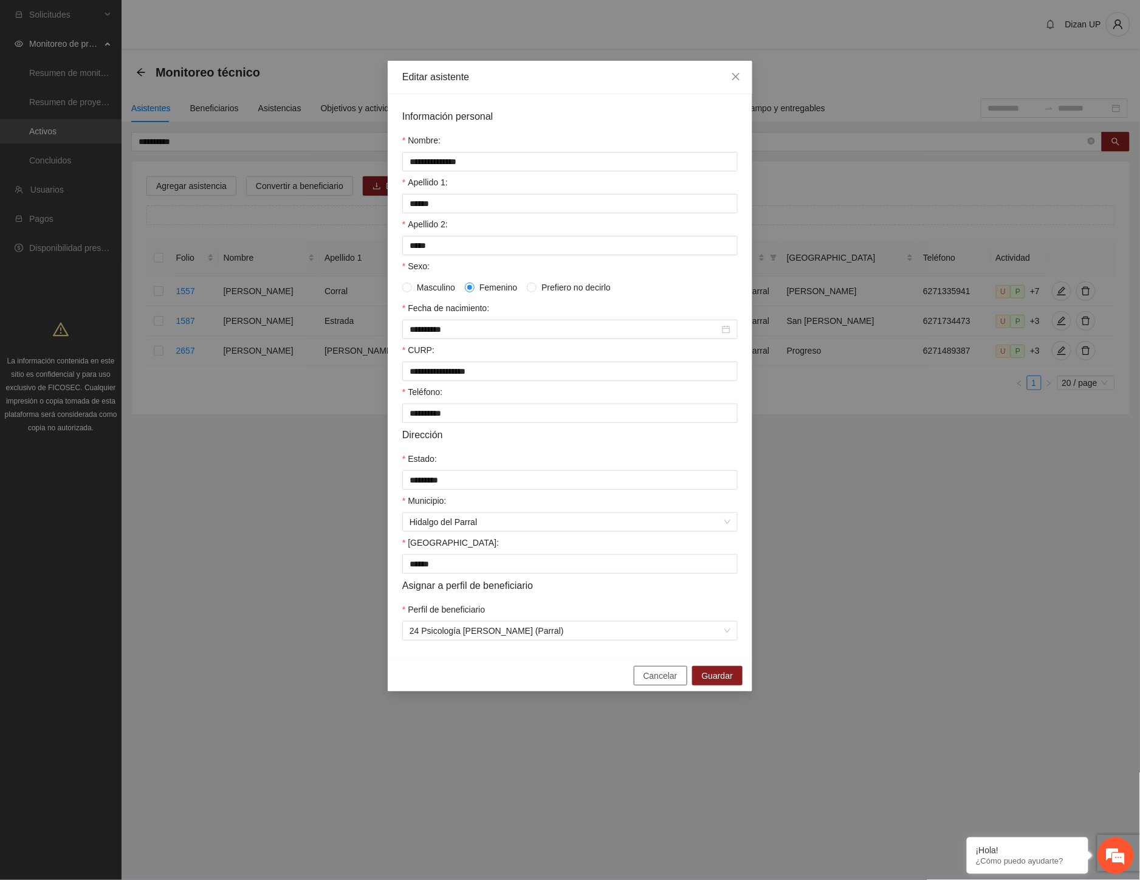
click at [661, 682] on span "Cancelar" at bounding box center [661, 675] width 34 height 13
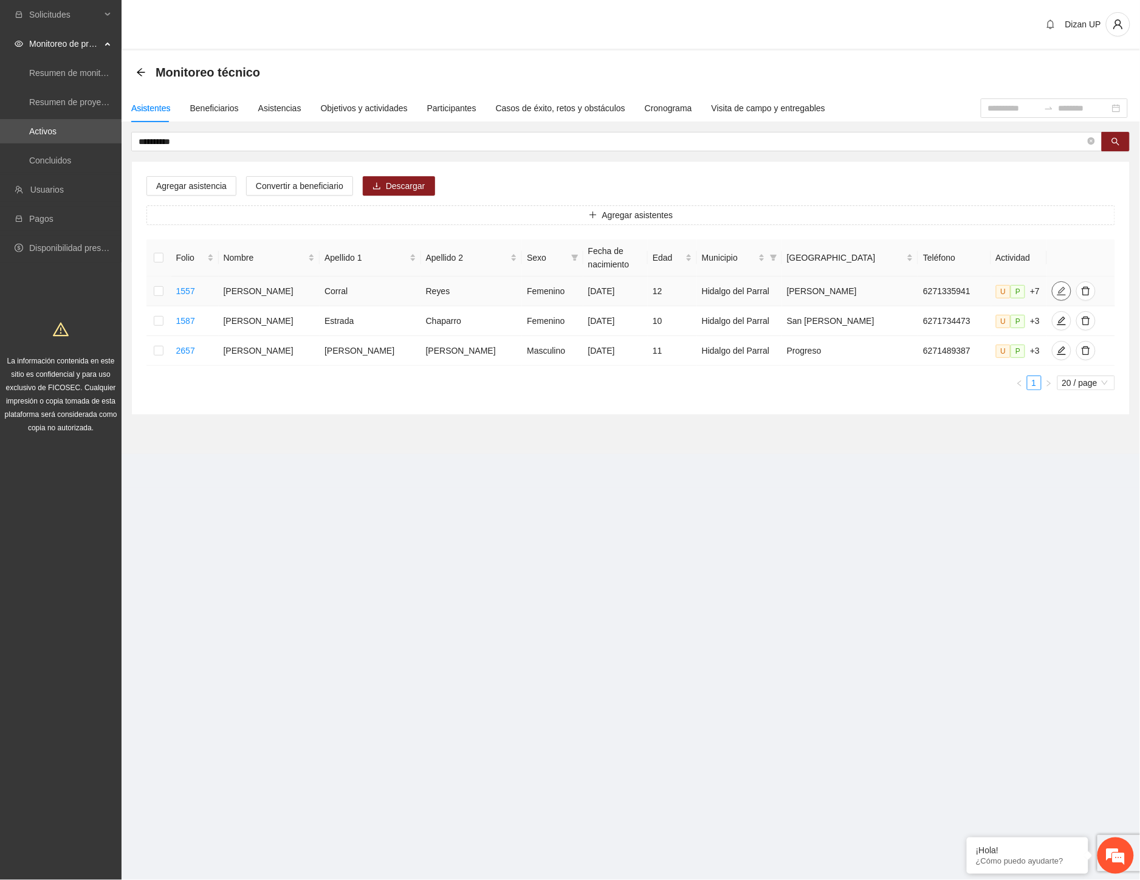
click at [1057, 290] on icon "edit" at bounding box center [1062, 291] width 10 height 10
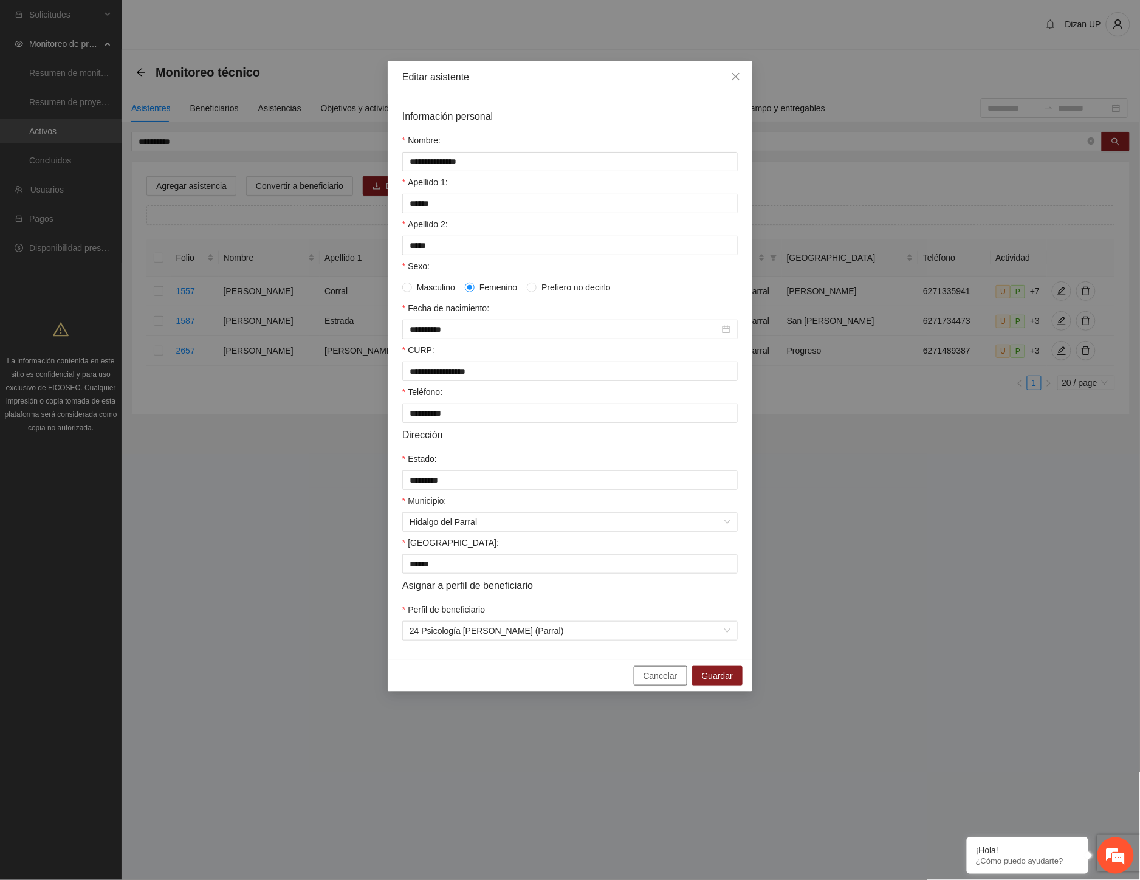
click at [645, 685] on button "Cancelar" at bounding box center [660, 675] width 53 height 19
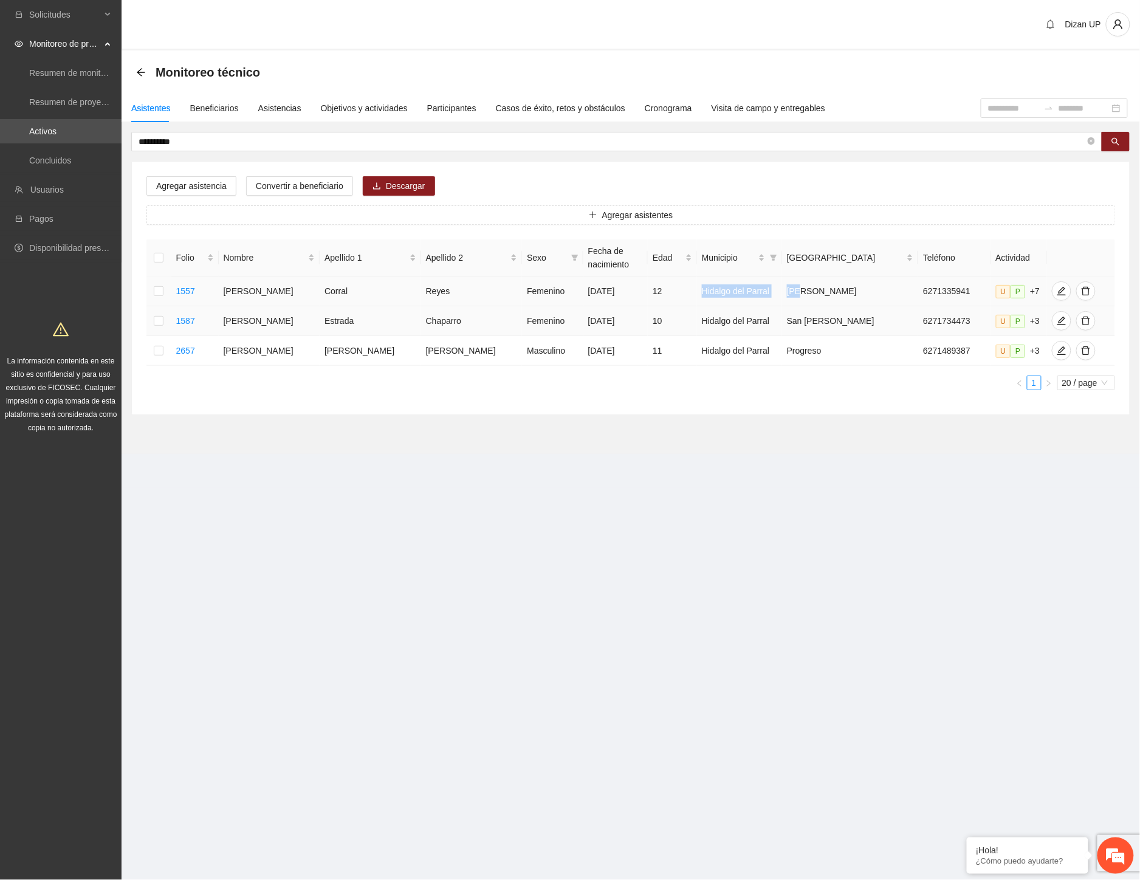
drag, startPoint x: 816, startPoint y: 294, endPoint x: 701, endPoint y: 306, distance: 114.9
click at [683, 287] on tr "1557 Camila Fernanda Corral Reyes Femenino 22/03/2013 12 Hidalgo del Parral Ole…" at bounding box center [630, 292] width 969 height 30
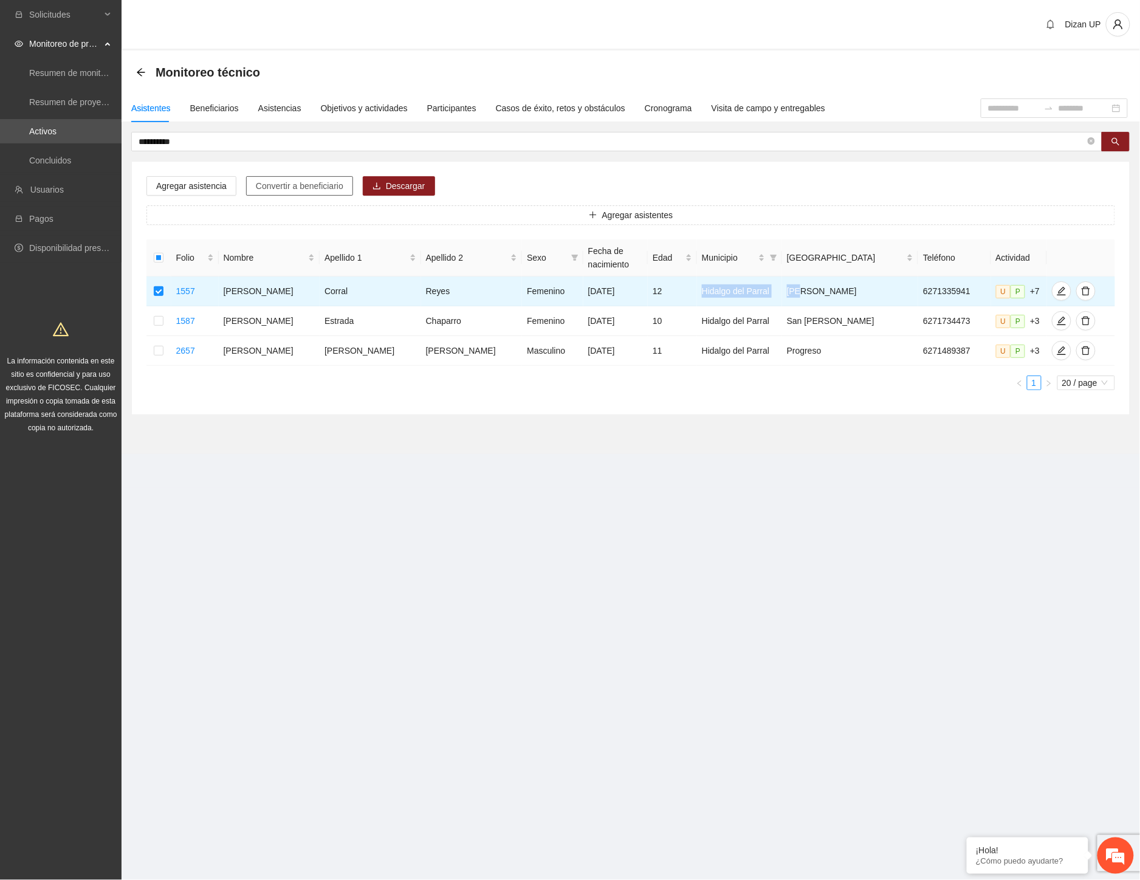
click at [287, 183] on span "Convertir a beneficiario" at bounding box center [300, 185] width 88 height 13
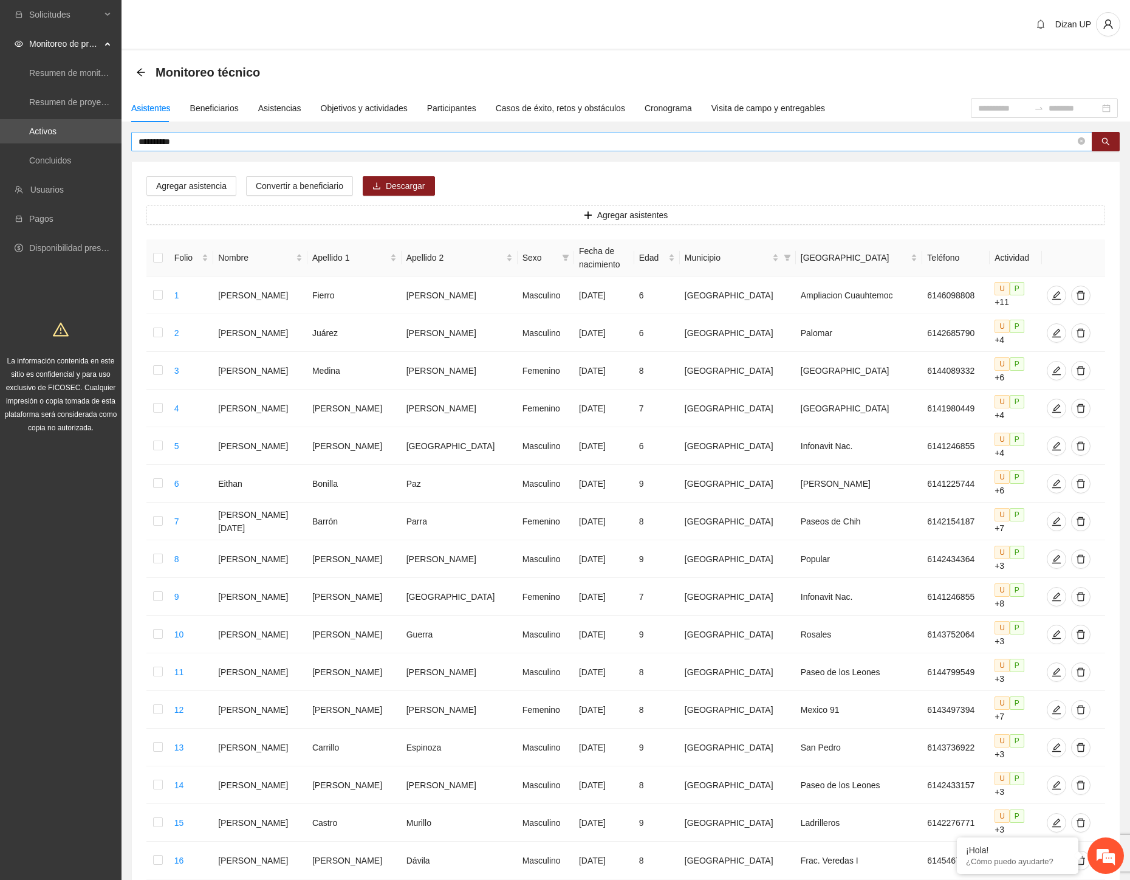
click at [196, 136] on input "**********" at bounding box center [607, 141] width 937 height 13
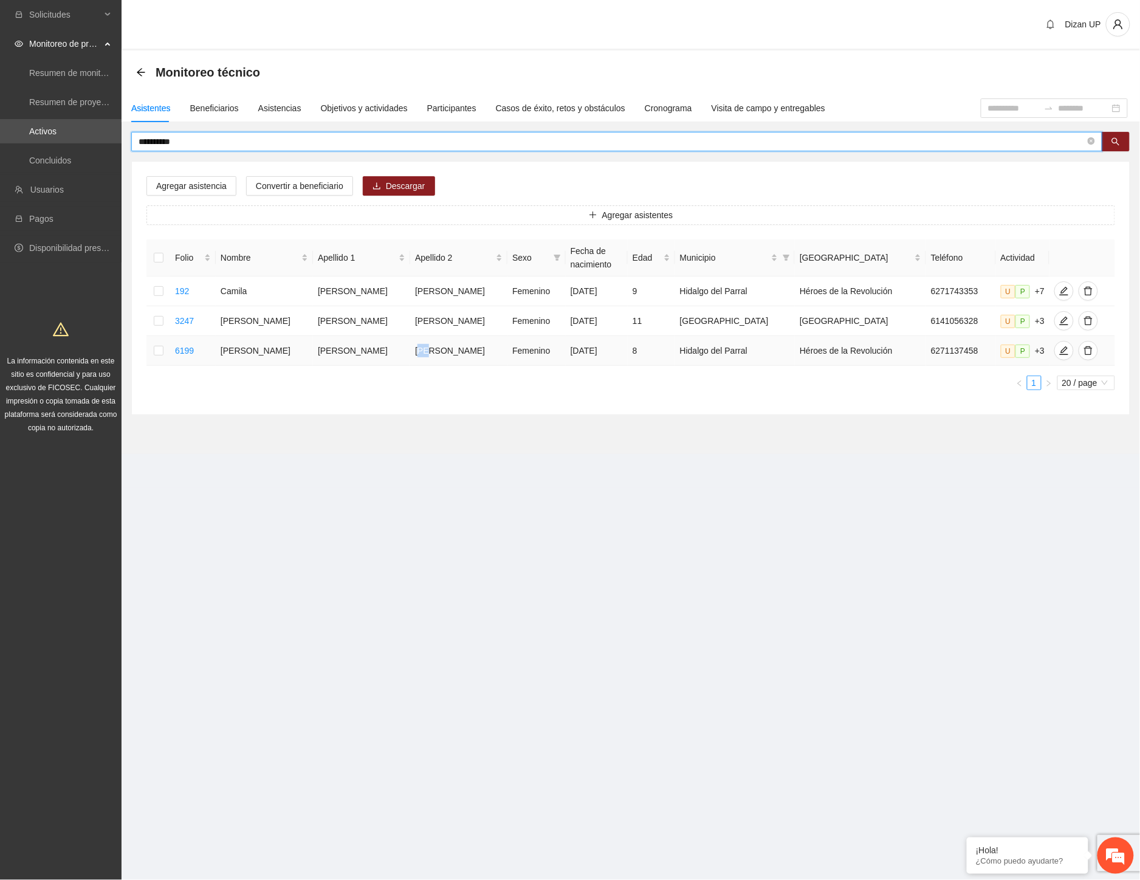
click at [414, 359] on td "Gonzalez" at bounding box center [458, 351] width 97 height 30
click at [412, 294] on td "Molina" at bounding box center [458, 292] width 97 height 30
click at [1059, 290] on icon "edit" at bounding box center [1064, 291] width 10 height 10
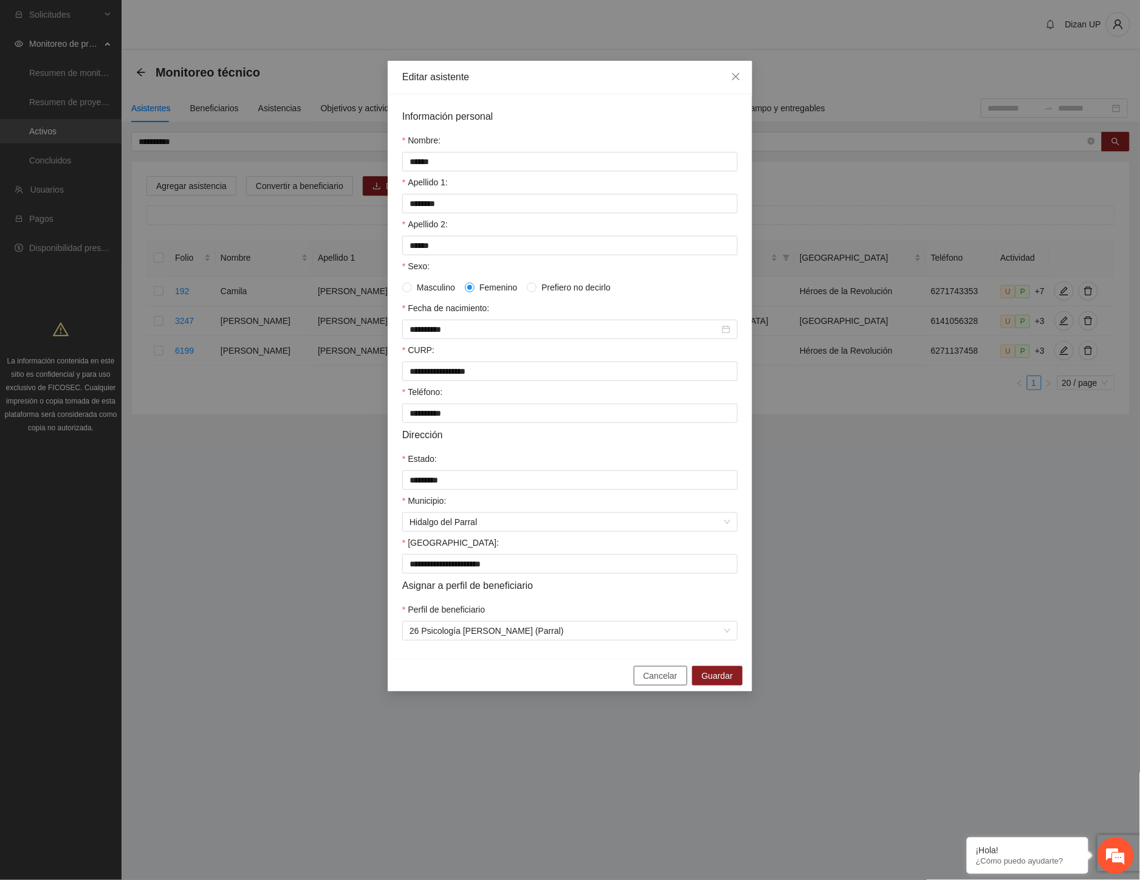
click at [642, 681] on button "Cancelar" at bounding box center [660, 675] width 53 height 19
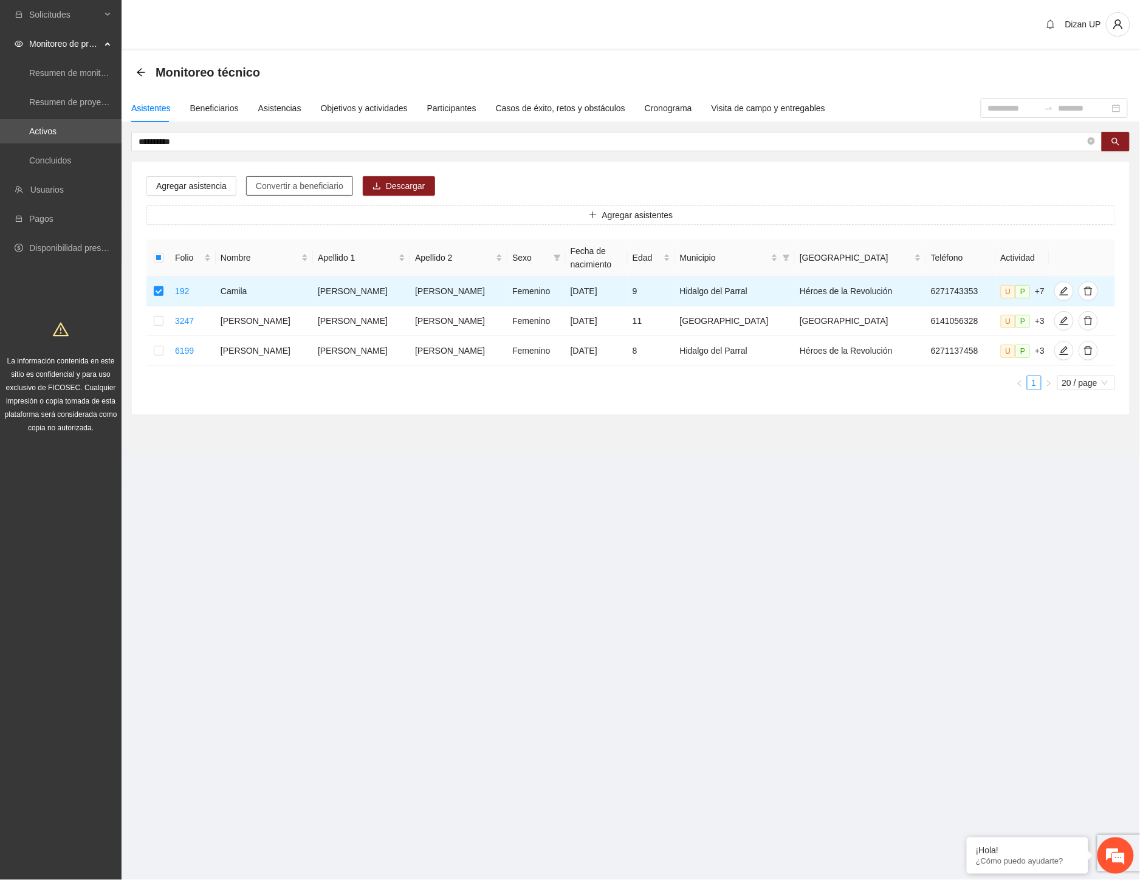
click at [282, 177] on button "Convertir a beneficiario" at bounding box center [299, 185] width 107 height 19
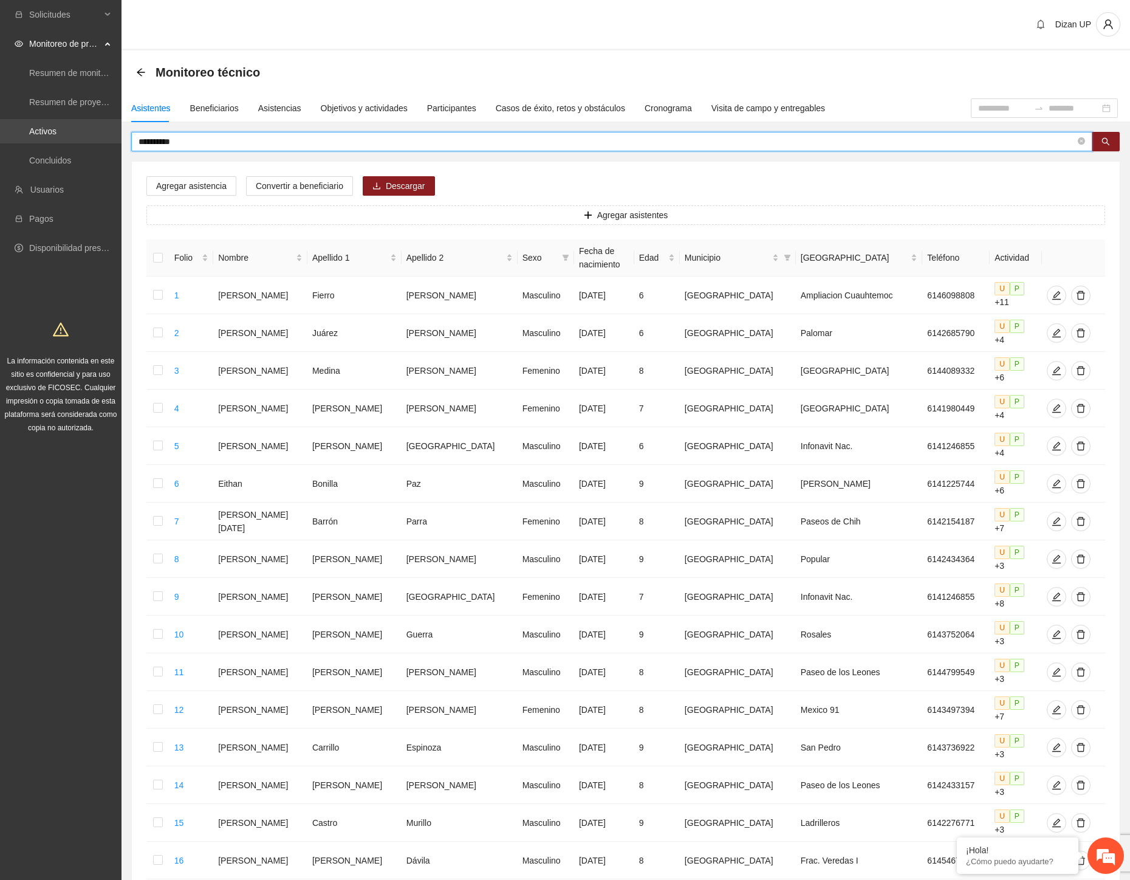
drag, startPoint x: 190, startPoint y: 138, endPoint x: 56, endPoint y: 143, distance: 134.4
click at [58, 143] on section "**********" at bounding box center [565, 576] width 1130 height 1152
click at [175, 140] on input "*****" at bounding box center [607, 141] width 937 height 13
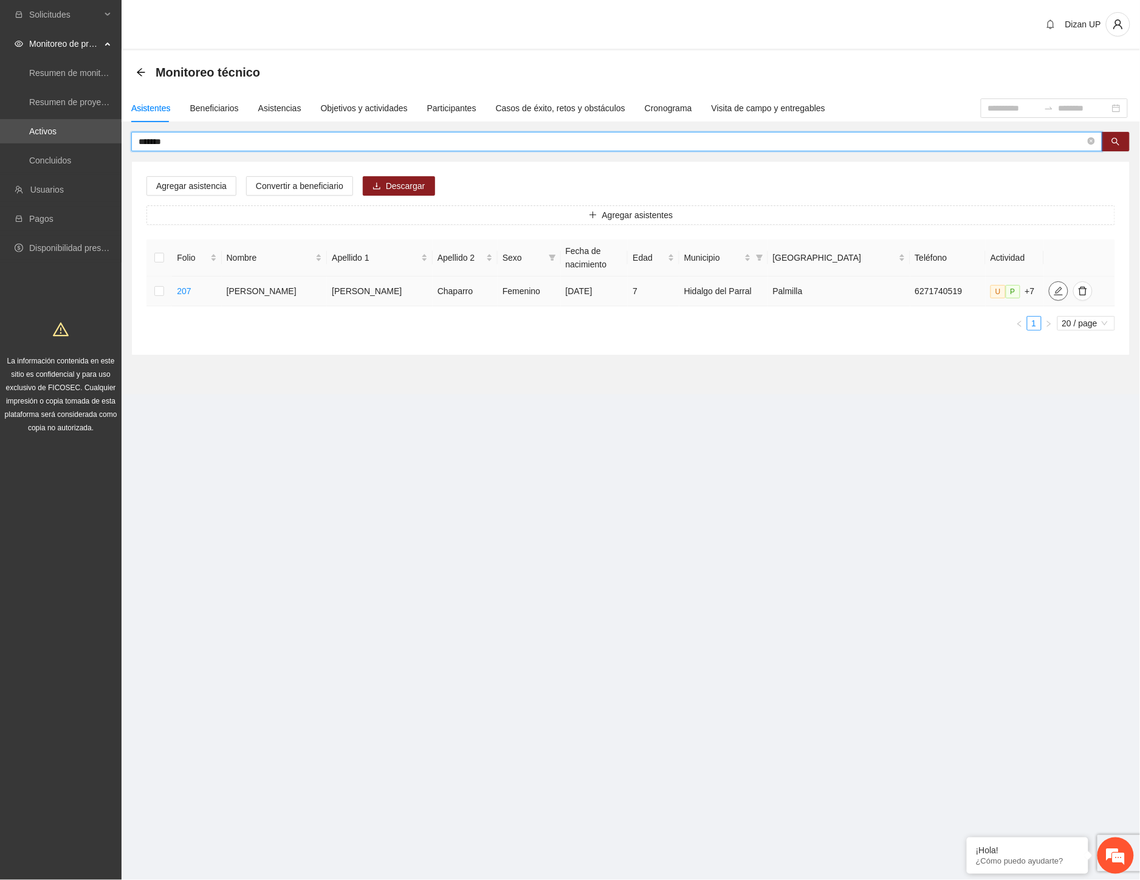
click at [1054, 287] on icon "edit" at bounding box center [1059, 291] width 10 height 10
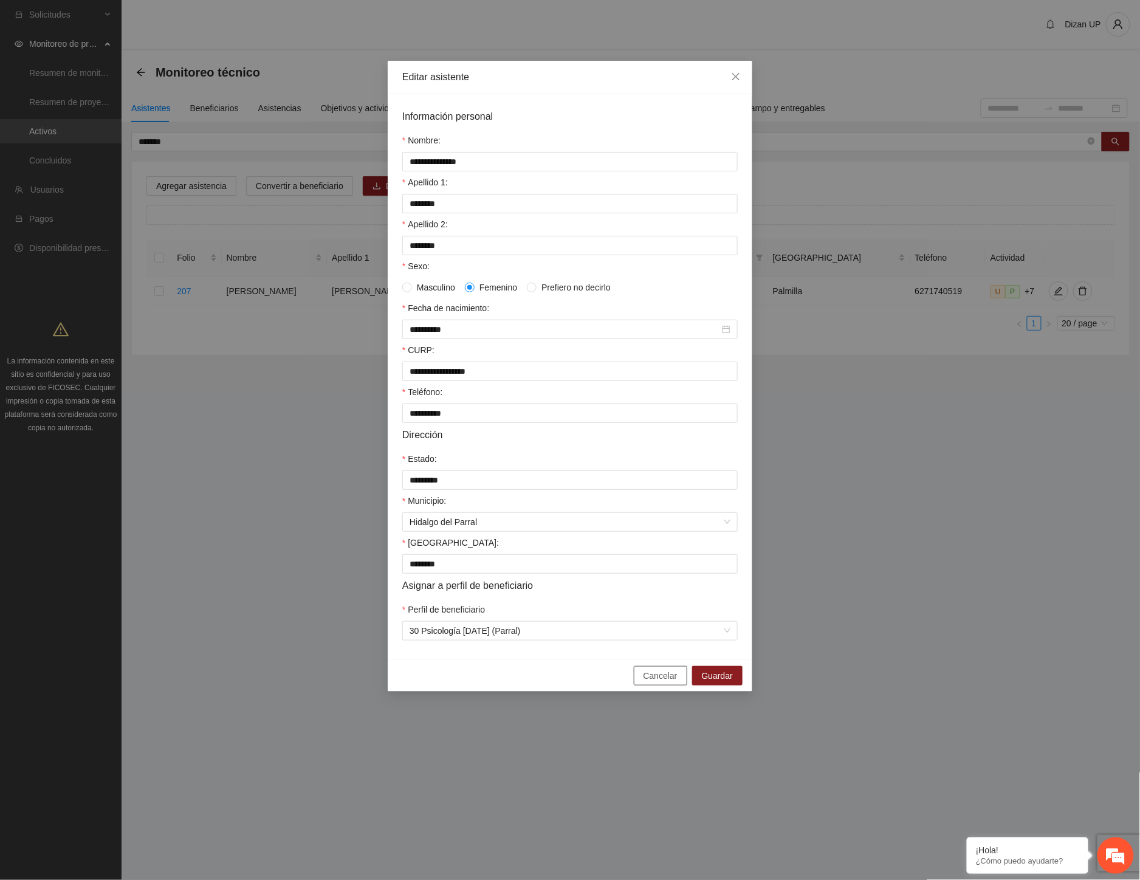
click at [662, 685] on button "Cancelar" at bounding box center [660, 675] width 53 height 19
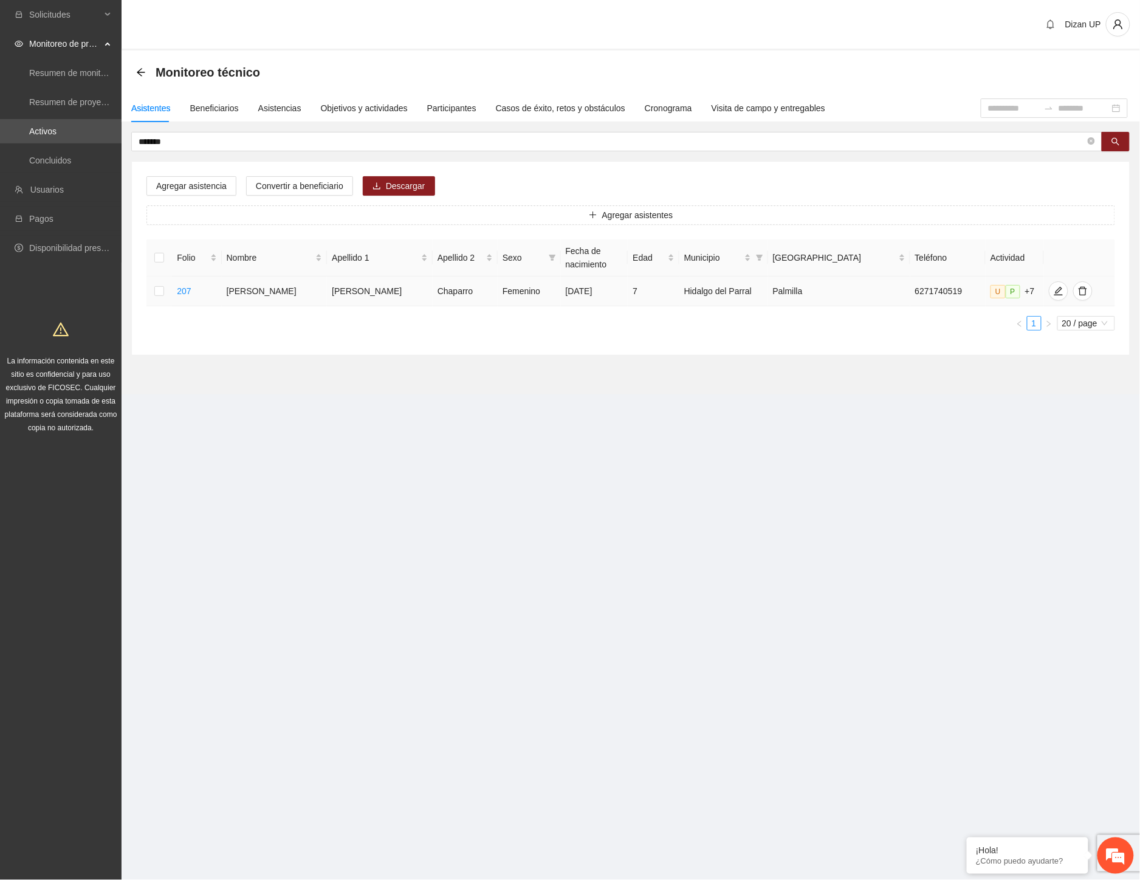
click at [172, 282] on td at bounding box center [159, 292] width 26 height 30
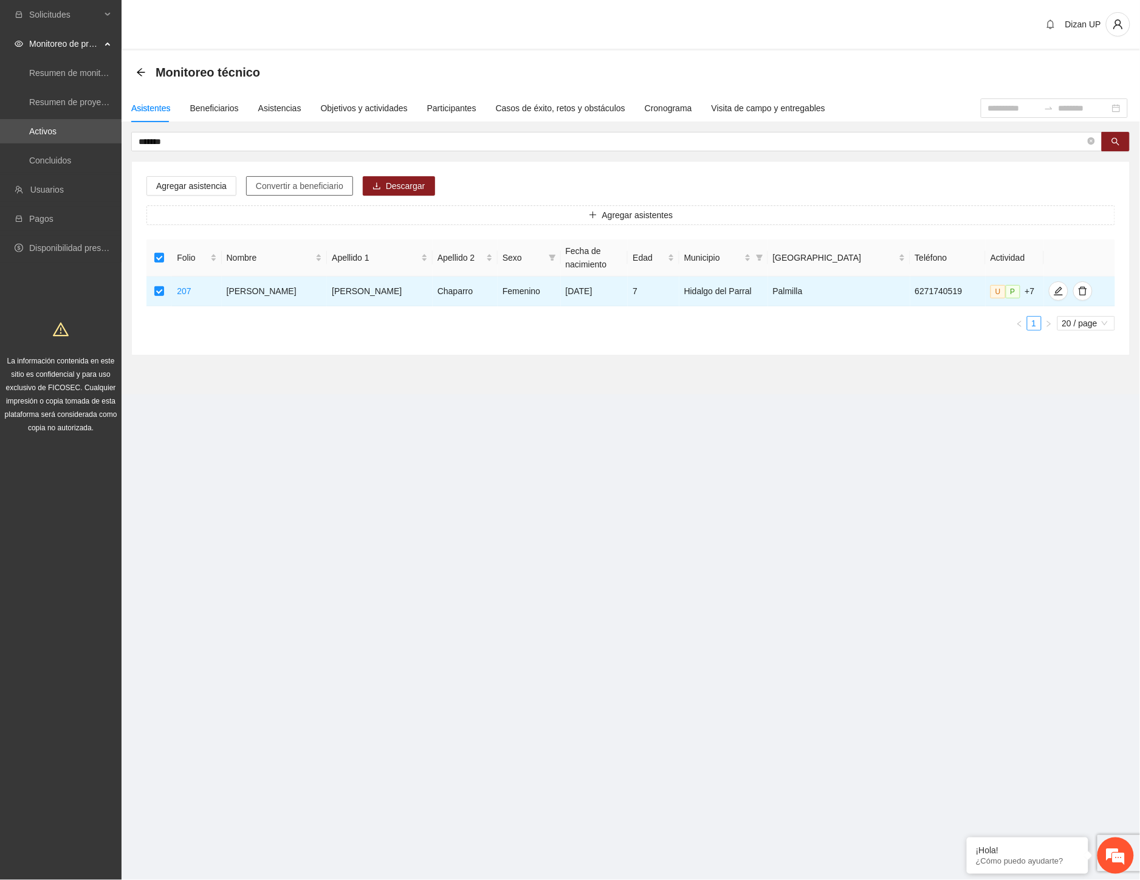
click at [314, 181] on span "Convertir a beneficiario" at bounding box center [300, 185] width 88 height 13
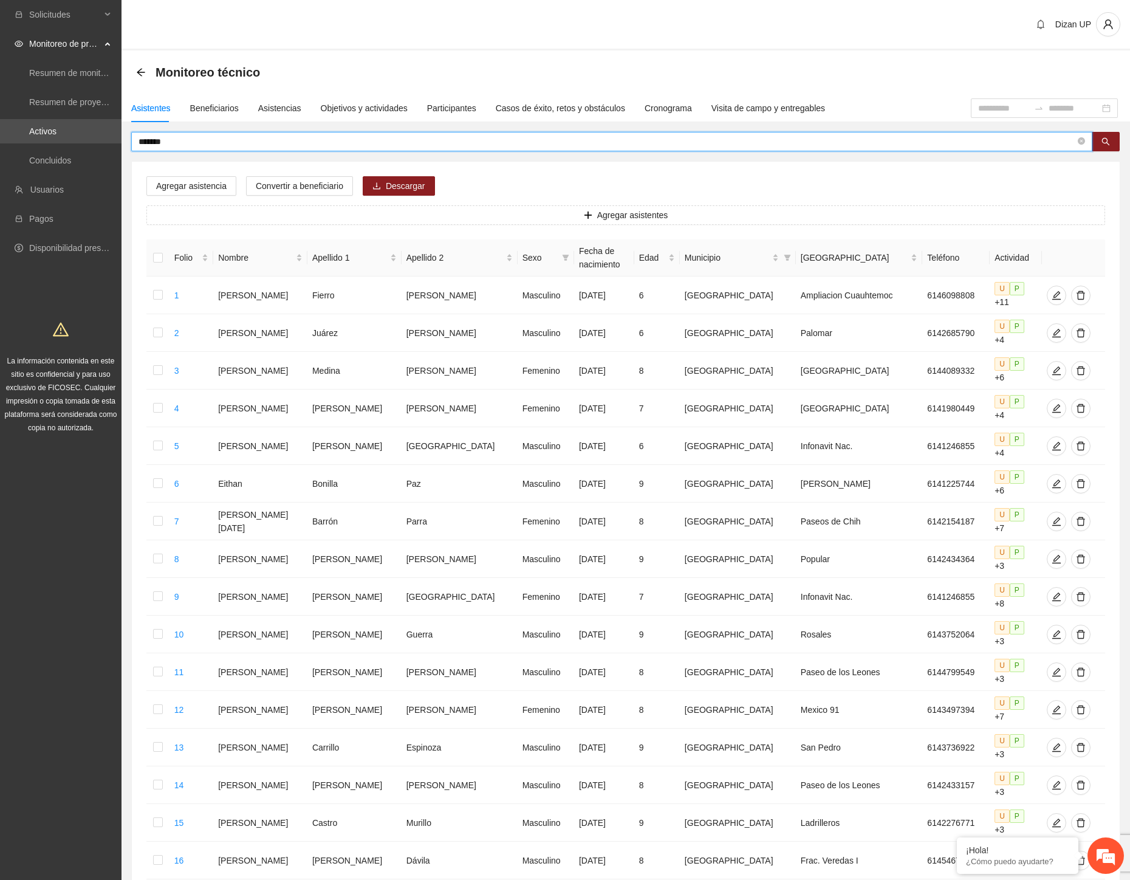
drag, startPoint x: 165, startPoint y: 140, endPoint x: 10, endPoint y: 143, distance: 154.4
click at [18, 143] on section "Solicitudes Monitoreo de proyectos Resumen de monitoreo Resumen de proyectos ap…" at bounding box center [565, 576] width 1130 height 1152
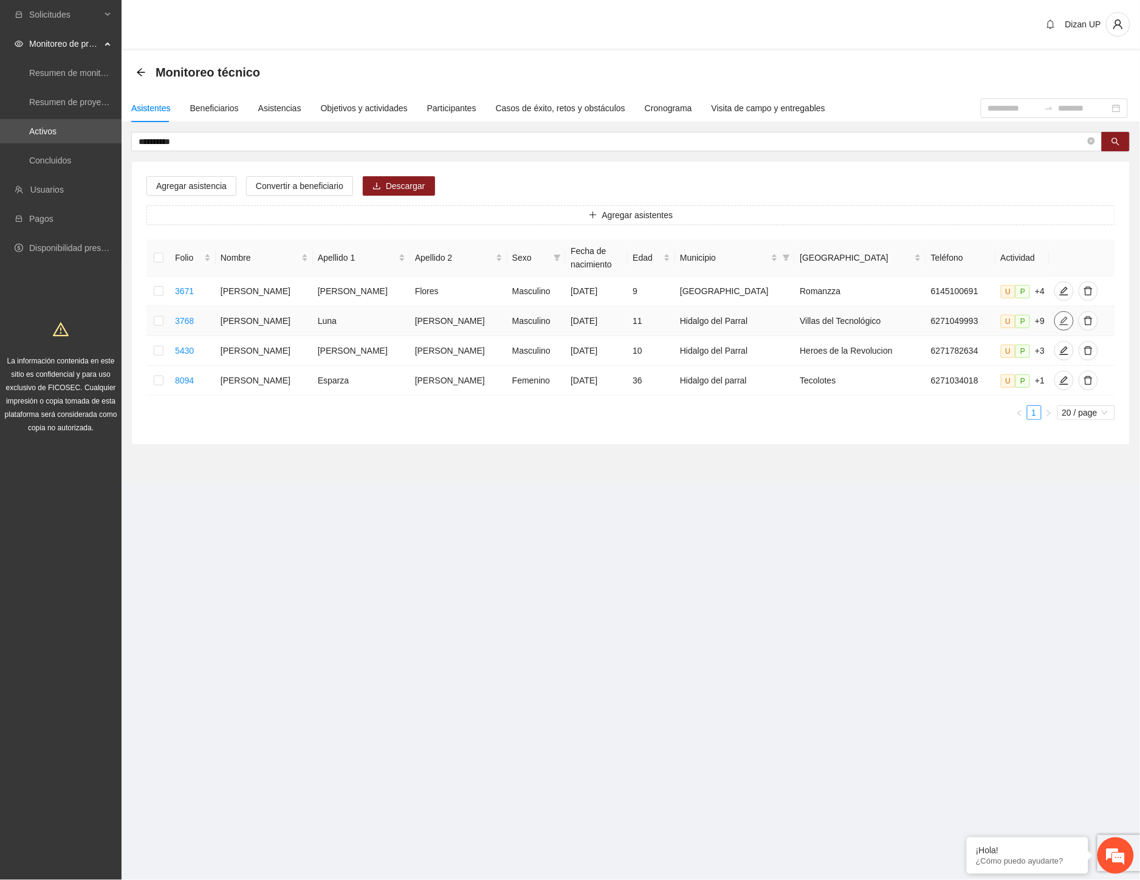
click at [1055, 325] on span "edit" at bounding box center [1064, 321] width 18 height 10
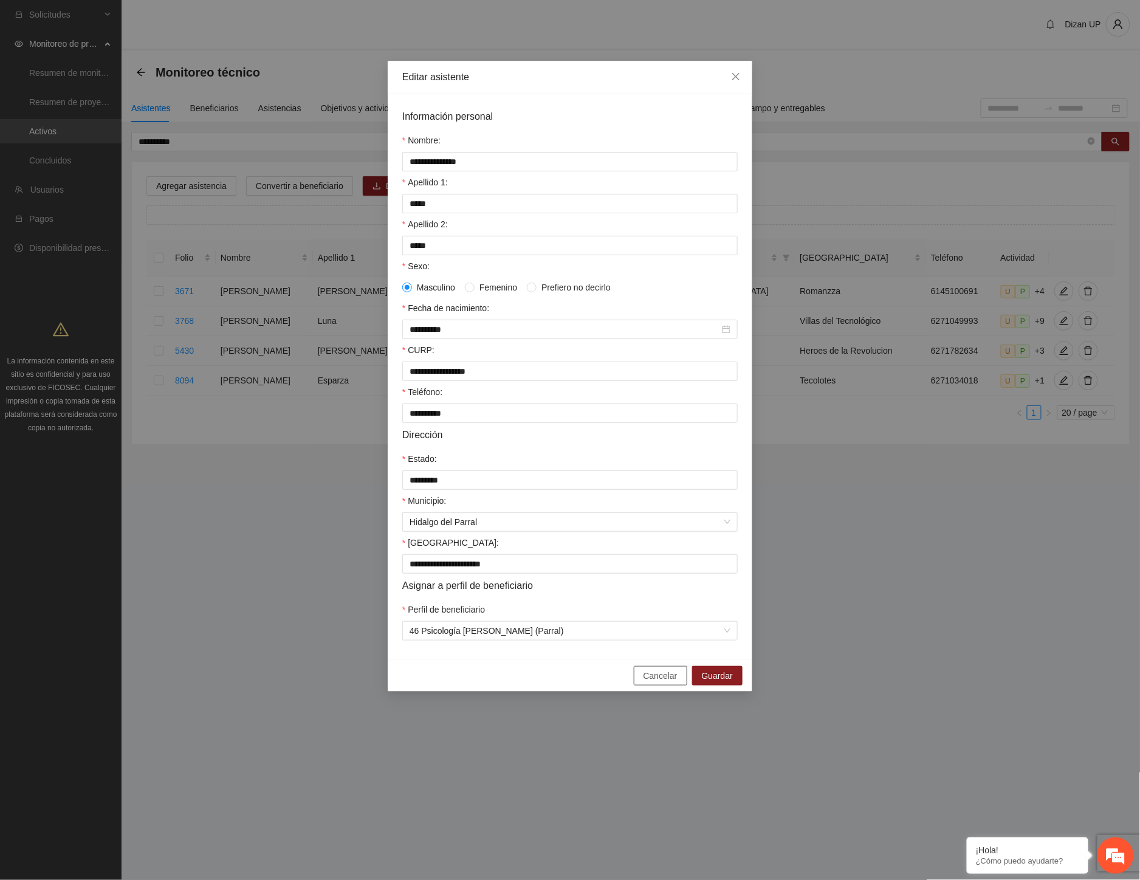
drag, startPoint x: 665, startPoint y: 685, endPoint x: 751, endPoint y: 608, distance: 114.9
click at [666, 682] on span "Cancelar" at bounding box center [661, 675] width 34 height 13
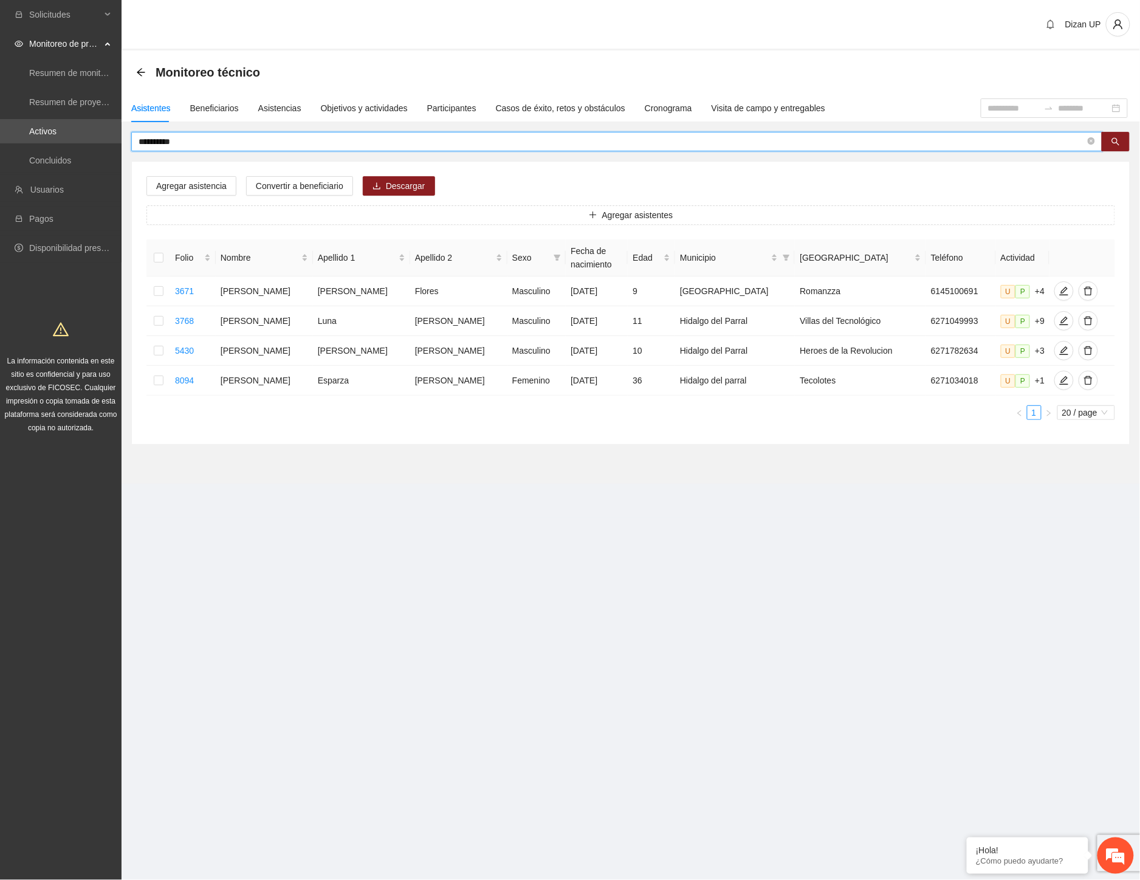
click at [203, 140] on input "**********" at bounding box center [612, 141] width 947 height 13
click at [198, 137] on input "**********" at bounding box center [612, 141] width 947 height 13
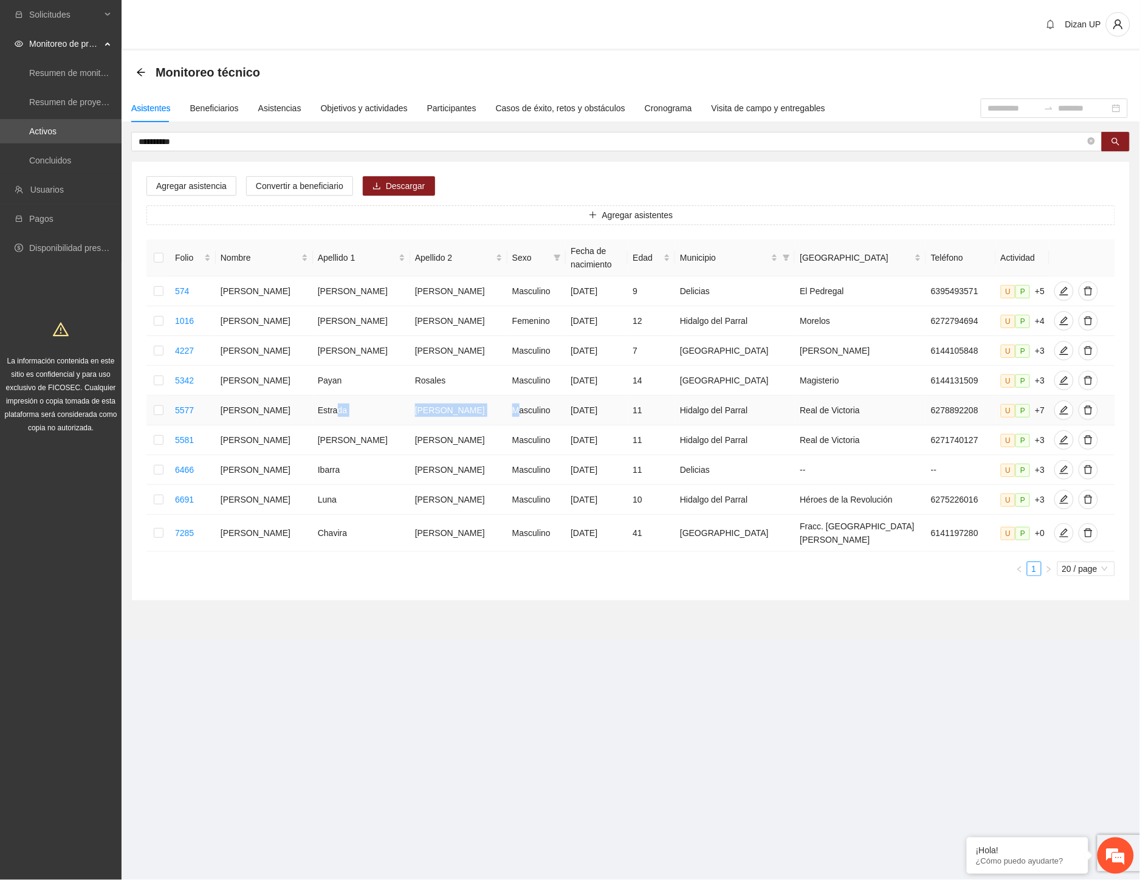
drag, startPoint x: 334, startPoint y: 408, endPoint x: 484, endPoint y: 399, distance: 149.8
click at [484, 399] on tr "5577 Carlos Alejandro Estrada Velazquez Masculino 12/07/2014 11 Hidalgo del Par…" at bounding box center [630, 411] width 969 height 30
click at [1060, 407] on icon "edit" at bounding box center [1064, 410] width 9 height 9
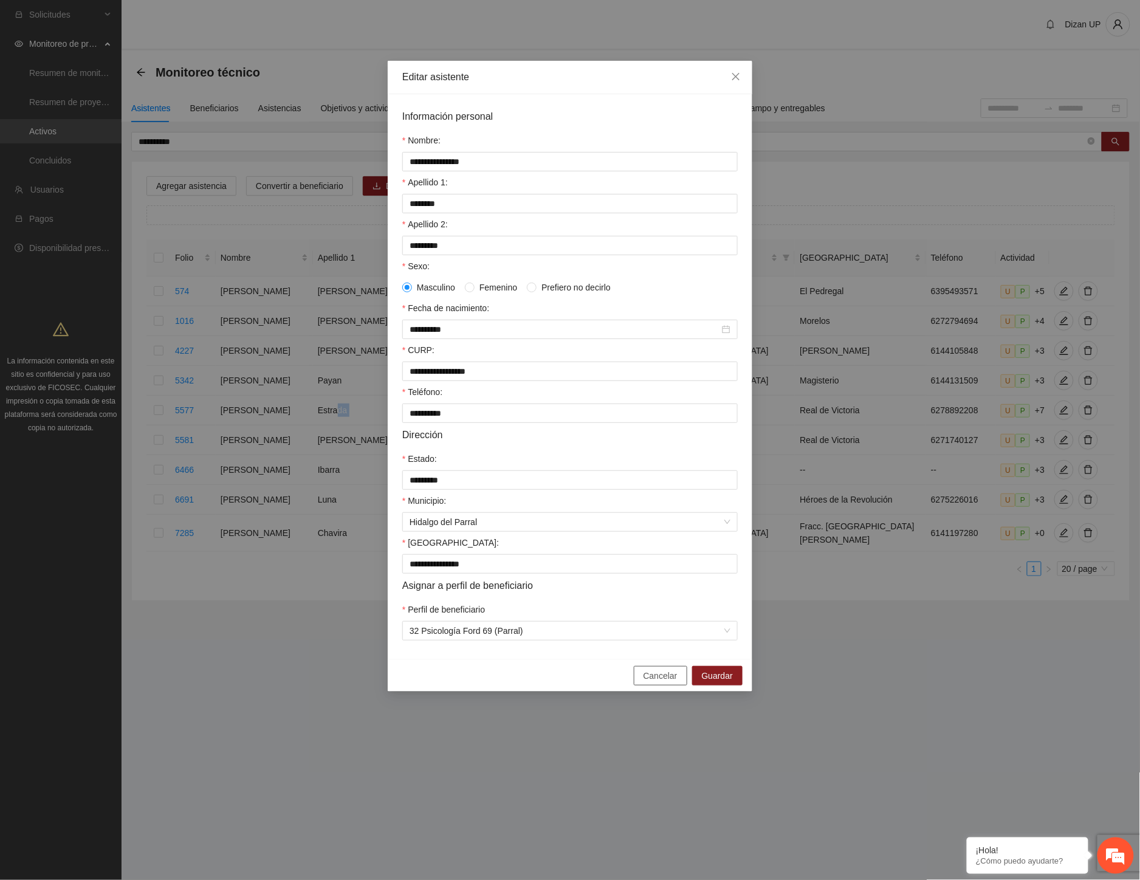
click at [675, 682] on span "Cancelar" at bounding box center [661, 675] width 34 height 13
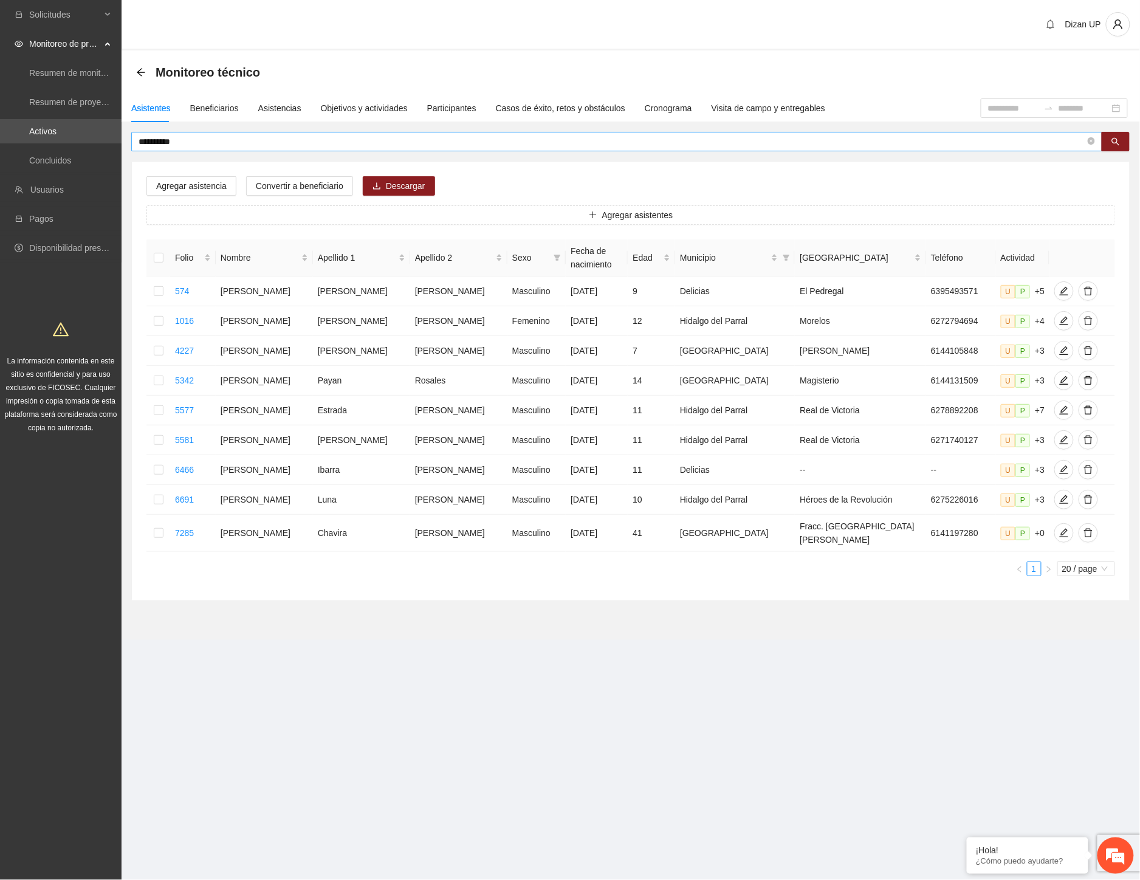
click at [178, 143] on input "**********" at bounding box center [612, 141] width 947 height 13
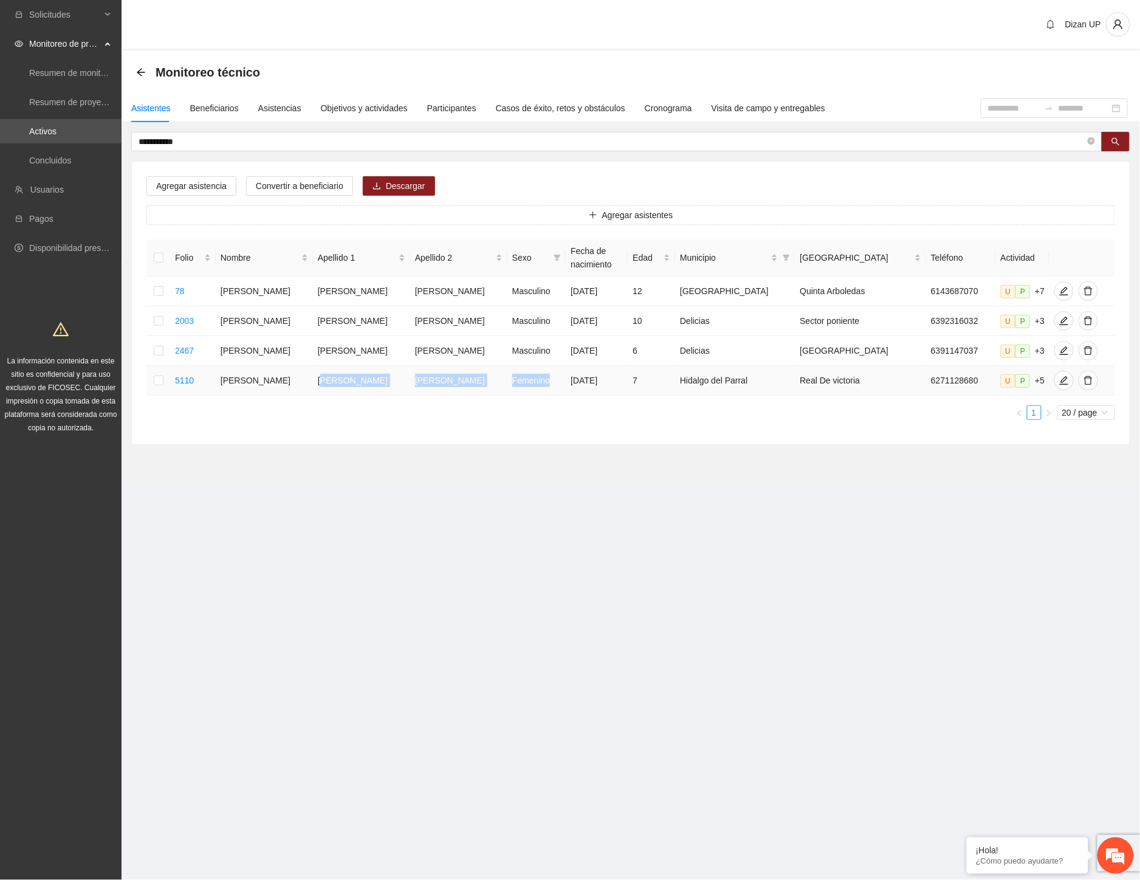
drag, startPoint x: 325, startPoint y: 388, endPoint x: 536, endPoint y: 385, distance: 210.9
click at [536, 385] on tr "5110 Carlos Daniel Moreno Tamieti Femenino 26/01/2018 7 Hidalgo del Parral Real…" at bounding box center [630, 381] width 969 height 30
click at [1059, 383] on icon "edit" at bounding box center [1064, 381] width 10 height 10
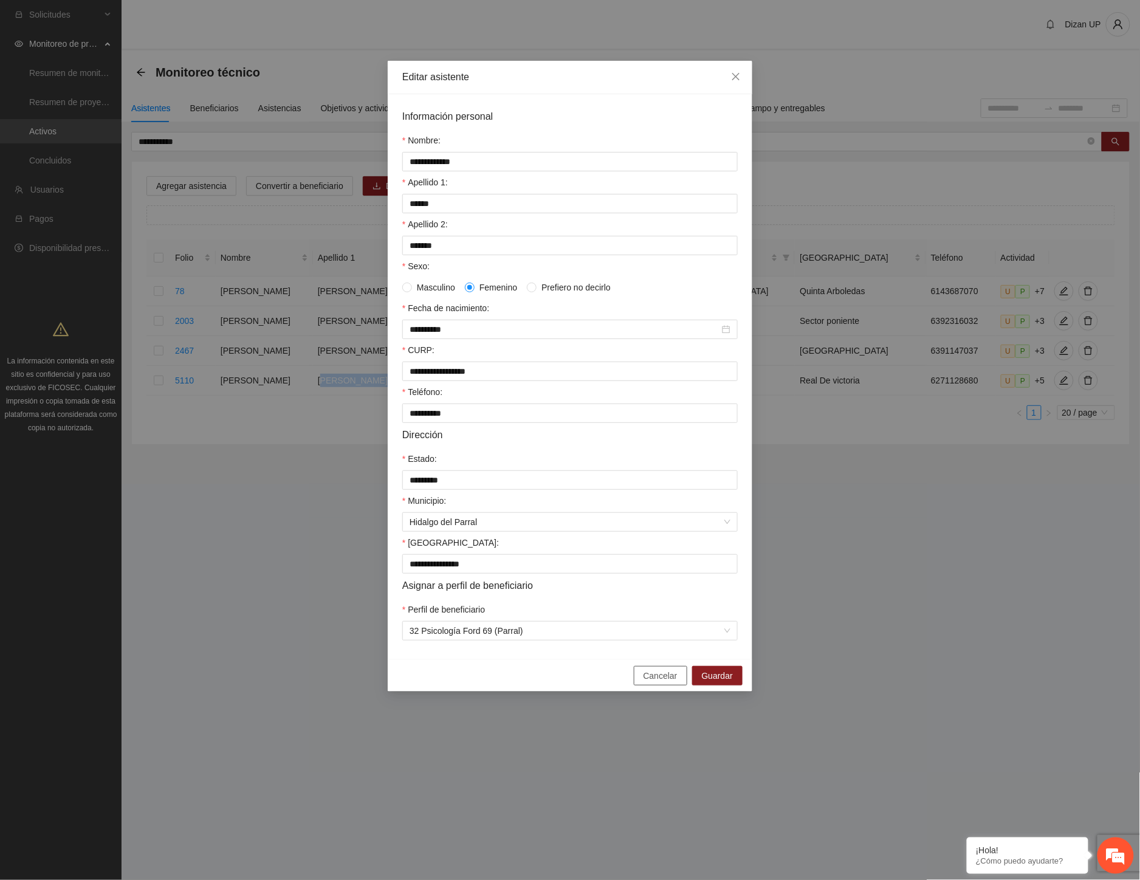
click at [675, 682] on span "Cancelar" at bounding box center [661, 675] width 34 height 13
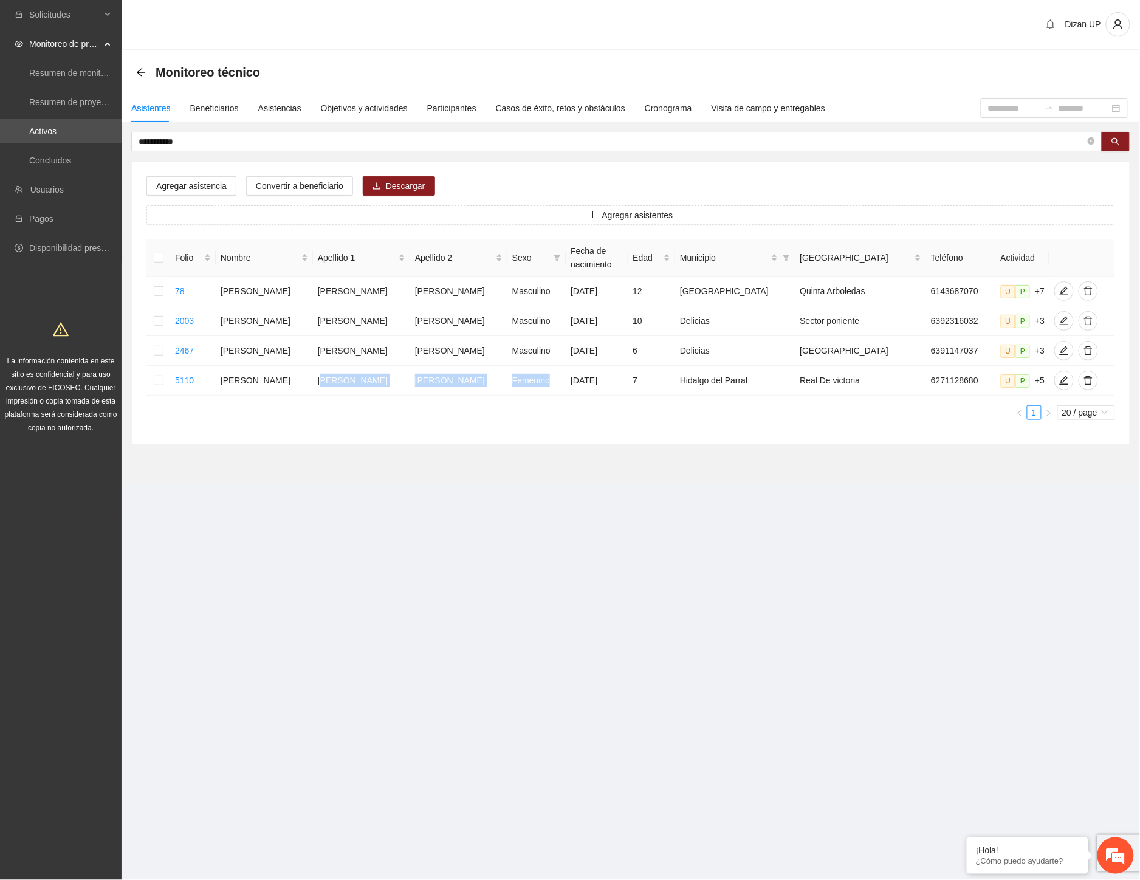
drag, startPoint x: 192, startPoint y: 142, endPoint x: 185, endPoint y: 126, distance: 18.0
click at [189, 132] on span "**********" at bounding box center [616, 141] width 971 height 19
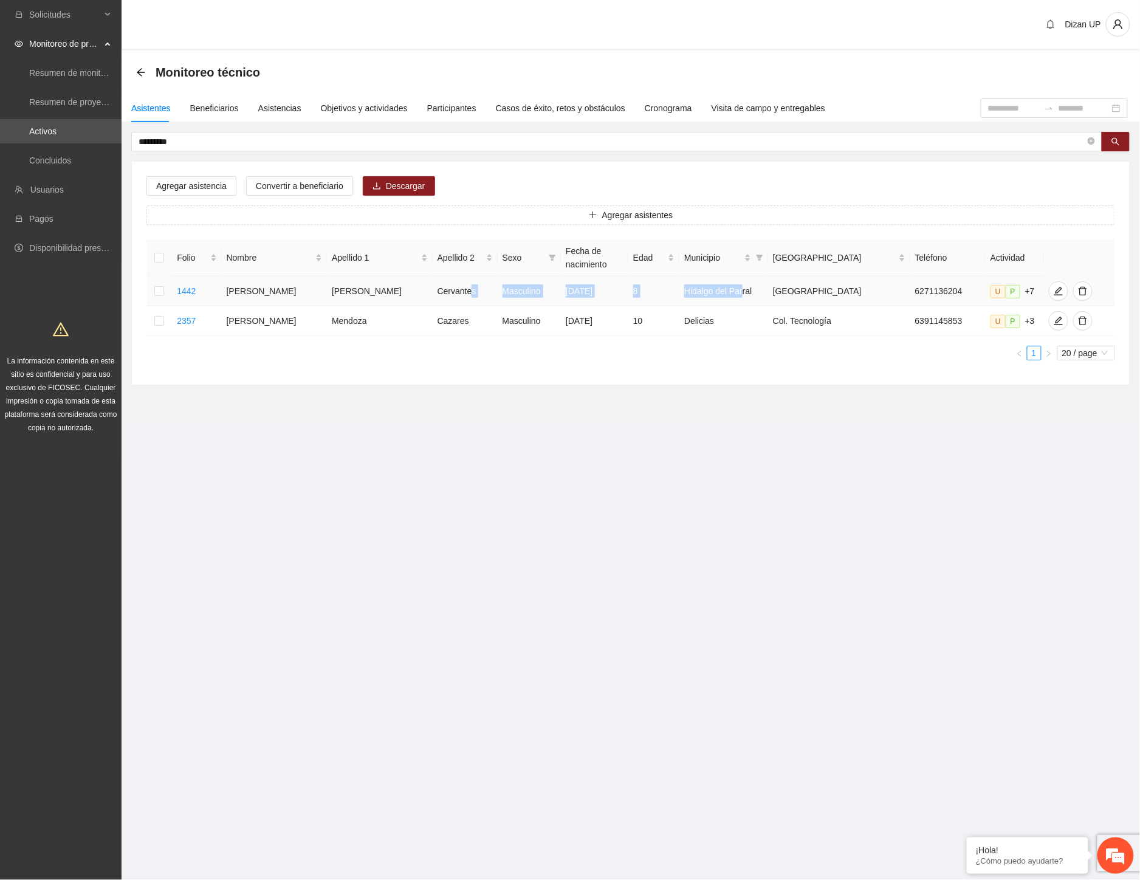
drag, startPoint x: 470, startPoint y: 290, endPoint x: 750, endPoint y: 290, distance: 280.2
click at [750, 290] on tr "1442 Carlos Iván Beltrán Cervantes Masculino 08/09/2016 8 Hidalgo del Parral La…" at bounding box center [630, 292] width 969 height 30
click at [1054, 289] on icon "edit" at bounding box center [1059, 291] width 10 height 10
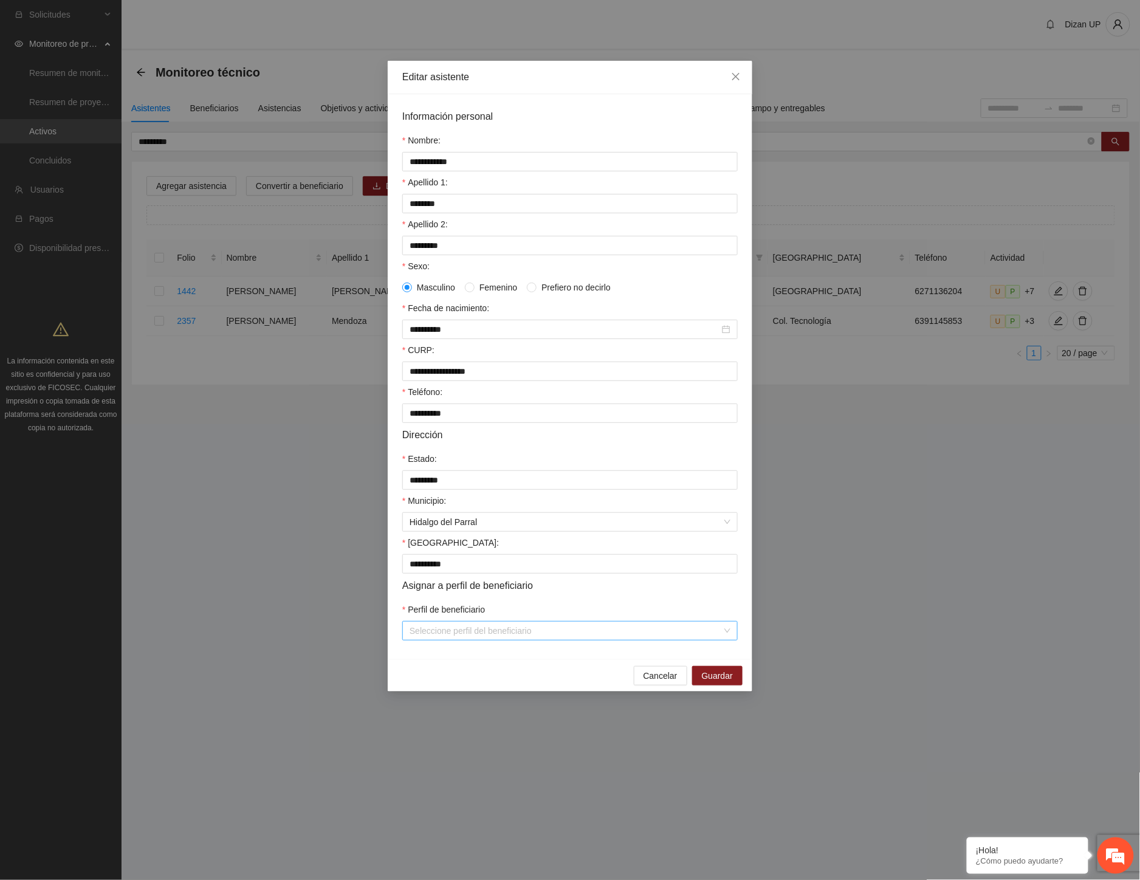
click at [515, 640] on input "Perfil de beneficiario" at bounding box center [566, 631] width 312 height 18
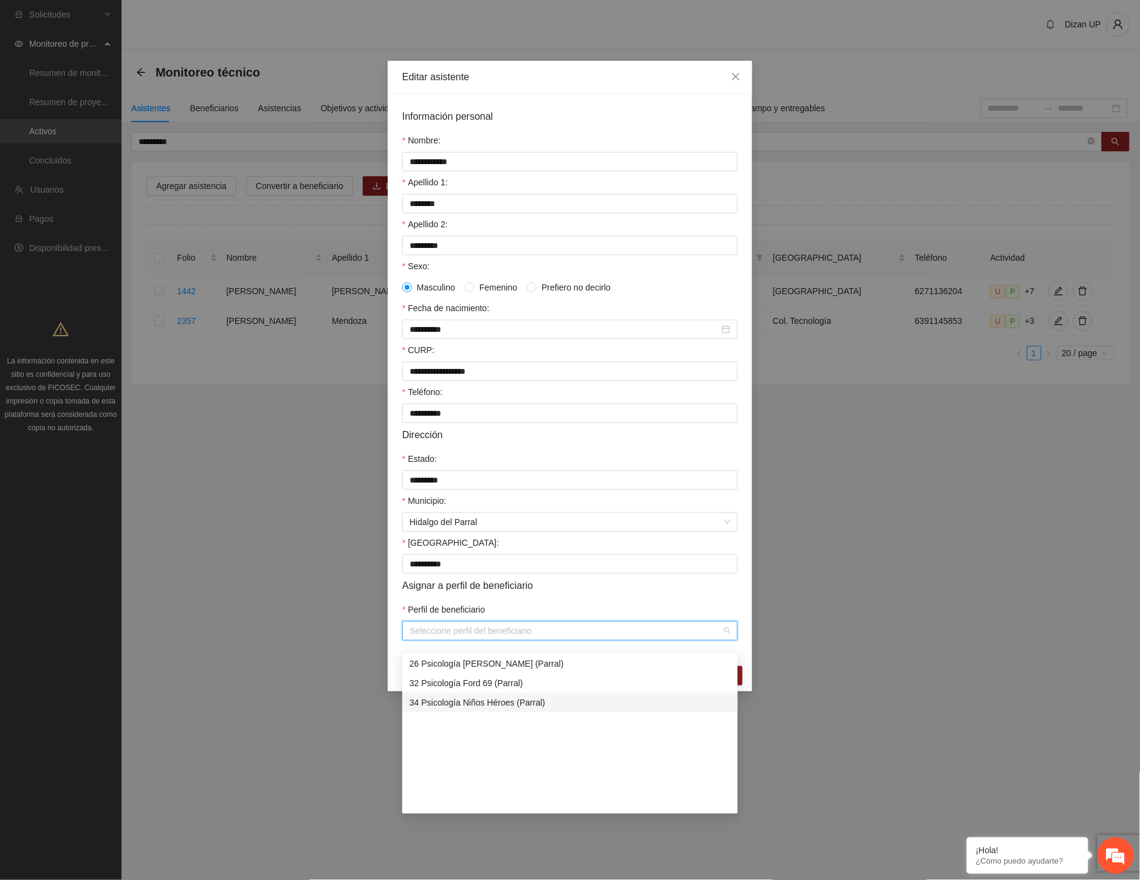
scroll to position [567, 0]
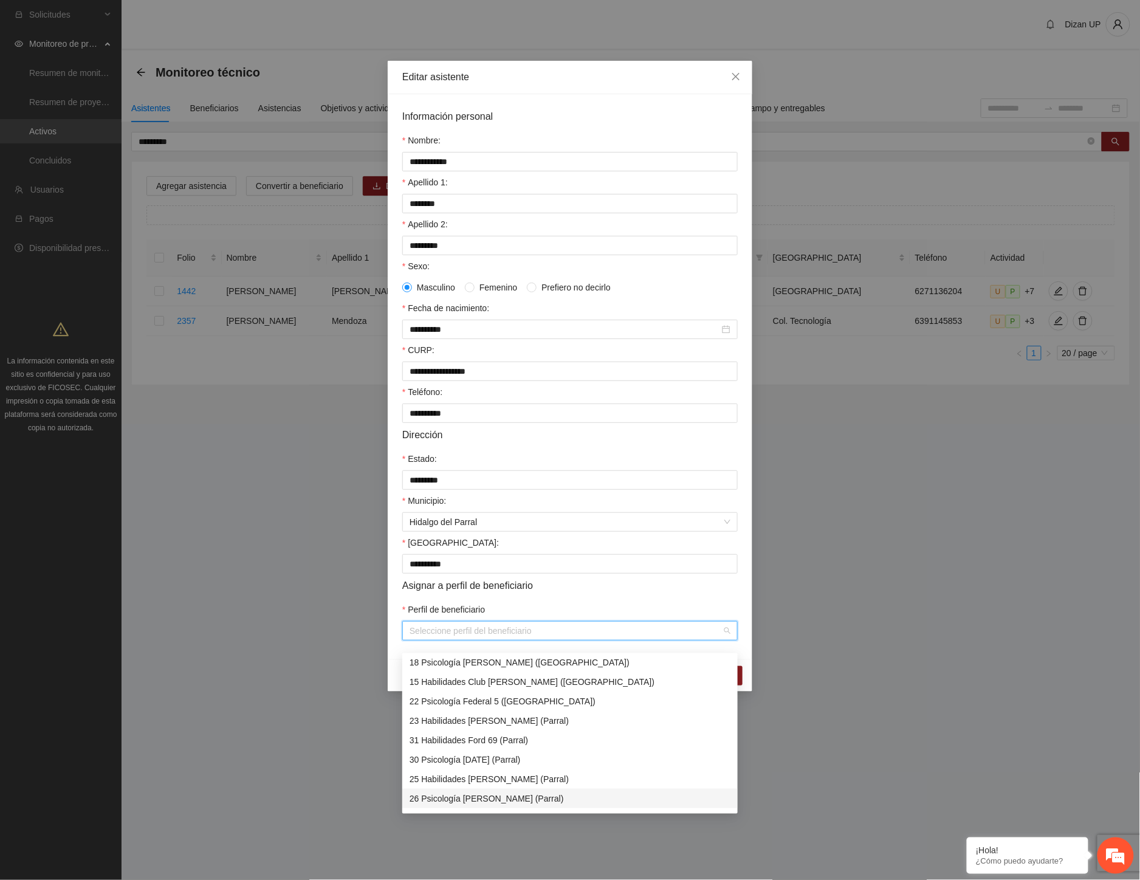
click at [489, 798] on div "26 Psicología Felipe Ángeles (Parral)" at bounding box center [570, 798] width 321 height 13
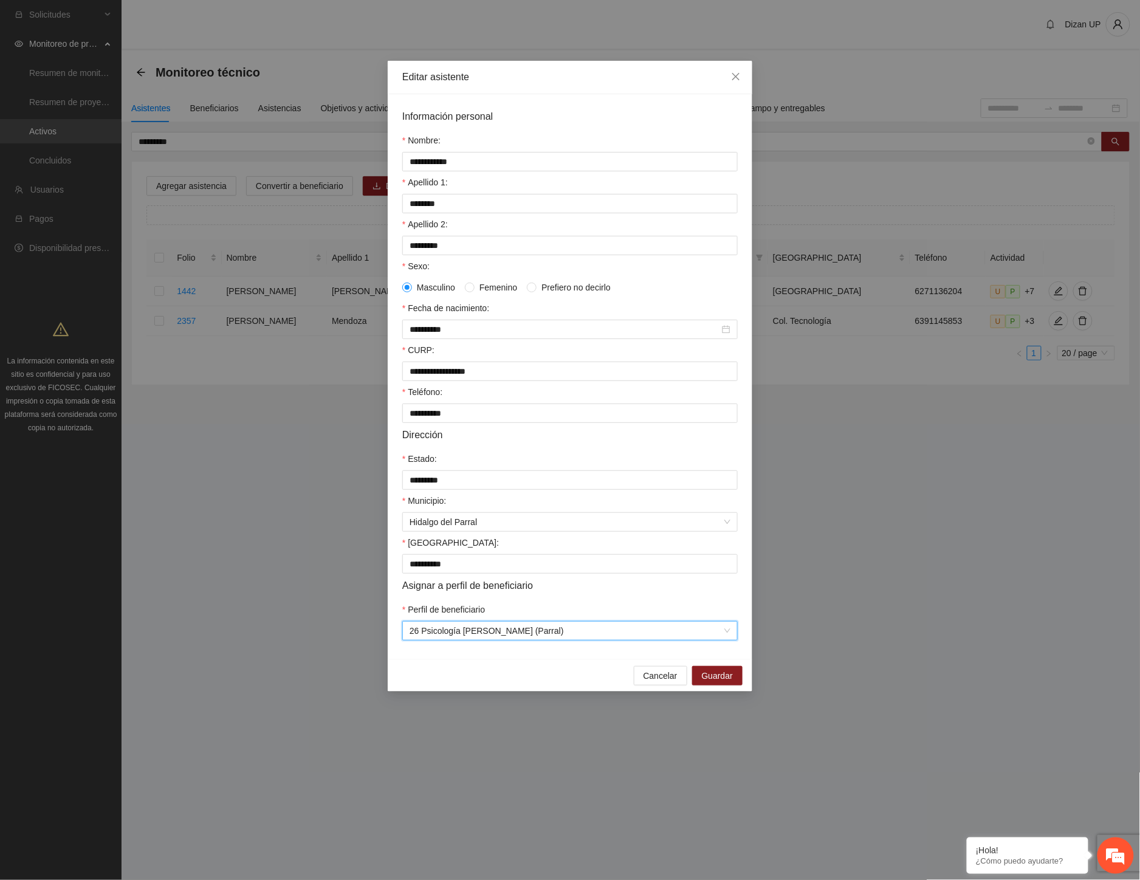
click at [596, 593] on div "Asignar a perfil de beneficiario" at bounding box center [569, 585] width 335 height 15
click at [727, 682] on span "Guardar" at bounding box center [717, 675] width 31 height 13
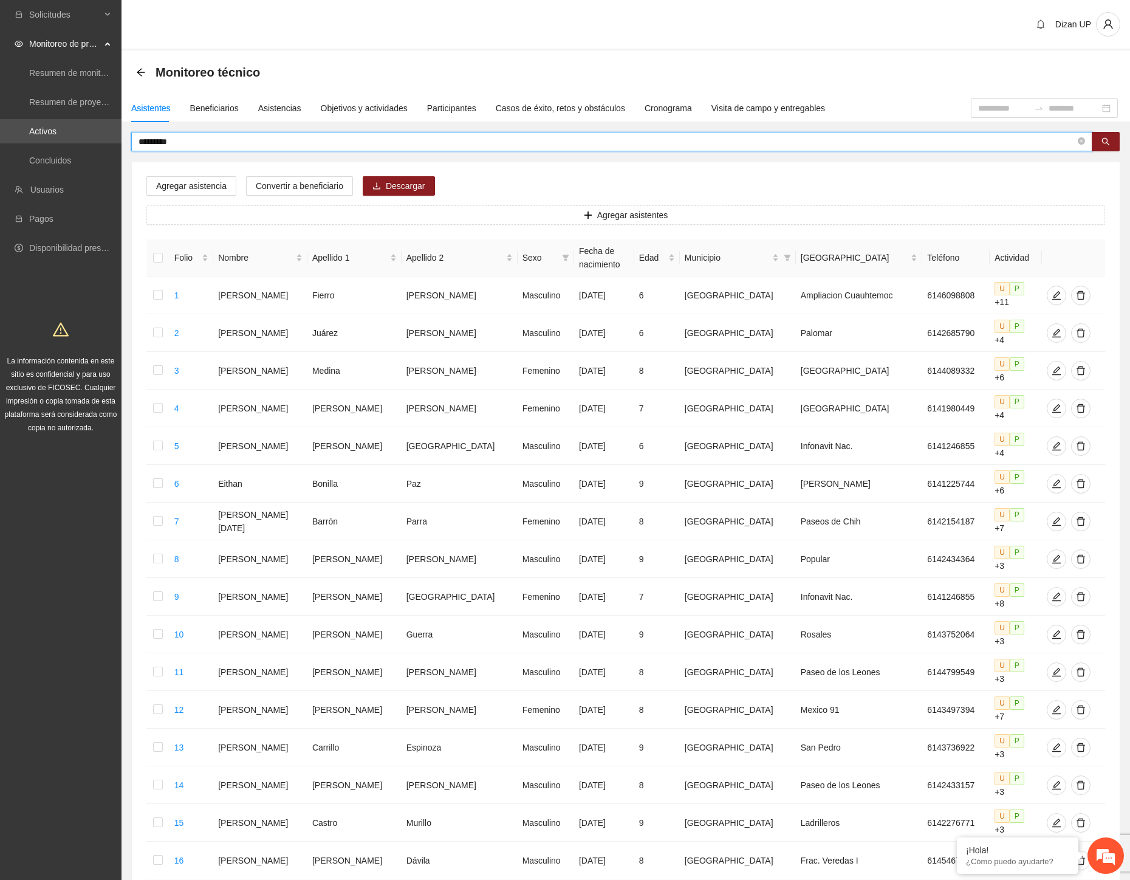
click at [181, 141] on input "*********" at bounding box center [607, 141] width 937 height 13
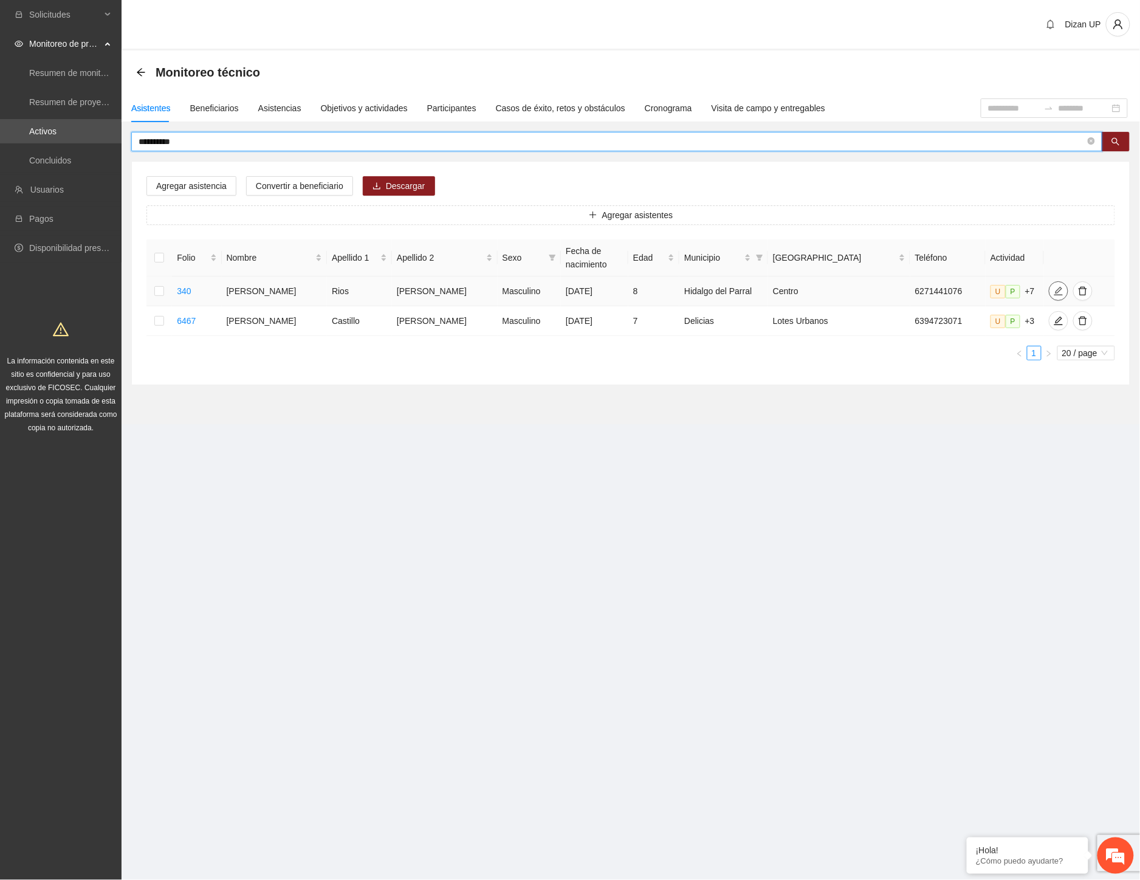
click at [1054, 286] on icon "edit" at bounding box center [1059, 291] width 10 height 10
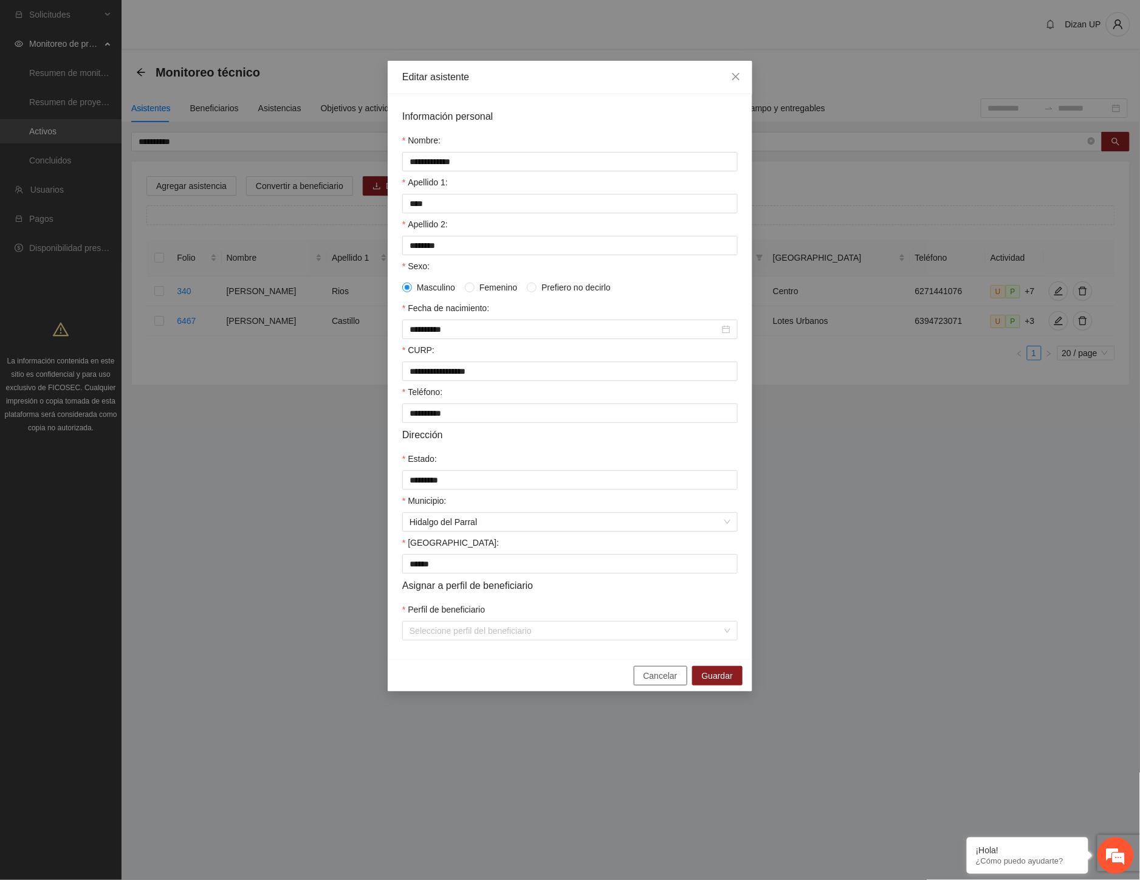
click at [659, 682] on span "Cancelar" at bounding box center [661, 675] width 34 height 13
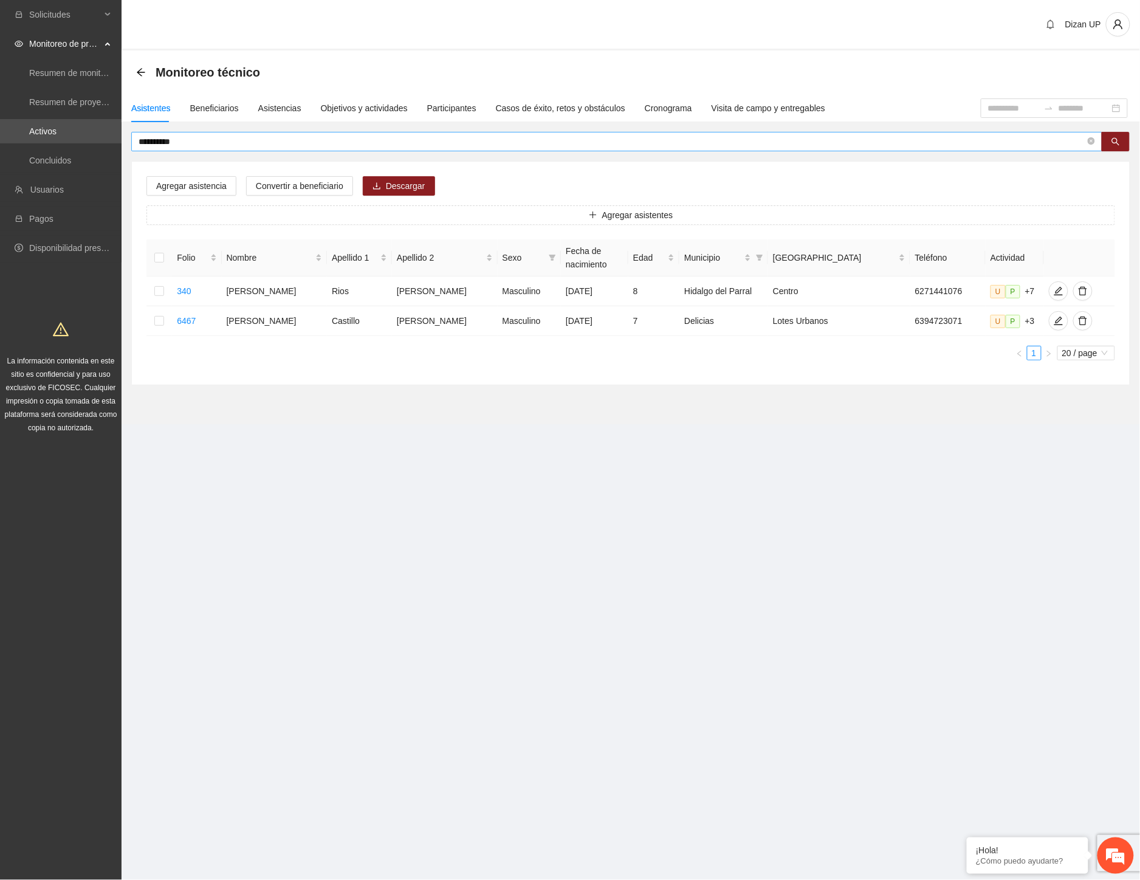
click at [193, 140] on input "**********" at bounding box center [612, 141] width 947 height 13
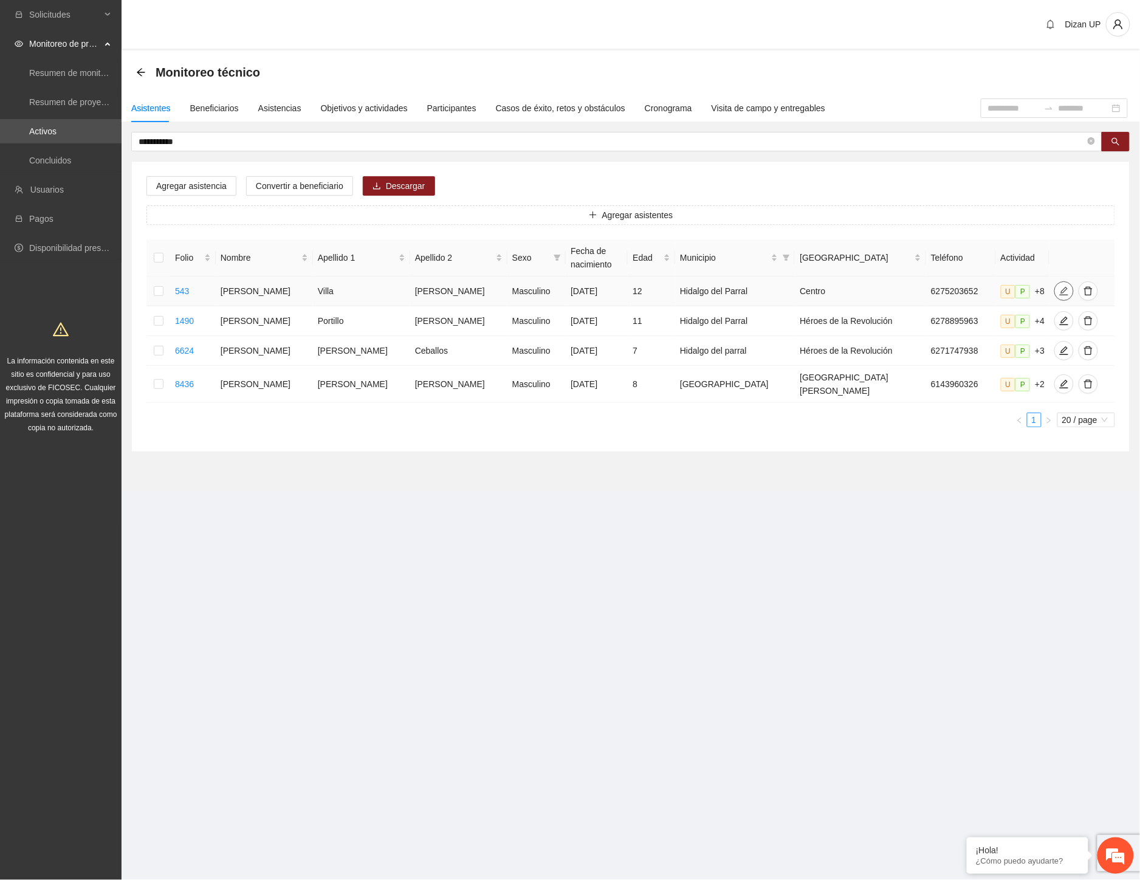
click at [1055, 287] on span "edit" at bounding box center [1064, 291] width 18 height 10
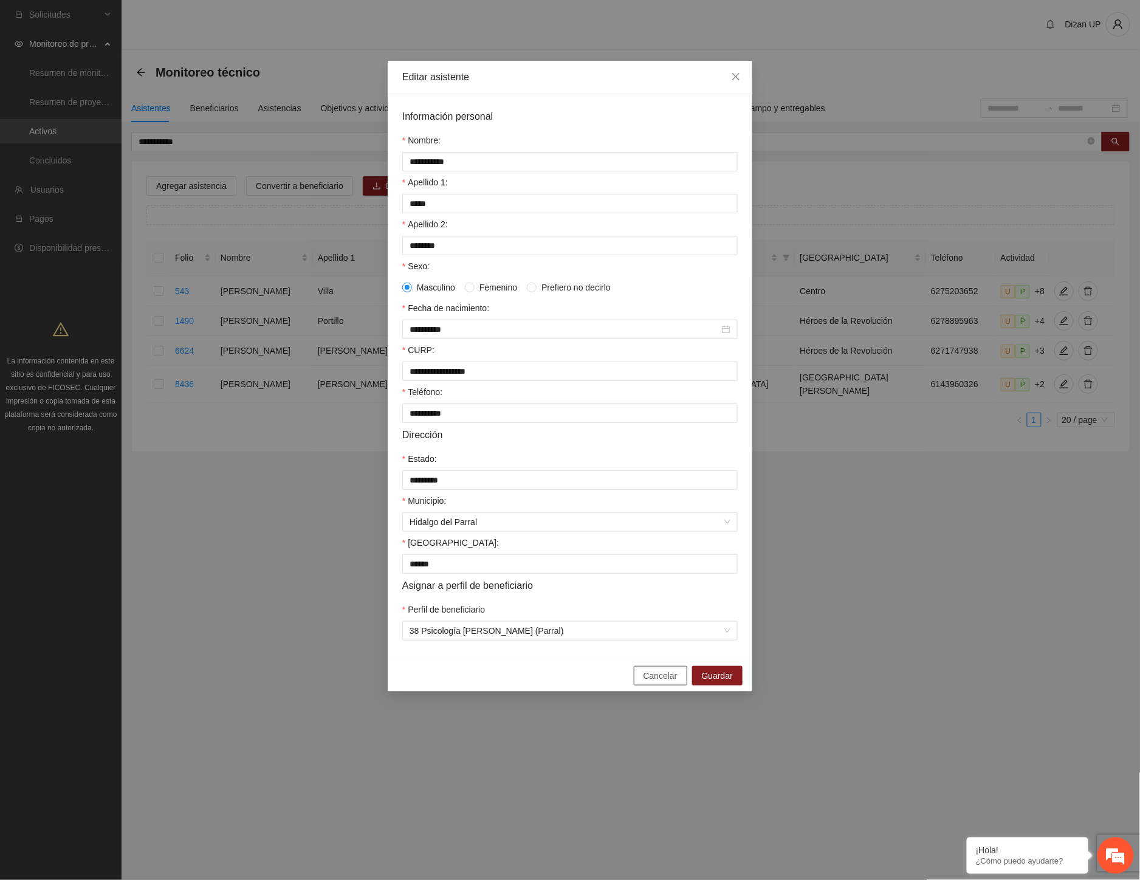
drag, startPoint x: 659, startPoint y: 689, endPoint x: 635, endPoint y: 661, distance: 37.0
click at [659, 682] on span "Cancelar" at bounding box center [661, 675] width 34 height 13
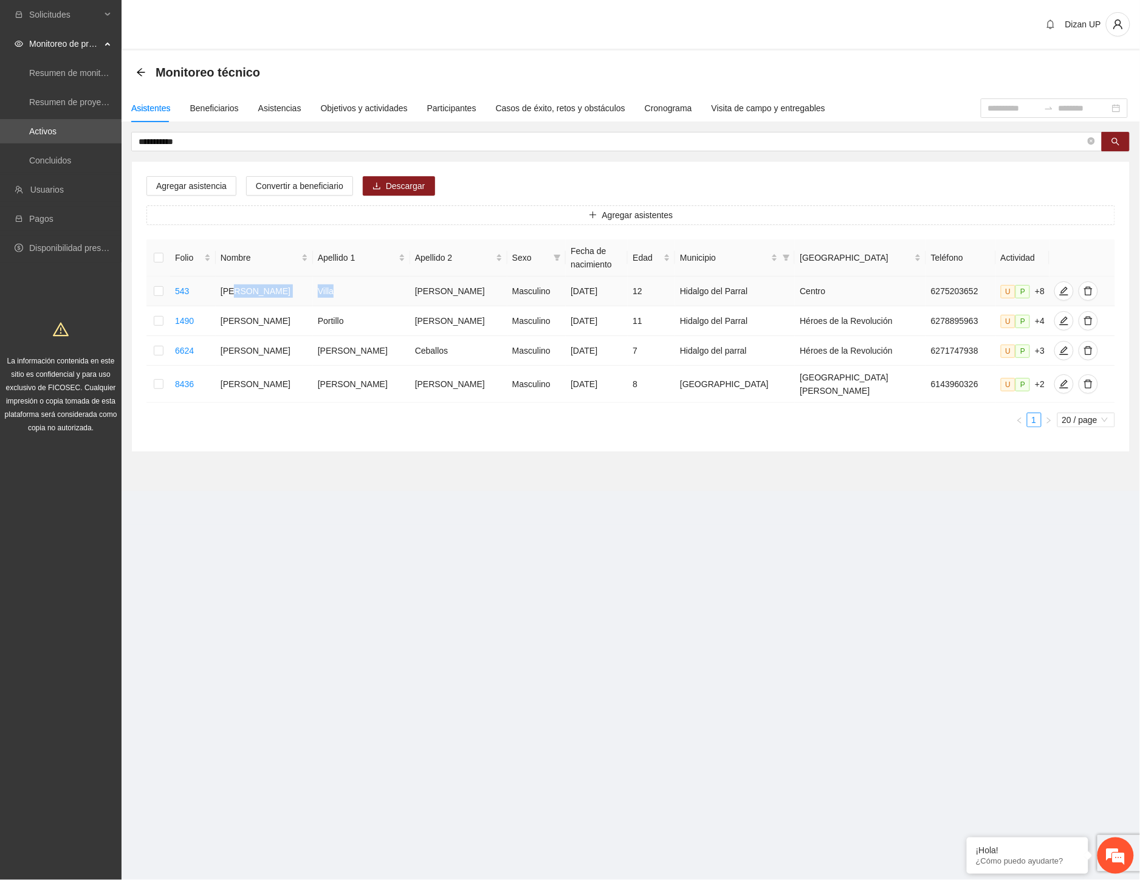
drag, startPoint x: 252, startPoint y: 290, endPoint x: 368, endPoint y: 289, distance: 116.1
click at [368, 289] on tr "543 Carlos Said Villa Alvidrez Masculino 24/02/2013 12 Hidalgo del Parral Centr…" at bounding box center [630, 292] width 969 height 30
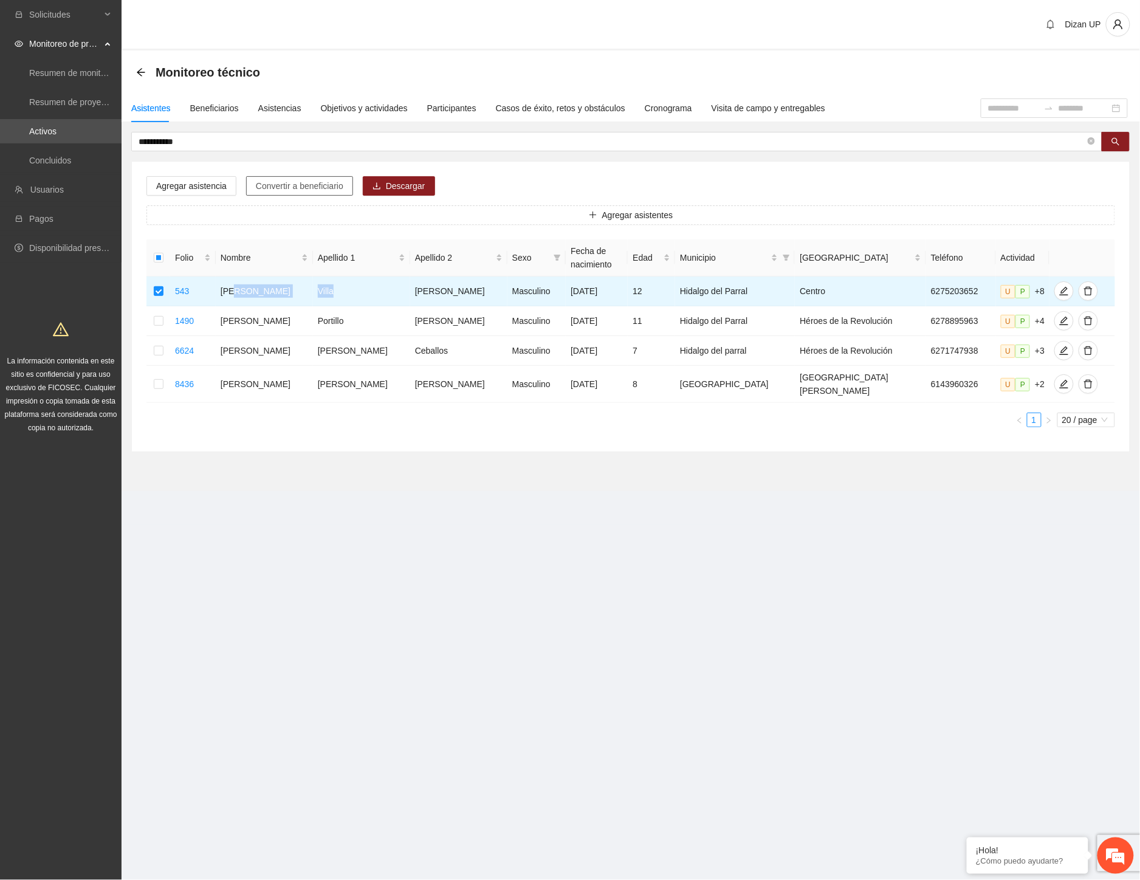
drag, startPoint x: 299, startPoint y: 177, endPoint x: 301, endPoint y: 184, distance: 7.1
click at [299, 178] on button "Convertir a beneficiario" at bounding box center [299, 185] width 107 height 19
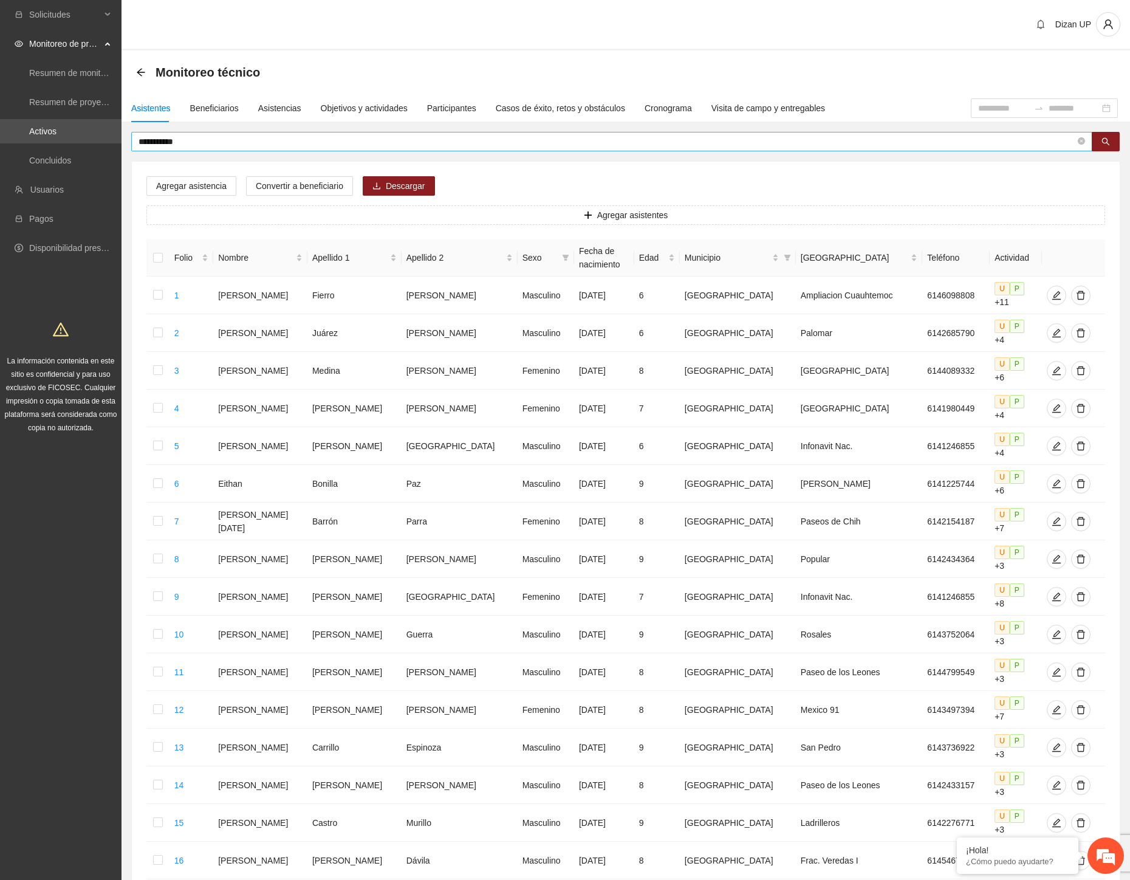
click at [191, 137] on input "**********" at bounding box center [607, 141] width 937 height 13
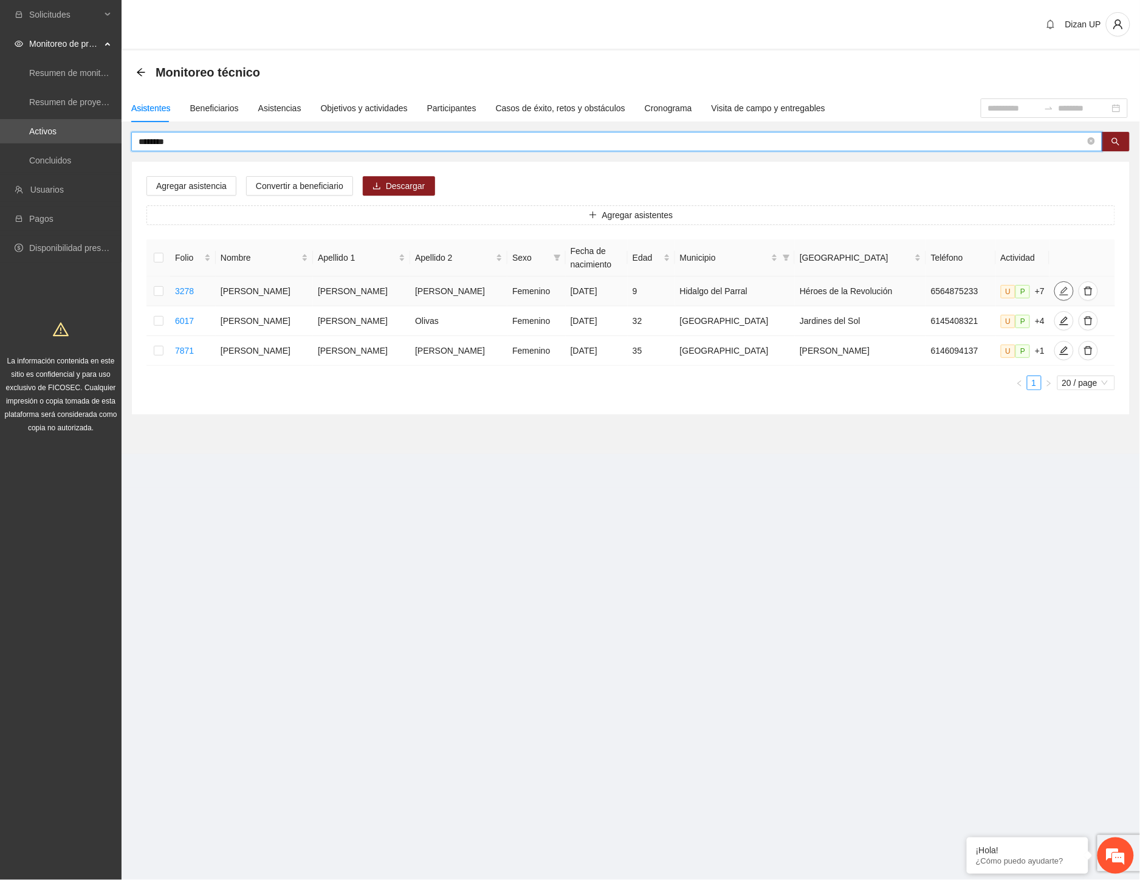
click at [1059, 296] on icon "edit" at bounding box center [1064, 291] width 10 height 10
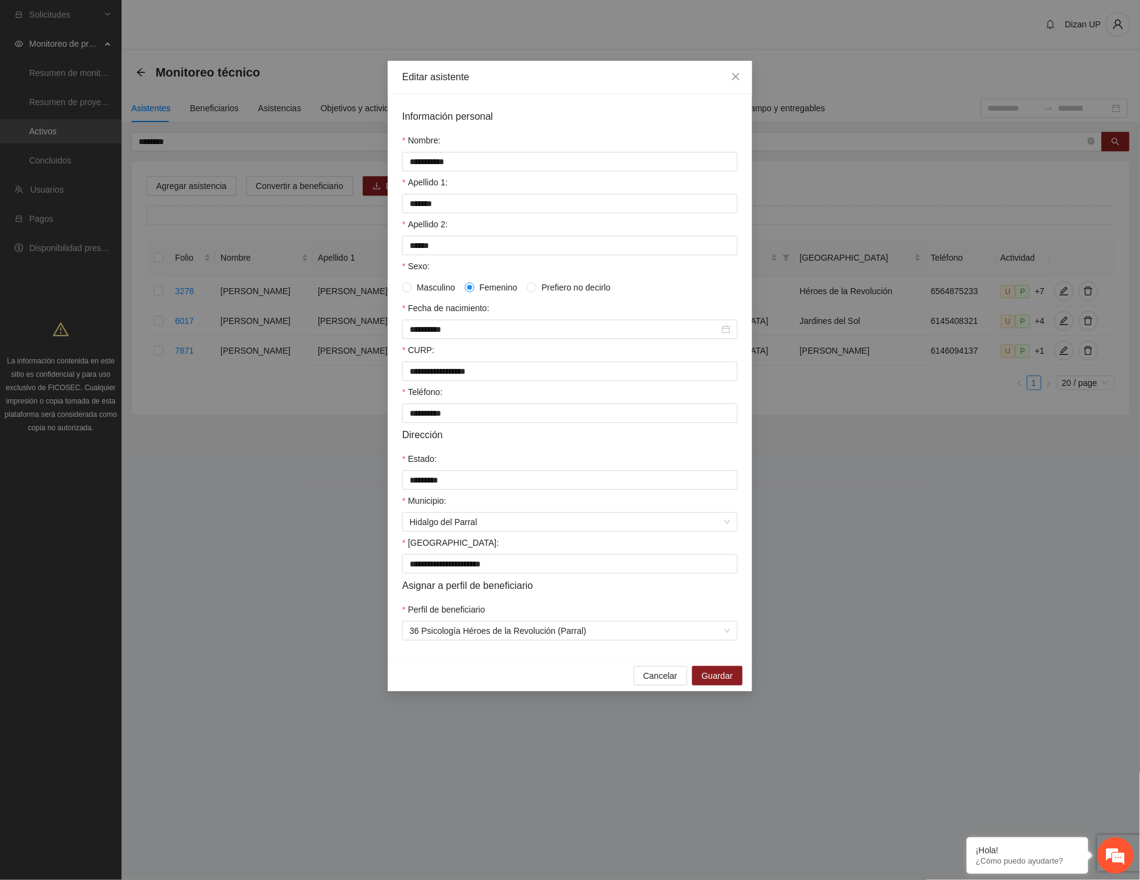
click at [721, 672] on div "Cancelar Guardar" at bounding box center [570, 675] width 365 height 32
click at [721, 675] on div "Cancelar Guardar" at bounding box center [570, 675] width 365 height 32
drag, startPoint x: 720, startPoint y: 679, endPoint x: 725, endPoint y: 658, distance: 22.4
click at [720, 676] on div "Cancelar Guardar" at bounding box center [570, 675] width 365 height 32
drag, startPoint x: 645, startPoint y: 693, endPoint x: 645, endPoint y: 684, distance: 9.1
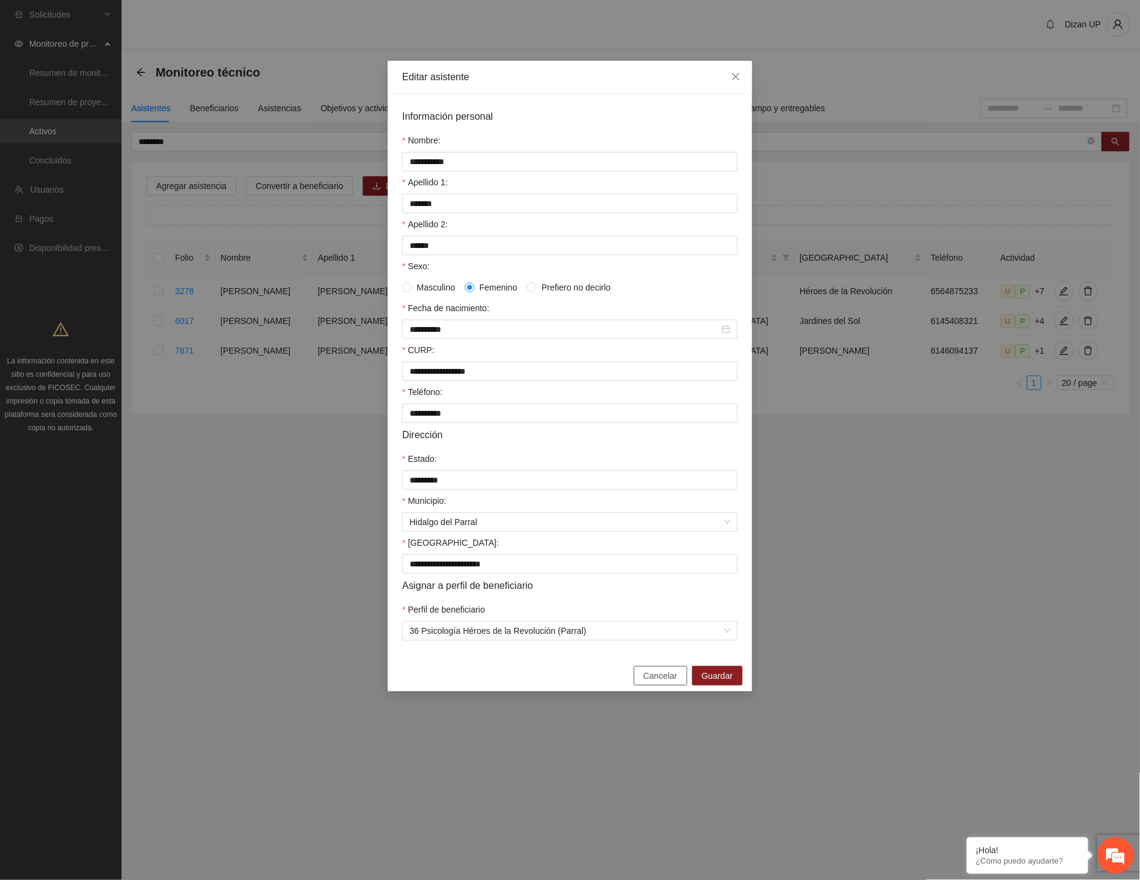
click at [645, 685] on button "Cancelar" at bounding box center [660, 675] width 53 height 19
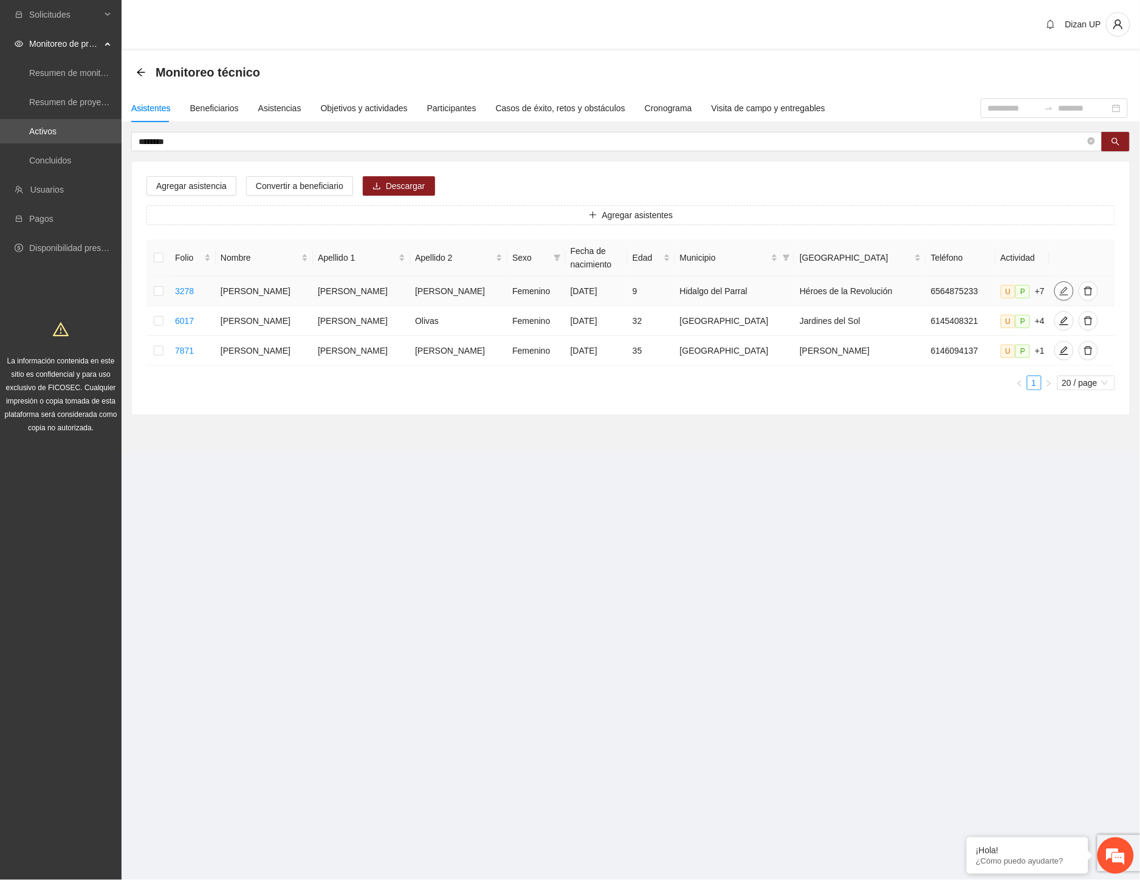
click at [1060, 292] on icon "edit" at bounding box center [1064, 291] width 9 height 9
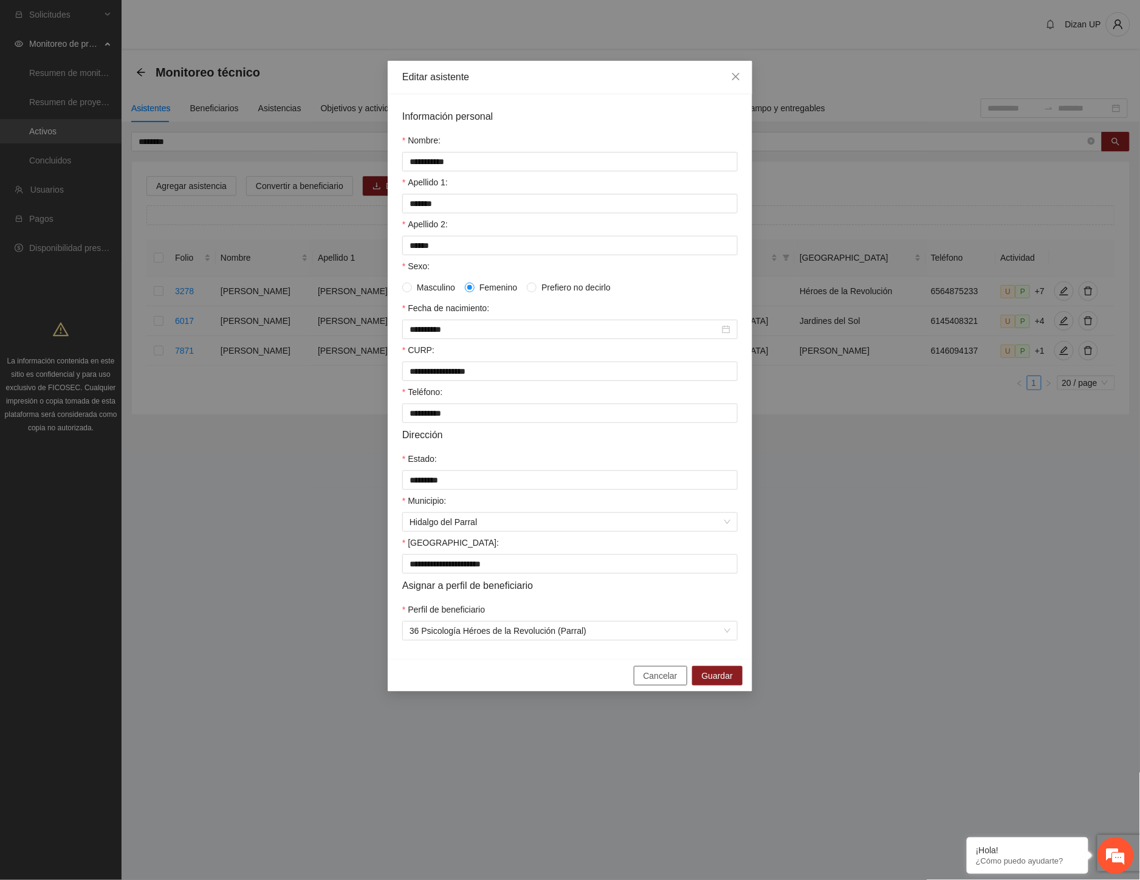
click at [668, 682] on span "Cancelar" at bounding box center [661, 675] width 34 height 13
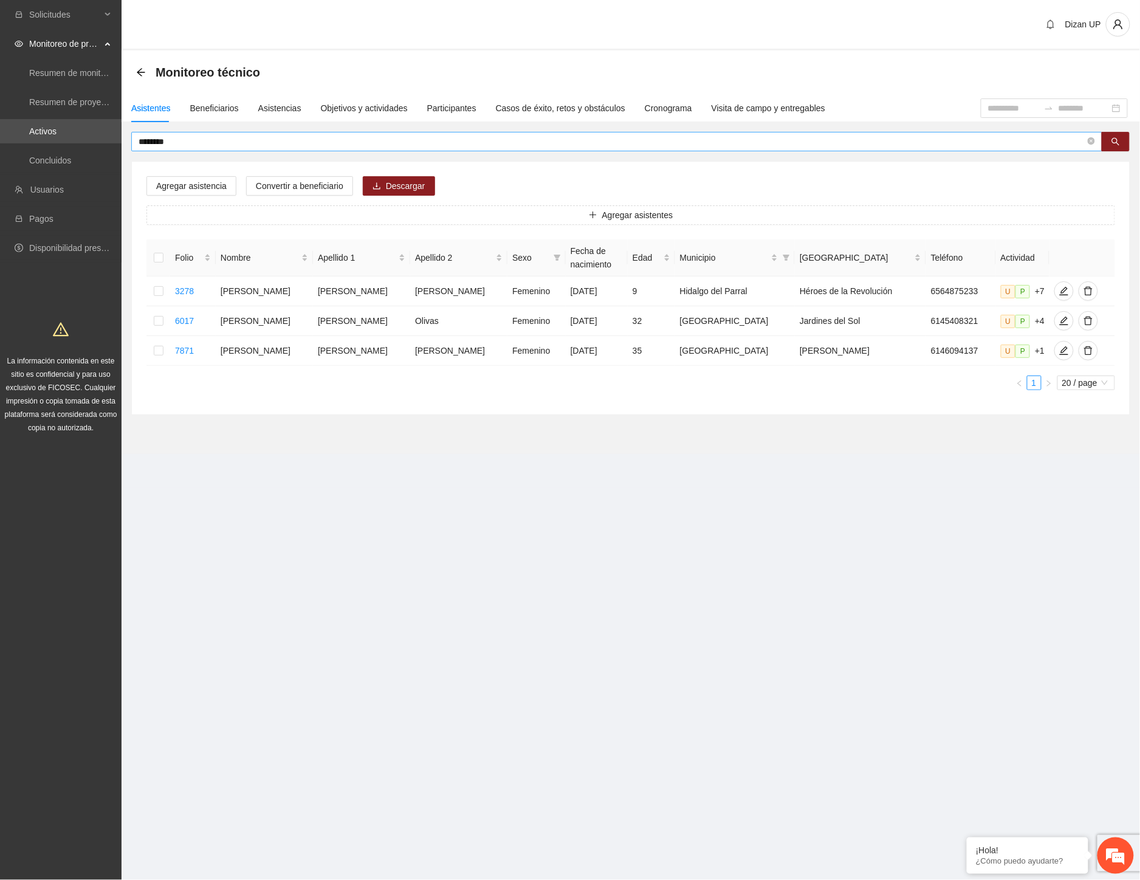
click at [180, 135] on input "********" at bounding box center [612, 141] width 947 height 13
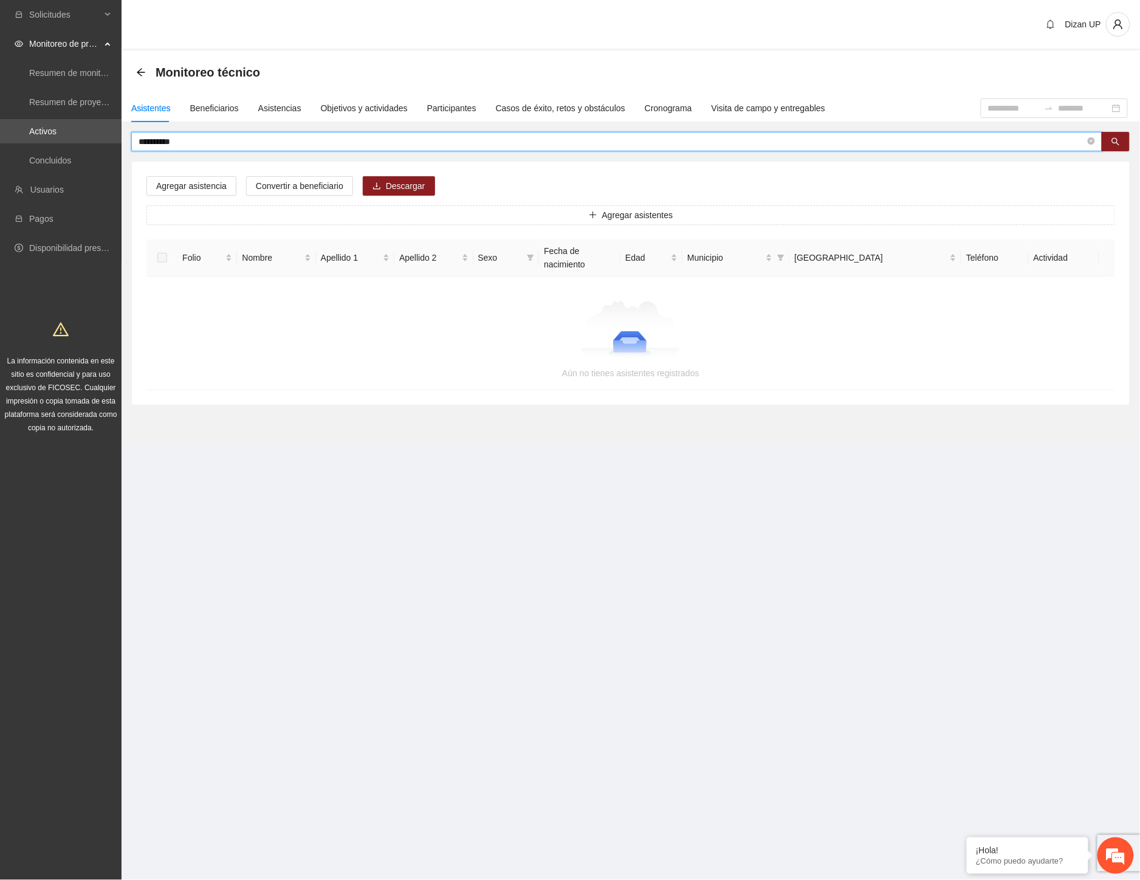
click at [193, 136] on input "**********" at bounding box center [612, 141] width 947 height 13
drag, startPoint x: 193, startPoint y: 137, endPoint x: 114, endPoint y: 144, distance: 79.3
click at [114, 144] on section "**********" at bounding box center [570, 440] width 1140 height 880
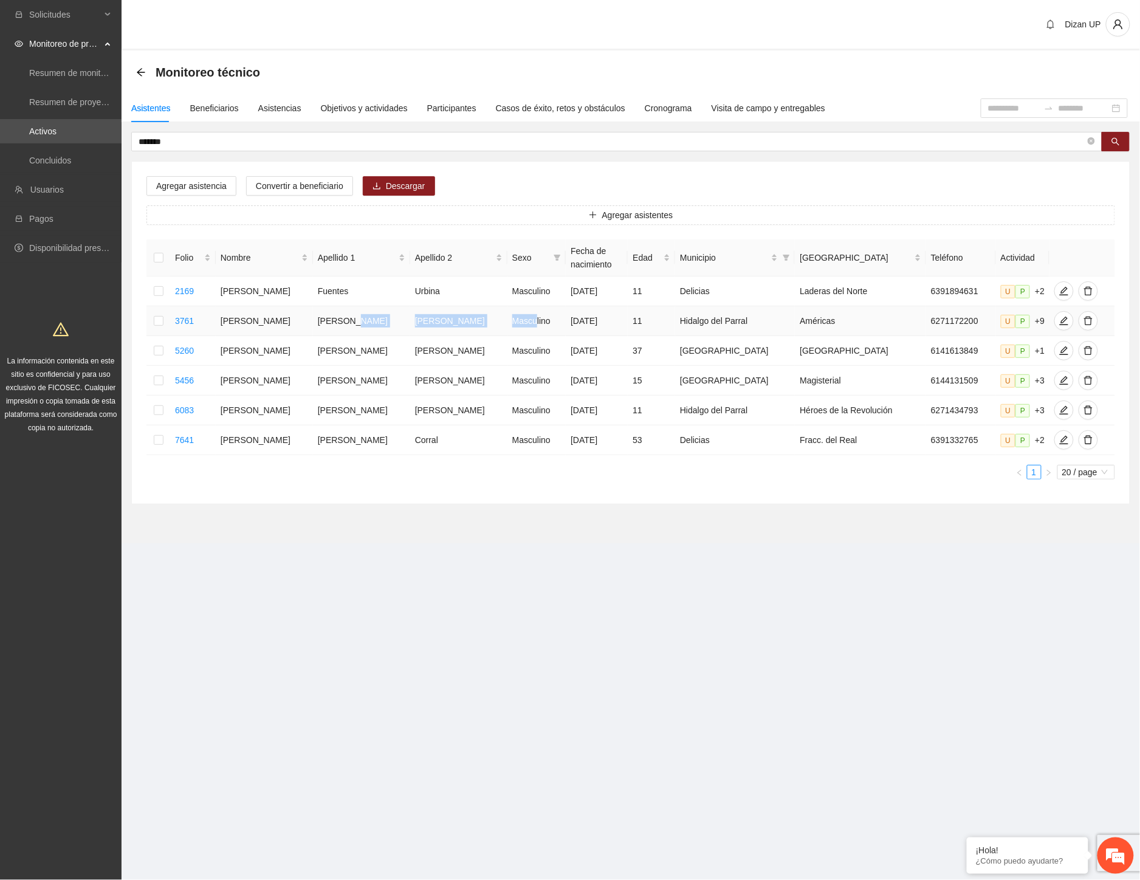
drag, startPoint x: 360, startPoint y: 317, endPoint x: 501, endPoint y: 323, distance: 141.1
click at [501, 323] on tr "3761 Cesar Gerardo Barraza Silva Masculino 28/10/2013 11 Hidalgo del Parral Amé…" at bounding box center [630, 321] width 969 height 30
click at [1059, 317] on icon "edit" at bounding box center [1064, 321] width 10 height 10
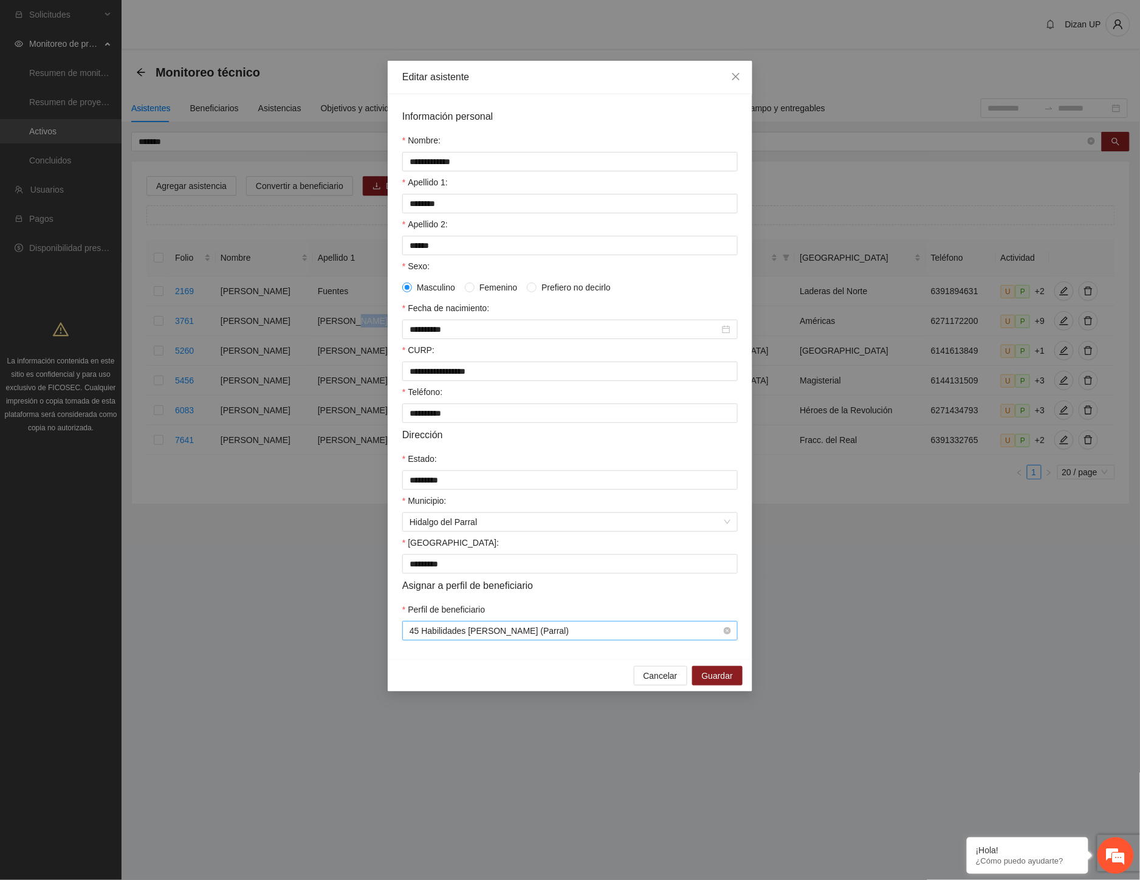
click at [667, 639] on span "45 Habilidades Dolores Torres (Parral)" at bounding box center [570, 631] width 321 height 18
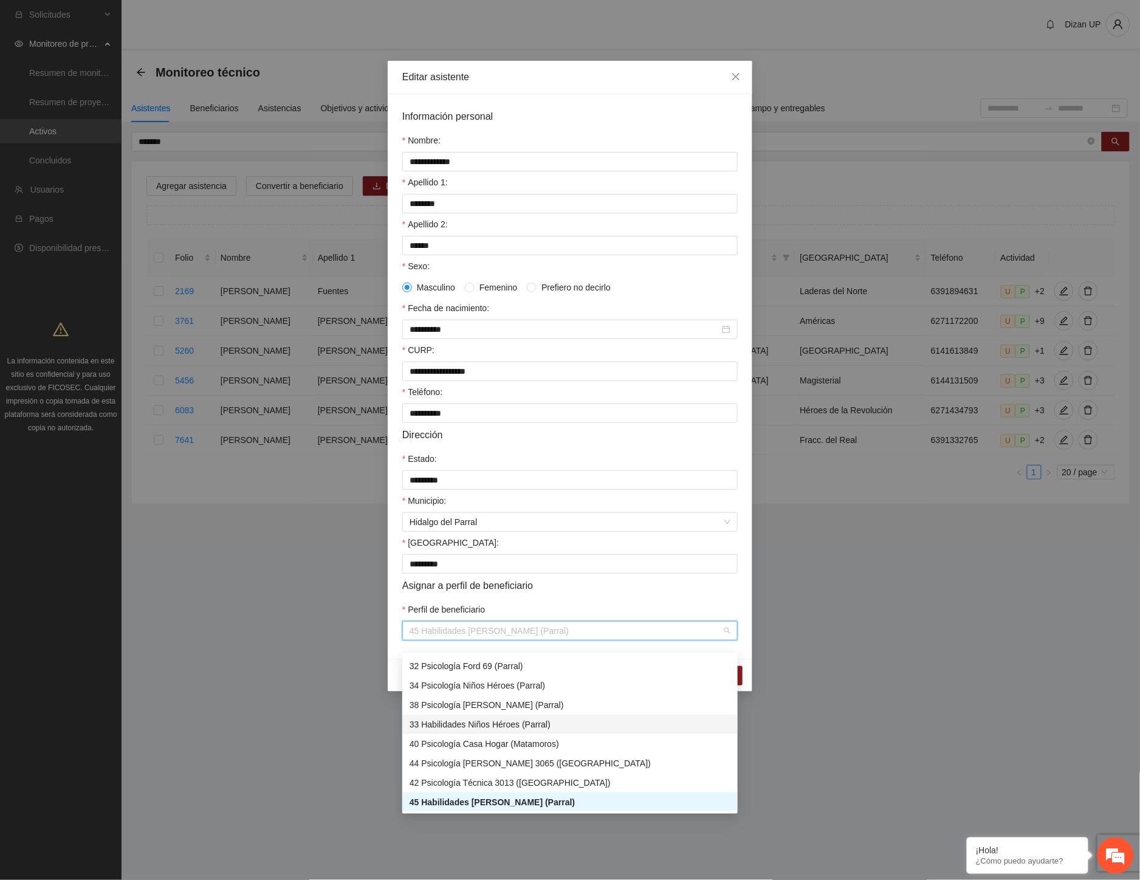
scroll to position [747, 0]
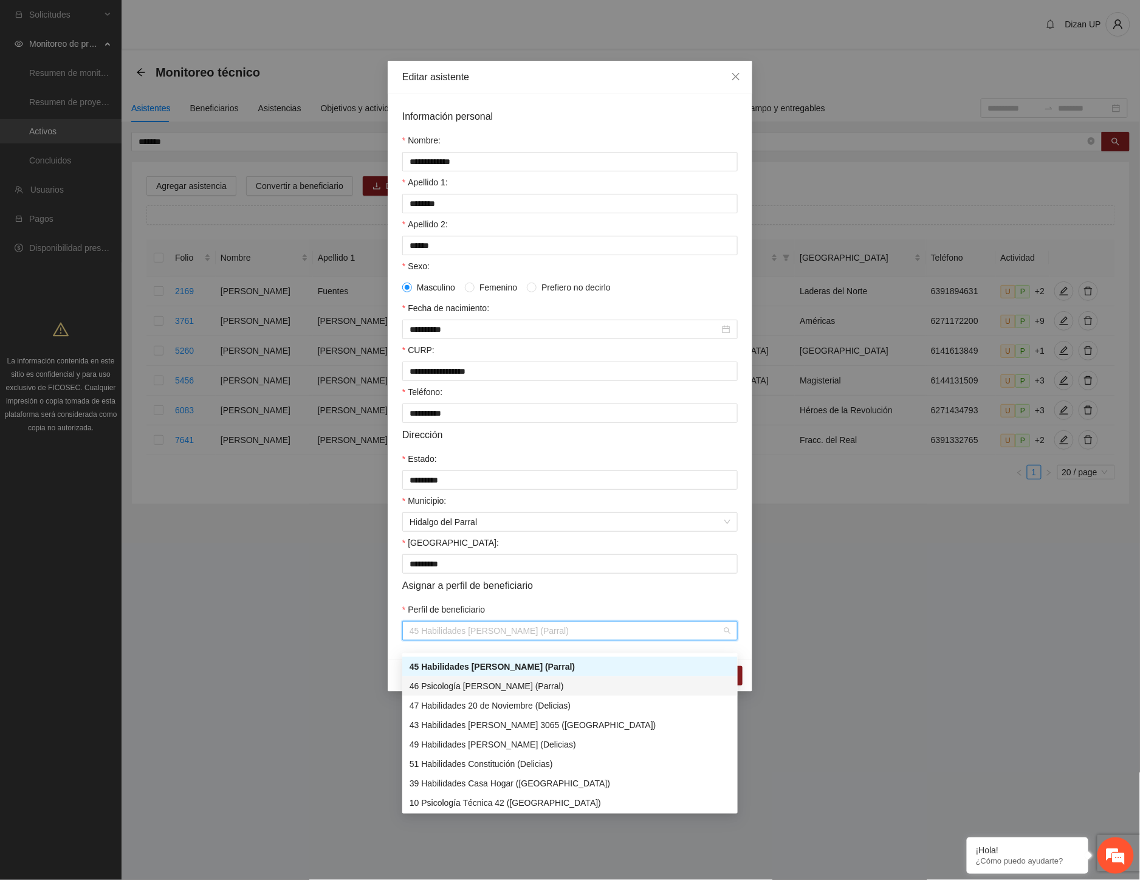
click at [490, 687] on div "46 Psicología Dolores Torres (Parral)" at bounding box center [570, 685] width 321 height 13
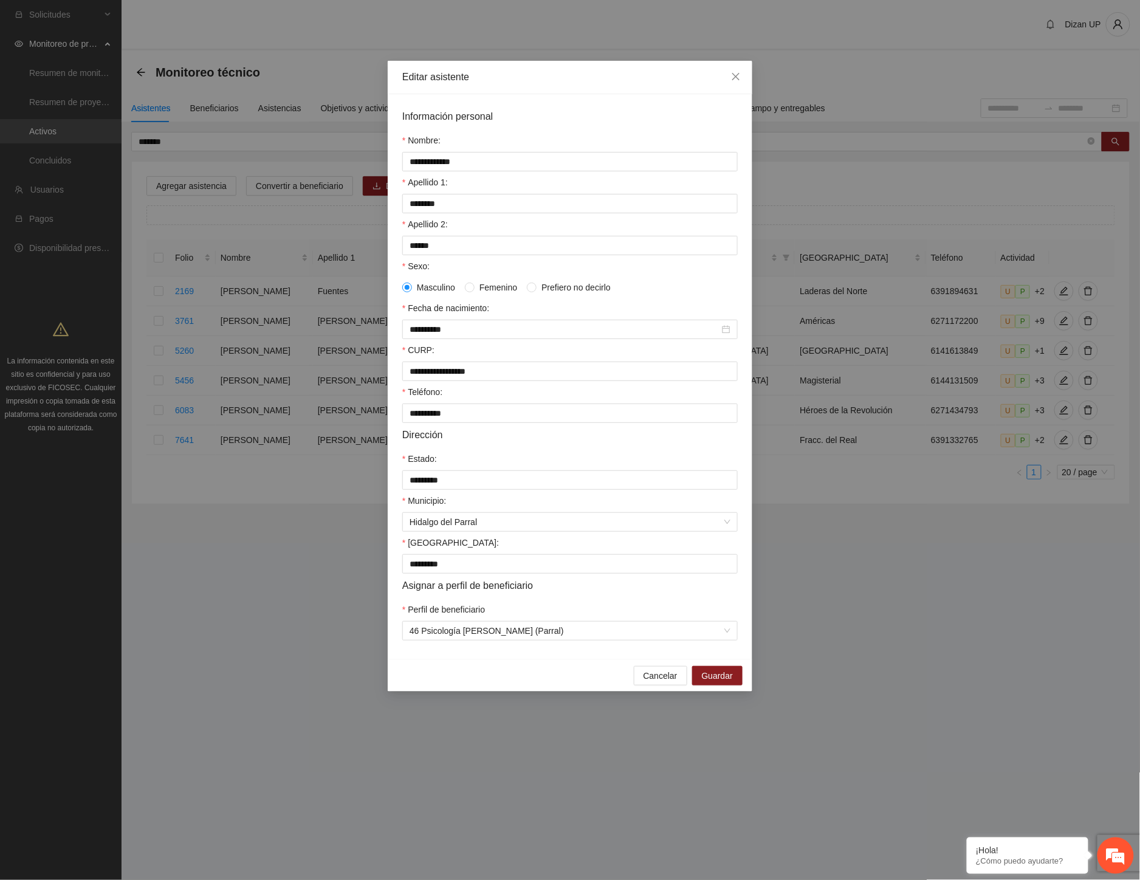
click at [546, 613] on div "Perfil de beneficiario" at bounding box center [569, 612] width 335 height 18
click at [707, 682] on span "Guardar" at bounding box center [717, 675] width 31 height 13
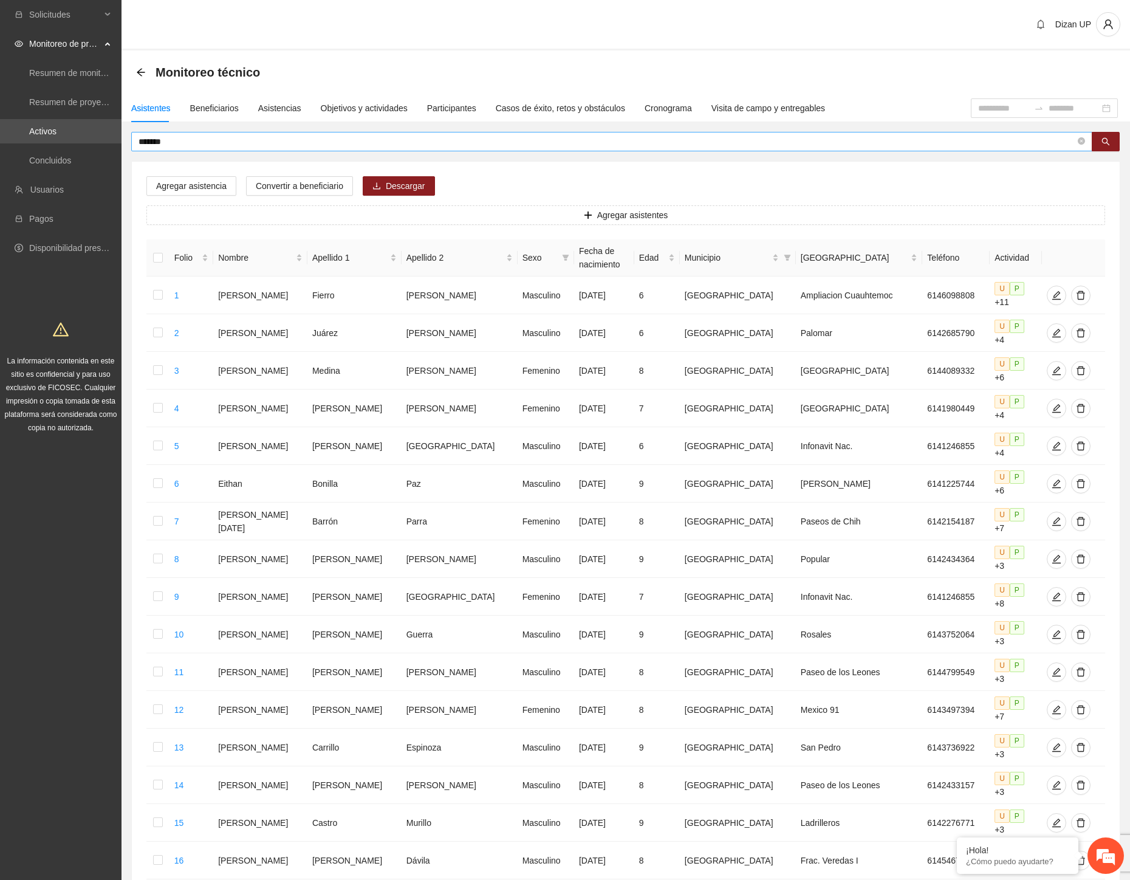
click at [224, 143] on input "*******" at bounding box center [607, 141] width 937 height 13
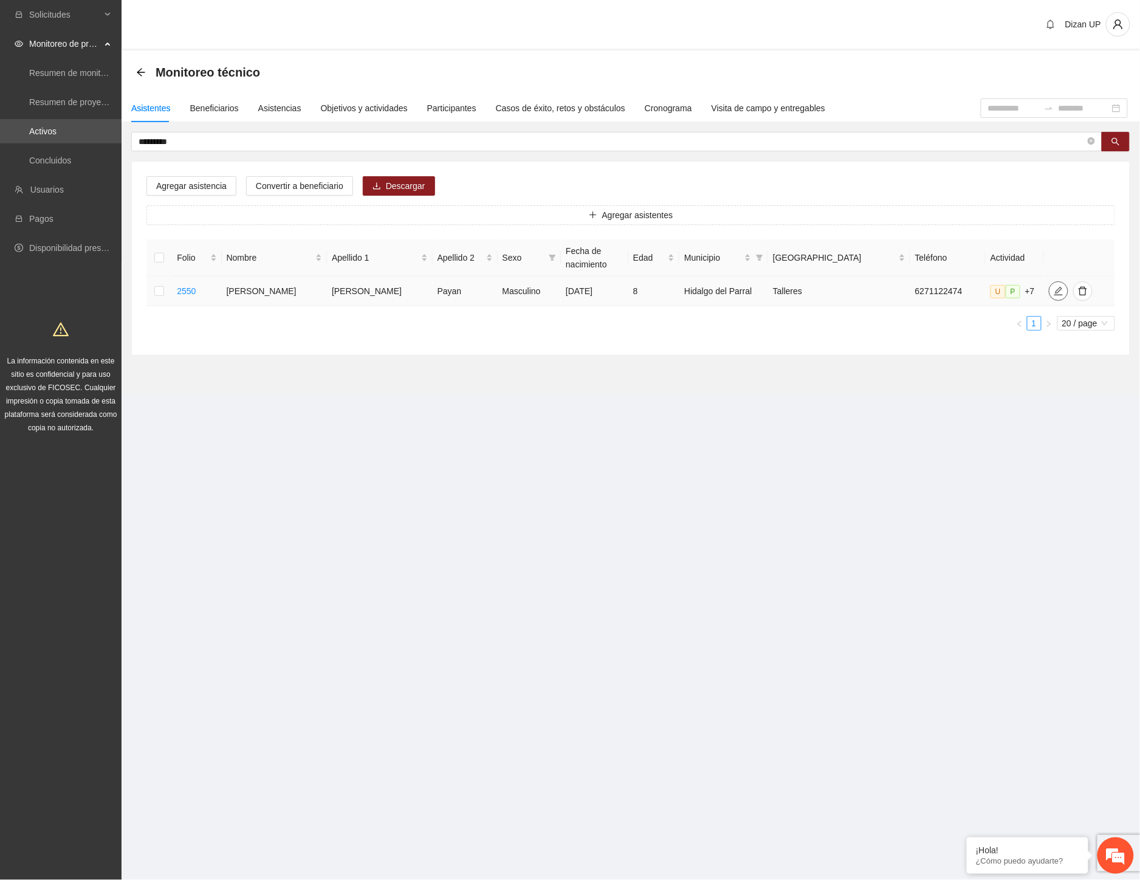
click at [1054, 293] on icon "edit" at bounding box center [1059, 291] width 10 height 10
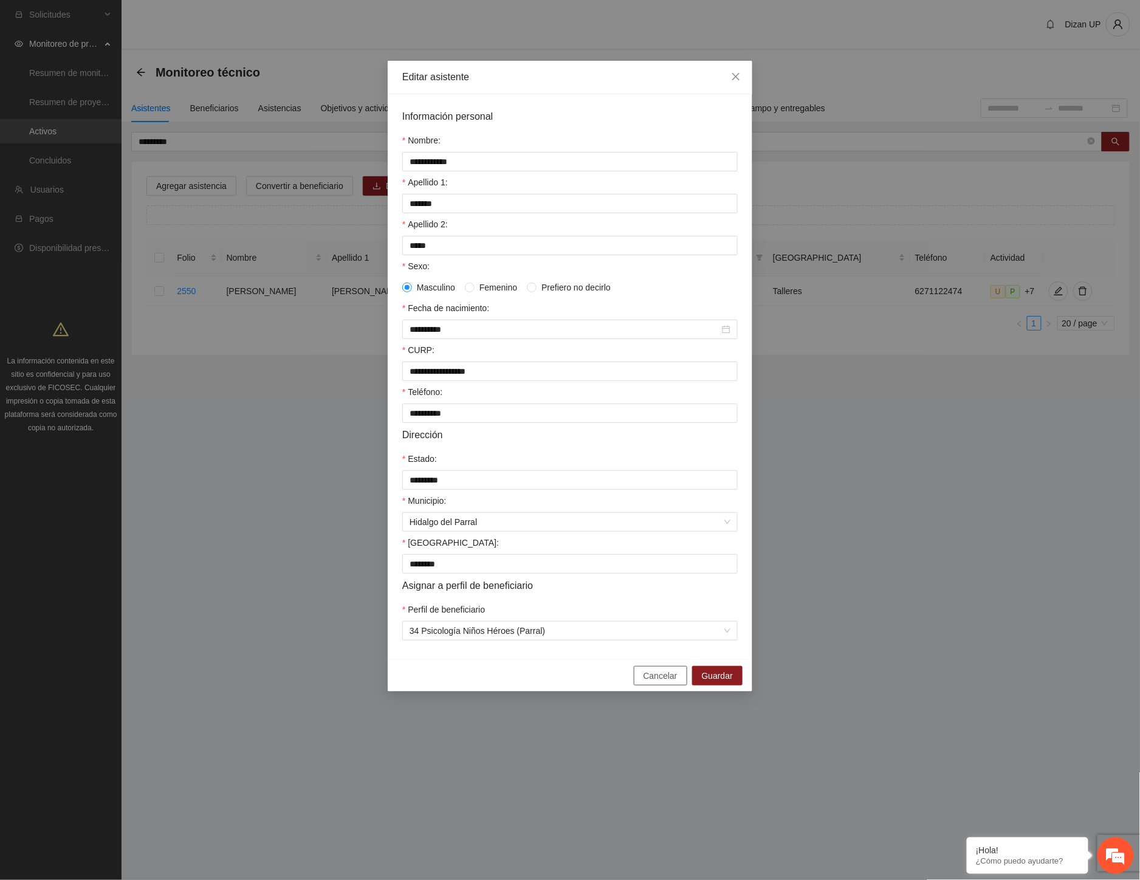
click at [649, 682] on span "Cancelar" at bounding box center [661, 675] width 34 height 13
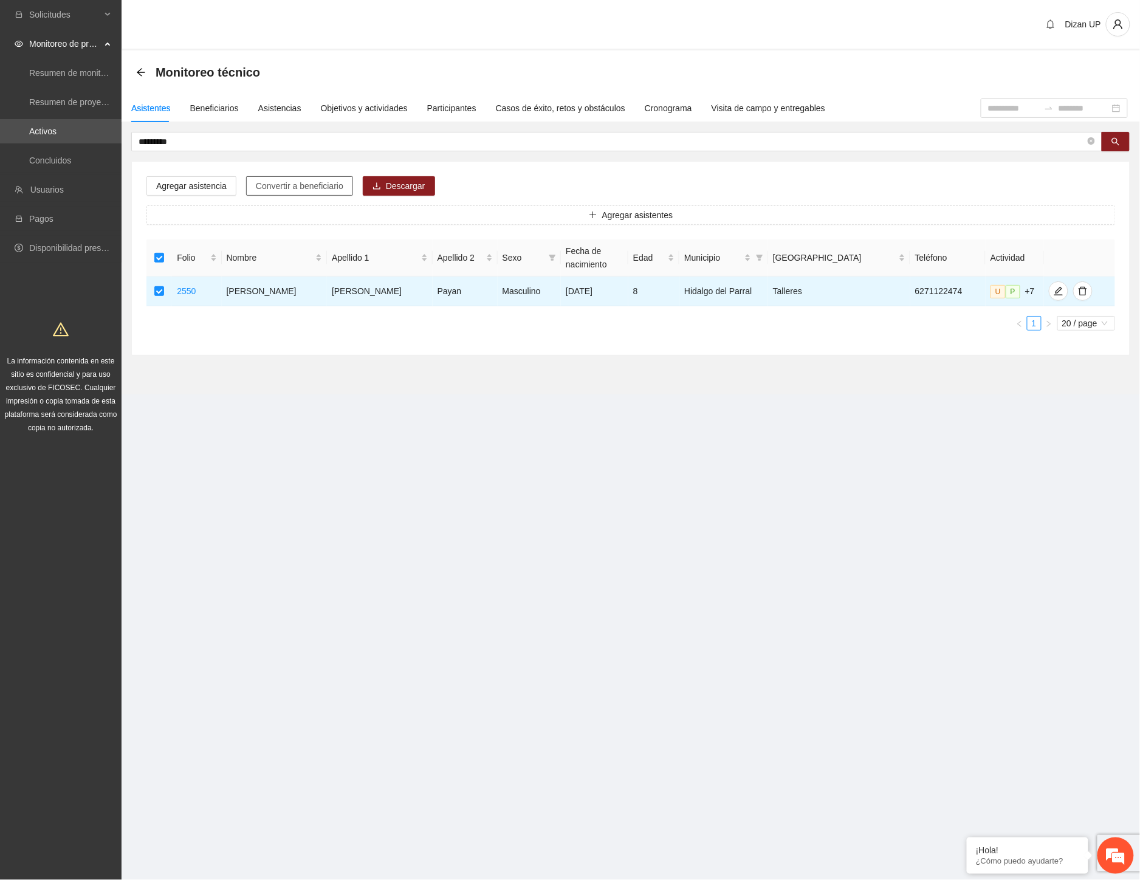
click at [283, 184] on span "Convertir a beneficiario" at bounding box center [300, 185] width 88 height 13
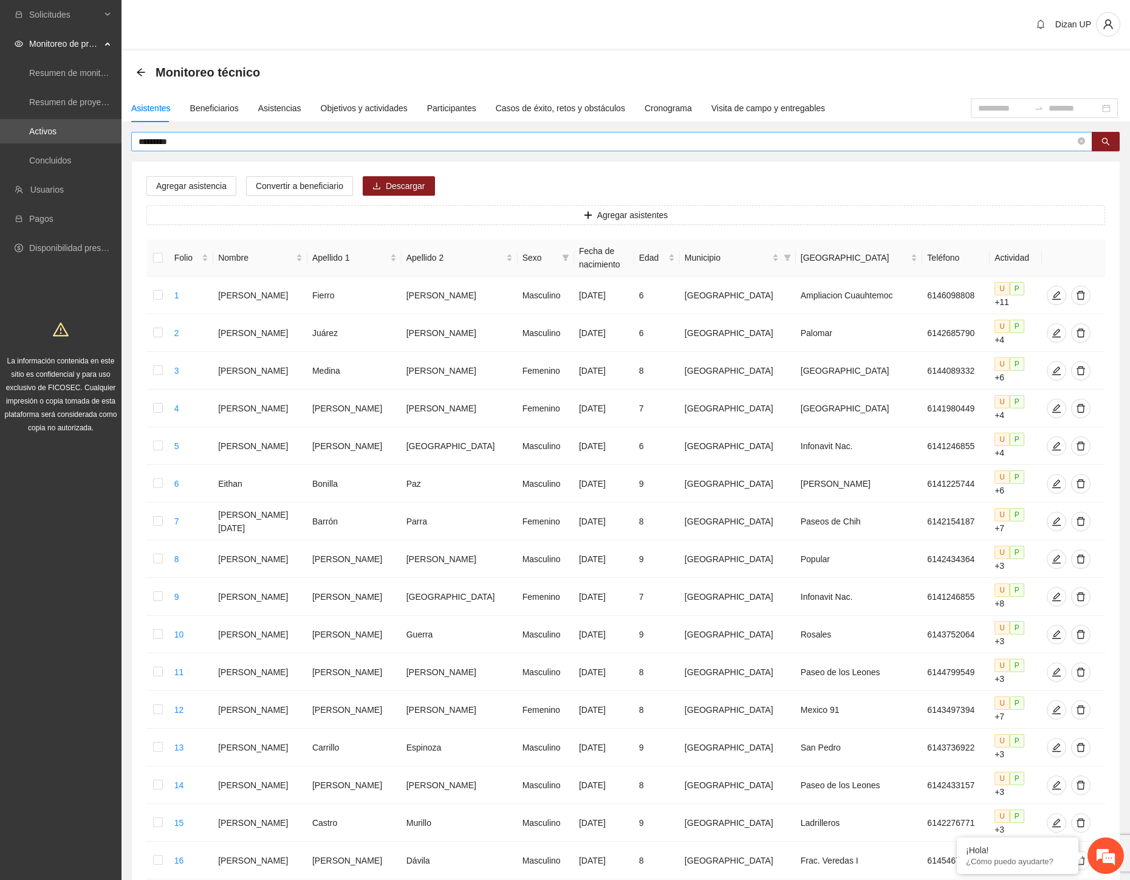
click at [179, 139] on input "*********" at bounding box center [607, 141] width 937 height 13
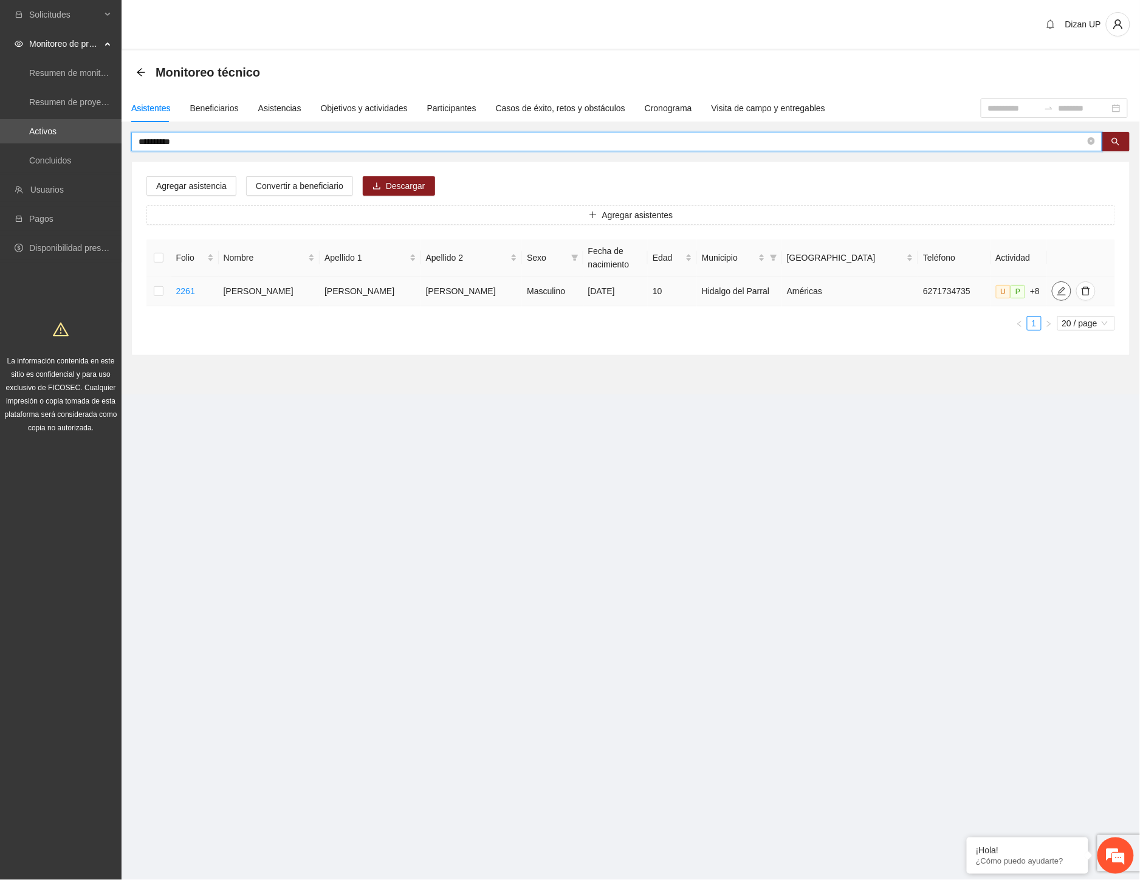
click at [1057, 289] on icon "edit" at bounding box center [1062, 291] width 10 height 10
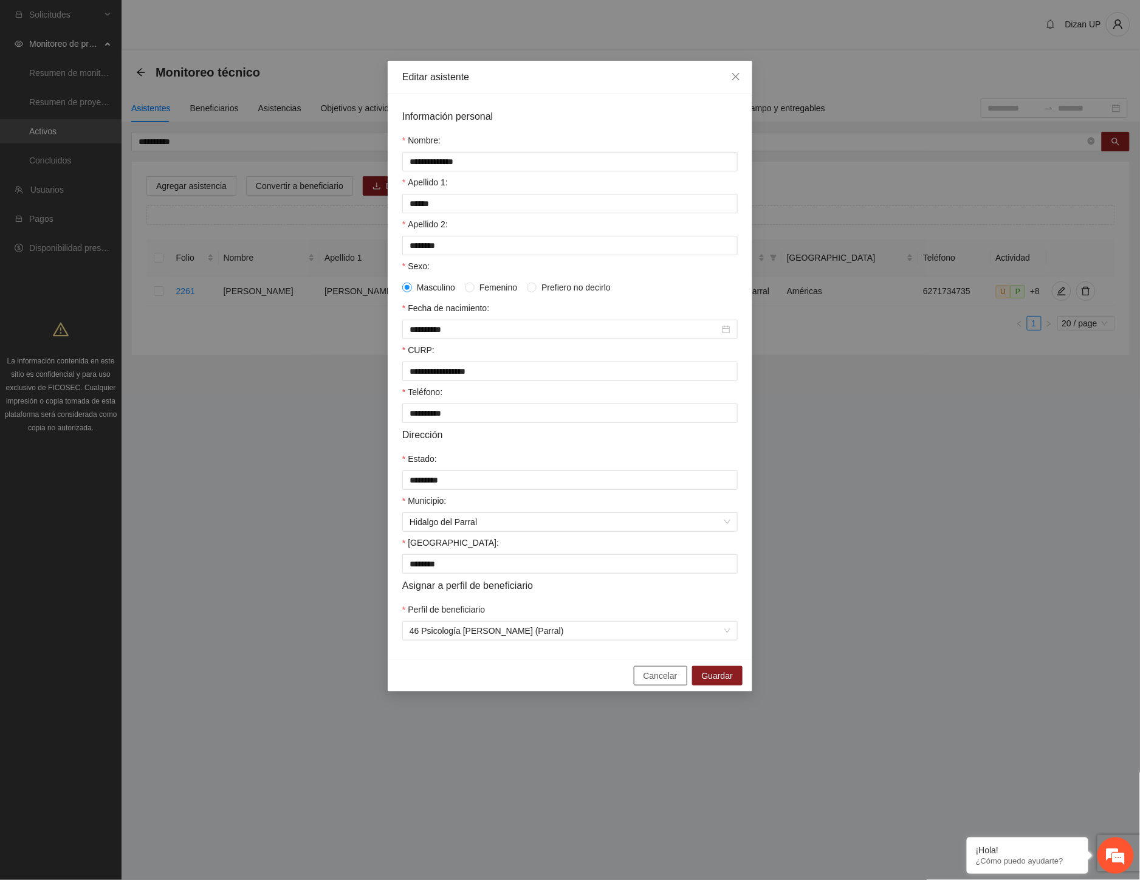
drag, startPoint x: 651, startPoint y: 684, endPoint x: 518, endPoint y: 582, distance: 167.7
click at [649, 682] on span "Cancelar" at bounding box center [661, 675] width 34 height 13
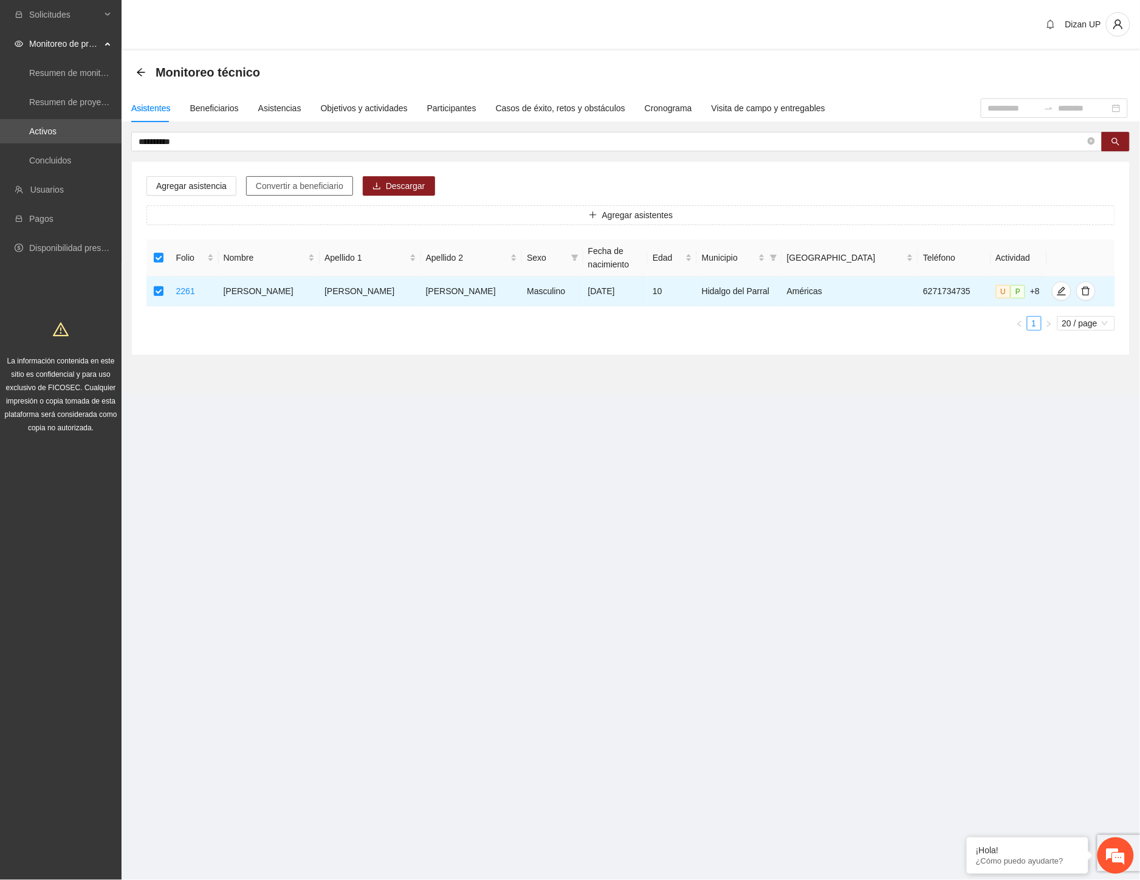
click at [278, 183] on span "Convertir a beneficiario" at bounding box center [300, 185] width 88 height 13
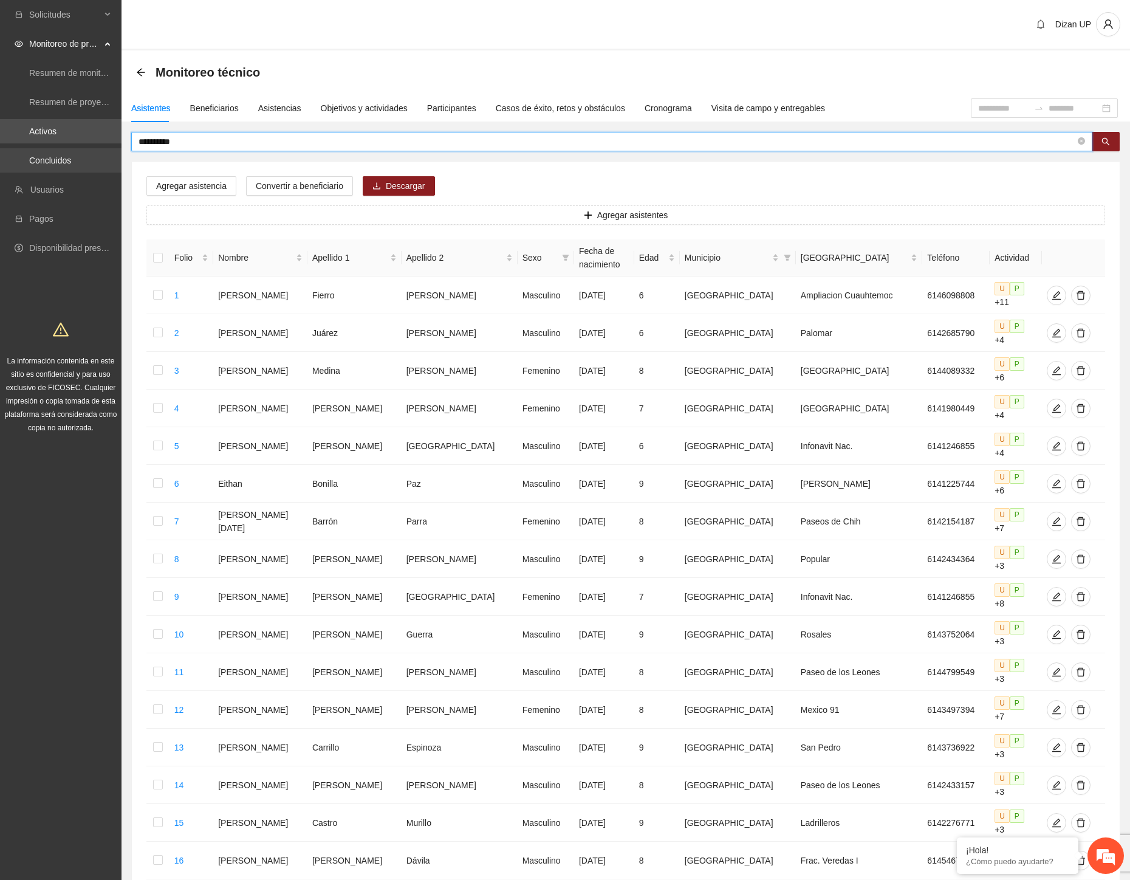
drag, startPoint x: 185, startPoint y: 143, endPoint x: 36, endPoint y: 162, distance: 150.1
click at [41, 162] on section "**********" at bounding box center [565, 576] width 1130 height 1152
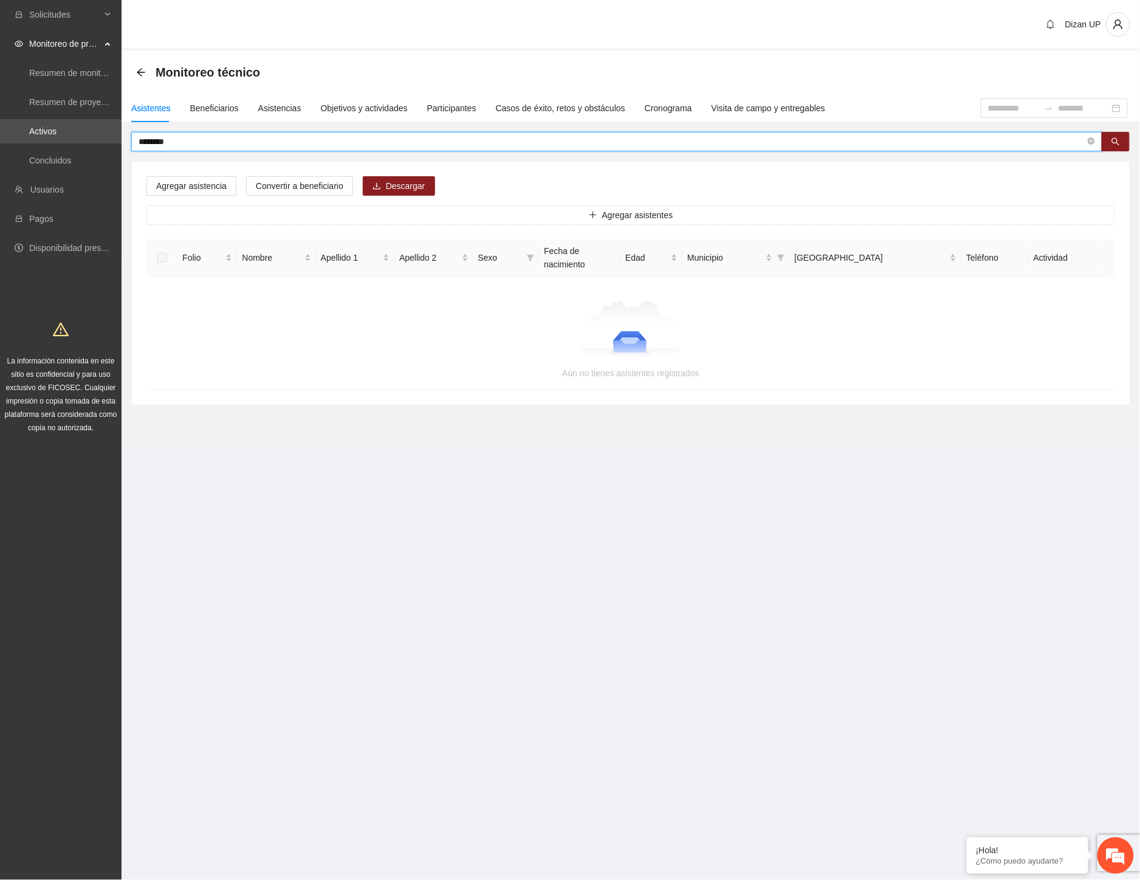
click at [154, 139] on input "********" at bounding box center [612, 141] width 947 height 13
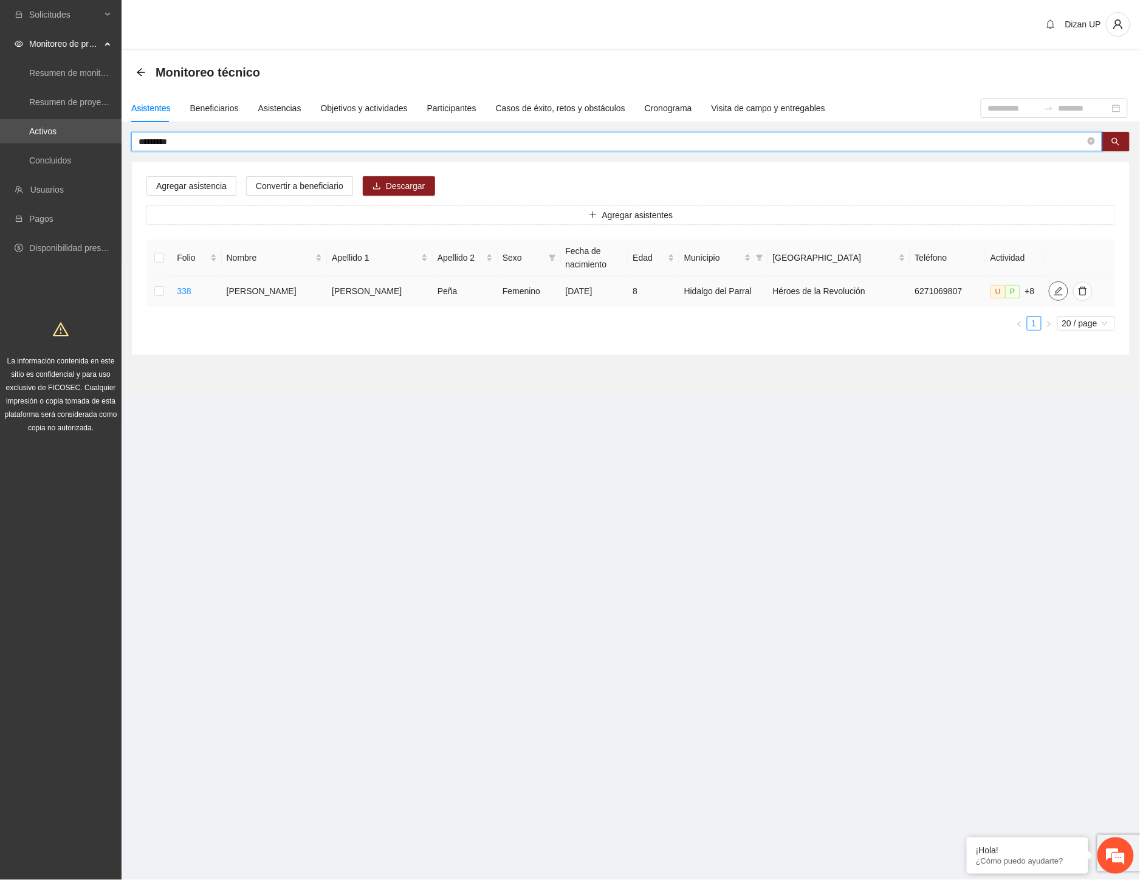
click at [1054, 292] on icon "edit" at bounding box center [1059, 291] width 10 height 10
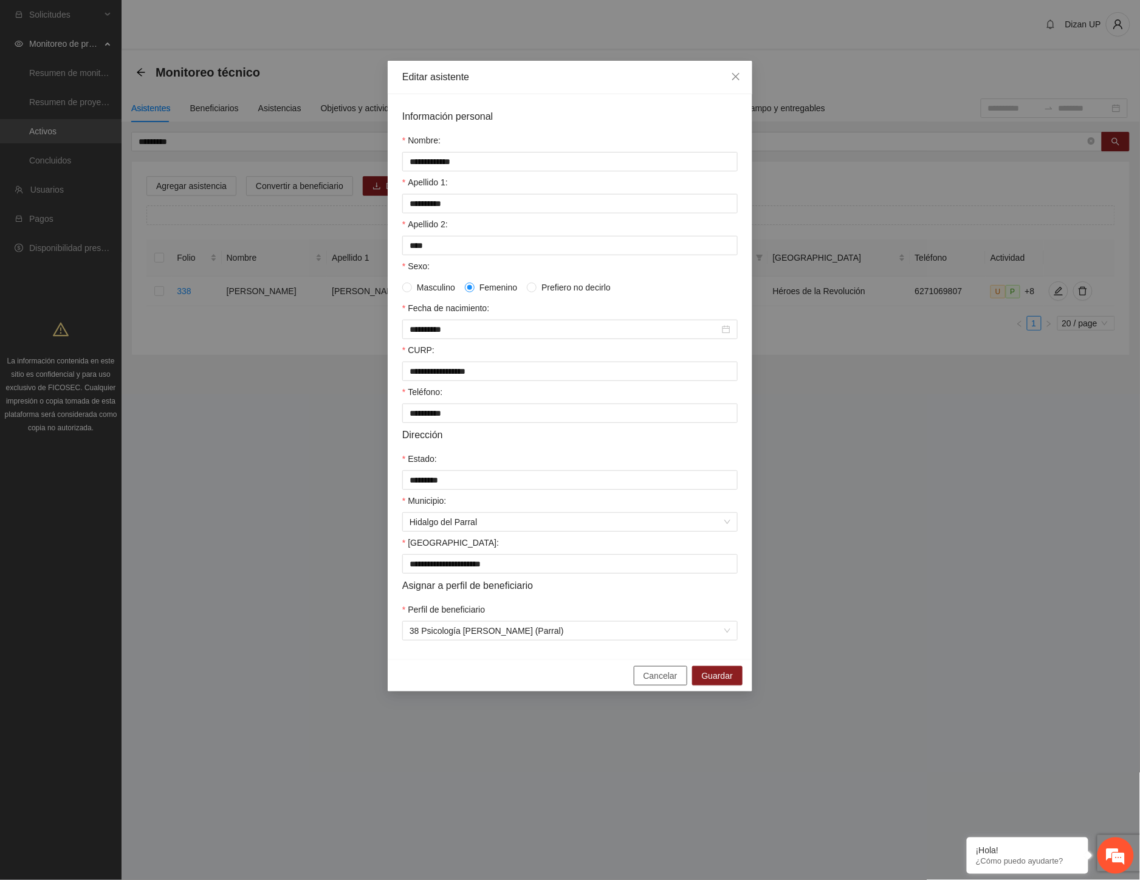
click at [662, 682] on span "Cancelar" at bounding box center [661, 675] width 34 height 13
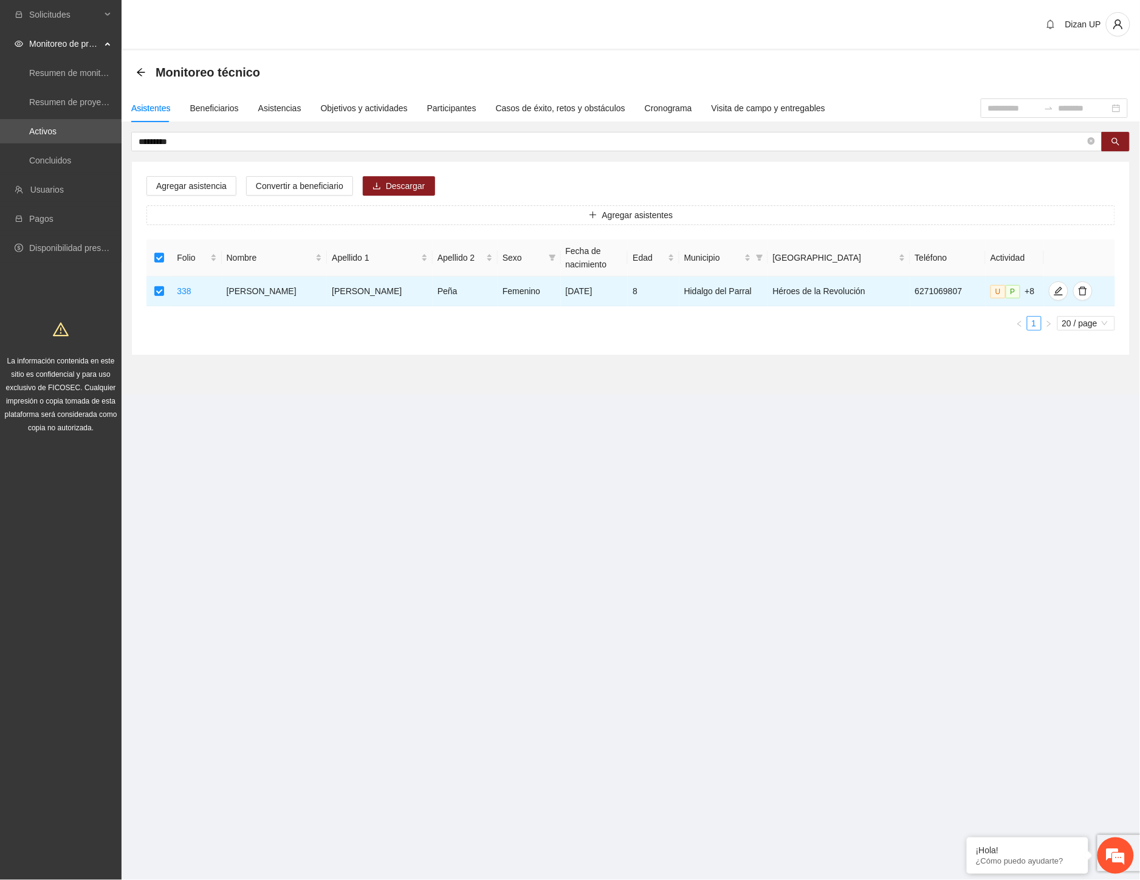
click at [276, 173] on div "Agregar asistencia Convertir a beneficiario Descargar Agregar asistentes Folio …" at bounding box center [631, 258] width 998 height 193
click at [275, 178] on button "Convertir a beneficiario" at bounding box center [299, 185] width 107 height 19
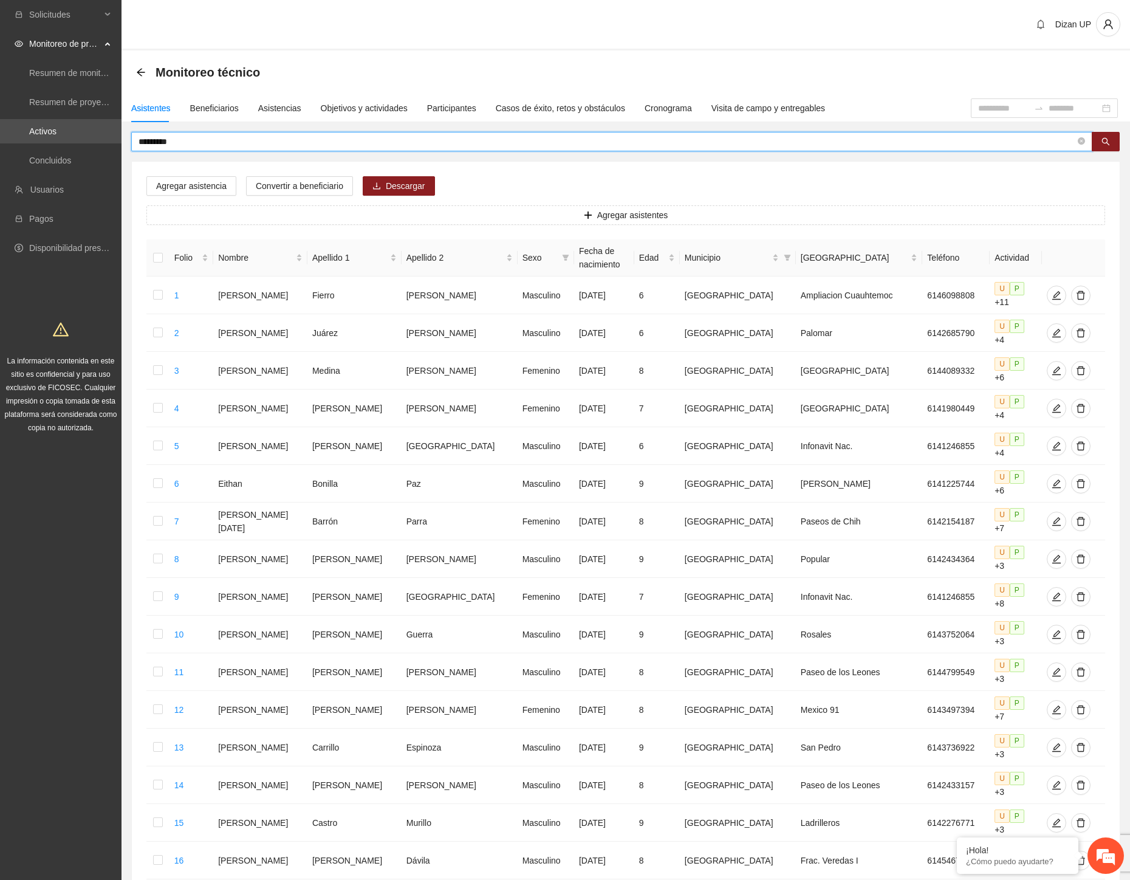
click at [184, 140] on input "*********" at bounding box center [607, 141] width 937 height 13
type input "*********"
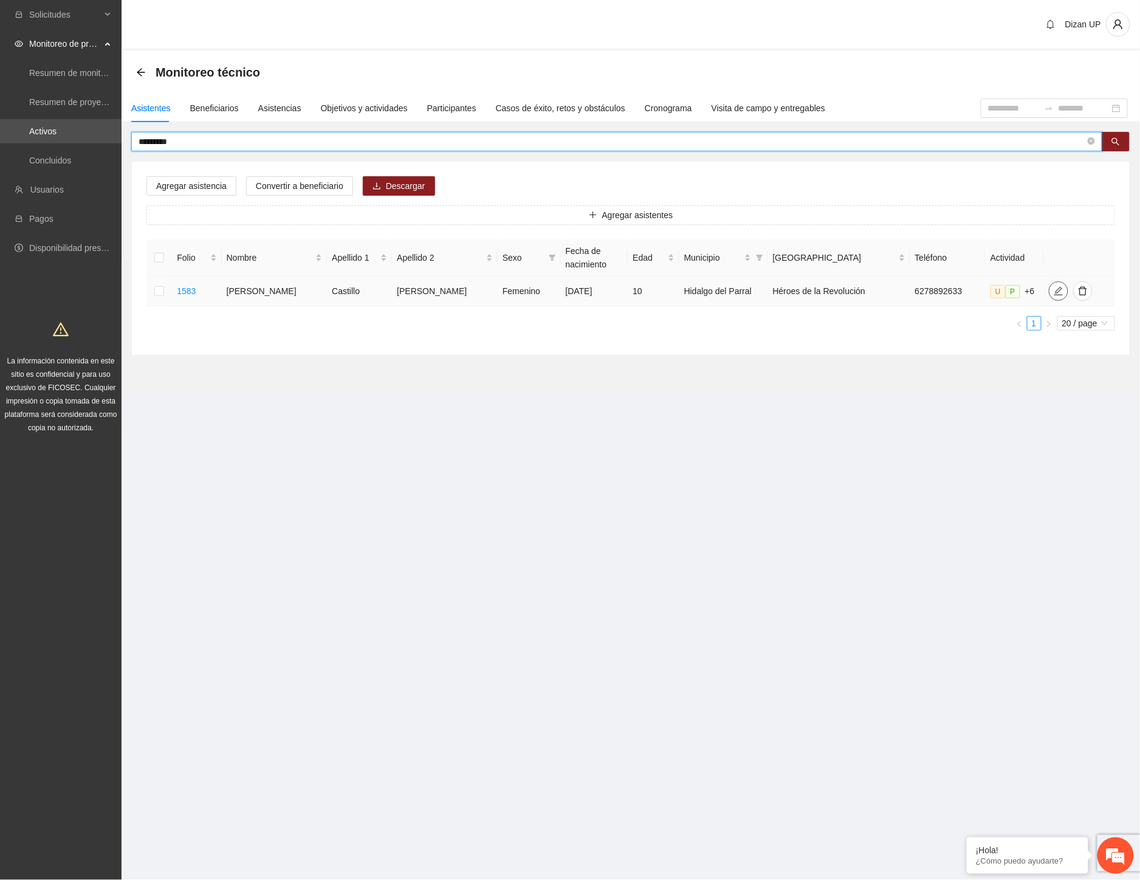
click at [1050, 294] on span "edit" at bounding box center [1059, 291] width 18 height 10
type input "**********"
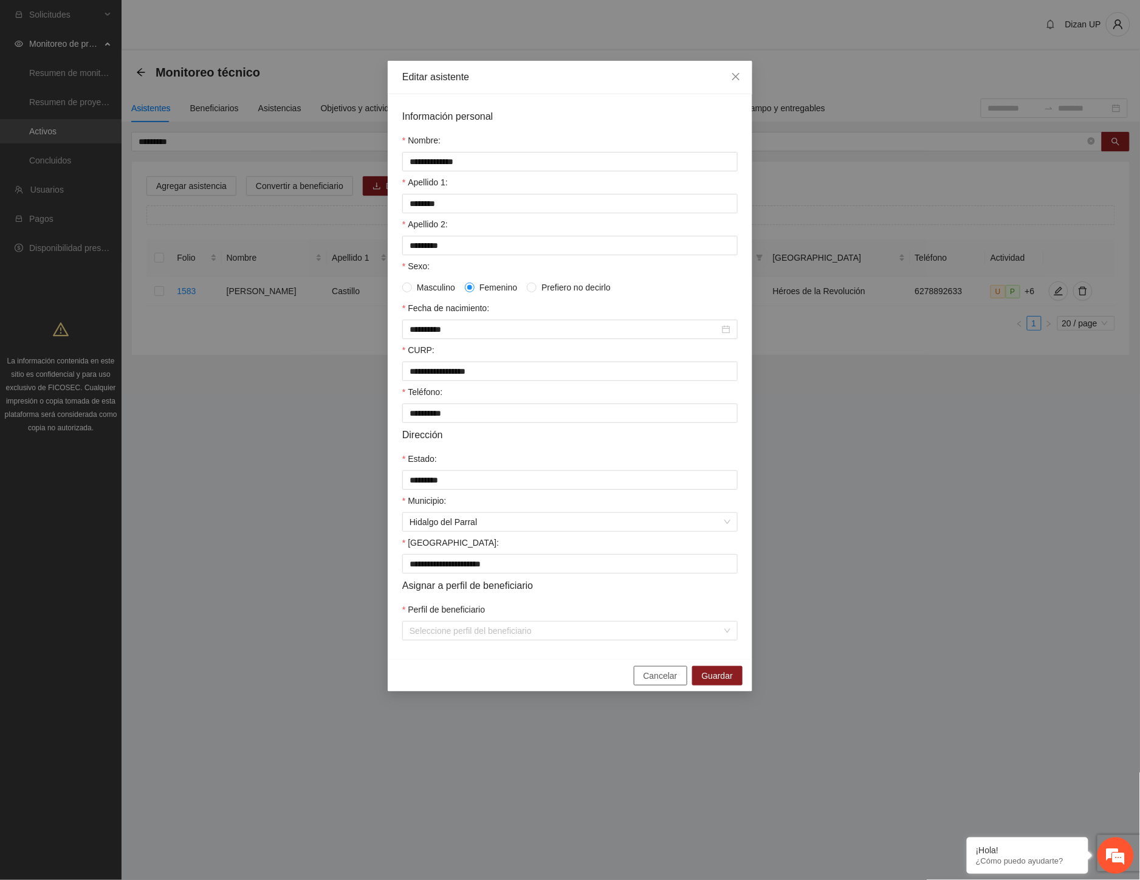
drag, startPoint x: 659, startPoint y: 685, endPoint x: 659, endPoint y: 667, distance: 18.8
click at [659, 682] on span "Cancelar" at bounding box center [661, 675] width 34 height 13
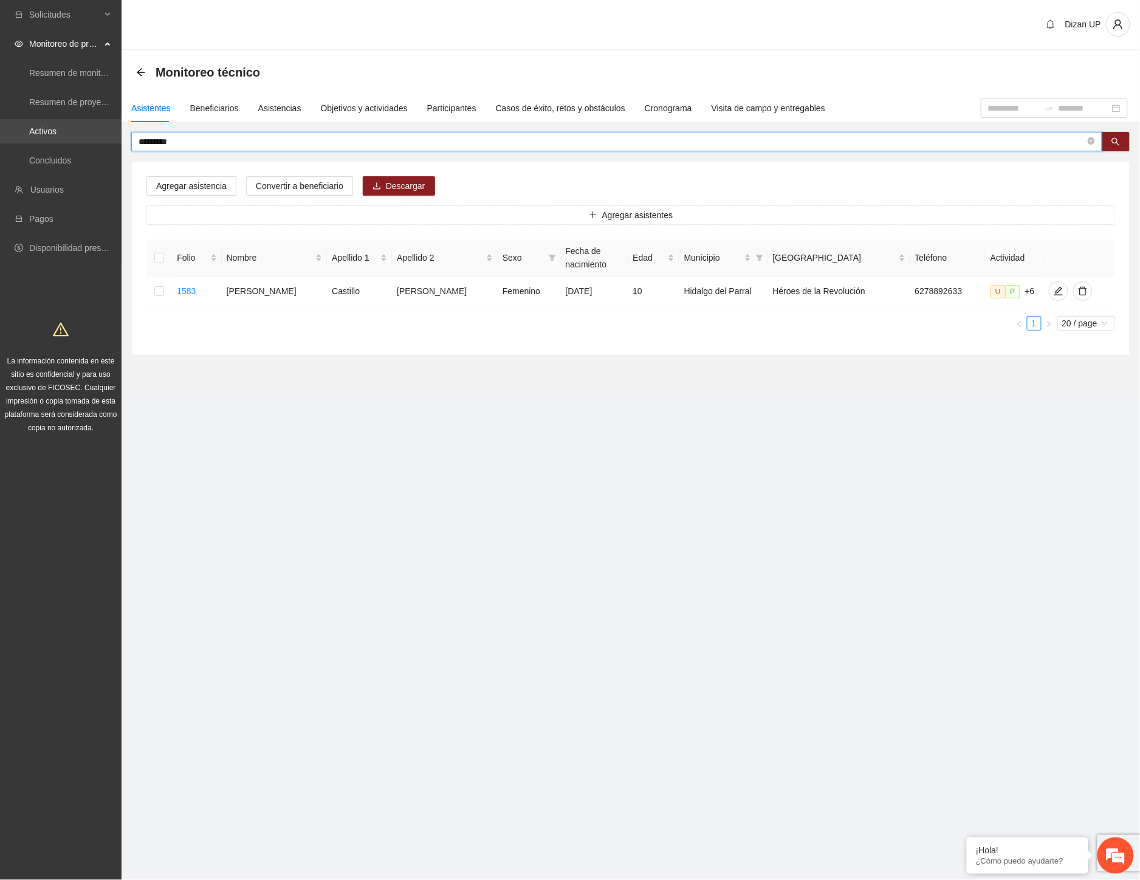
drag, startPoint x: 196, startPoint y: 143, endPoint x: 2, endPoint y: 141, distance: 194.5
click at [8, 142] on section "Solicitudes Monitoreo de proyectos Resumen de monitoreo Resumen de proyectos ap…" at bounding box center [570, 440] width 1140 height 880
click at [1054, 287] on icon "edit" at bounding box center [1059, 291] width 10 height 10
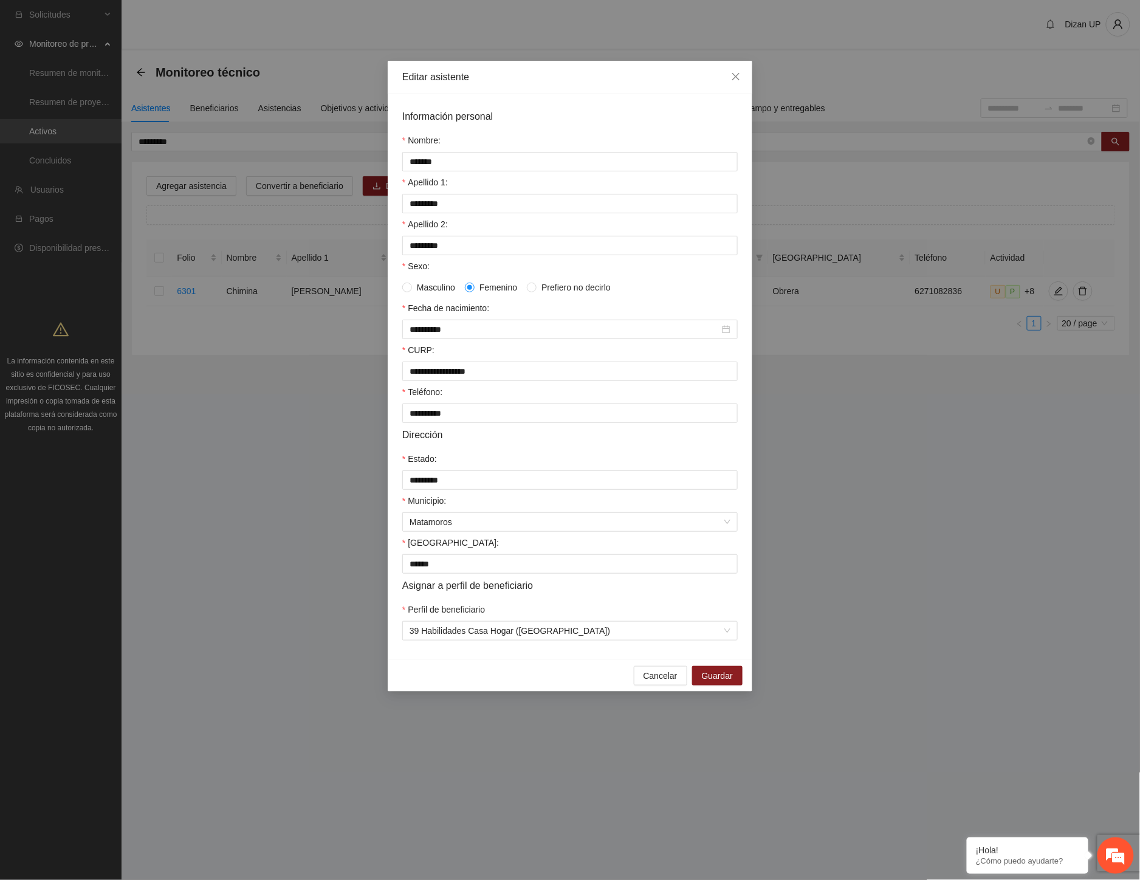
click at [500, 507] on div "Municipio:" at bounding box center [569, 503] width 335 height 18
click at [666, 682] on span "Cancelar" at bounding box center [661, 675] width 34 height 13
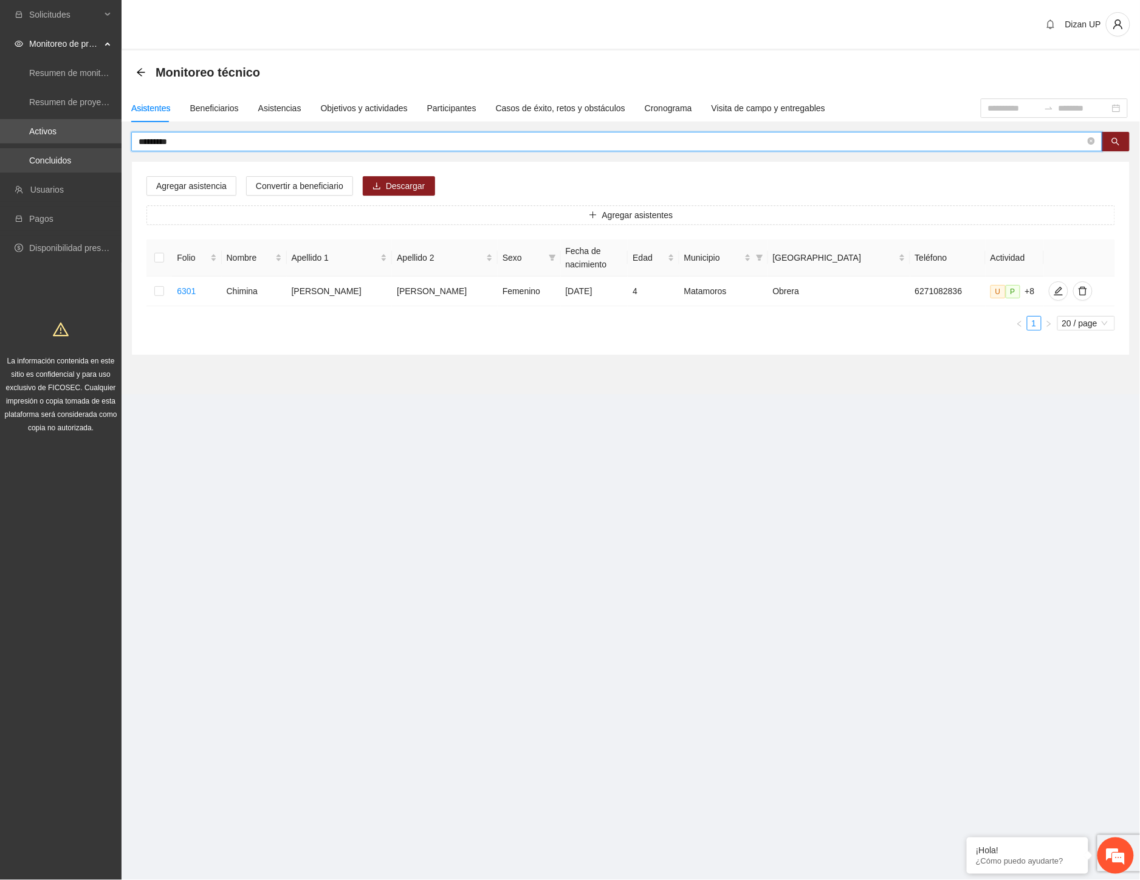
drag, startPoint x: 156, startPoint y: 141, endPoint x: 23, endPoint y: 151, distance: 132.8
click at [27, 152] on section "Solicitudes Monitoreo de proyectos Resumen de monitoreo Resumen de proyectos ap…" at bounding box center [570, 440] width 1140 height 880
type input "**********"
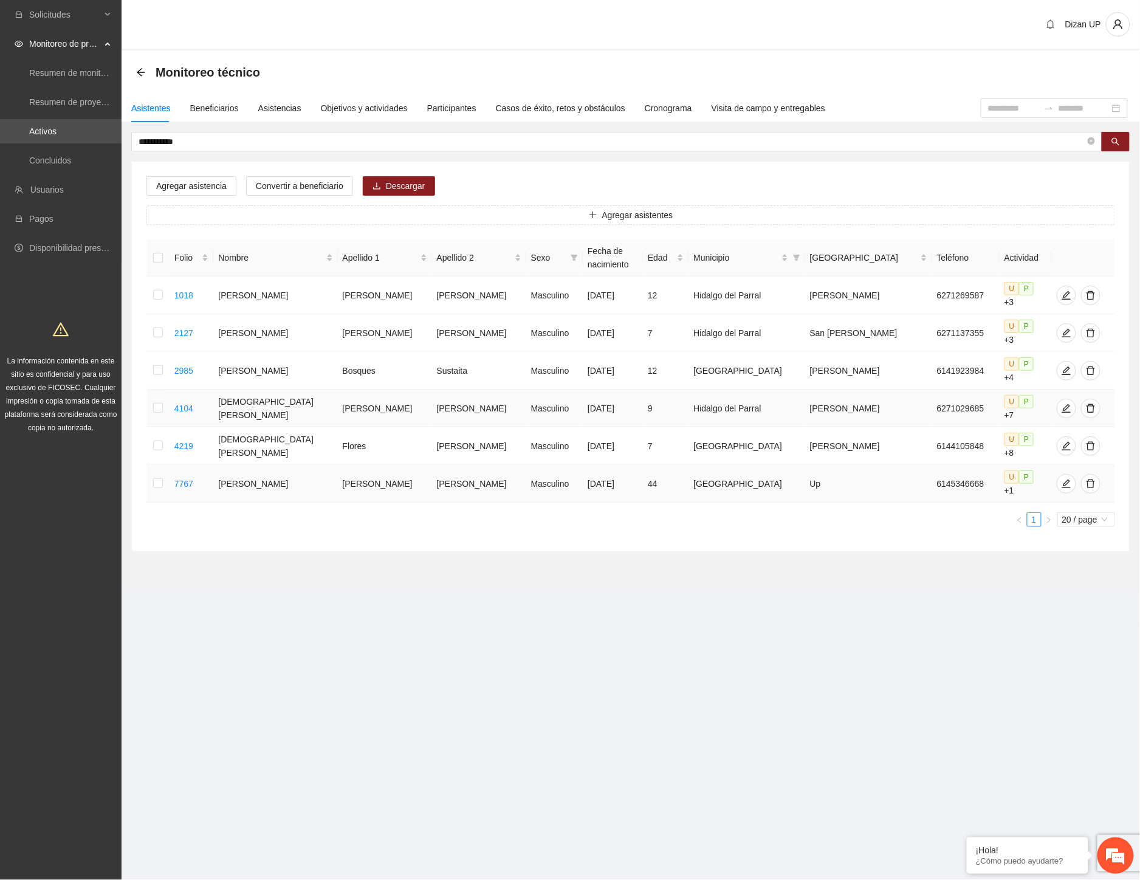
drag, startPoint x: 304, startPoint y: 452, endPoint x: 304, endPoint y: 381, distance: 70.5
click at [304, 465] on td "Christian Arturo" at bounding box center [275, 484] width 124 height 38
click at [304, 352] on td "Christian Arturo" at bounding box center [275, 371] width 124 height 38
drag, startPoint x: 314, startPoint y: 322, endPoint x: 307, endPoint y: 387, distance: 64.8
click at [312, 338] on tbody "1018 Christian Abdiel Herrera Delgado Masculino 13/08/2013 12 Hidalgo del Parra…" at bounding box center [630, 390] width 969 height 226
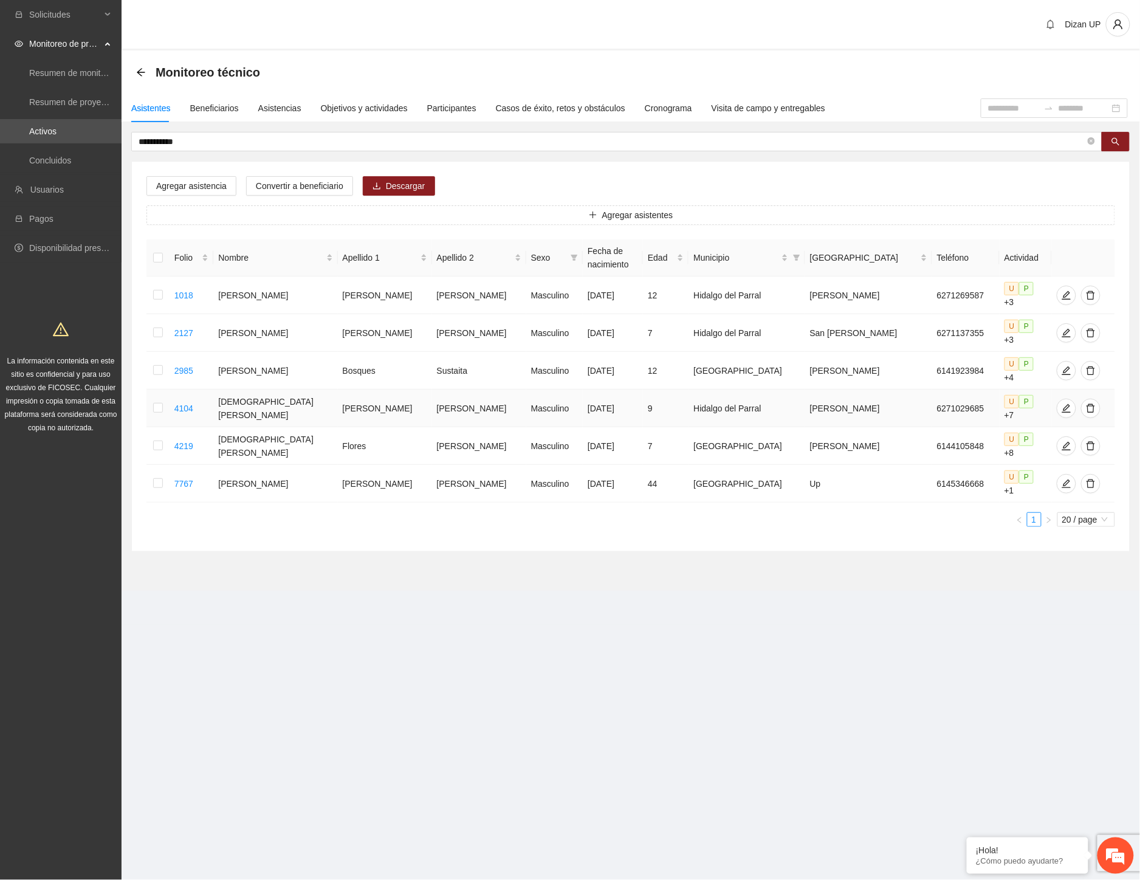
drag, startPoint x: 307, startPoint y: 383, endPoint x: 631, endPoint y: 387, distance: 323.3
click at [629, 390] on tr "4104 Christian Alexis Vizcarra Sánchez Masculino 26/06/2016 9 Hidalgo del Parra…" at bounding box center [630, 409] width 969 height 38
click at [1057, 399] on button "button" at bounding box center [1066, 408] width 19 height 19
type input "**********"
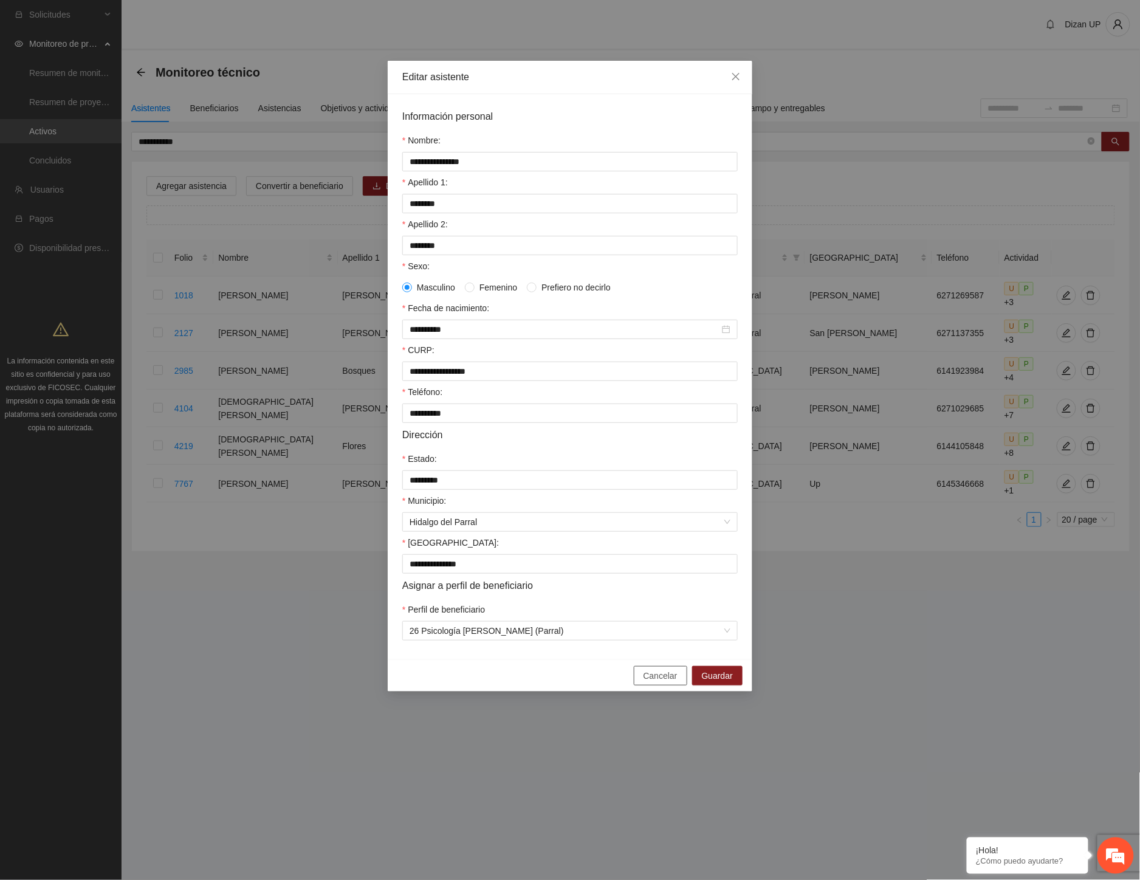
click at [644, 685] on button "Cancelar" at bounding box center [660, 675] width 53 height 19
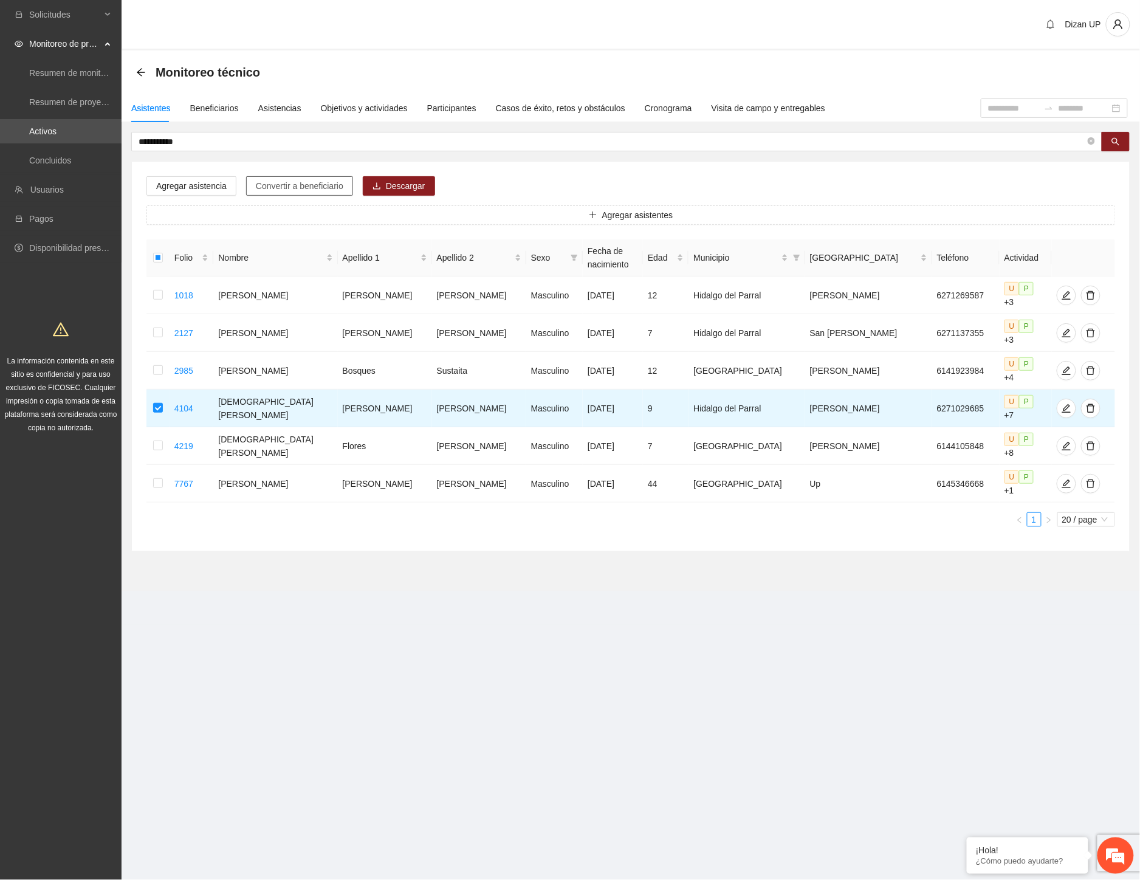
click at [269, 182] on span "Convertir a beneficiario" at bounding box center [300, 185] width 88 height 13
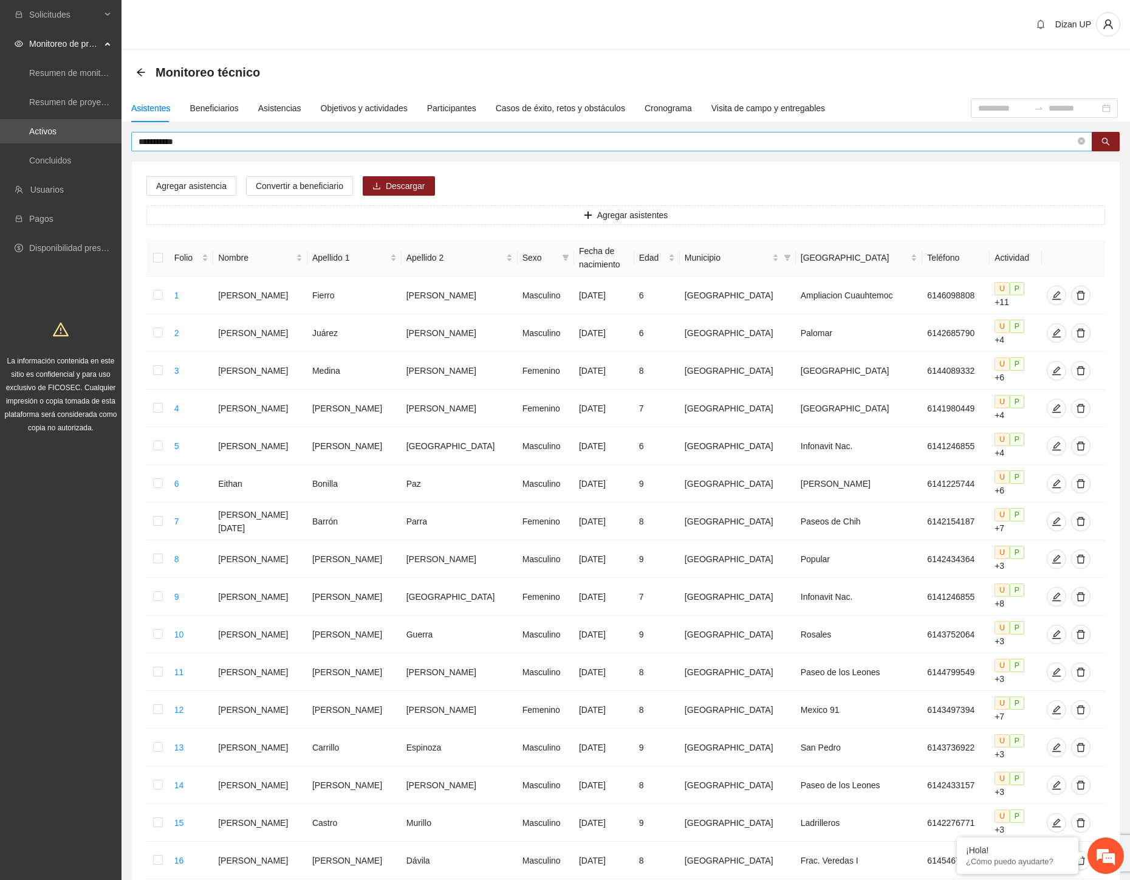
click at [204, 140] on input "**********" at bounding box center [607, 141] width 937 height 13
click at [198, 142] on input "**********" at bounding box center [607, 141] width 937 height 13
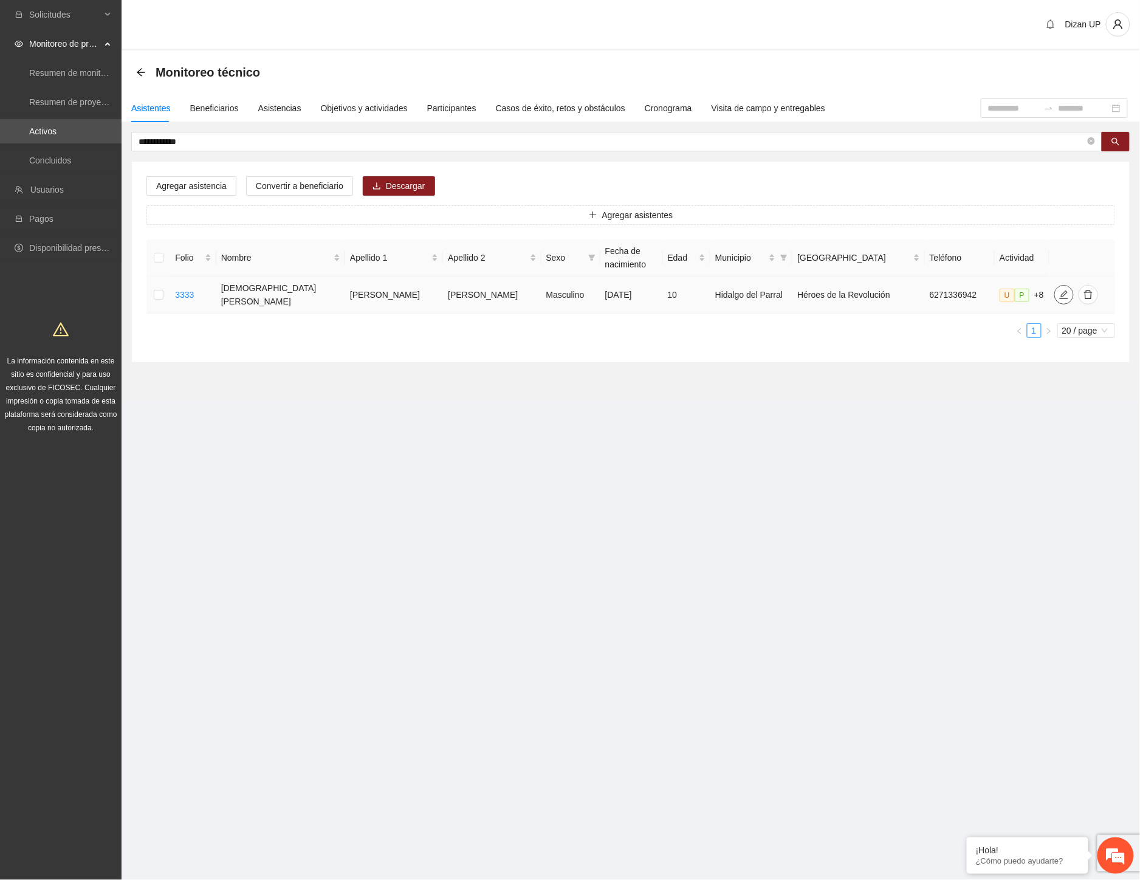
click at [1060, 293] on icon "edit" at bounding box center [1064, 294] width 9 height 9
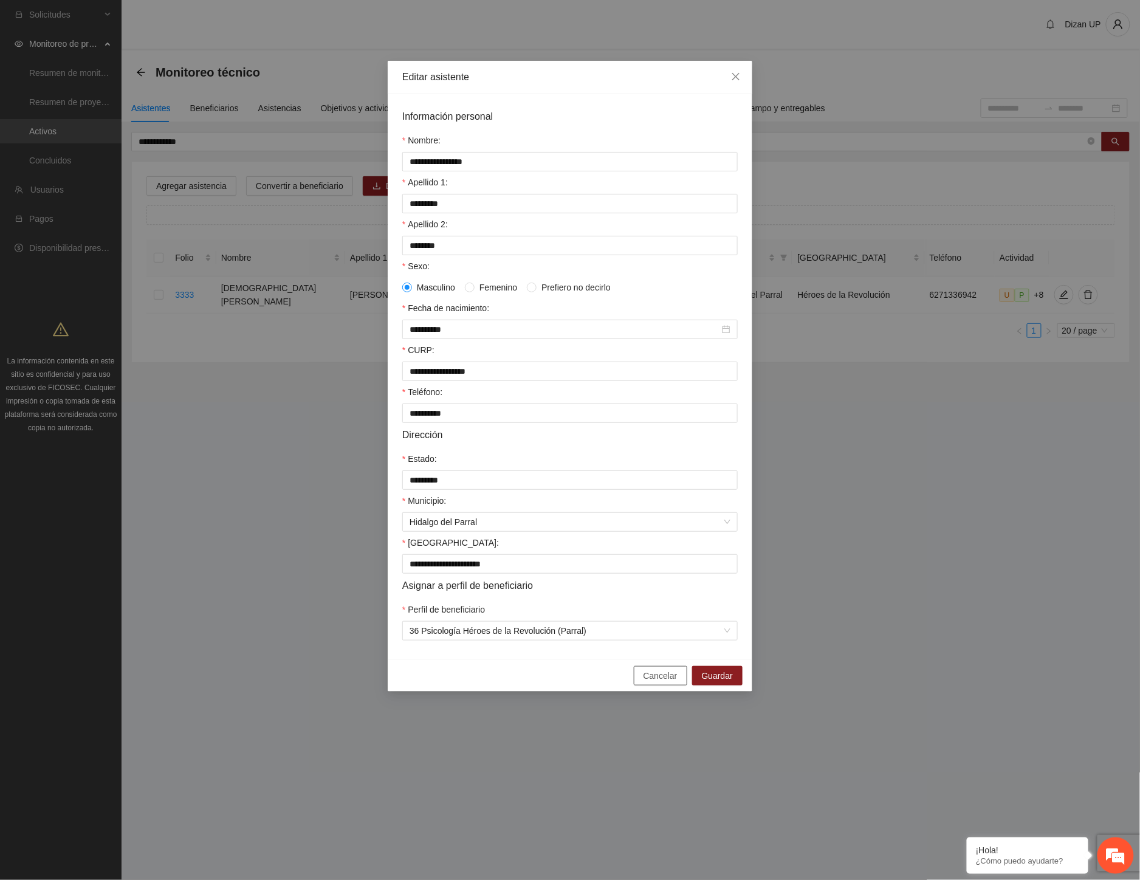
click at [659, 682] on span "Cancelar" at bounding box center [661, 675] width 34 height 13
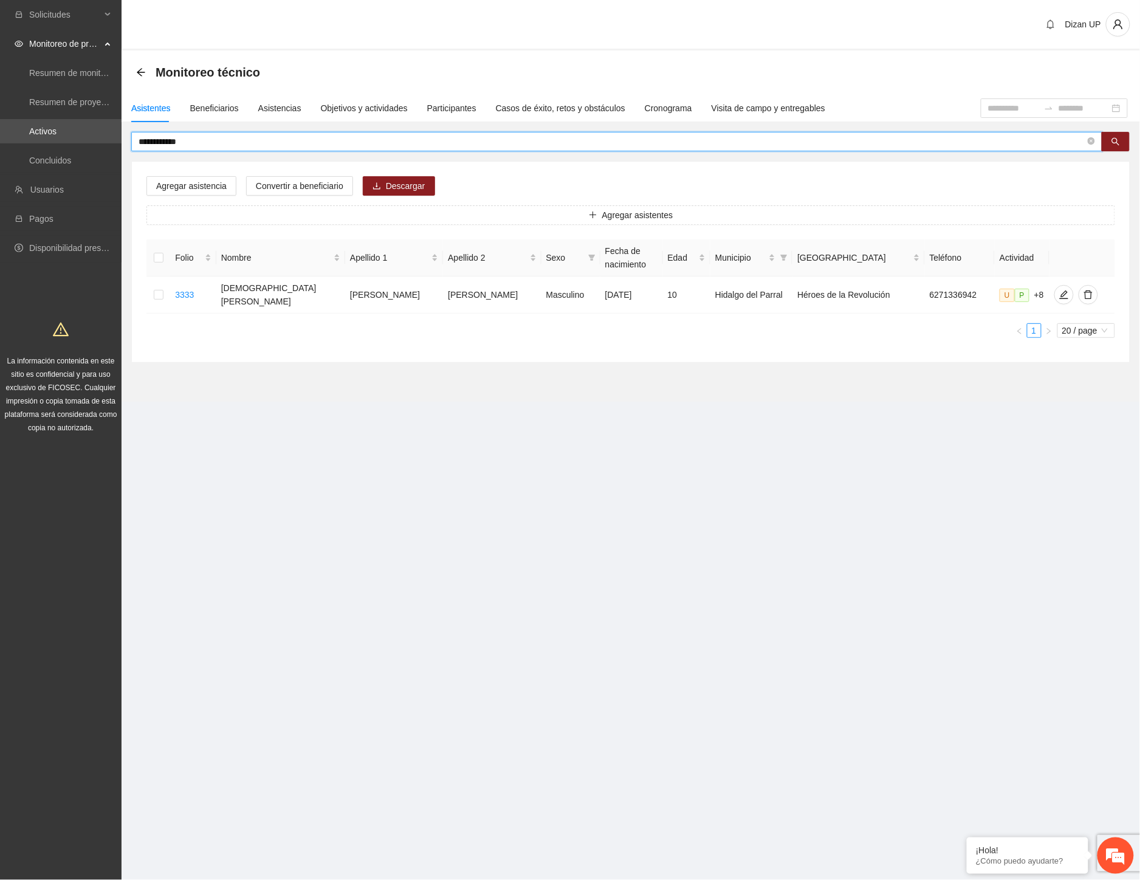
click at [184, 145] on input "**********" at bounding box center [612, 141] width 947 height 13
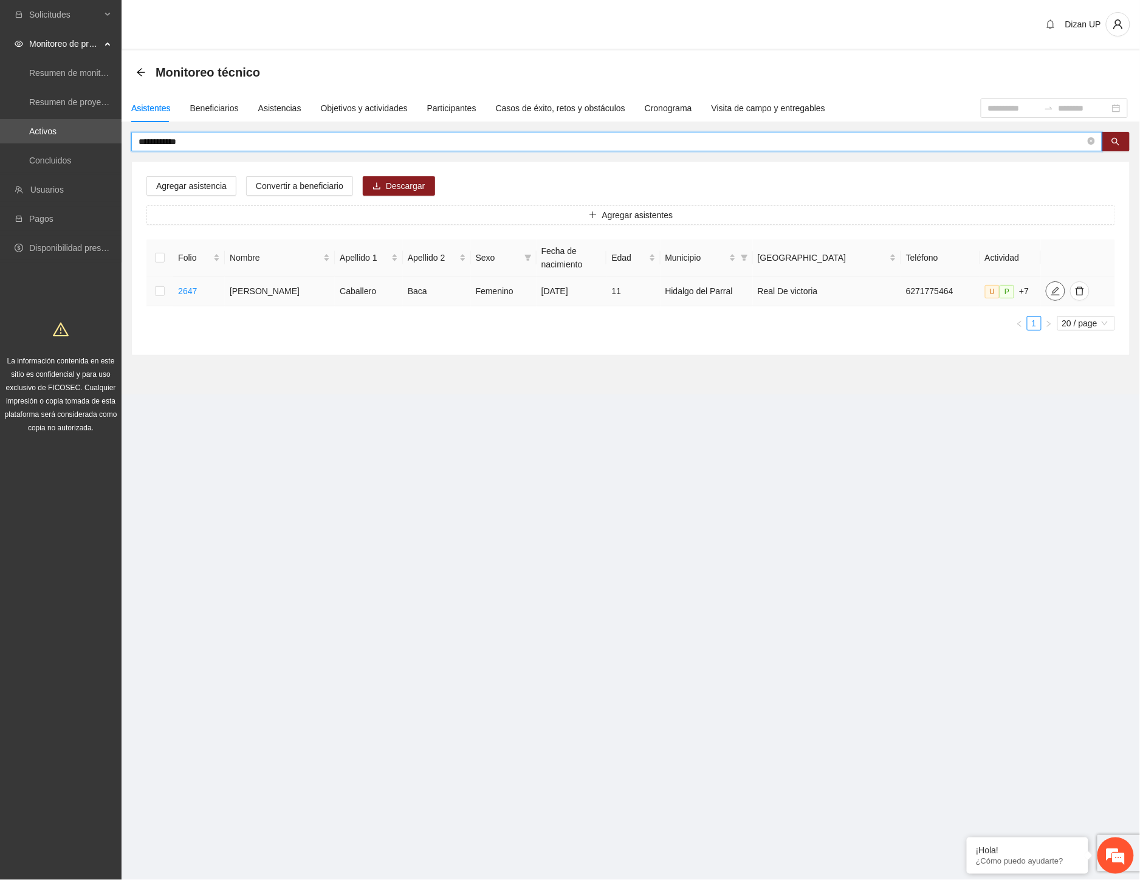
click at [1053, 290] on span "edit" at bounding box center [1055, 291] width 18 height 10
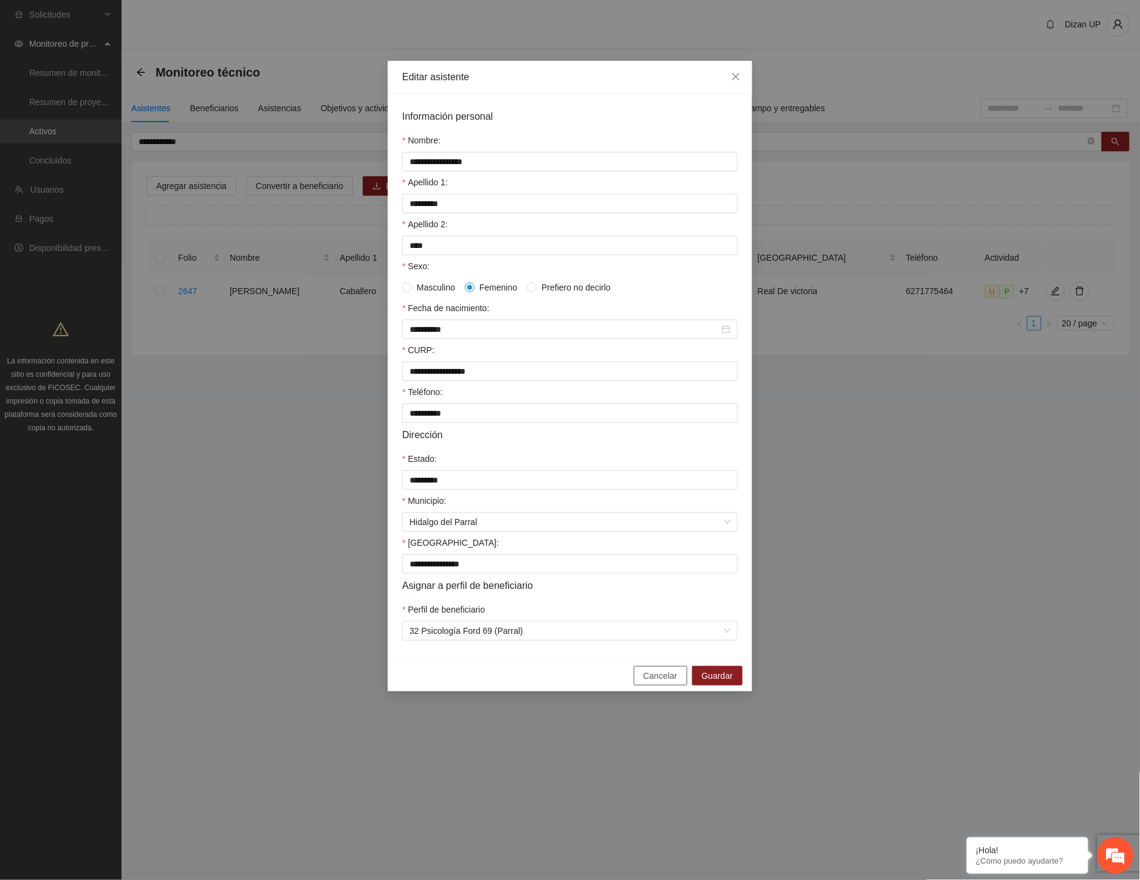
click at [652, 682] on span "Cancelar" at bounding box center [661, 675] width 34 height 13
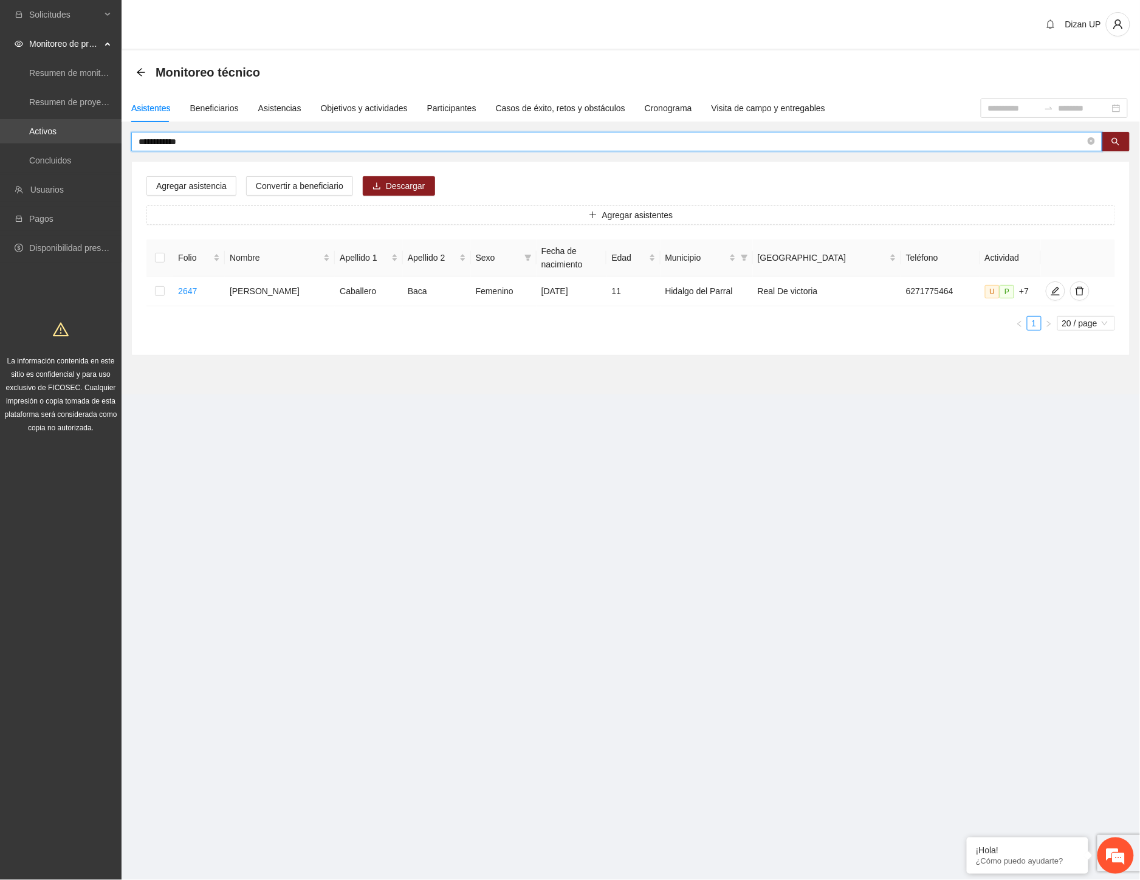
drag, startPoint x: 89, startPoint y: 144, endPoint x: 49, endPoint y: 140, distance: 39.7
click at [49, 140] on section "**********" at bounding box center [570, 440] width 1140 height 880
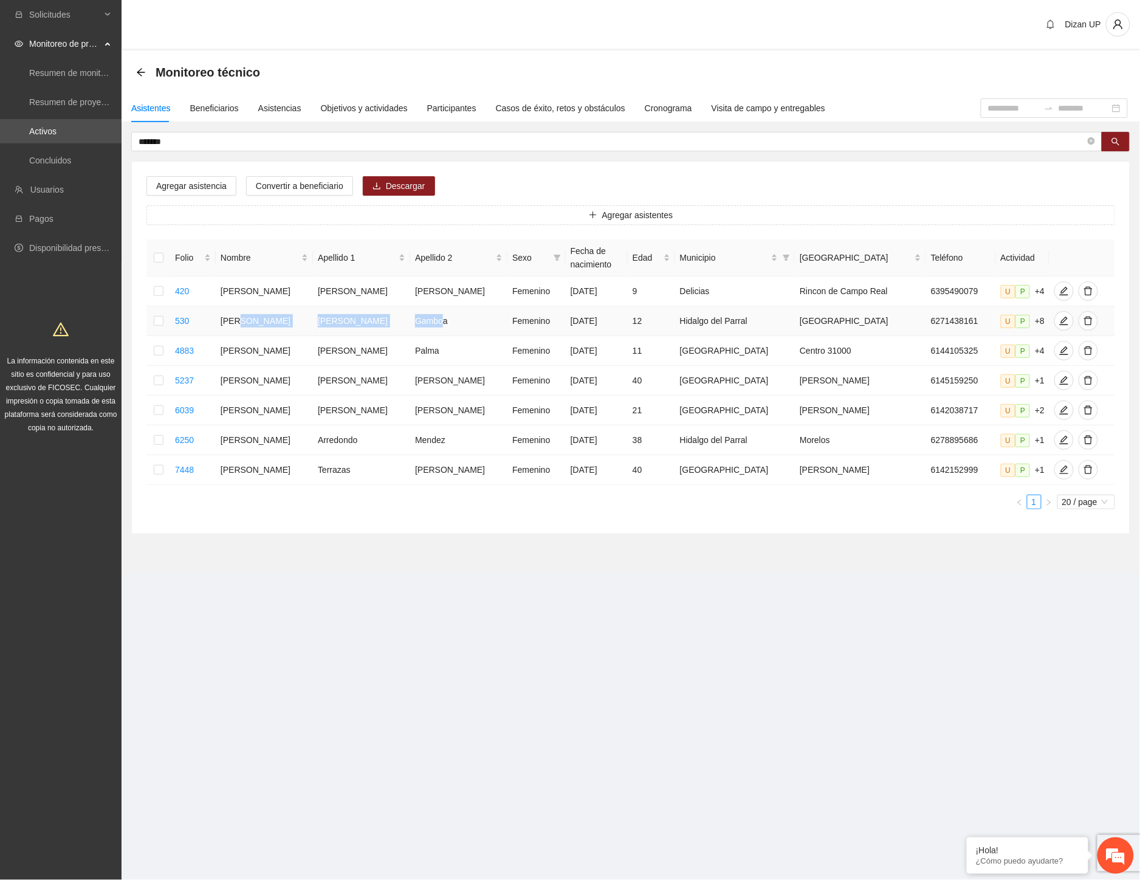
drag, startPoint x: 252, startPoint y: 324, endPoint x: 424, endPoint y: 325, distance: 172.0
click at [424, 325] on tr "530 Citlali Geraldine Avila Gamboa Femenino 25/04/2013 12 Hidalgo del Parral Ch…" at bounding box center [630, 321] width 969 height 30
click at [1059, 323] on icon "edit" at bounding box center [1064, 321] width 10 height 10
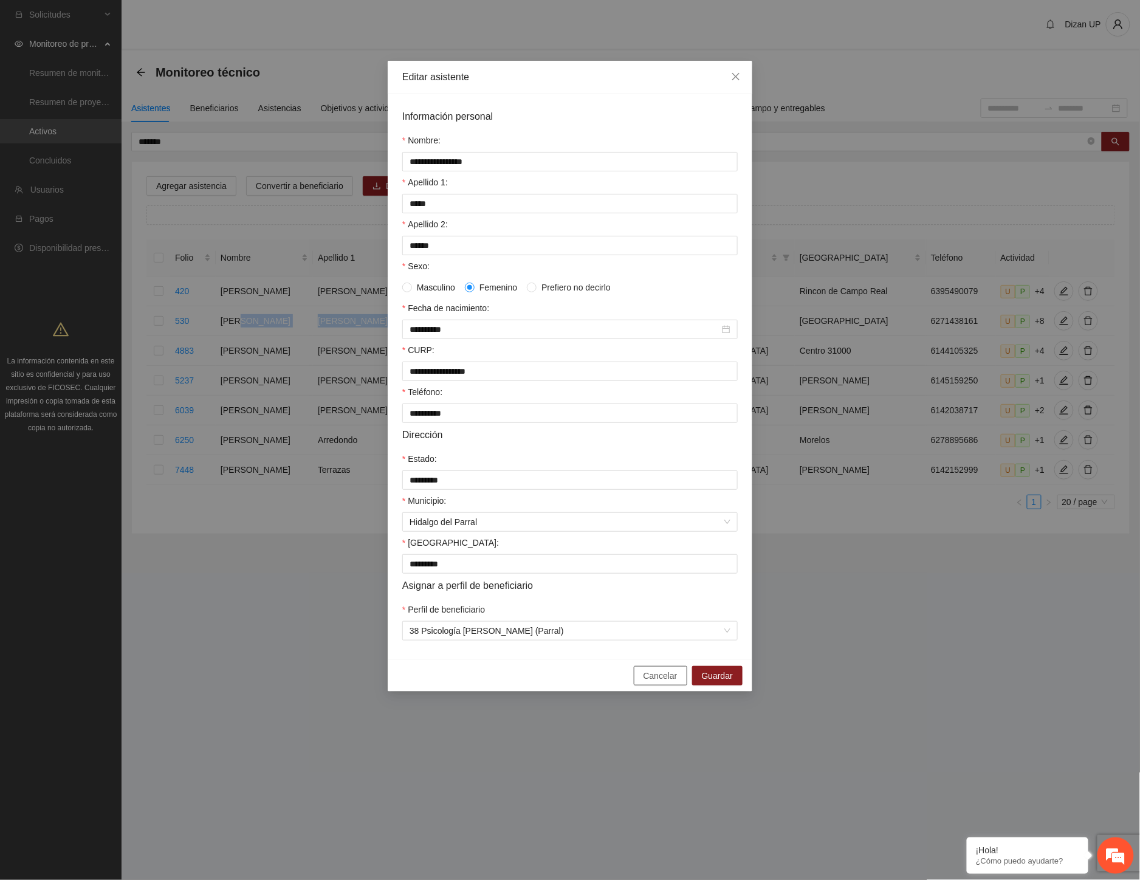
click at [653, 682] on span "Cancelar" at bounding box center [661, 675] width 34 height 13
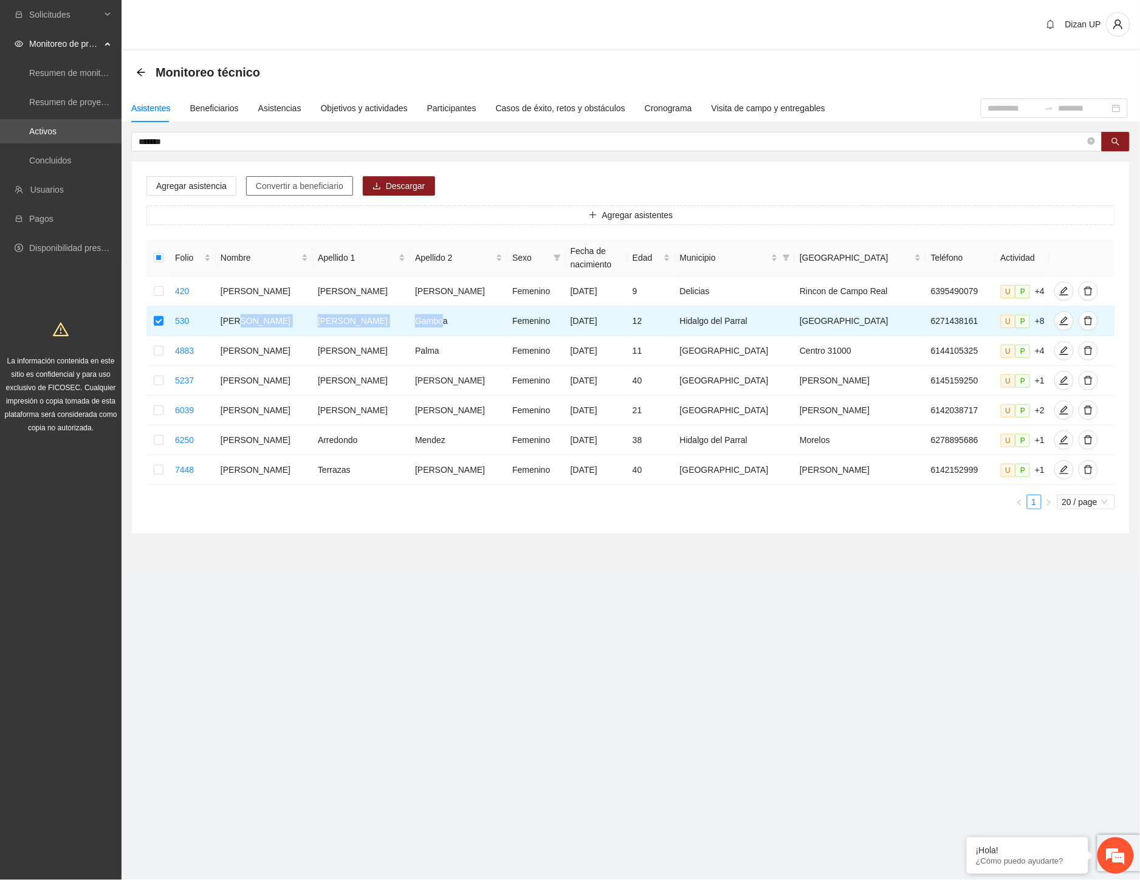
click at [298, 182] on span "Convertir a beneficiario" at bounding box center [300, 185] width 88 height 13
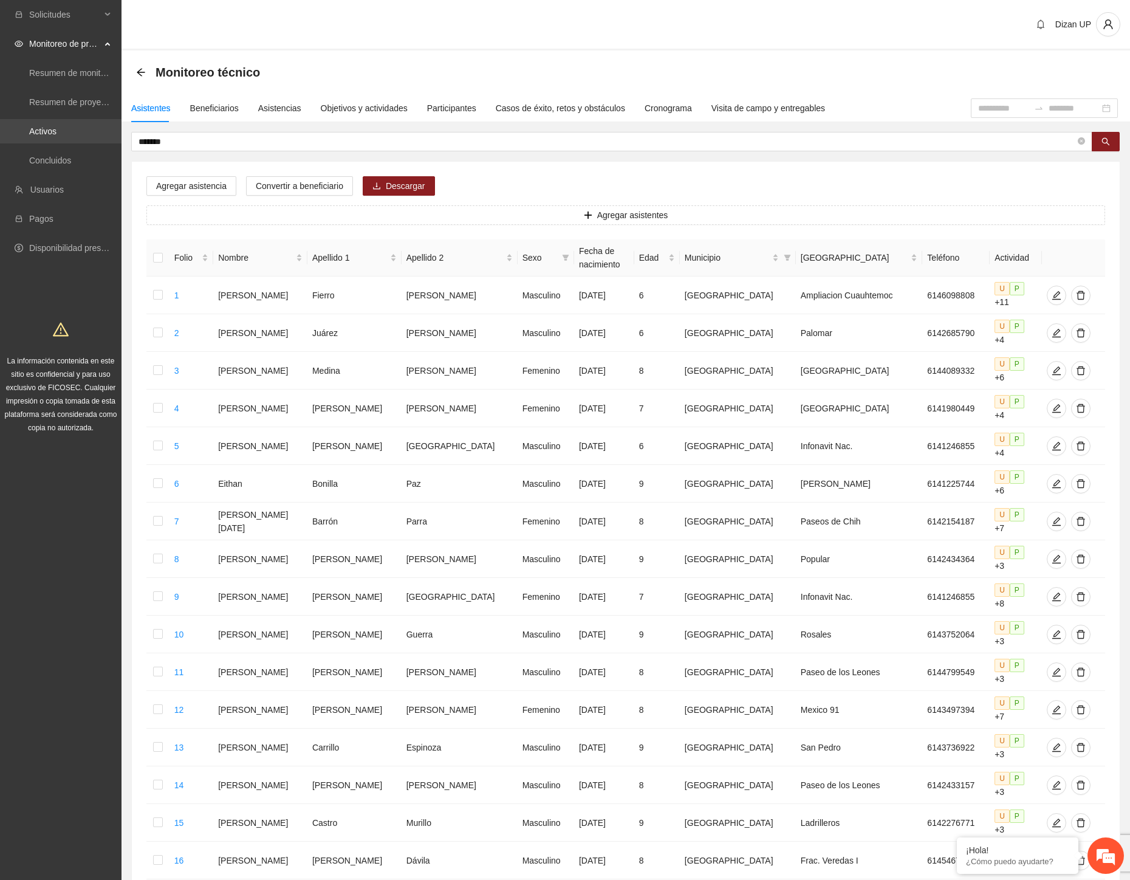
drag, startPoint x: 155, startPoint y: 141, endPoint x: 55, endPoint y: 141, distance: 99.7
click at [55, 141] on section "Solicitudes Monitoreo de proyectos Resumen de monitoreo Resumen de proyectos ap…" at bounding box center [565, 576] width 1130 height 1152
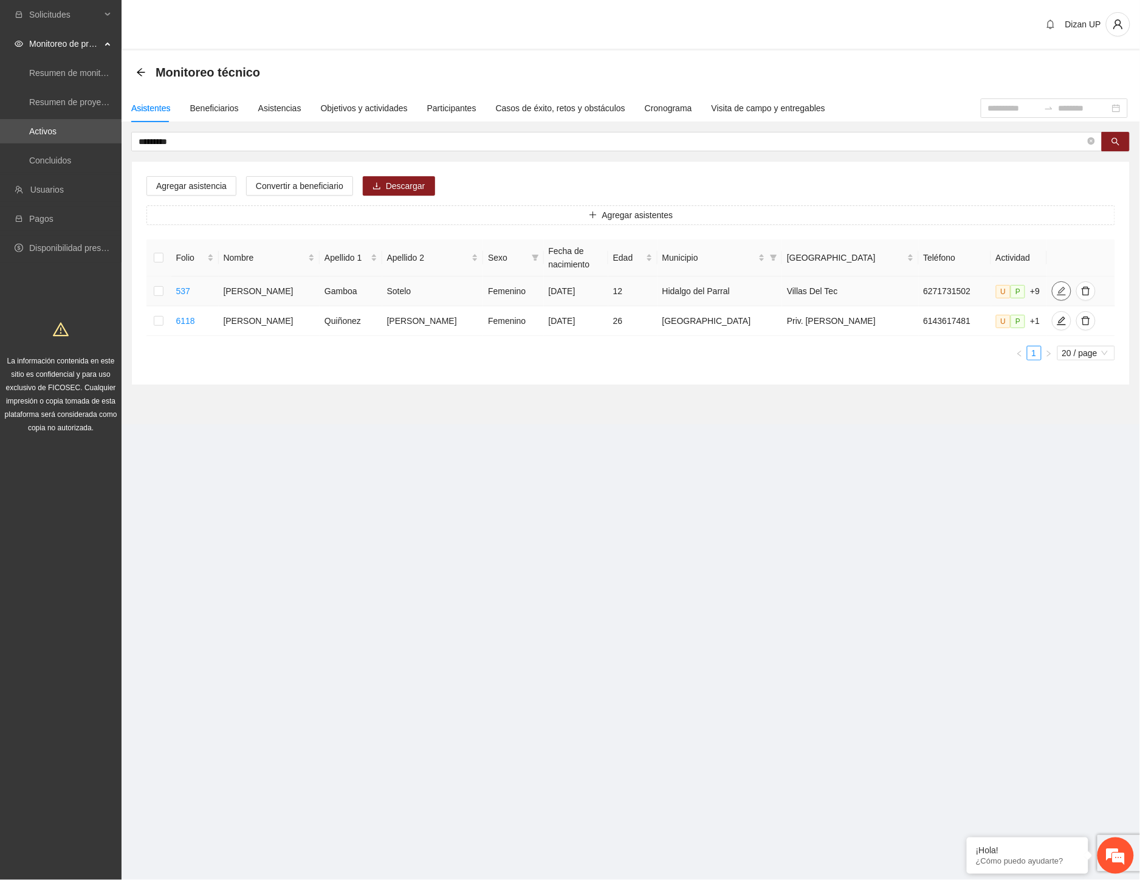
click at [1057, 289] on icon "edit" at bounding box center [1062, 291] width 10 height 10
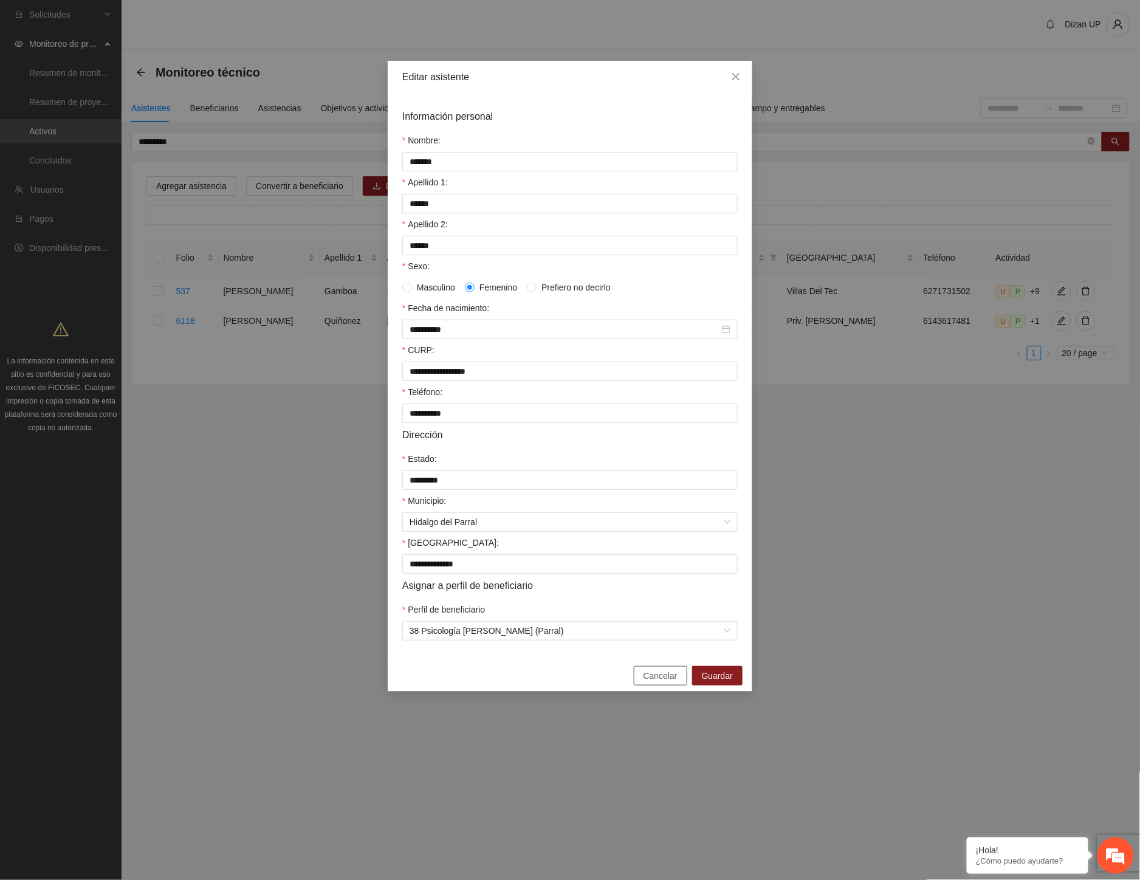
drag, startPoint x: 651, startPoint y: 690, endPoint x: 633, endPoint y: 661, distance: 34.7
click at [650, 682] on span "Cancelar" at bounding box center [661, 675] width 34 height 13
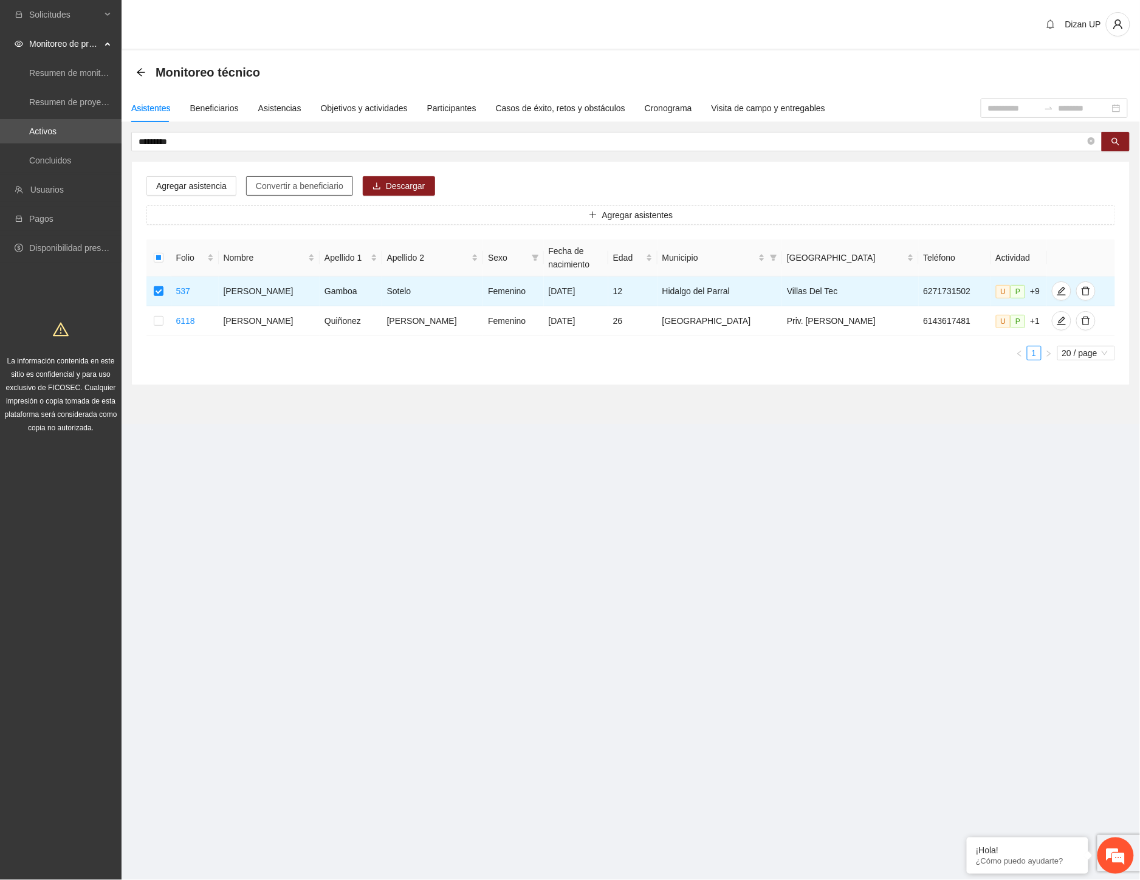
click at [269, 184] on span "Convertir a beneficiario" at bounding box center [300, 185] width 88 height 13
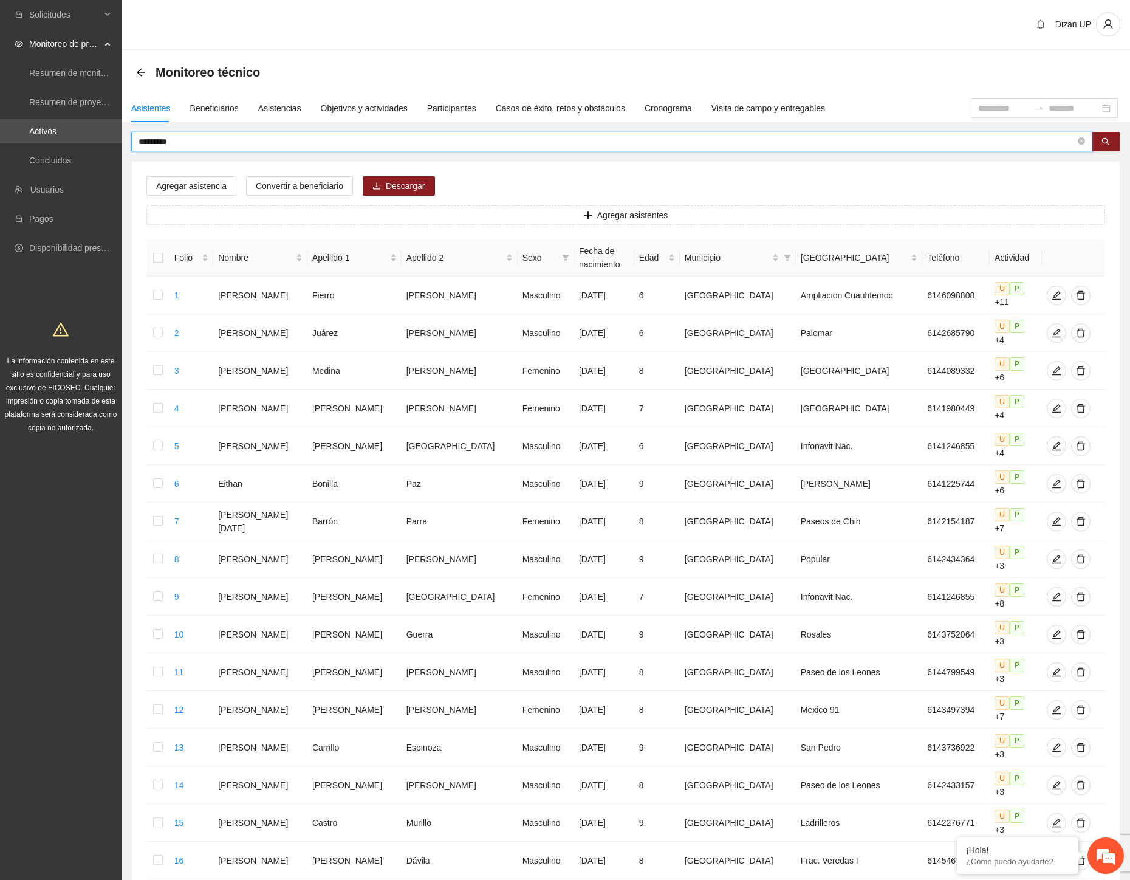
drag, startPoint x: 179, startPoint y: 140, endPoint x: 157, endPoint y: 141, distance: 22.5
click at [126, 140] on div "********* Agregar asistencia Convertir a beneficiario Descargar Agregar asisten…" at bounding box center [626, 605] width 1009 height 947
click at [192, 144] on input "*********" at bounding box center [607, 141] width 937 height 13
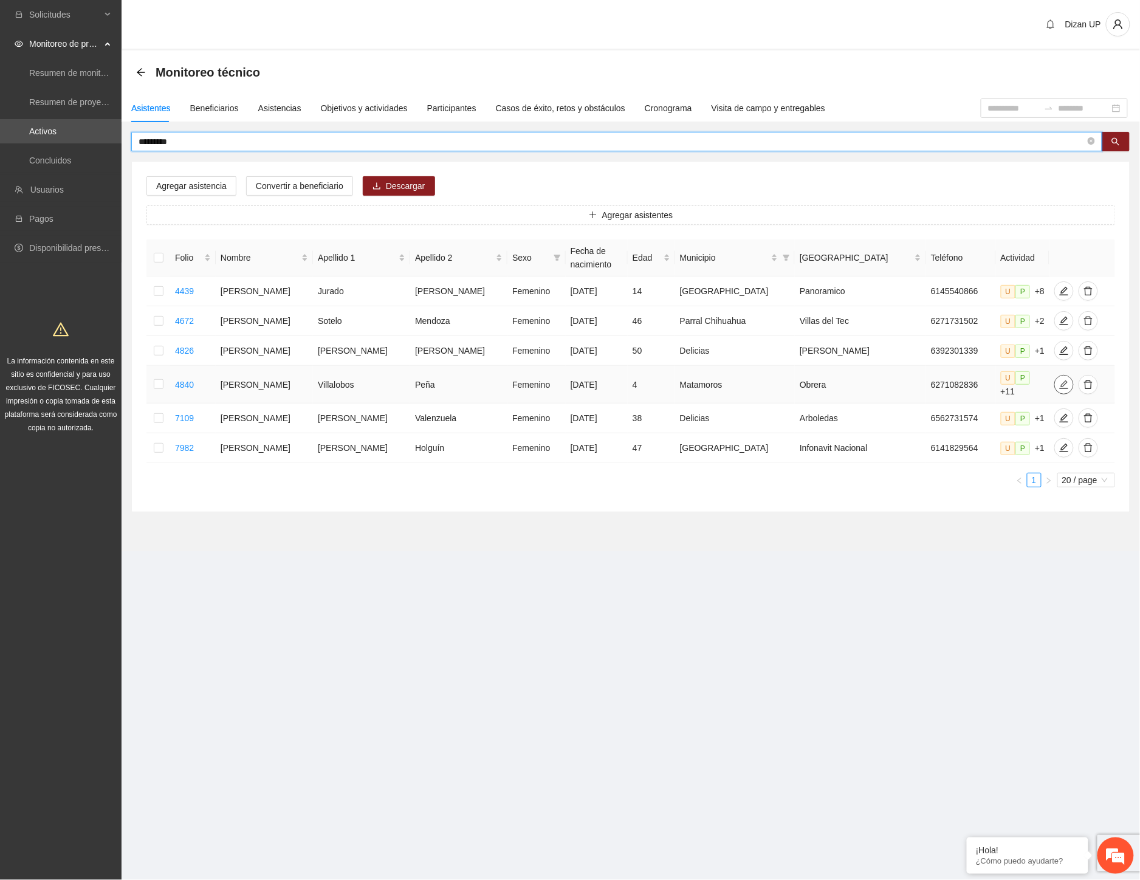
click at [1059, 380] on icon "edit" at bounding box center [1064, 385] width 10 height 10
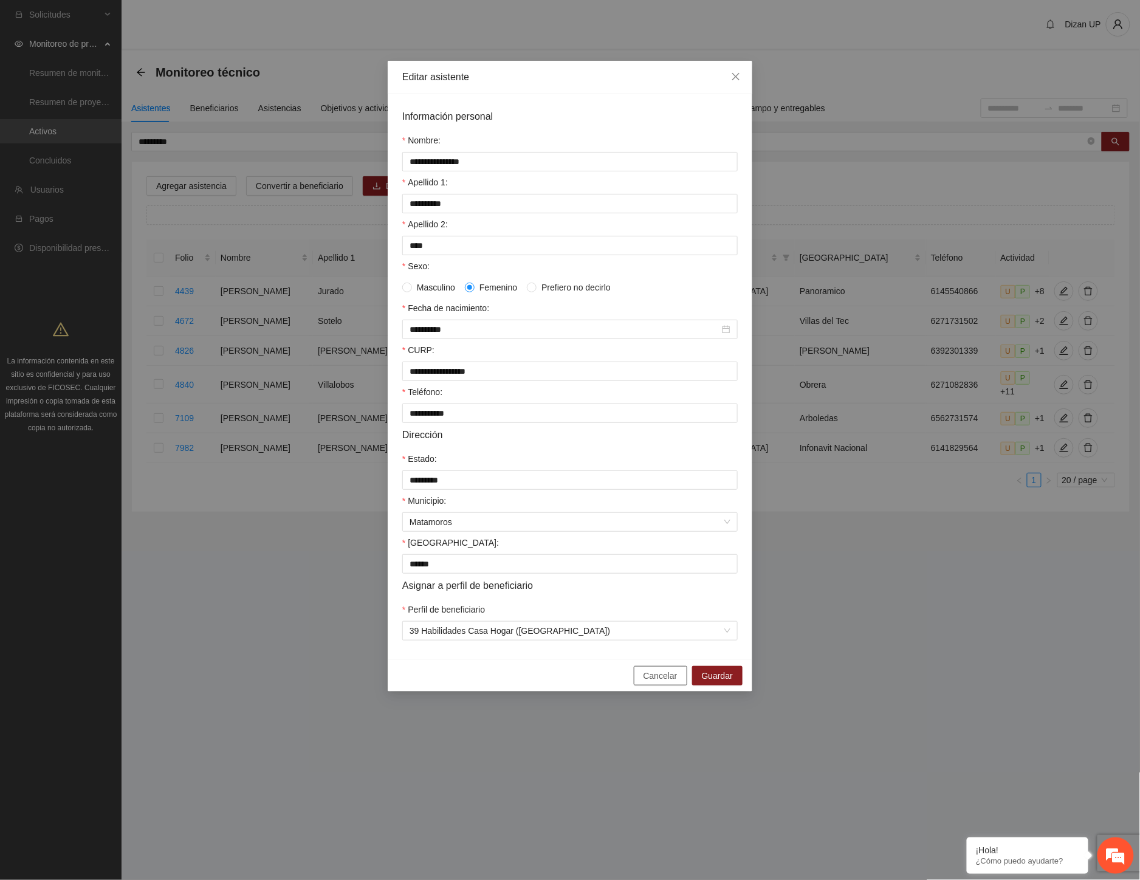
click at [655, 682] on span "Cancelar" at bounding box center [661, 675] width 34 height 13
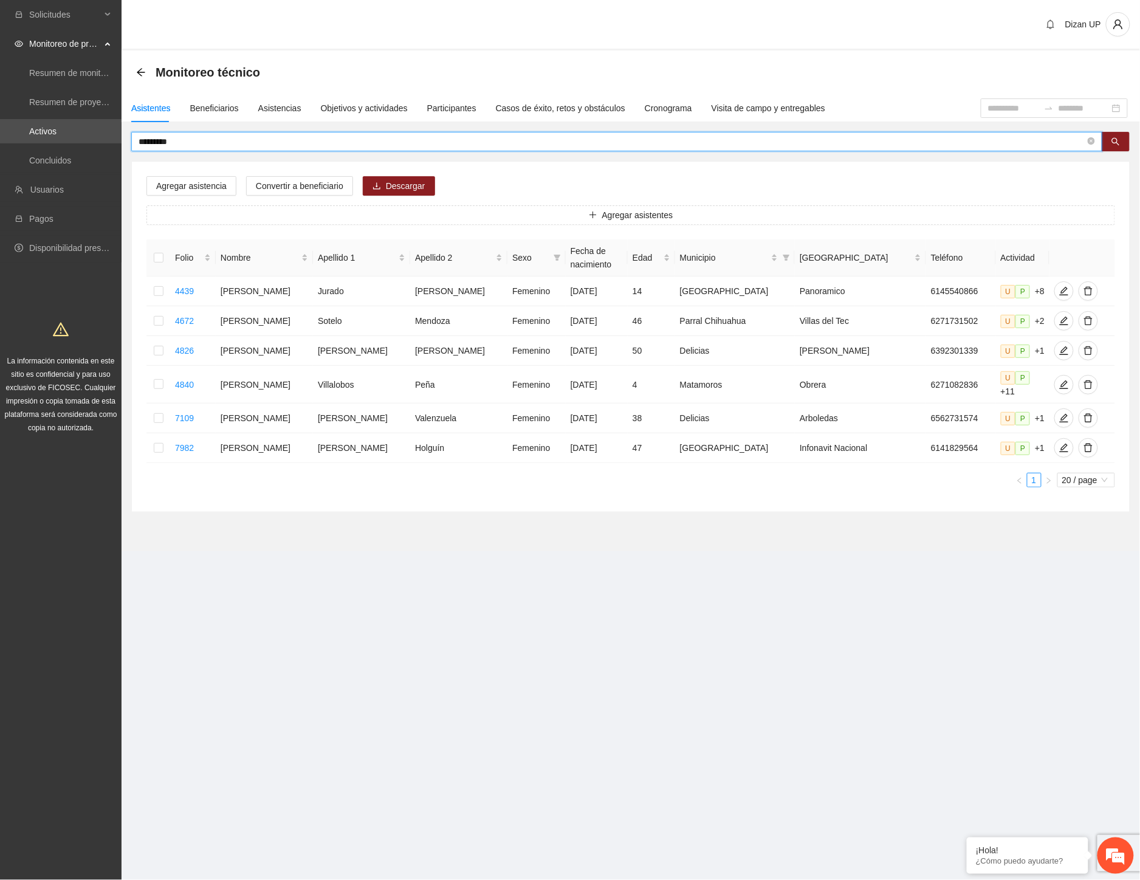
drag, startPoint x: 125, startPoint y: 143, endPoint x: -68, endPoint y: 149, distance: 192.7
click at [0, 149] on html "Solicitudes Monitoreo de proyectos Resumen de monitoreo Resumen de proyectos ap…" at bounding box center [570, 440] width 1140 height 880
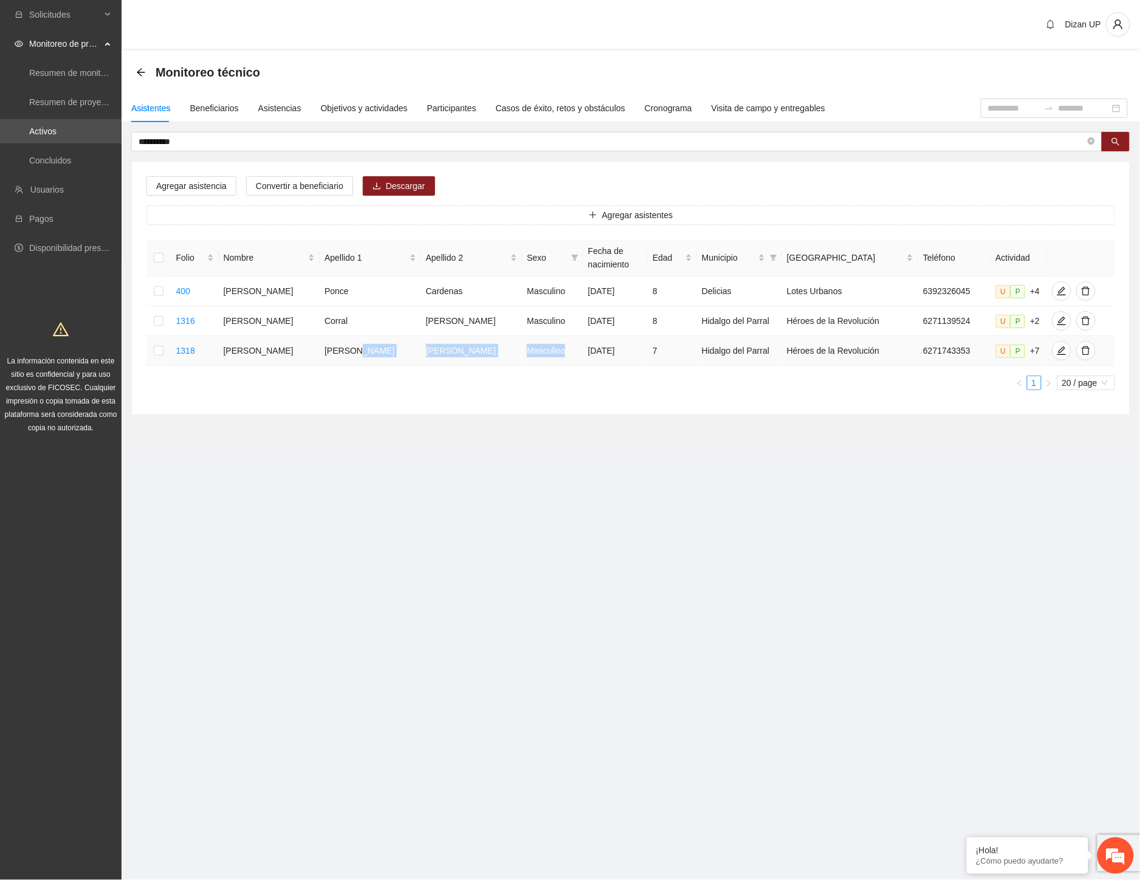
drag, startPoint x: 423, startPoint y: 357, endPoint x: 538, endPoint y: 359, distance: 114.9
click at [538, 359] on tr "1318 Cristian Ivan Gonzalez Molina Masculino 28/12/2017 7 Hidalgo del Parral Hé…" at bounding box center [630, 351] width 969 height 30
click at [1057, 356] on icon "edit" at bounding box center [1062, 351] width 10 height 10
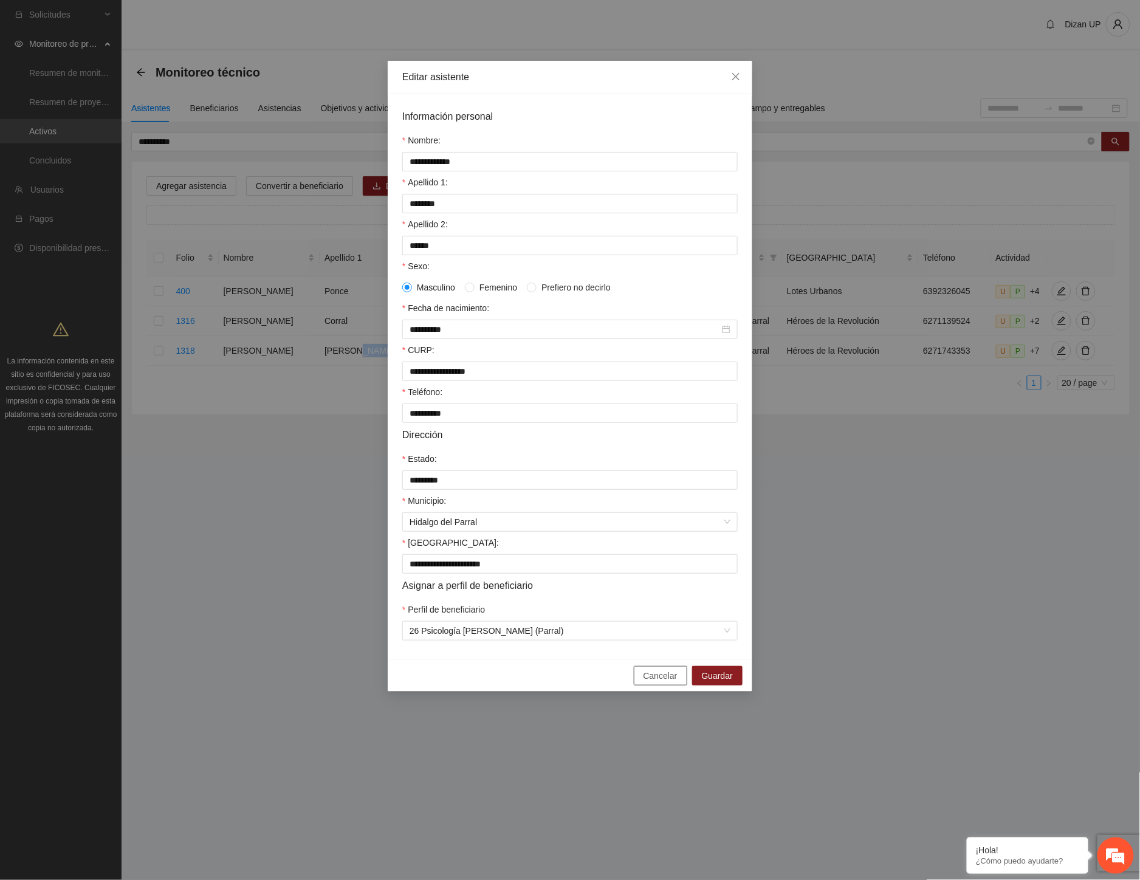
drag, startPoint x: 661, startPoint y: 693, endPoint x: 640, endPoint y: 661, distance: 37.8
click at [661, 682] on span "Cancelar" at bounding box center [661, 675] width 34 height 13
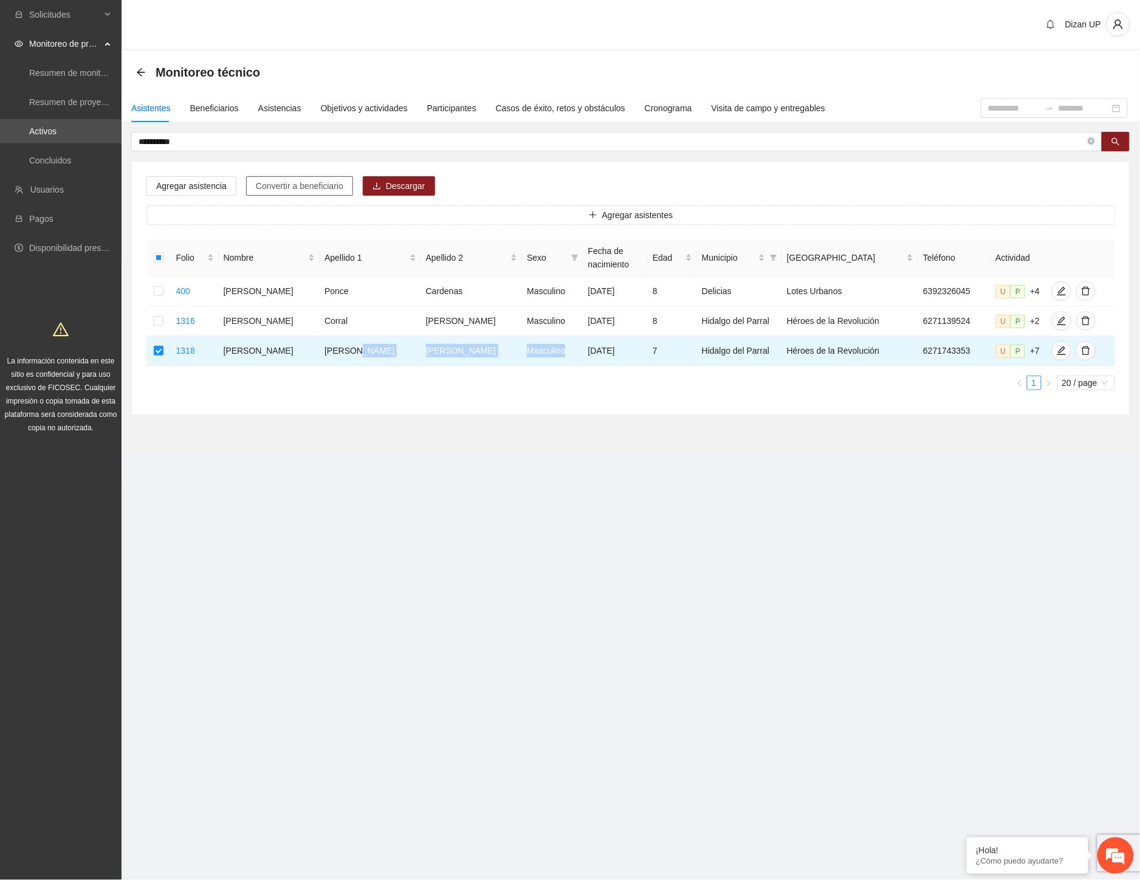
click at [295, 183] on span "Convertir a beneficiario" at bounding box center [300, 185] width 88 height 13
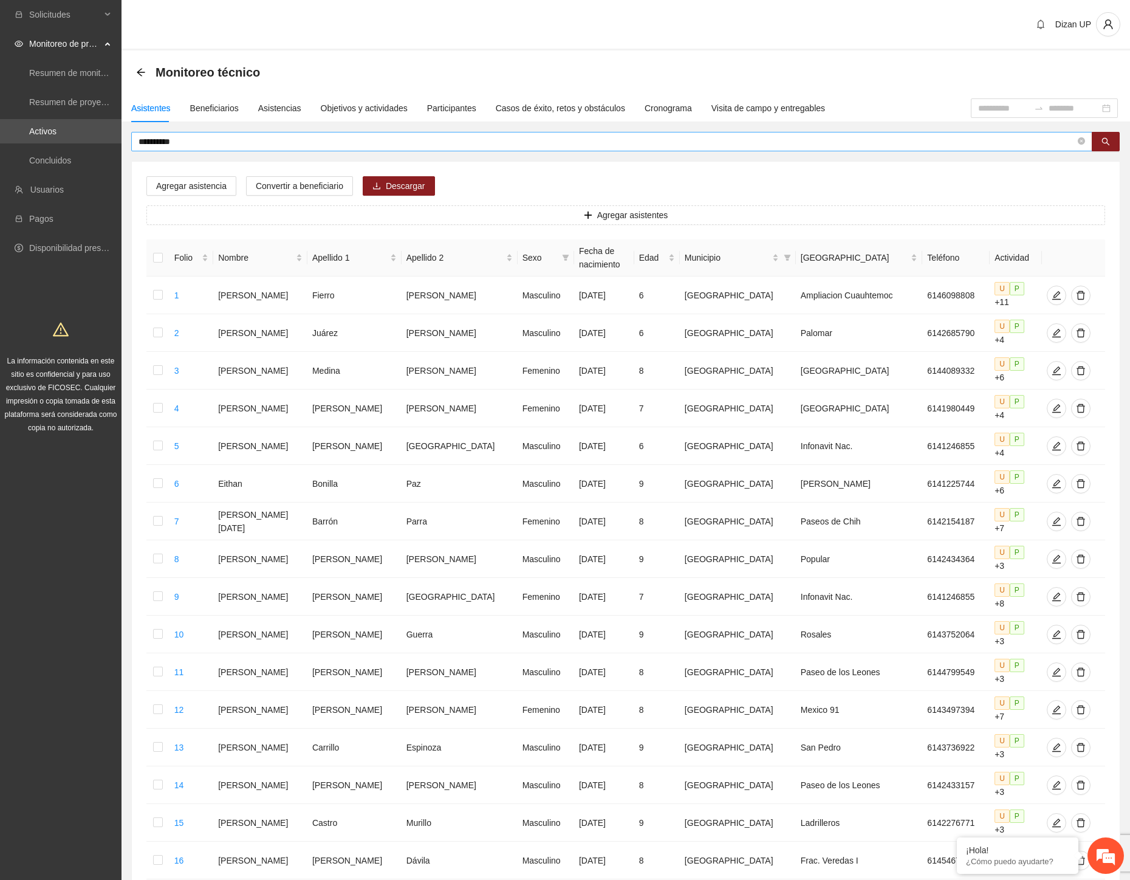
click at [182, 139] on input "**********" at bounding box center [607, 141] width 937 height 13
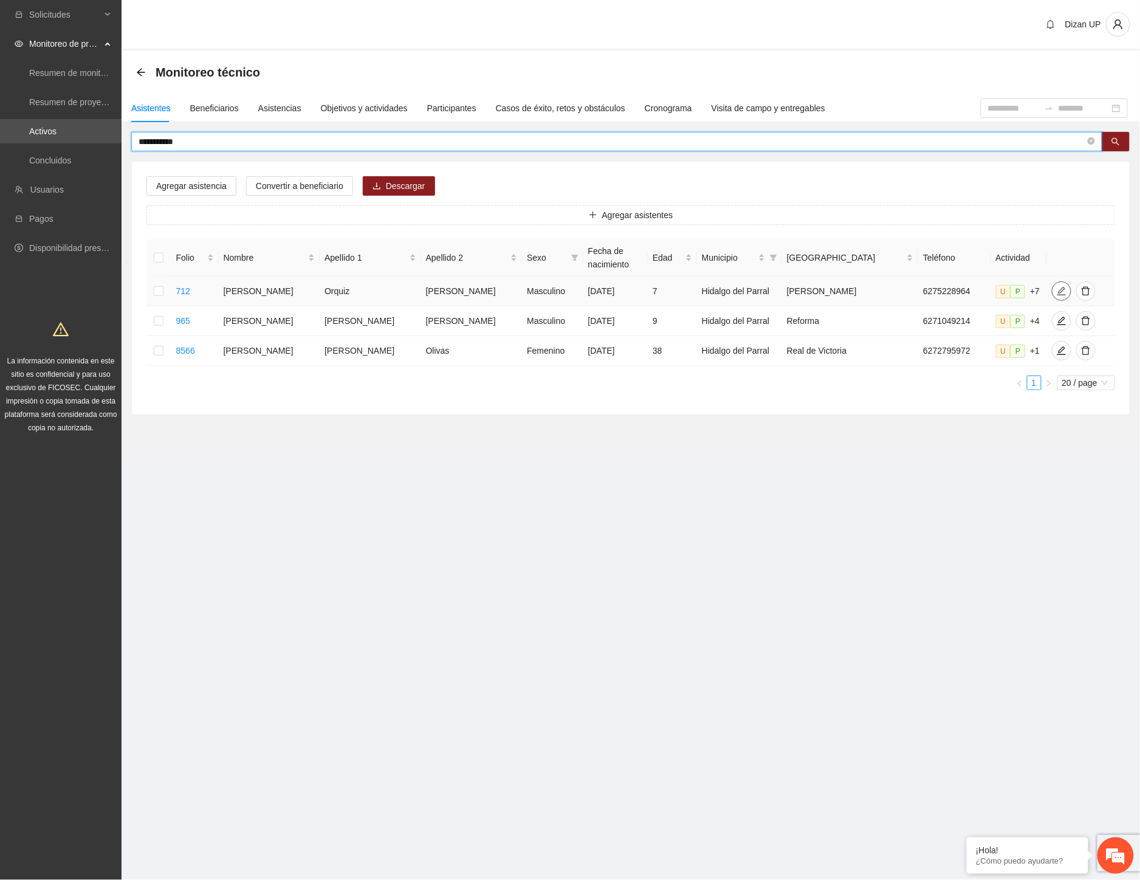
click at [1057, 292] on icon "edit" at bounding box center [1061, 291] width 9 height 9
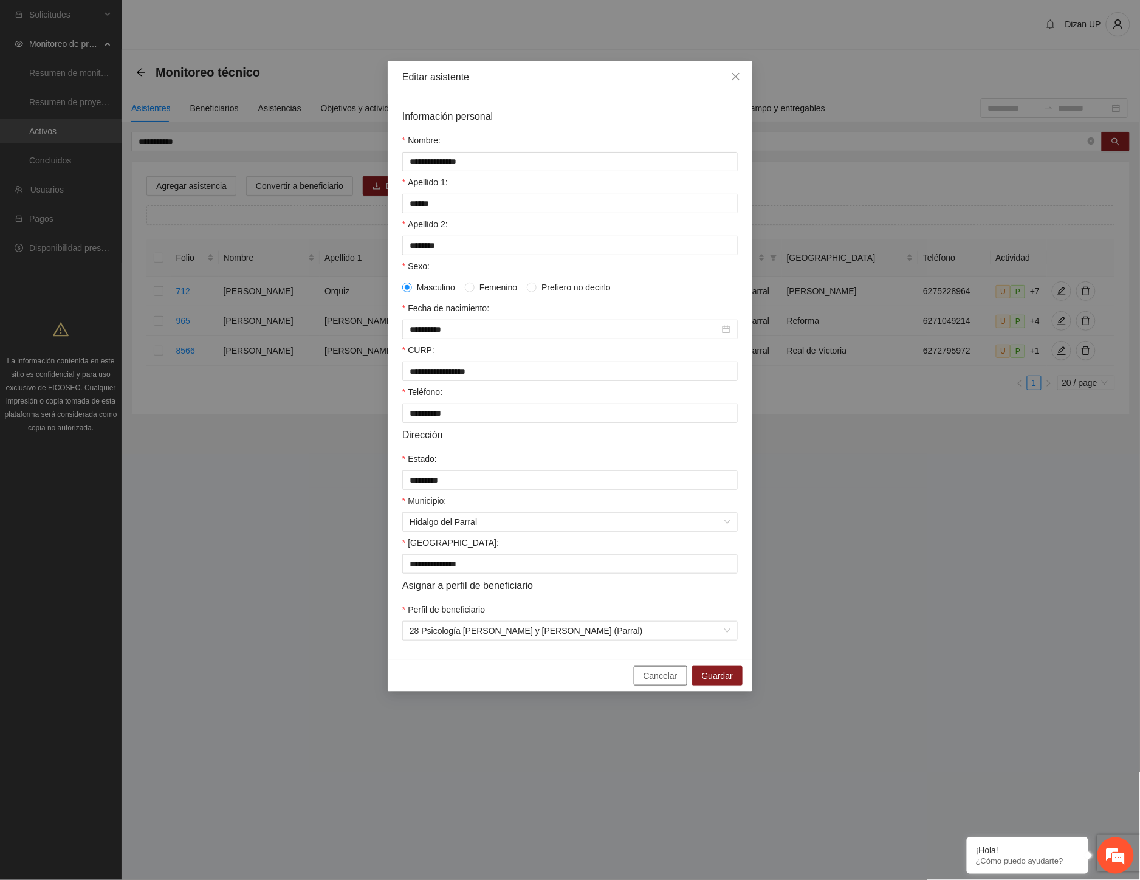
click at [653, 682] on span "Cancelar" at bounding box center [661, 675] width 34 height 13
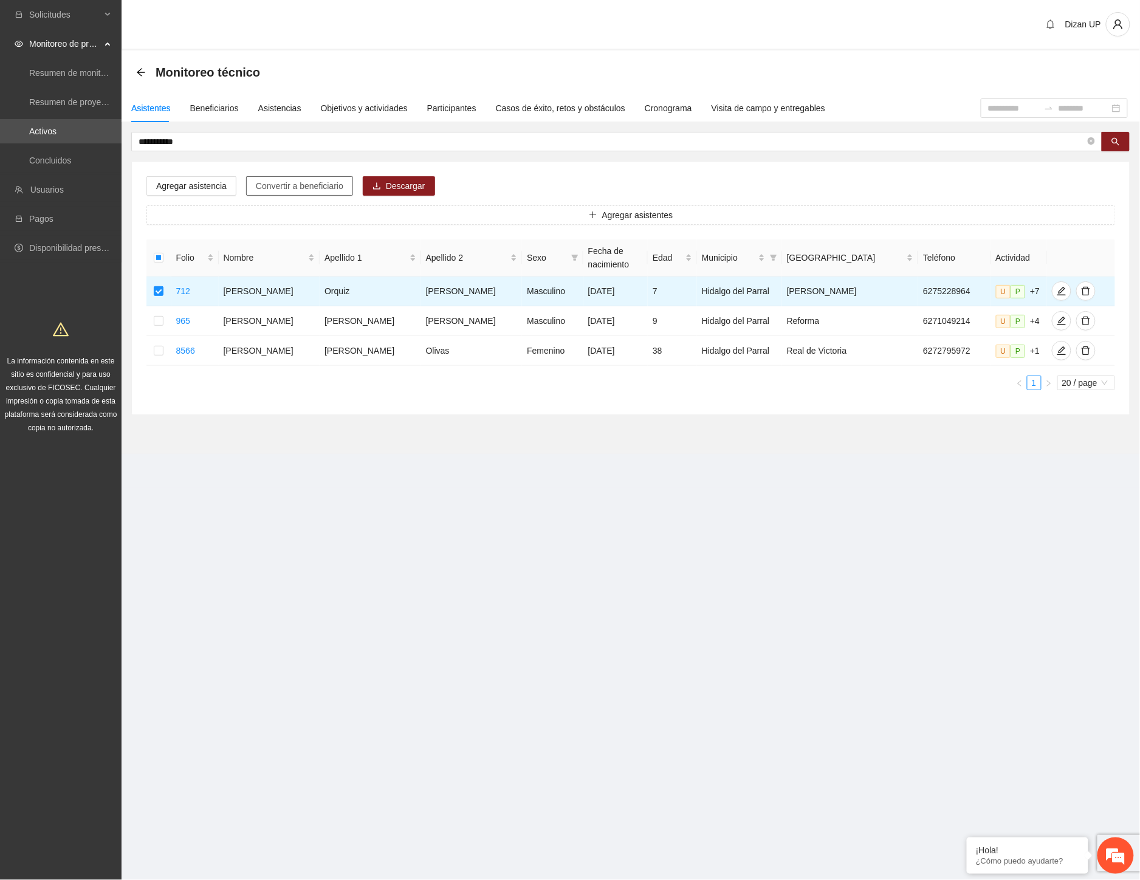
drag, startPoint x: 278, startPoint y: 181, endPoint x: 286, endPoint y: 180, distance: 8.0
click at [278, 180] on span "Convertir a beneficiario" at bounding box center [300, 185] width 88 height 13
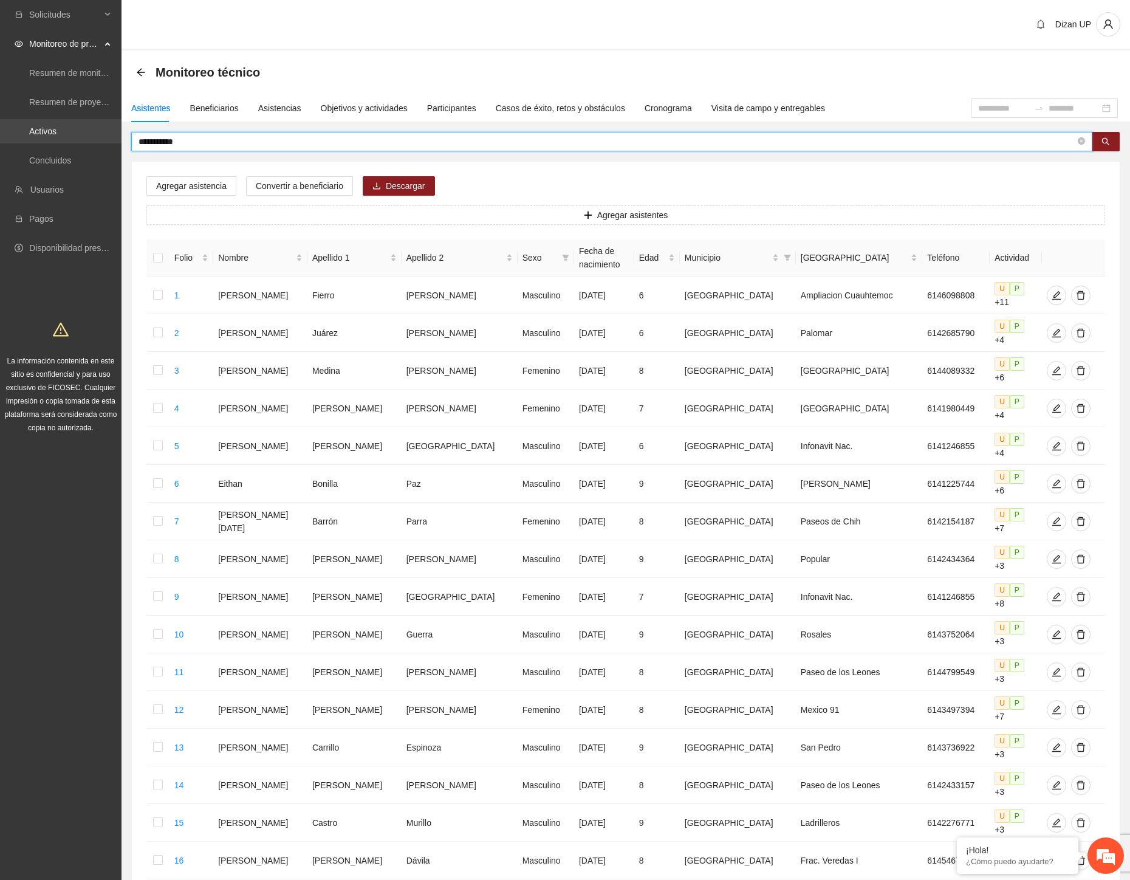
drag, startPoint x: 179, startPoint y: 139, endPoint x: 62, endPoint y: 141, distance: 117.3
click at [62, 141] on section "**********" at bounding box center [565, 576] width 1130 height 1152
type input "*******"
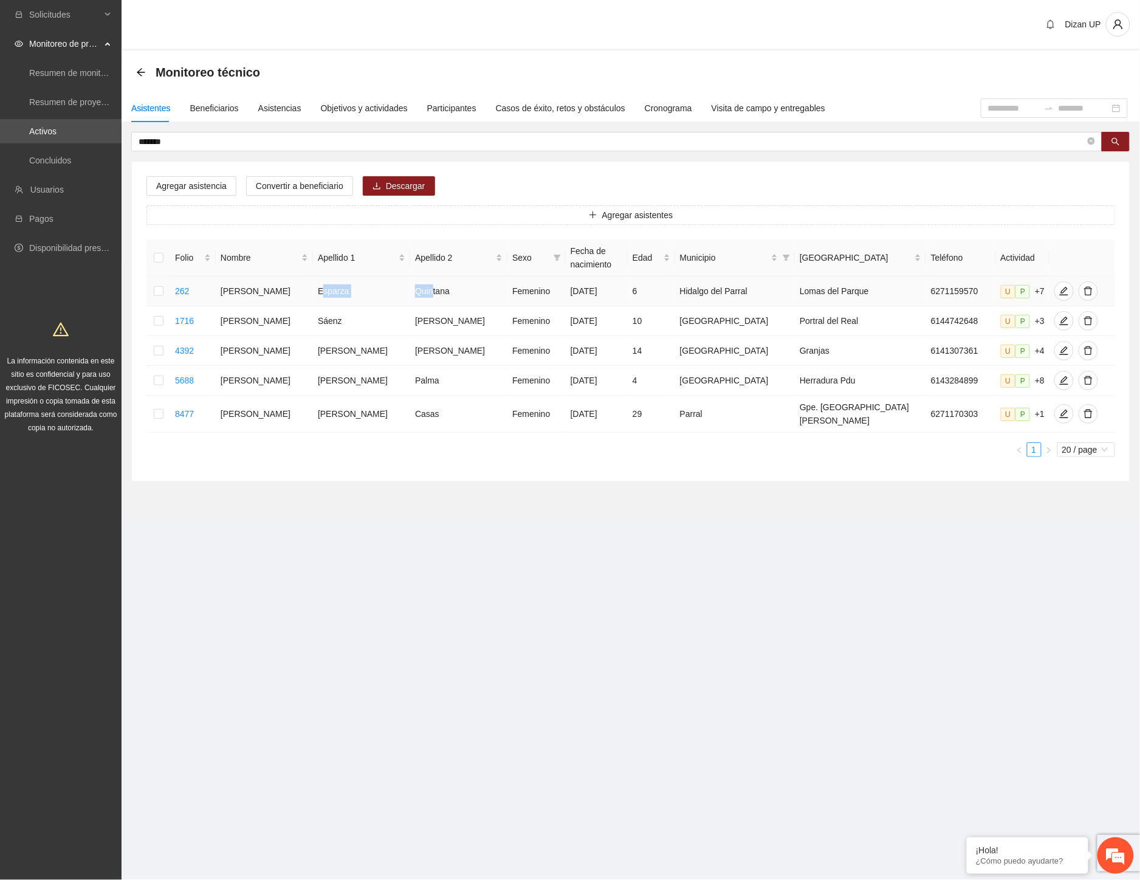
drag, startPoint x: 325, startPoint y: 300, endPoint x: 418, endPoint y: 294, distance: 93.8
click at [418, 294] on tr "262 Dafne Aline Esparza Quintana Femenino 25/11/2018 6 Hidalgo del Parral Lomas…" at bounding box center [630, 292] width 969 height 30
click at [1059, 292] on icon "edit" at bounding box center [1064, 291] width 10 height 10
type input "**********"
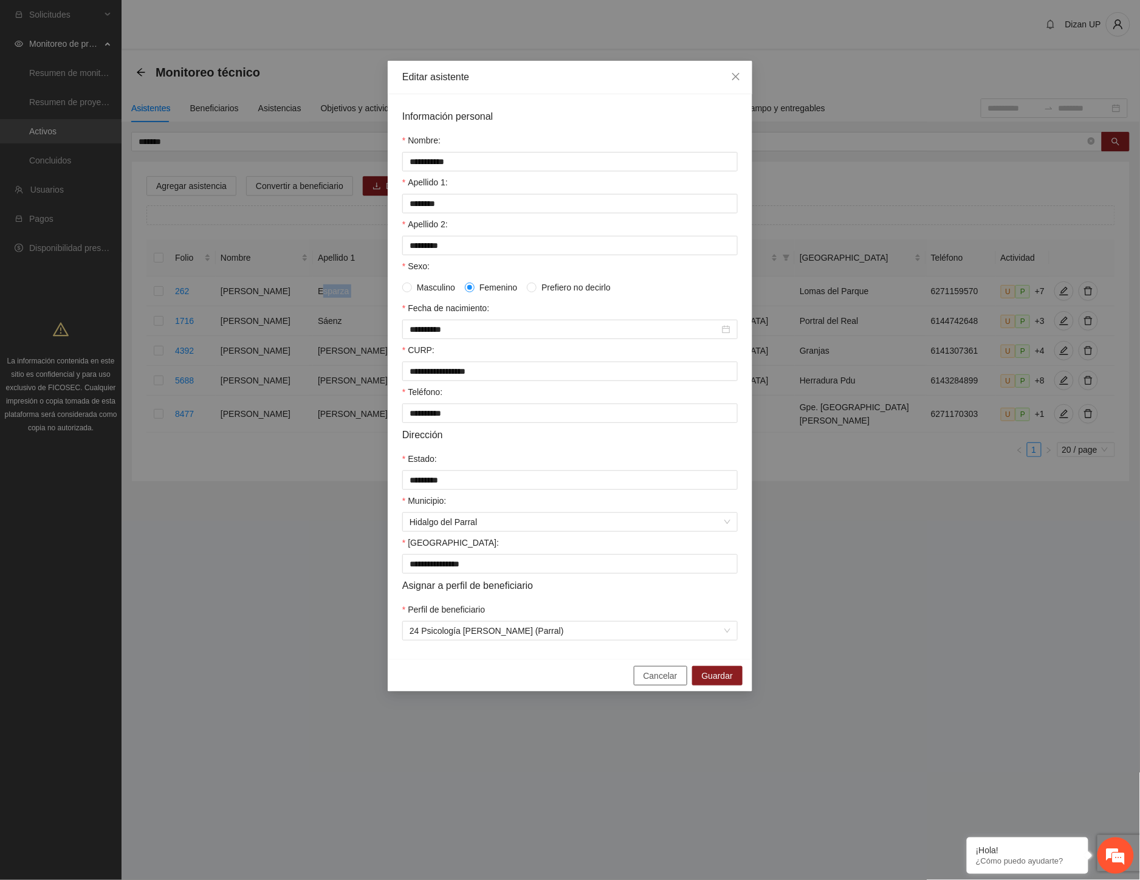
click at [653, 682] on span "Cancelar" at bounding box center [661, 675] width 34 height 13
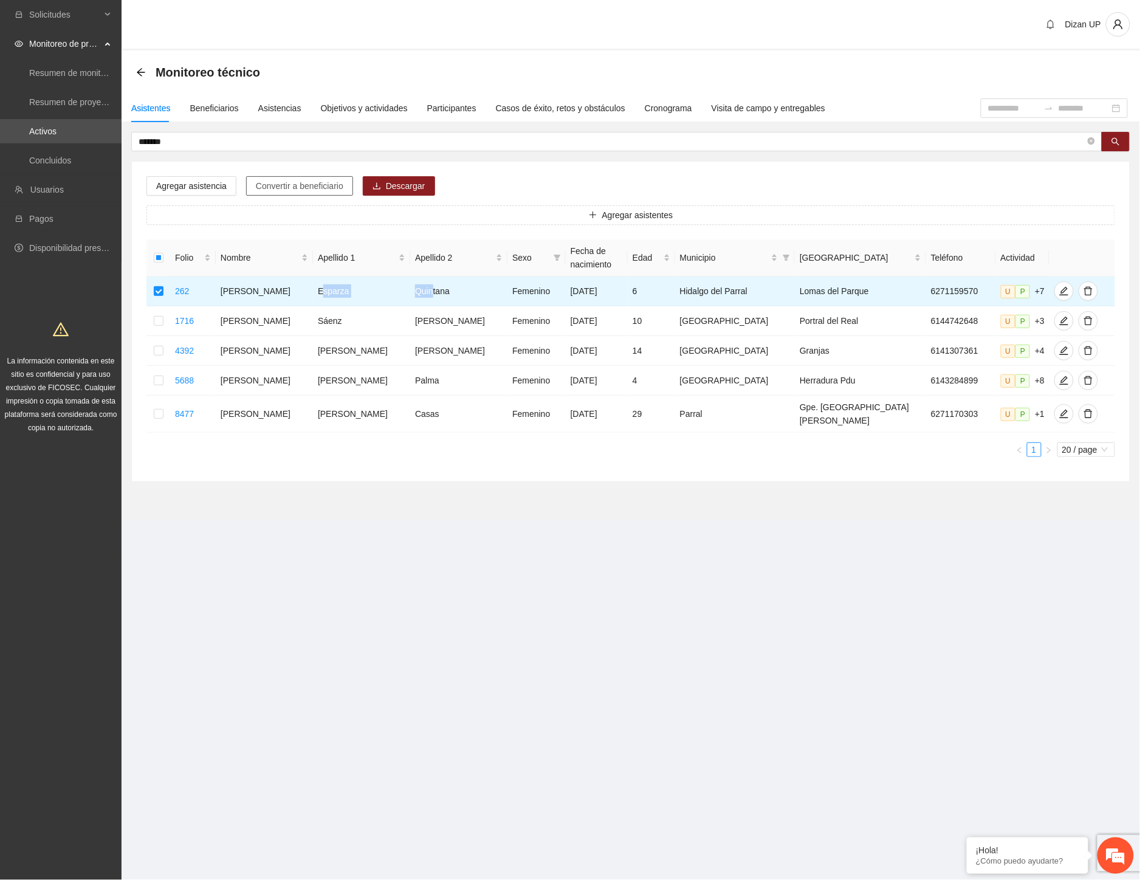
click at [266, 183] on span "Convertir a beneficiario" at bounding box center [300, 185] width 88 height 13
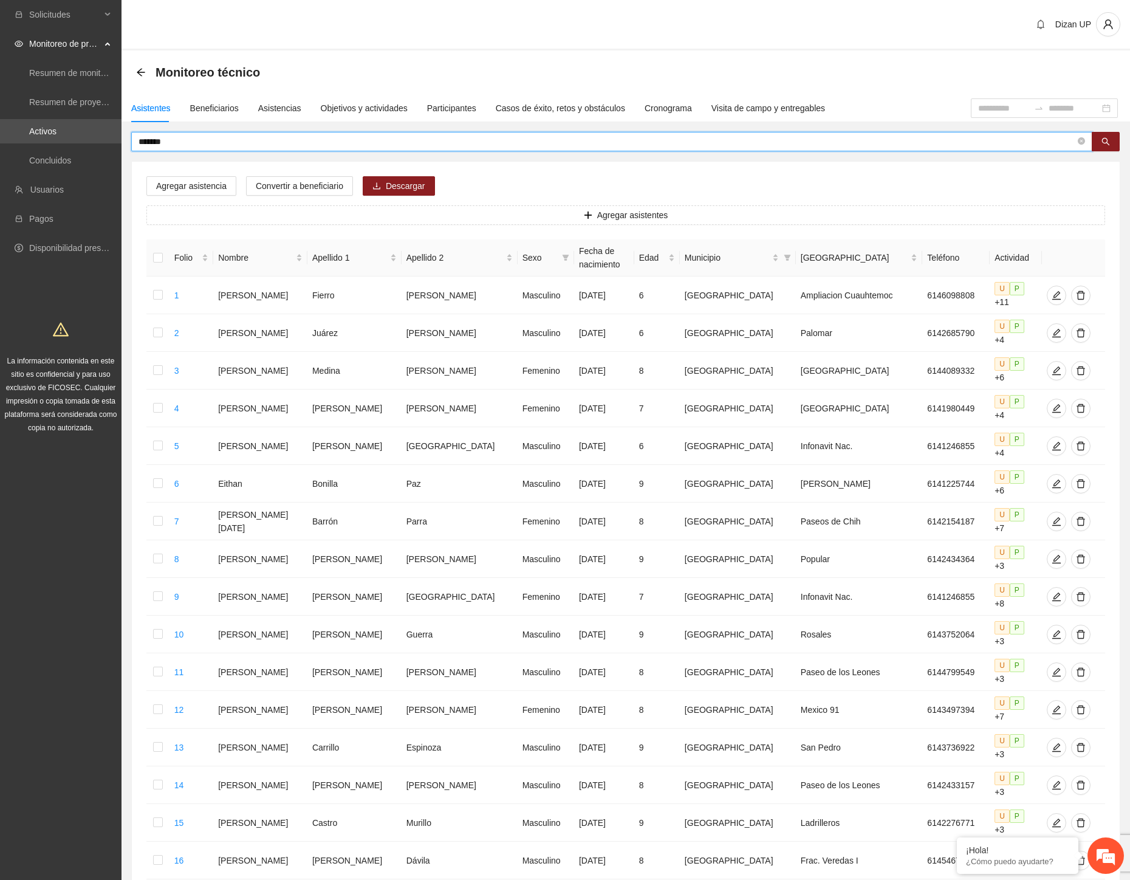
drag, startPoint x: 180, startPoint y: 140, endPoint x: 146, endPoint y: 142, distance: 34.1
click at [146, 142] on input "*******" at bounding box center [607, 141] width 937 height 13
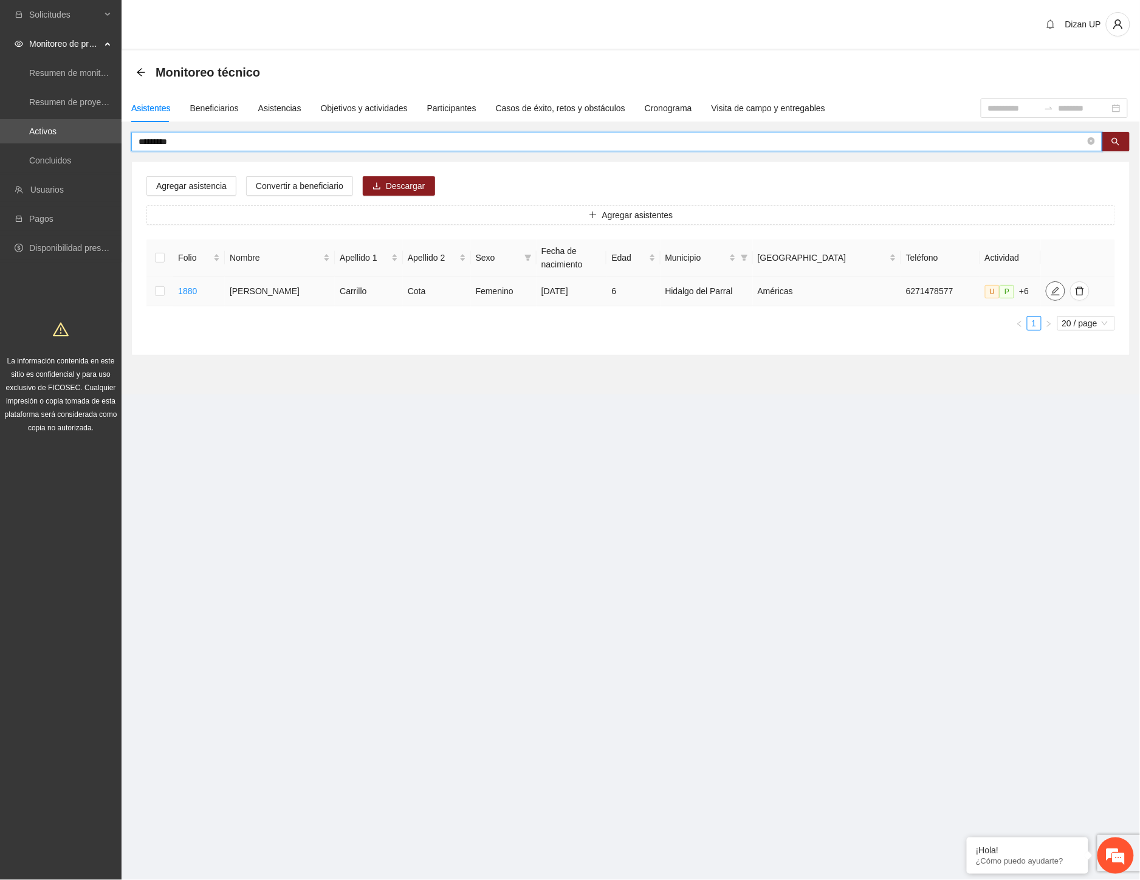
click at [1051, 290] on icon "edit" at bounding box center [1055, 291] width 9 height 9
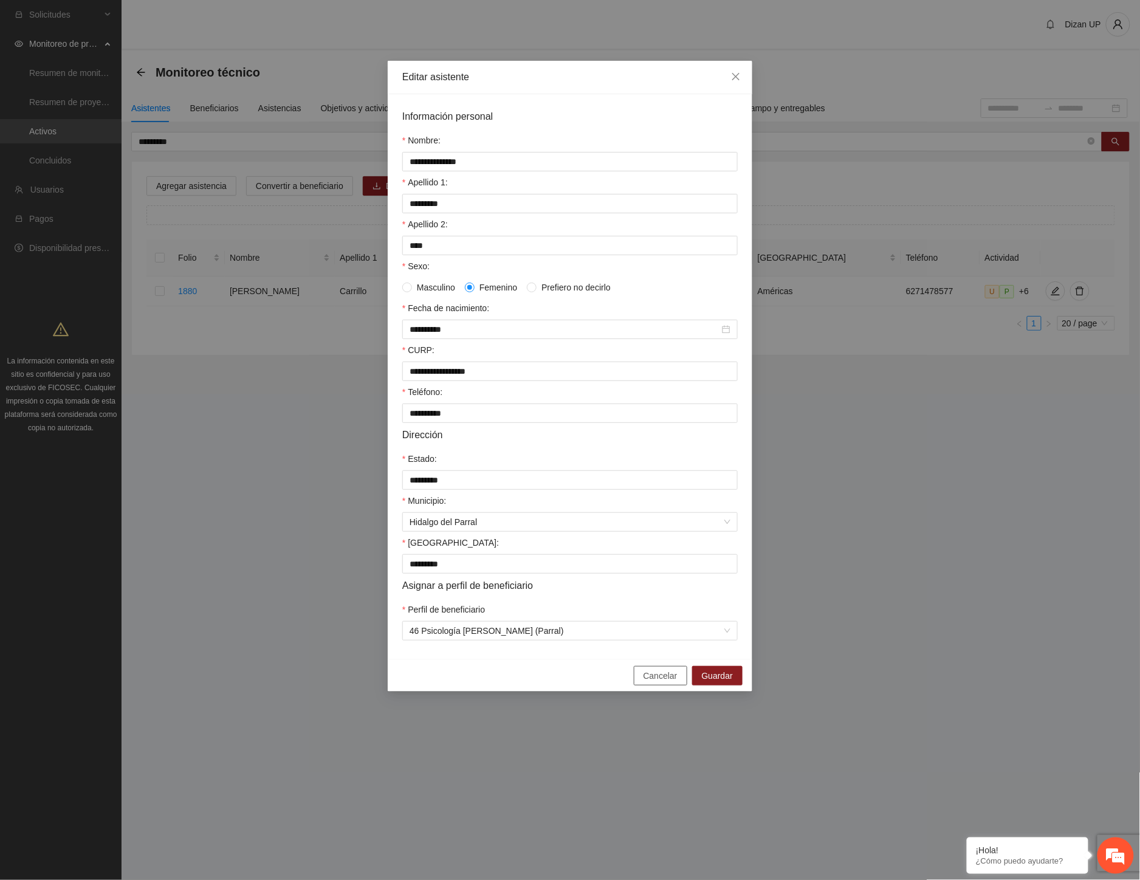
click at [659, 682] on span "Cancelar" at bounding box center [661, 675] width 34 height 13
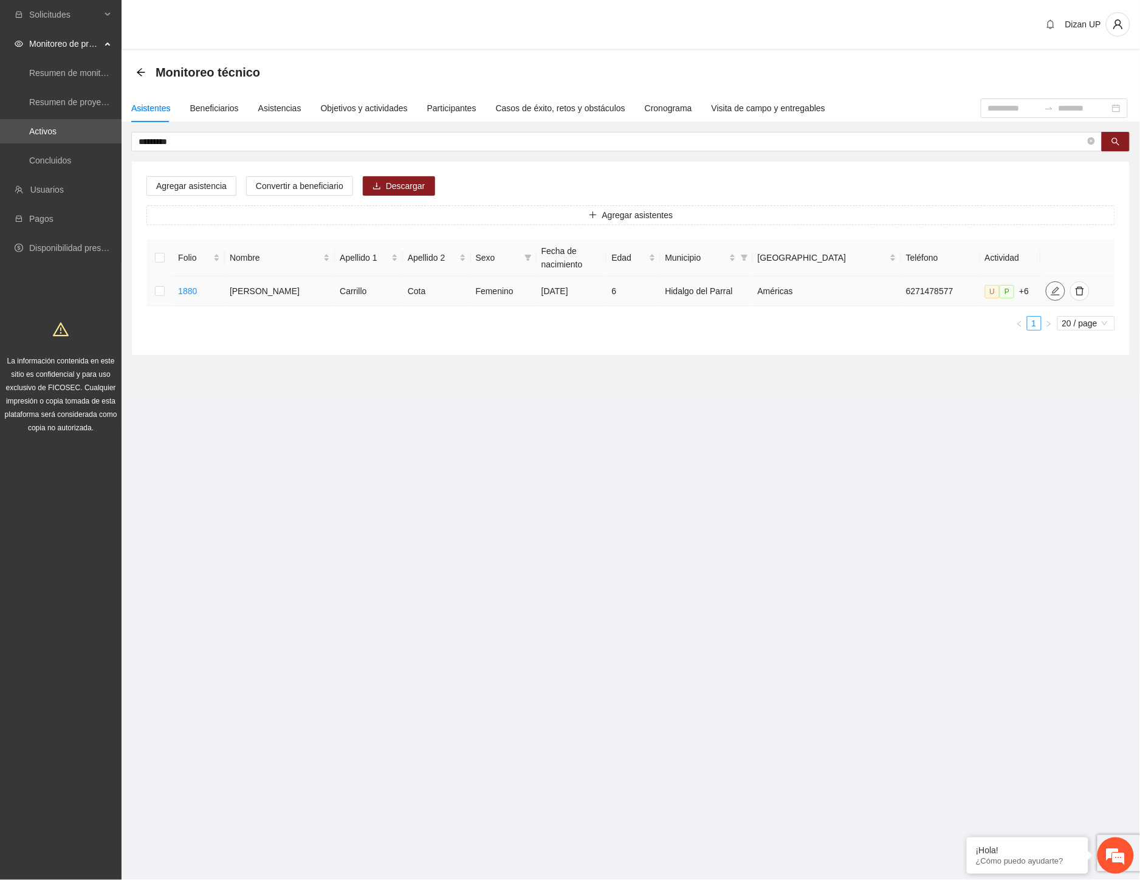
click at [1051, 293] on icon "edit" at bounding box center [1056, 291] width 10 height 10
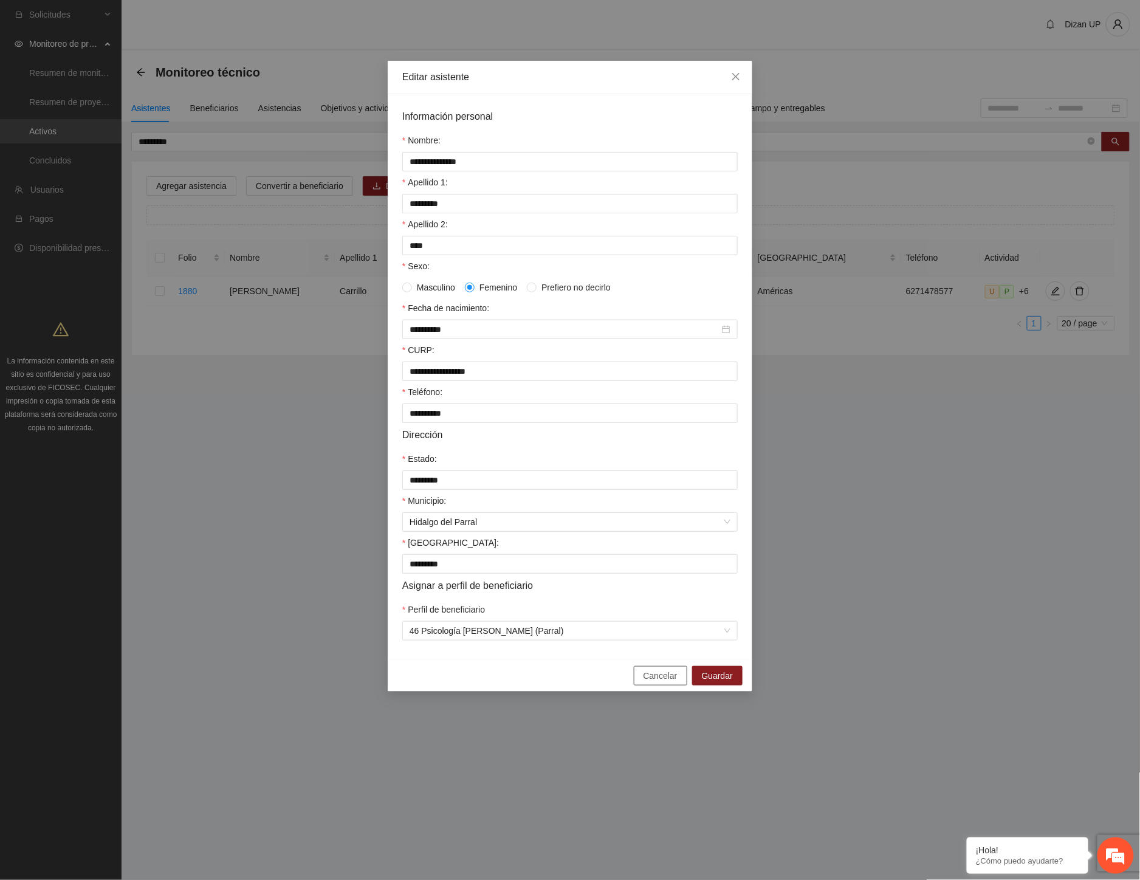
click at [659, 682] on span "Cancelar" at bounding box center [661, 675] width 34 height 13
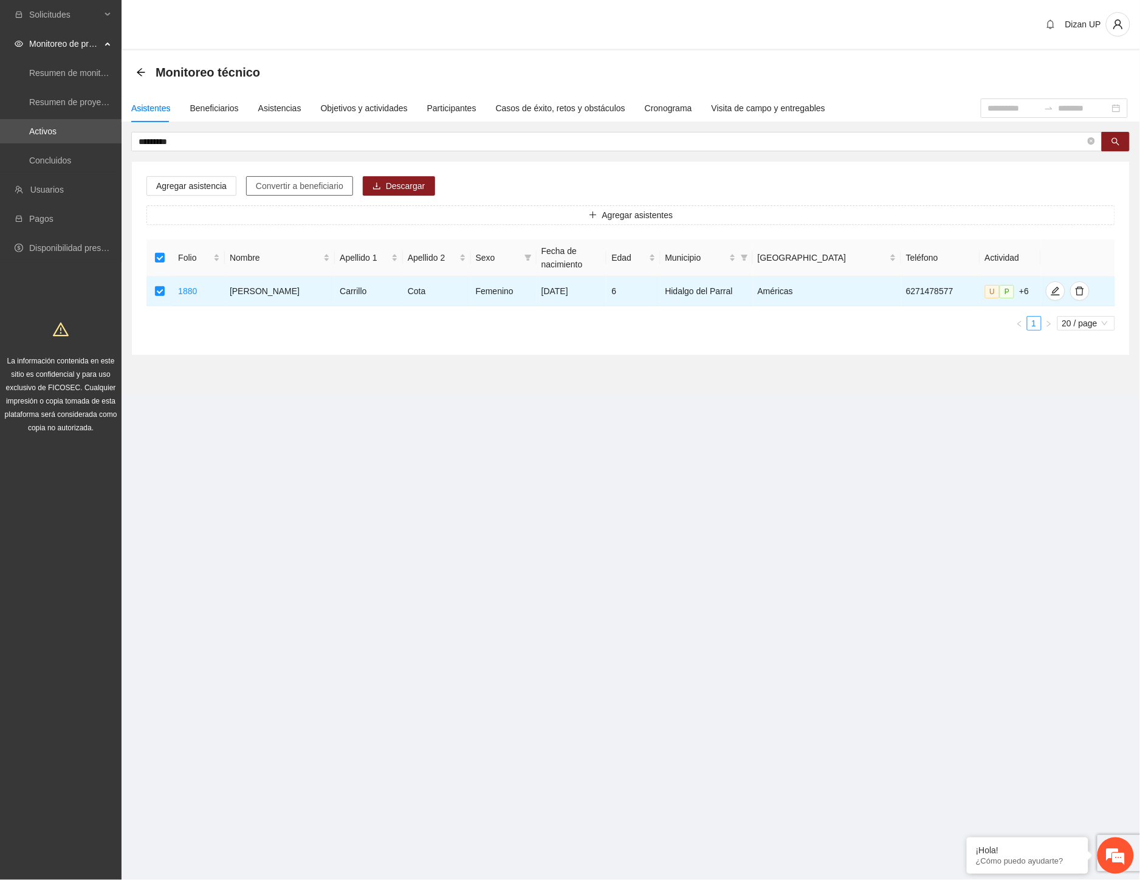
click at [330, 187] on span "Convertir a beneficiario" at bounding box center [300, 185] width 88 height 13
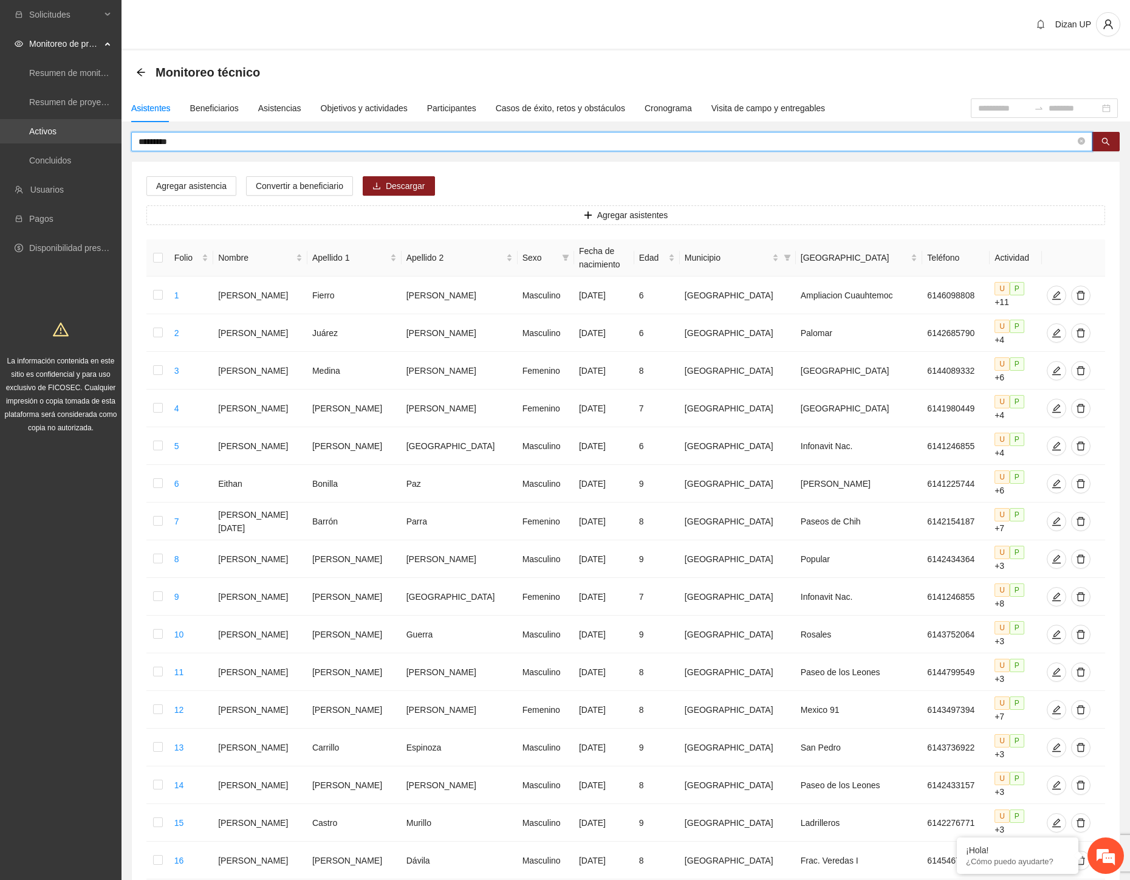
drag, startPoint x: 192, startPoint y: 140, endPoint x: 19, endPoint y: 142, distance: 172.6
click at [21, 142] on section "Solicitudes Monitoreo de proyectos Resumen de monitoreo Resumen de proyectos ap…" at bounding box center [565, 576] width 1130 height 1152
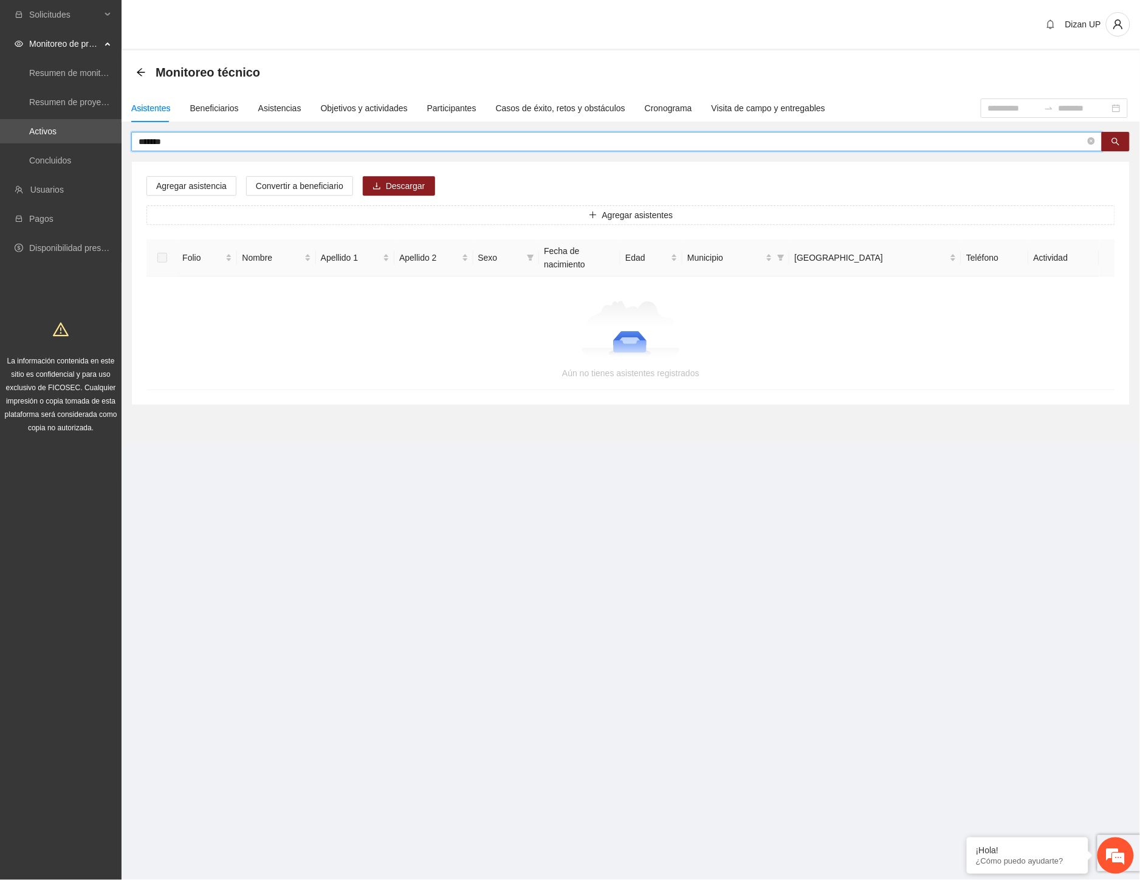
click at [158, 137] on input "*******" at bounding box center [612, 141] width 947 height 13
type input "********"
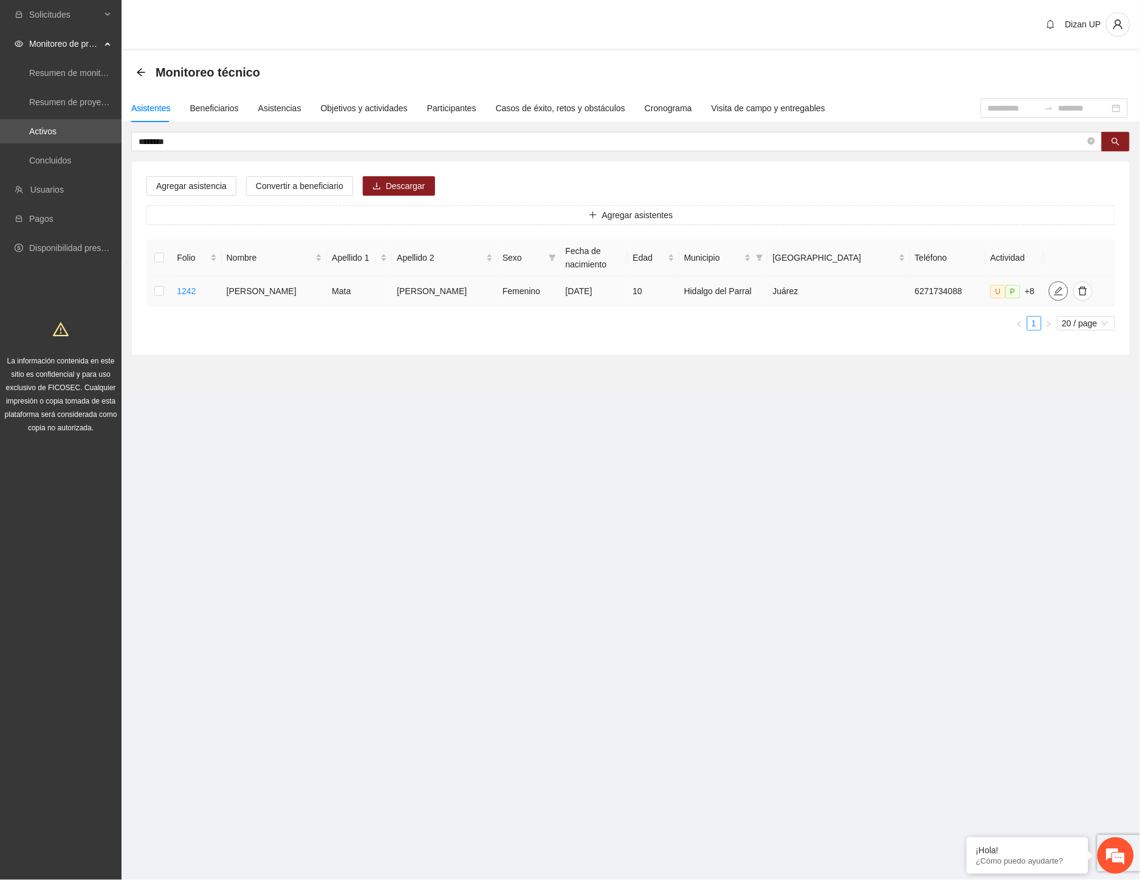
click at [1054, 288] on icon "edit" at bounding box center [1058, 291] width 9 height 9
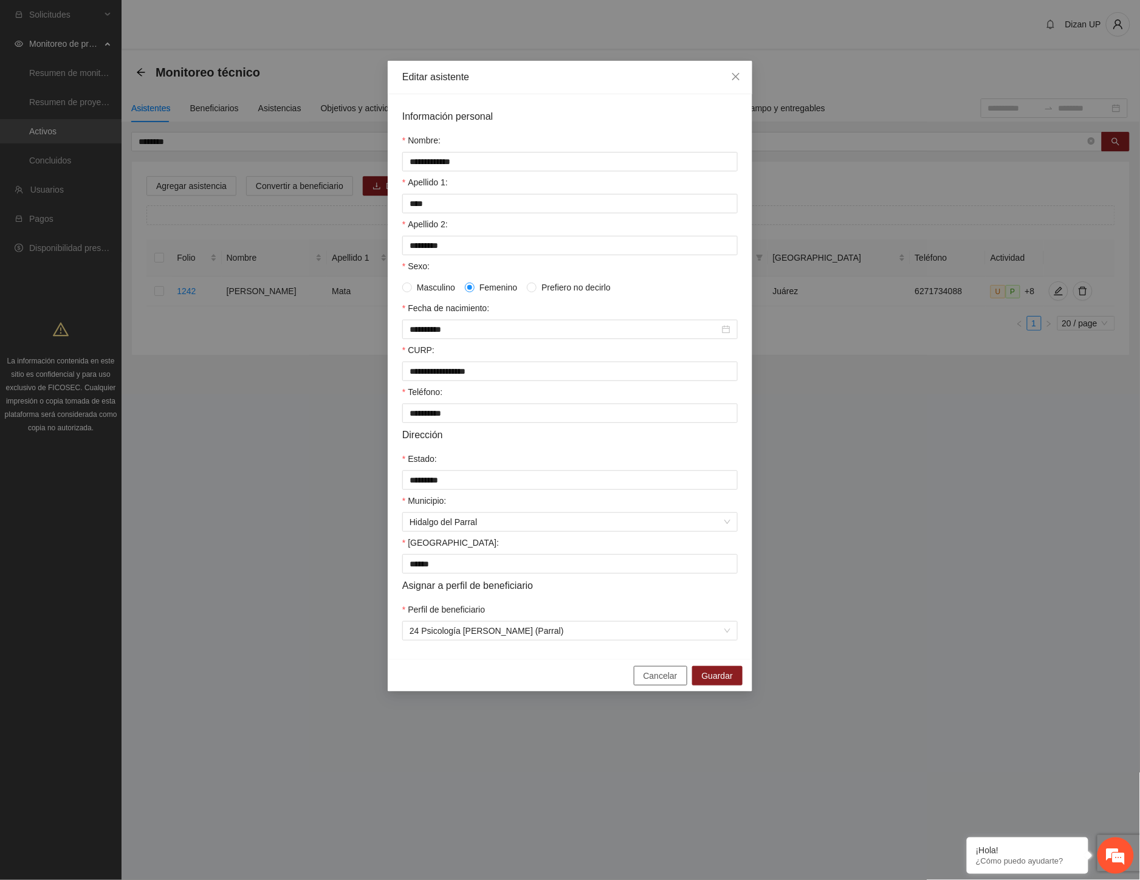
click at [653, 682] on span "Cancelar" at bounding box center [661, 675] width 34 height 13
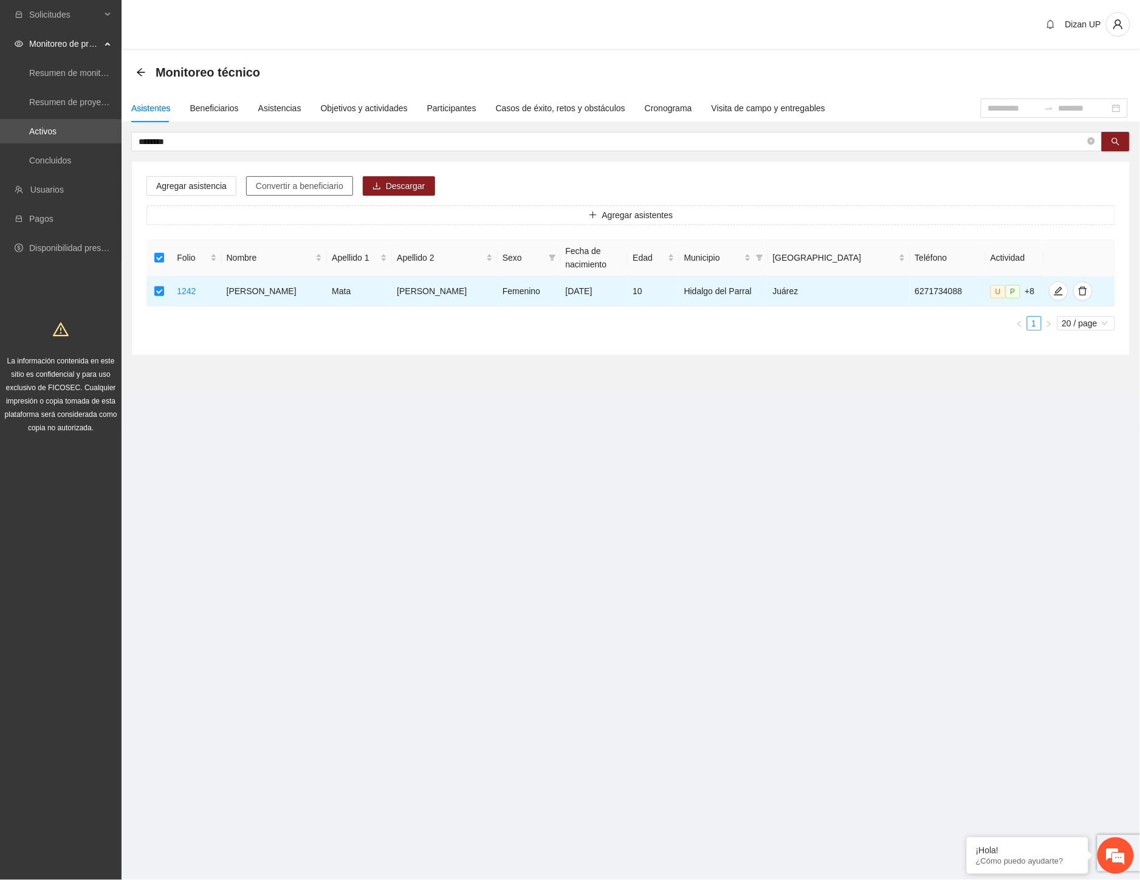
click at [264, 184] on span "Convertir a beneficiario" at bounding box center [300, 185] width 88 height 13
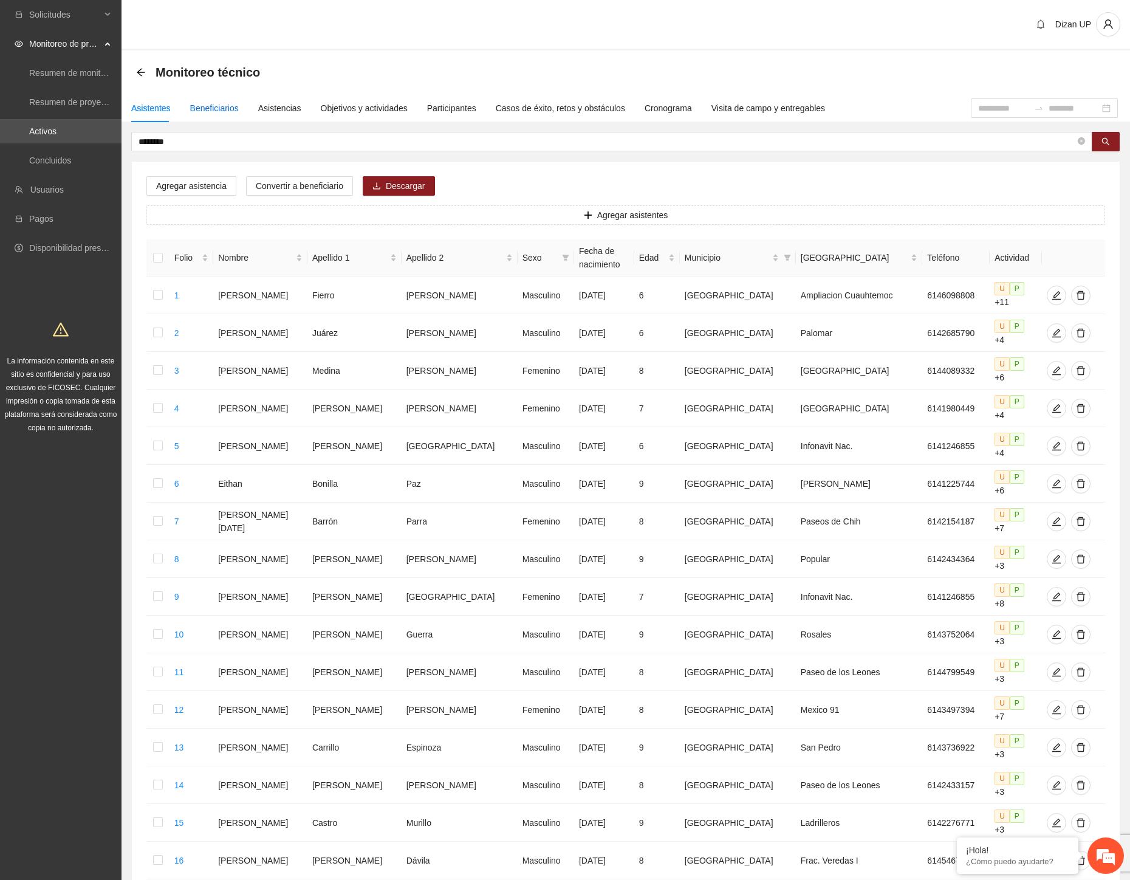
click at [216, 103] on div "Beneficiarios" at bounding box center [214, 107] width 49 height 13
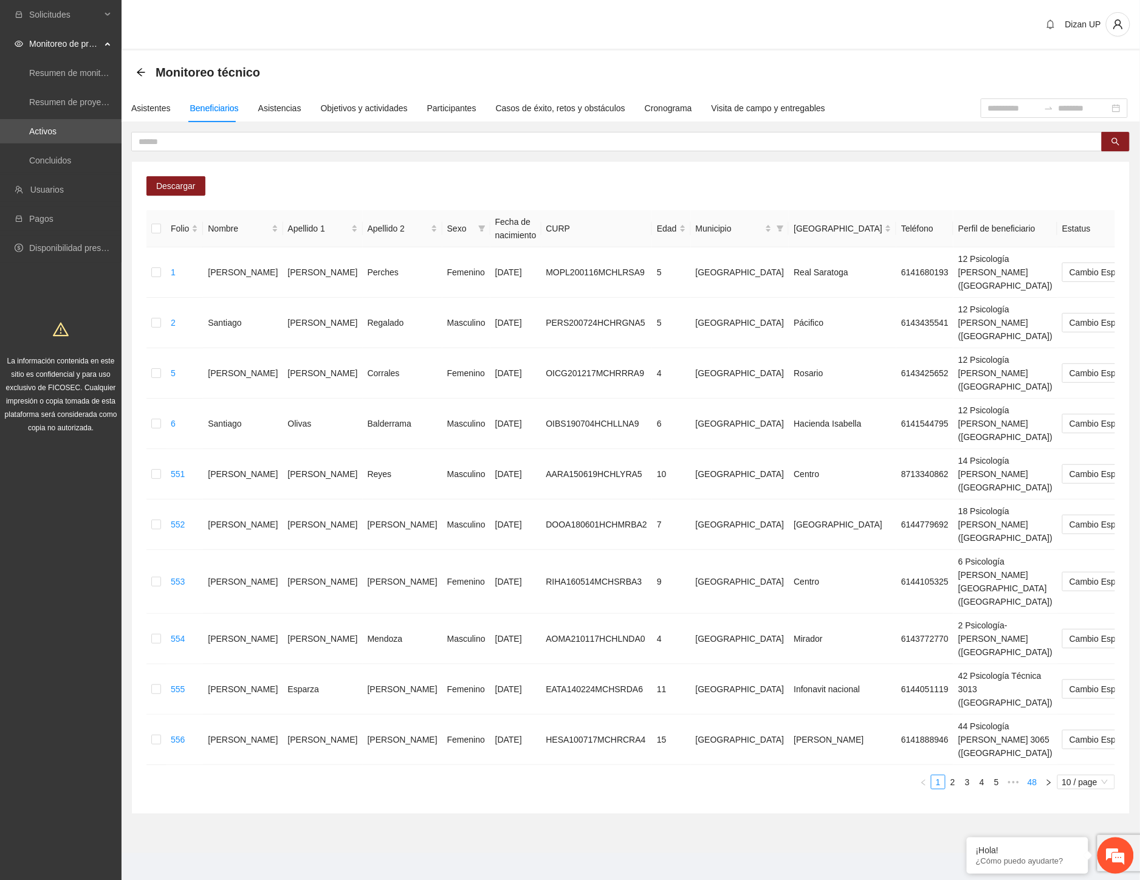
click at [1033, 775] on link "48" at bounding box center [1032, 781] width 17 height 13
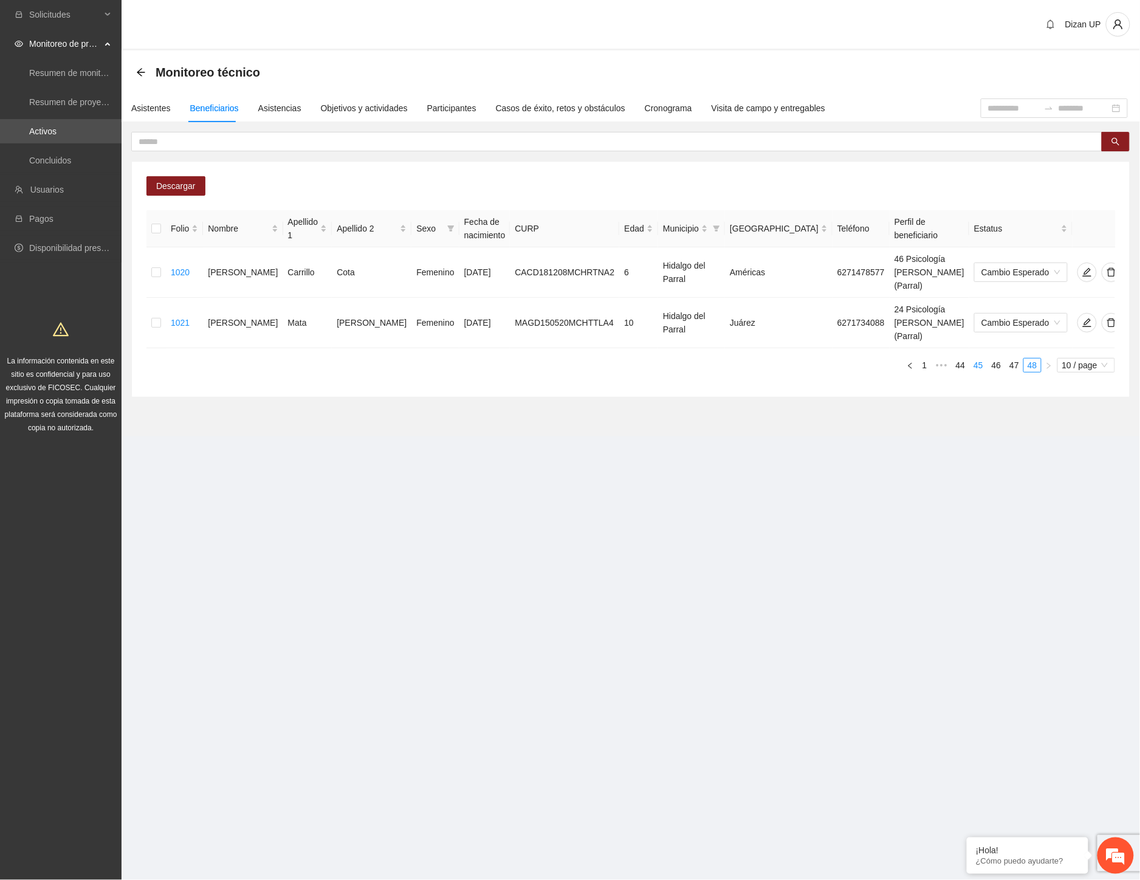
click at [983, 359] on link "45" at bounding box center [978, 365] width 17 height 13
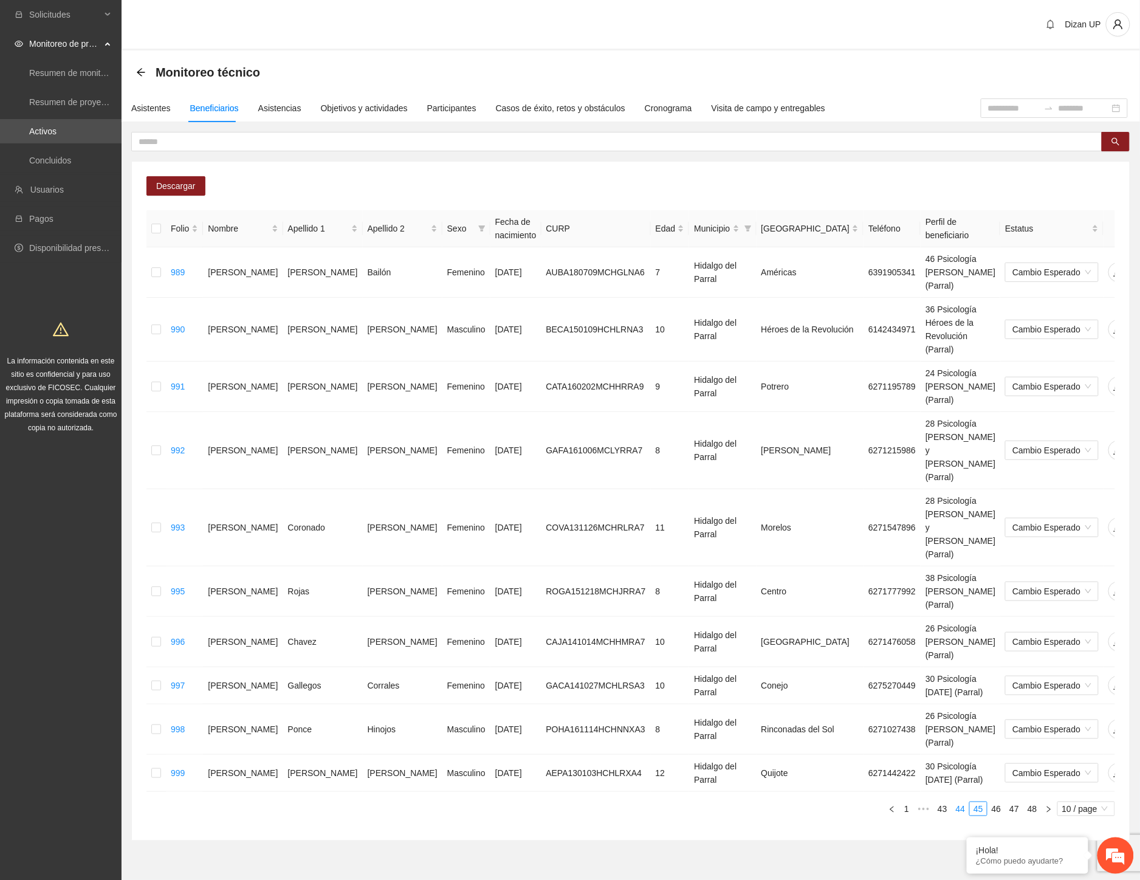
click at [957, 802] on link "44" at bounding box center [960, 808] width 17 height 13
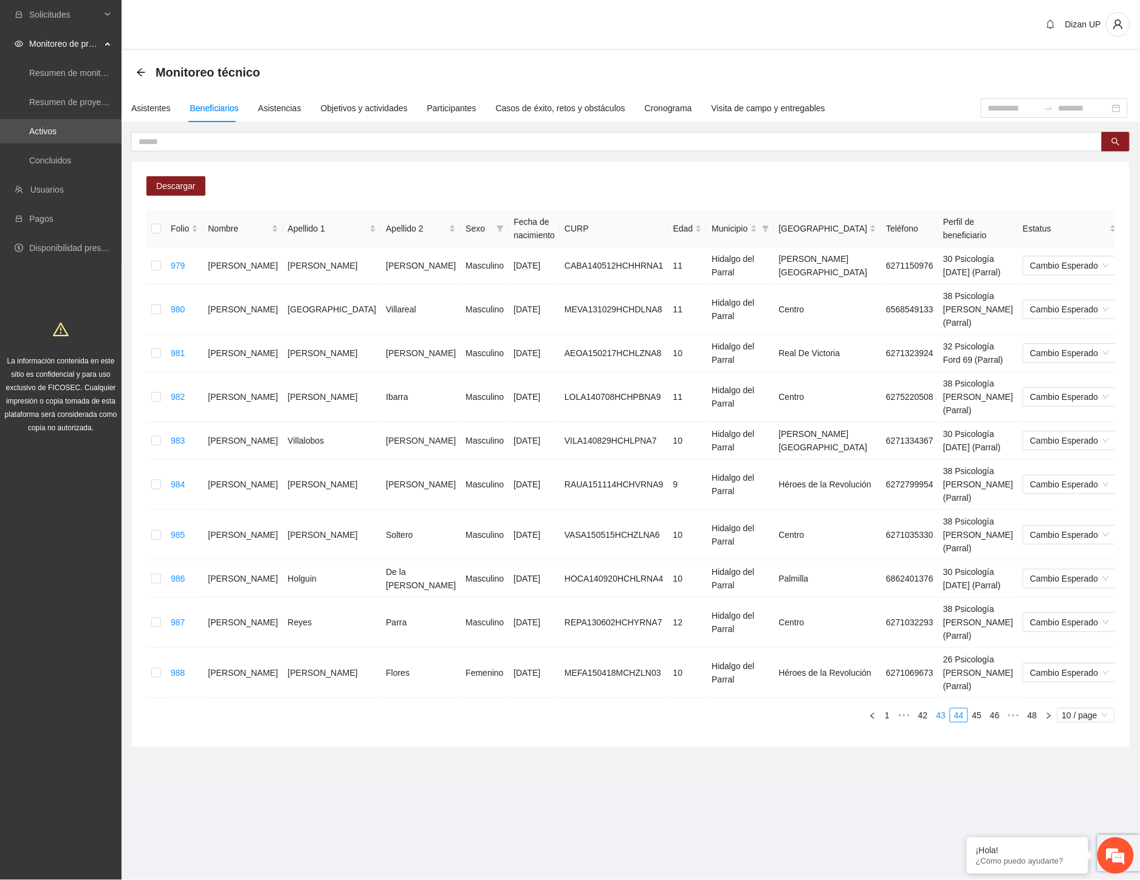
click at [936, 709] on link "43" at bounding box center [941, 715] width 17 height 13
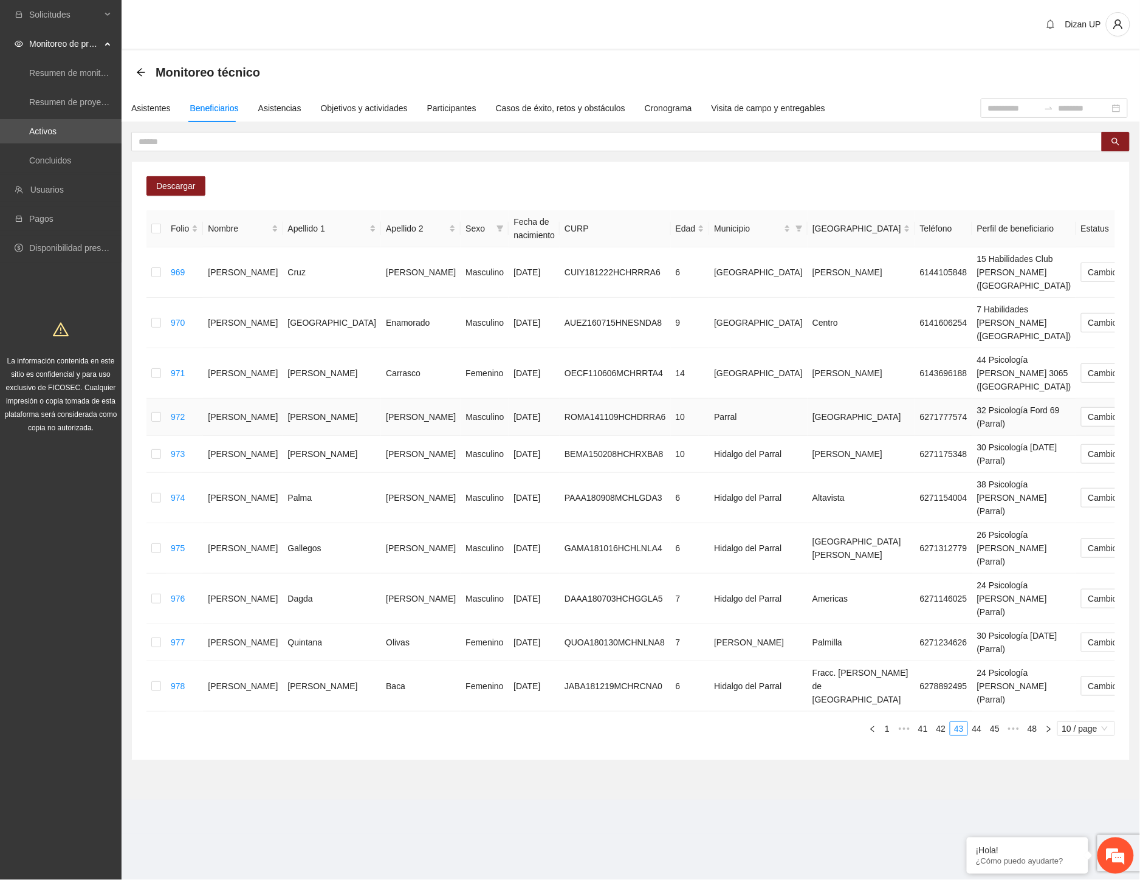
click at [709, 399] on td "Parral" at bounding box center [758, 417] width 98 height 37
drag, startPoint x: 618, startPoint y: 404, endPoint x: 639, endPoint y: 403, distance: 21.3
click at [709, 436] on td "Hidalgo del Parral" at bounding box center [758, 454] width 98 height 37
click at [709, 399] on td "Parral" at bounding box center [758, 417] width 98 height 37
click at [709, 436] on td "Hidalgo del Parral" at bounding box center [758, 454] width 98 height 37
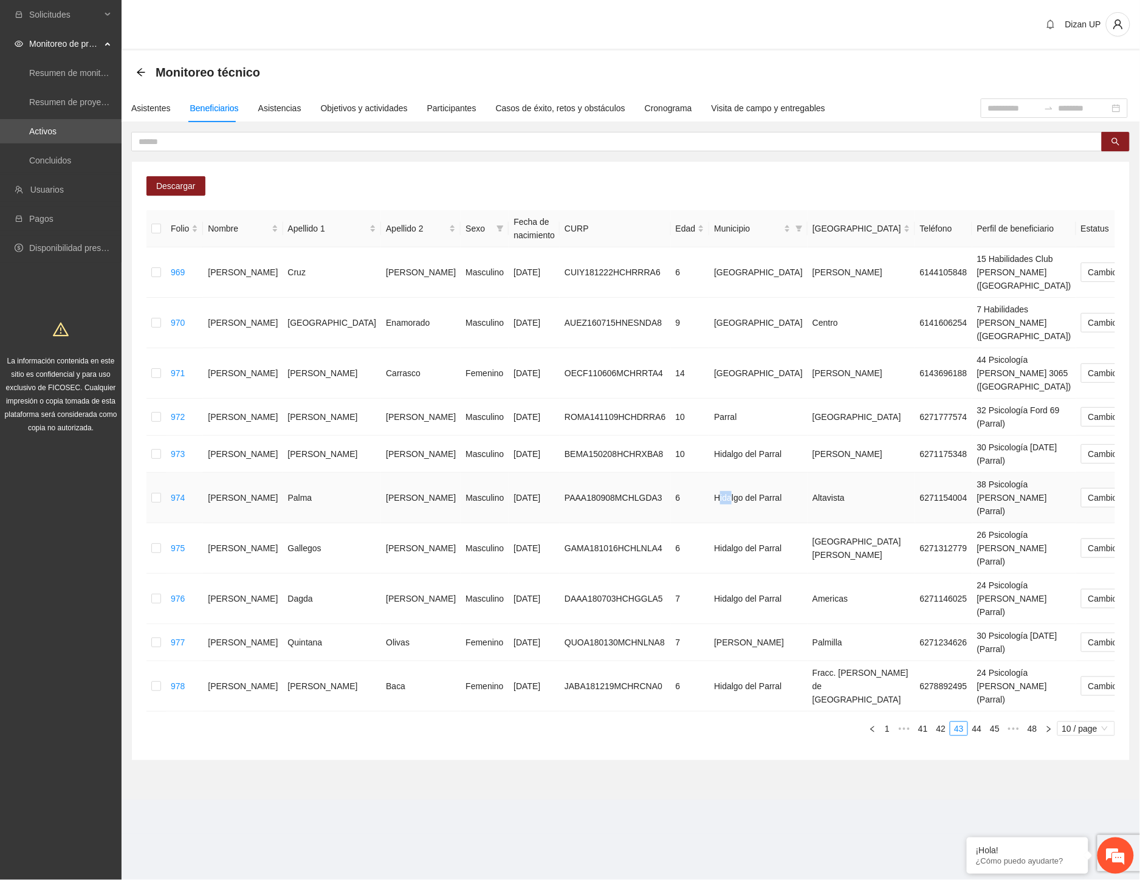
click at [709, 473] on td "Hidalgo del Parral" at bounding box center [758, 498] width 98 height 50
drag, startPoint x: 608, startPoint y: 496, endPoint x: 624, endPoint y: 496, distance: 15.8
click at [709, 523] on td "Hidalgo del Parral" at bounding box center [758, 548] width 98 height 50
drag, startPoint x: 611, startPoint y: 529, endPoint x: 625, endPoint y: 531, distance: 13.6
click at [709, 574] on td "Hidalgo del Parral" at bounding box center [758, 599] width 98 height 50
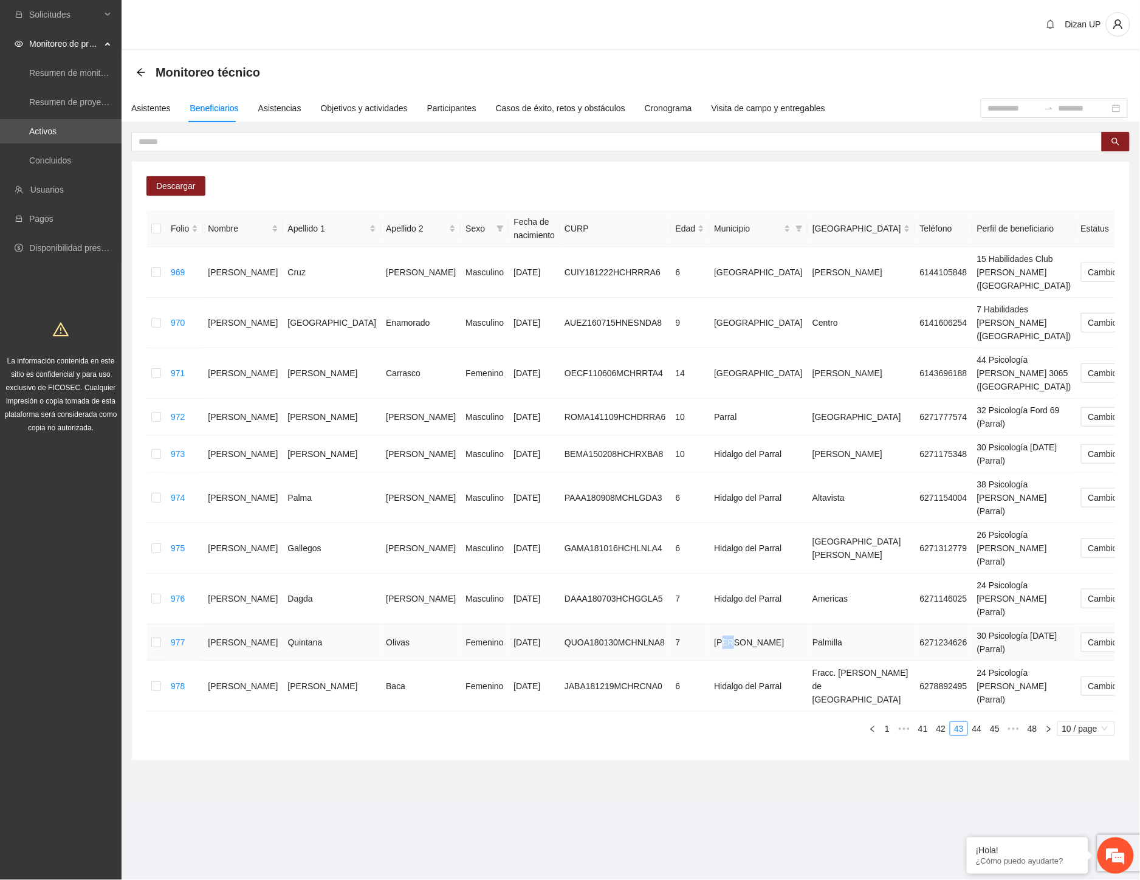
click at [709, 624] on td "Hidalgo del Parr" at bounding box center [758, 642] width 98 height 37
drag, startPoint x: 611, startPoint y: 617, endPoint x: 626, endPoint y: 624, distance: 15.8
click at [709, 661] on td "Hidalgo del Parral" at bounding box center [758, 686] width 98 height 50
click at [975, 722] on link "44" at bounding box center [977, 728] width 17 height 13
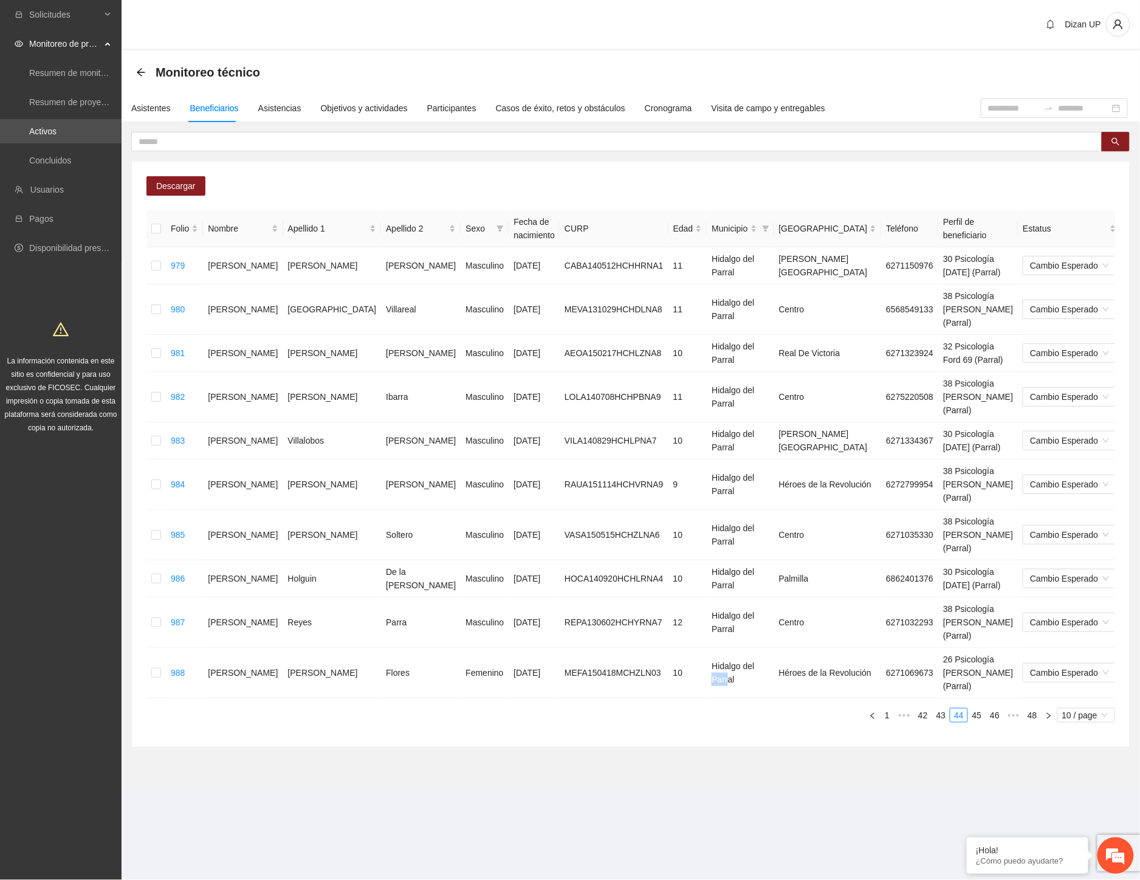
click at [975, 709] on link "45" at bounding box center [977, 715] width 17 height 13
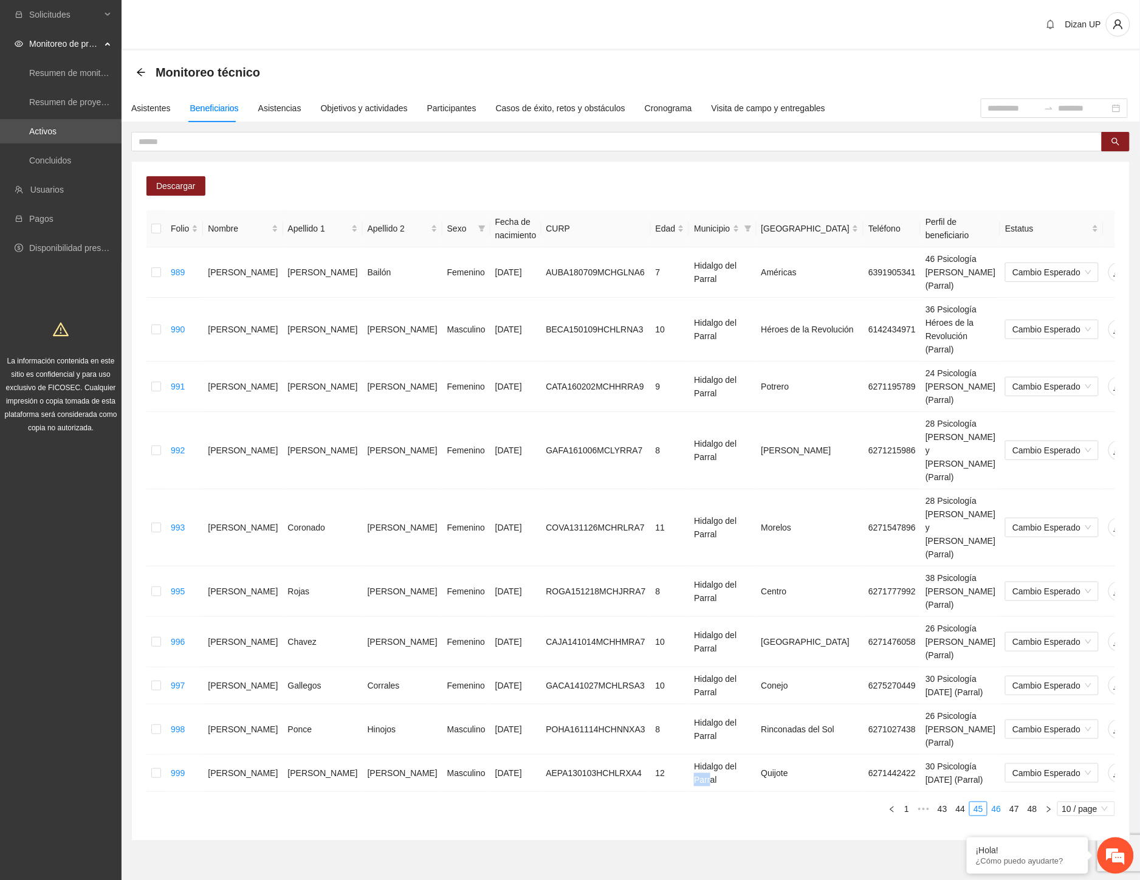
click at [997, 802] on link "46" at bounding box center [996, 808] width 17 height 13
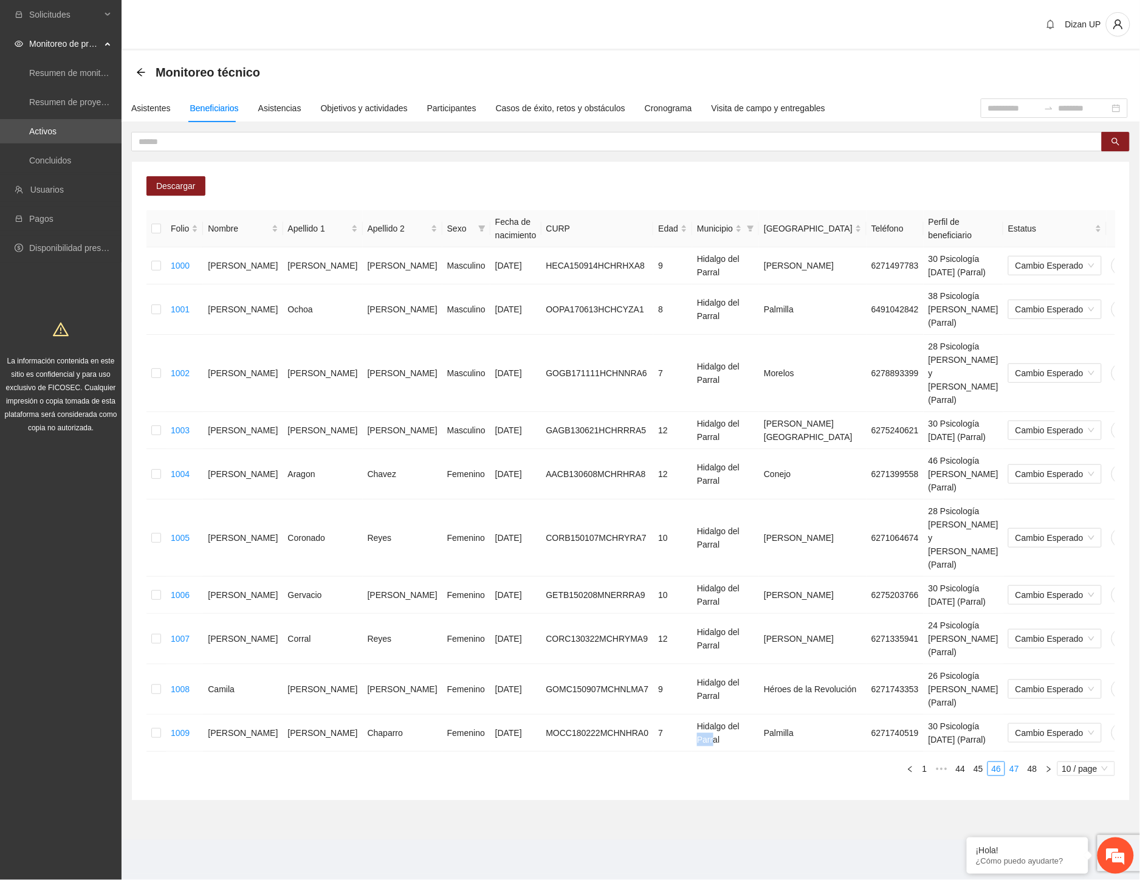
click at [1015, 762] on link "47" at bounding box center [1014, 768] width 17 height 13
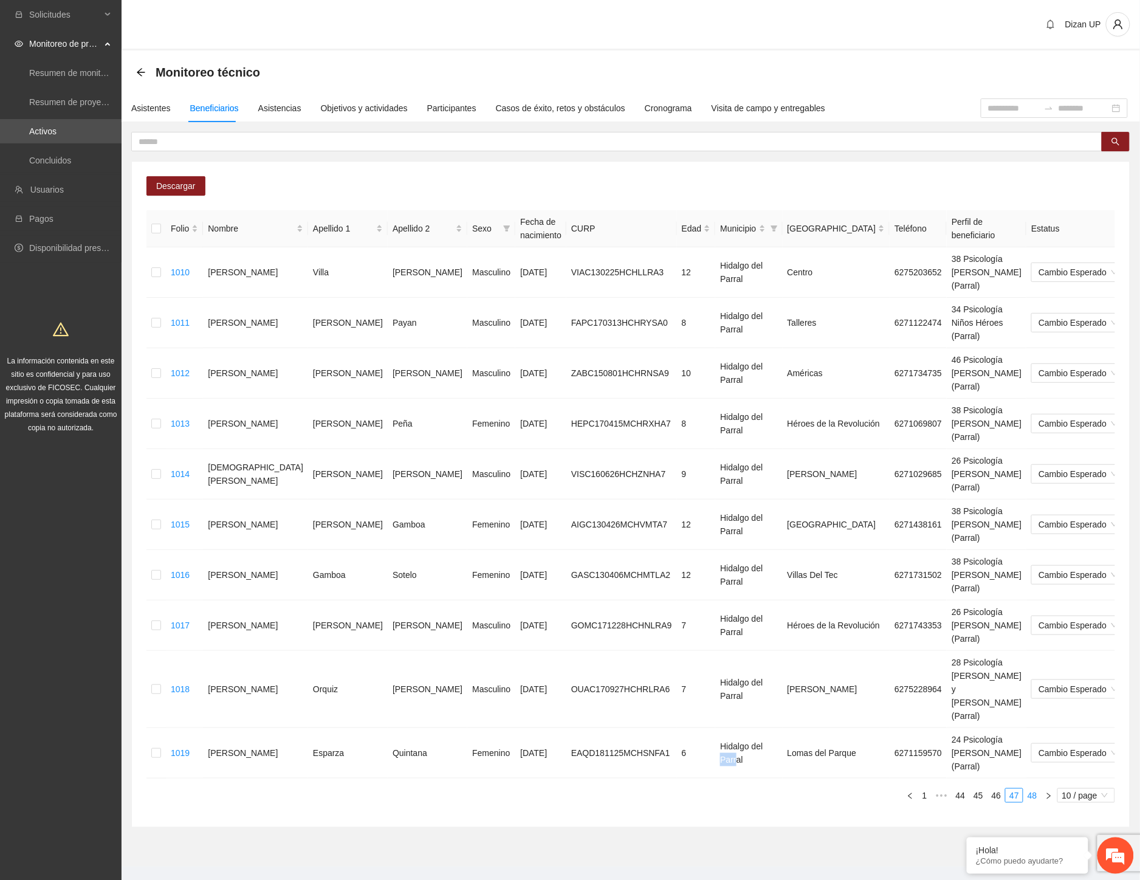
click at [1031, 789] on link "48" at bounding box center [1032, 795] width 17 height 13
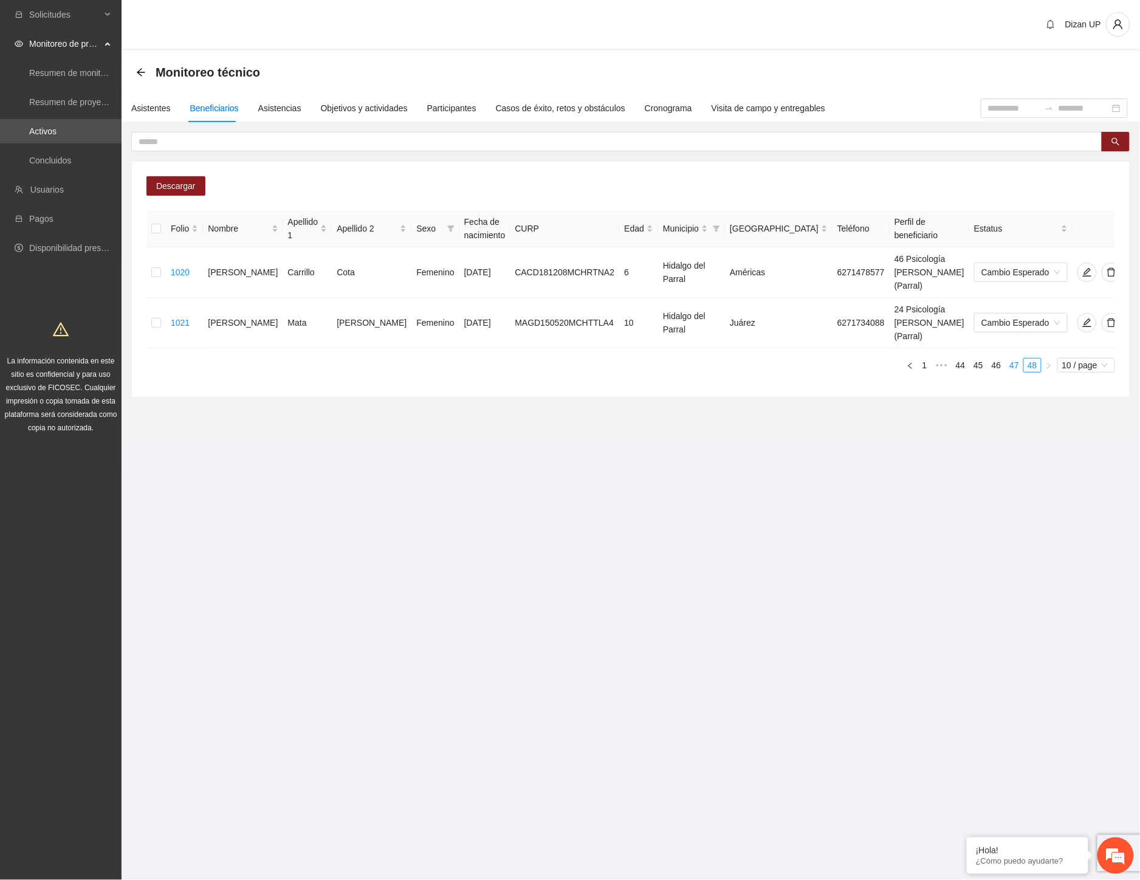
click at [1011, 359] on link "47" at bounding box center [1014, 365] width 17 height 13
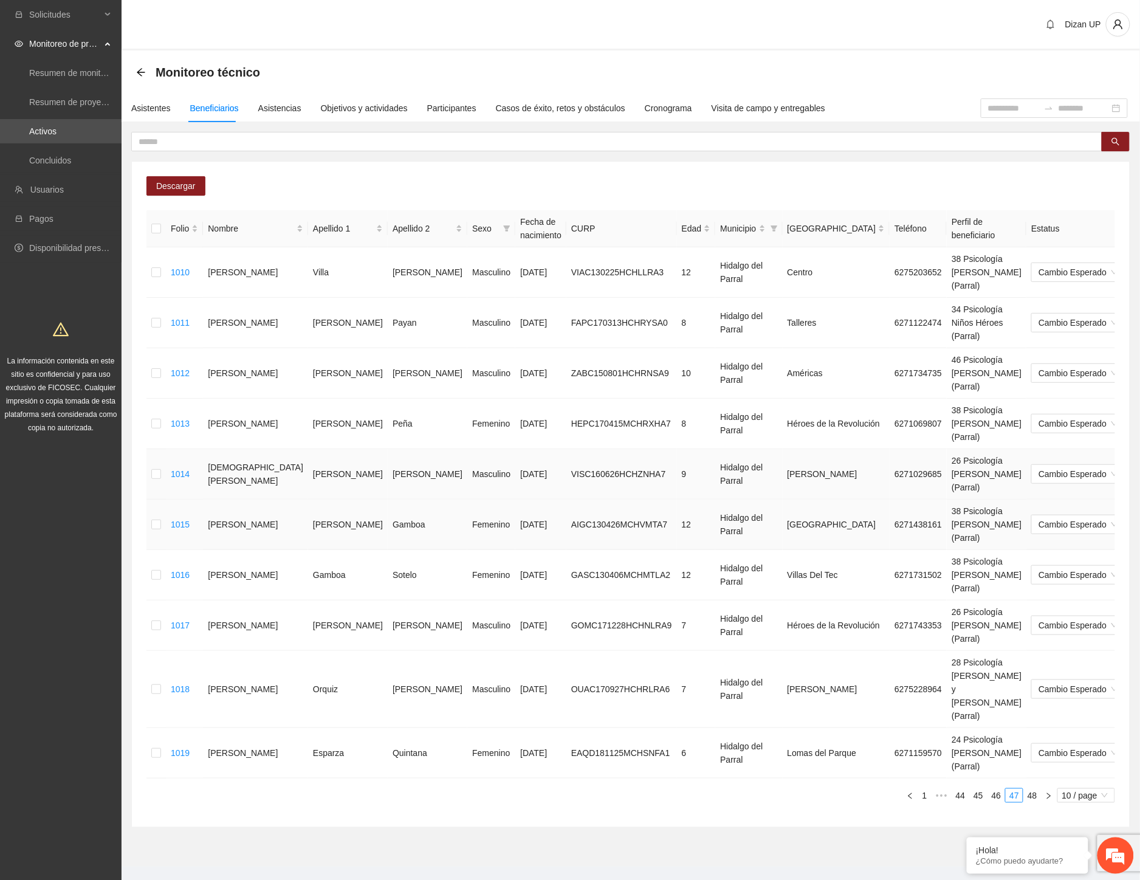
click at [308, 500] on td "Avila" at bounding box center [348, 525] width 80 height 50
drag, startPoint x: 306, startPoint y: 417, endPoint x: 386, endPoint y: 422, distance: 80.4
click at [386, 449] on tr "1014 Christian Alexis Vizcarra Sánchez Masculino 26/06/2016 VISC160626HCHZNHA7 …" at bounding box center [679, 474] width 1066 height 50
click at [233, 304] on td "Cesar Leonel" at bounding box center [255, 323] width 105 height 50
click at [1029, 789] on link "48" at bounding box center [1032, 795] width 17 height 13
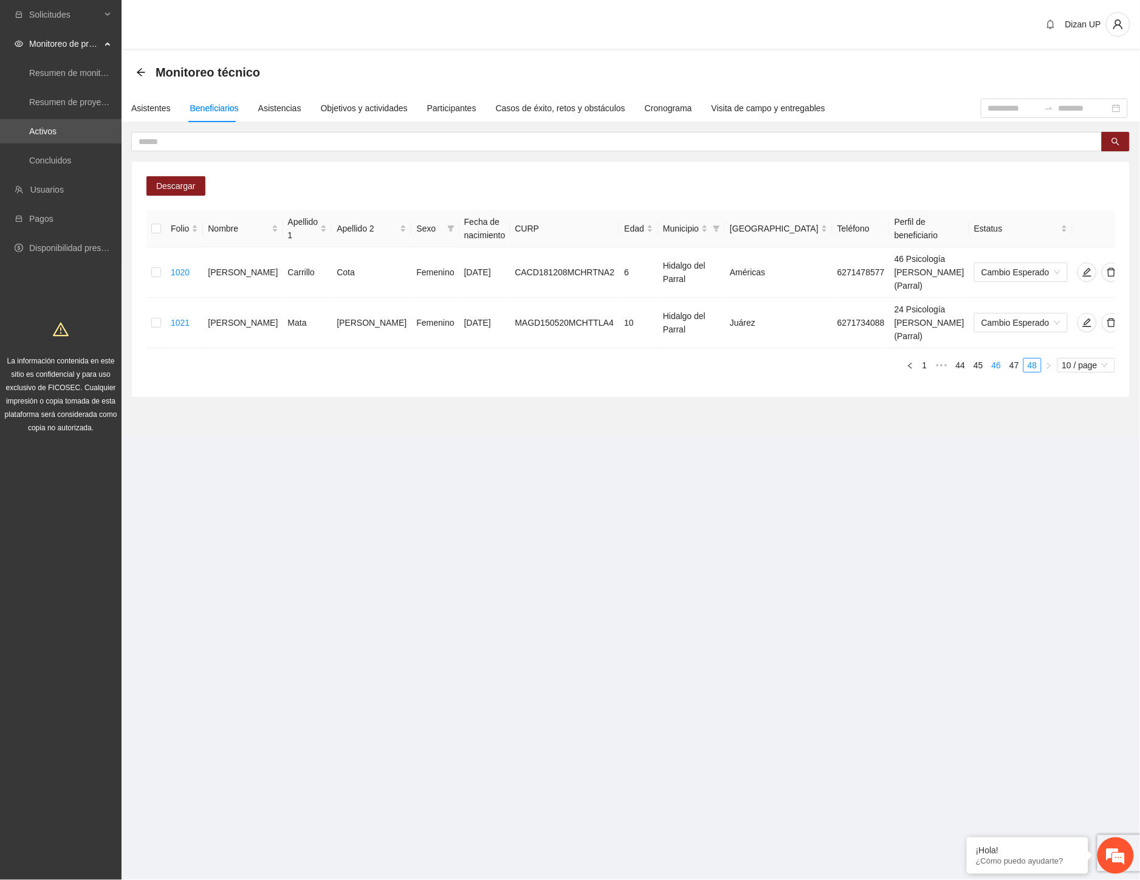
click at [1000, 359] on link "46" at bounding box center [996, 365] width 17 height 13
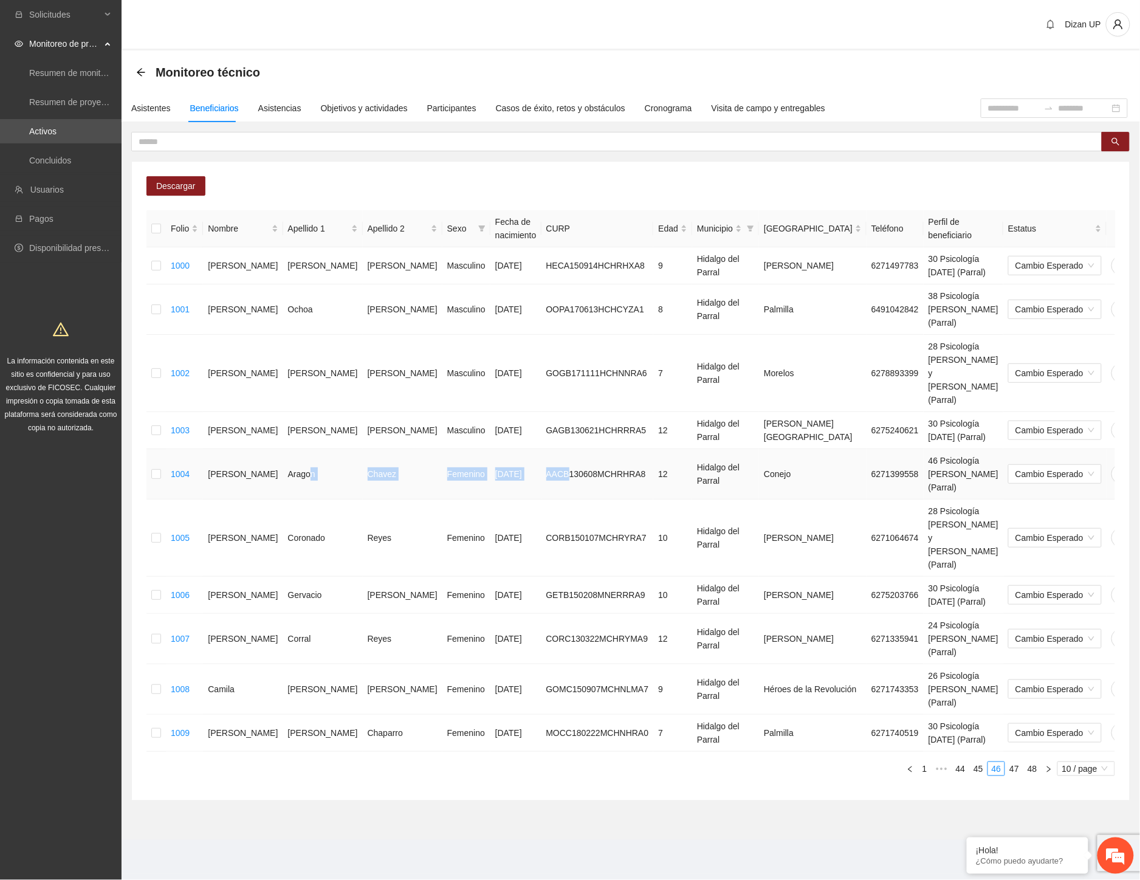
drag, startPoint x: 282, startPoint y: 412, endPoint x: 486, endPoint y: 399, distance: 204.6
click at [481, 449] on tr "1004 Briana Aragon Chavez Femenino 08/06/2013 AACB130608MCHRHRA8 12 Hidalgo del…" at bounding box center [667, 474] width 1043 height 50
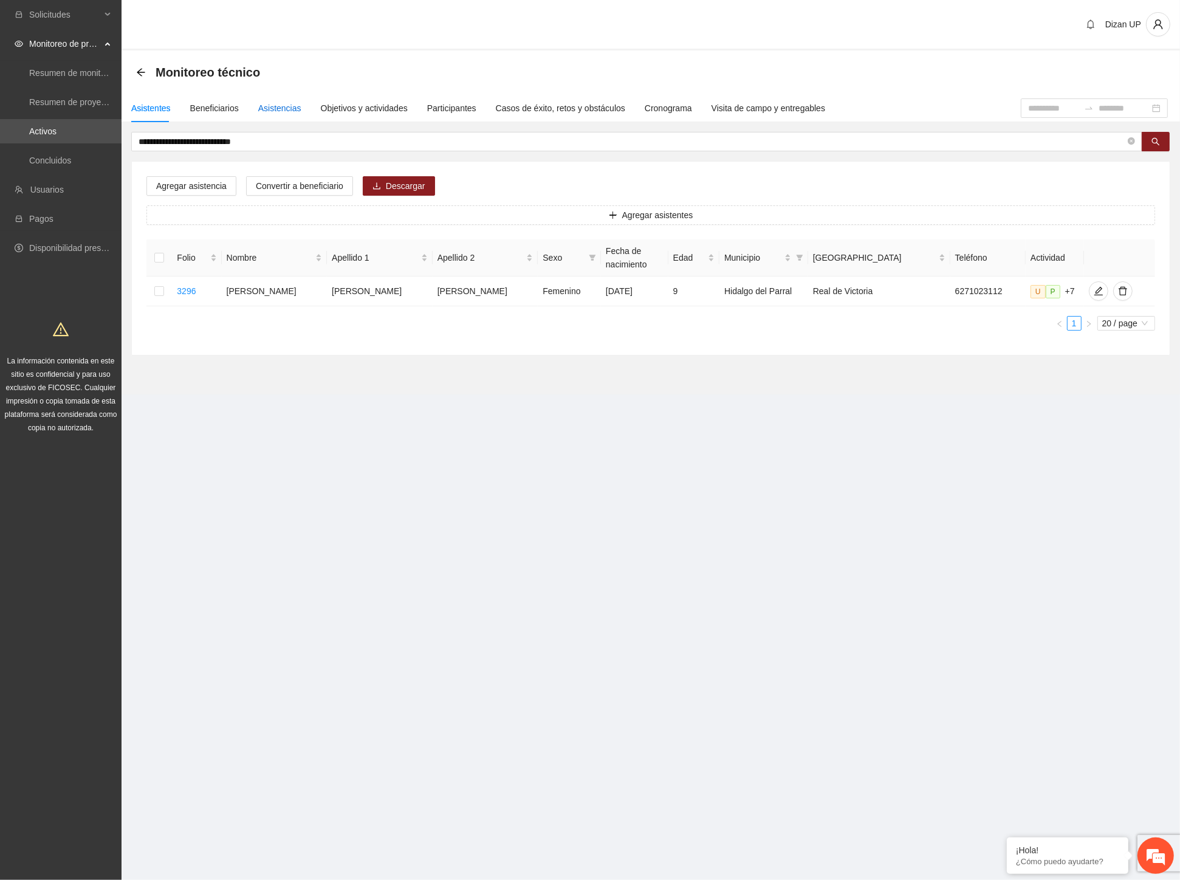
click at [277, 105] on div "Asistencias" at bounding box center [279, 107] width 43 height 13
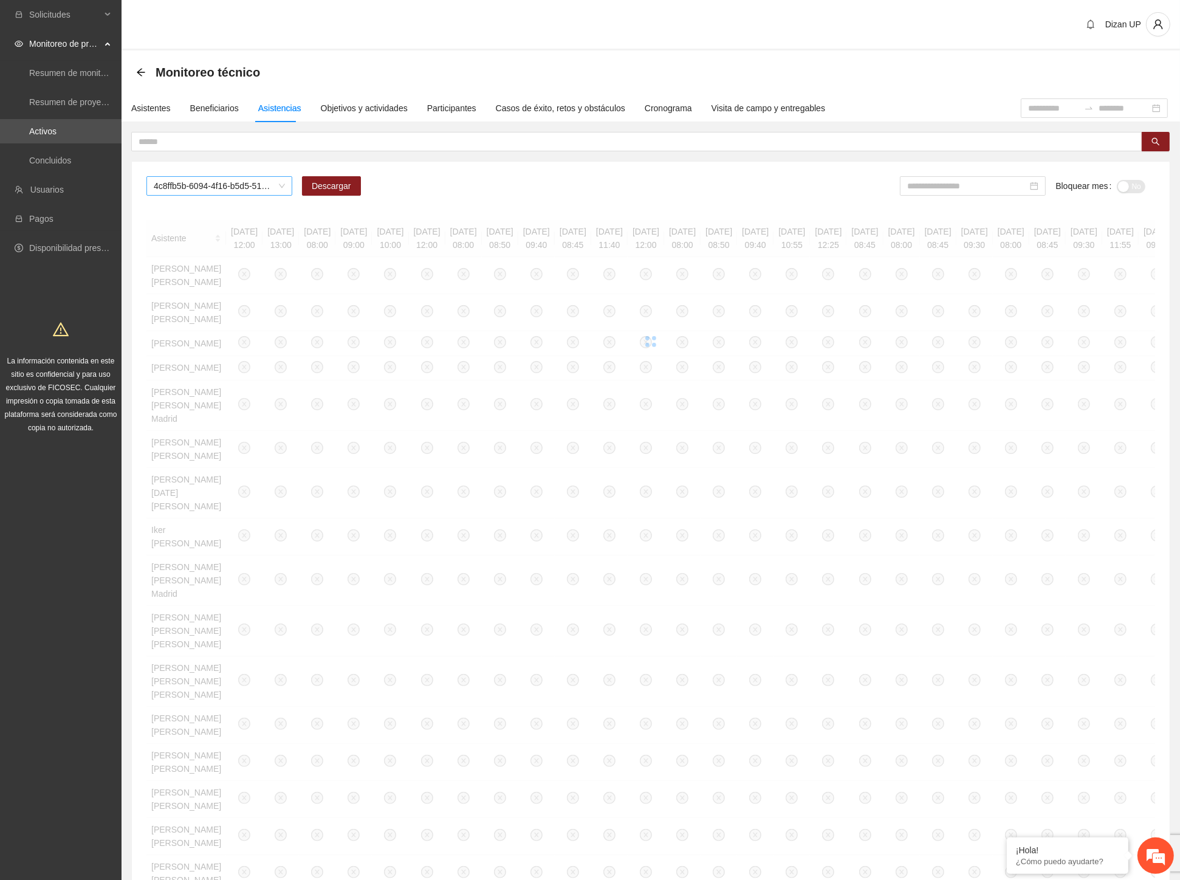
click at [242, 184] on span "4c8ffb5b-6094-4f16-b5d5-5176dc84fcd3" at bounding box center [219, 186] width 131 height 18
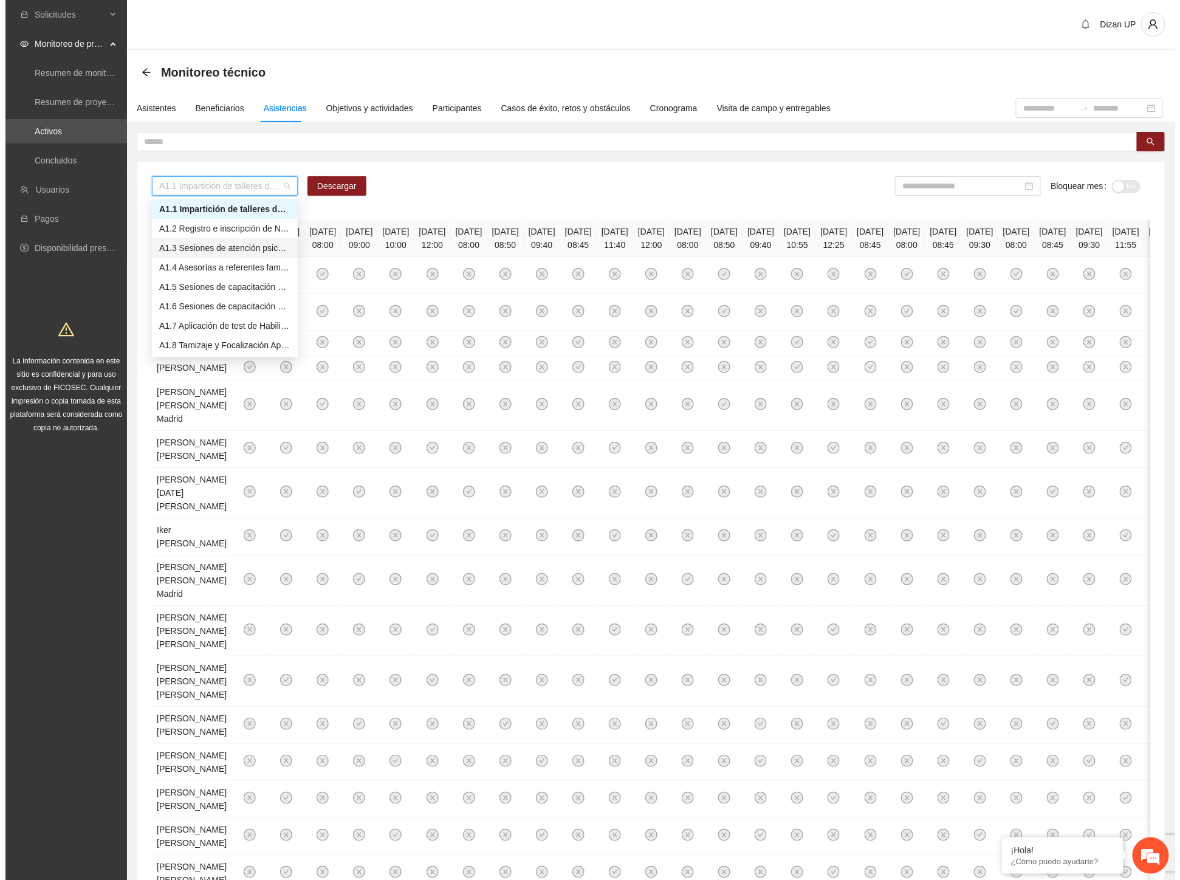
scroll to position [270, 0]
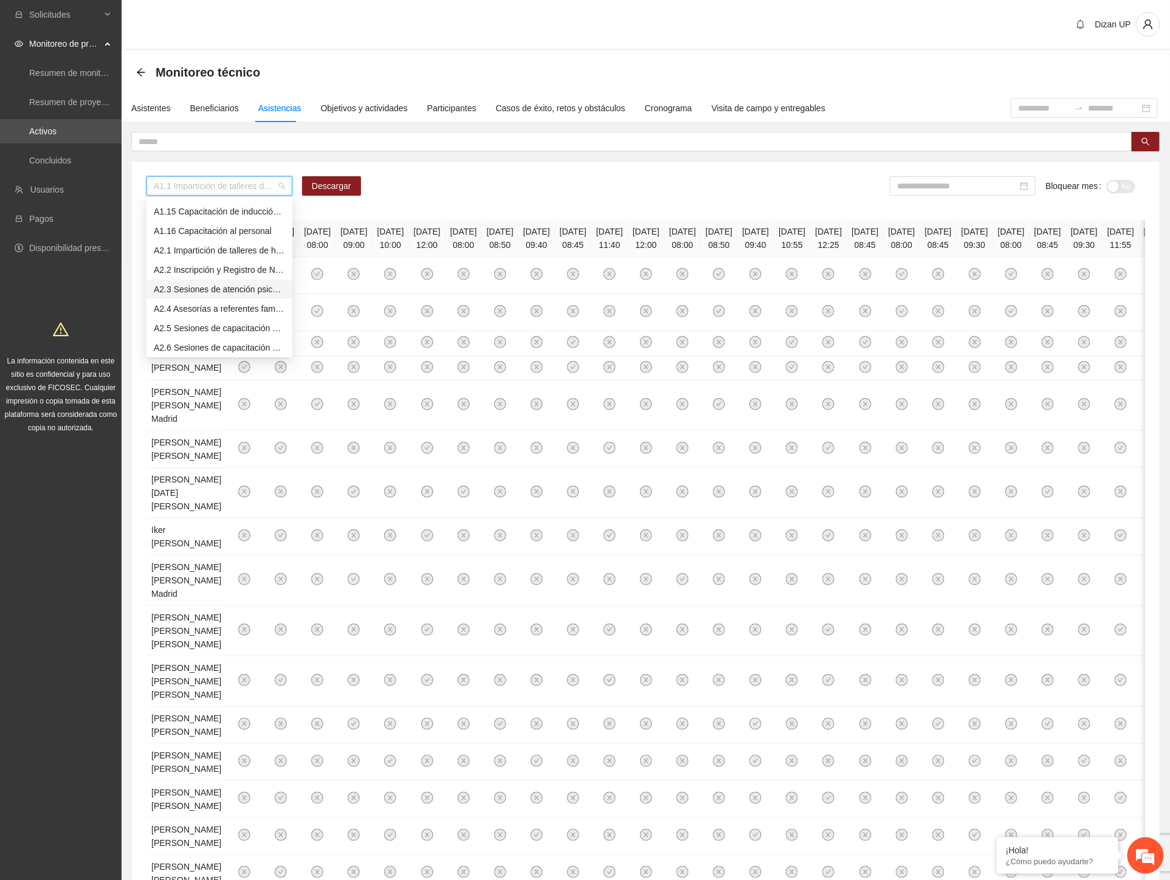
click at [208, 286] on div "A2.3 Sesiones de atención psicológica a NNA detectados con factores de riesgo -…" at bounding box center [219, 289] width 131 height 13
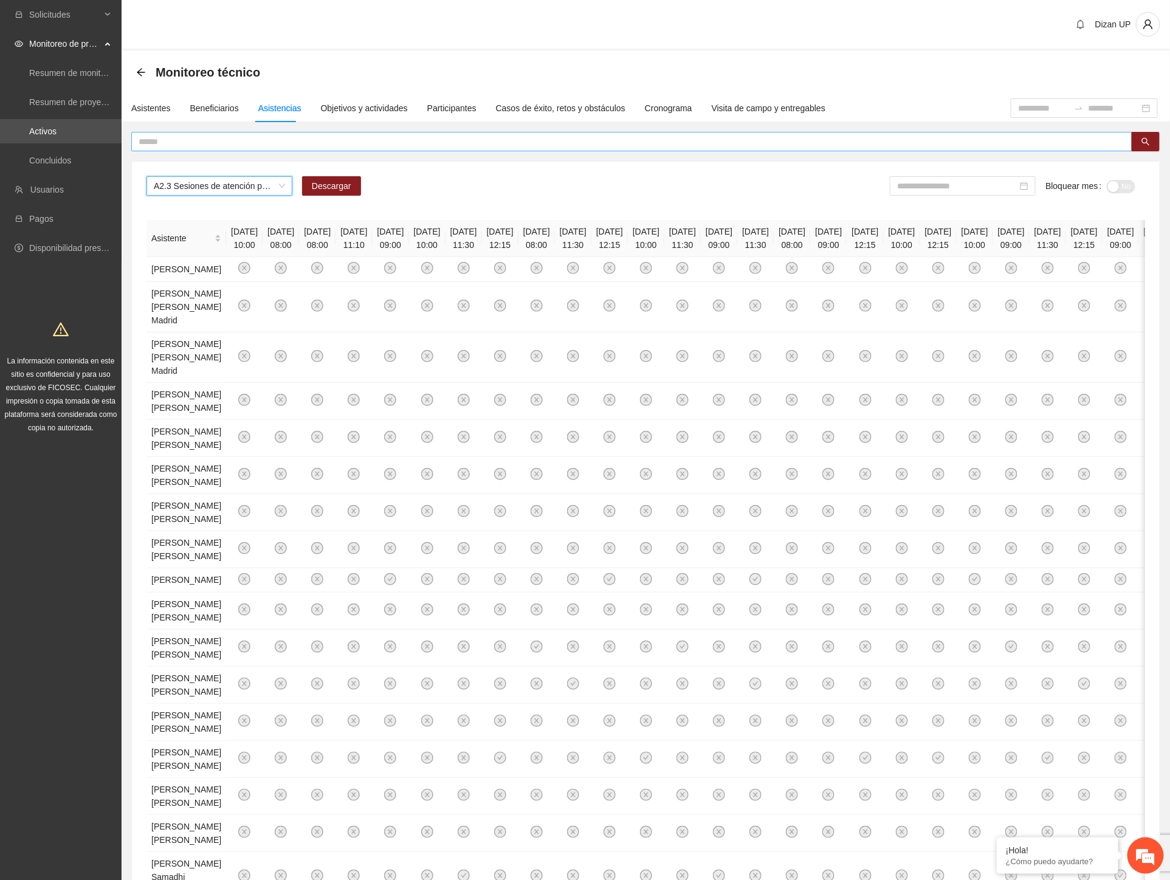
click at [241, 140] on input "text" at bounding box center [627, 141] width 977 height 13
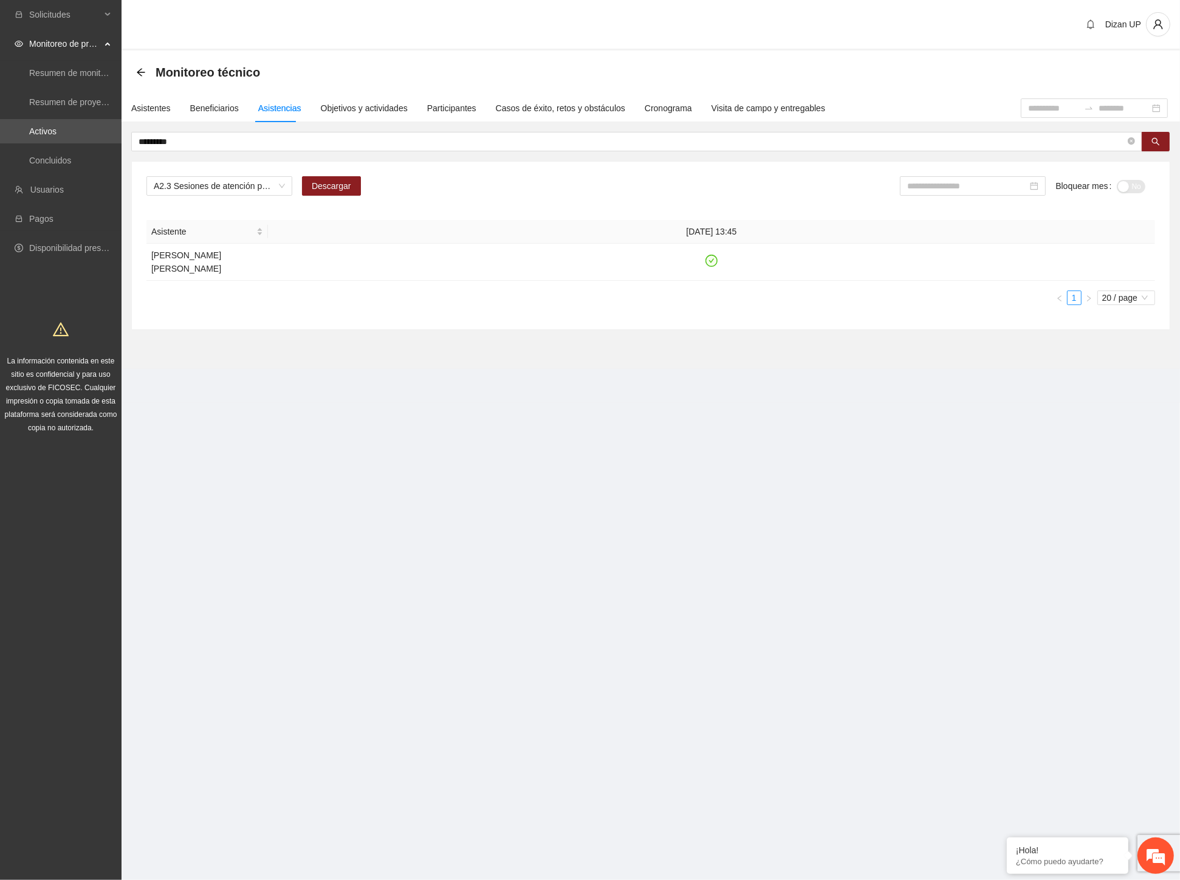
drag, startPoint x: 913, startPoint y: 500, endPoint x: 904, endPoint y: 493, distance: 11.0
click at [909, 497] on section "Solicitudes Monitoreo de proyectos Resumen de monitoreo Resumen de proyectos ap…" at bounding box center [590, 440] width 1180 height 880
click at [711, 255] on icon "check-circle" at bounding box center [712, 255] width 12 height 12
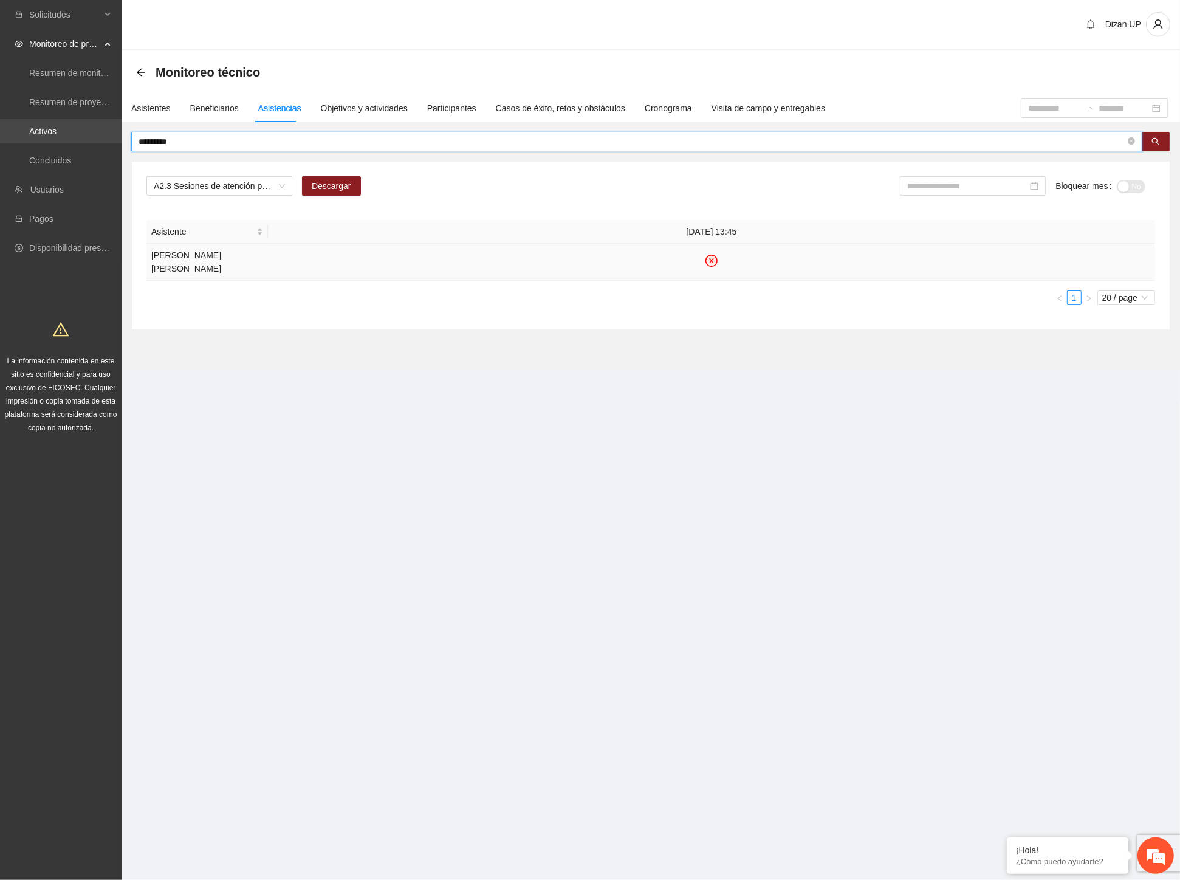
drag, startPoint x: 204, startPoint y: 139, endPoint x: 50, endPoint y: 137, distance: 154.4
click at [53, 137] on section "Solicitudes Monitoreo de proyectos Resumen de monitoreo Resumen de proyectos ap…" at bounding box center [590, 440] width 1180 height 880
type input "*********"
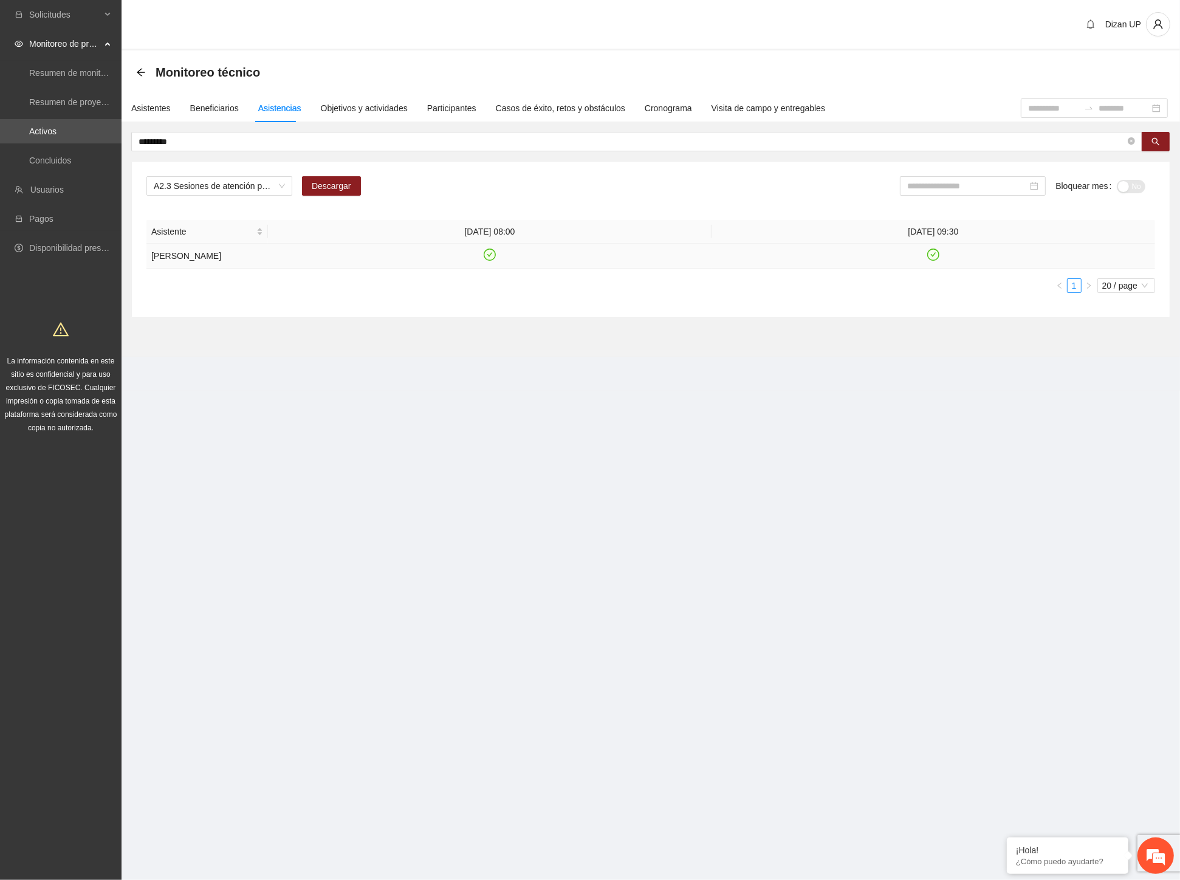
drag, startPoint x: 933, startPoint y: 252, endPoint x: 756, endPoint y: 236, distance: 178.2
click at [933, 252] on icon "check-circle" at bounding box center [934, 255] width 10 height 10
click at [487, 253] on div at bounding box center [650, 256] width 1009 height 73
click at [489, 256] on icon "check-circle" at bounding box center [489, 254] width 5 height 4
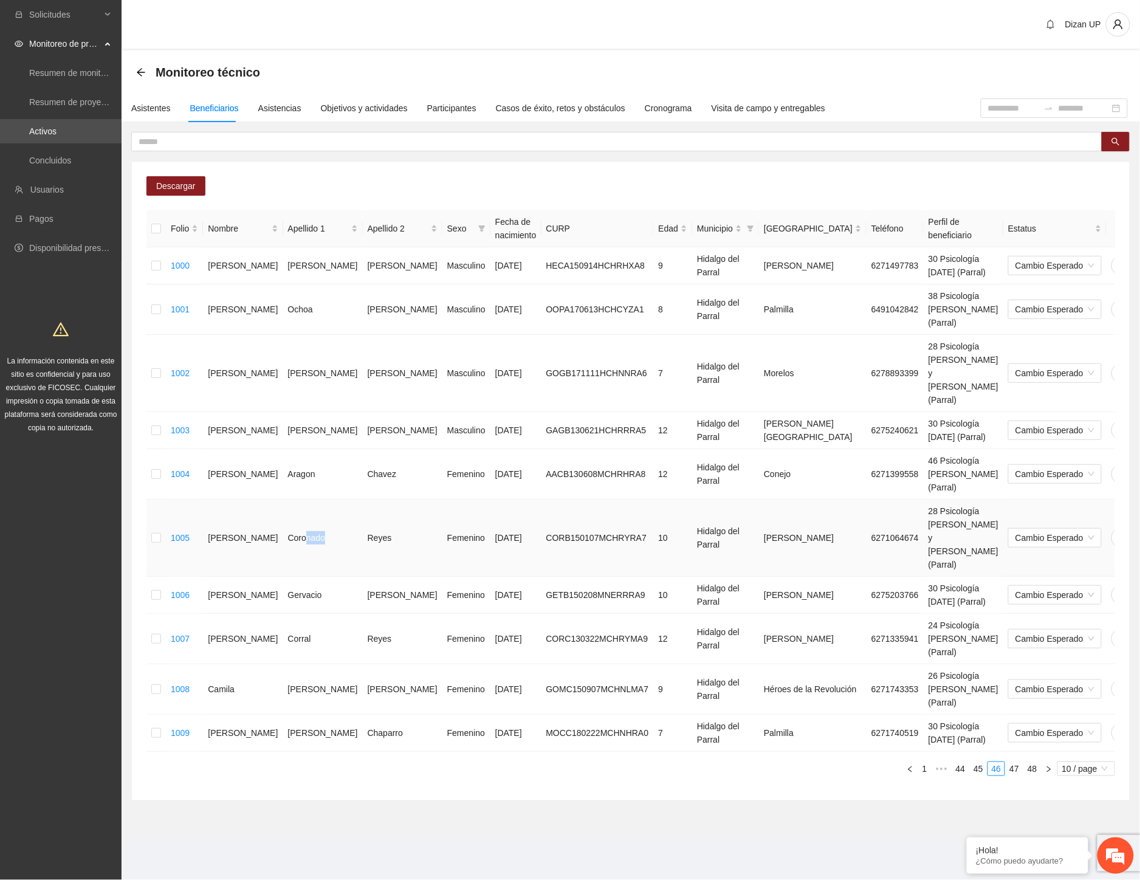
click at [283, 500] on td "Coronado" at bounding box center [323, 538] width 80 height 77
drag, startPoint x: 270, startPoint y: 450, endPoint x: 754, endPoint y: 439, distance: 484.5
click at [707, 500] on tr "1005 [PERSON_NAME] [PERSON_NAME] Femenino [DATE] CORB150107MCHRYRA7 10 Hidalgo …" at bounding box center [667, 538] width 1043 height 77
click at [1139, 533] on icon "delete" at bounding box center [1146, 538] width 10 height 10
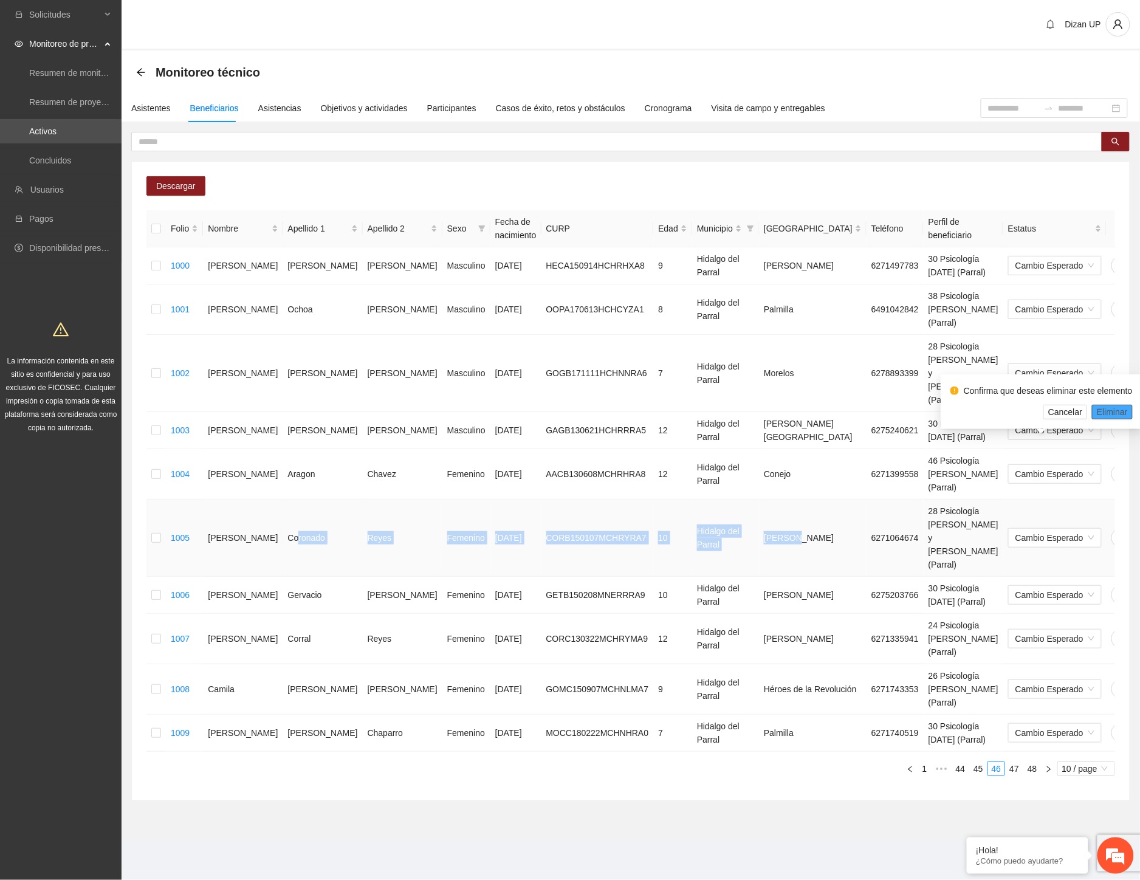
click at [1094, 410] on button "Eliminar" at bounding box center [1112, 412] width 41 height 15
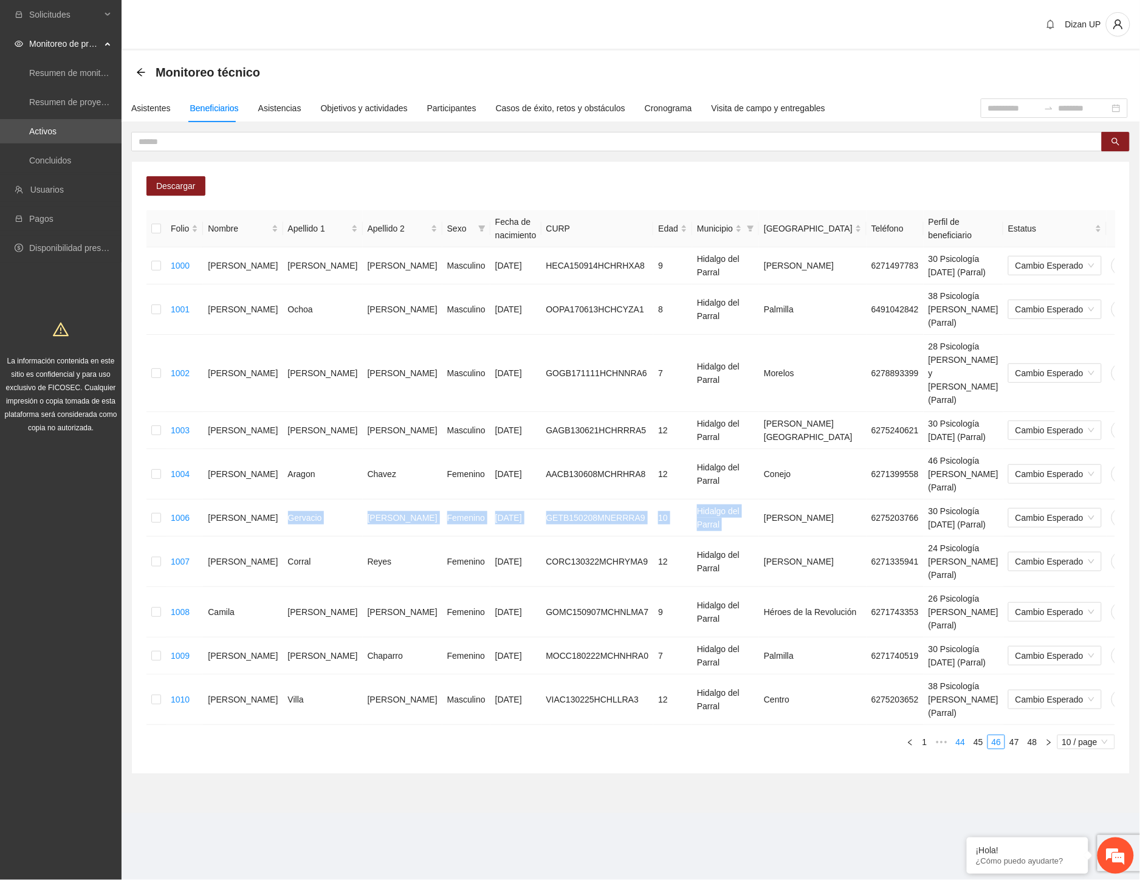
click at [960, 735] on link "44" at bounding box center [960, 741] width 17 height 13
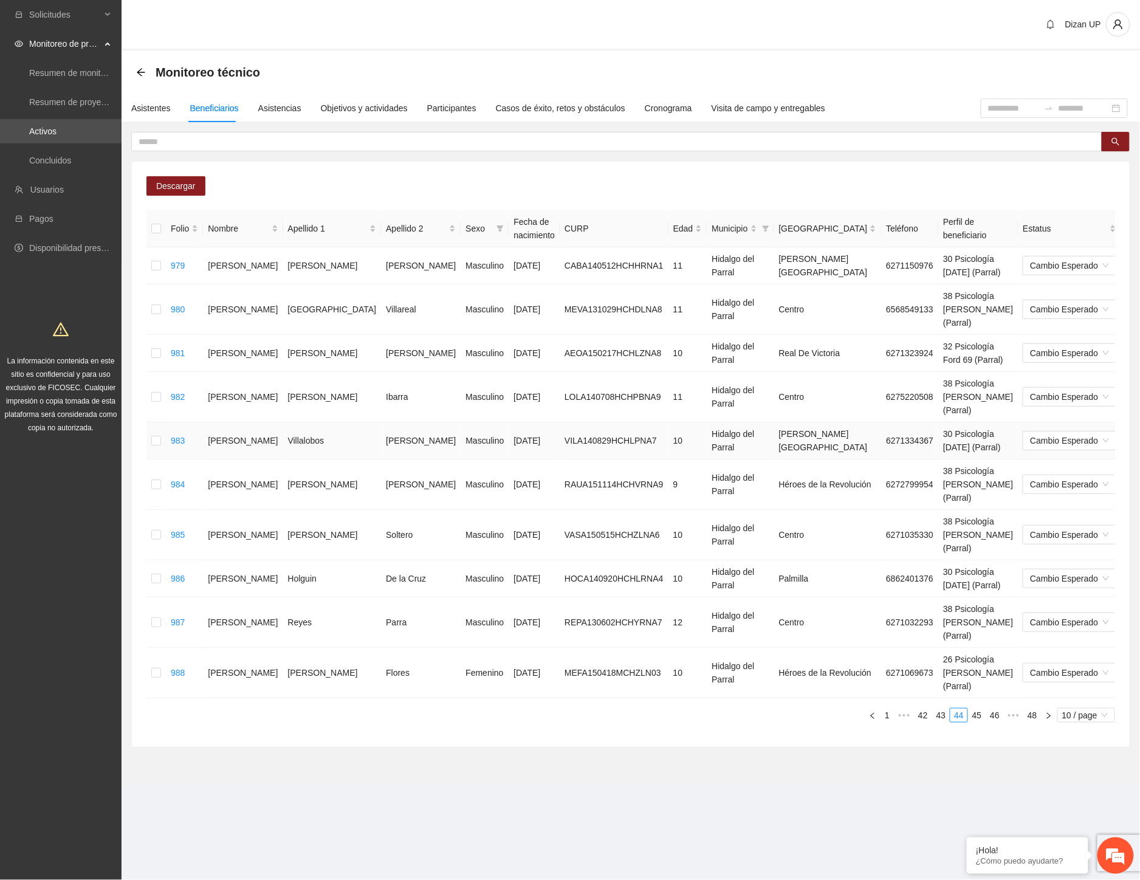
click at [668, 422] on td "10" at bounding box center [687, 440] width 39 height 37
click at [668, 349] on td "10" at bounding box center [687, 353] width 39 height 37
click at [943, 709] on link "43" at bounding box center [941, 715] width 17 height 13
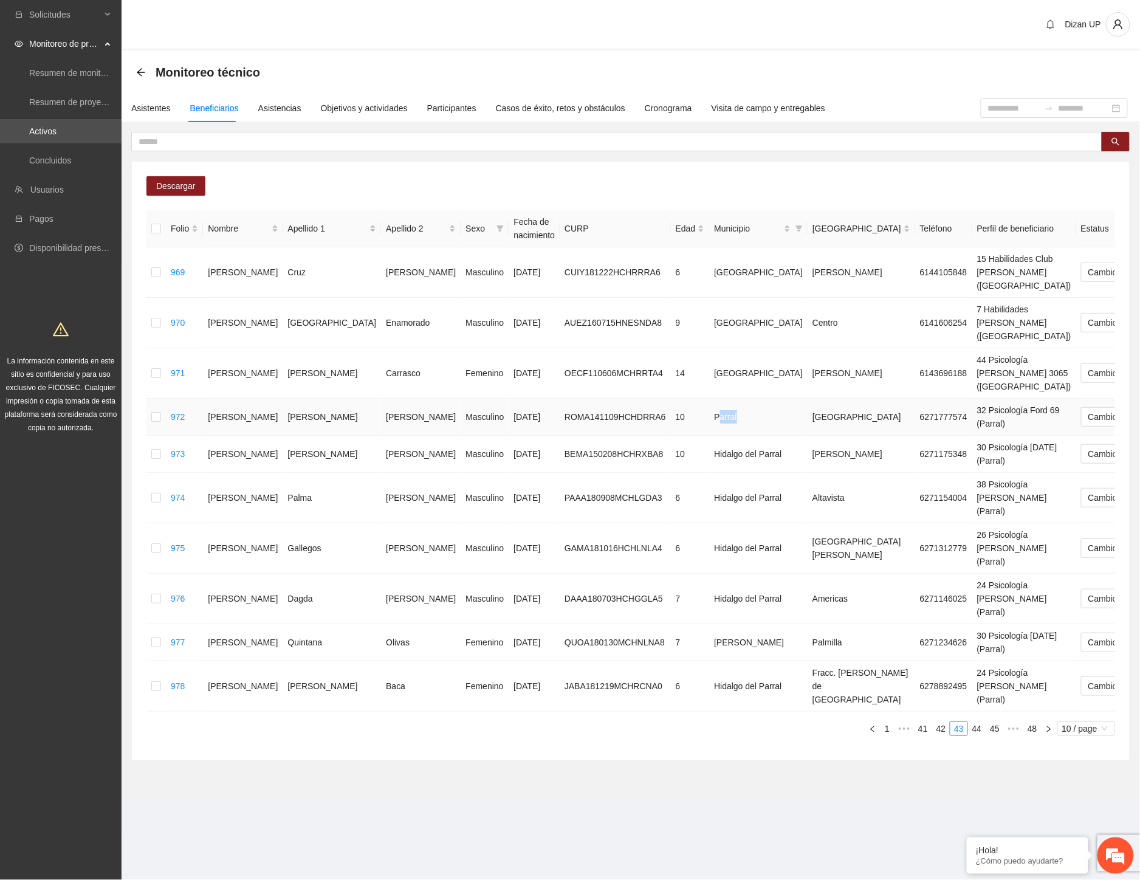
drag, startPoint x: 613, startPoint y: 376, endPoint x: 639, endPoint y: 374, distance: 26.8
click at [709, 399] on td "Parral" at bounding box center [758, 417] width 98 height 37
drag, startPoint x: 616, startPoint y: 414, endPoint x: 647, endPoint y: 417, distance: 31.7
click at [709, 436] on td "Hidalgo del Parral" at bounding box center [758, 454] width 98 height 37
drag, startPoint x: 627, startPoint y: 453, endPoint x: 639, endPoint y: 459, distance: 13.6
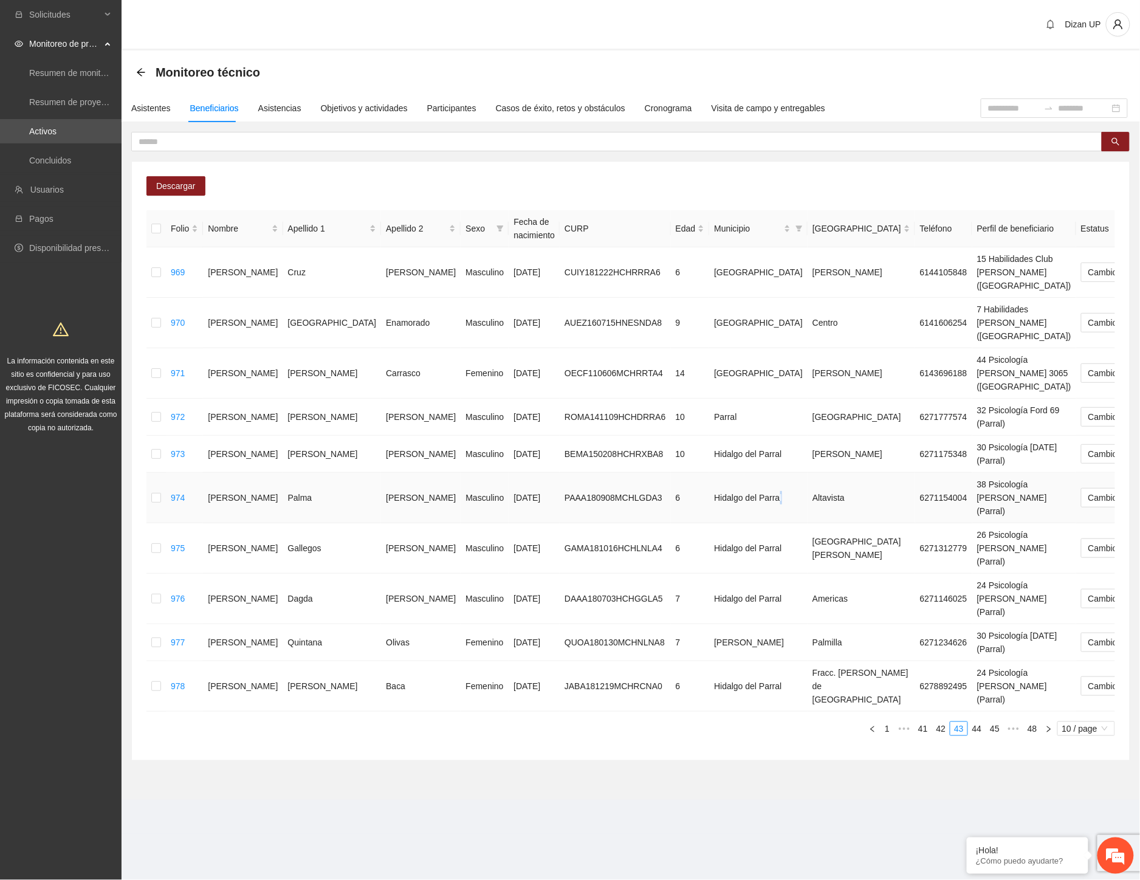
click at [709, 473] on td "Hidalgo del Parral" at bounding box center [758, 498] width 98 height 50
drag, startPoint x: 622, startPoint y: 484, endPoint x: 637, endPoint y: 493, distance: 18.0
click at [709, 523] on td "Hidalgo del Parral" at bounding box center [758, 548] width 98 height 50
drag, startPoint x: 623, startPoint y: 521, endPoint x: 639, endPoint y: 529, distance: 18.2
click at [709, 574] on td "Hidalgo del Parral" at bounding box center [758, 599] width 98 height 50
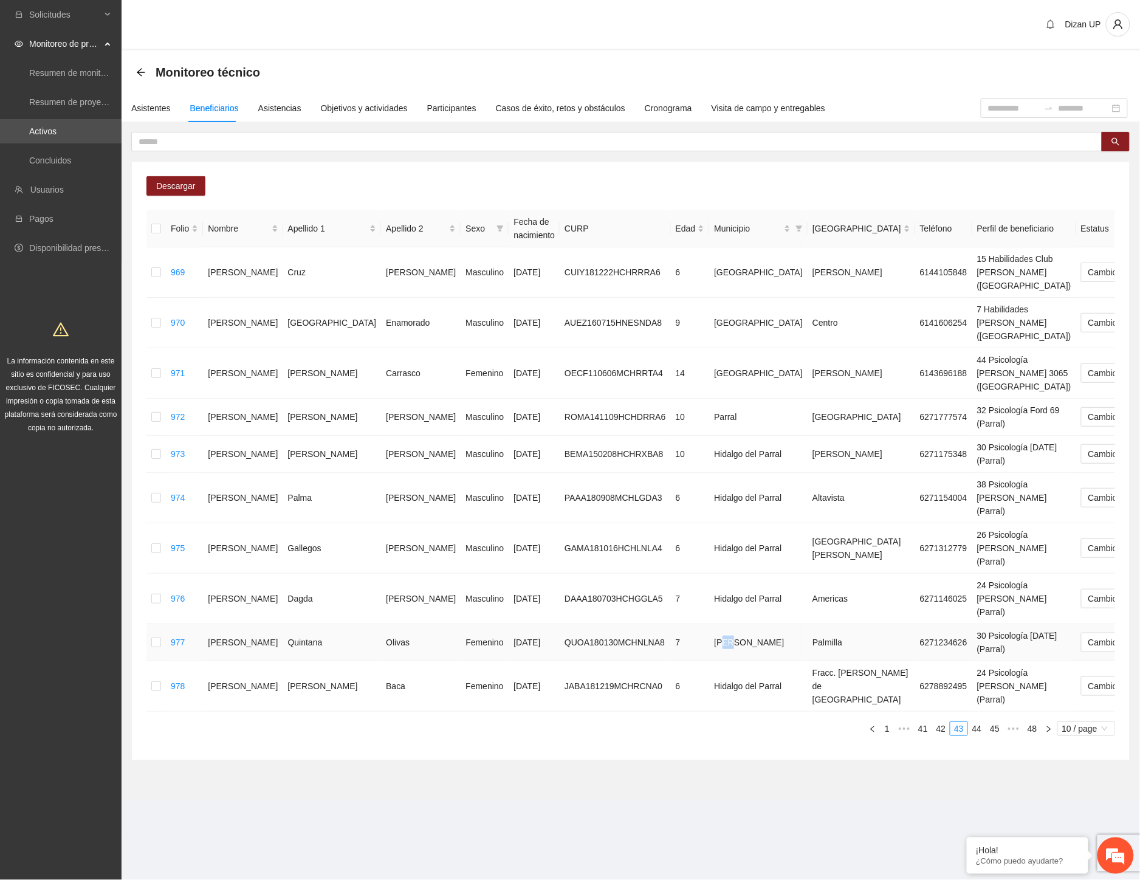
click at [709, 624] on td "[PERSON_NAME]" at bounding box center [758, 642] width 98 height 37
drag, startPoint x: 635, startPoint y: 619, endPoint x: 668, endPoint y: 628, distance: 34.8
click at [709, 661] on td "Hidalgo del Parral" at bounding box center [758, 686] width 98 height 50
click at [980, 722] on link "44" at bounding box center [977, 728] width 17 height 13
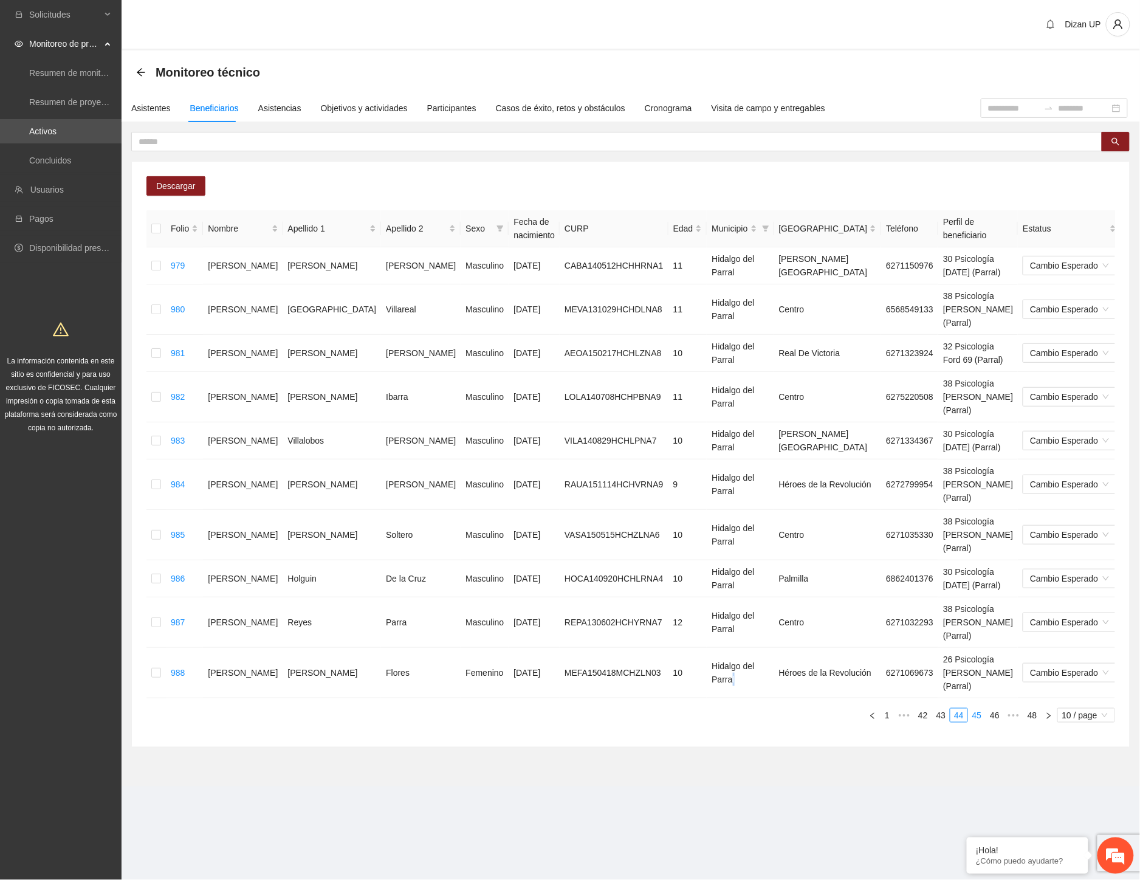
click at [972, 709] on link "45" at bounding box center [977, 715] width 17 height 13
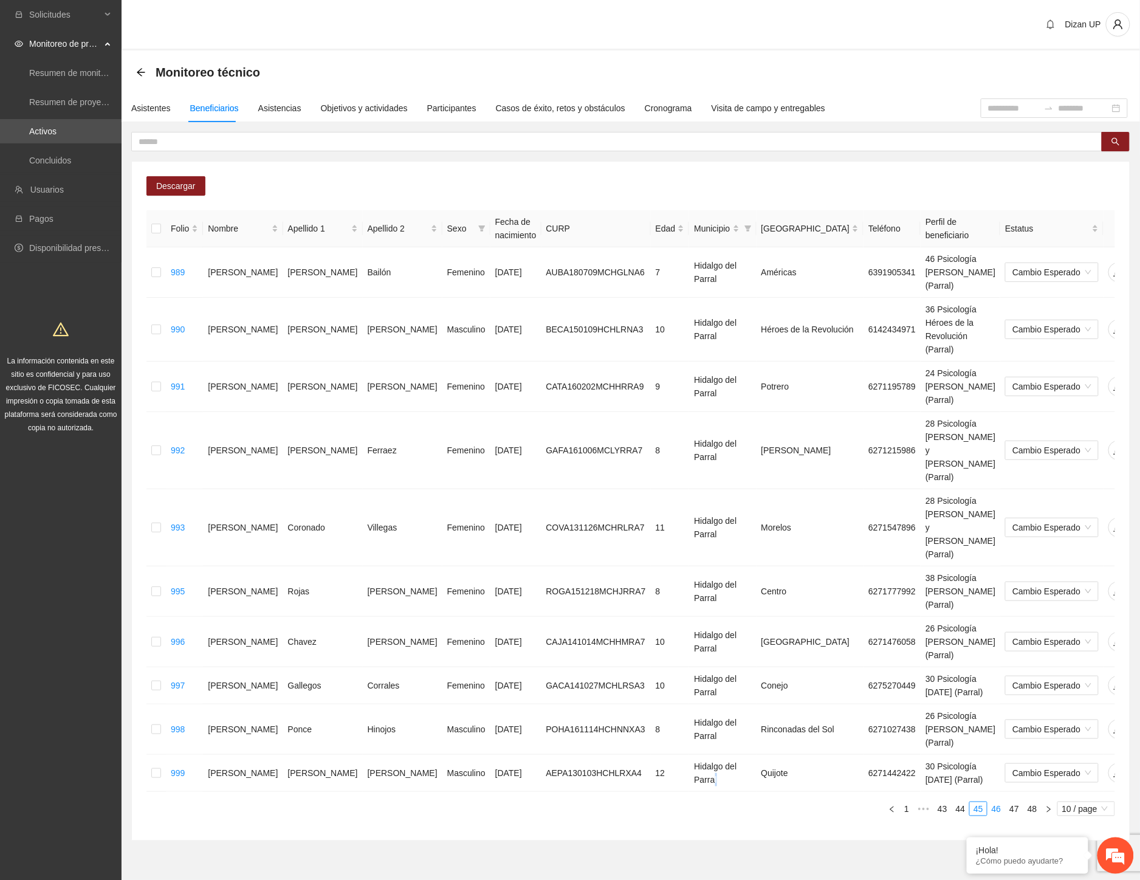
click at [994, 802] on link "46" at bounding box center [996, 808] width 17 height 13
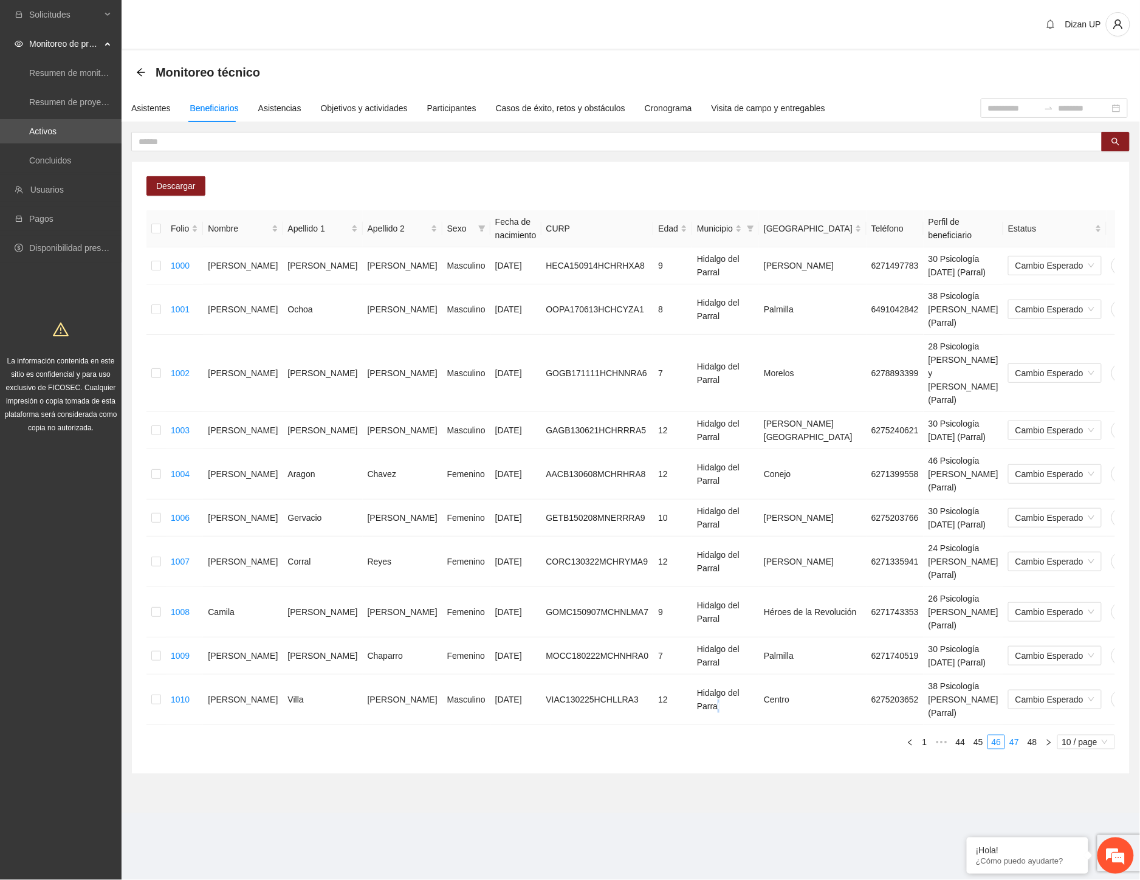
click at [1018, 735] on link "47" at bounding box center [1014, 741] width 17 height 13
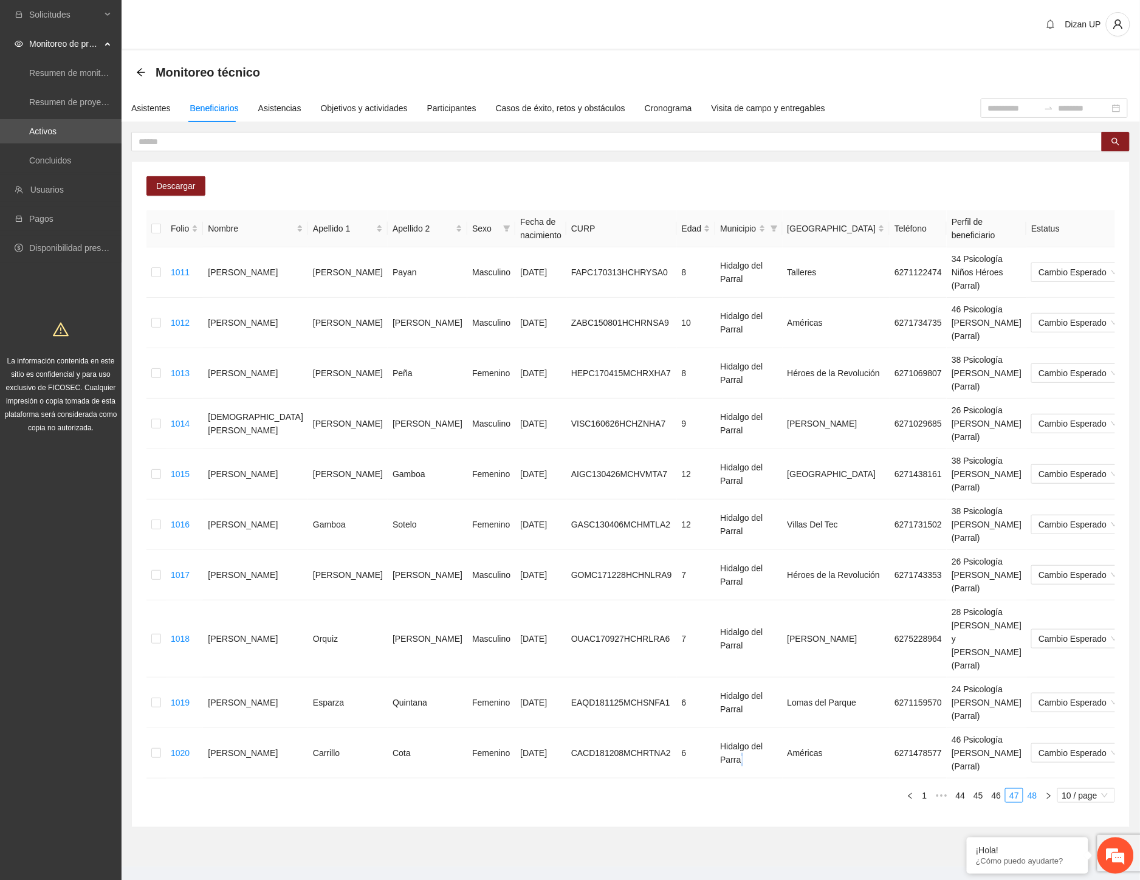
click at [1034, 789] on link "48" at bounding box center [1032, 795] width 17 height 13
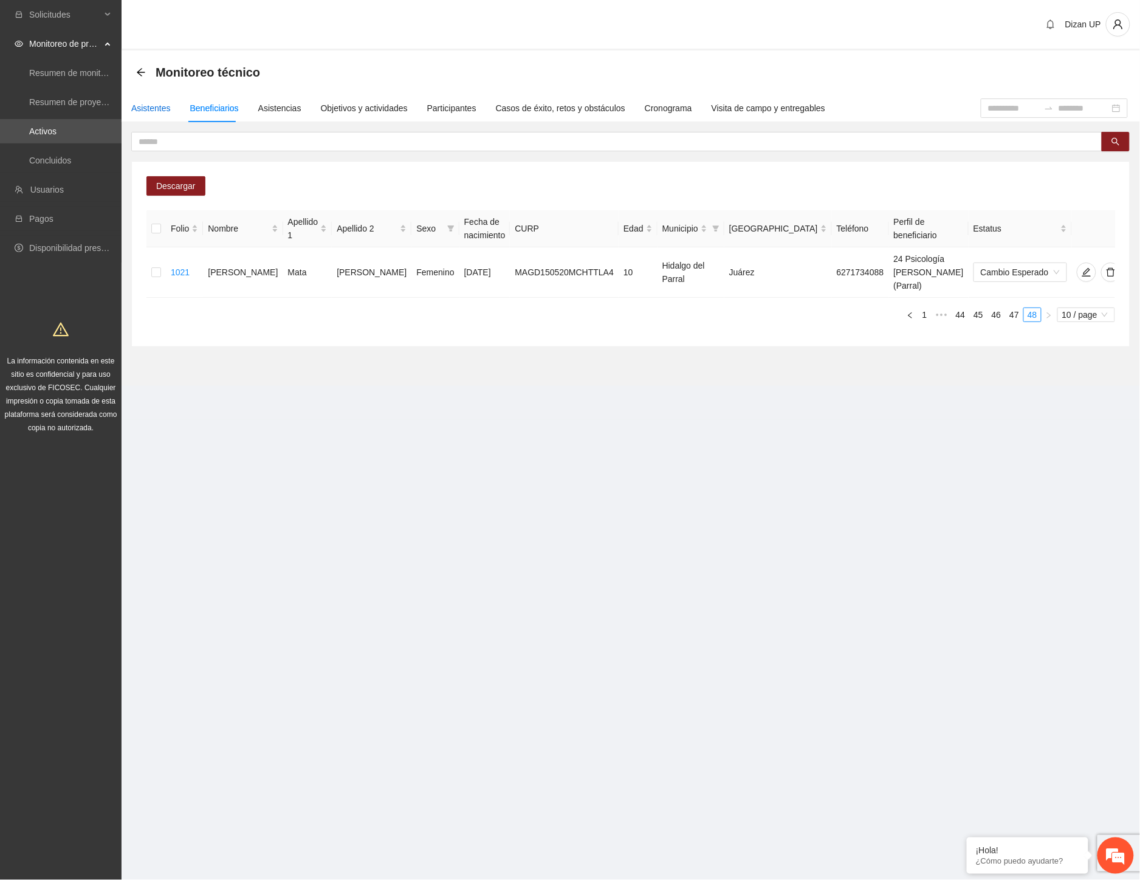
click at [151, 106] on div "Asistentes" at bounding box center [151, 107] width 40 height 13
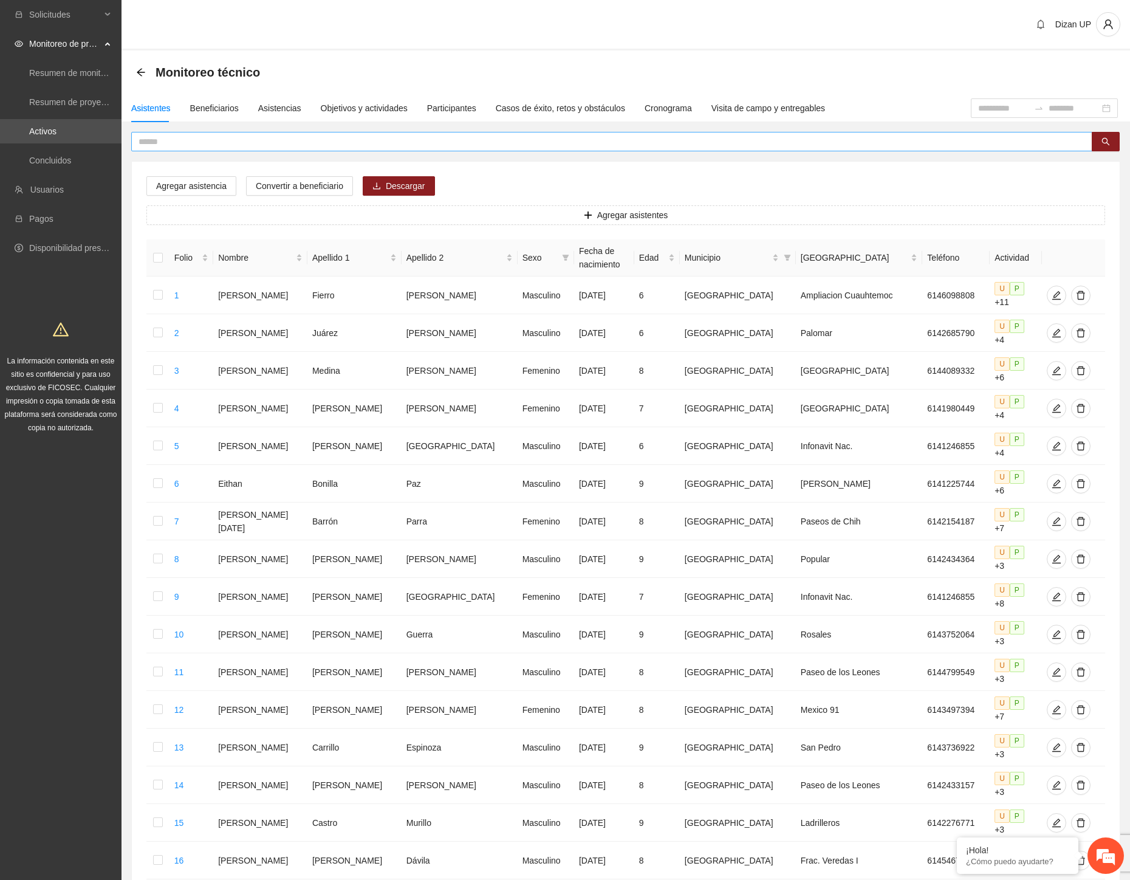
click at [178, 139] on input "text" at bounding box center [607, 141] width 937 height 13
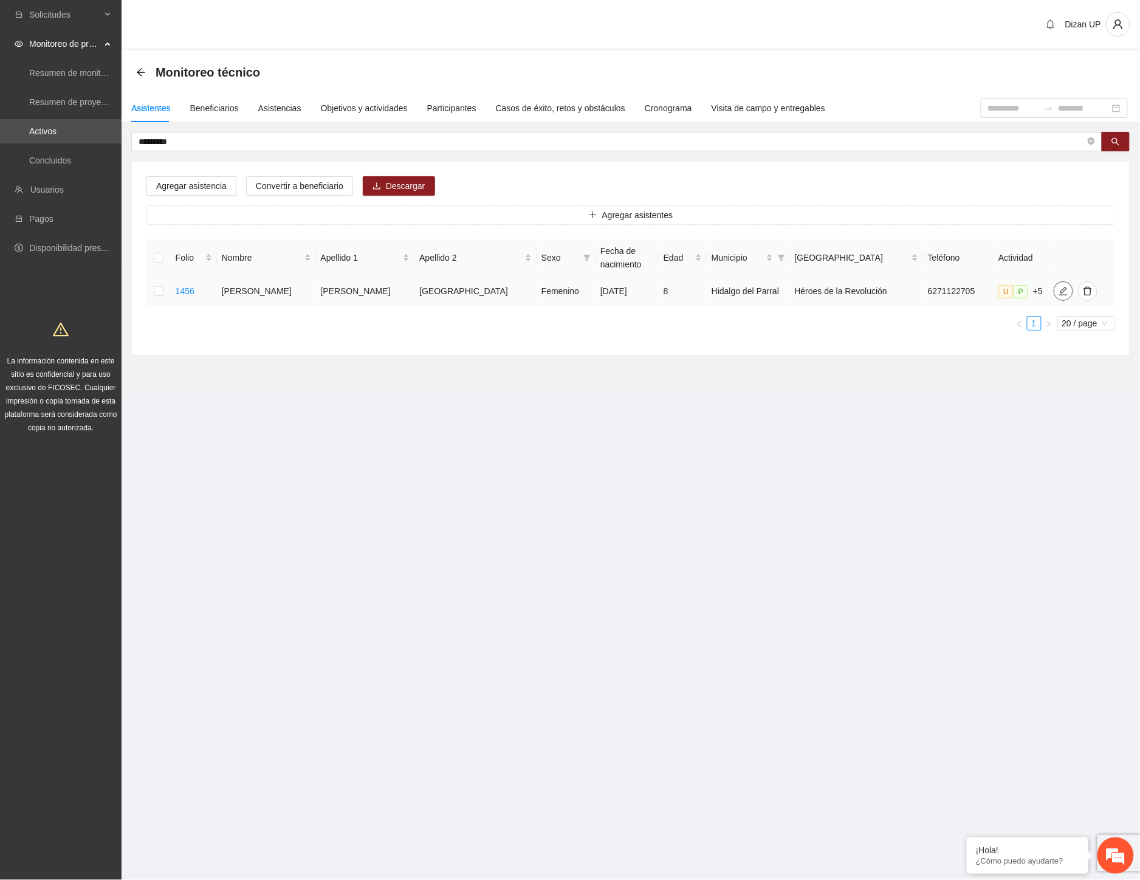
click at [1059, 295] on icon "edit" at bounding box center [1064, 291] width 10 height 10
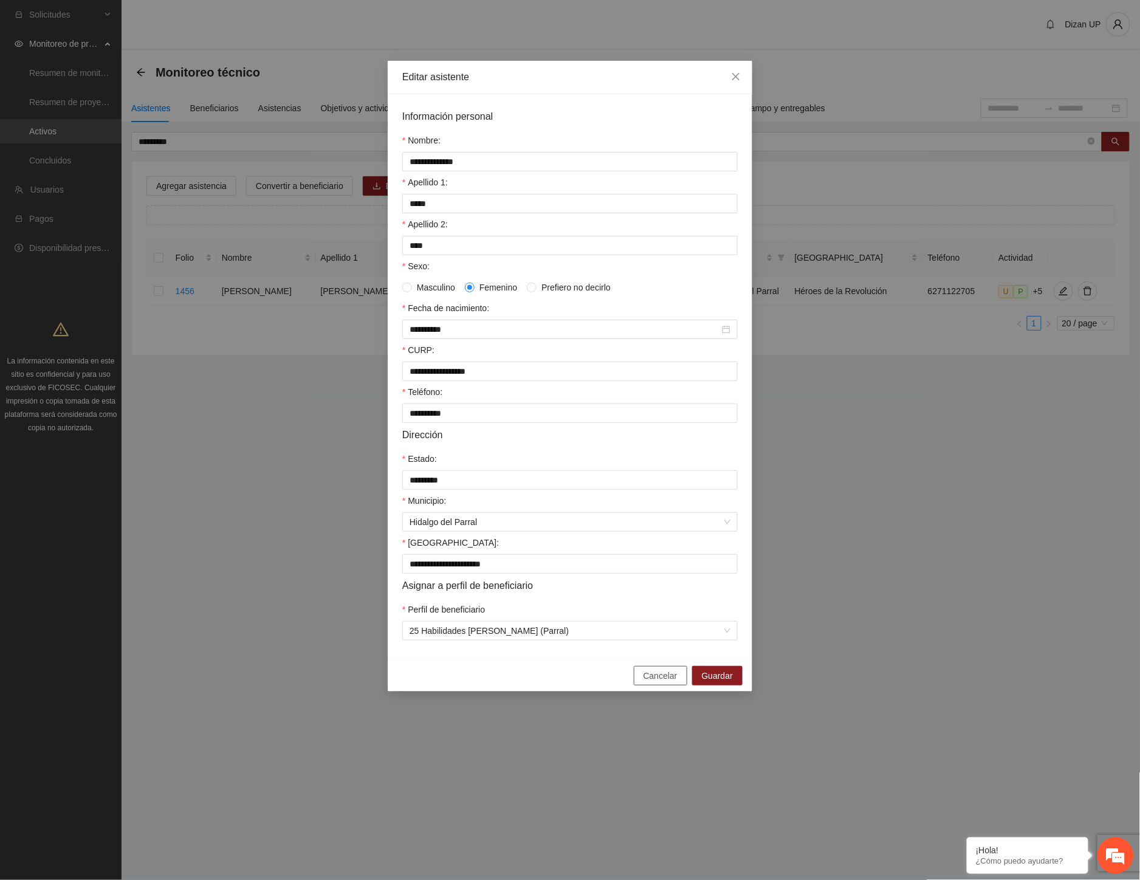
click at [655, 682] on span "Cancelar" at bounding box center [661, 675] width 34 height 13
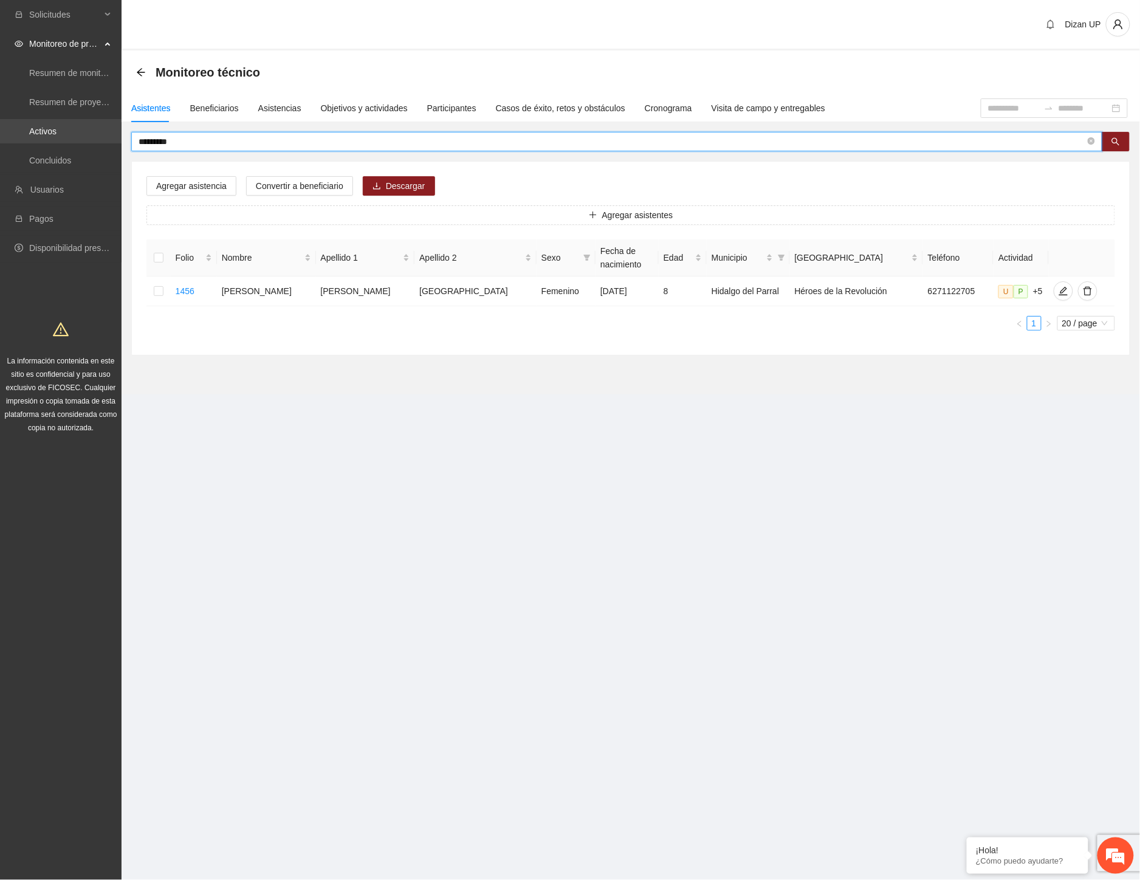
drag, startPoint x: 185, startPoint y: 140, endPoint x: 70, endPoint y: 142, distance: 114.3
click at [73, 142] on section "Solicitudes Monitoreo de proyectos Resumen de monitoreo Resumen de proyectos ap…" at bounding box center [570, 440] width 1140 height 880
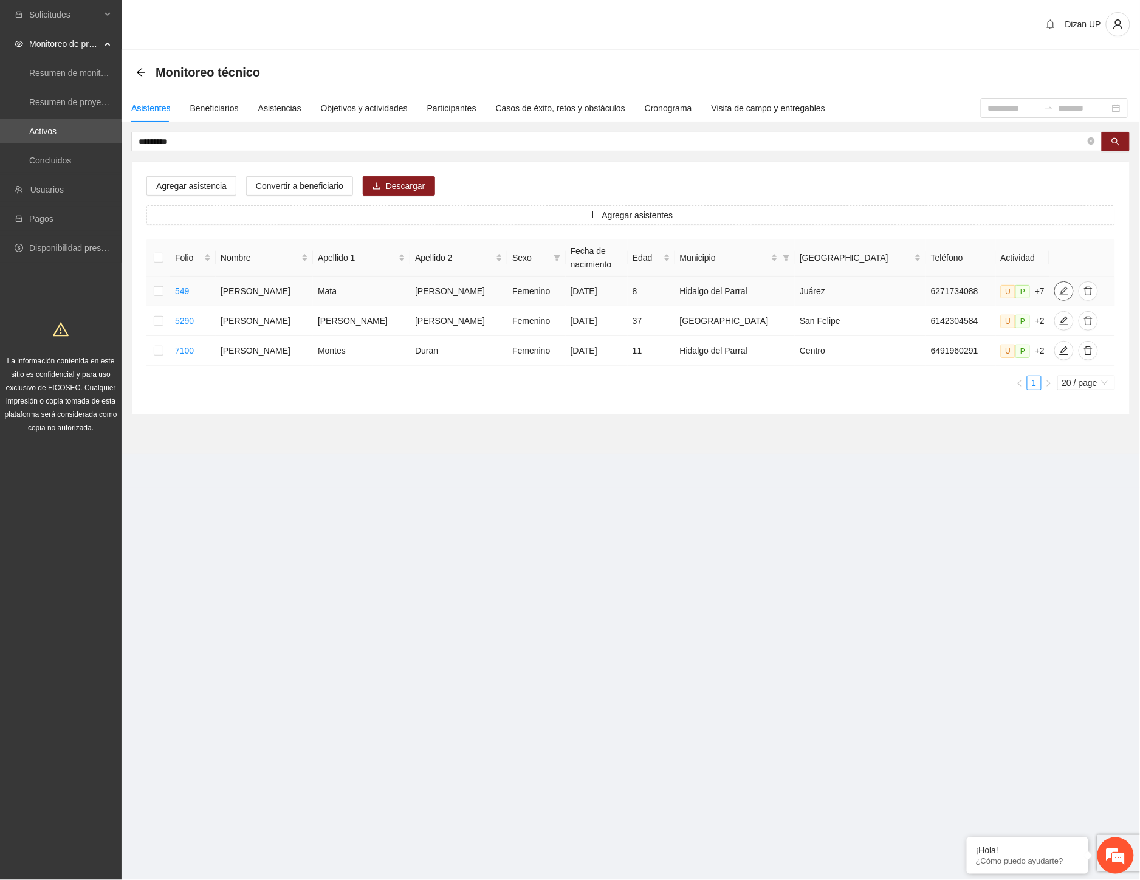
click at [1059, 290] on icon "edit" at bounding box center [1064, 291] width 10 height 10
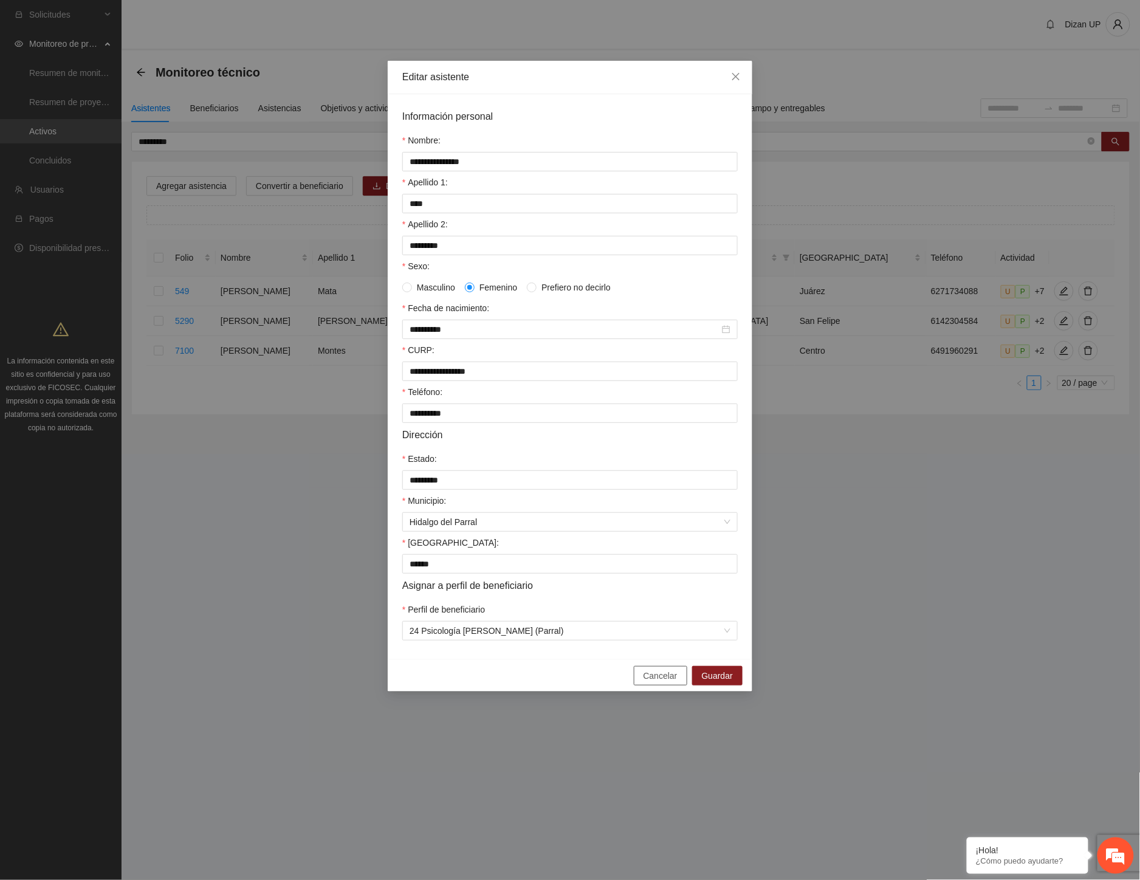
click at [654, 682] on span "Cancelar" at bounding box center [661, 675] width 34 height 13
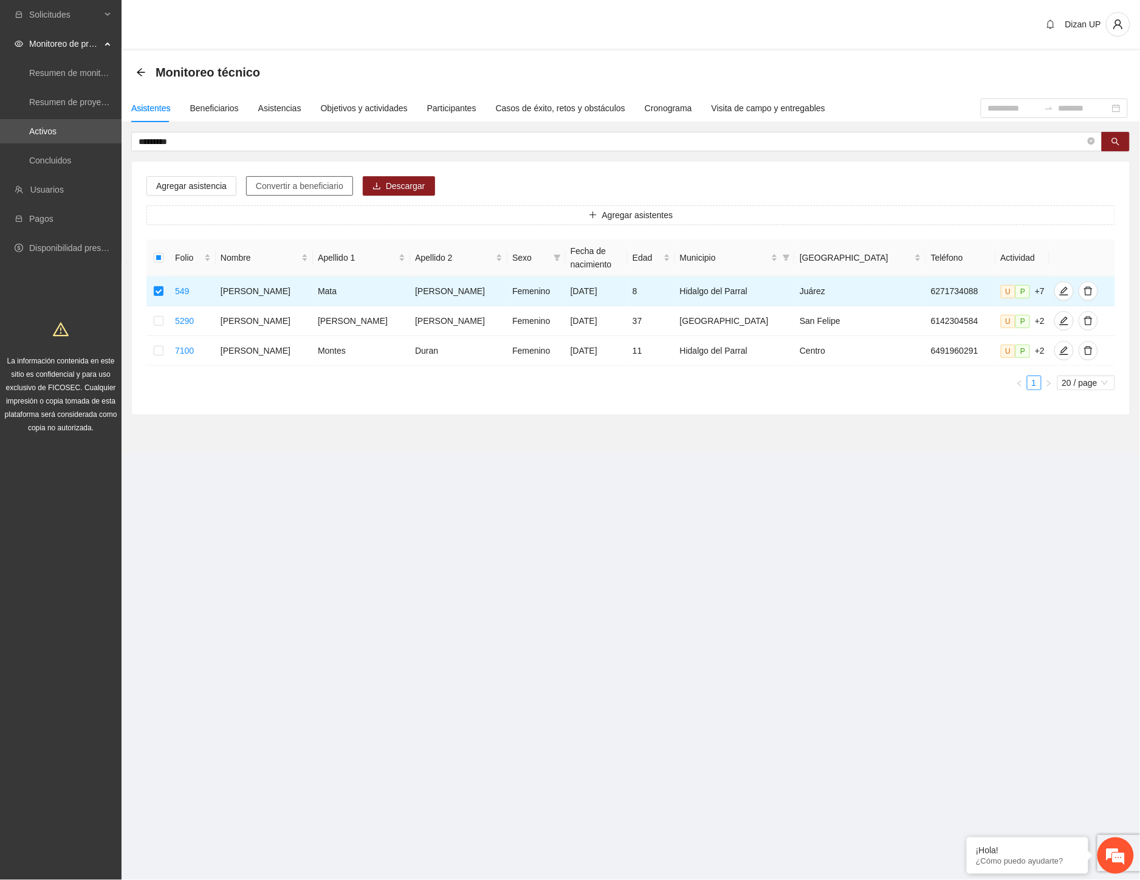
click at [272, 184] on span "Convertir a beneficiario" at bounding box center [300, 185] width 88 height 13
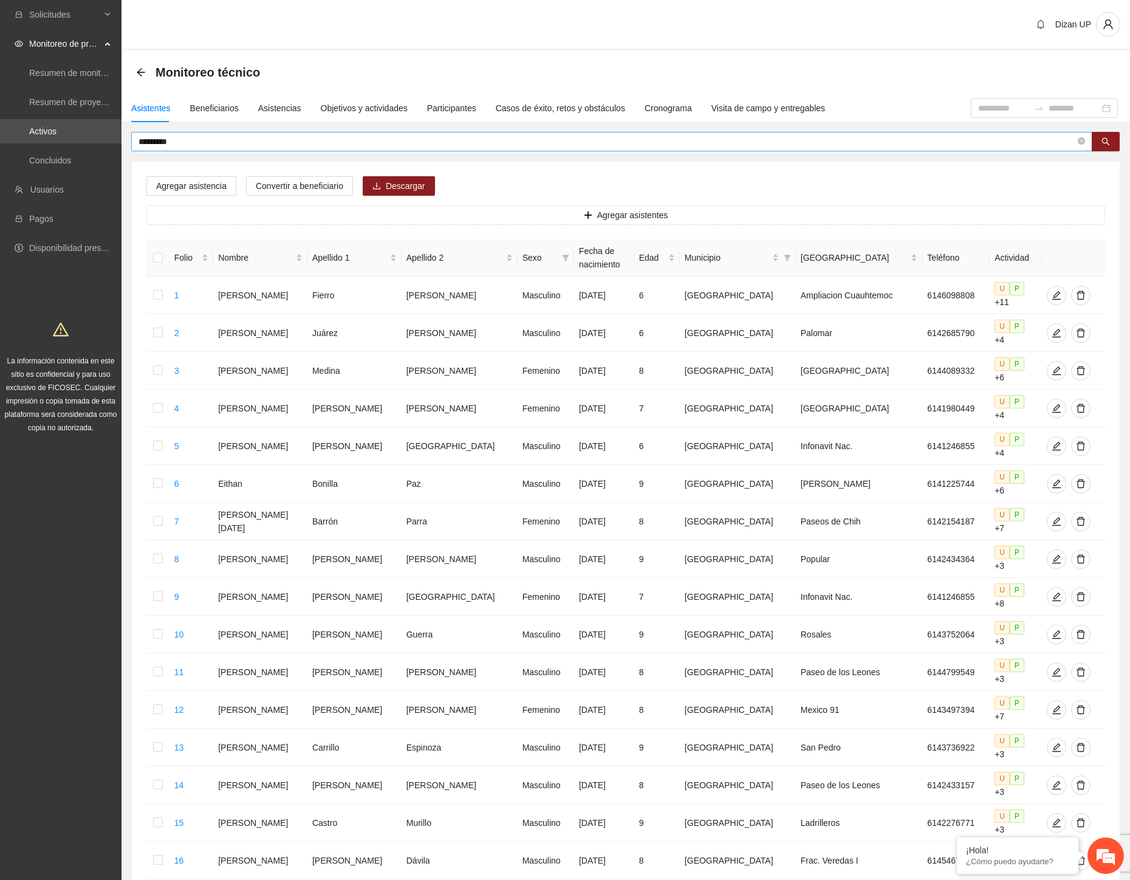
click at [185, 140] on input "*********" at bounding box center [607, 141] width 937 height 13
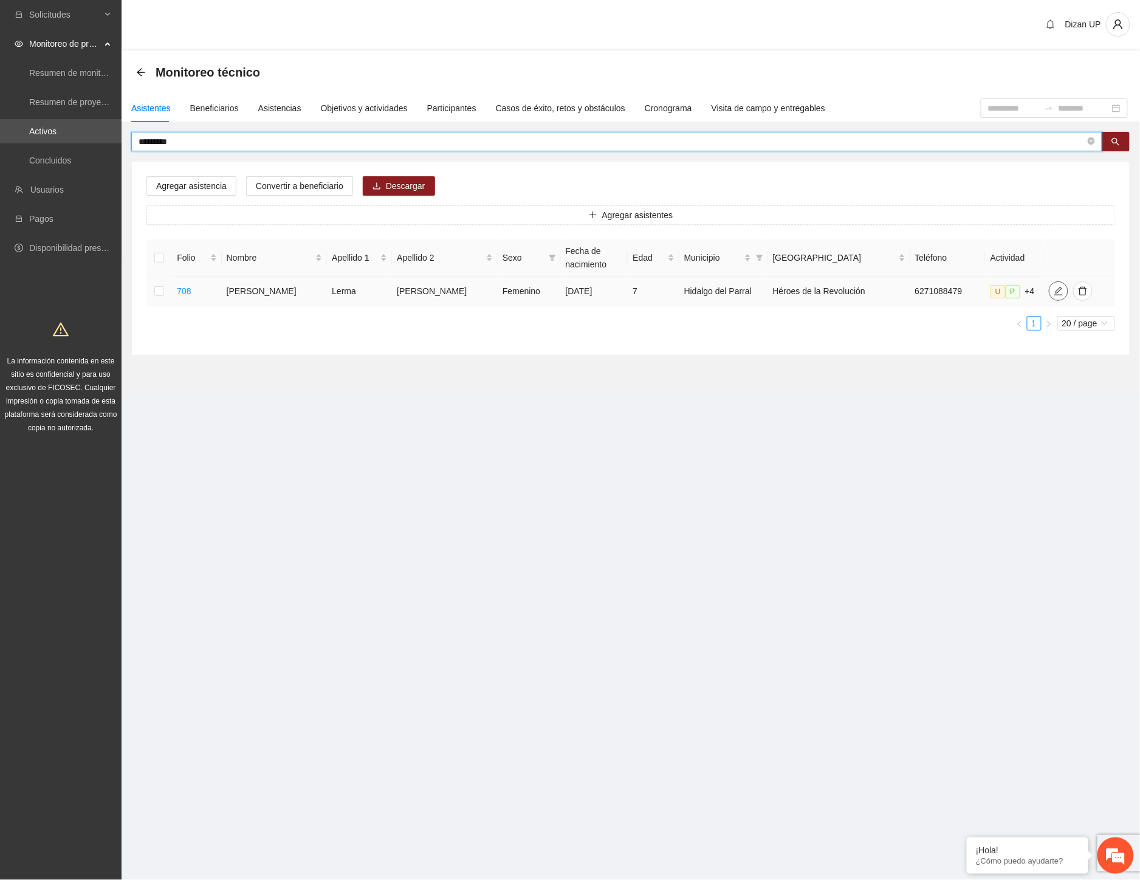
click at [1054, 294] on icon "edit" at bounding box center [1059, 291] width 10 height 10
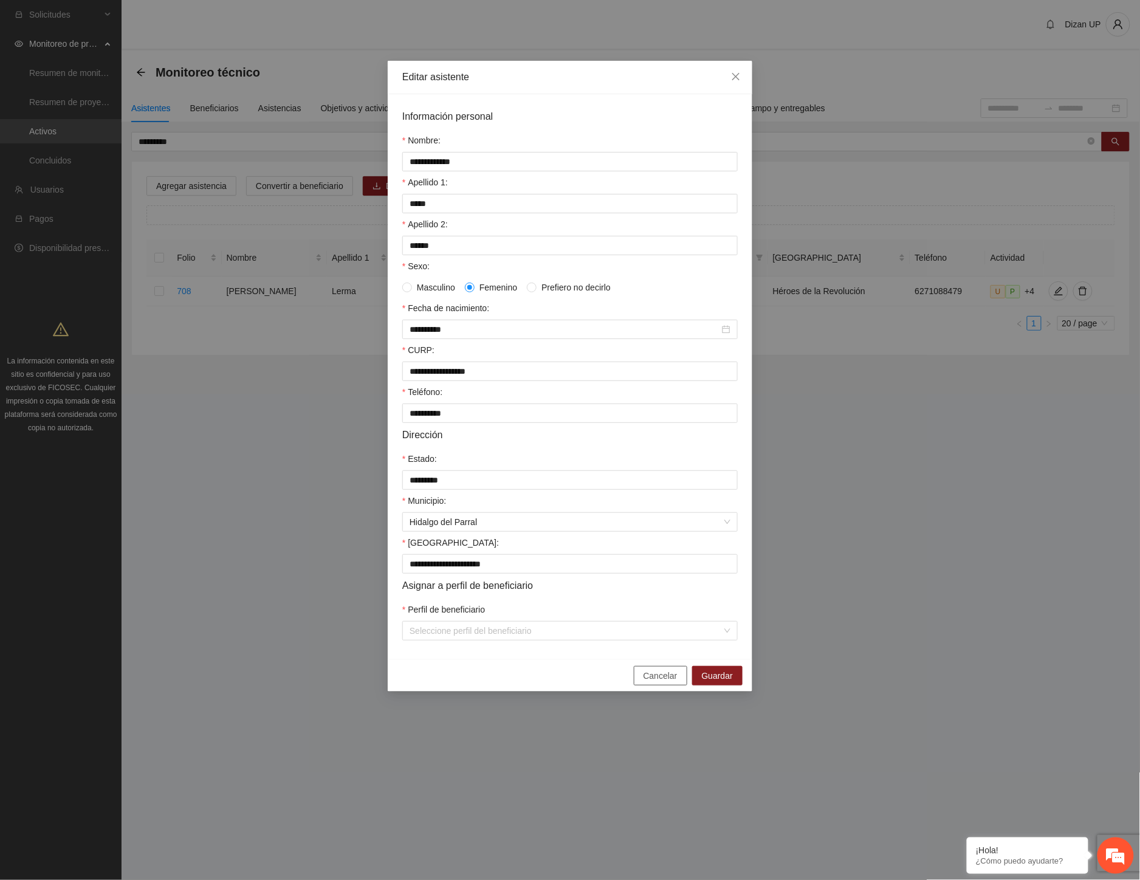
click at [650, 682] on span "Cancelar" at bounding box center [661, 675] width 34 height 13
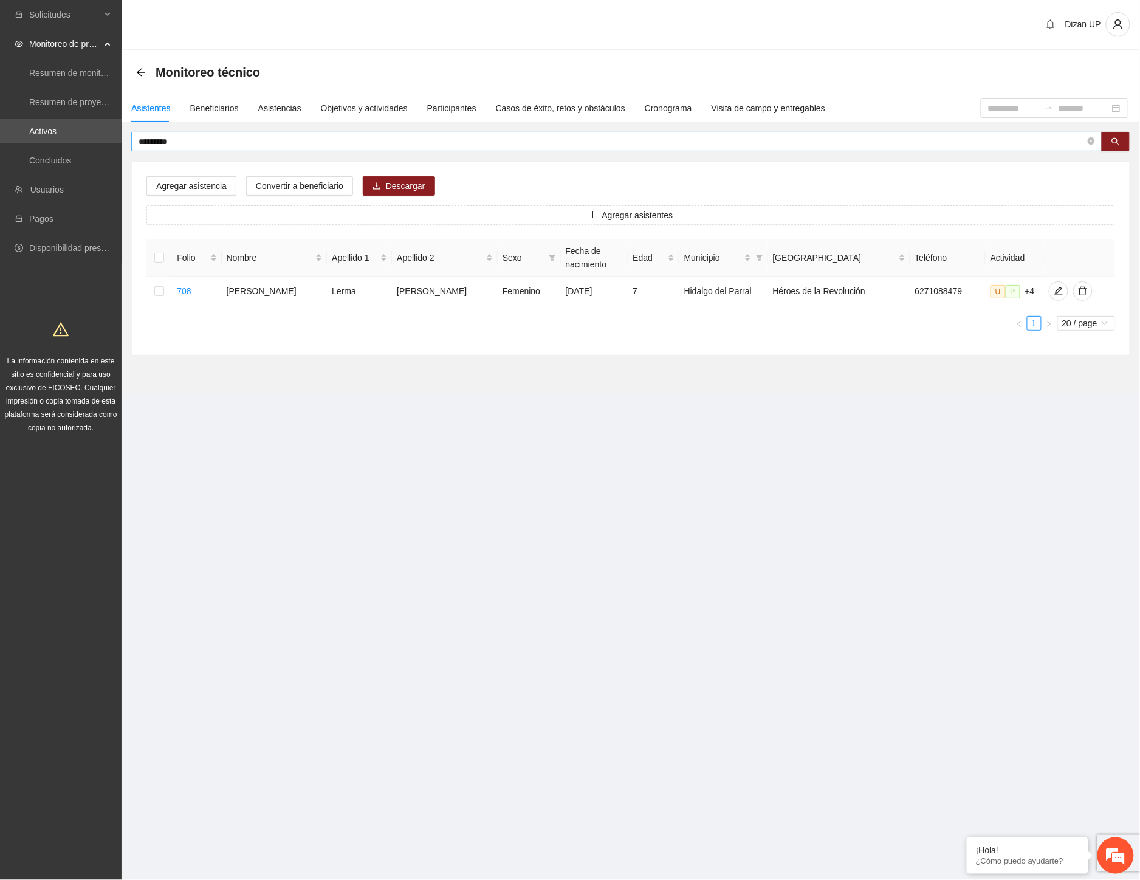
click at [188, 139] on input "*********" at bounding box center [612, 141] width 947 height 13
click at [1054, 288] on icon "edit" at bounding box center [1059, 291] width 10 height 10
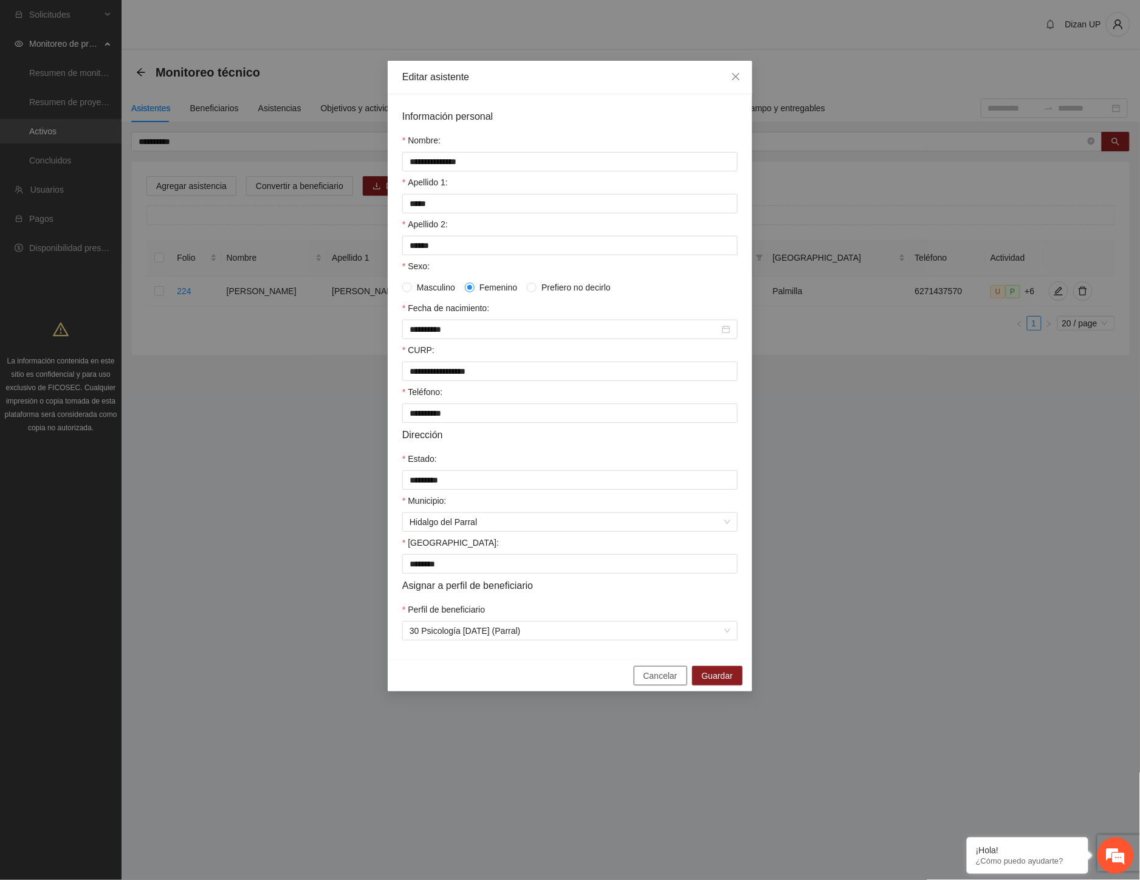
drag, startPoint x: 667, startPoint y: 683, endPoint x: 562, endPoint y: 608, distance: 128.9
click at [664, 682] on span "Cancelar" at bounding box center [661, 675] width 34 height 13
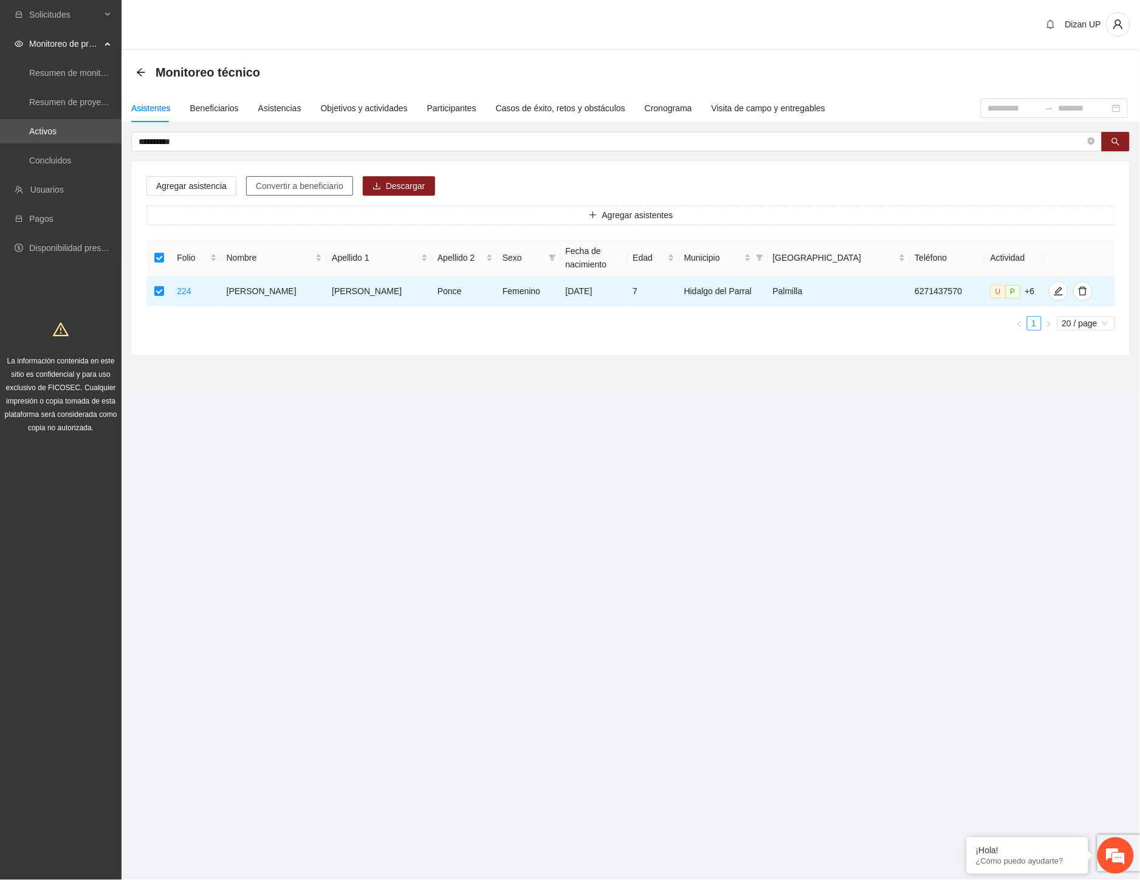
click at [282, 185] on span "Convertir a beneficiario" at bounding box center [300, 185] width 88 height 13
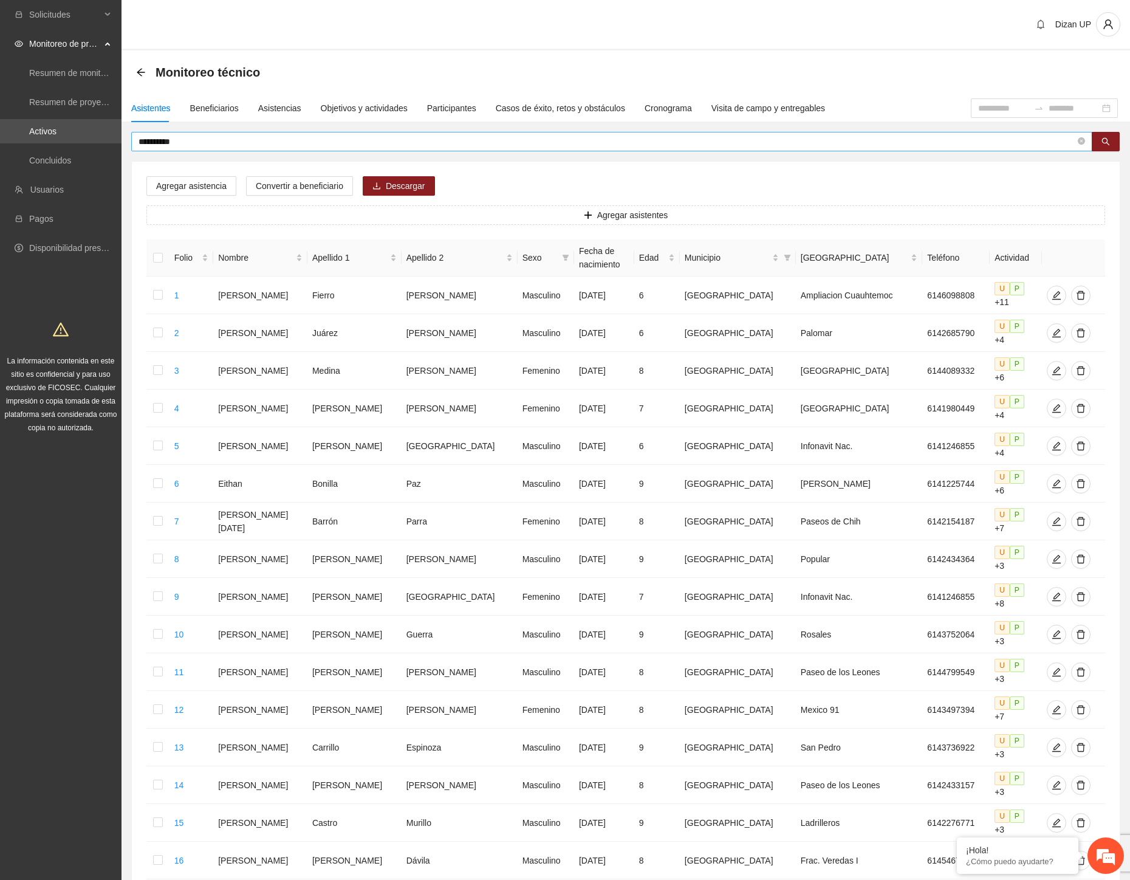
click at [211, 142] on input "**********" at bounding box center [607, 141] width 937 height 13
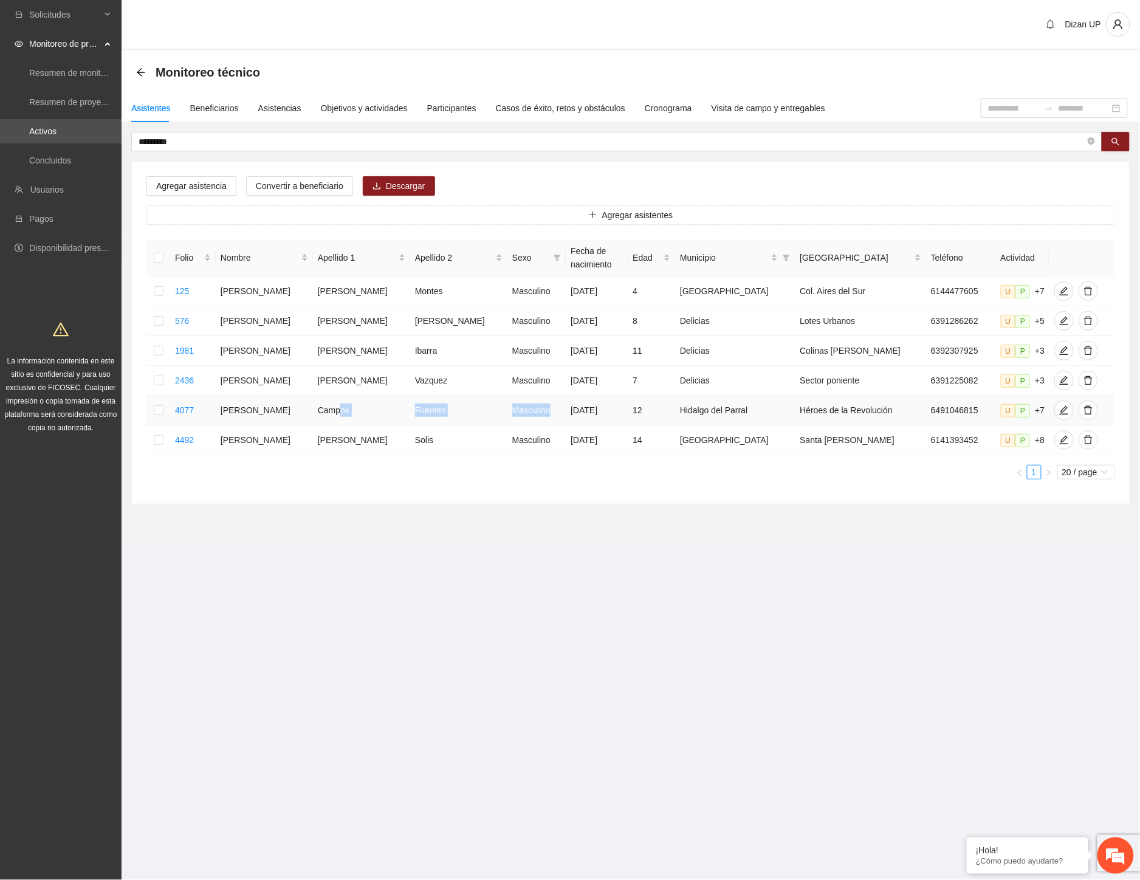
drag, startPoint x: 339, startPoint y: 417, endPoint x: 521, endPoint y: 411, distance: 181.8
click at [521, 411] on tr "4077 Damian Alexis Campos Fuentes Masculino 12/04/2013 12 Hidalgo del Parral Hé…" at bounding box center [630, 411] width 969 height 30
click at [1060, 413] on icon "edit" at bounding box center [1064, 410] width 9 height 9
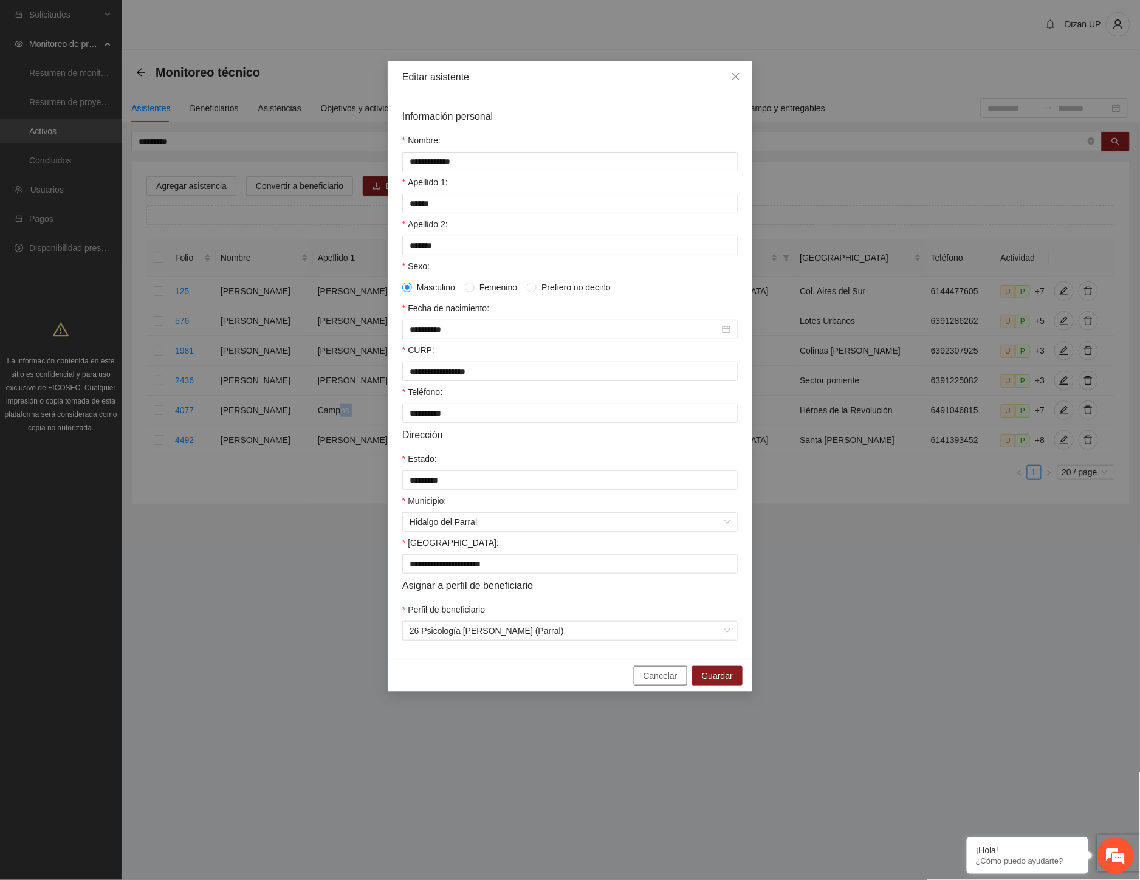
click at [652, 682] on span "Cancelar" at bounding box center [661, 675] width 34 height 13
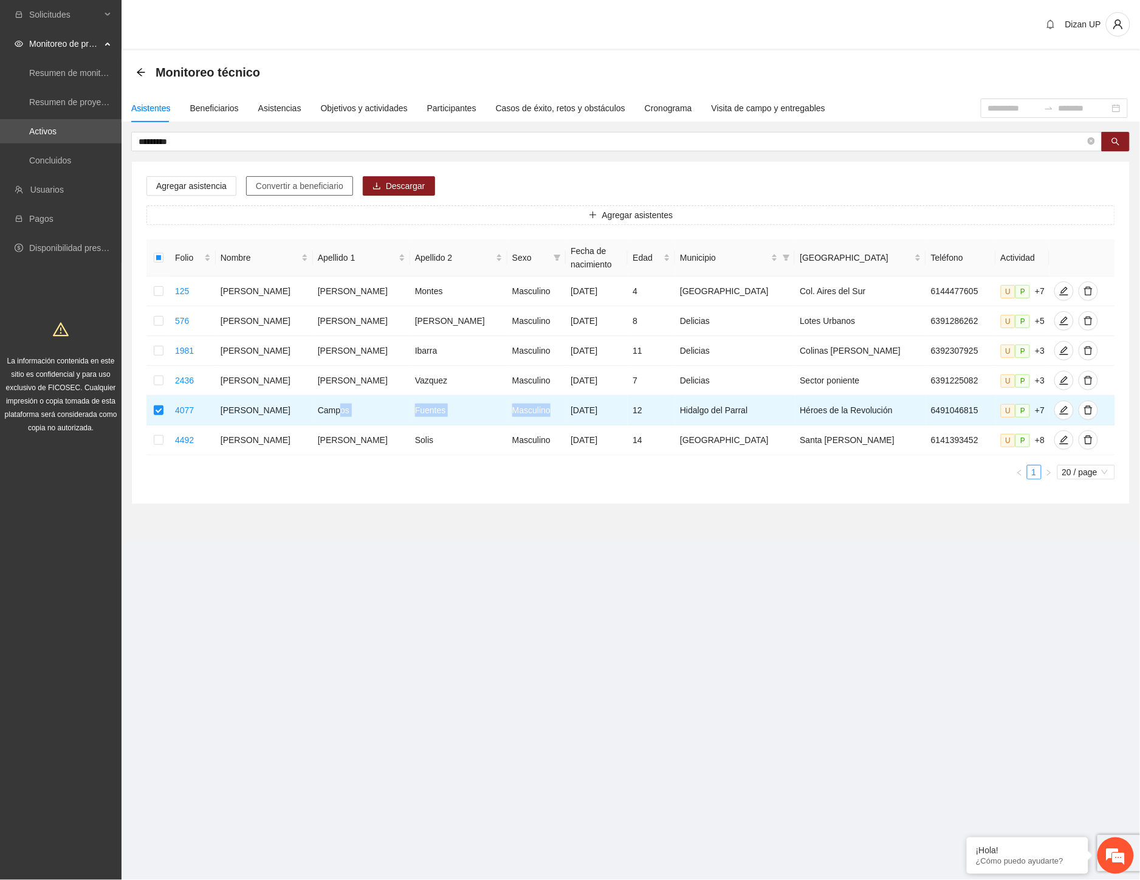
click at [263, 183] on span "Convertir a beneficiario" at bounding box center [300, 185] width 88 height 13
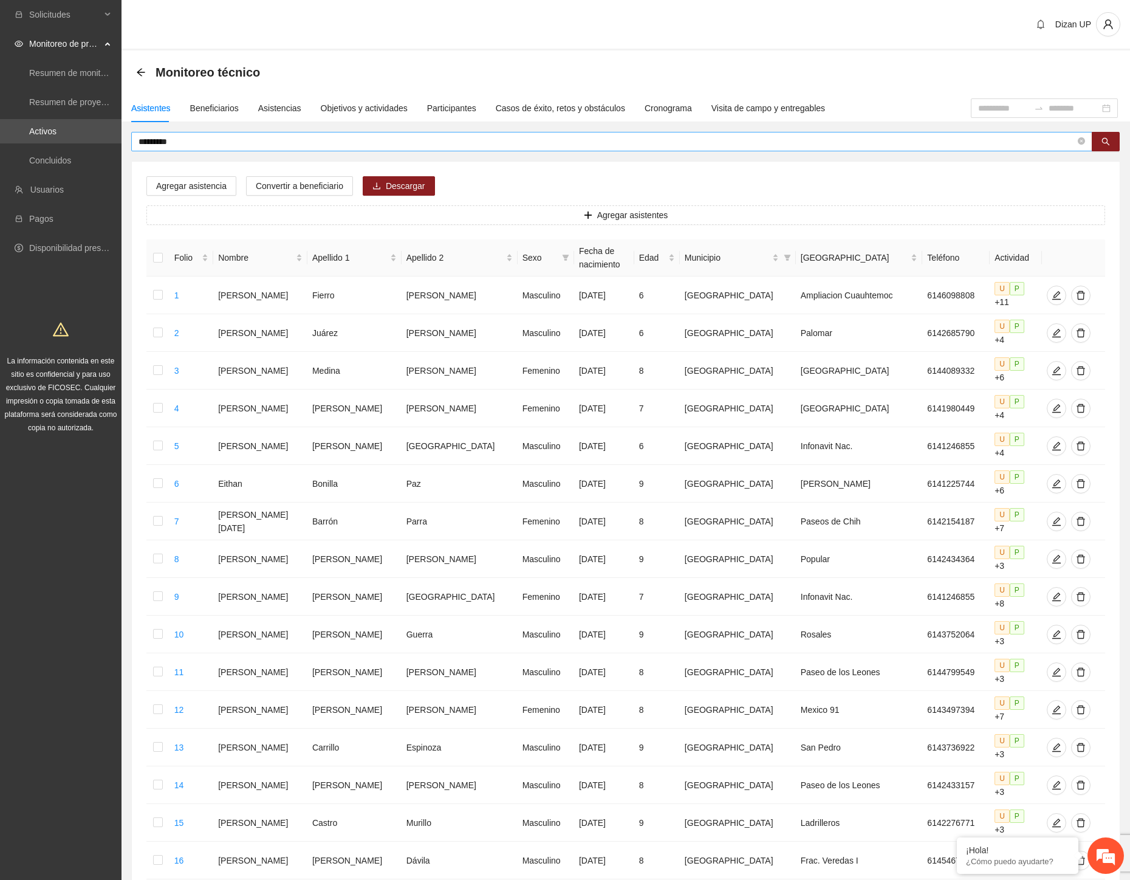
click at [184, 139] on input "*********" at bounding box center [607, 141] width 937 height 13
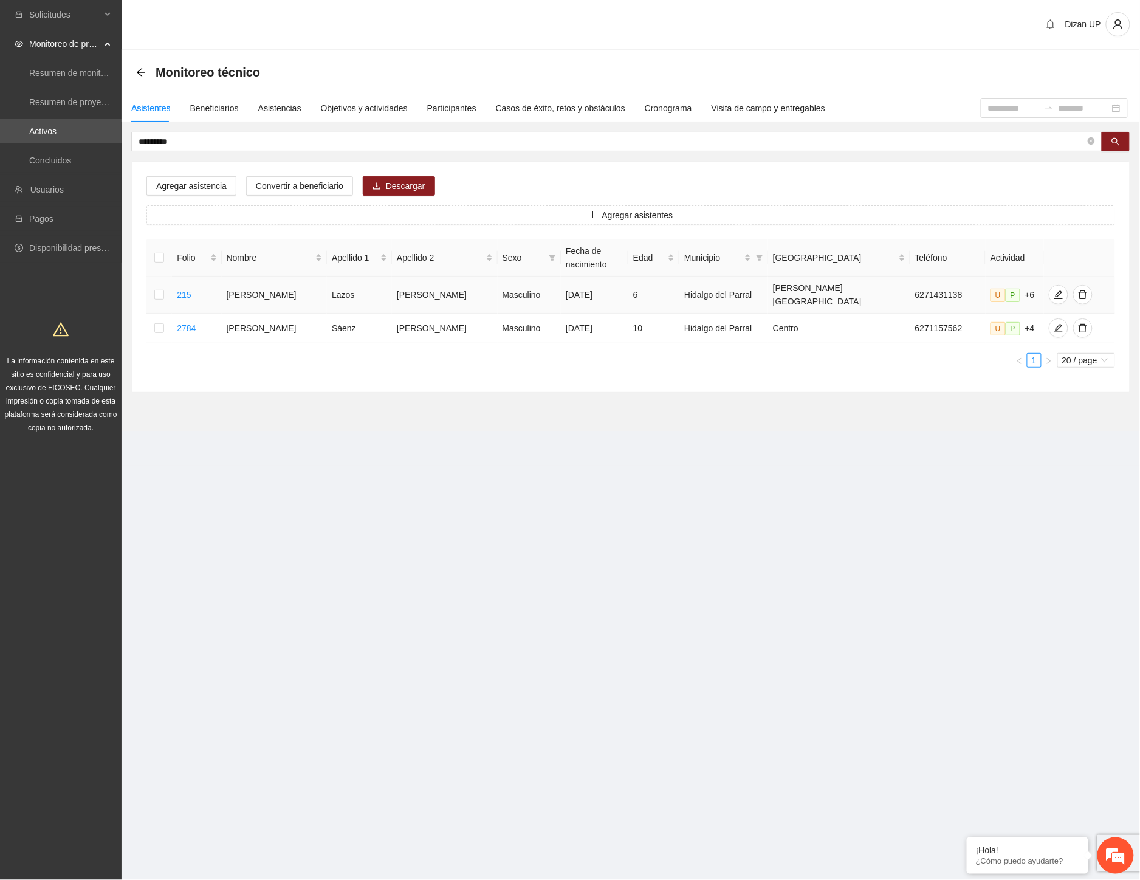
drag, startPoint x: 354, startPoint y: 286, endPoint x: 610, endPoint y: 283, distance: 255.9
click at [602, 283] on tr "215 Damián Andrés Lazos Chávez Masculino 04/09/2018 6 Hidalgo del Parral Valle …" at bounding box center [630, 295] width 969 height 37
click at [1054, 292] on icon "edit" at bounding box center [1059, 295] width 10 height 10
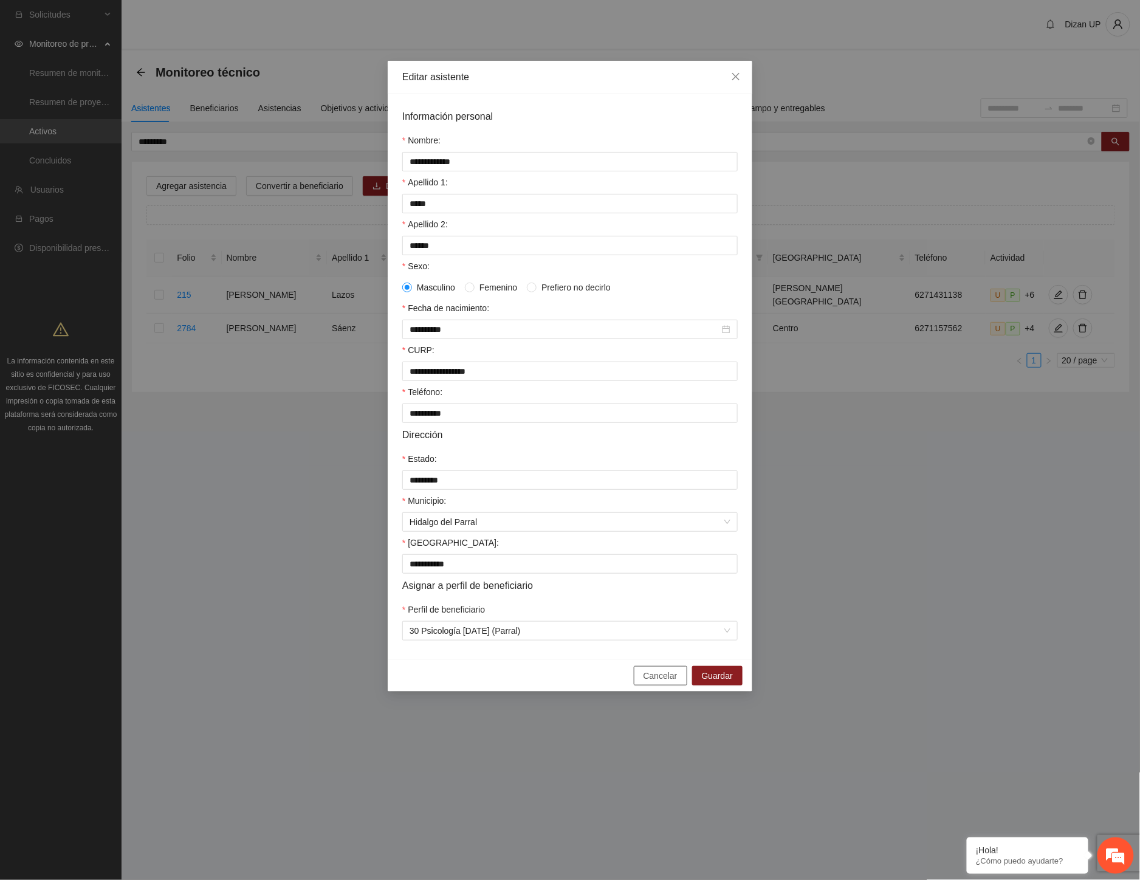
click at [664, 682] on span "Cancelar" at bounding box center [661, 675] width 34 height 13
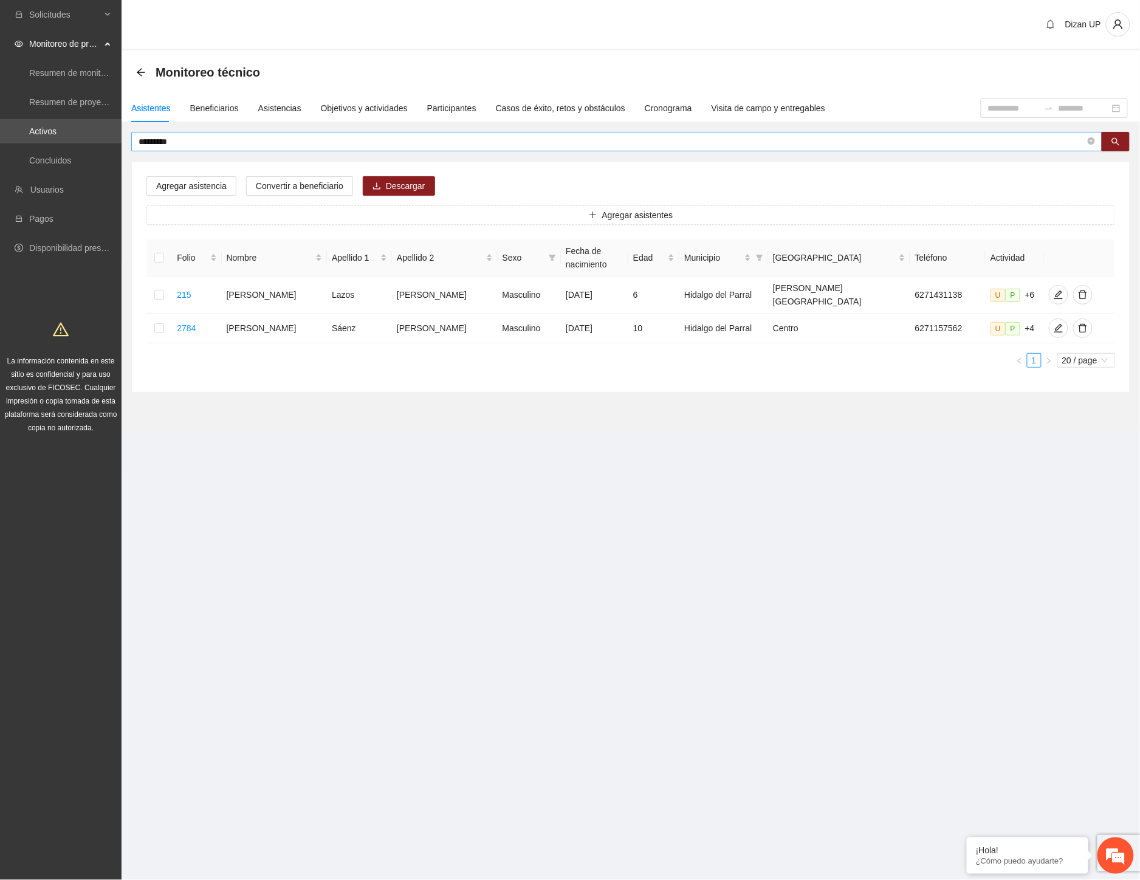
click at [162, 143] on input "*********" at bounding box center [612, 141] width 947 height 13
drag, startPoint x: 173, startPoint y: 141, endPoint x: 154, endPoint y: 142, distance: 19.5
click at [154, 142] on input "*********" at bounding box center [612, 141] width 947 height 13
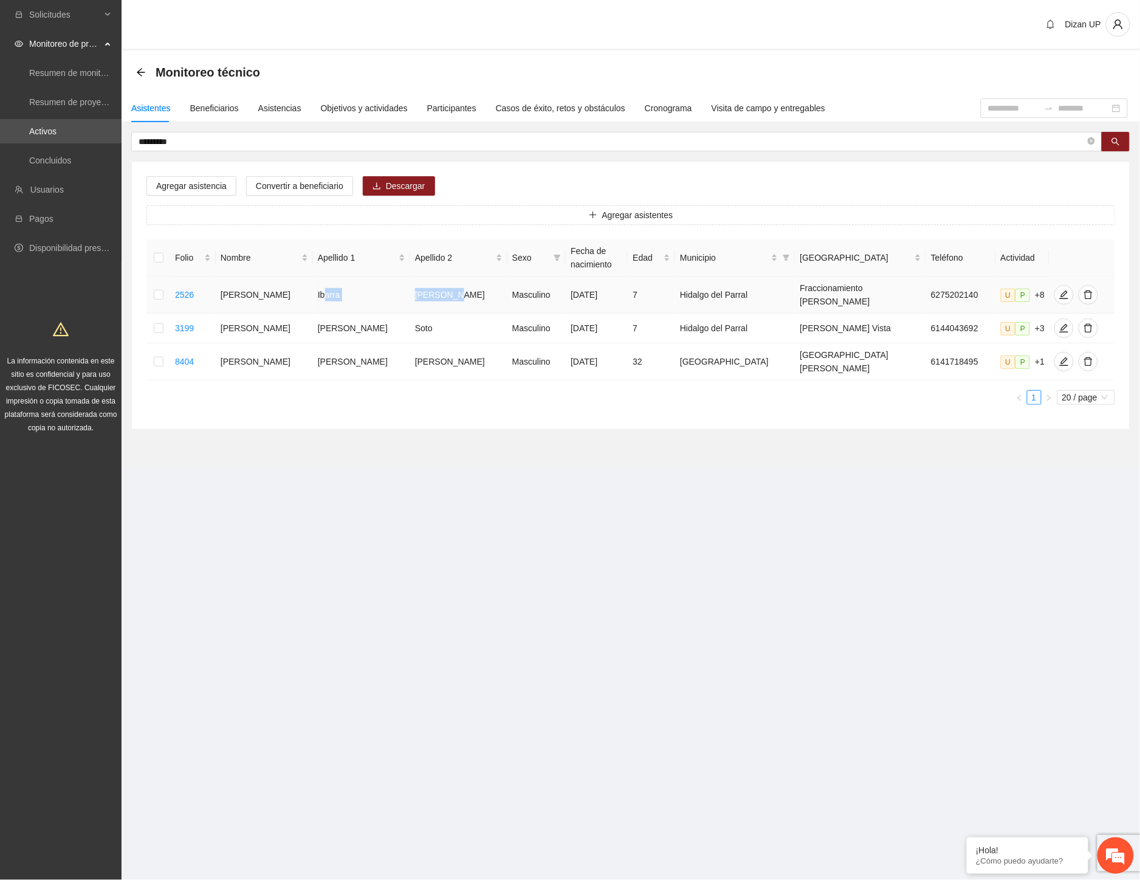
drag, startPoint x: 321, startPoint y: 293, endPoint x: 457, endPoint y: 292, distance: 136.1
click at [457, 292] on tr "2526 Daniel Antonio Ibarra Rodríguez Masculino 17/01/2018 7 Hidalgo del Parral …" at bounding box center [630, 295] width 969 height 37
click at [1060, 292] on icon "edit" at bounding box center [1064, 294] width 9 height 9
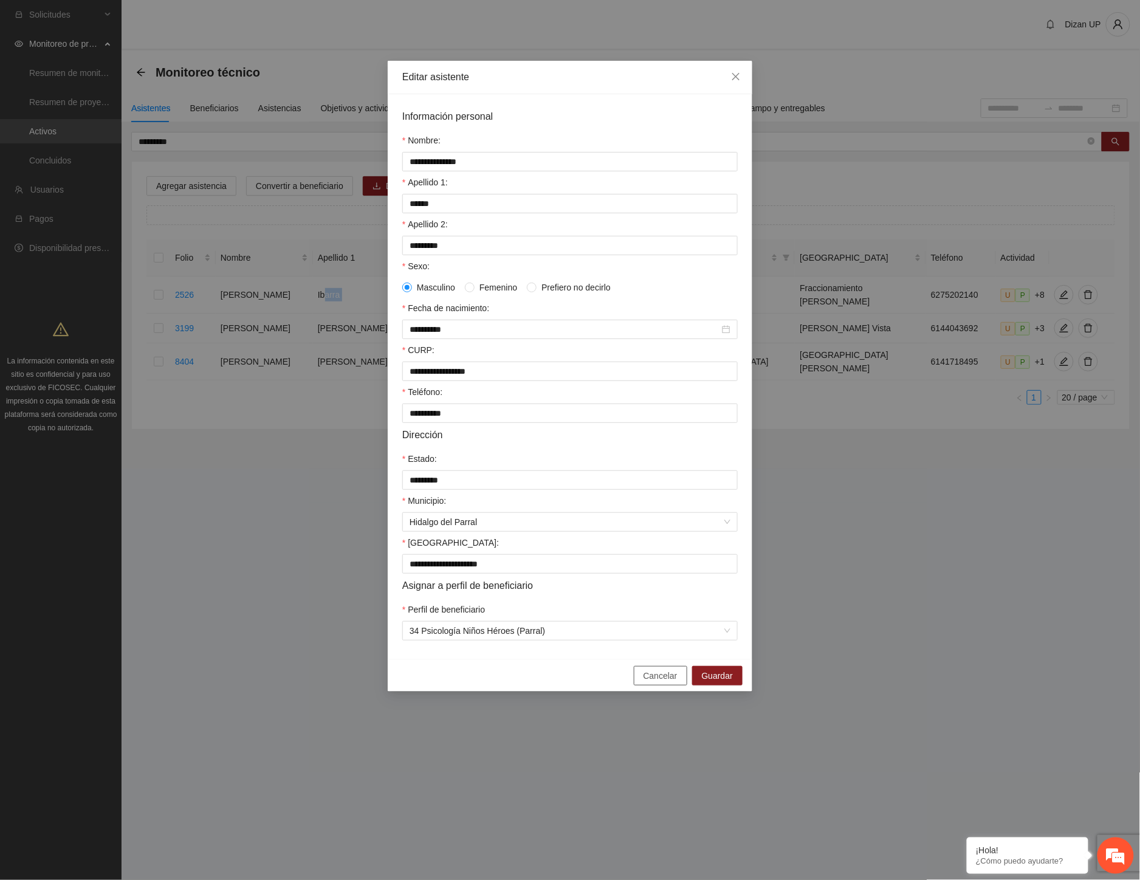
drag, startPoint x: 643, startPoint y: 690, endPoint x: 612, endPoint y: 647, distance: 52.6
click at [643, 685] on button "Cancelar" at bounding box center [660, 675] width 53 height 19
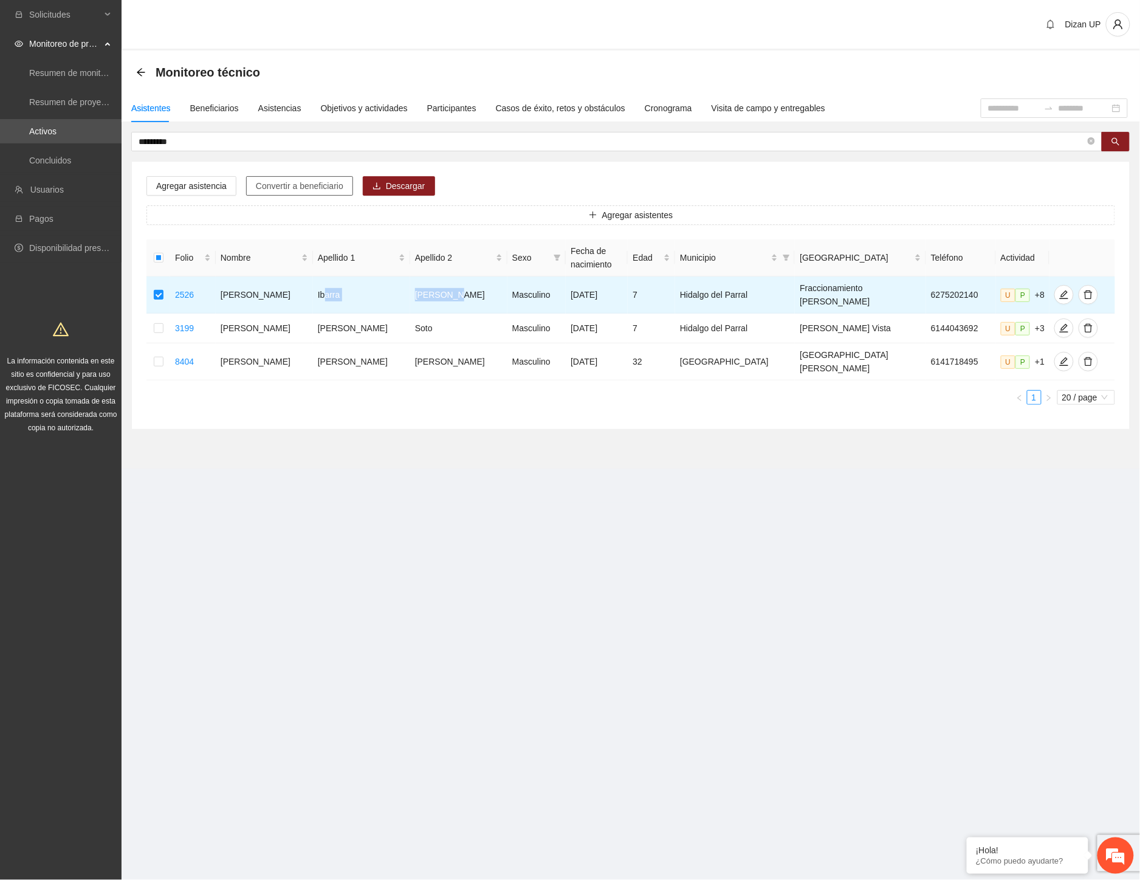
click at [286, 185] on span "Convertir a beneficiario" at bounding box center [300, 185] width 88 height 13
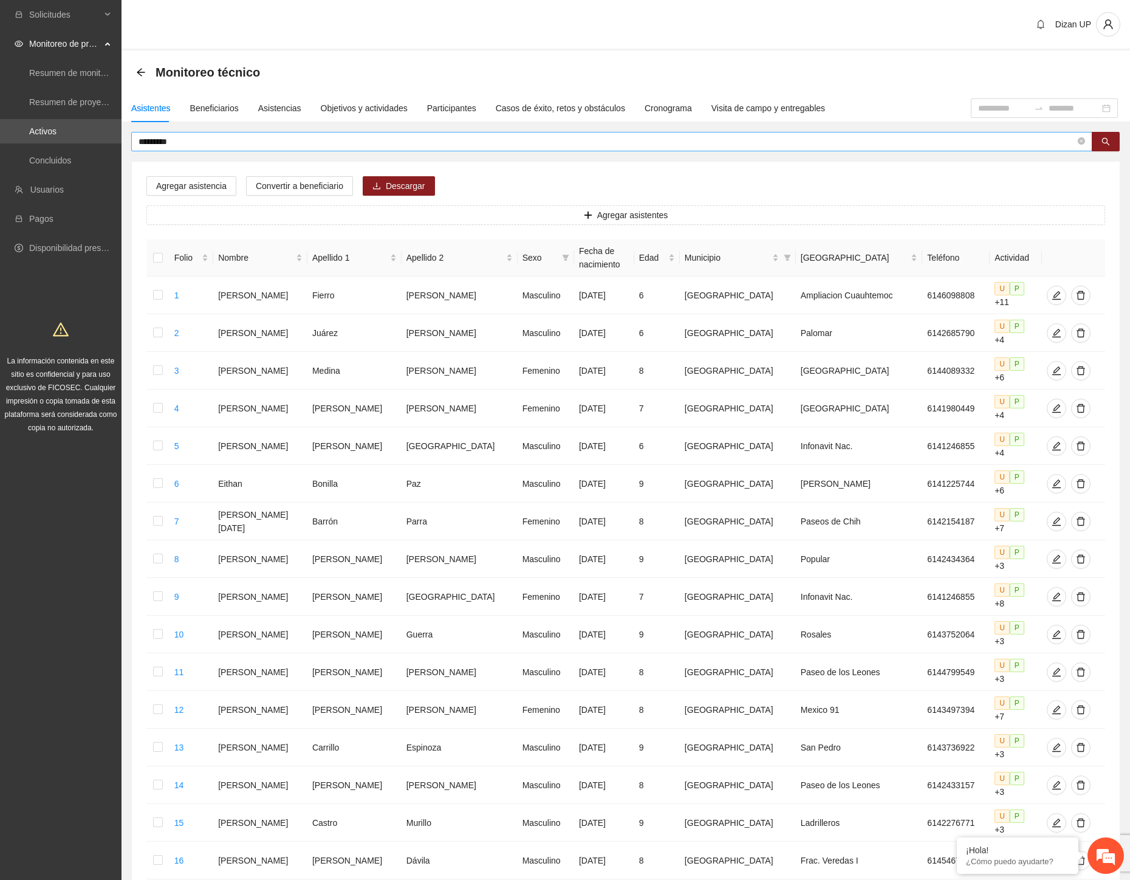
click at [187, 144] on input "*********" at bounding box center [607, 141] width 937 height 13
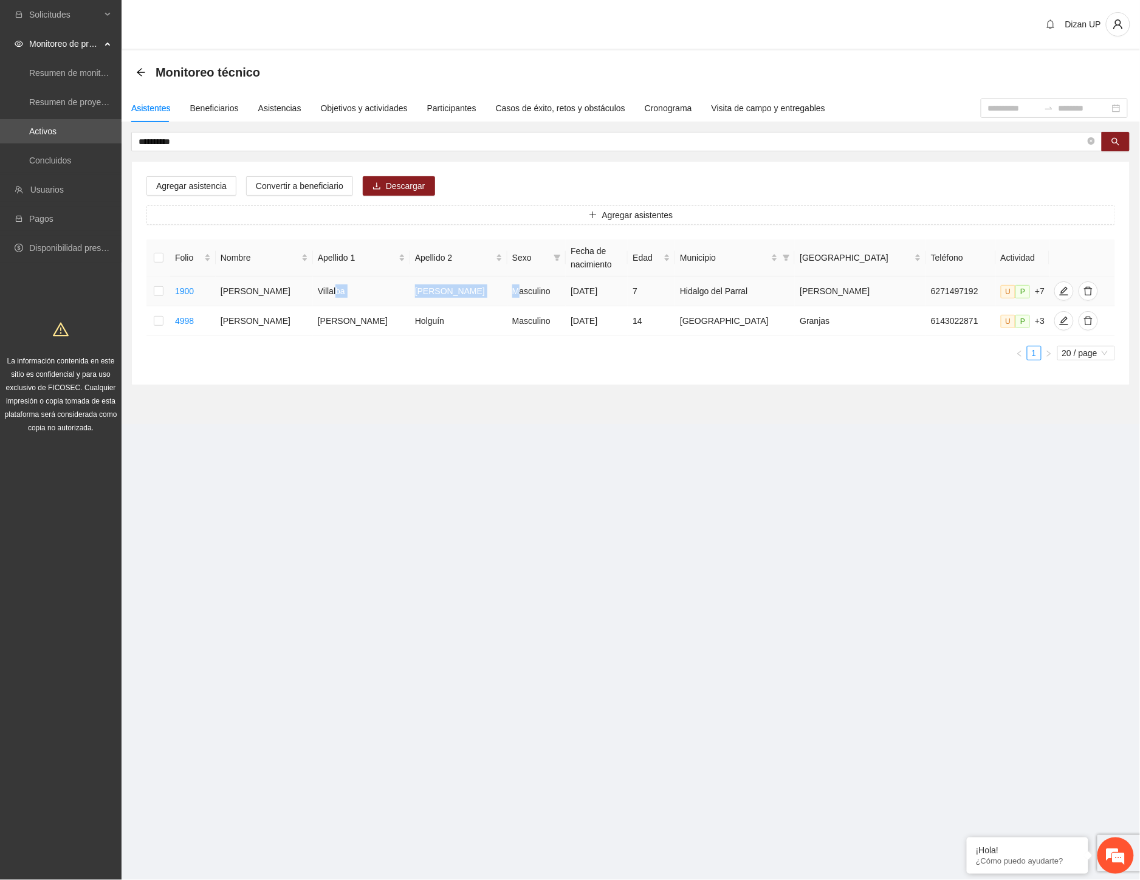
drag, startPoint x: 337, startPoint y: 292, endPoint x: 485, endPoint y: 284, distance: 148.5
click at [485, 284] on tr "1900 Daniel Mateo Villalba Gutiérrez Masculino 29/05/2018 7 Hidalgo del Parral …" at bounding box center [630, 292] width 969 height 30
click at [1059, 287] on icon "edit" at bounding box center [1064, 291] width 10 height 10
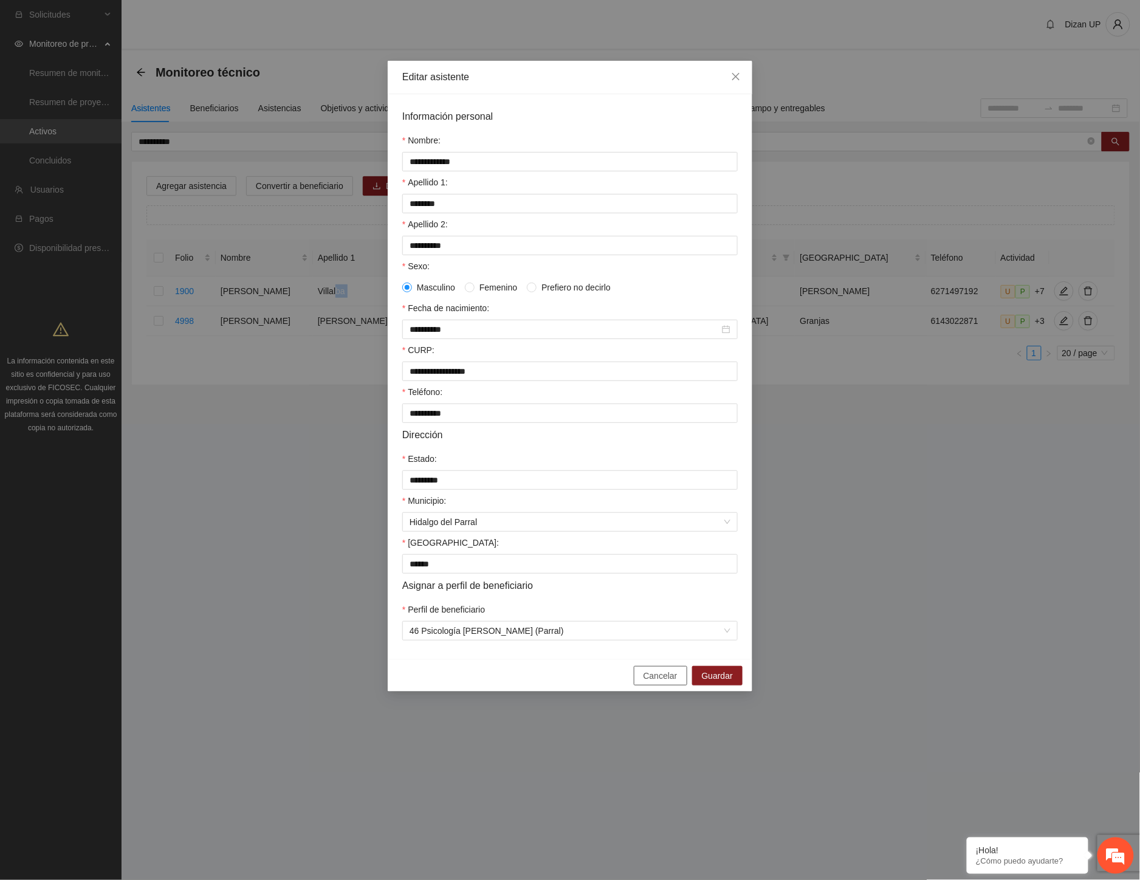
click at [664, 682] on span "Cancelar" at bounding box center [661, 675] width 34 height 13
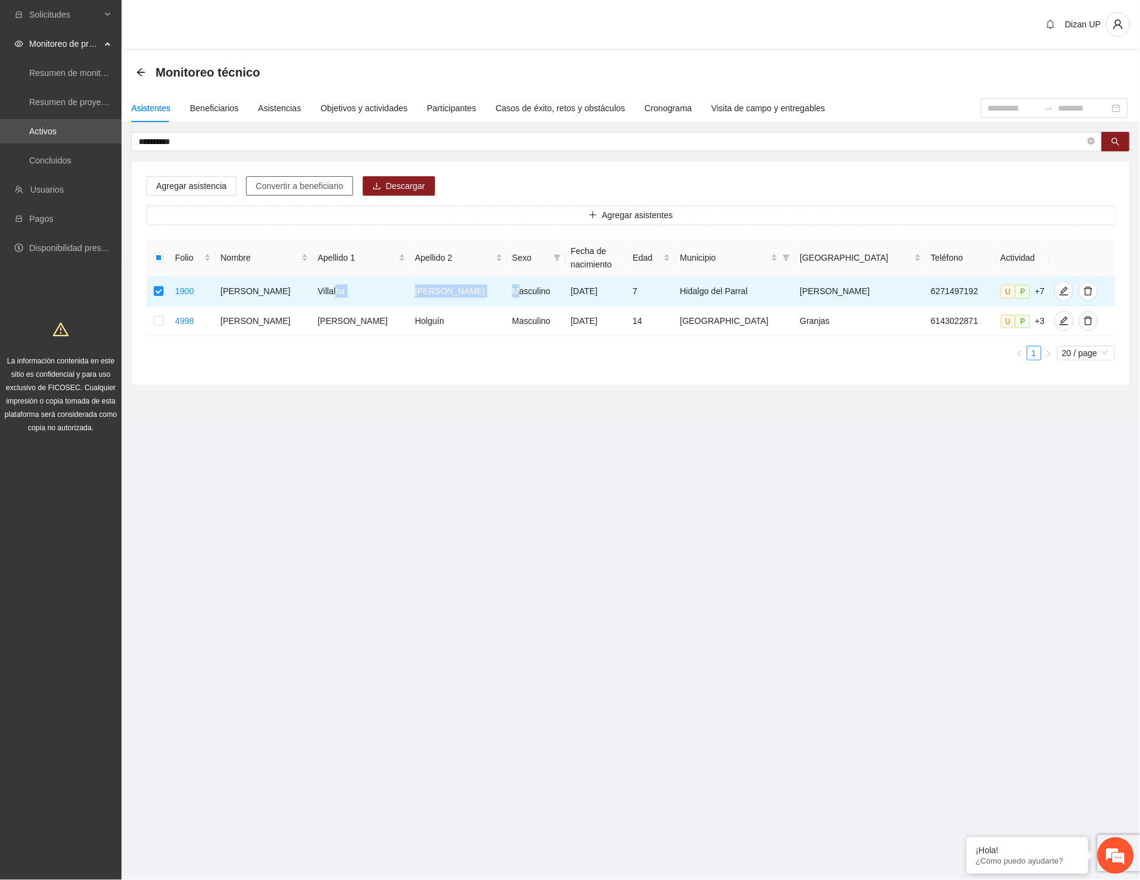
click at [280, 188] on span "Convertir a beneficiario" at bounding box center [300, 185] width 88 height 13
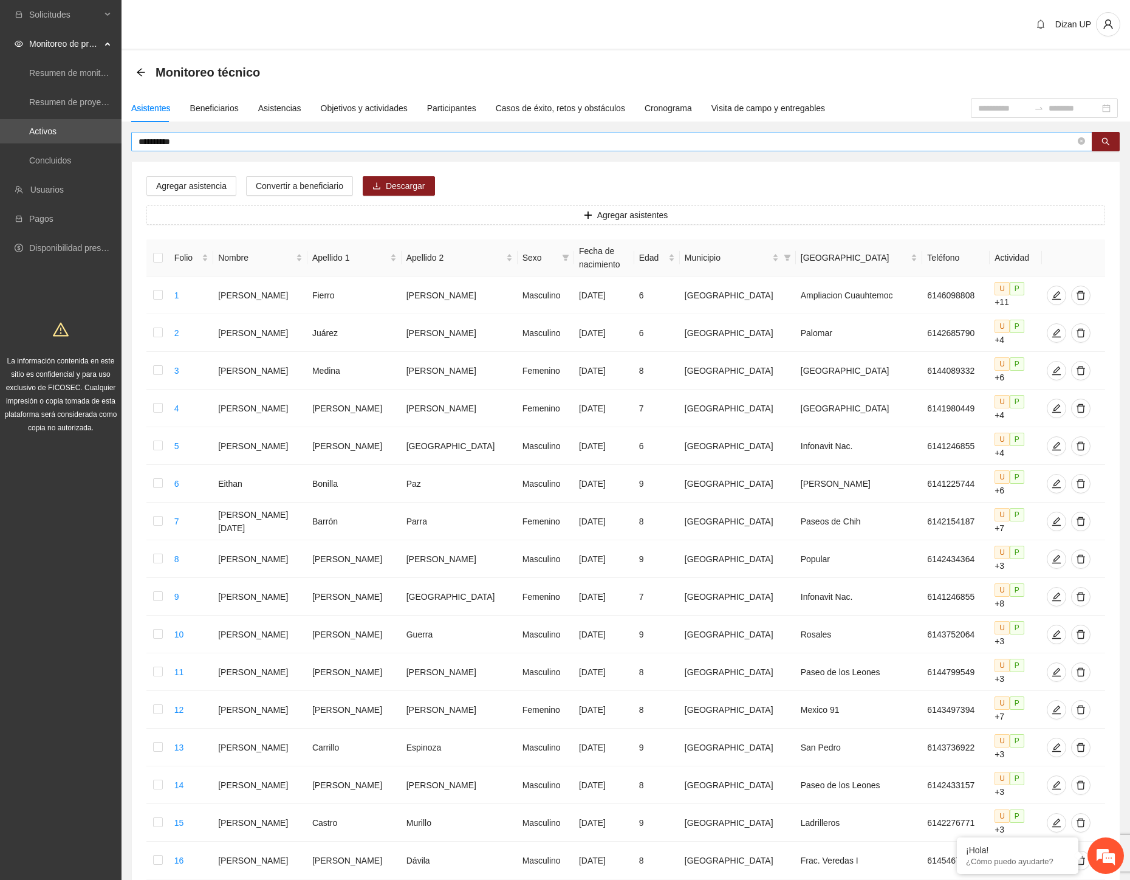
click at [196, 145] on input "**********" at bounding box center [607, 141] width 937 height 13
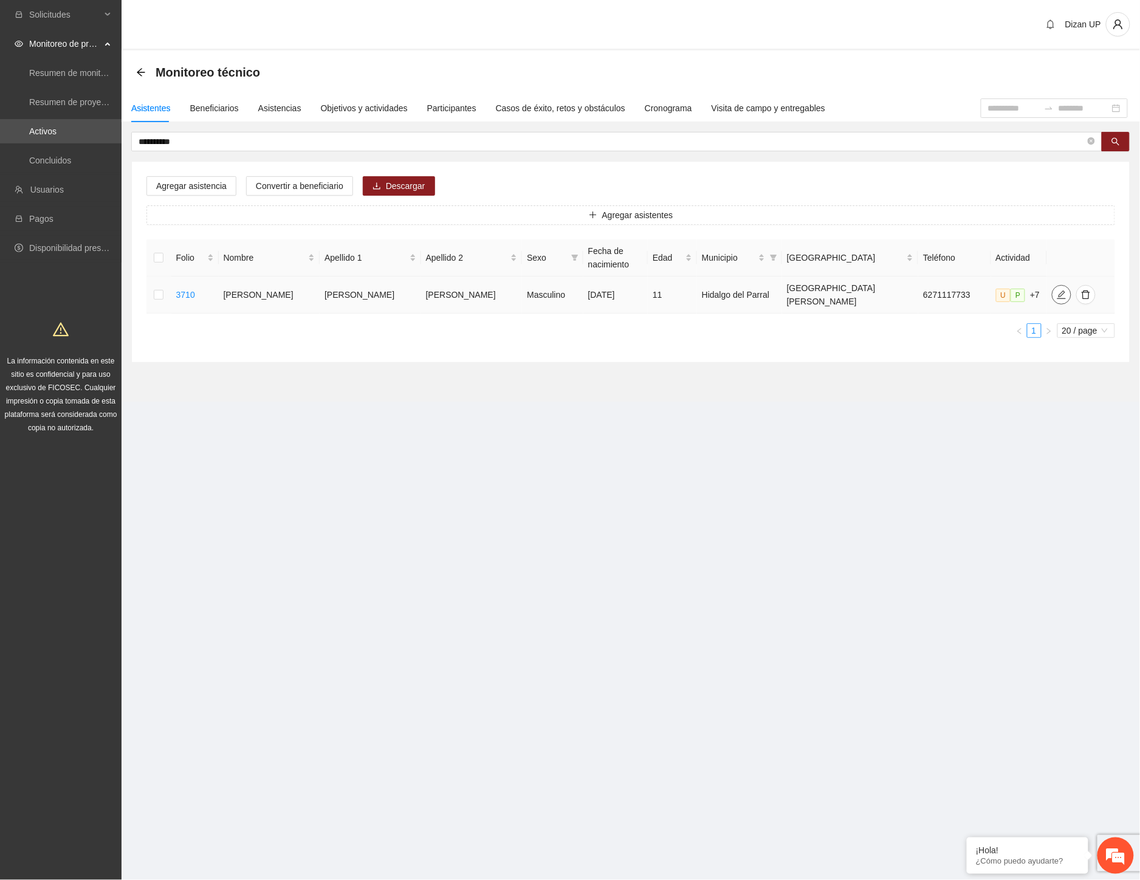
click at [1057, 290] on icon "edit" at bounding box center [1061, 294] width 9 height 9
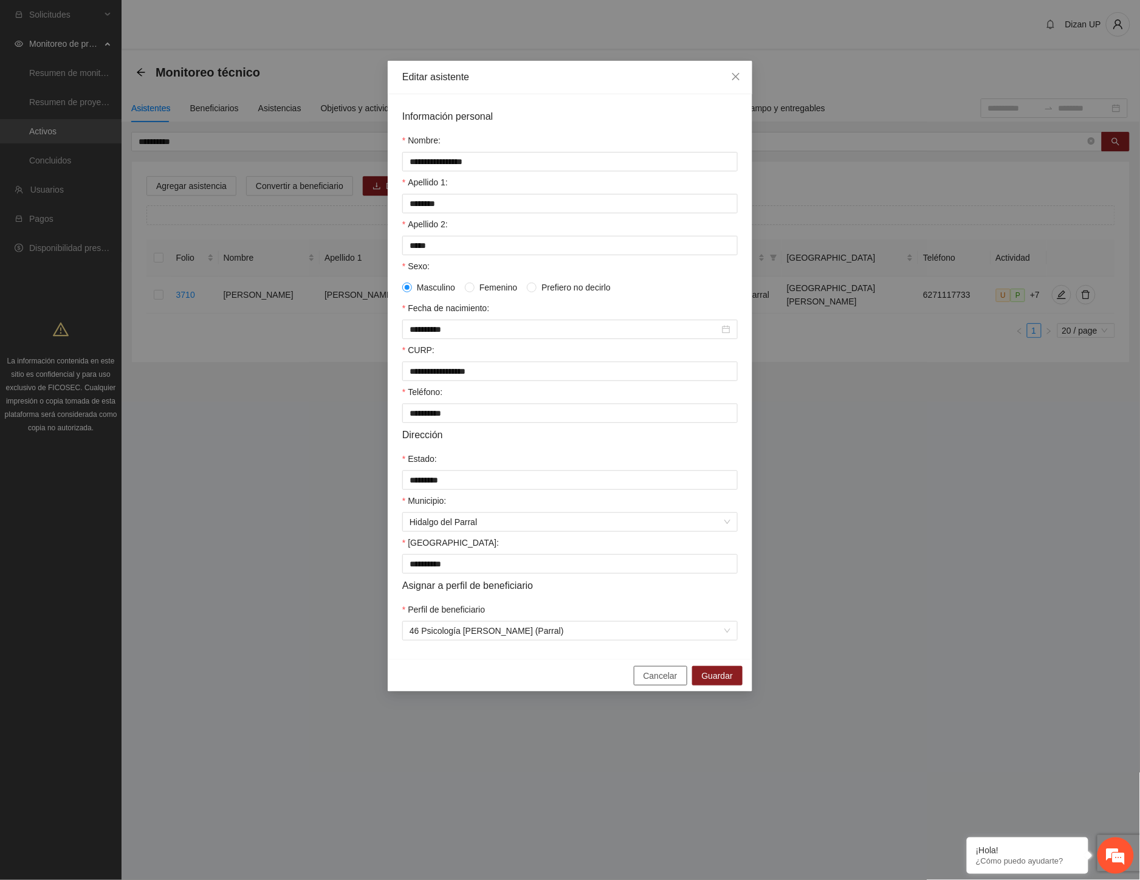
click at [651, 682] on span "Cancelar" at bounding box center [661, 675] width 34 height 13
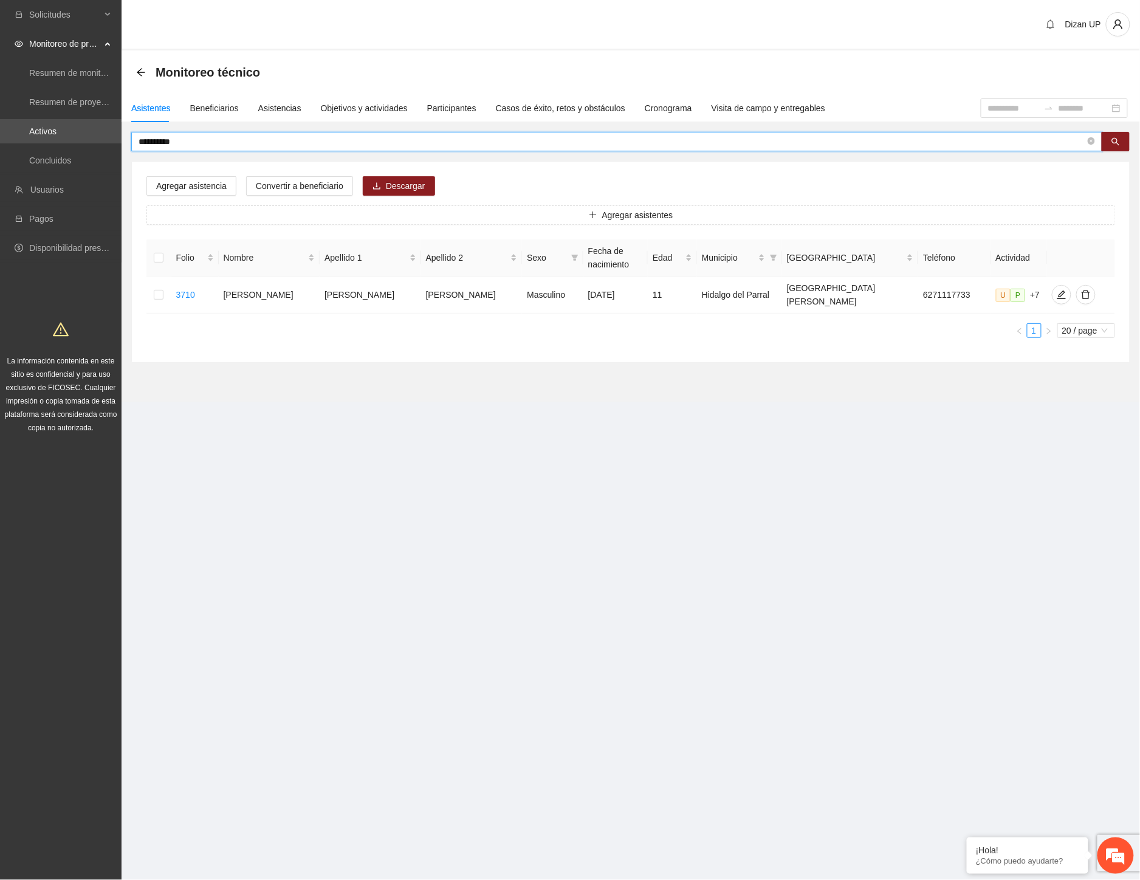
click at [182, 140] on input "**********" at bounding box center [612, 141] width 947 height 13
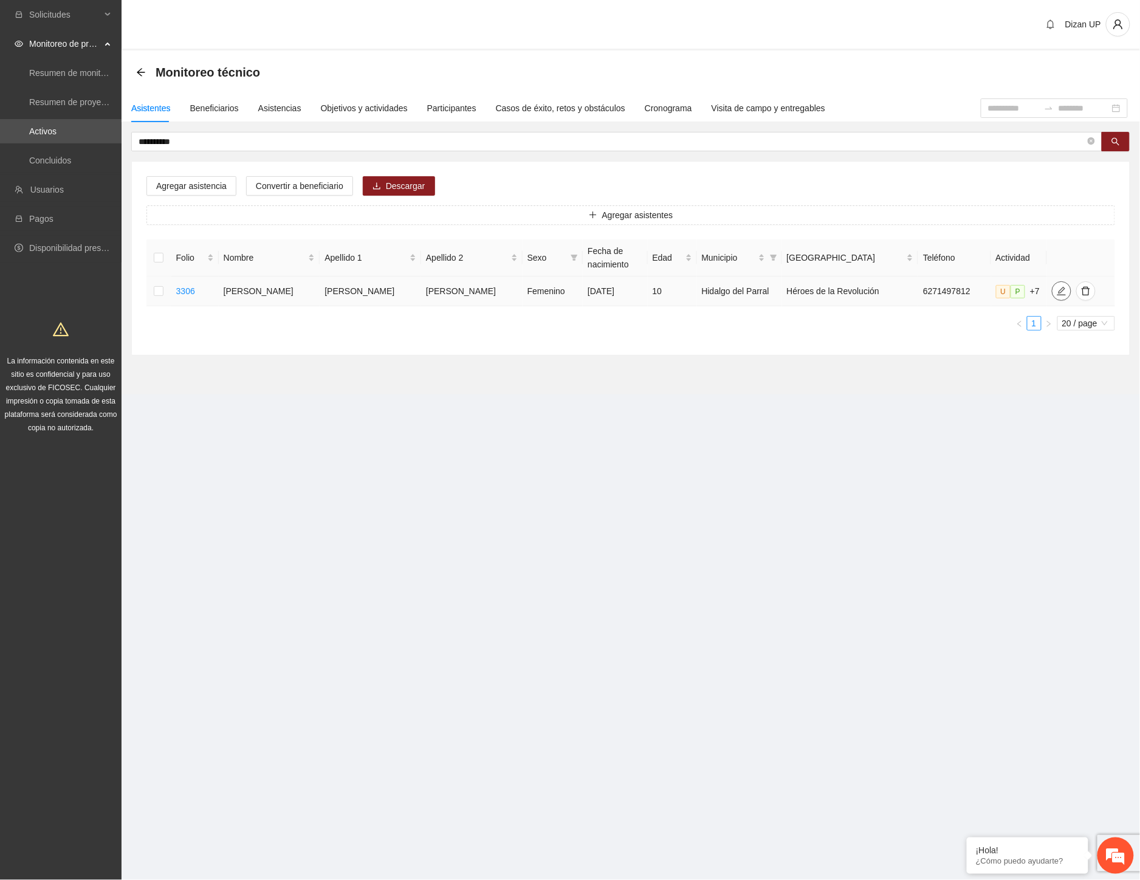
click at [1052, 301] on button "button" at bounding box center [1061, 290] width 19 height 19
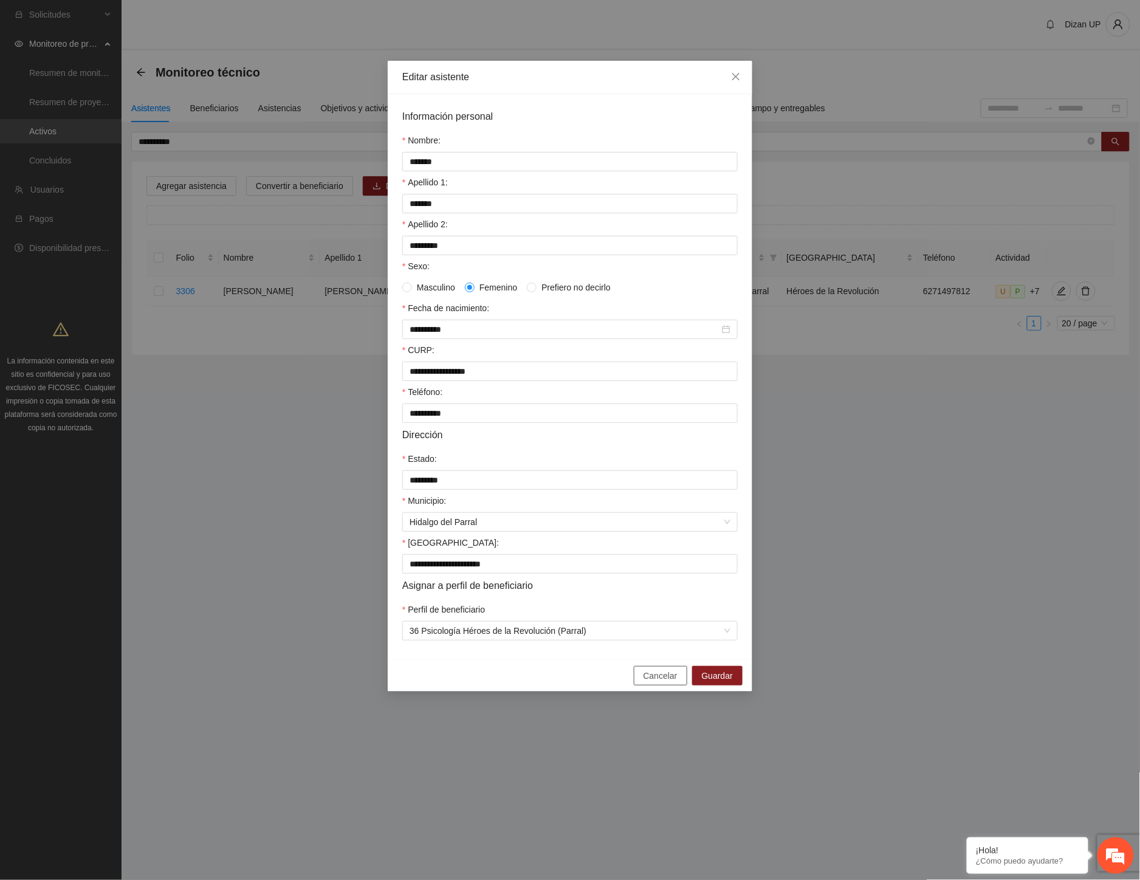
click at [647, 682] on span "Cancelar" at bounding box center [661, 675] width 34 height 13
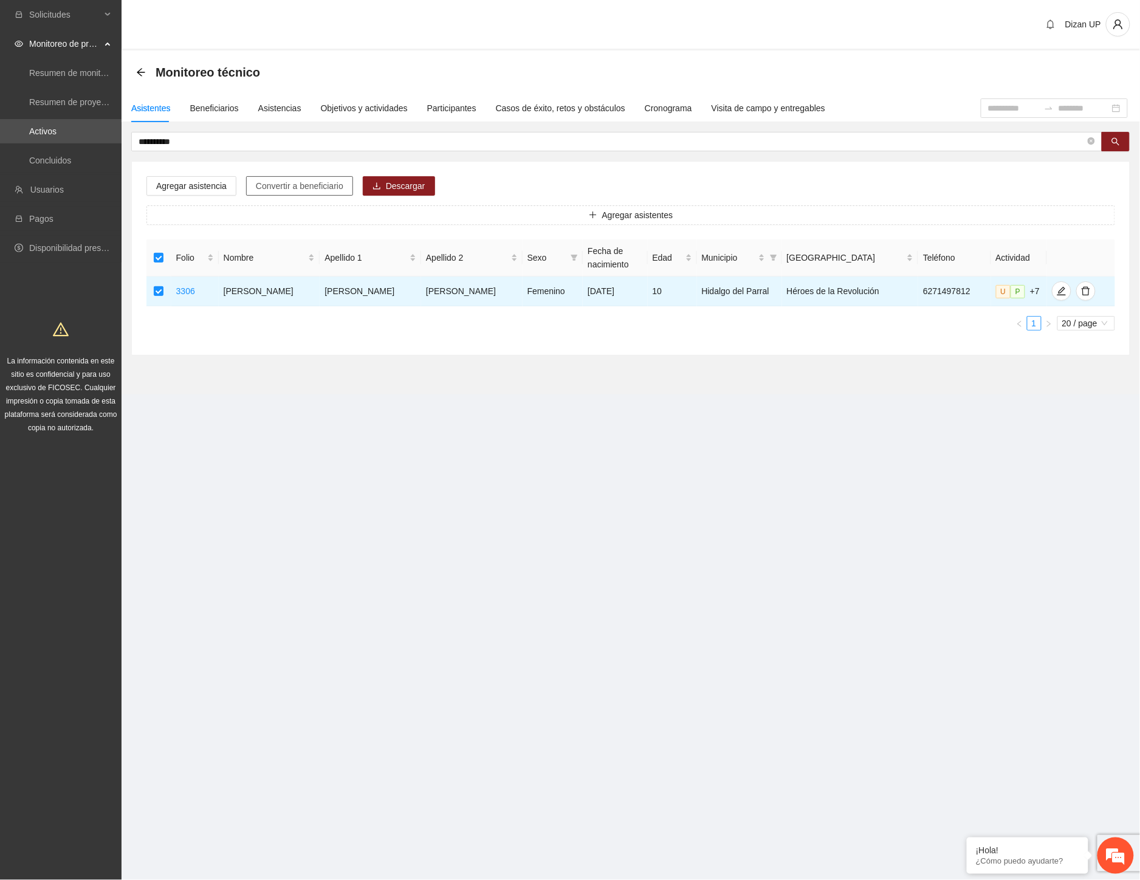
click at [265, 185] on span "Convertir a beneficiario" at bounding box center [300, 185] width 88 height 13
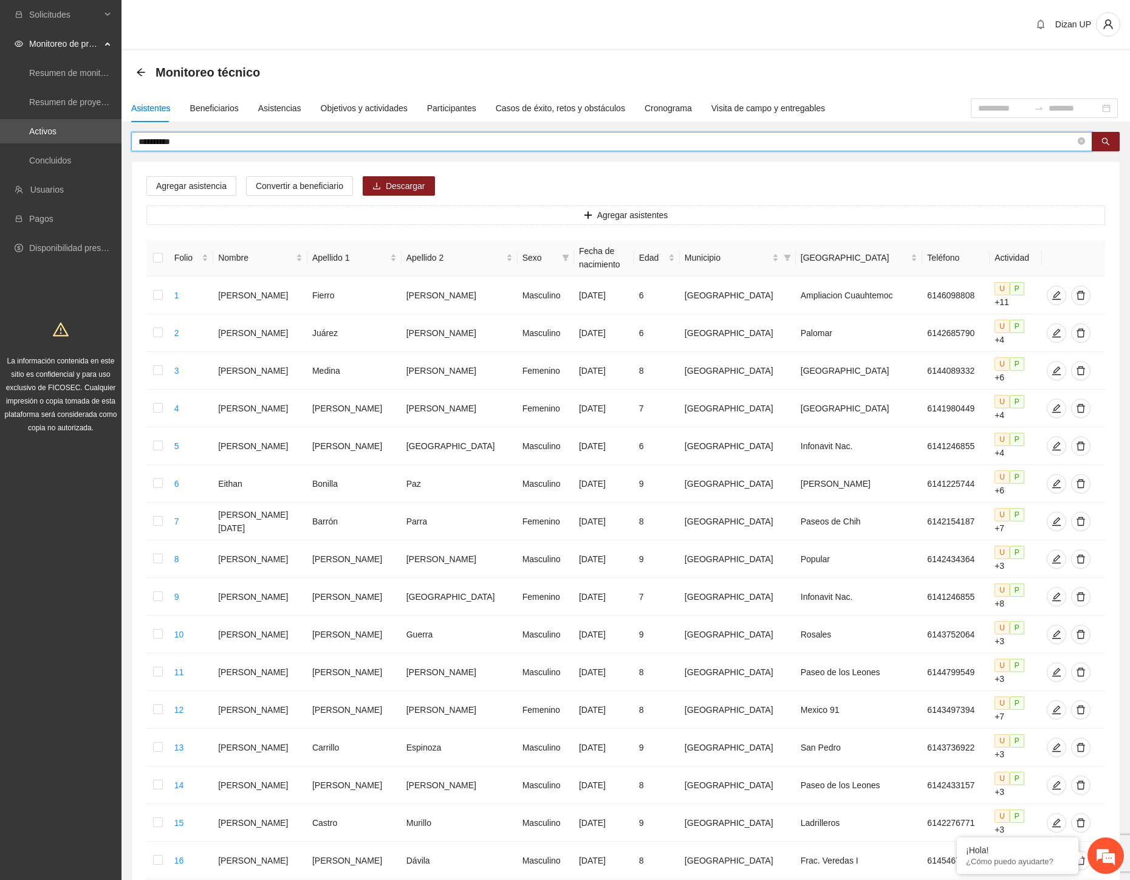
drag, startPoint x: 189, startPoint y: 138, endPoint x: 156, endPoint y: 141, distance: 33.6
click at [156, 141] on input "**********" at bounding box center [607, 141] width 937 height 13
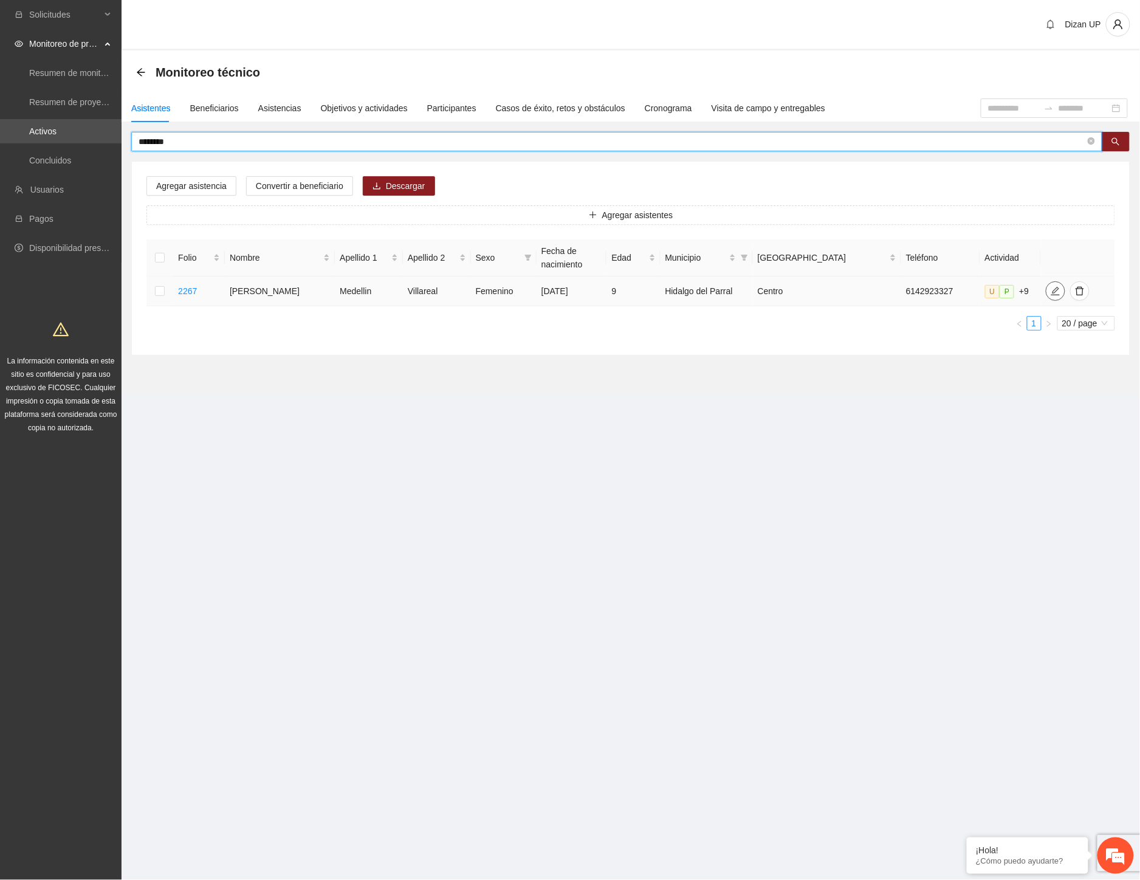
click at [1053, 293] on span "edit" at bounding box center [1055, 291] width 18 height 10
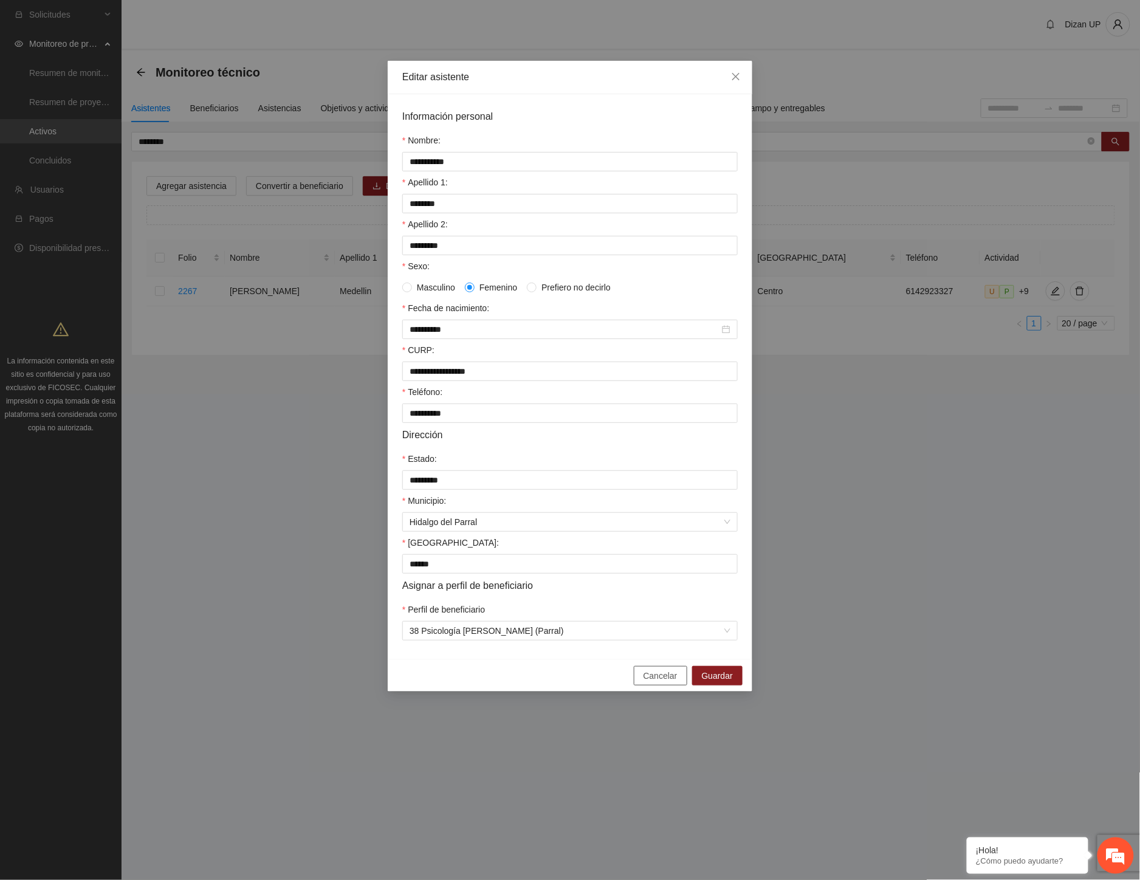
click at [653, 682] on span "Cancelar" at bounding box center [661, 675] width 34 height 13
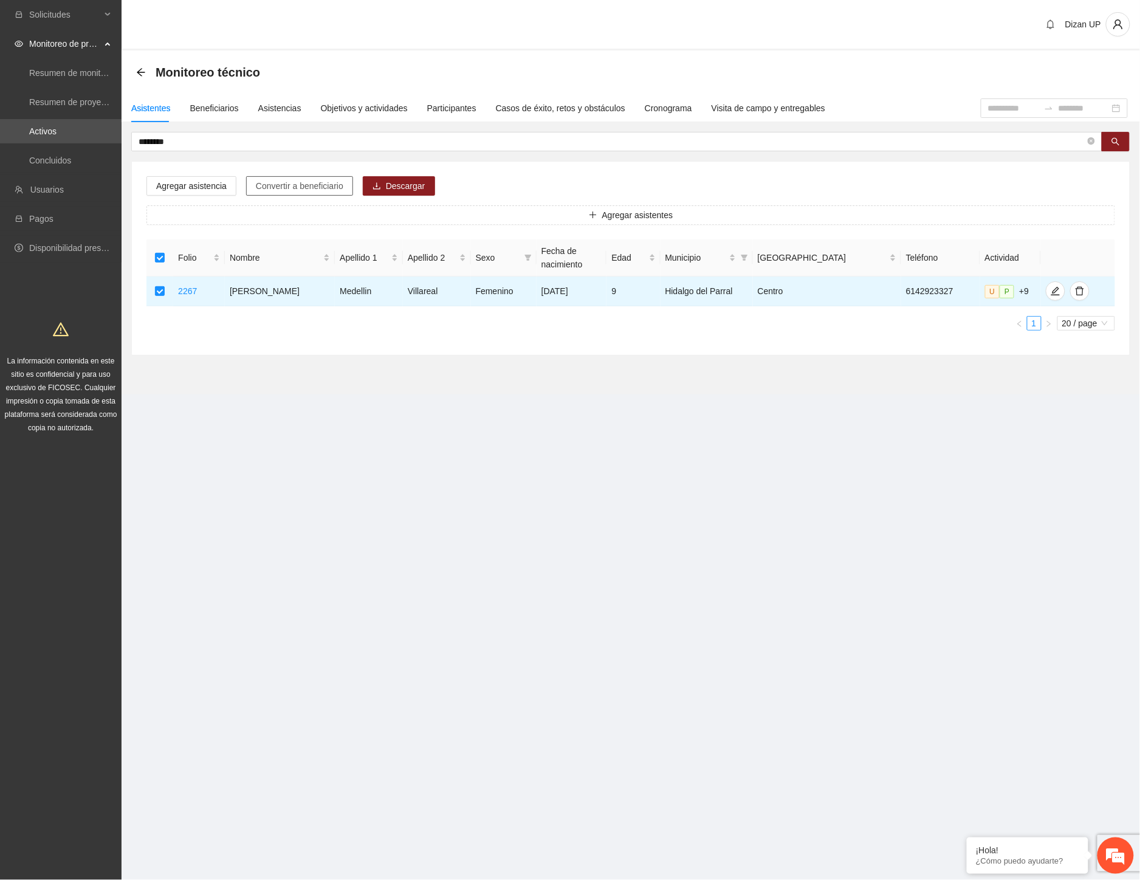
click at [288, 177] on button "Convertir a beneficiario" at bounding box center [299, 185] width 107 height 19
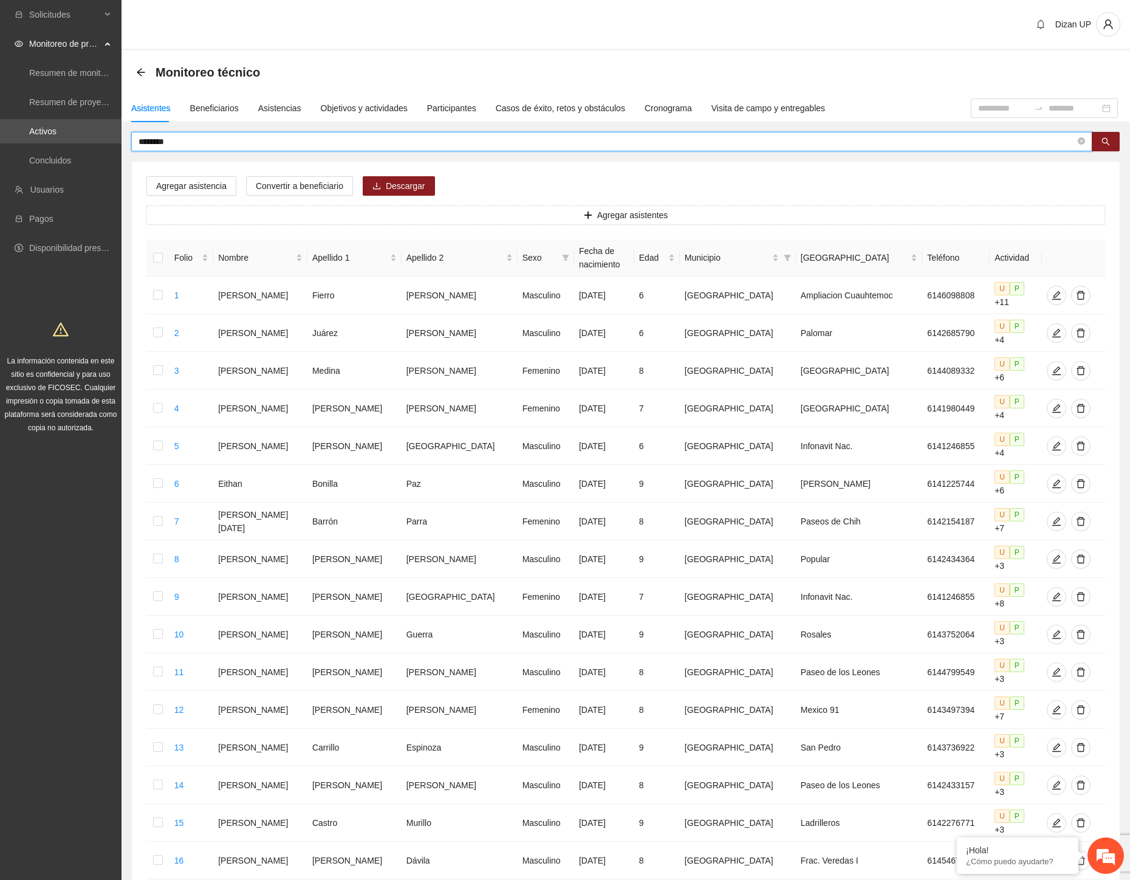
click at [188, 143] on input "********" at bounding box center [607, 141] width 937 height 13
type input "********"
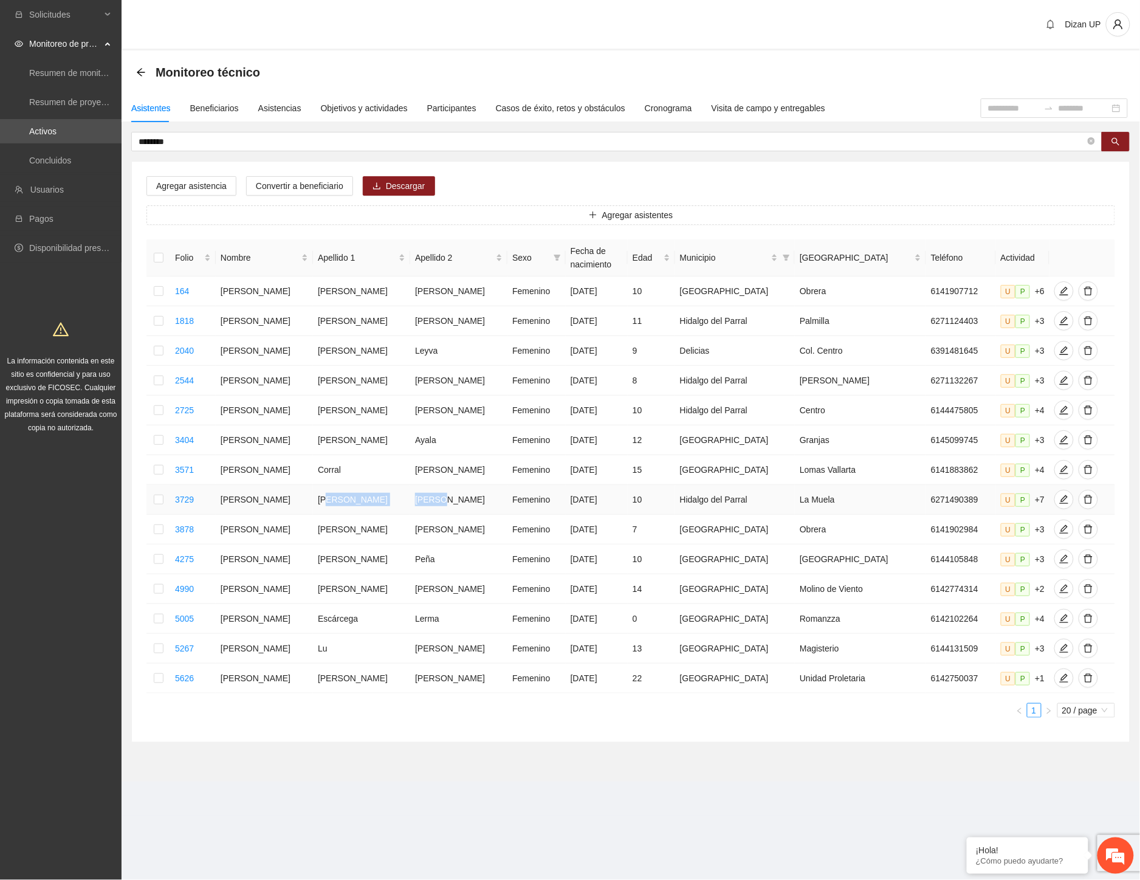
drag, startPoint x: 337, startPoint y: 498, endPoint x: 444, endPoint y: 496, distance: 107.0
click at [444, 496] on tr "3729 Danna Sofía Ramírez Cepeda Femenino 02/10/2014 10 Hidalgo del Parral La Mu…" at bounding box center [630, 500] width 969 height 30
click at [1059, 500] on icon "edit" at bounding box center [1064, 500] width 10 height 10
type input "**********"
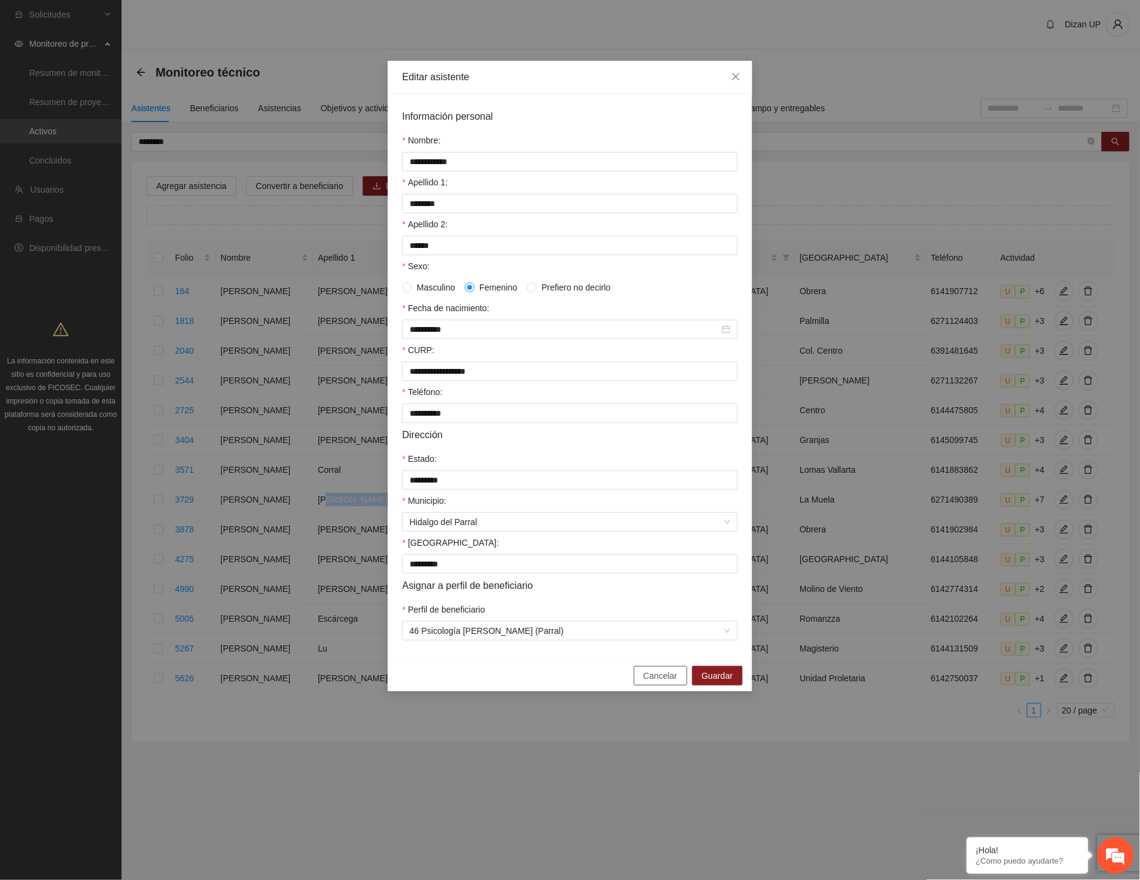
click at [654, 682] on span "Cancelar" at bounding box center [661, 675] width 34 height 13
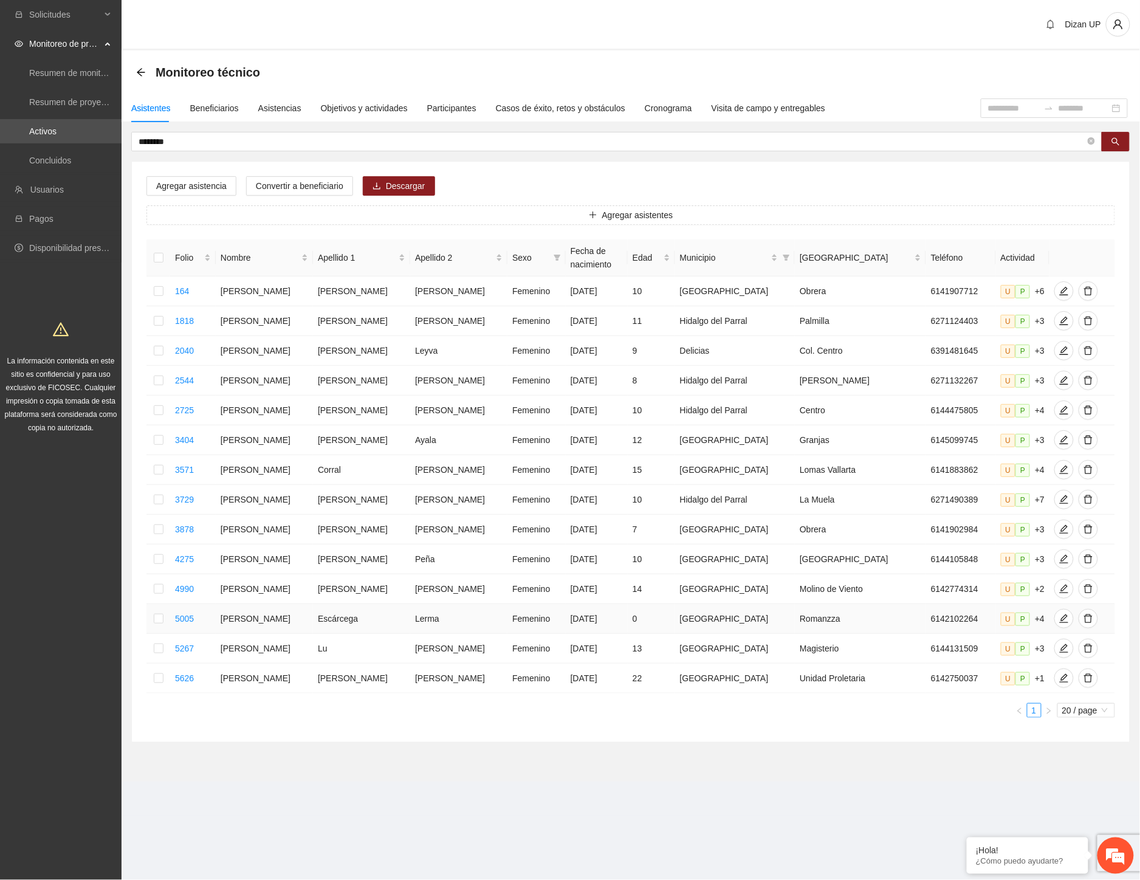
click at [363, 617] on td "Escárcega" at bounding box center [361, 619] width 97 height 30
drag, startPoint x: 453, startPoint y: 614, endPoint x: 527, endPoint y: 617, distance: 73.6
click at [471, 615] on td "Lerma" at bounding box center [458, 619] width 97 height 30
click at [1059, 619] on icon "edit" at bounding box center [1064, 619] width 10 height 10
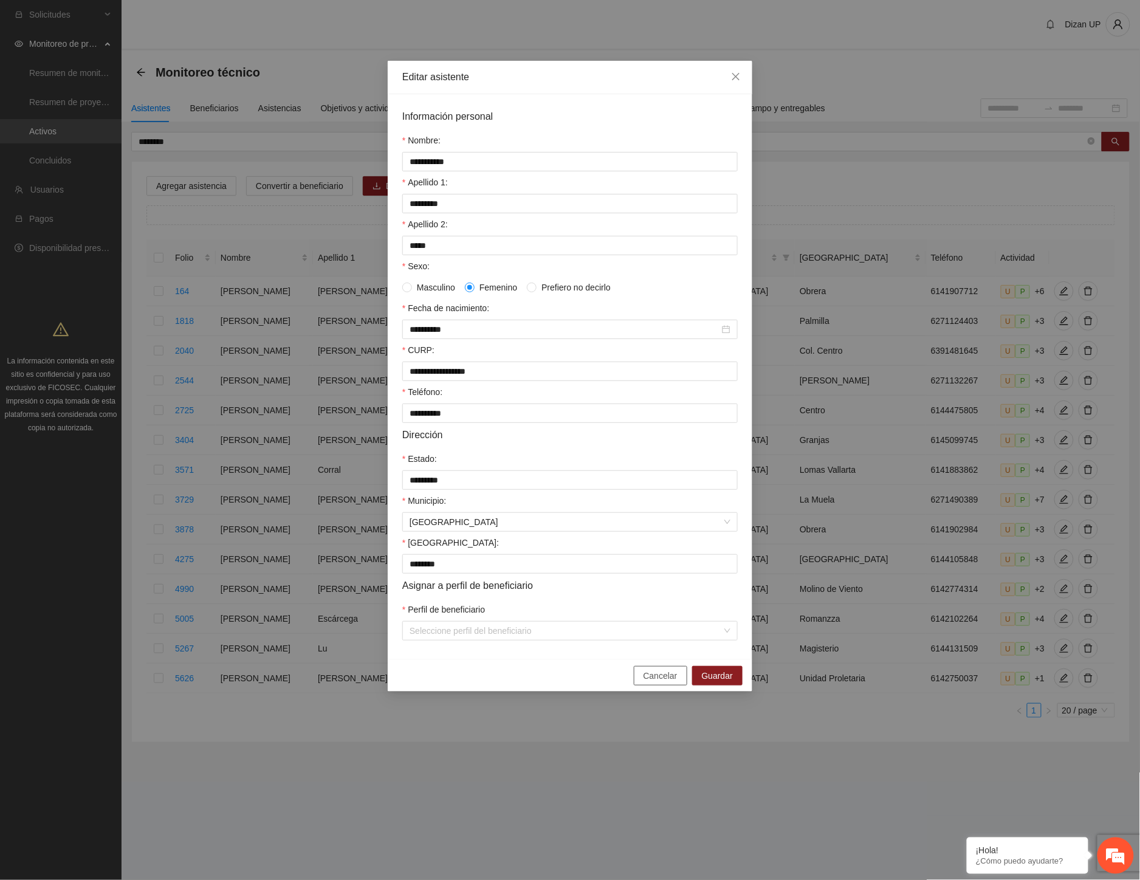
click at [649, 682] on span "Cancelar" at bounding box center [661, 675] width 34 height 13
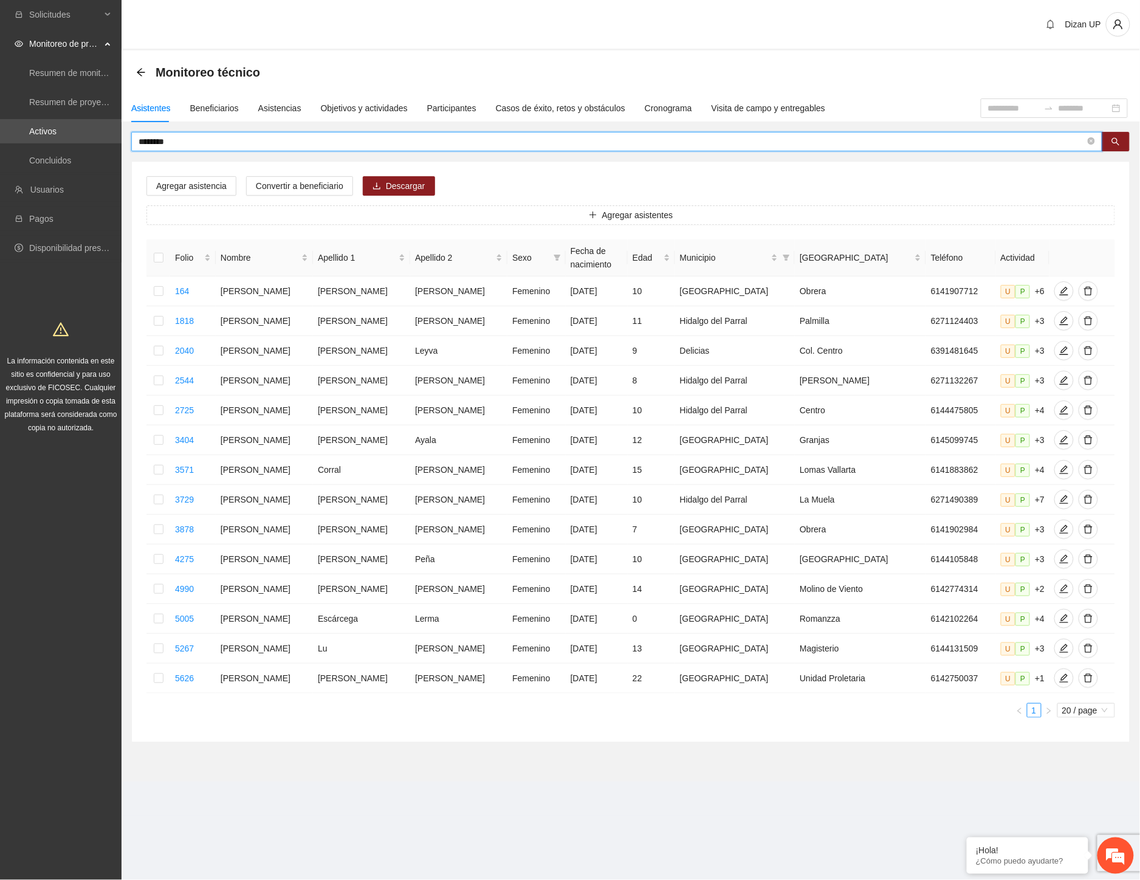
drag, startPoint x: 110, startPoint y: 140, endPoint x: -49, endPoint y: 135, distance: 158.7
click at [0, 135] on html "Solicitudes Monitoreo de proyectos Resumen de monitoreo Resumen de proyectos ap…" at bounding box center [570, 440] width 1140 height 880
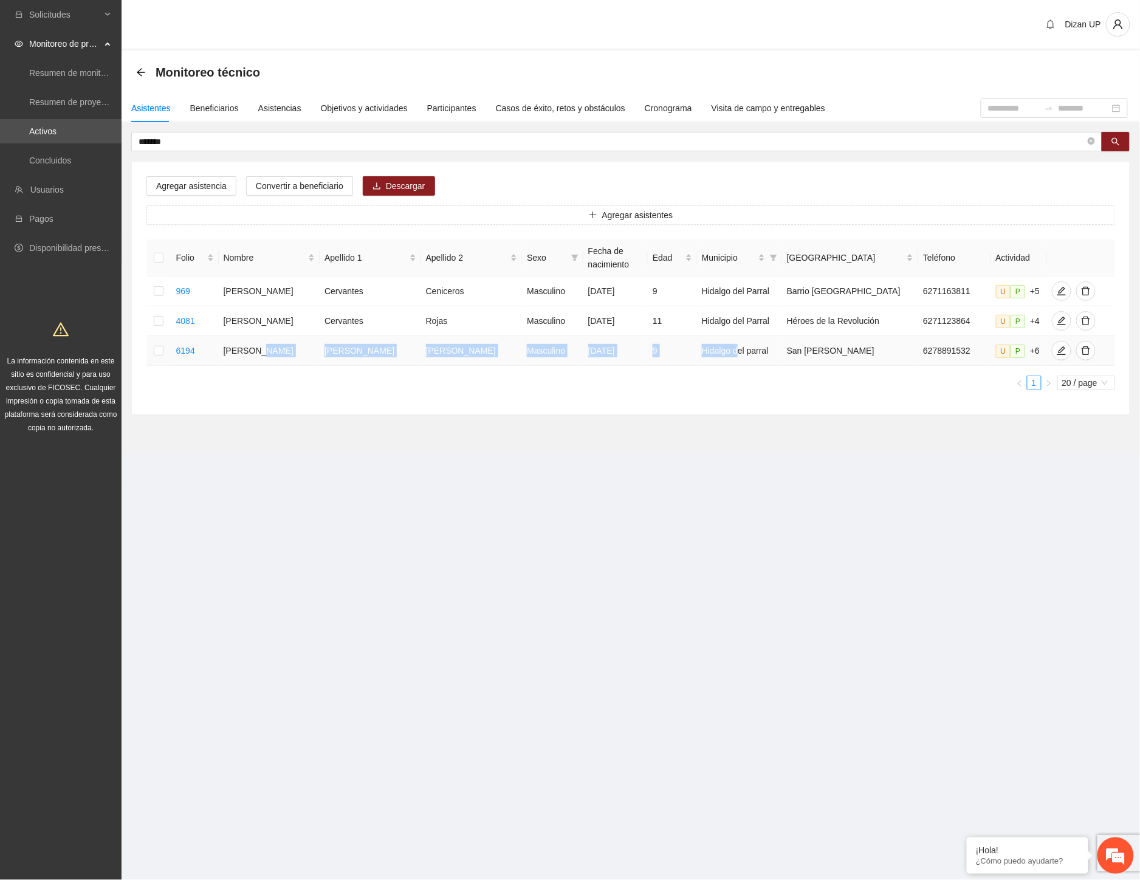
drag, startPoint x: 272, startPoint y: 355, endPoint x: 726, endPoint y: 360, distance: 454.0
click at [726, 360] on tr "6194 Darey Catalino Gutiérrez Moreno Masculino 20/02/2016 9 Hidalgo del parral …" at bounding box center [630, 351] width 969 height 30
click at [1057, 356] on icon "edit" at bounding box center [1062, 351] width 10 height 10
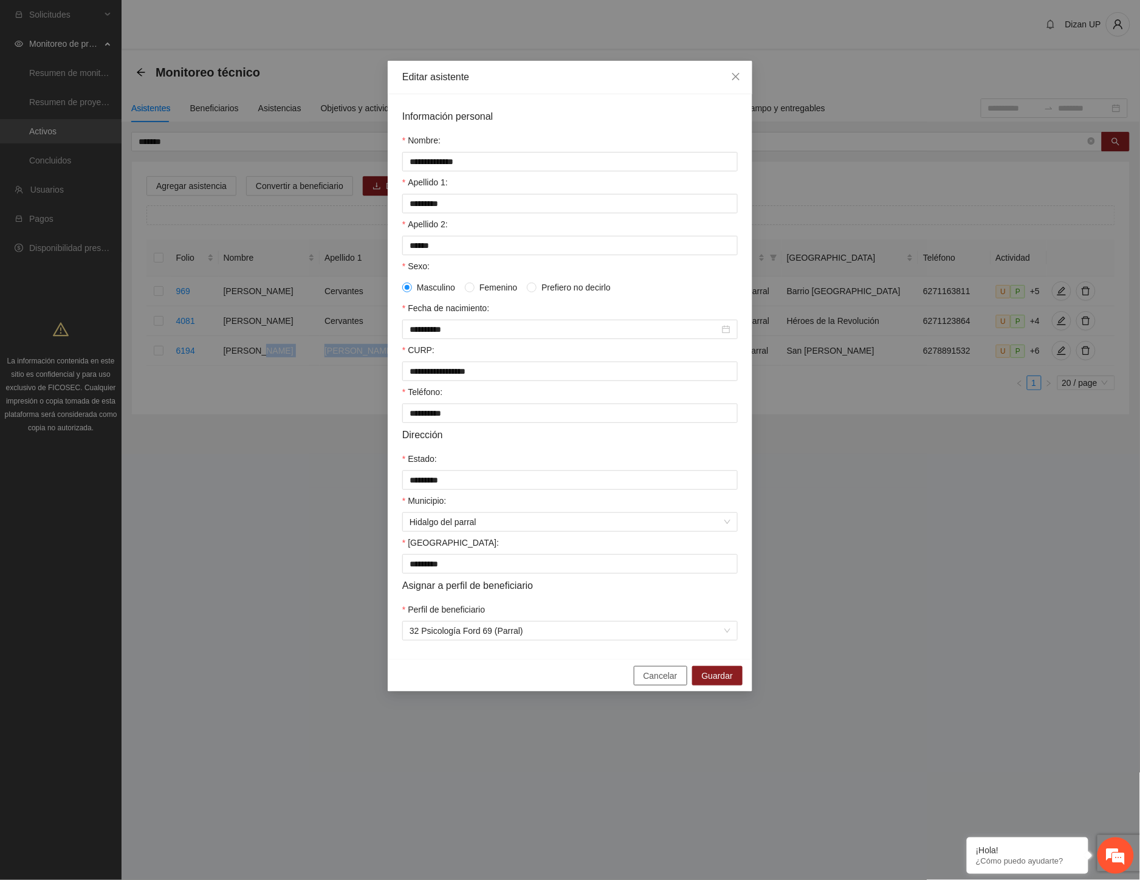
click at [663, 682] on span "Cancelar" at bounding box center [661, 675] width 34 height 13
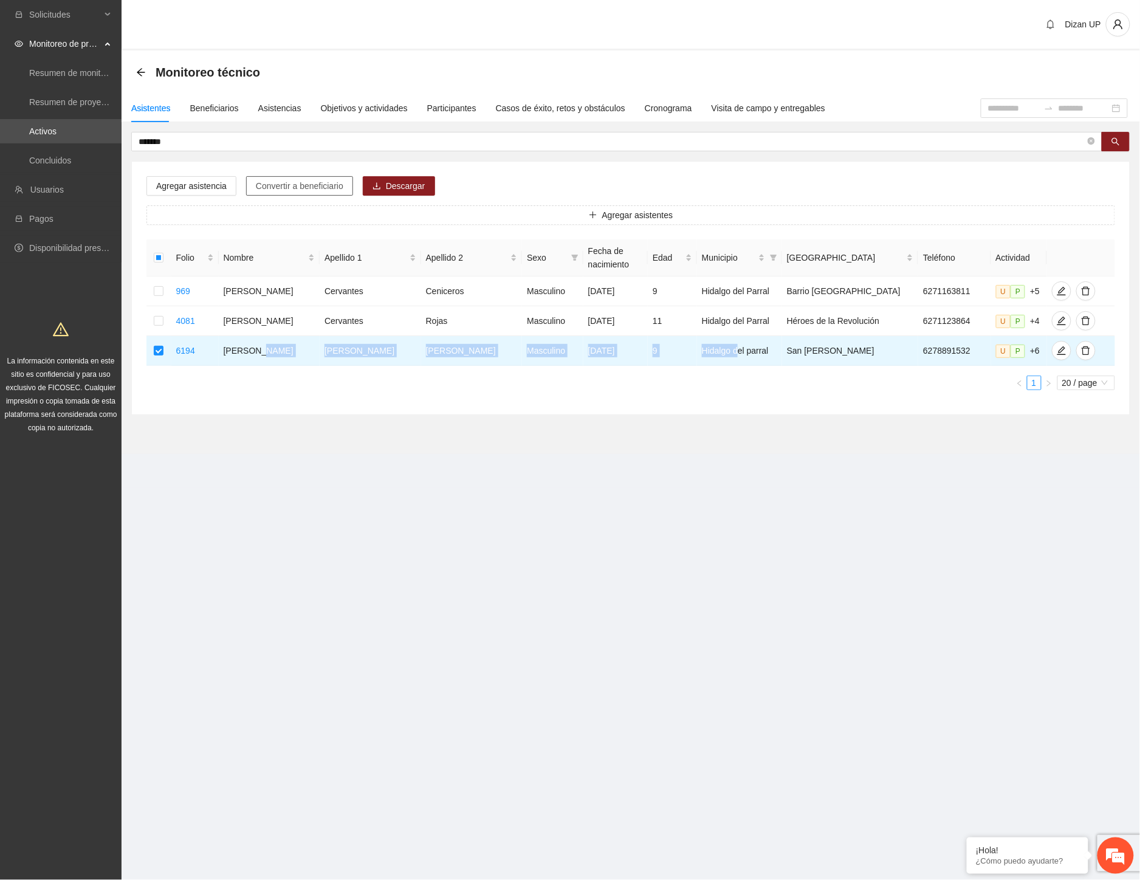
click at [287, 189] on span "Convertir a beneficiario" at bounding box center [300, 185] width 88 height 13
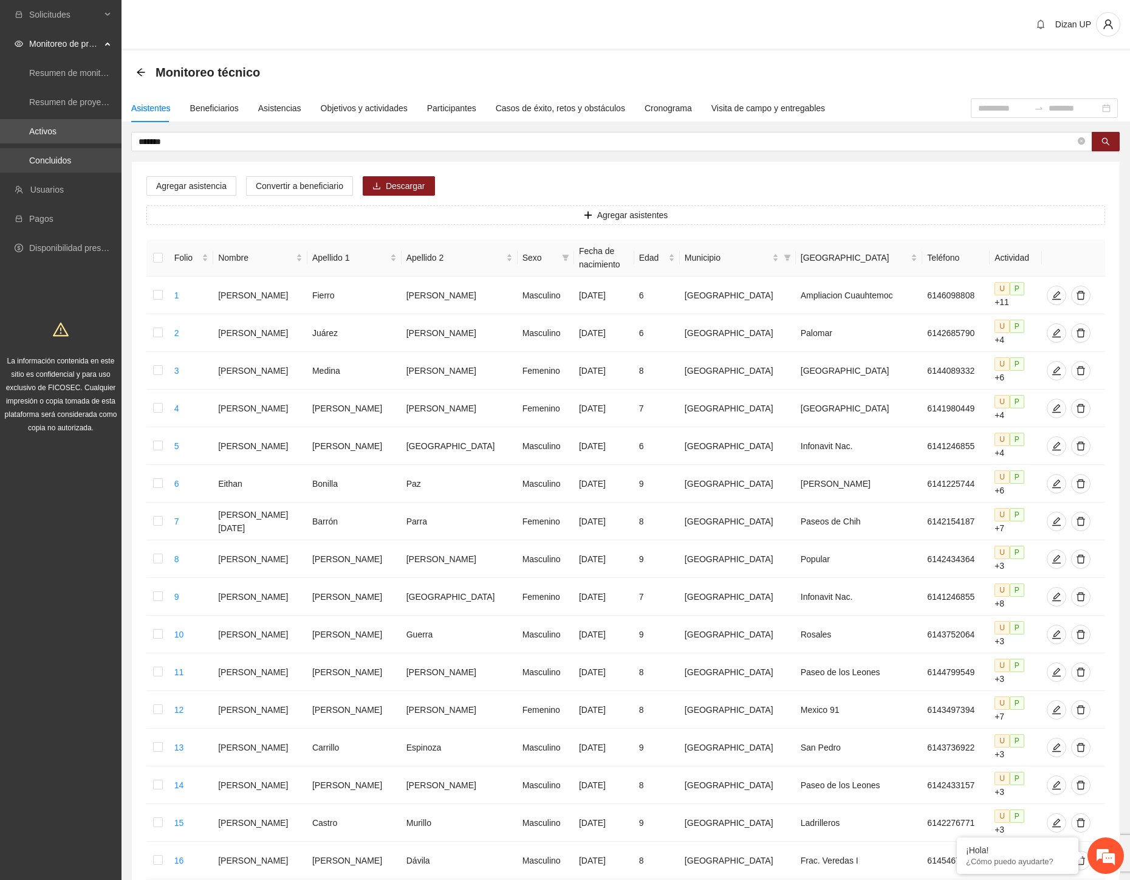
drag, startPoint x: 188, startPoint y: 141, endPoint x: 81, endPoint y: 151, distance: 107.4
click at [81, 151] on section "Solicitudes Monitoreo de proyectos Resumen de monitoreo Resumen de proyectos ap…" at bounding box center [565, 576] width 1130 height 1152
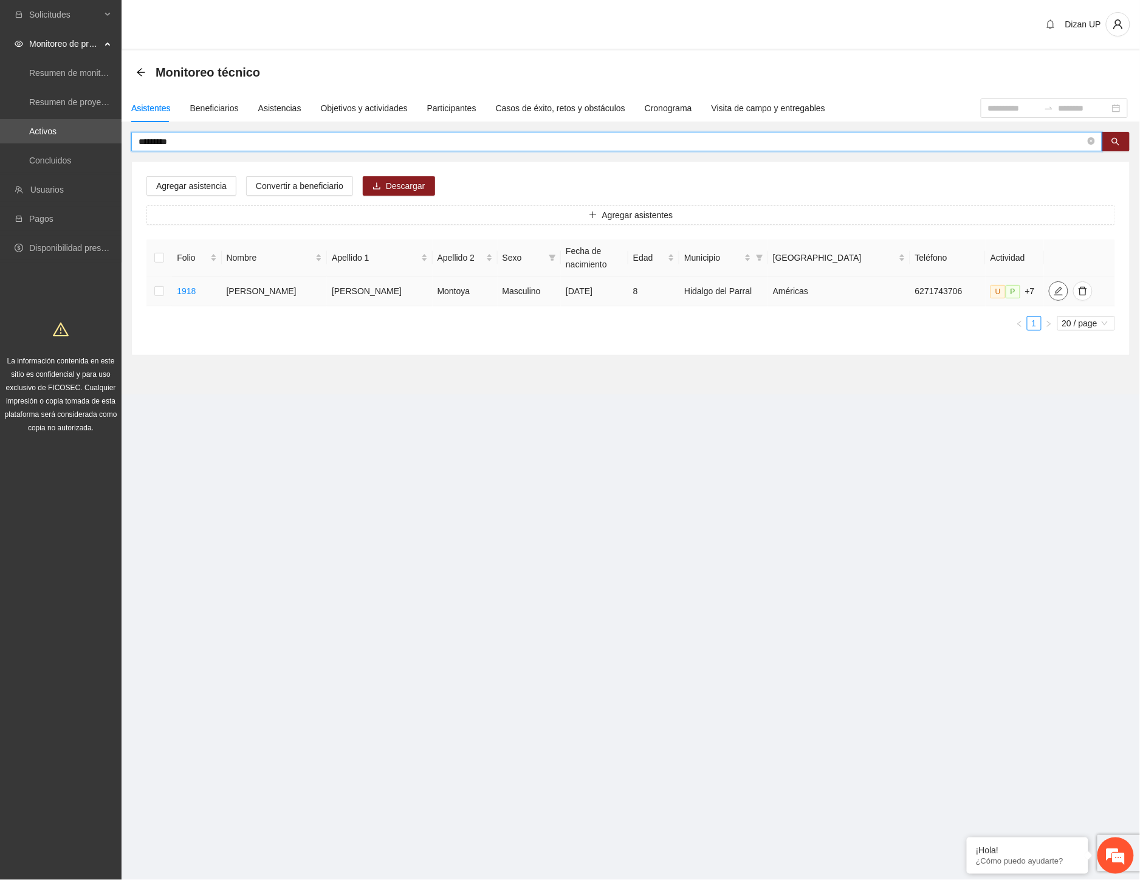
click at [1054, 290] on icon "edit" at bounding box center [1059, 291] width 10 height 10
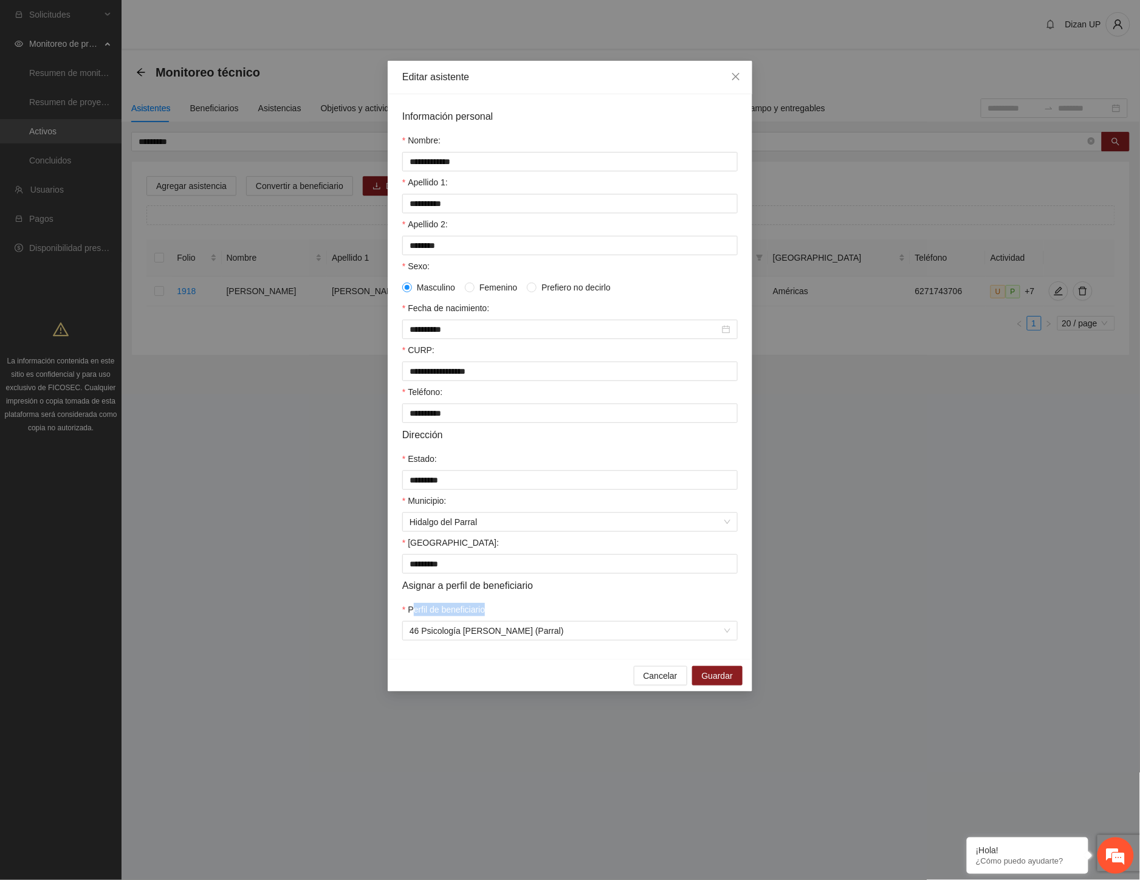
drag, startPoint x: 609, startPoint y: 613, endPoint x: 356, endPoint y: 610, distance: 252.8
click at [381, 614] on div "**********" at bounding box center [570, 440] width 1140 height 880
click at [497, 611] on form "**********" at bounding box center [569, 375] width 335 height 532
click at [661, 682] on span "Cancelar" at bounding box center [661, 675] width 34 height 13
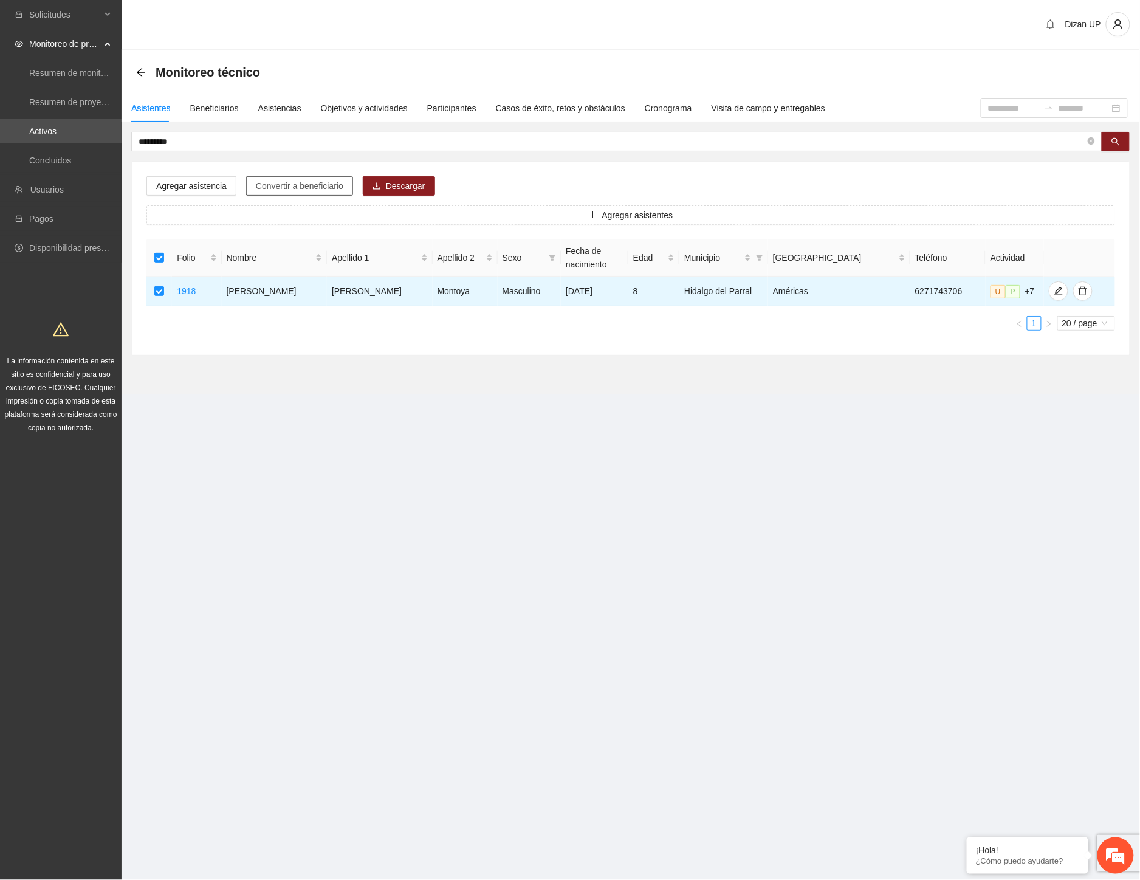
click at [317, 187] on span "Convertir a beneficiario" at bounding box center [300, 185] width 88 height 13
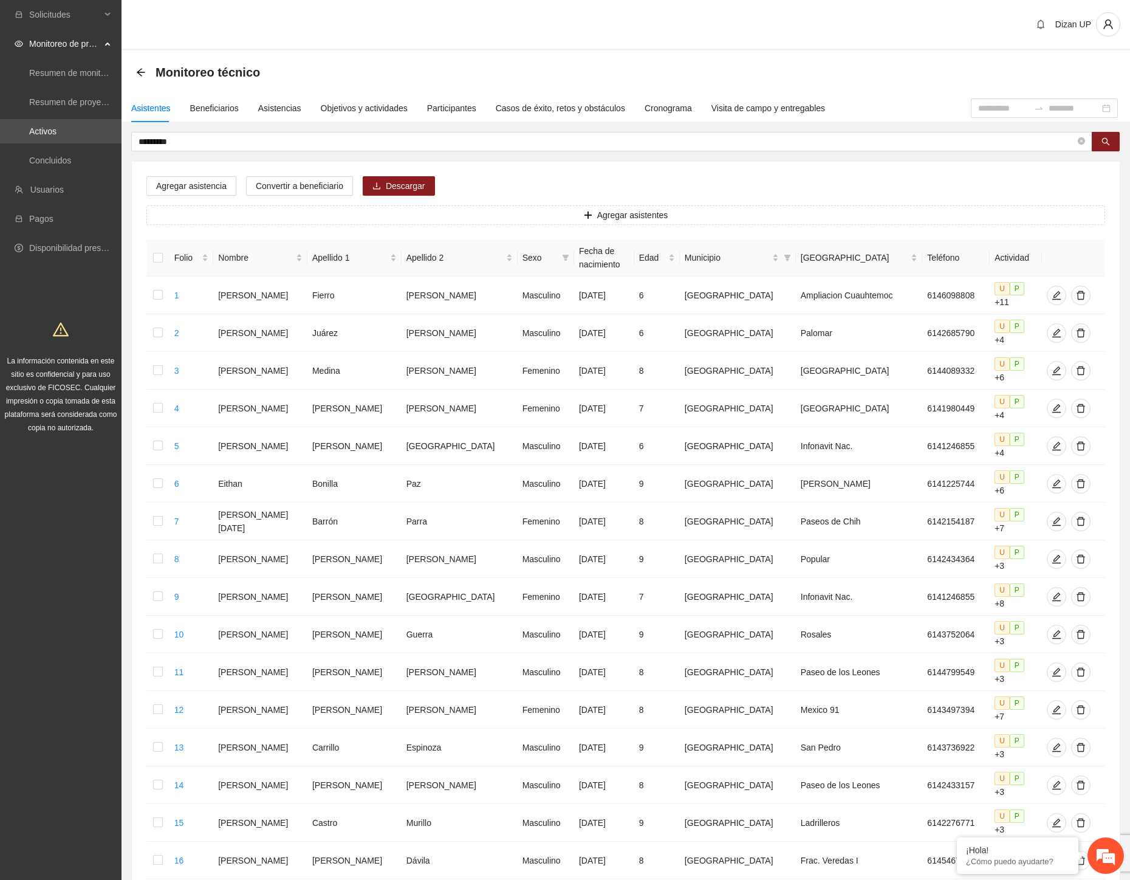
drag, startPoint x: 185, startPoint y: 136, endPoint x: 26, endPoint y: 143, distance: 159.4
click at [35, 142] on section "Solicitudes Monitoreo de proyectos Resumen de monitoreo Resumen de proyectos ap…" at bounding box center [565, 576] width 1130 height 1152
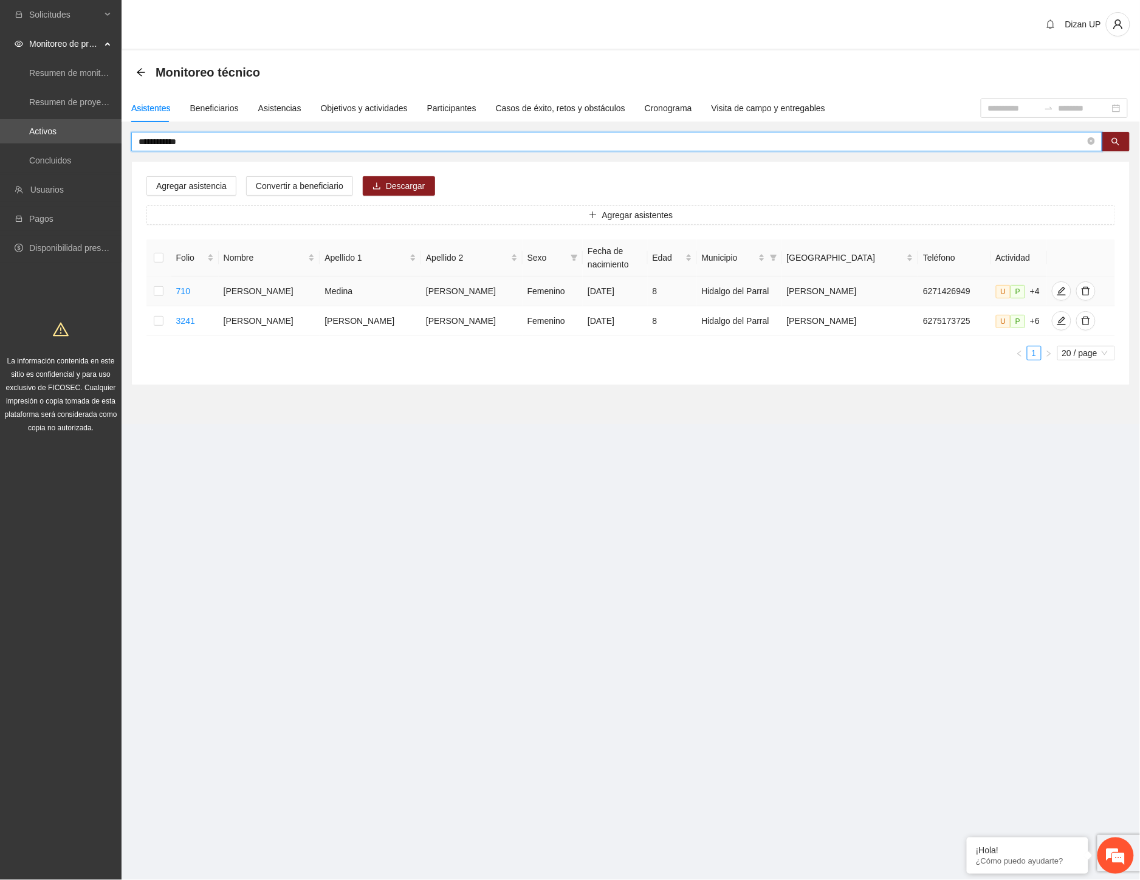
click at [312, 293] on td "Dariana Estefanía" at bounding box center [269, 292] width 101 height 30
click at [1057, 286] on icon "edit" at bounding box center [1062, 291] width 10 height 10
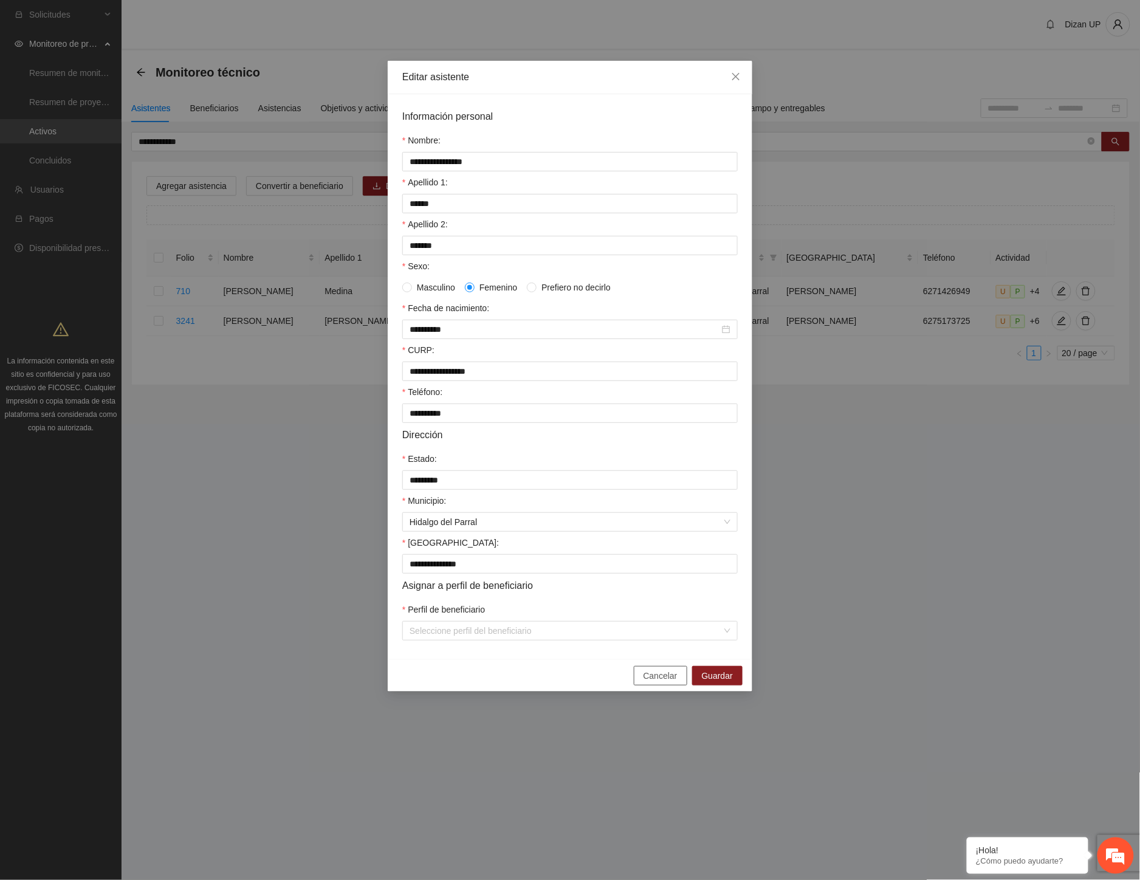
click at [661, 682] on span "Cancelar" at bounding box center [661, 675] width 34 height 13
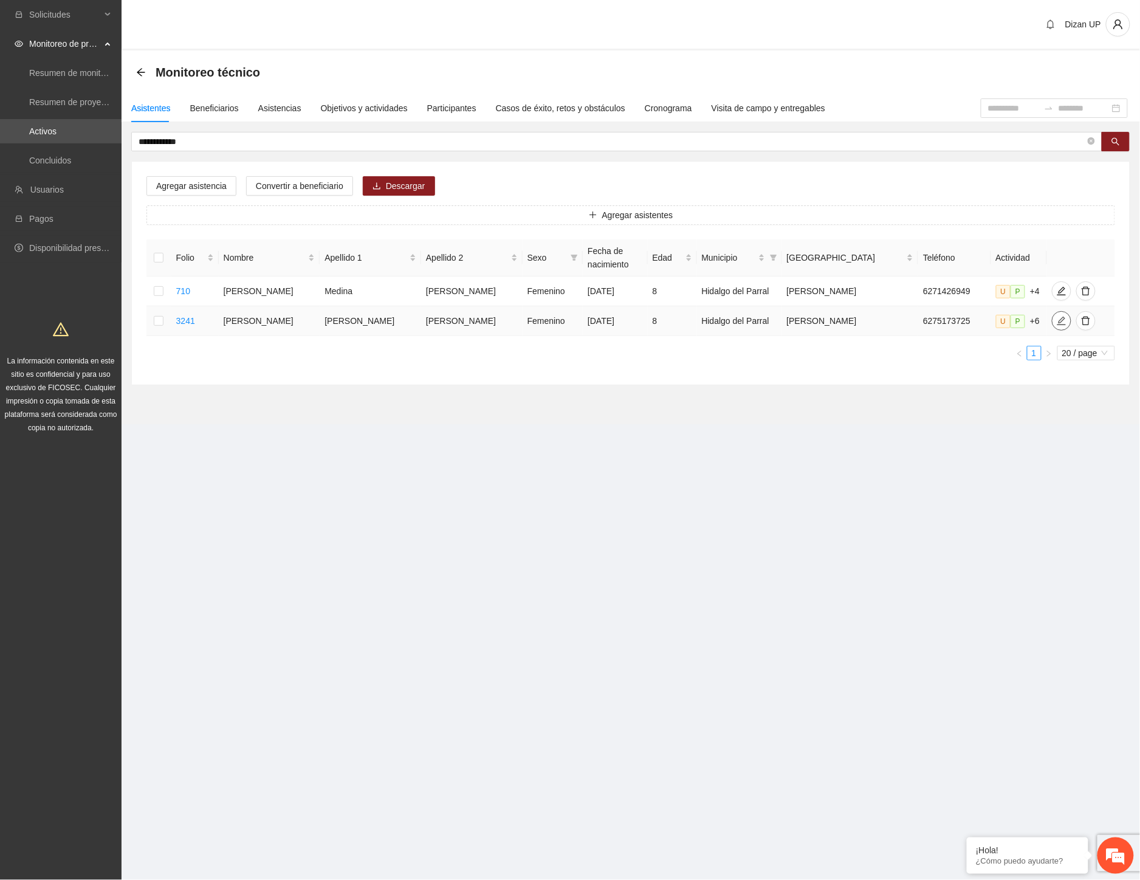
click at [1057, 326] on icon "edit" at bounding box center [1062, 321] width 10 height 10
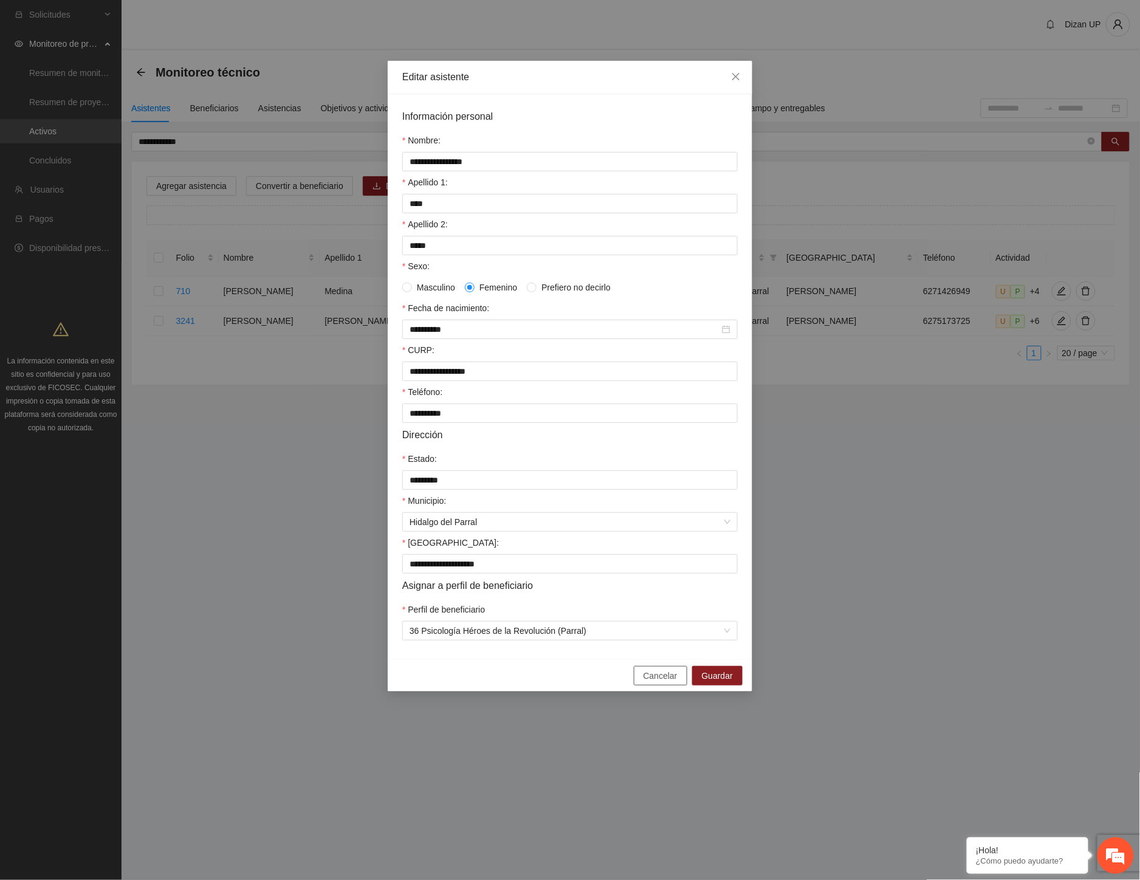
click at [656, 682] on span "Cancelar" at bounding box center [661, 675] width 34 height 13
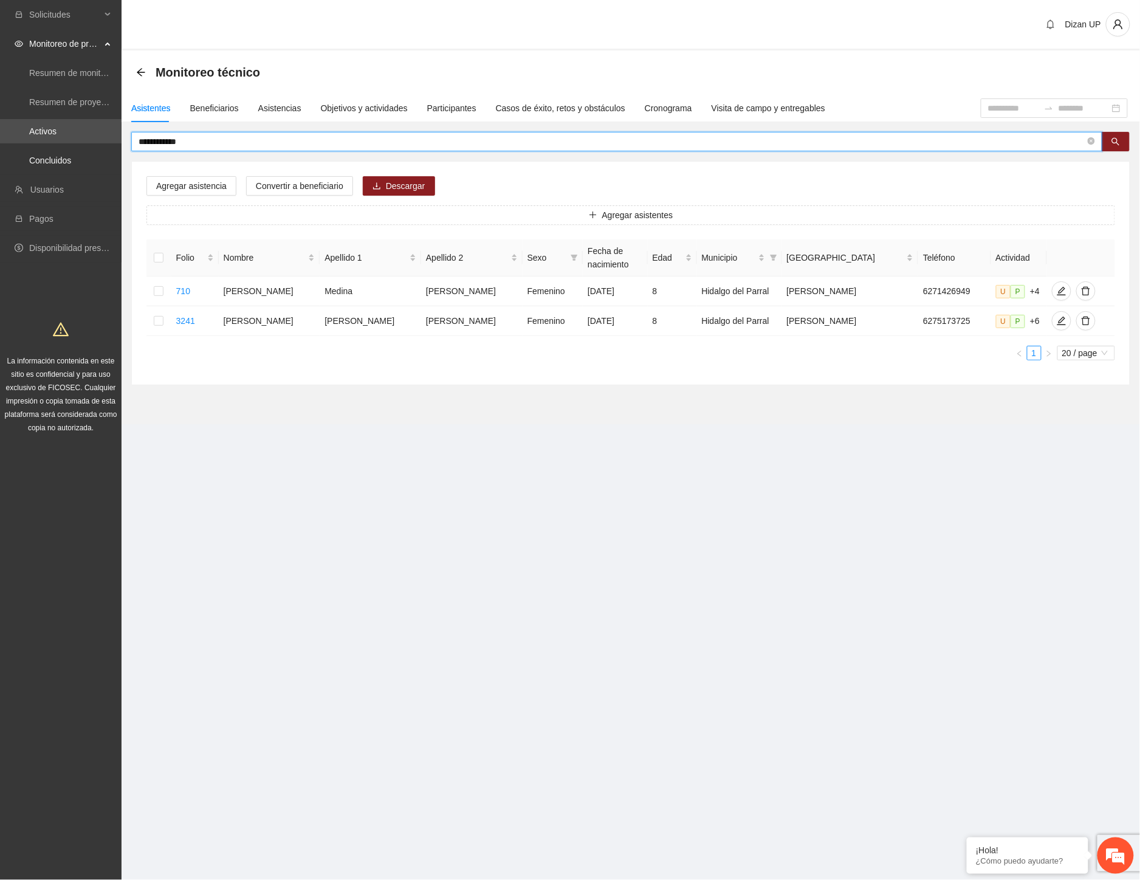
drag, startPoint x: 193, startPoint y: 140, endPoint x: -1, endPoint y: 150, distance: 194.7
click at [0, 150] on html "**********" at bounding box center [570, 440] width 1140 height 880
type input "*********"
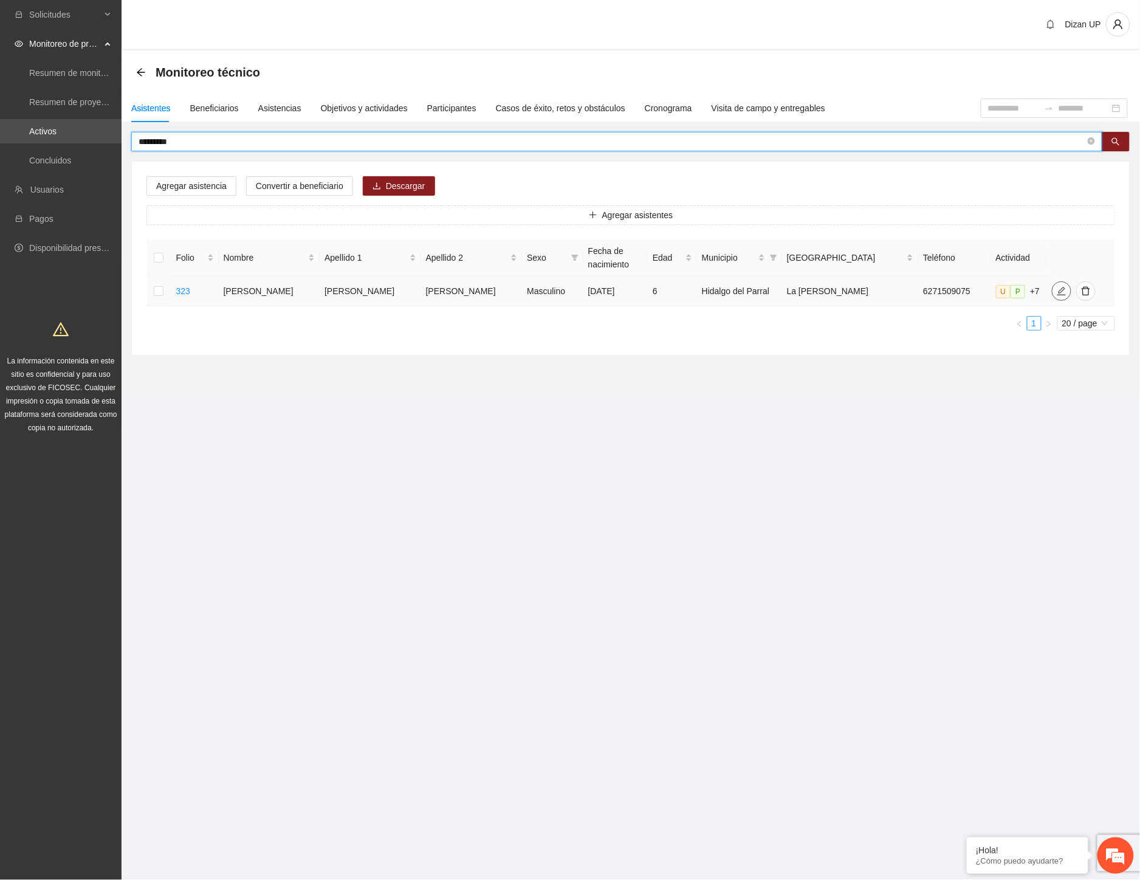
click at [1057, 288] on icon "edit" at bounding box center [1062, 291] width 10 height 10
type input "**********"
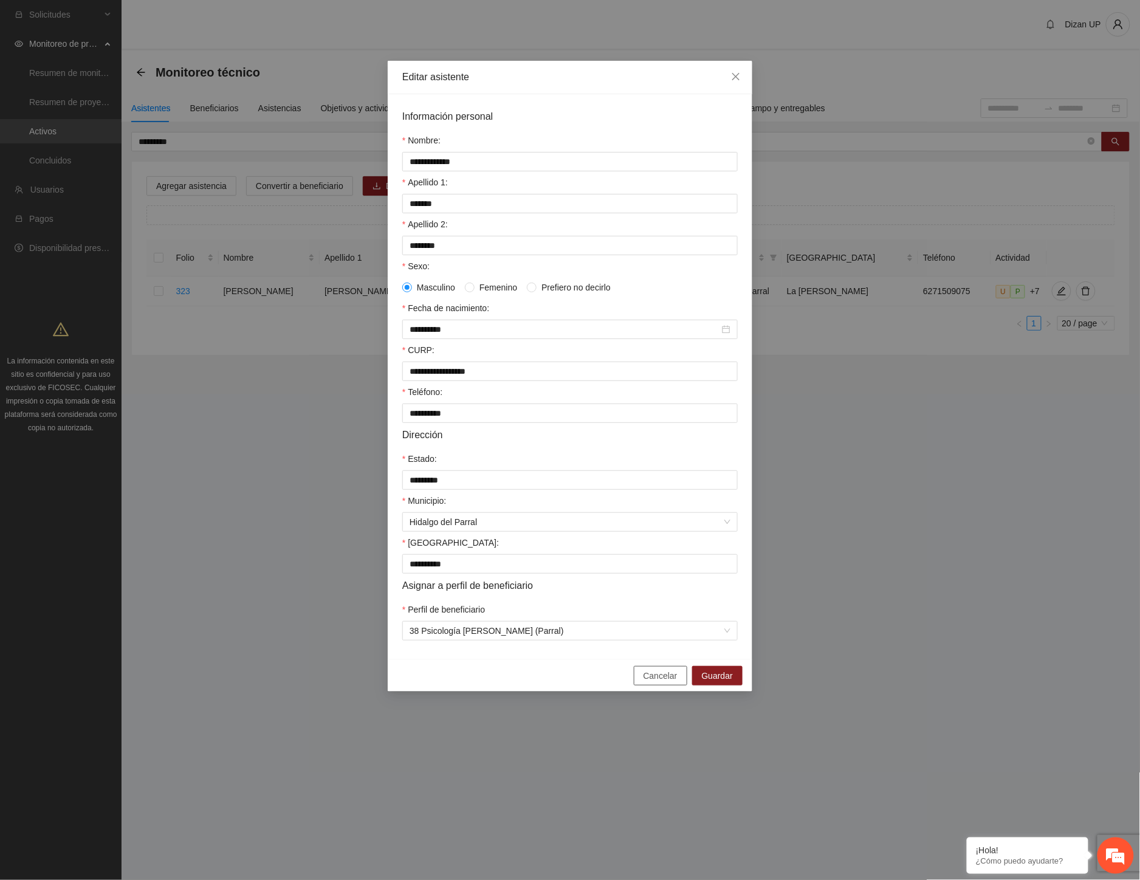
click at [659, 682] on span "Cancelar" at bounding box center [661, 675] width 34 height 13
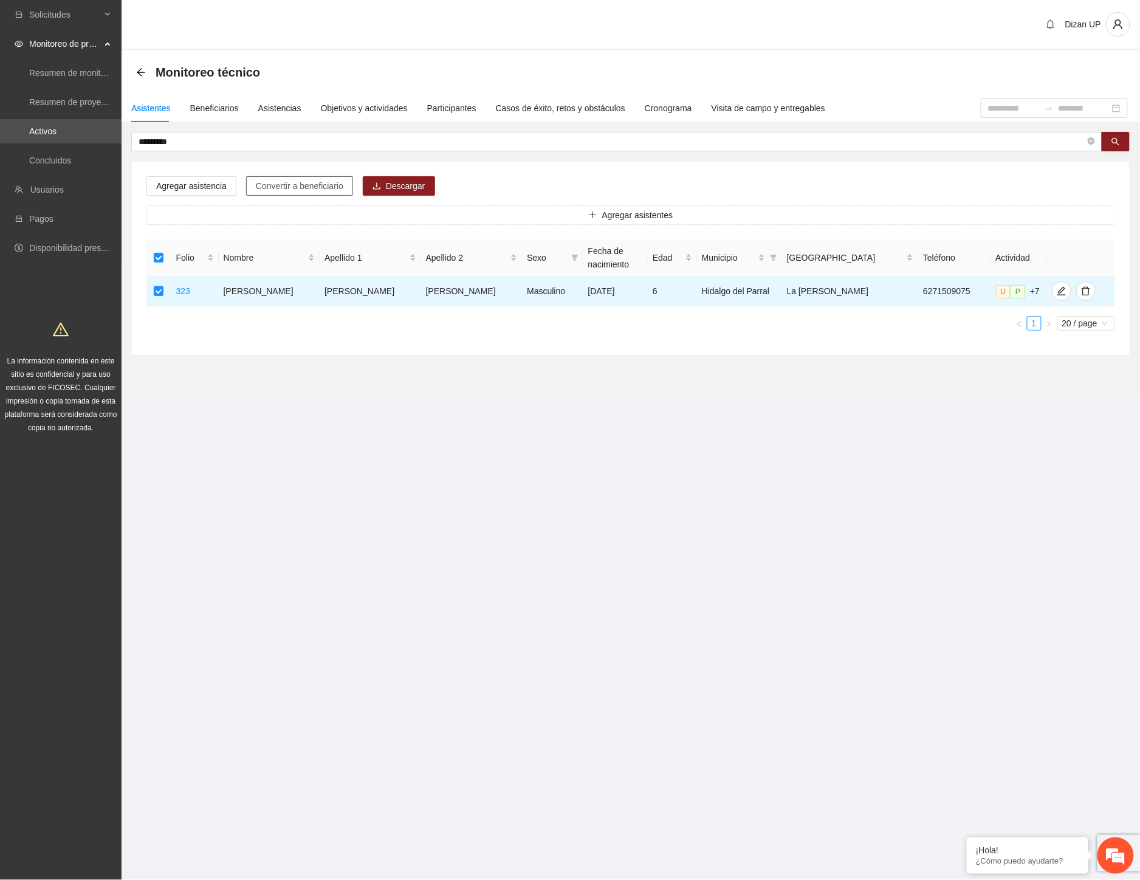
click at [266, 185] on span "Convertir a beneficiario" at bounding box center [300, 185] width 88 height 13
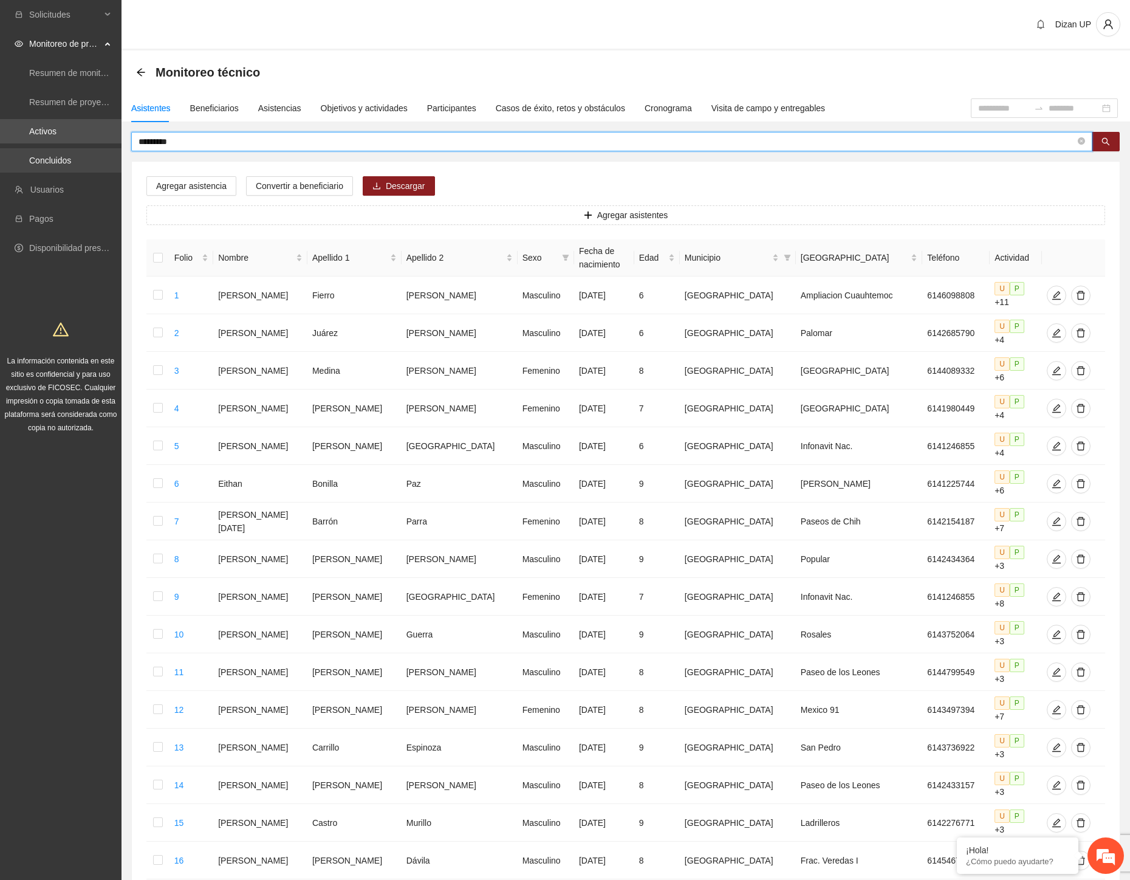
drag, startPoint x: 189, startPoint y: 143, endPoint x: 45, endPoint y: 152, distance: 144.3
click at [47, 149] on section "Solicitudes Monitoreo de proyectos Resumen de monitoreo Resumen de proyectos ap…" at bounding box center [565, 576] width 1130 height 1152
type input "********"
click at [199, 142] on input "********" at bounding box center [607, 141] width 937 height 13
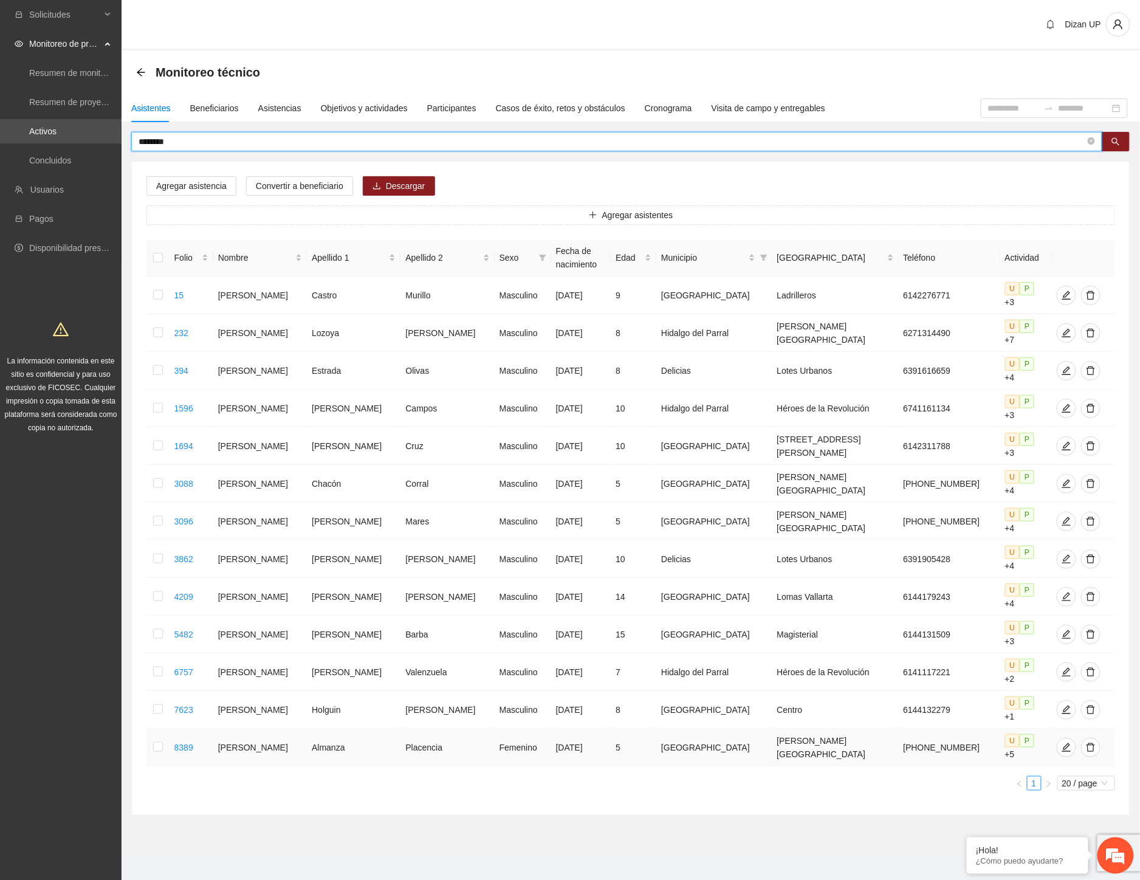
click at [389, 729] on td "Almanza" at bounding box center [354, 748] width 94 height 38
click at [340, 503] on td "Manríquez" at bounding box center [354, 522] width 94 height 38
click at [338, 390] on td "Vidaña" at bounding box center [354, 409] width 94 height 38
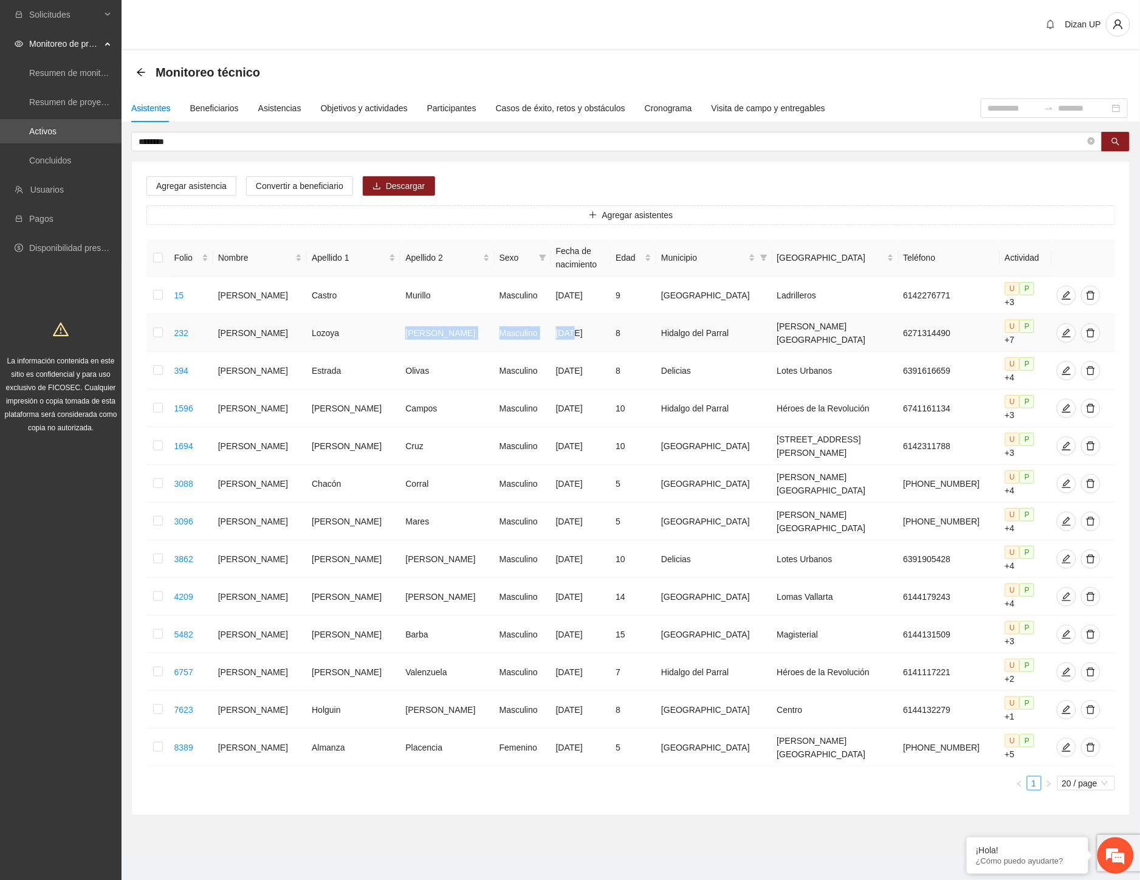
drag, startPoint x: 436, startPoint y: 320, endPoint x: 569, endPoint y: 311, distance: 132.8
click at [569, 314] on tr "232 David Alejandro Lozoya Ramos Masculino 03/02/2017 8 Hidalgo del Parral Vall…" at bounding box center [630, 333] width 969 height 38
click at [1062, 328] on icon "edit" at bounding box center [1067, 333] width 10 height 10
type input "**********"
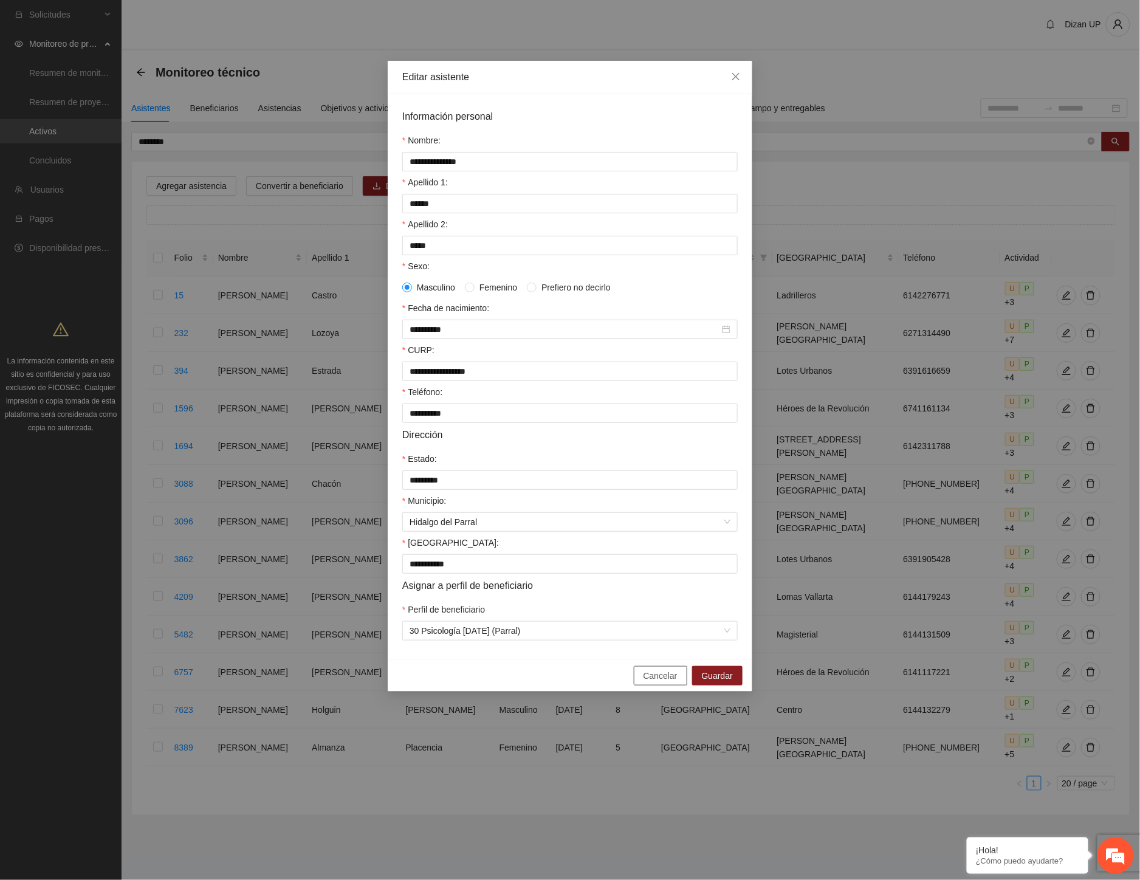
click at [659, 682] on span "Cancelar" at bounding box center [661, 675] width 34 height 13
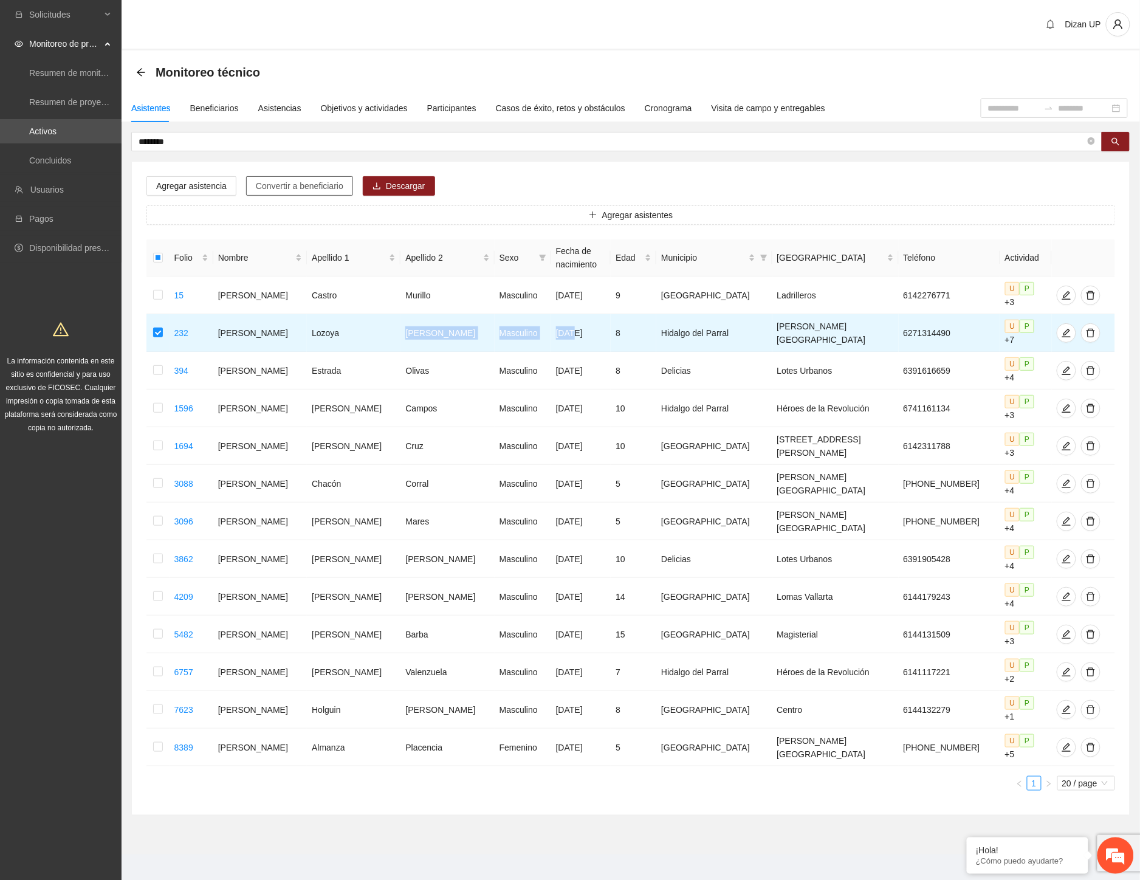
click at [292, 187] on span "Convertir a beneficiario" at bounding box center [300, 185] width 88 height 13
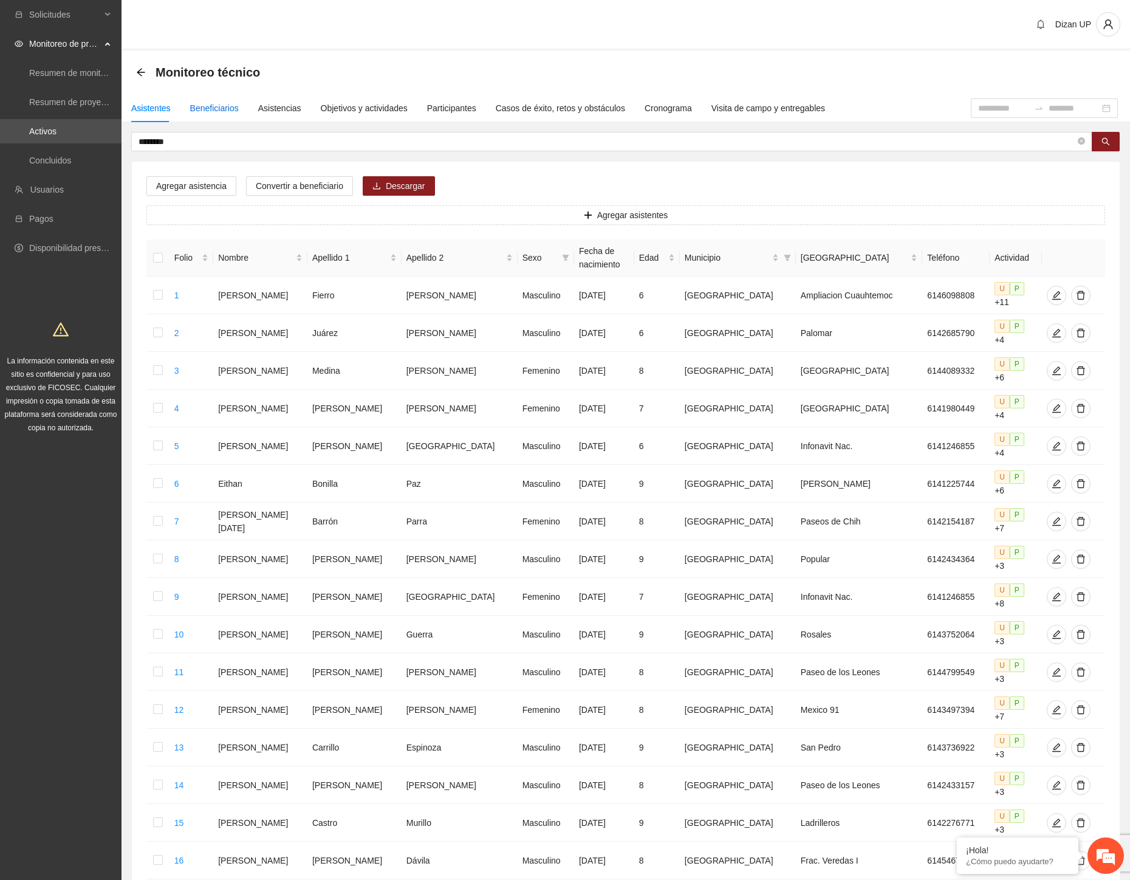
click at [224, 108] on div "Beneficiarios" at bounding box center [214, 107] width 49 height 13
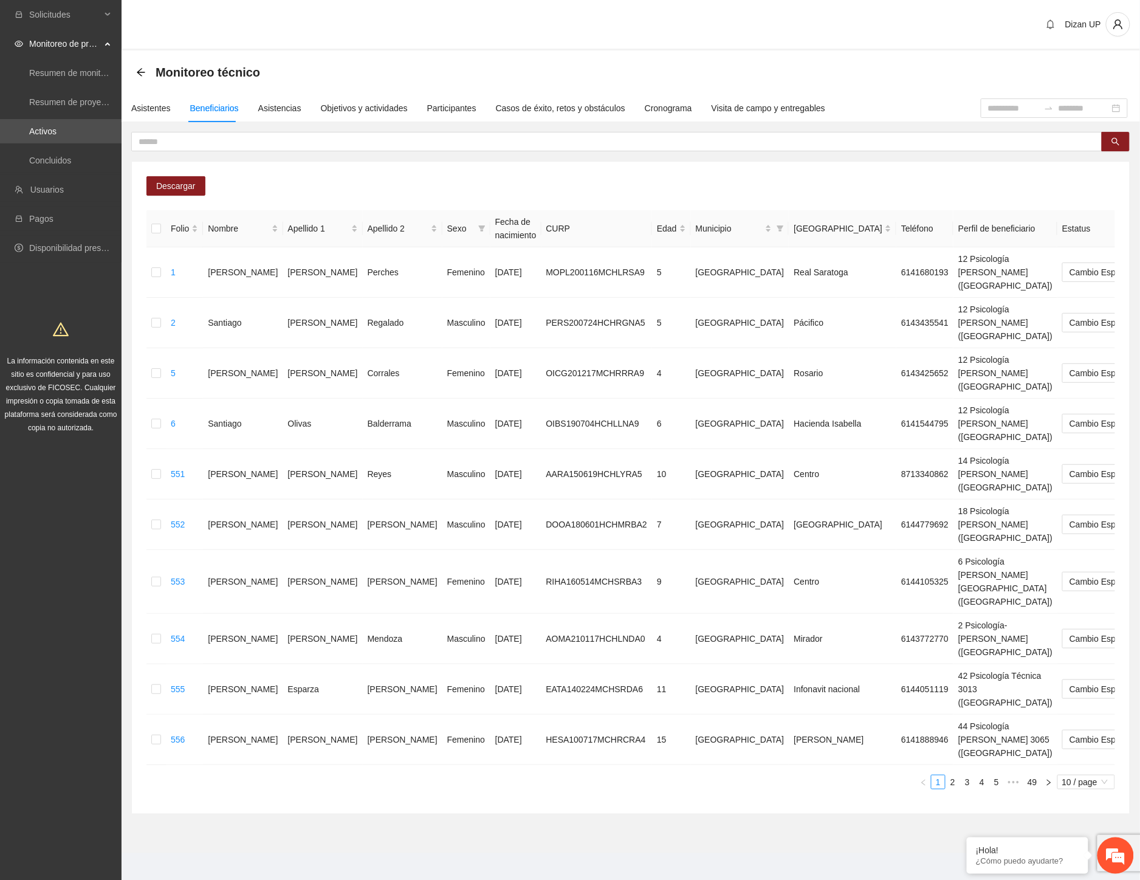
drag, startPoint x: 1034, startPoint y: 636, endPoint x: 1122, endPoint y: 525, distance: 141.0
click at [1036, 775] on link "49" at bounding box center [1032, 781] width 17 height 13
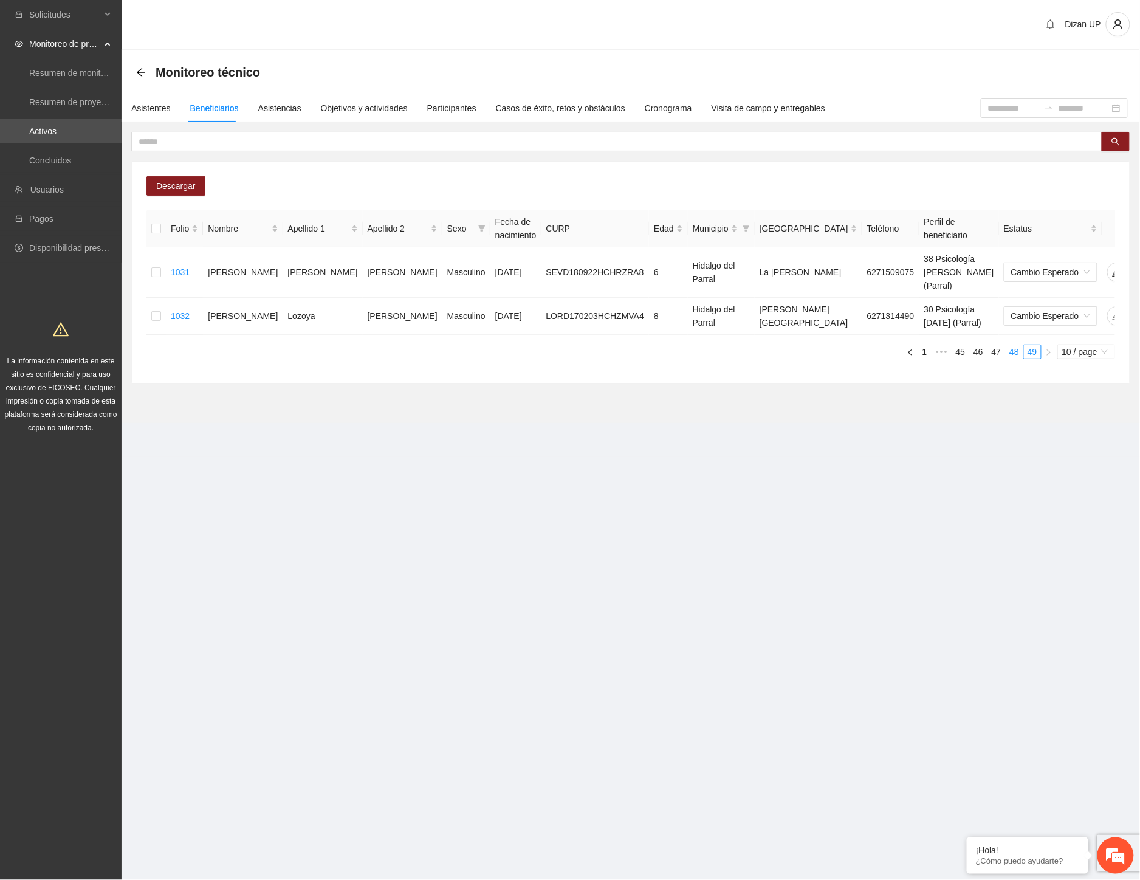
click at [1011, 345] on link "48" at bounding box center [1014, 351] width 17 height 13
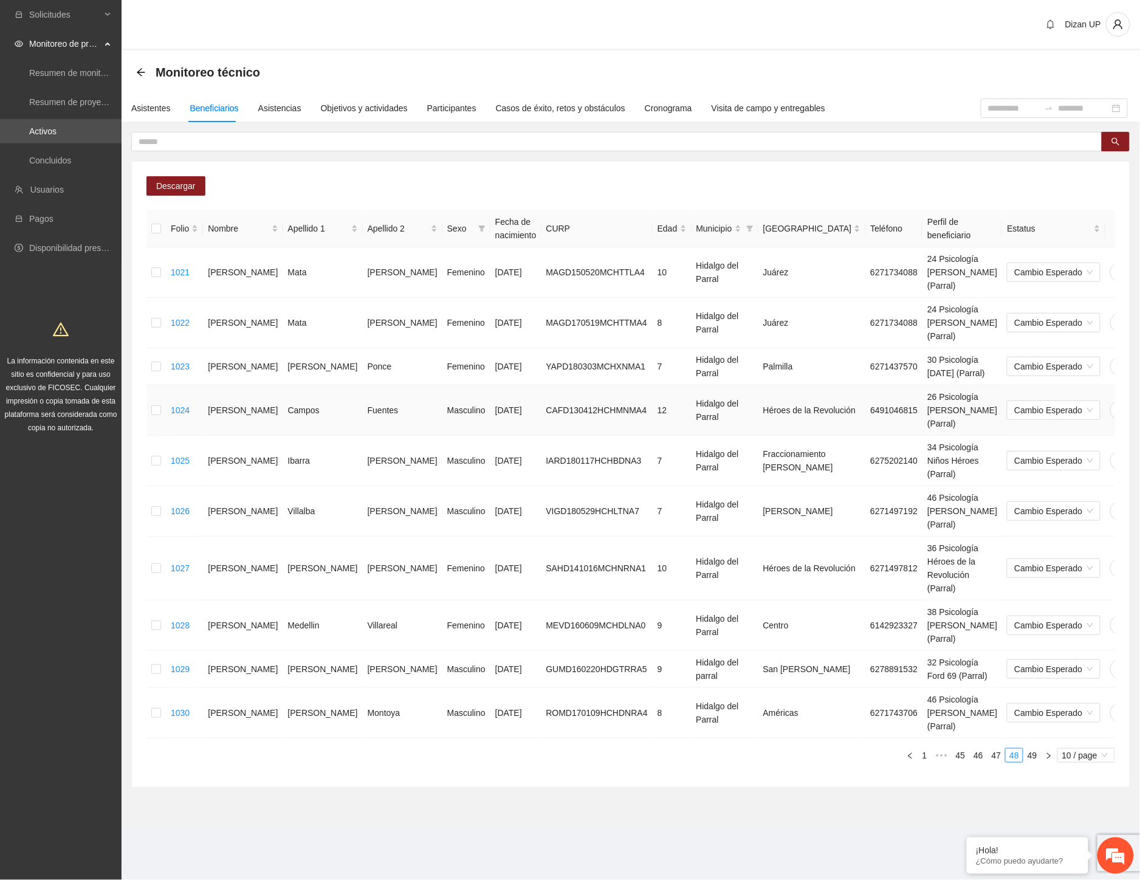
click at [298, 385] on td "Campos" at bounding box center [323, 410] width 80 height 50
click at [1036, 749] on link "49" at bounding box center [1032, 755] width 17 height 13
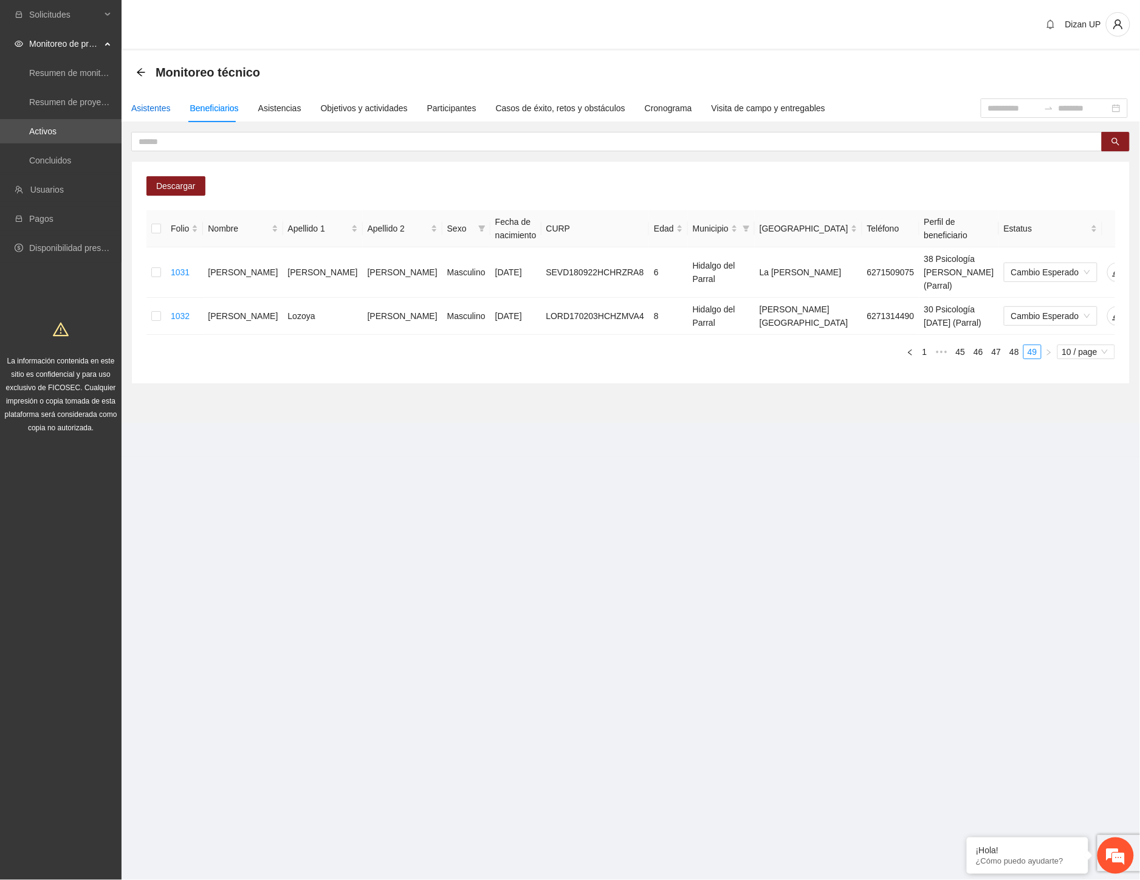
click at [152, 111] on div "Asistentes" at bounding box center [151, 107] width 40 height 13
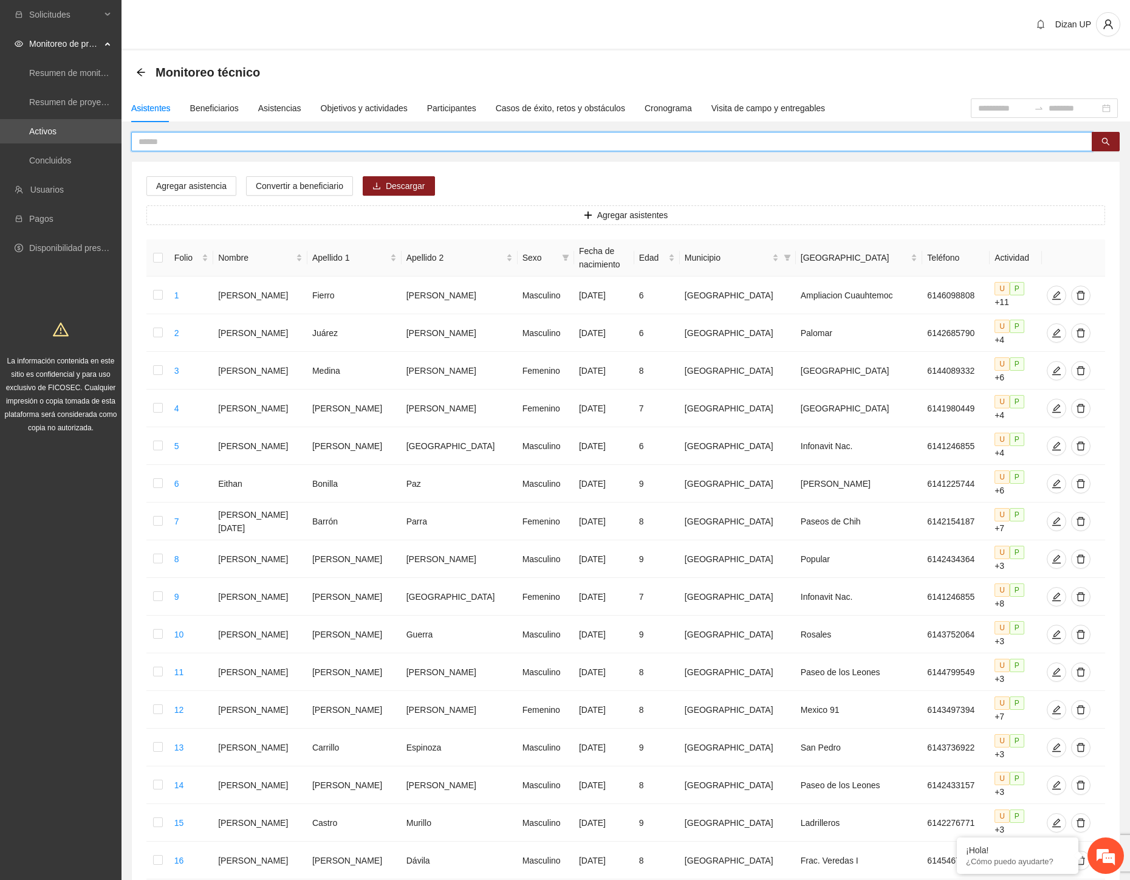
click at [154, 140] on input "text" at bounding box center [607, 141] width 937 height 13
type input "********"
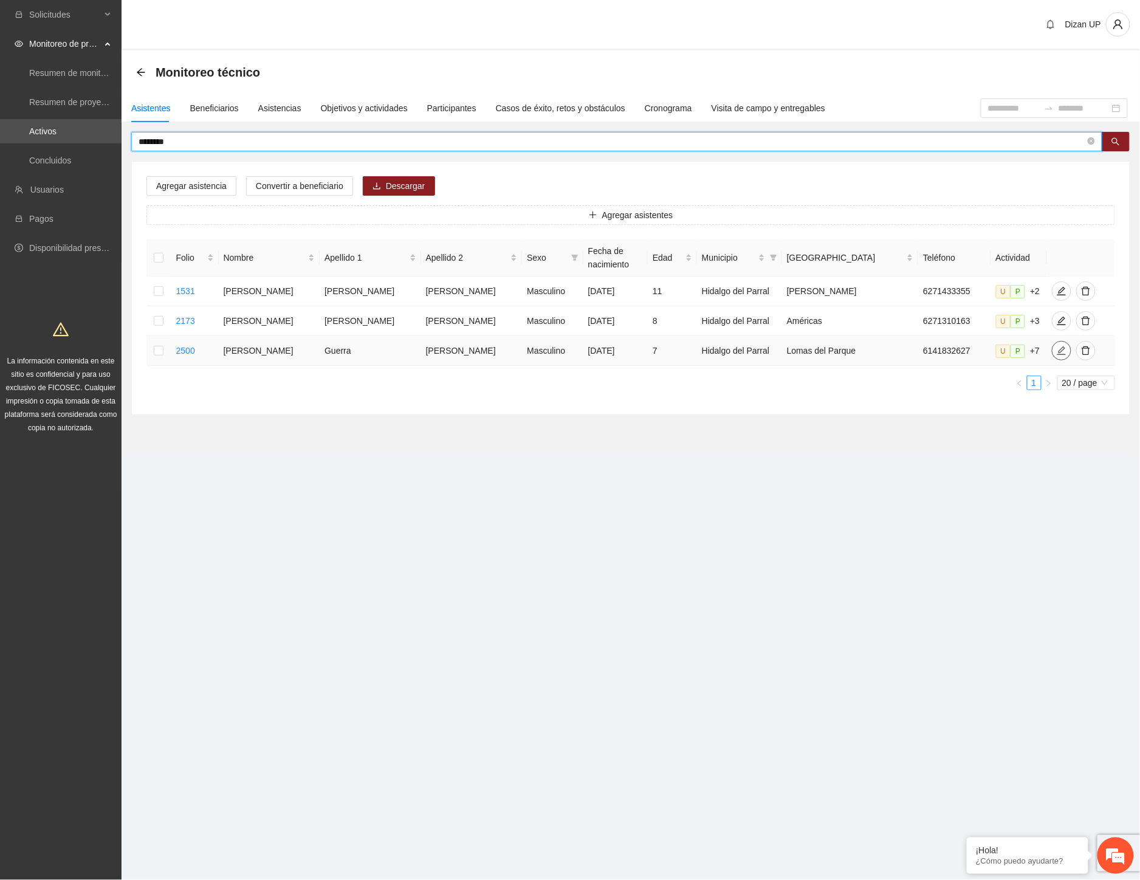
click at [1057, 352] on icon "edit" at bounding box center [1062, 351] width 10 height 10
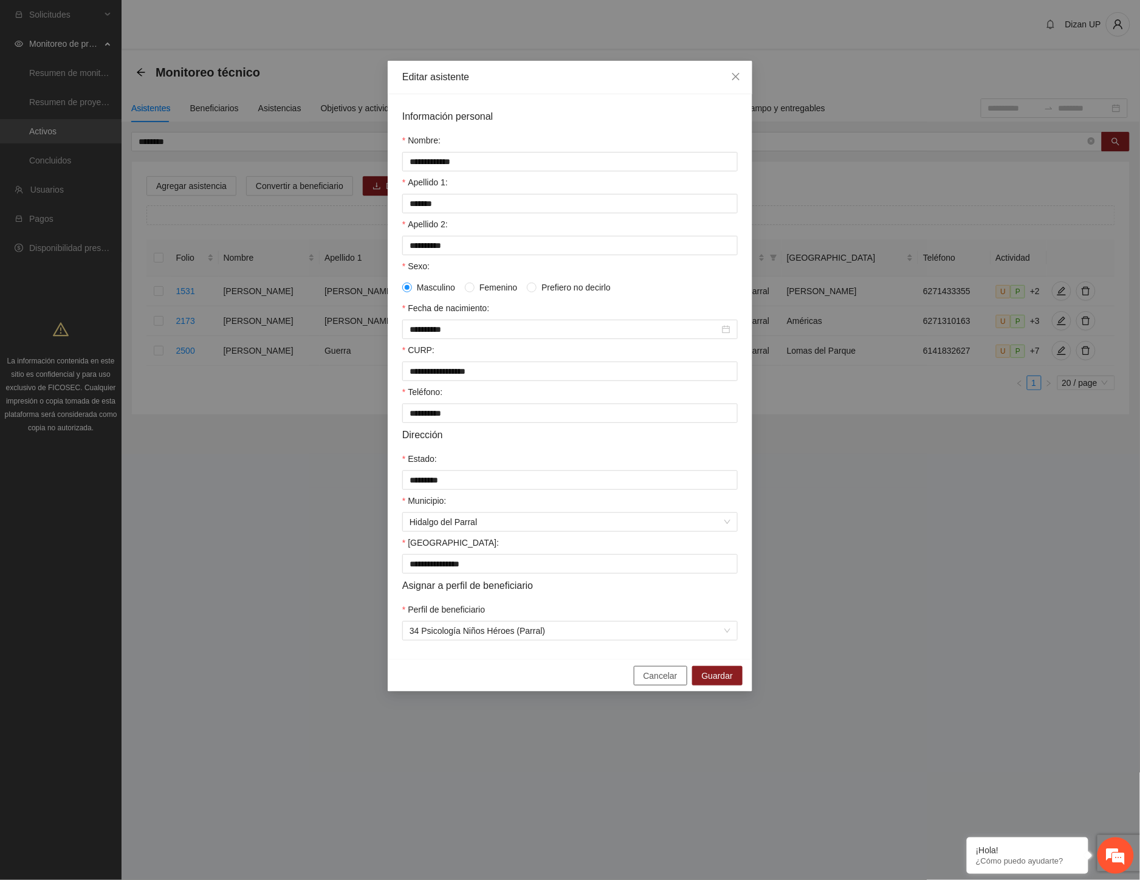
click at [676, 682] on span "Cancelar" at bounding box center [661, 675] width 34 height 13
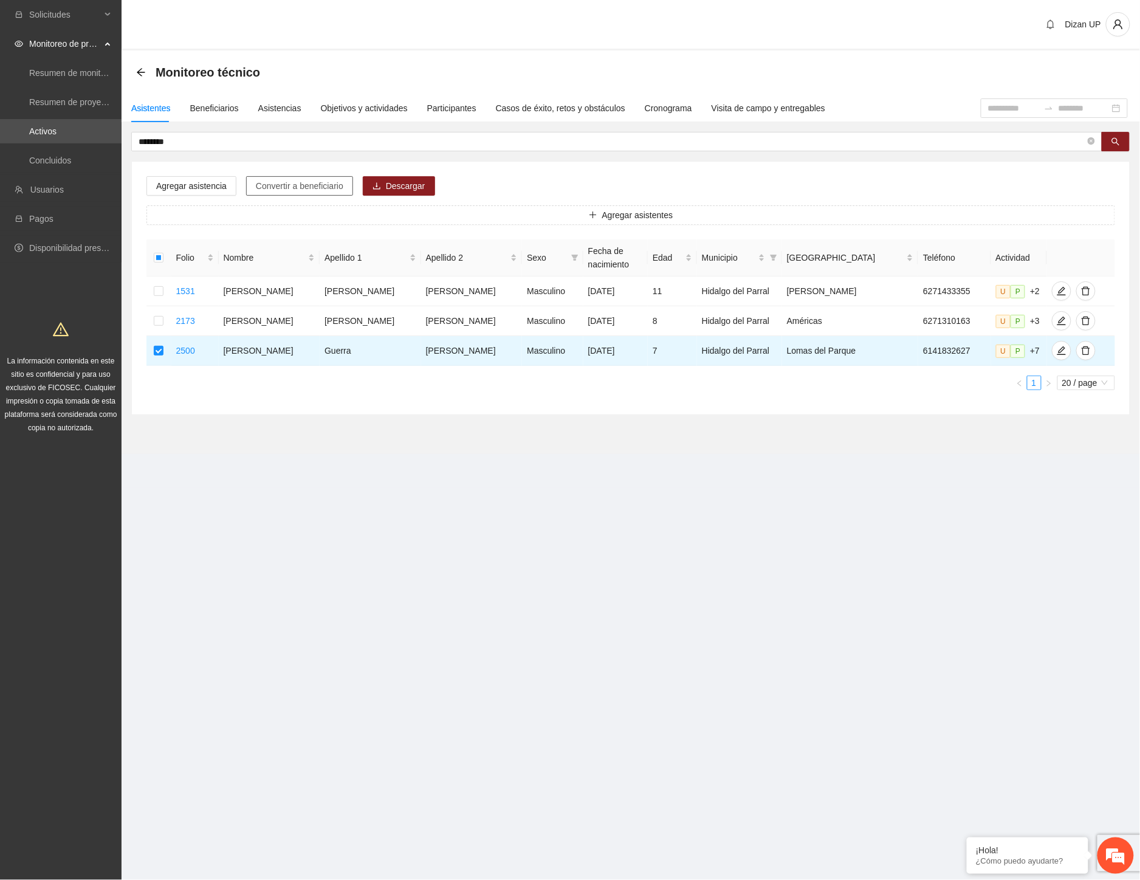
click at [284, 182] on span "Convertir a beneficiario" at bounding box center [300, 185] width 88 height 13
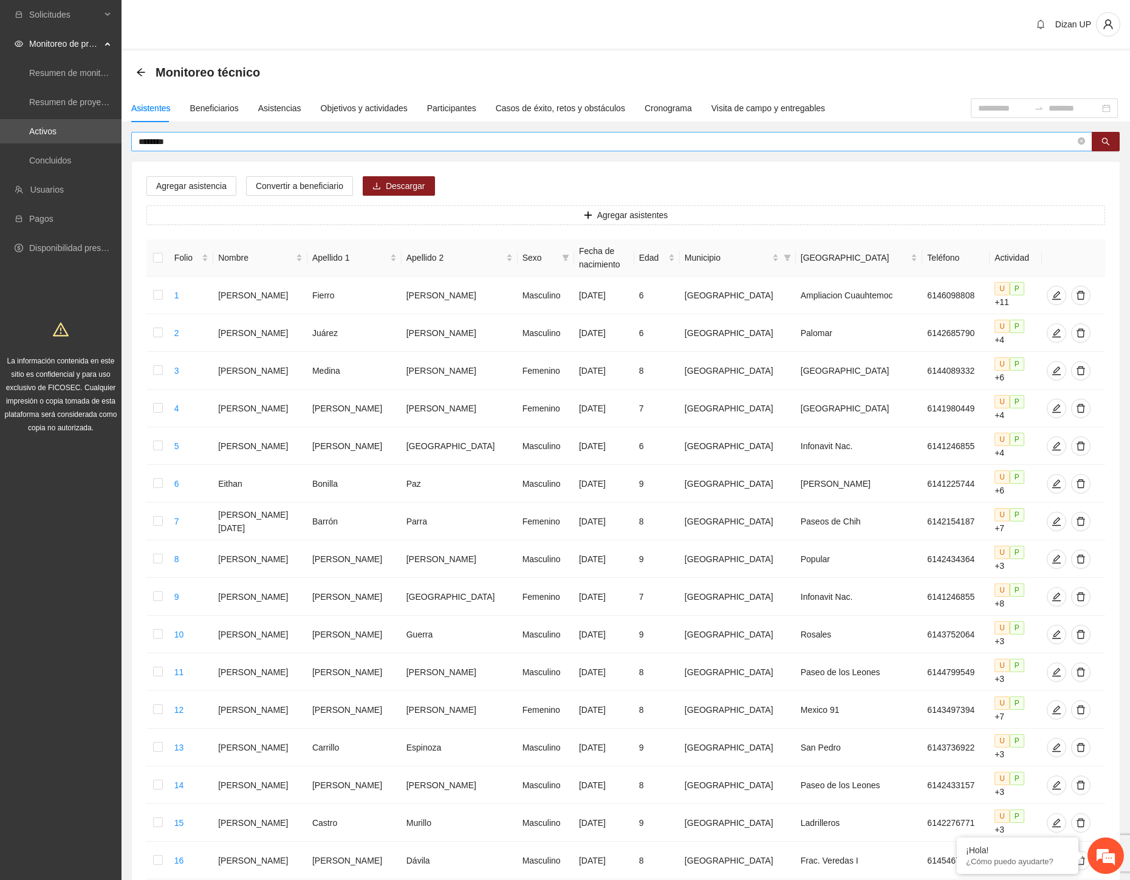
click at [216, 144] on input "********" at bounding box center [607, 141] width 937 height 13
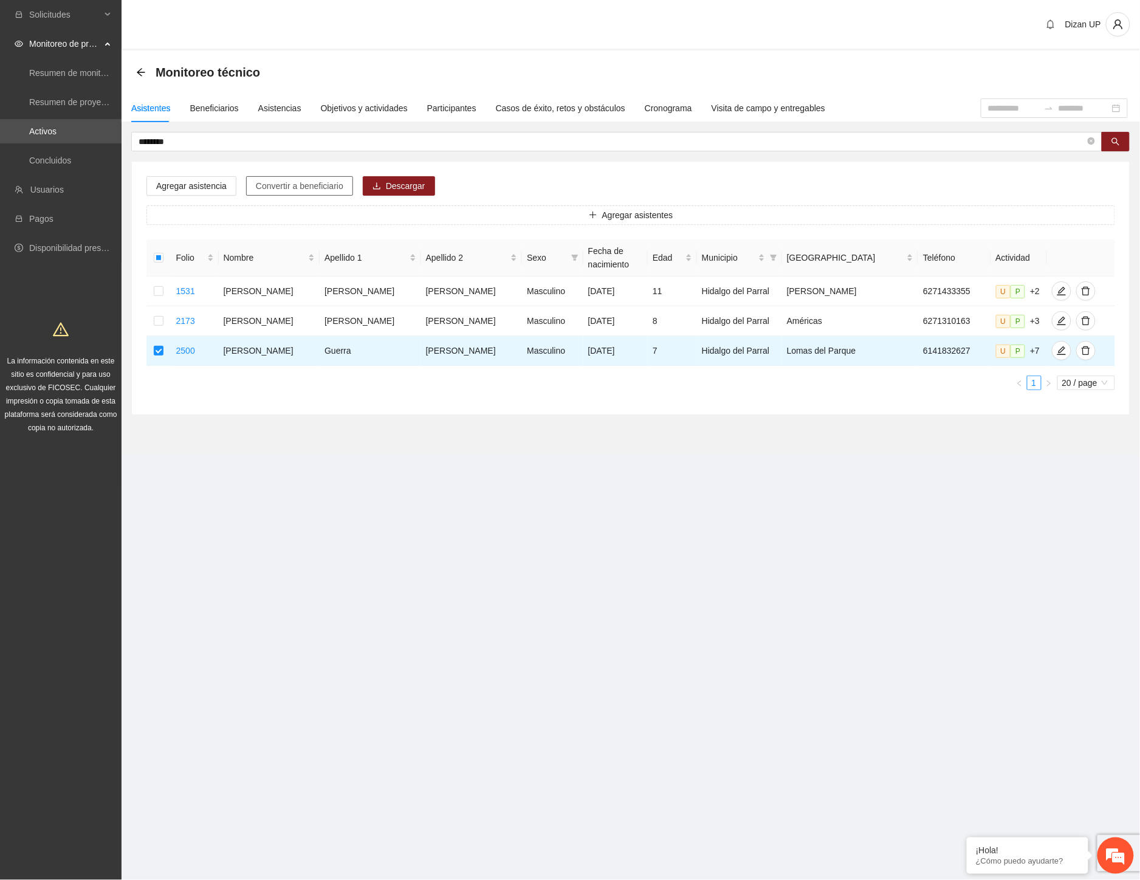
click at [276, 180] on span "Convertir a beneficiario" at bounding box center [300, 185] width 88 height 13
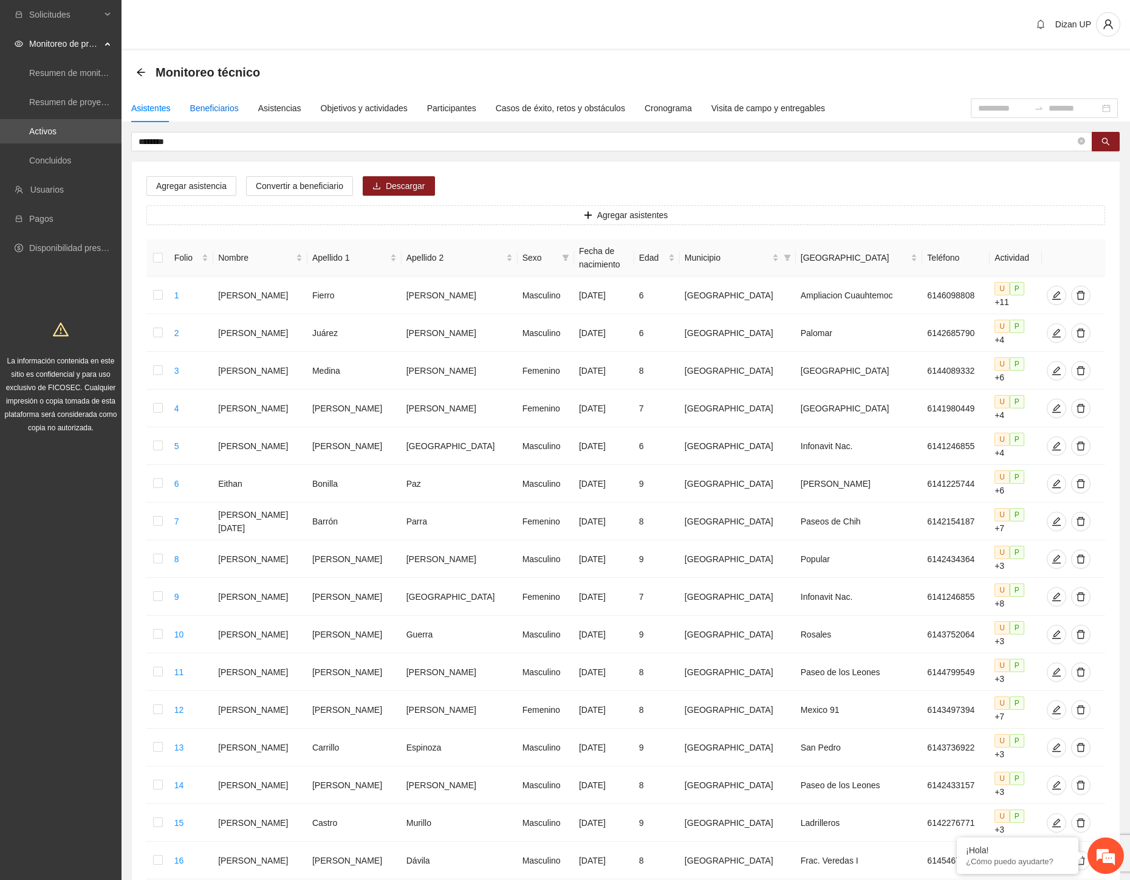
click at [210, 112] on div "Beneficiarios" at bounding box center [214, 107] width 49 height 13
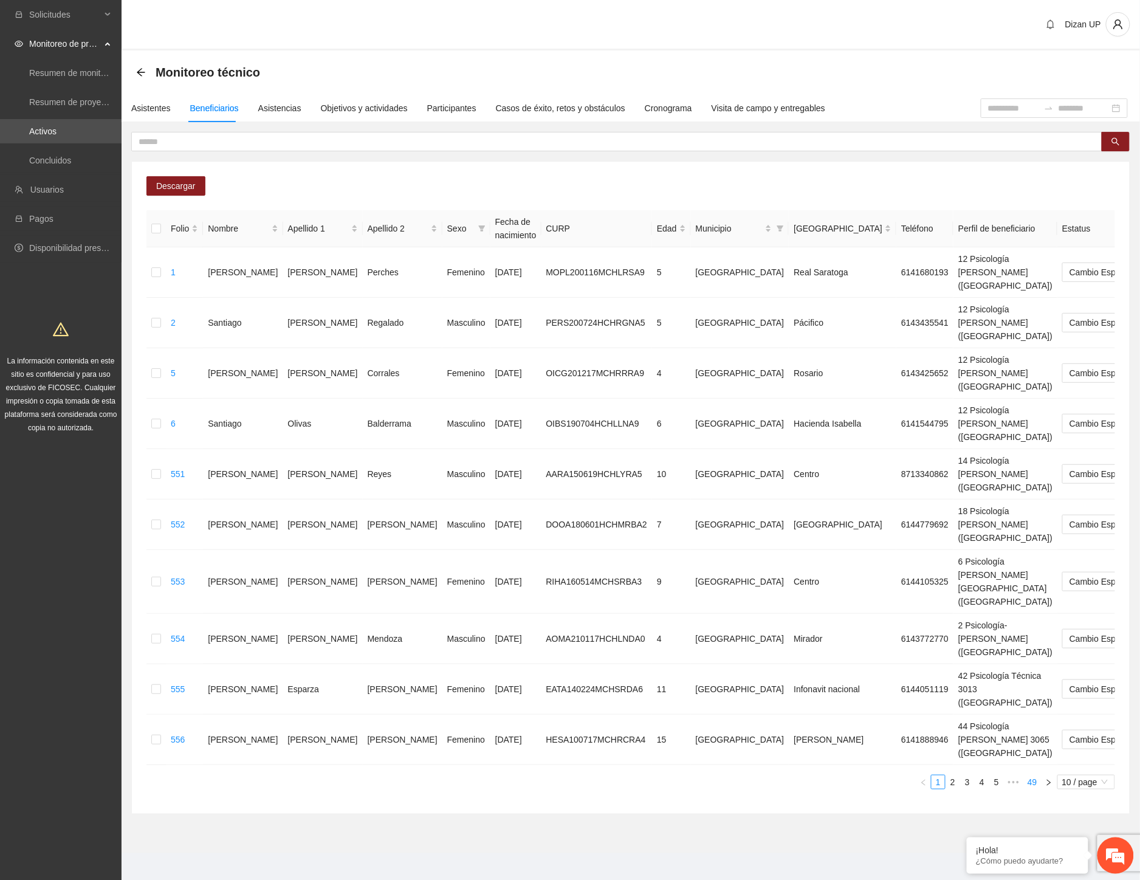
click at [1030, 775] on link "49" at bounding box center [1032, 781] width 17 height 13
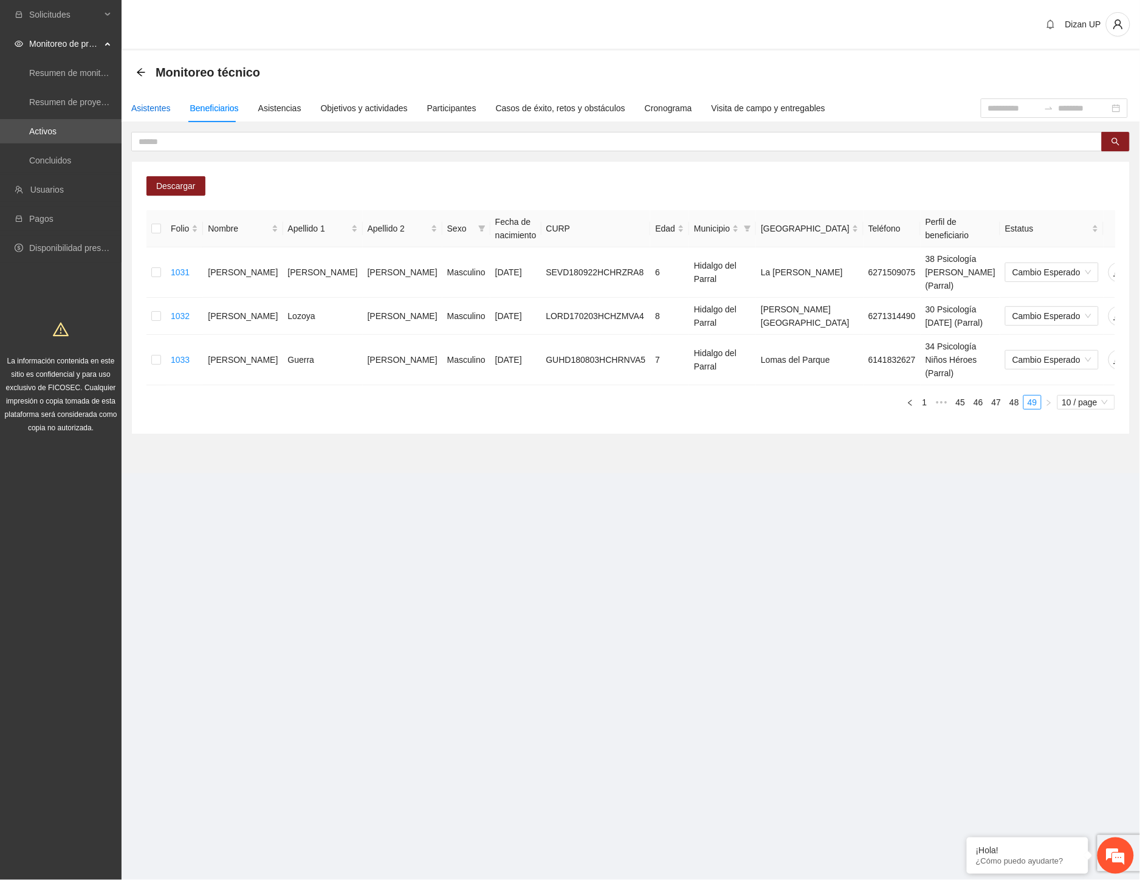
click at [149, 106] on div "Asistentes" at bounding box center [151, 107] width 40 height 13
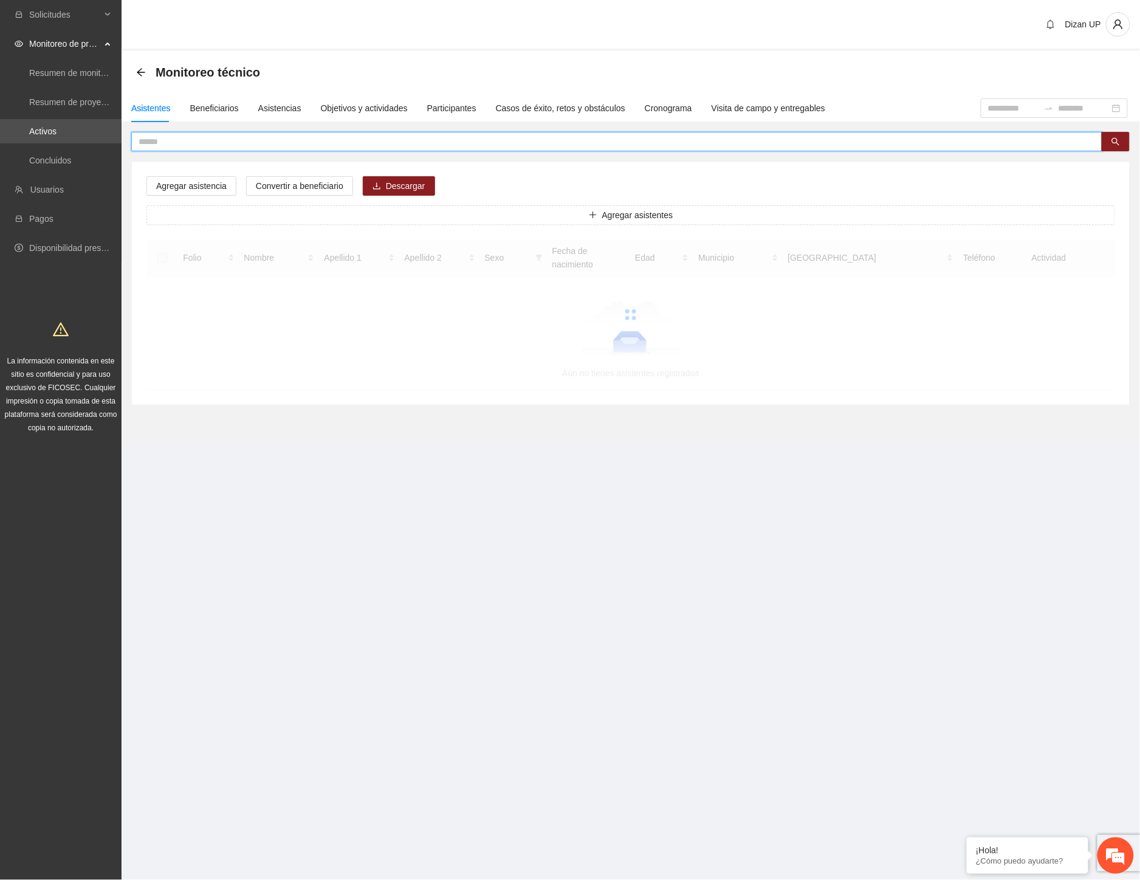
click at [227, 140] on input "text" at bounding box center [612, 141] width 947 height 13
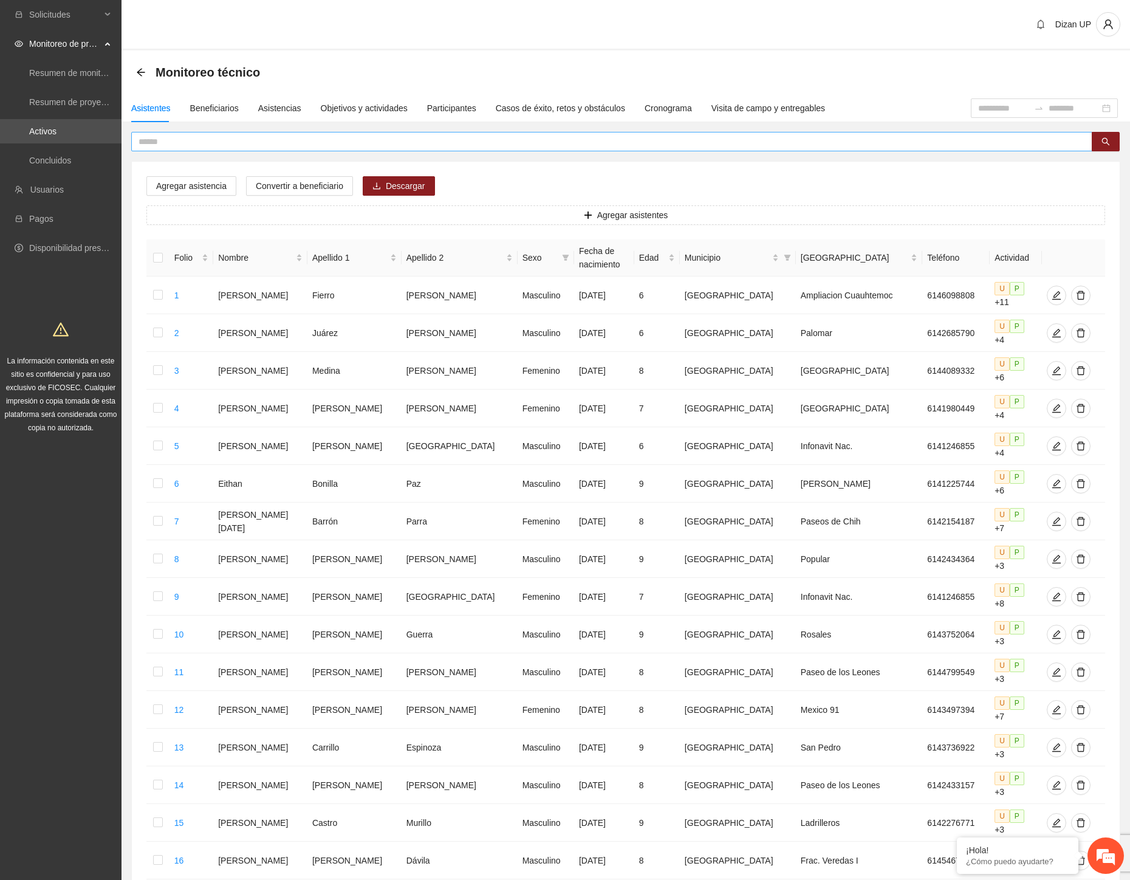
click at [222, 140] on input "text" at bounding box center [607, 141] width 937 height 13
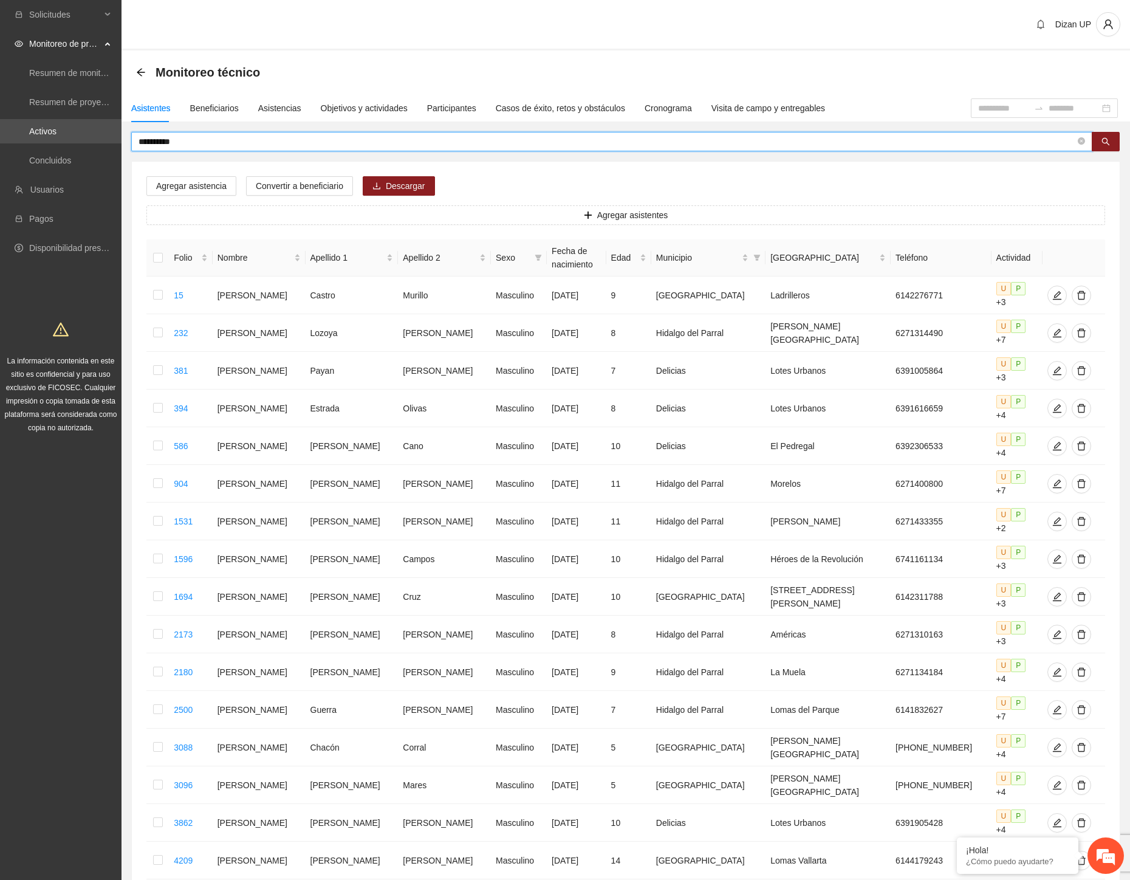
type input "**********"
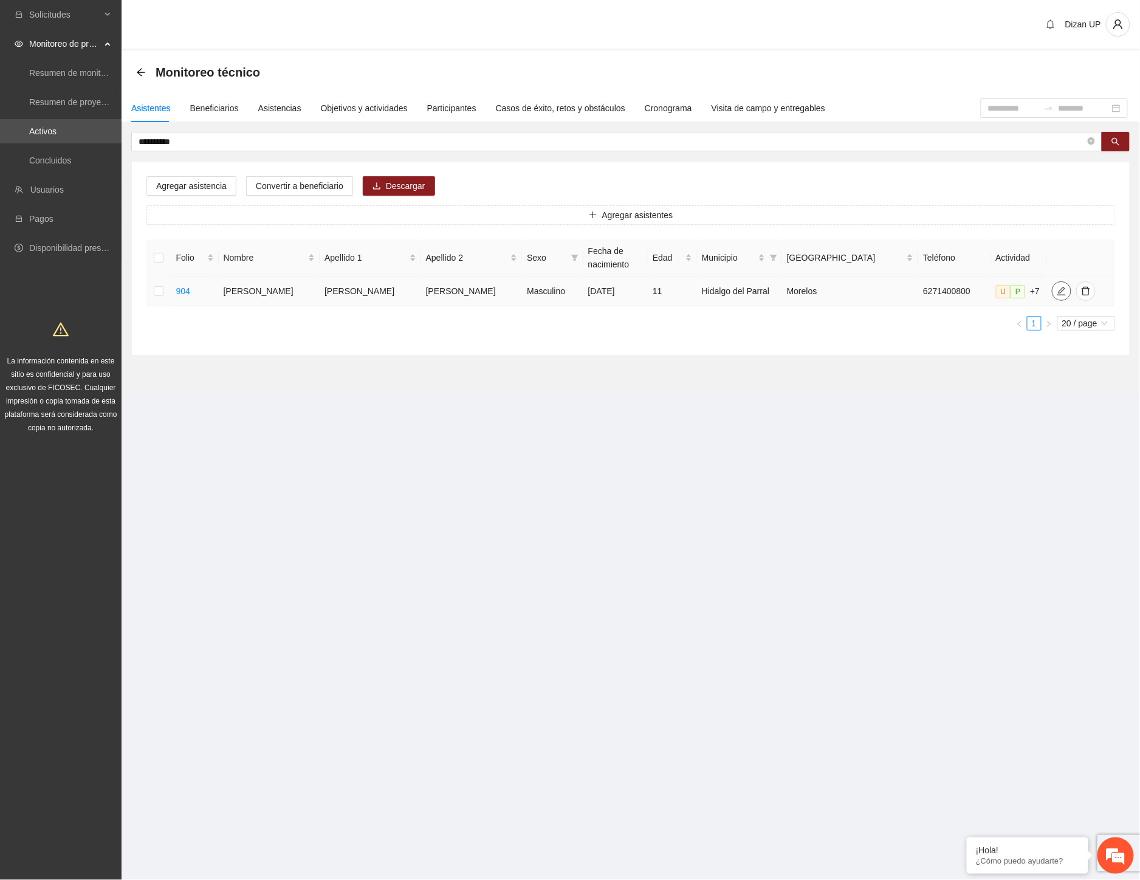
click at [1057, 292] on icon "edit" at bounding box center [1062, 291] width 10 height 10
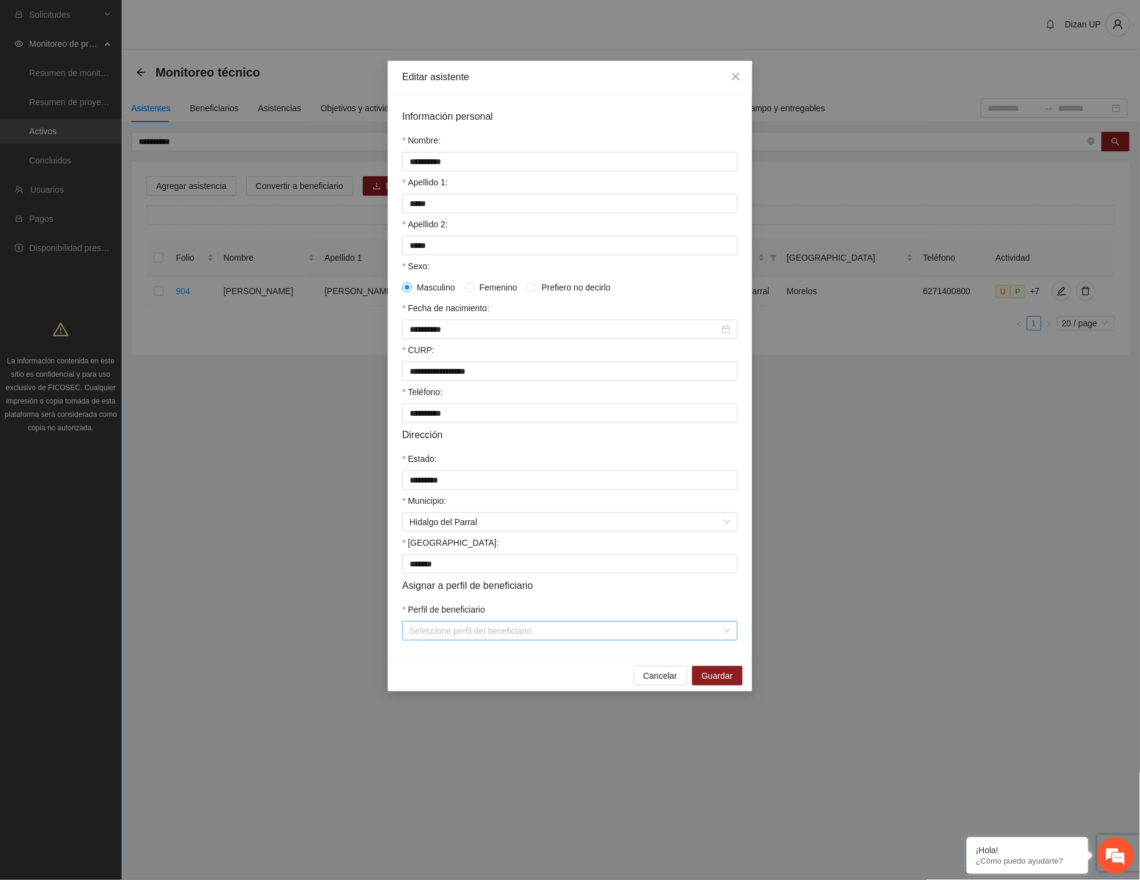
click at [524, 640] on input "Perfil de beneficiario" at bounding box center [566, 631] width 312 height 18
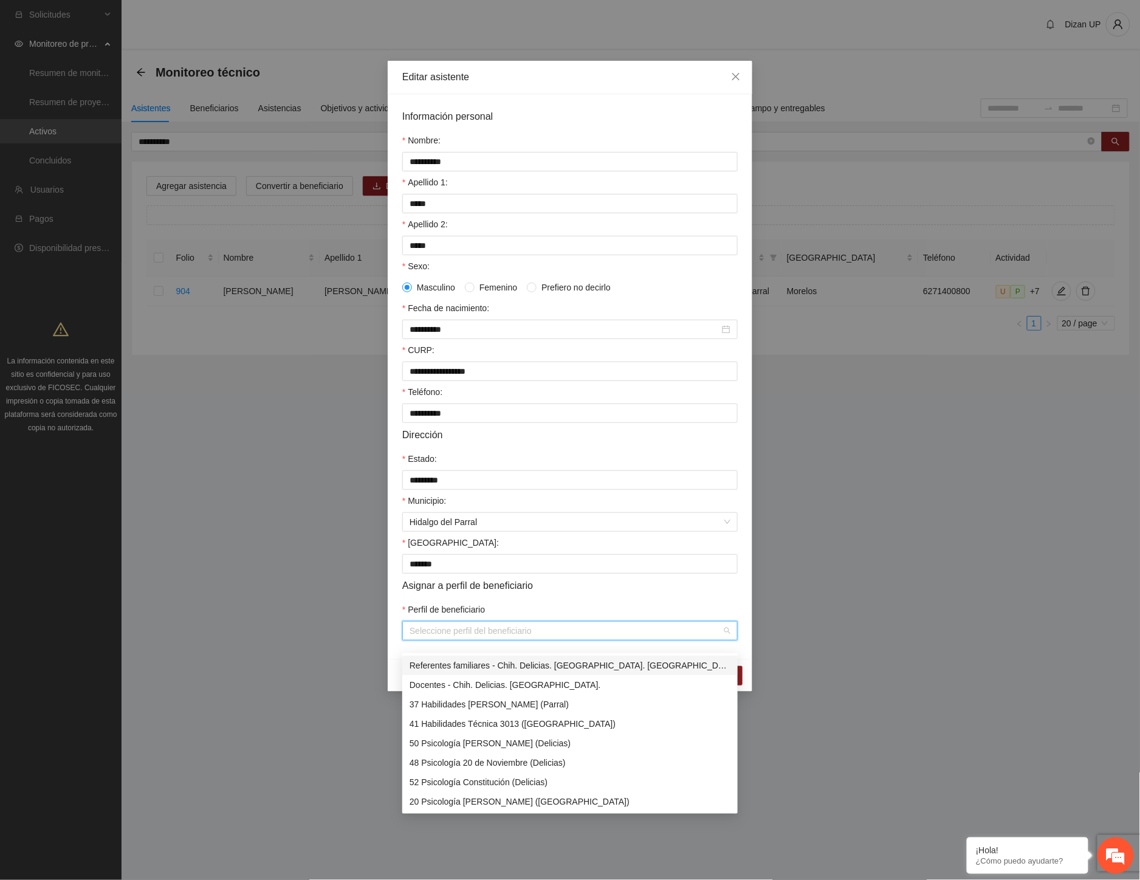
scroll to position [202, 0]
type input "**"
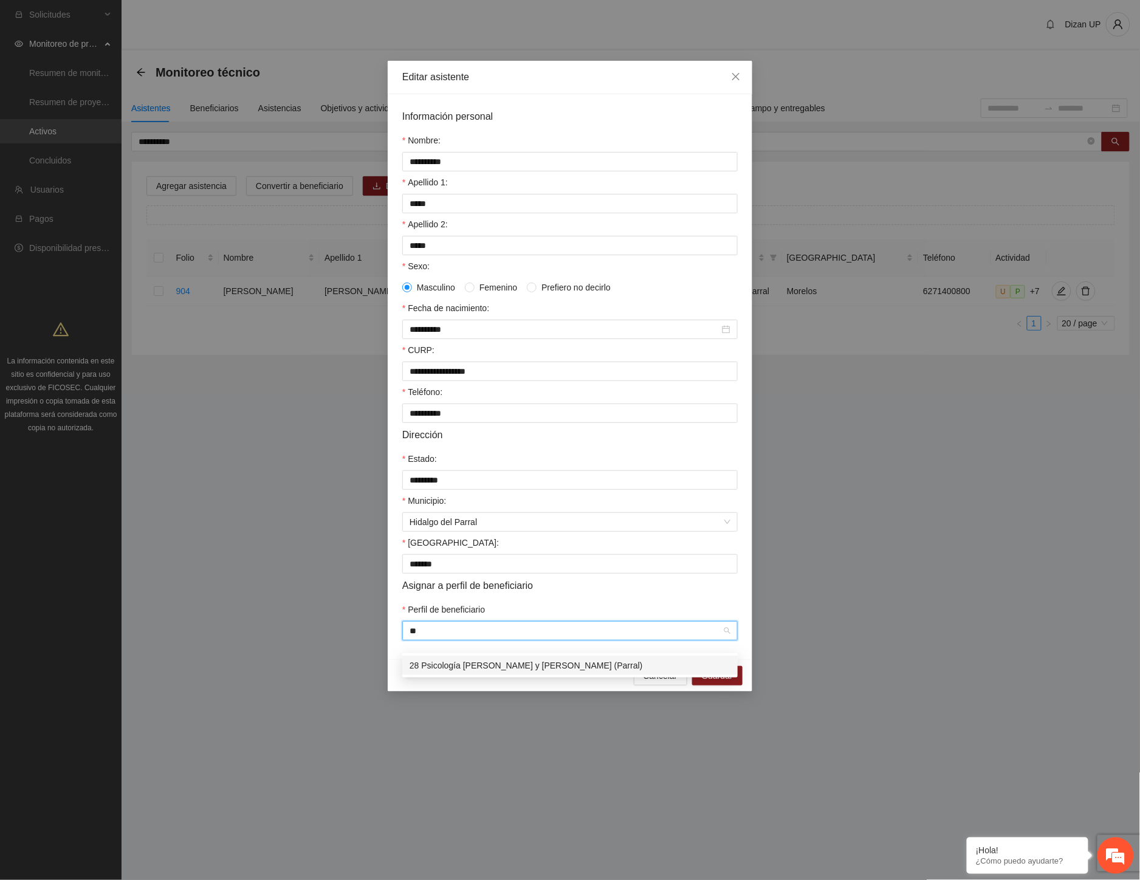
click at [499, 665] on div "28 Psicología José María Morelos y Pavón (Parral)" at bounding box center [570, 665] width 321 height 13
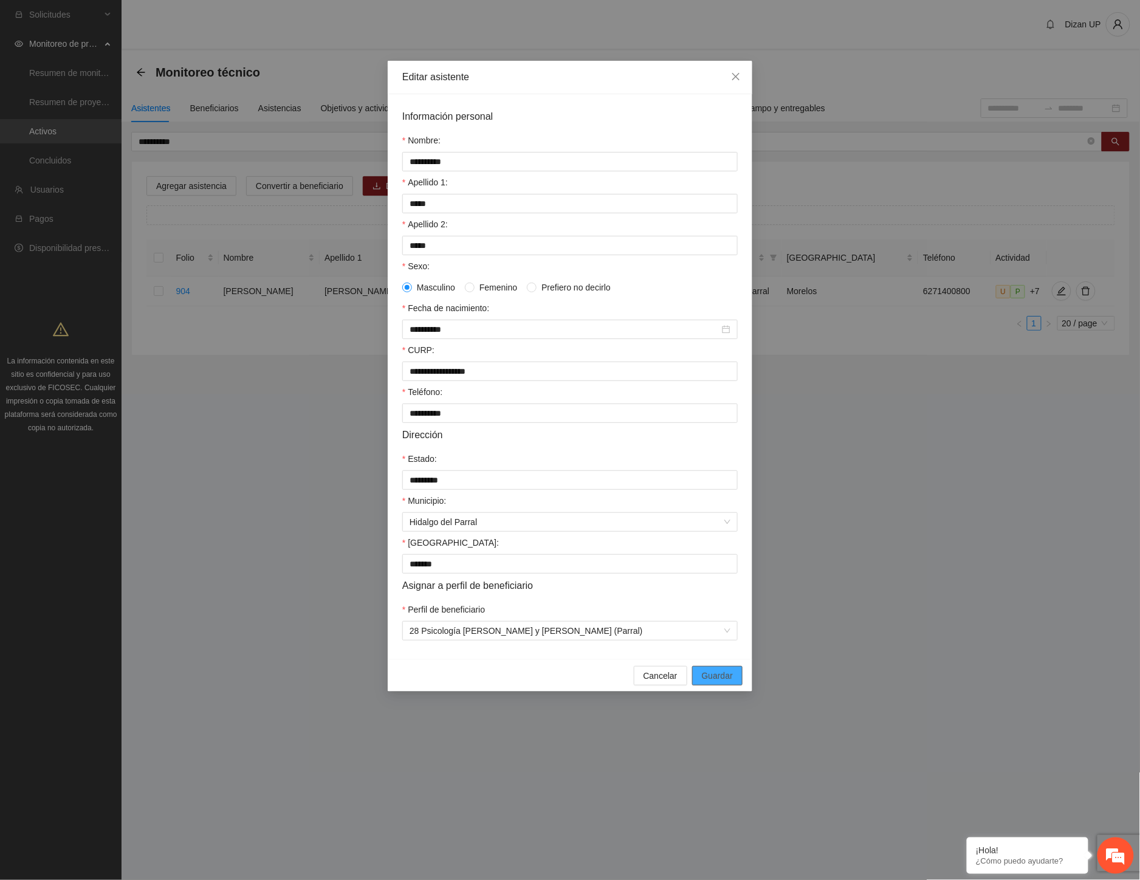
click at [723, 682] on span "Guardar" at bounding box center [717, 675] width 31 height 13
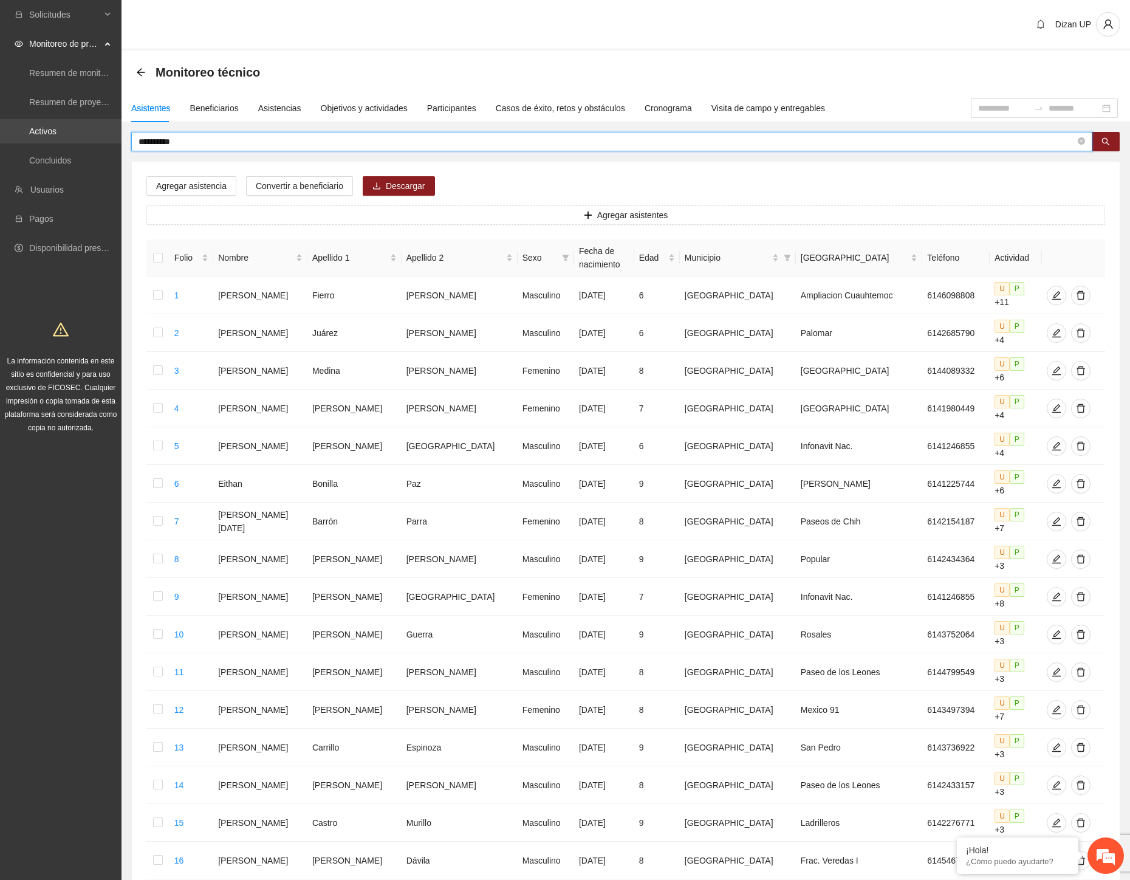
drag, startPoint x: 202, startPoint y: 142, endPoint x: 50, endPoint y: 137, distance: 152.0
click at [50, 137] on section "**********" at bounding box center [565, 576] width 1130 height 1152
type input "*********"
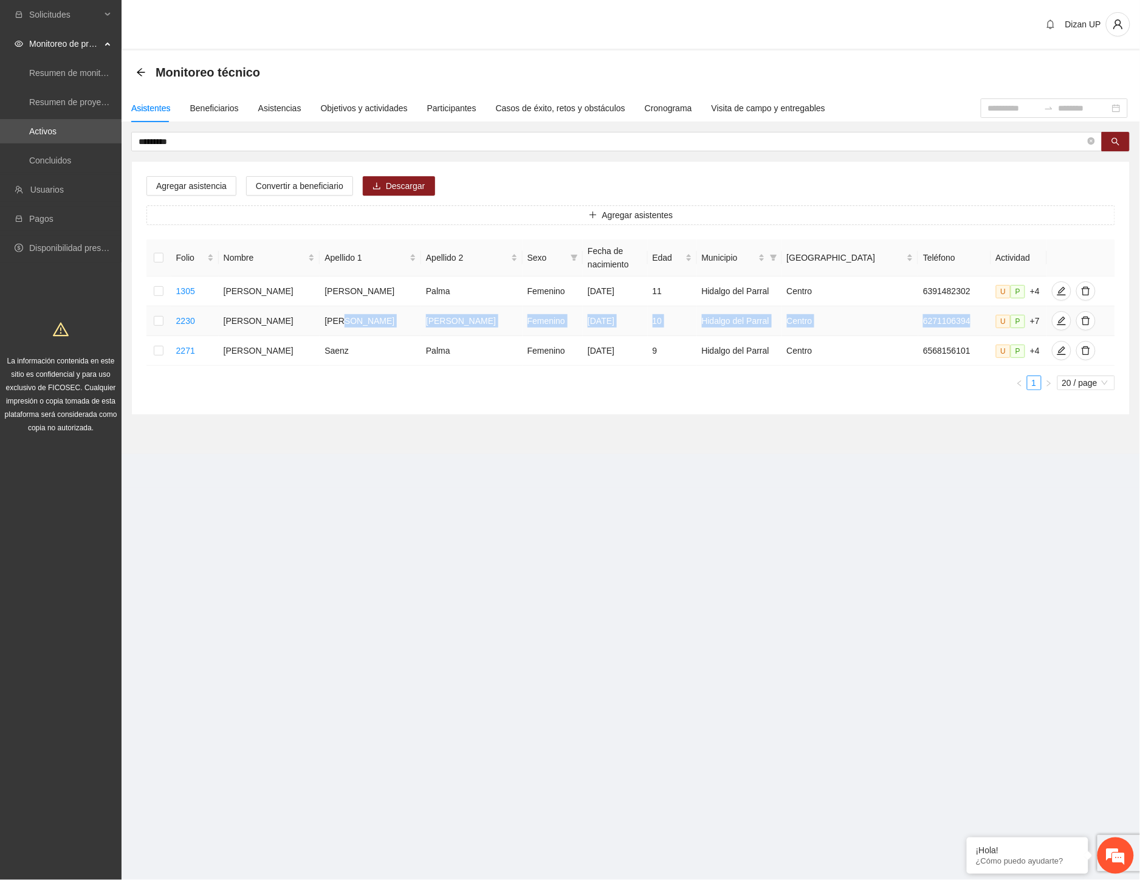
drag, startPoint x: 505, startPoint y: 322, endPoint x: 957, endPoint y: 316, distance: 451.6
click at [957, 316] on tr "2230 Dayana Paulina Vázquez Bernal Femenino 01/10/2014 10 Hidalgo del Parral Ce…" at bounding box center [630, 321] width 969 height 30
click at [1057, 323] on icon "edit" at bounding box center [1062, 321] width 10 height 10
type input "**********"
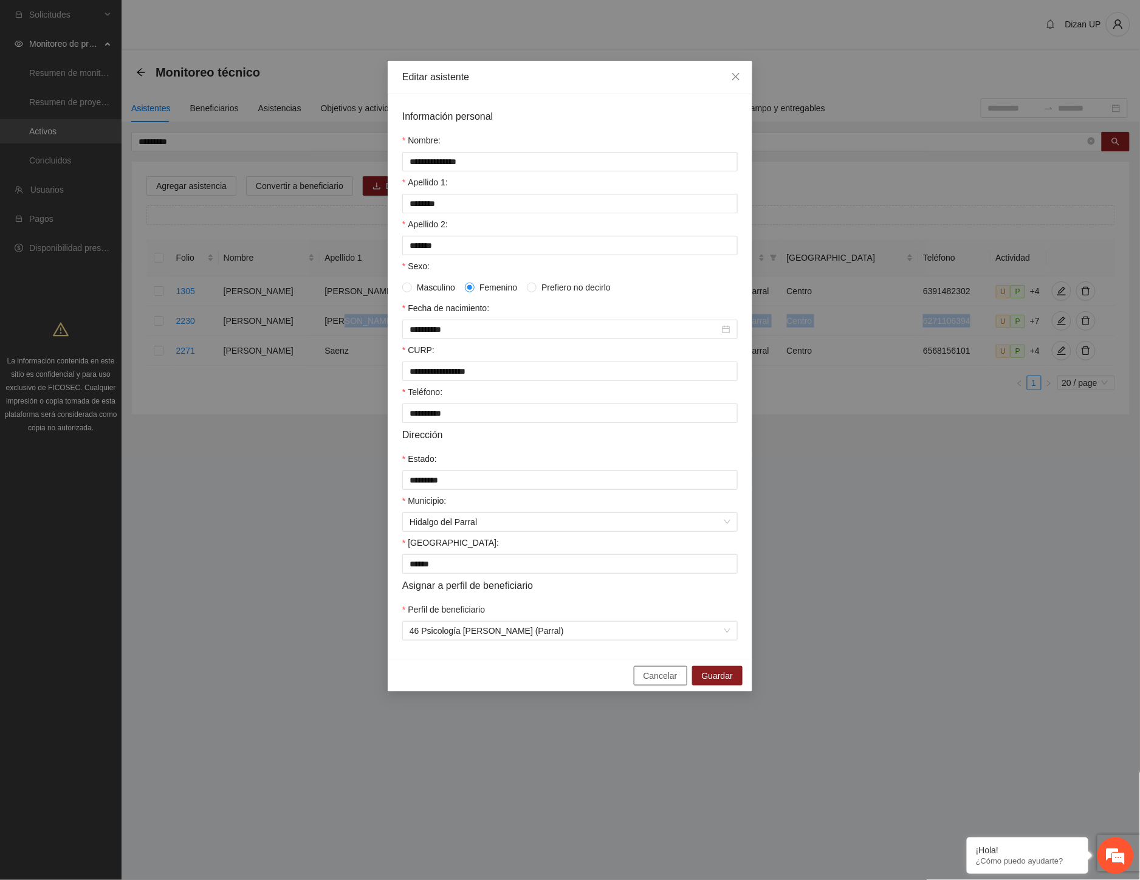
click at [654, 682] on span "Cancelar" at bounding box center [661, 675] width 34 height 13
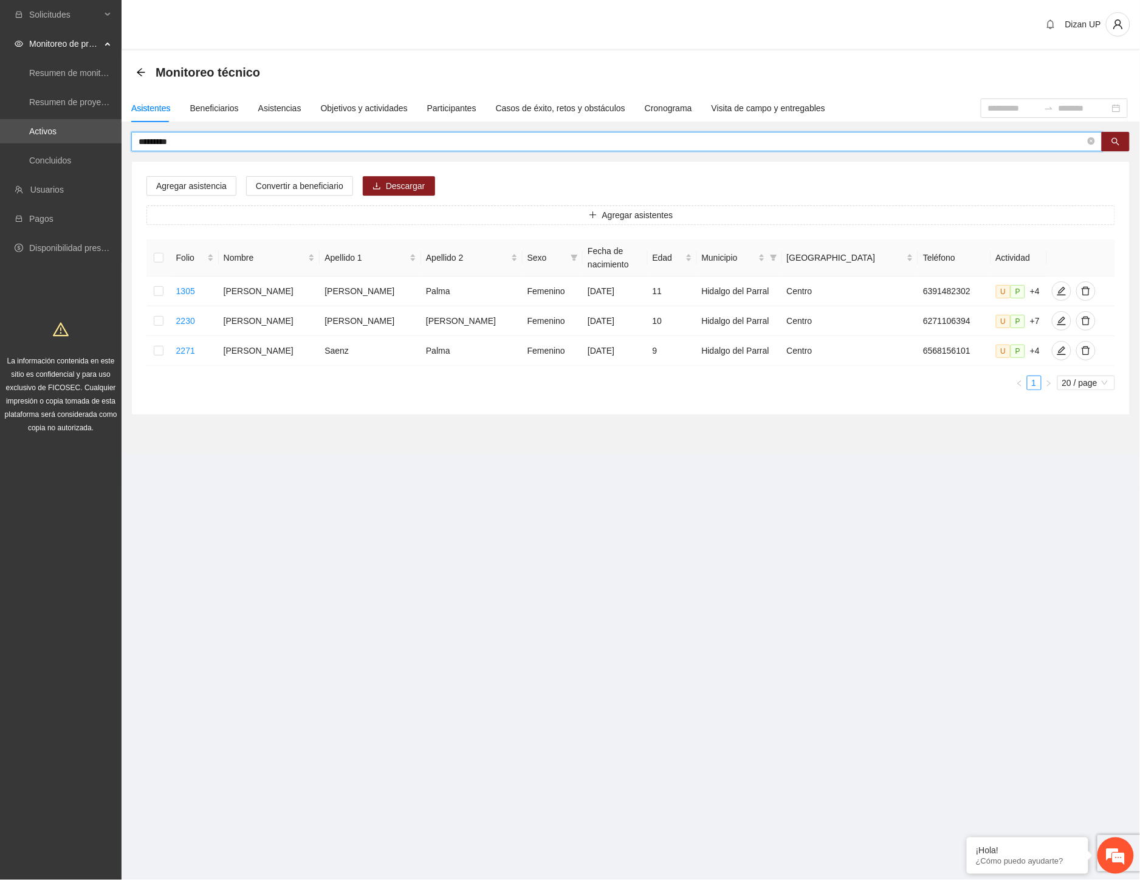
click at [204, 141] on input "*********" at bounding box center [612, 141] width 947 height 13
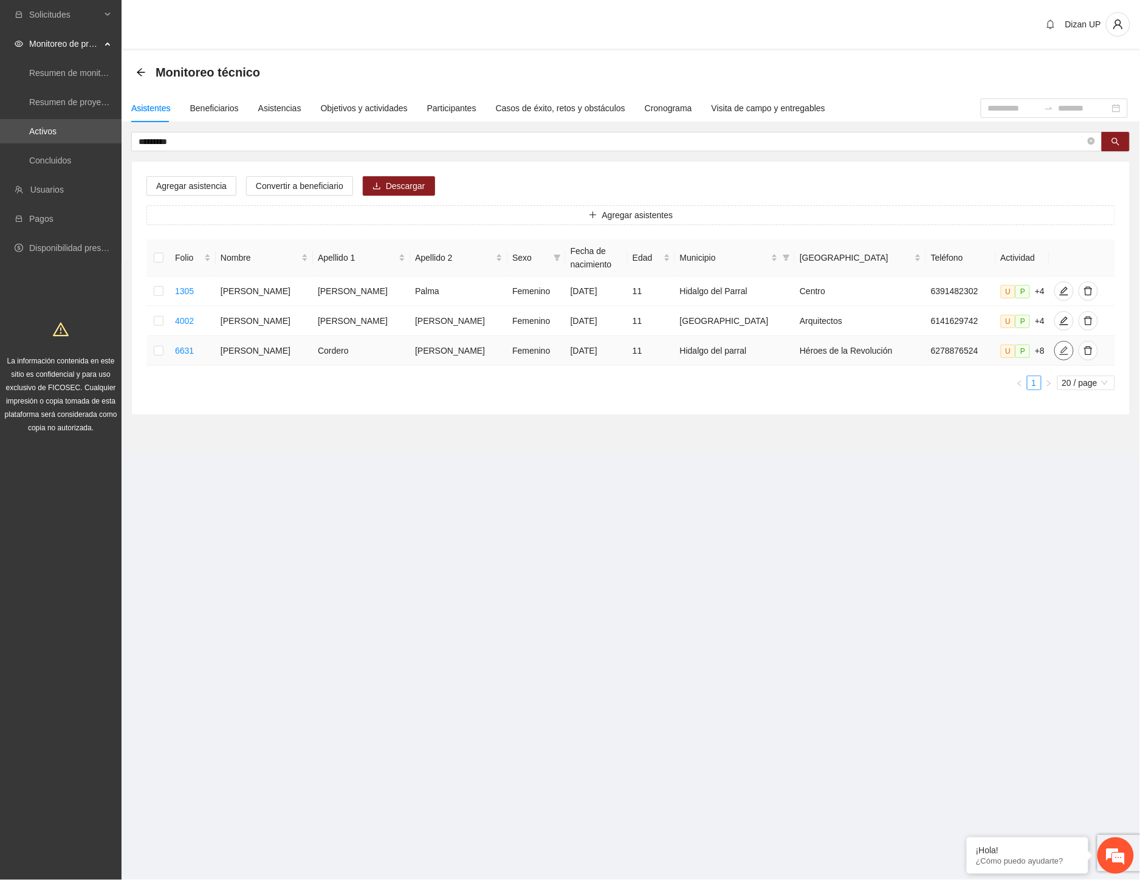
click at [1060, 354] on icon "edit" at bounding box center [1064, 350] width 9 height 9
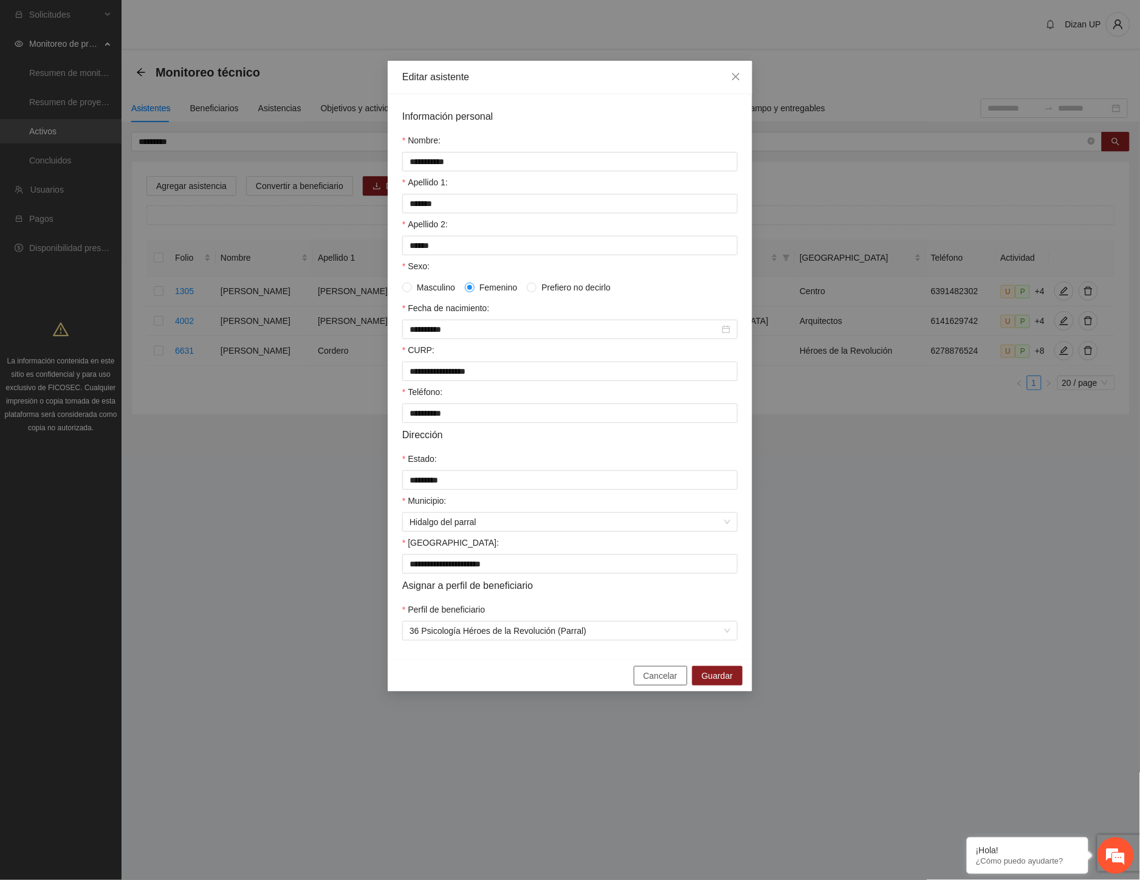
drag, startPoint x: 653, startPoint y: 684, endPoint x: 1128, endPoint y: 265, distance: 633.3
click at [654, 682] on span "Cancelar" at bounding box center [661, 675] width 34 height 13
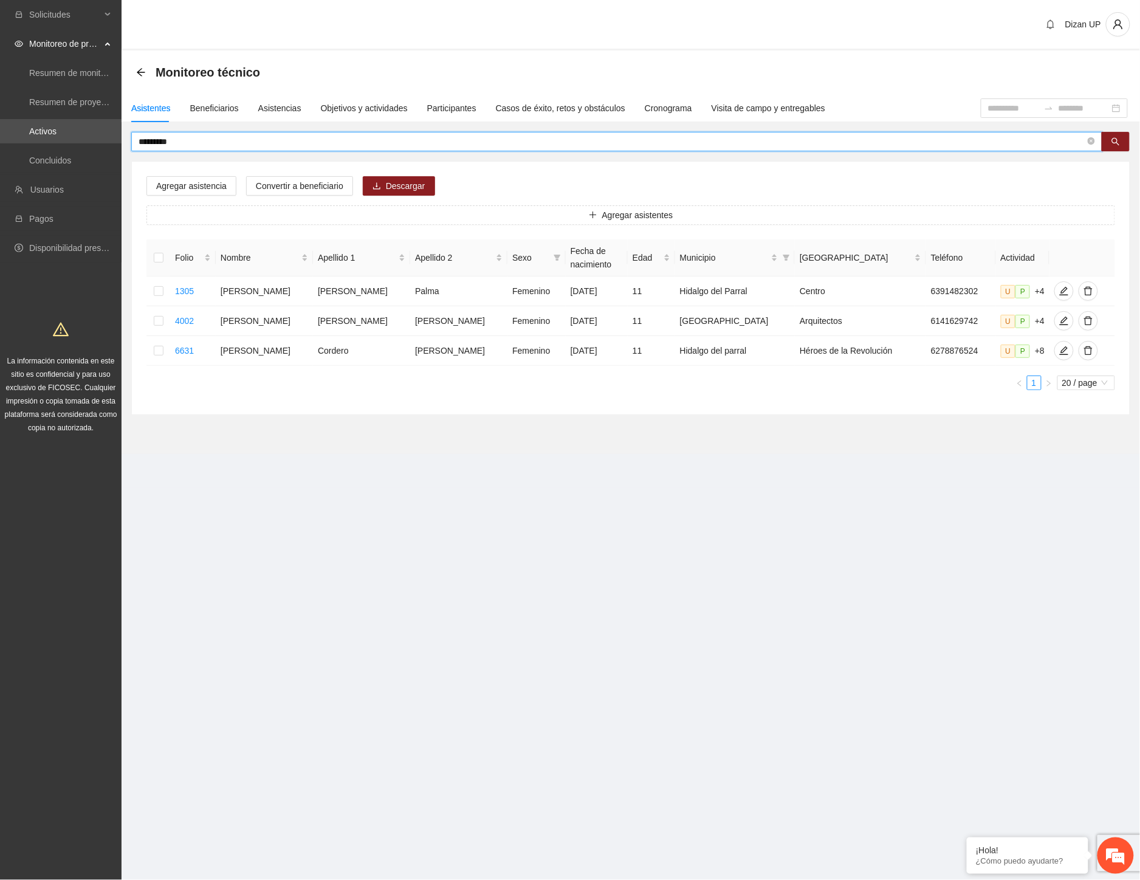
drag, startPoint x: 189, startPoint y: 140, endPoint x: 149, endPoint y: 145, distance: 39.8
click at [149, 145] on input "*********" at bounding box center [612, 141] width 947 height 13
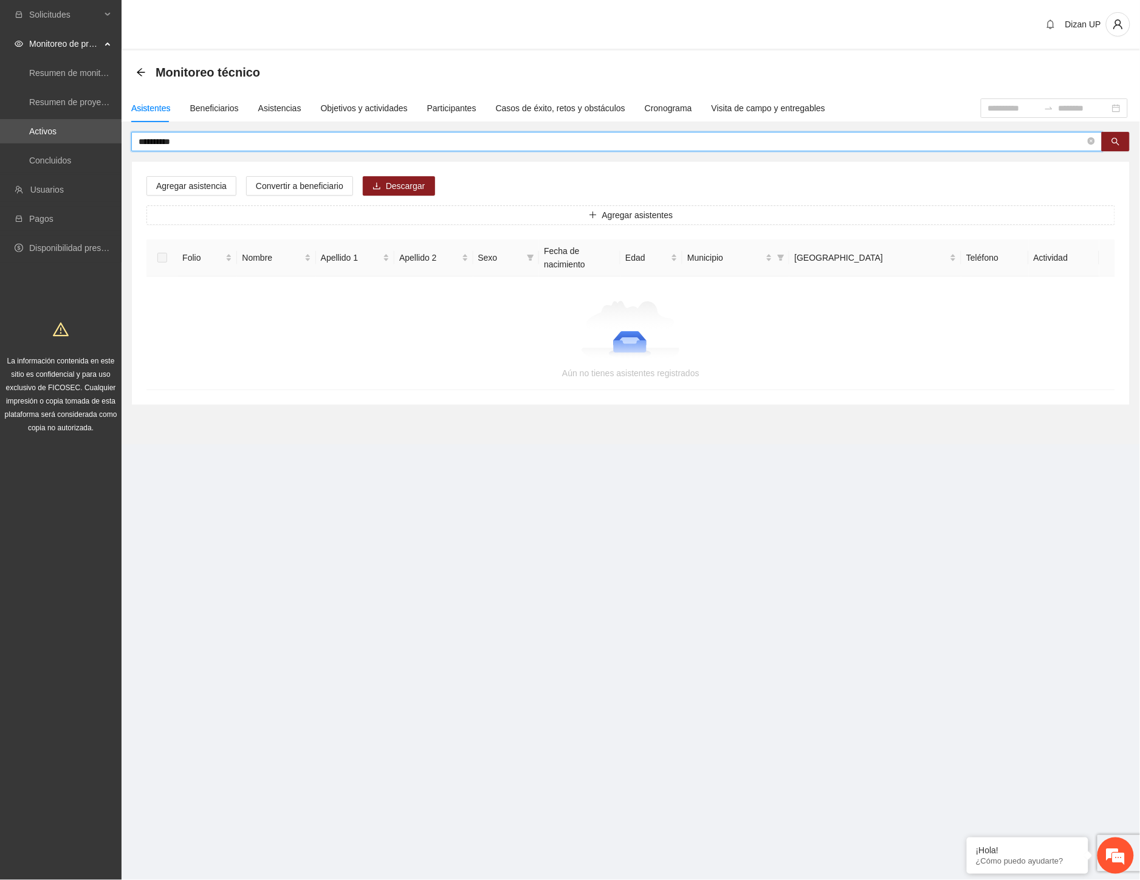
click at [186, 139] on input "**********" at bounding box center [612, 141] width 947 height 13
type input "*"
type input "*******"
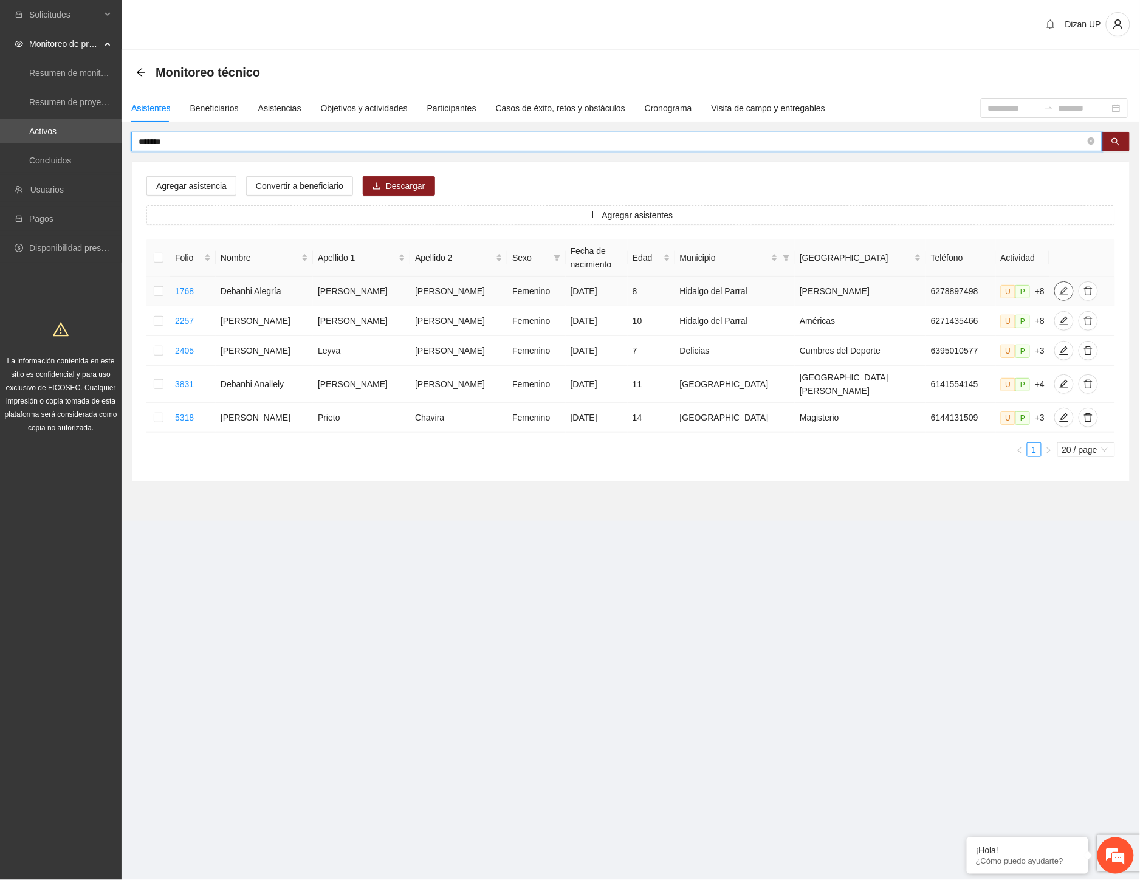
click at [1055, 288] on span "edit" at bounding box center [1064, 291] width 18 height 10
type input "**********"
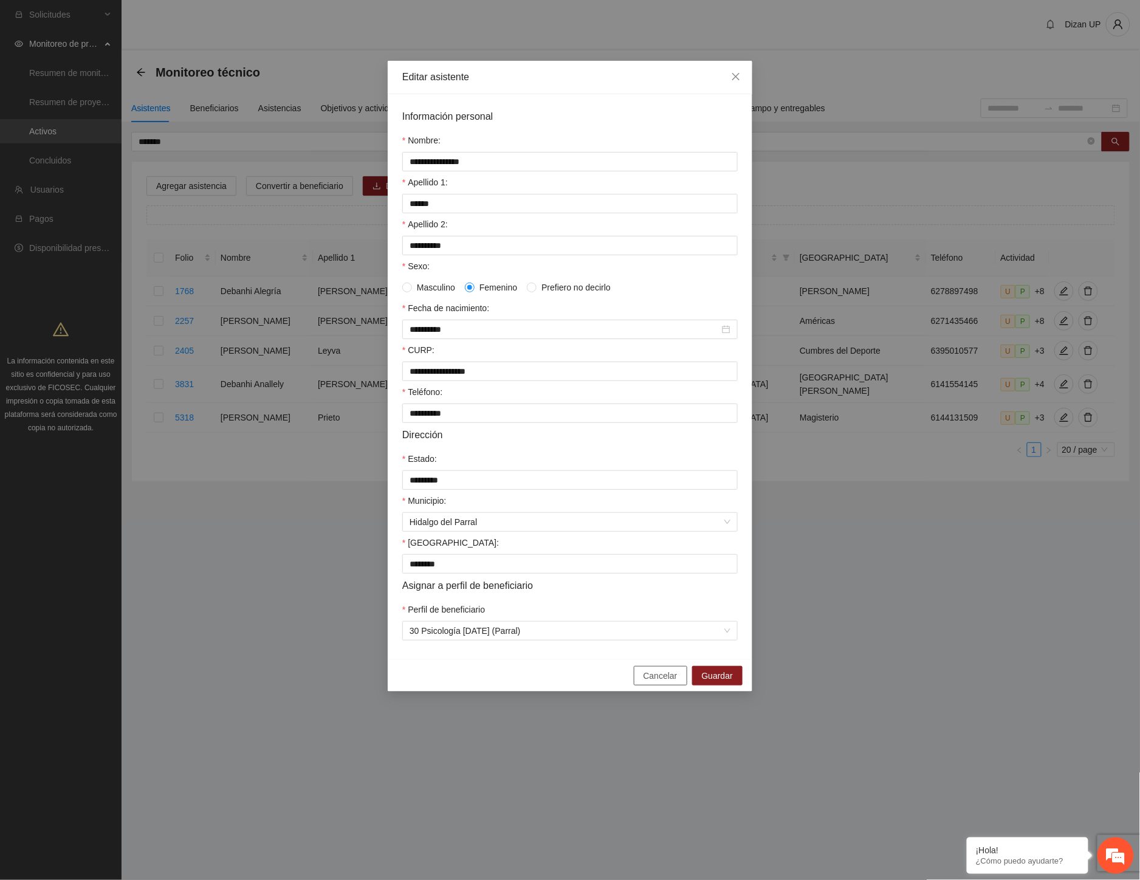
click at [673, 682] on span "Cancelar" at bounding box center [661, 675] width 34 height 13
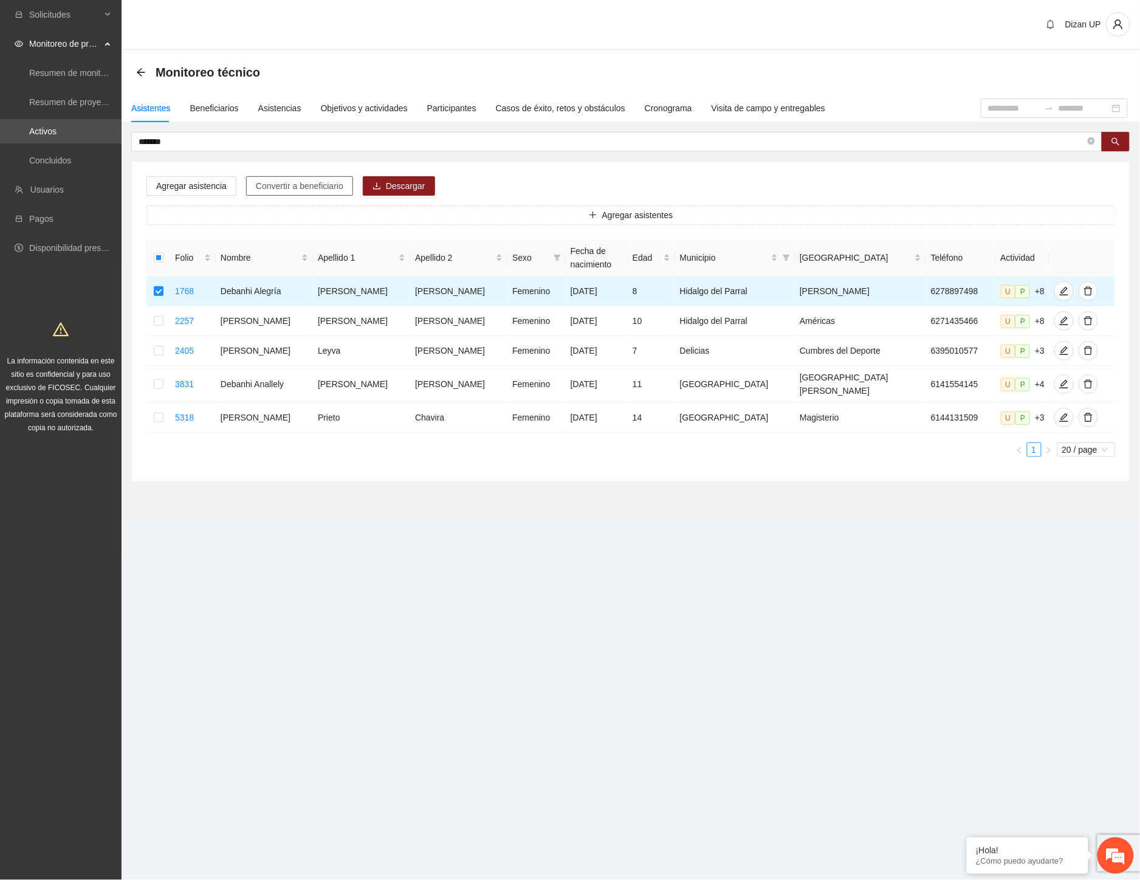
click at [295, 181] on span "Convertir a beneficiario" at bounding box center [300, 185] width 88 height 13
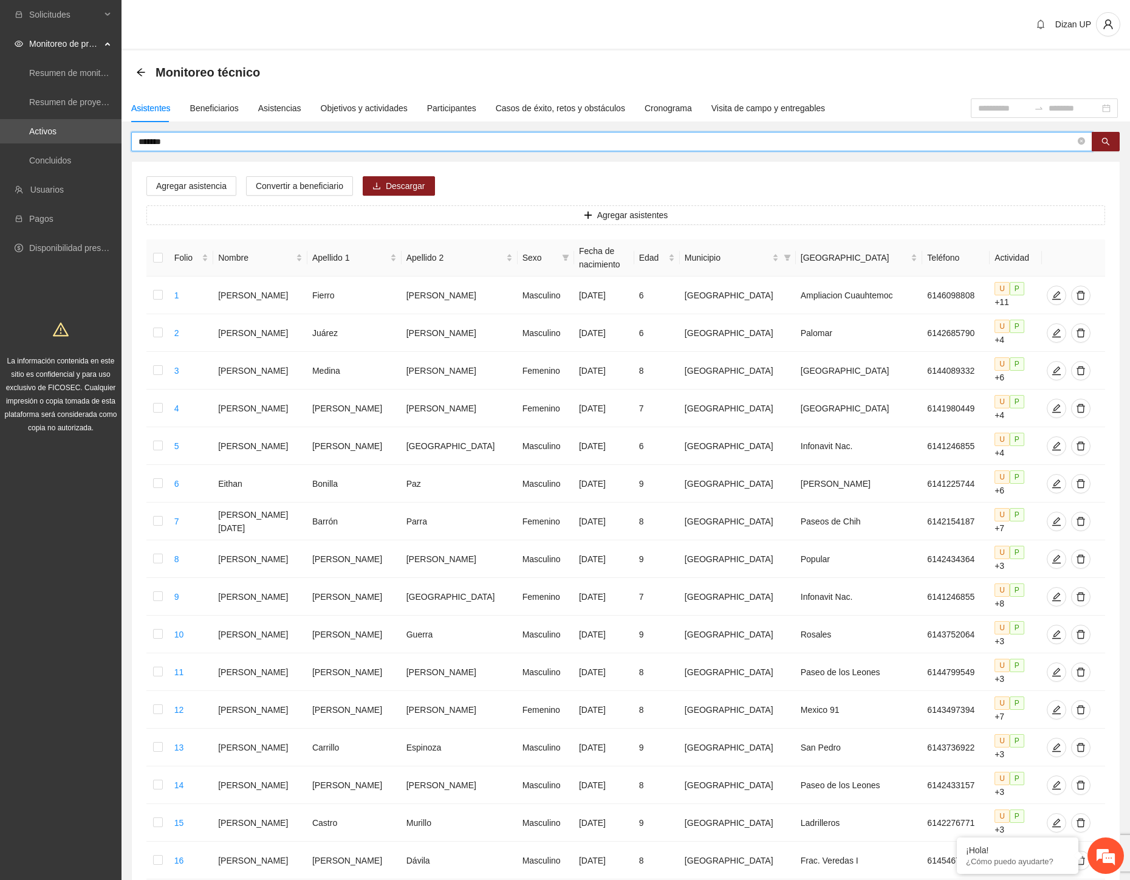
click at [196, 145] on input "*******" at bounding box center [607, 141] width 937 height 13
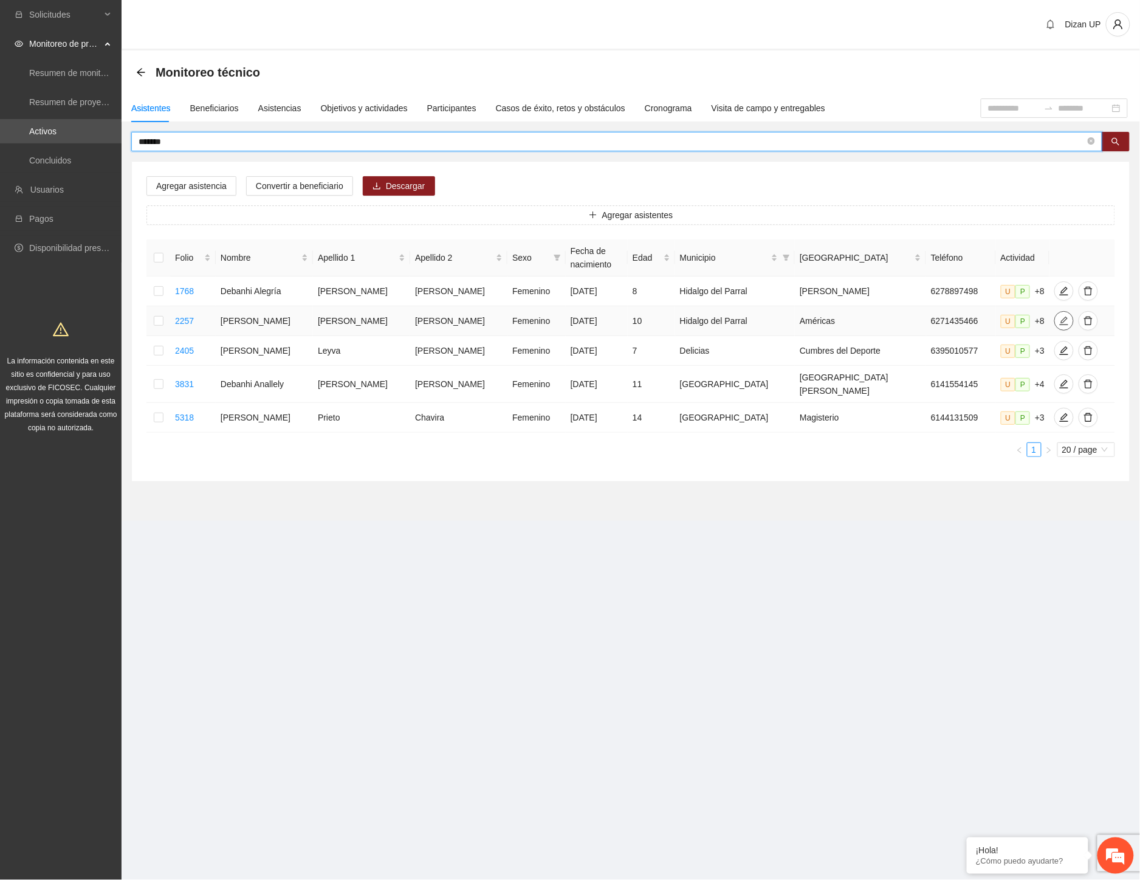
click at [1059, 323] on icon "edit" at bounding box center [1064, 321] width 10 height 10
type input "**********"
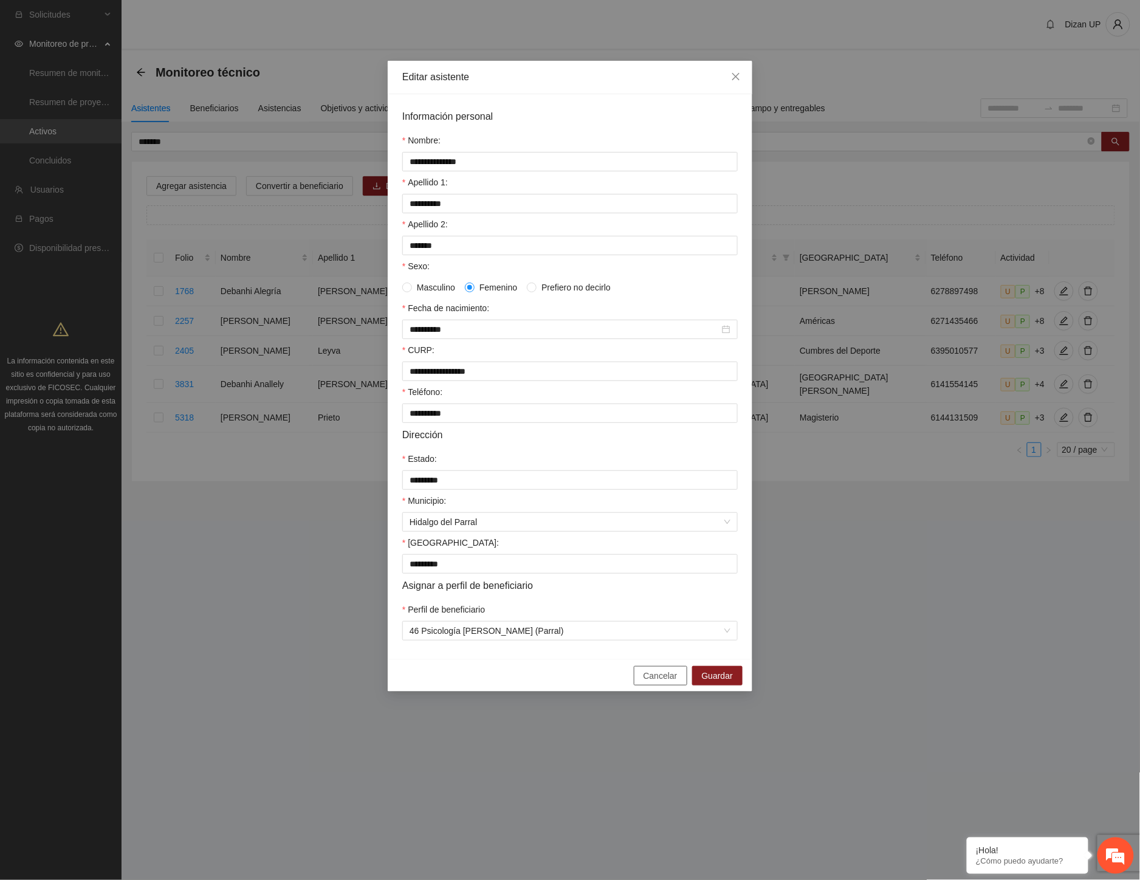
drag, startPoint x: 660, startPoint y: 689, endPoint x: 540, endPoint y: 476, distance: 243.8
click at [659, 682] on span "Cancelar" at bounding box center [661, 675] width 34 height 13
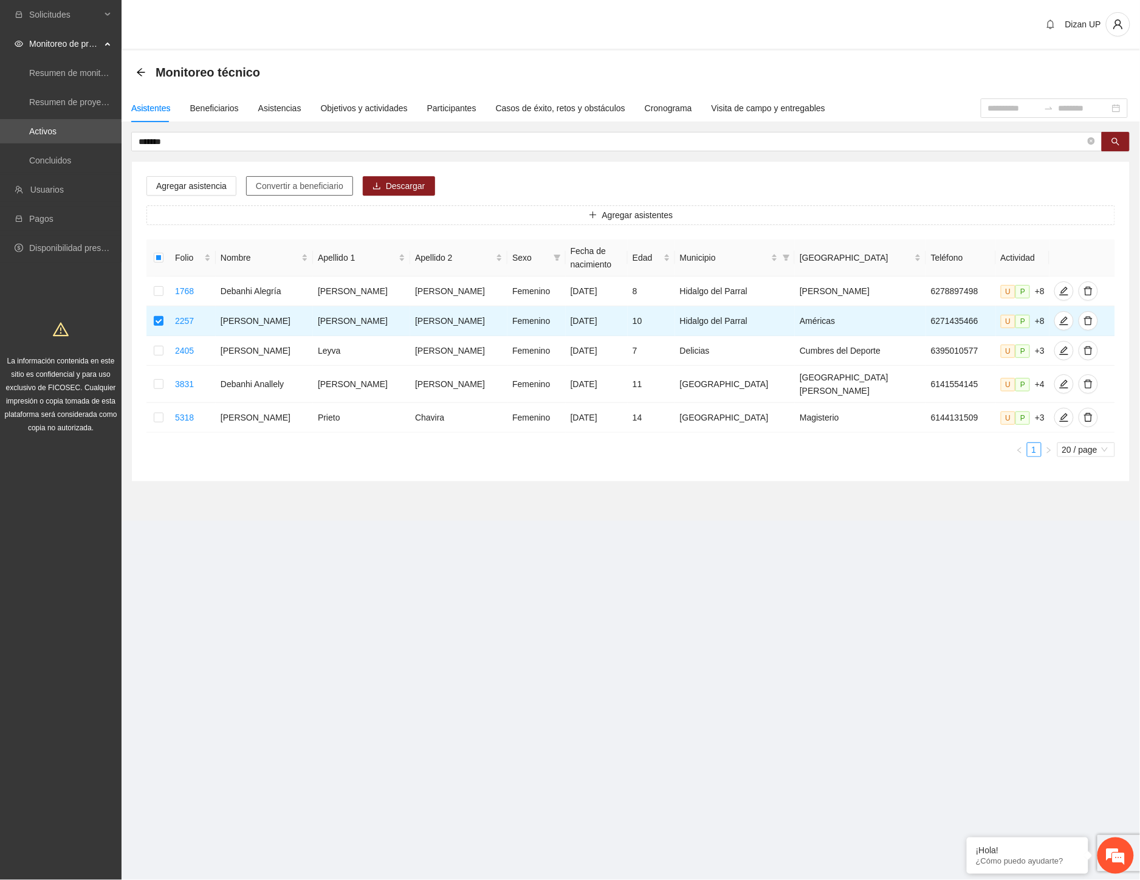
click at [275, 180] on span "Convertir a beneficiario" at bounding box center [300, 185] width 88 height 13
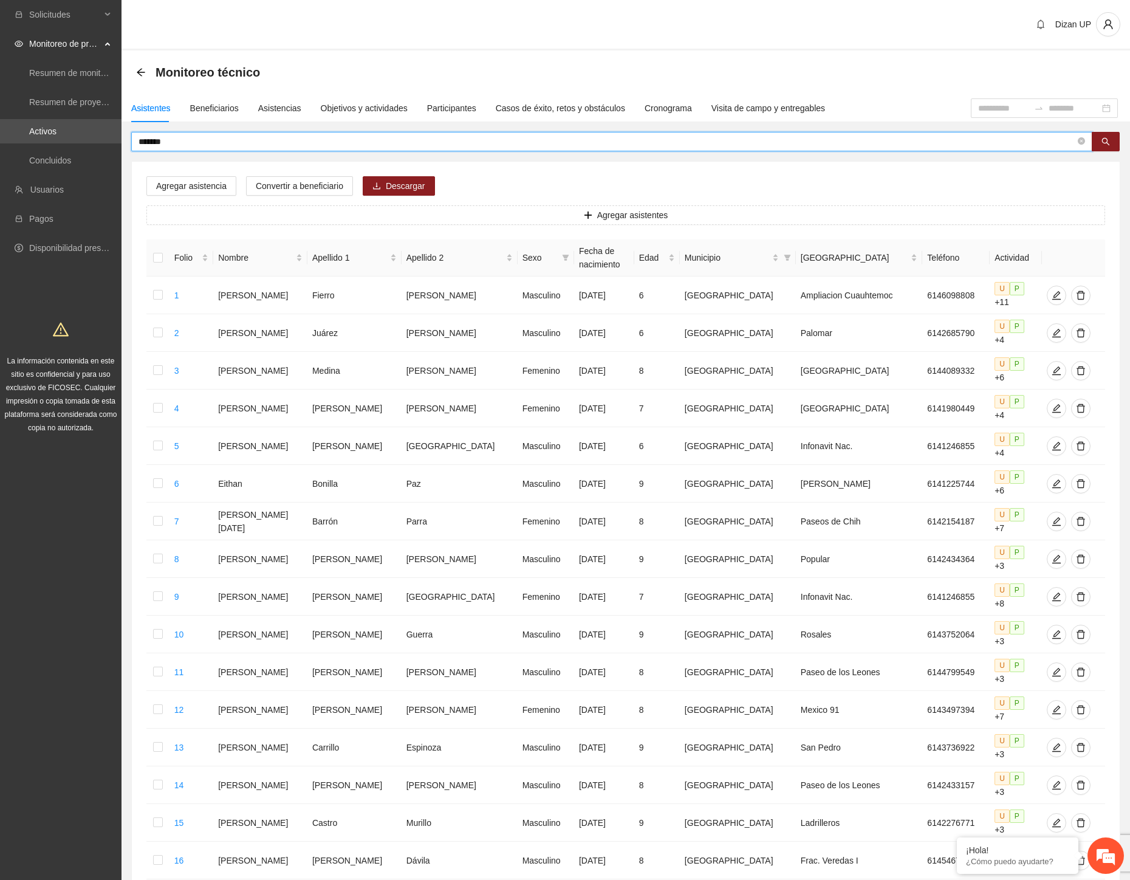
drag, startPoint x: 202, startPoint y: 136, endPoint x: 160, endPoint y: 143, distance: 42.6
click at [160, 143] on input "*******" at bounding box center [607, 141] width 937 height 13
type input "******"
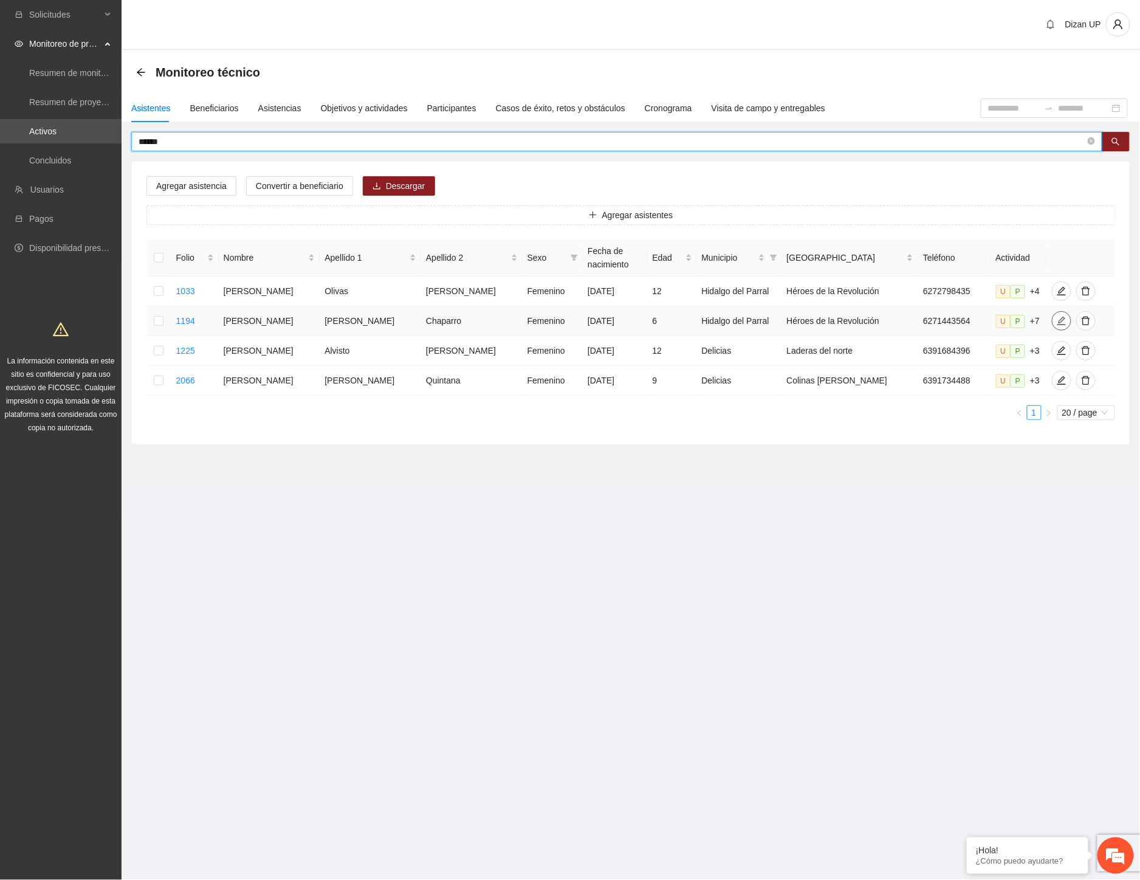
click at [1057, 326] on icon "edit" at bounding box center [1062, 321] width 10 height 10
type input "**********"
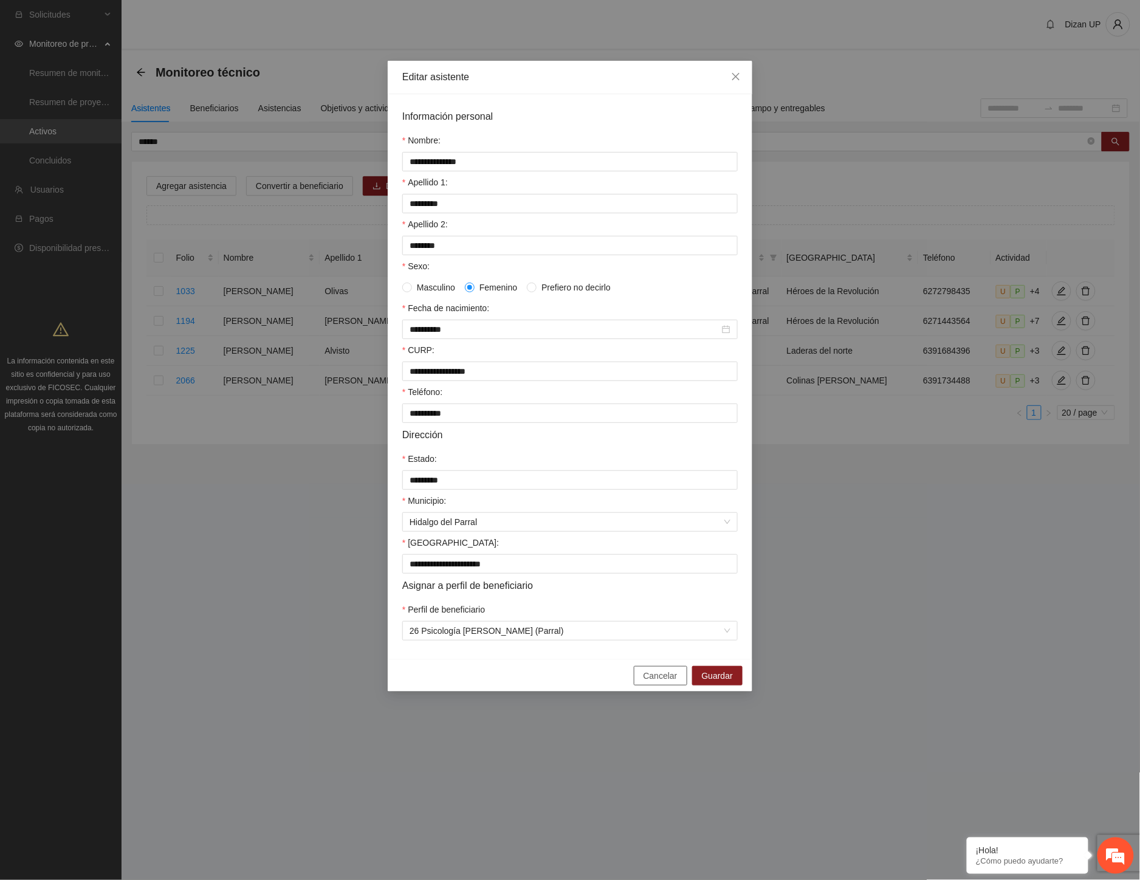
drag, startPoint x: 645, startPoint y: 678, endPoint x: 620, endPoint y: 655, distance: 34.4
click at [645, 679] on button "Cancelar" at bounding box center [660, 675] width 53 height 19
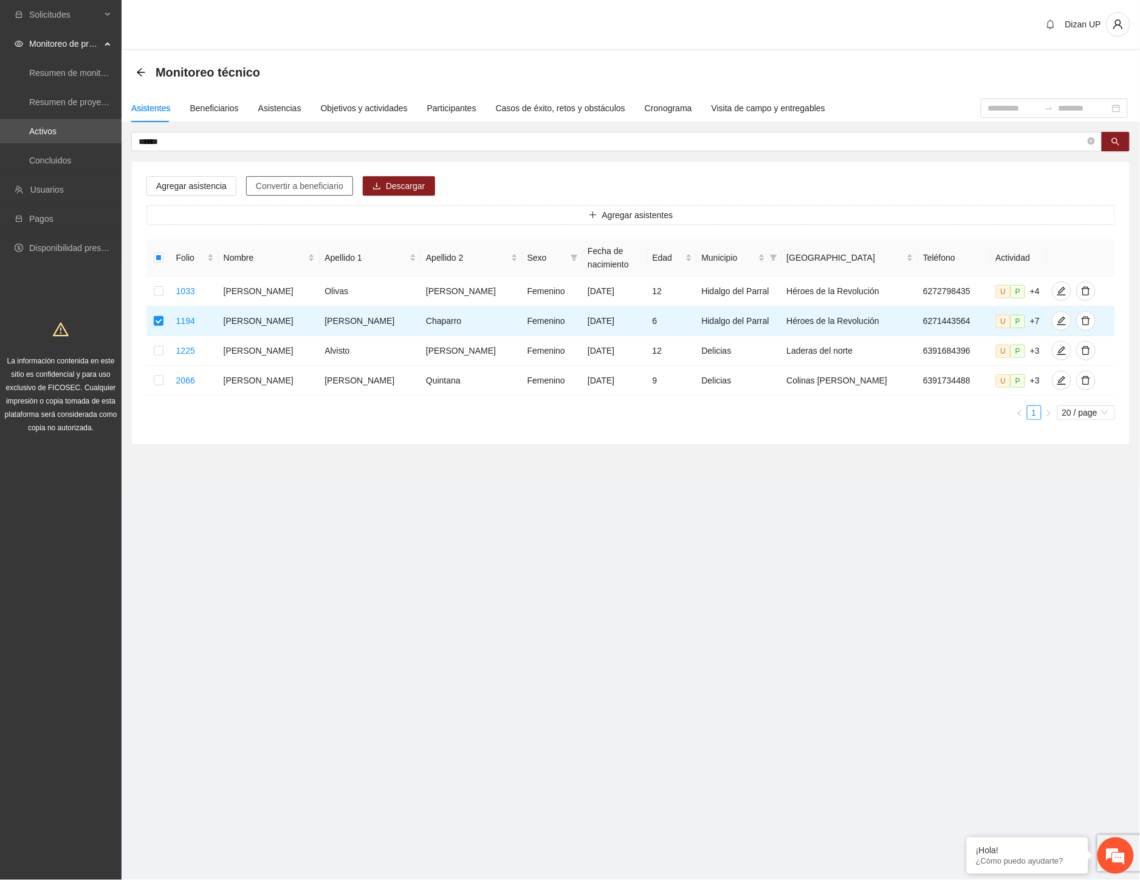
click at [286, 188] on span "Convertir a beneficiario" at bounding box center [300, 185] width 88 height 13
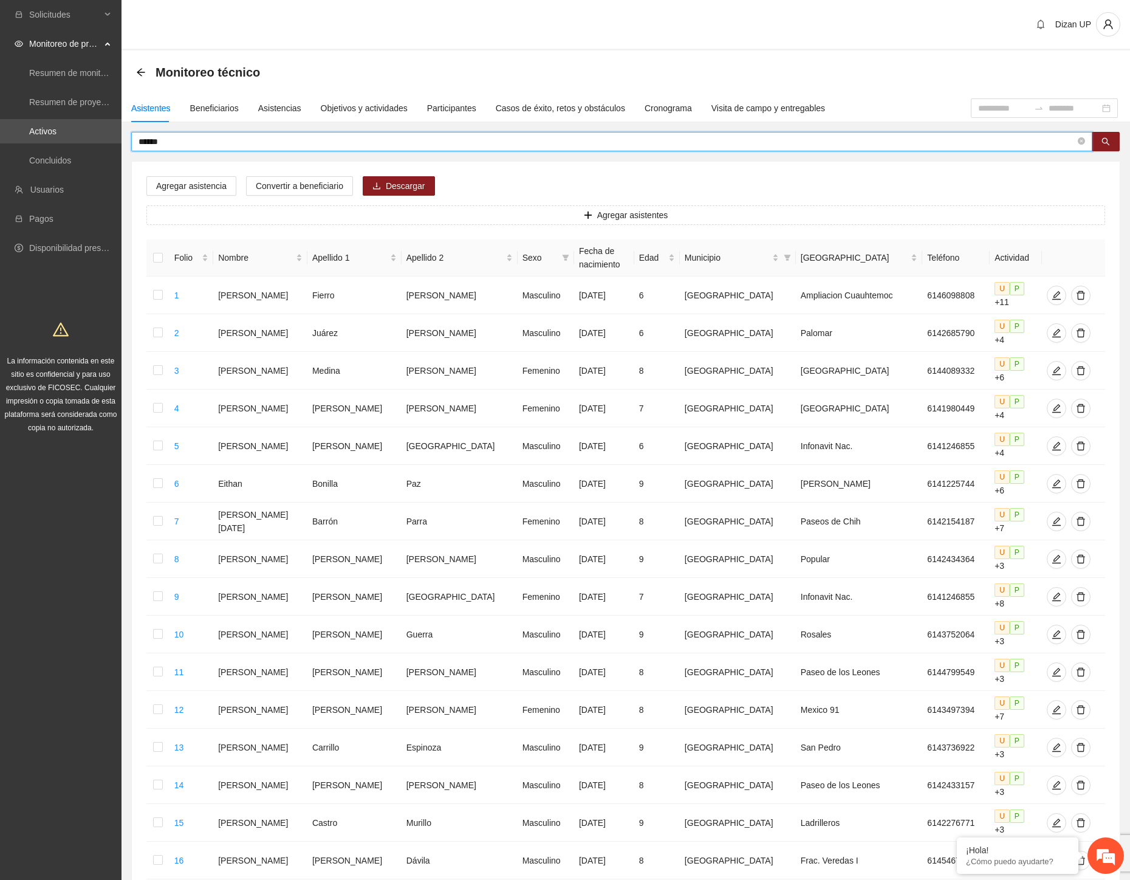
drag, startPoint x: 19, startPoint y: 144, endPoint x: -21, endPoint y: 144, distance: 40.7
click at [0, 144] on html "Solicitudes Monitoreo de proyectos Resumen de monitoreo Resumen de proyectos ap…" at bounding box center [565, 440] width 1130 height 880
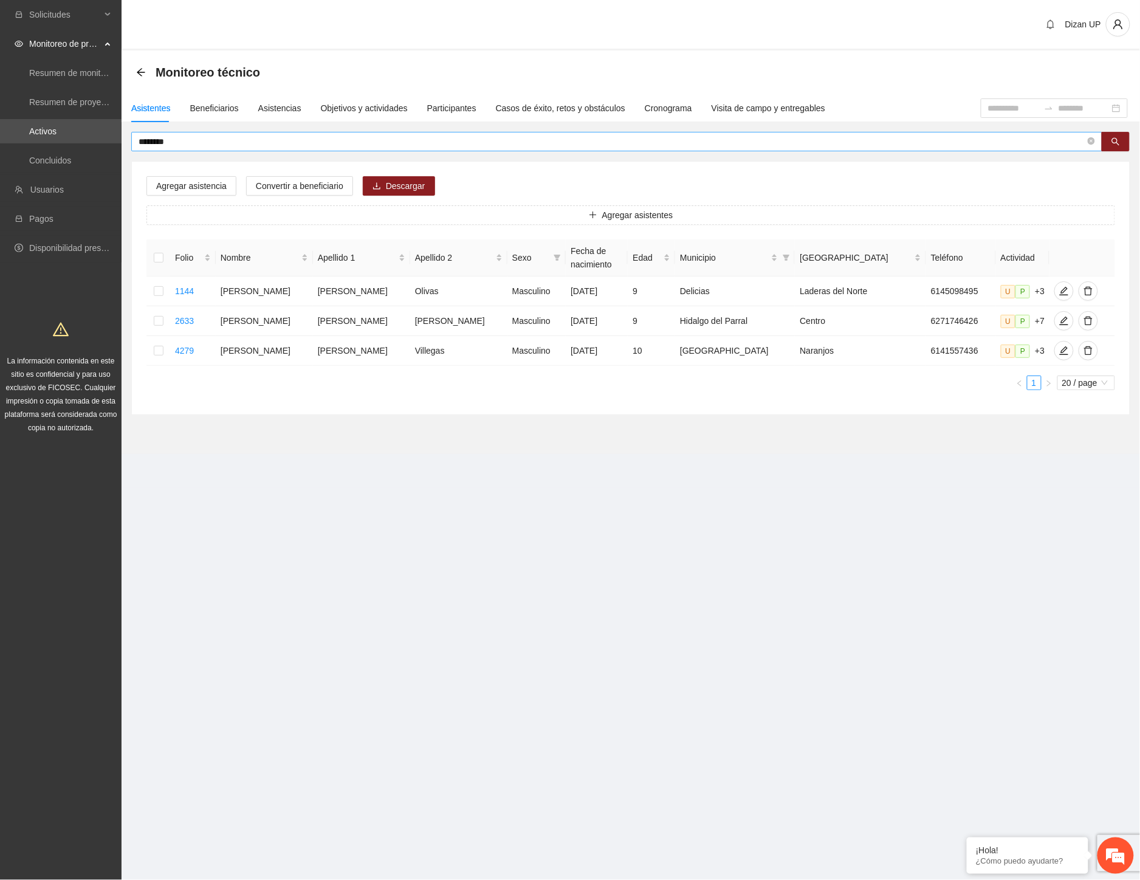
click at [156, 142] on input "********" at bounding box center [612, 141] width 947 height 13
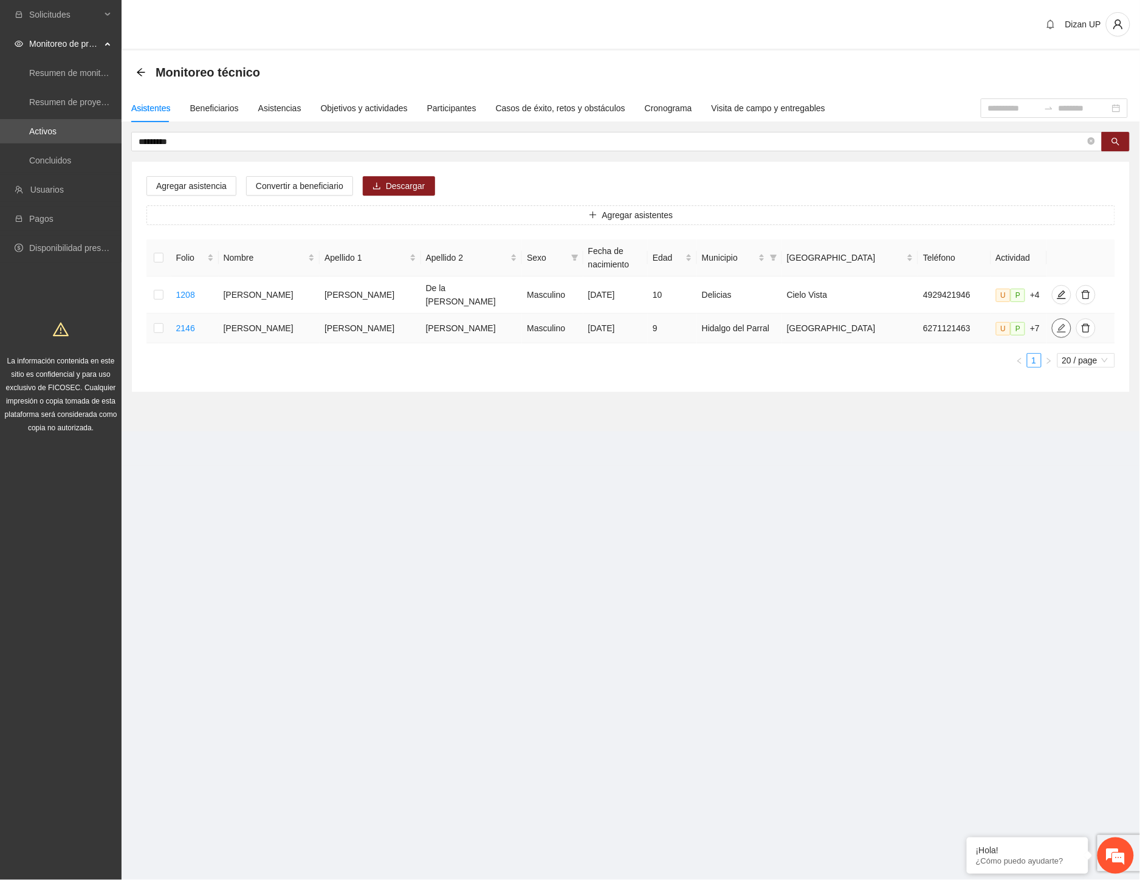
click at [1057, 323] on icon "edit" at bounding box center [1062, 328] width 10 height 10
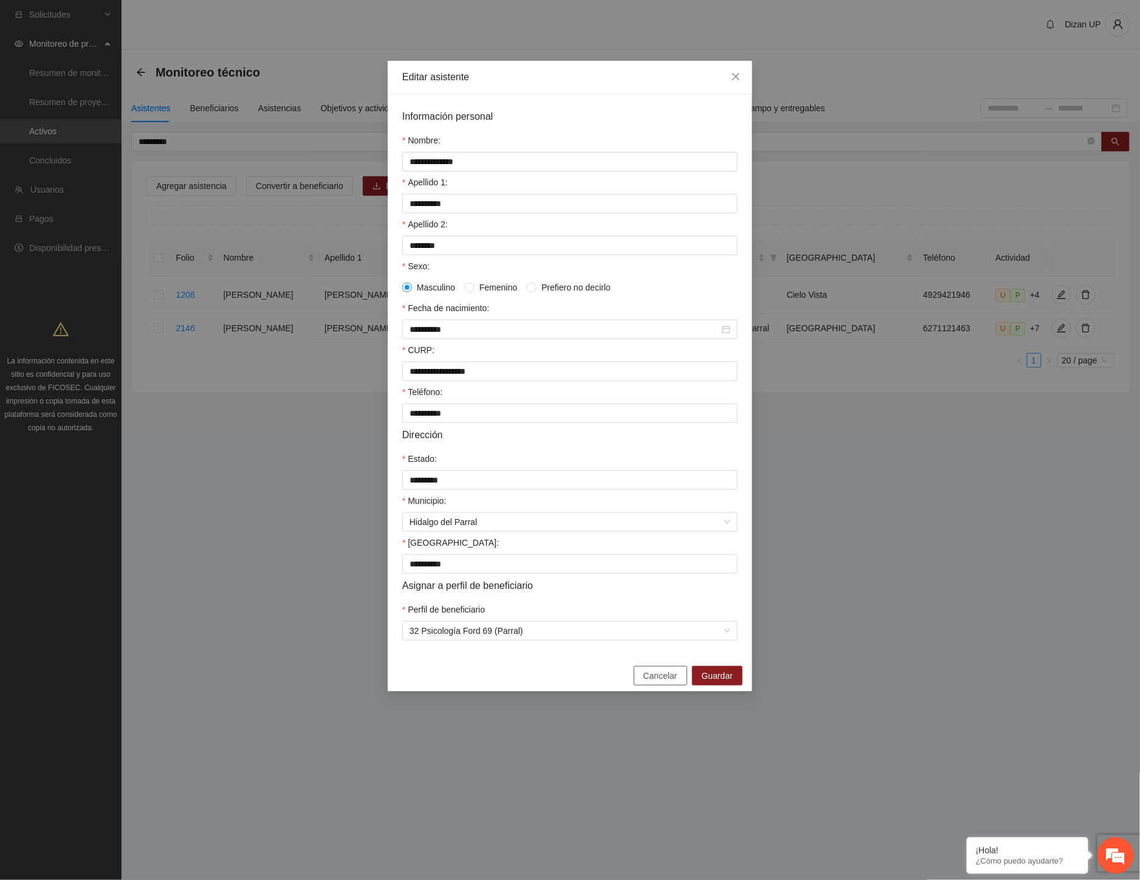
click at [645, 685] on button "Cancelar" at bounding box center [660, 675] width 53 height 19
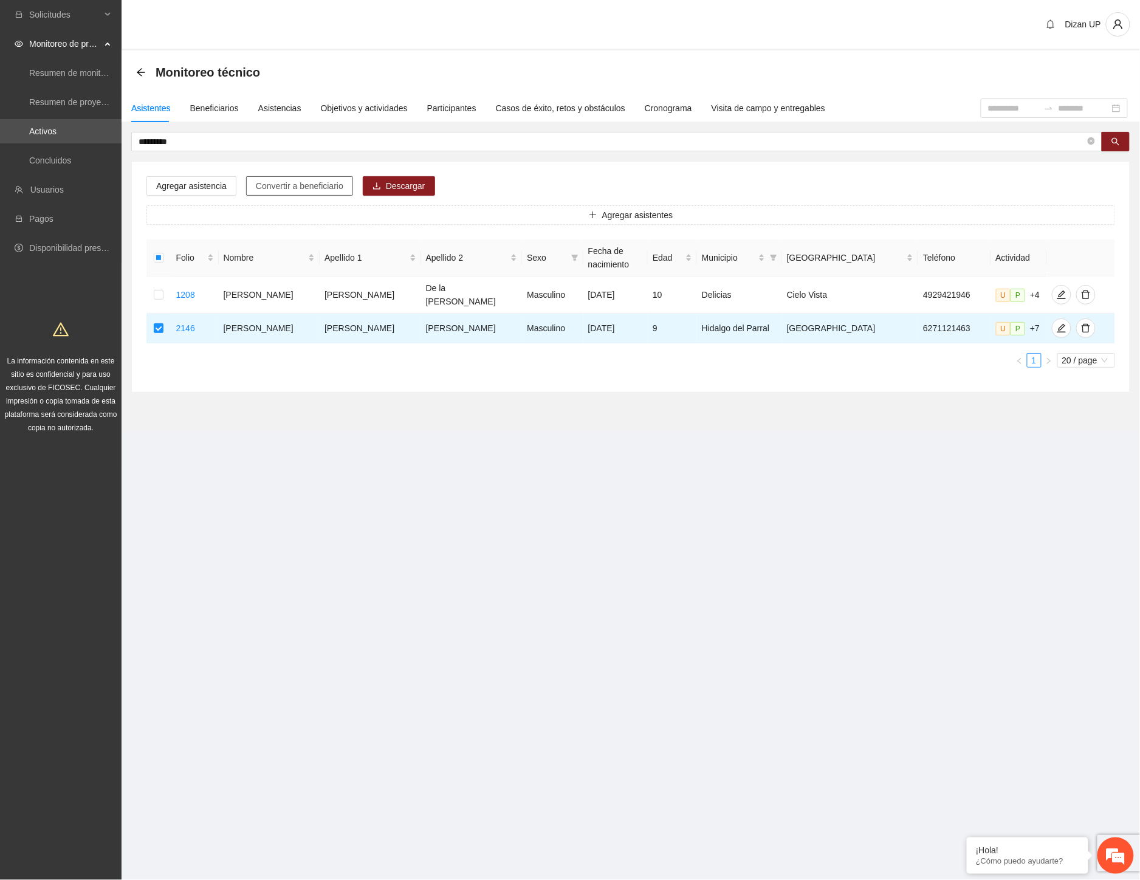
click at [304, 185] on span "Convertir a beneficiario" at bounding box center [300, 185] width 88 height 13
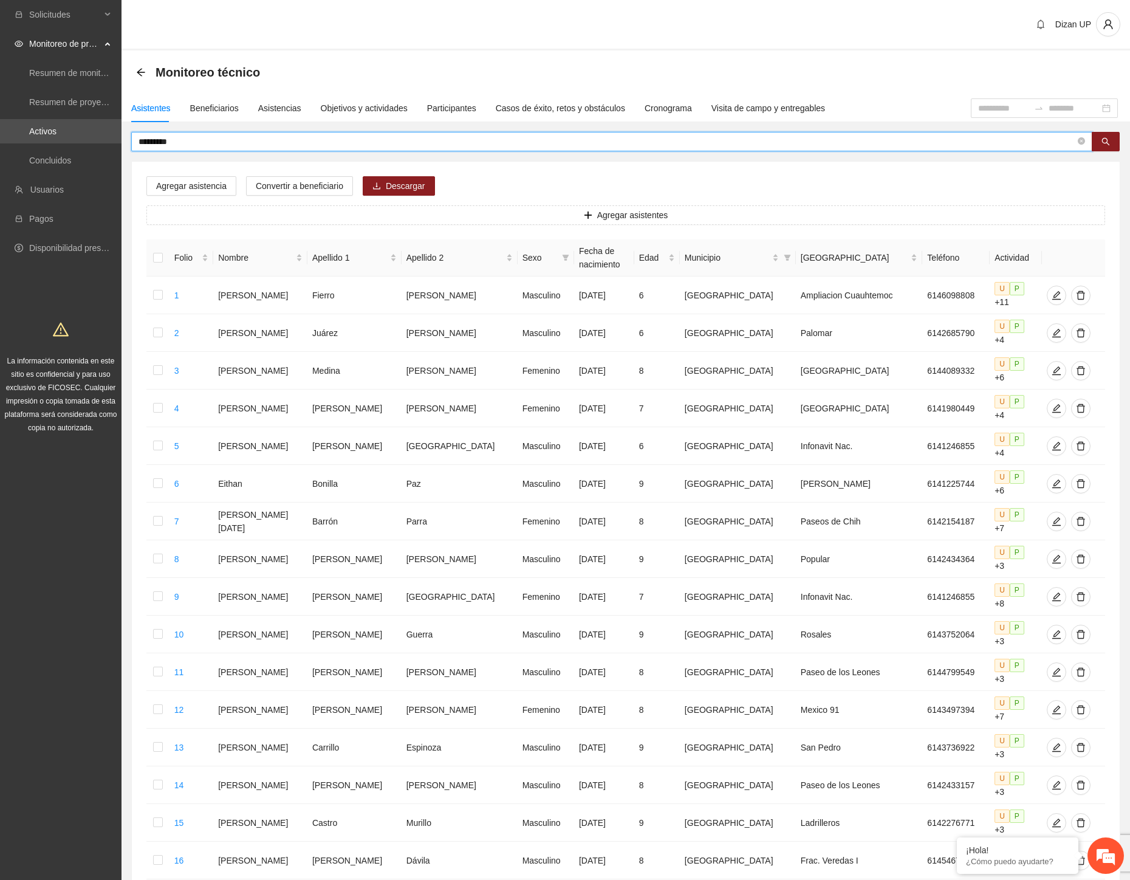
click at [178, 142] on input "*********" at bounding box center [607, 141] width 937 height 13
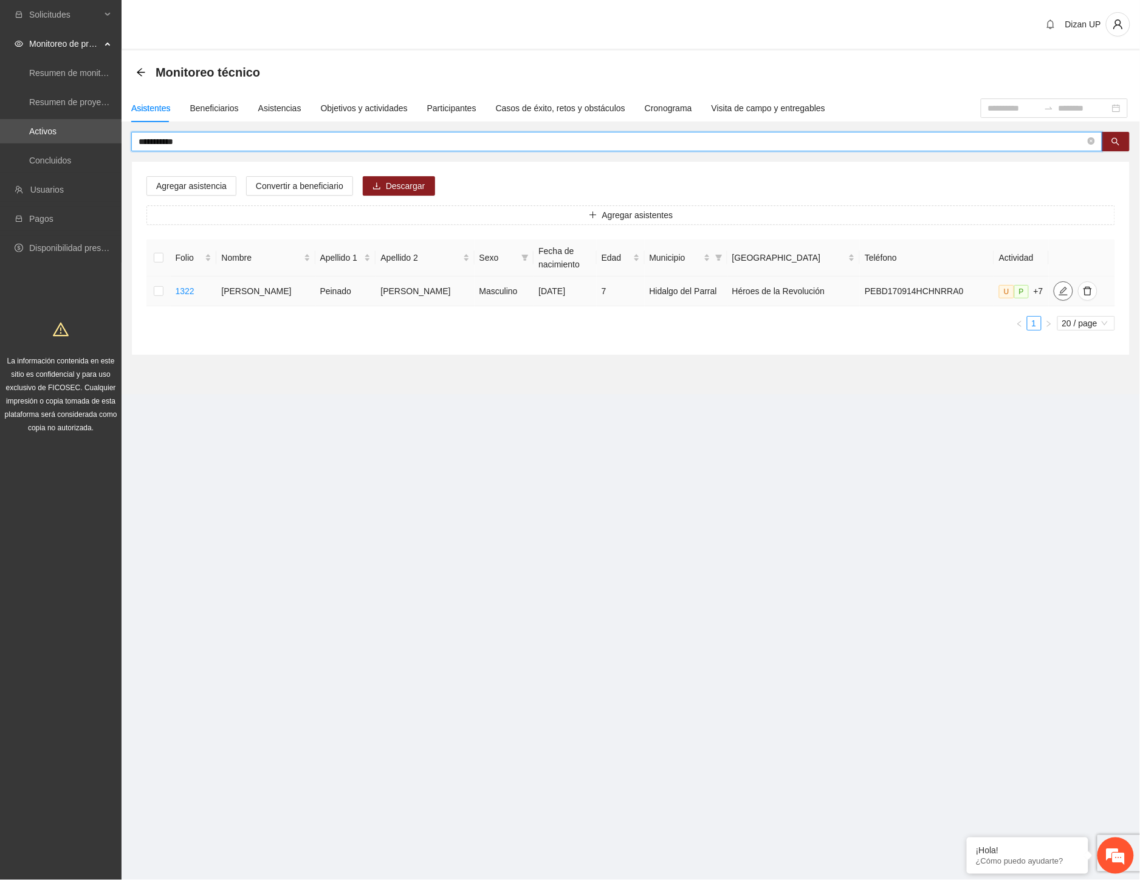
click at [1059, 295] on icon "edit" at bounding box center [1064, 291] width 10 height 10
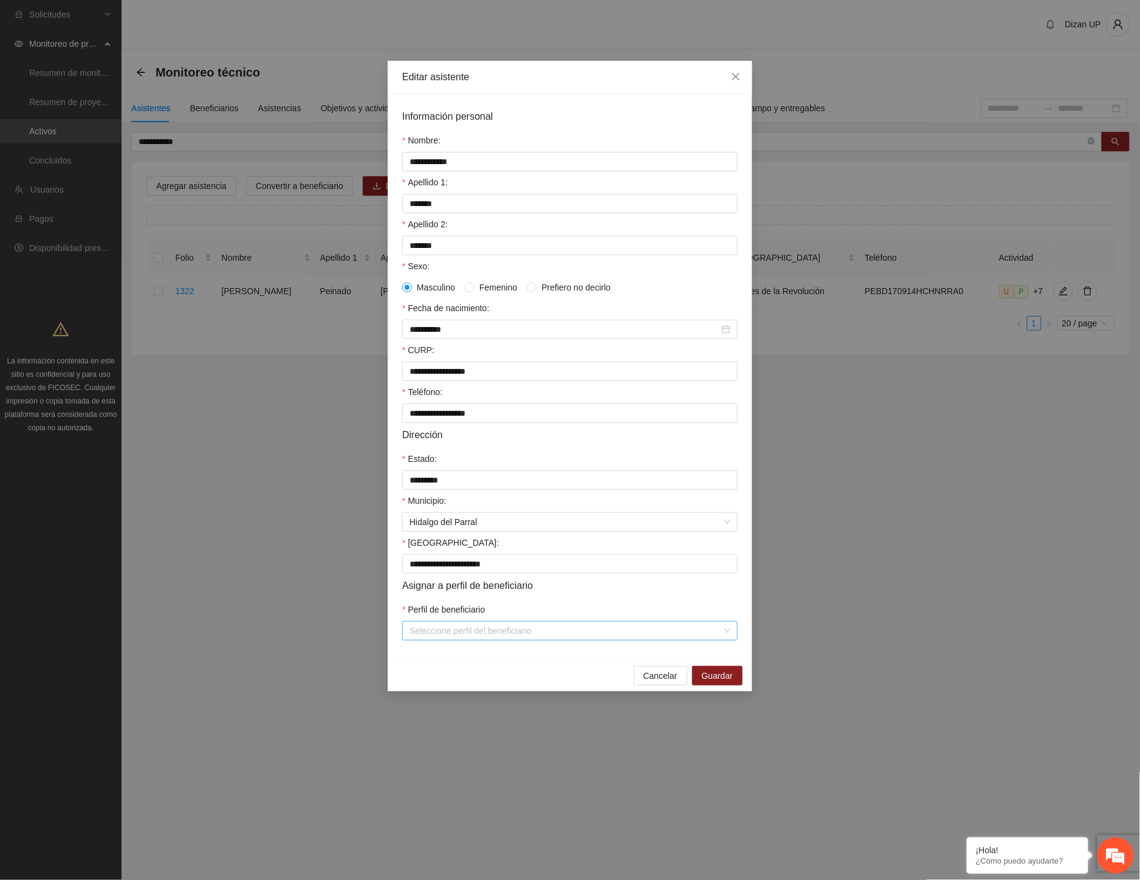
click at [482, 638] on input "Perfil de beneficiario" at bounding box center [566, 631] width 312 height 18
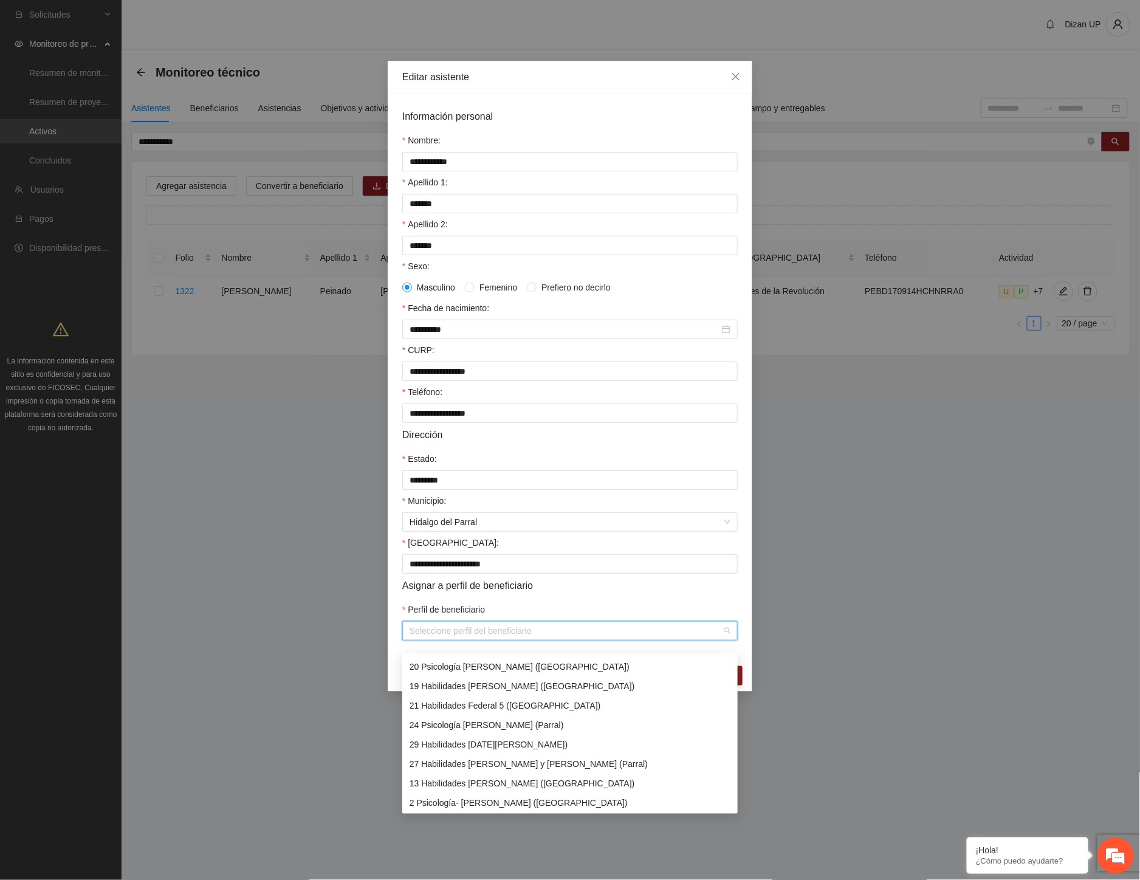
scroll to position [202, 0]
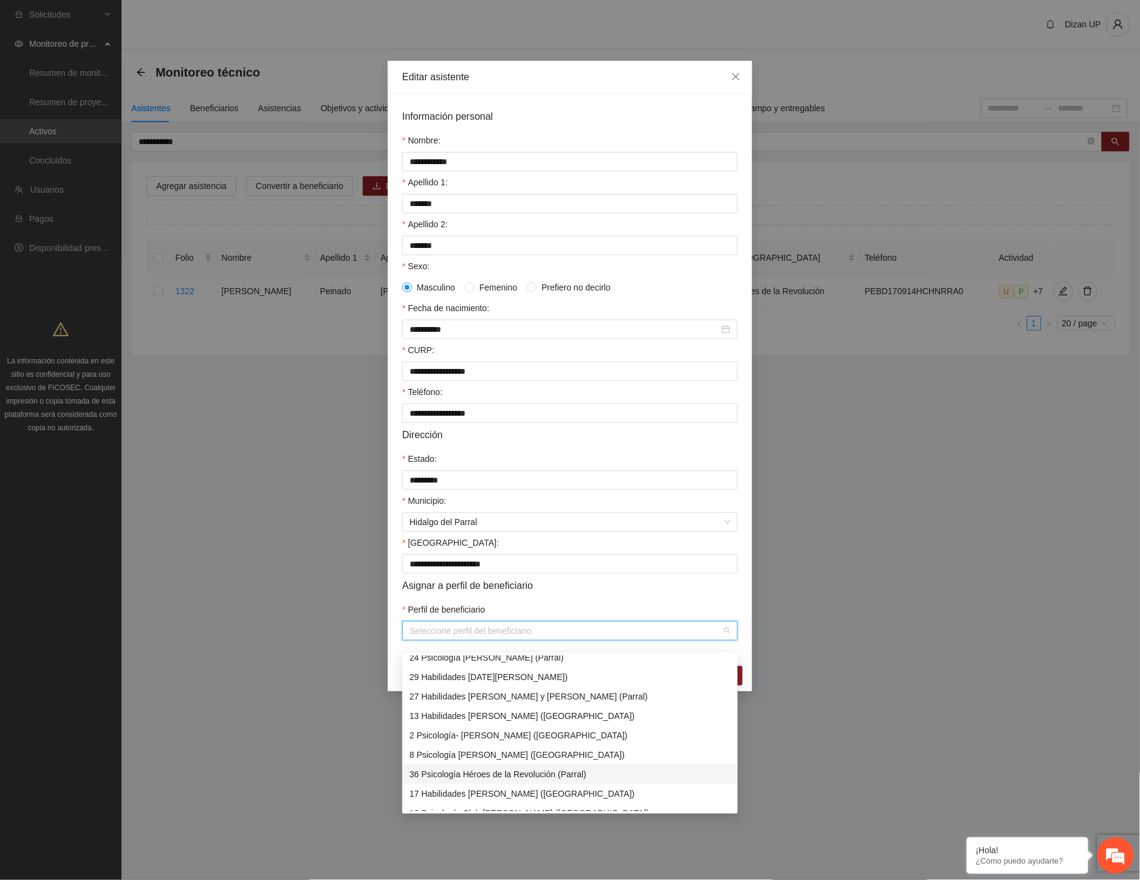
click at [515, 774] on div "36 Psicología Héroes de la Revolución (Parral)" at bounding box center [570, 774] width 321 height 13
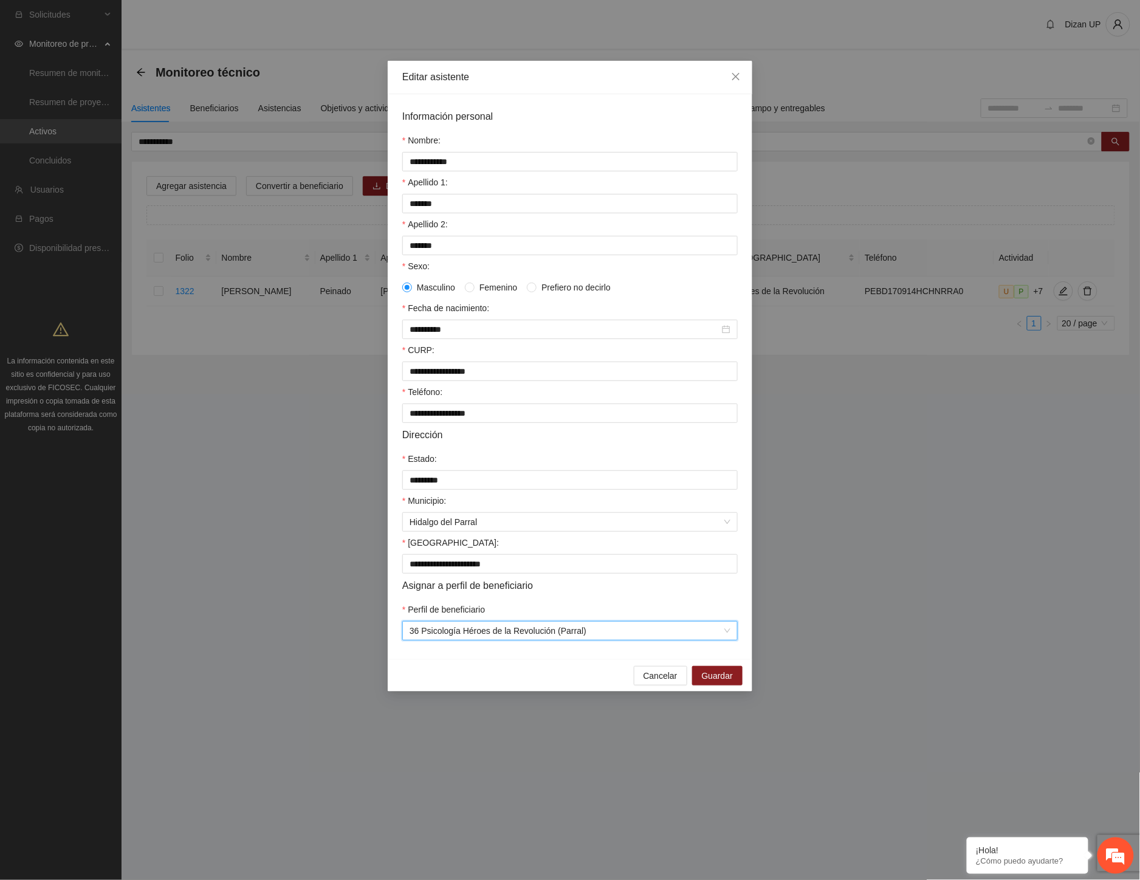
click at [588, 613] on div "Perfil de beneficiario" at bounding box center [569, 612] width 335 height 18
click at [723, 682] on span "Guardar" at bounding box center [717, 675] width 31 height 13
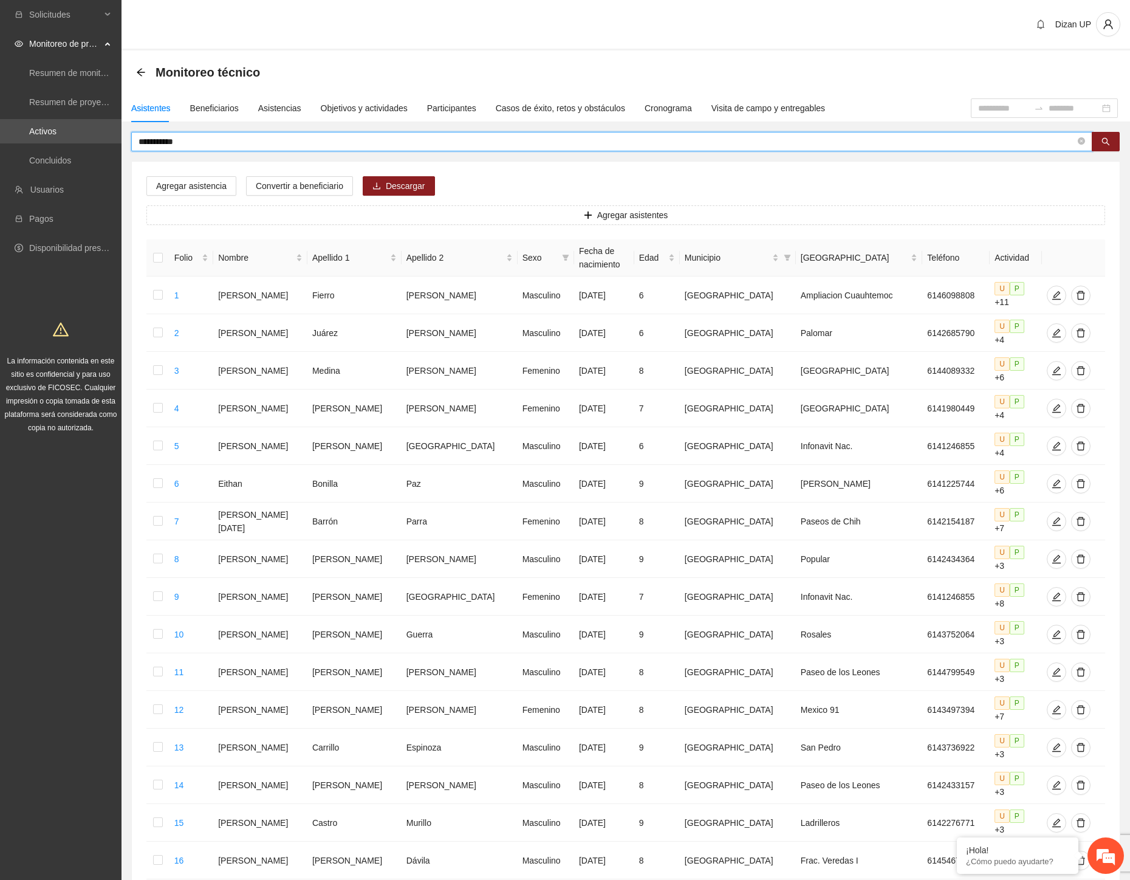
drag, startPoint x: 192, startPoint y: 146, endPoint x: 167, endPoint y: 136, distance: 27.3
click at [167, 136] on input "**********" at bounding box center [607, 141] width 937 height 13
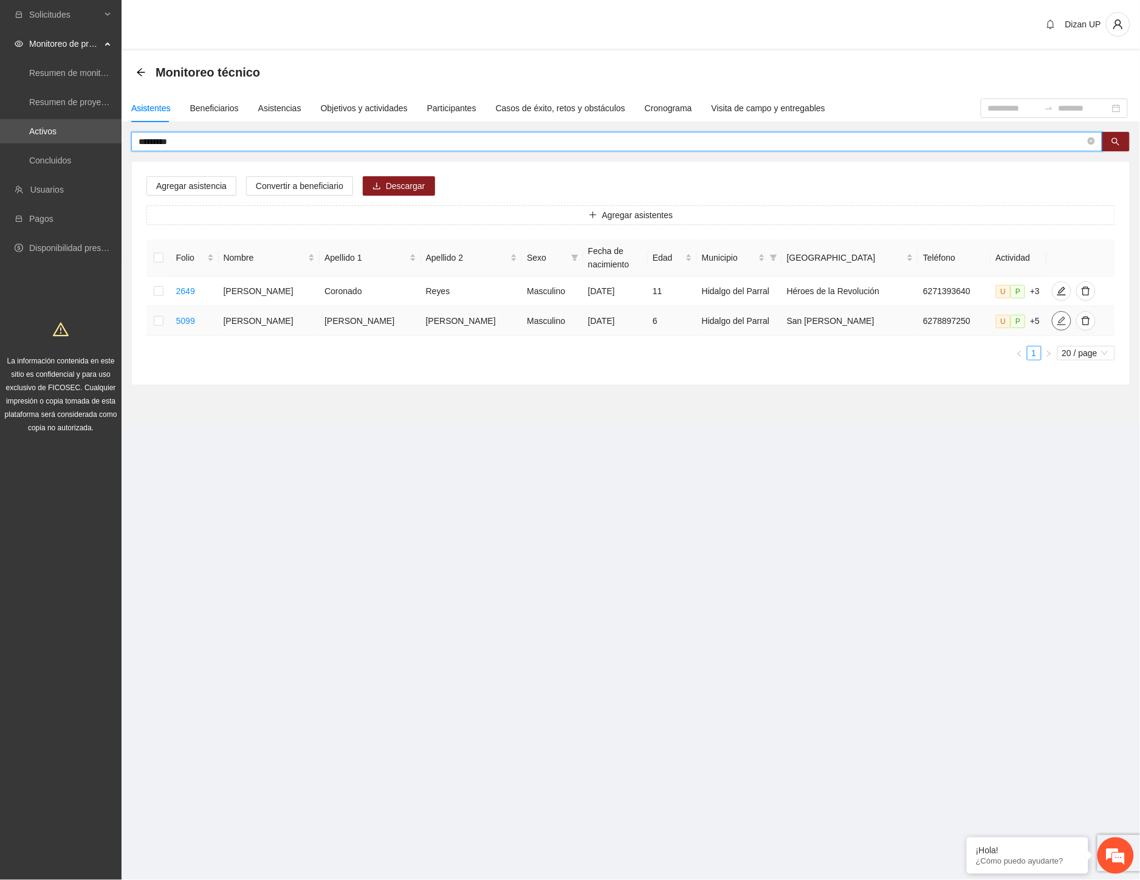
click at [1057, 325] on icon "edit" at bounding box center [1061, 321] width 9 height 9
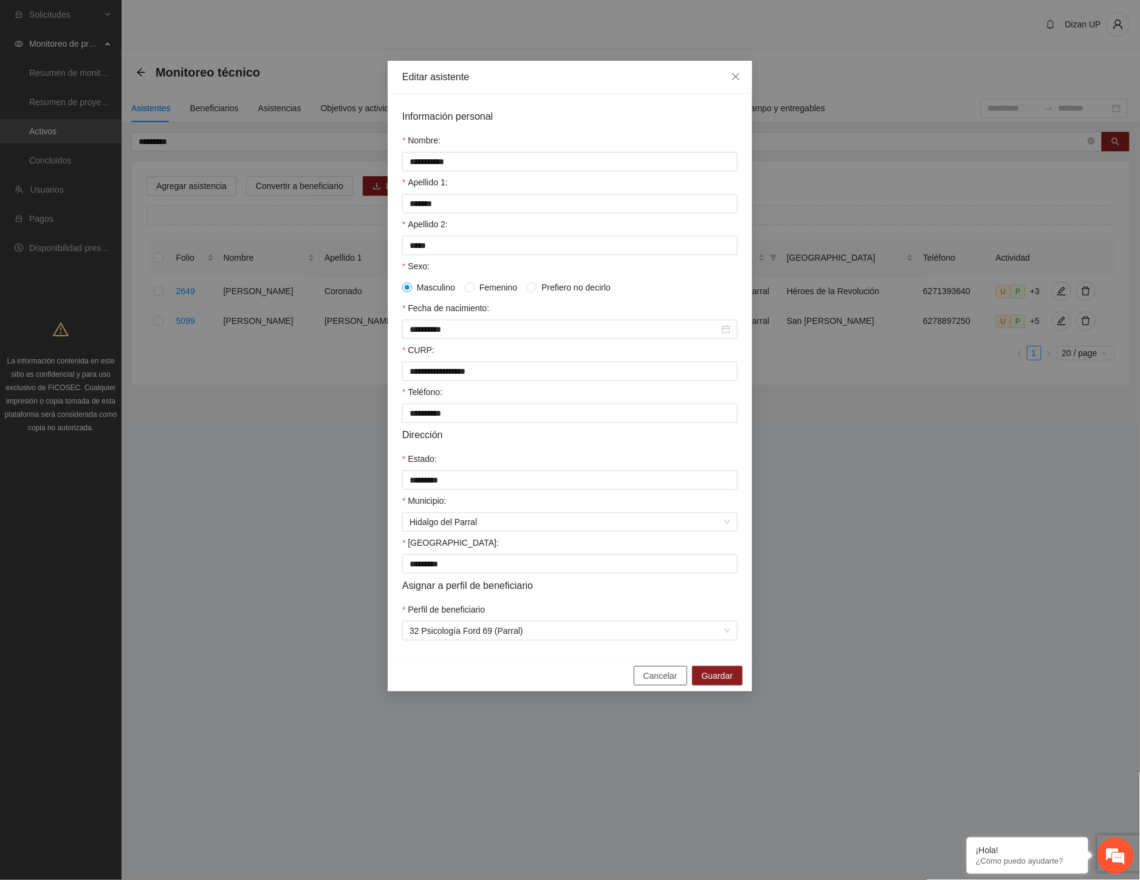
drag, startPoint x: 648, startPoint y: 685, endPoint x: 609, endPoint y: 605, distance: 89.1
click at [645, 685] on button "Cancelar" at bounding box center [660, 675] width 53 height 19
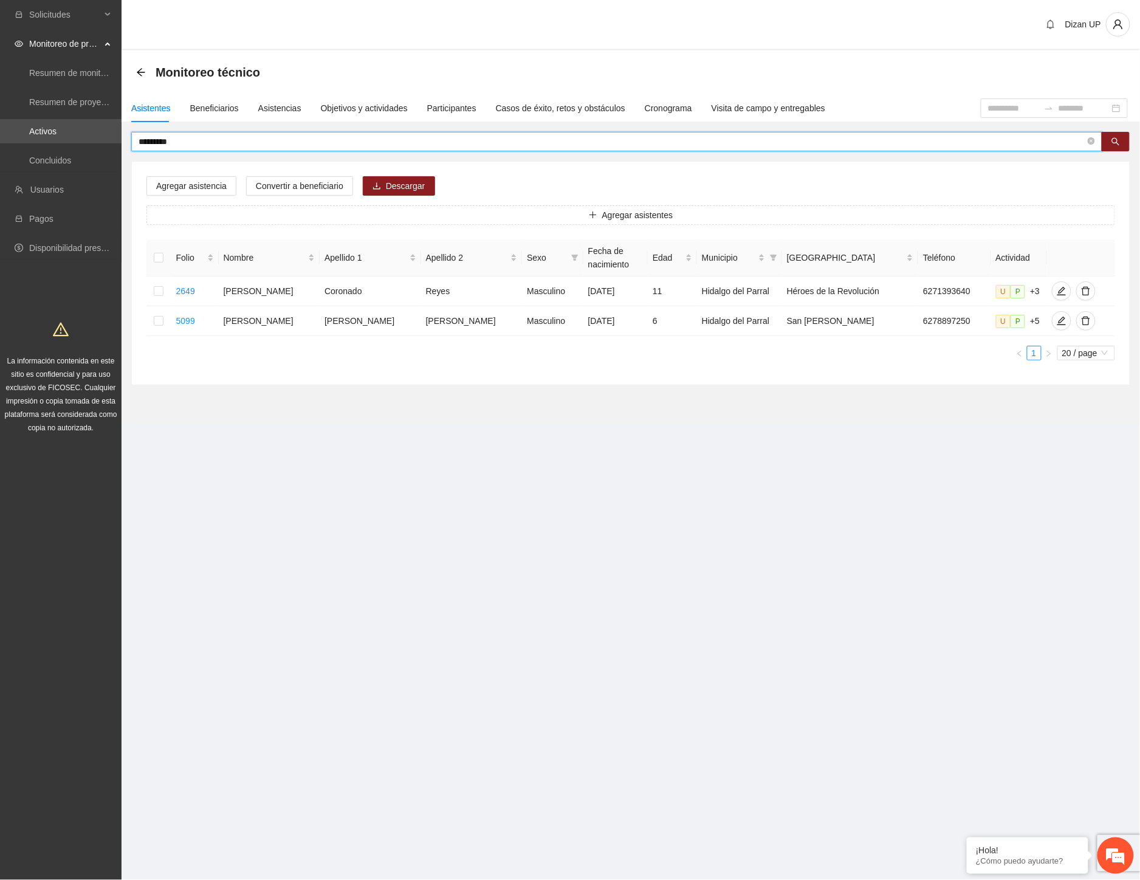
click at [186, 137] on input "*********" at bounding box center [612, 141] width 947 height 13
click at [190, 140] on input "*********" at bounding box center [612, 141] width 947 height 13
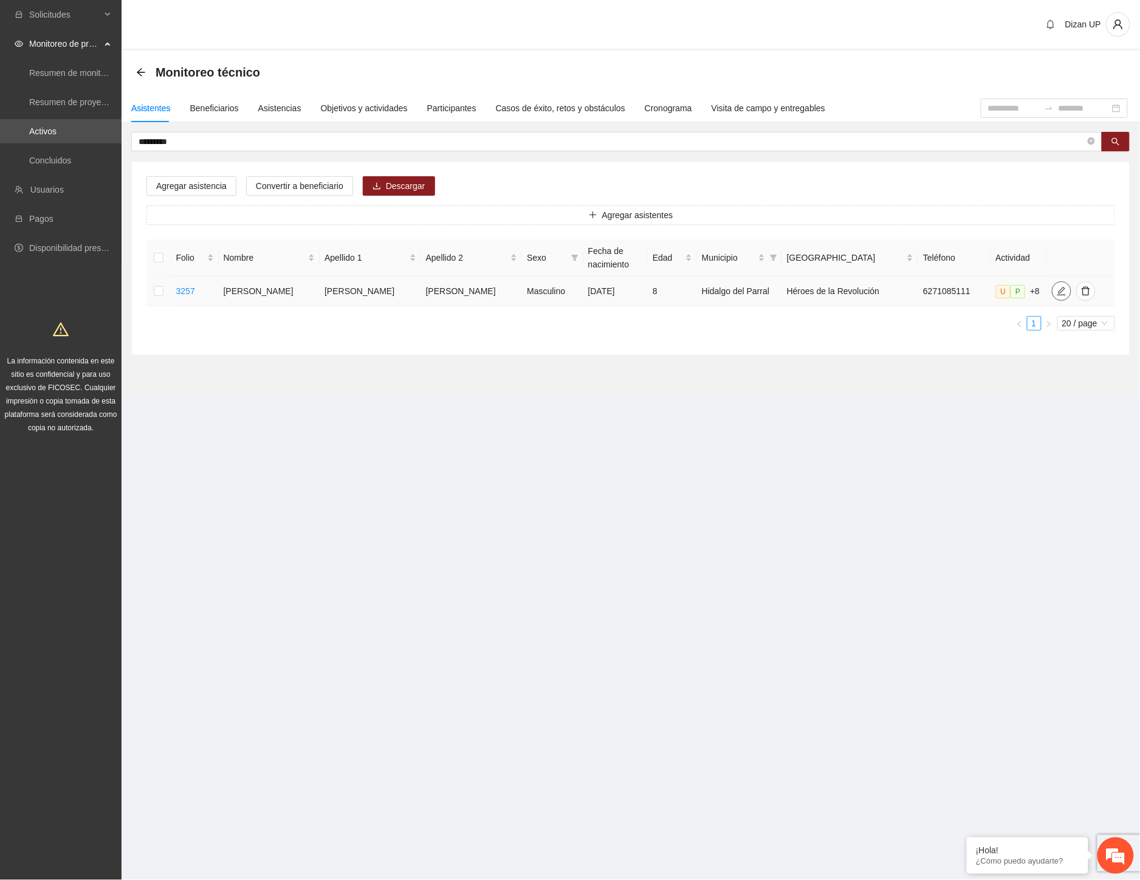
click at [1057, 294] on icon "edit" at bounding box center [1062, 291] width 10 height 10
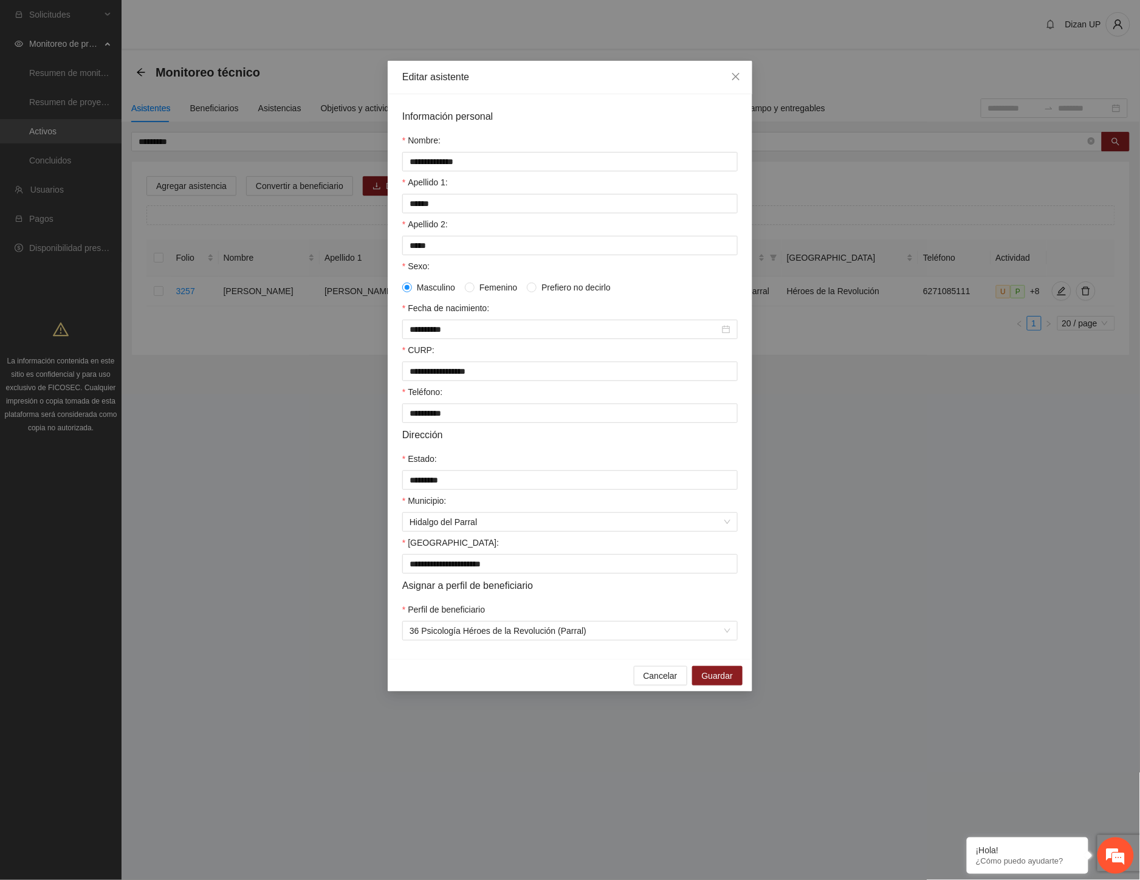
click at [504, 620] on div "Perfil de beneficiario" at bounding box center [569, 612] width 335 height 18
click at [658, 682] on span "Cancelar" at bounding box center [661, 675] width 34 height 13
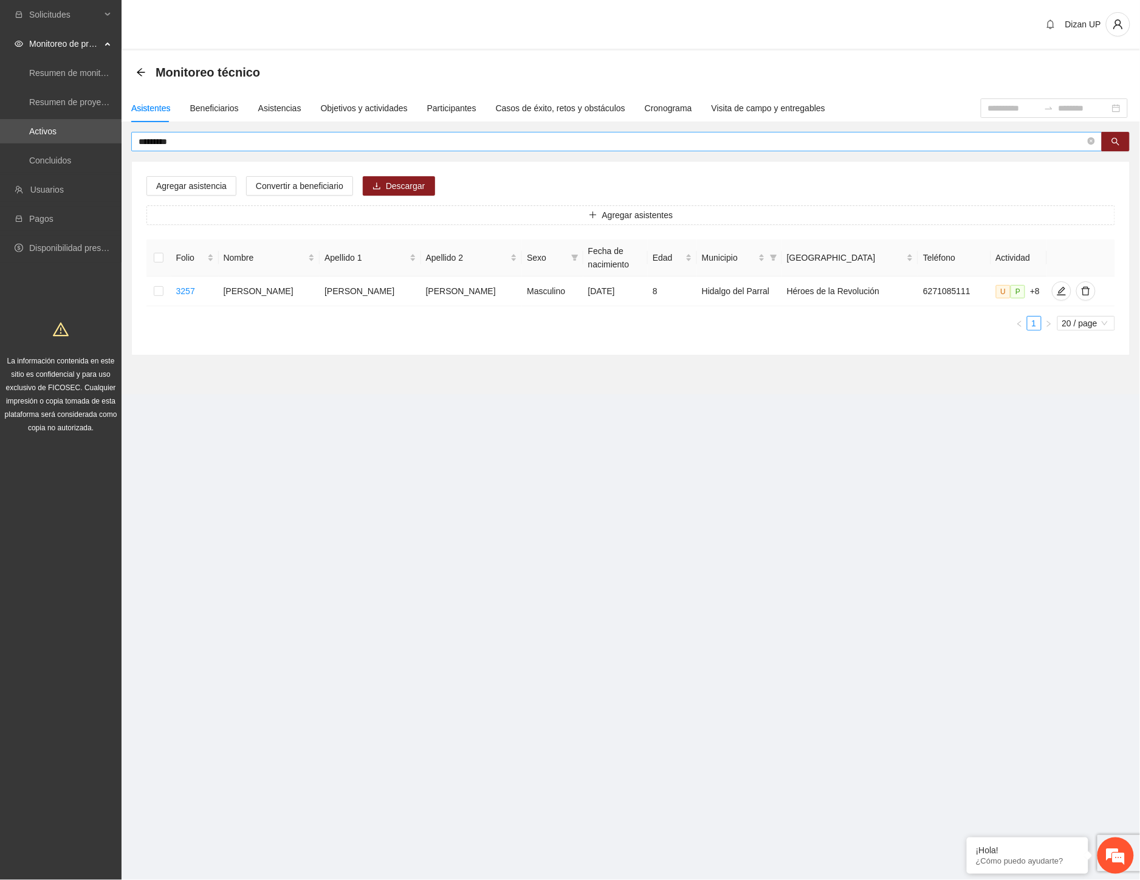
click at [178, 142] on input "*********" at bounding box center [612, 141] width 947 height 13
type input "*********"
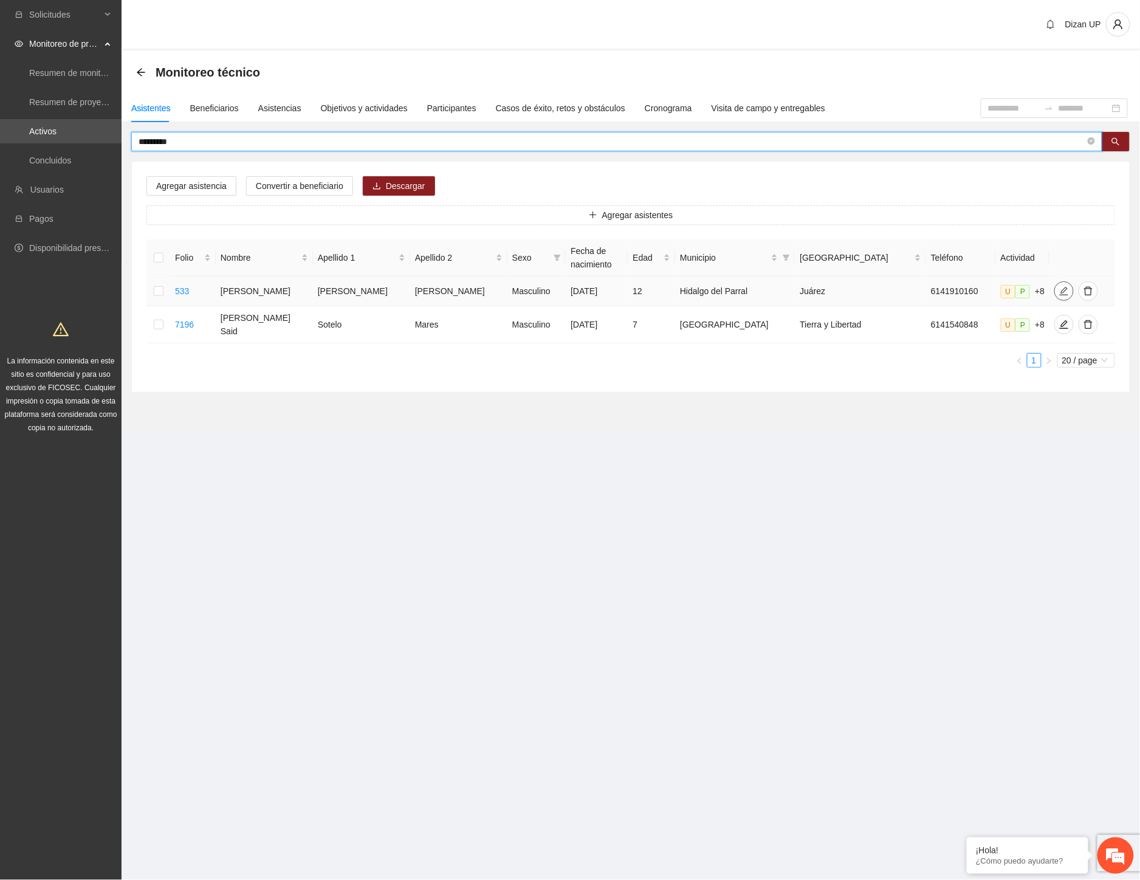
click at [1059, 287] on icon "edit" at bounding box center [1064, 291] width 10 height 10
type input "**********"
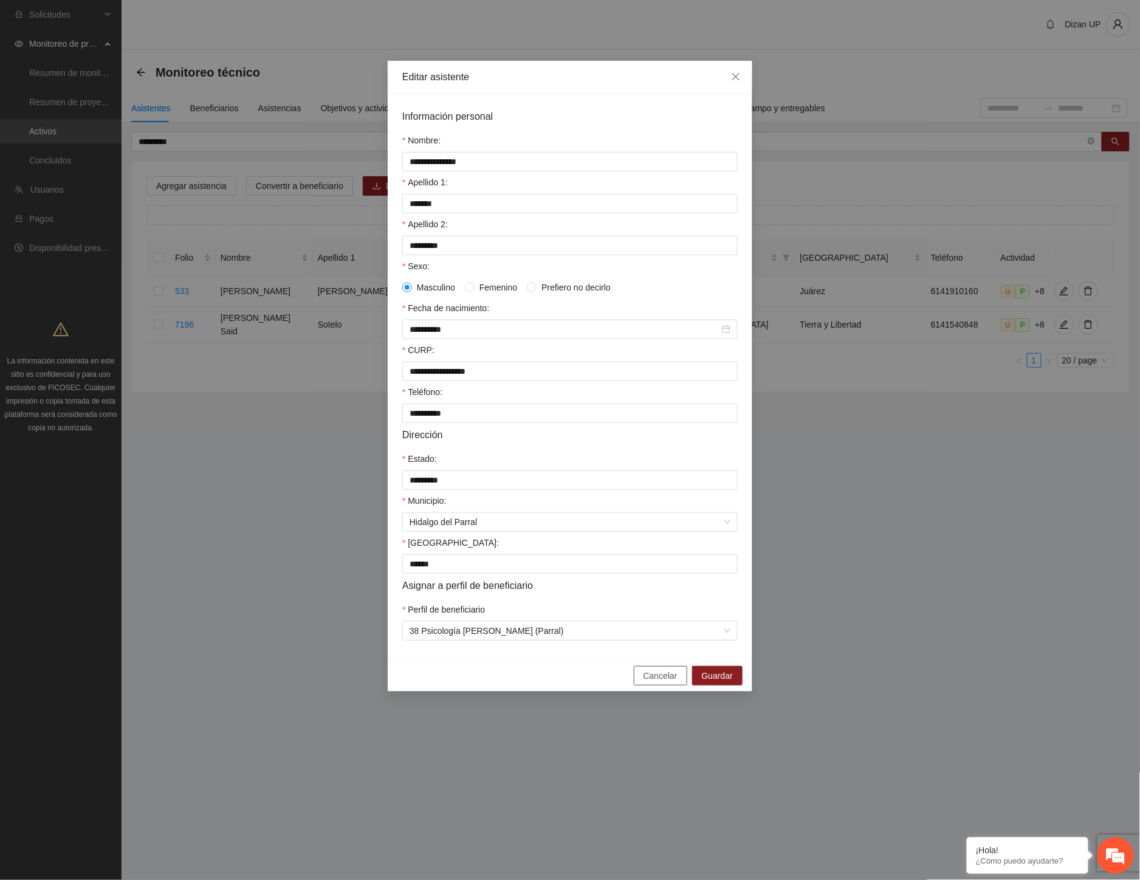
click at [641, 685] on button "Cancelar" at bounding box center [660, 675] width 53 height 19
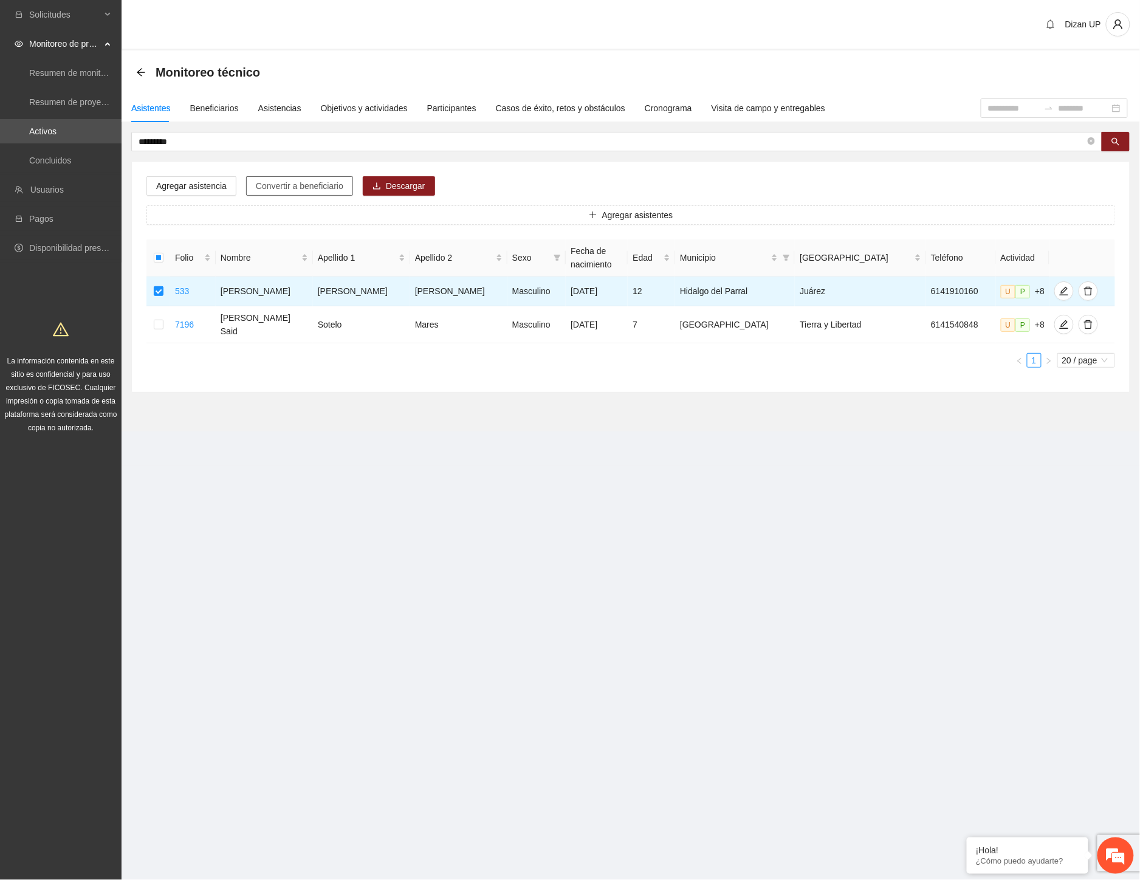
click at [307, 176] on button "Convertir a beneficiario" at bounding box center [299, 185] width 107 height 19
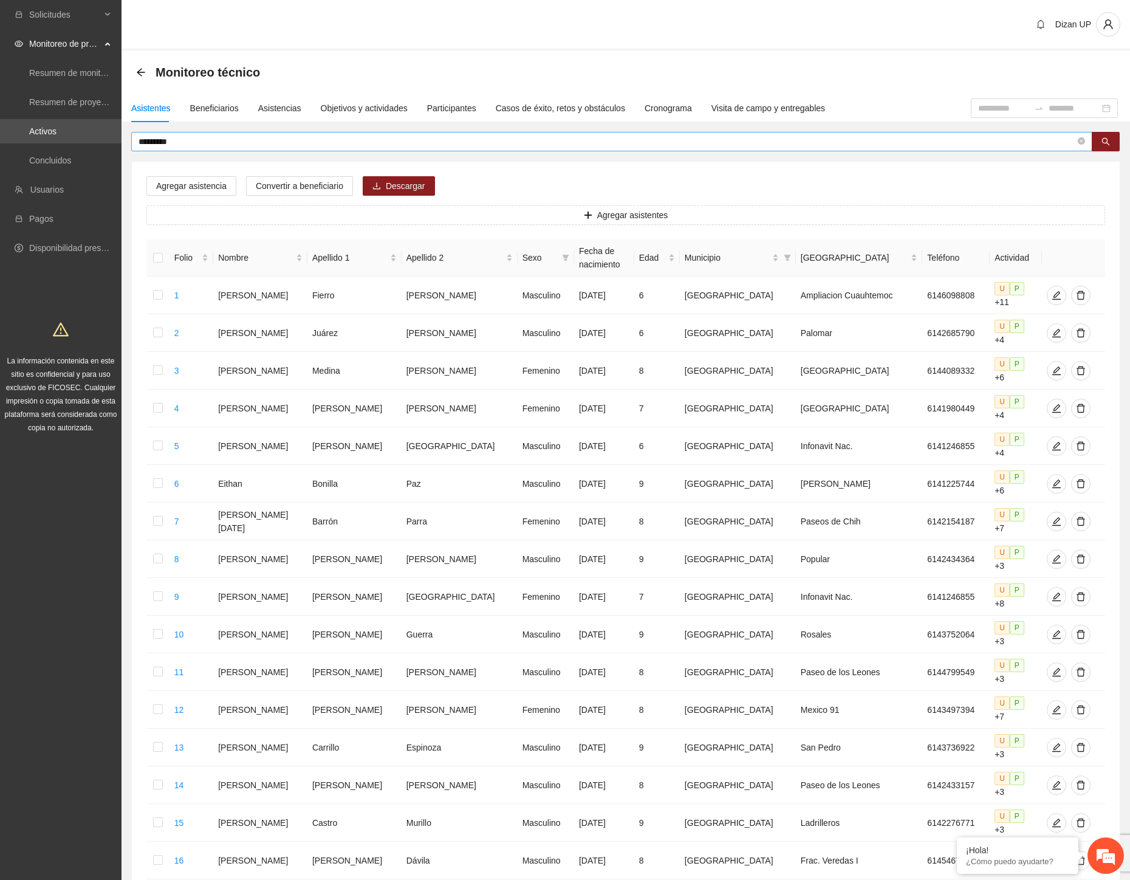
click at [158, 141] on input "*********" at bounding box center [607, 141] width 937 height 13
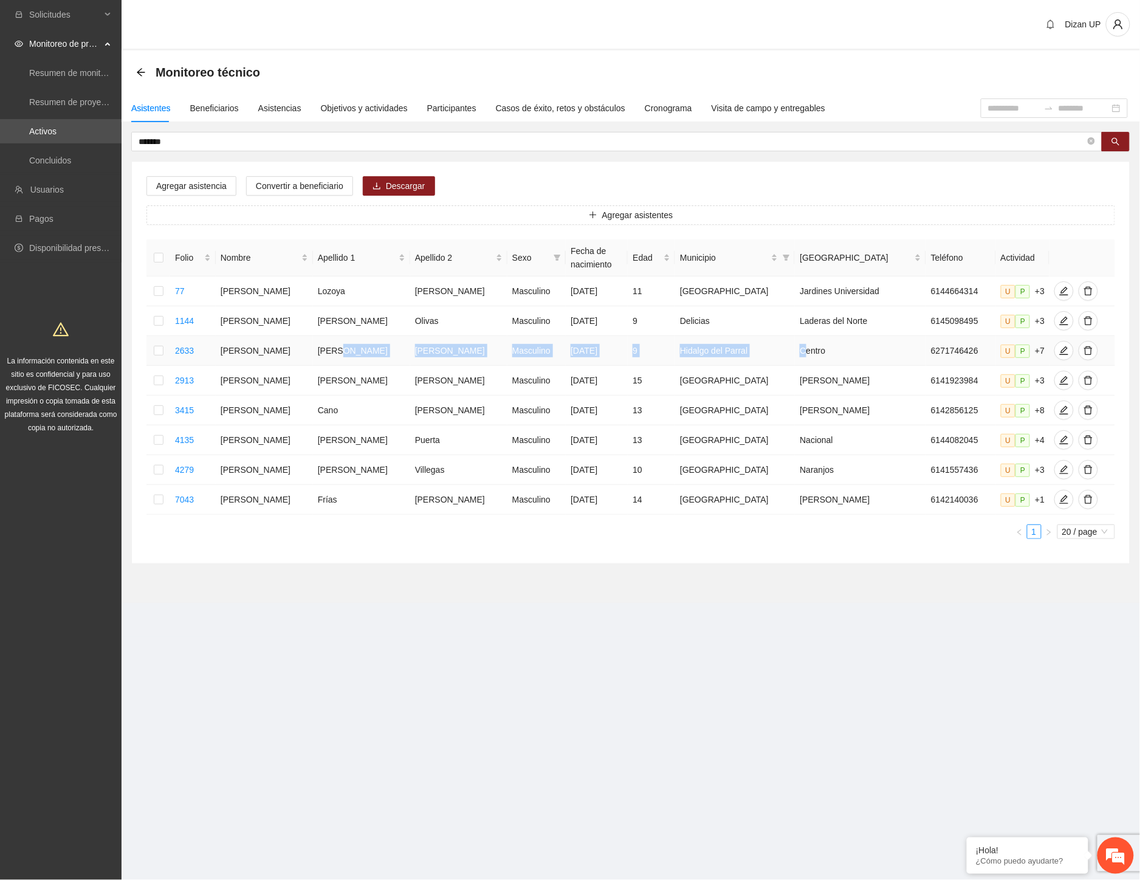
drag, startPoint x: 348, startPoint y: 351, endPoint x: 809, endPoint y: 362, distance: 462.0
click at [809, 362] on tr "2633 Derek Adrián Muñoz Hernández Masculino 17/08/2016 9 Hidalgo del Parral Cen…" at bounding box center [630, 351] width 969 height 30
click at [1059, 356] on icon "edit" at bounding box center [1064, 351] width 10 height 10
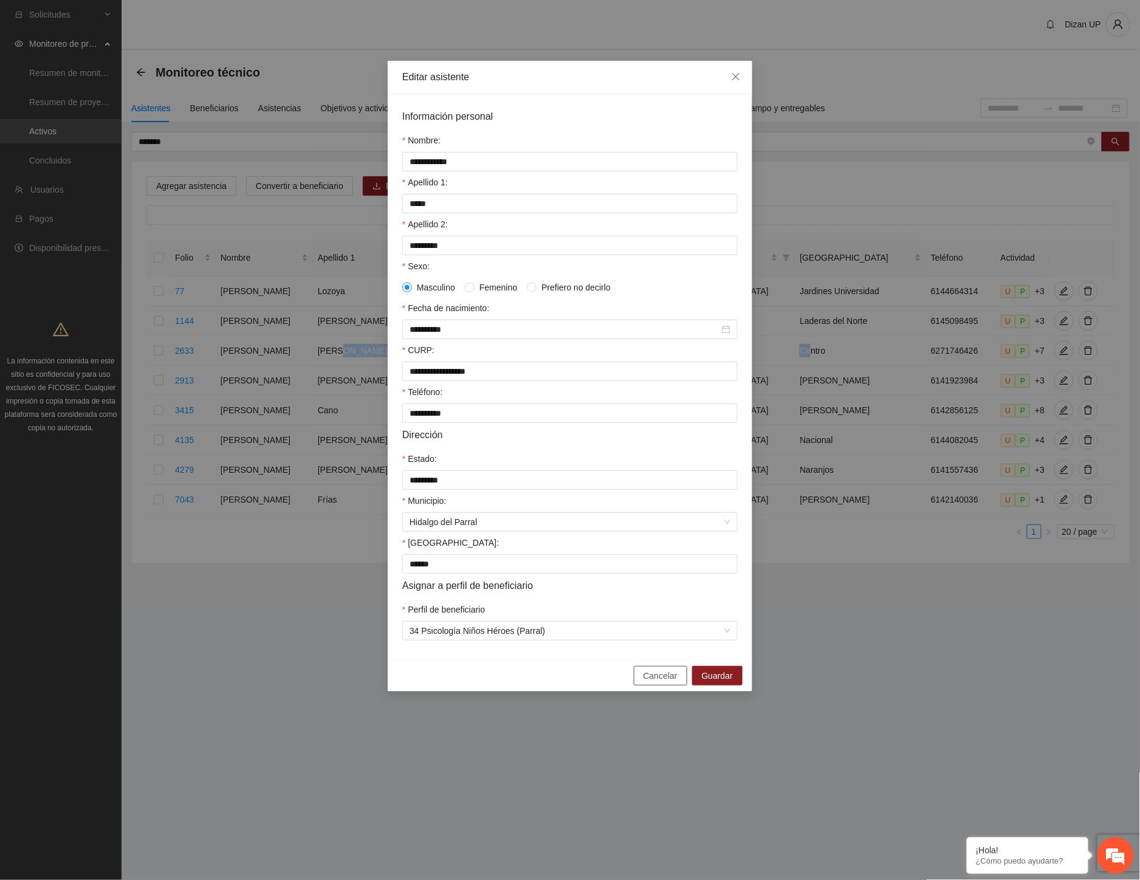
drag, startPoint x: 654, startPoint y: 689, endPoint x: 624, endPoint y: 610, distance: 83.9
click at [654, 682] on span "Cancelar" at bounding box center [661, 675] width 34 height 13
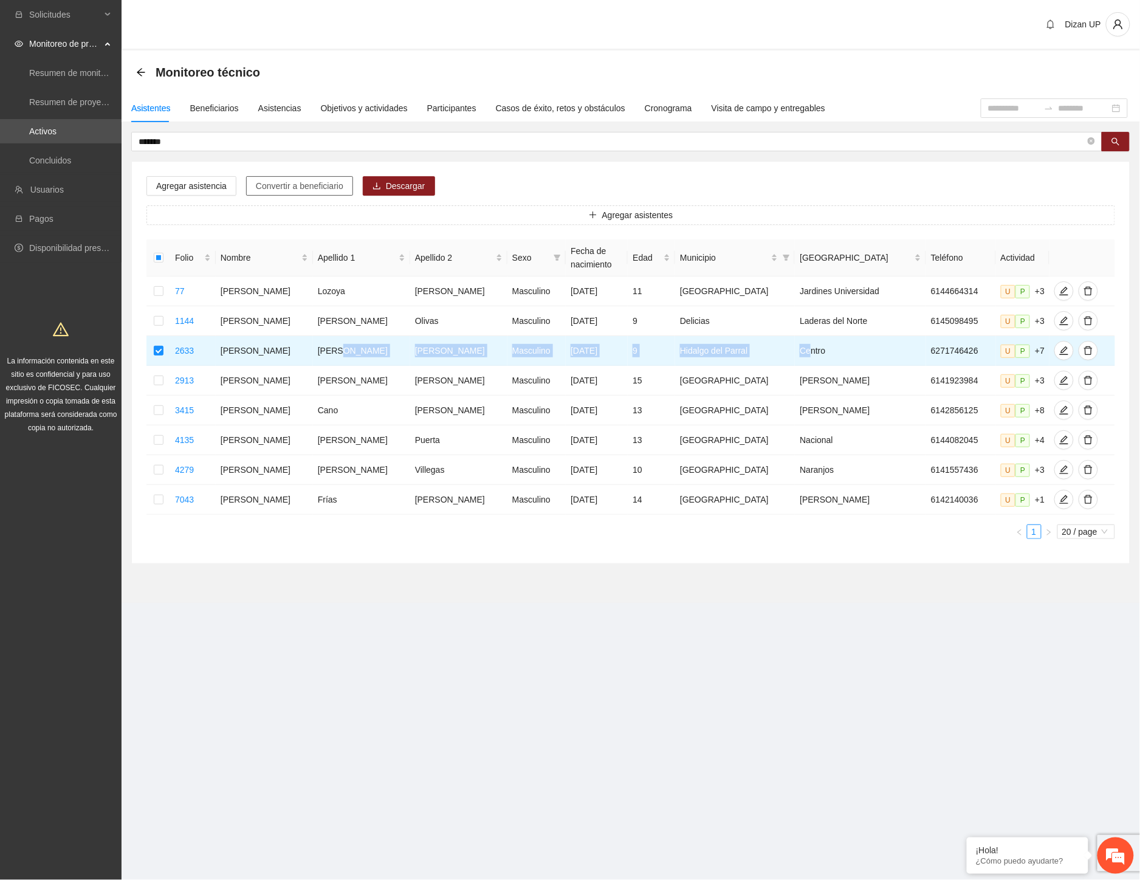
click at [287, 185] on span "Convertir a beneficiario" at bounding box center [300, 185] width 88 height 13
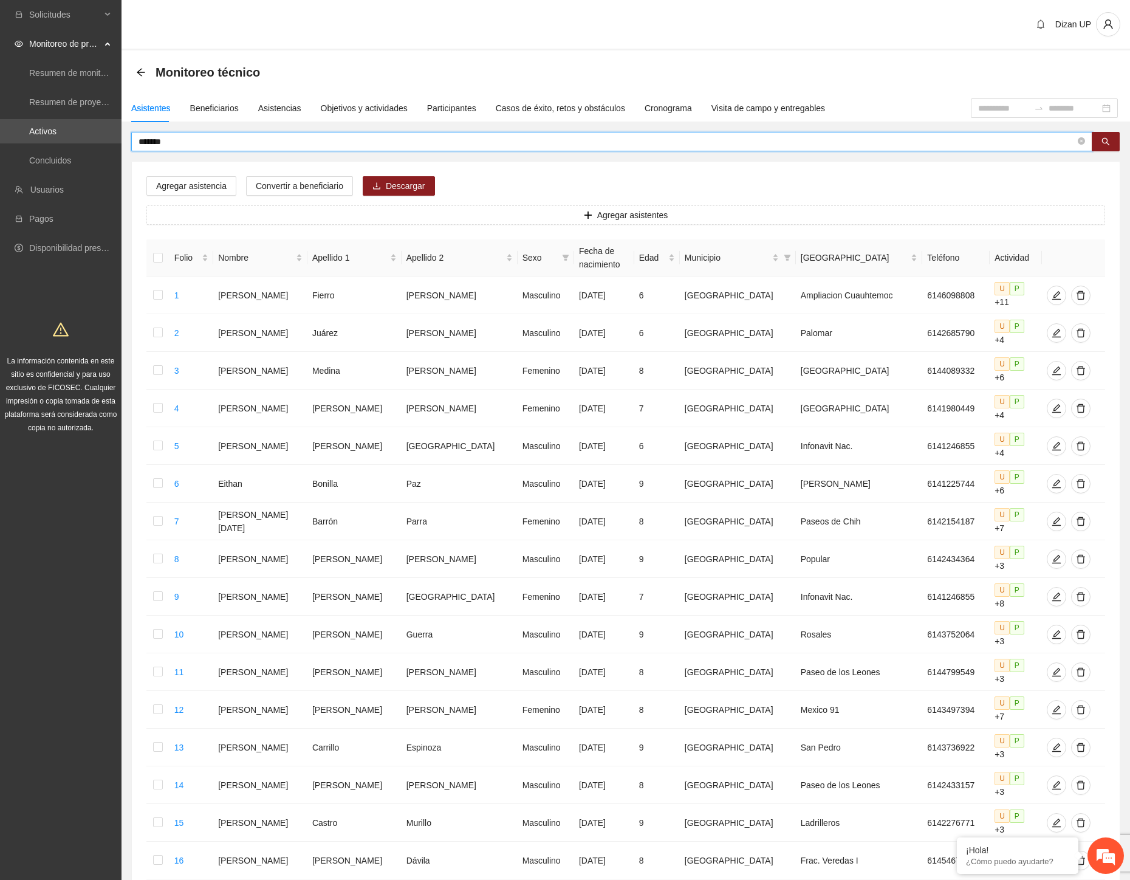
drag, startPoint x: 171, startPoint y: 139, endPoint x: 153, endPoint y: 140, distance: 18.3
click at [153, 140] on input "*******" at bounding box center [607, 141] width 937 height 13
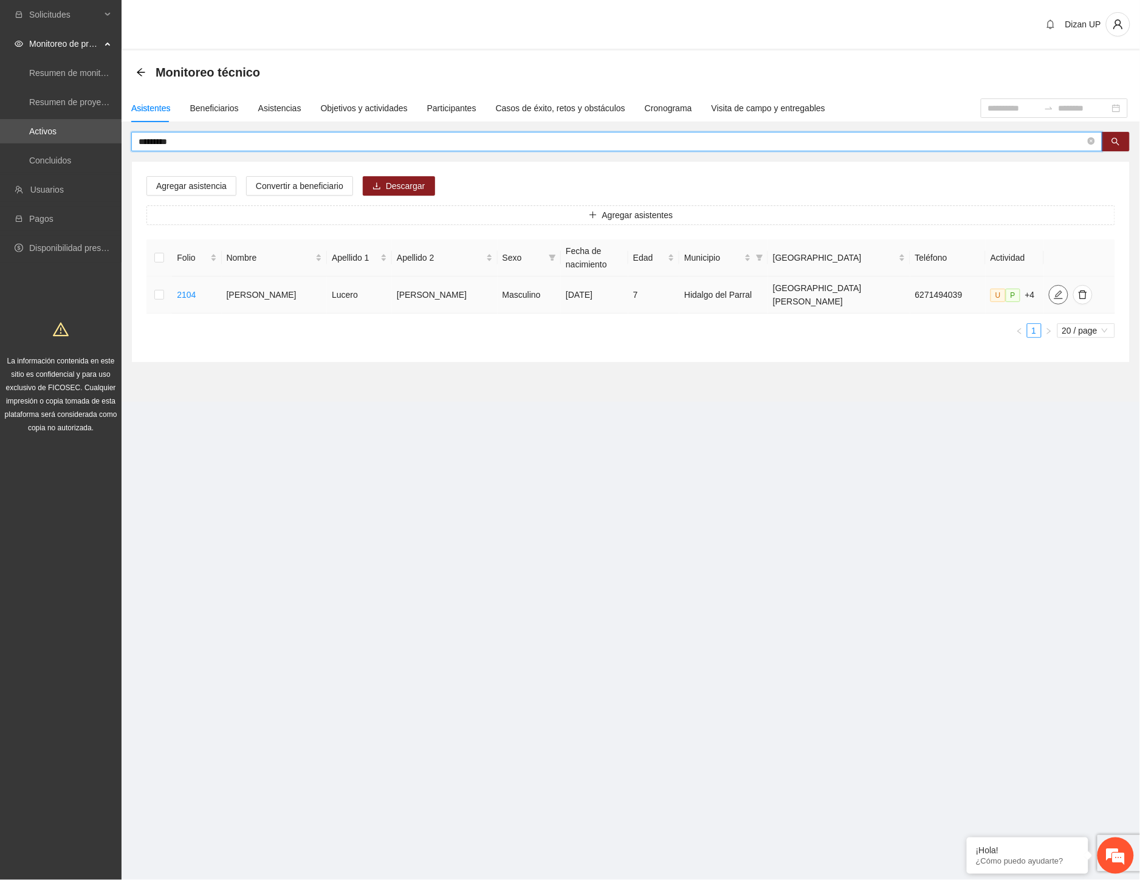
click at [1054, 290] on icon "edit" at bounding box center [1059, 295] width 10 height 10
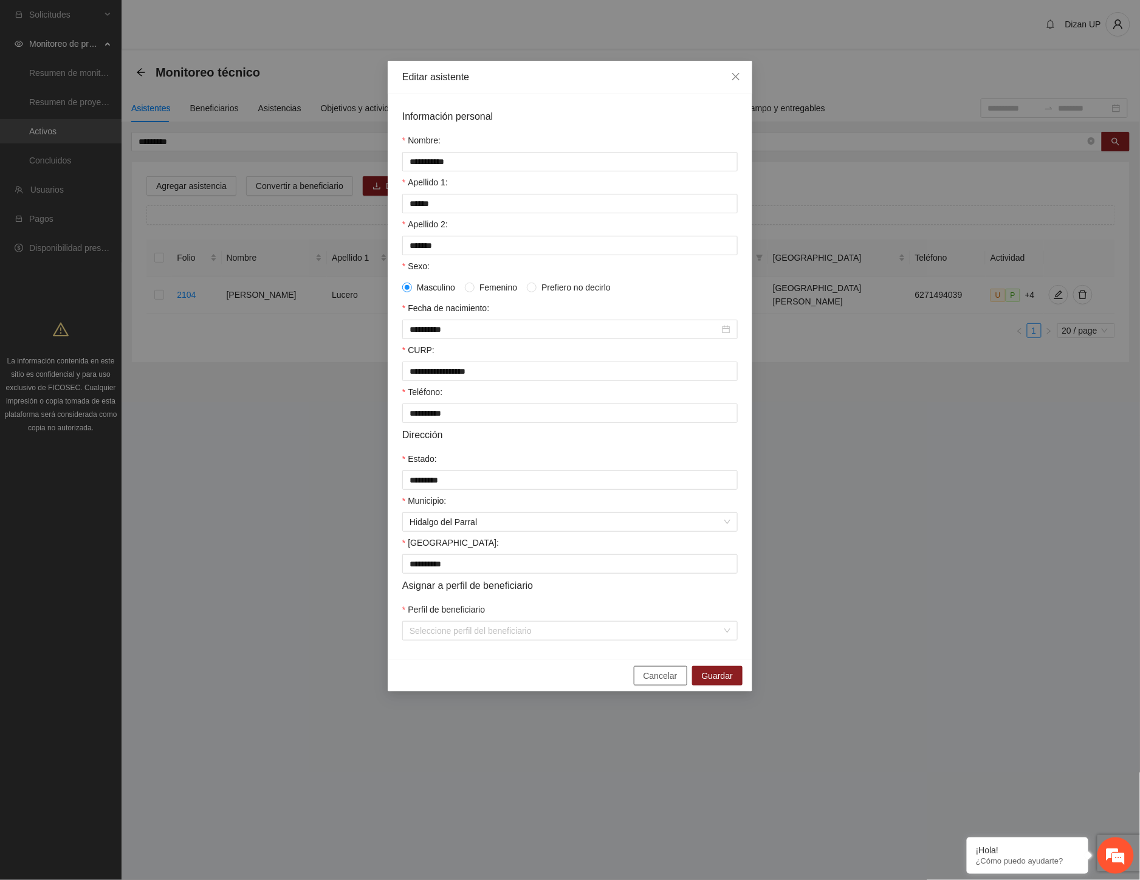
drag, startPoint x: 652, startPoint y: 690, endPoint x: 668, endPoint y: 670, distance: 26.4
click at [652, 682] on span "Cancelar" at bounding box center [661, 675] width 34 height 13
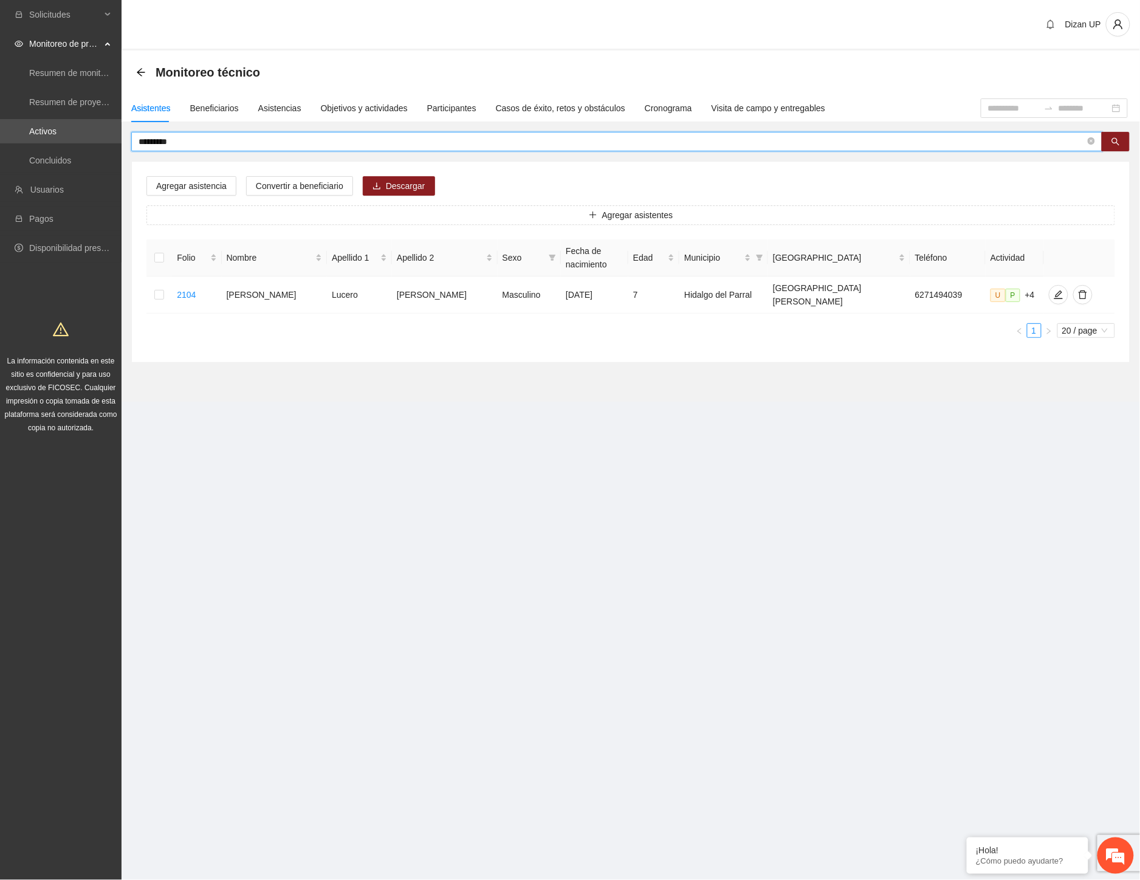
click at [182, 142] on input "*********" at bounding box center [612, 141] width 947 height 13
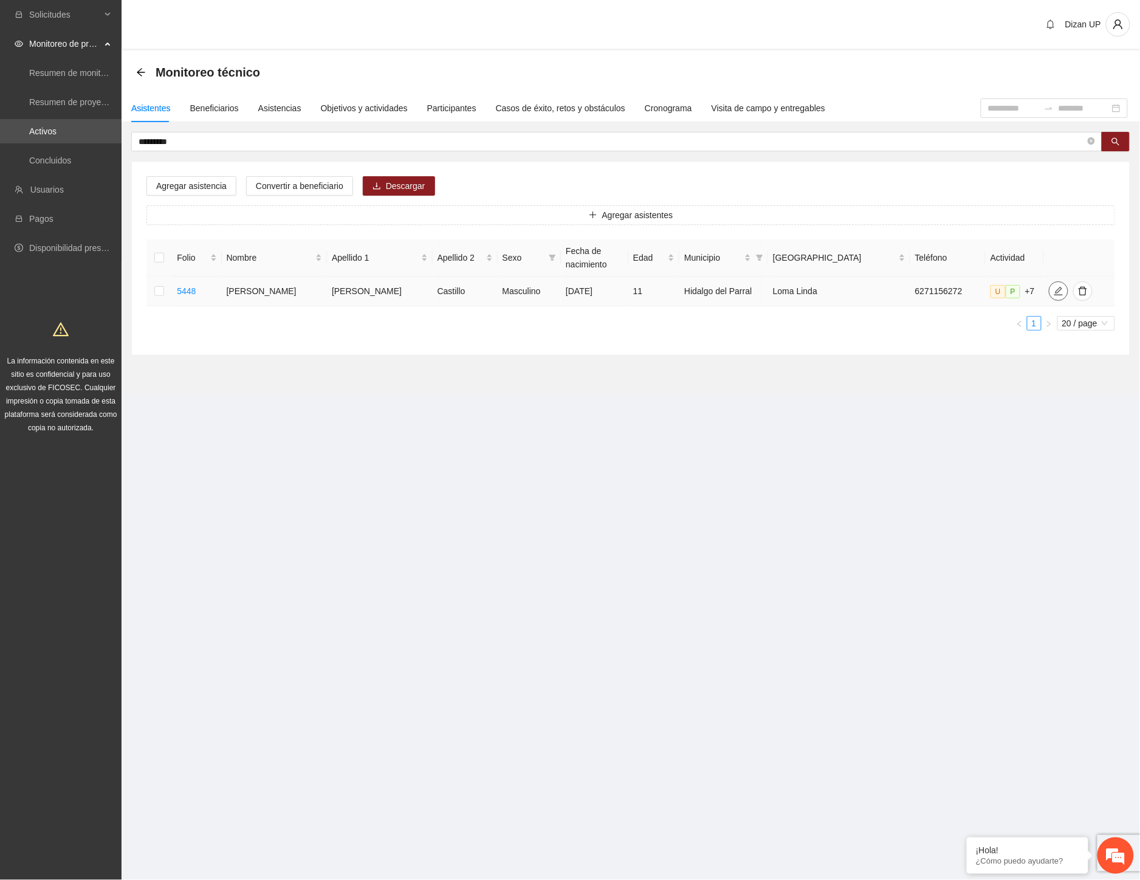
click at [1054, 294] on icon "edit" at bounding box center [1059, 291] width 10 height 10
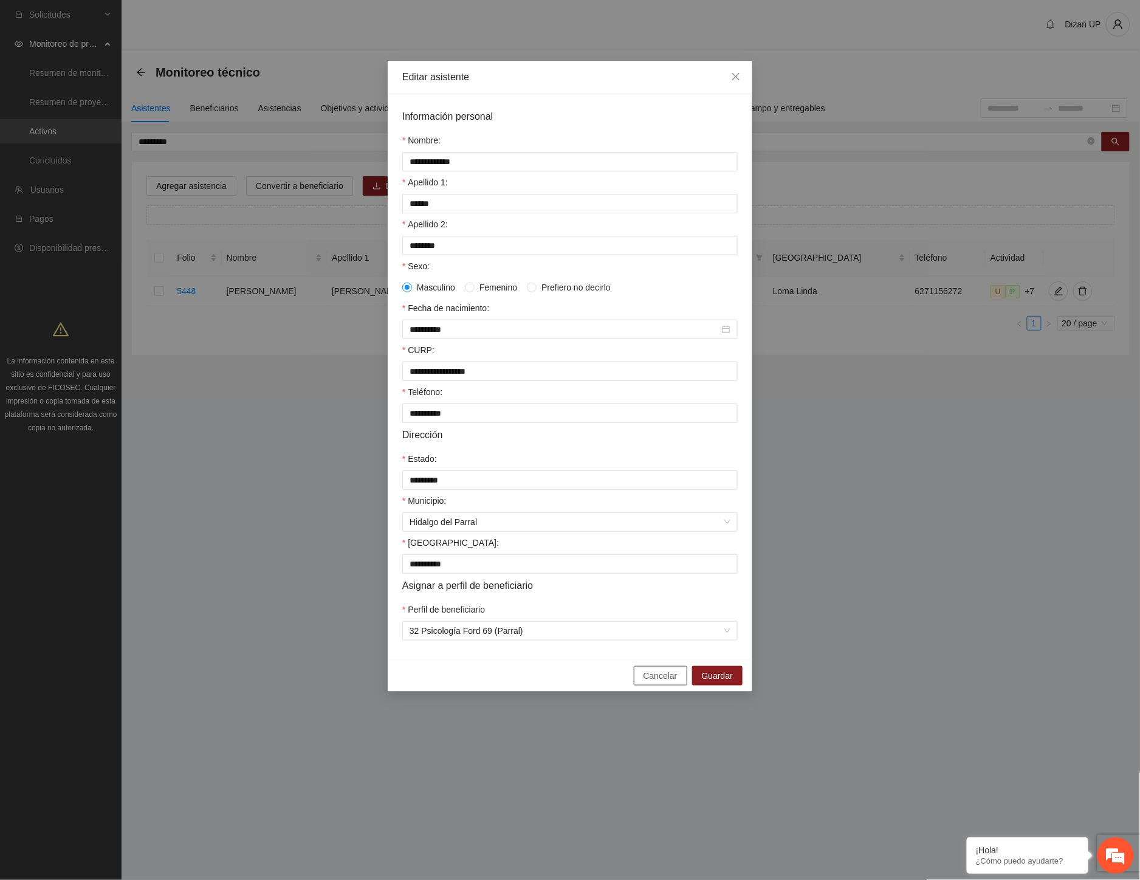
click at [653, 681] on span "Cancelar" at bounding box center [661, 675] width 34 height 13
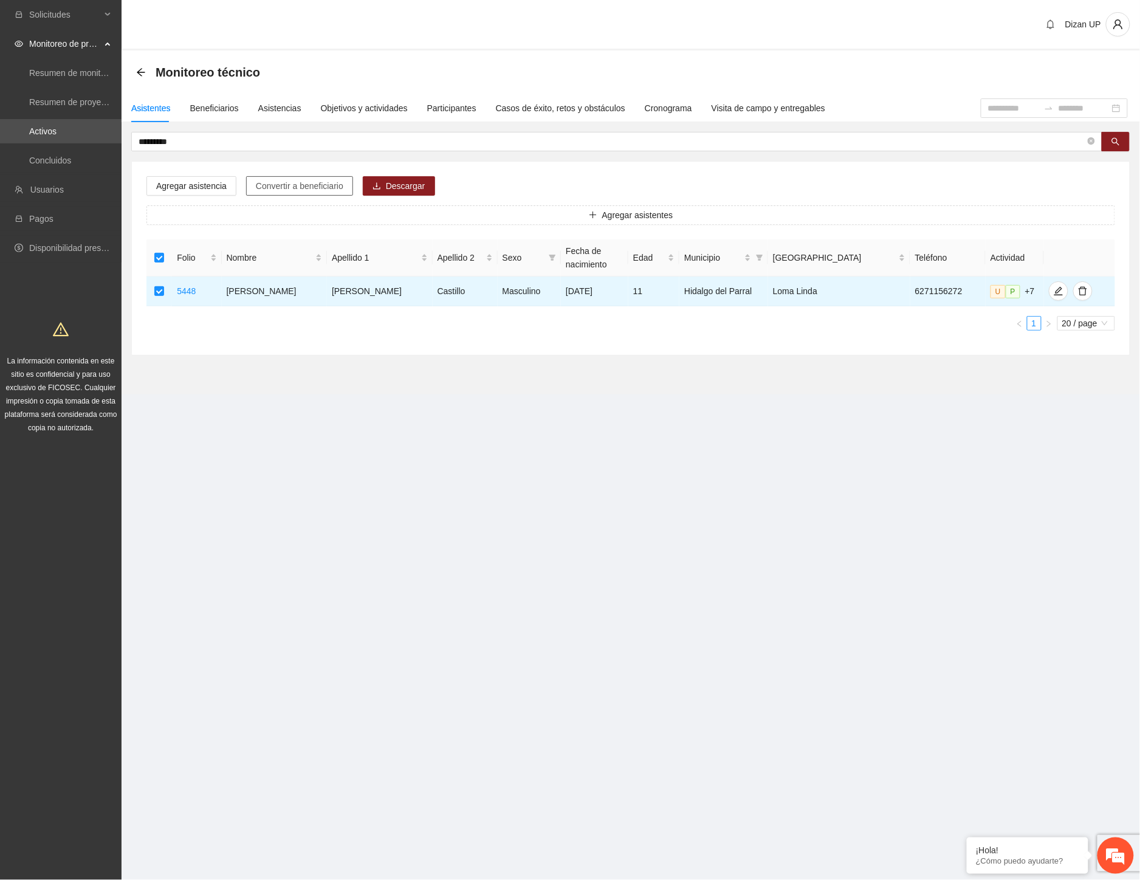
click at [294, 185] on span "Convertir a beneficiario" at bounding box center [300, 185] width 88 height 13
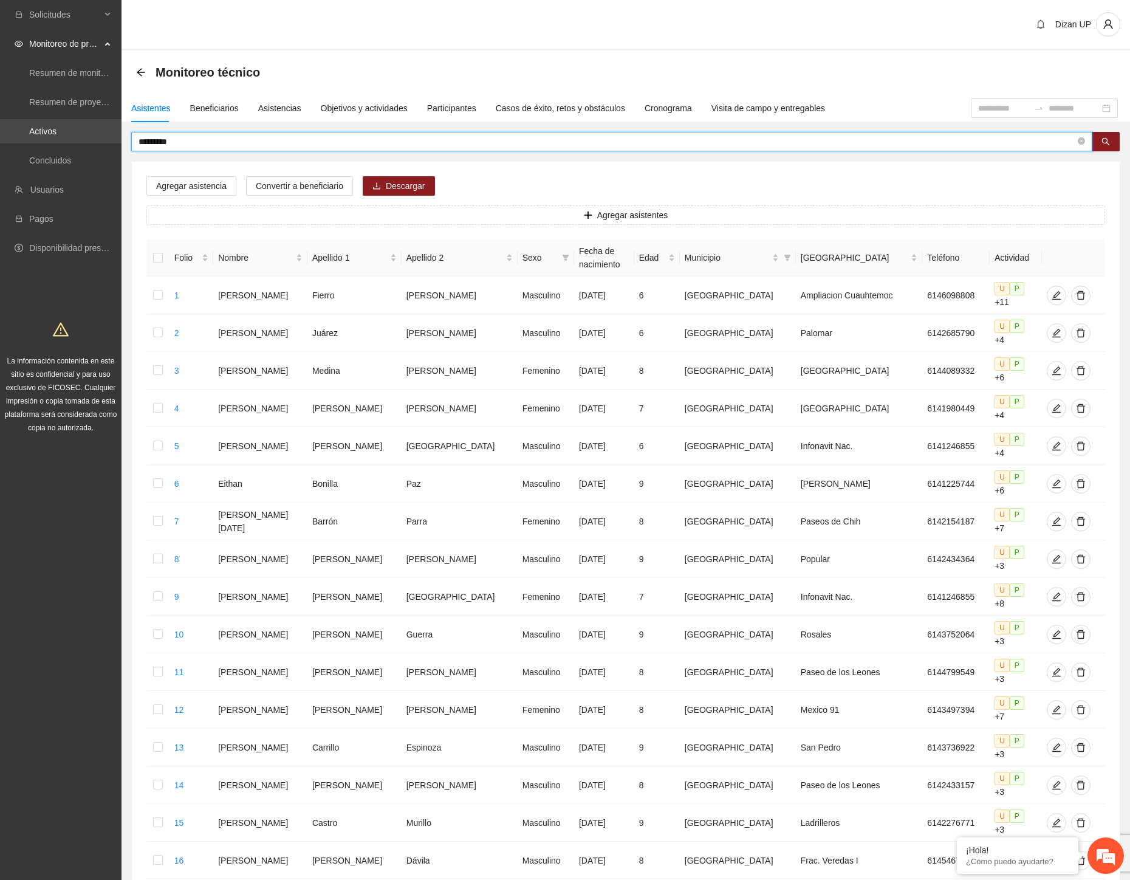
drag, startPoint x: 179, startPoint y: 137, endPoint x: 1, endPoint y: 131, distance: 177.5
click at [27, 136] on section "Solicitudes Monitoreo de proyectos Resumen de monitoreo Resumen de proyectos ap…" at bounding box center [565, 576] width 1130 height 1152
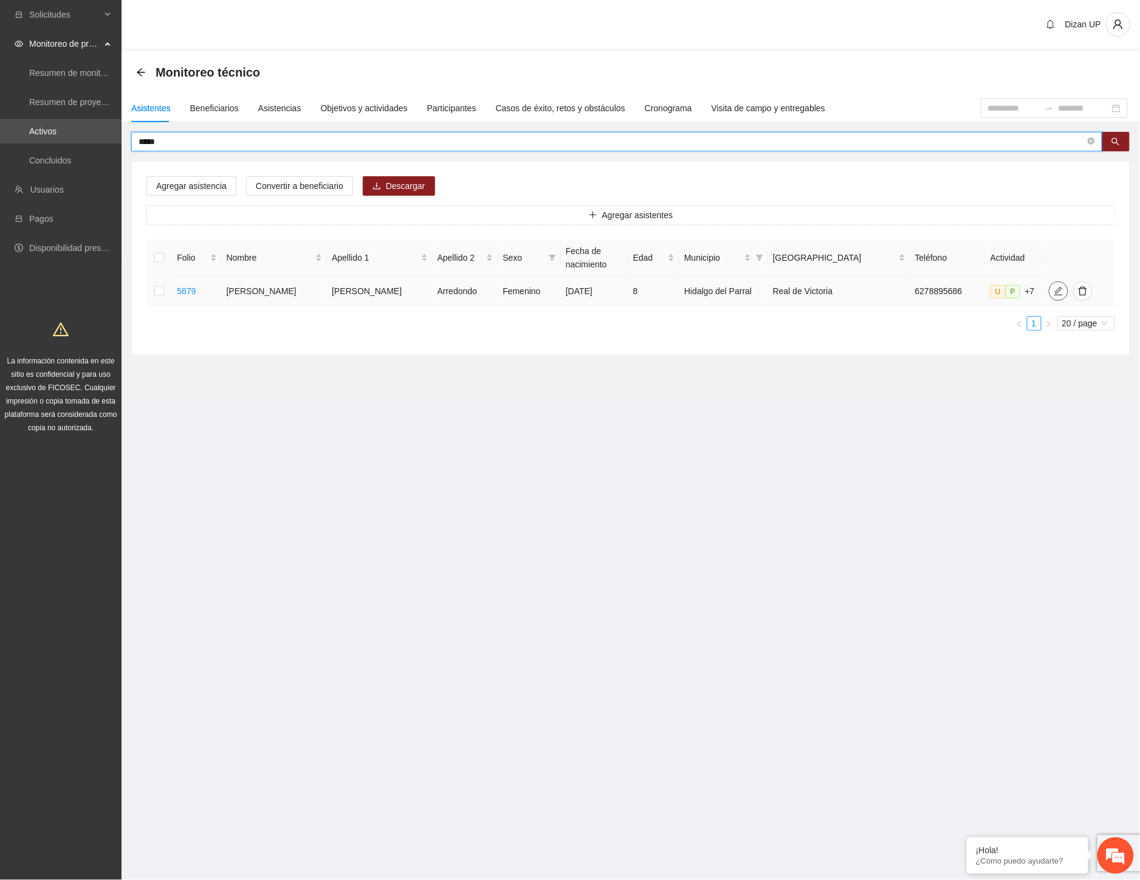
click at [1054, 289] on icon "edit" at bounding box center [1059, 291] width 10 height 10
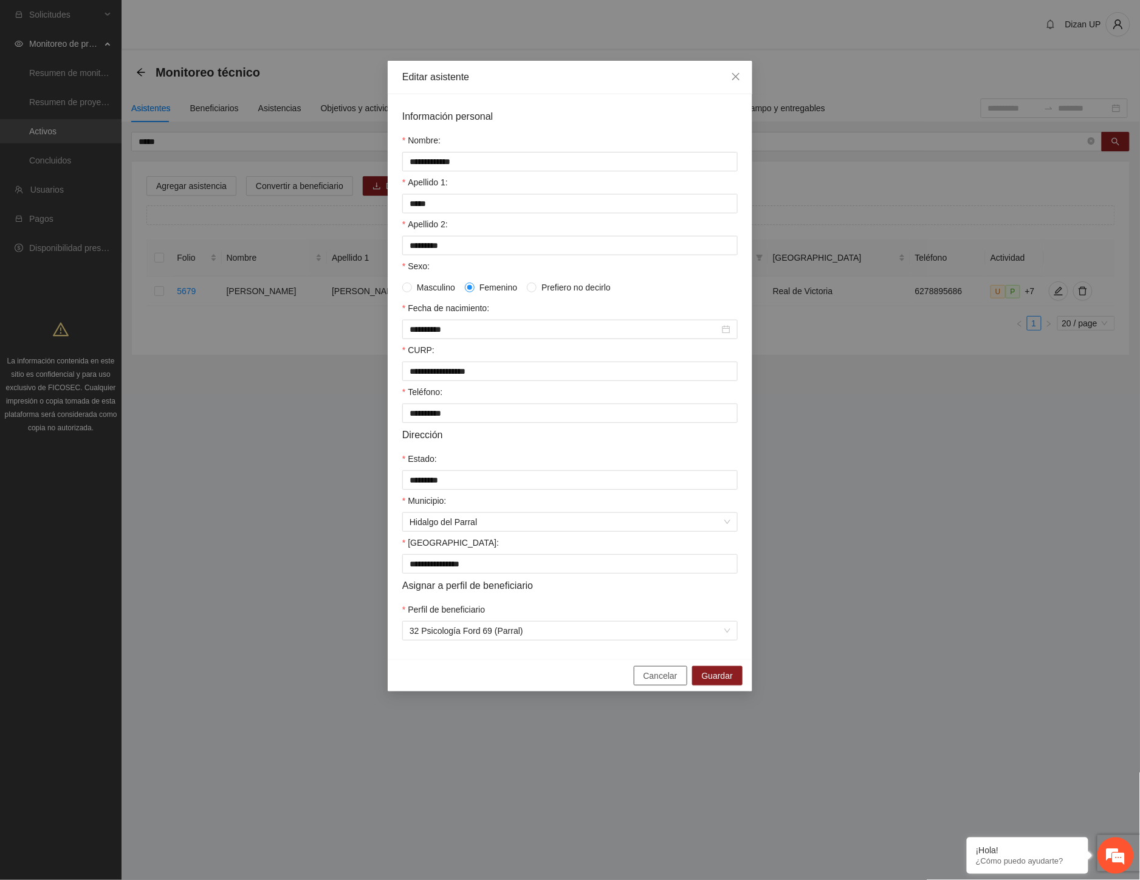
click at [676, 681] on span "Cancelar" at bounding box center [661, 675] width 34 height 13
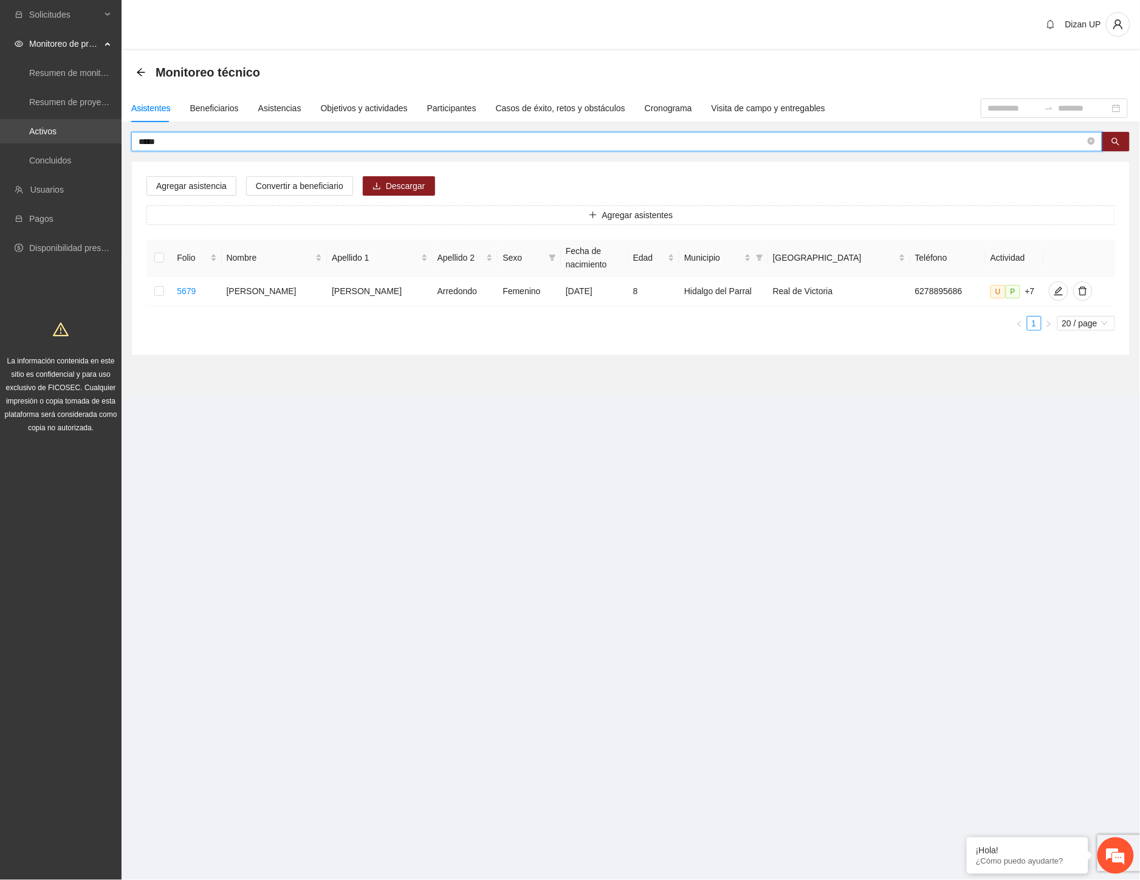
drag, startPoint x: 24, startPoint y: 132, endPoint x: 10, endPoint y: 132, distance: 14.6
click at [22, 132] on section "Solicitudes Monitoreo de proyectos Resumen de monitoreo Resumen de proyectos ap…" at bounding box center [570, 440] width 1140 height 880
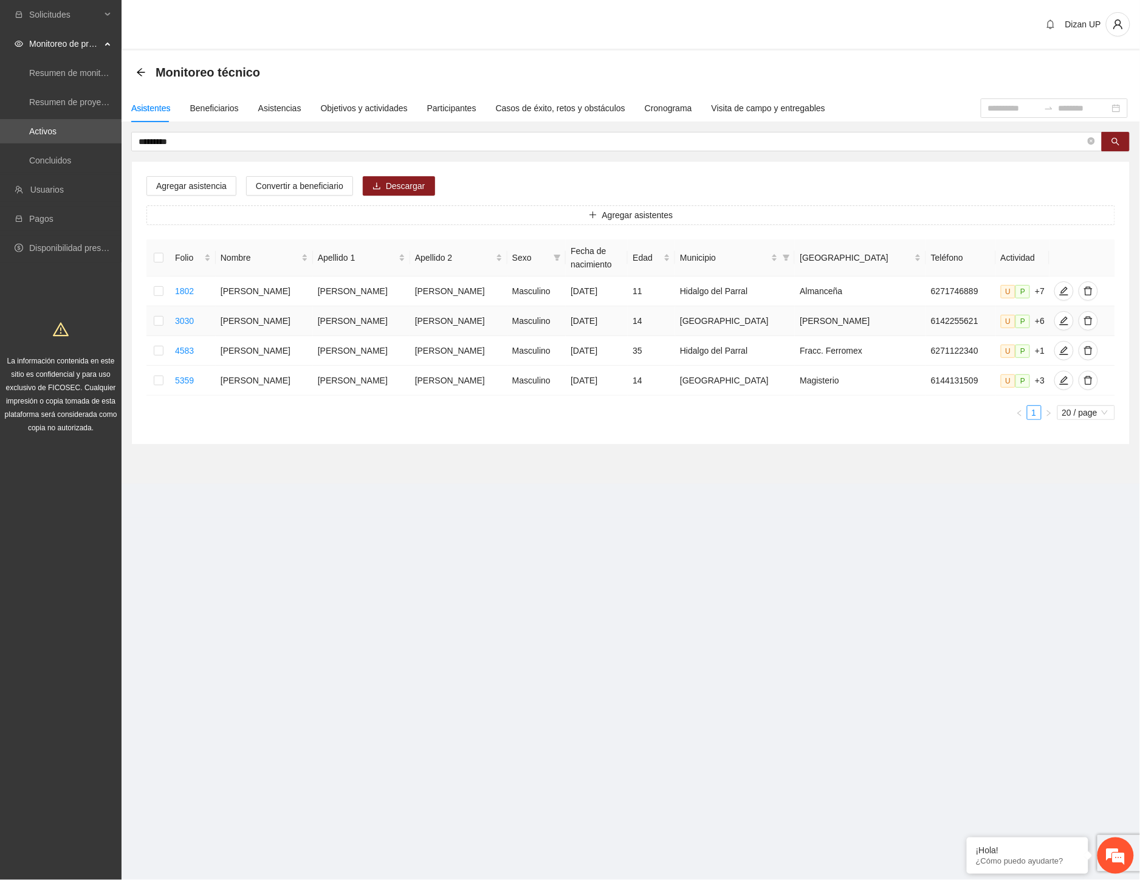
click at [268, 317] on td "Diego Alejandro" at bounding box center [264, 321] width 97 height 30
click at [268, 292] on td "Diego Alexis" at bounding box center [264, 292] width 97 height 30
click at [1059, 289] on icon "edit" at bounding box center [1064, 291] width 10 height 10
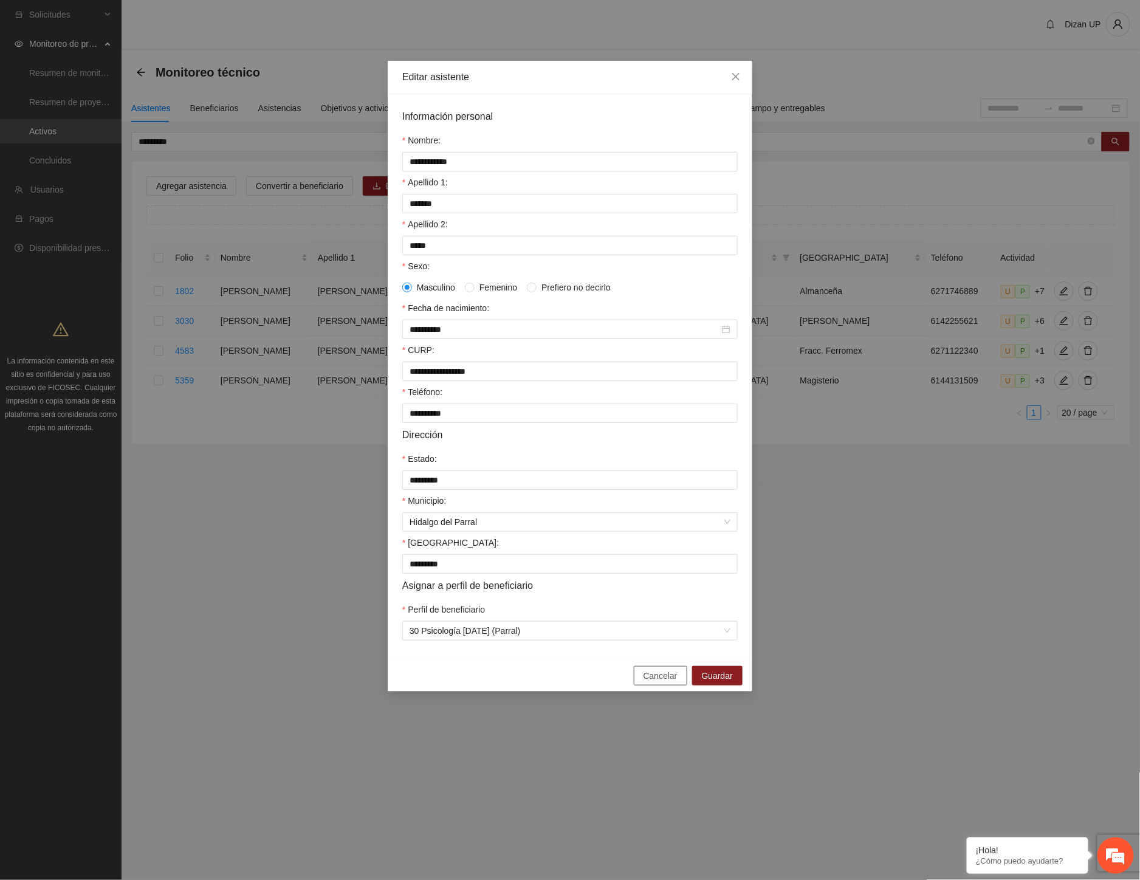
click at [672, 682] on span "Cancelar" at bounding box center [661, 675] width 34 height 13
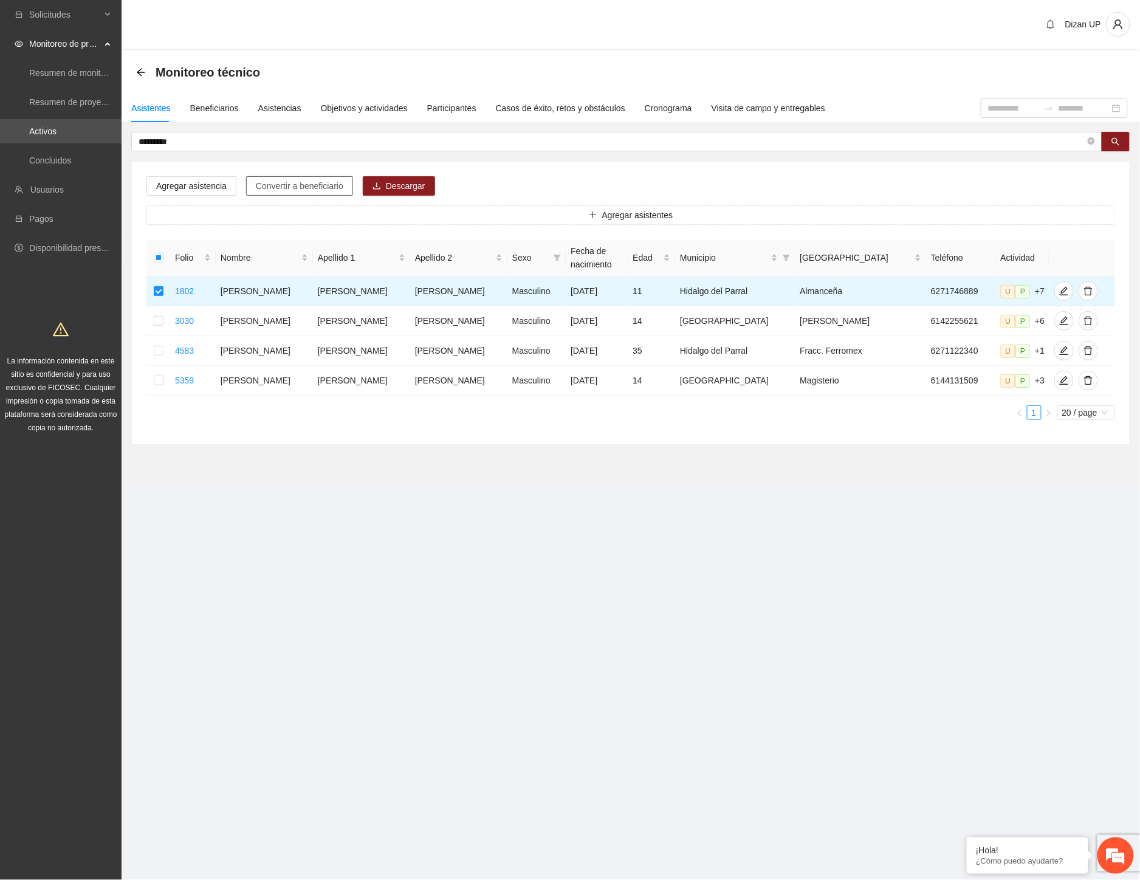
click at [265, 184] on span "Convertir a beneficiario" at bounding box center [300, 185] width 88 height 13
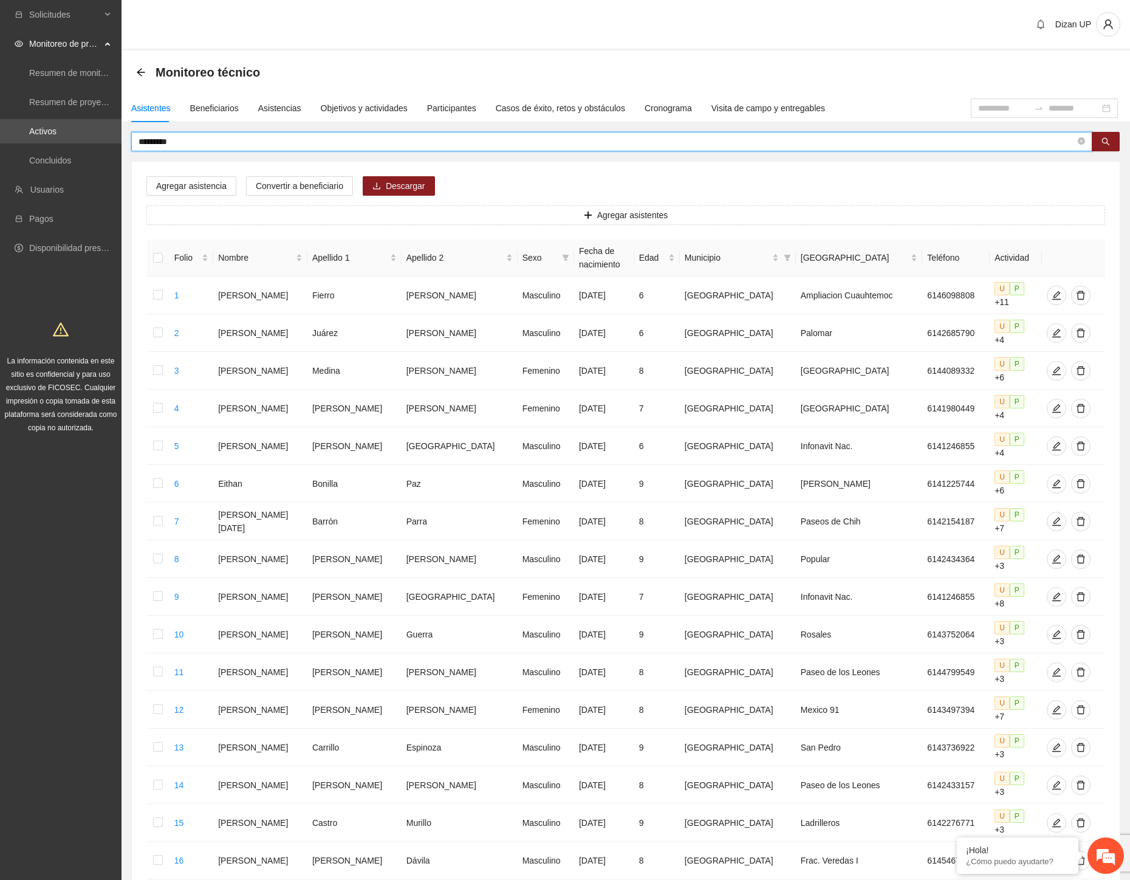
click at [180, 140] on input "*********" at bounding box center [607, 141] width 937 height 13
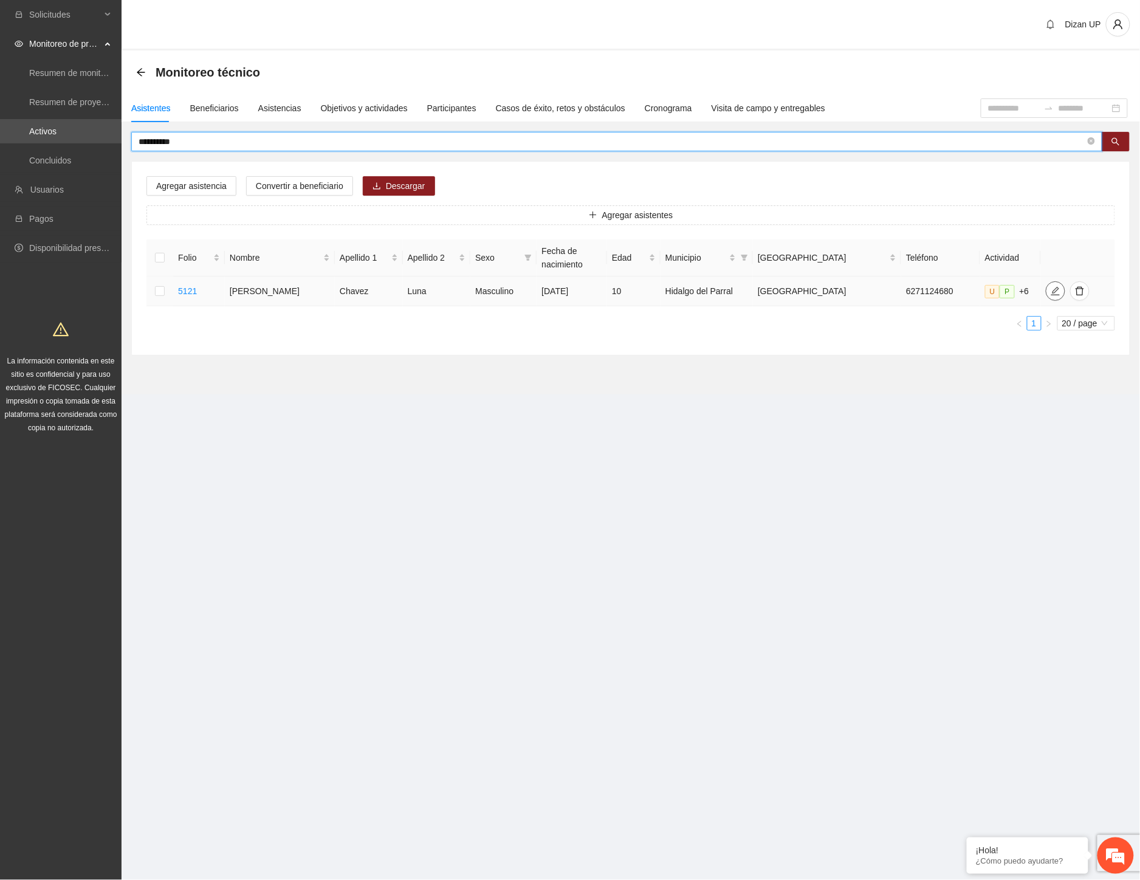
click at [1052, 287] on span "edit" at bounding box center [1055, 291] width 18 height 10
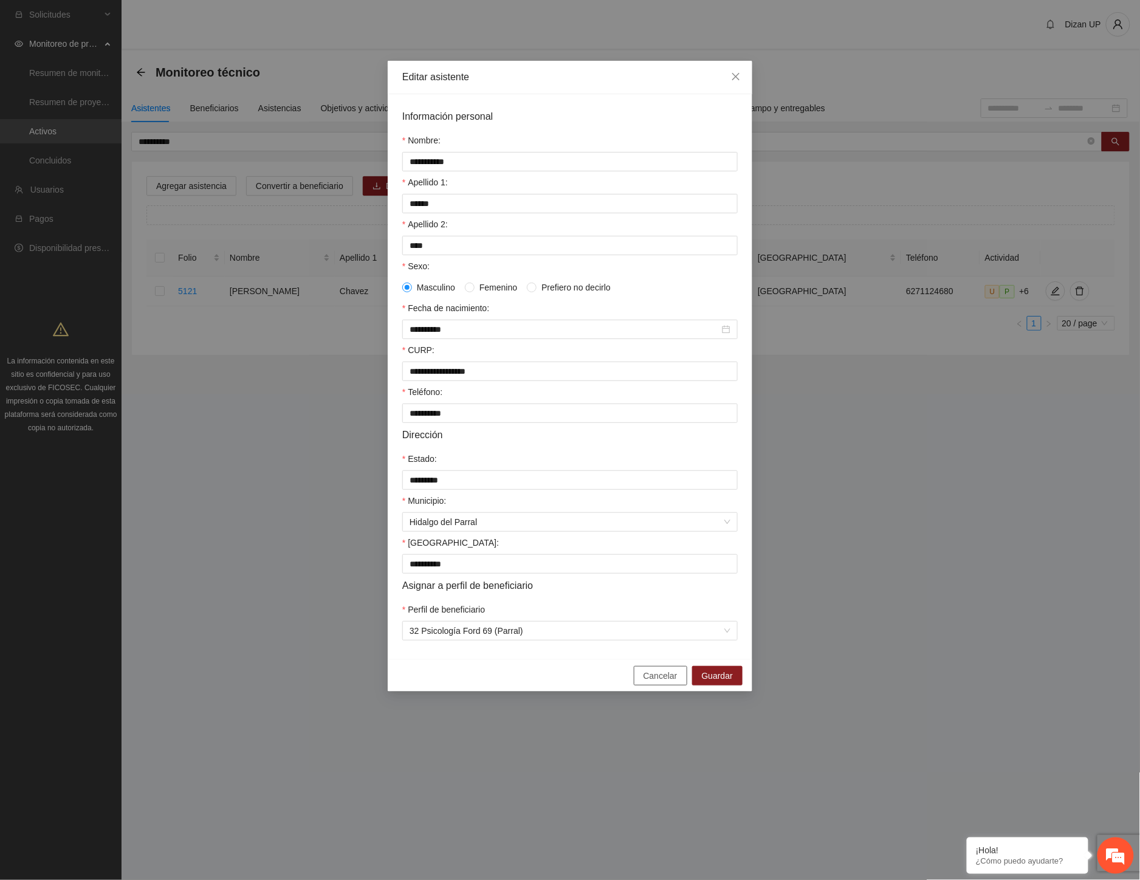
click at [648, 682] on span "Cancelar" at bounding box center [661, 675] width 34 height 13
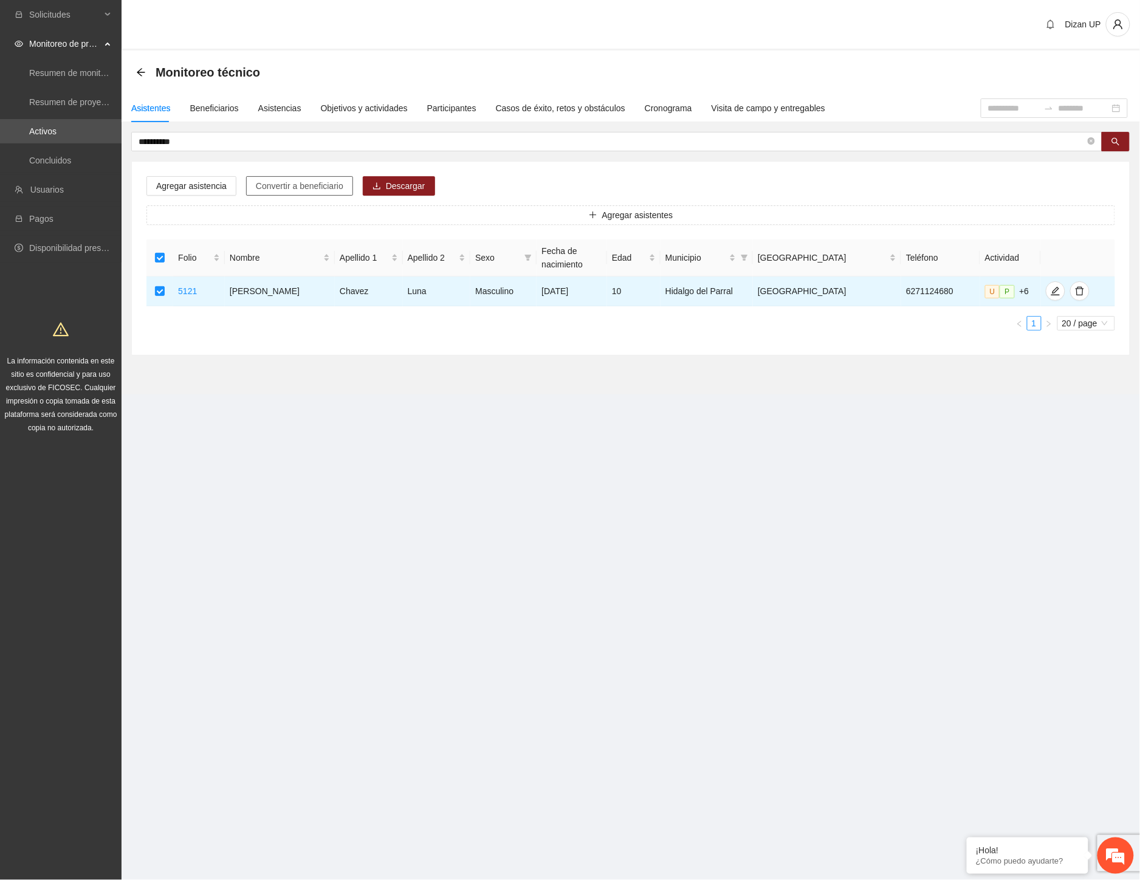
click at [282, 182] on span "Convertir a beneficiario" at bounding box center [300, 185] width 88 height 13
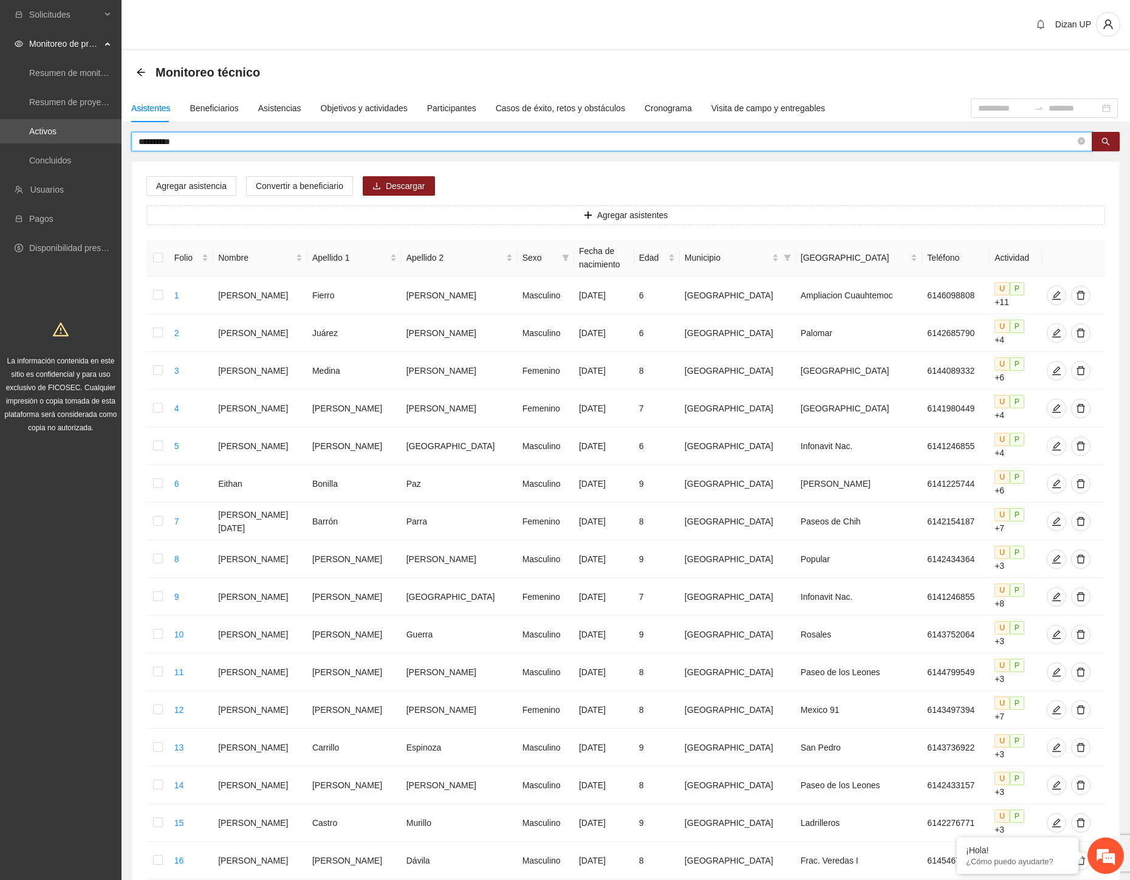
click at [188, 139] on input "**********" at bounding box center [607, 141] width 937 height 13
click at [217, 146] on input "**********" at bounding box center [607, 141] width 937 height 13
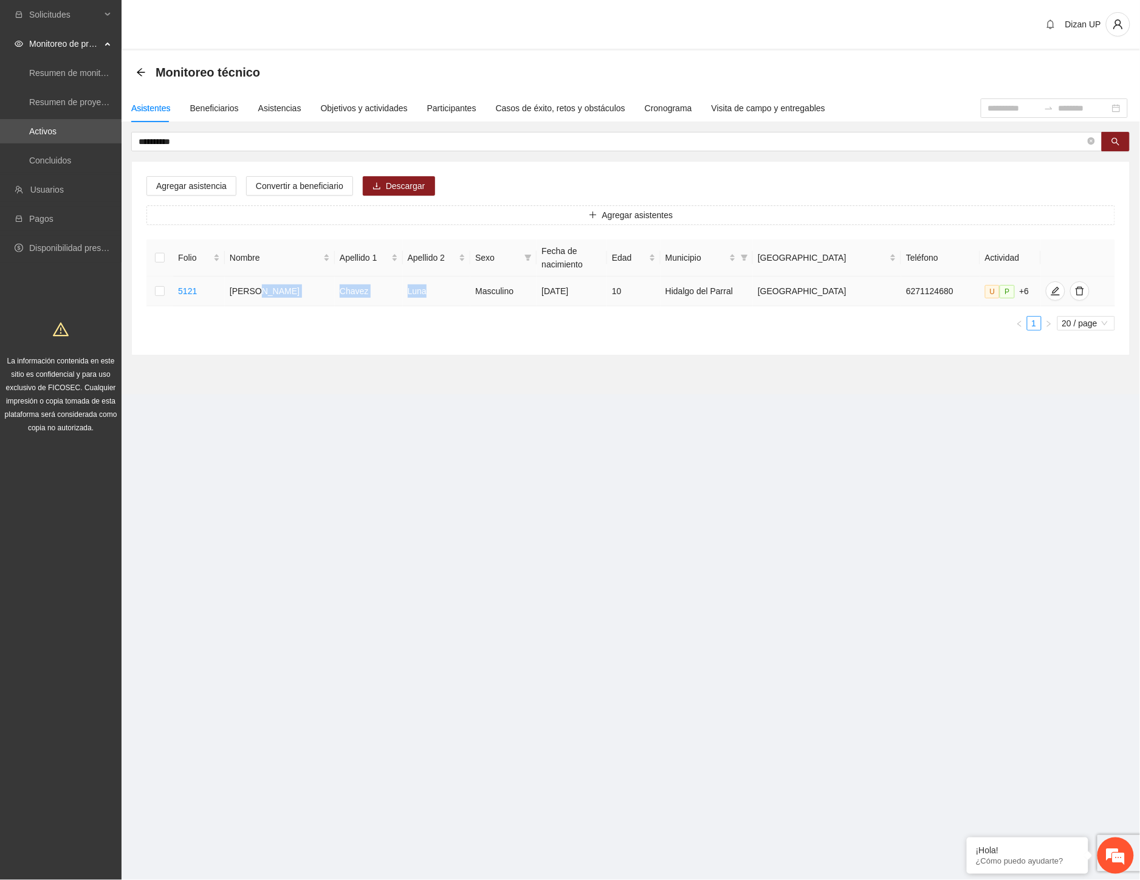
drag, startPoint x: 266, startPoint y: 289, endPoint x: 416, endPoint y: 290, distance: 149.5
click at [416, 290] on tr "5121 Diego Cesar Chavez Luna Masculino 05/02/2015 10 Hidalgo del Parral Las Pal…" at bounding box center [630, 292] width 969 height 30
click at [1051, 295] on icon "edit" at bounding box center [1056, 291] width 10 height 10
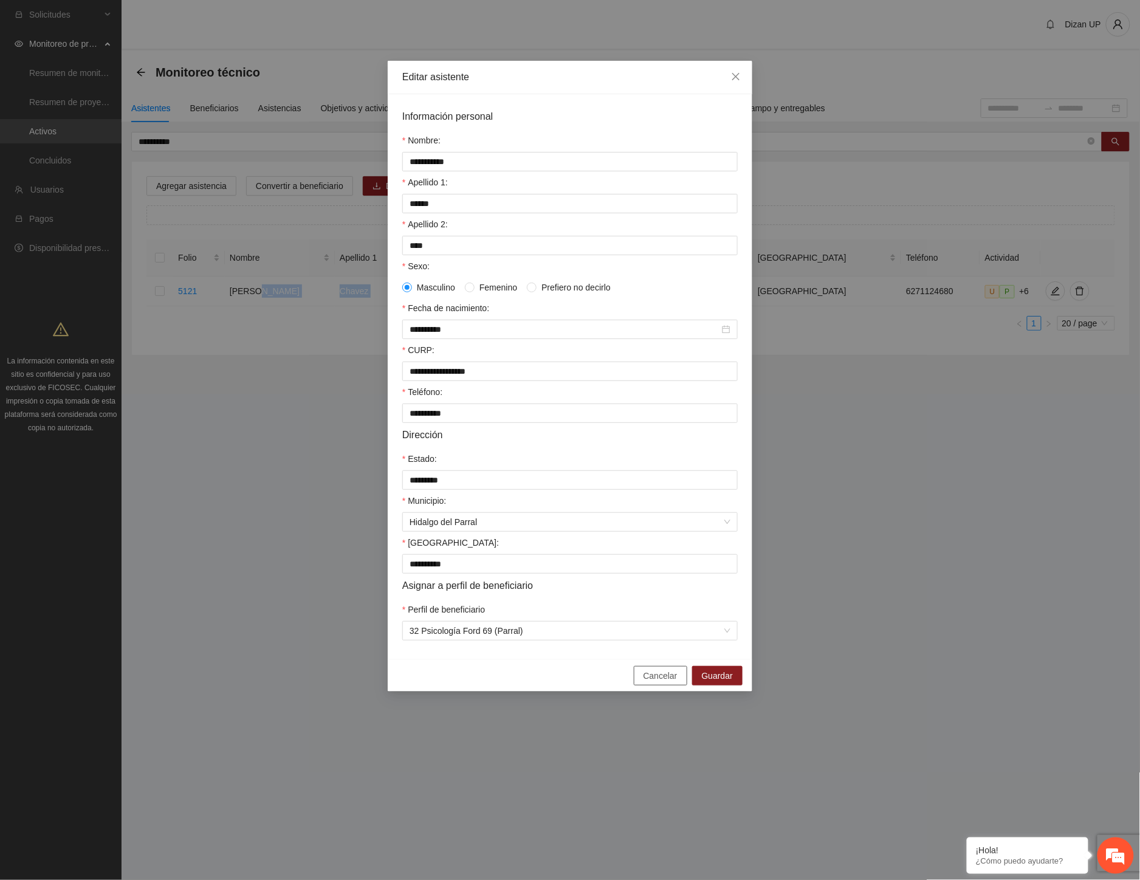
drag, startPoint x: 665, startPoint y: 684, endPoint x: 642, endPoint y: 658, distance: 34.9
click at [665, 682] on span "Cancelar" at bounding box center [661, 675] width 34 height 13
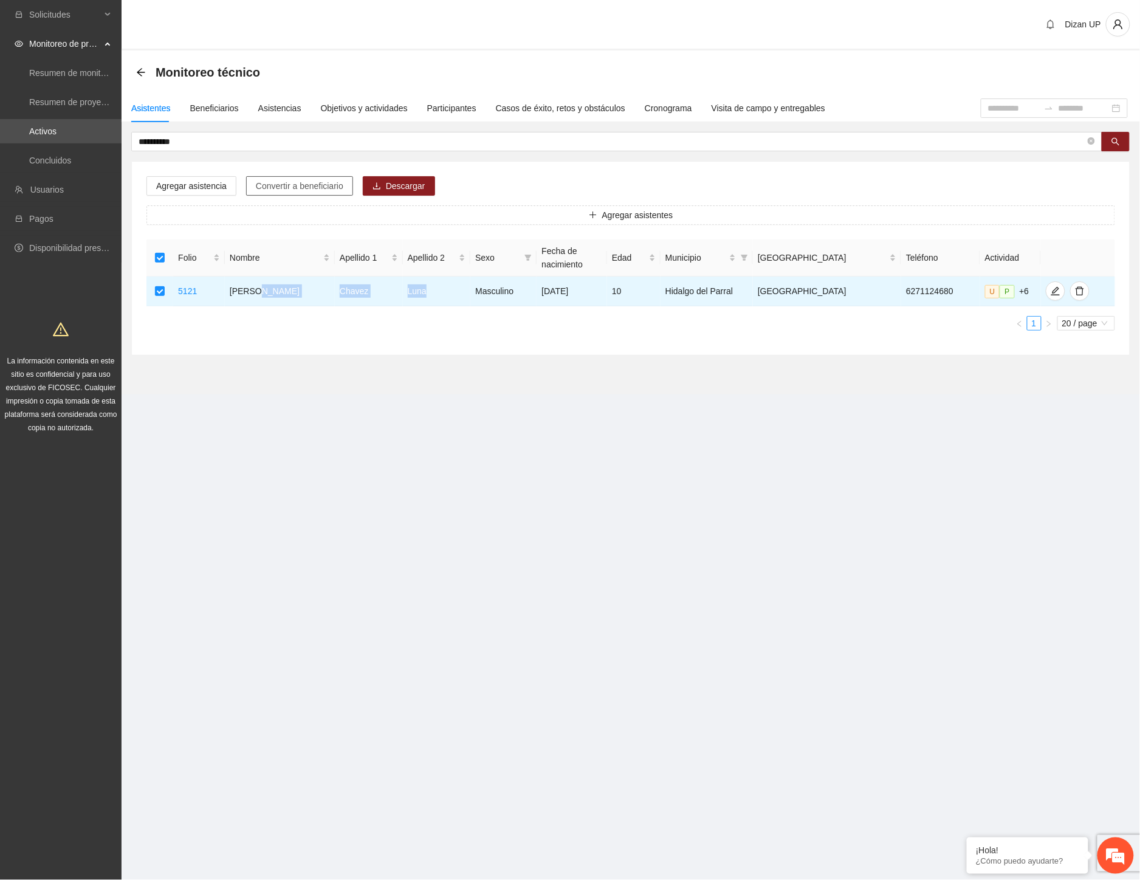
click at [294, 187] on span "Convertir a beneficiario" at bounding box center [300, 185] width 88 height 13
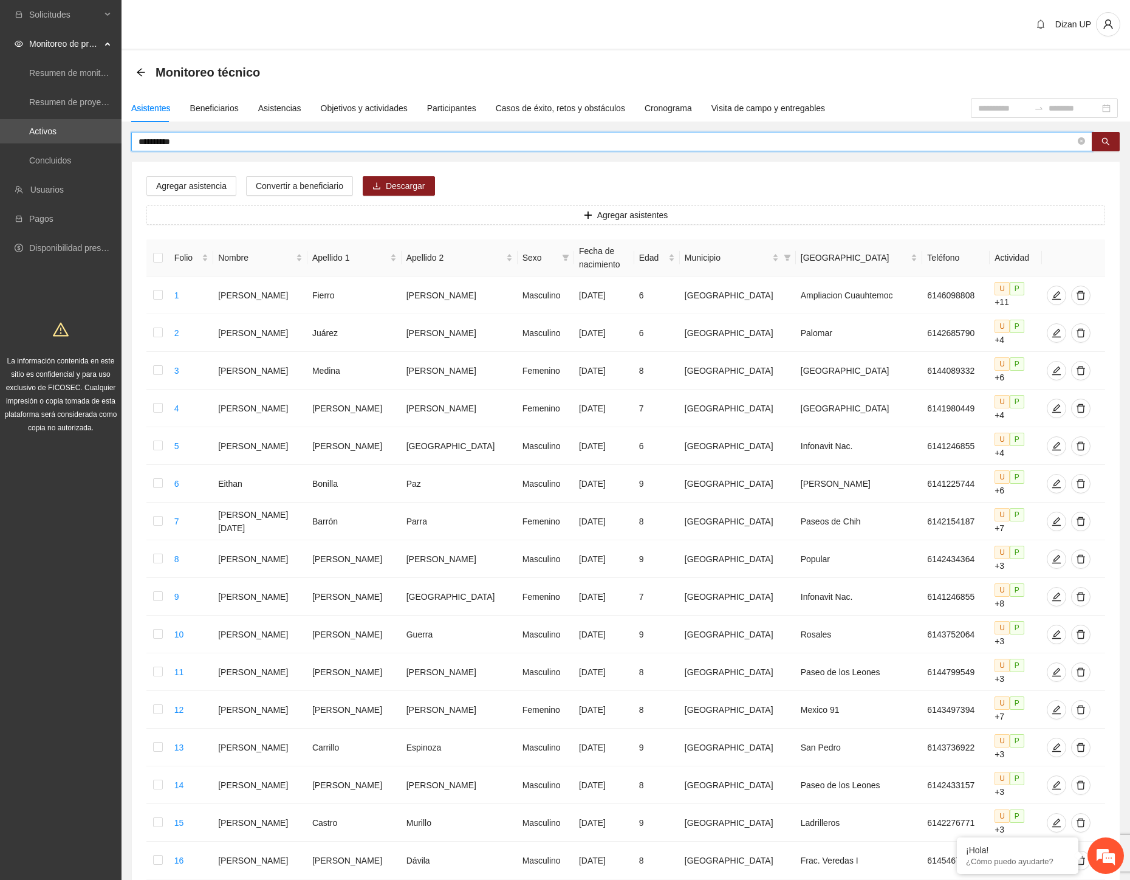
drag, startPoint x: 184, startPoint y: 143, endPoint x: 163, endPoint y: 142, distance: 21.3
click at [163, 142] on input "**********" at bounding box center [607, 141] width 937 height 13
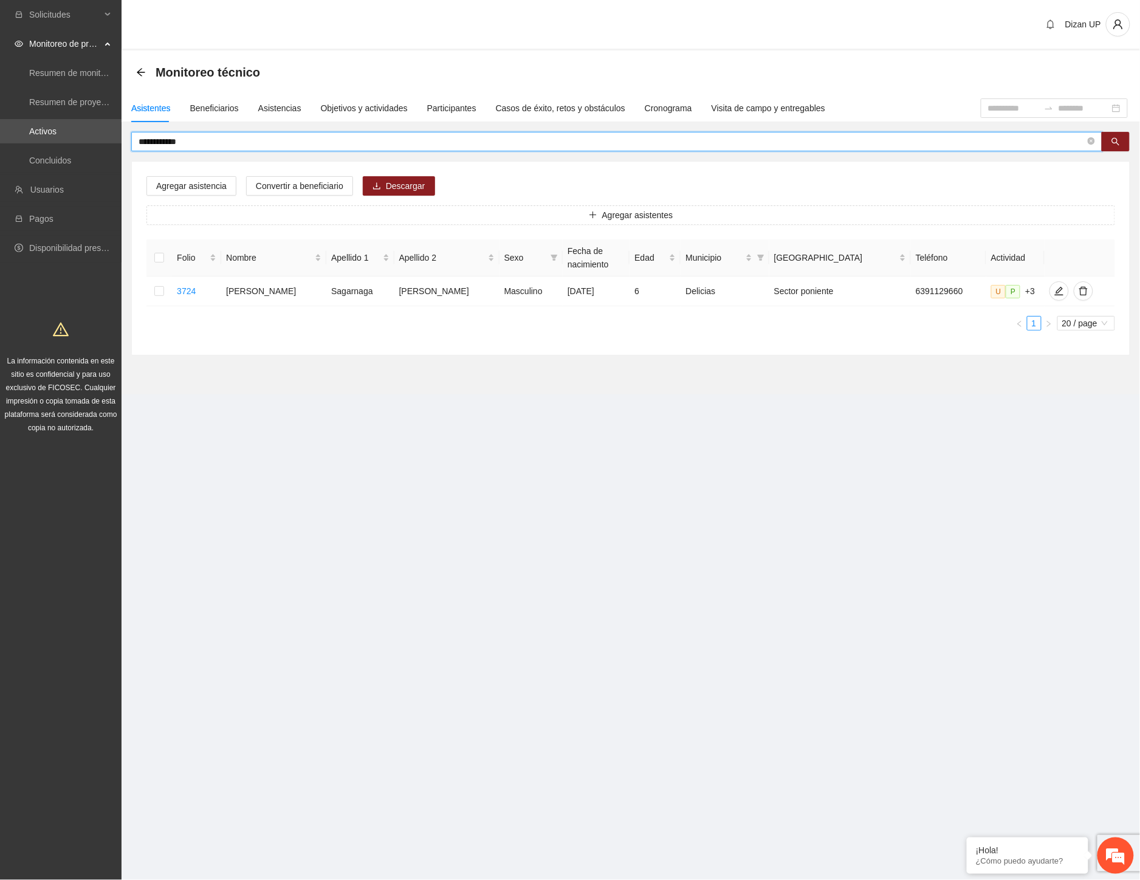
click at [193, 142] on input "**********" at bounding box center [612, 141] width 947 height 13
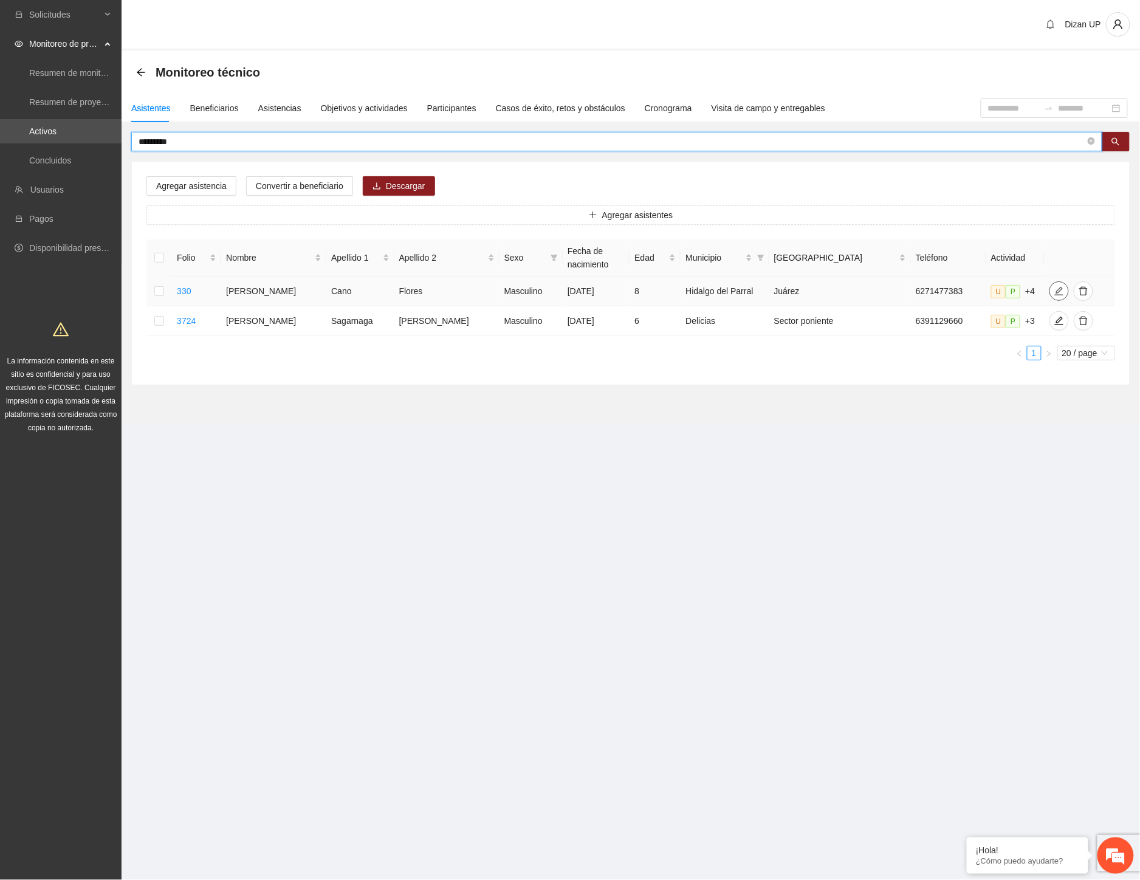
drag, startPoint x: 1049, startPoint y: 290, endPoint x: 1038, endPoint y: 287, distance: 11.5
click at [1054, 289] on icon "edit" at bounding box center [1059, 291] width 10 height 10
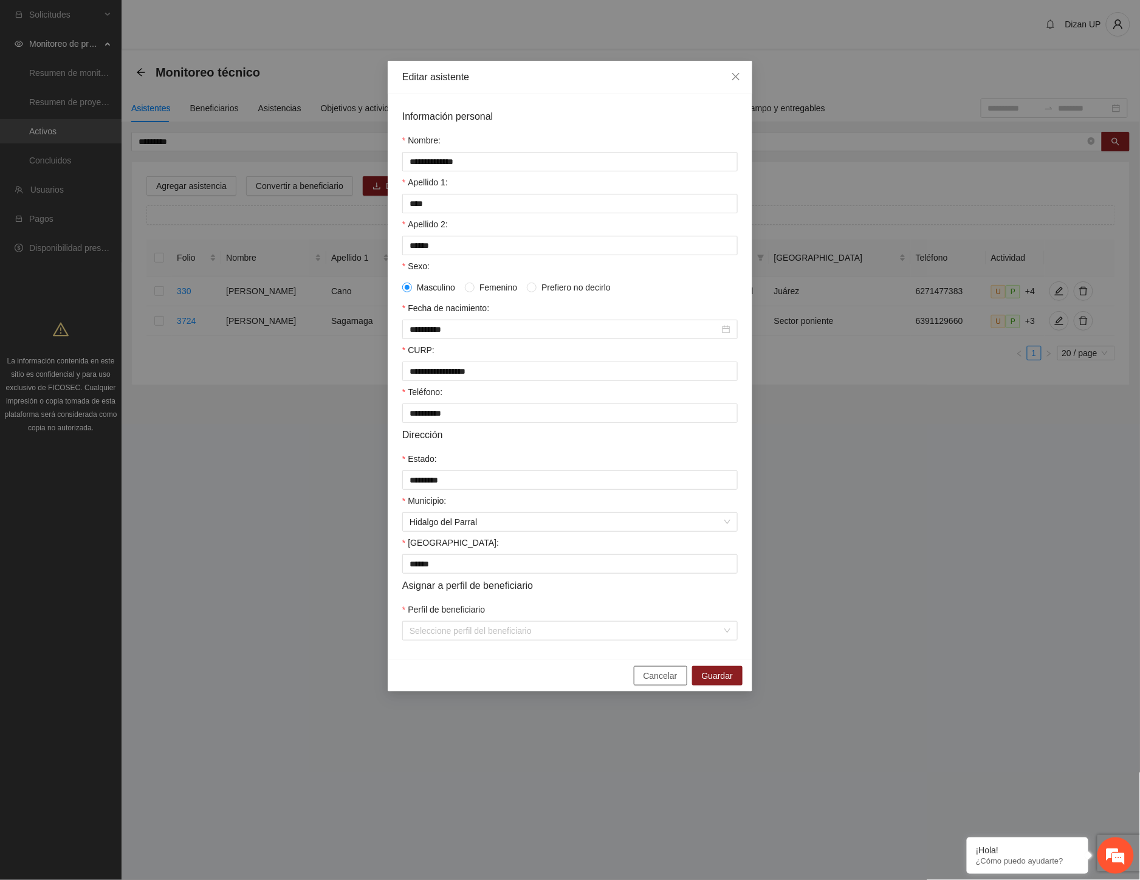
drag, startPoint x: 659, startPoint y: 695, endPoint x: 698, endPoint y: 675, distance: 43.8
click at [659, 685] on button "Cancelar" at bounding box center [660, 675] width 53 height 19
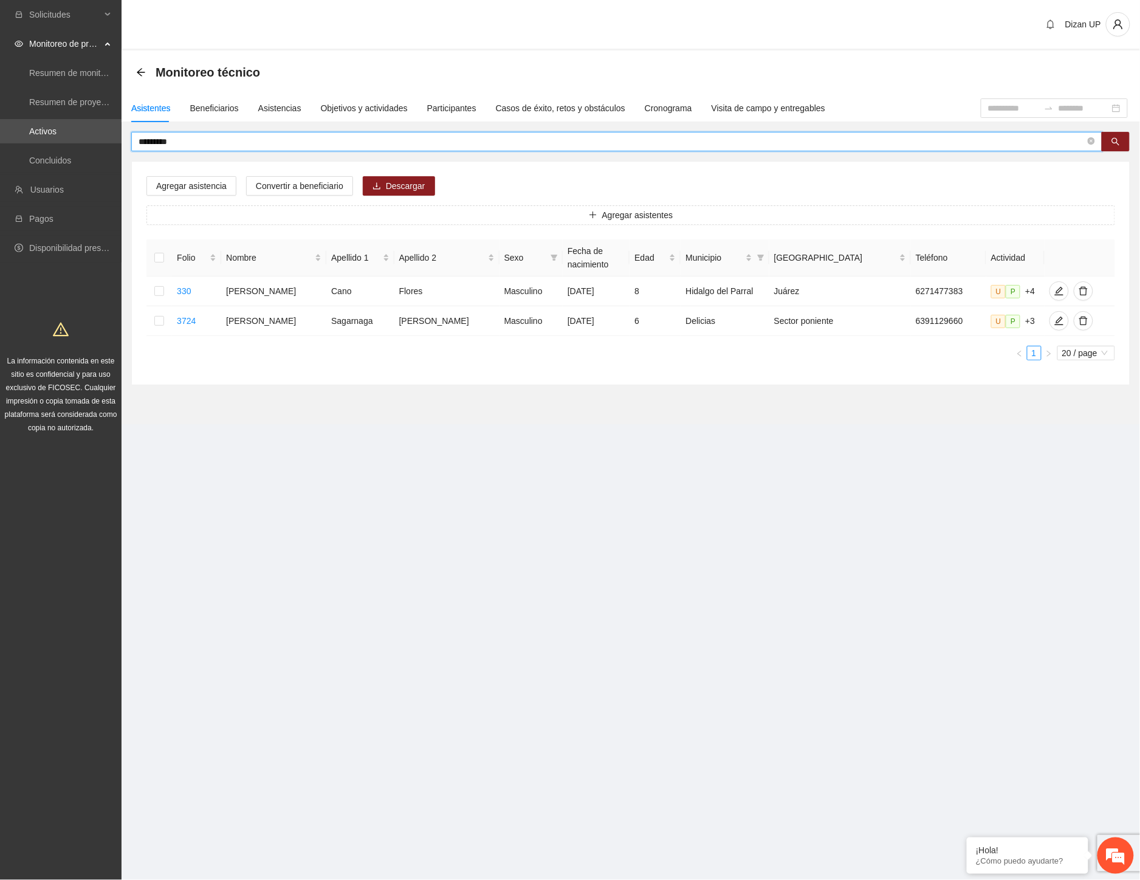
drag, startPoint x: 190, startPoint y: 141, endPoint x: 162, endPoint y: 142, distance: 28.6
click at [162, 142] on input "*********" at bounding box center [612, 141] width 947 height 13
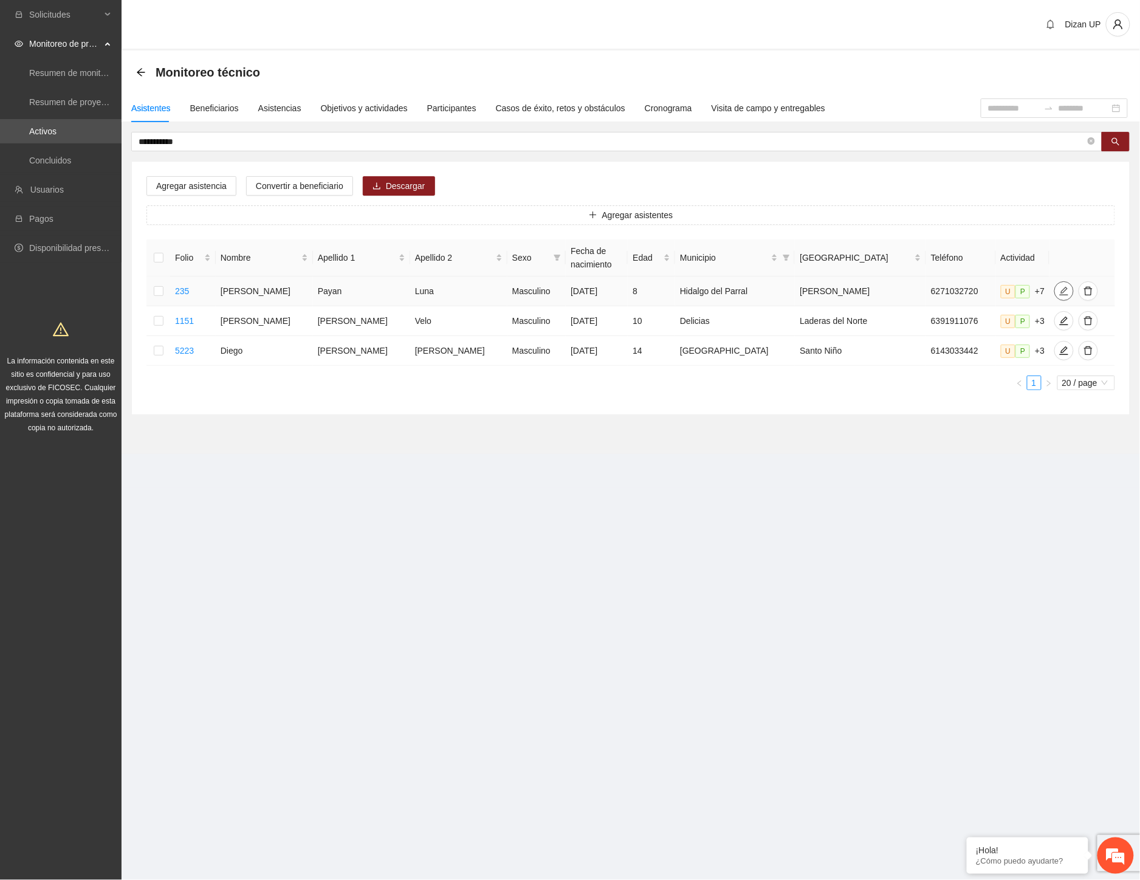
click at [1059, 287] on icon "edit" at bounding box center [1064, 291] width 10 height 10
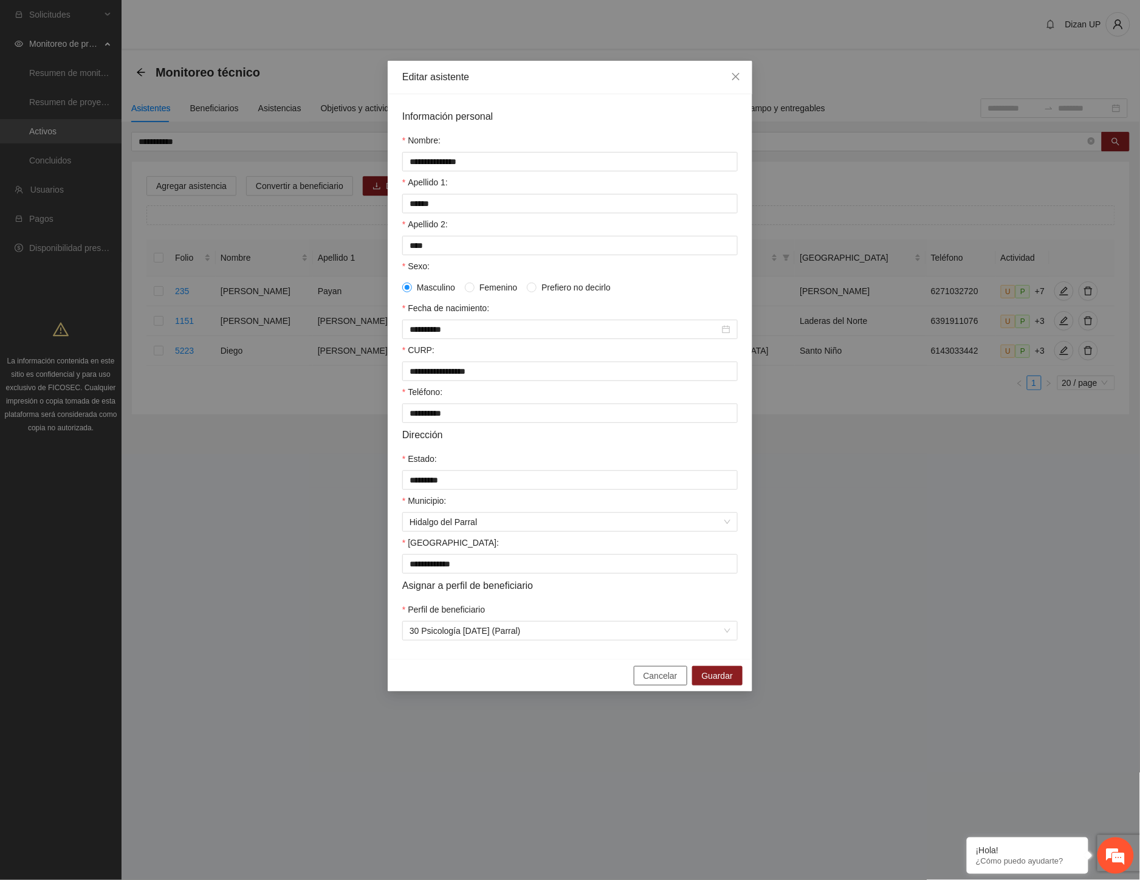
drag, startPoint x: 663, startPoint y: 689, endPoint x: 688, endPoint y: 672, distance: 30.5
click at [664, 682] on span "Cancelar" at bounding box center [661, 675] width 34 height 13
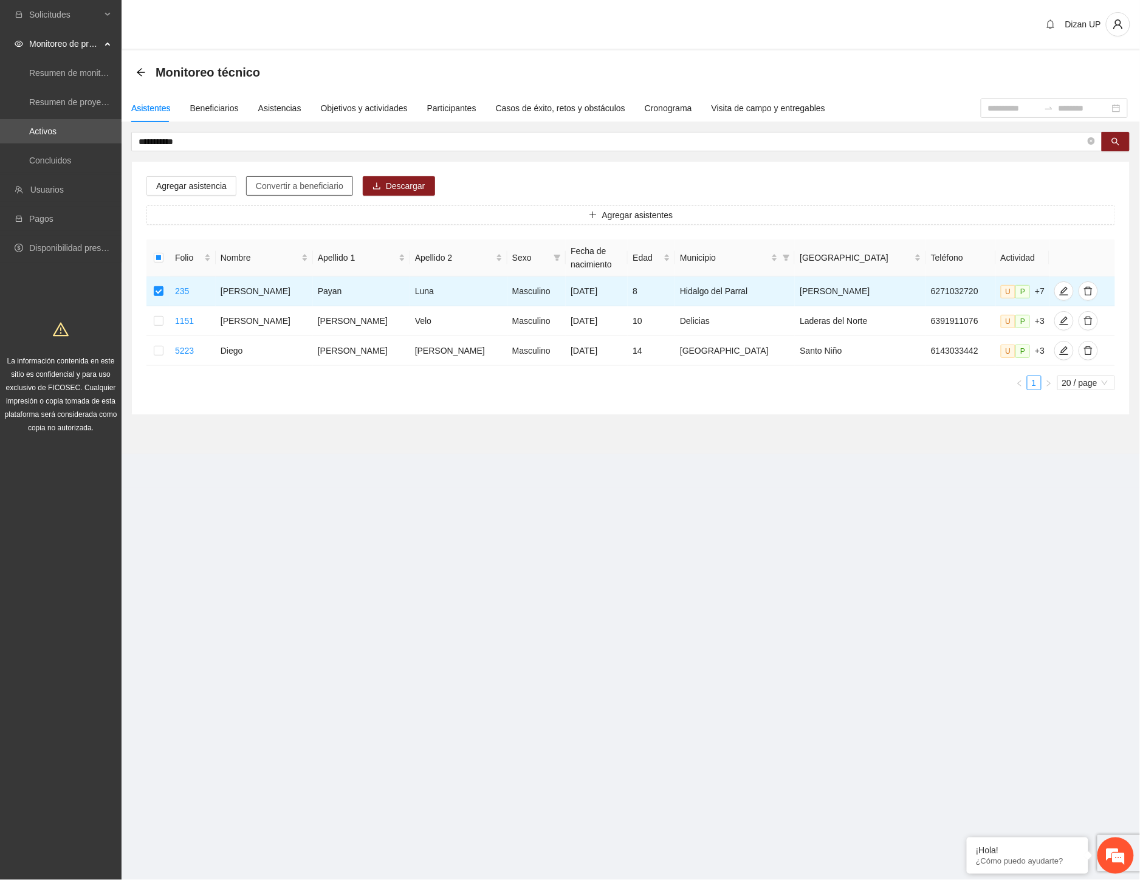
click at [268, 181] on span "Convertir a beneficiario" at bounding box center [300, 185] width 88 height 13
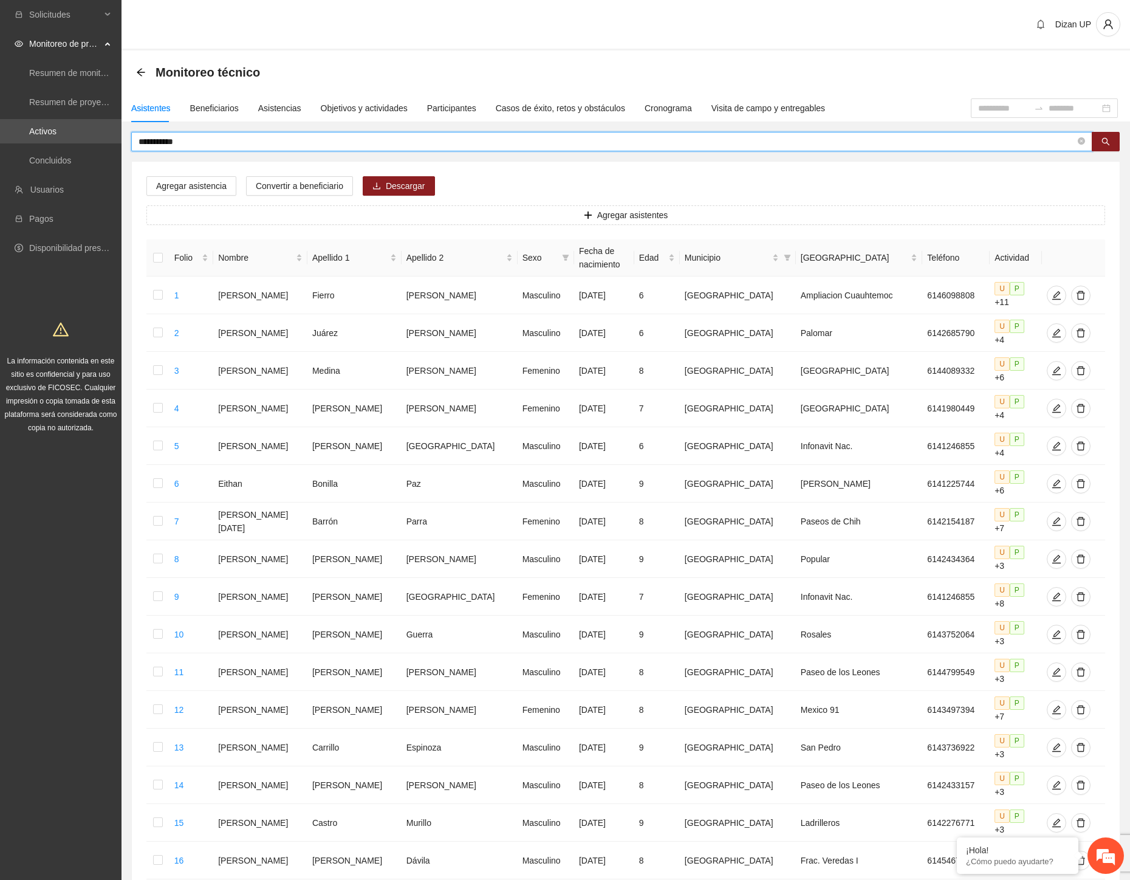
click at [207, 142] on input "**********" at bounding box center [607, 141] width 937 height 13
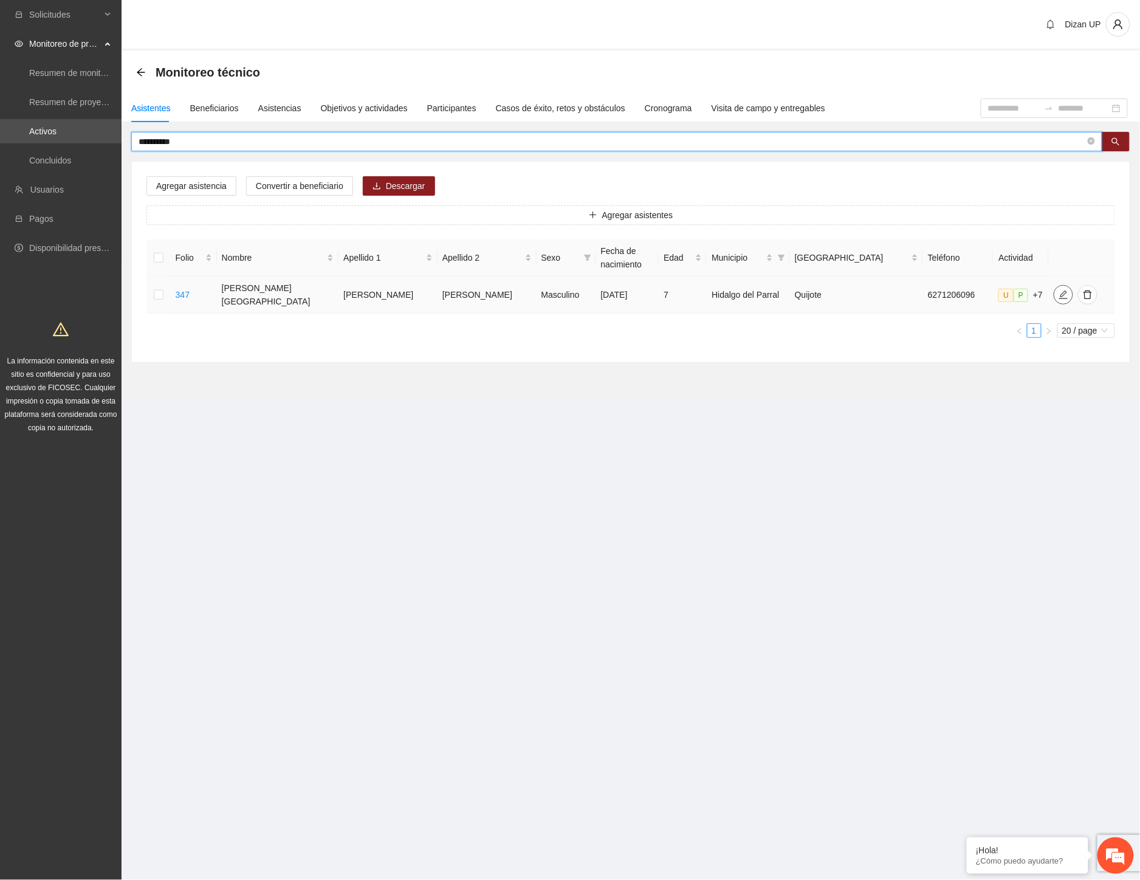
click at [1059, 290] on icon "edit" at bounding box center [1064, 295] width 10 height 10
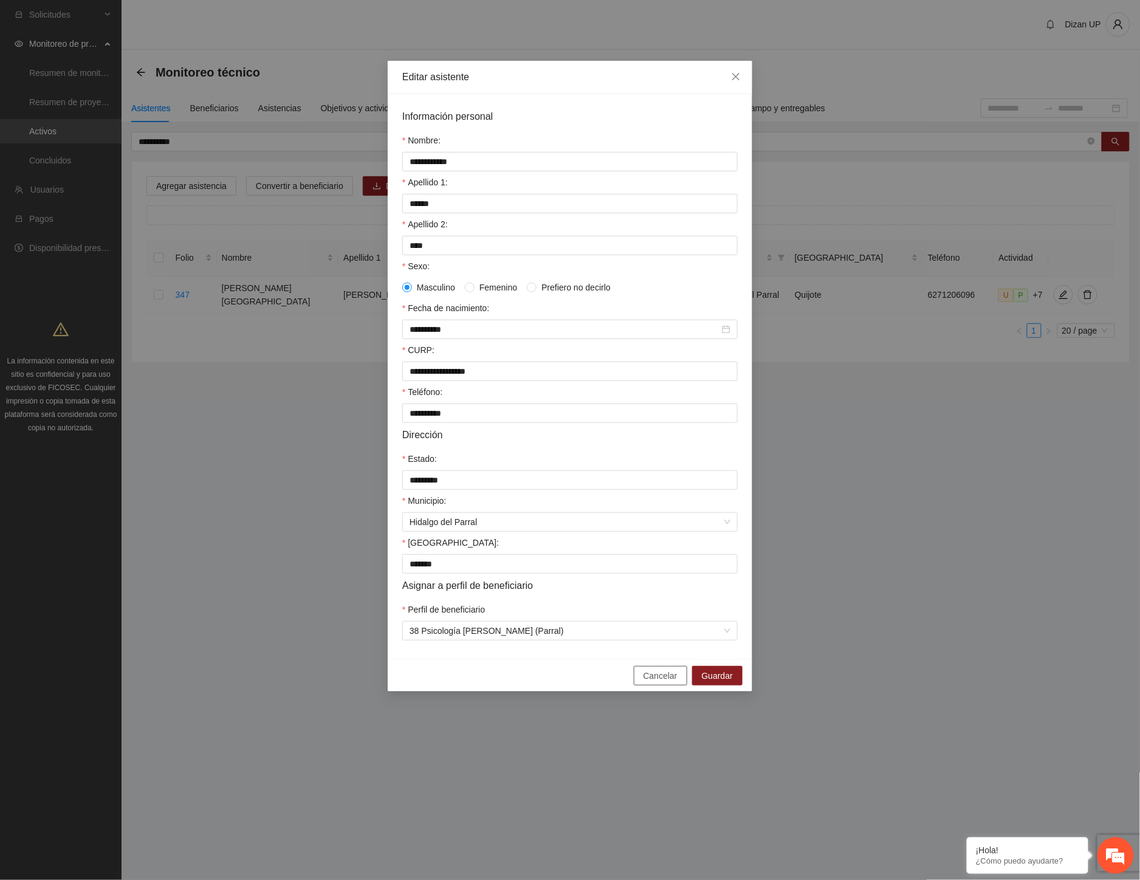
click at [656, 682] on span "Cancelar" at bounding box center [661, 675] width 34 height 13
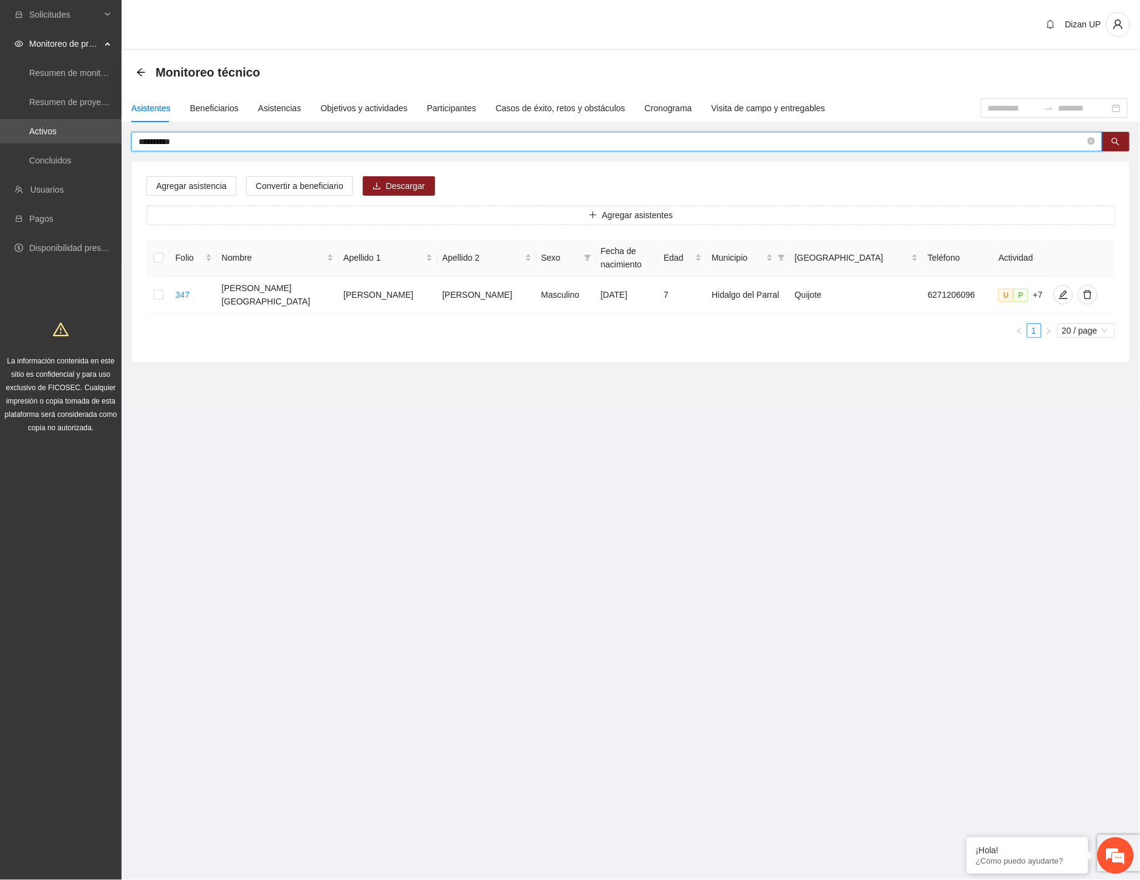
drag, startPoint x: 180, startPoint y: 137, endPoint x: 123, endPoint y: 141, distance: 57.3
click at [123, 141] on div "**********" at bounding box center [631, 247] width 1019 height 231
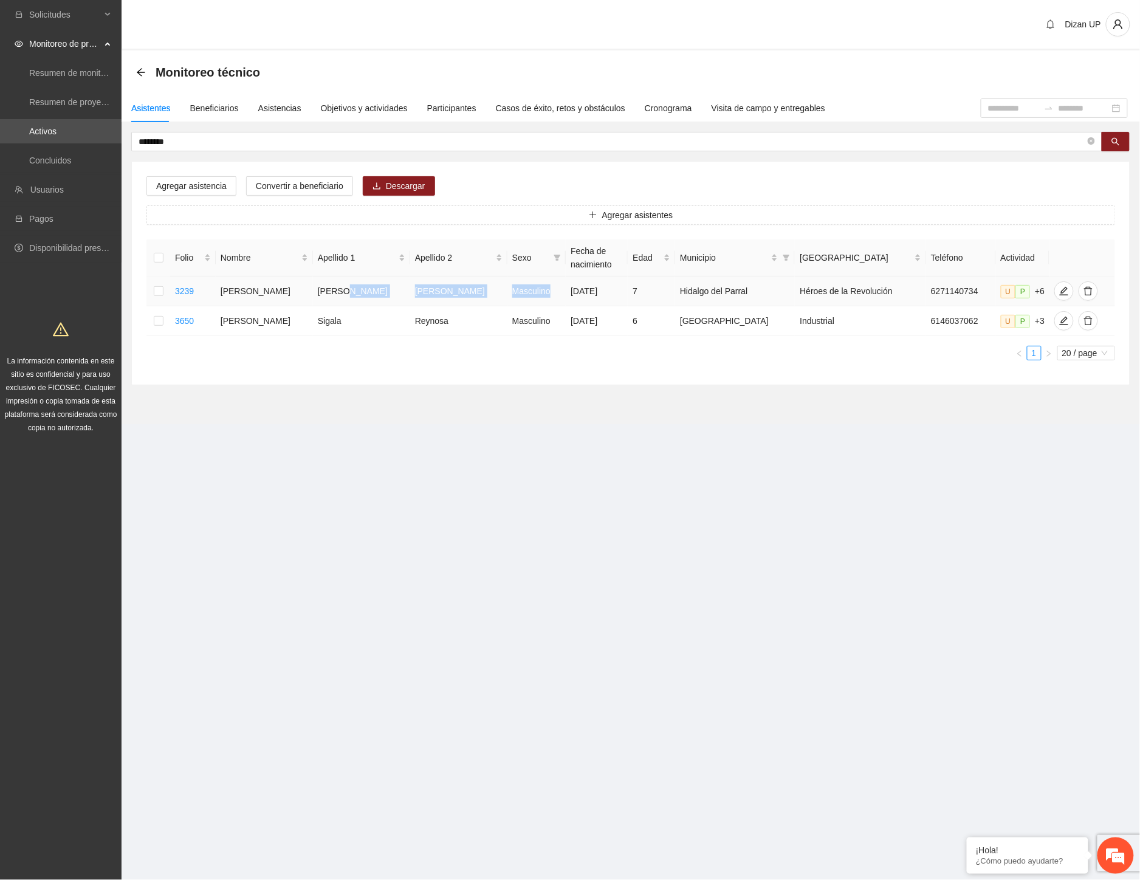
drag, startPoint x: 376, startPoint y: 298, endPoint x: 655, endPoint y: 307, distance: 279.1
click at [525, 299] on tr "3239 Dilan Daniel Molina González Masculino 12/09/2017 7 Hidalgo del Parral Hér…" at bounding box center [630, 292] width 969 height 30
click at [1059, 295] on icon "edit" at bounding box center [1064, 291] width 10 height 10
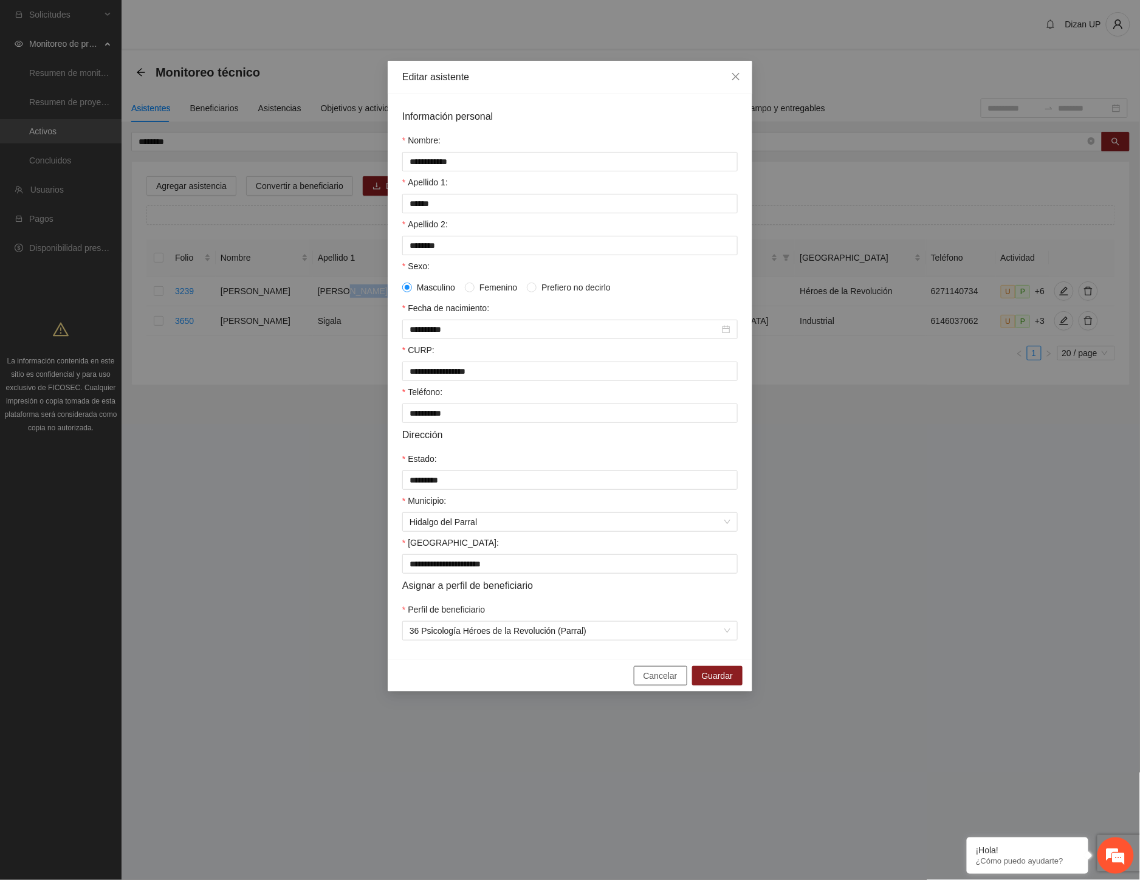
click at [648, 682] on span "Cancelar" at bounding box center [661, 675] width 34 height 13
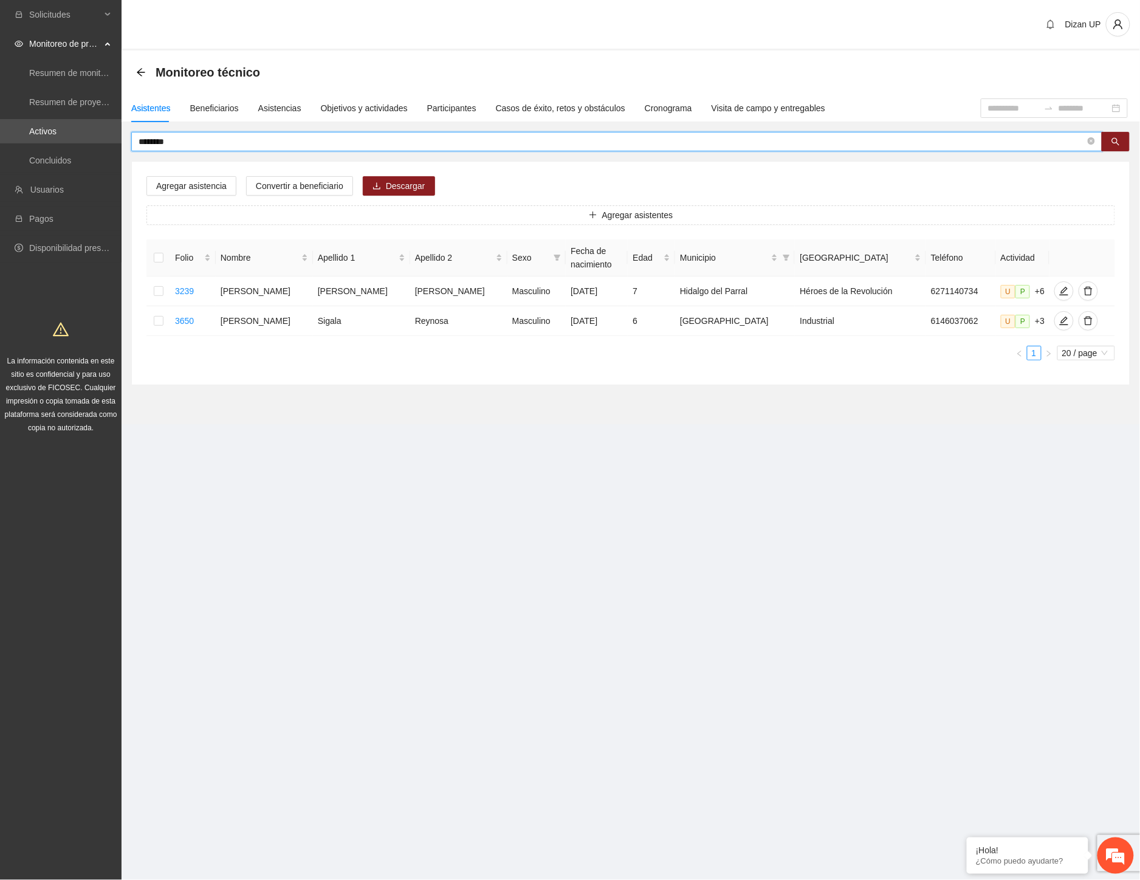
drag, startPoint x: 191, startPoint y: 143, endPoint x: 160, endPoint y: 142, distance: 30.4
click at [160, 142] on input "********" at bounding box center [612, 141] width 947 height 13
type input "**********"
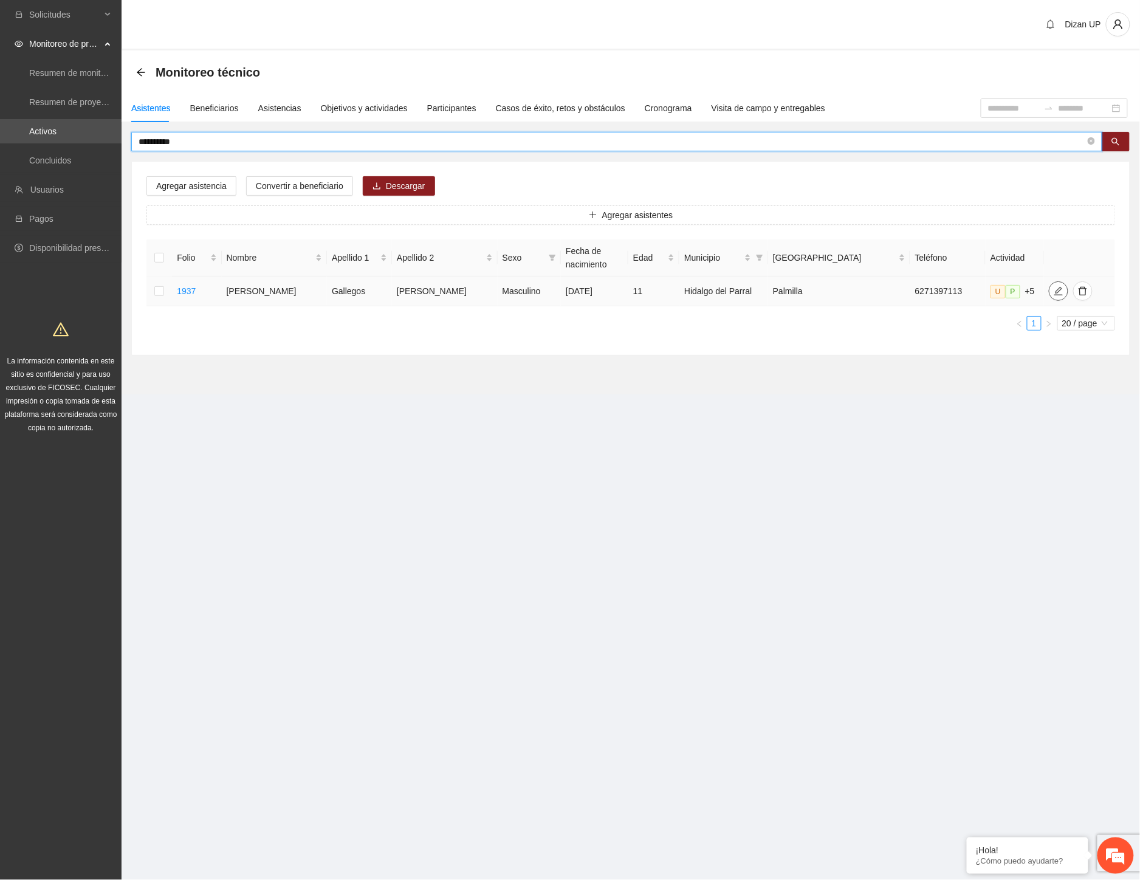
click at [1054, 292] on icon "edit" at bounding box center [1058, 291] width 9 height 9
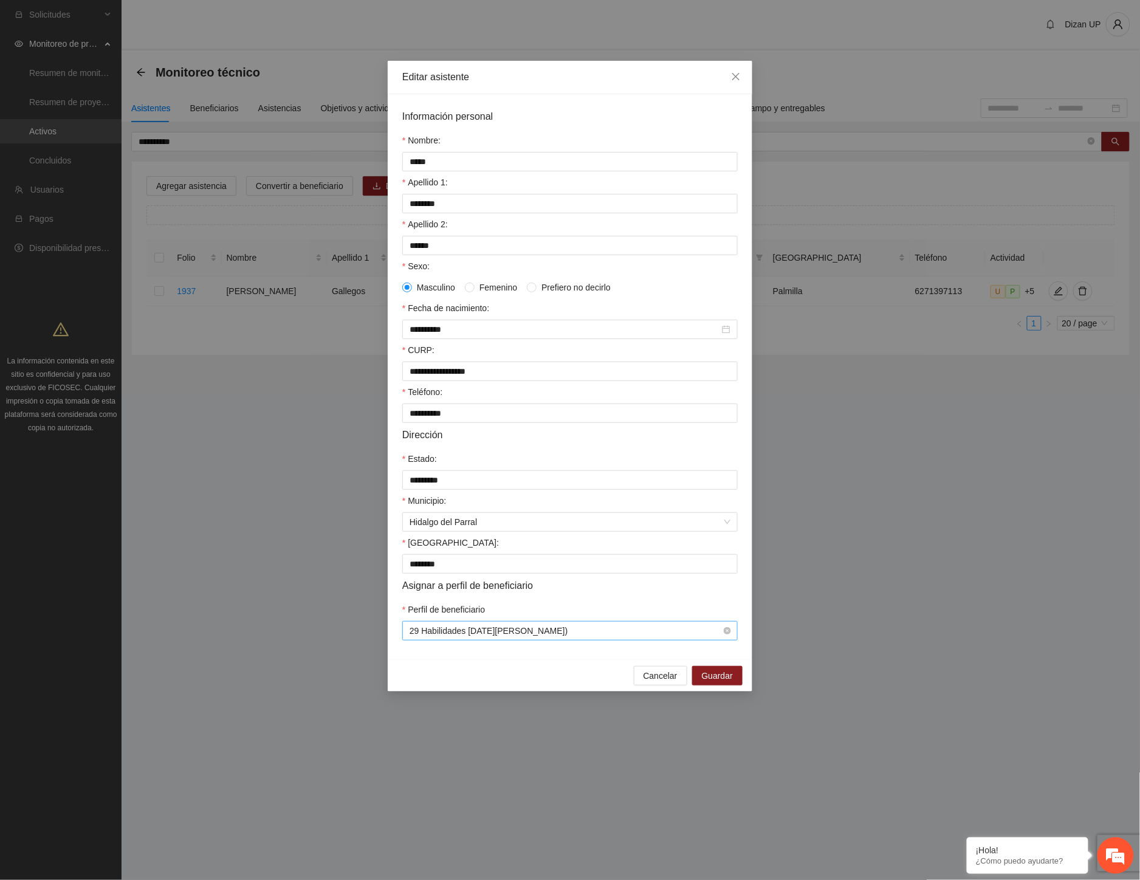
click at [652, 640] on span "29 Habilidades 11 de Julio (Parral)" at bounding box center [570, 631] width 321 height 18
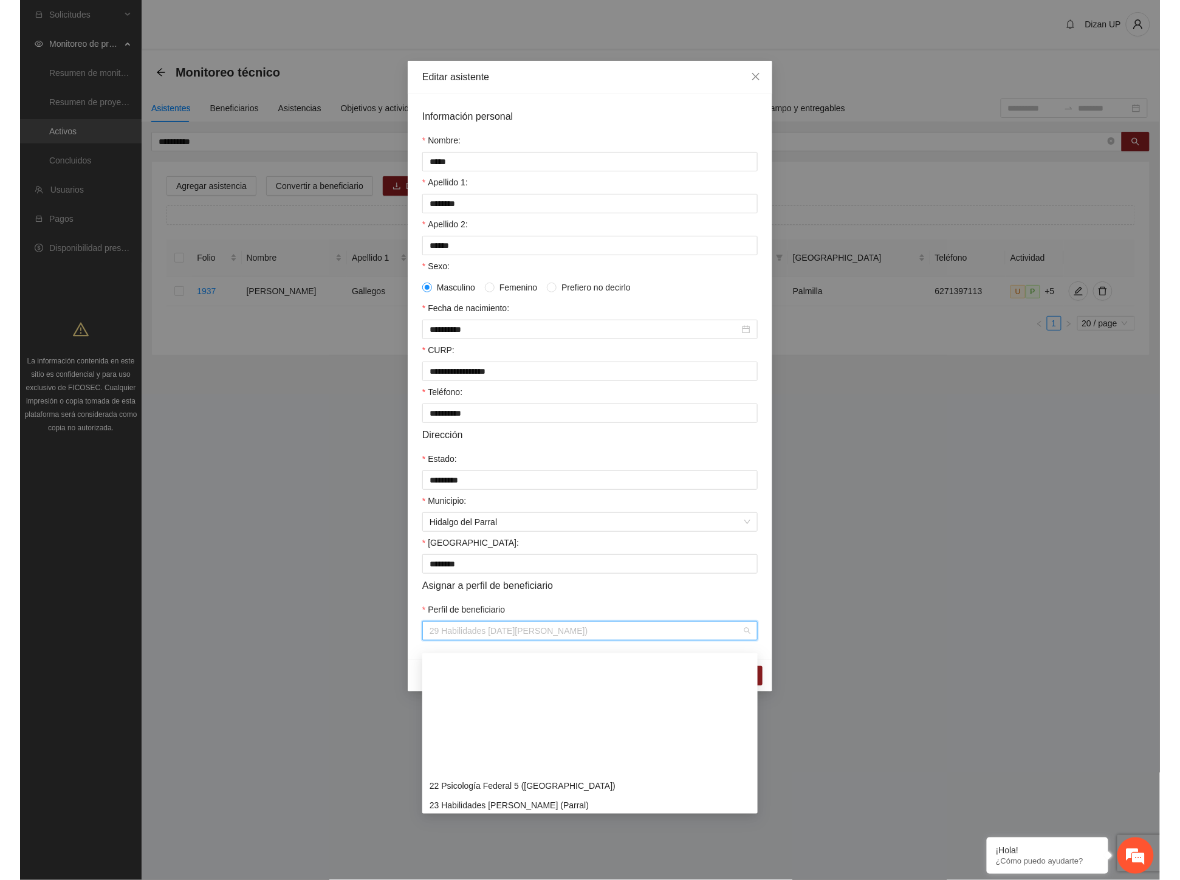
scroll to position [617, 0]
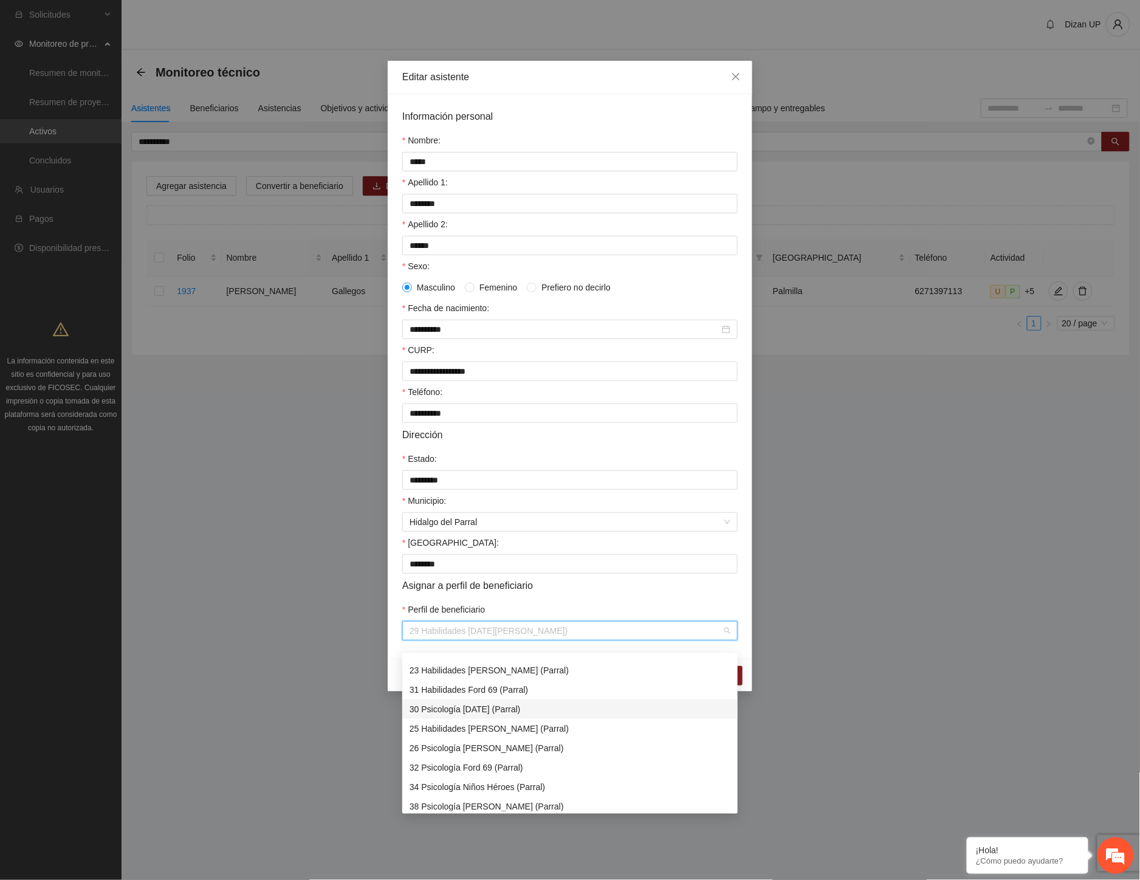
drag, startPoint x: 473, startPoint y: 707, endPoint x: 487, endPoint y: 683, distance: 28.3
click at [474, 707] on div "30 Psicología 11 de julio (Parral)" at bounding box center [570, 709] width 321 height 13
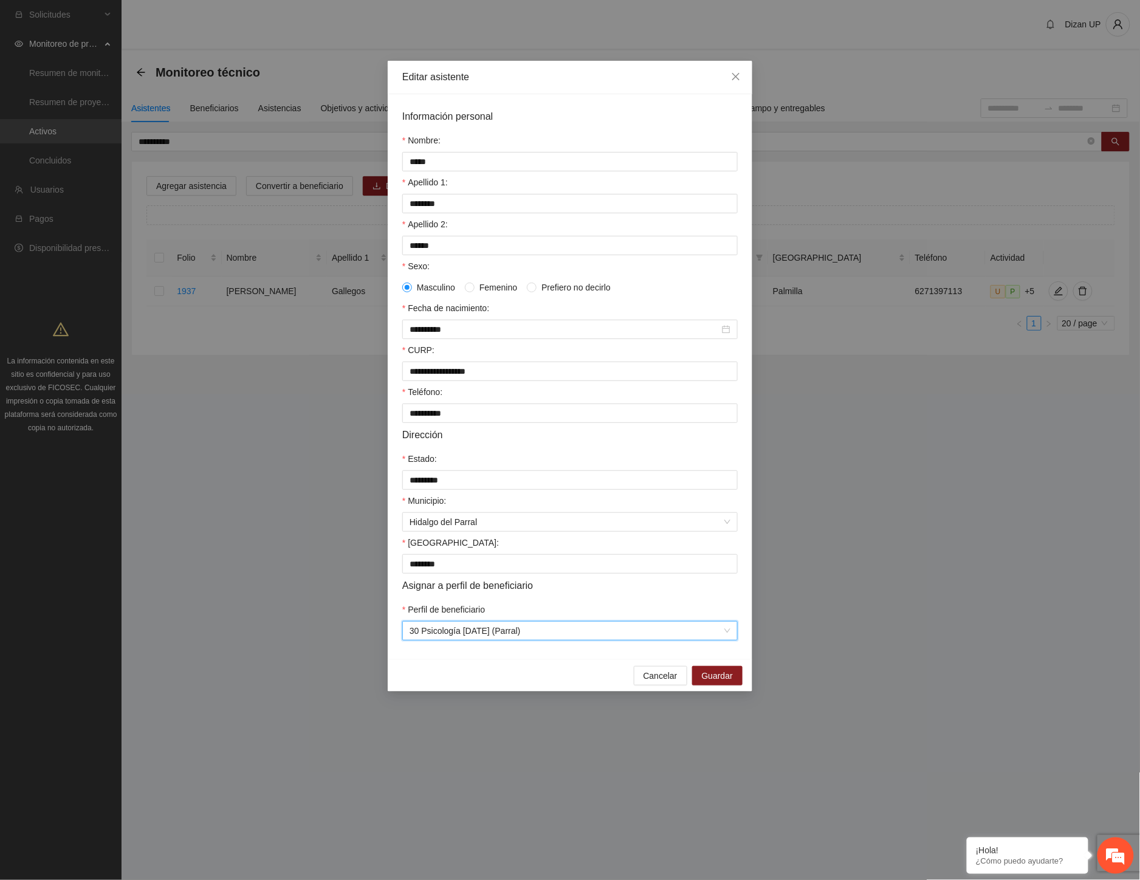
click at [524, 612] on form "**********" at bounding box center [569, 375] width 335 height 532
click at [707, 682] on span "Guardar" at bounding box center [717, 675] width 31 height 13
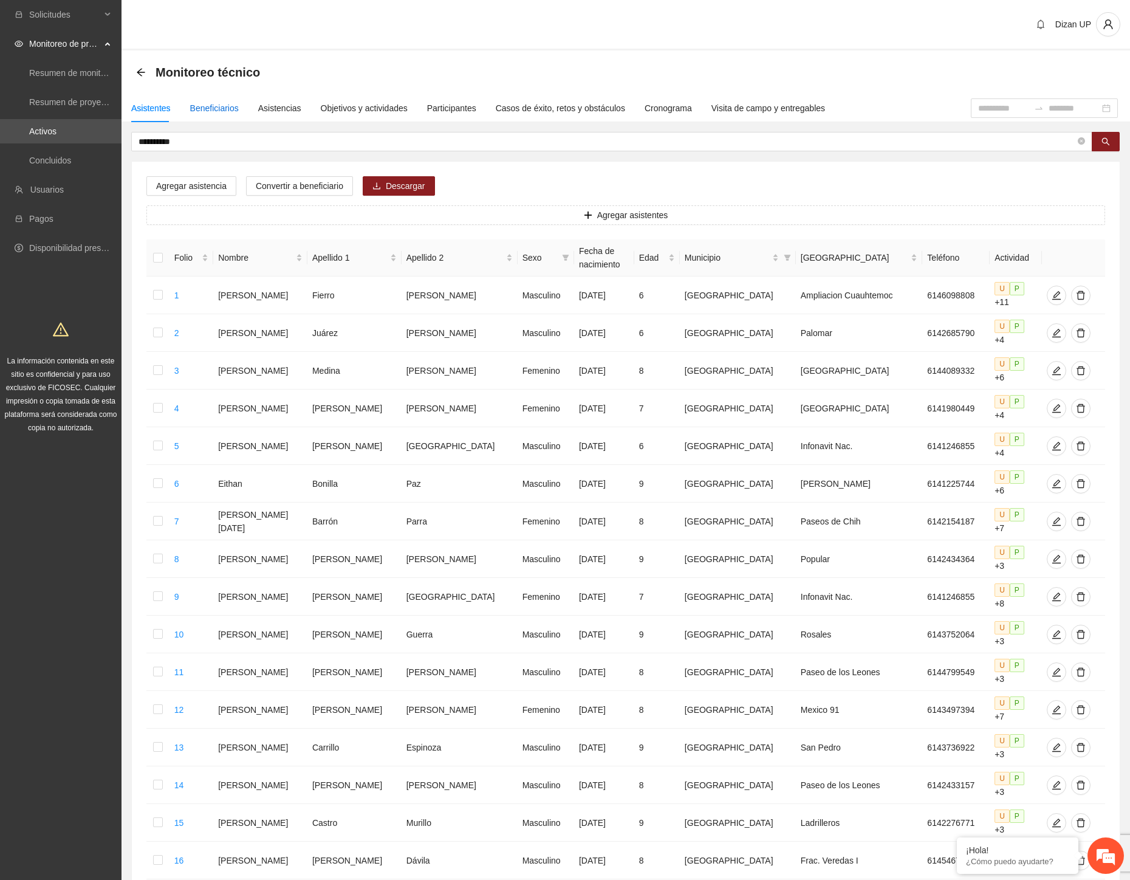
click at [228, 107] on div "Beneficiarios" at bounding box center [214, 107] width 49 height 13
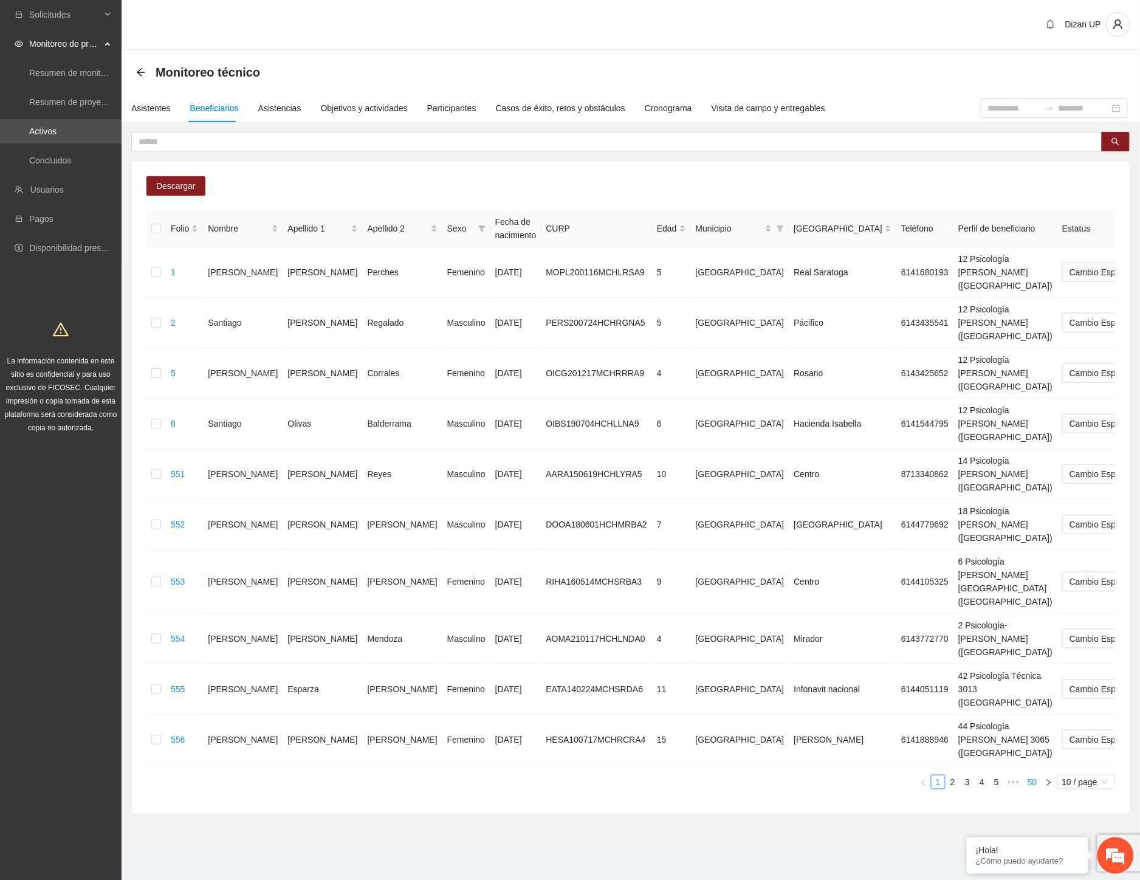
click at [1036, 775] on link "50" at bounding box center [1032, 781] width 17 height 13
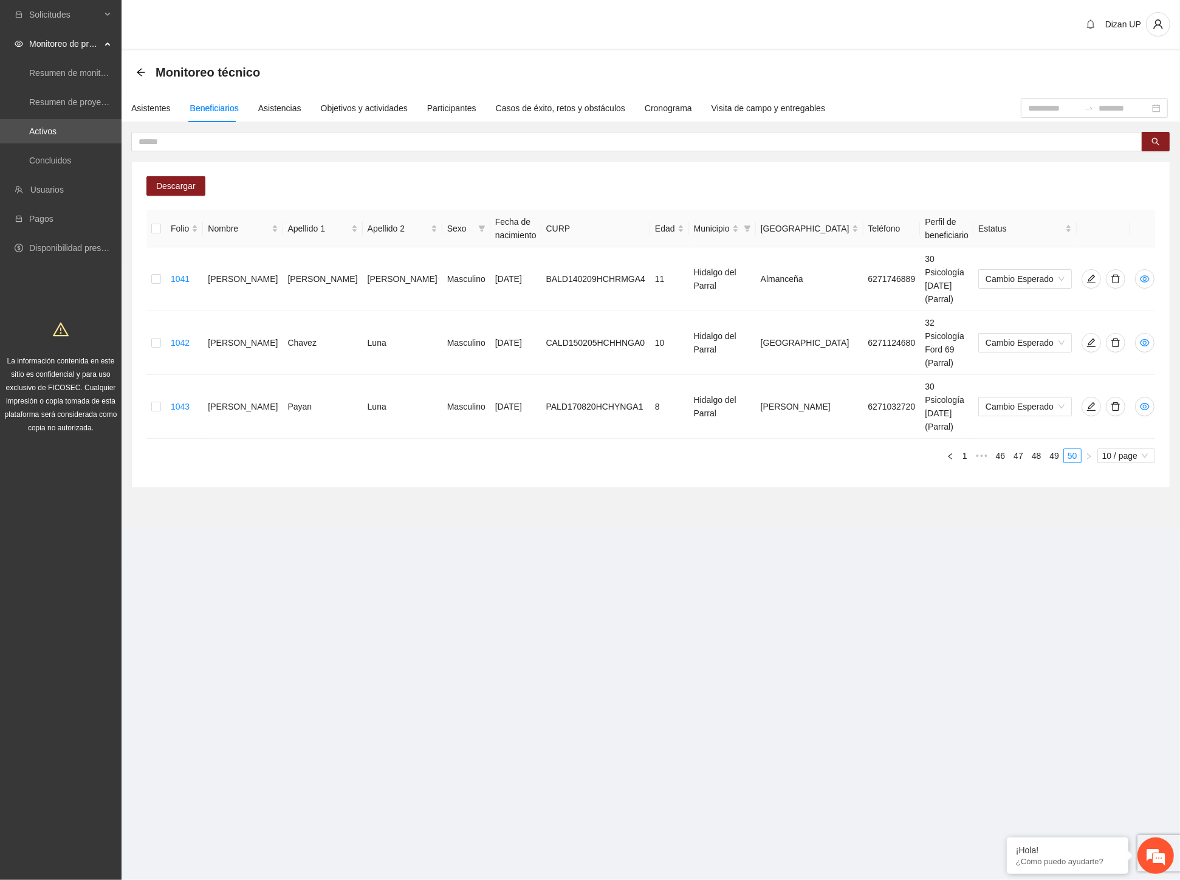
click at [982, 509] on section "Solicitudes Monitoreo de proyectos Resumen de monitoreo Resumen de proyectos ap…" at bounding box center [590, 440] width 1180 height 880
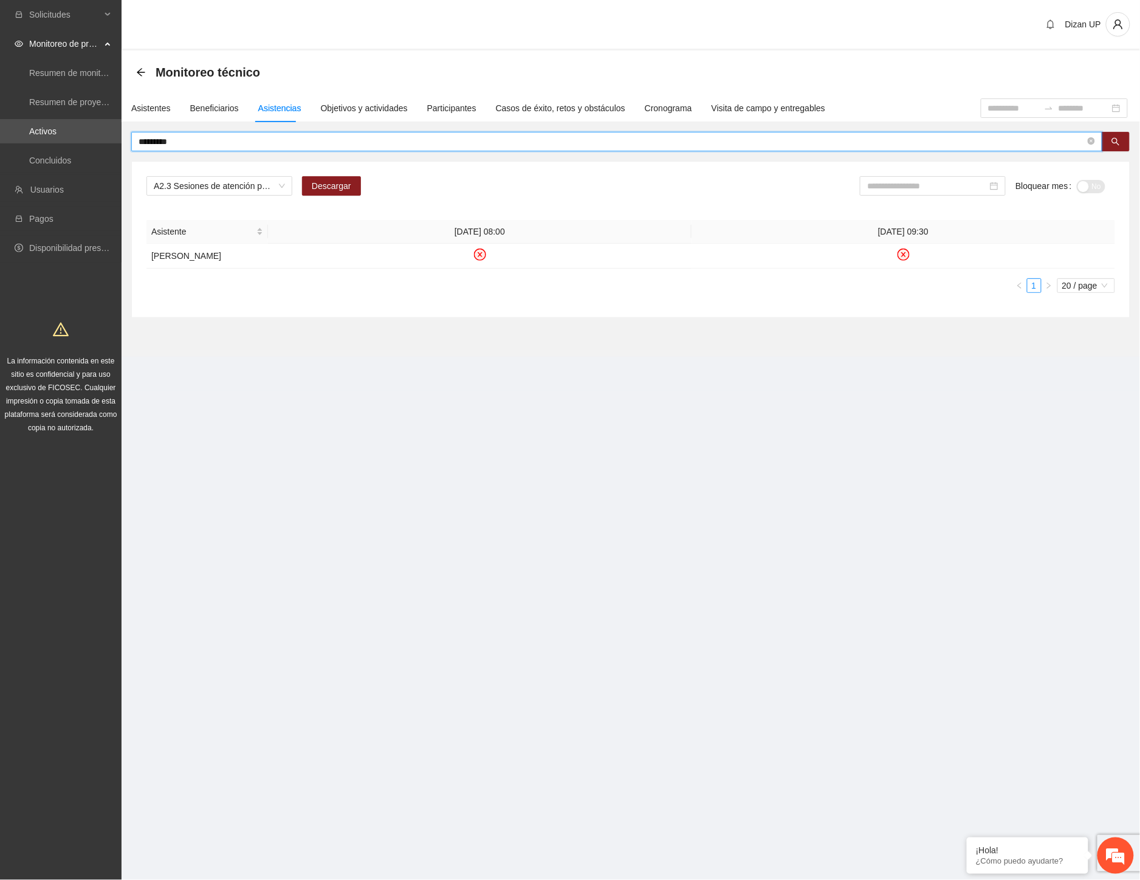
drag, startPoint x: 105, startPoint y: 140, endPoint x: 45, endPoint y: 147, distance: 60.6
click at [45, 147] on section "Solicitudes Monitoreo de proyectos Resumen de monitoreo Resumen de proyectos ap…" at bounding box center [570, 440] width 1140 height 880
type input "********"
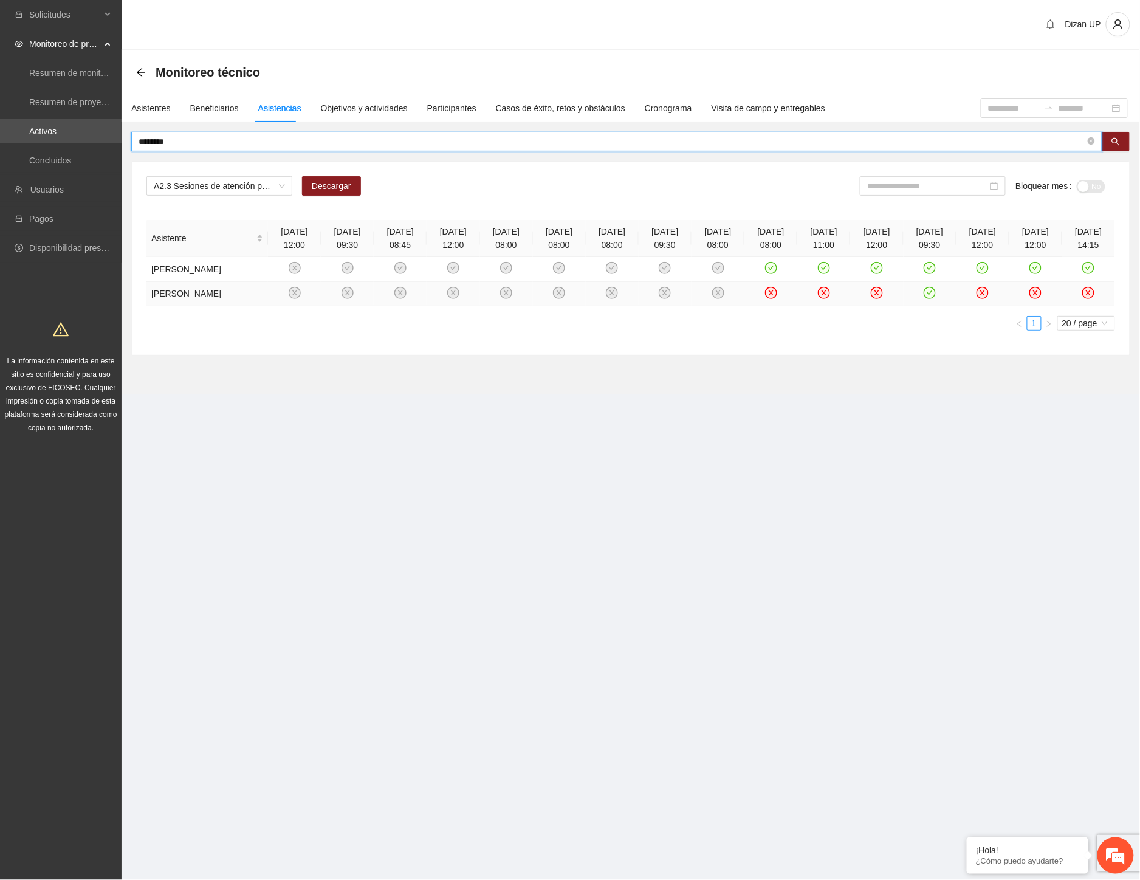
click at [927, 295] on icon "check-circle" at bounding box center [929, 292] width 5 height 4
